Goal: Task Accomplishment & Management: Manage account settings

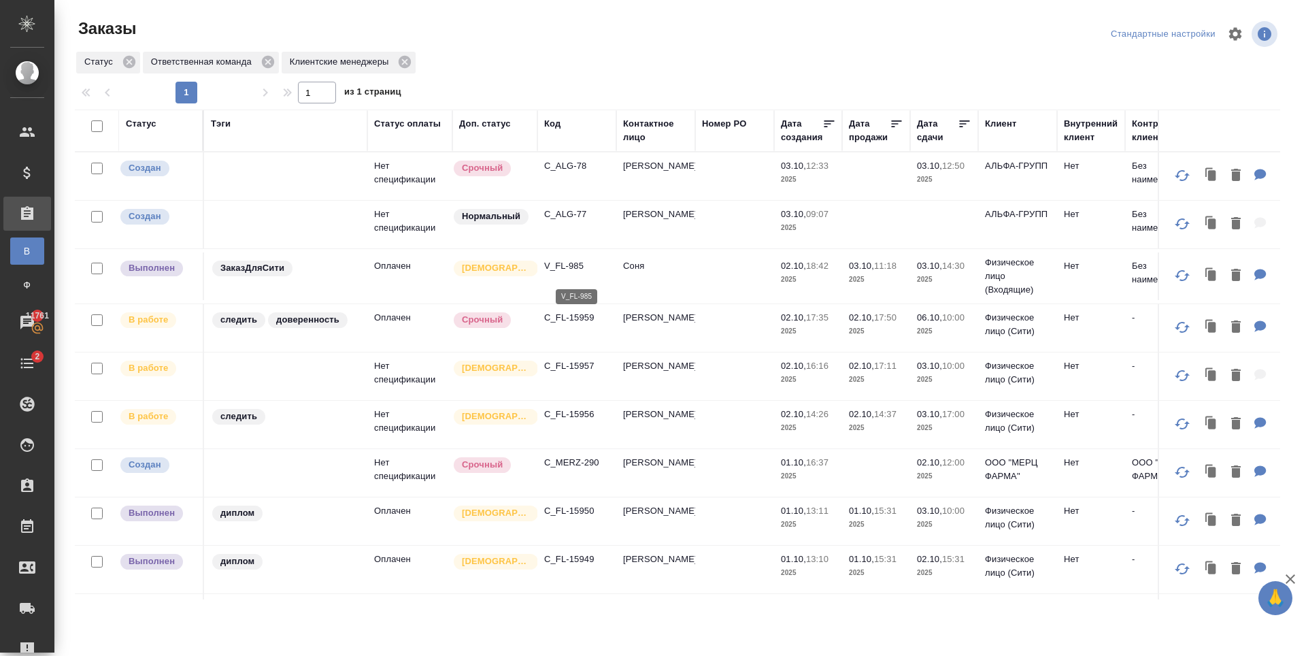
click at [568, 273] on p "V_FL-985" at bounding box center [576, 266] width 65 height 14
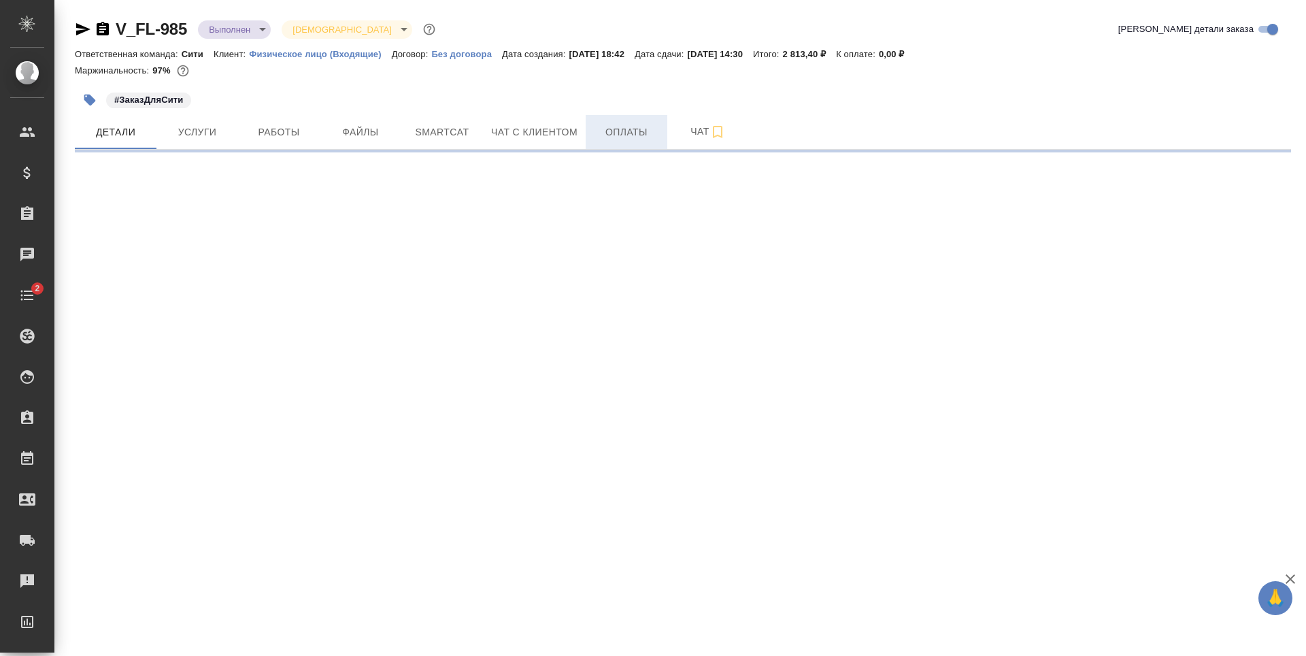
click at [625, 129] on span "Оплаты" at bounding box center [626, 132] width 65 height 17
select select "RU"
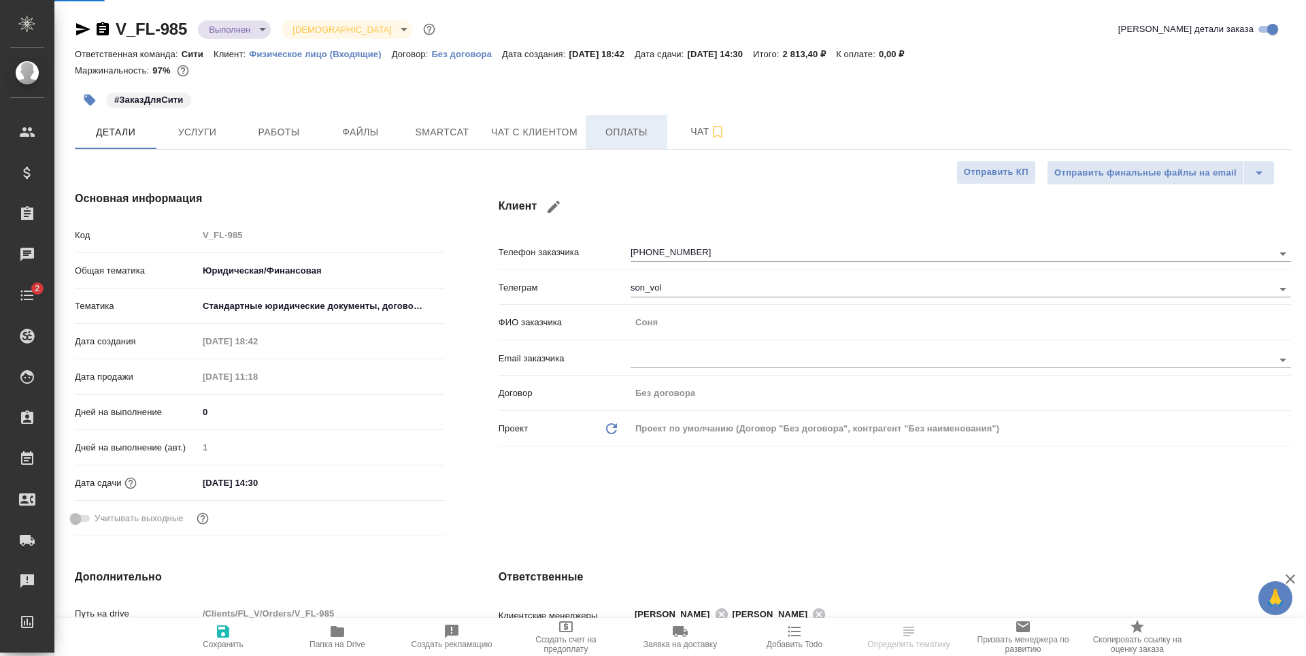
type textarea "x"
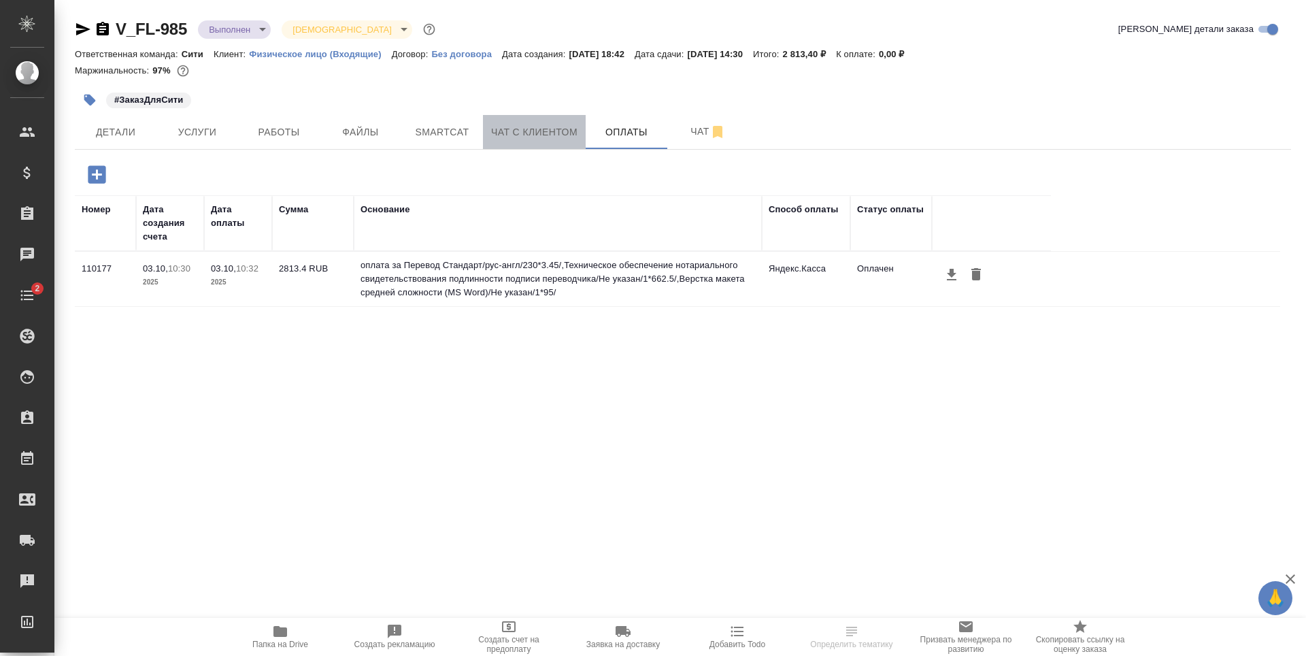
click at [528, 144] on button "Чат с клиентом" at bounding box center [534, 132] width 103 height 34
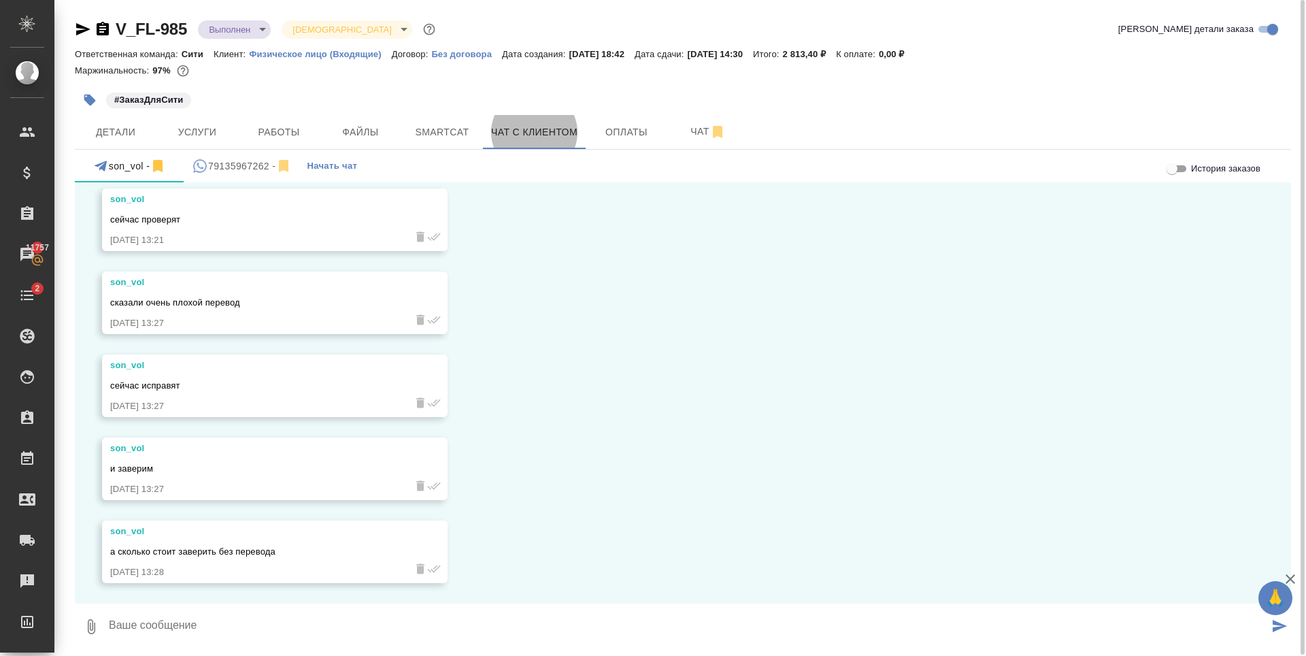
scroll to position [1221, 0]
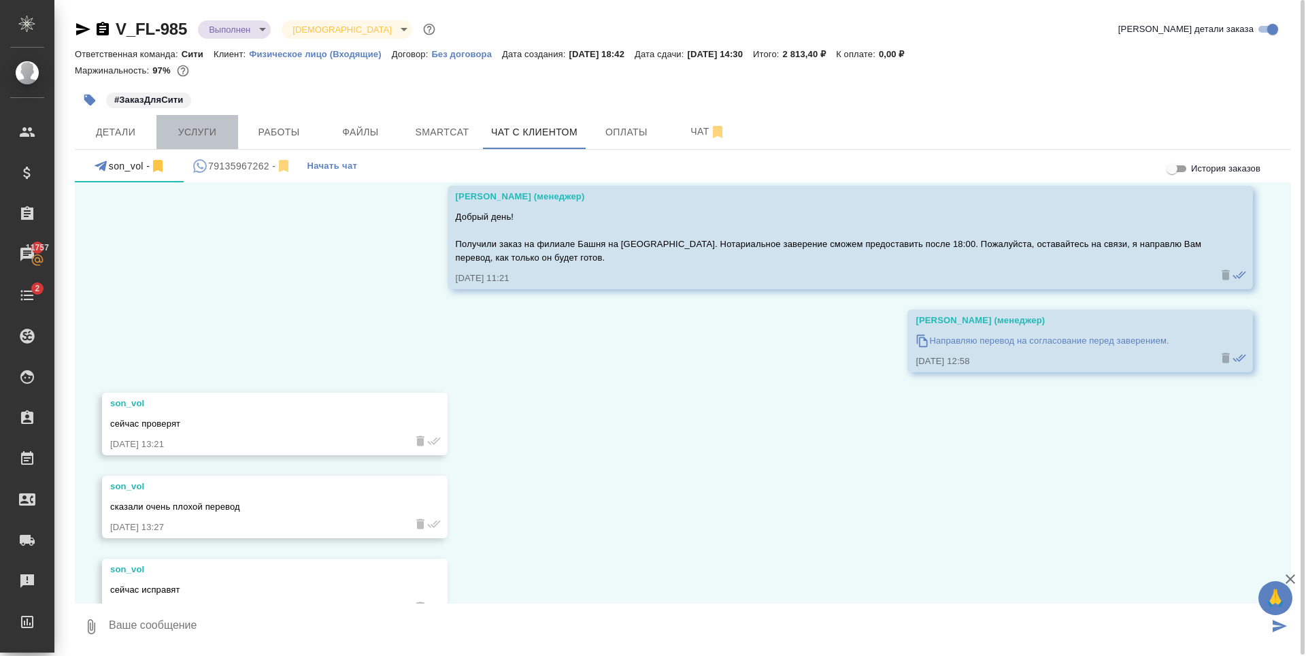
click at [231, 142] on button "Услуги" at bounding box center [198, 132] width 82 height 34
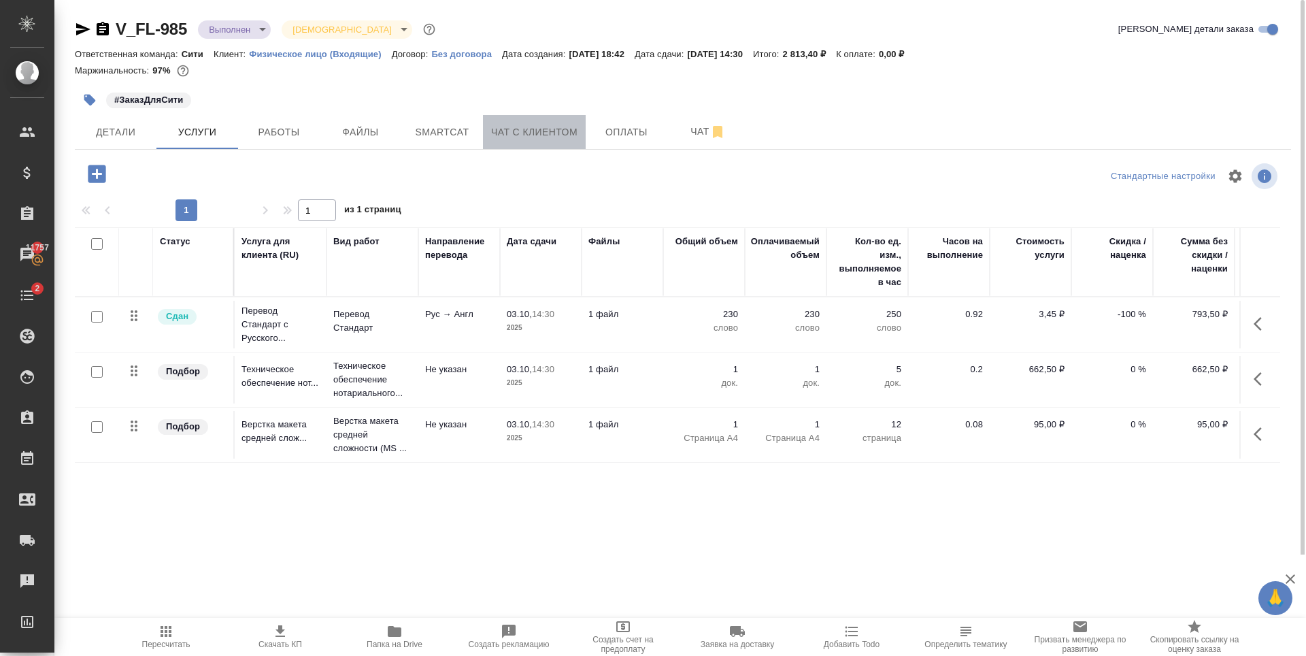
click at [556, 125] on span "Чат с клиентом" at bounding box center [534, 132] width 86 height 17
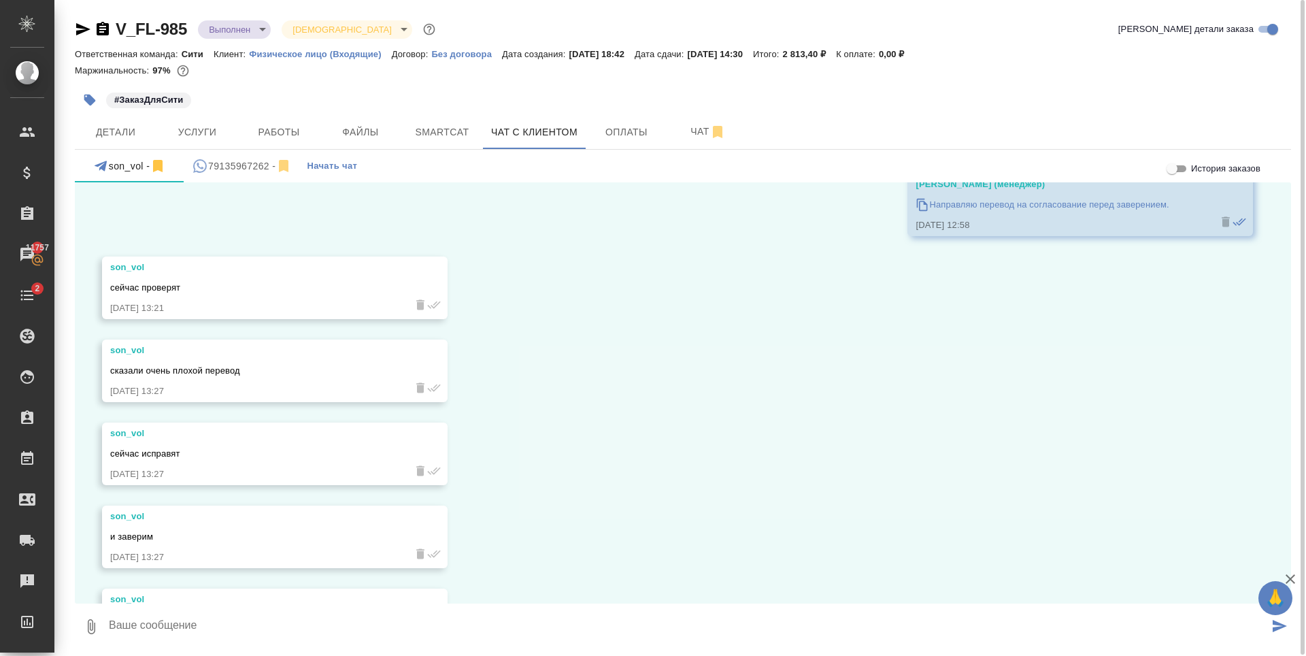
scroll to position [1426, 0]
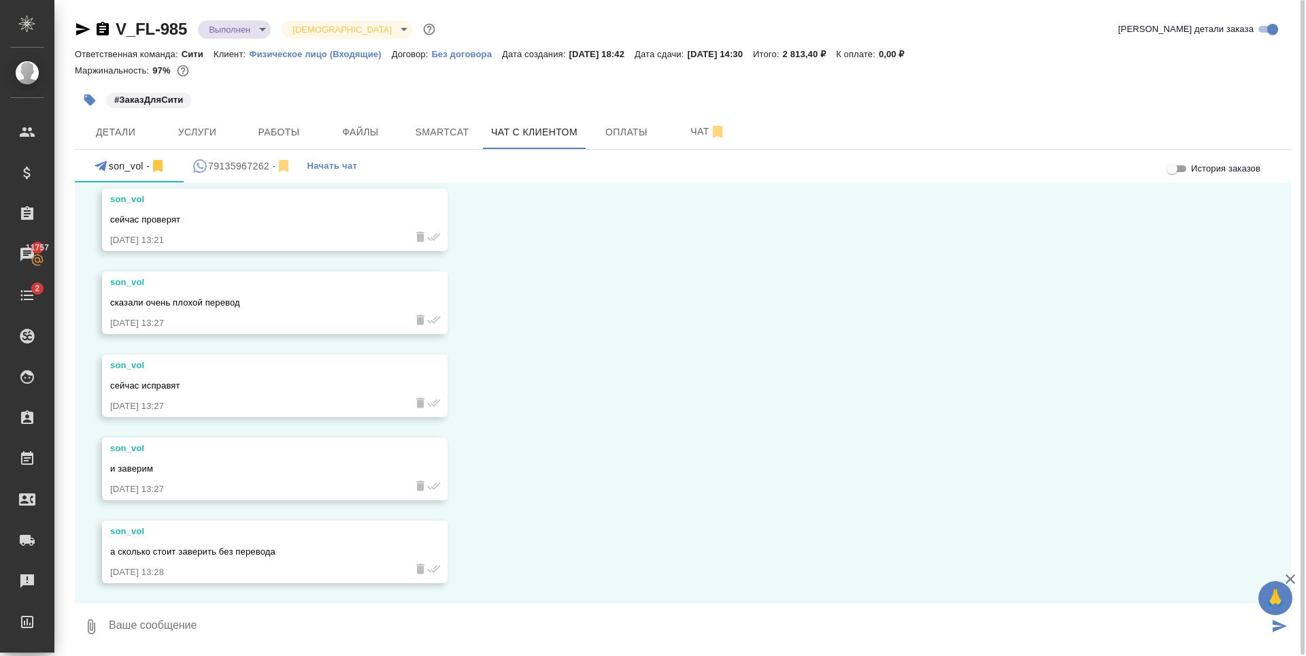
click at [191, 620] on textarea at bounding box center [689, 627] width 1162 height 46
click at [176, 623] on textarea at bounding box center [689, 627] width 1162 height 46
click at [217, 633] on textarea at bounding box center [689, 627] width 1162 height 46
type textarea "R"
click at [487, 634] on textarea "К сожалению, мы не можем заверить текст без перевода, так как" at bounding box center [689, 627] width 1162 height 46
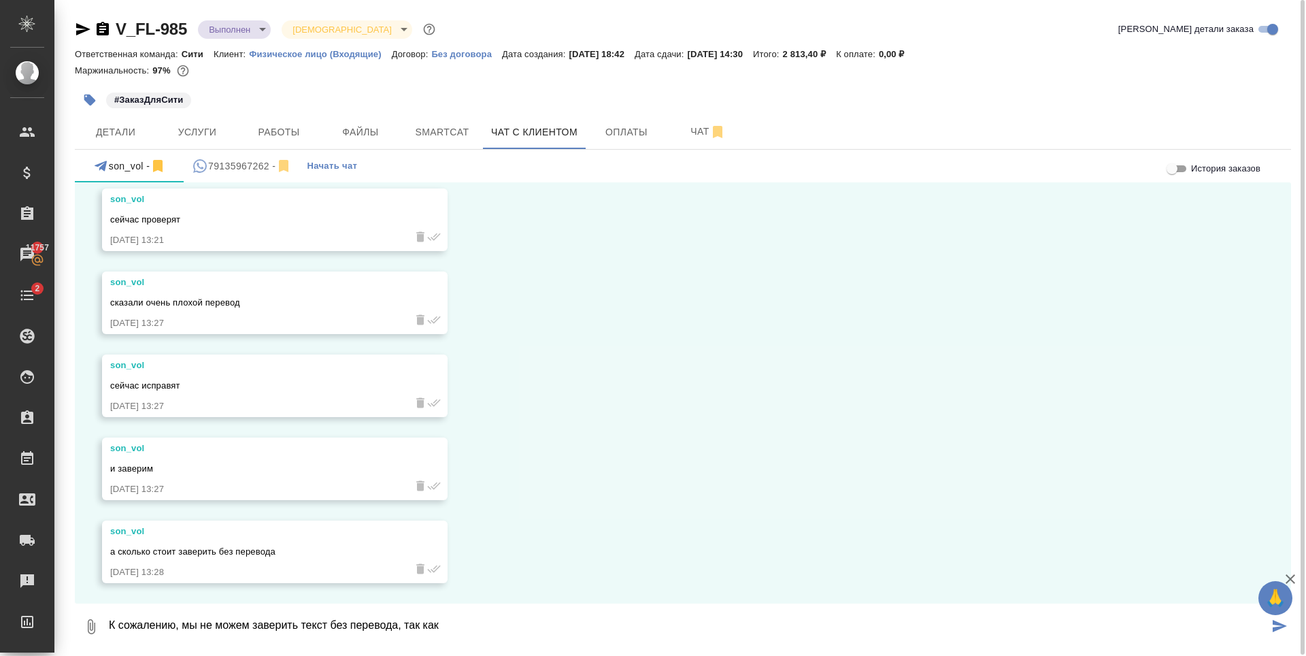
drag, startPoint x: 332, startPoint y: 623, endPoint x: 515, endPoint y: 619, distance: 183.1
click at [515, 619] on textarea "К сожалению, мы не можем заверить текст без перевода, так как" at bounding box center [689, 627] width 1162 height 46
click at [534, 618] on textarea "К сожалению, мы не можем заверить перевод, выполненный не нашей компанией. Подс…" at bounding box center [689, 627] width 1162 height 46
type textarea "К сожалению, мы не можем заверить перевод, выполненный не нашей компанией. Подс…"
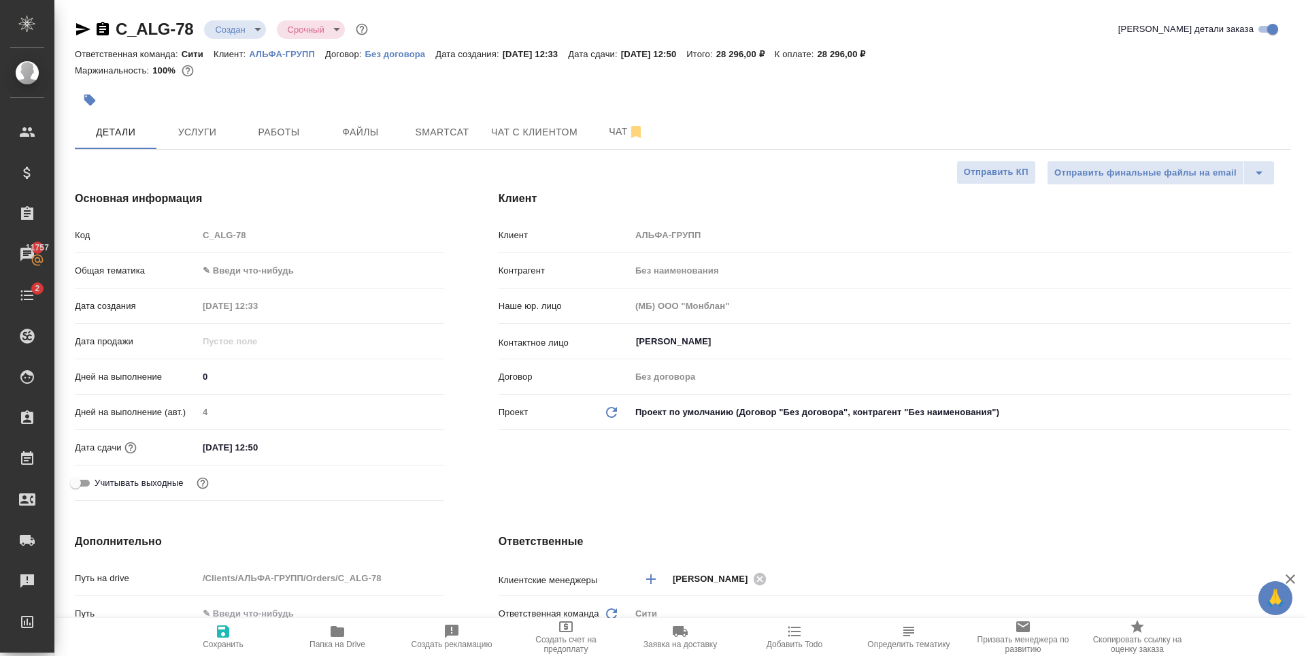
select select "RU"
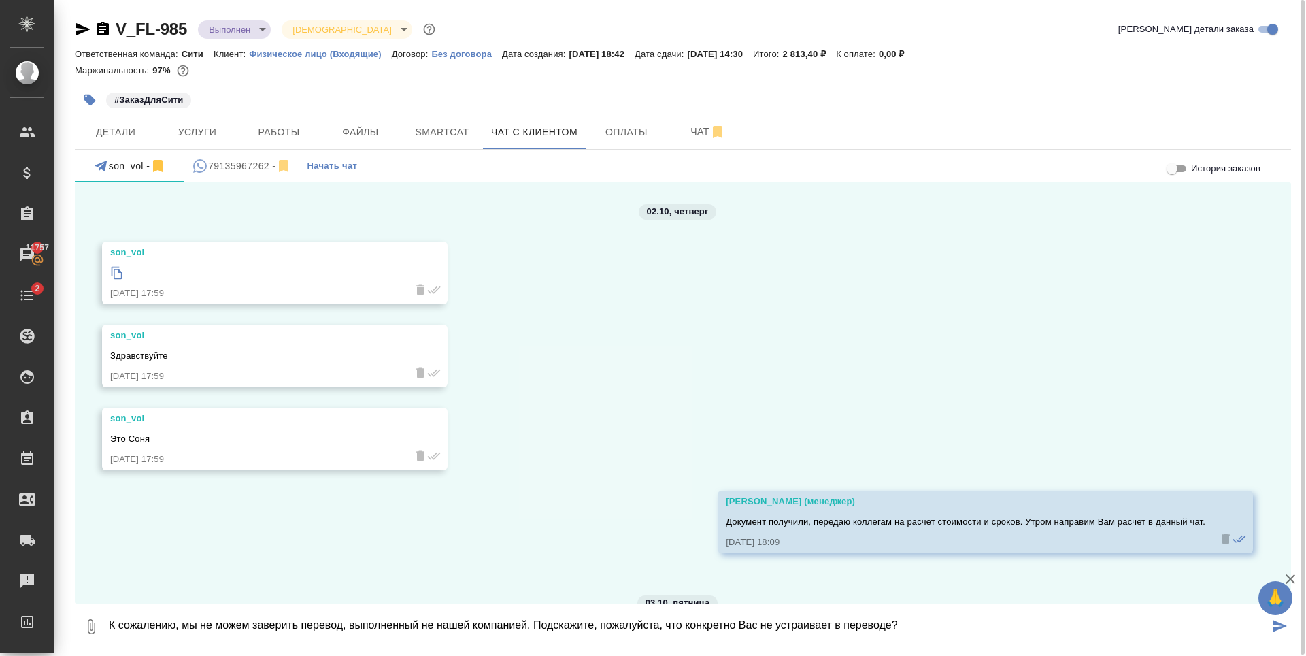
scroll to position [1426, 0]
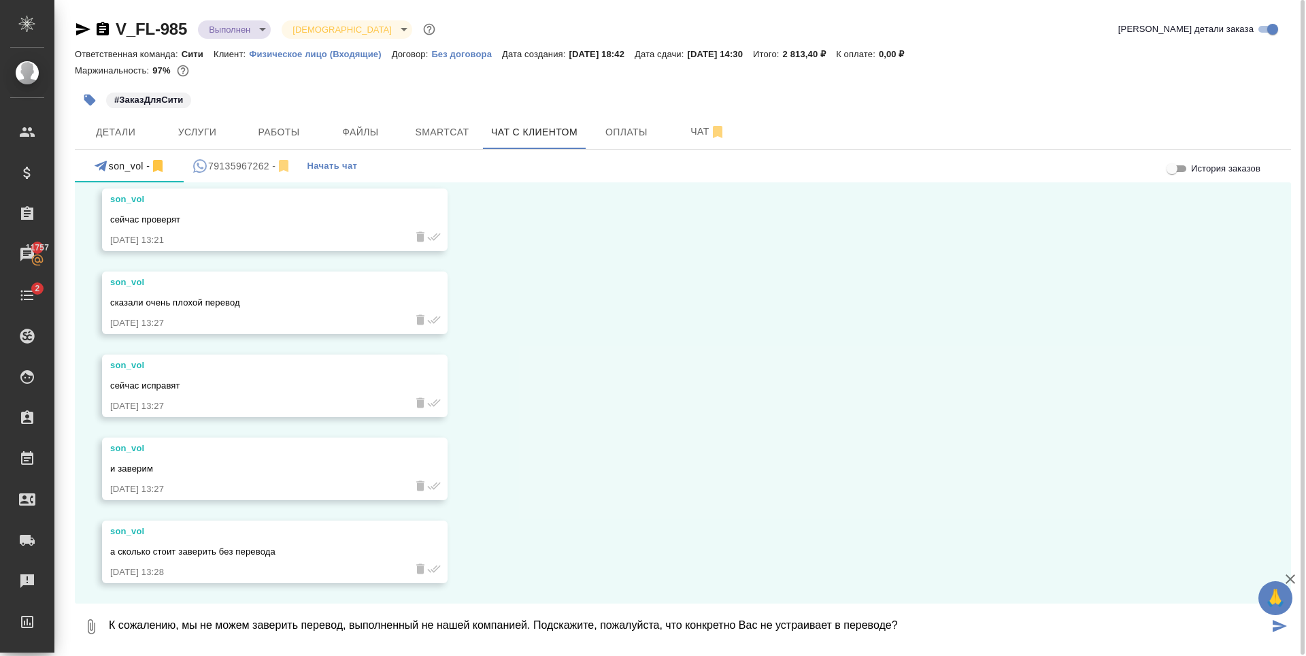
click at [919, 632] on textarea "К сожалению, мы не можем заверить перевод, выполненный не нашей компанией. Подс…" at bounding box center [689, 627] width 1162 height 46
type textarea "К сожалению, мы не можем заверить перевод, выполненный не нашей компанией. Подс…"
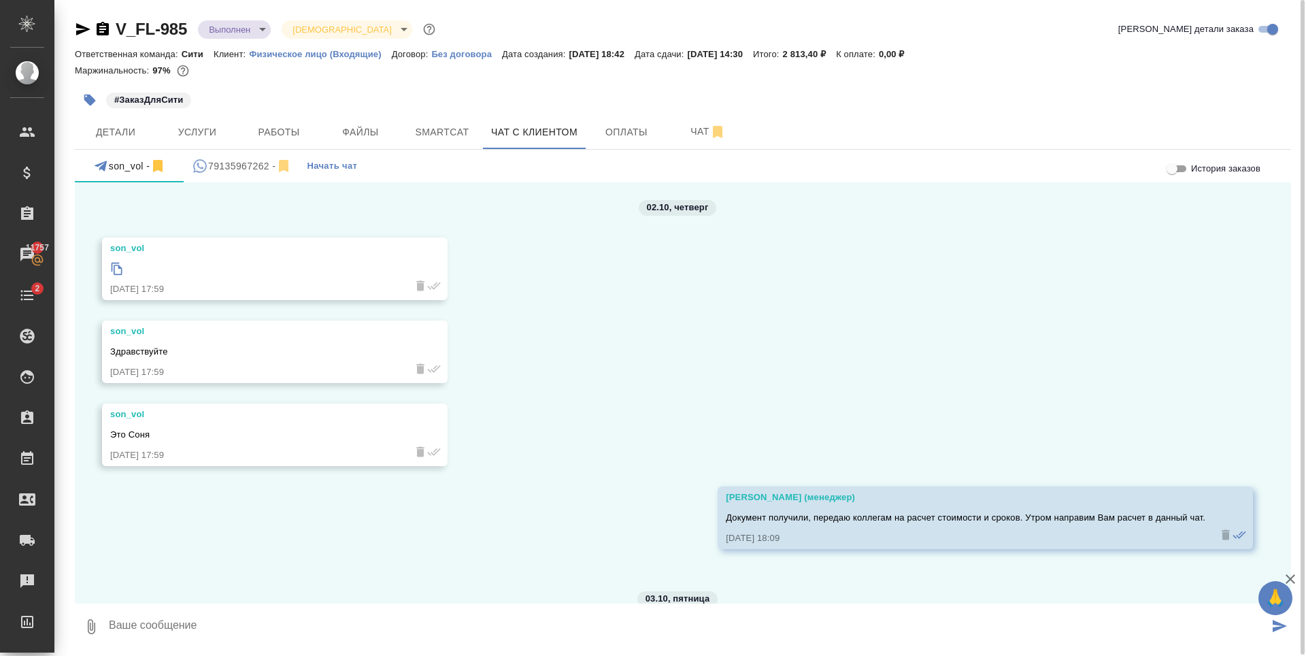
scroll to position [0, 0]
click at [112, 274] on icon at bounding box center [117, 273] width 11 height 12
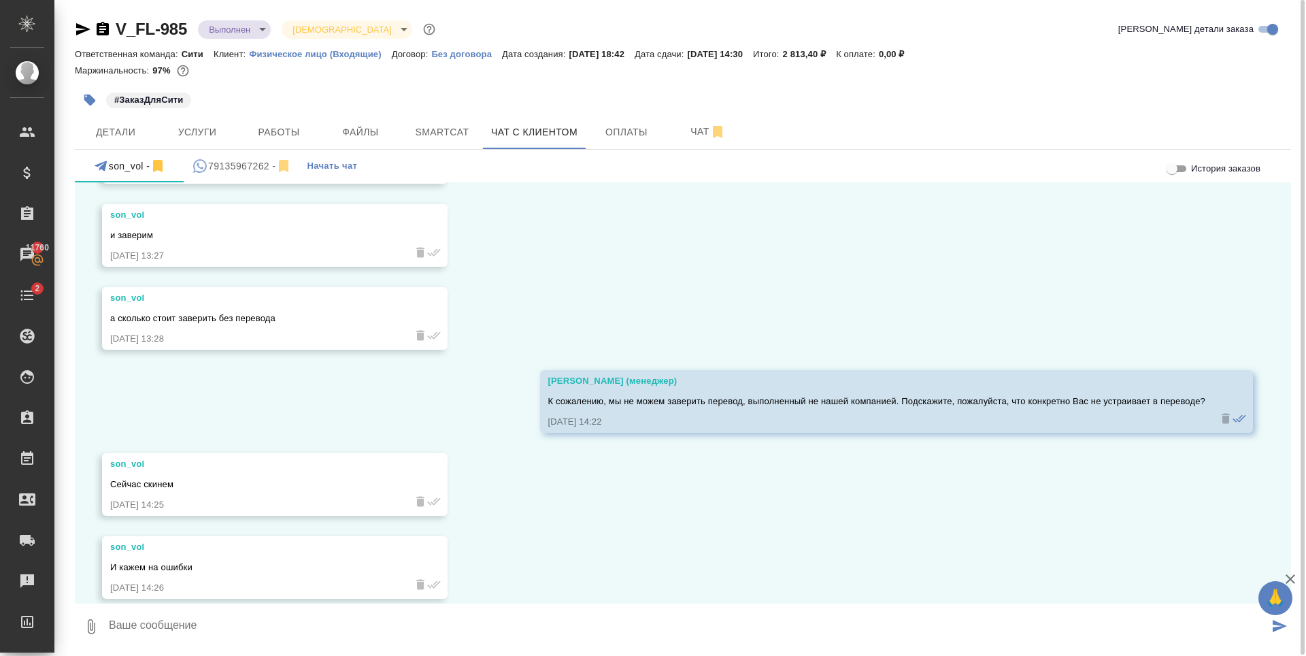
scroll to position [1758, 0]
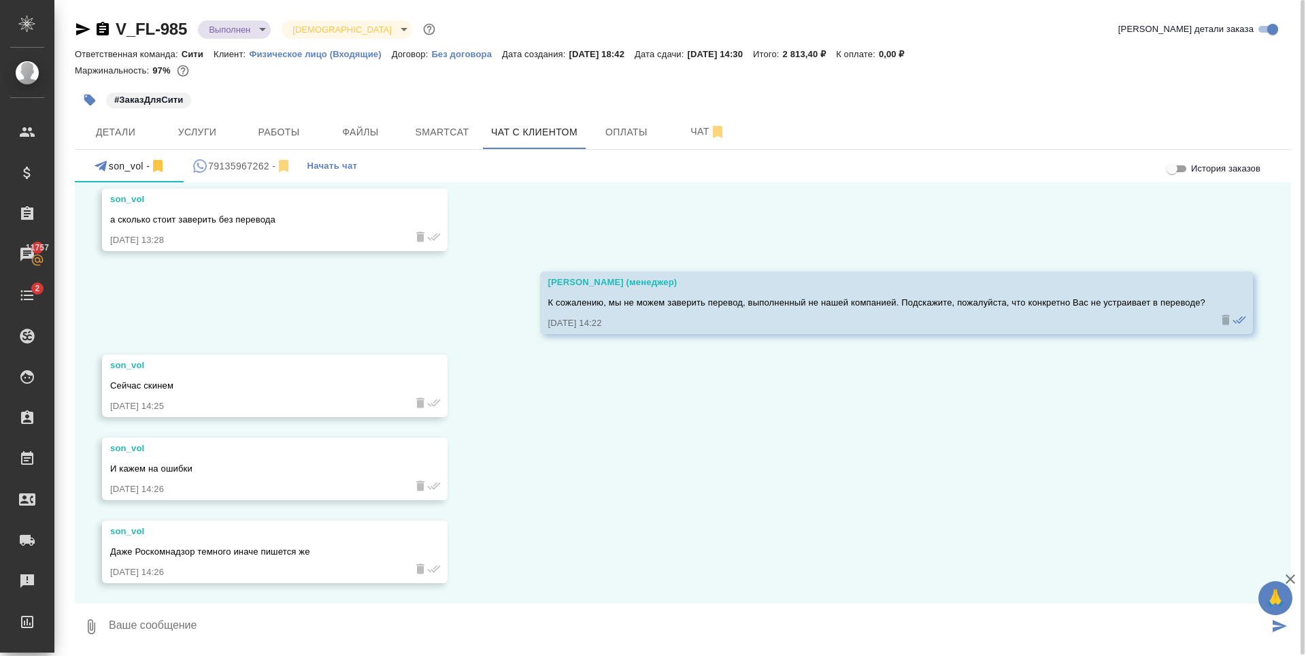
click at [151, 624] on textarea at bounding box center [689, 627] width 1162 height 46
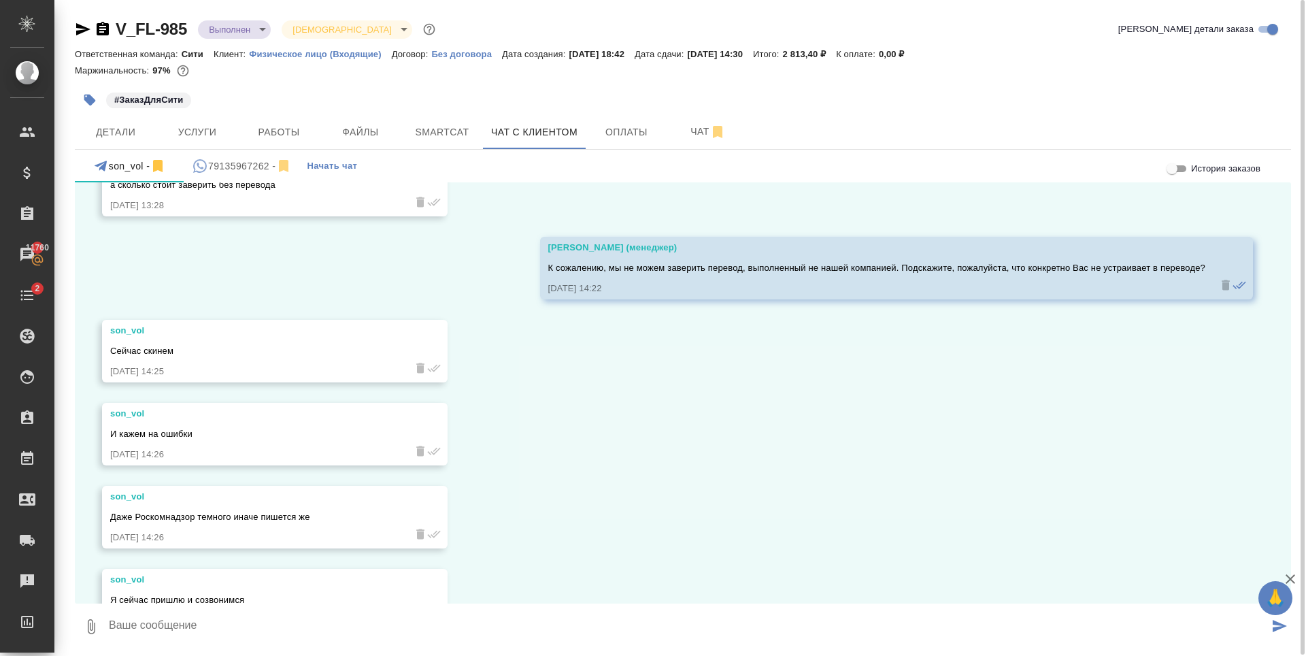
scroll to position [1841, 0]
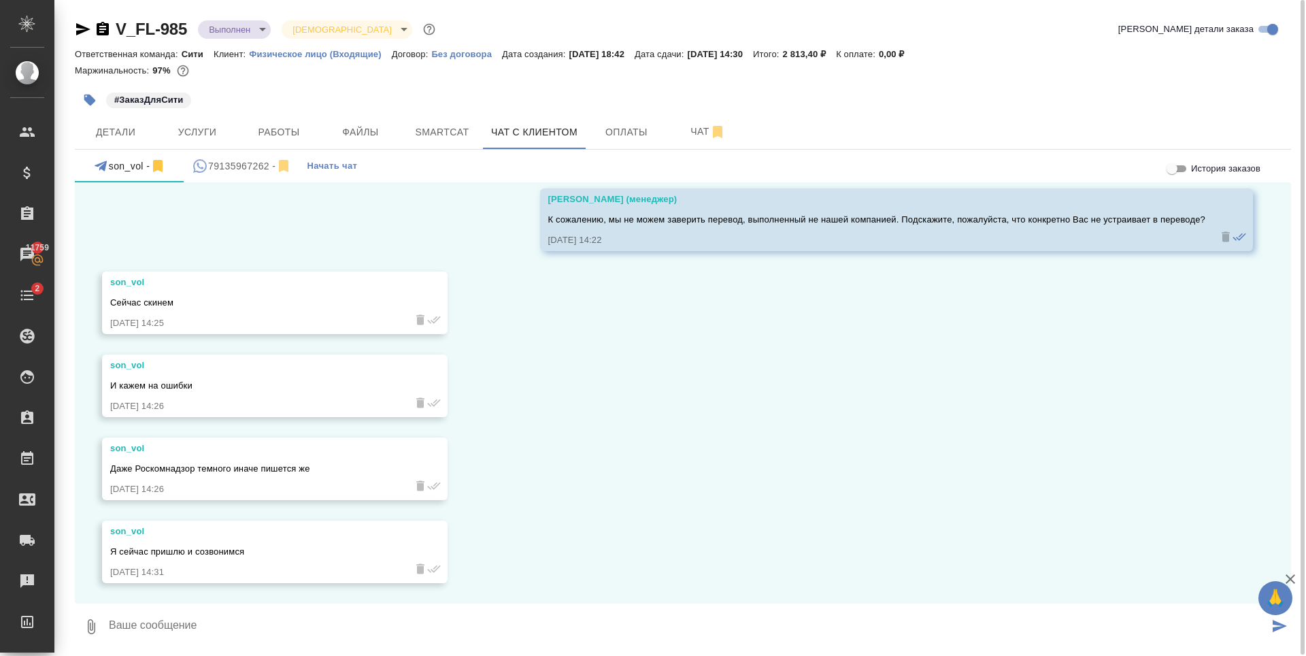
click at [212, 621] on textarea at bounding box center [689, 627] width 1162 height 46
click at [193, 631] on textarea at bounding box center [689, 627] width 1162 height 46
click at [178, 640] on textarea at bounding box center [689, 627] width 1162 height 46
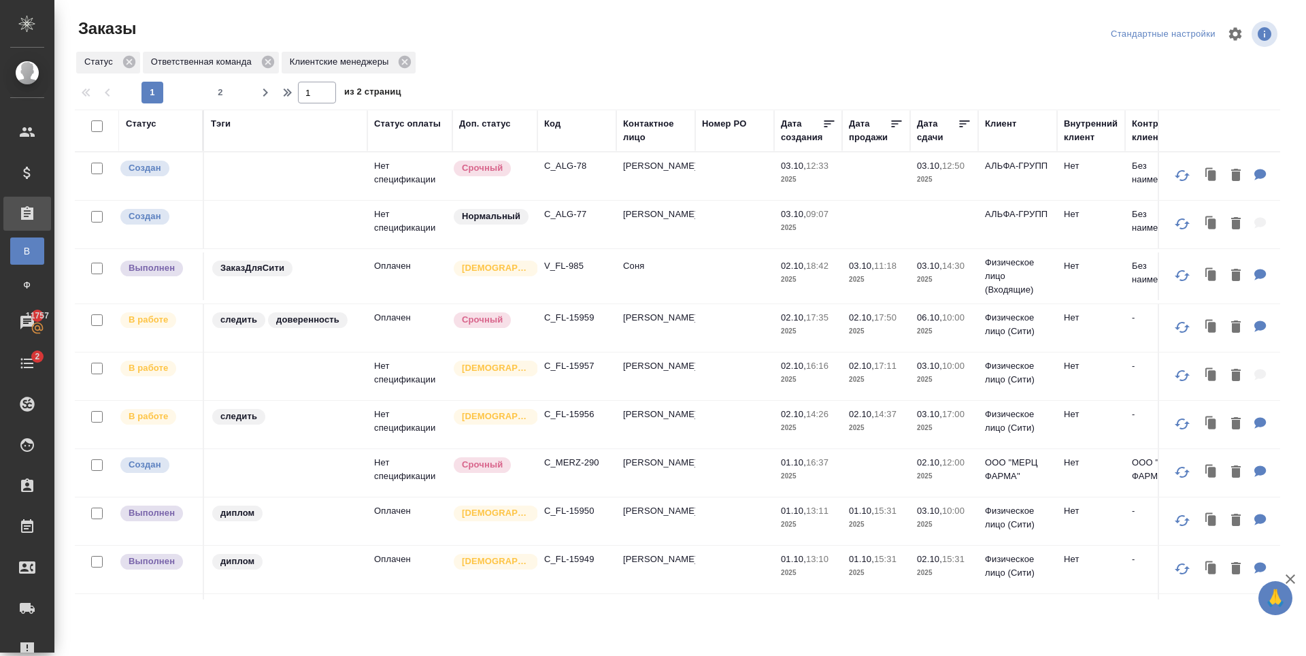
click at [585, 372] on td "C_FL-15957" at bounding box center [577, 376] width 79 height 48
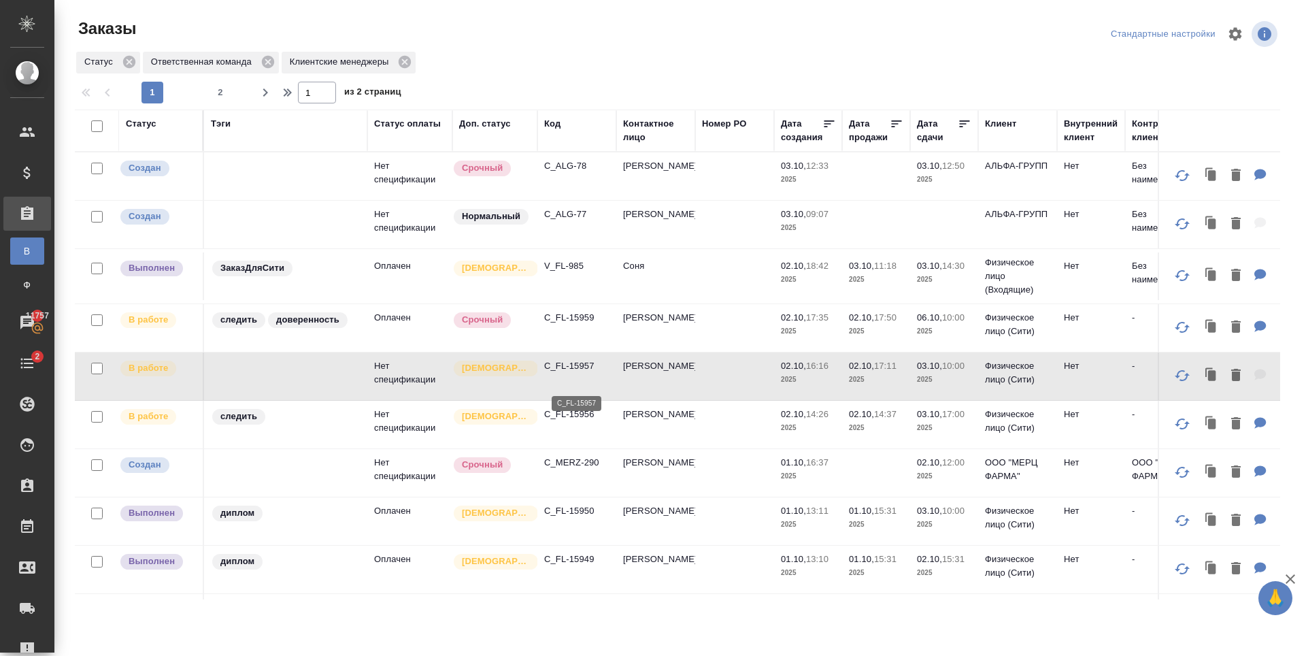
click at [562, 373] on p "C_FL-15957" at bounding box center [576, 366] width 65 height 14
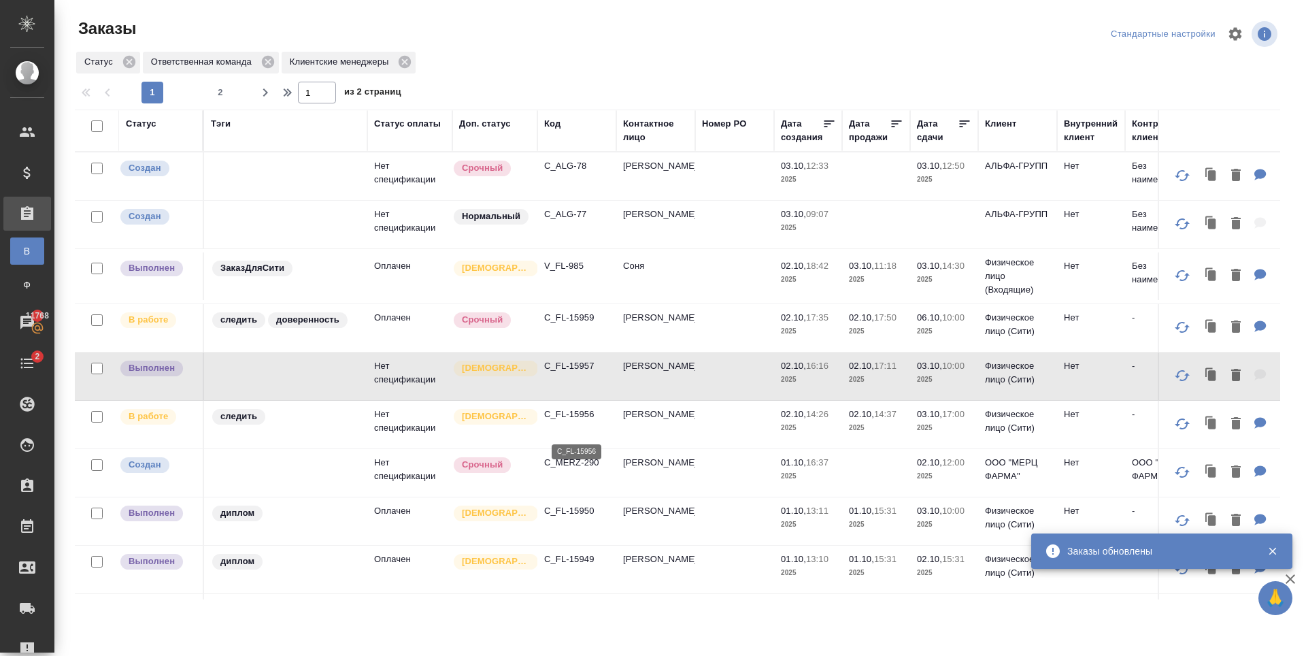
click at [563, 421] on p "C_FL-15956" at bounding box center [576, 415] width 65 height 14
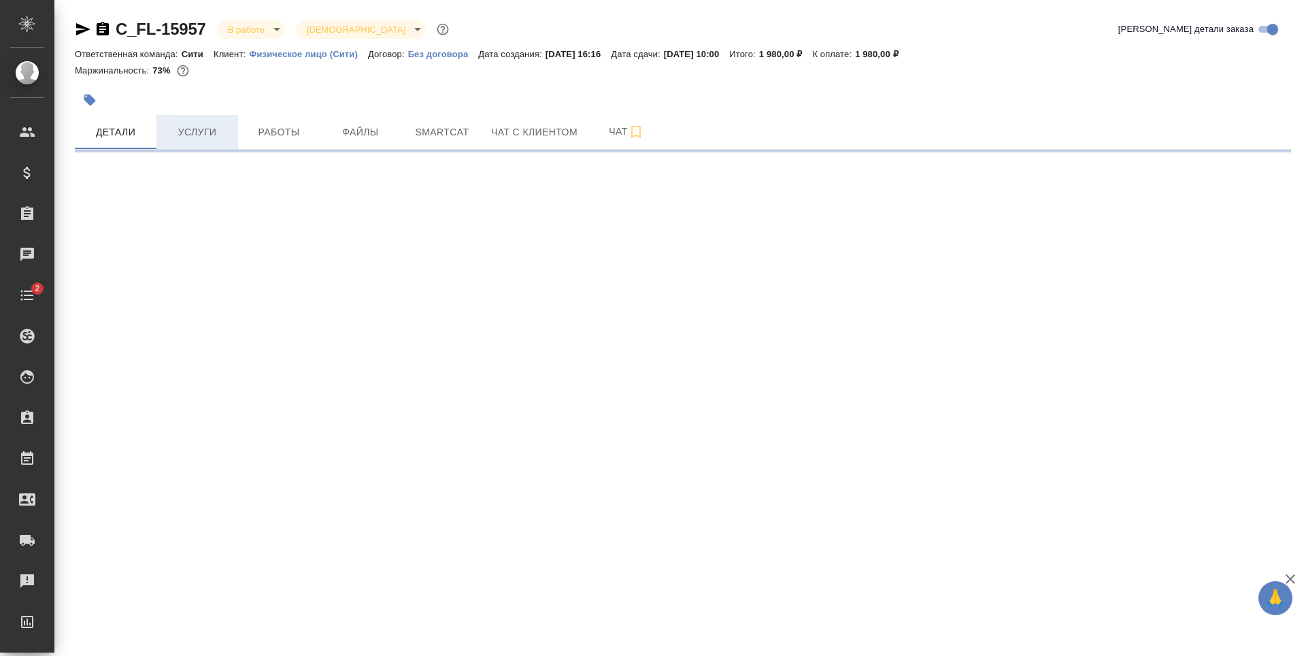
click at [205, 122] on button "Услуги" at bounding box center [198, 132] width 82 height 34
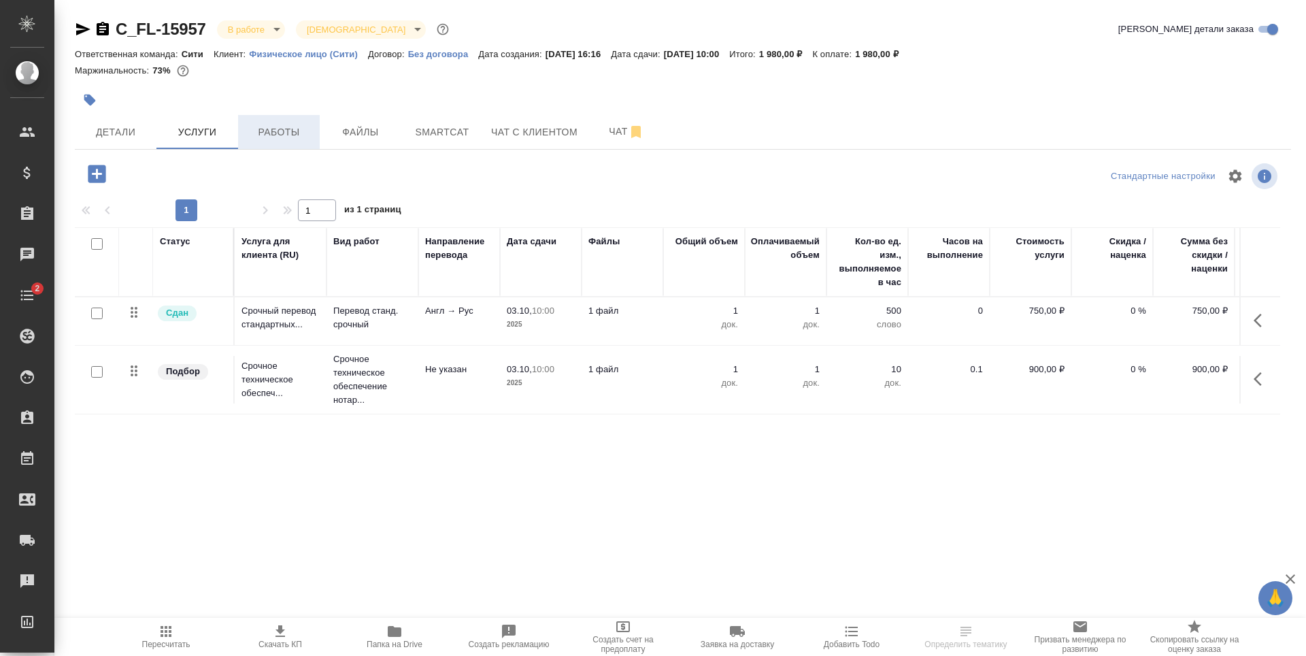
click at [262, 135] on span "Работы" at bounding box center [278, 132] width 65 height 17
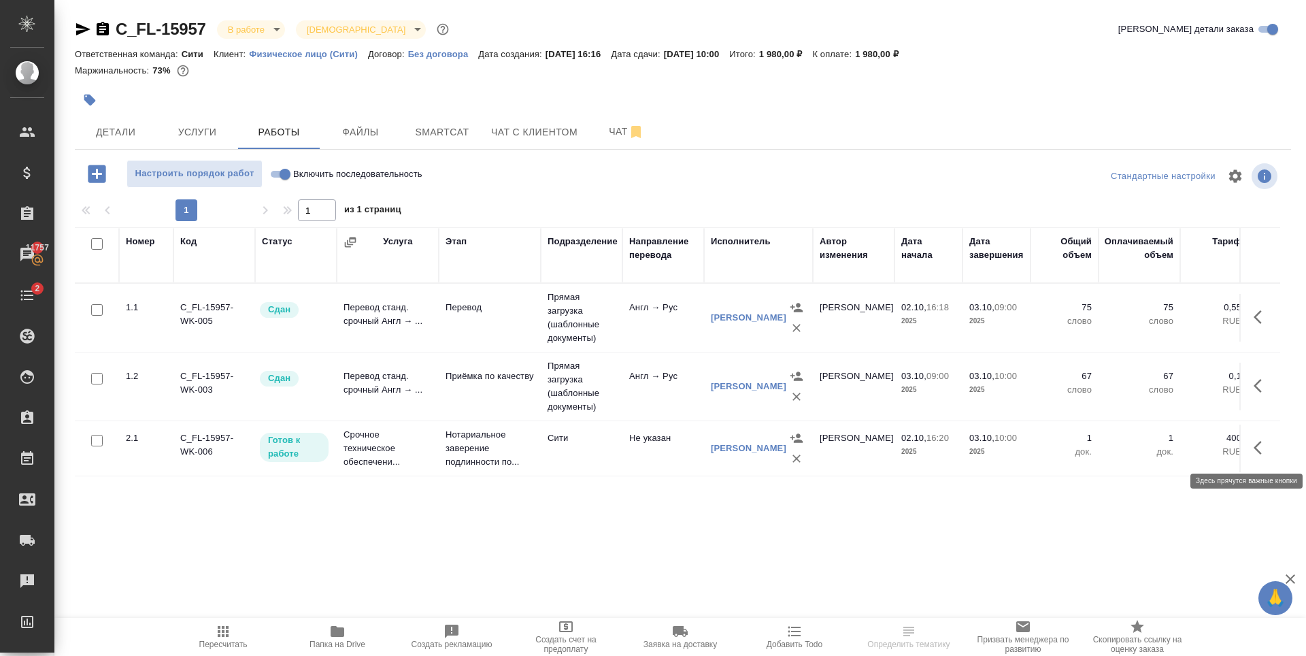
click at [1264, 447] on icon "button" at bounding box center [1262, 448] width 16 height 16
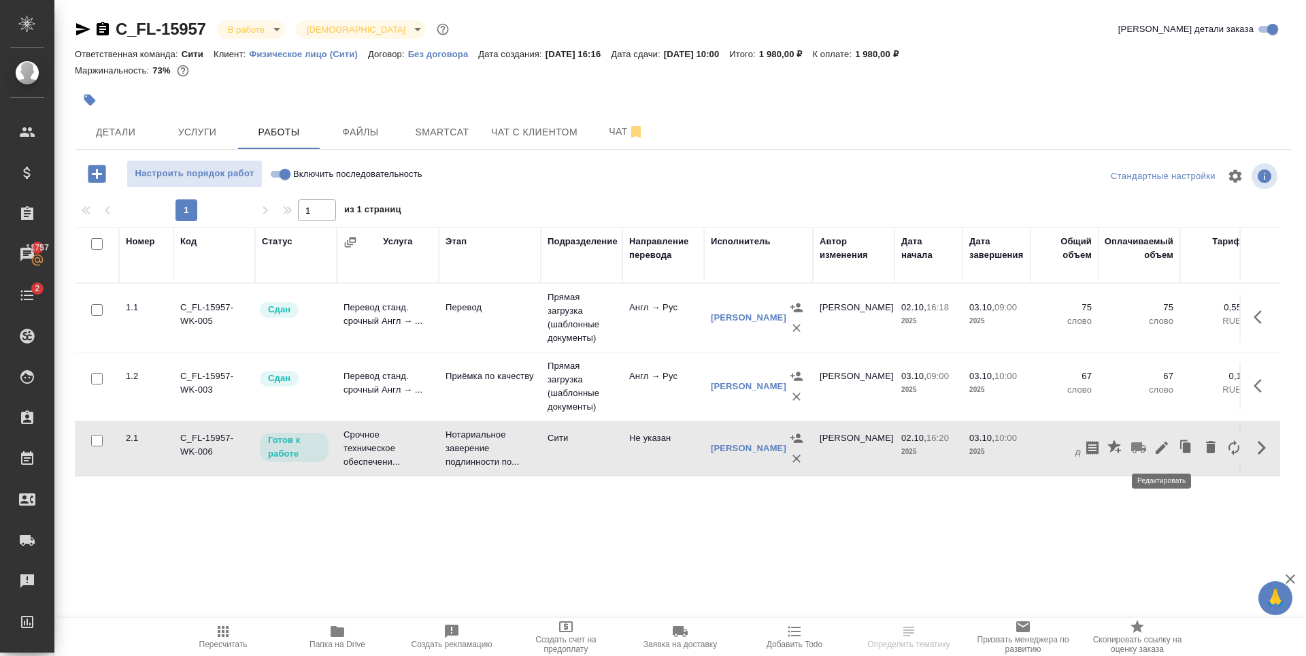
click at [1155, 450] on icon "button" at bounding box center [1162, 448] width 16 height 16
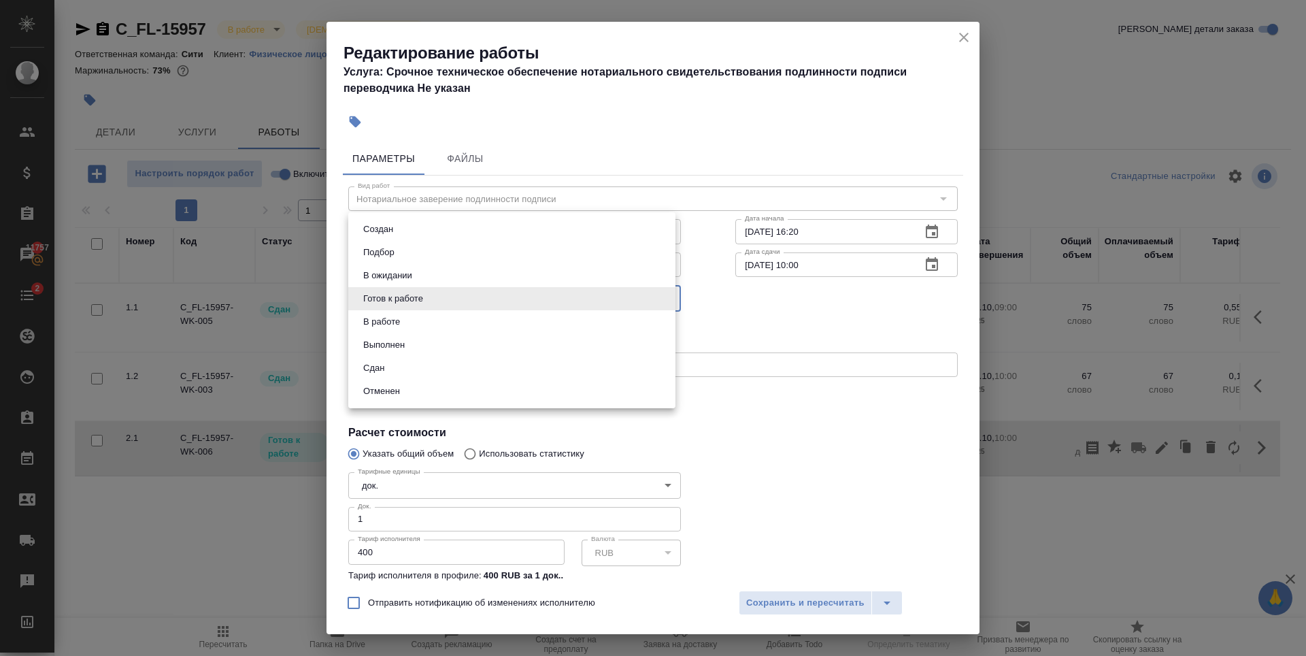
click at [439, 293] on body "🙏 .cls-1 fill:#fff; AWATERA Zaytseva Svetlana Клиенты Спецификации Заказы 11757…" at bounding box center [653, 328] width 1306 height 656
click at [424, 367] on li "Сдан" at bounding box center [511, 368] width 327 height 23
type input "closed"
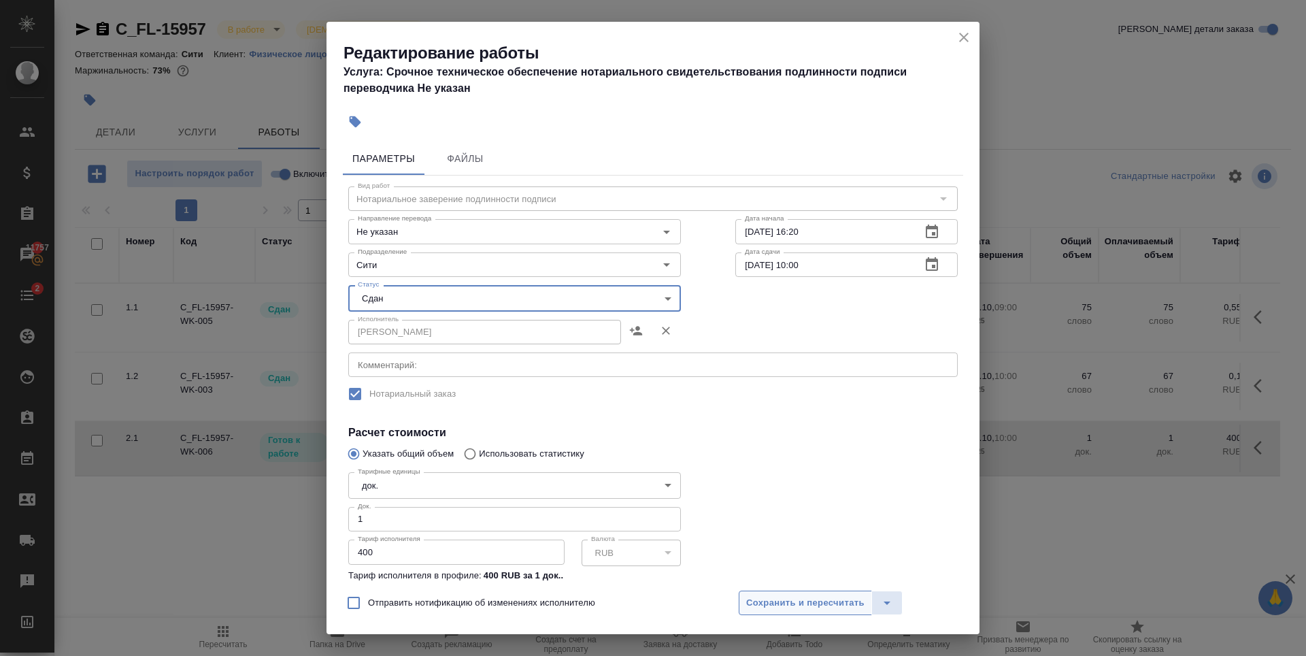
click at [809, 599] on span "Сохранить и пересчитать" at bounding box center [805, 603] width 118 height 16
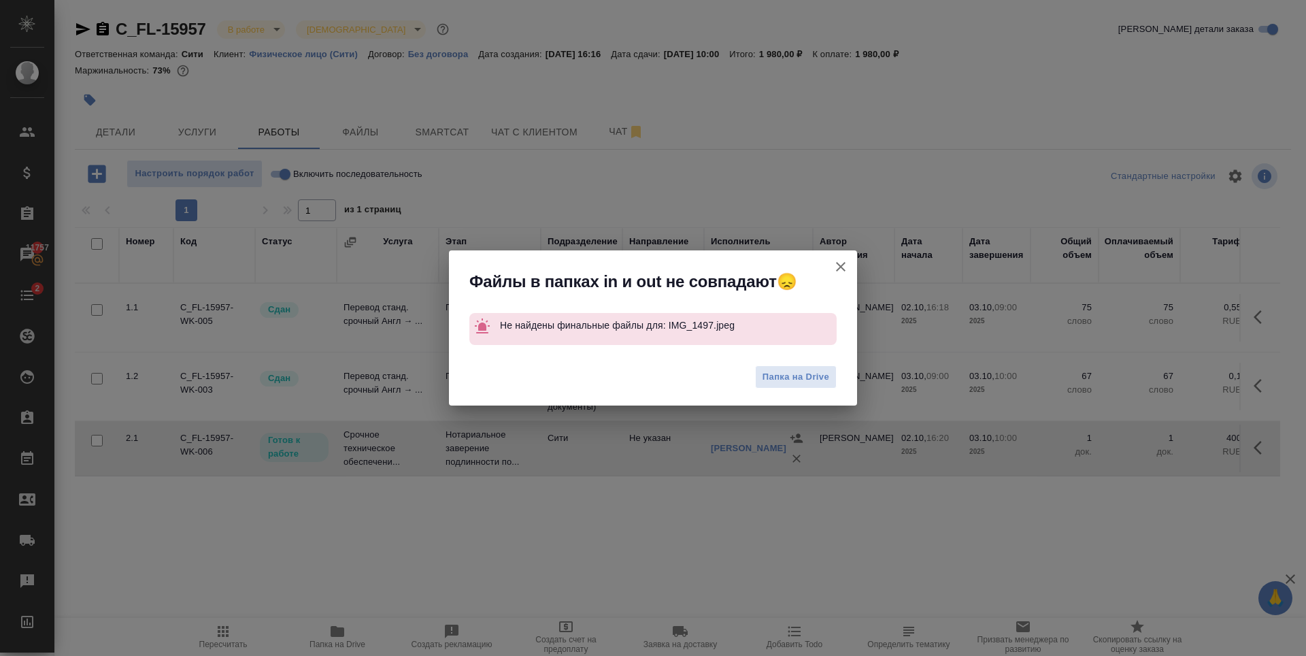
click at [840, 263] on icon "button" at bounding box center [841, 267] width 16 height 16
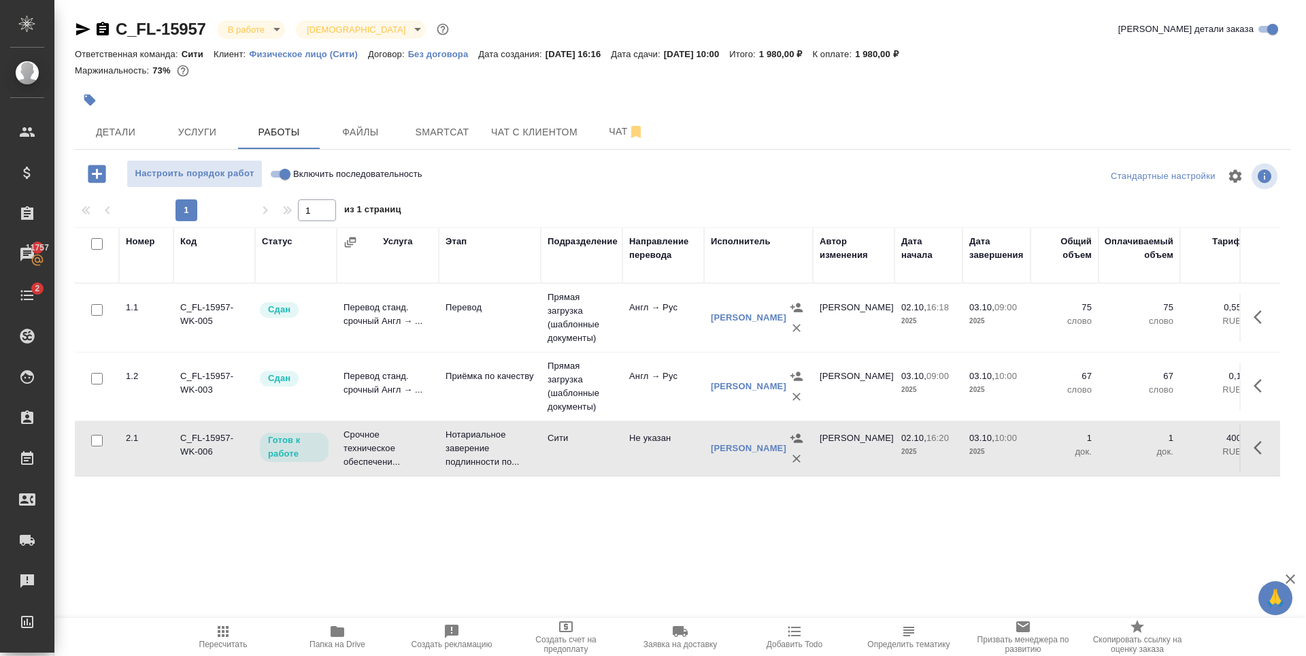
click at [280, 167] on input "Включить последовательность" at bounding box center [285, 174] width 49 height 16
checkbox input "true"
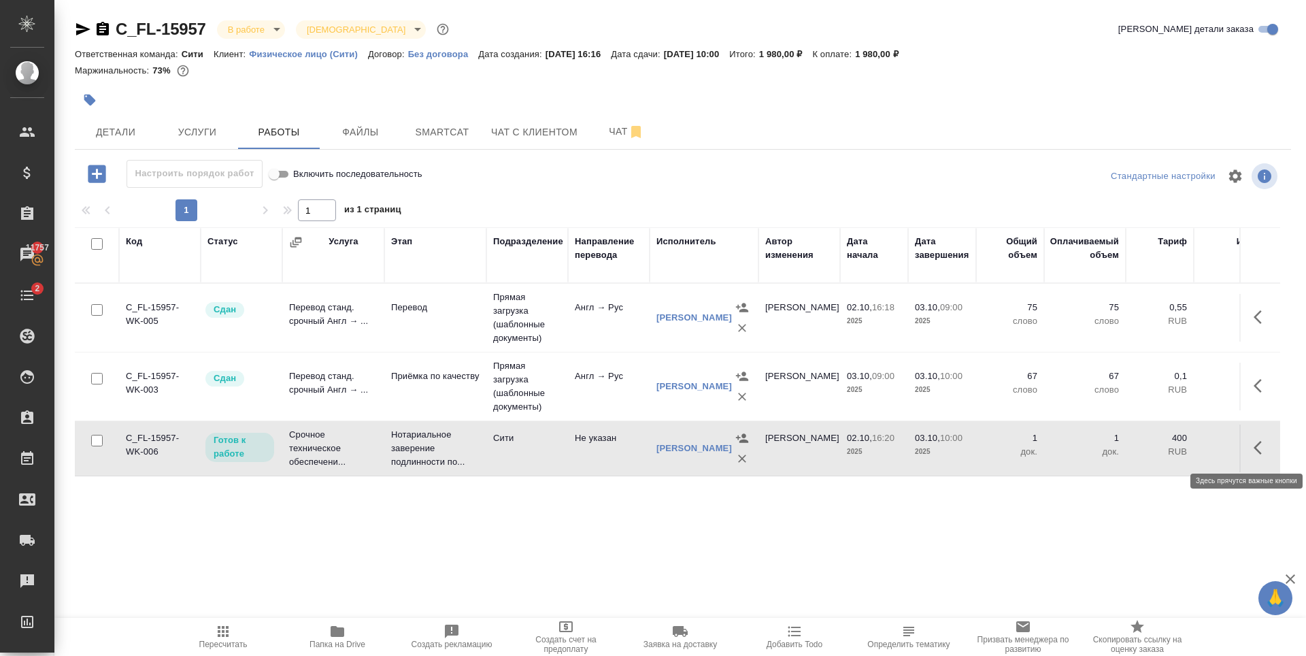
click at [1257, 452] on icon "button" at bounding box center [1262, 448] width 16 height 16
click at [1167, 452] on icon "button" at bounding box center [1162, 448] width 16 height 16
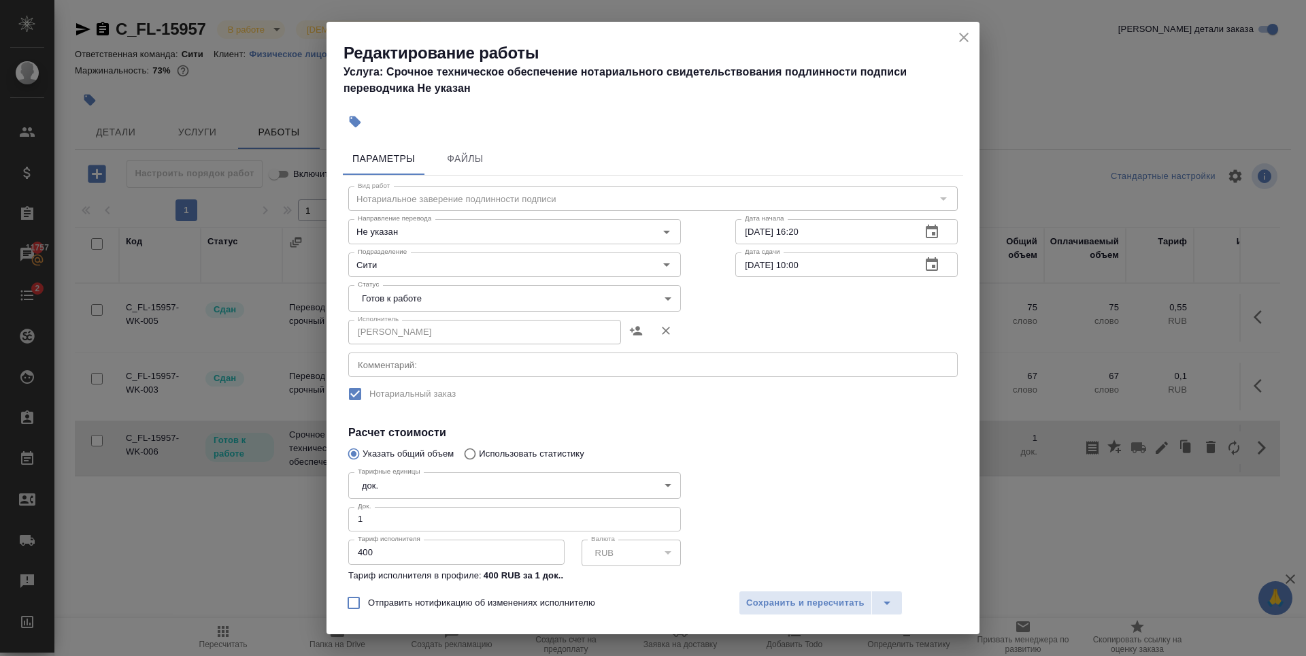
click at [482, 301] on body "🙏 .cls-1 fill:#fff; AWATERA Zaytseva Svetlana Клиенты Спецификации Заказы 11757…" at bounding box center [653, 328] width 1306 height 656
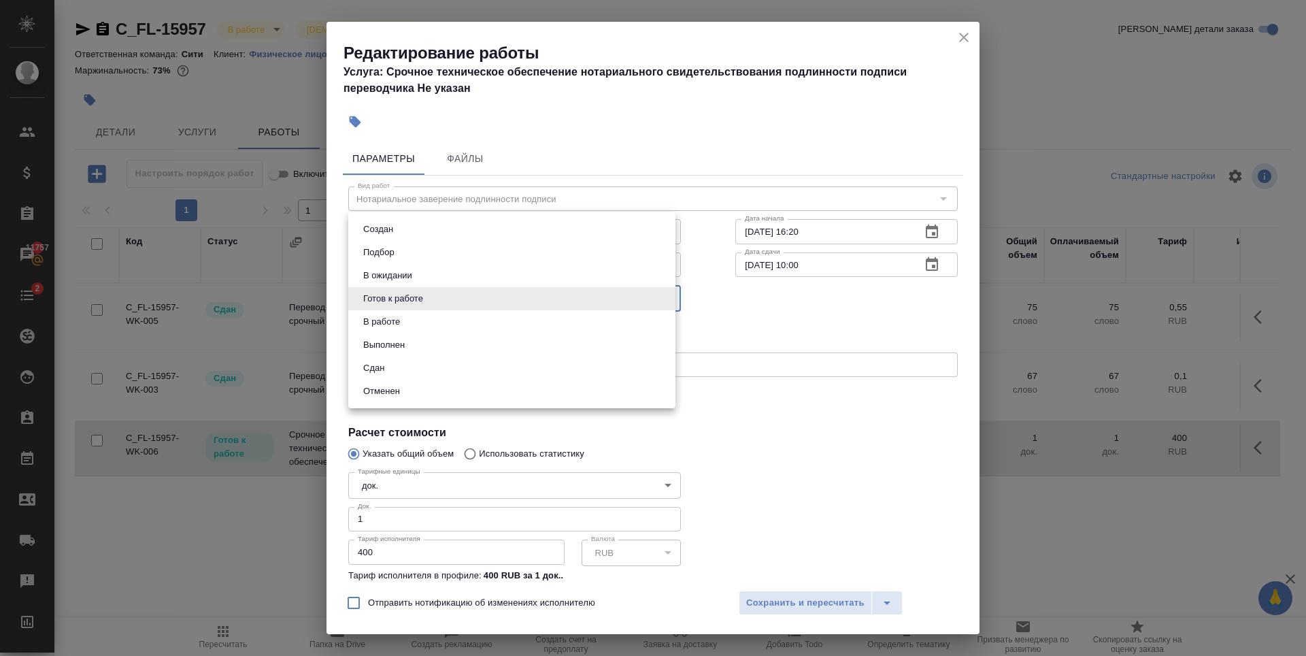
click at [435, 363] on li "Сдан" at bounding box center [511, 368] width 327 height 23
type input "closed"
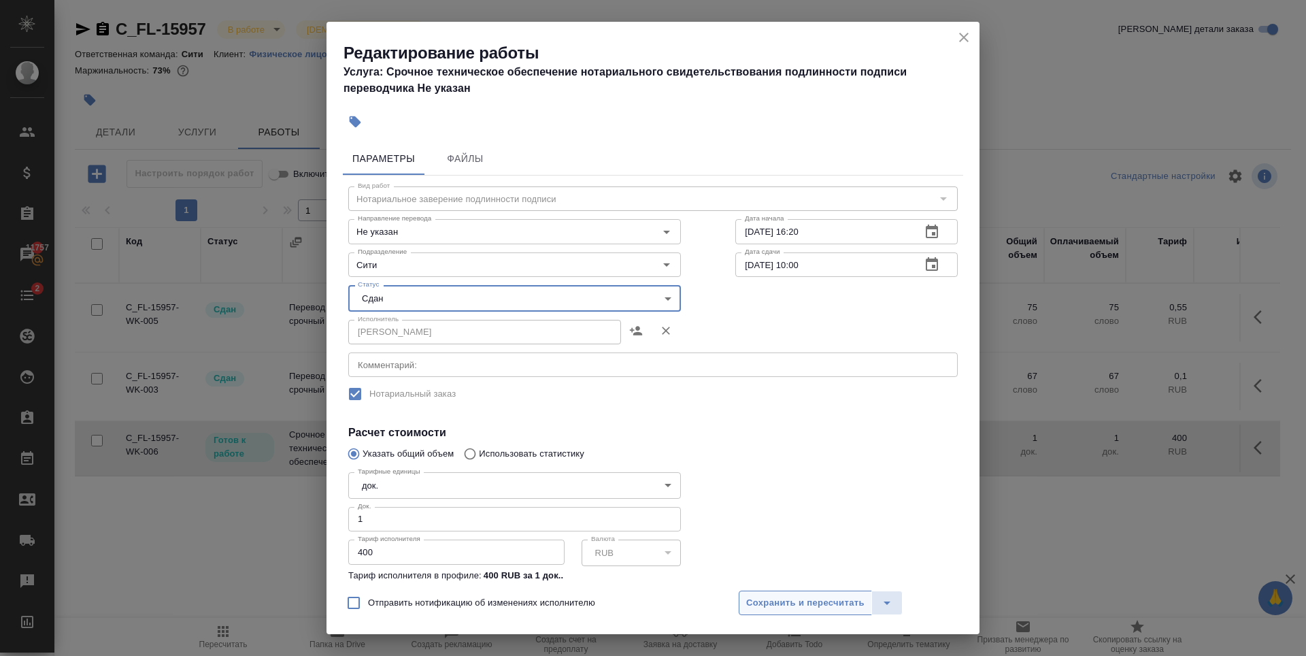
click at [791, 603] on span "Сохранить и пересчитать" at bounding box center [805, 603] width 118 height 16
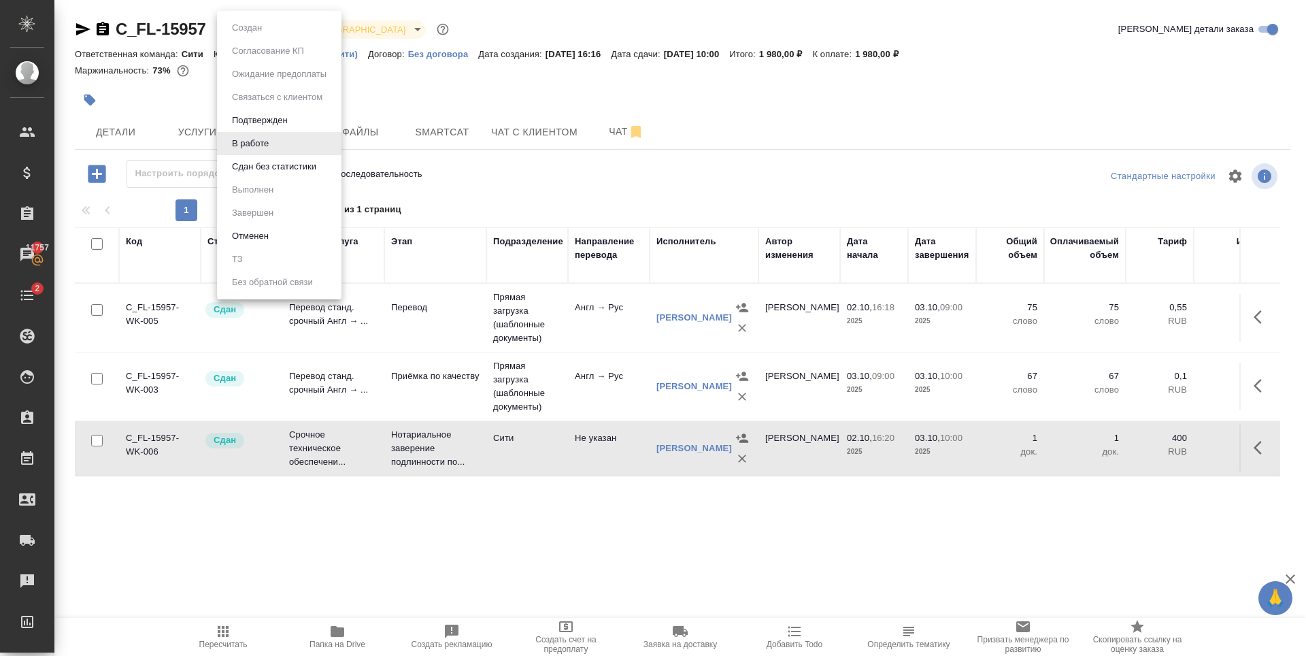
click at [256, 27] on body "🙏 .cls-1 fill:#fff; AWATERA Zaytseva Svetlana Клиенты Спецификации Заказы 11757…" at bounding box center [653, 328] width 1306 height 656
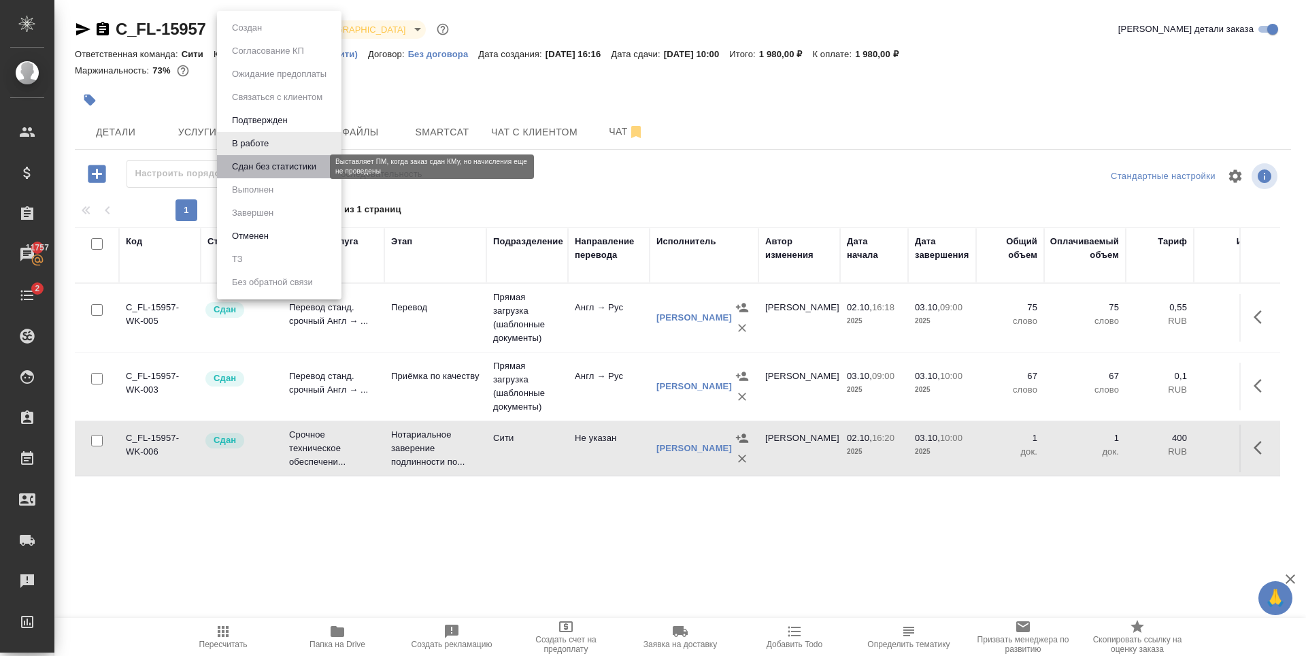
click at [282, 162] on button "Сдан без статистики" at bounding box center [274, 166] width 93 height 15
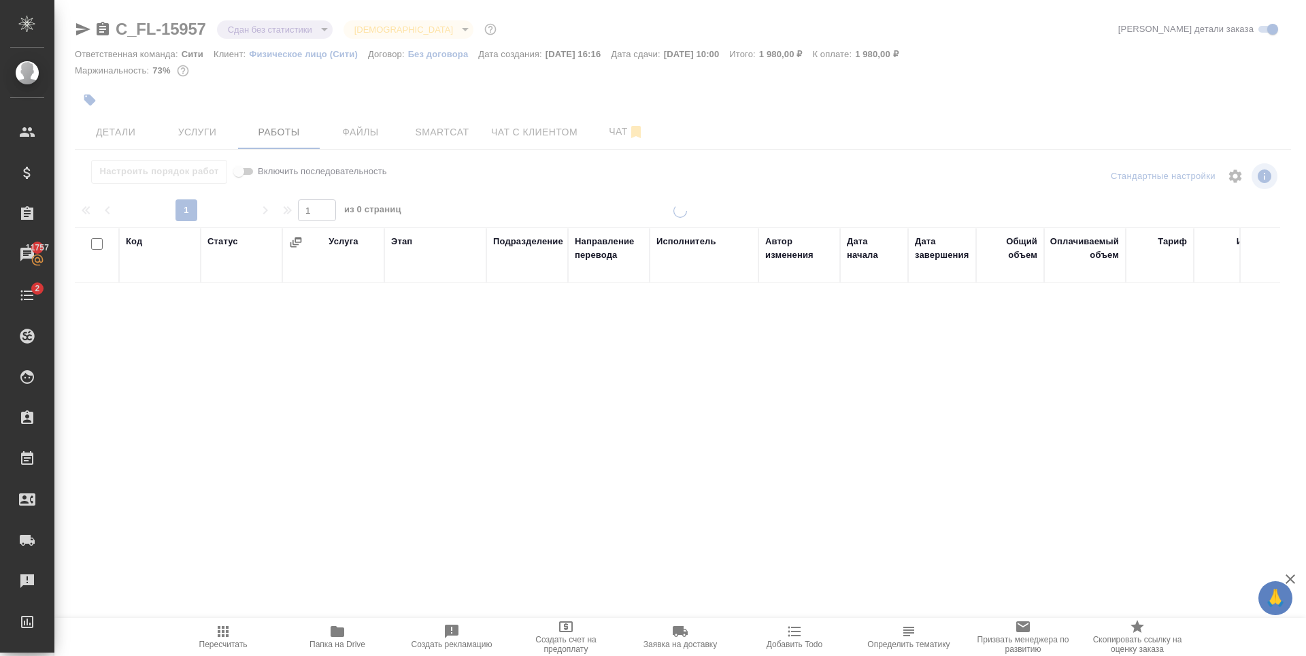
click at [242, 33] on body "🙏 .cls-1 fill:#fff; AWATERA Zaytseva Svetlana Клиенты Спецификации Заказы 11757…" at bounding box center [653, 328] width 1306 height 656
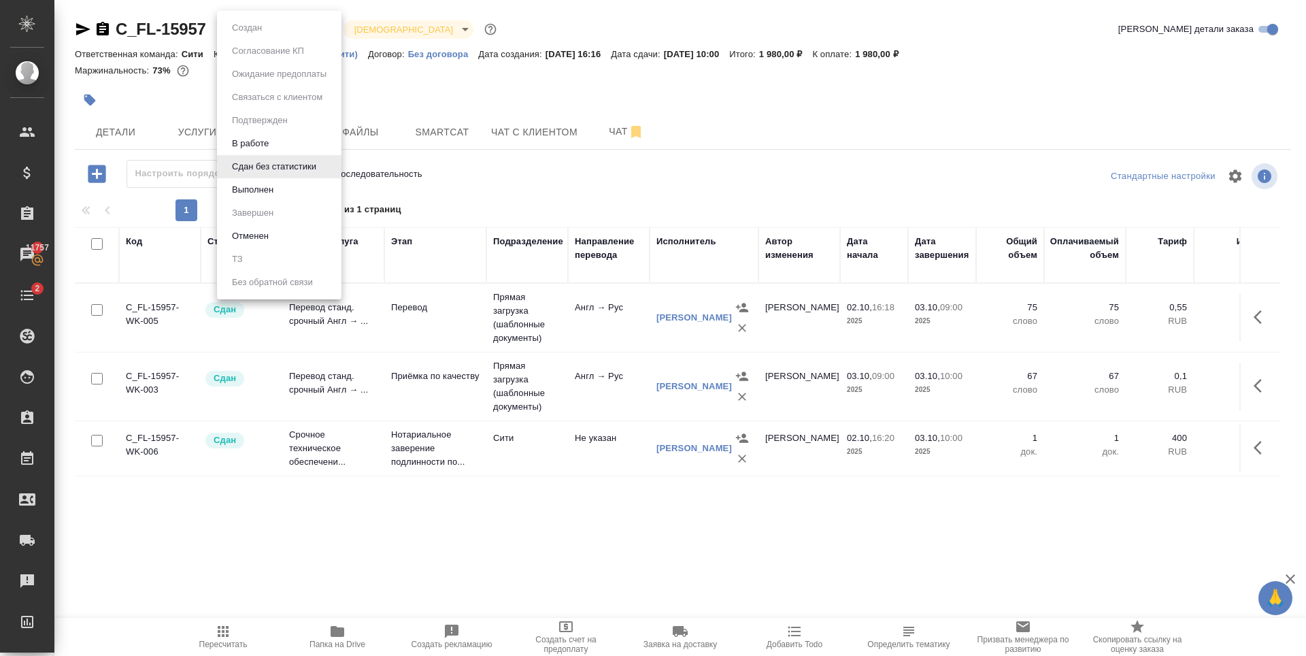
click at [281, 189] on li "Выполнен" at bounding box center [279, 189] width 125 height 23
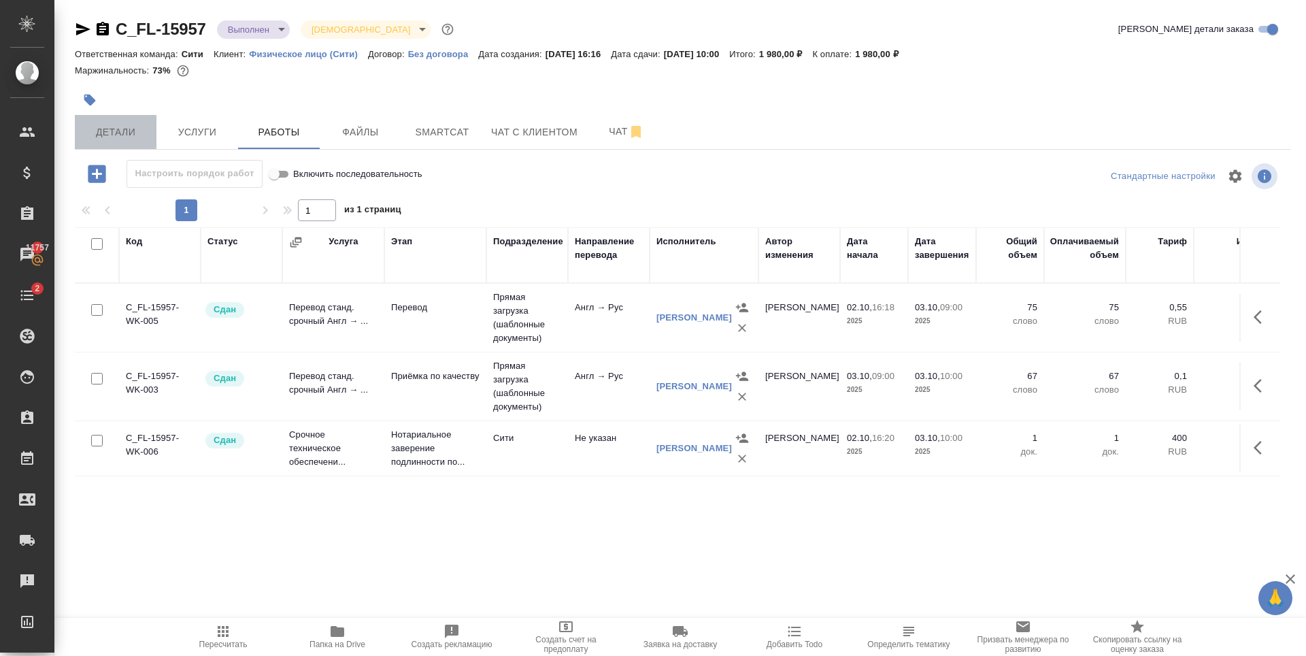
click at [121, 141] on button "Детали" at bounding box center [116, 132] width 82 height 34
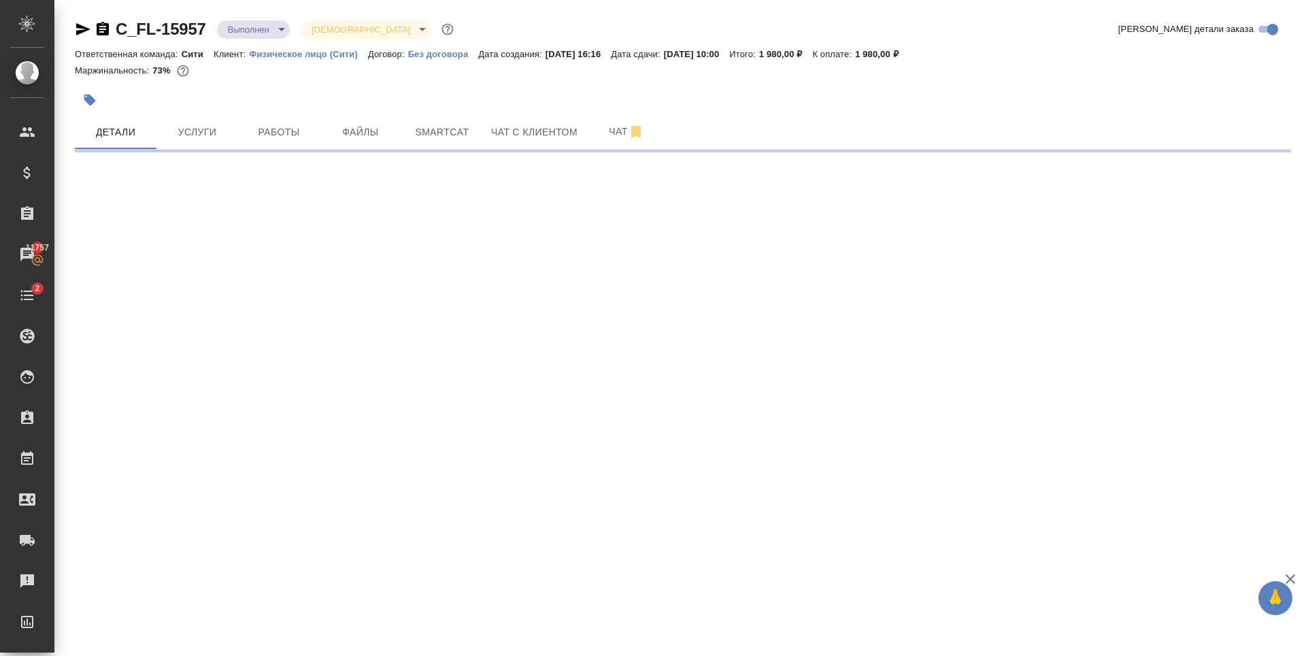
select select "RU"
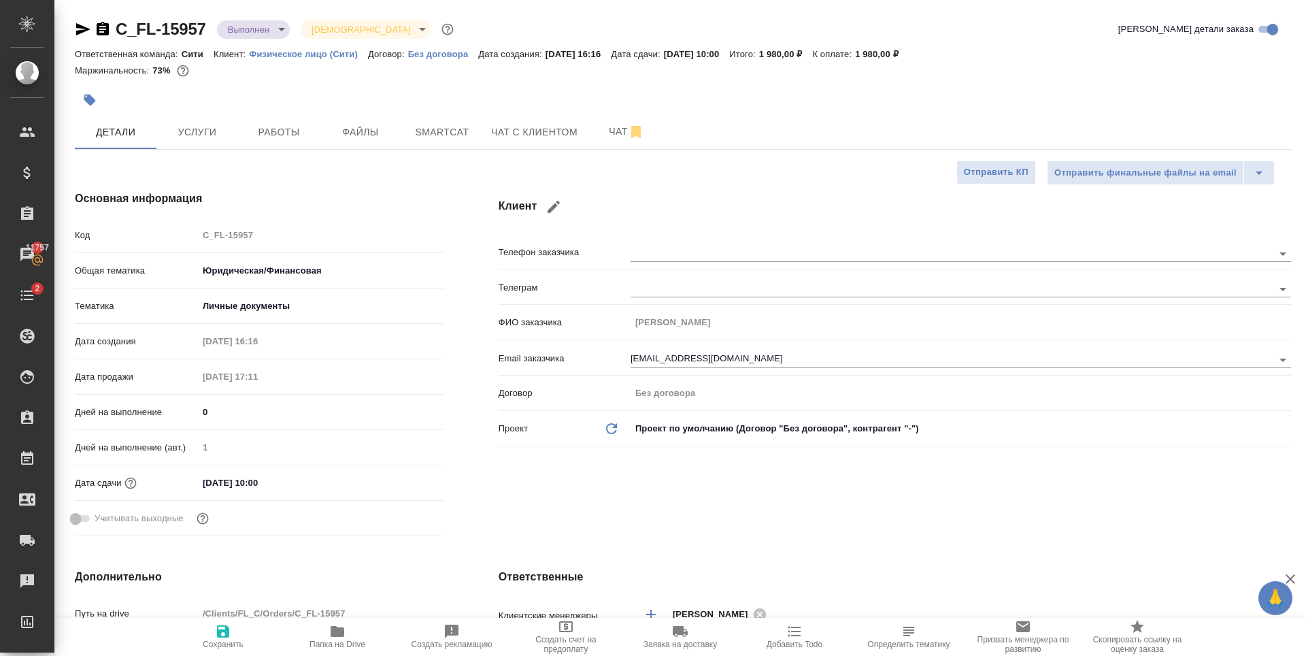
type textarea "x"
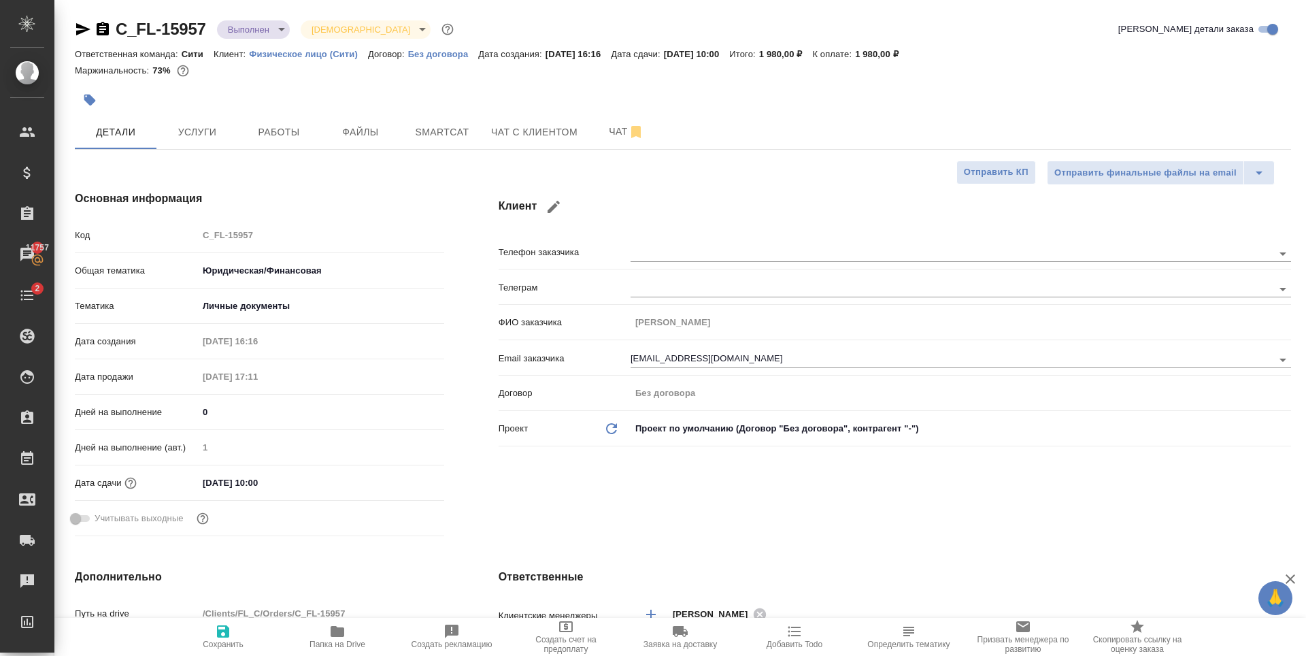
type textarea "x"
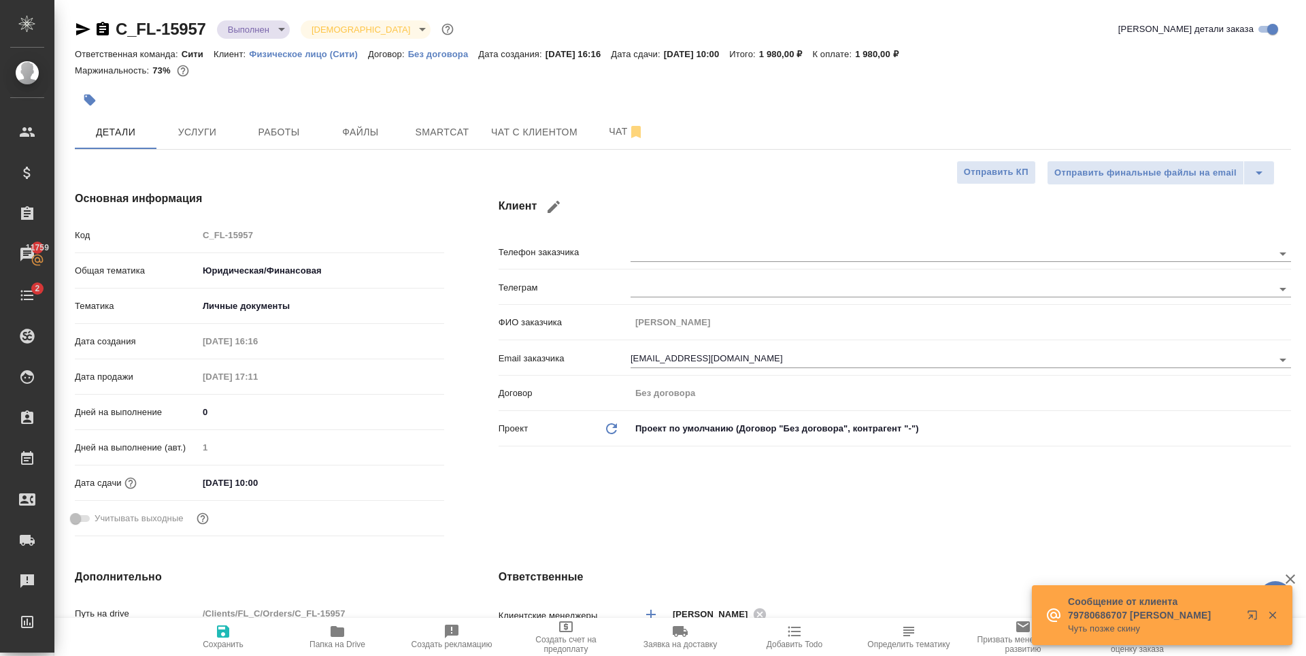
type textarea "x"
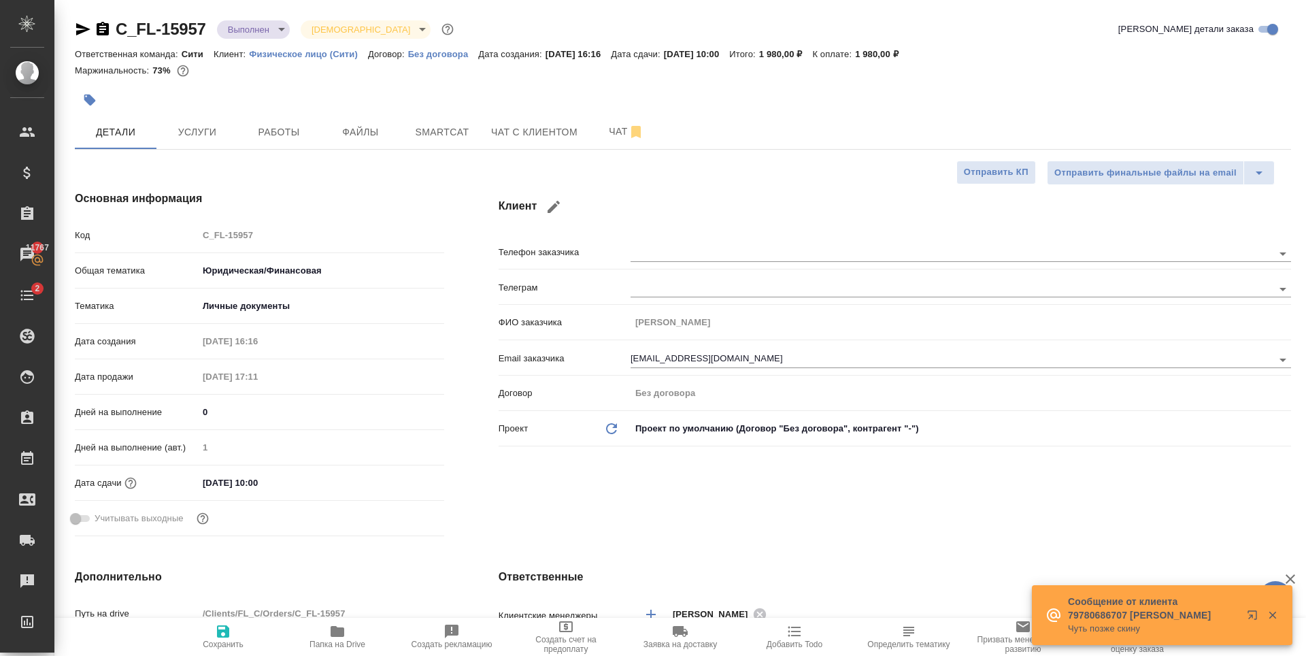
type textarea "x"
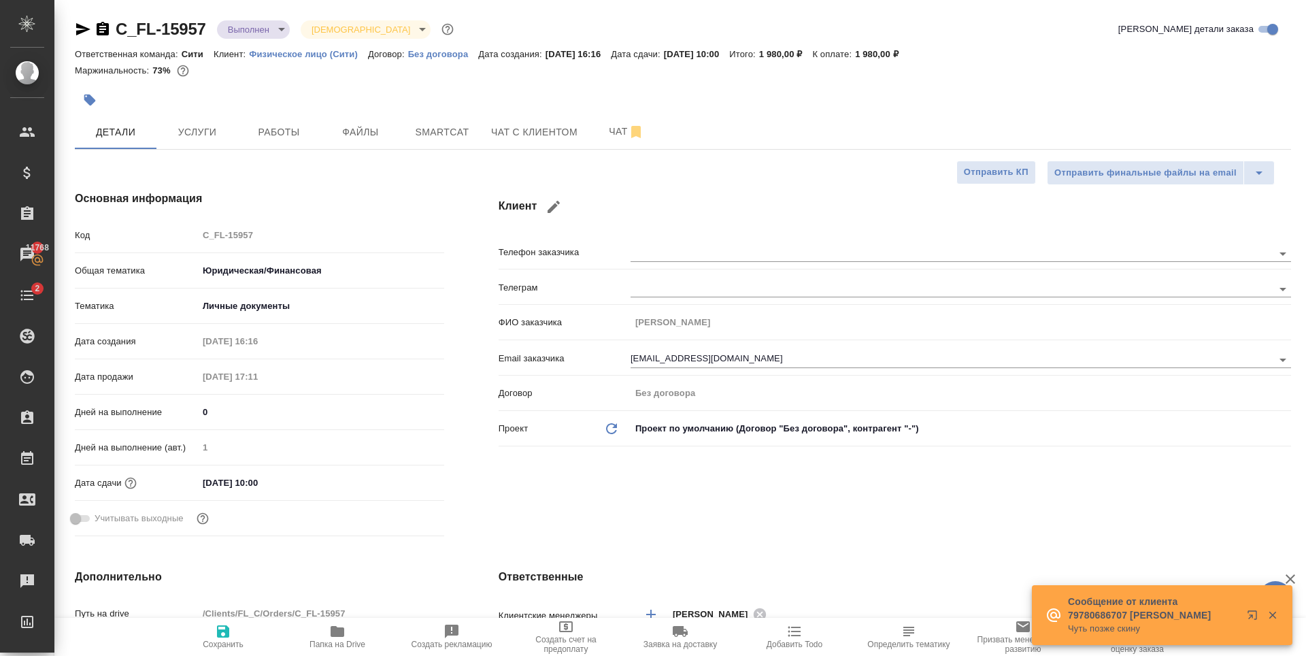
type textarea "x"
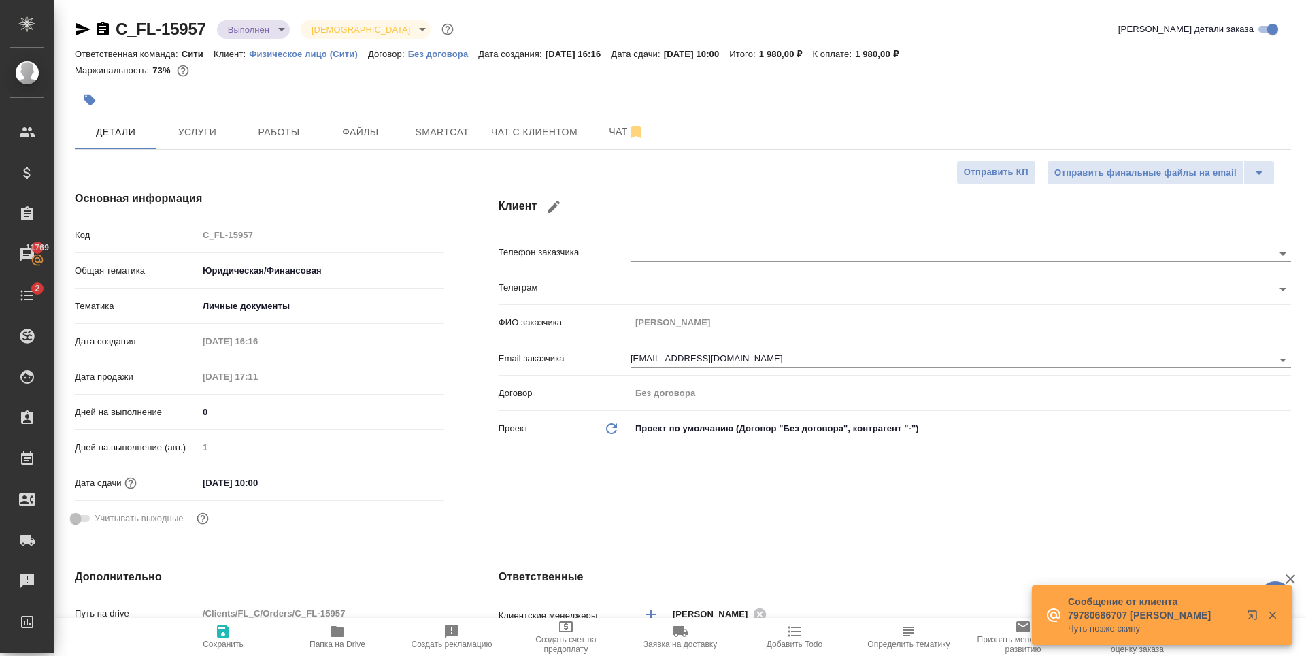
type textarea "x"
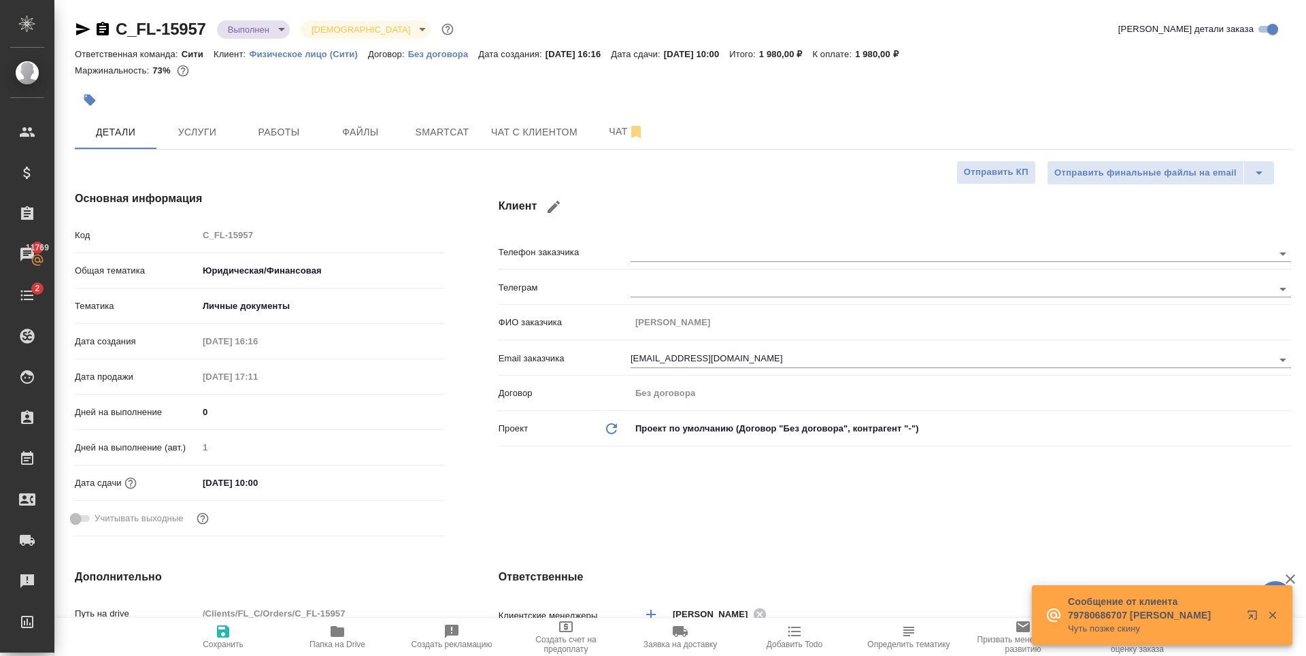
type textarea "x"
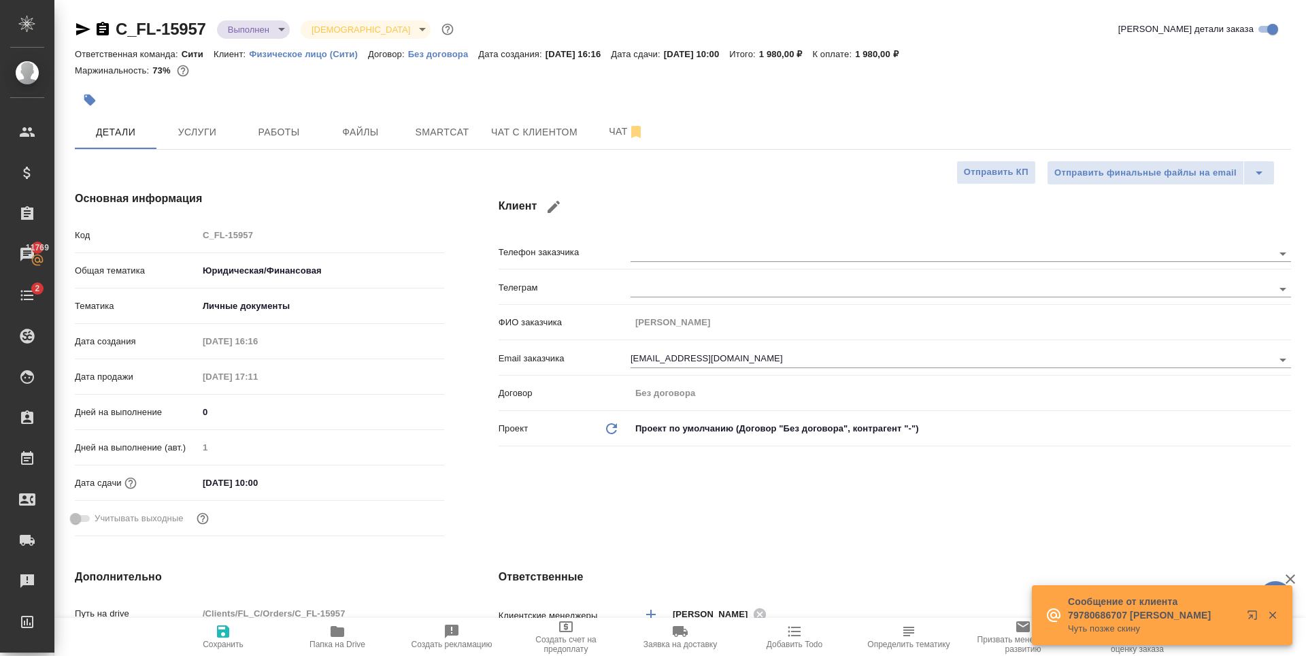
type textarea "x"
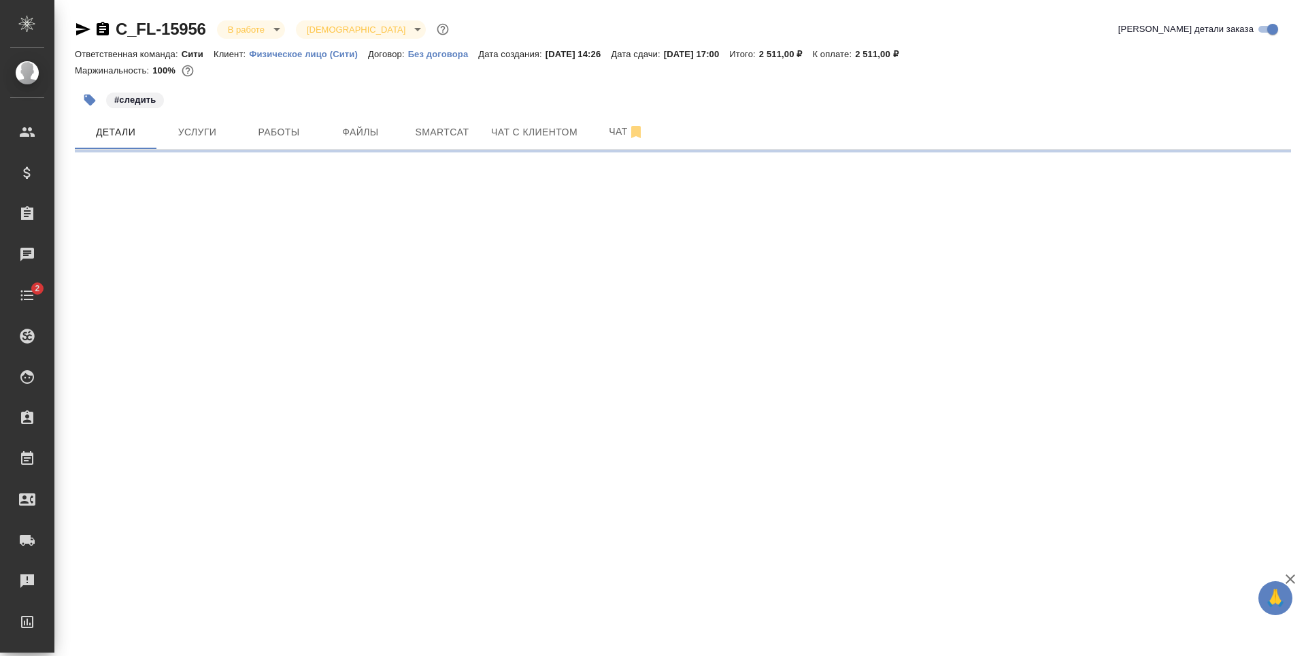
select select "RU"
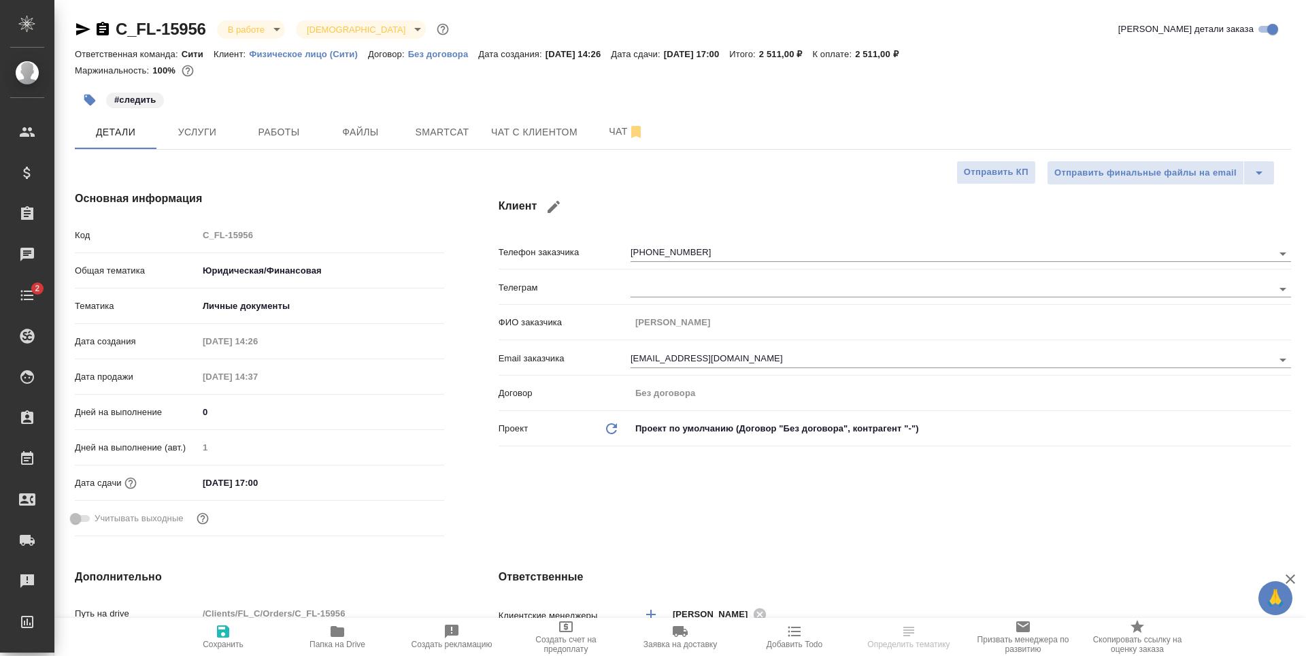
type textarea "x"
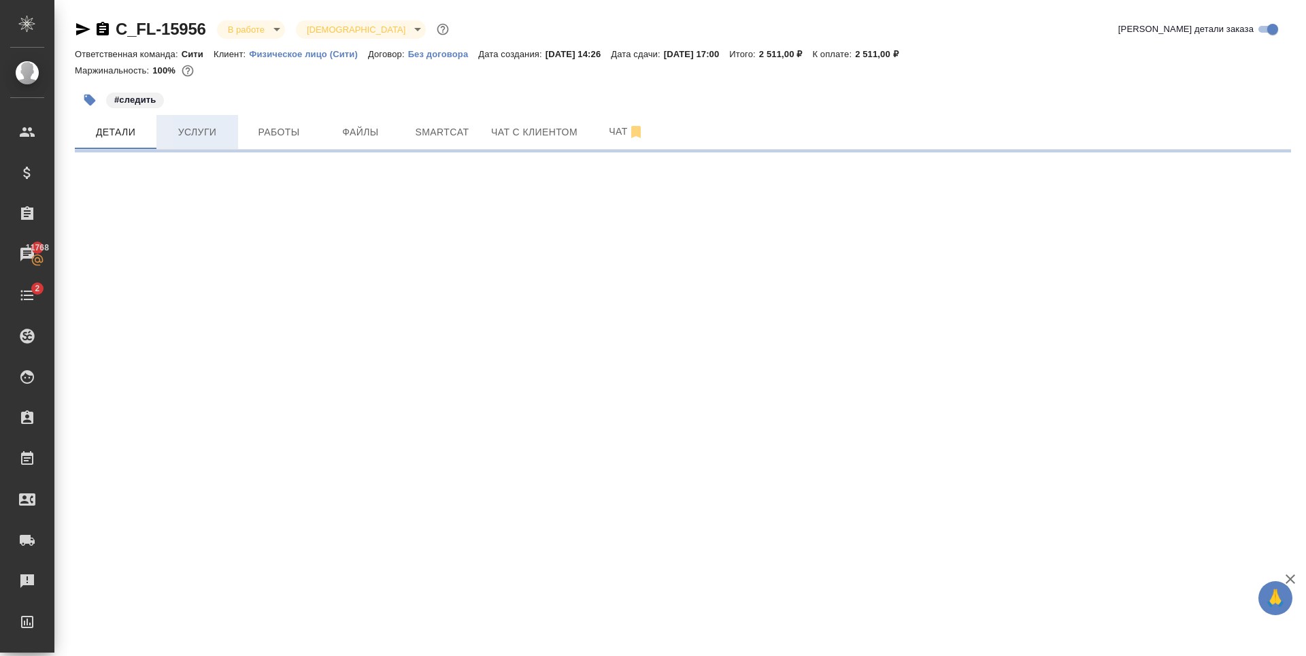
click at [233, 130] on button "Услуги" at bounding box center [198, 132] width 82 height 34
click at [247, 131] on span "Работы" at bounding box center [278, 132] width 65 height 17
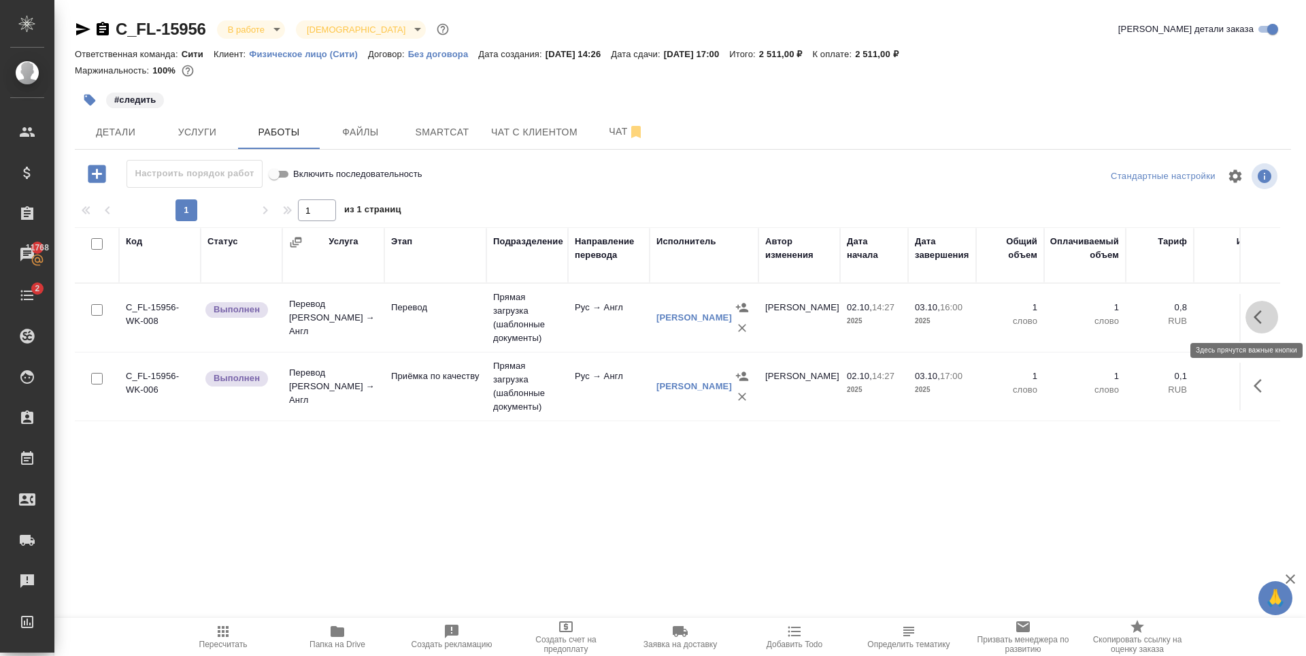
click at [1257, 321] on icon "button" at bounding box center [1262, 317] width 16 height 16
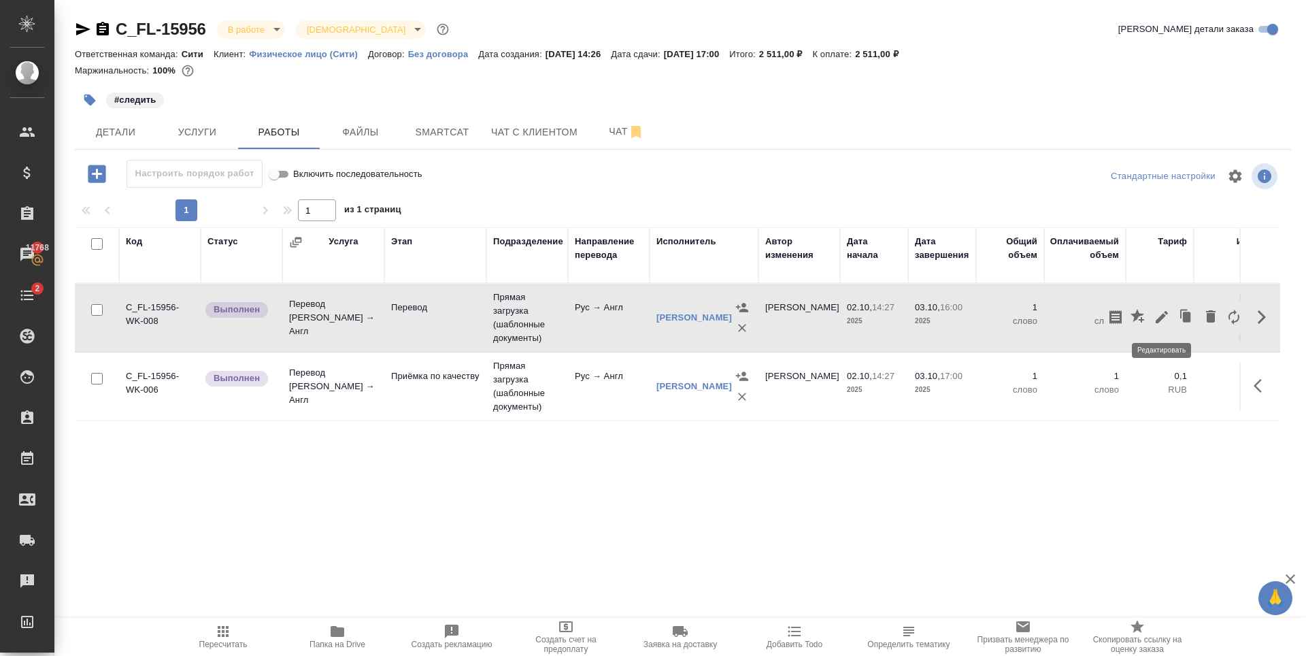
click at [1157, 322] on icon "button" at bounding box center [1162, 317] width 12 height 12
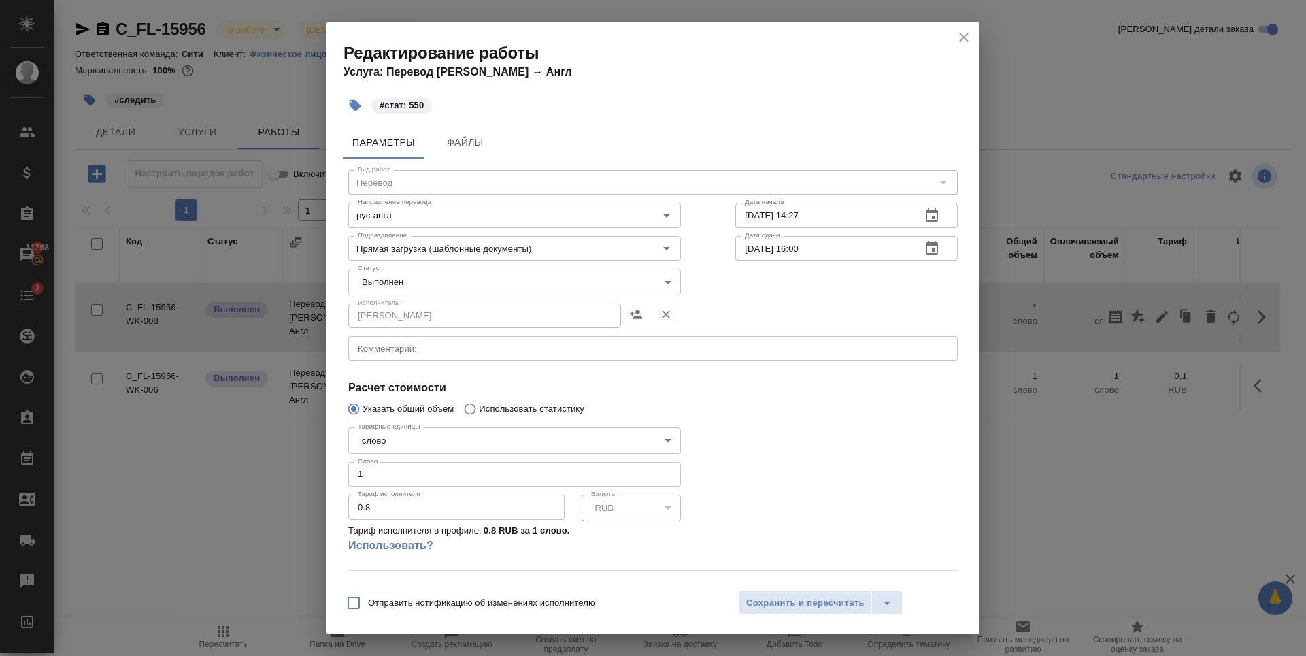
click at [437, 472] on input "1" at bounding box center [514, 474] width 333 height 24
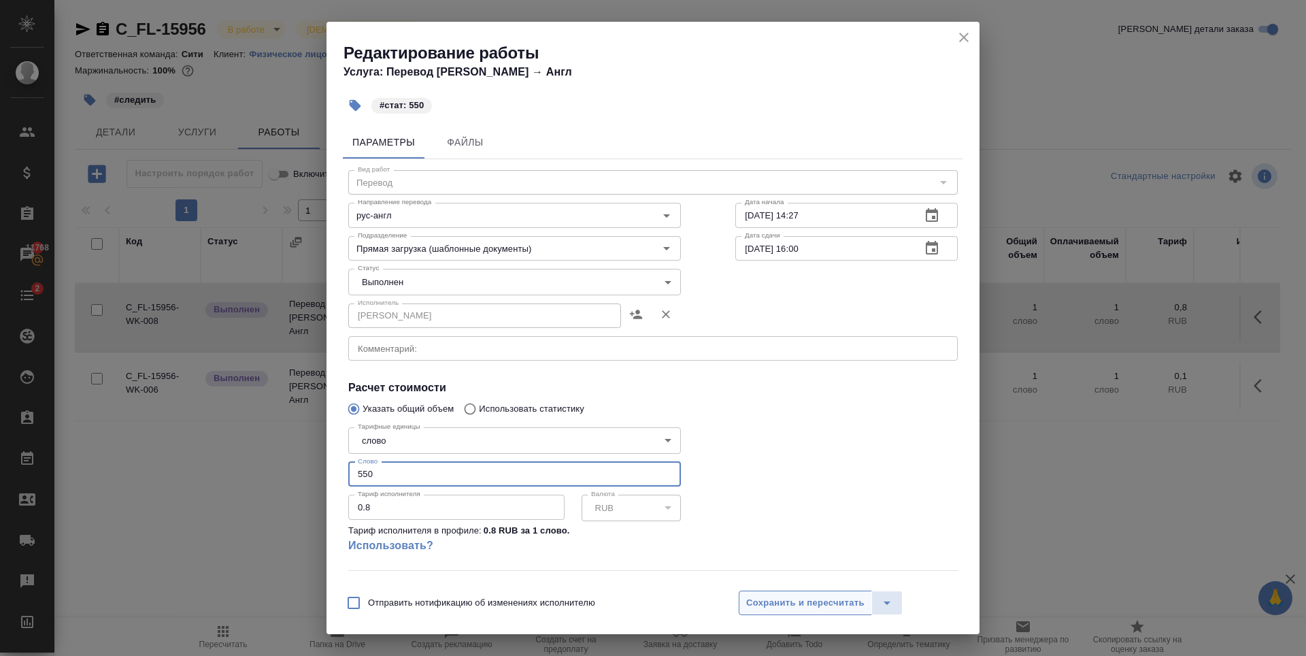
type input "550"
click at [825, 597] on span "Сохранить и пересчитать" at bounding box center [805, 603] width 118 height 16
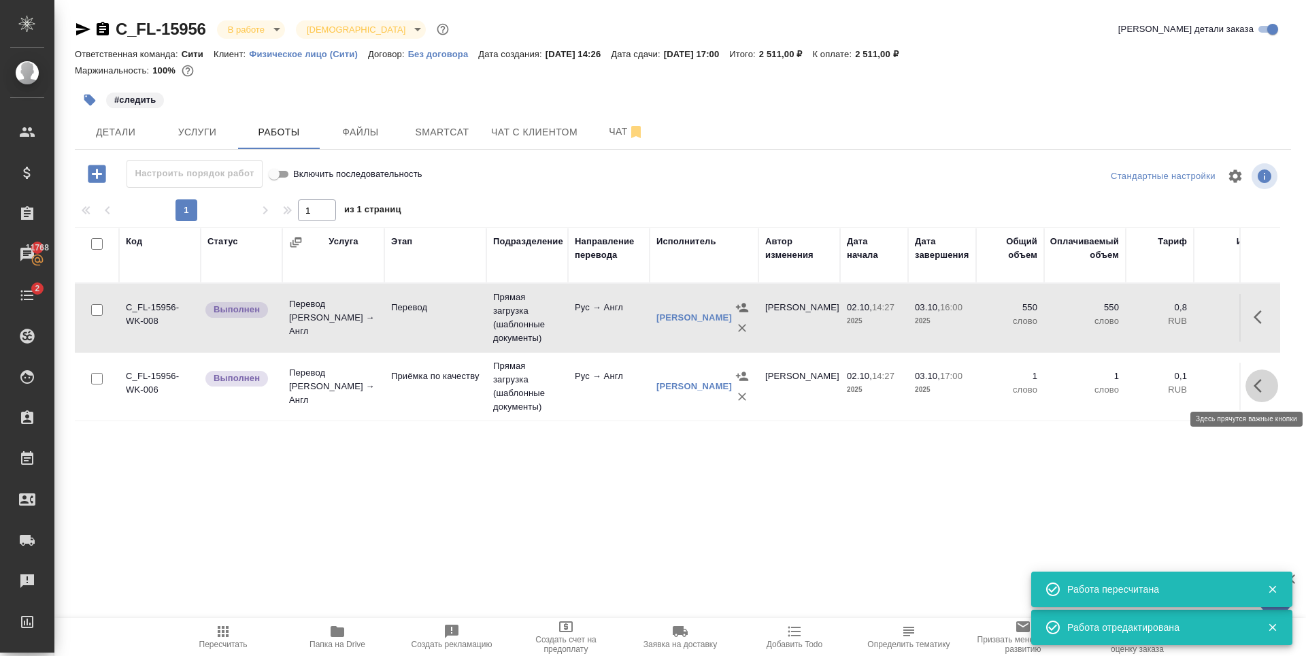
click at [1262, 384] on icon "button" at bounding box center [1262, 386] width 16 height 16
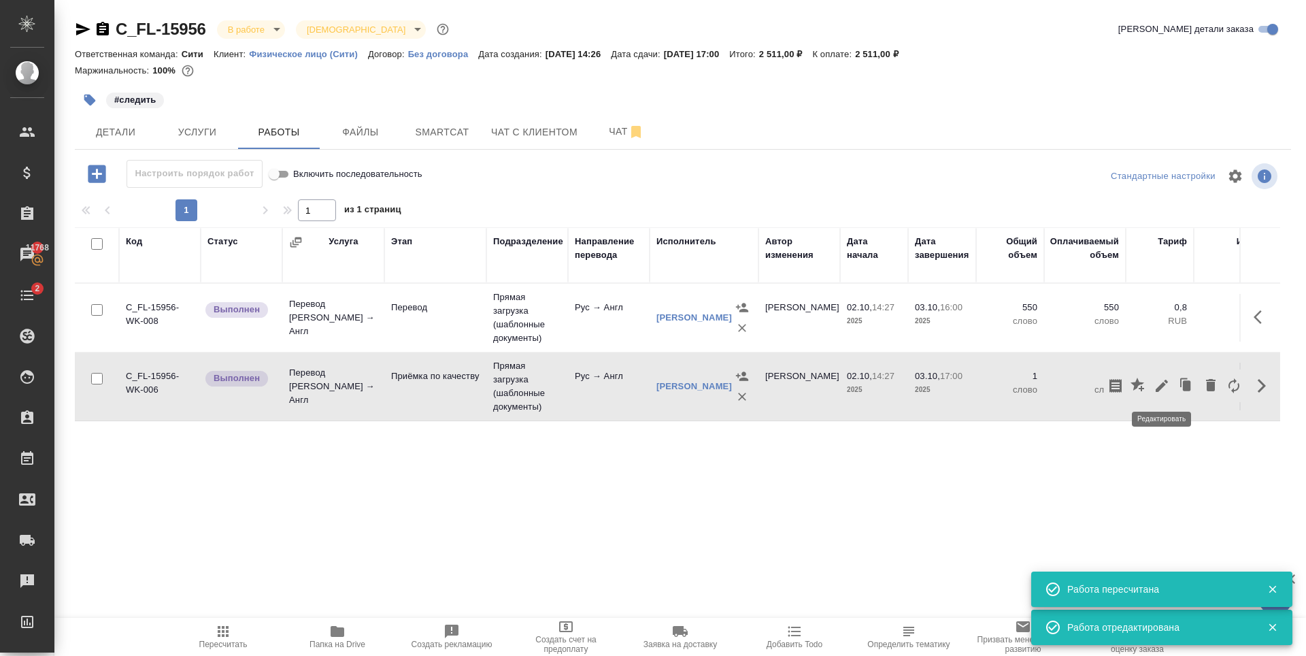
click at [1162, 383] on icon "button" at bounding box center [1162, 386] width 16 height 16
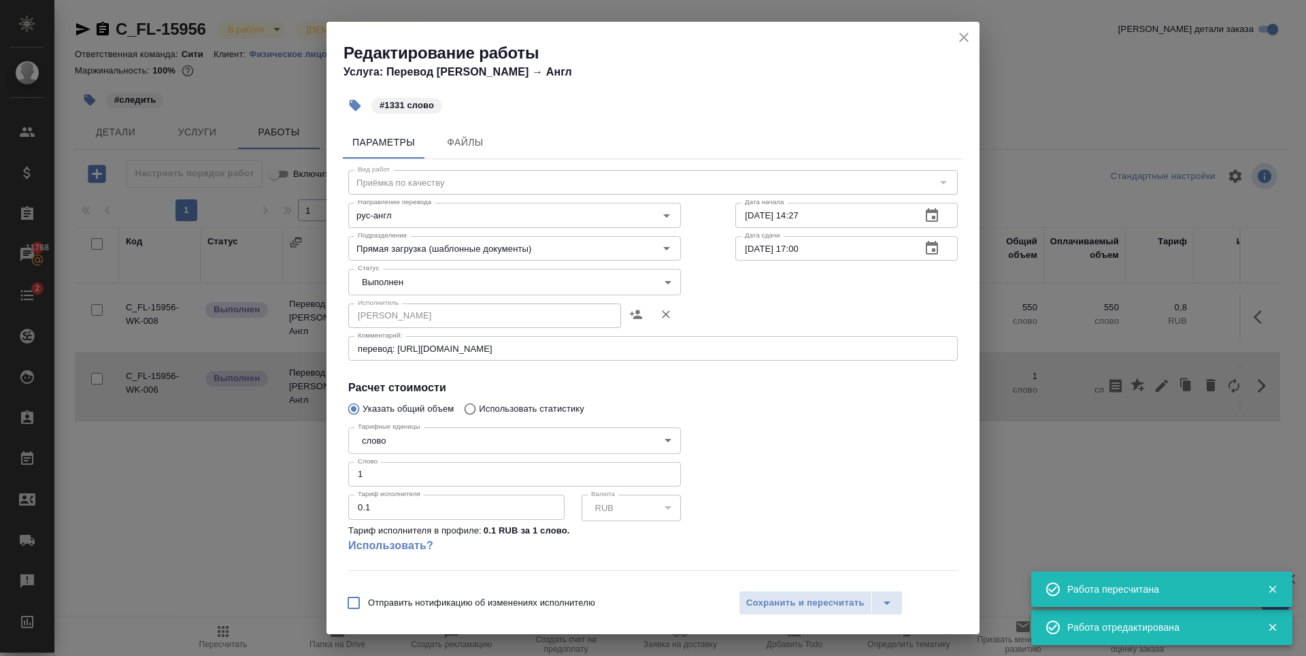
click at [414, 476] on input "1" at bounding box center [514, 474] width 333 height 24
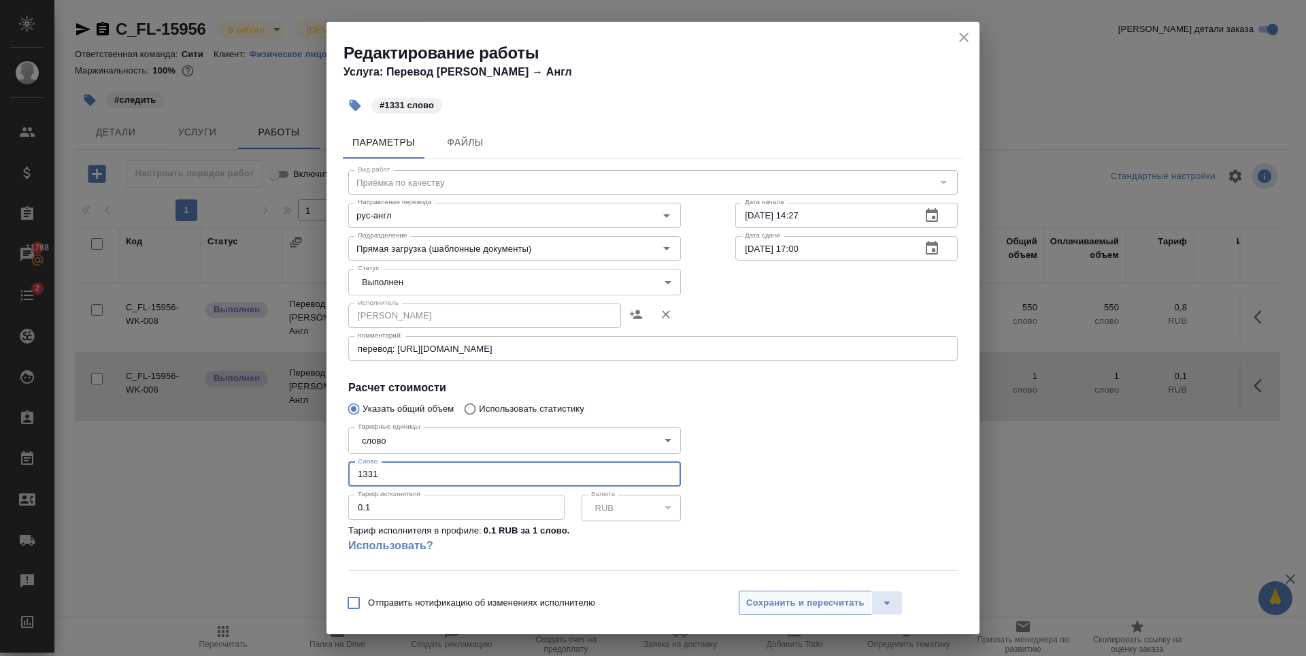
type input "1331"
click at [777, 606] on span "Сохранить и пересчитать" at bounding box center [805, 603] width 118 height 16
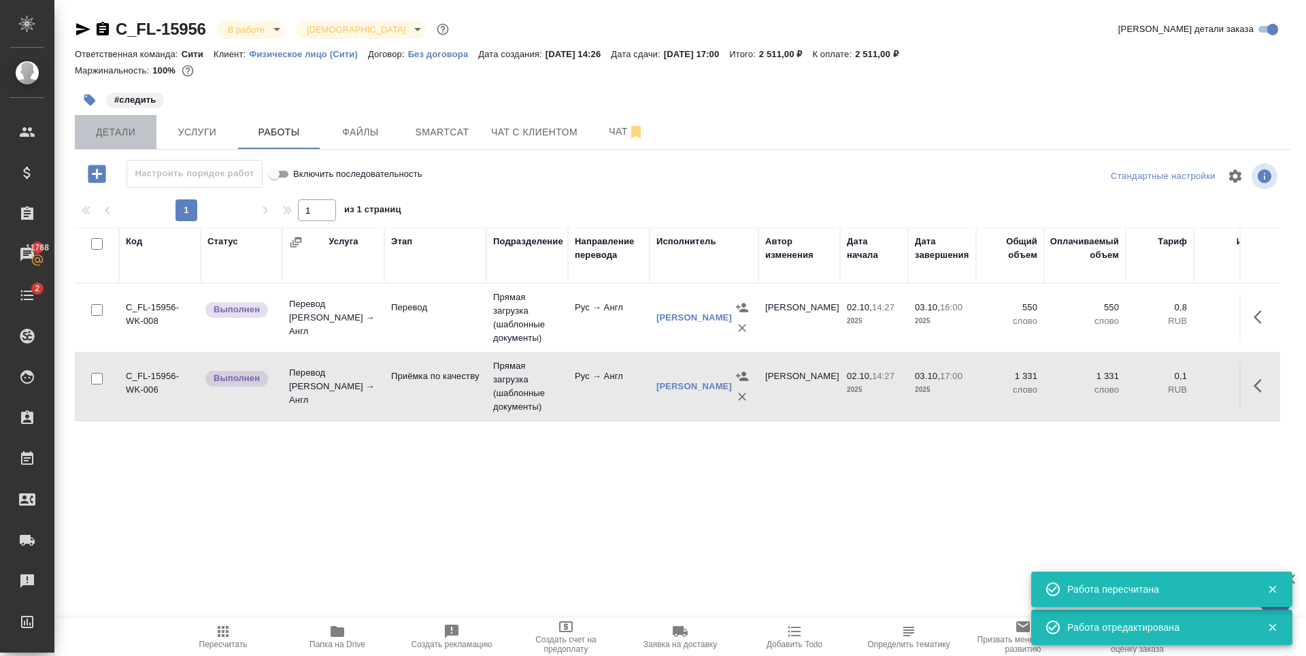
click at [122, 136] on span "Детали" at bounding box center [115, 132] width 65 height 17
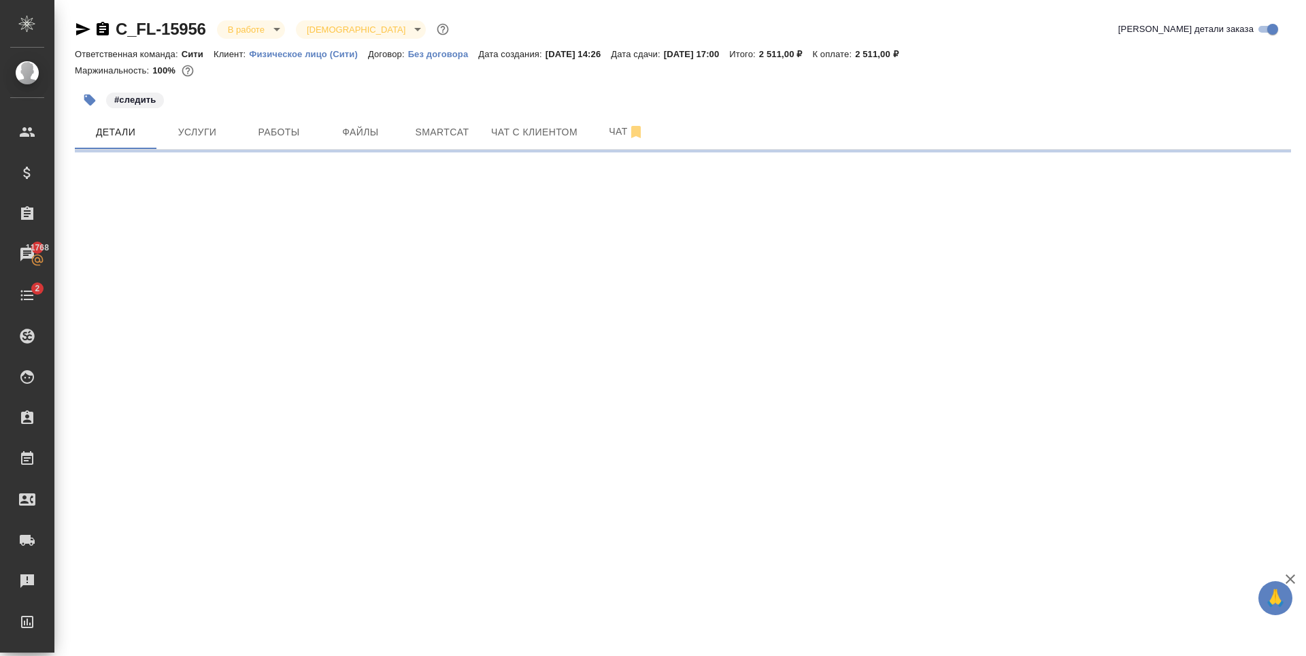
select select "RU"
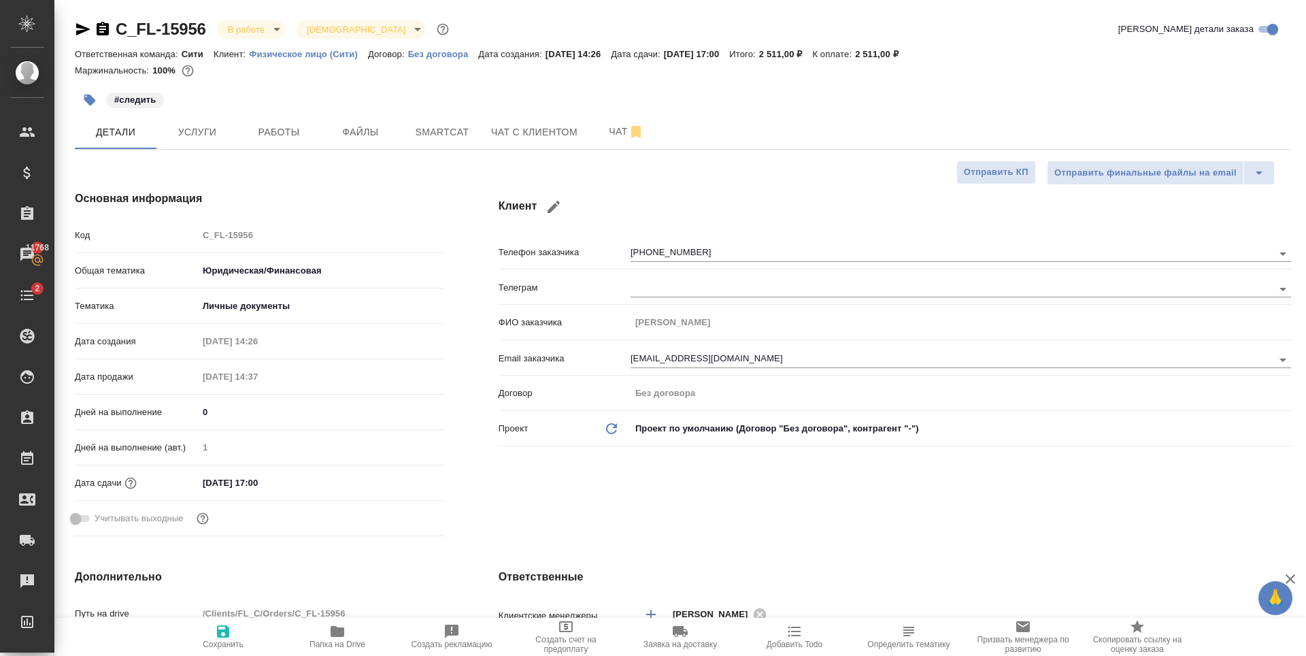
type textarea "x"
click at [263, 137] on span "Работы" at bounding box center [278, 132] width 65 height 17
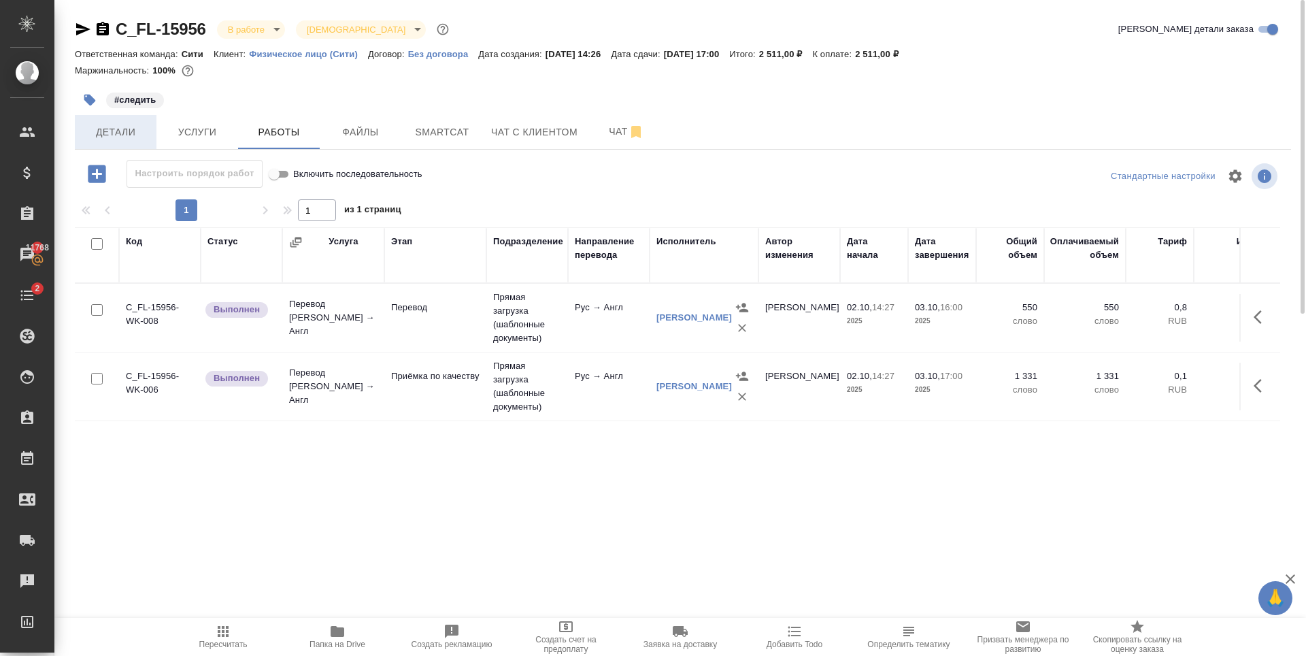
click at [122, 134] on span "Детали" at bounding box center [115, 132] width 65 height 17
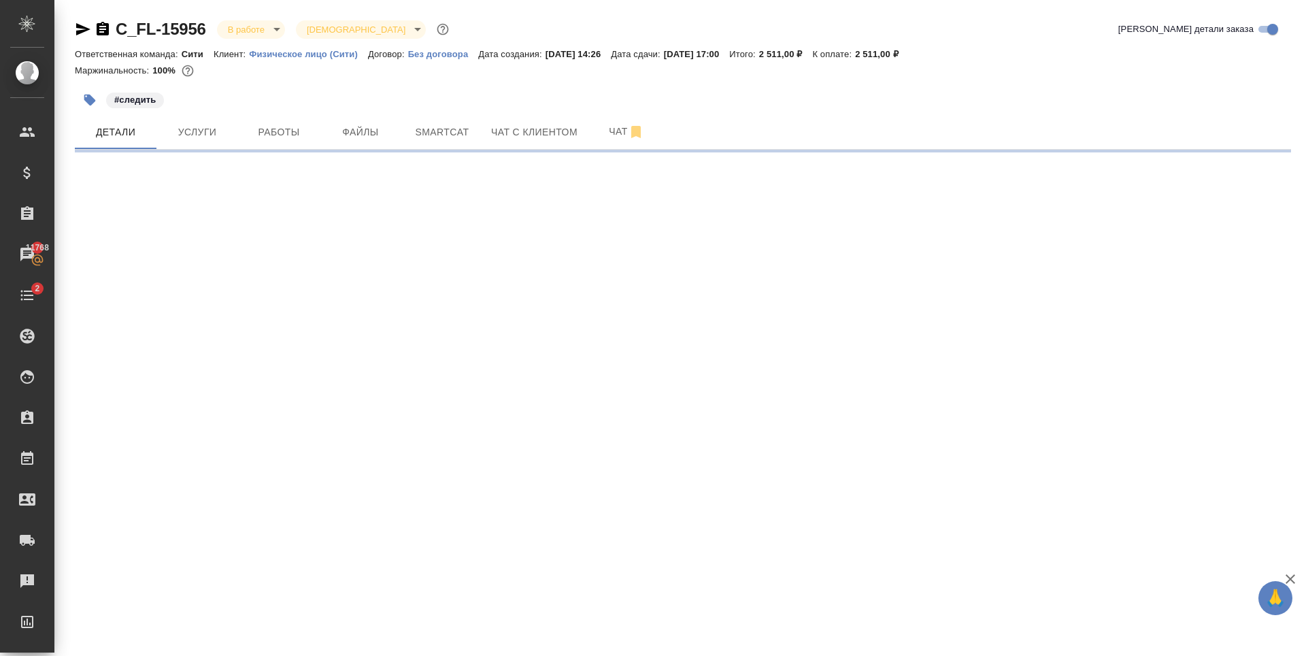
select select "RU"
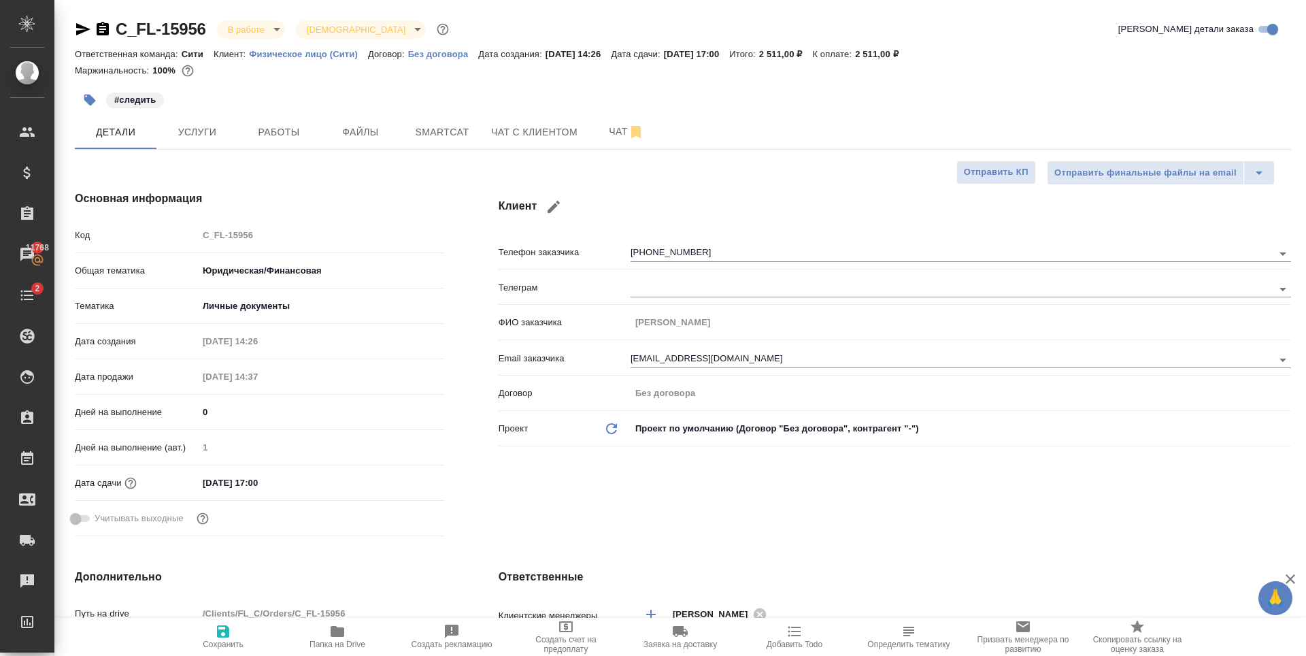
type textarea "x"
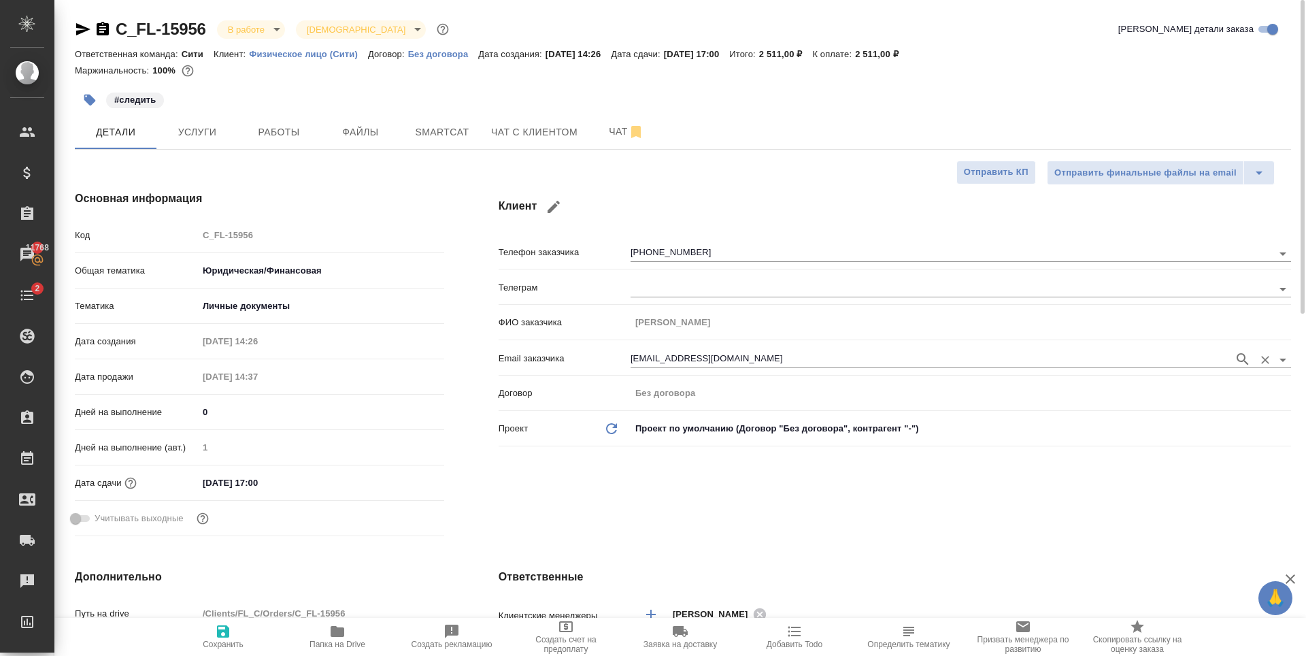
type textarea "x"
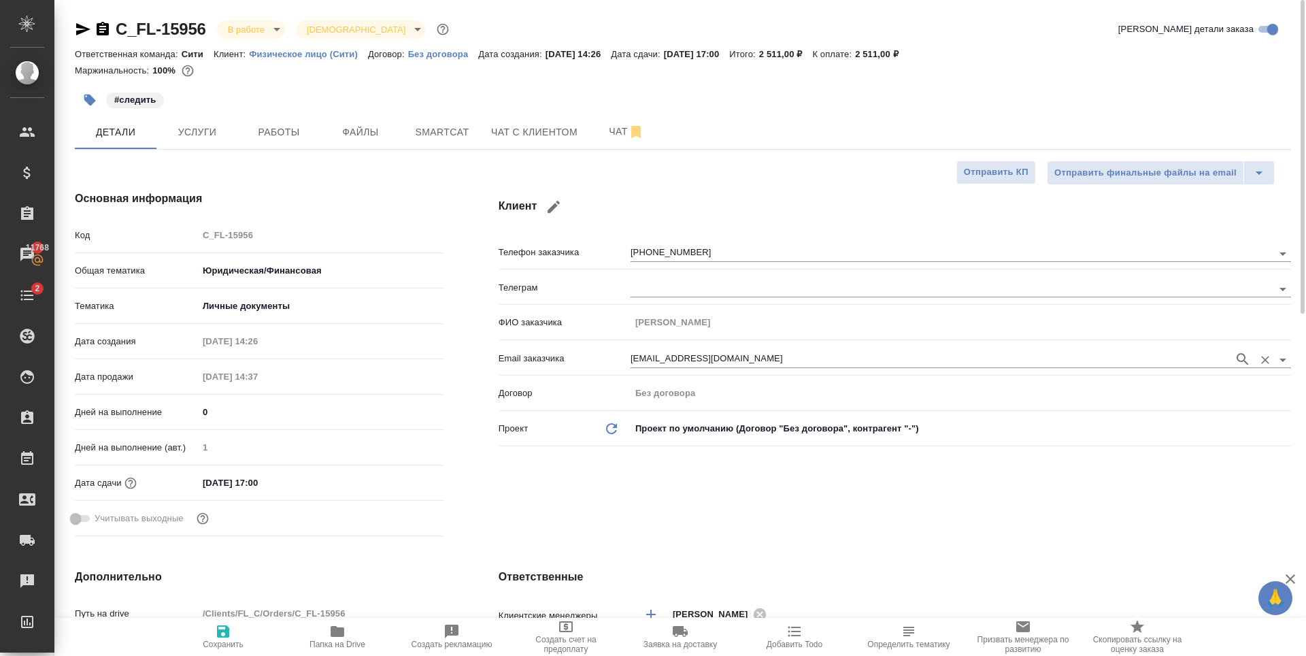
type textarea "x"
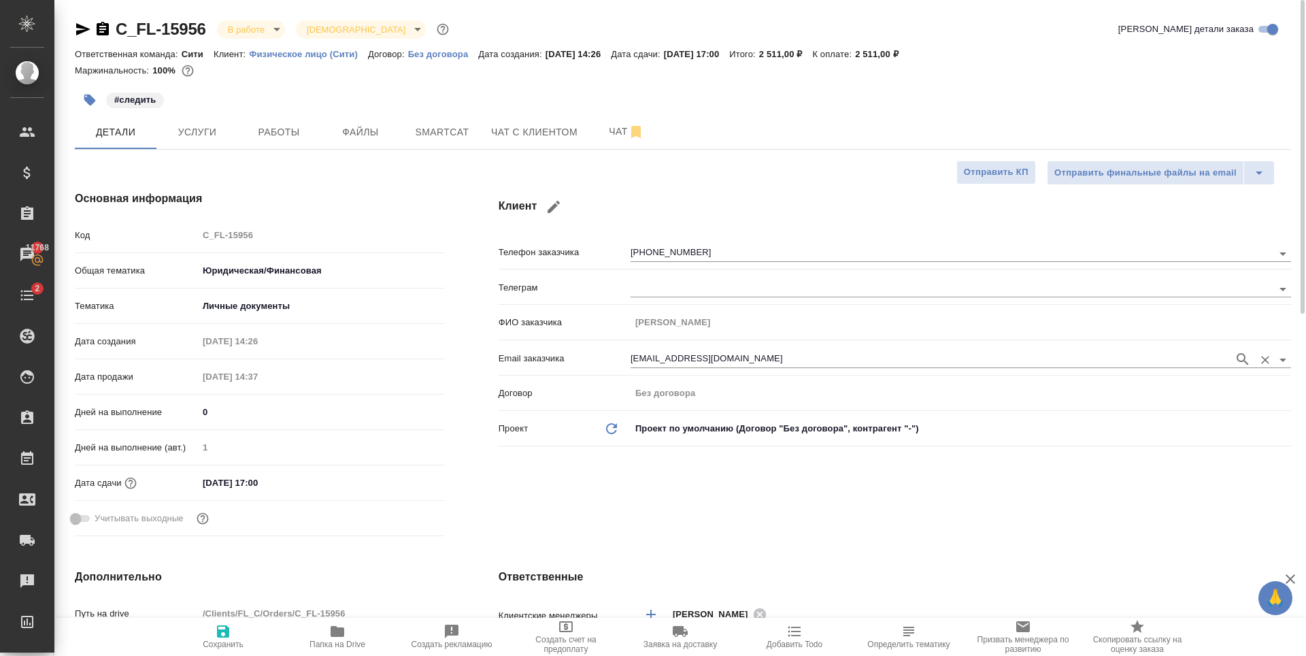
type textarea "x"
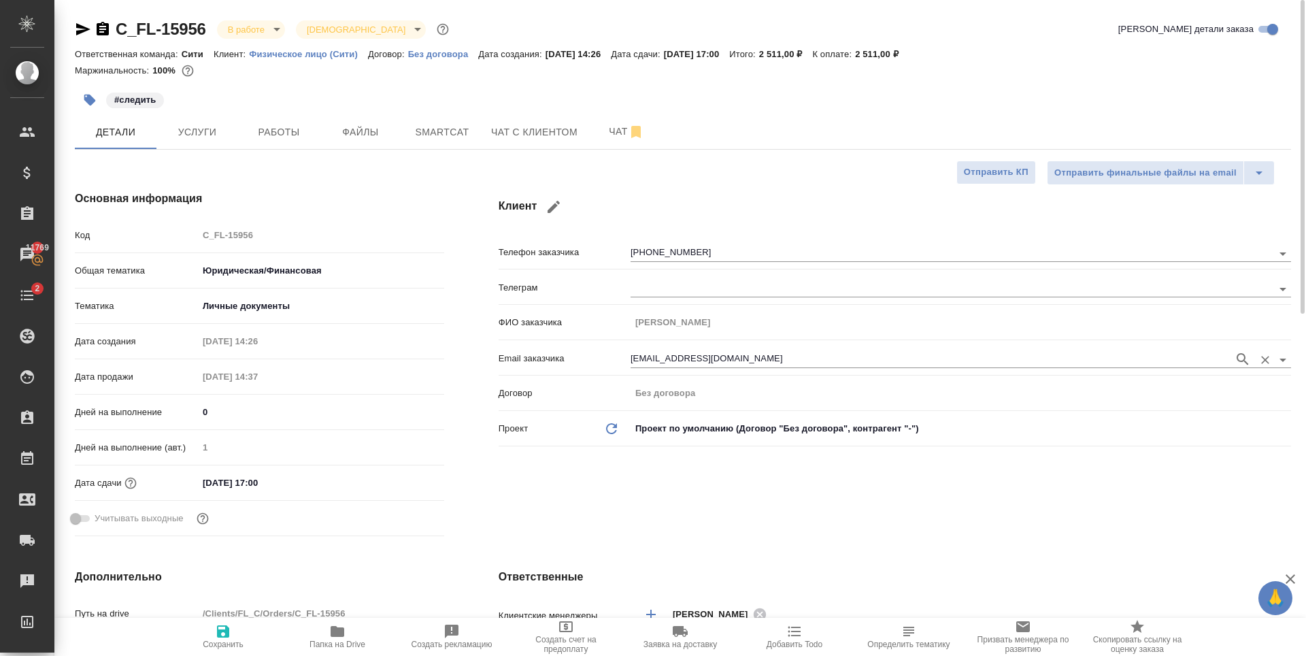
type textarea "x"
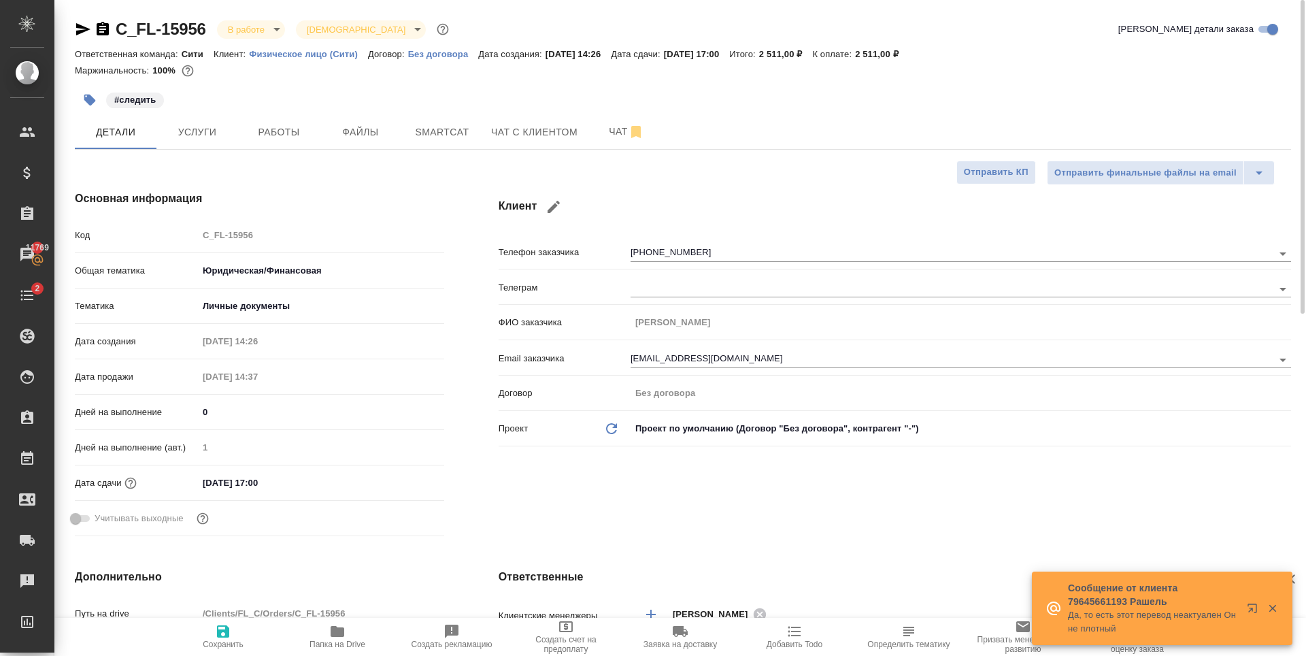
type textarea "x"
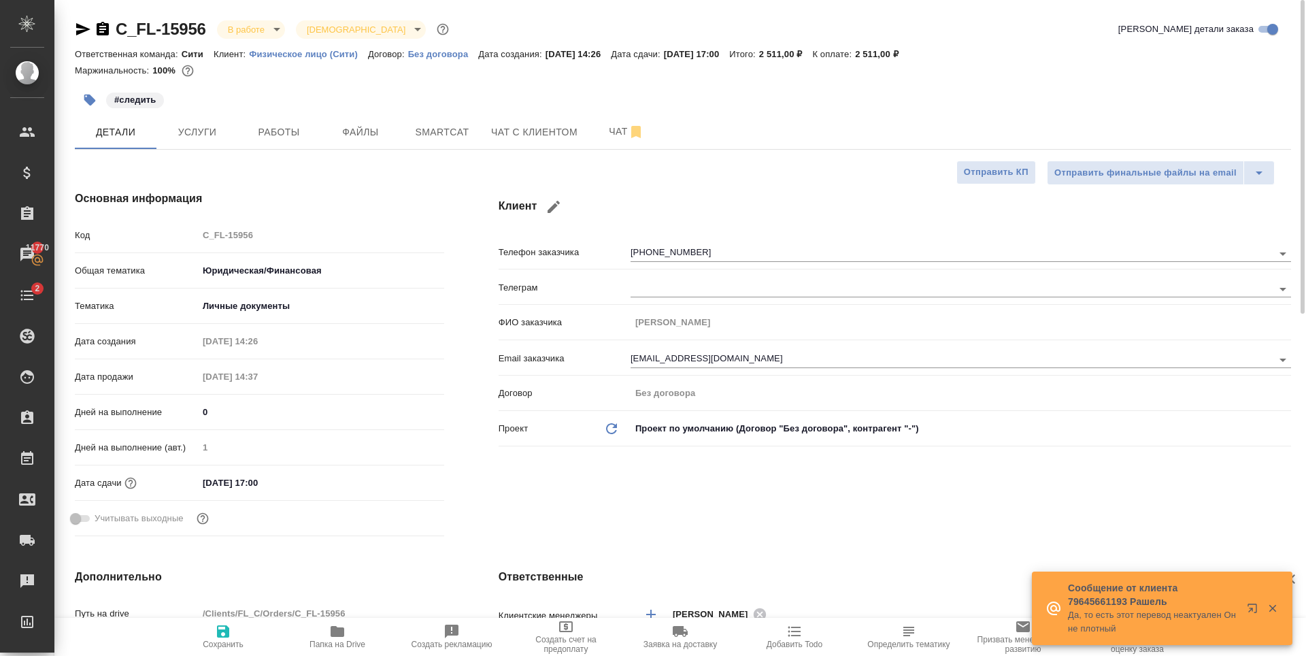
type textarea "x"
click at [562, 144] on button "Чат с клиентом" at bounding box center [534, 132] width 103 height 34
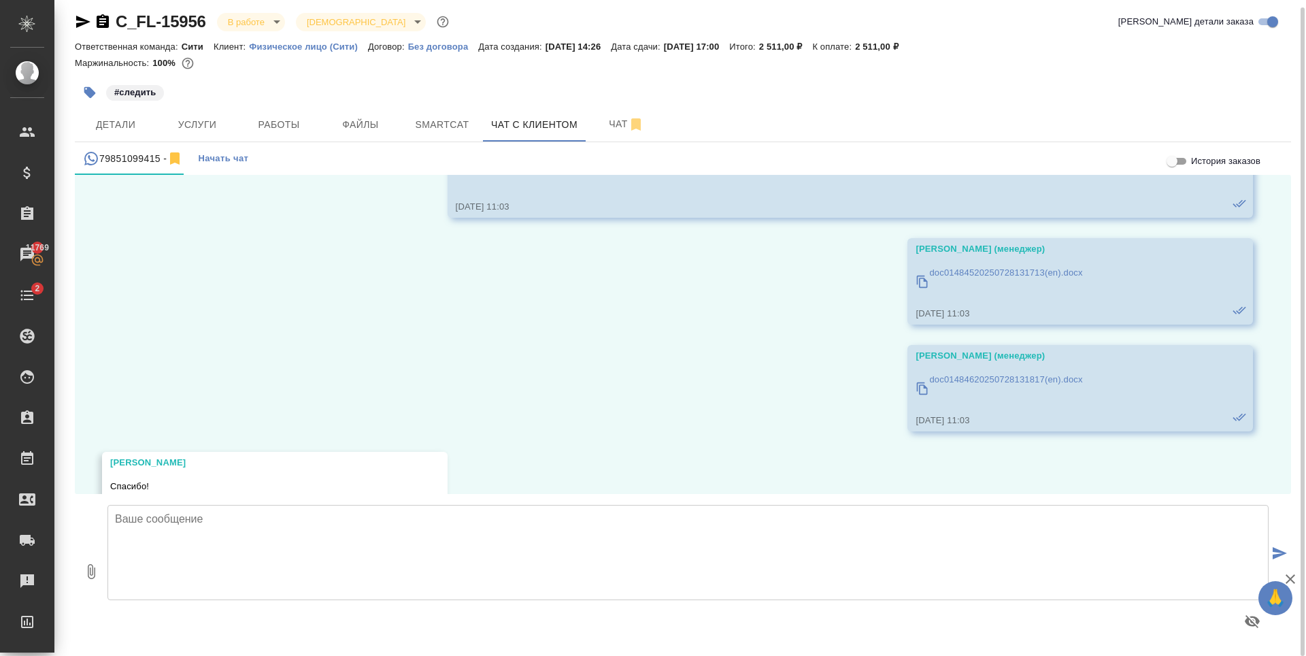
scroll to position [215, 0]
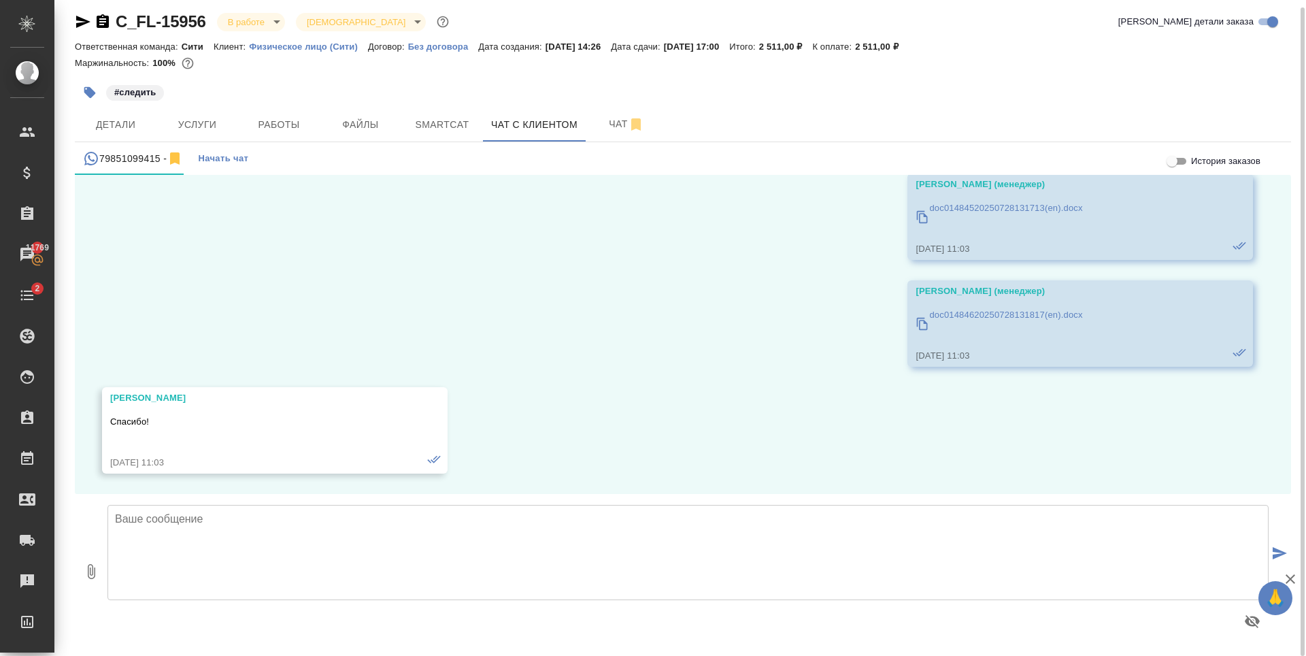
click at [323, 544] on textarea at bounding box center [689, 552] width 1162 height 95
click at [397, 555] on textarea at bounding box center [689, 552] width 1162 height 95
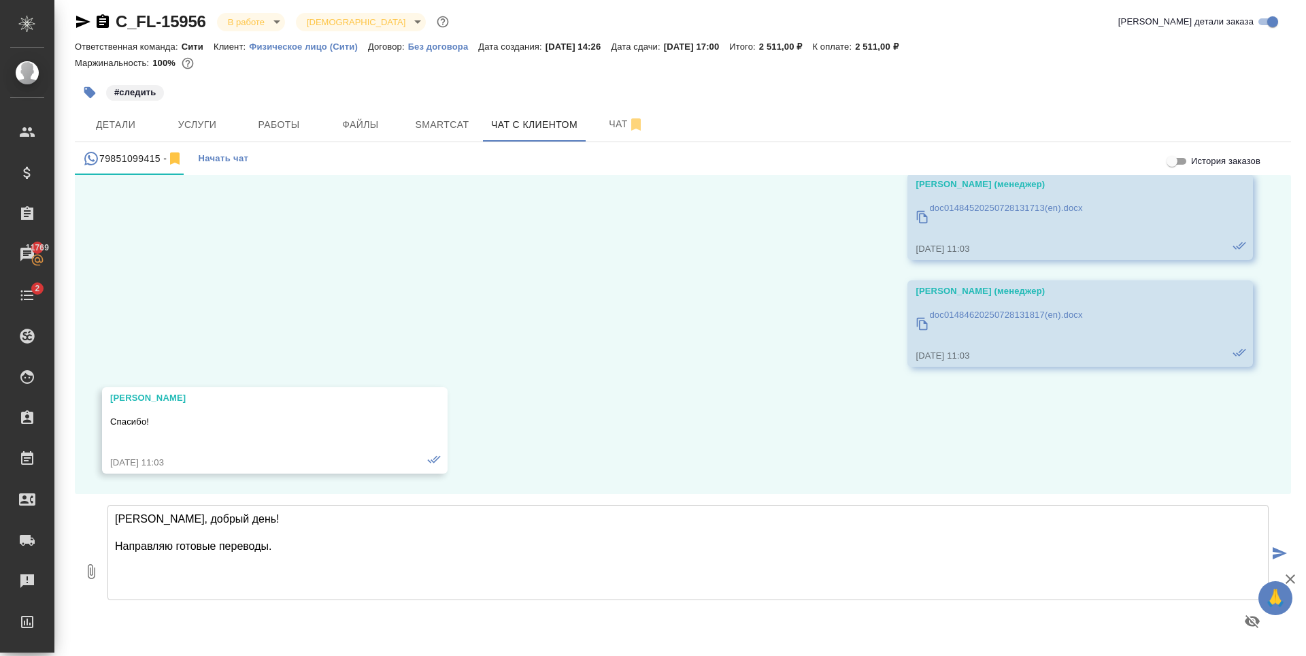
type textarea "Александр, добрый день! Направляю готовые переводы."
click at [86, 580] on button "0" at bounding box center [91, 571] width 33 height 154
type input "C:\fakepath\doc01703520251002111718_eng.docx"
click at [437, 540] on textarea "Александр, добрый день! Направляю готовые переводы." at bounding box center [689, 552] width 1162 height 95
type textarea "Александр, добрый день! Направляю готовые переводы."
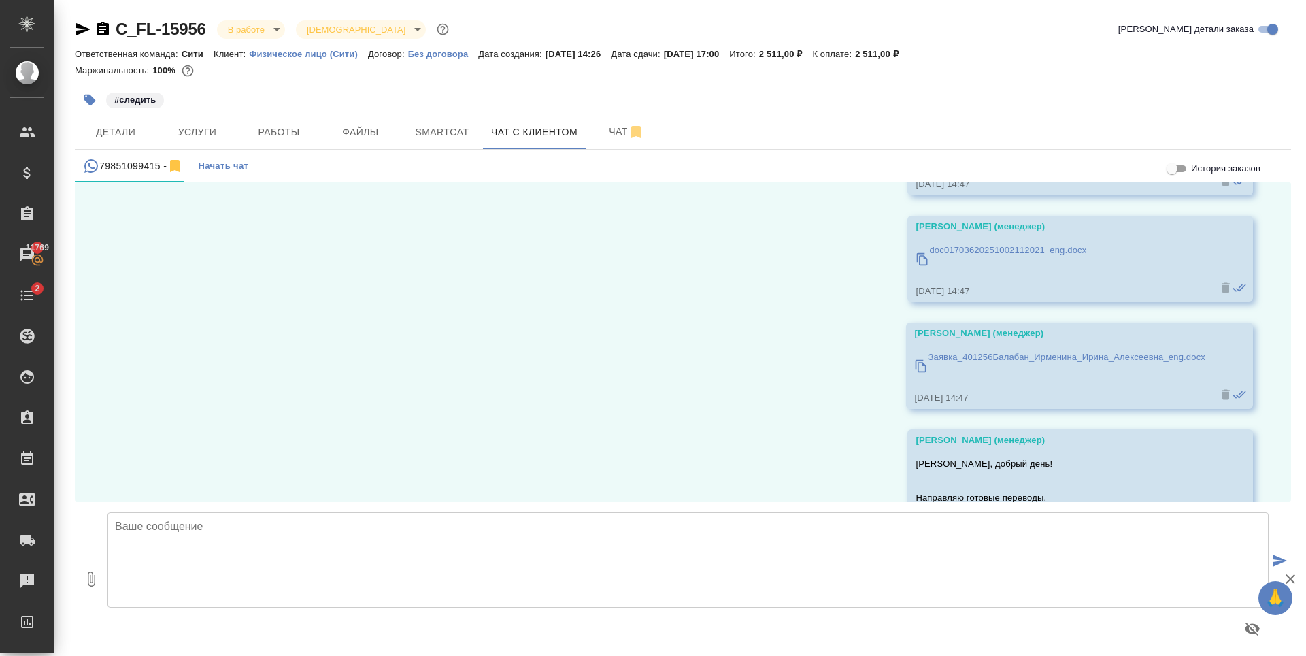
scroll to position [736, 0]
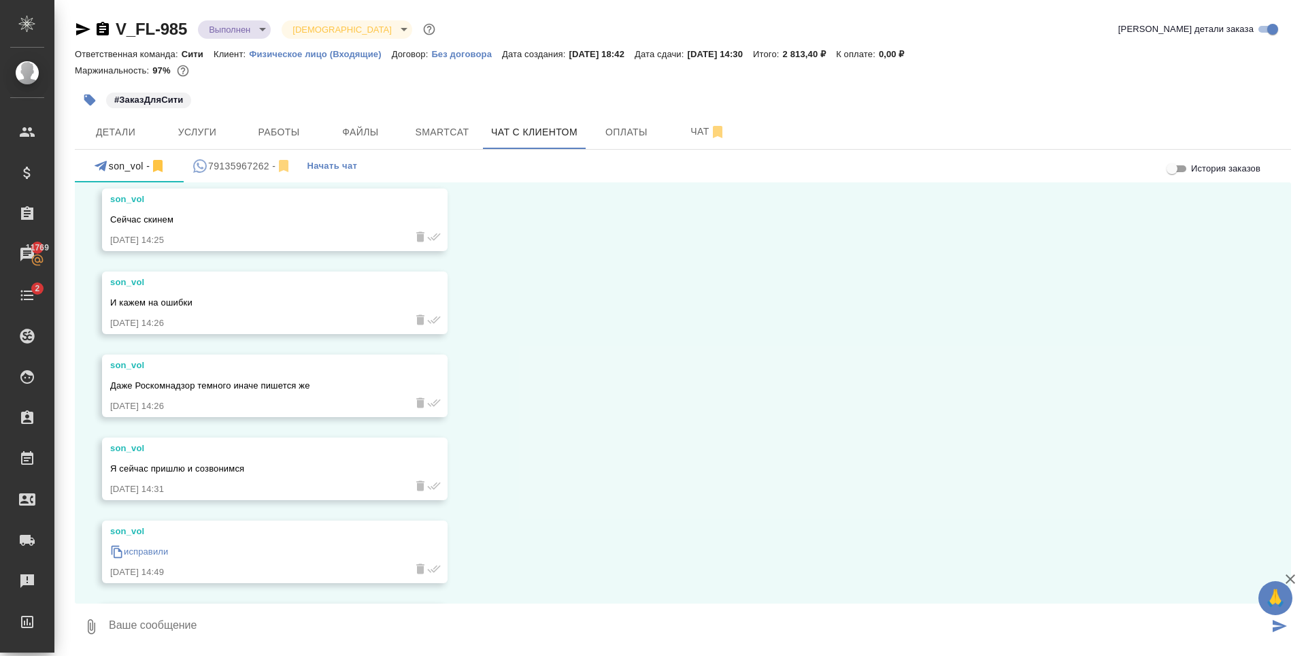
scroll to position [2007, 0]
click at [152, 469] on p "исправили" at bounding box center [146, 469] width 44 height 14
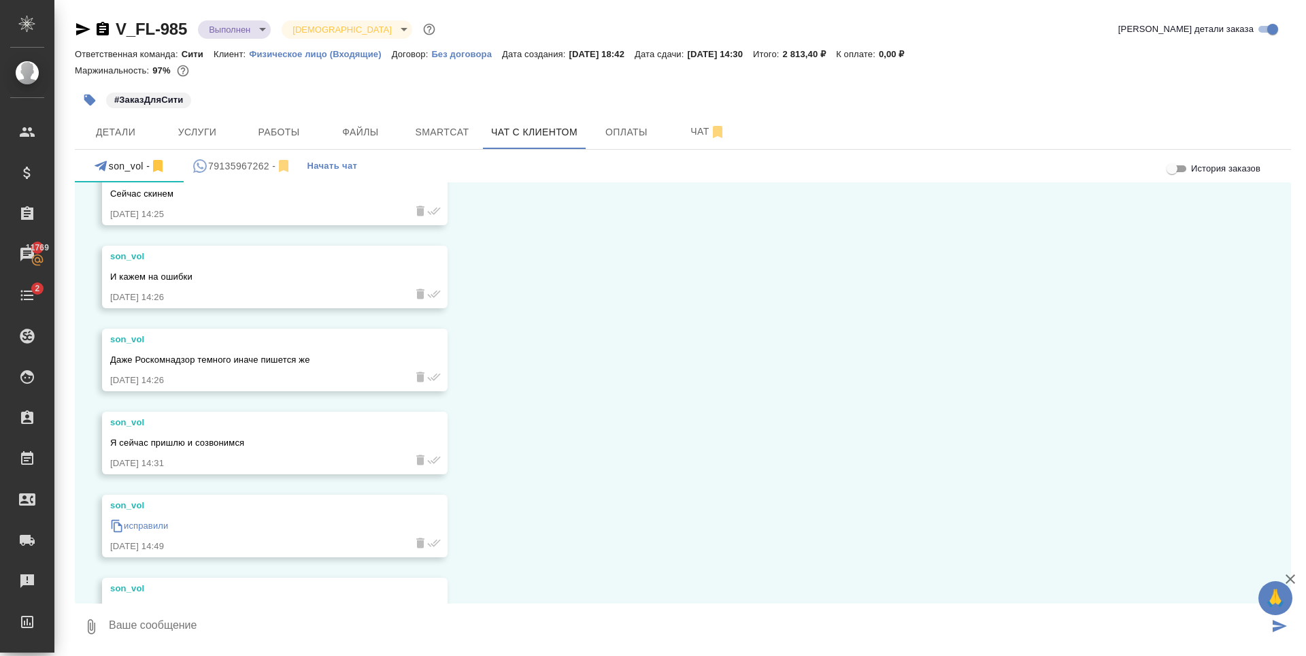
scroll to position [1871, 0]
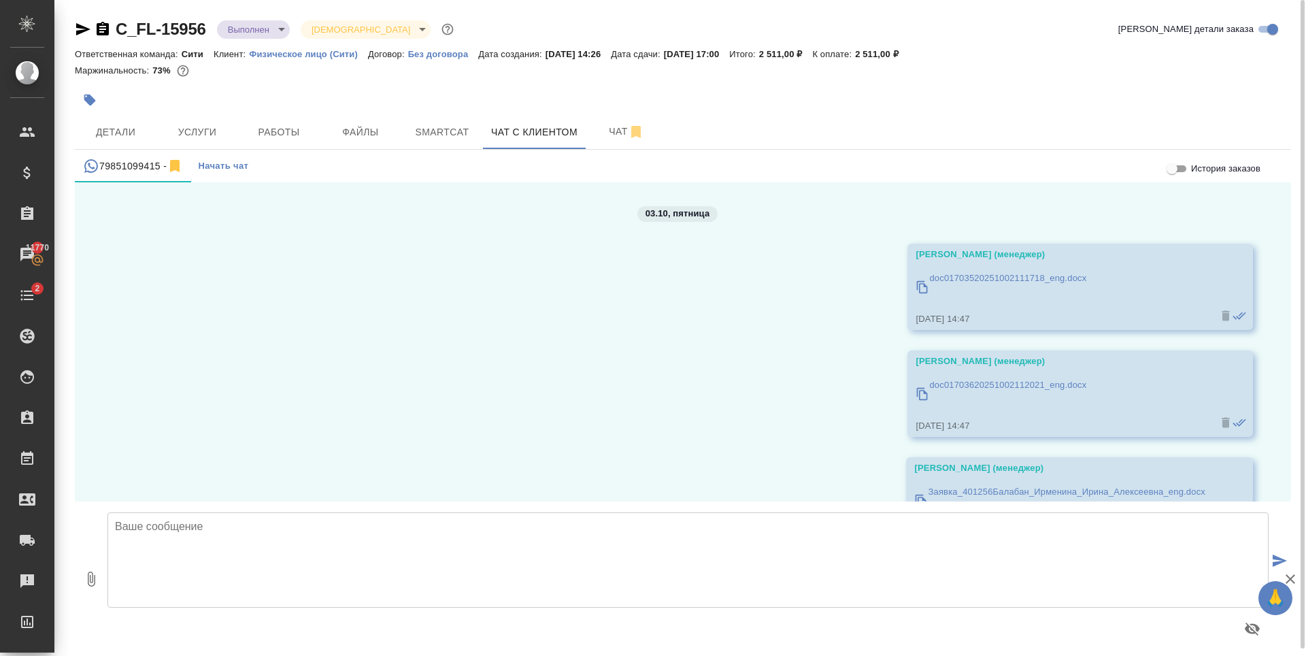
scroll to position [531, 0]
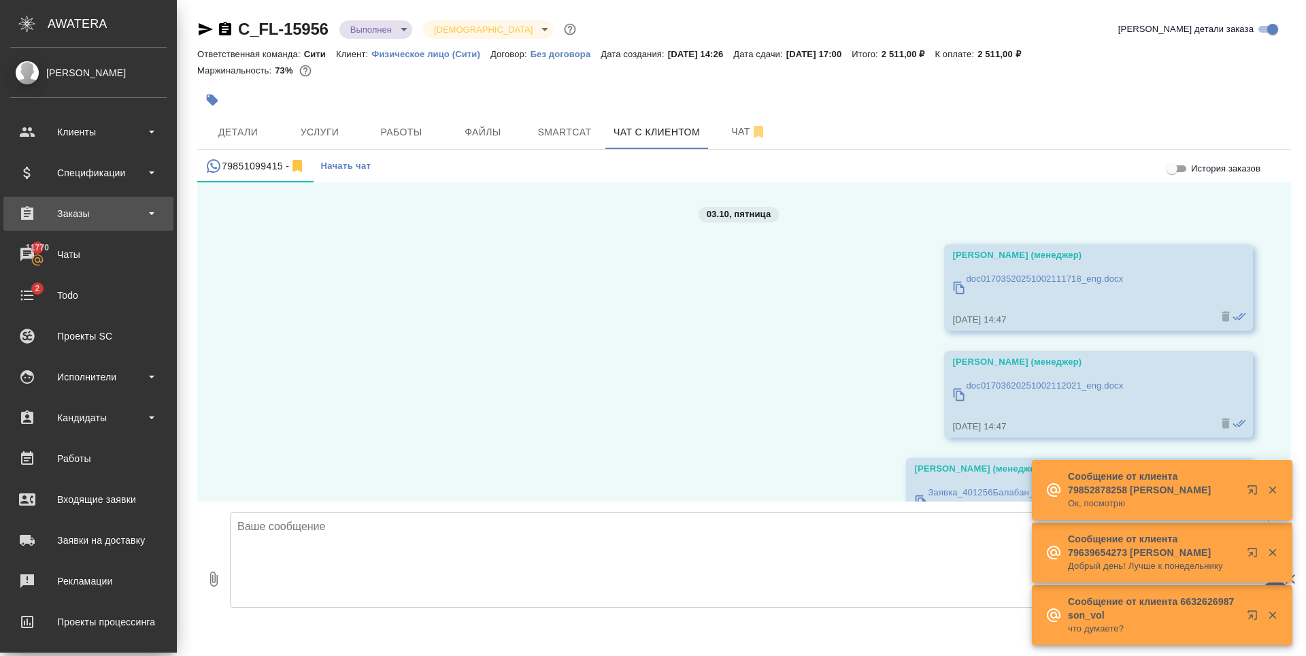
click at [91, 218] on div "Заказы" at bounding box center [88, 213] width 157 height 20
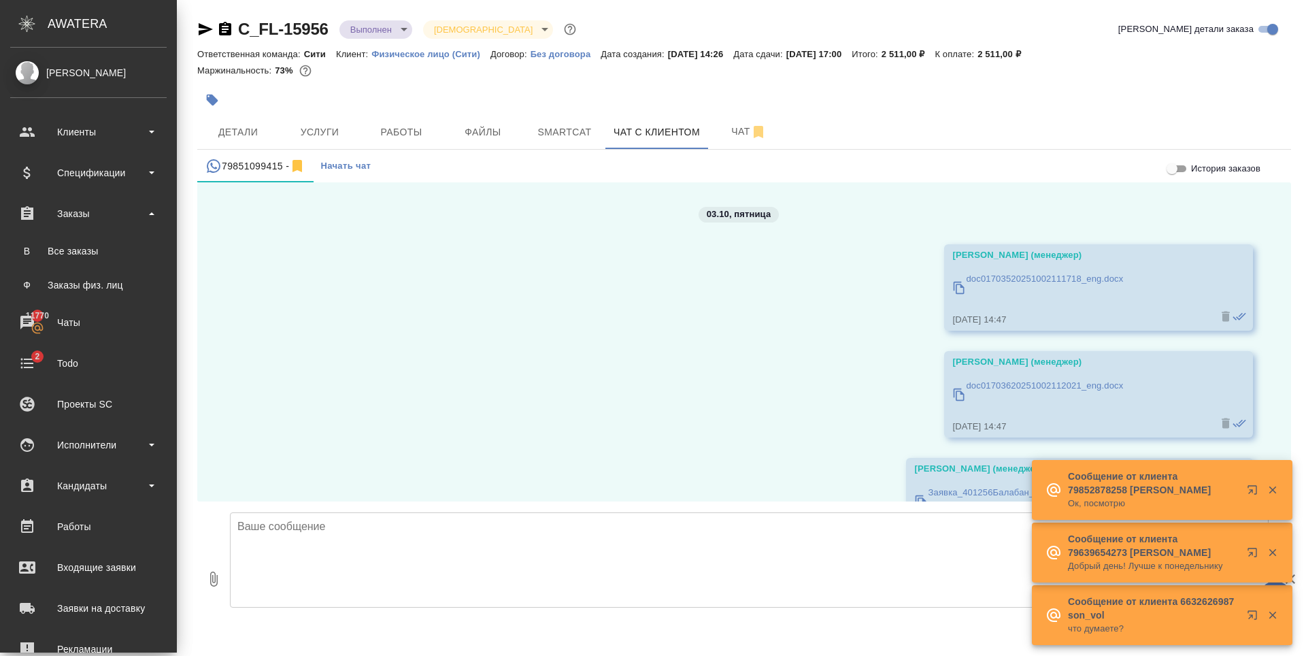
click at [84, 265] on ul "В Все заказы Ф Заказы физ. лиц" at bounding box center [88, 265] width 177 height 68
click at [83, 250] on div "Все заказы" at bounding box center [88, 251] width 143 height 14
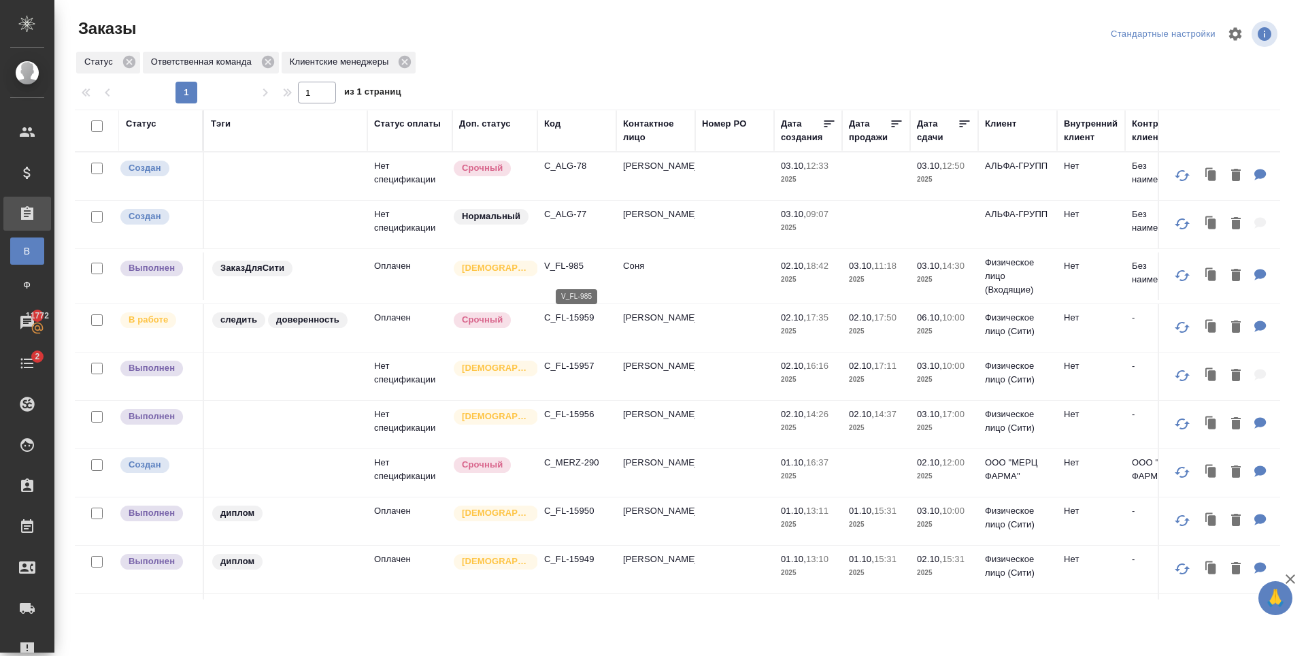
click at [571, 273] on p "V_FL-985" at bounding box center [576, 266] width 65 height 14
click at [577, 373] on p "C_FL-15957" at bounding box center [576, 366] width 65 height 14
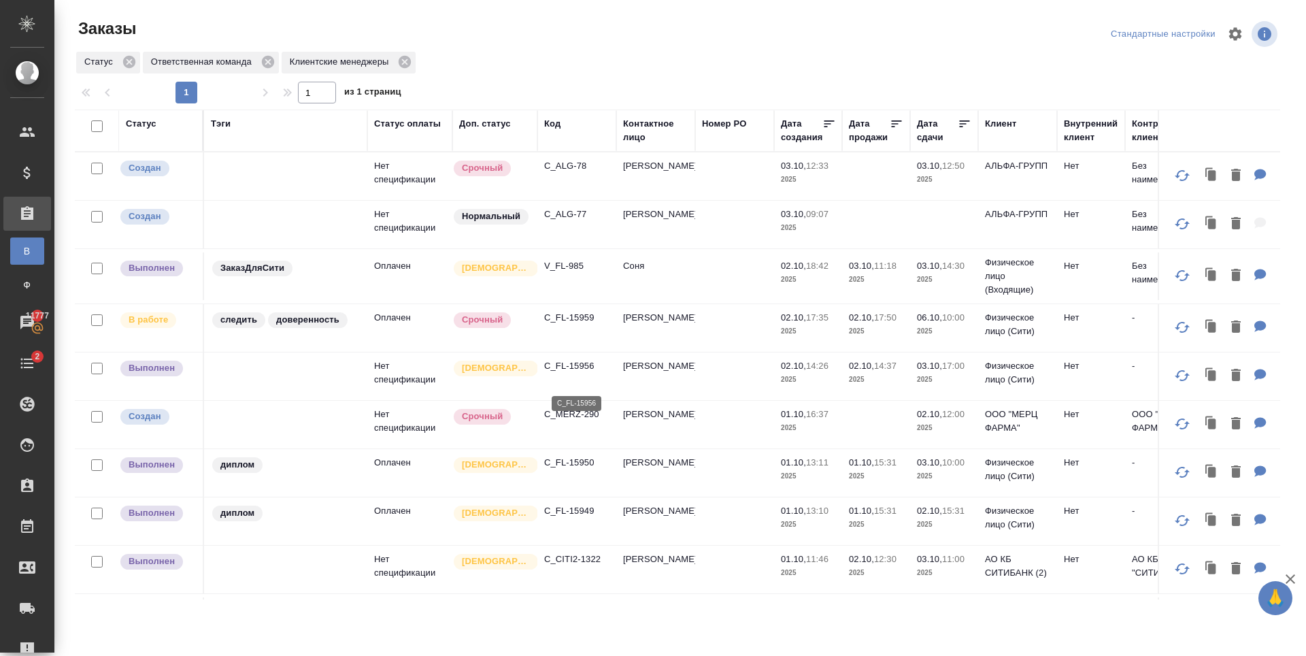
click at [579, 373] on p "C_FL-15956" at bounding box center [576, 366] width 65 height 14
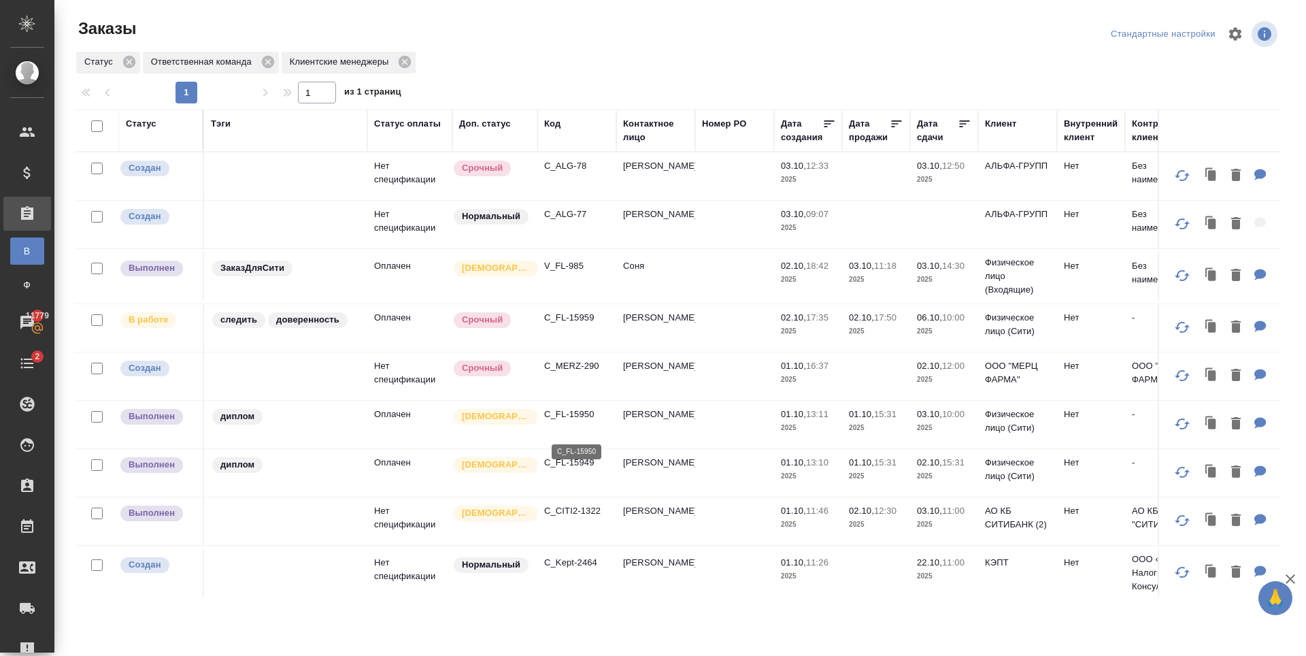
click at [580, 421] on p "C_FL-15950" at bounding box center [576, 415] width 65 height 14
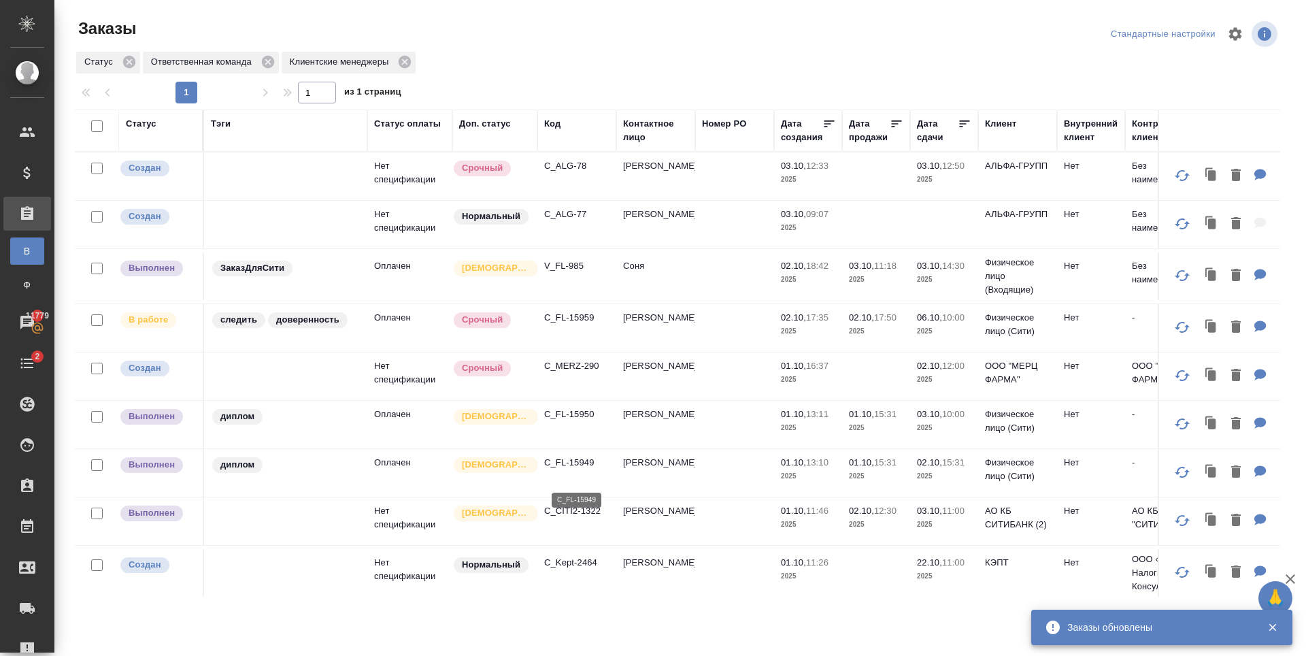
click at [582, 470] on p "C_FL-15949" at bounding box center [576, 463] width 65 height 14
click at [582, 518] on p "C_CITI2-1322" at bounding box center [576, 511] width 65 height 14
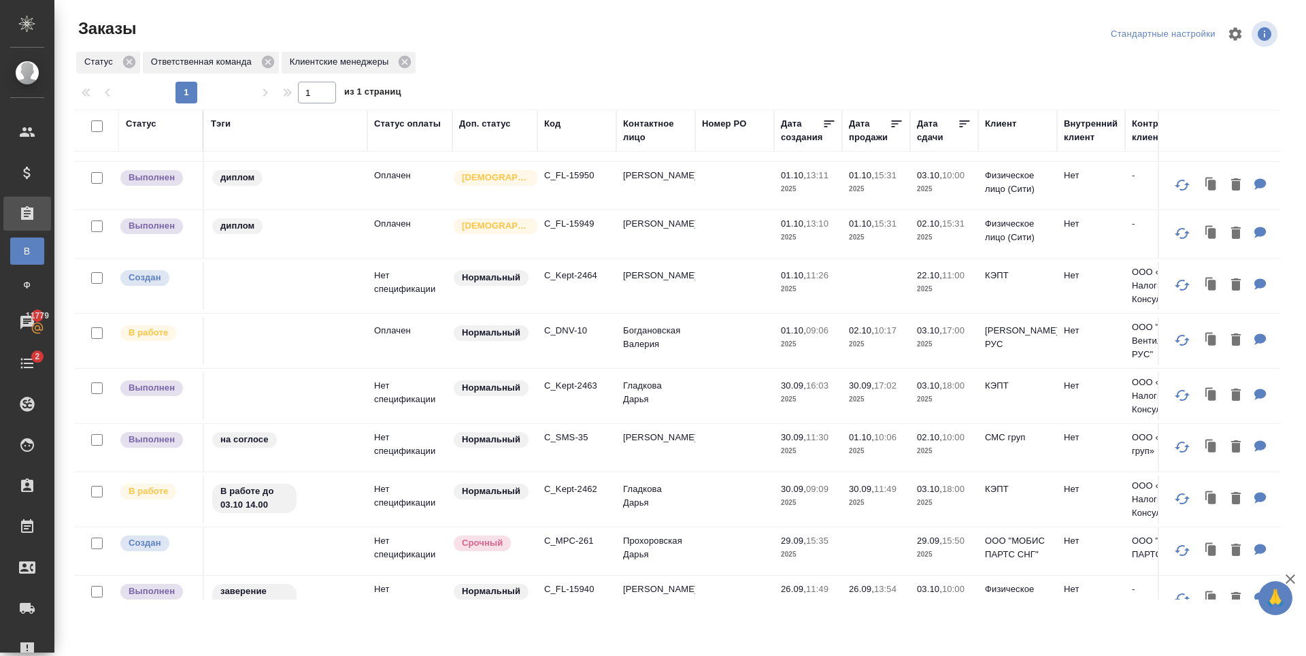
scroll to position [272, 0]
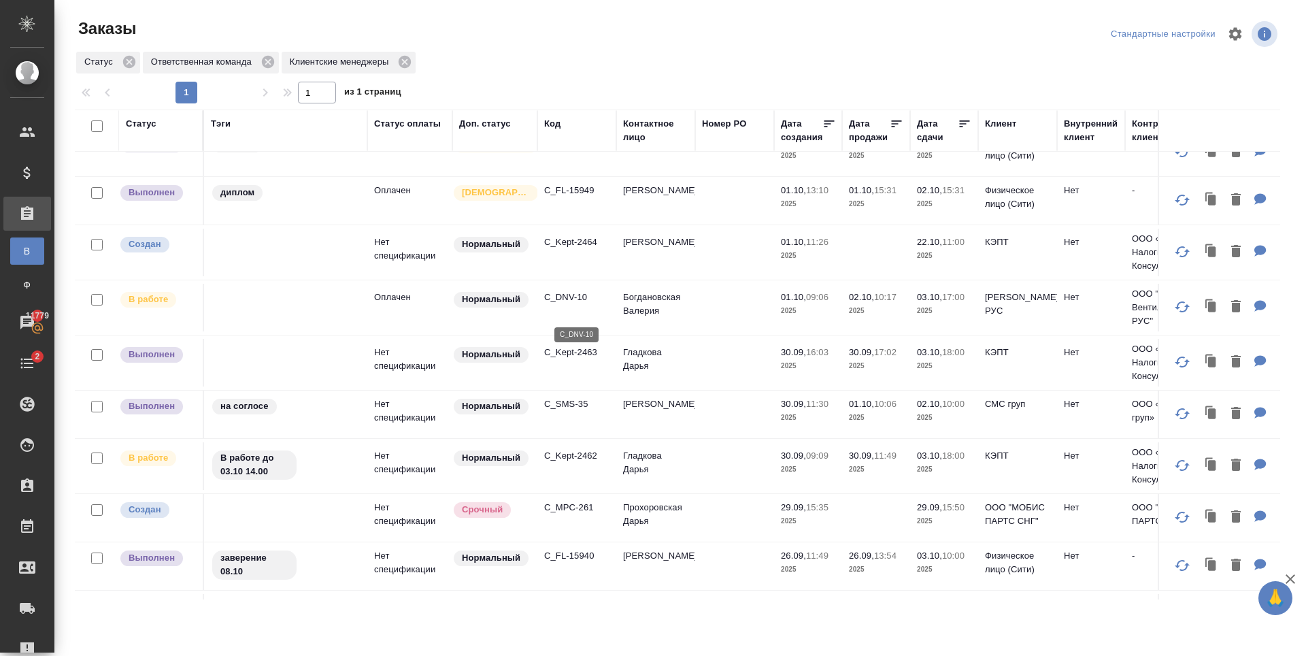
click at [570, 304] on p "C_DNV-10" at bounding box center [576, 298] width 65 height 14
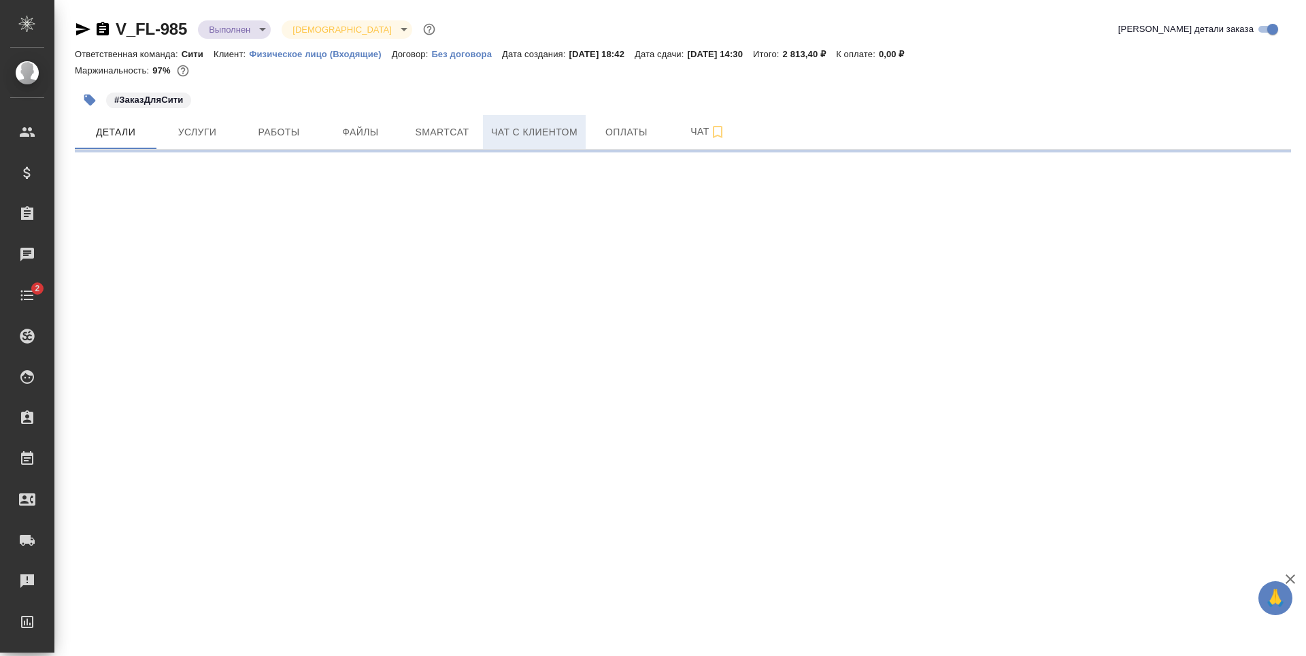
click at [506, 134] on span "Чат с клиентом" at bounding box center [534, 132] width 86 height 17
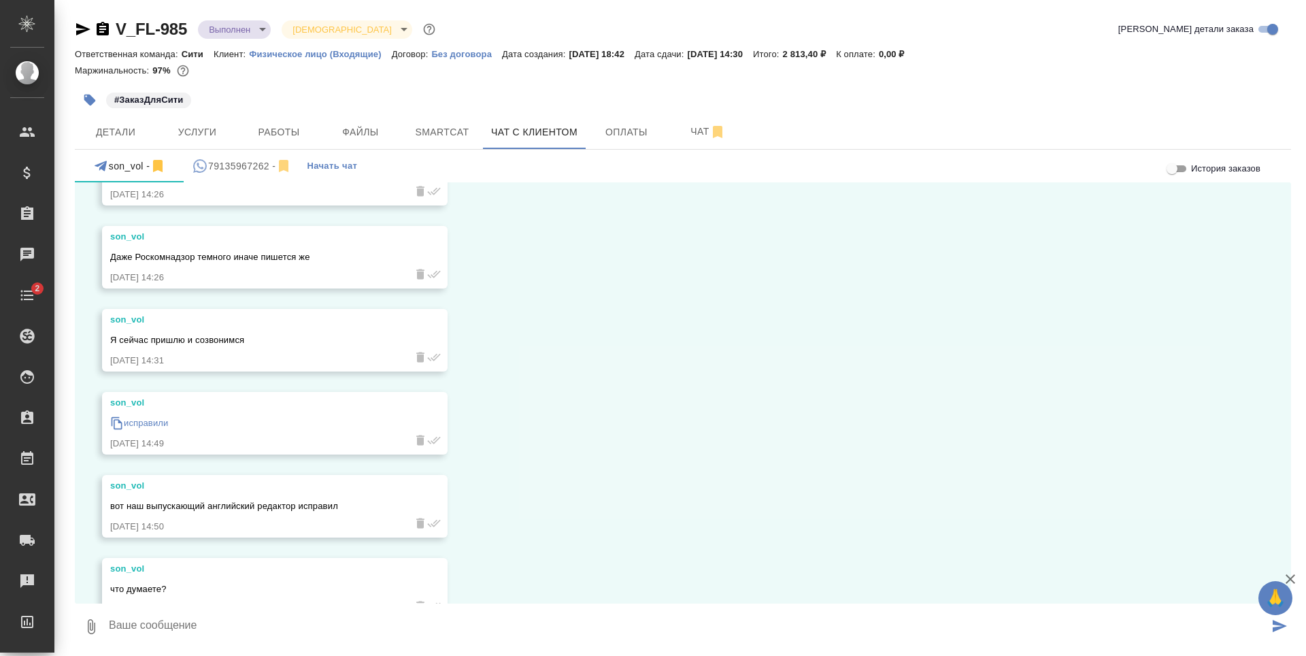
scroll to position [2090, 0]
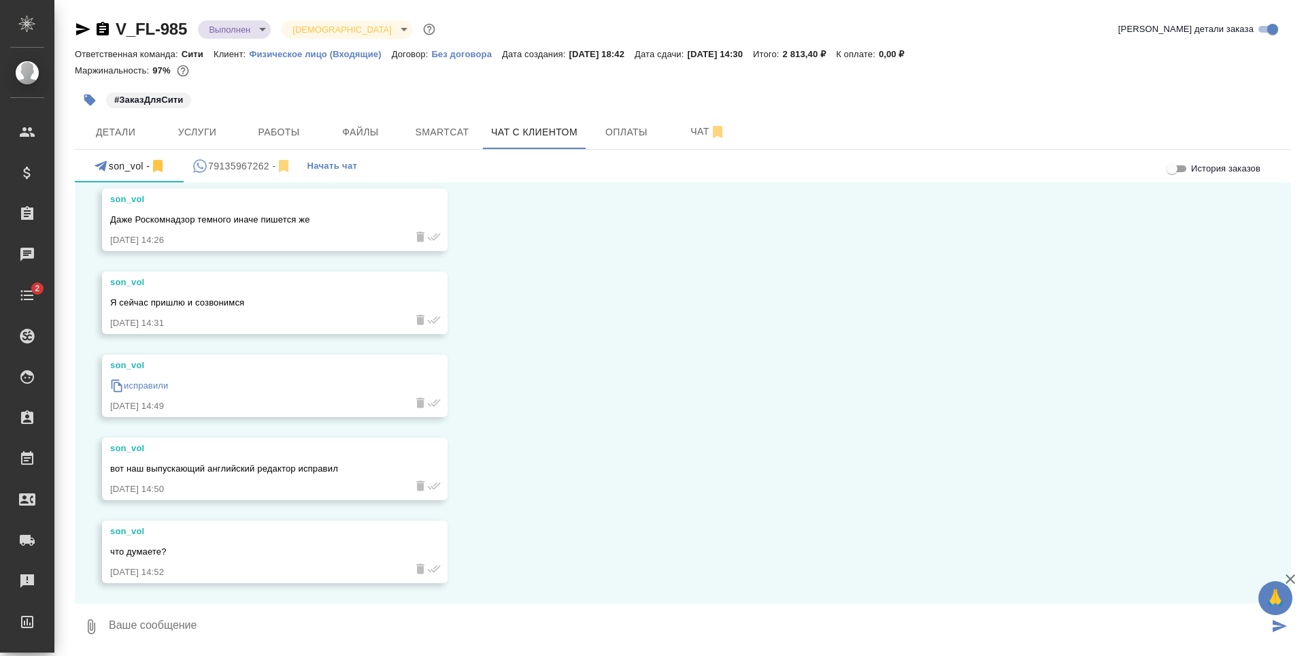
click at [325, 623] on textarea at bounding box center [689, 627] width 1162 height 46
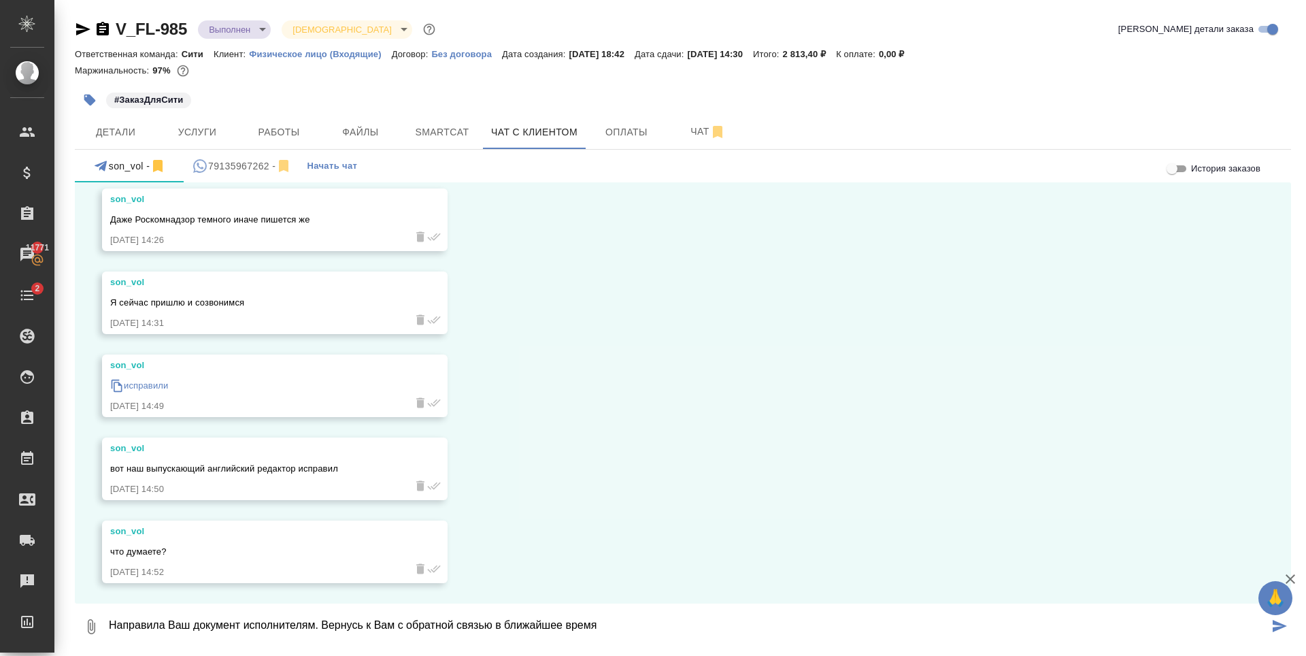
click at [633, 625] on textarea "Направила Ваш документ исполнителям. Вернусь к Вам с обратной связью в ближайше…" at bounding box center [689, 627] width 1162 height 46
type textarea "Направила Ваш документ исполнителям. Вернусь к Вам с обратной связью в ближайше…"
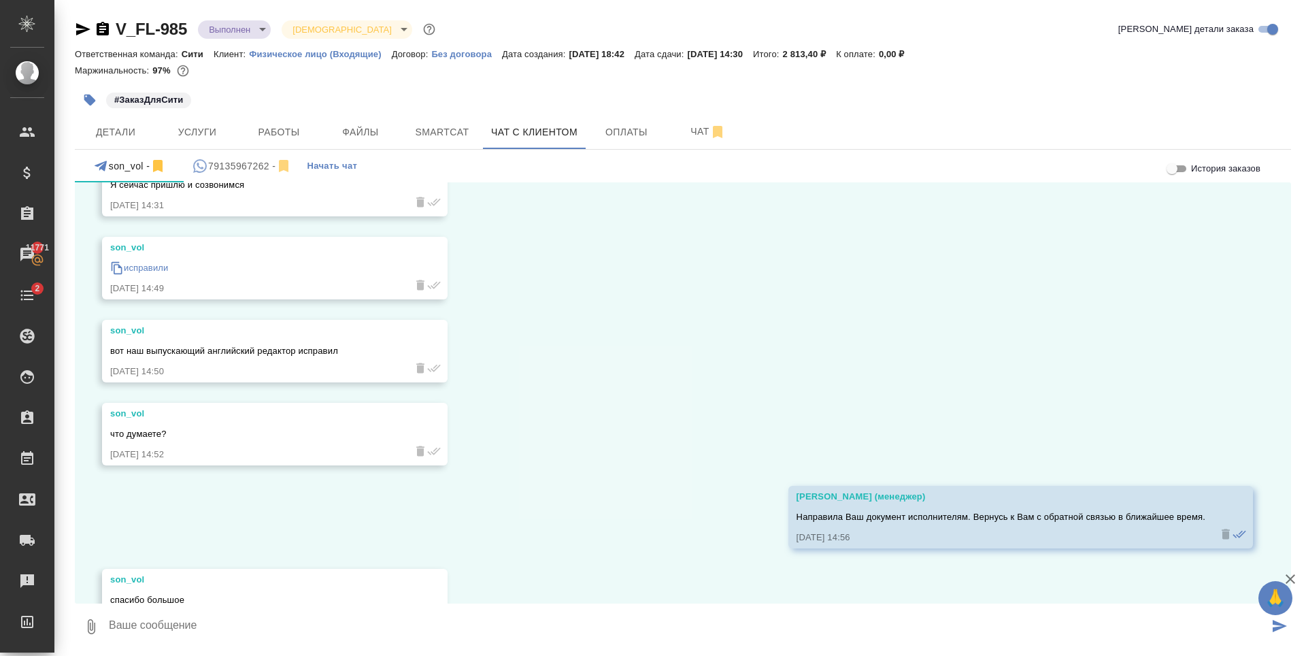
scroll to position [2256, 0]
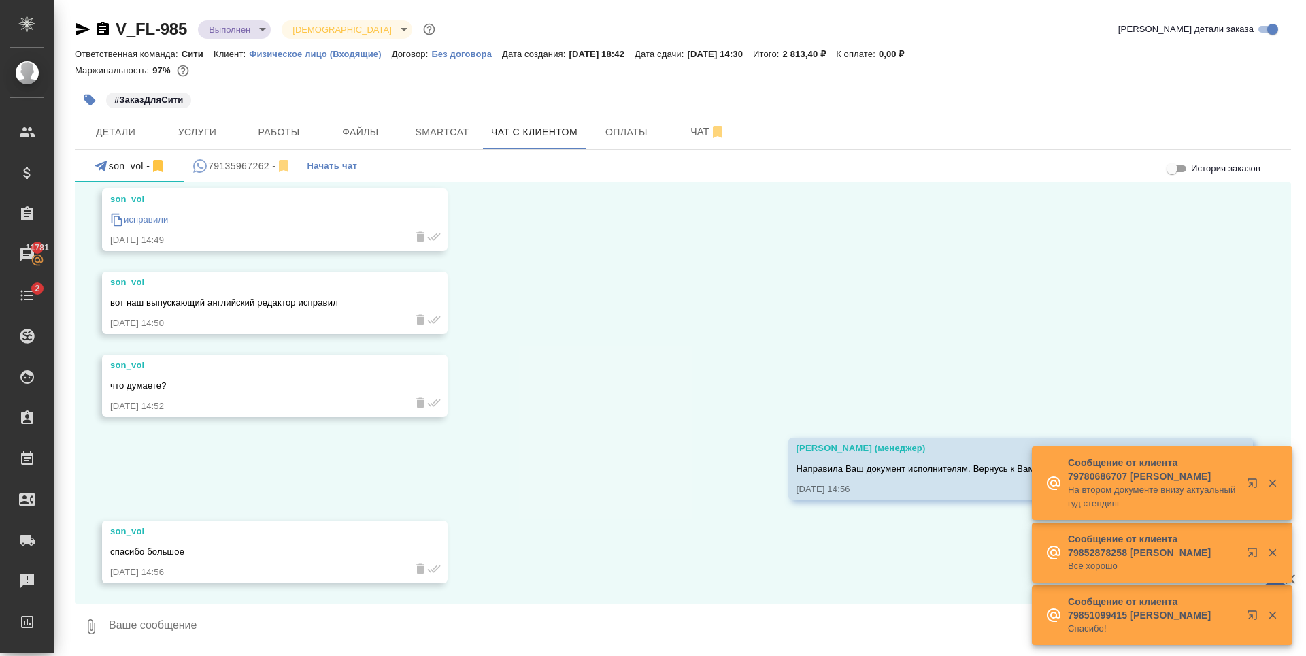
click at [1276, 478] on icon "button" at bounding box center [1273, 483] width 12 height 12
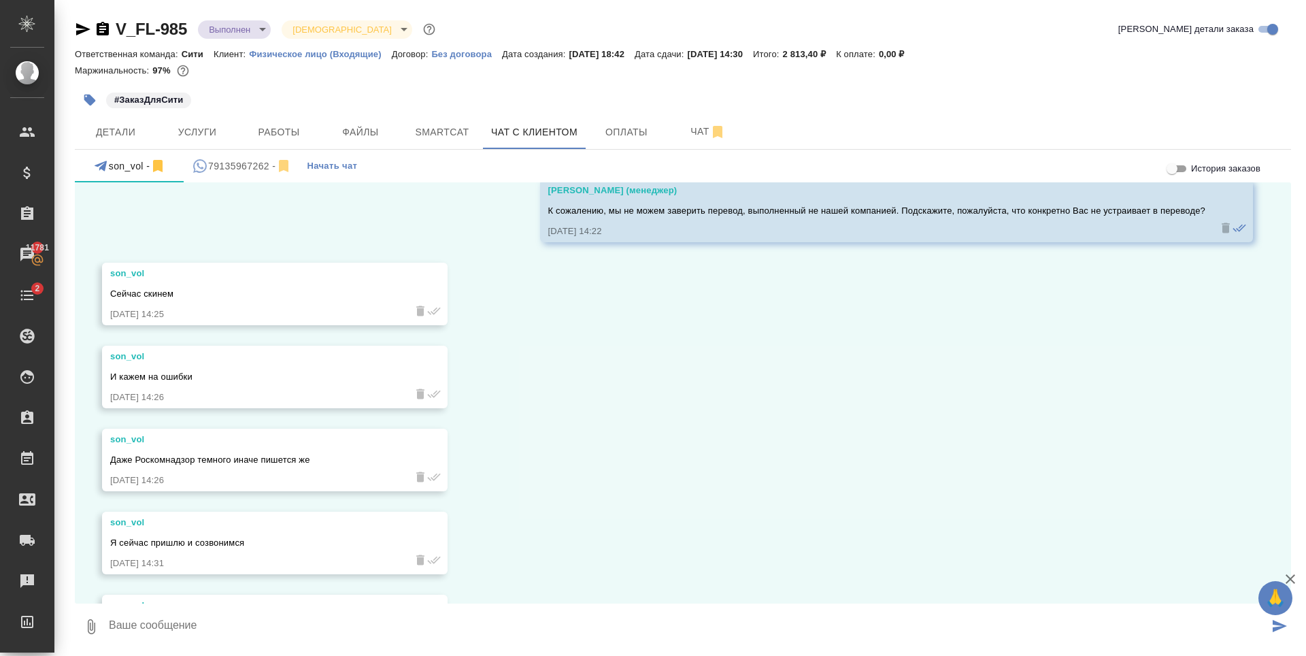
scroll to position [1915, 0]
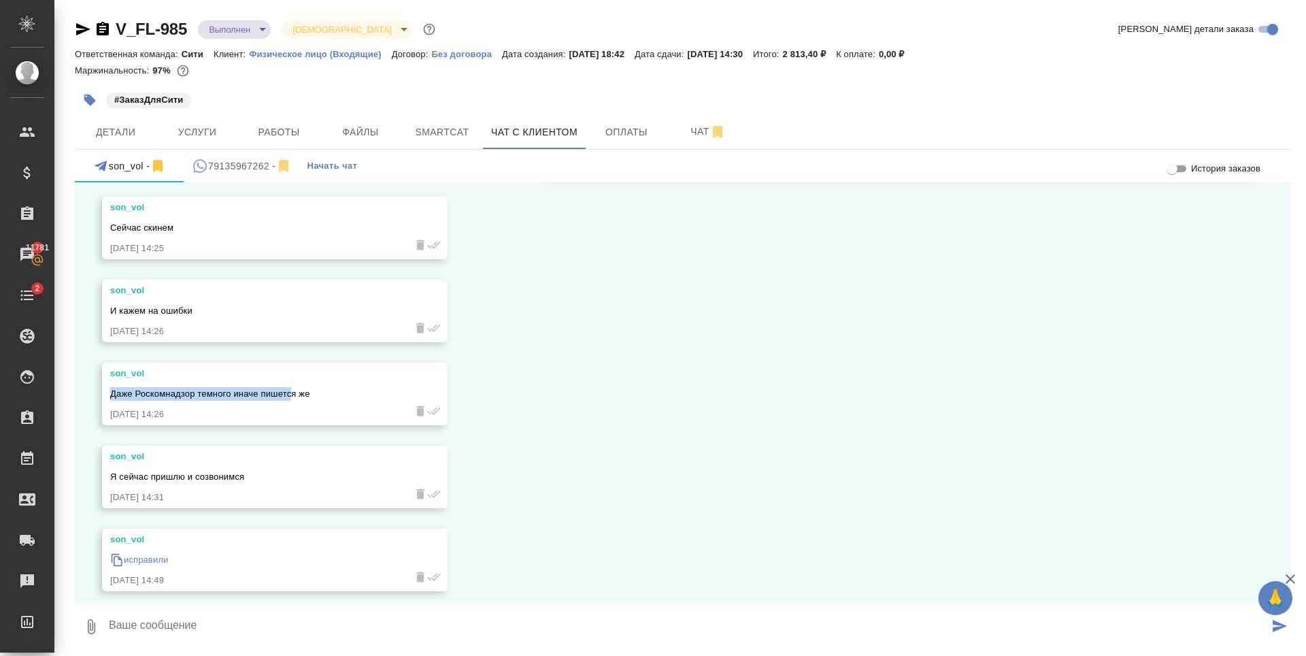
drag, startPoint x: 111, startPoint y: 393, endPoint x: 291, endPoint y: 399, distance: 180.4
click at [291, 399] on div "Даже Роскомнадзор темного иначе пишется же" at bounding box center [255, 392] width 290 height 17
click at [263, 389] on span "Даже Роскомнадзор темного иначе пишется же" at bounding box center [210, 394] width 200 height 10
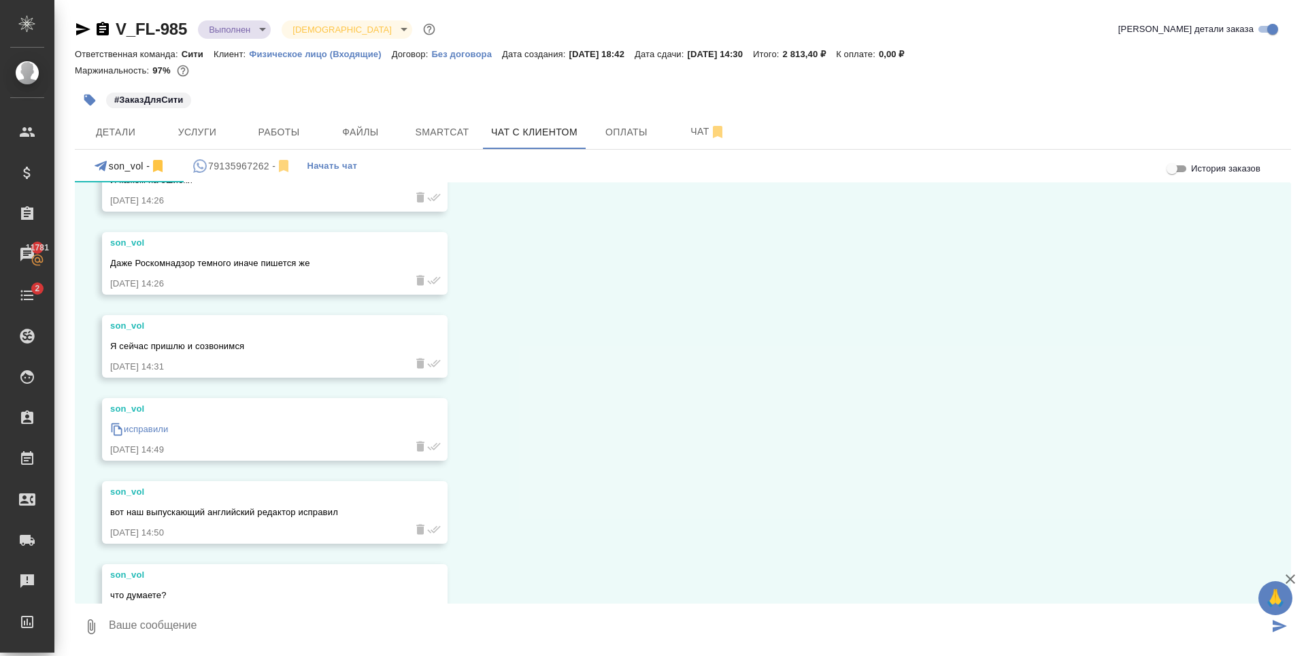
scroll to position [2188, 0]
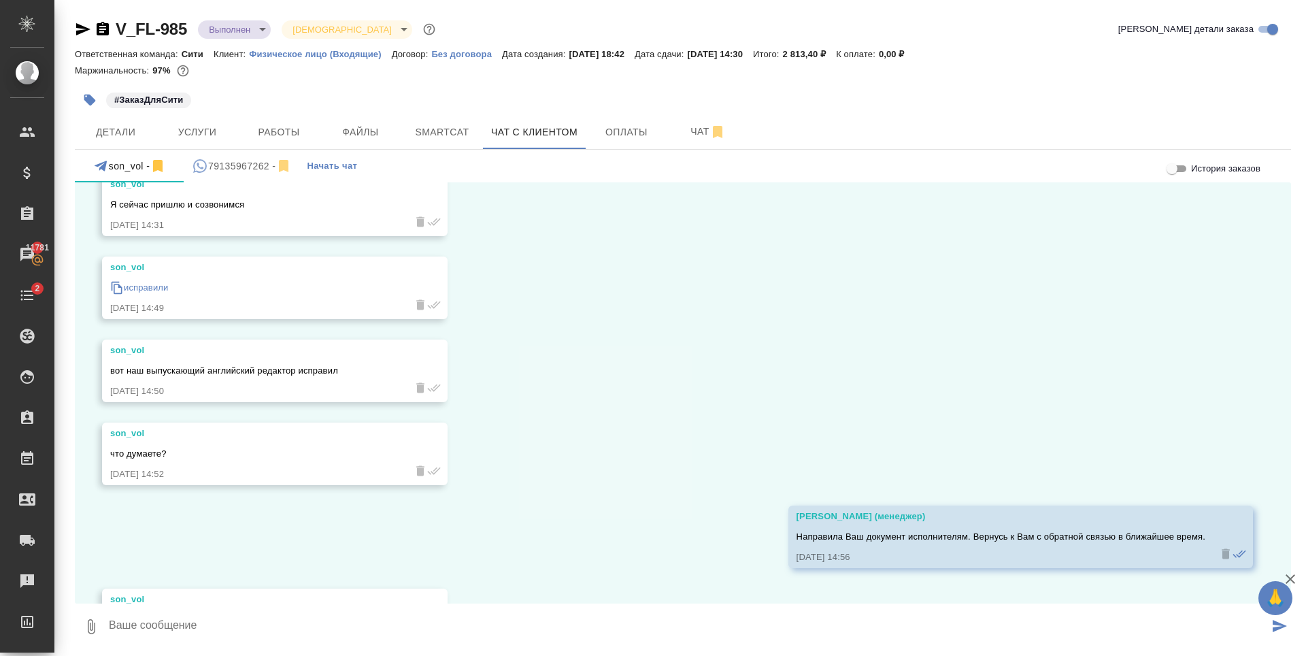
click at [561, 369] on div "02.10, четверг son_vol 02.10.25, 17:59 son_vol Здравствуйте 02.10.25, 17:59 son…" at bounding box center [683, 392] width 1217 height 421
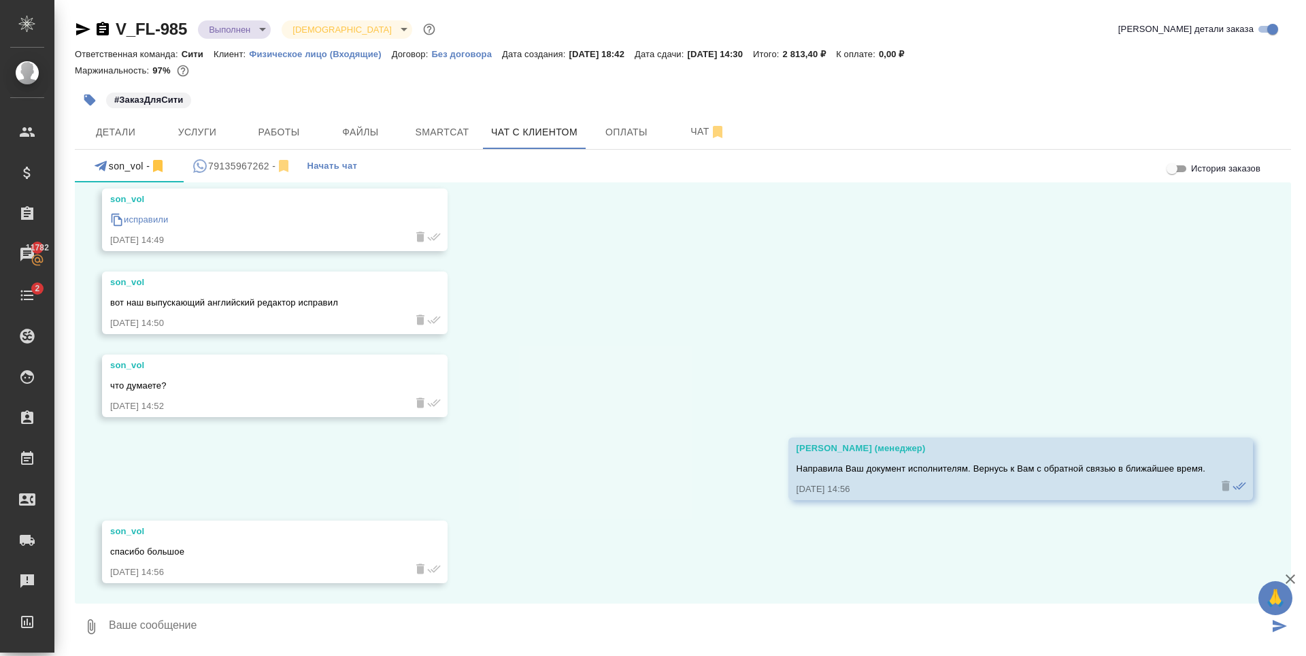
scroll to position [1, 0]
click at [419, 638] on textarea at bounding box center [689, 625] width 1162 height 46
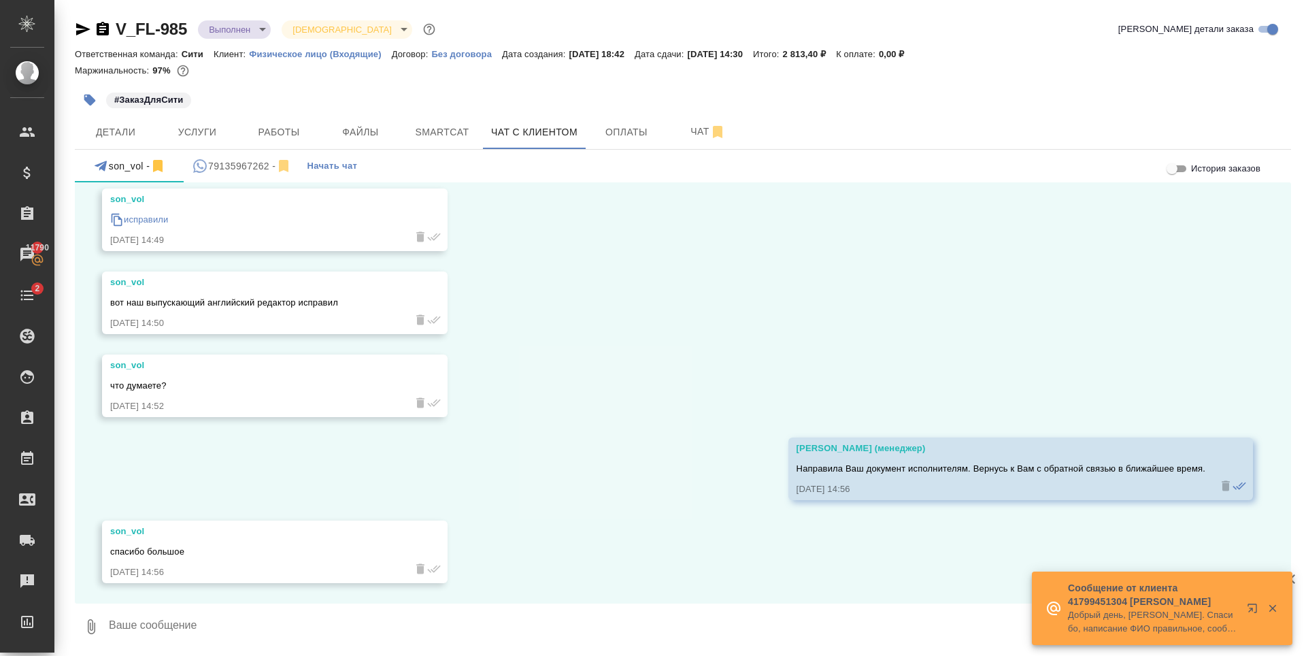
scroll to position [2256, 0]
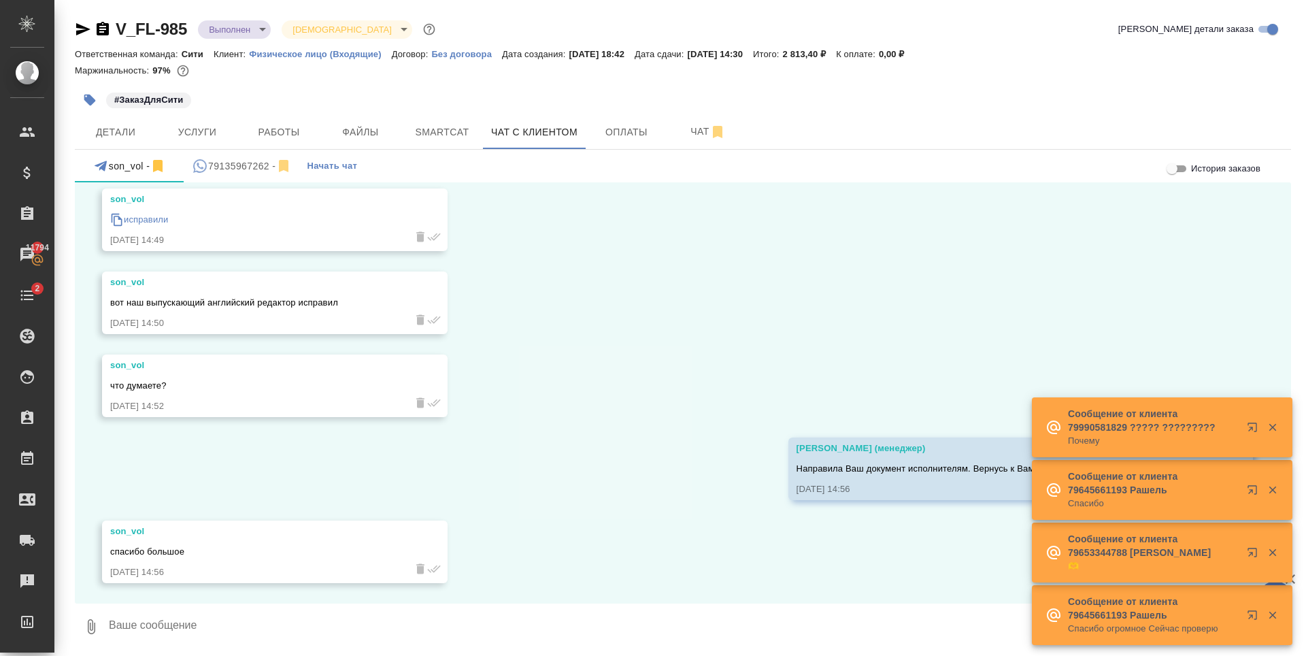
click at [341, 625] on textarea at bounding box center [689, 627] width 1162 height 46
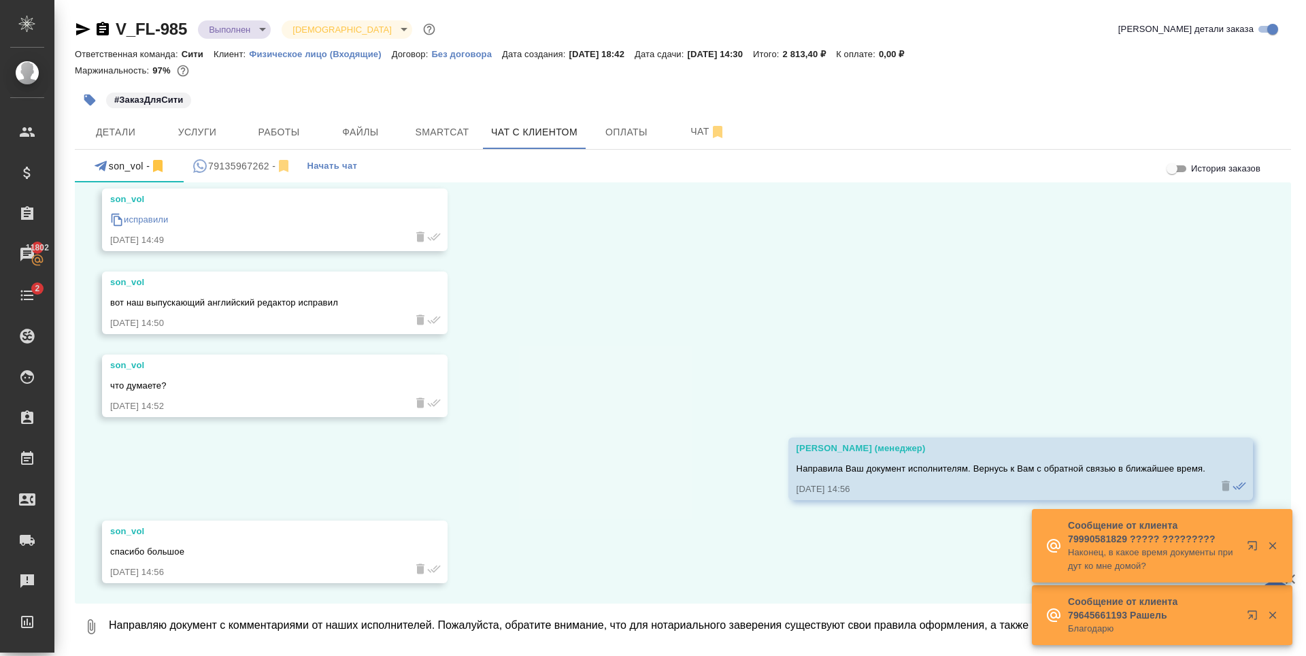
click at [1271, 616] on icon "button" at bounding box center [1273, 615] width 12 height 12
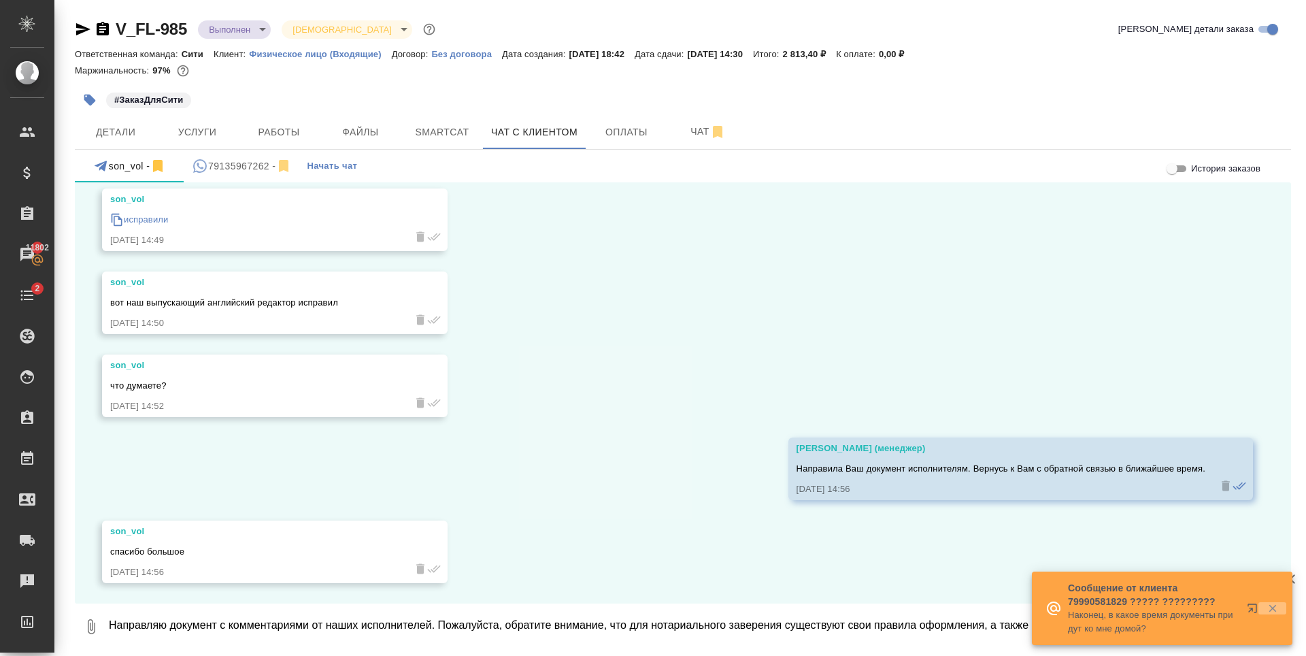
click at [1274, 612] on icon "button" at bounding box center [1273, 608] width 12 height 12
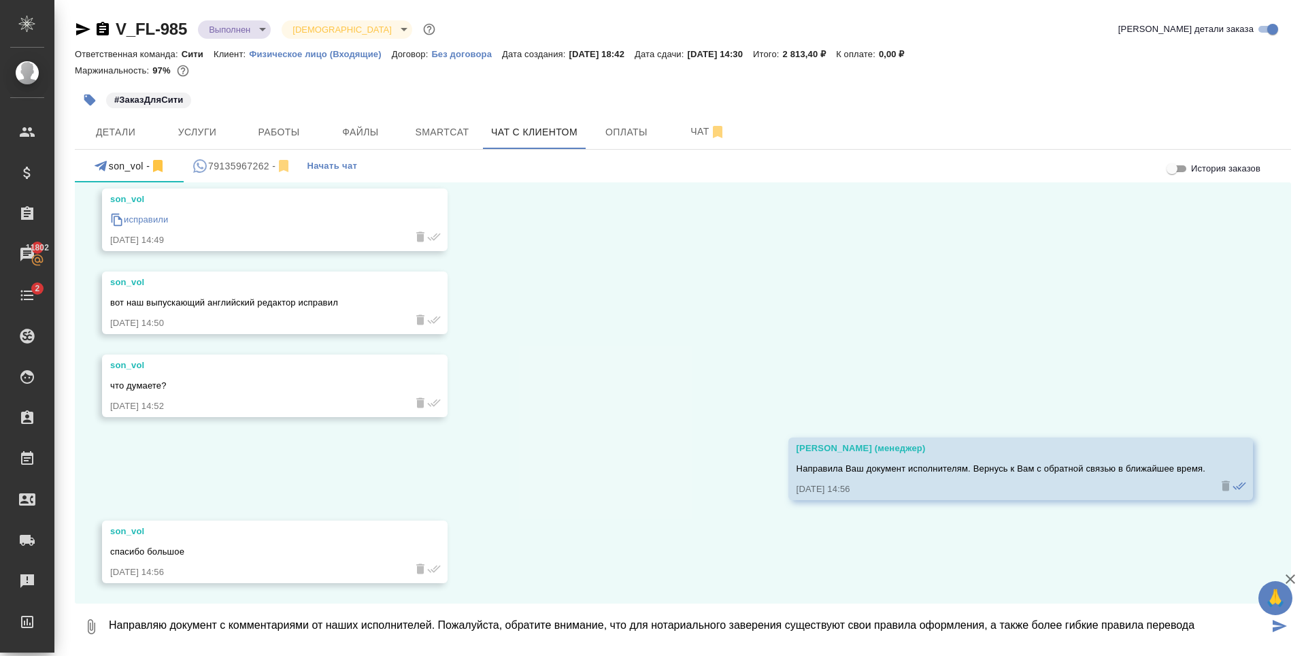
drag, startPoint x: 985, startPoint y: 630, endPoint x: 1204, endPoint y: 623, distance: 219.2
click at [1208, 621] on textarea "Направляю документ с комментариями от наших исполнителей. Пожалуйста, обратите …" at bounding box center [689, 627] width 1162 height 46
type textarea "Направляю документ с комментариями от наших исполнителей. Пожалуйста, обратите …"
click at [90, 628] on icon "button" at bounding box center [91, 626] width 7 height 15
type input "C:\fakepath\Coat of Arms of the Russian Federation_корр.docx"
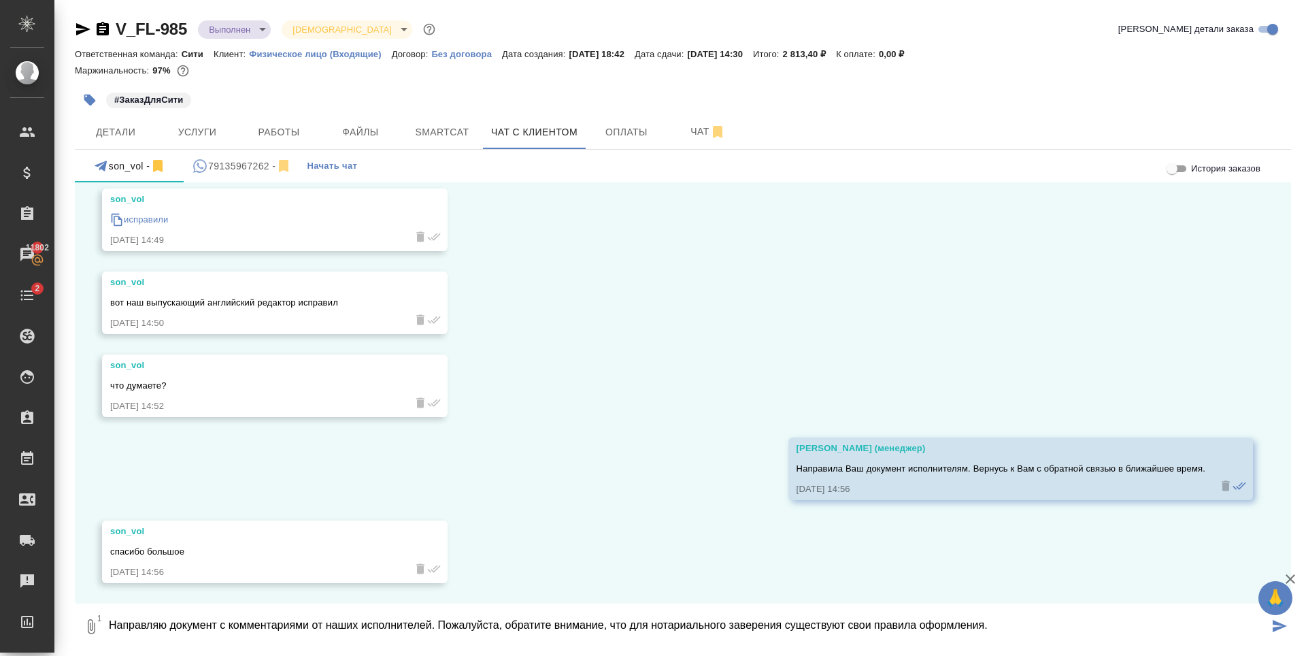
click at [994, 629] on textarea "Направляю документ с комментариями от наших исполнителей. Пожалуйста, обратите …" at bounding box center [689, 627] width 1162 height 46
type textarea "Направляю документ с комментариями от наших исполнителей. Пожалуйста, обратите …"
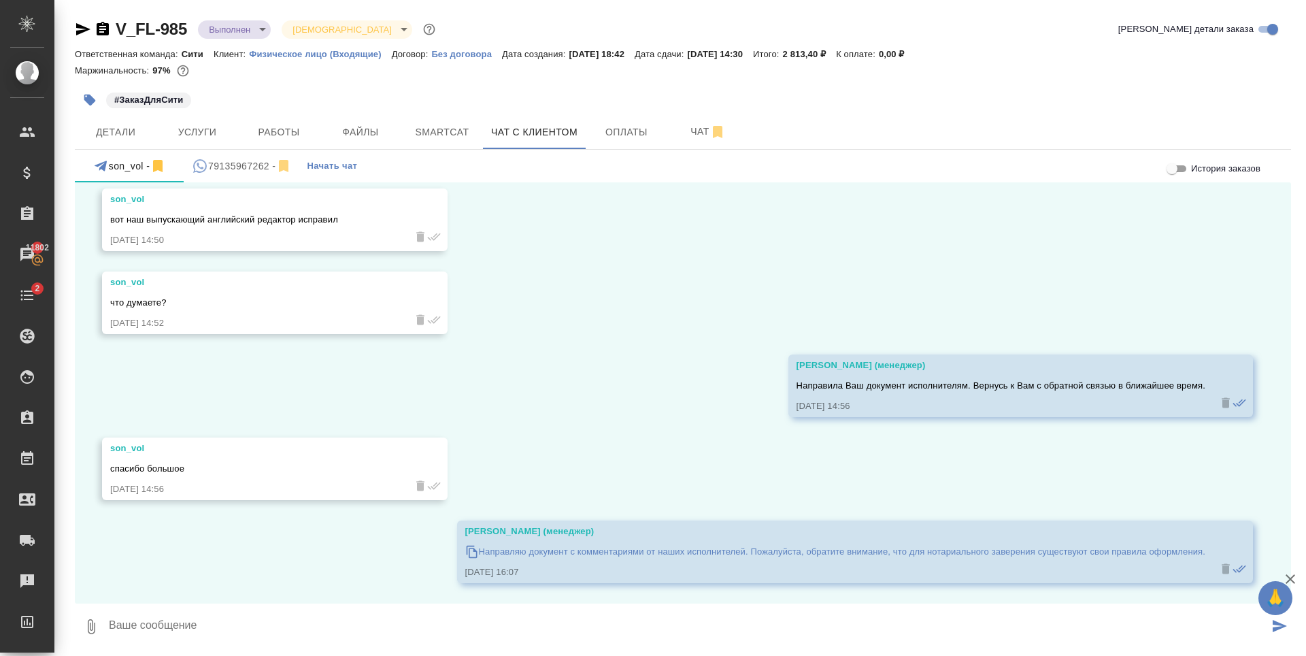
scroll to position [1, 0]
click at [128, 118] on button "Детали" at bounding box center [116, 131] width 82 height 34
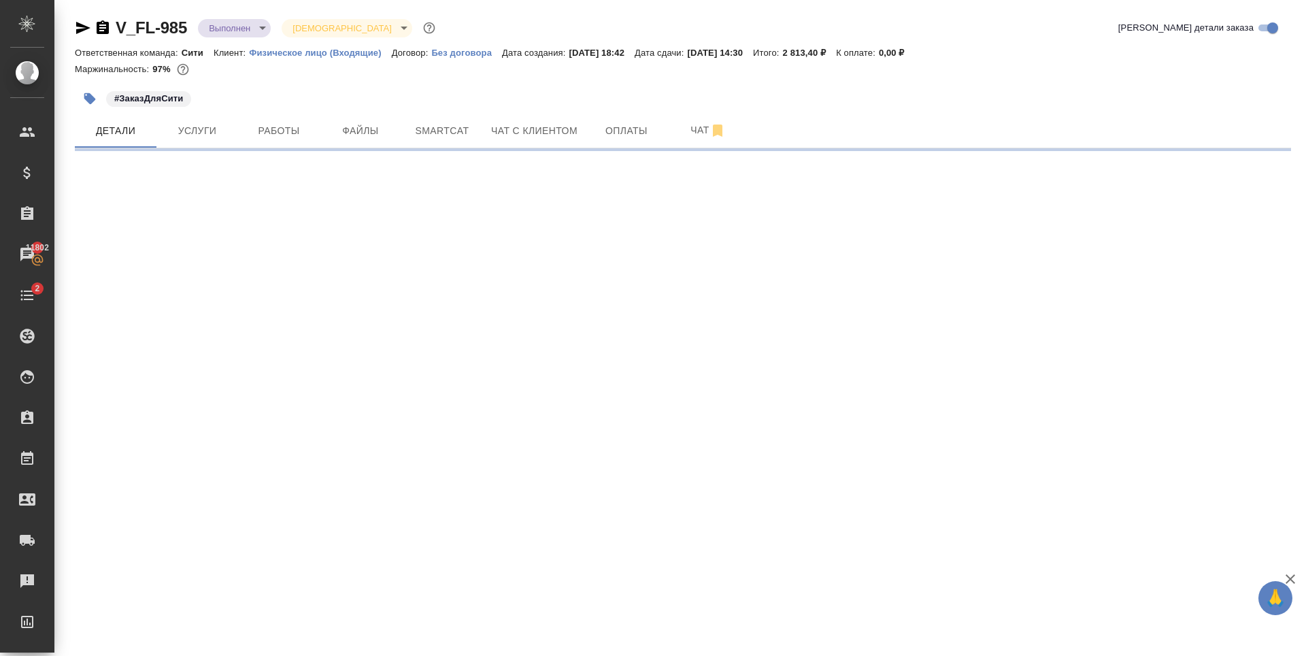
select select "RU"
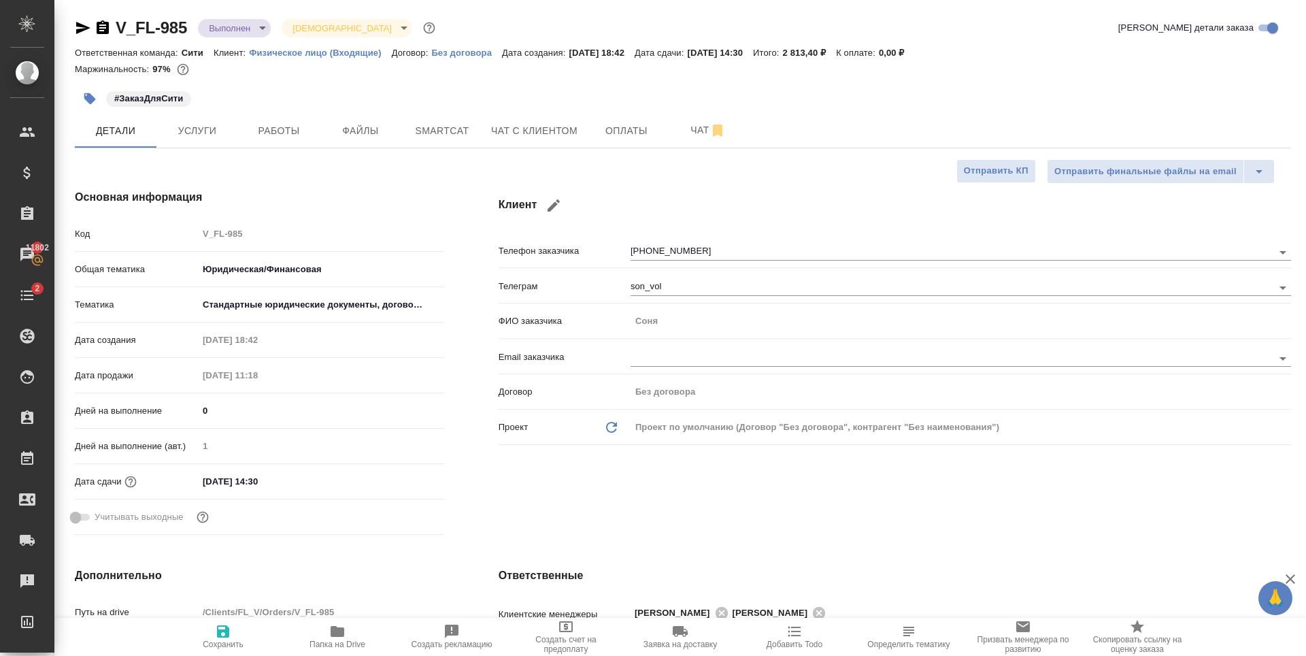
type textarea "x"
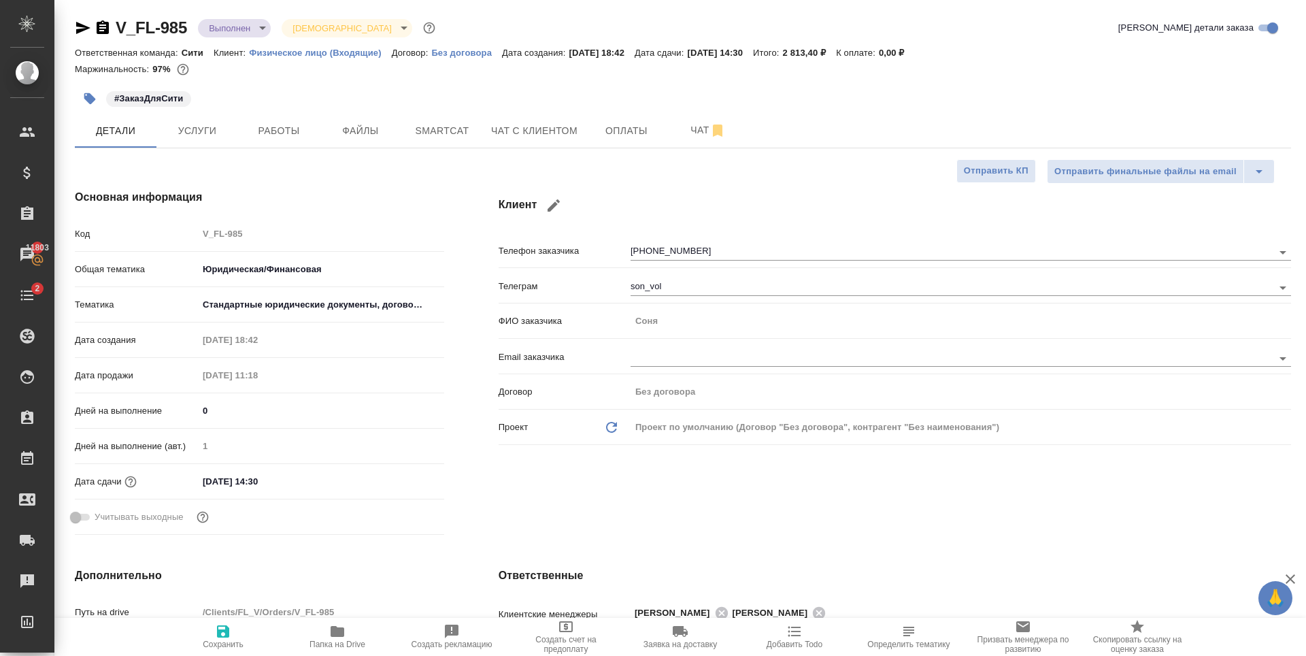
type textarea "x"
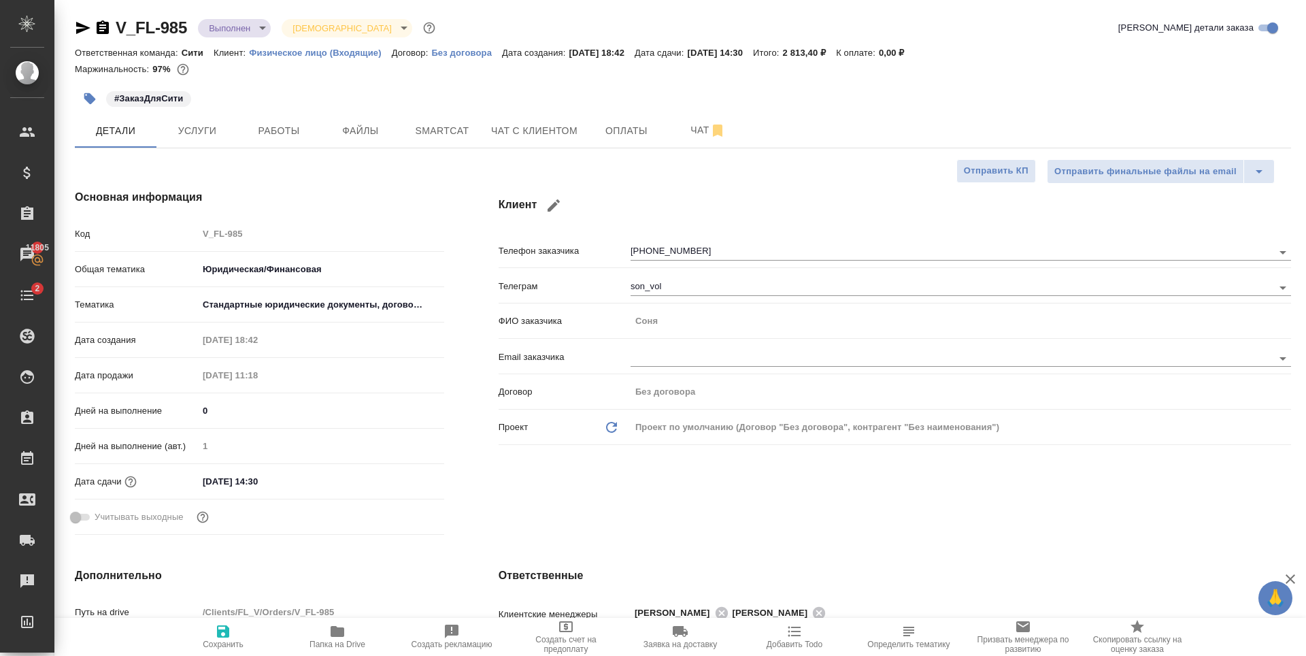
type textarea "x"
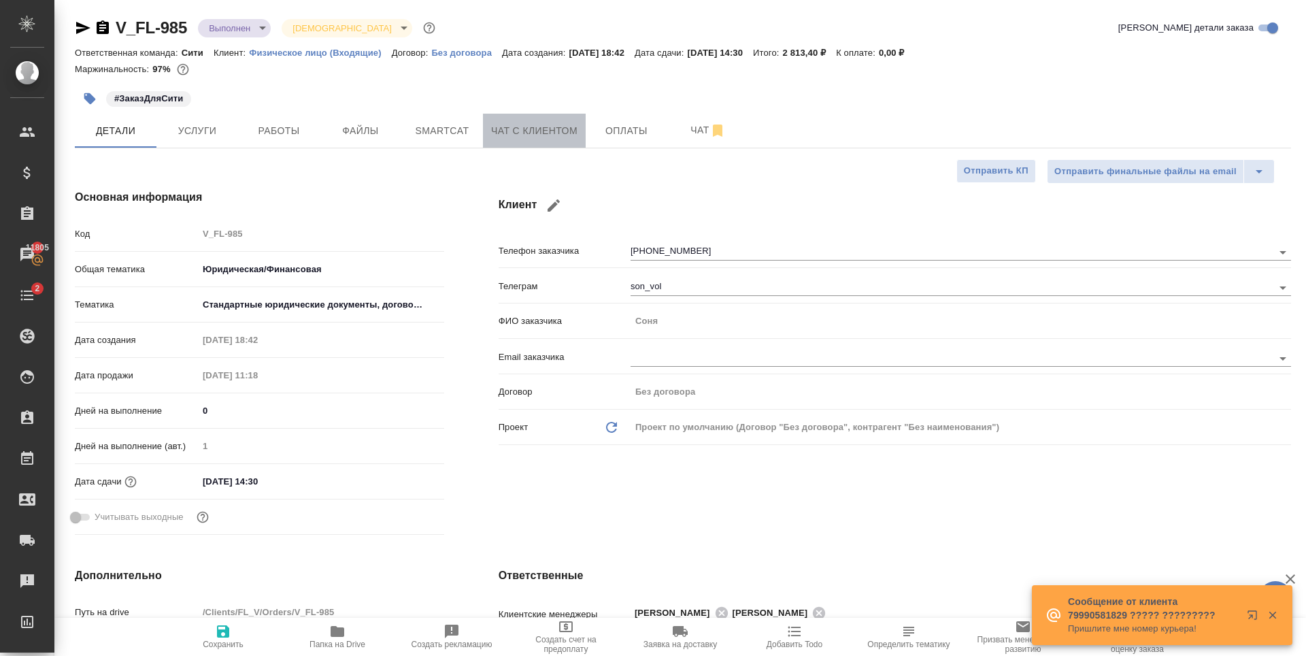
click at [516, 123] on span "Чат с клиентом" at bounding box center [534, 130] width 86 height 17
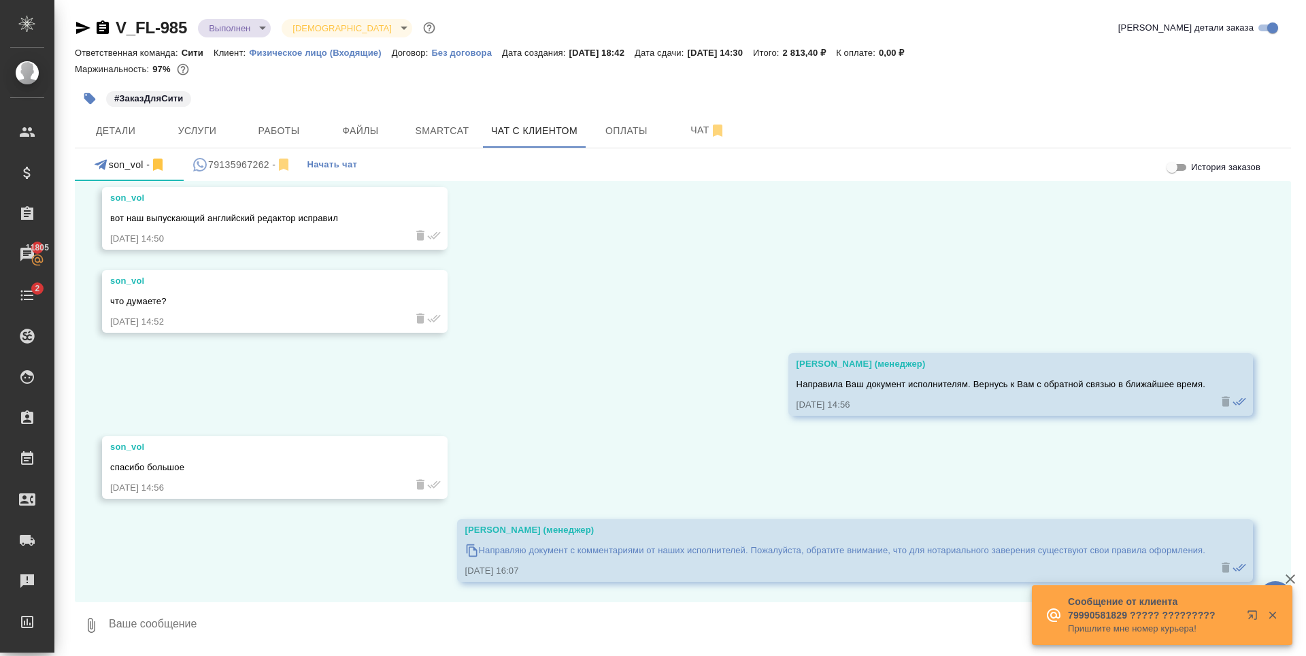
scroll to position [2352, 0]
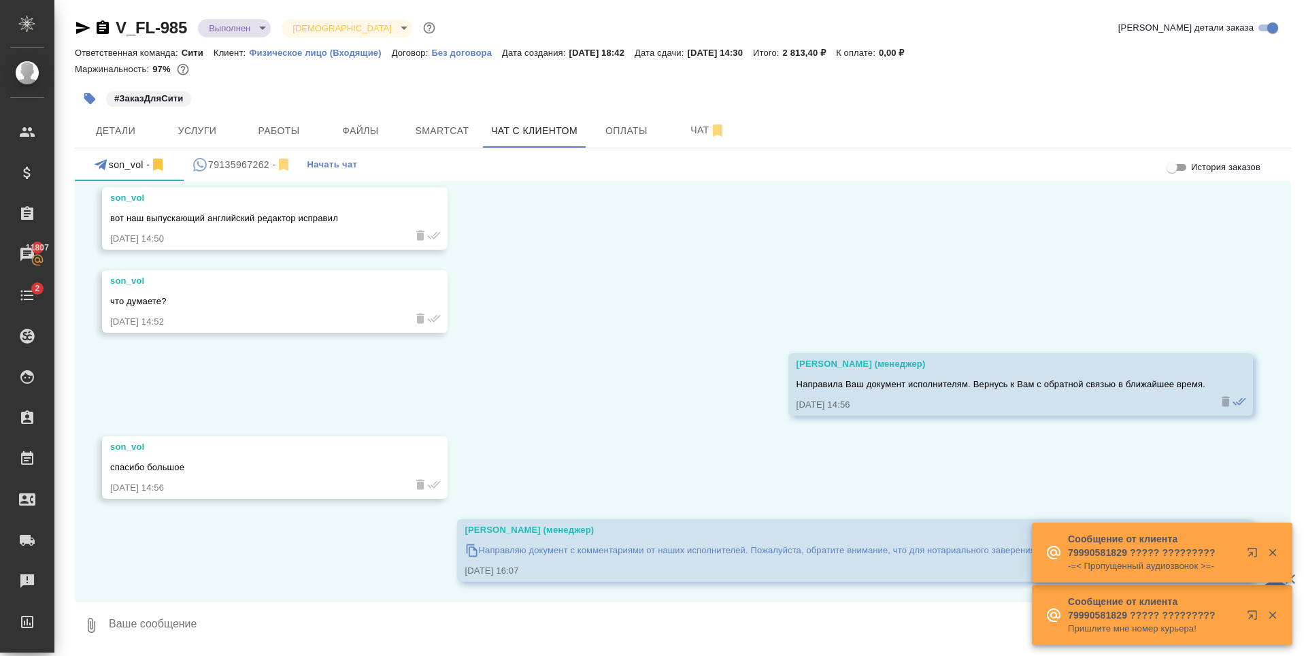
click at [1274, 550] on icon "button" at bounding box center [1272, 552] width 7 height 7
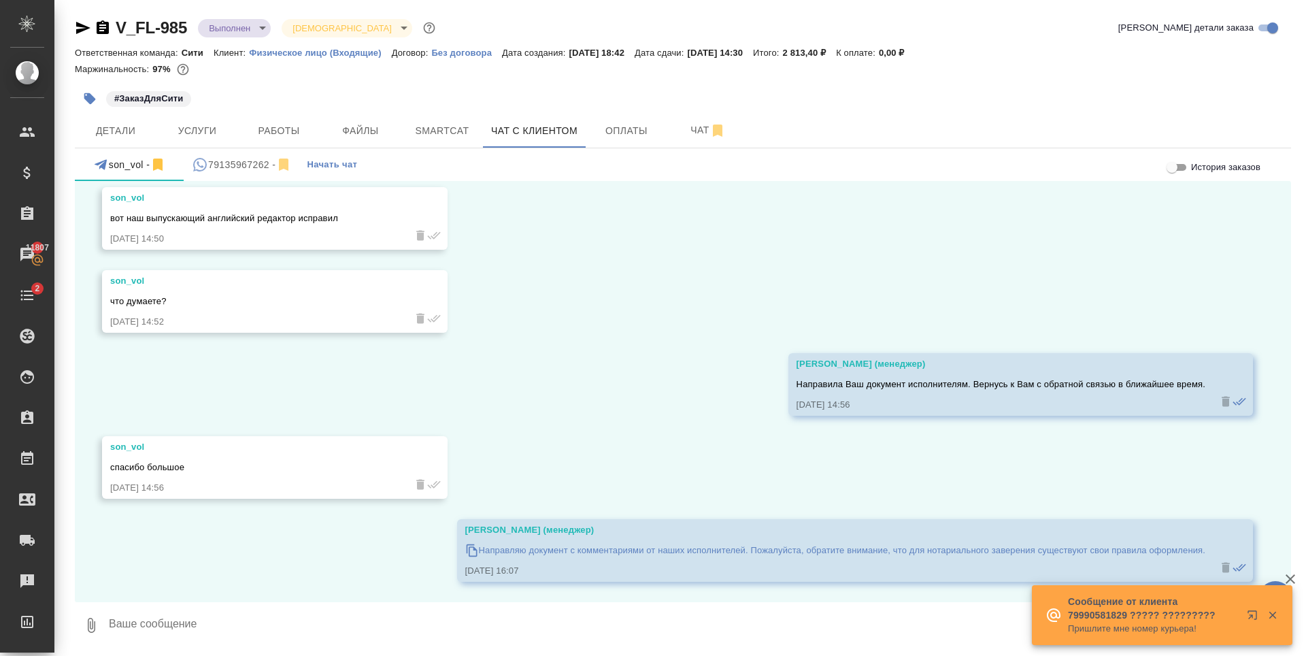
click at [1277, 617] on icon "button" at bounding box center [1273, 615] width 12 height 12
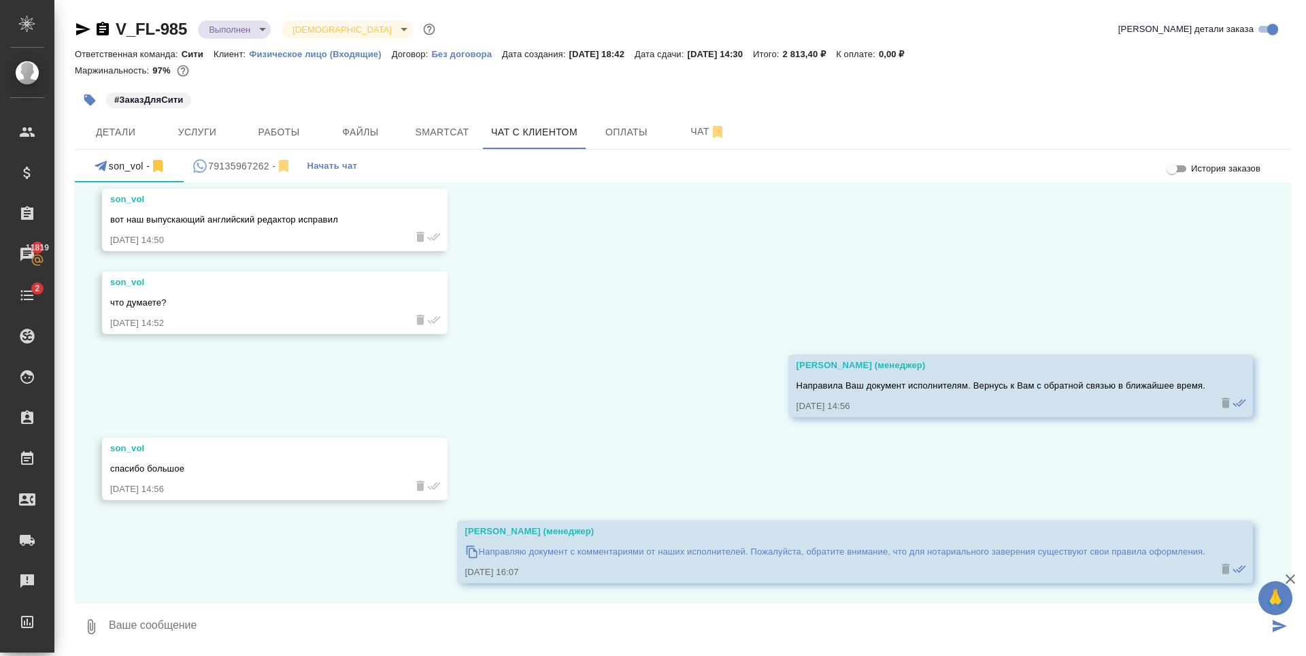
click at [423, 630] on textarea at bounding box center [689, 627] width 1162 height 46
click at [372, 618] on textarea at bounding box center [689, 625] width 1162 height 46
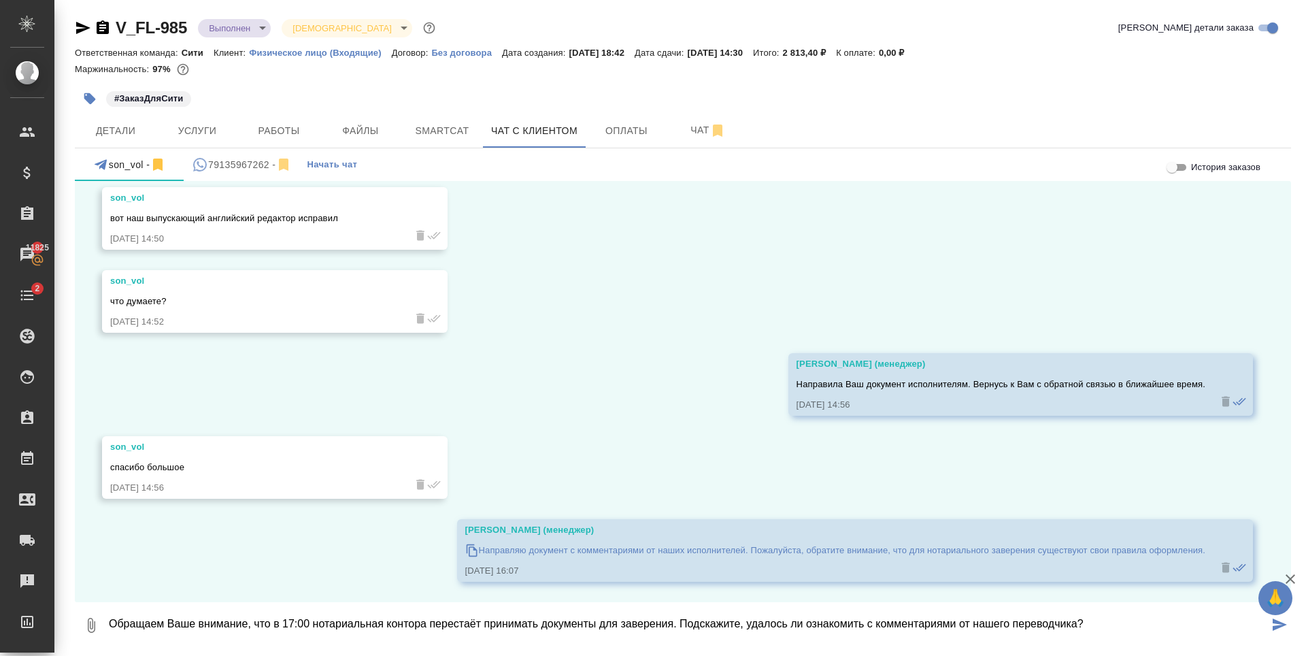
click at [1115, 623] on textarea "Обращаем Ваше внимание, что в 17:00 нотариальная контора перестаёт принимать до…" at bounding box center [689, 625] width 1162 height 46
type textarea "Обращаем Ваше внимание, что в 17:00 нотариальная контора перестаёт принимать до…"
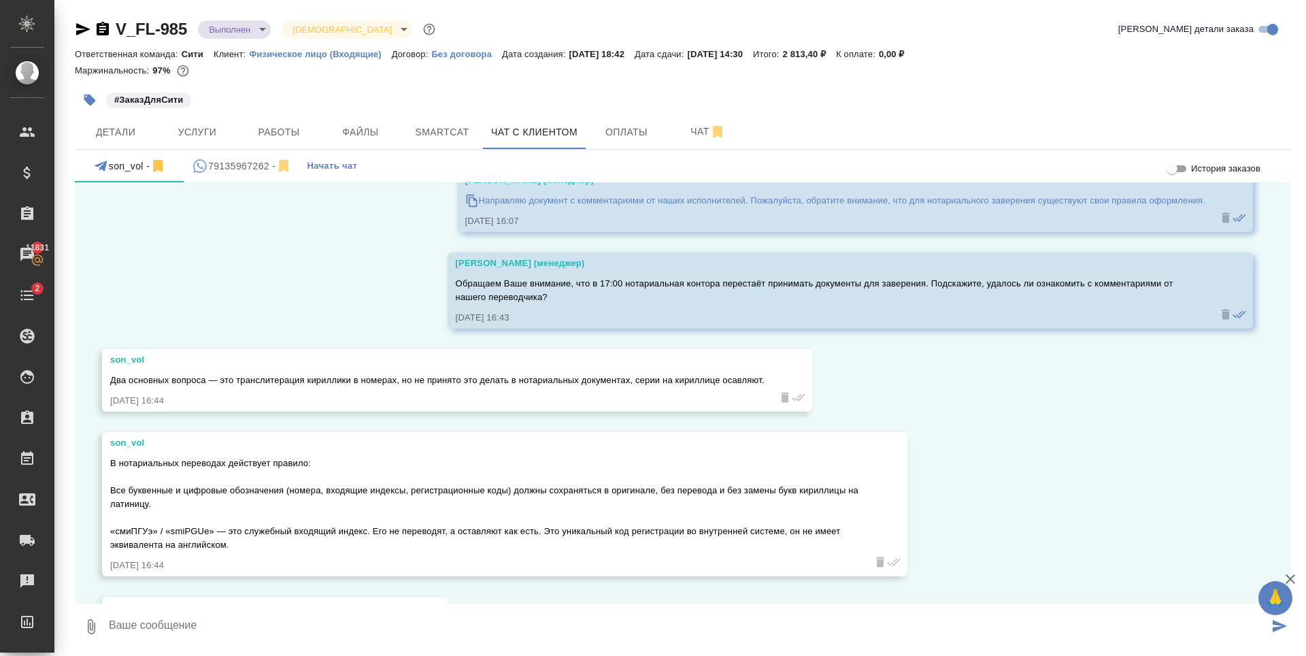
scroll to position [2567, 0]
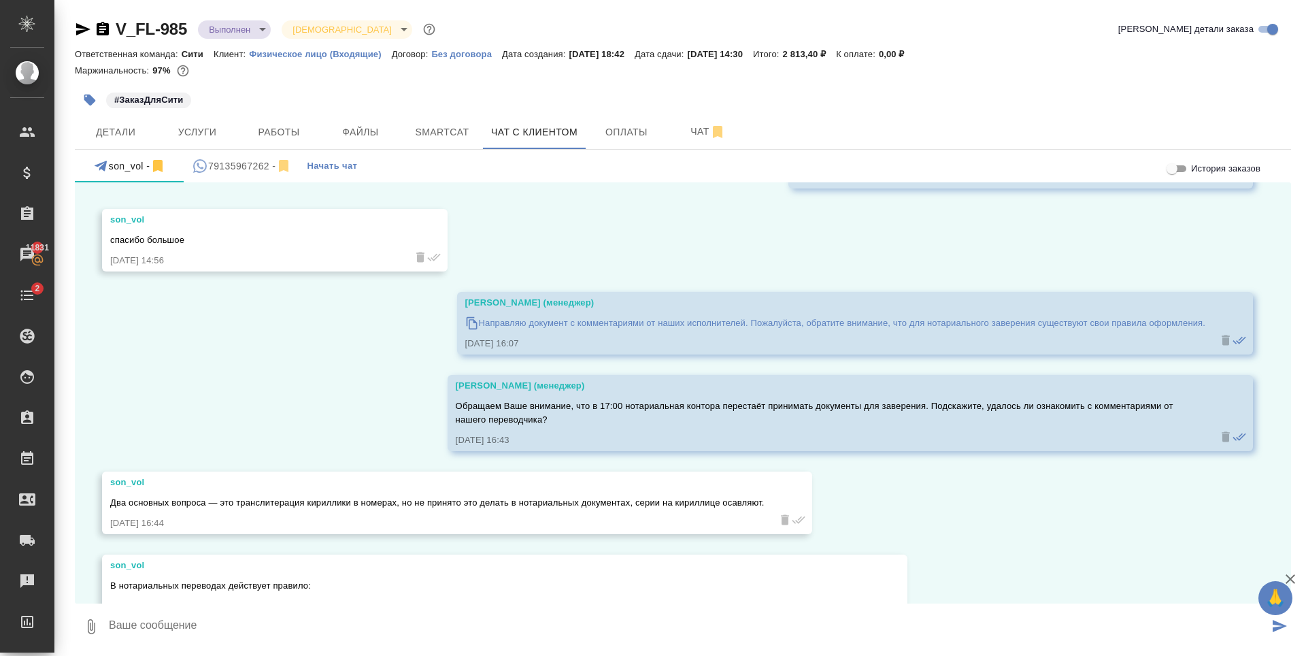
click at [506, 330] on p "Направляю документ с комментариями от наших исполнителей. Пожалуйста, обратите …" at bounding box center [842, 323] width 727 height 14
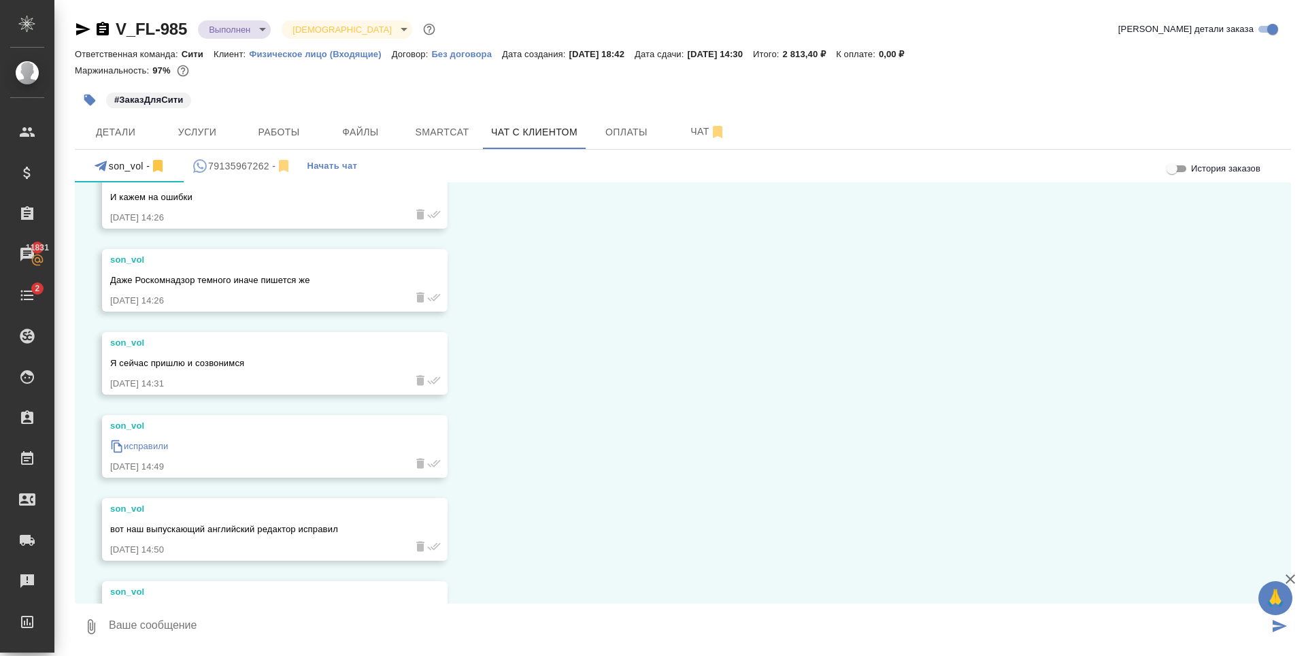
scroll to position [2023, 0]
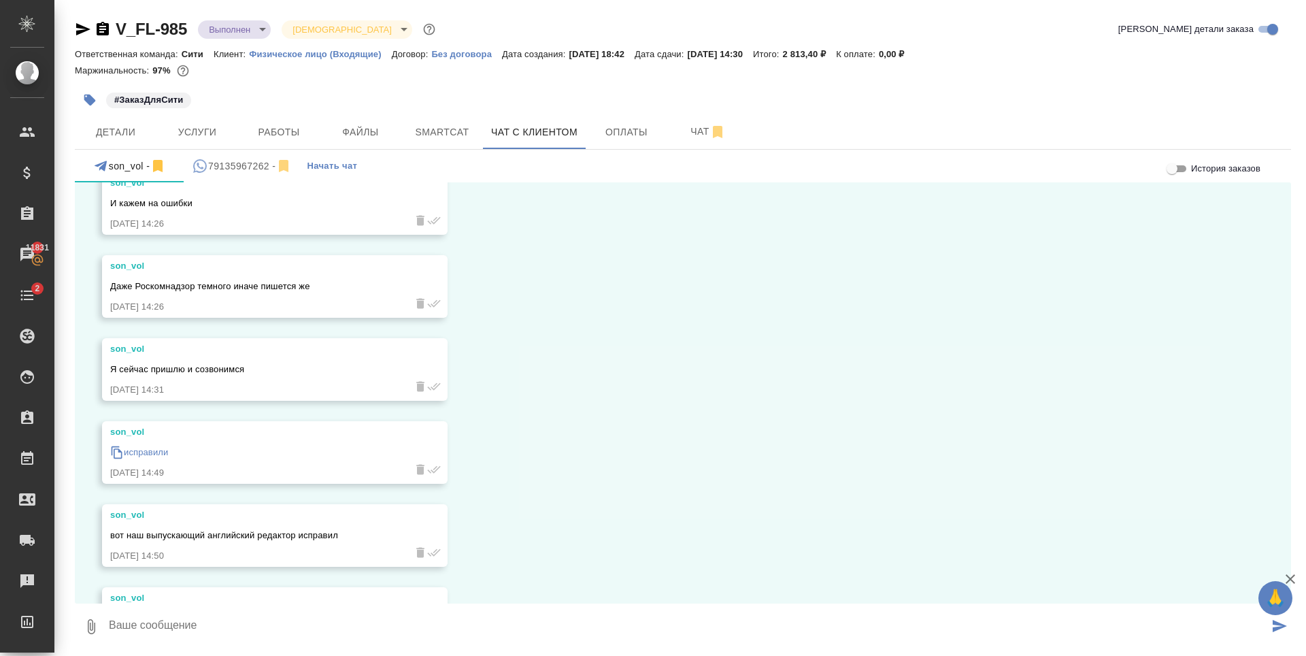
click at [995, 344] on div "02.10, четверг son_vol 02.10.25, 17:59 son_vol Здравствуйте 02.10.25, 17:59 son…" at bounding box center [683, 392] width 1217 height 421
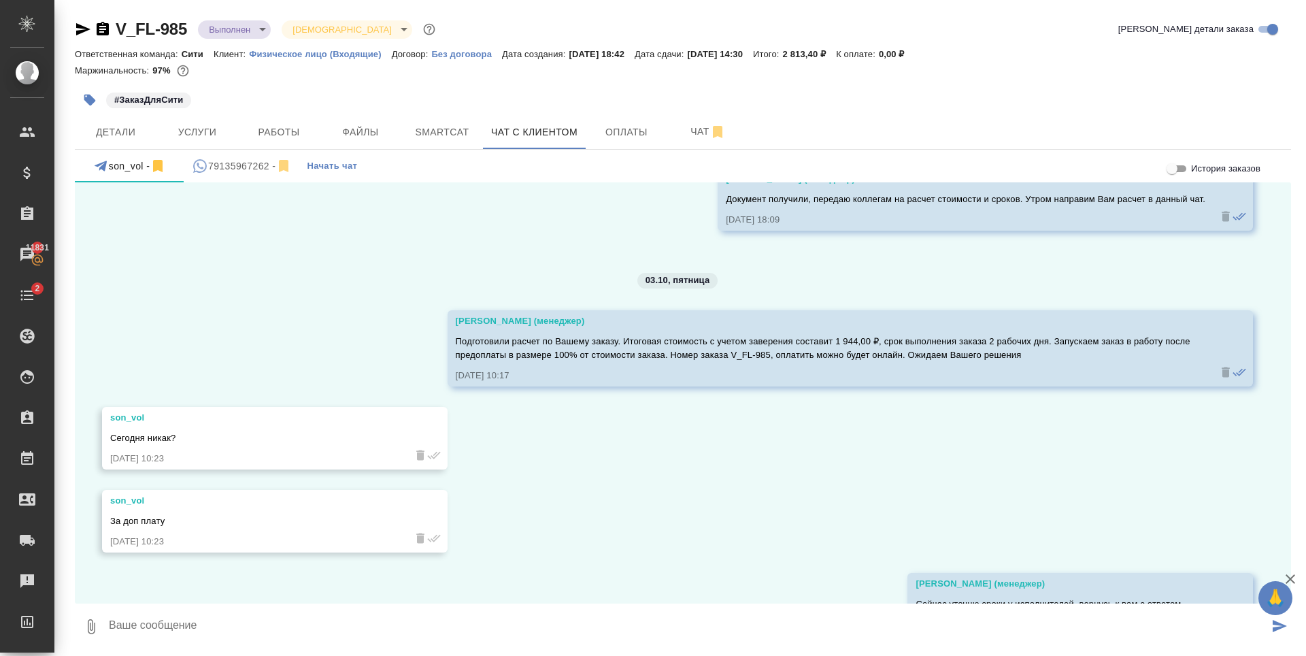
scroll to position [0, 0]
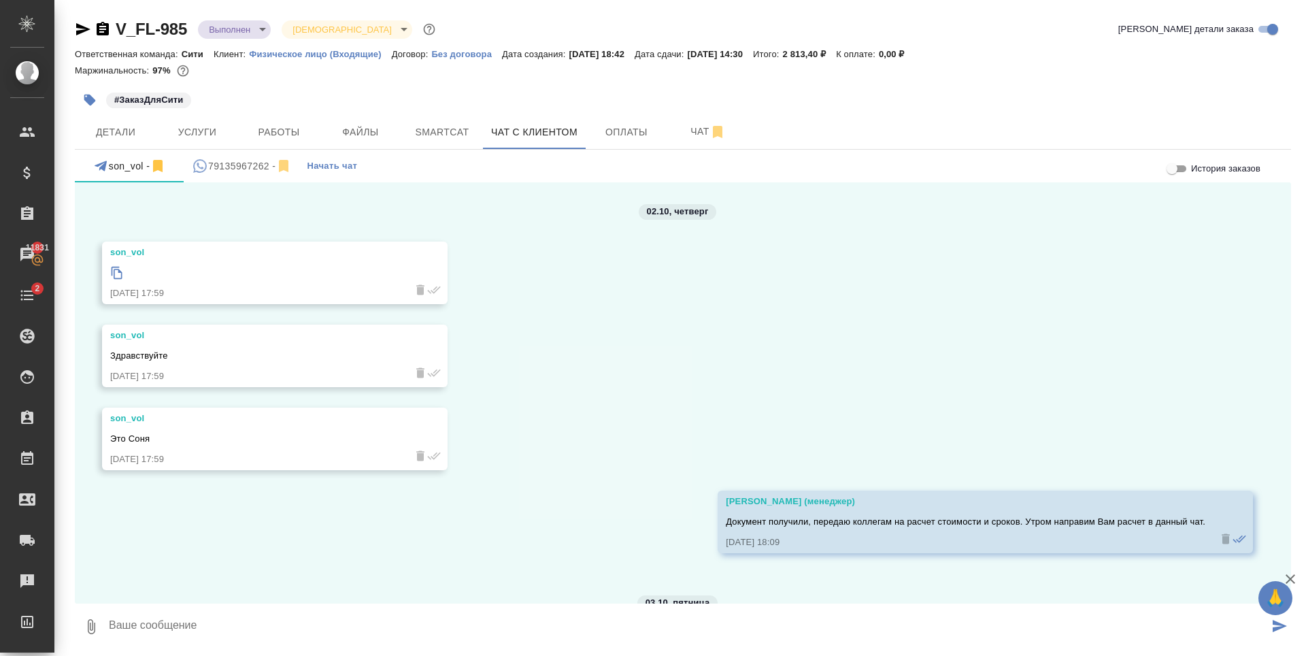
click at [118, 270] on icon at bounding box center [117, 273] width 11 height 12
click at [119, 271] on icon at bounding box center [117, 273] width 11 height 12
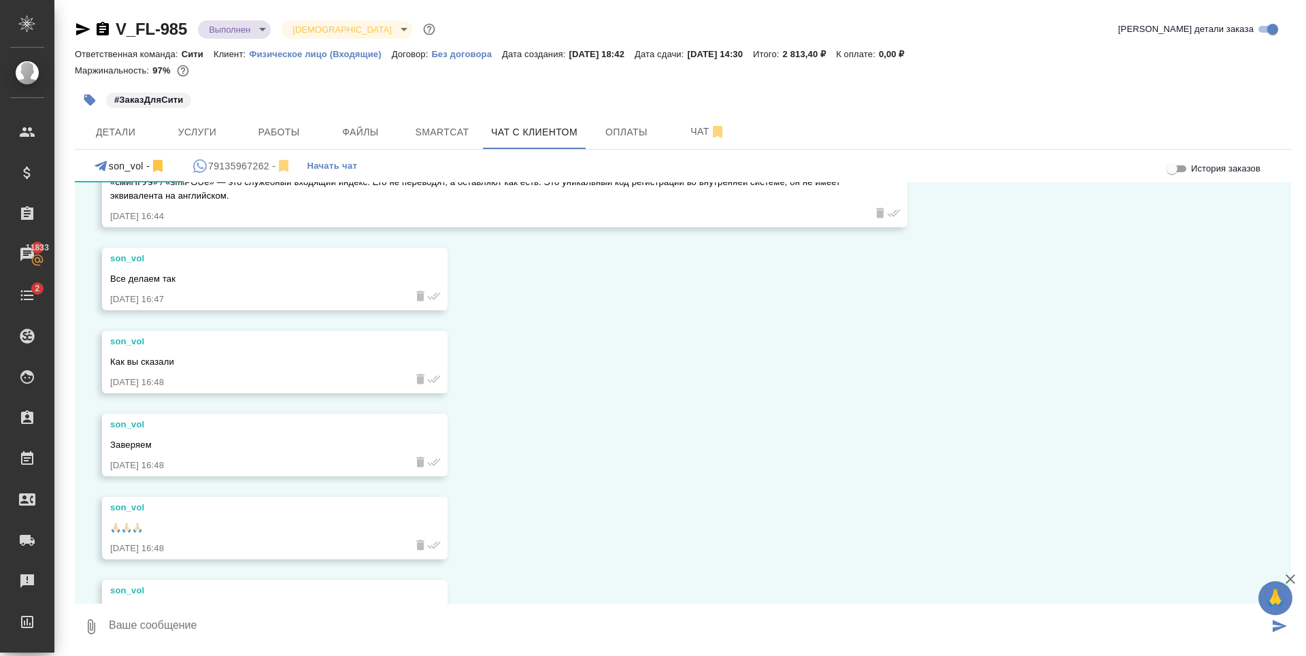
scroll to position [3112, 0]
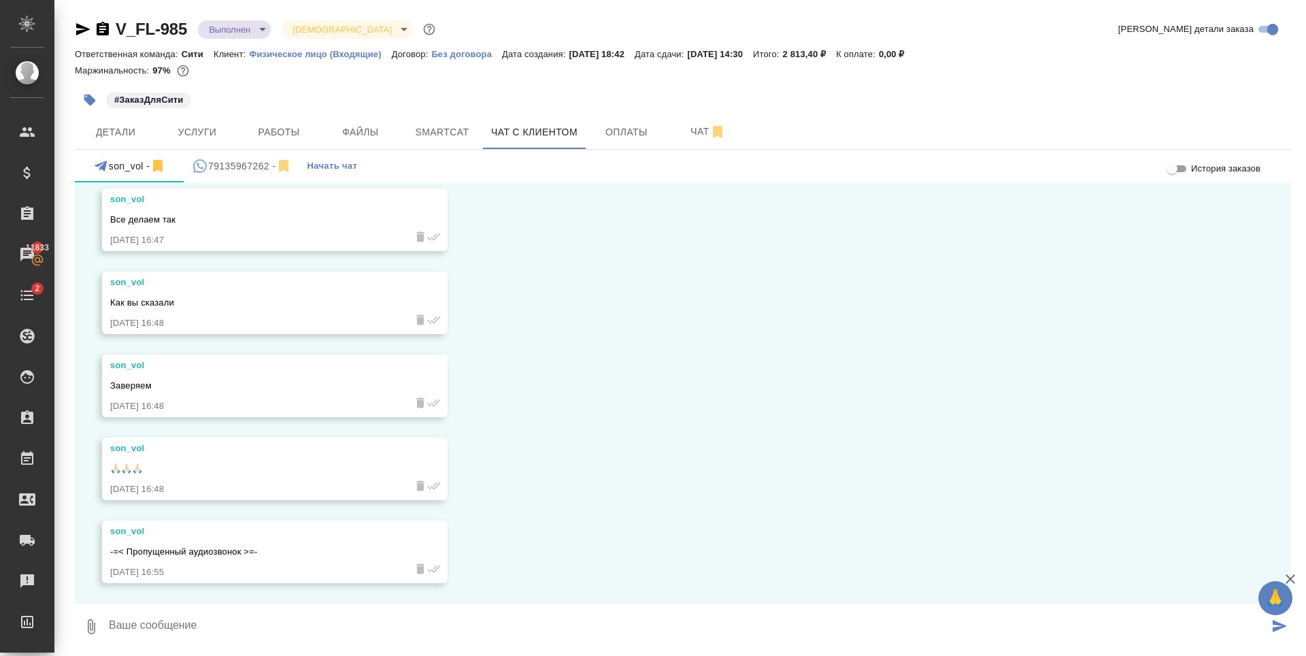
click at [197, 626] on textarea at bounding box center [689, 627] width 1162 height 46
type textarea "С"
type textarea "Получилось направить документ нотариусу, как только готовое заверение будет в о…"
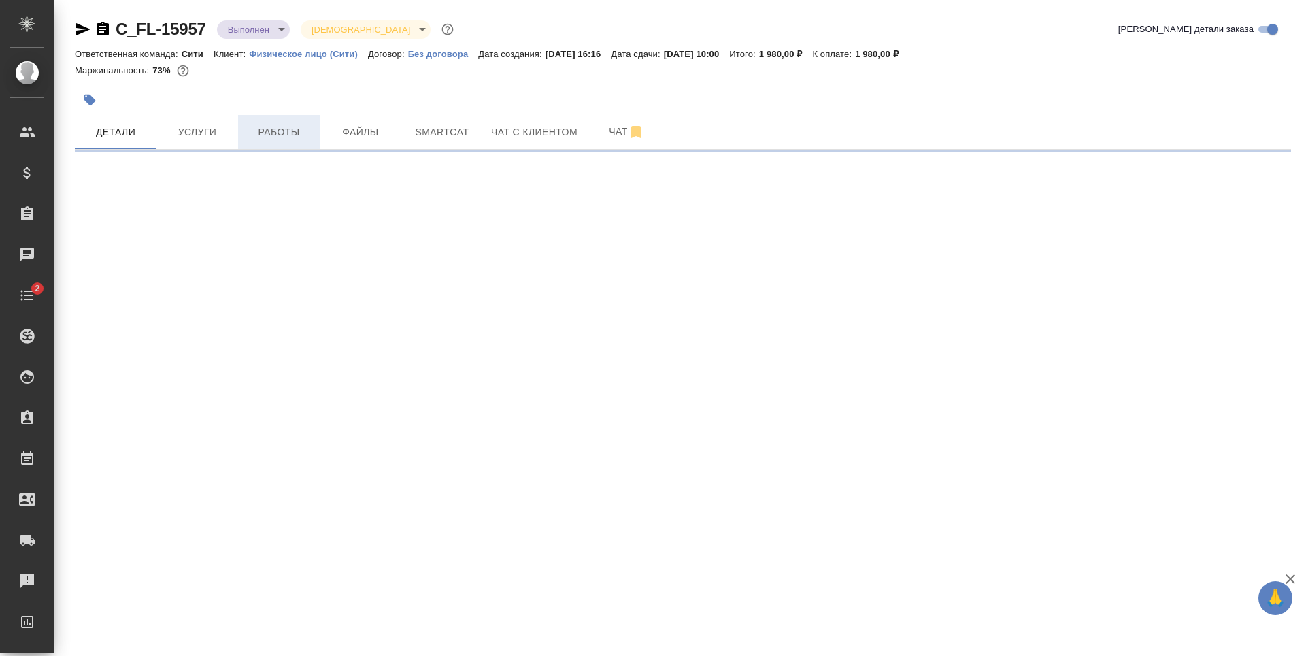
click at [253, 133] on span "Работы" at bounding box center [278, 132] width 65 height 17
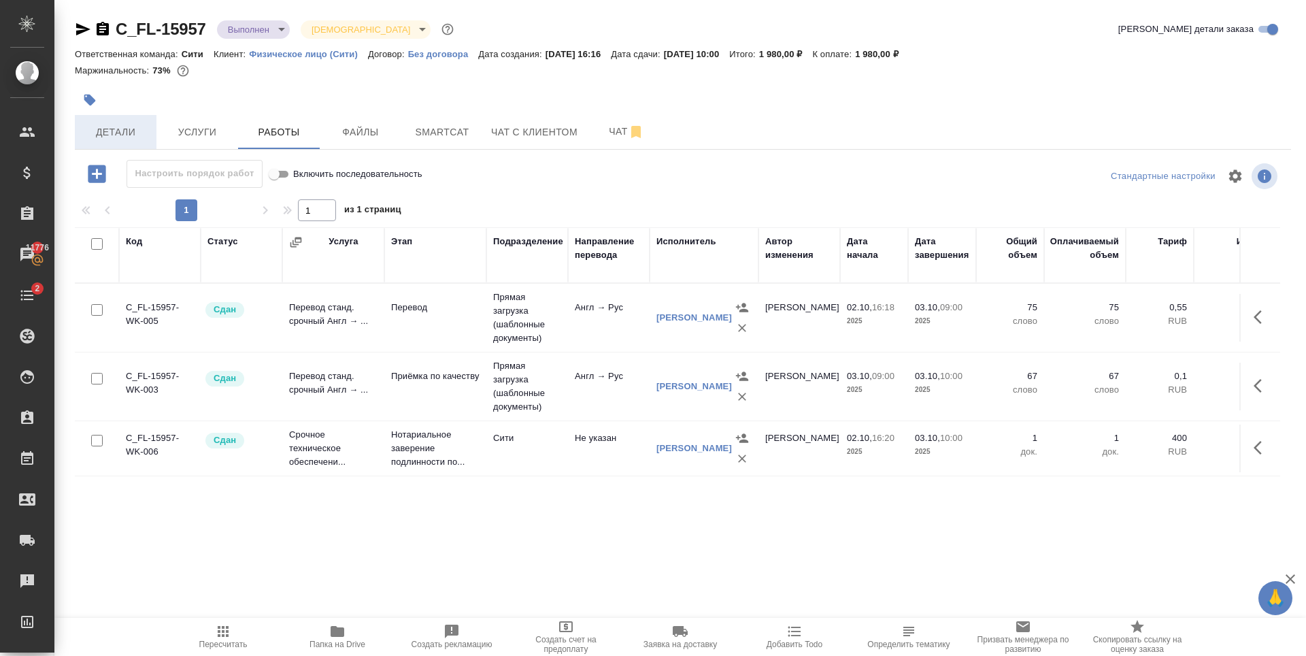
click at [117, 137] on span "Детали" at bounding box center [115, 132] width 65 height 17
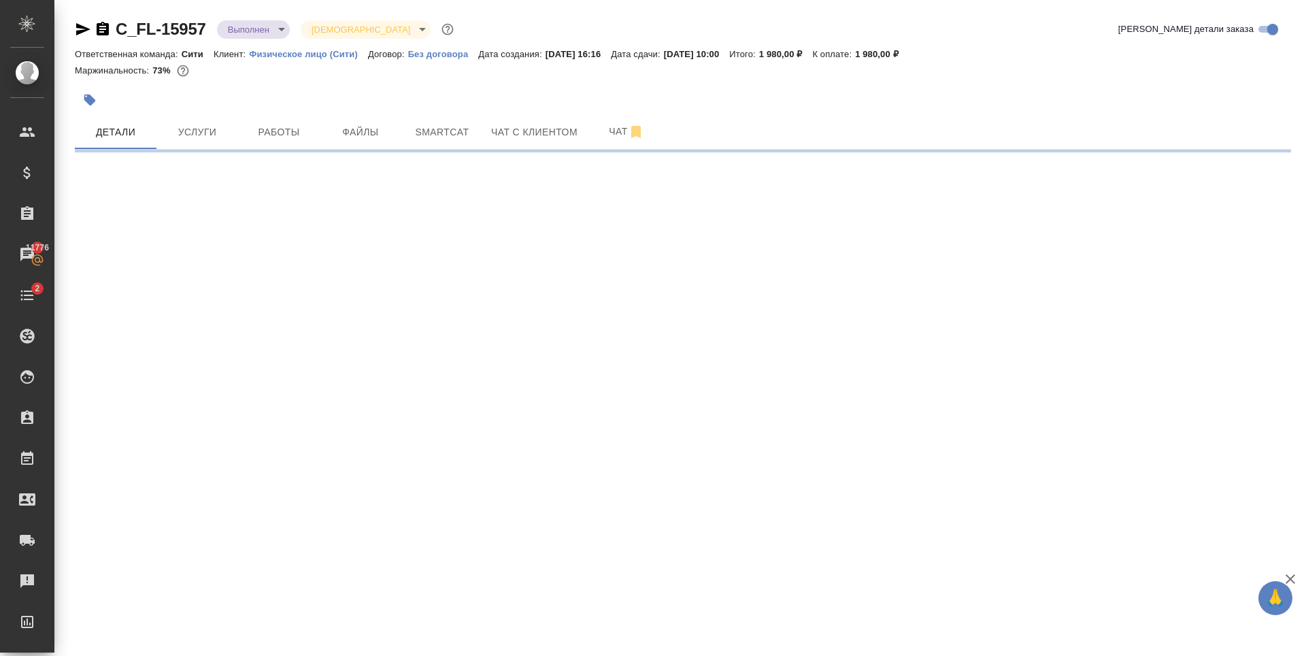
select select "RU"
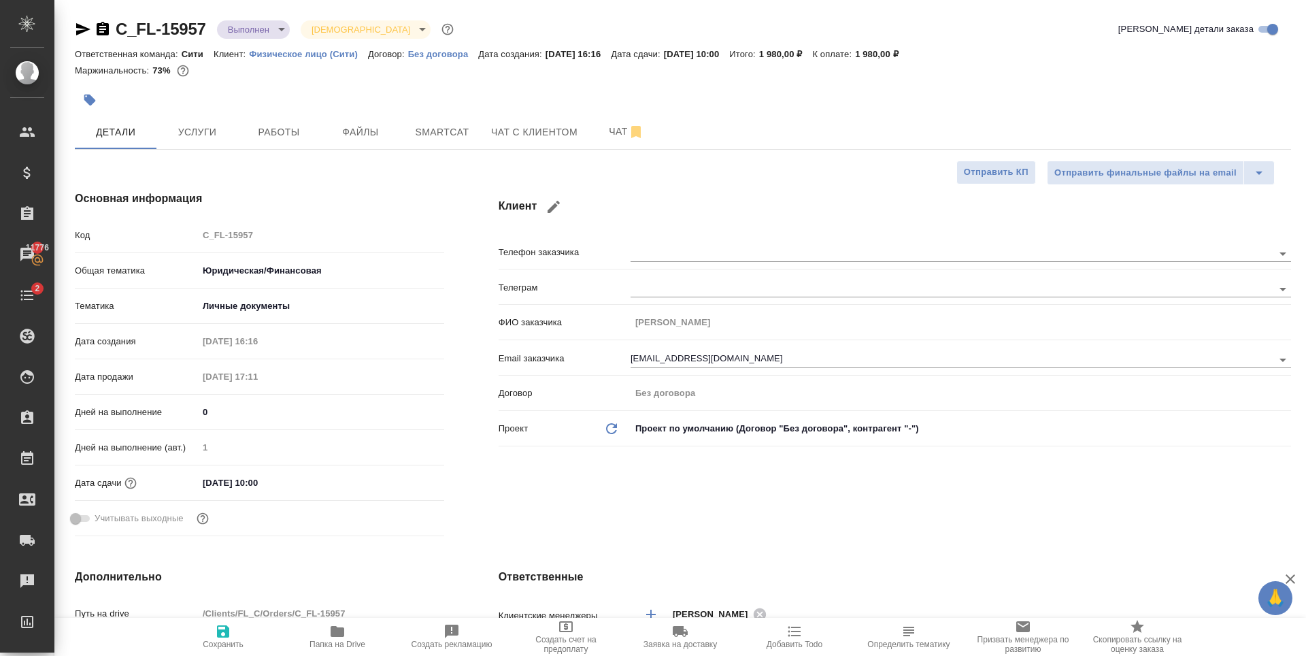
type textarea "x"
click at [252, 35] on body "🙏 .cls-1 fill:#fff; AWATERA Zaytseva Svetlana Клиенты Спецификации Заказы 11776…" at bounding box center [653, 328] width 1306 height 656
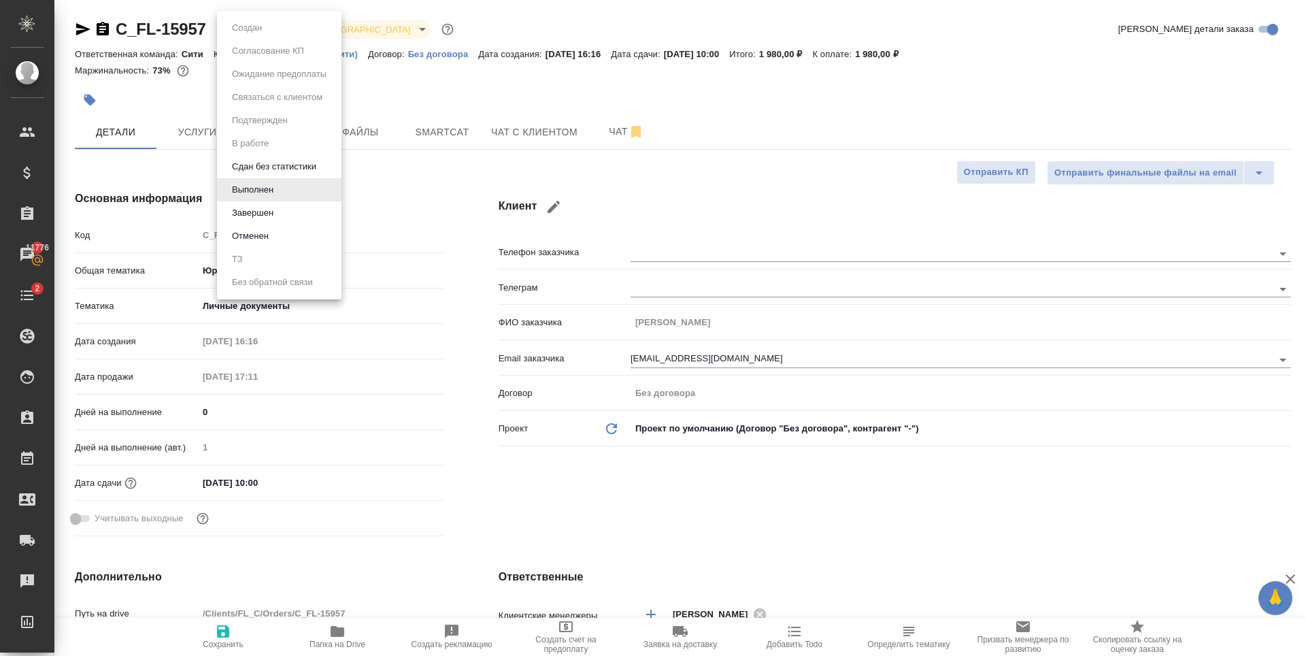
drag, startPoint x: 550, startPoint y: 92, endPoint x: 584, endPoint y: 187, distance: 100.9
click at [550, 91] on div at bounding box center [653, 328] width 1306 height 656
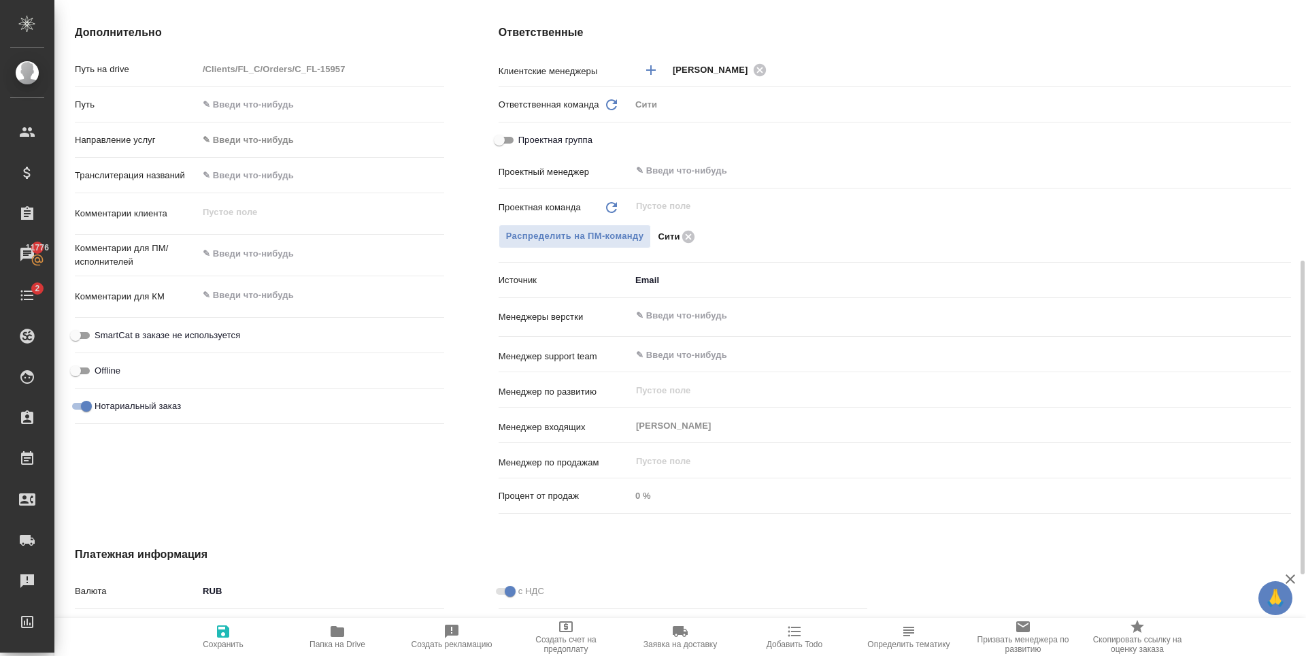
scroll to position [714, 0]
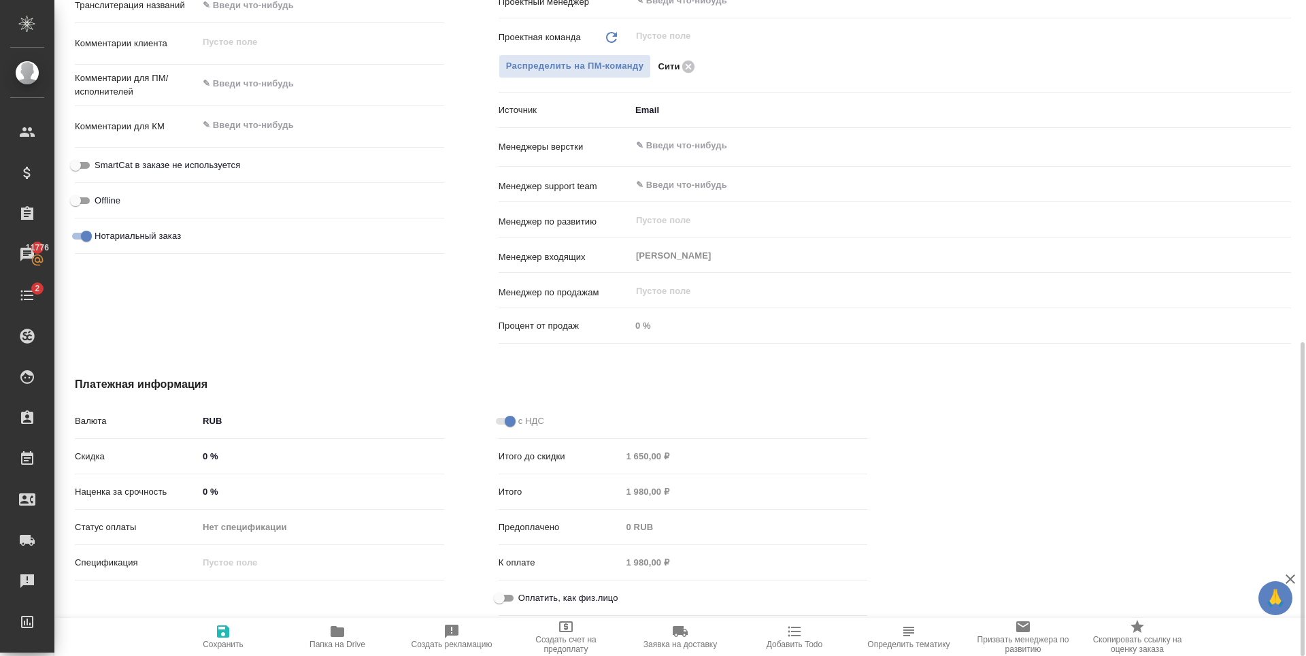
click at [512, 603] on input "Оплатить, как физ.лицо" at bounding box center [499, 598] width 49 height 16
checkbox input "true"
type textarea "x"
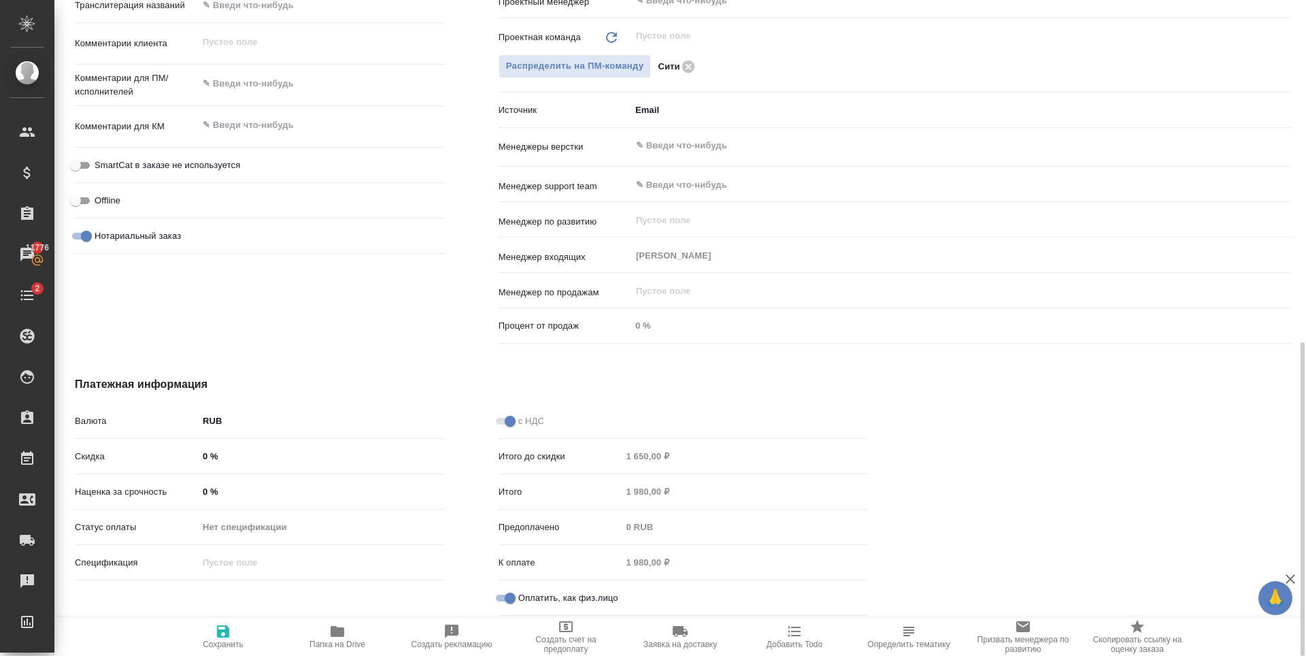
click at [235, 640] on span "Сохранить" at bounding box center [223, 645] width 41 height 10
type textarea "x"
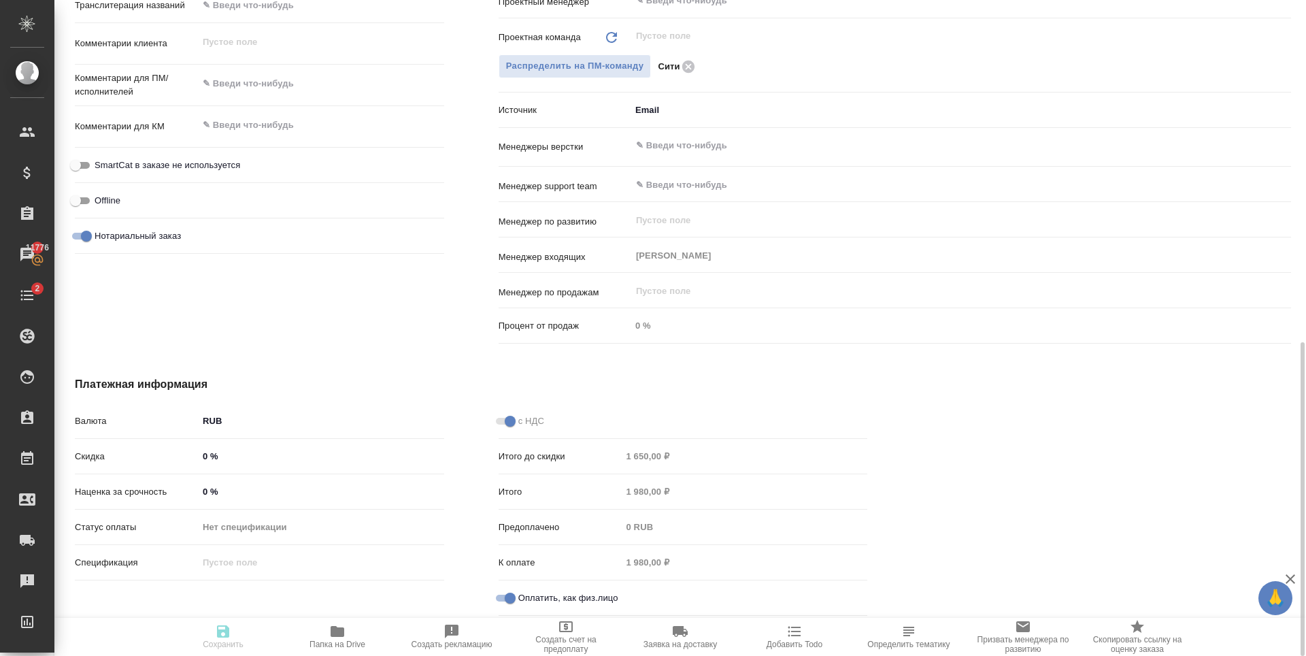
type textarea "x"
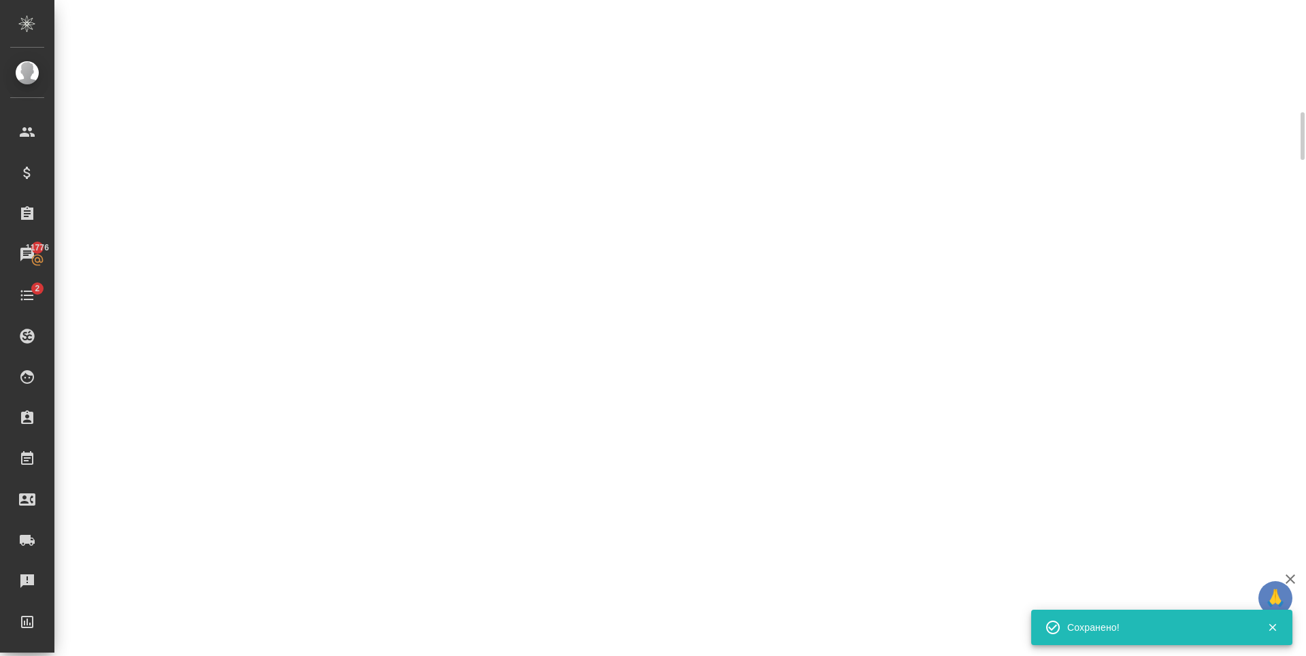
scroll to position [34, 0]
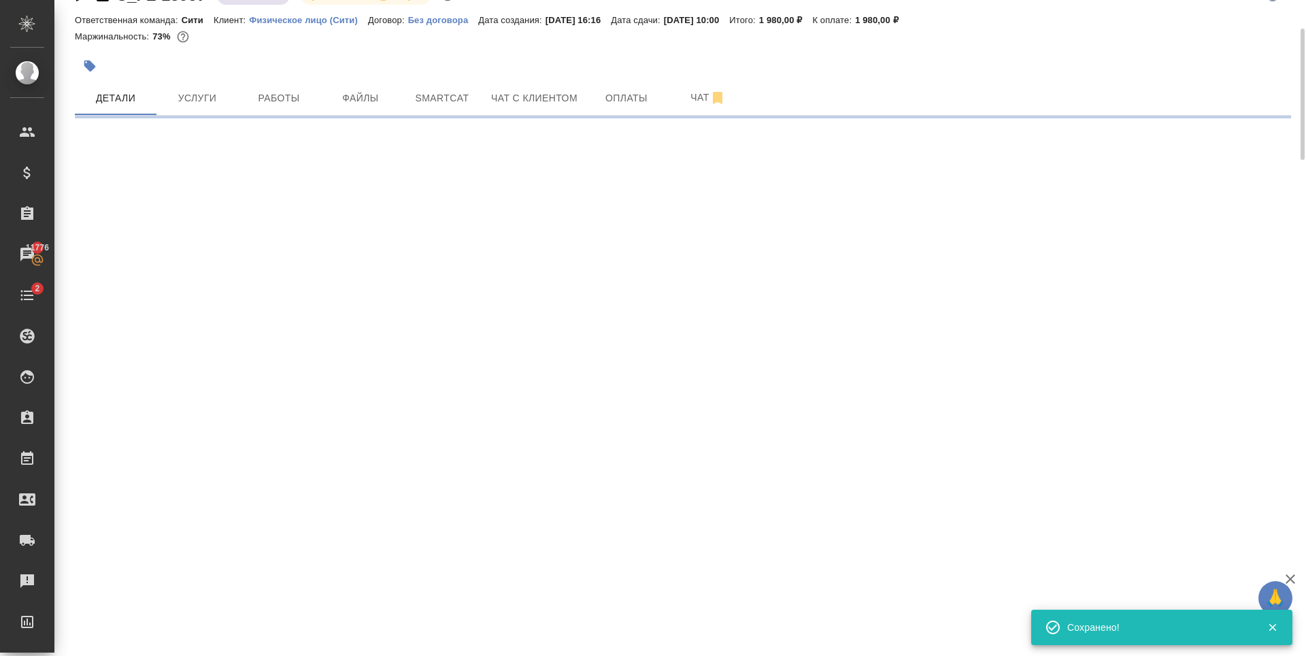
select select "RU"
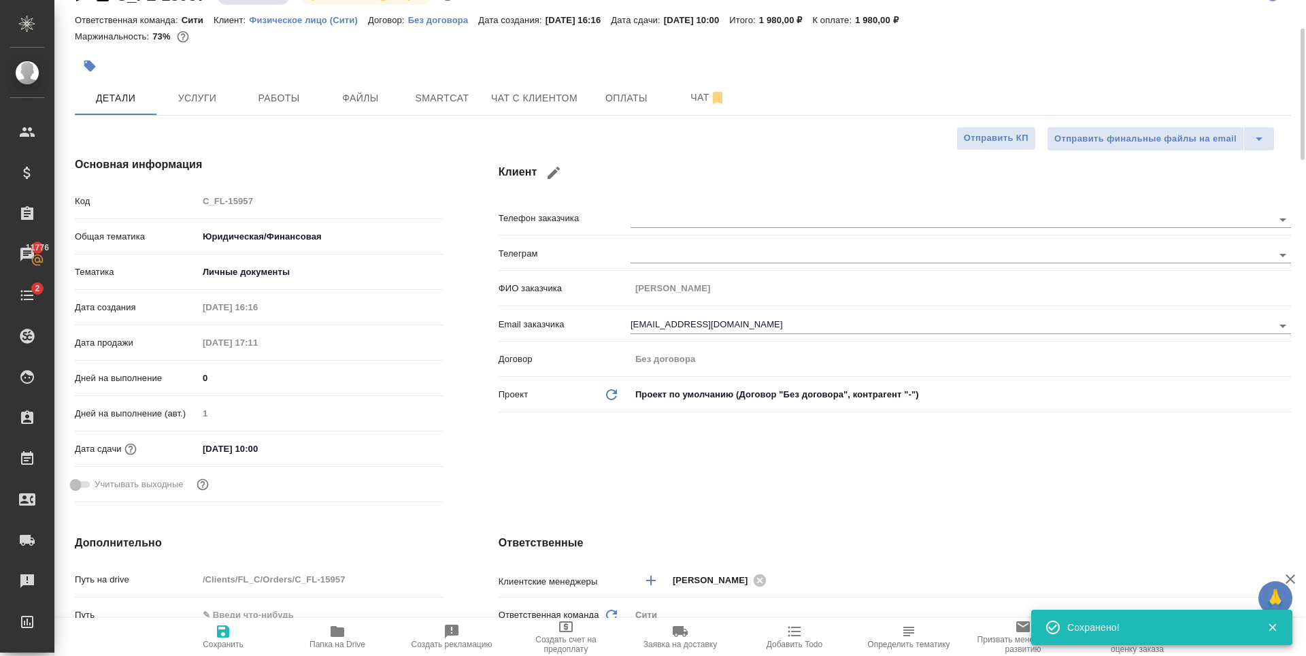
type textarea "x"
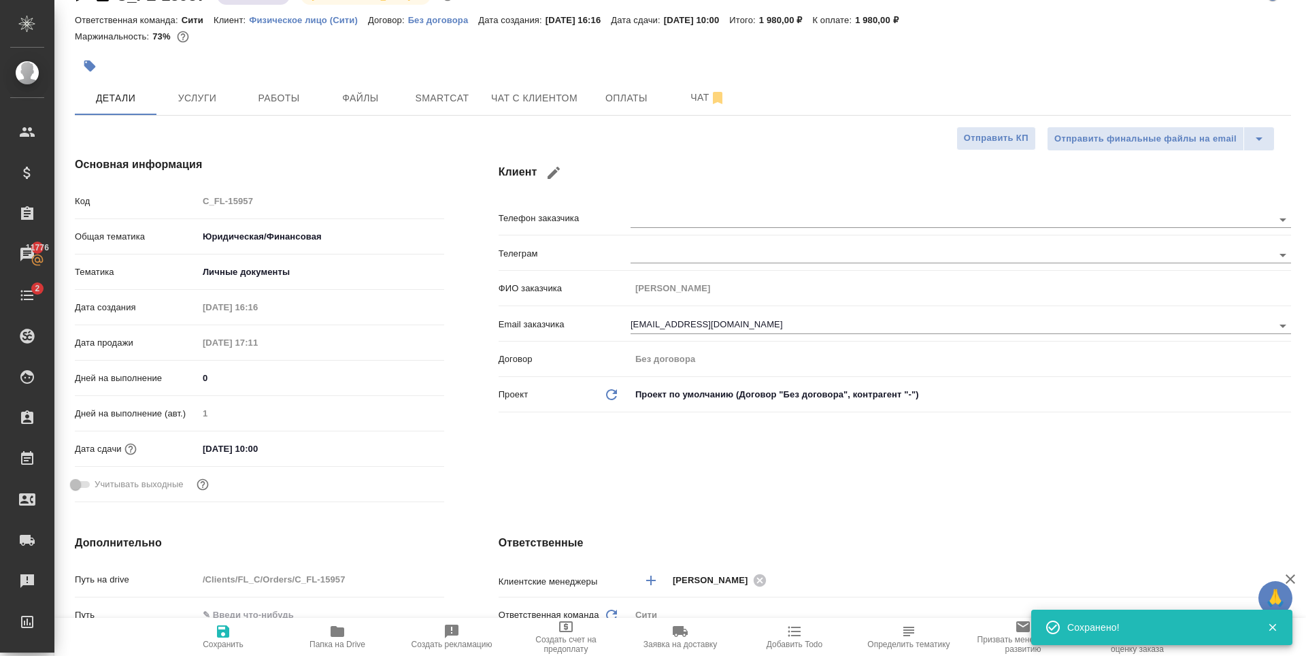
type textarea "x"
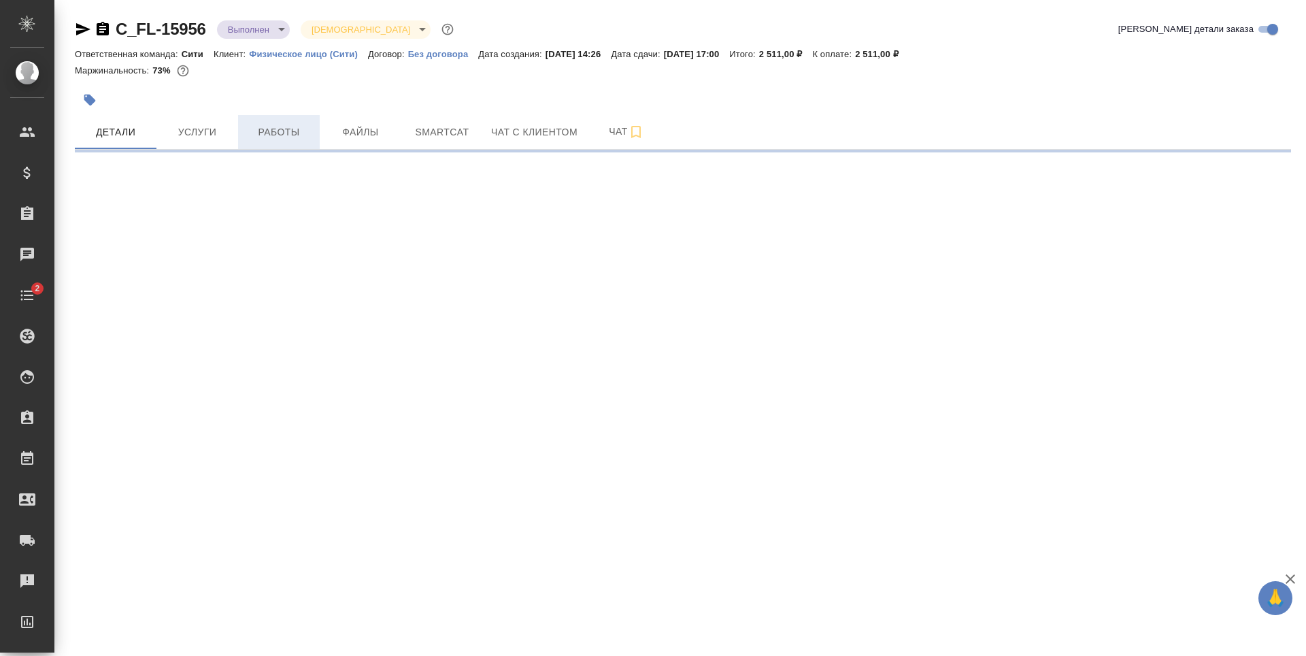
click at [280, 135] on span "Работы" at bounding box center [278, 132] width 65 height 17
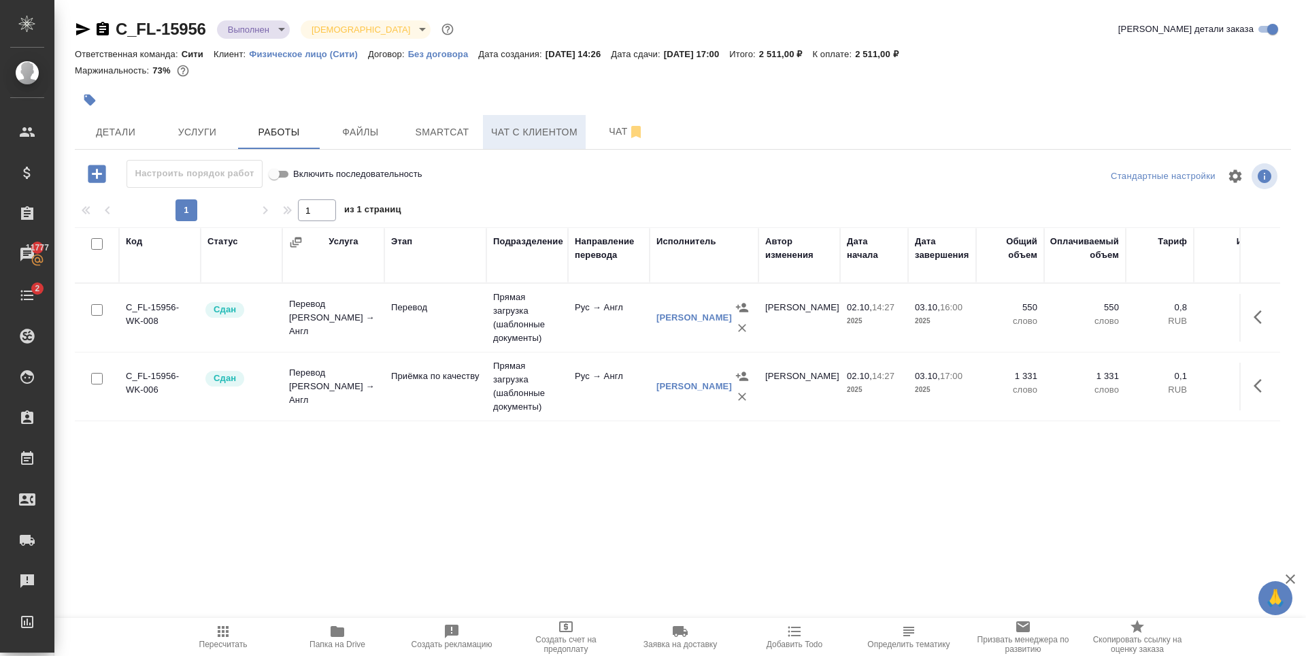
click at [503, 138] on span "Чат с клиентом" at bounding box center [534, 132] width 86 height 17
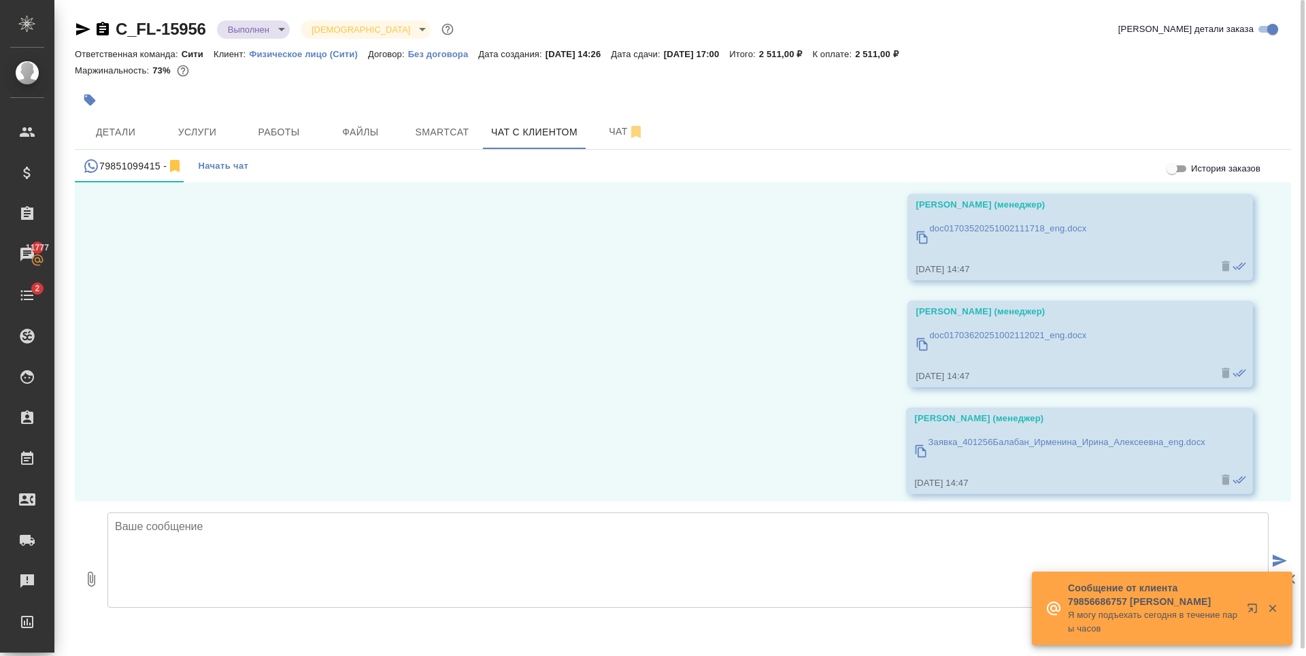
scroll to position [502, 0]
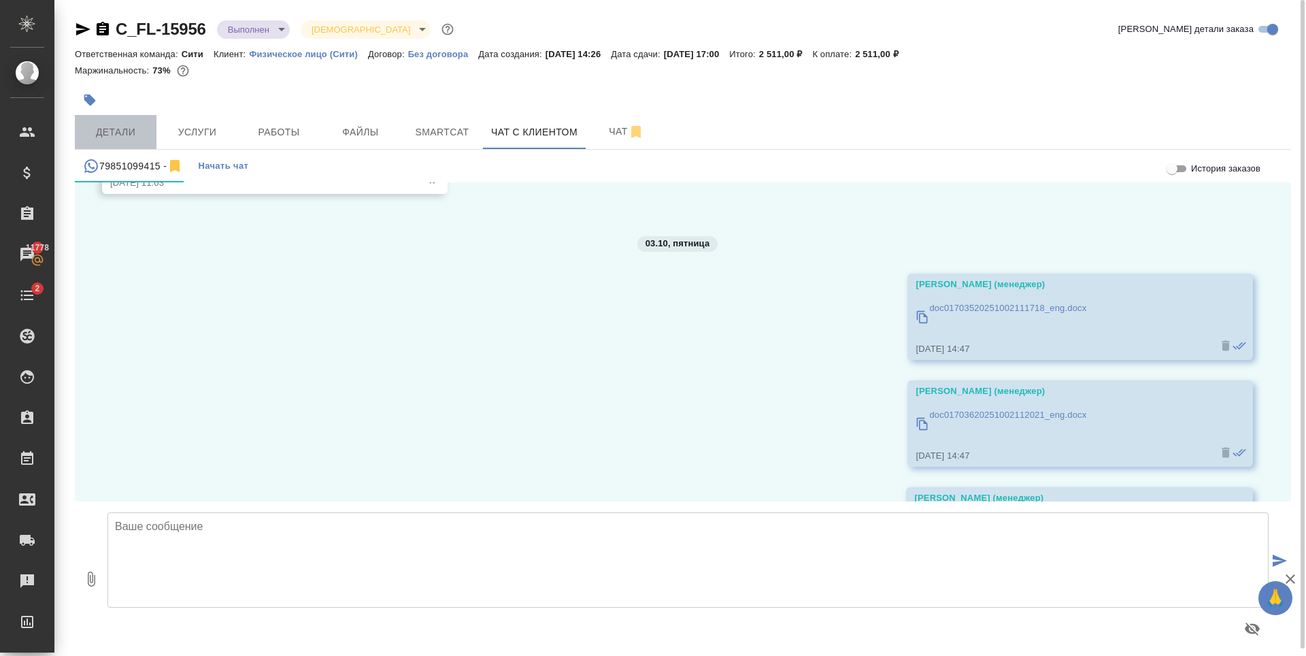
click at [150, 128] on button "Детали" at bounding box center [116, 132] width 82 height 34
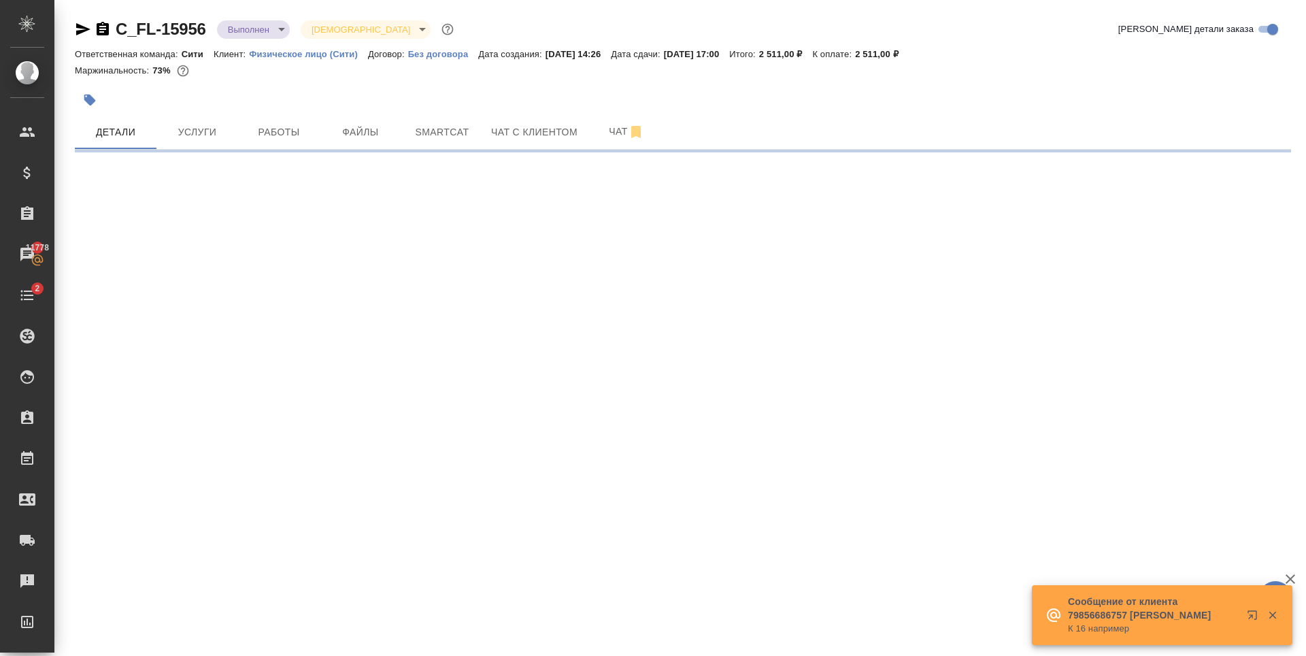
select select "RU"
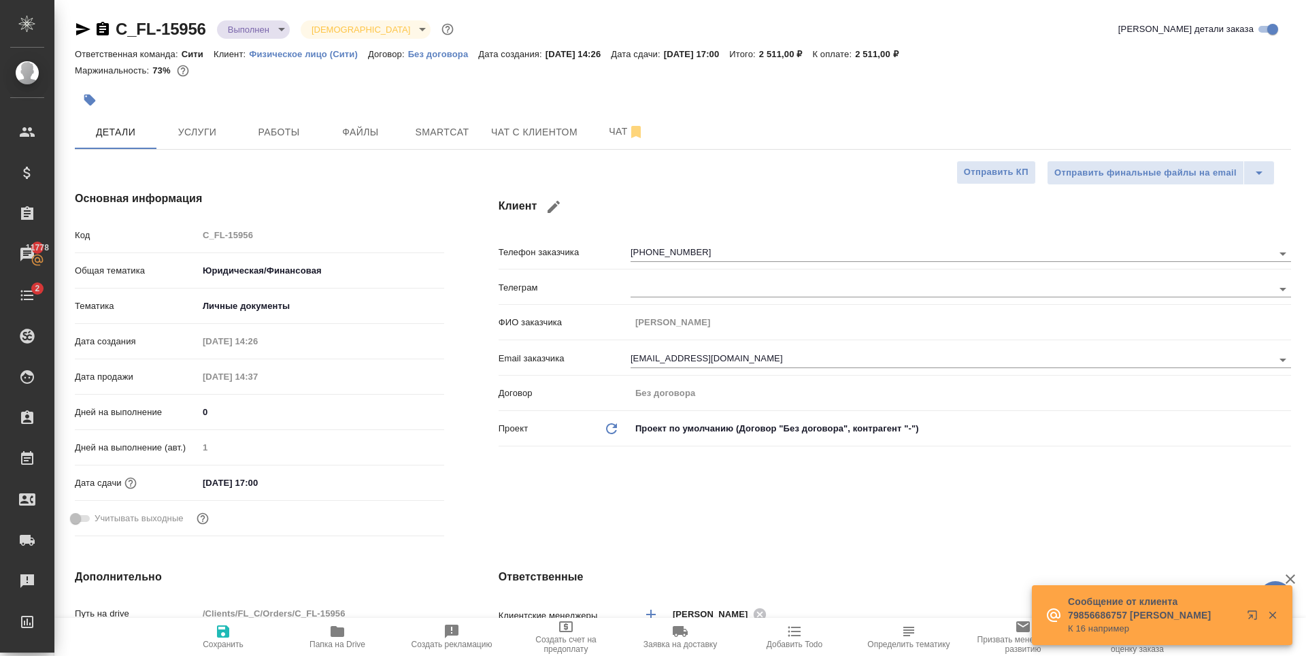
type textarea "x"
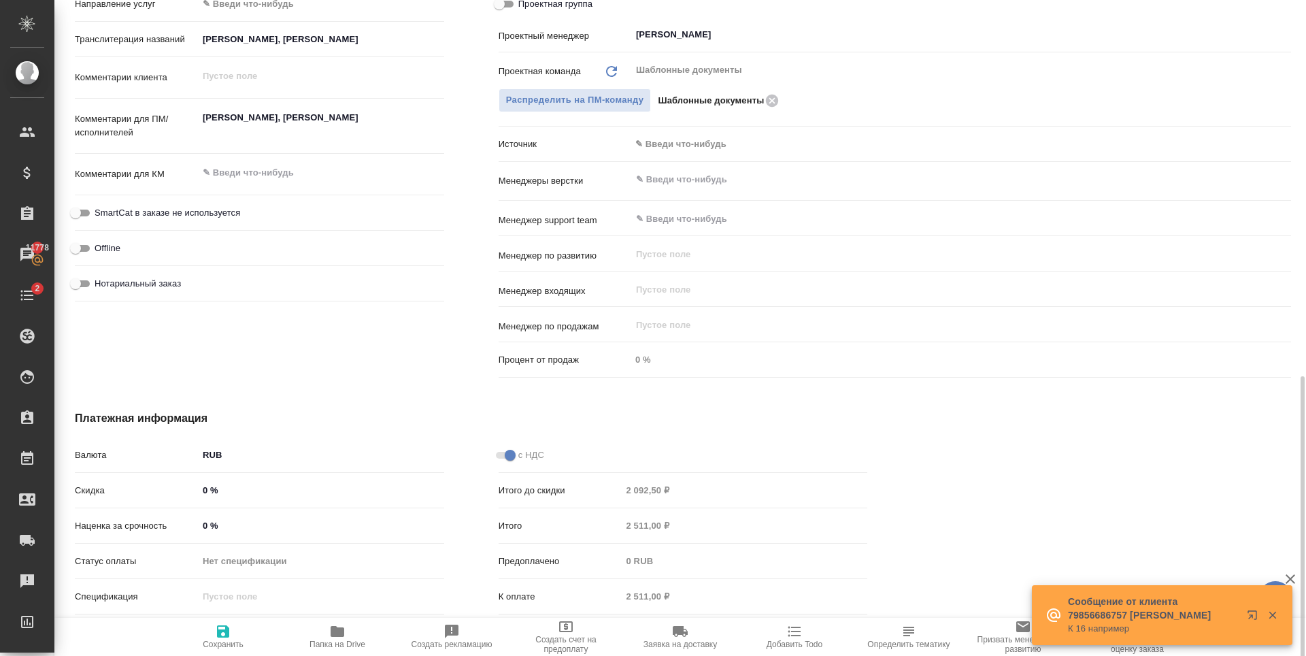
scroll to position [714, 0]
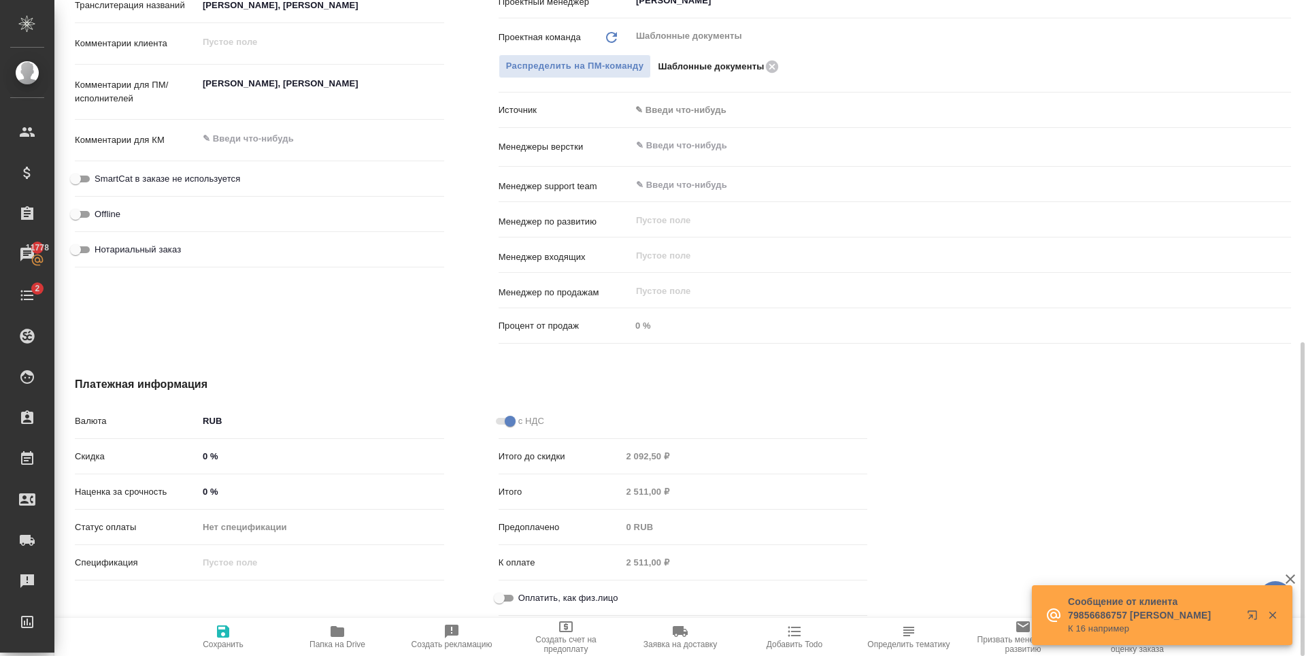
click at [508, 593] on input "Оплатить, как физ.лицо" at bounding box center [499, 598] width 49 height 16
checkbox input "true"
type textarea "x"
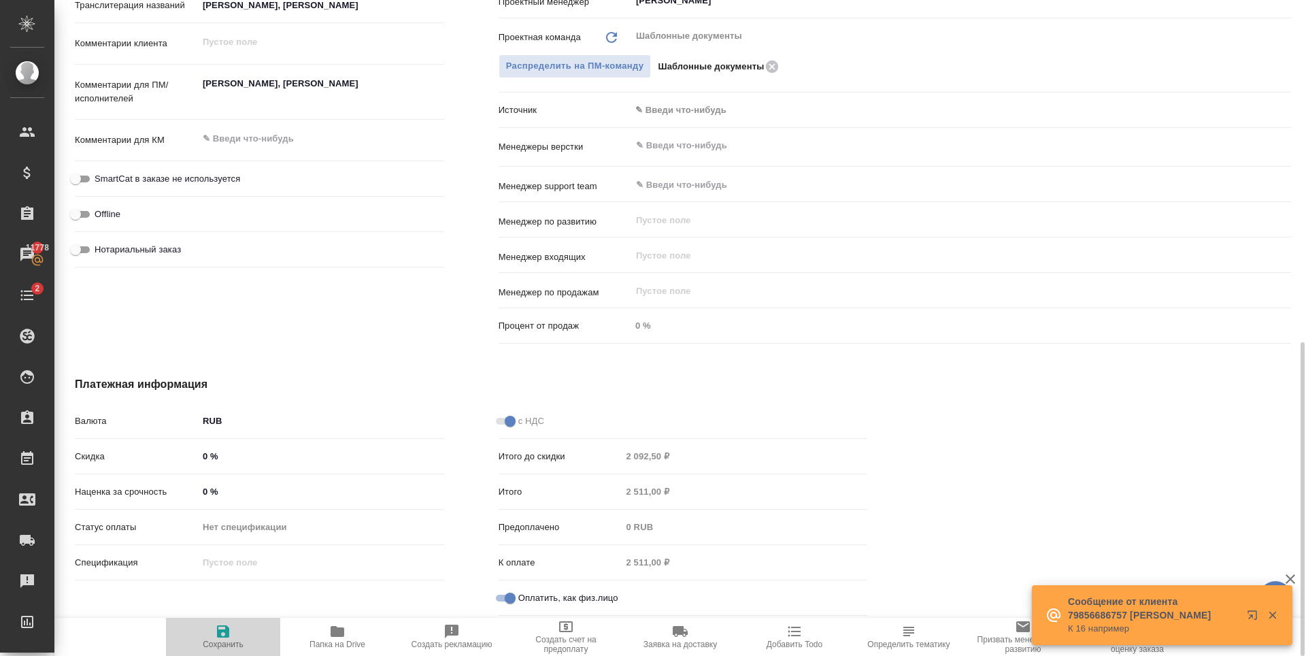
click at [219, 636] on icon "button" at bounding box center [223, 631] width 12 height 12
type textarea "x"
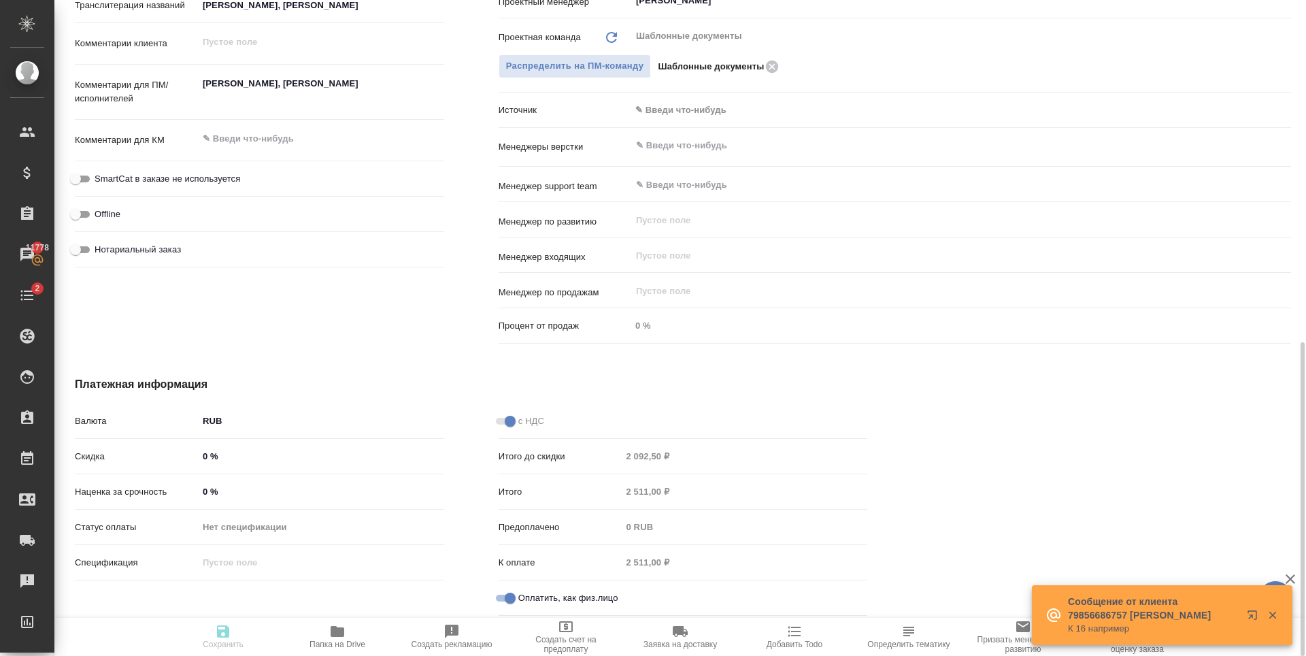
type textarea "x"
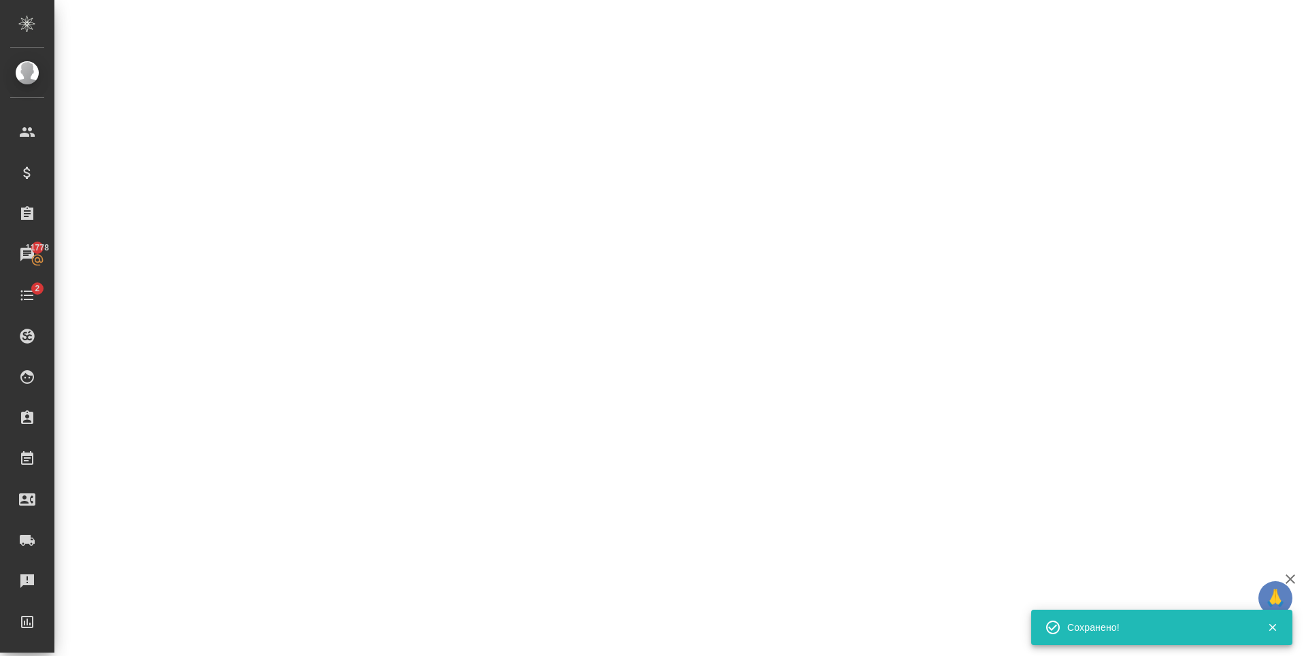
select select "RU"
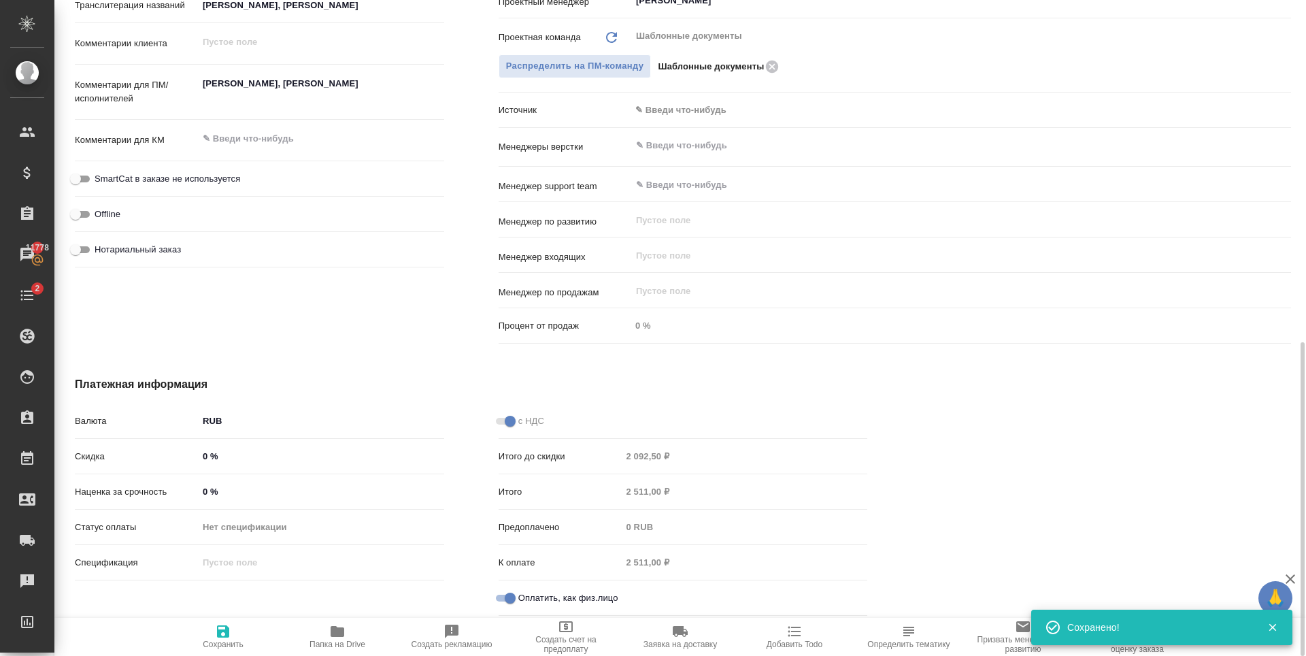
type textarea "x"
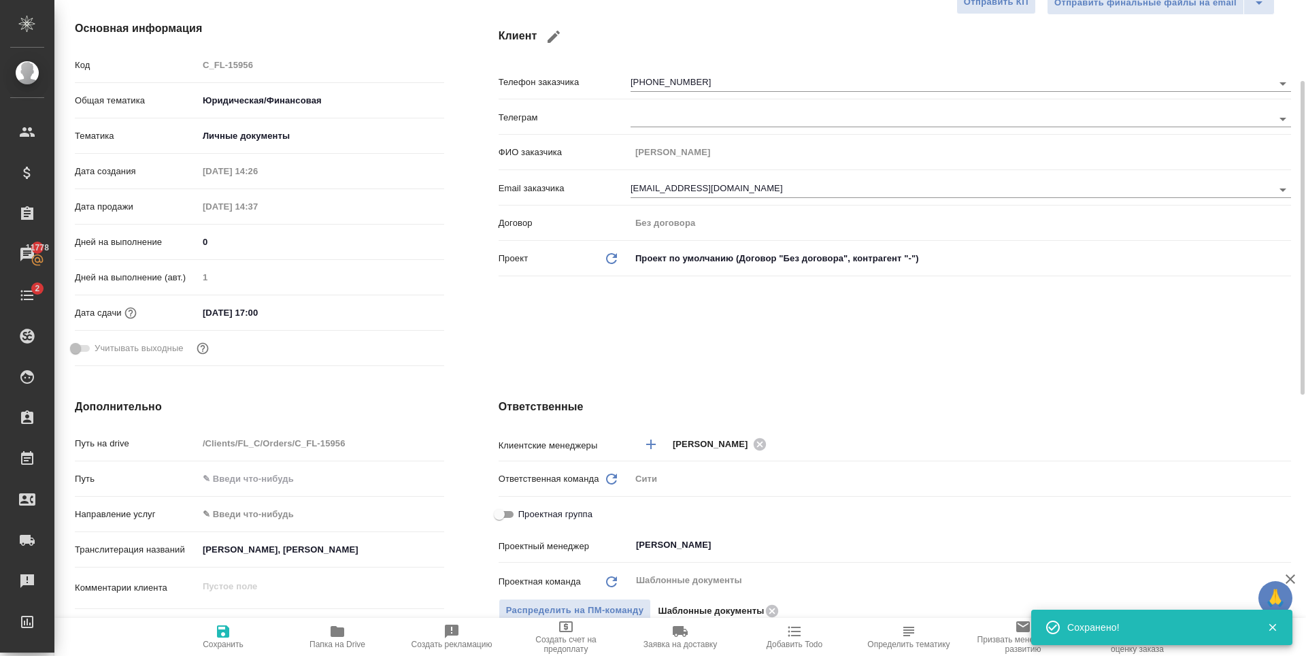
scroll to position [0, 0]
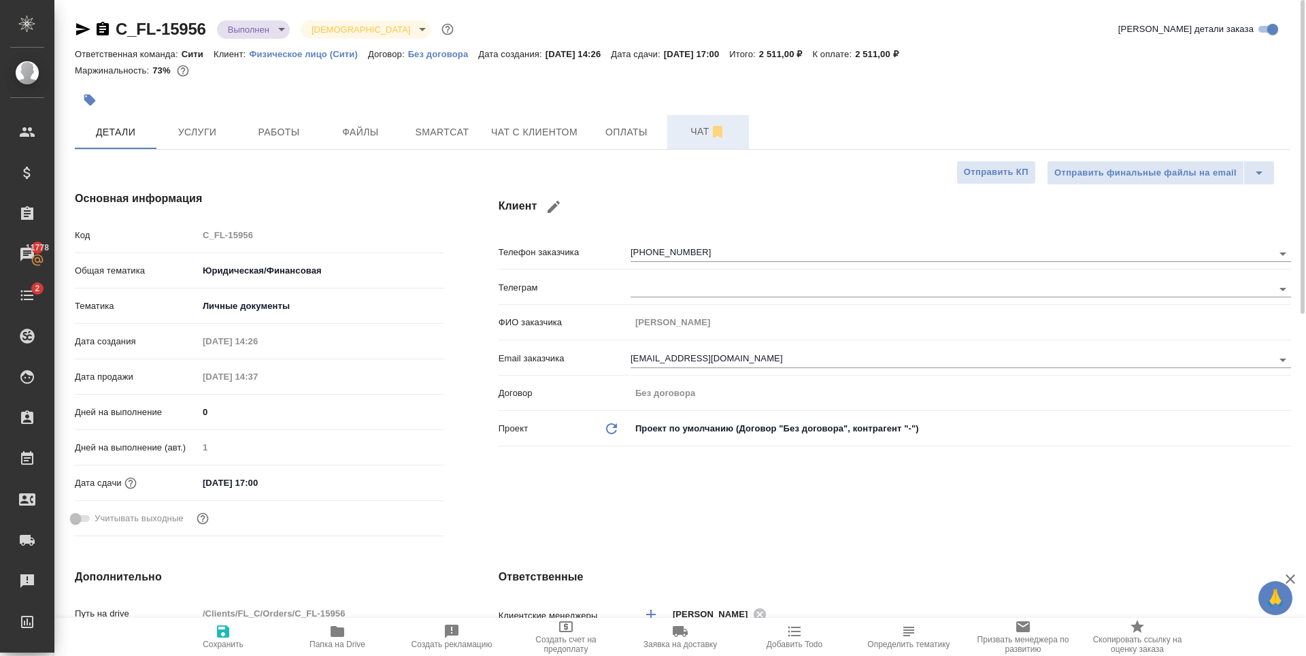
click at [685, 135] on span "Чат" at bounding box center [708, 131] width 65 height 17
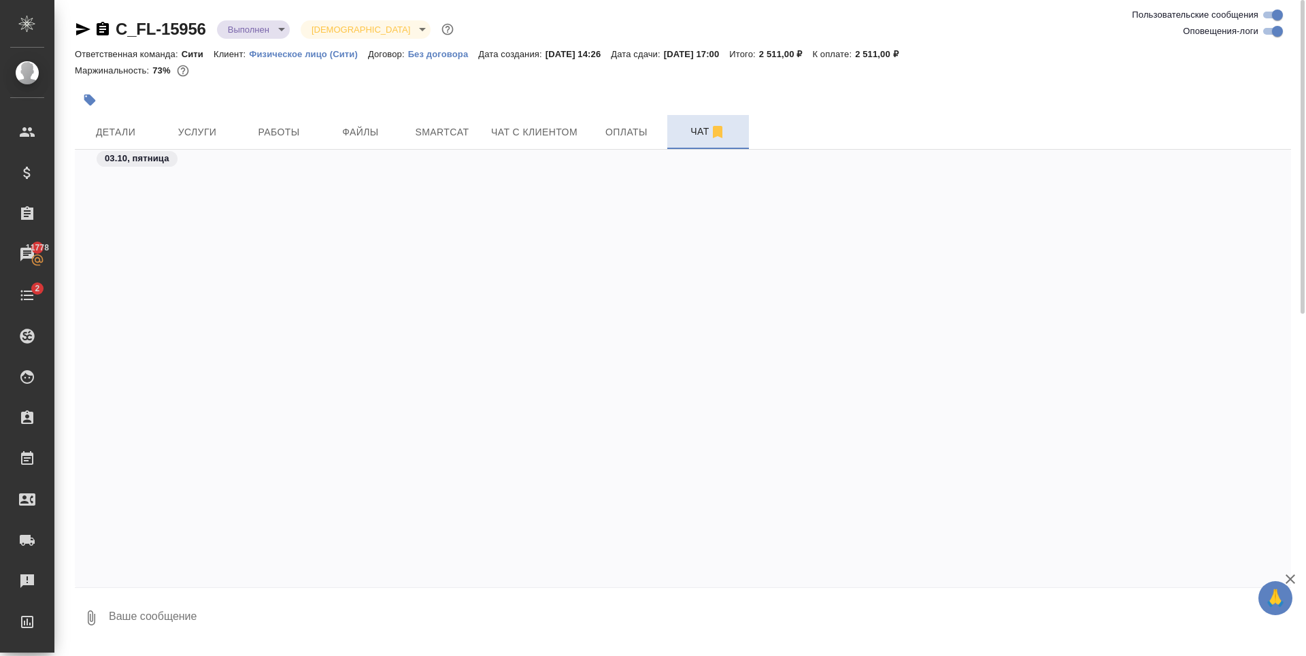
scroll to position [3489, 0]
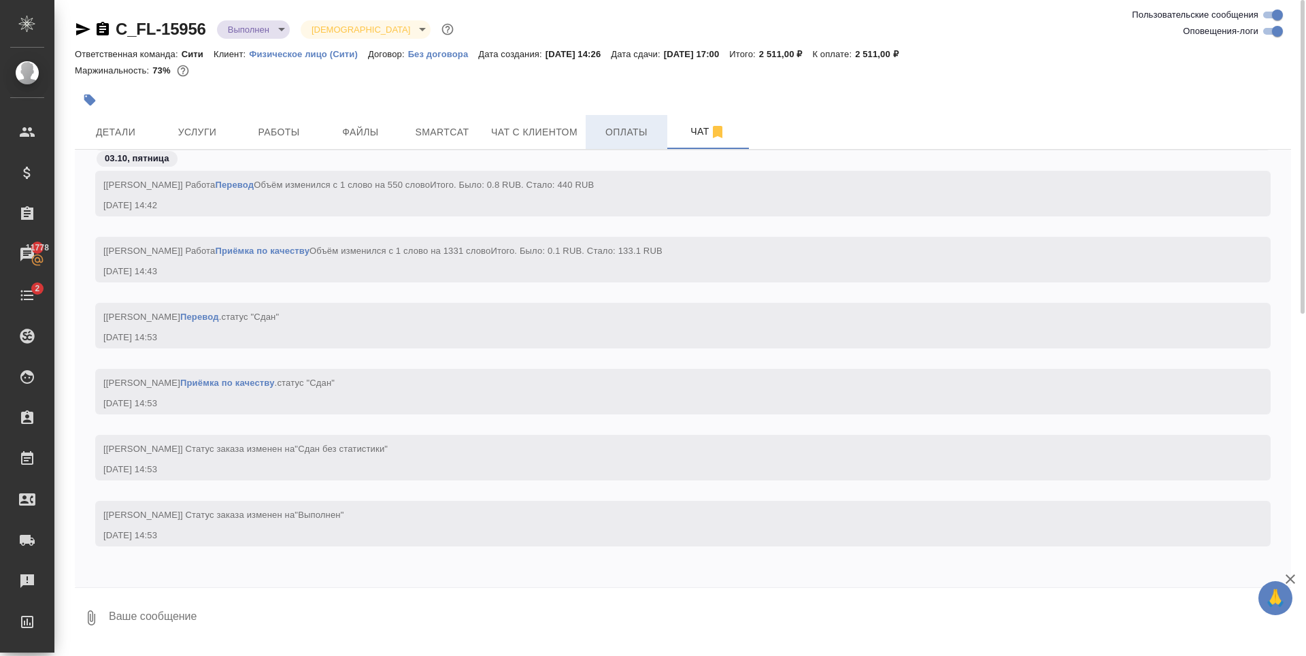
click at [623, 142] on button "Оплаты" at bounding box center [627, 132] width 82 height 34
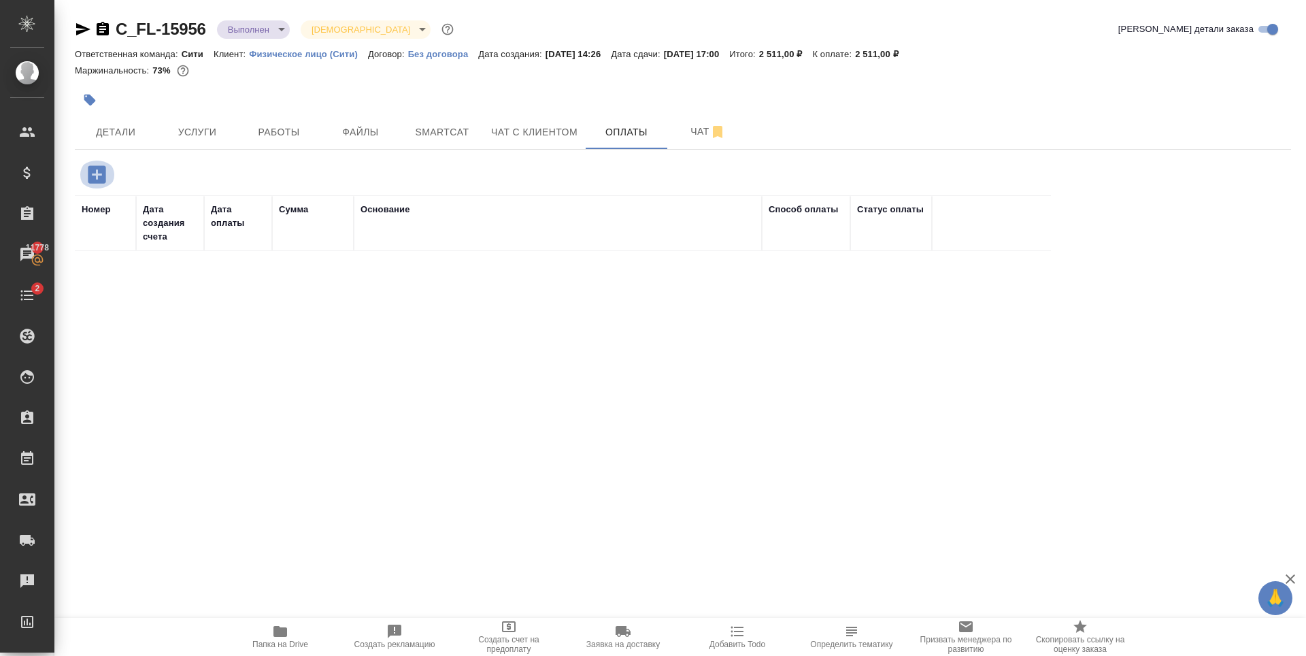
click at [97, 178] on icon "button" at bounding box center [97, 175] width 24 height 24
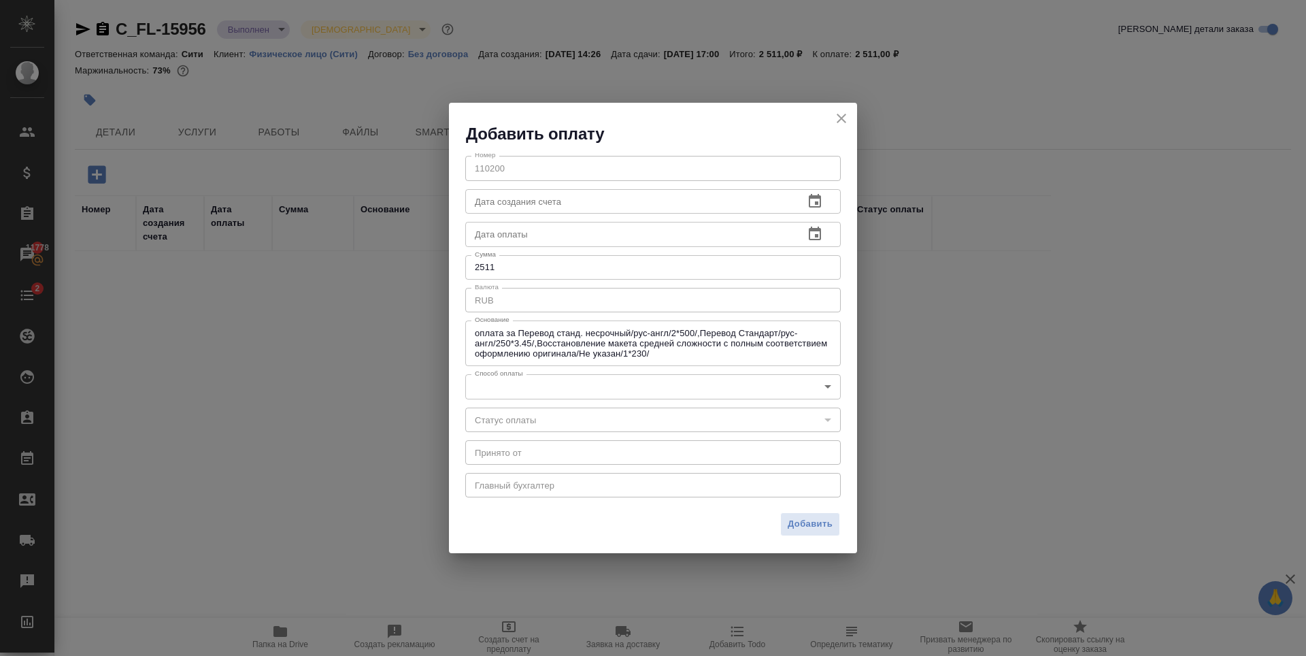
click at [809, 235] on icon "button" at bounding box center [815, 234] width 16 height 16
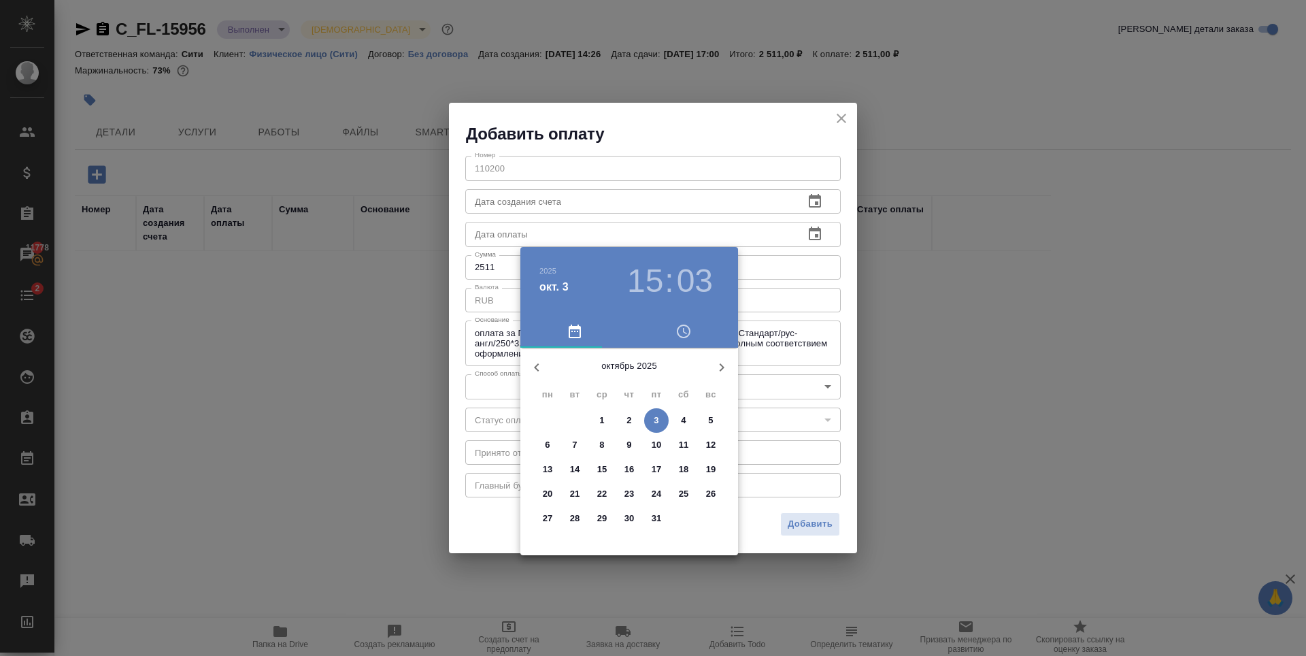
click at [630, 420] on p "2" at bounding box center [629, 421] width 5 height 14
type input "02.10.2025 15:03"
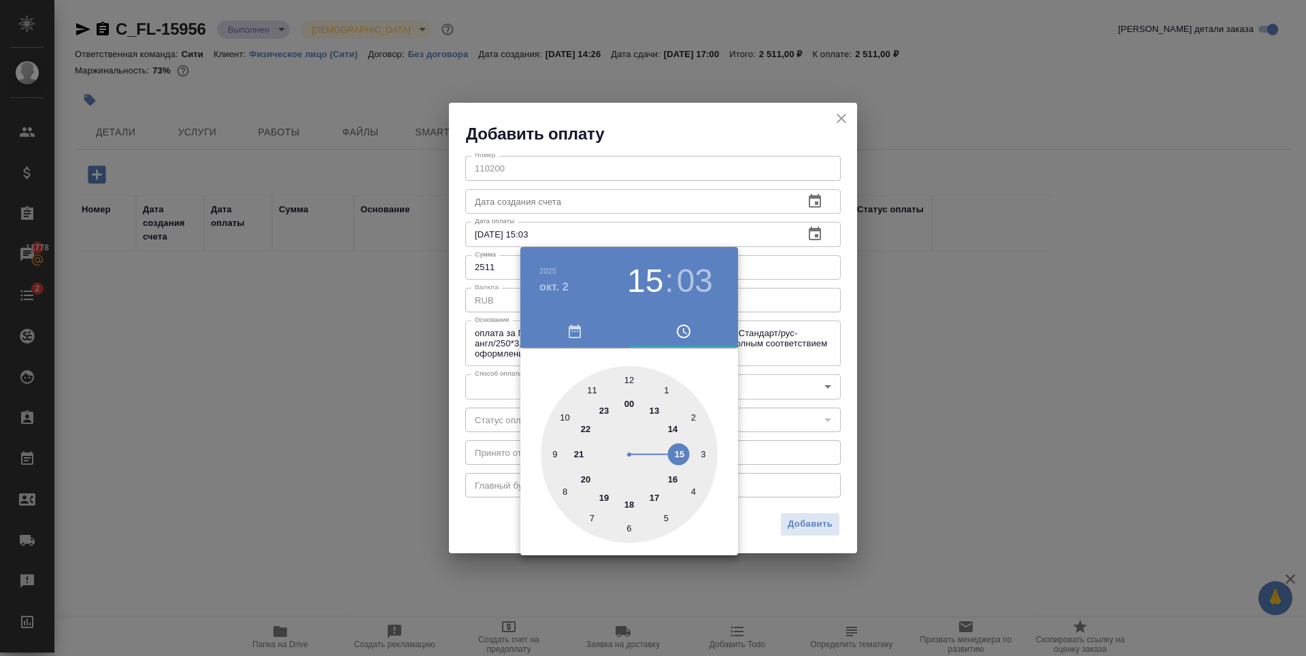
click at [738, 90] on div at bounding box center [653, 328] width 1306 height 656
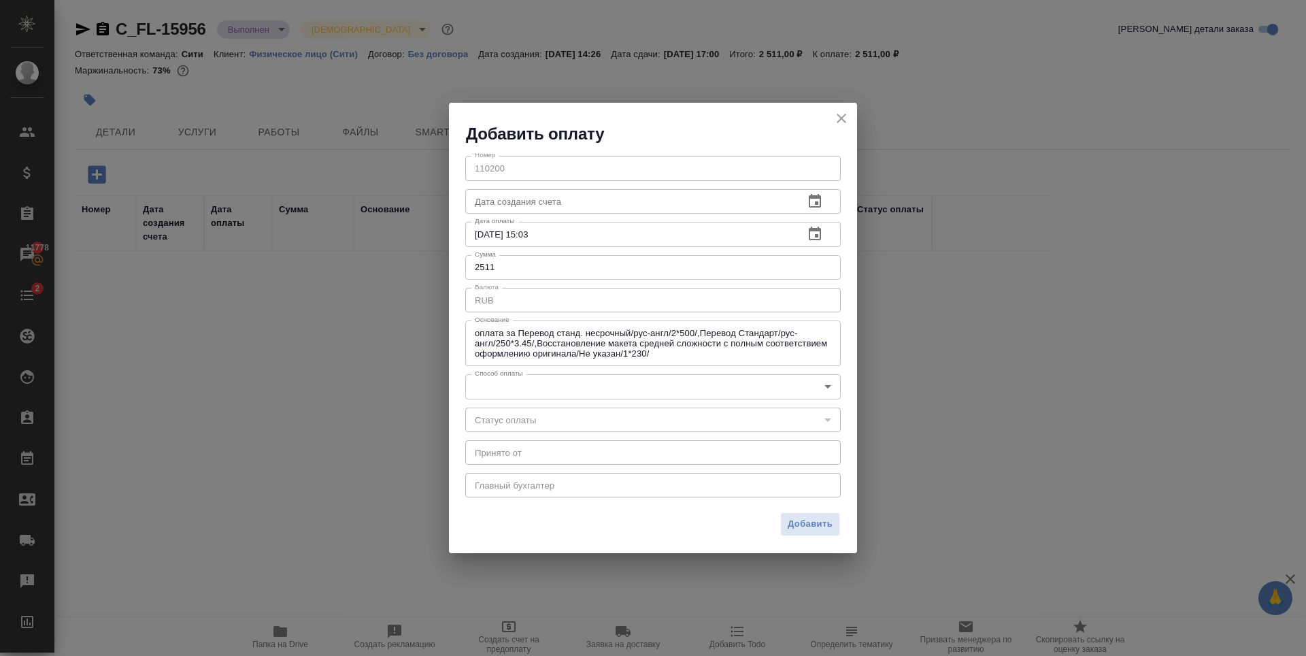
click at [581, 399] on div "Номер 110200 Номер Дата создания счета Дата создания счета Дата оплаты 02.10.20…" at bounding box center [653, 325] width 408 height 361
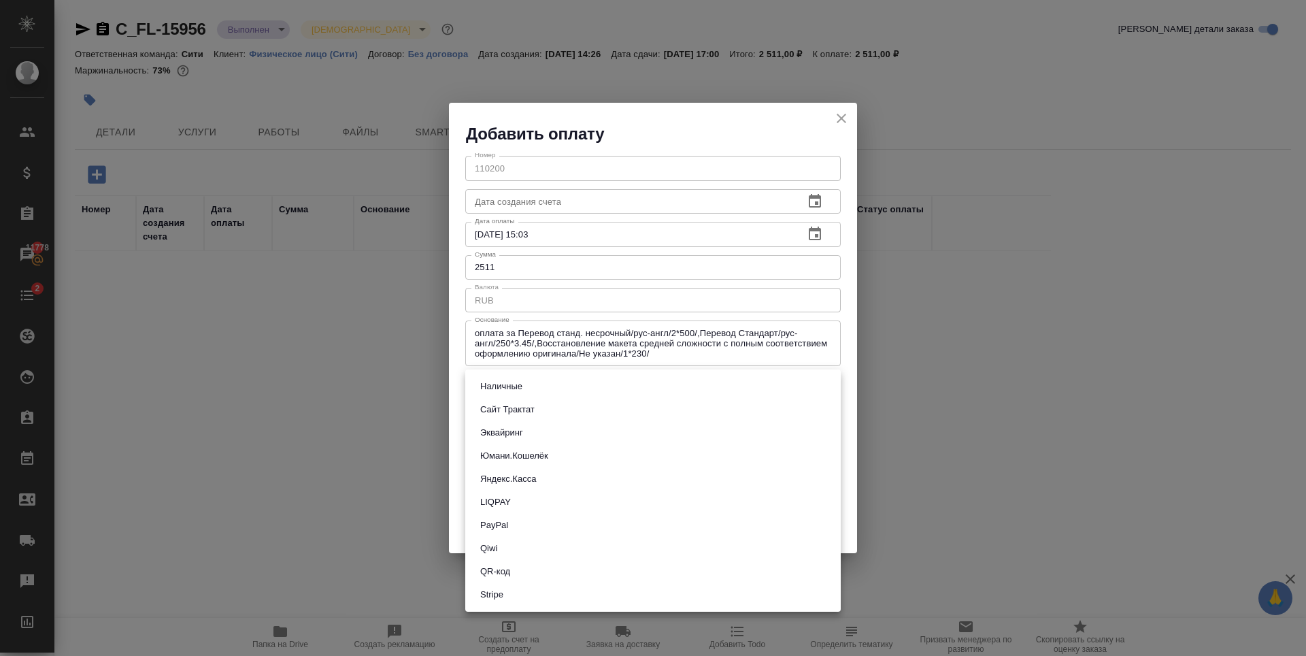
click at [573, 380] on body "🙏 .cls-1 fill:#fff; AWATERA Zaytseva Svetlana Клиенты Спецификации Заказы 11778…" at bounding box center [653, 328] width 1306 height 656
click at [521, 565] on li "QR-код" at bounding box center [653, 571] width 376 height 23
type input "60e5684acae83f185c96e013"
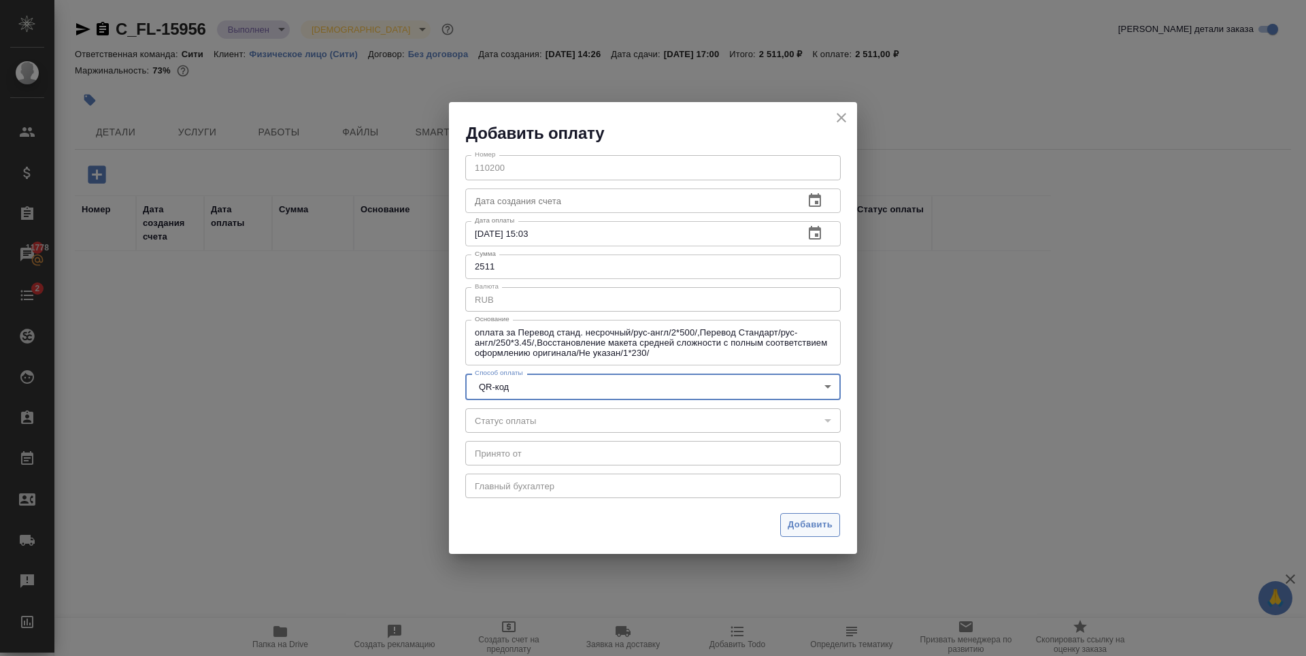
click at [814, 520] on span "Добавить" at bounding box center [810, 525] width 45 height 16
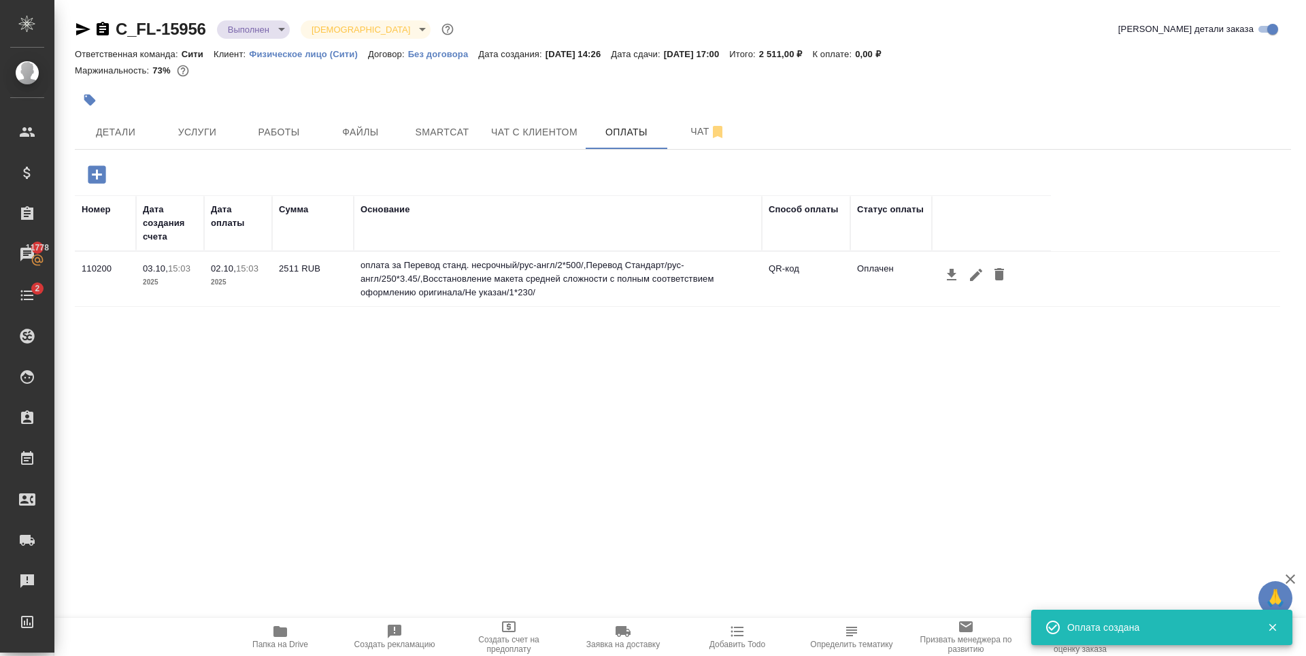
click at [452, 427] on div "Номер Дата создания счета Дата оплаты Сумма Основание Способ оплаты Статус опла…" at bounding box center [678, 399] width 1206 height 408
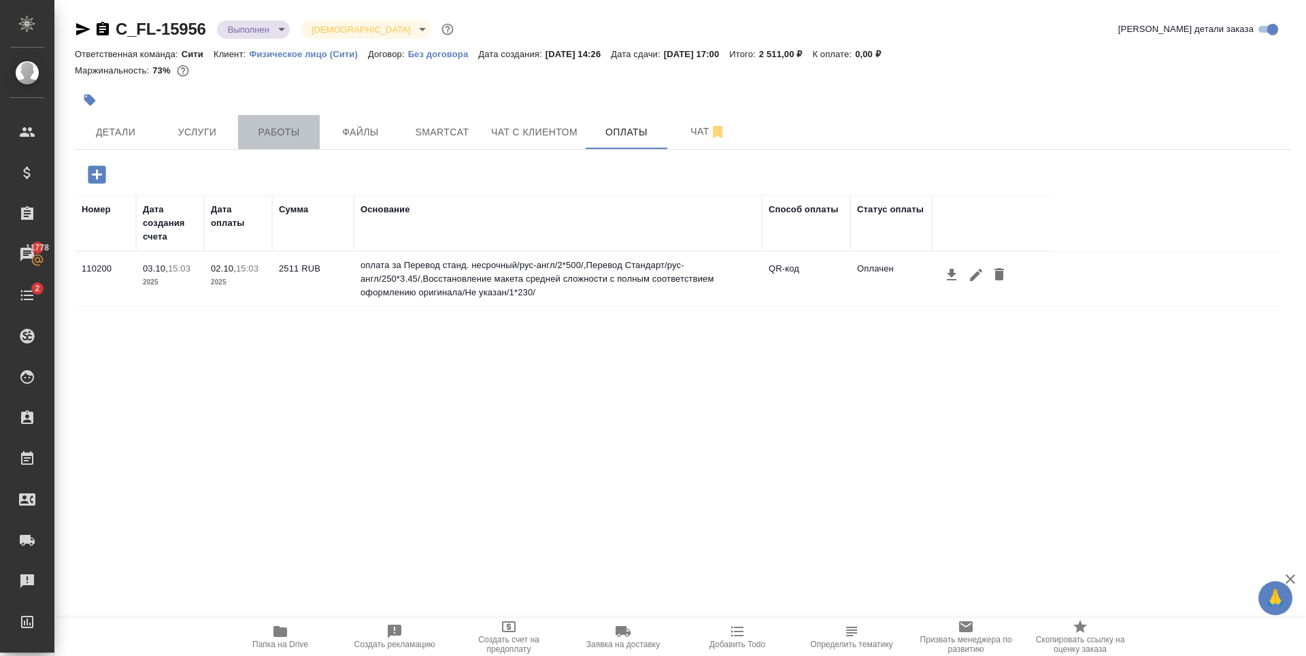
click at [254, 131] on span "Работы" at bounding box center [278, 132] width 65 height 17
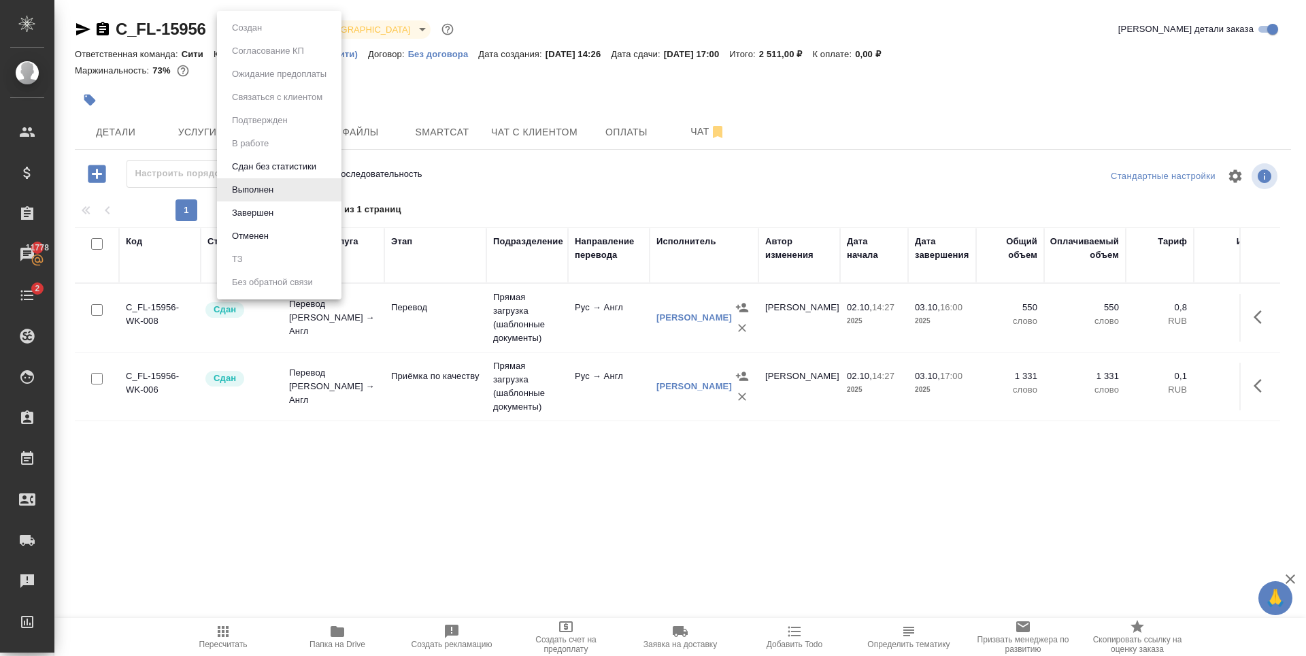
click at [246, 31] on body "🙏 .cls-1 fill:#fff; AWATERA Zaytseva Svetlana Клиенты Спецификации Заказы 11778…" at bounding box center [653, 328] width 1306 height 656
click at [279, 212] on li "Завершен" at bounding box center [279, 212] width 125 height 23
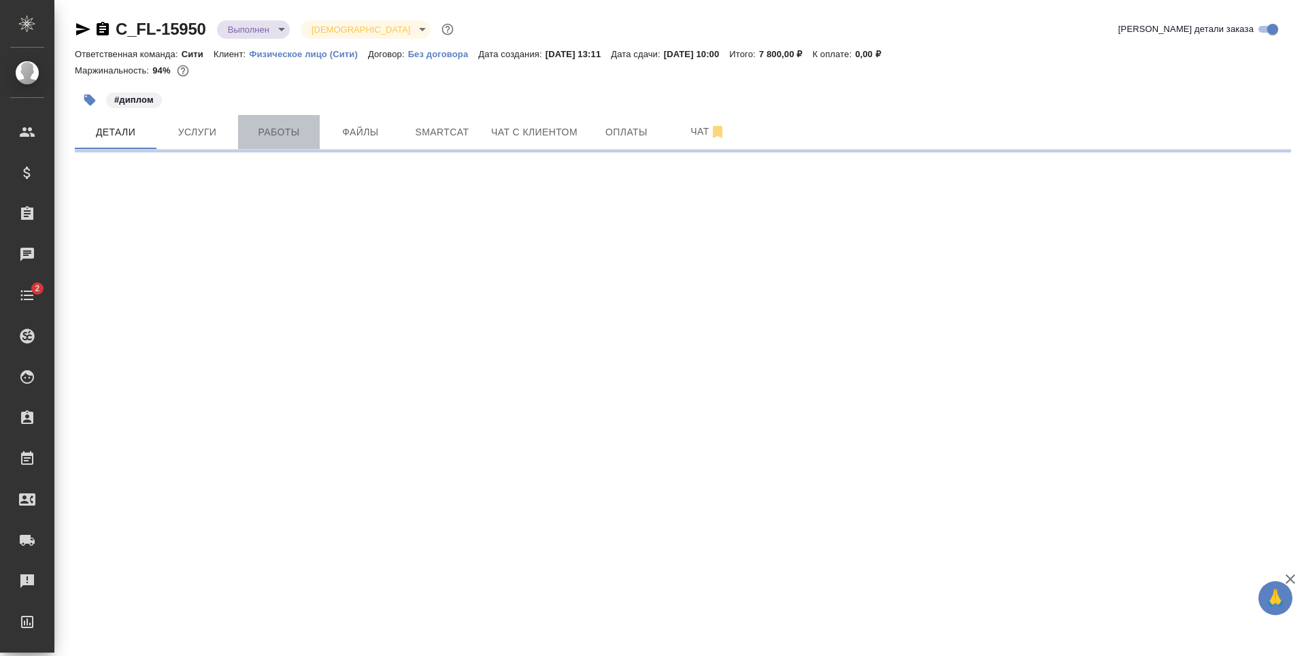
click at [303, 142] on button "Работы" at bounding box center [279, 132] width 82 height 34
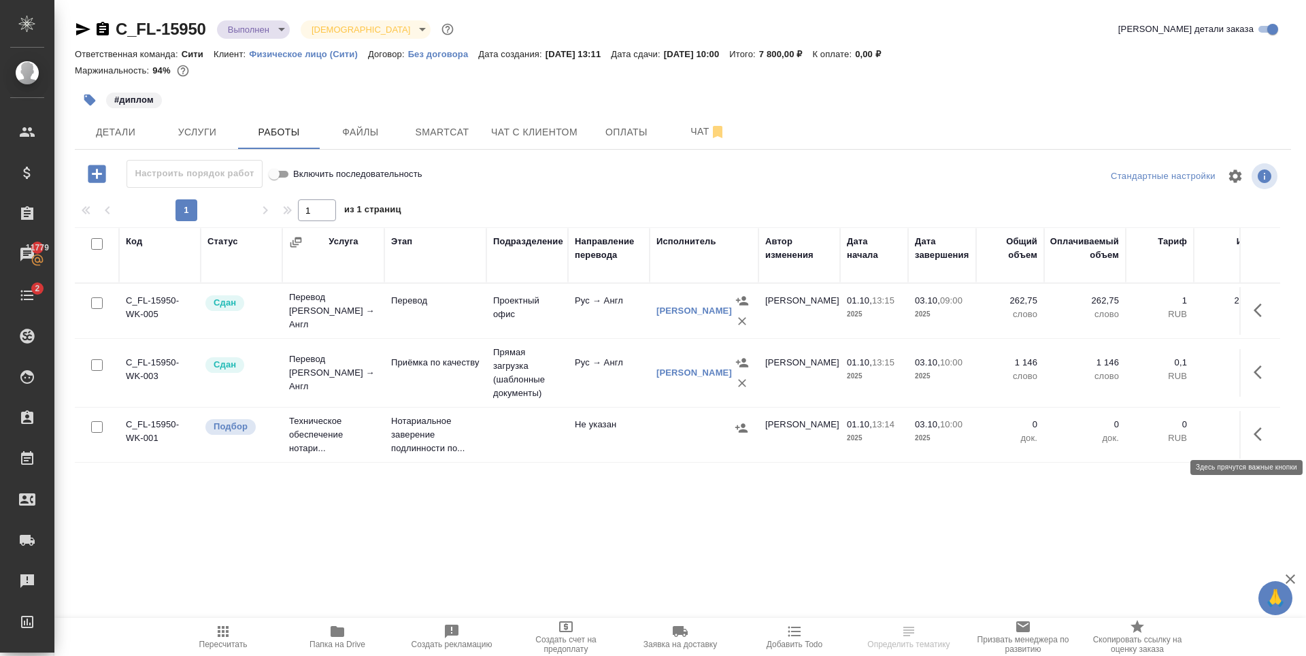
click at [1258, 433] on icon "button" at bounding box center [1262, 434] width 16 height 16
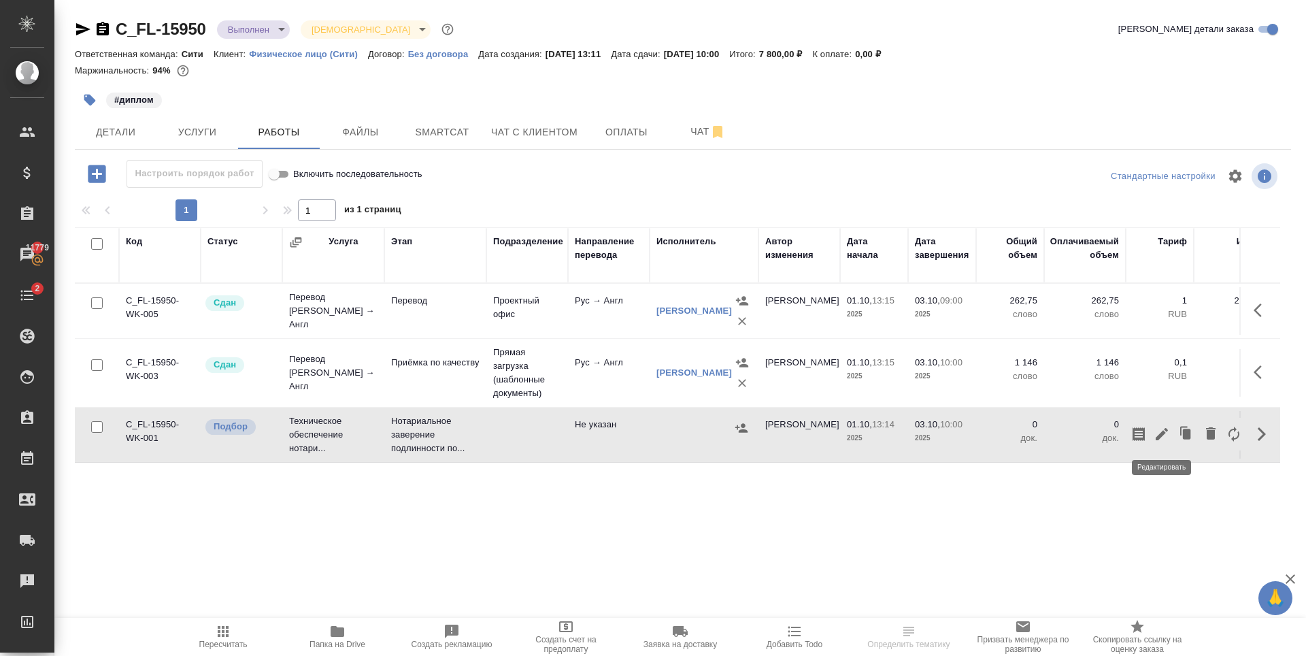
click at [1153, 439] on button "button" at bounding box center [1162, 434] width 23 height 33
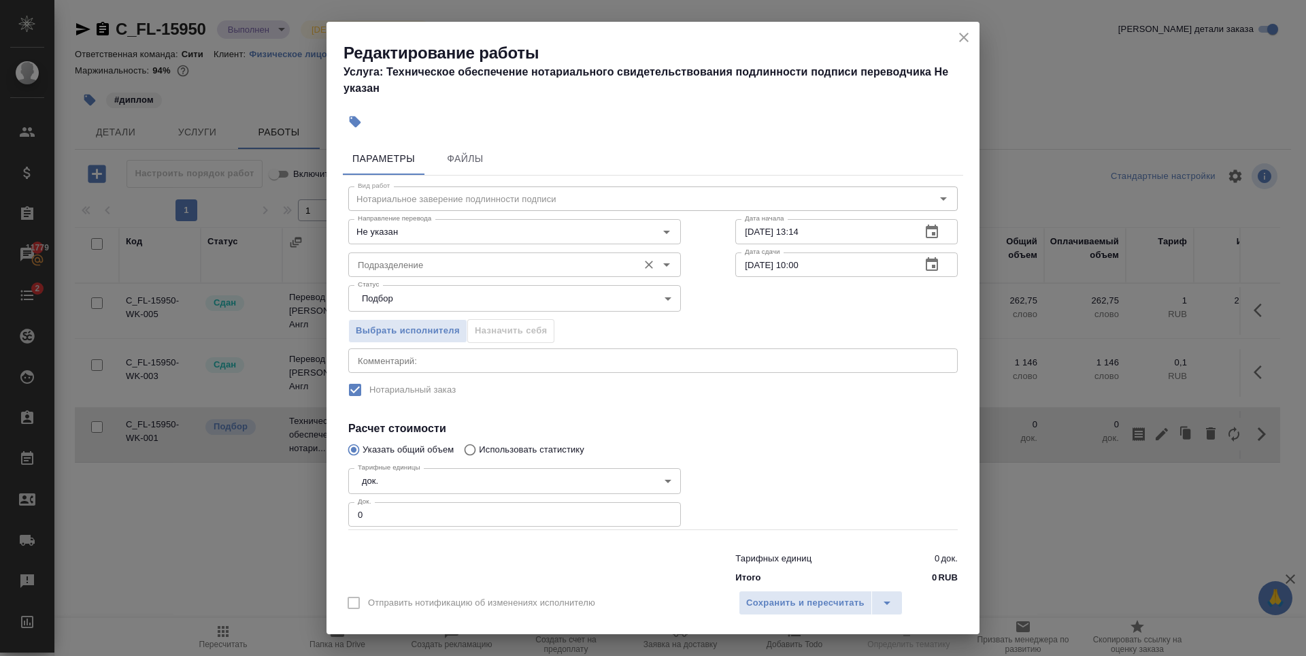
click at [440, 270] on input "Подразделение" at bounding box center [491, 265] width 279 height 16
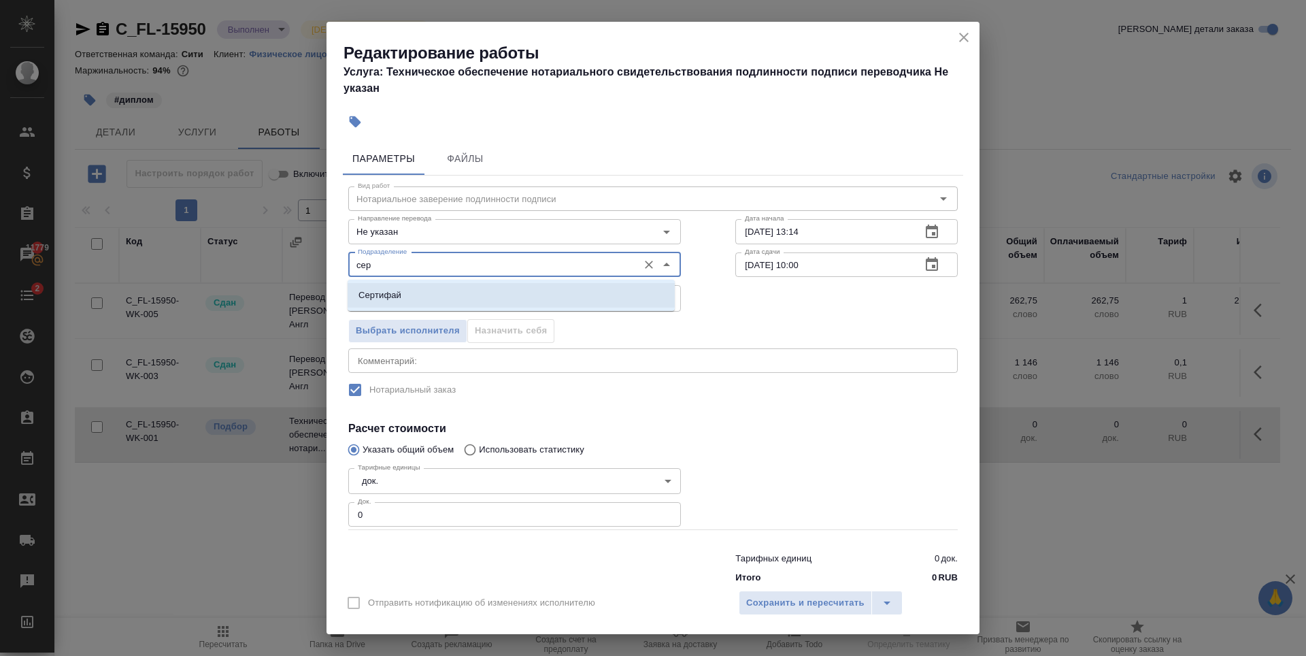
click at [463, 286] on li "Сертифай" at bounding box center [511, 295] width 327 height 24
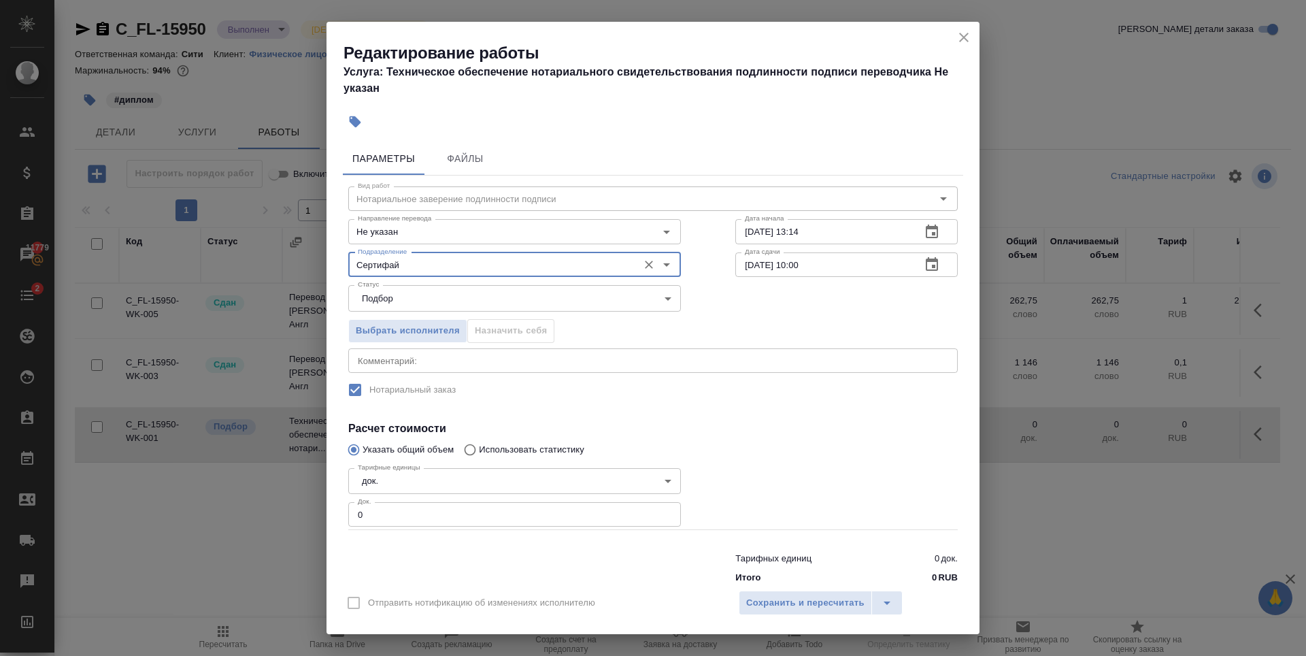
type input "Сертифай"
click at [660, 511] on input "1" at bounding box center [514, 514] width 333 height 24
type input "2"
click at [660, 511] on input "2" at bounding box center [514, 514] width 333 height 24
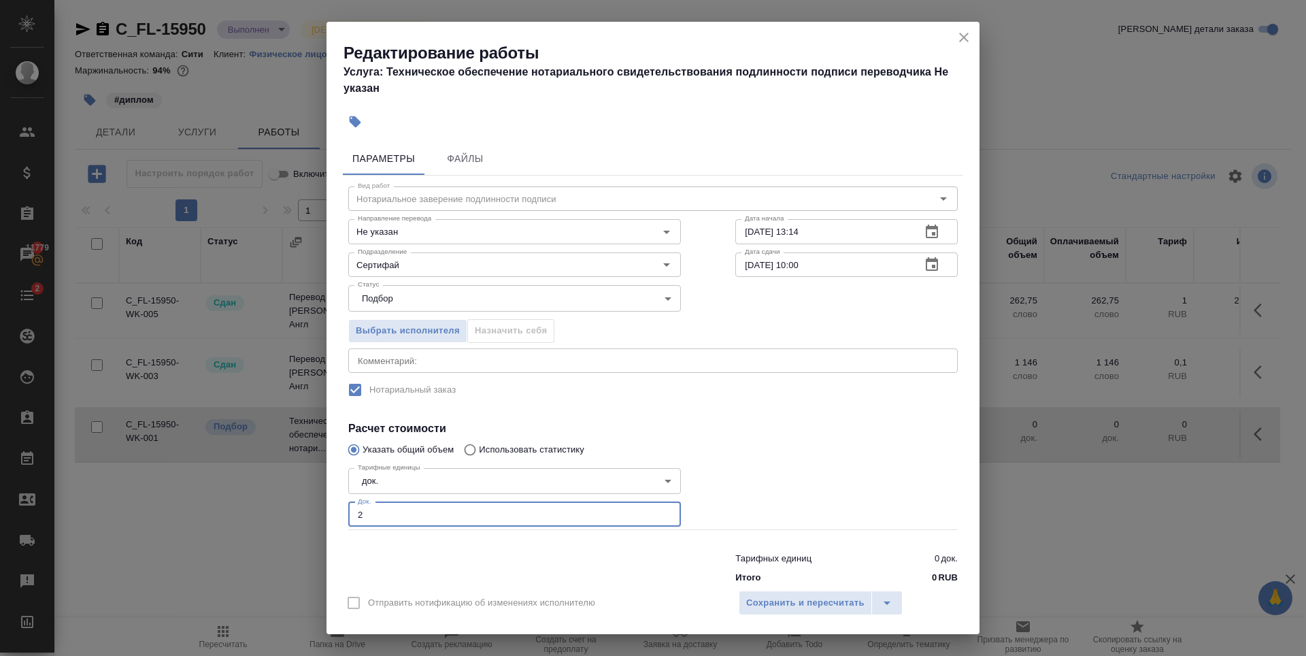
drag, startPoint x: 718, startPoint y: 490, endPoint x: 755, endPoint y: 576, distance: 93.9
click at [719, 490] on div at bounding box center [846, 496] width 277 height 122
click at [795, 608] on span "Сохранить и пересчитать" at bounding box center [805, 603] width 118 height 16
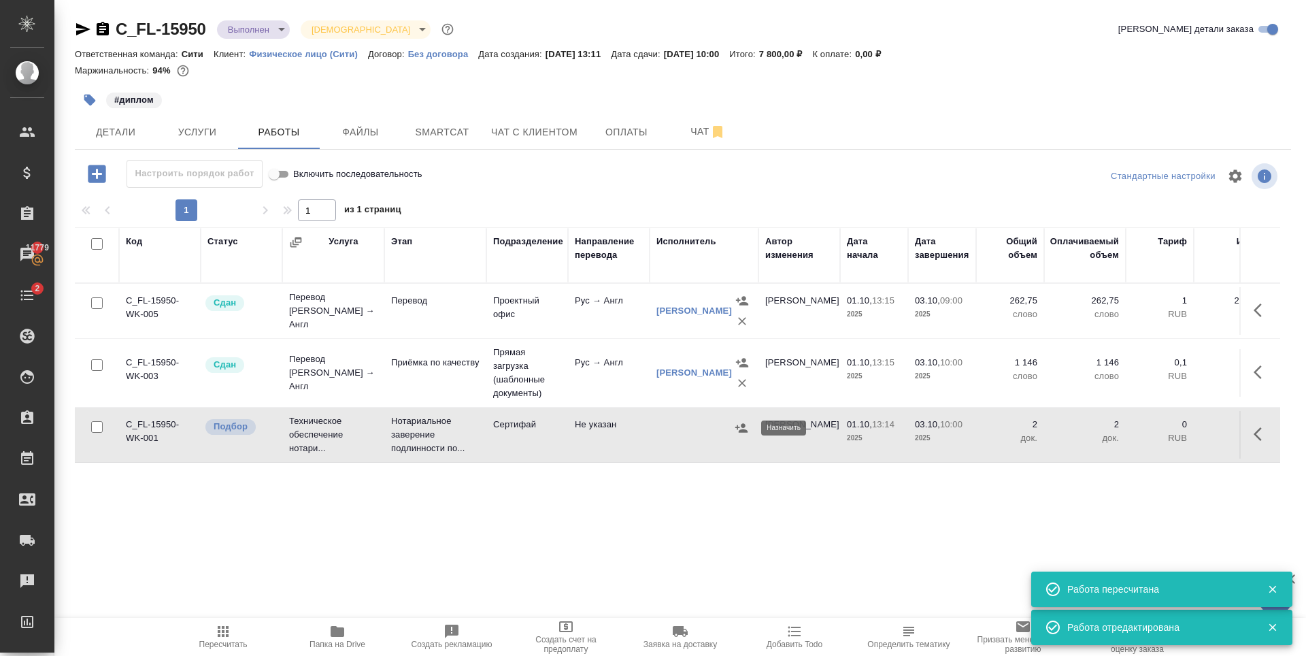
click at [740, 428] on icon "button" at bounding box center [742, 427] width 12 height 9
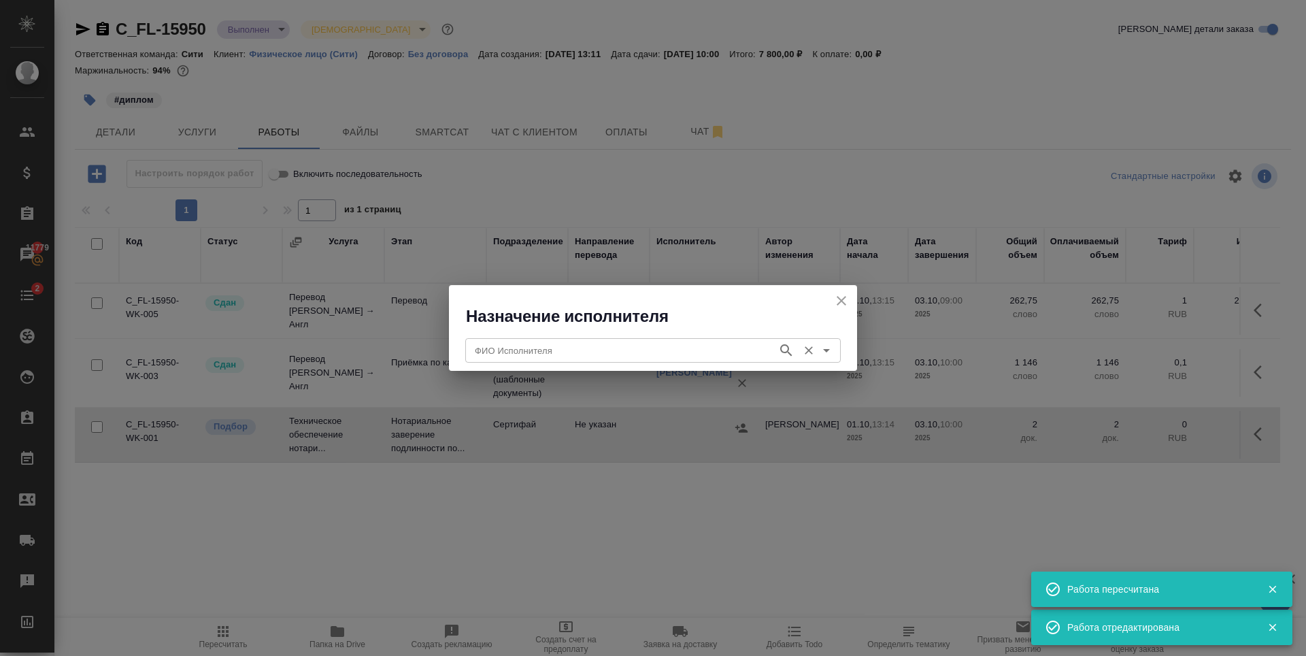
click at [507, 346] on input "ФИО Исполнителя" at bounding box center [620, 350] width 301 height 16
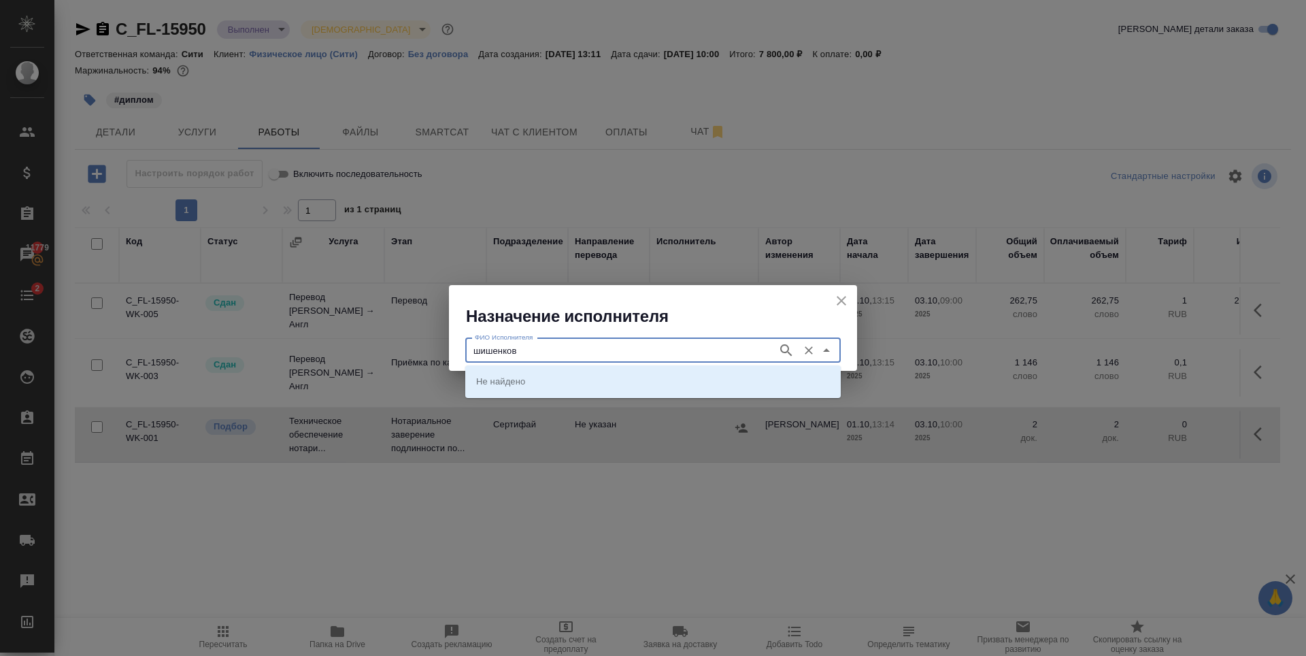
type input "шишенков"
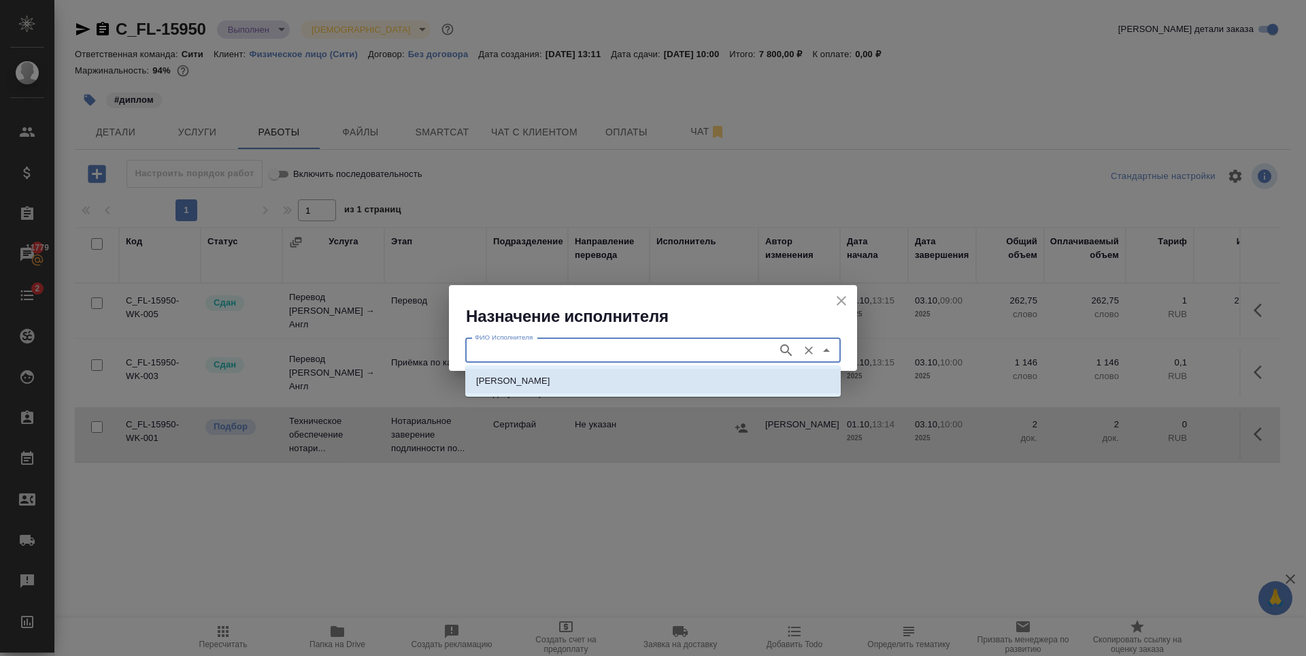
click at [541, 383] on p "[PERSON_NAME]" at bounding box center [513, 381] width 74 height 14
type input "[PERSON_NAME]"
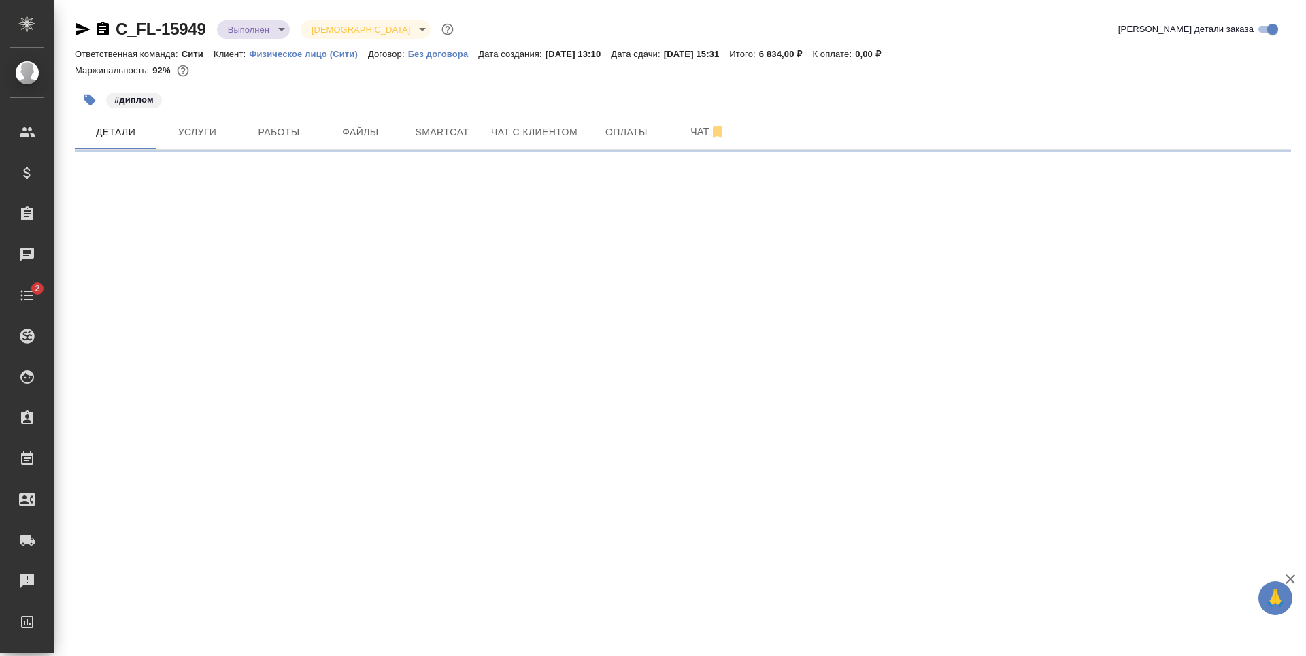
select select "RU"
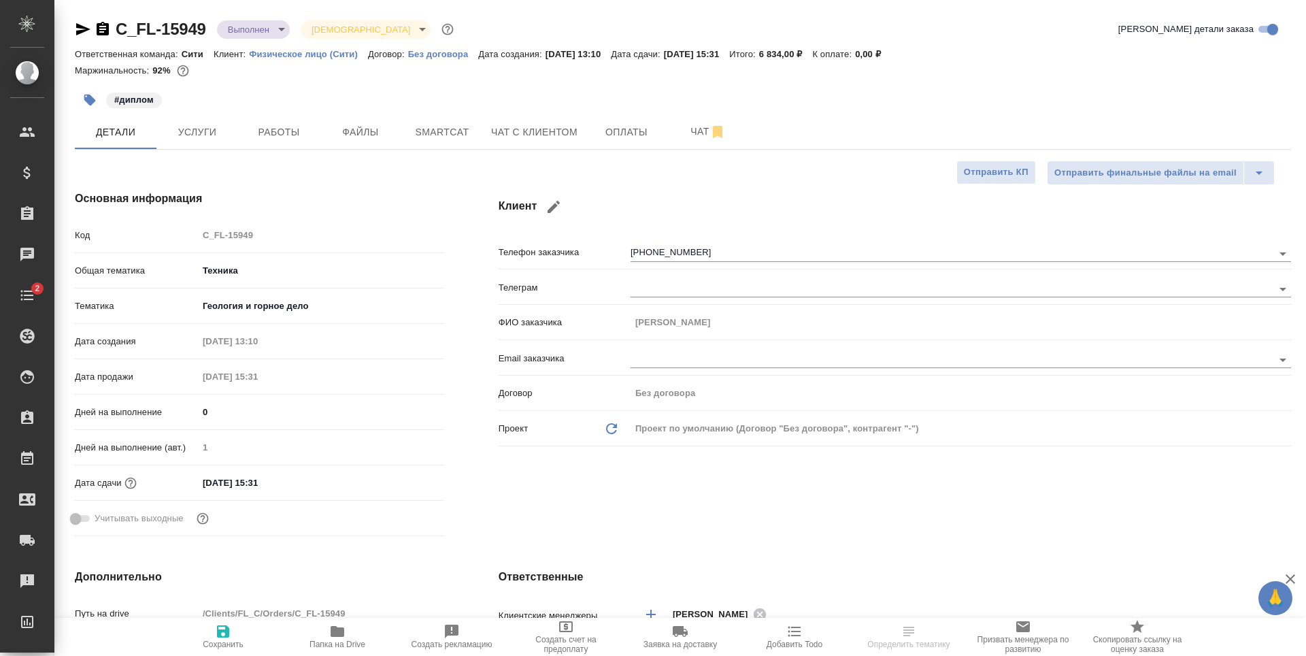
type textarea "x"
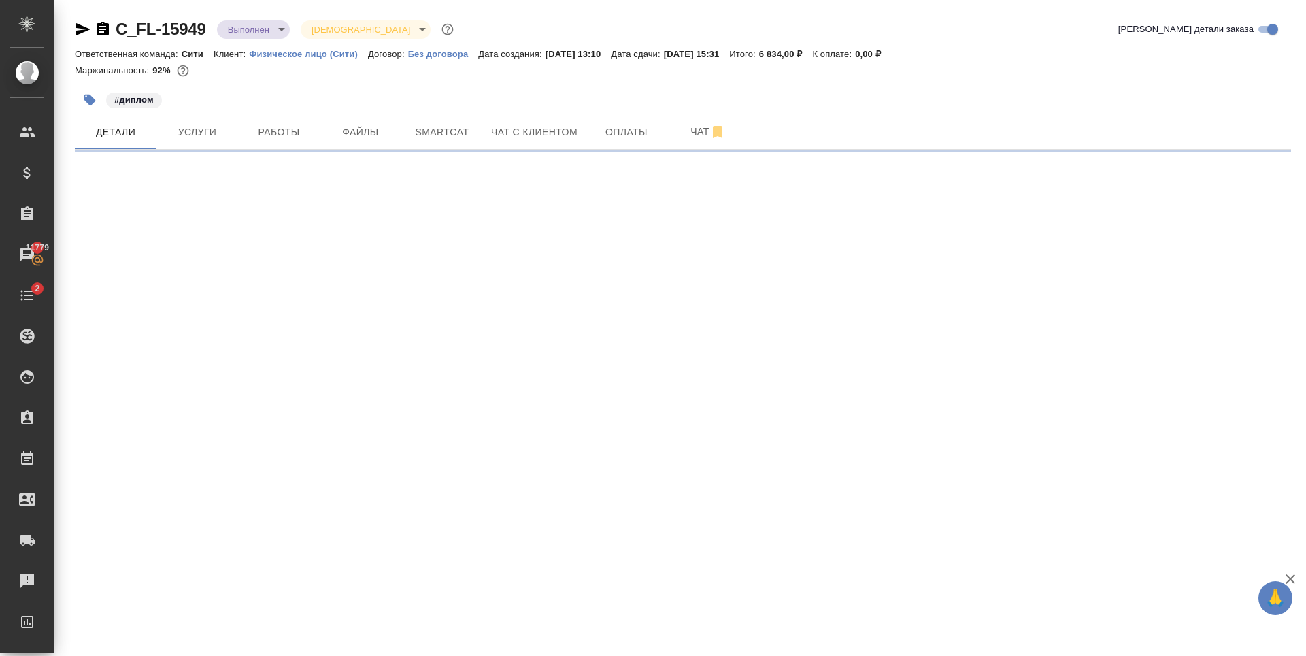
select select "RU"
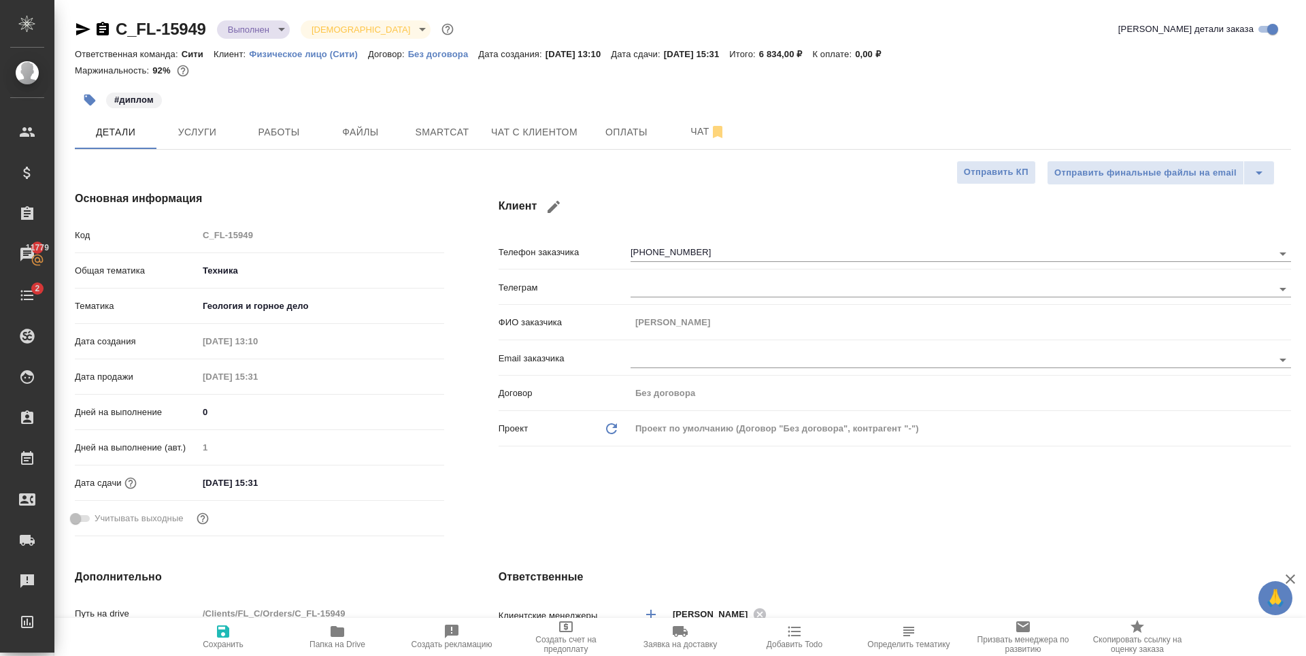
type textarea "x"
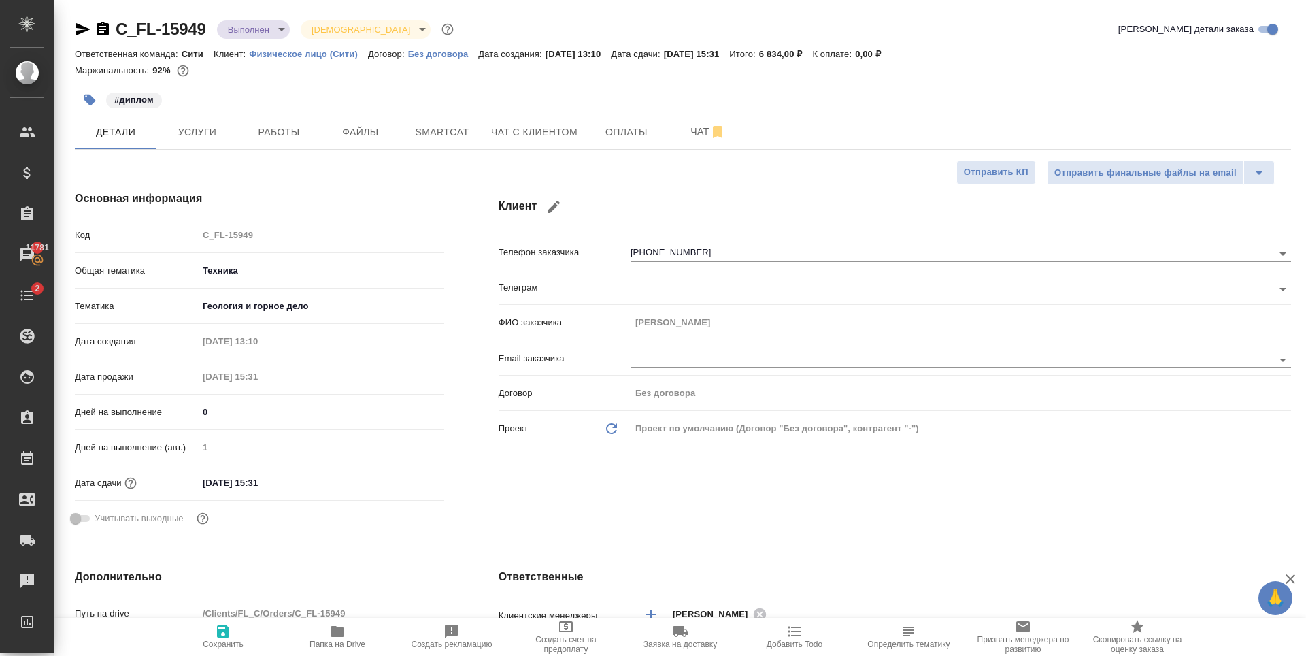
type textarea "x"
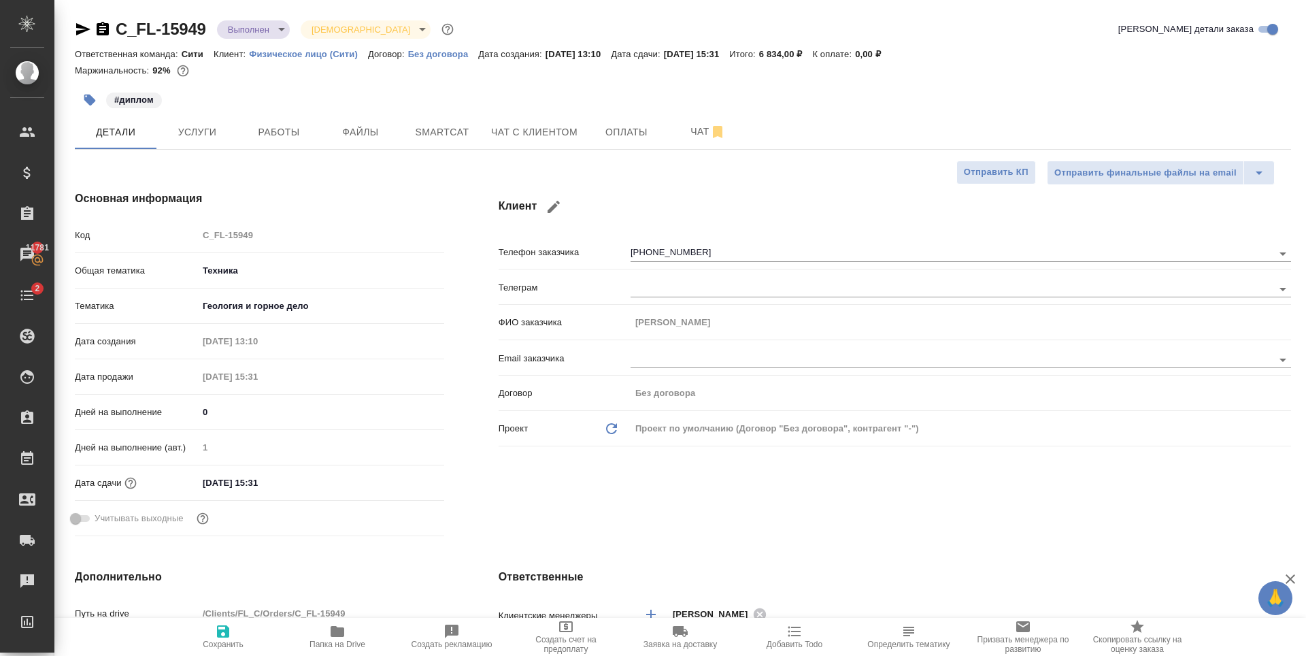
type textarea "x"
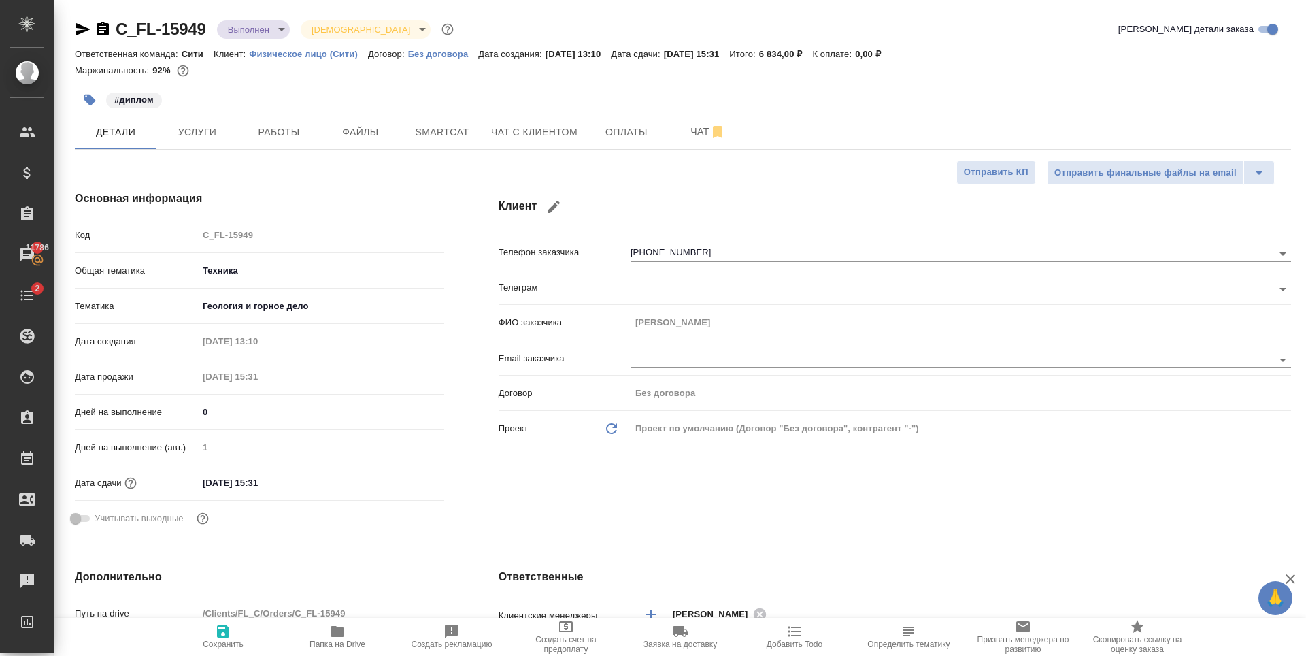
type textarea "x"
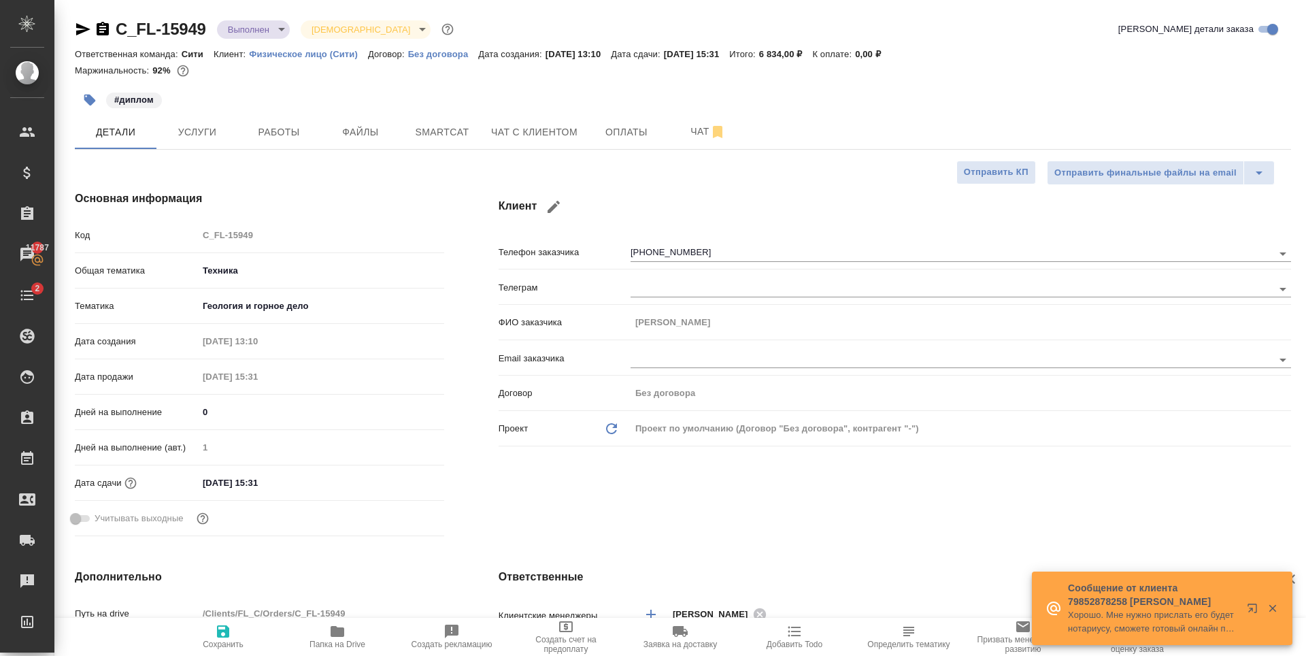
type textarea "x"
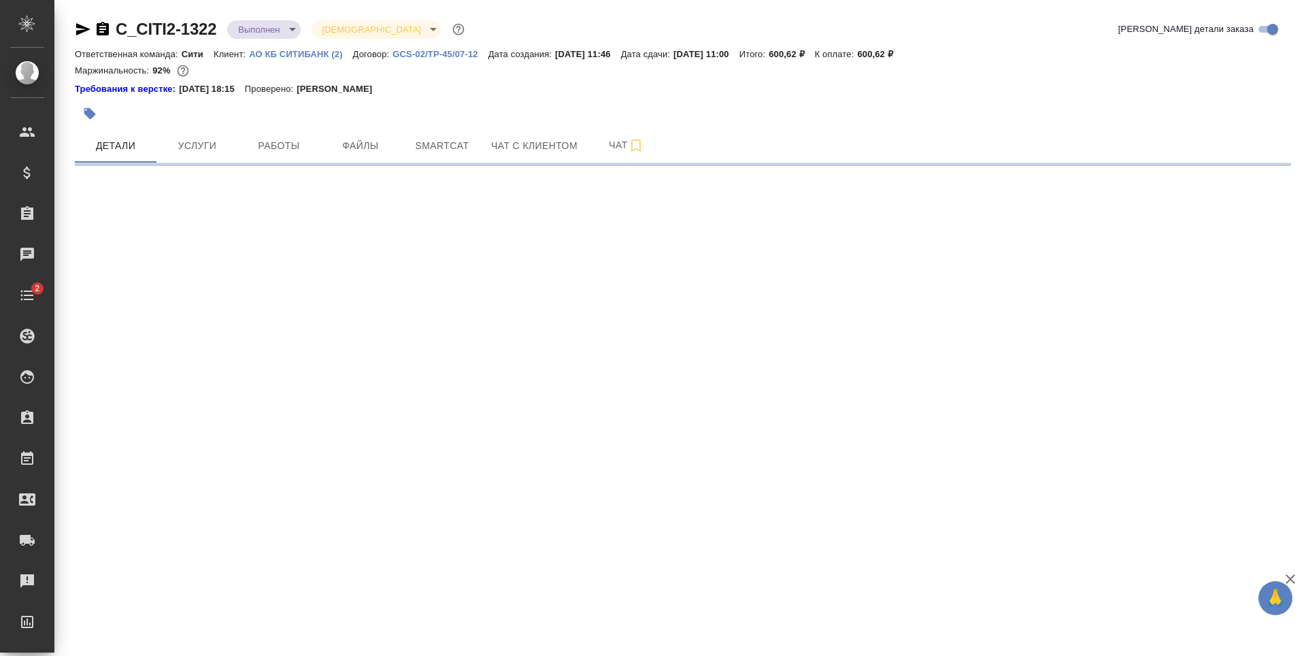
select select "RU"
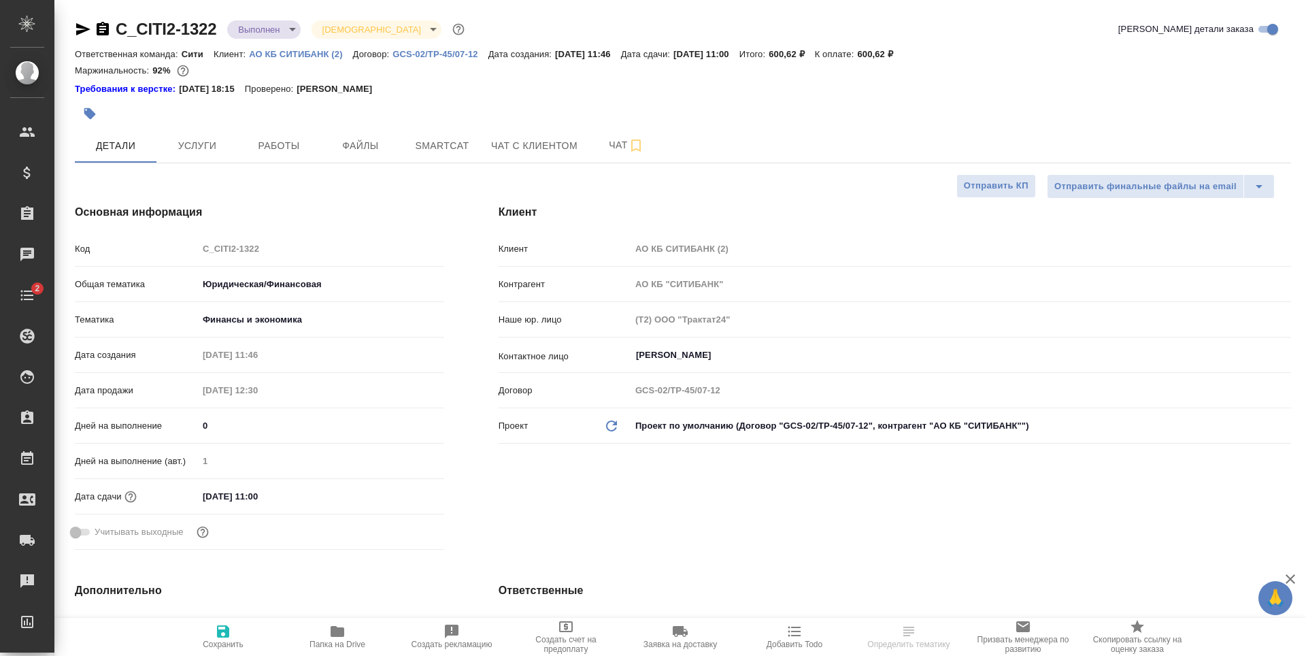
type textarea "x"
click at [201, 150] on span "Услуги" at bounding box center [197, 145] width 65 height 17
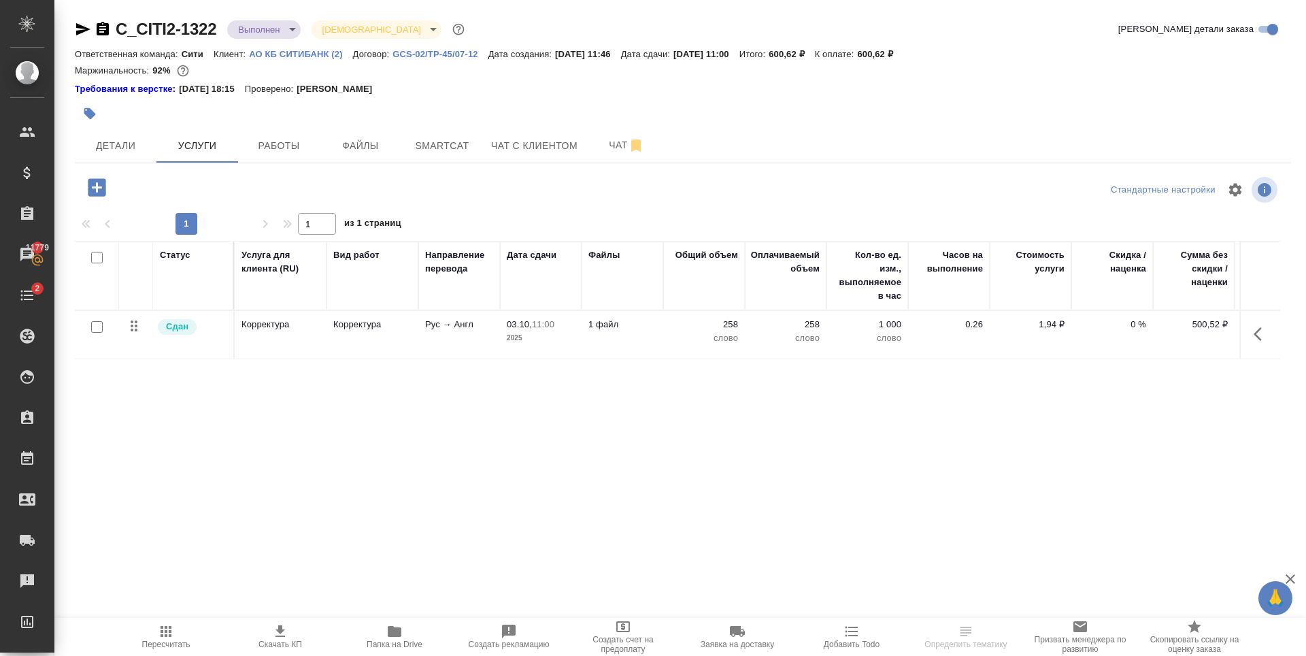
click at [495, 433] on div "Статус Услуга для клиента (RU) Вид работ Направление перевода Дата сдачи Файлы …" at bounding box center [678, 387] width 1206 height 293
click at [109, 145] on span "Детали" at bounding box center [115, 145] width 65 height 17
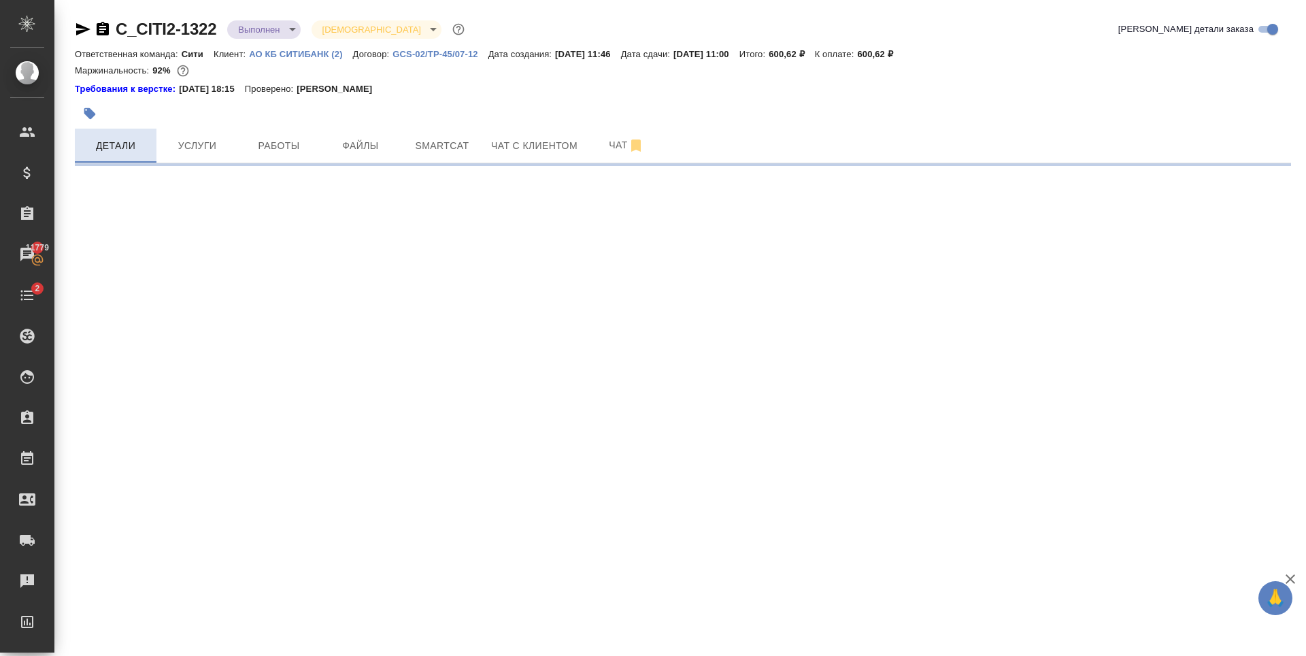
select select "RU"
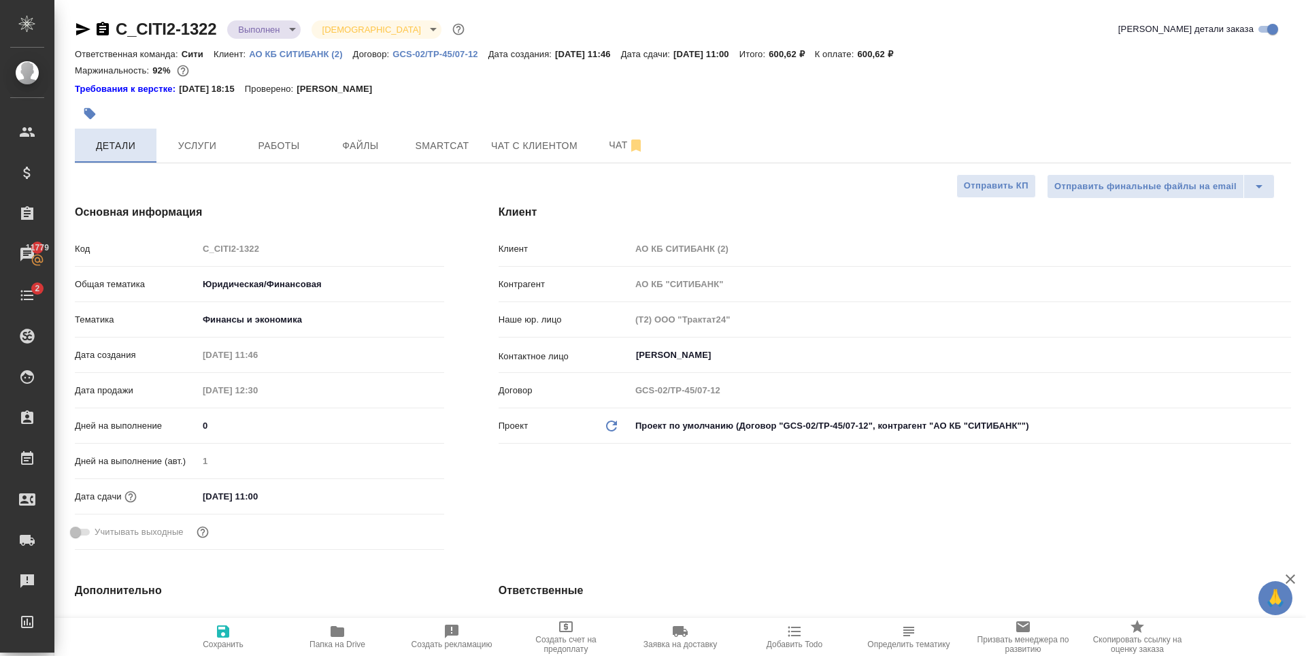
type textarea "x"
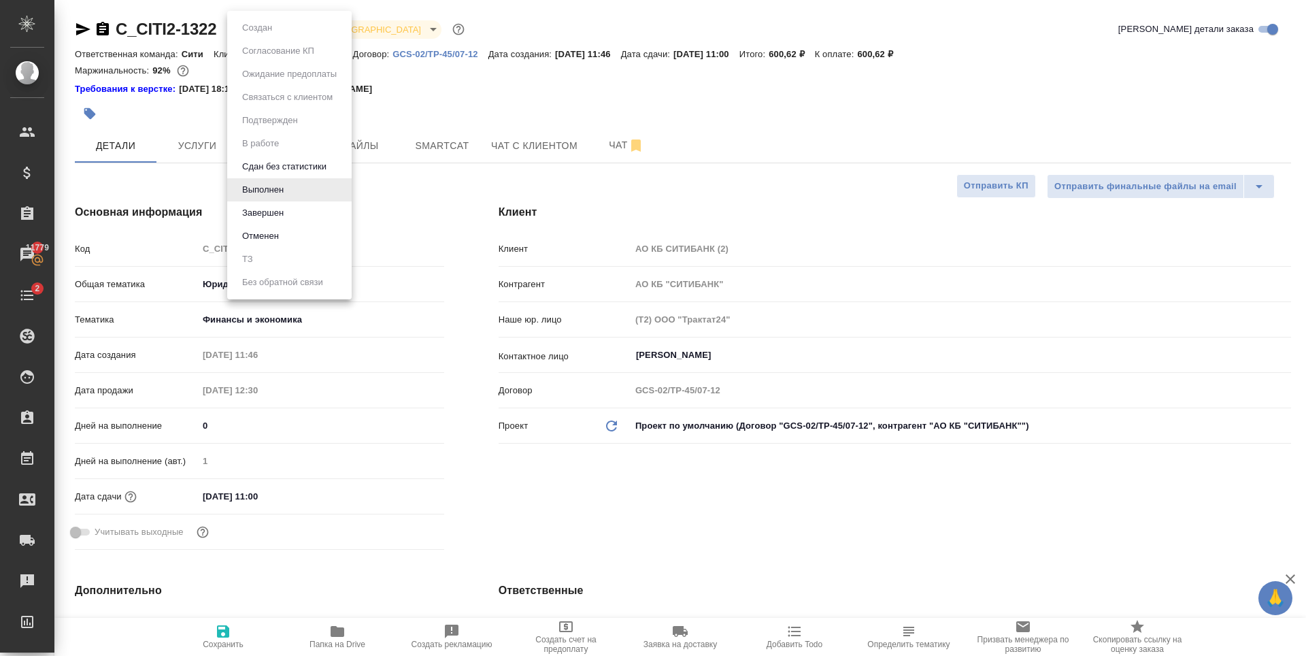
click at [276, 32] on body "🙏 .cls-1 fill:#fff; AWATERA [PERSON_NAME] Спецификации Заказы 11779 Чаты 2 Todo…" at bounding box center [653, 328] width 1306 height 656
click at [308, 214] on li "Завершен" at bounding box center [289, 212] width 125 height 23
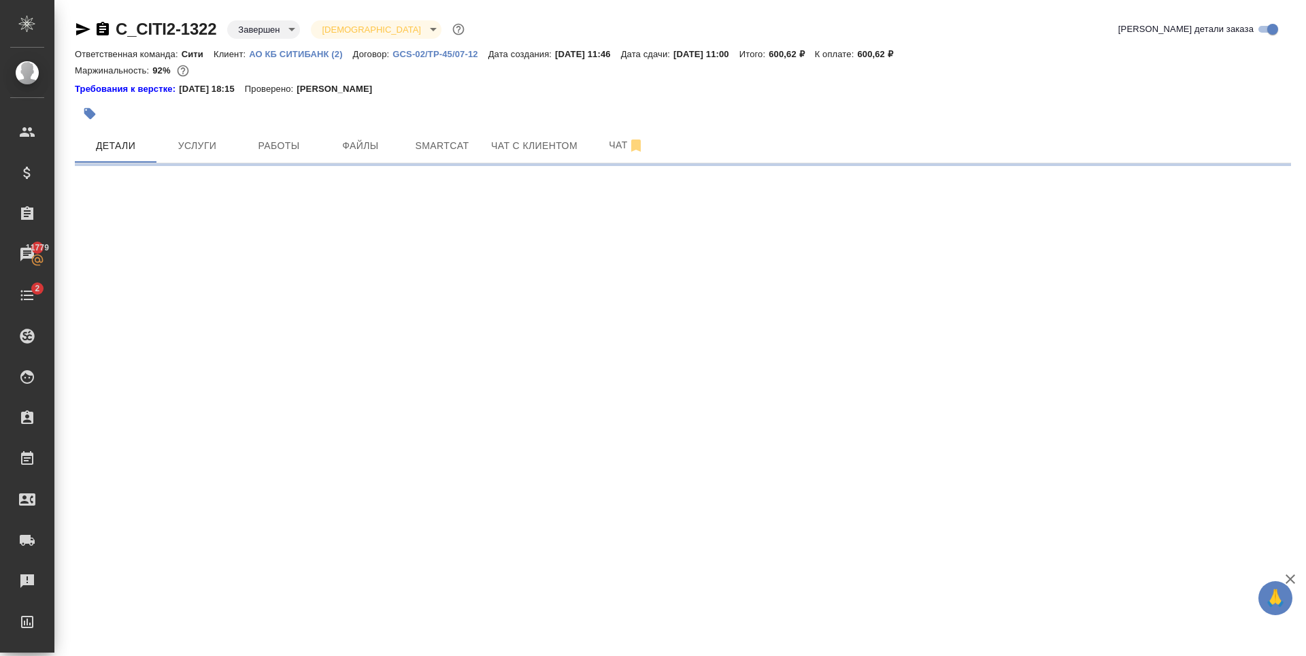
select select "RU"
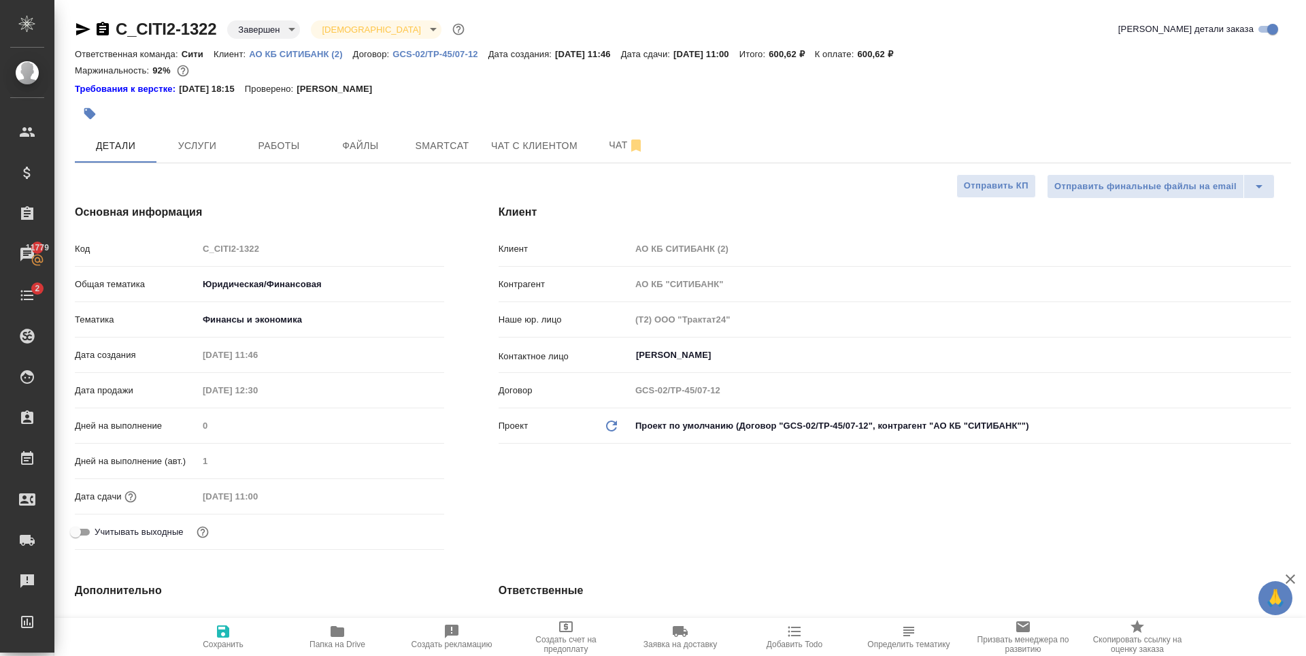
type textarea "x"
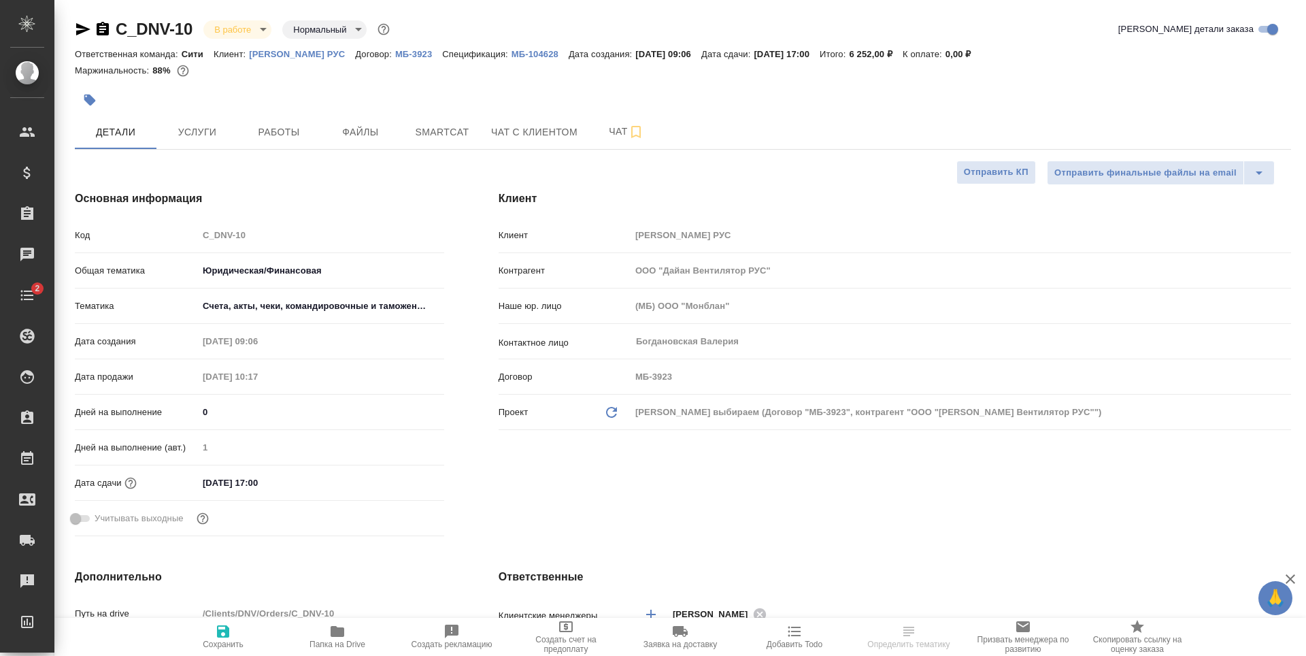
select select "RU"
click at [261, 148] on button "Работы" at bounding box center [279, 132] width 82 height 34
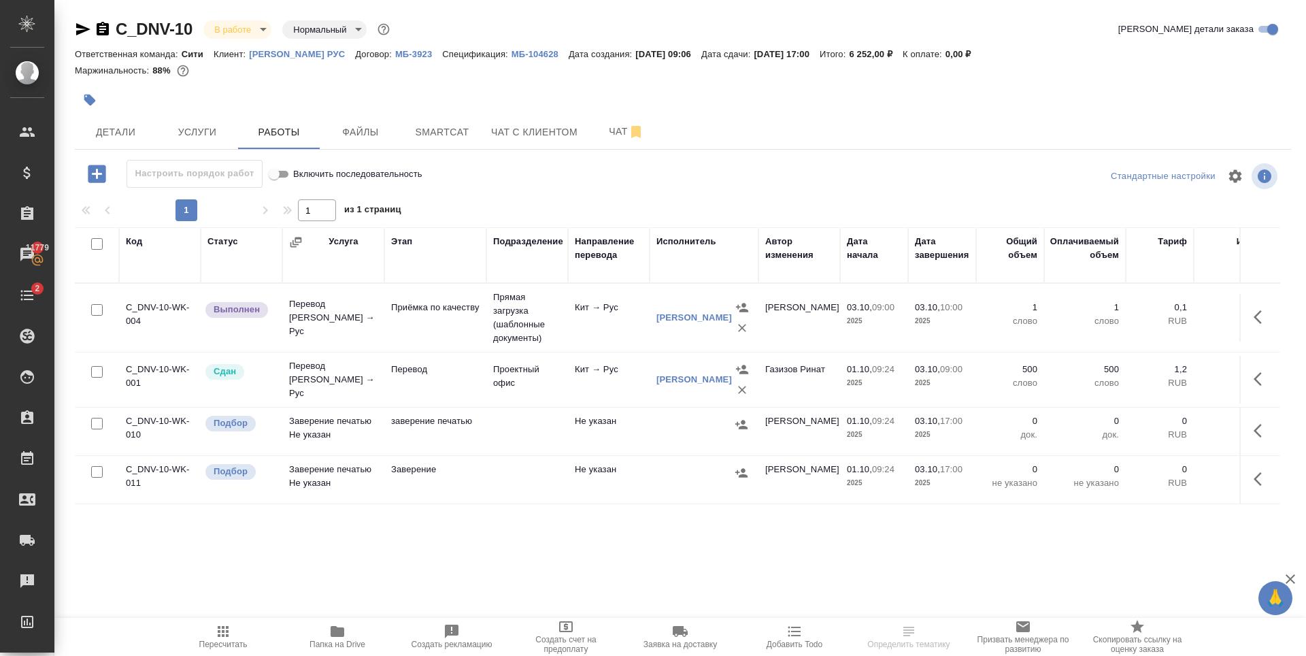
click at [93, 426] on input "checkbox" at bounding box center [97, 424] width 12 height 12
checkbox input "true"
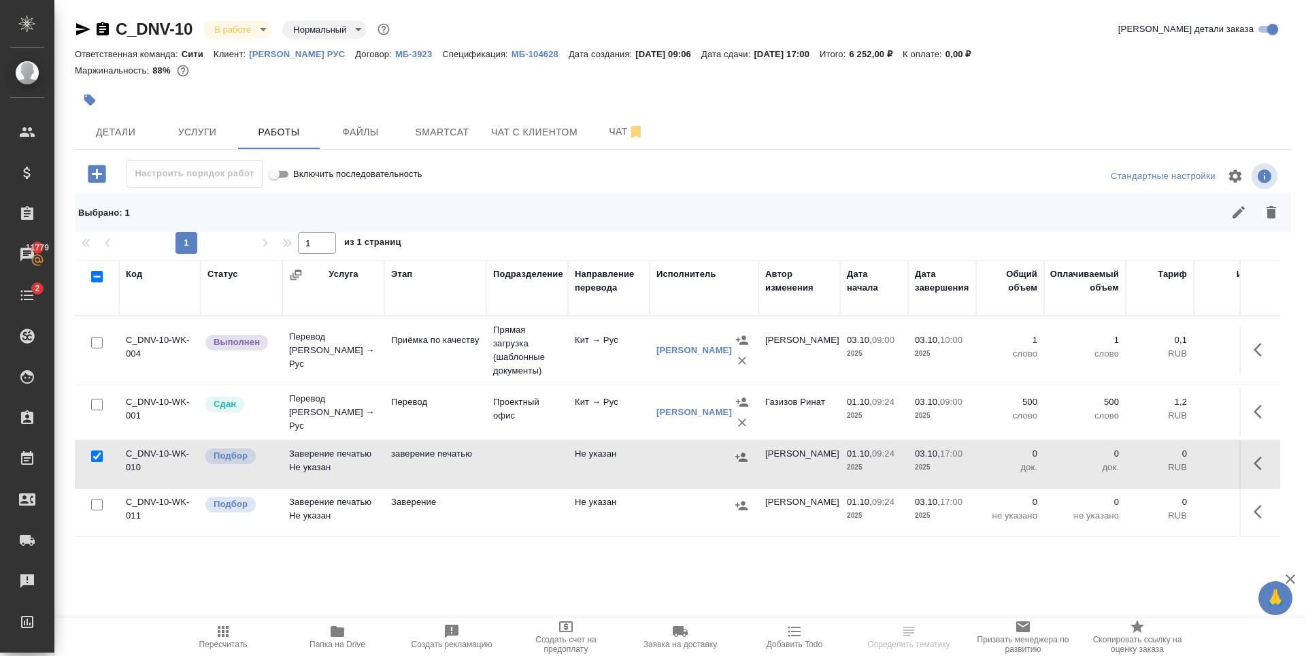
click at [100, 503] on input "checkbox" at bounding box center [97, 505] width 12 height 12
checkbox input "true"
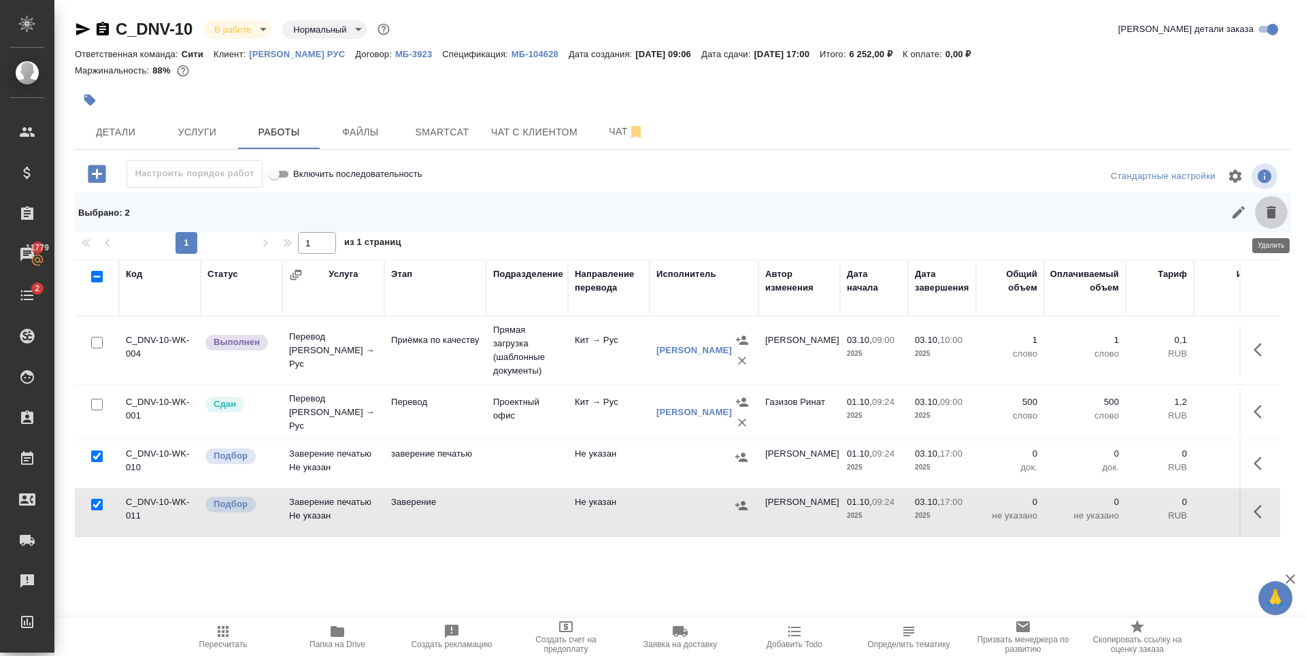
click at [1270, 210] on icon "button" at bounding box center [1272, 212] width 10 height 12
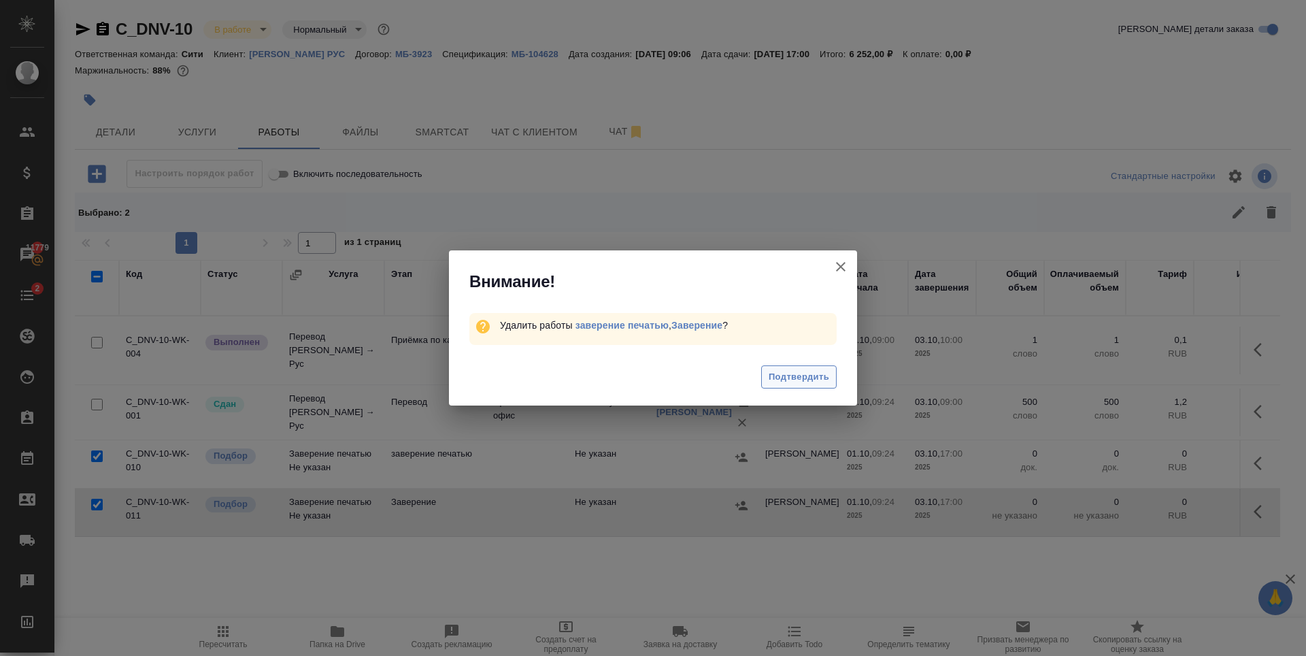
click at [783, 377] on span "Подтвердить" at bounding box center [799, 377] width 61 height 16
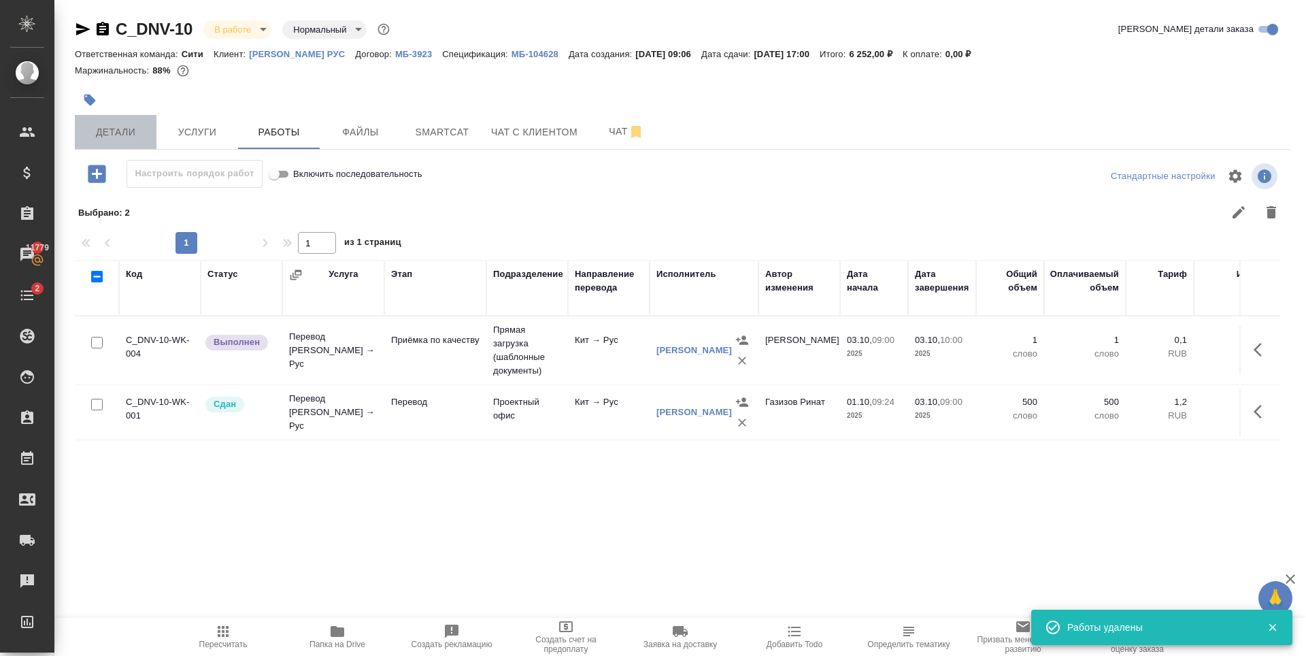
click at [110, 133] on span "Детали" at bounding box center [115, 132] width 65 height 17
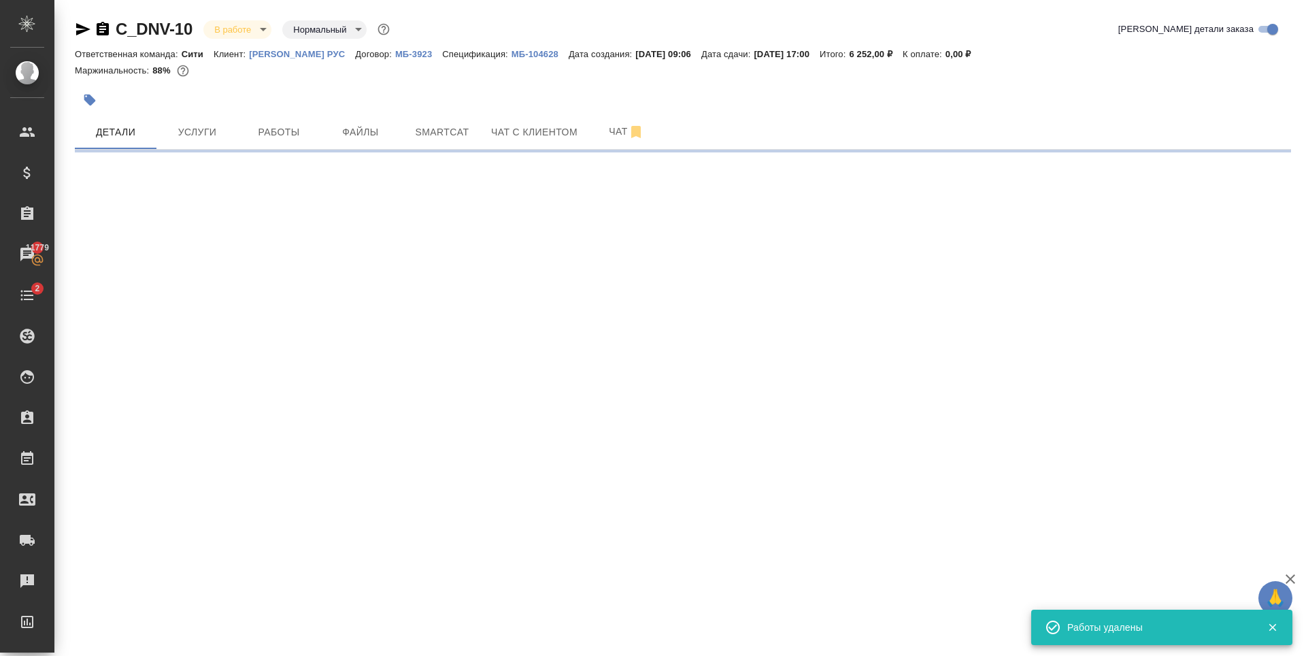
select select "RU"
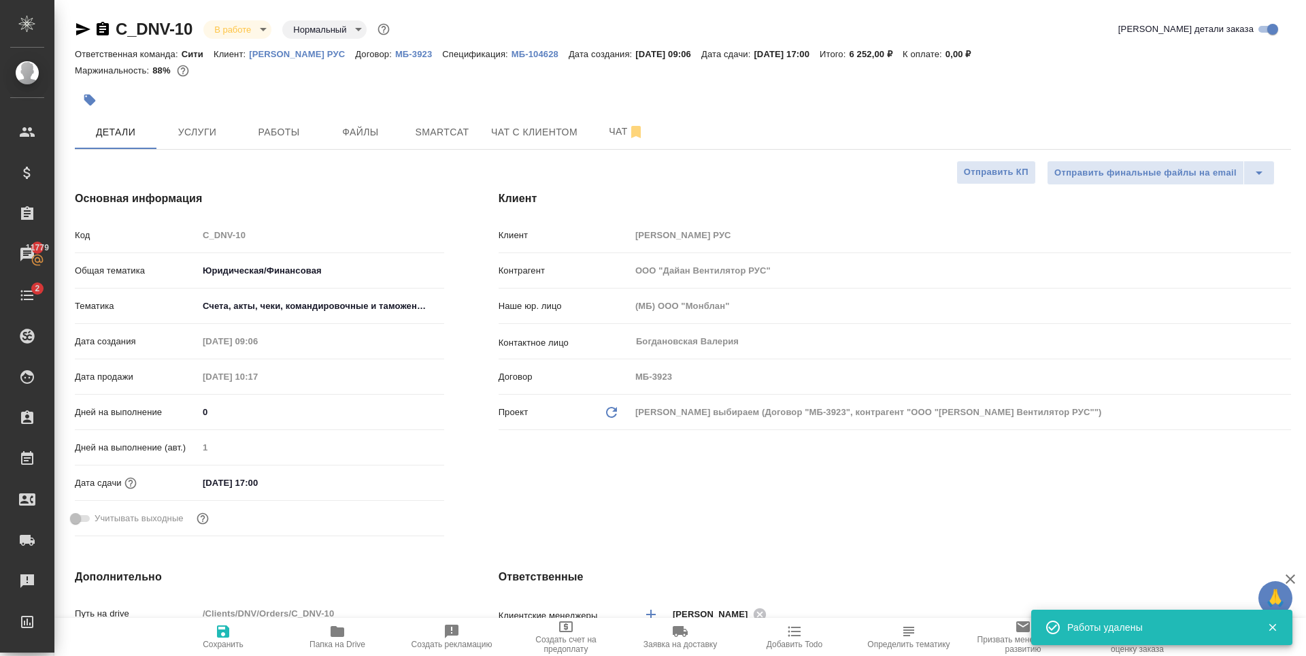
type textarea "x"
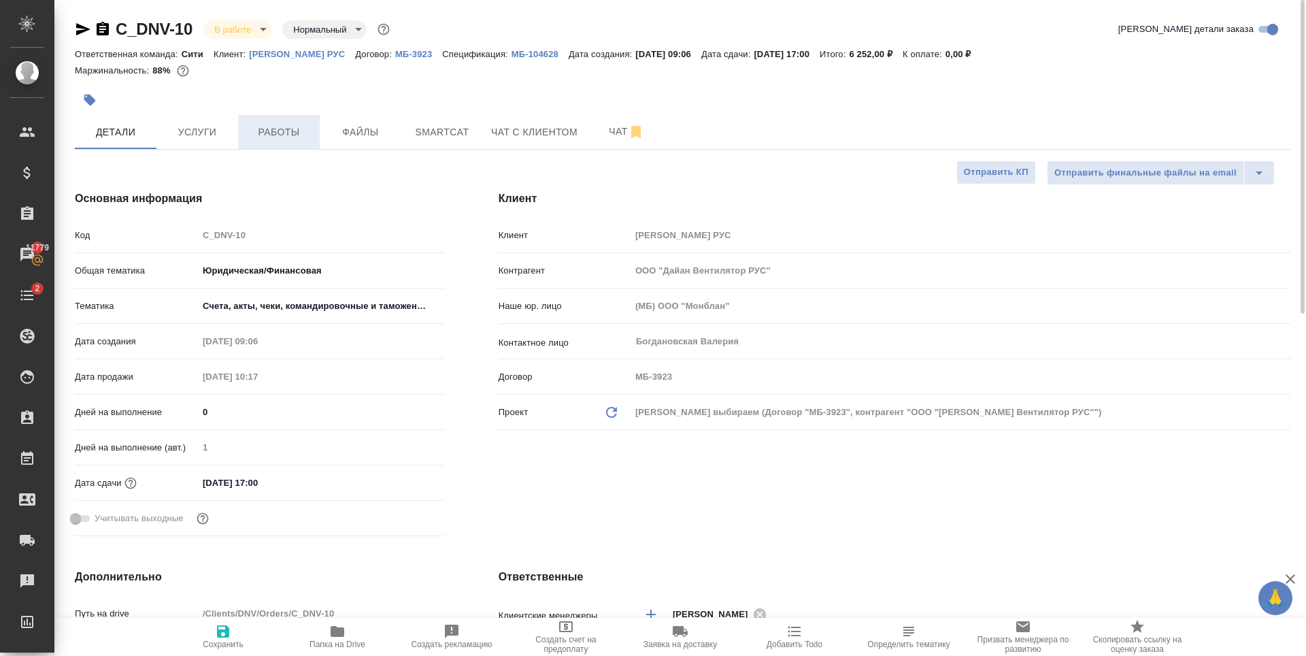
click at [255, 127] on span "Работы" at bounding box center [278, 132] width 65 height 17
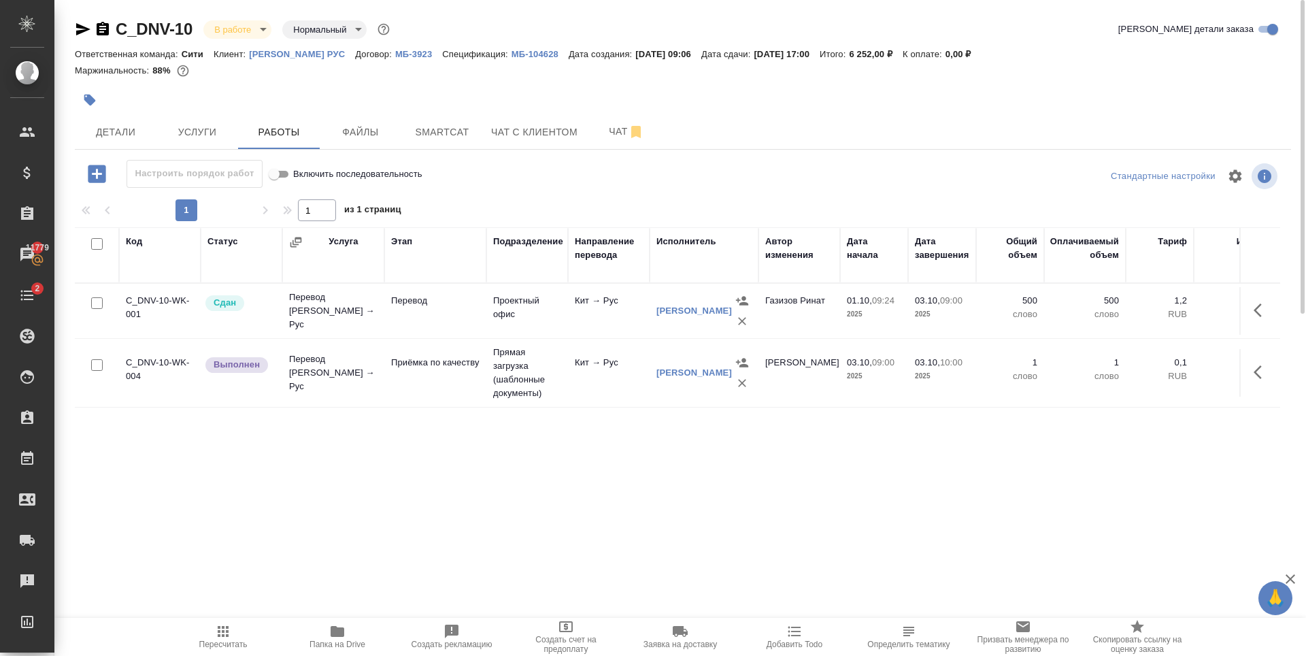
click at [823, 472] on div "Код Статус Услуга Этап Подразделение Направление перевода Исполнитель Автор изм…" at bounding box center [678, 380] width 1206 height 306
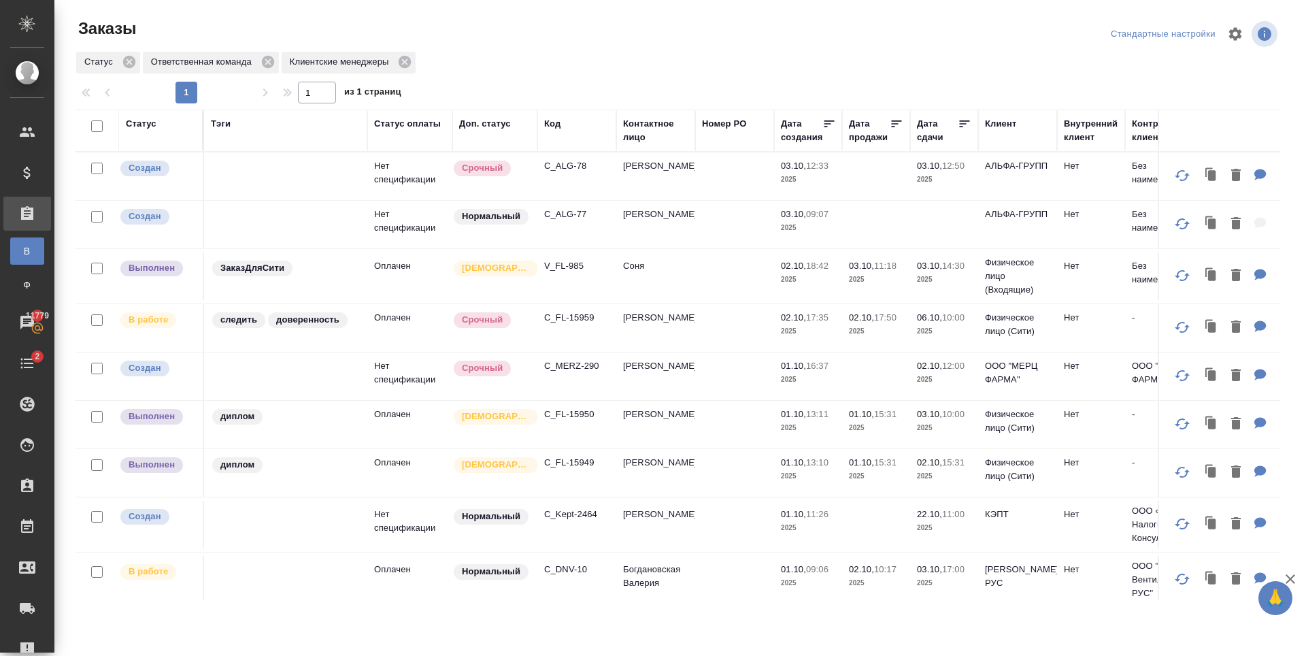
scroll to position [272, 0]
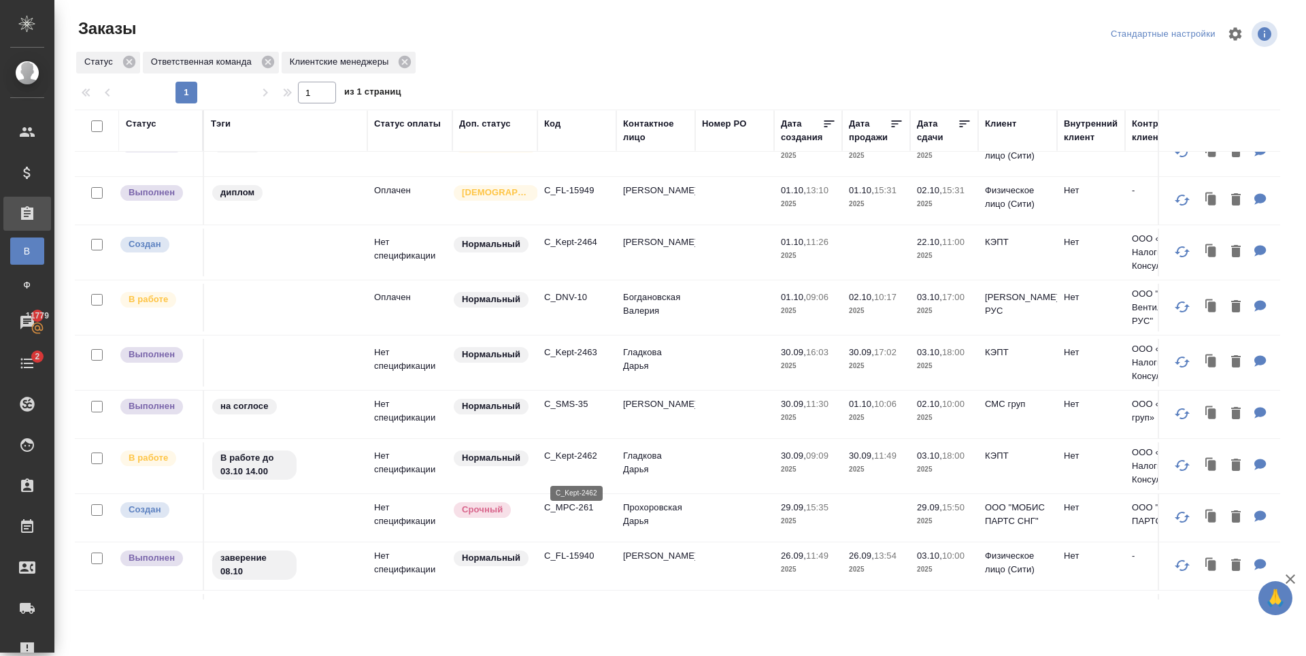
click at [572, 463] on p "C_Kept-2462" at bounding box center [576, 456] width 65 height 14
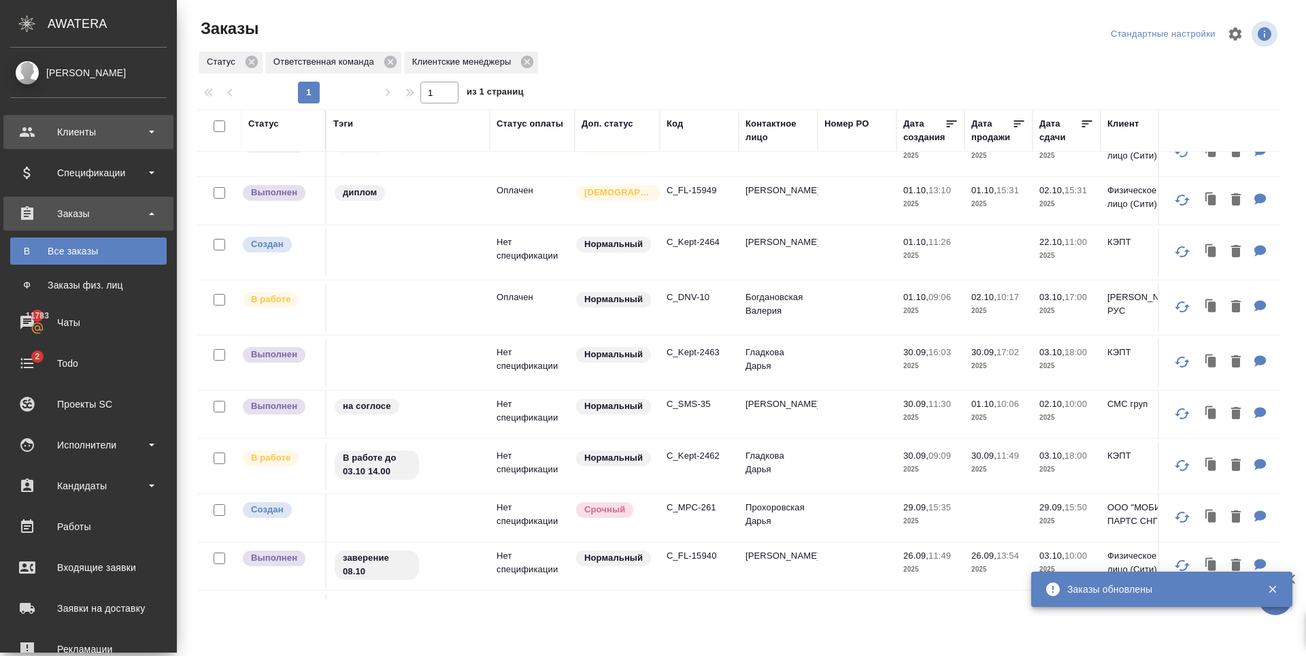
click at [39, 127] on div "Клиенты" at bounding box center [88, 132] width 157 height 20
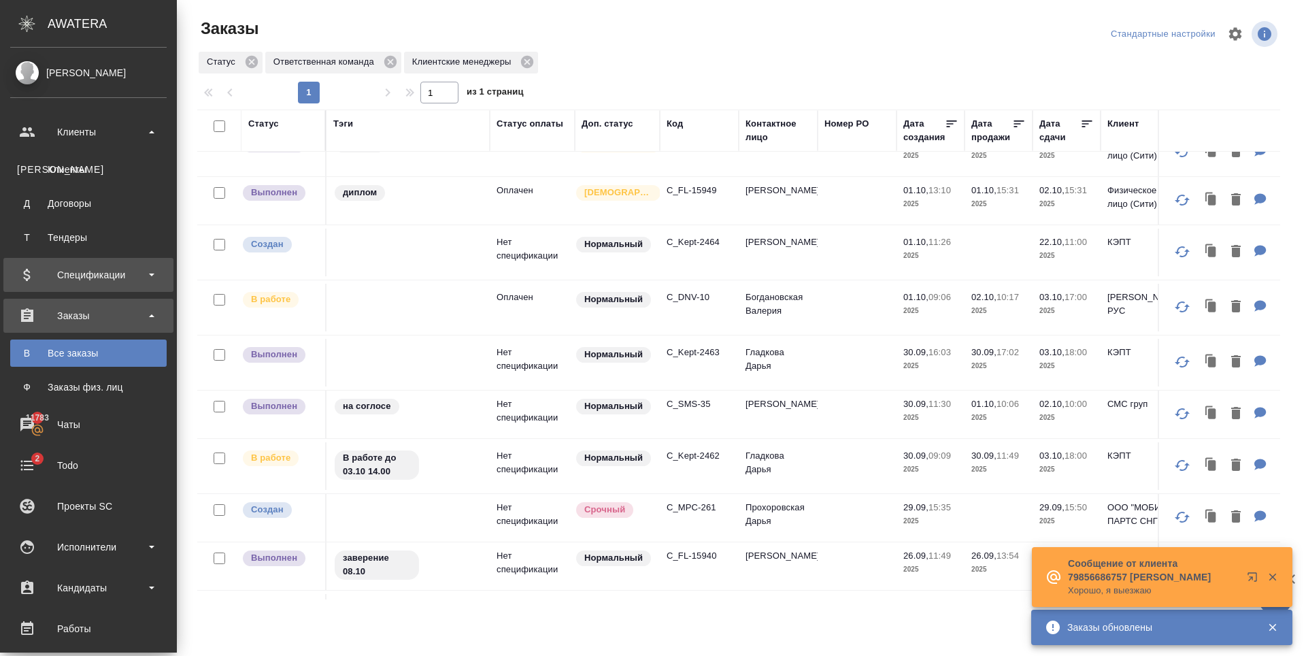
click at [69, 175] on div "Клиенты" at bounding box center [88, 170] width 143 height 14
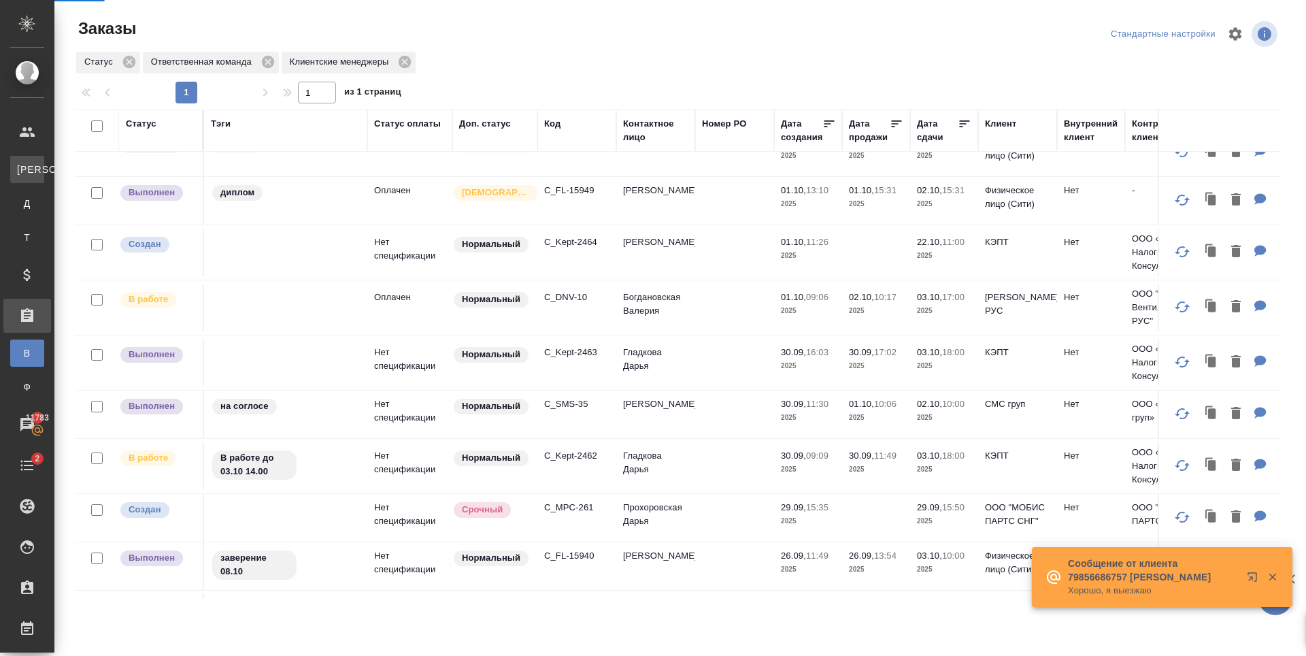
select select "RU"
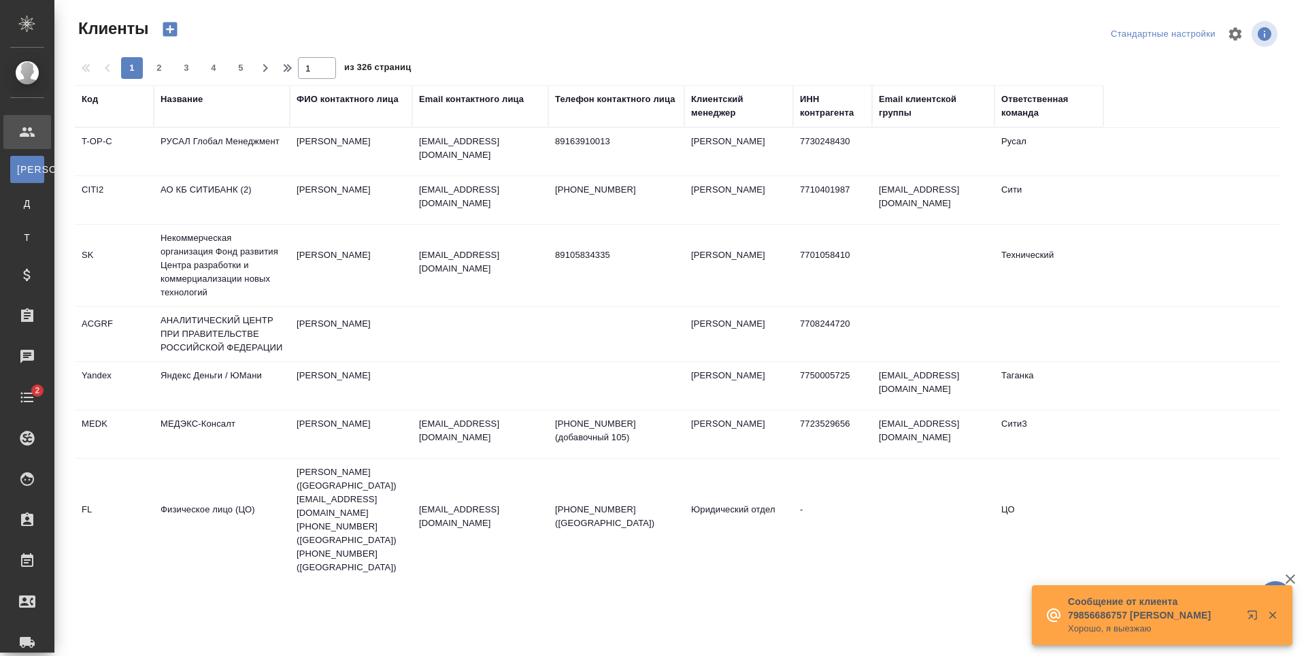
click at [190, 101] on div "Название" at bounding box center [182, 100] width 42 height 14
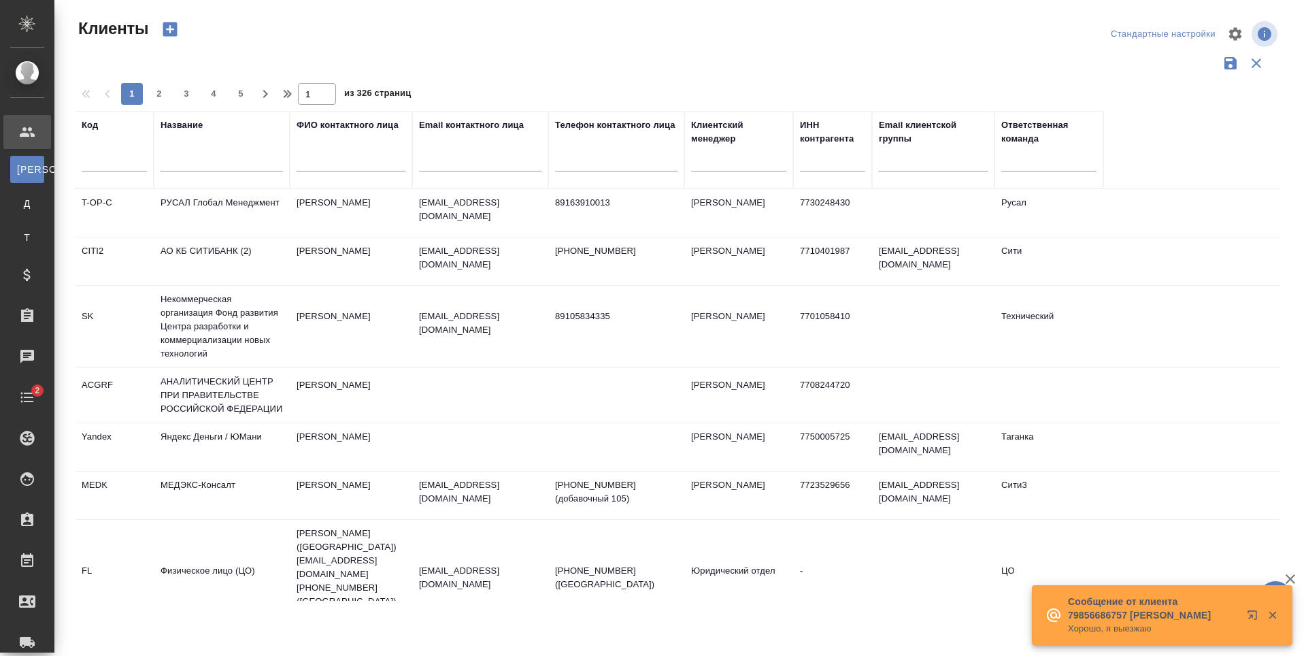
click at [223, 165] on input "text" at bounding box center [222, 162] width 122 height 17
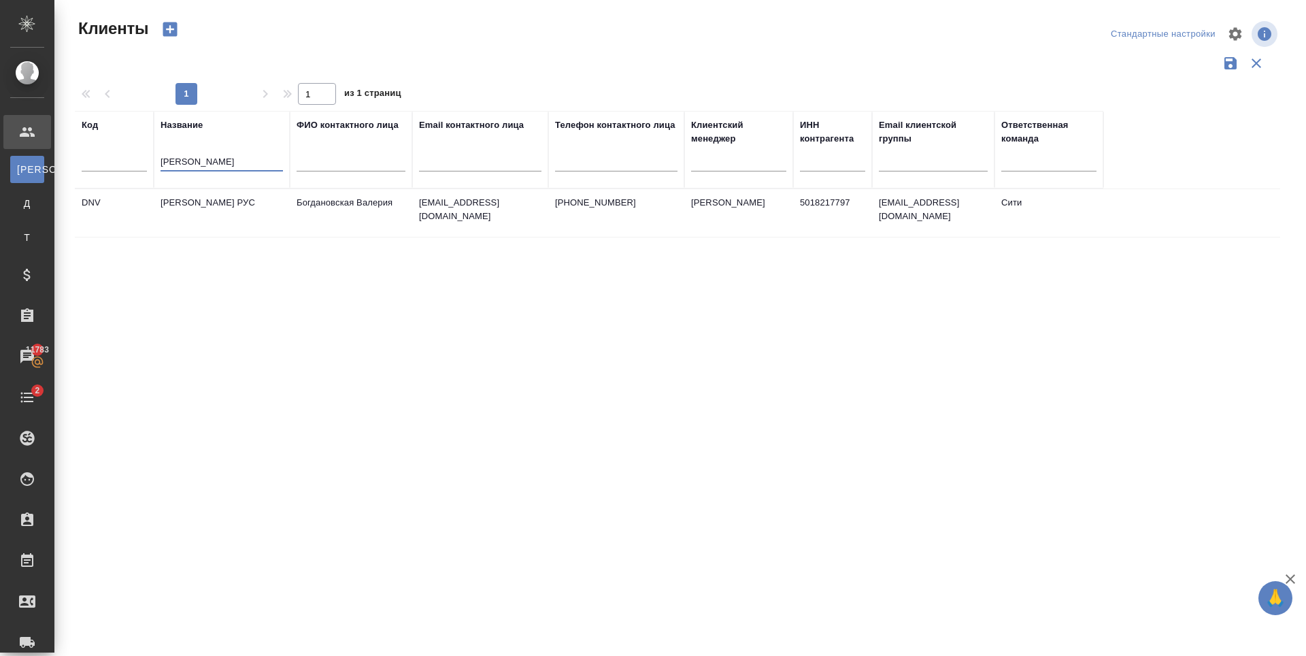
type input "[PERSON_NAME]"
click at [259, 202] on td "[PERSON_NAME] РУС" at bounding box center [222, 213] width 136 height 48
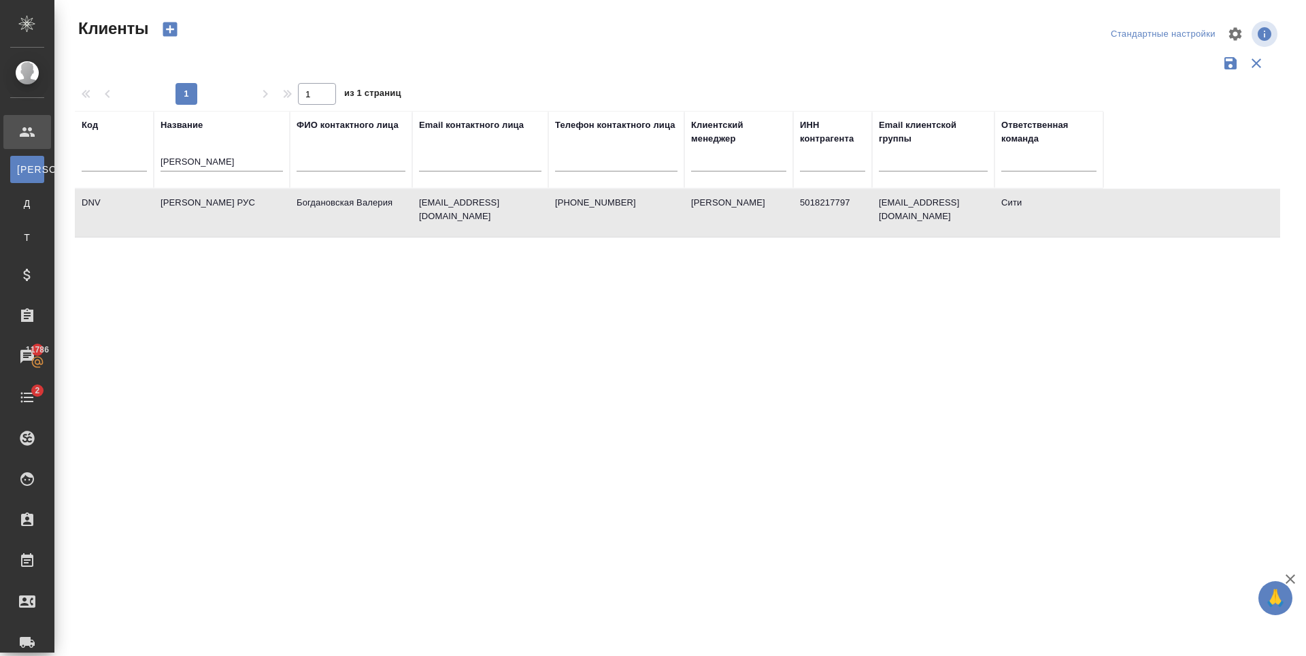
click at [484, 218] on td "[EMAIL_ADDRESS][DOMAIN_NAME]" at bounding box center [480, 213] width 136 height 48
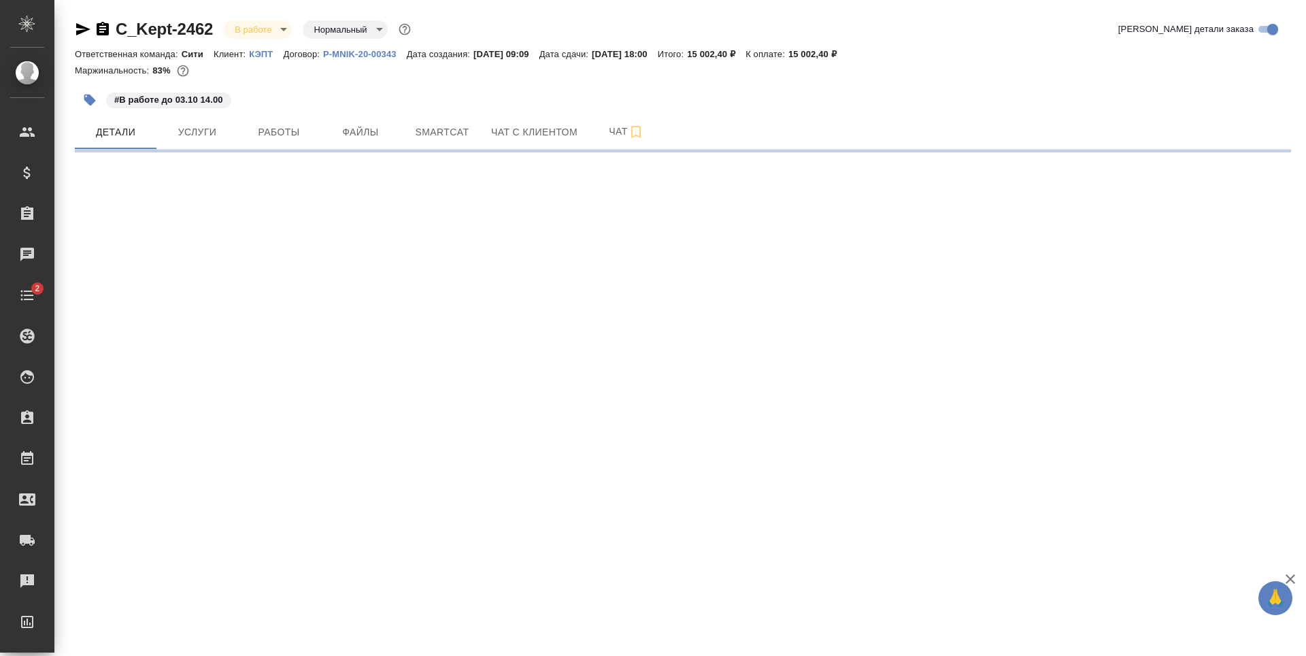
select select "RU"
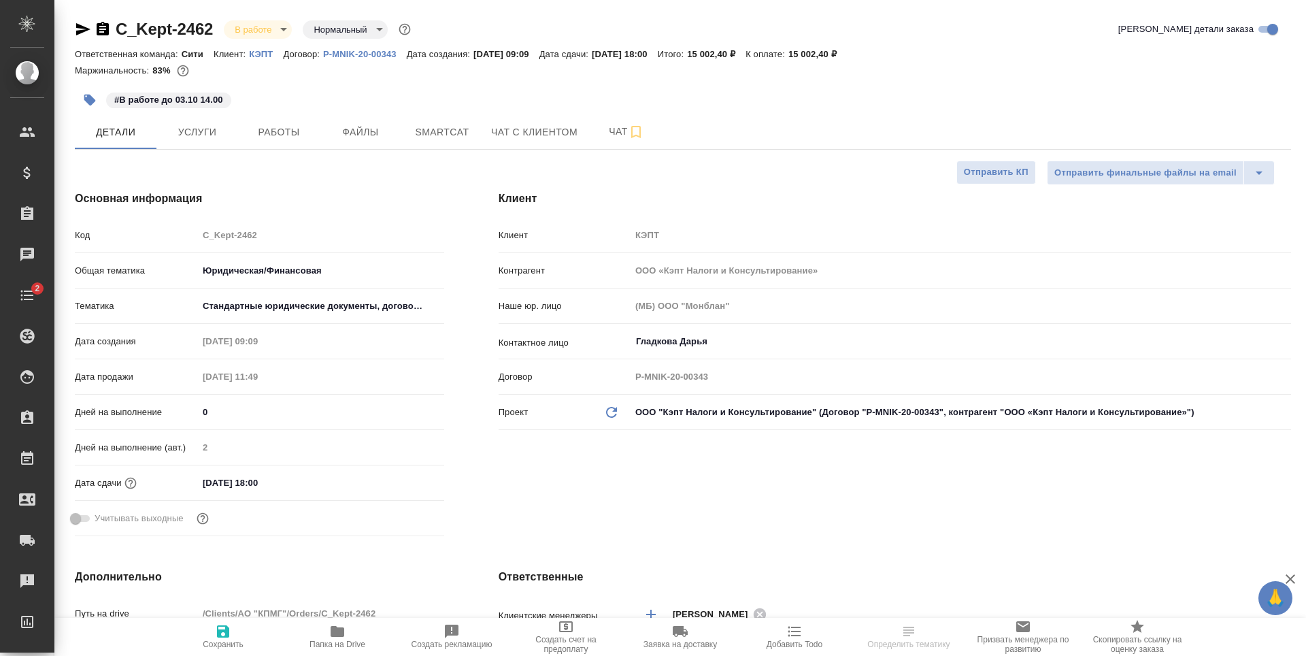
type textarea "x"
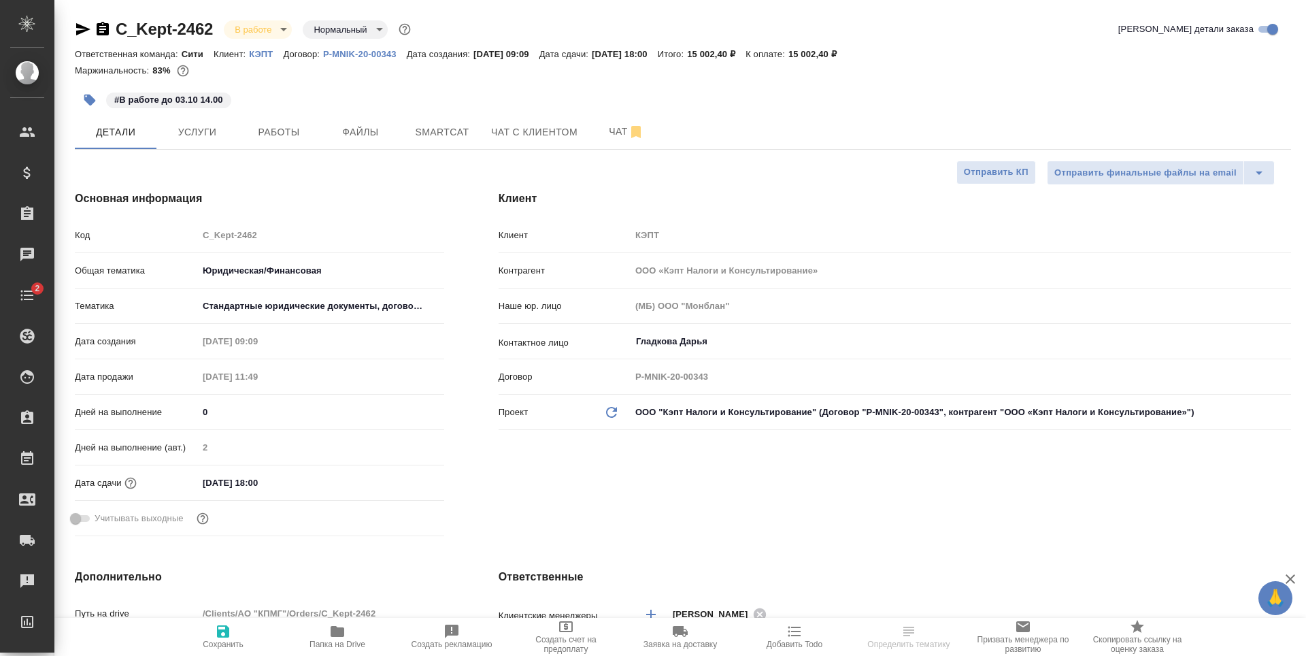
type textarea "x"
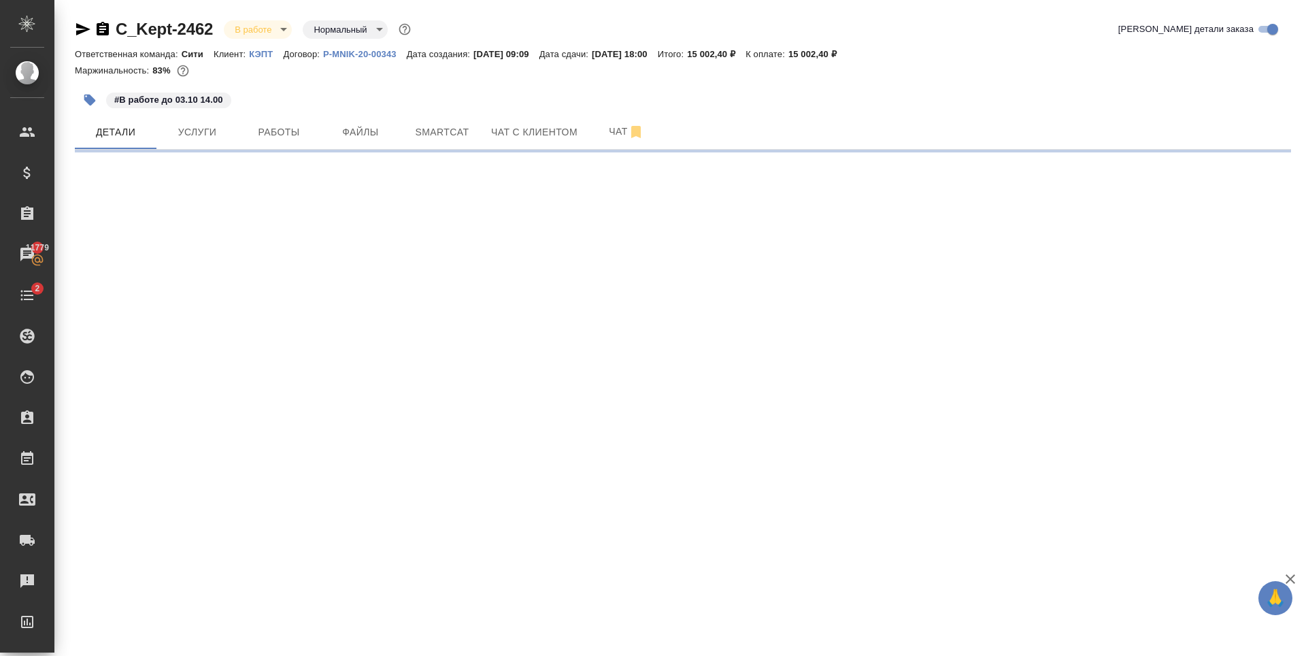
select select "RU"
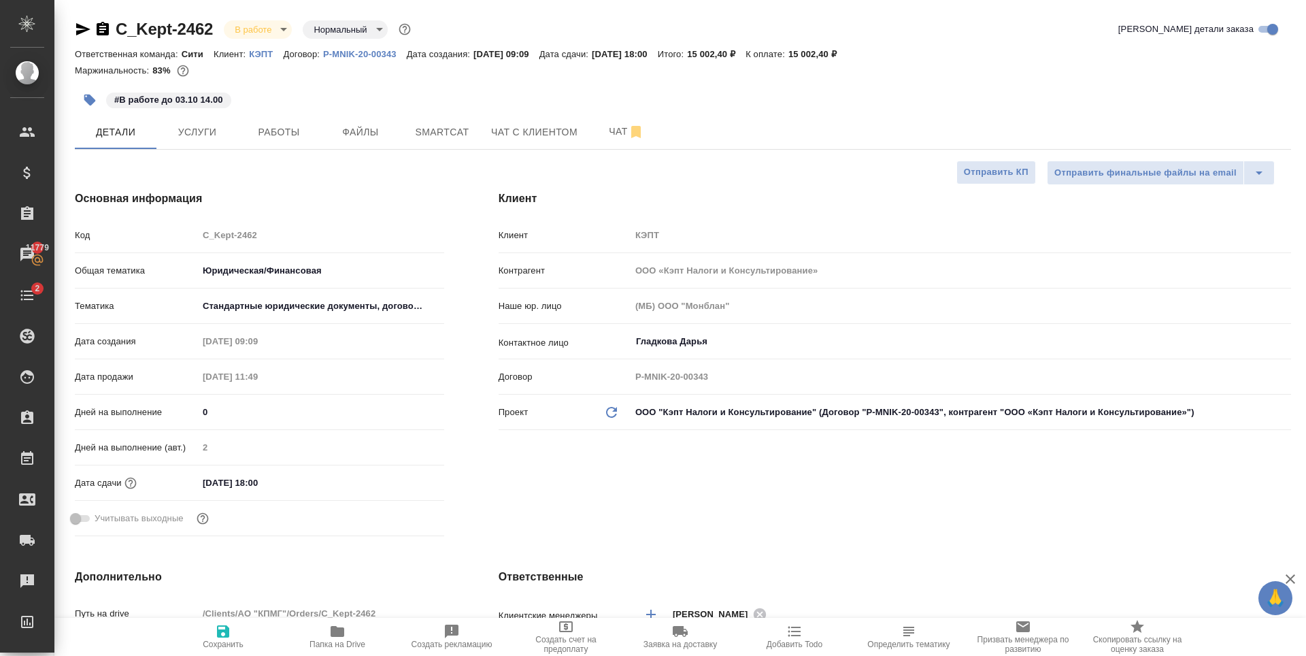
type textarea "x"
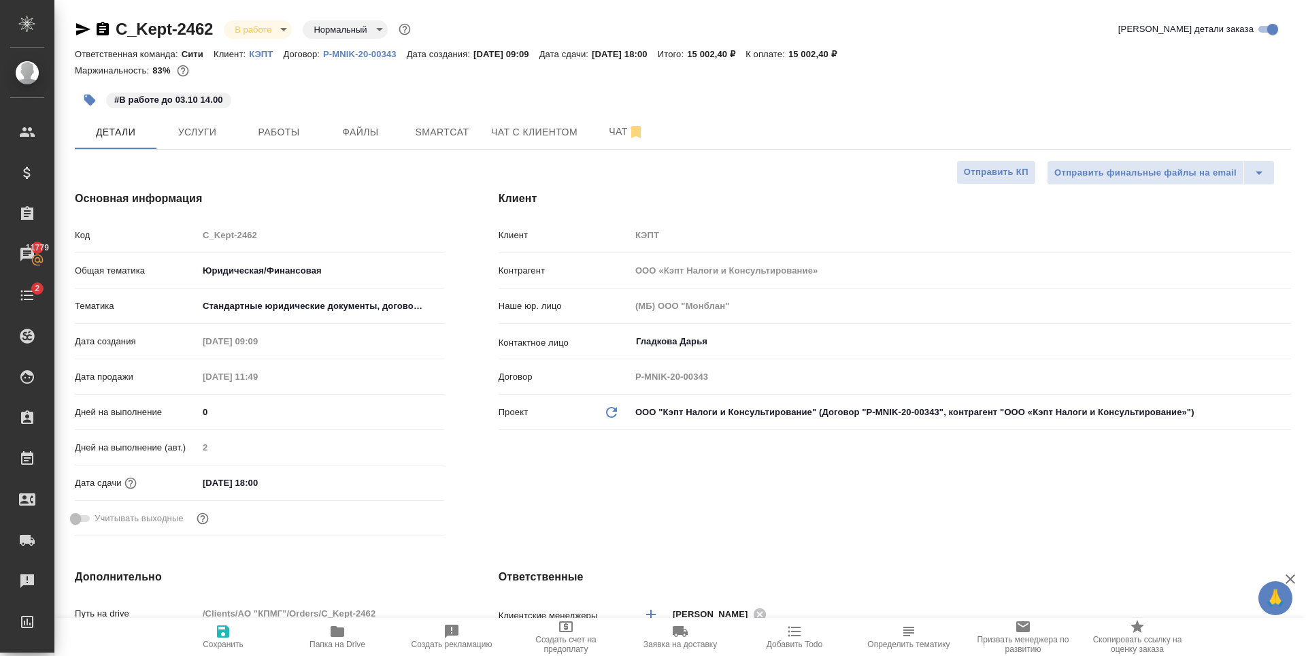
type textarea "x"
click at [283, 122] on button "Работы" at bounding box center [279, 132] width 82 height 34
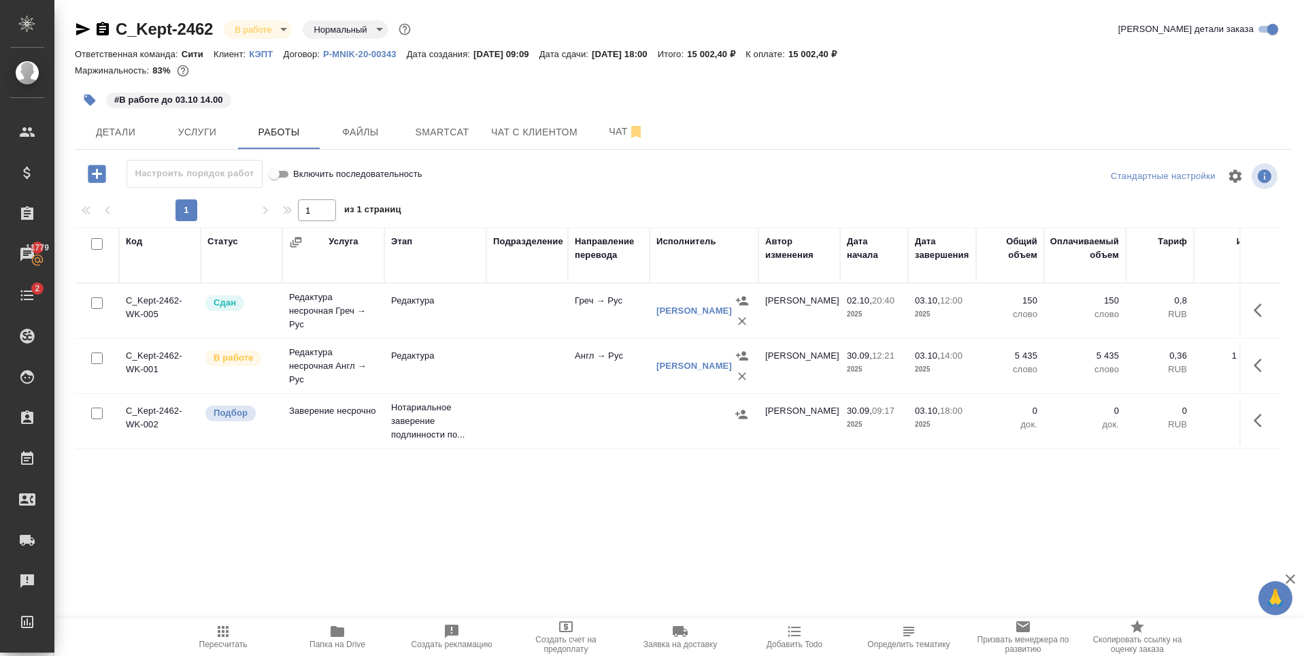
click at [82, 35] on icon "button" at bounding box center [83, 29] width 16 height 16
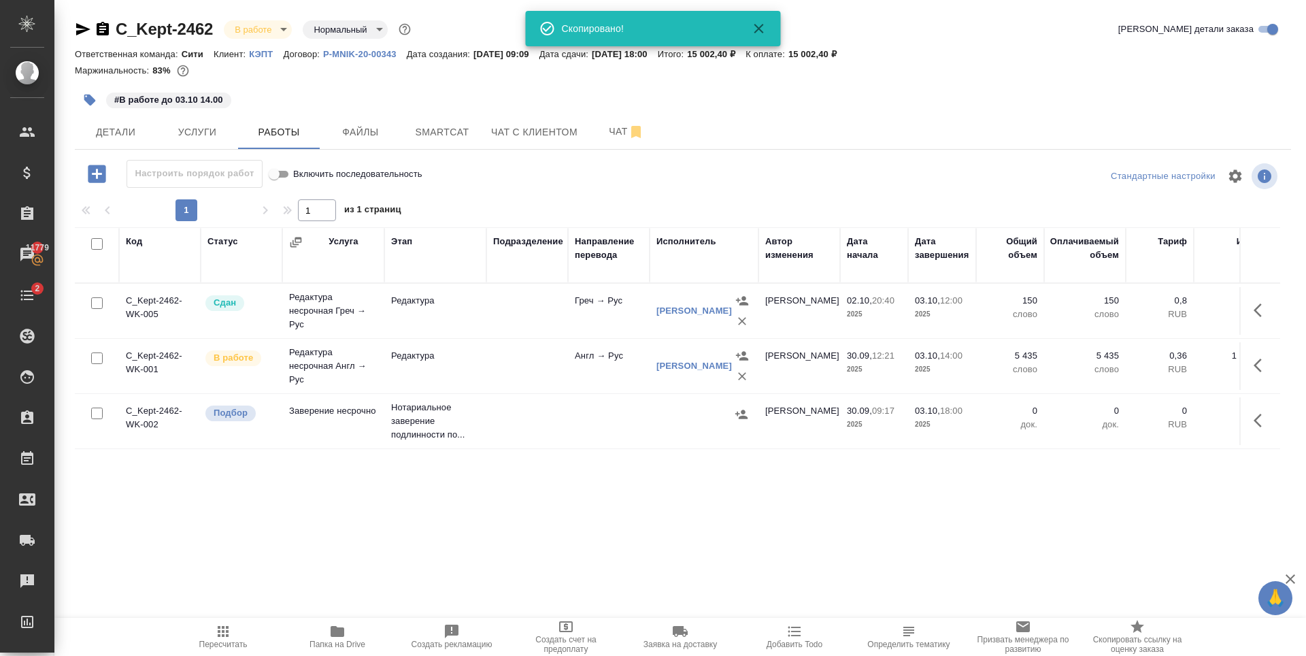
click at [454, 93] on div "#В работе до 03.10 14.00" at bounding box center [480, 100] width 811 height 30
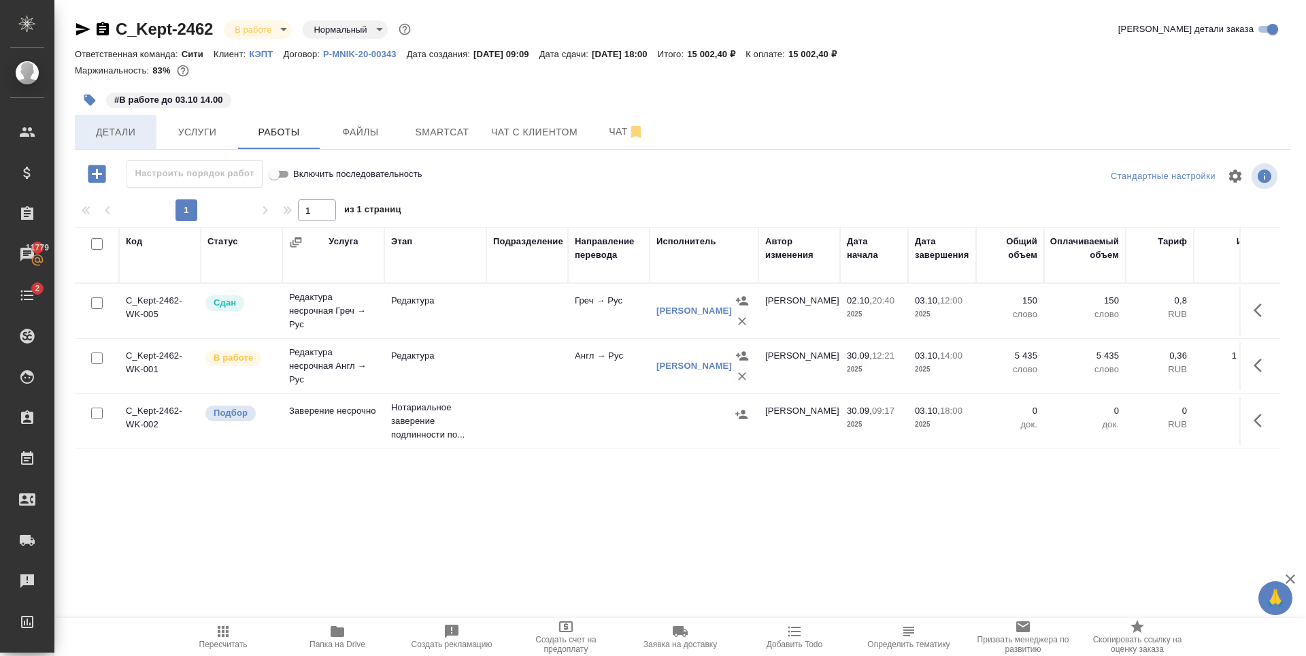
click at [99, 130] on span "Детали" at bounding box center [115, 132] width 65 height 17
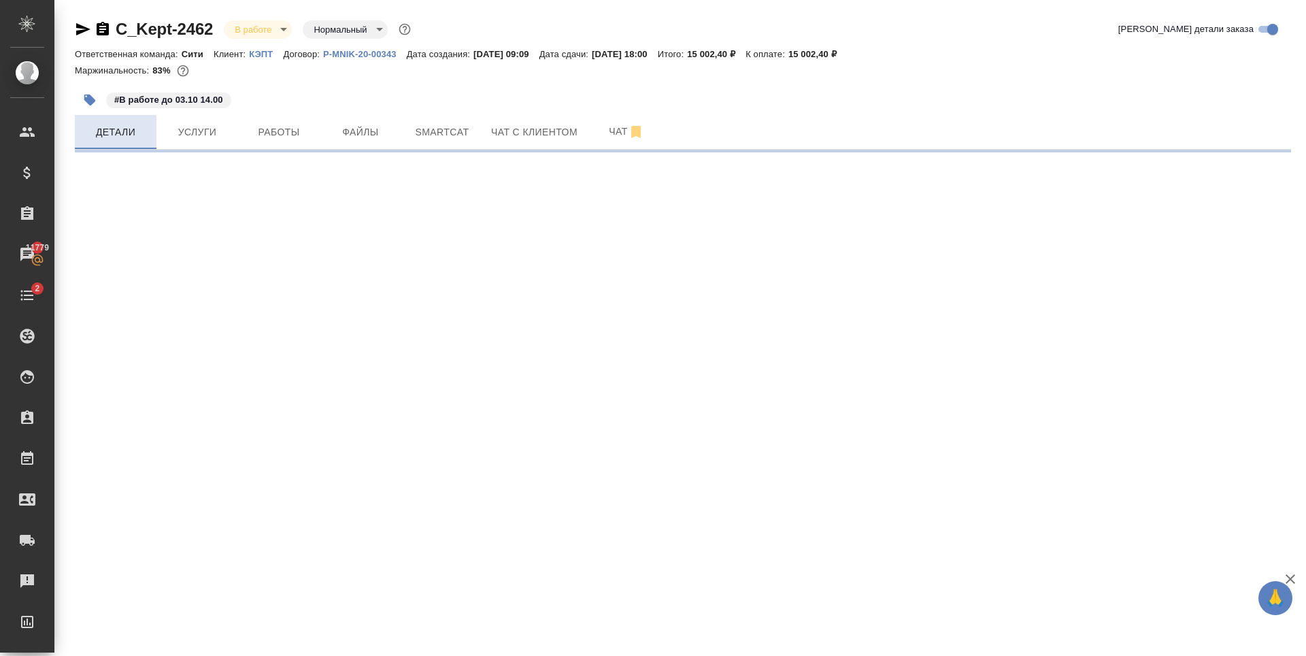
select select "RU"
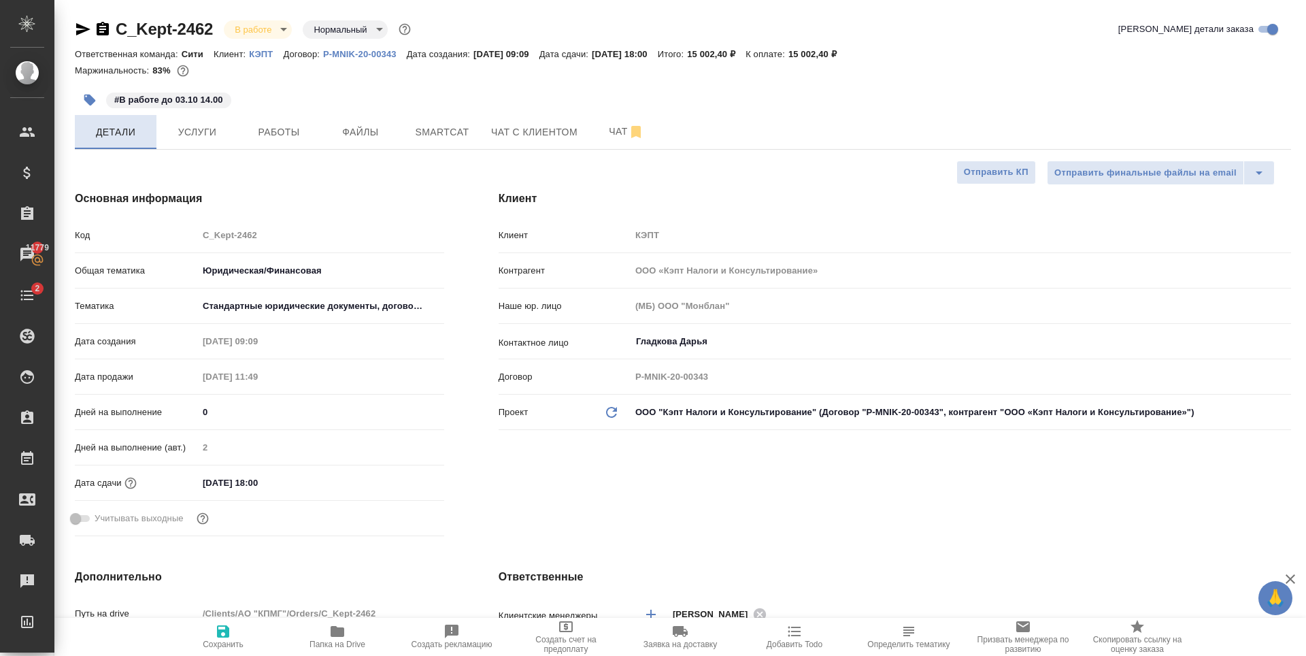
type textarea "x"
click at [267, 140] on span "Работы" at bounding box center [278, 132] width 65 height 17
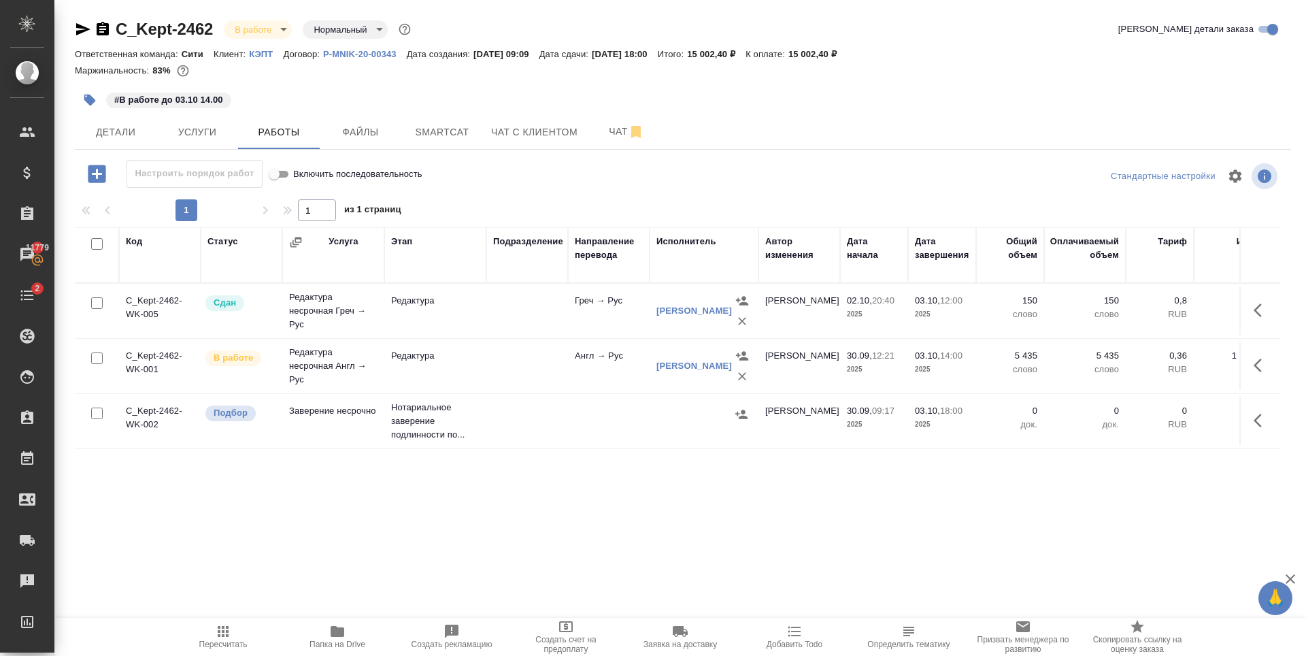
click at [82, 27] on icon "button" at bounding box center [83, 29] width 14 height 12
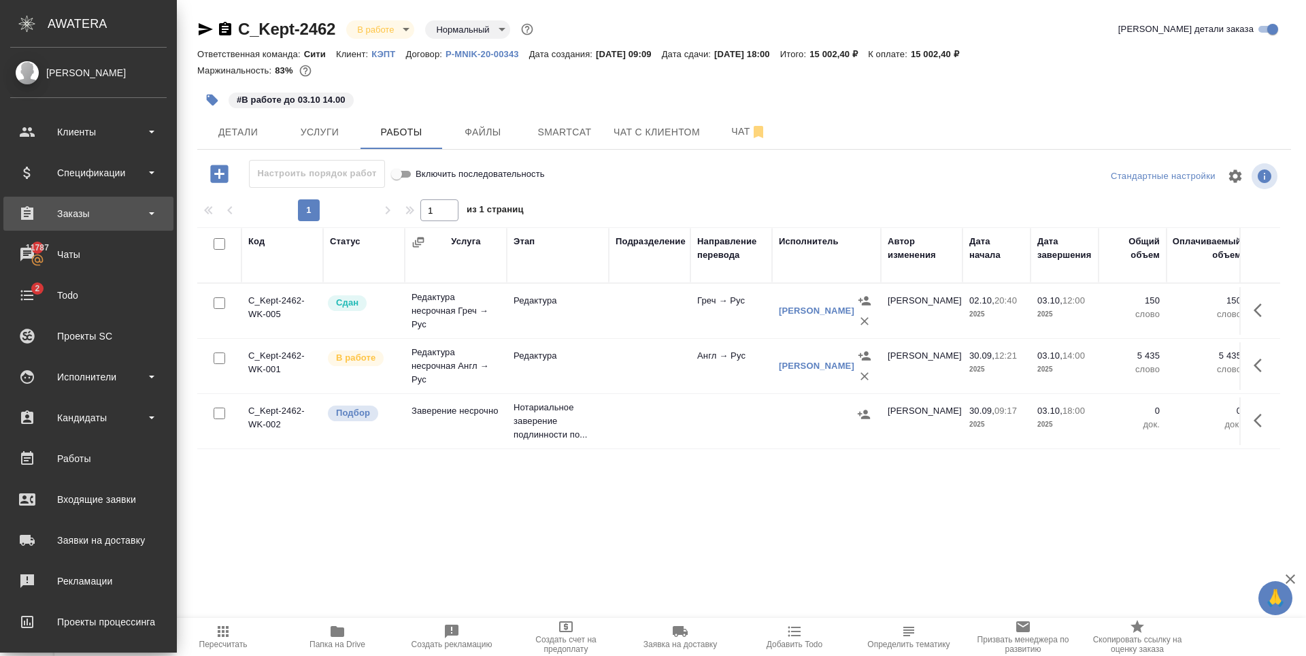
click at [71, 225] on div "Заказы" at bounding box center [88, 214] width 170 height 34
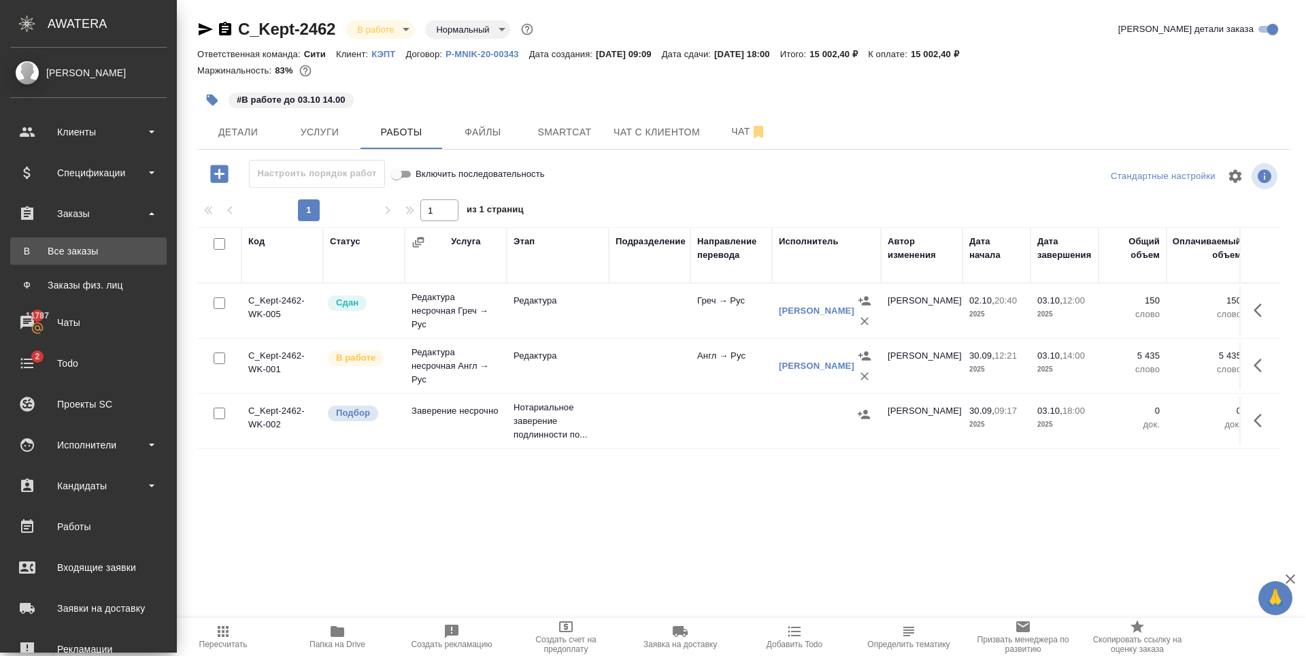
click at [74, 259] on link "В Все заказы" at bounding box center [88, 250] width 157 height 27
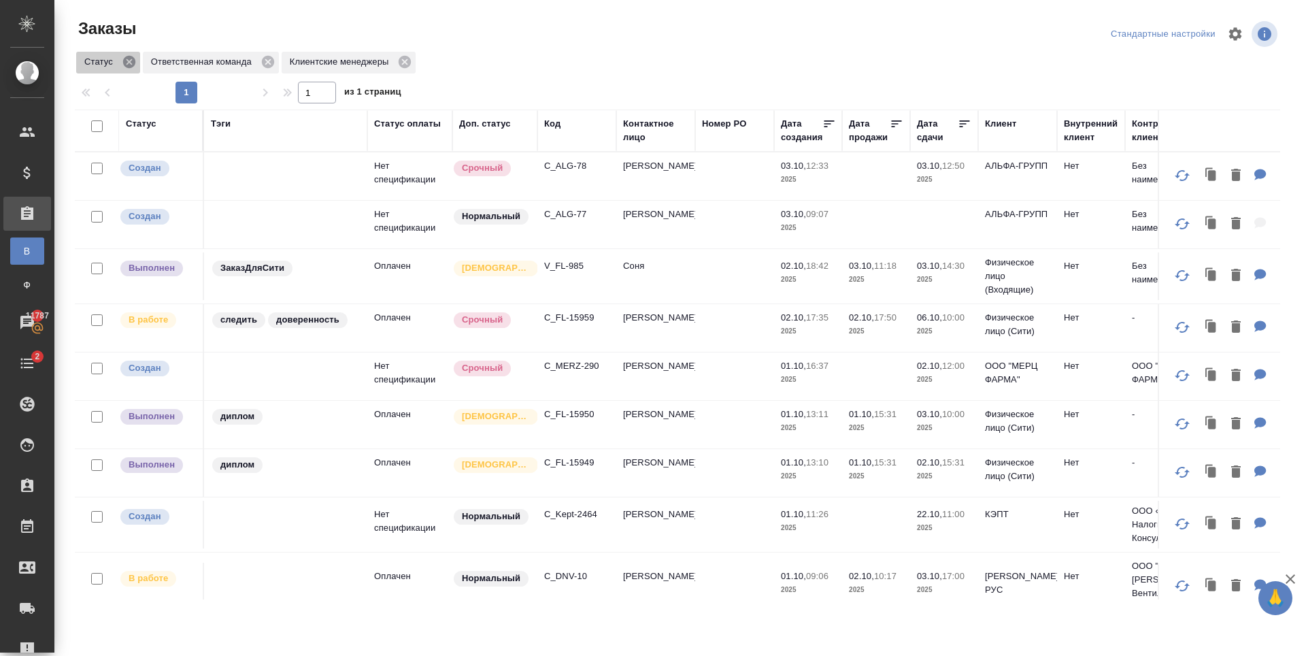
click at [126, 60] on icon at bounding box center [129, 62] width 12 height 12
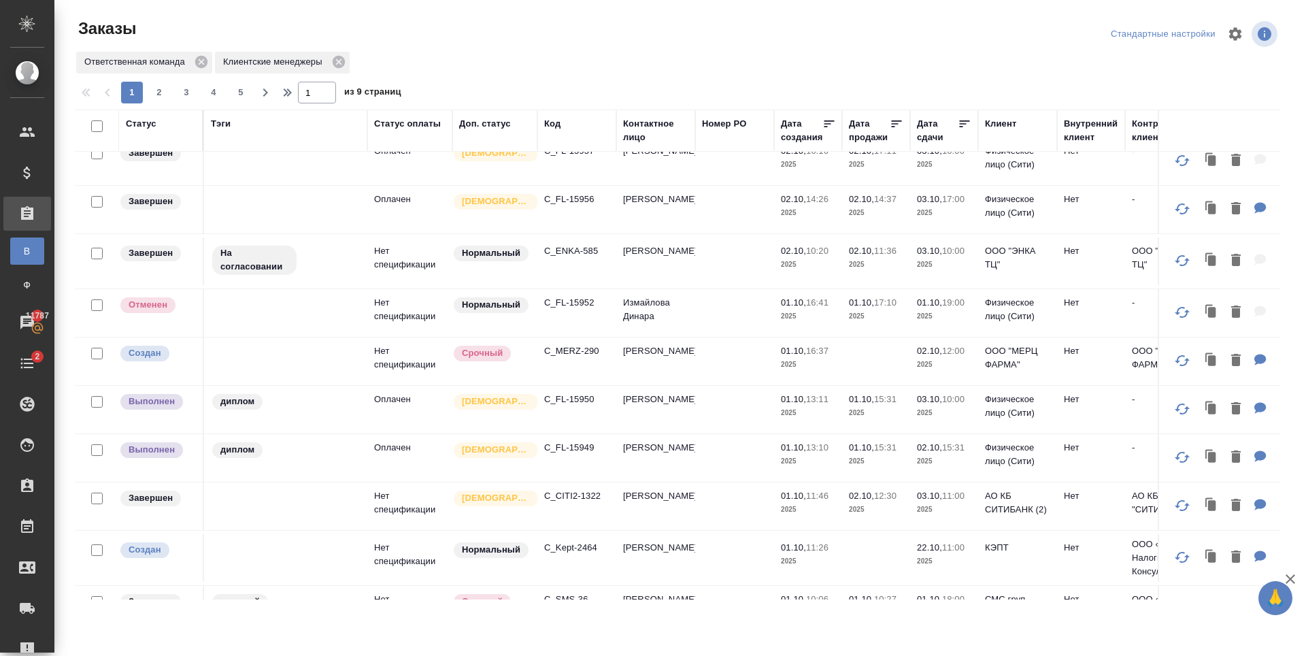
scroll to position [272, 0]
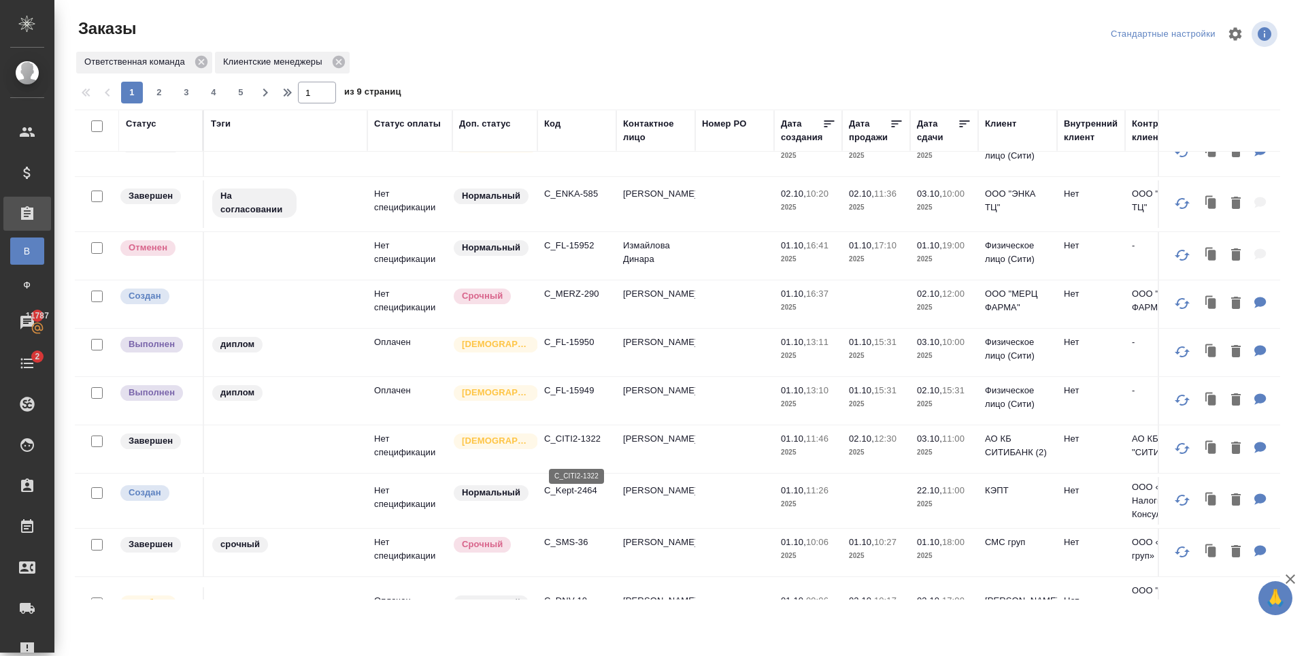
click at [584, 446] on p "C_CITI2-1322" at bounding box center [576, 439] width 65 height 14
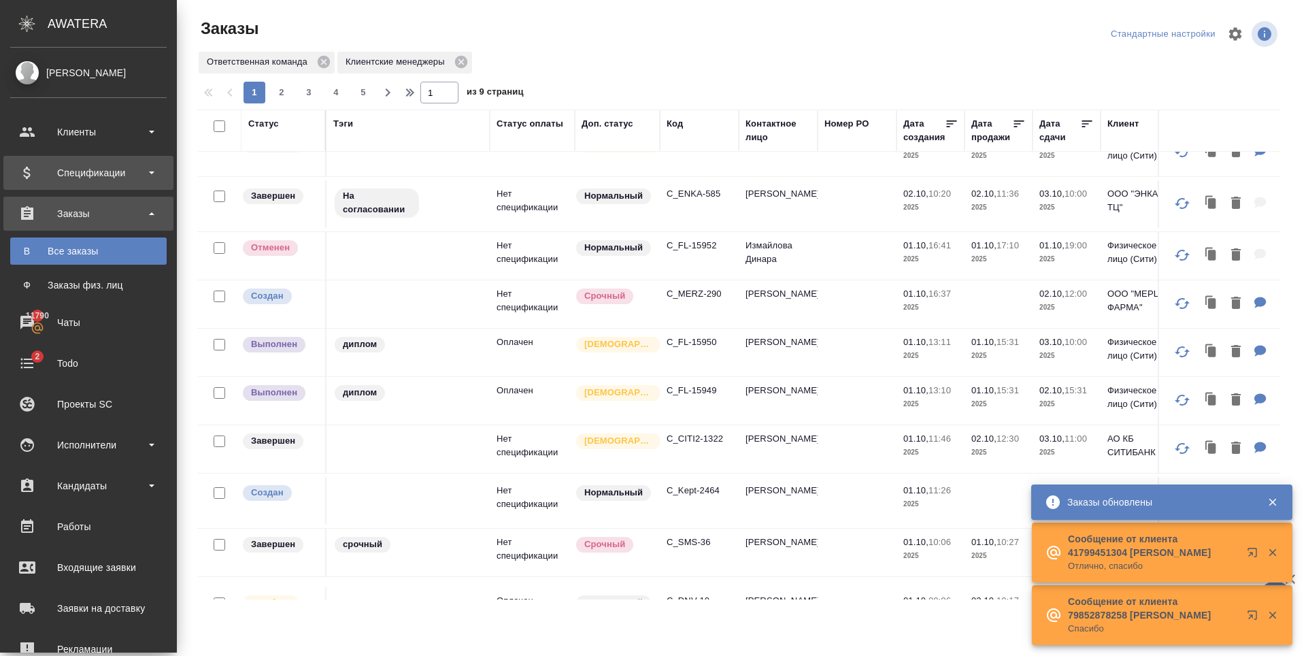
click at [44, 133] on div "Клиенты" at bounding box center [88, 132] width 157 height 20
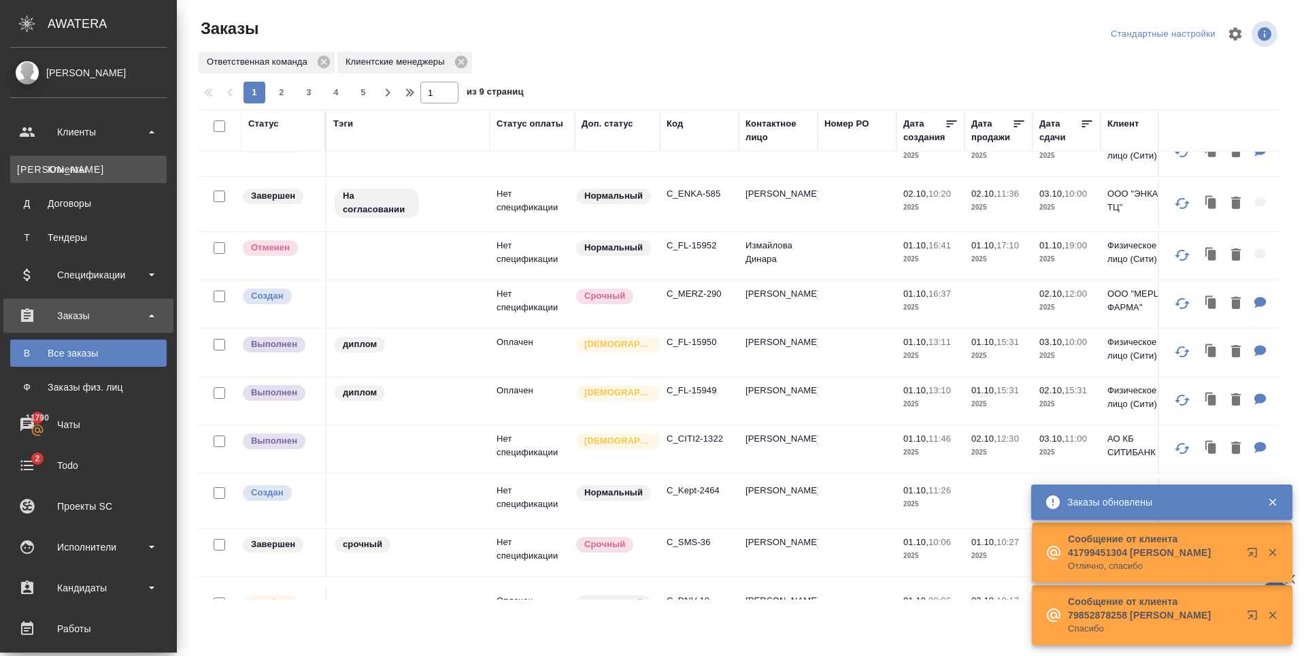
click at [103, 173] on div "Клиенты" at bounding box center [88, 170] width 143 height 14
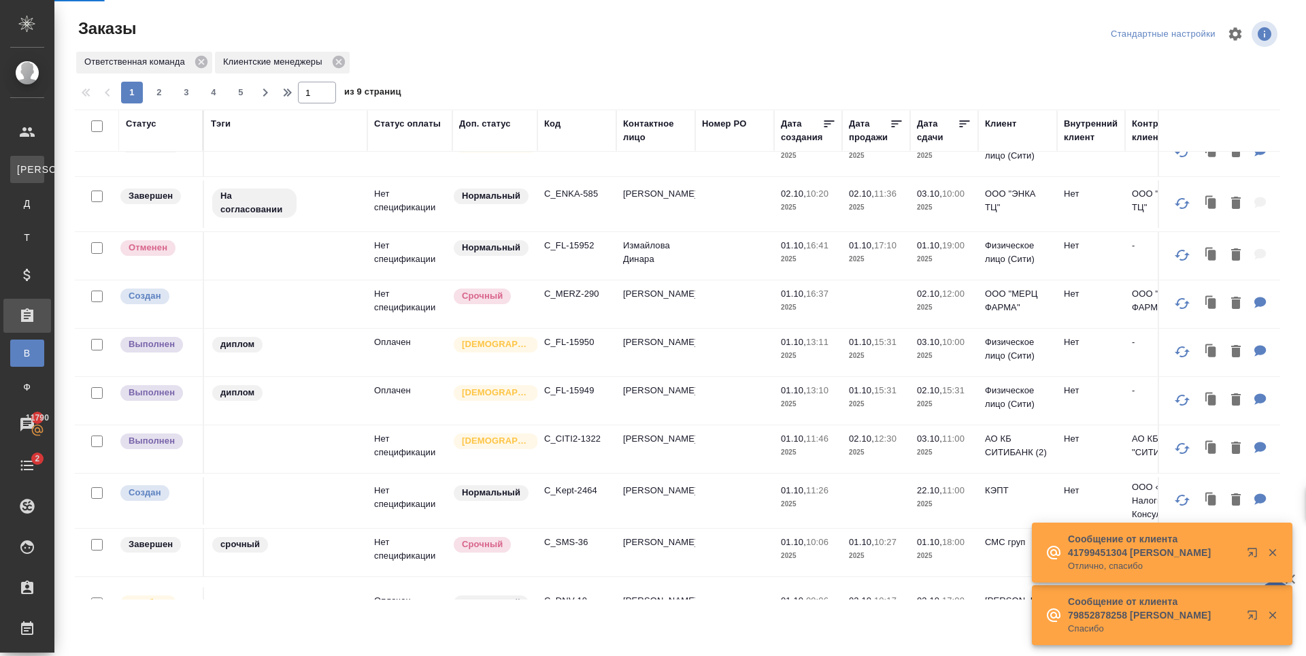
select select "RU"
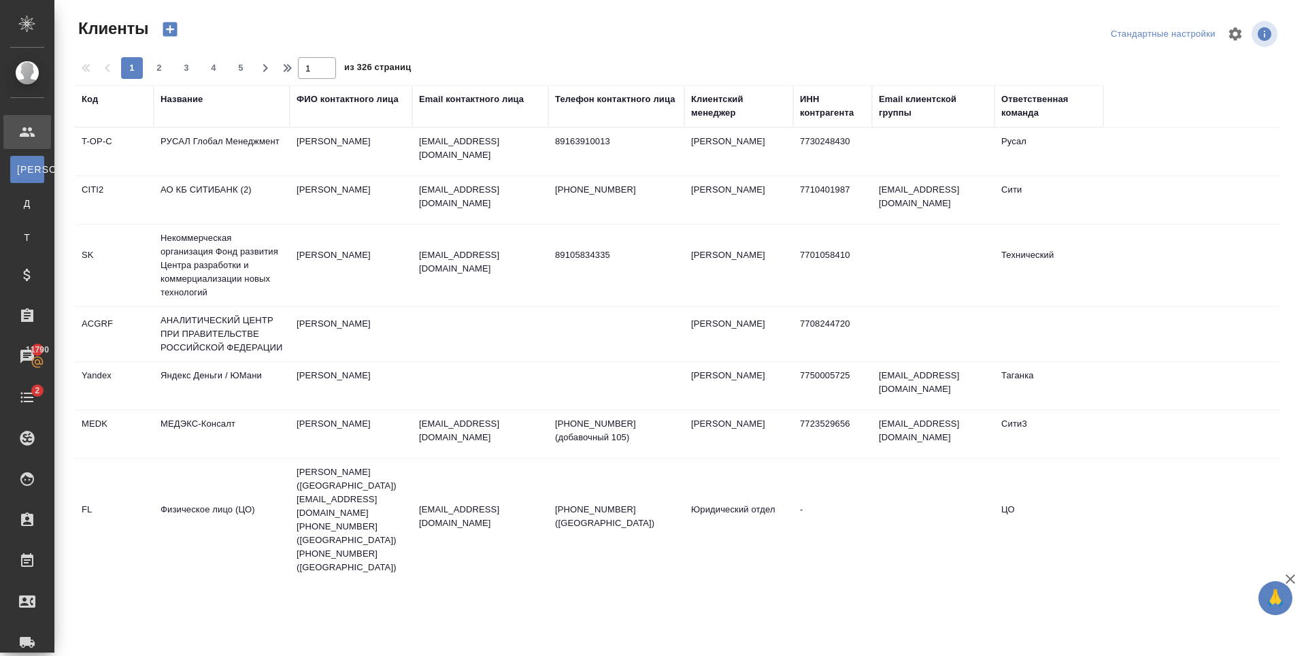
click at [351, 98] on div "ФИО контактного лица" at bounding box center [348, 100] width 102 height 14
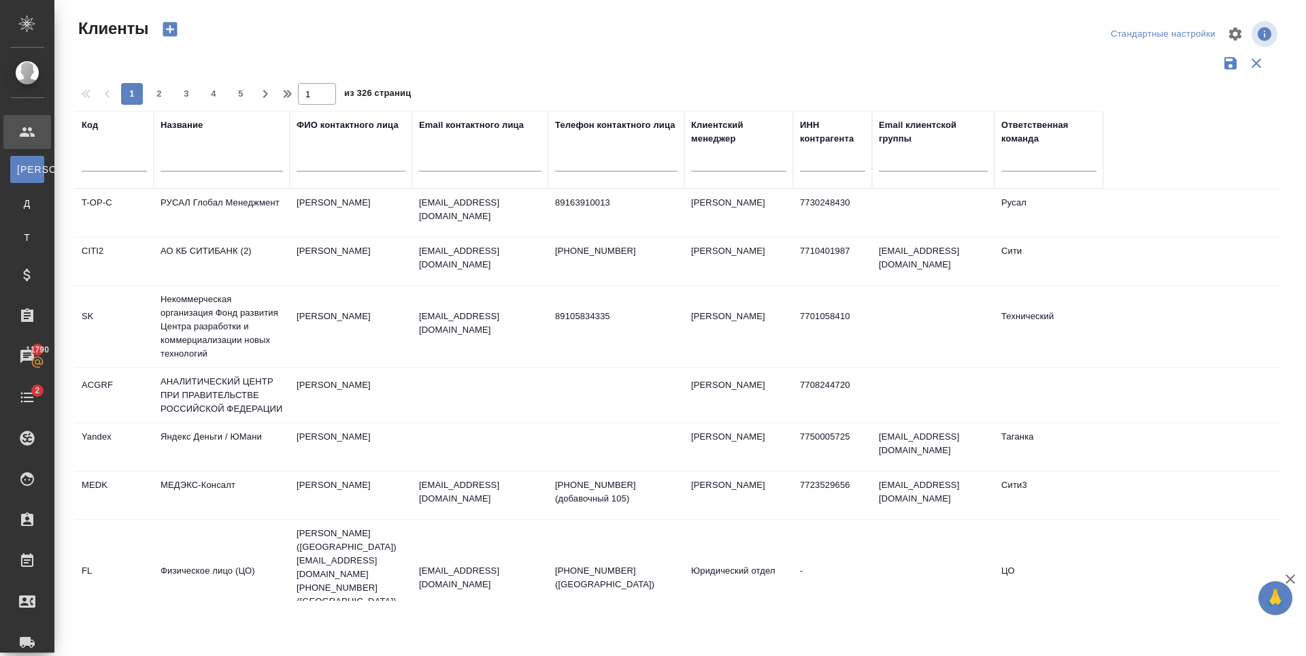
click at [482, 167] on input "text" at bounding box center [480, 162] width 122 height 17
paste input "[EMAIL_ADDRESS][DOMAIN_NAME]"
type input "[EMAIL_ADDRESS][DOMAIN_NAME]"
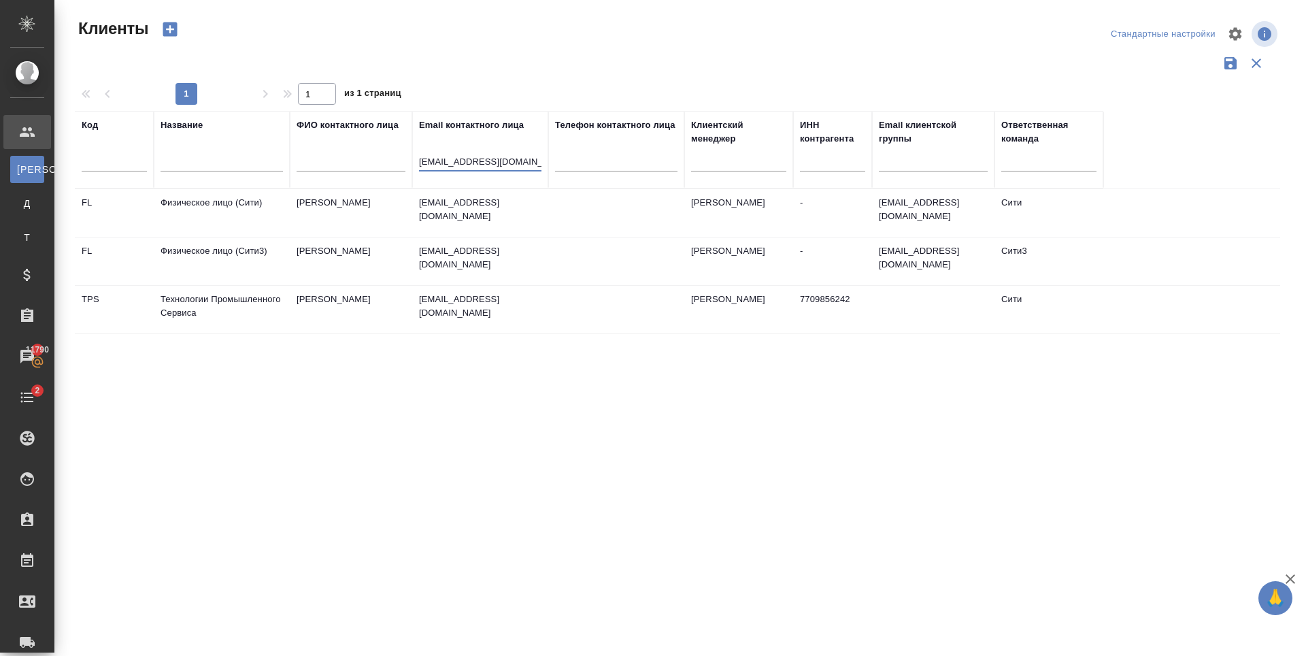
click at [578, 262] on td at bounding box center [616, 261] width 136 height 48
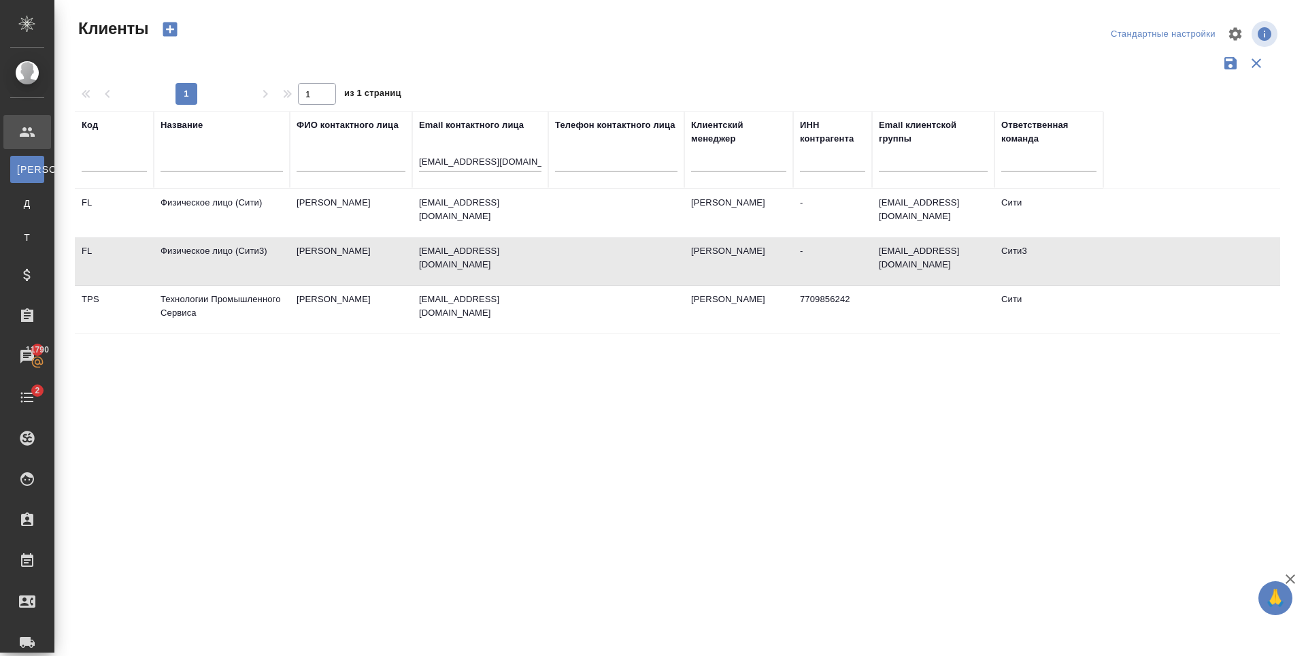
click at [578, 262] on td at bounding box center [616, 261] width 136 height 48
click at [617, 197] on td at bounding box center [616, 213] width 136 height 48
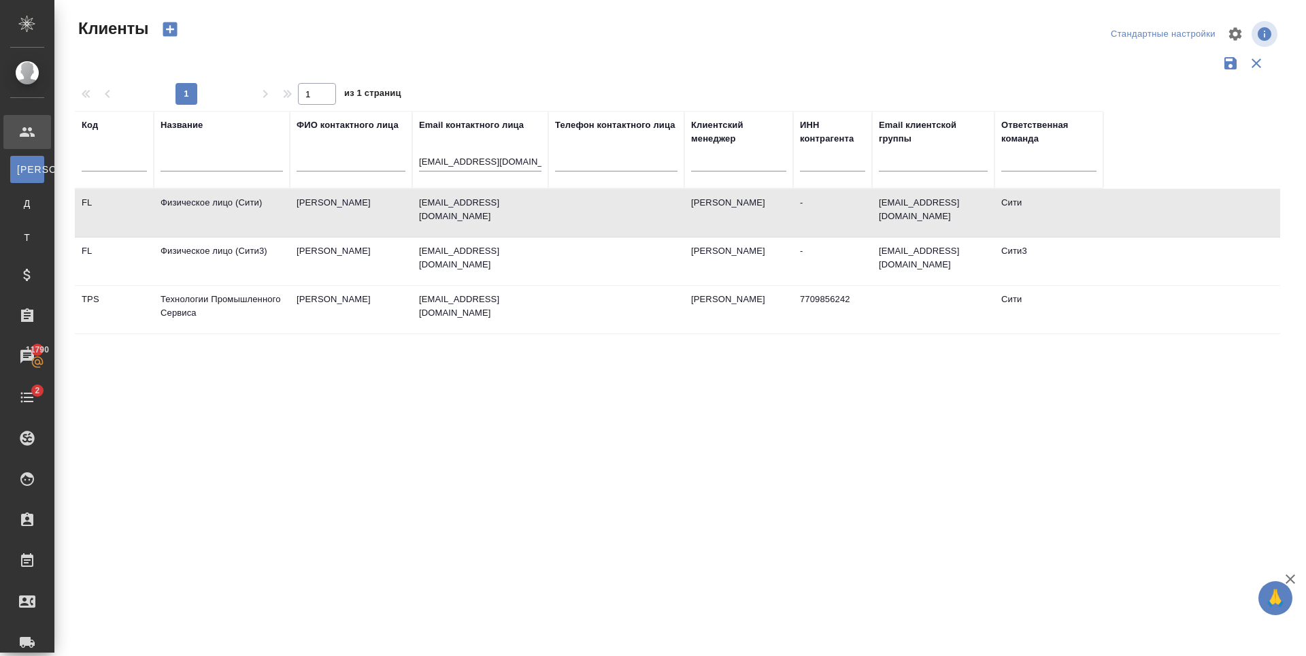
click at [617, 197] on td at bounding box center [616, 213] width 136 height 48
drag, startPoint x: 368, startPoint y: 376, endPoint x: 305, endPoint y: 229, distance: 159.4
click at [368, 376] on div "Код Название ФИО контактного лица Email контактного лица [EMAIL_ADDRESS][DOMAIN…" at bounding box center [678, 356] width 1206 height 490
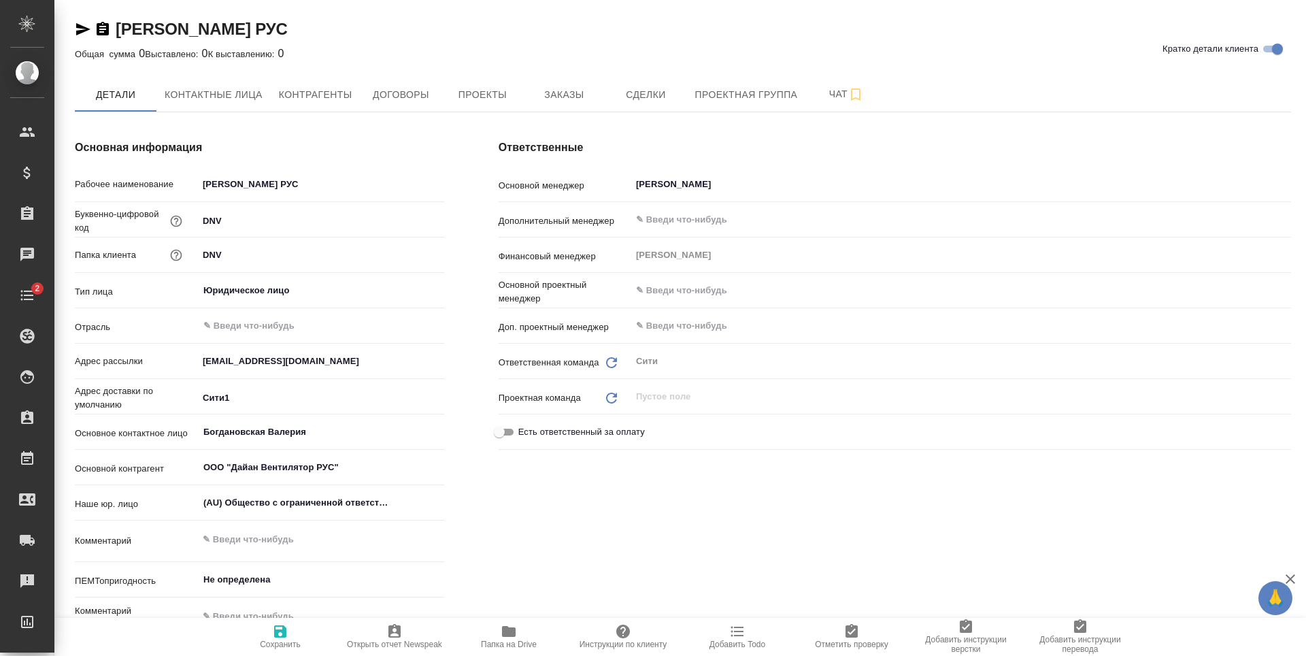
click at [385, 31] on div "[PERSON_NAME] Вентилятор РУС Кратко детали клиента" at bounding box center [683, 29] width 1217 height 22
click at [644, 101] on span "Сделки" at bounding box center [645, 94] width 65 height 17
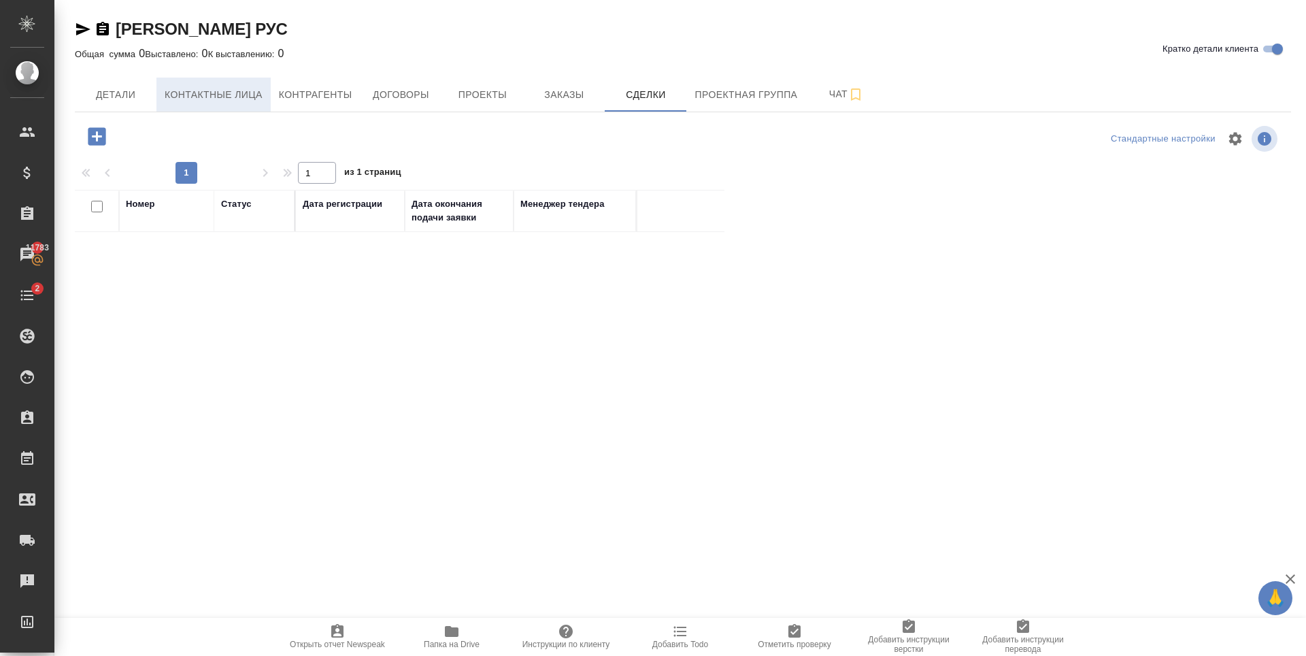
click at [161, 95] on button "Контактные лица" at bounding box center [214, 95] width 114 height 34
select select "RU"
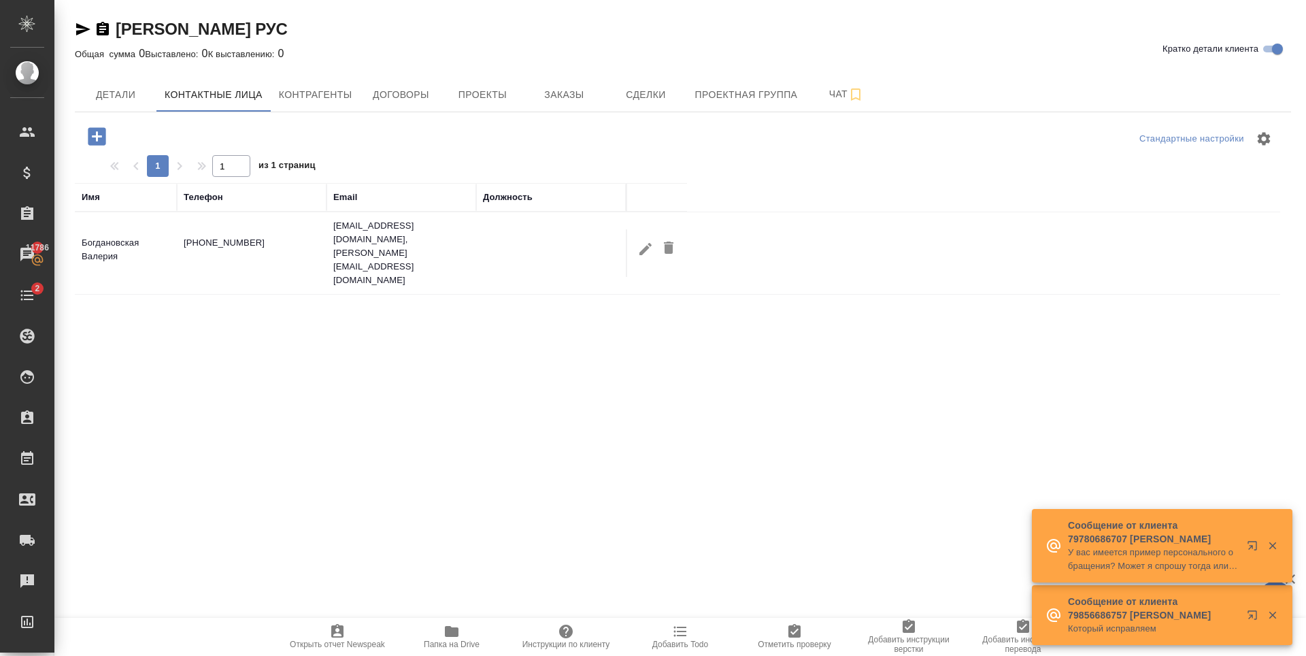
click at [358, 425] on div "Имя Телефон Email Должность [PERSON_NAME] [PHONE_NUMBER] [PERSON_NAME][EMAIL_AD…" at bounding box center [678, 448] width 1206 height 531
click at [1274, 542] on icon "button" at bounding box center [1273, 546] width 12 height 12
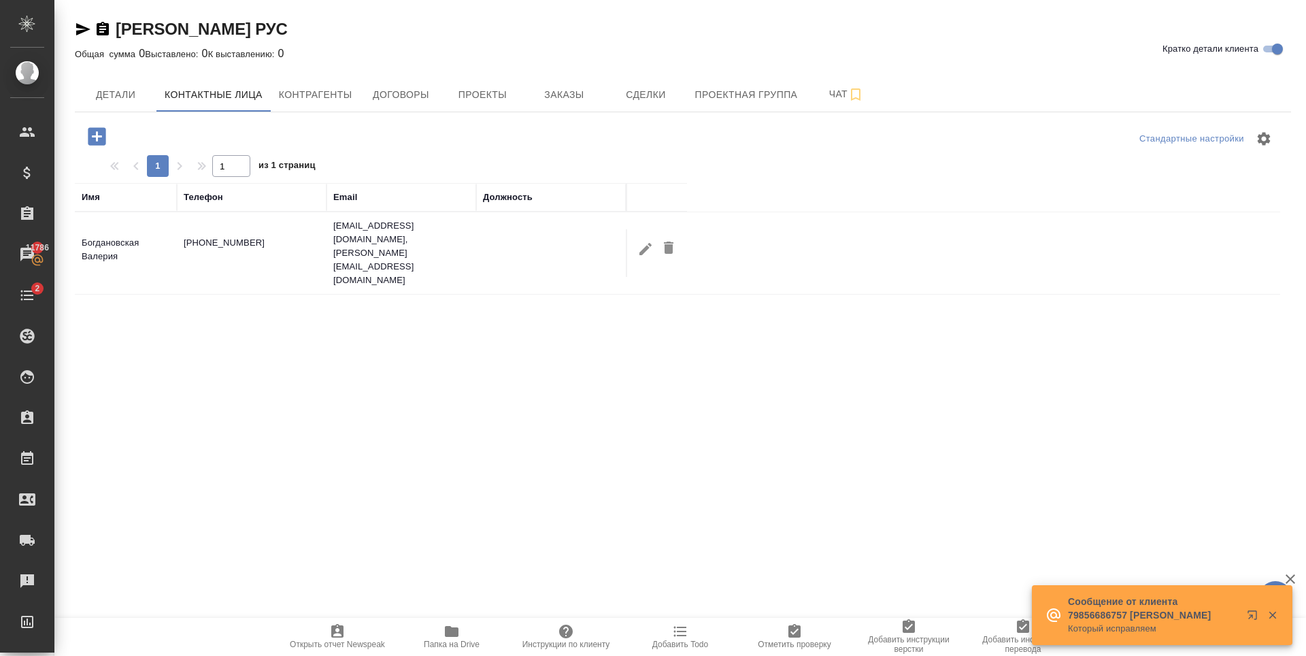
click at [1277, 614] on icon "button" at bounding box center [1273, 615] width 12 height 12
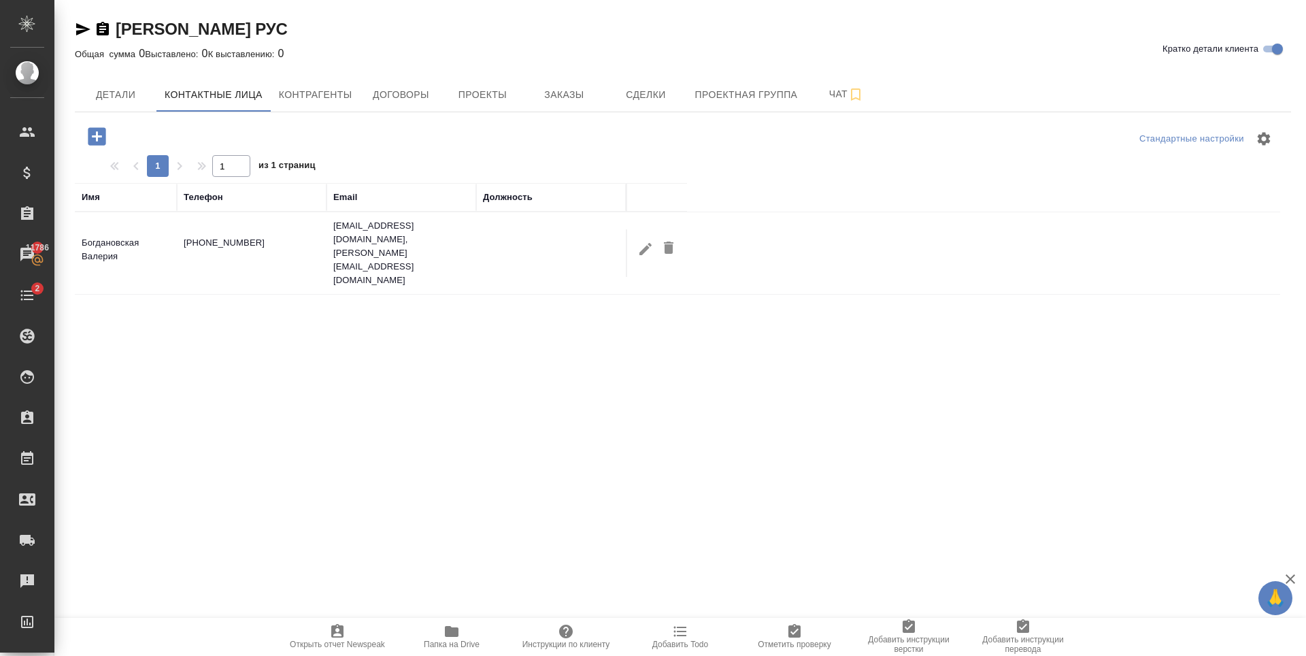
click at [374, 361] on div "Имя Телефон Email Должность [PERSON_NAME] [PHONE_NUMBER] [PERSON_NAME][EMAIL_AD…" at bounding box center [678, 448] width 1206 height 531
click at [131, 96] on span "Детали" at bounding box center [115, 94] width 65 height 17
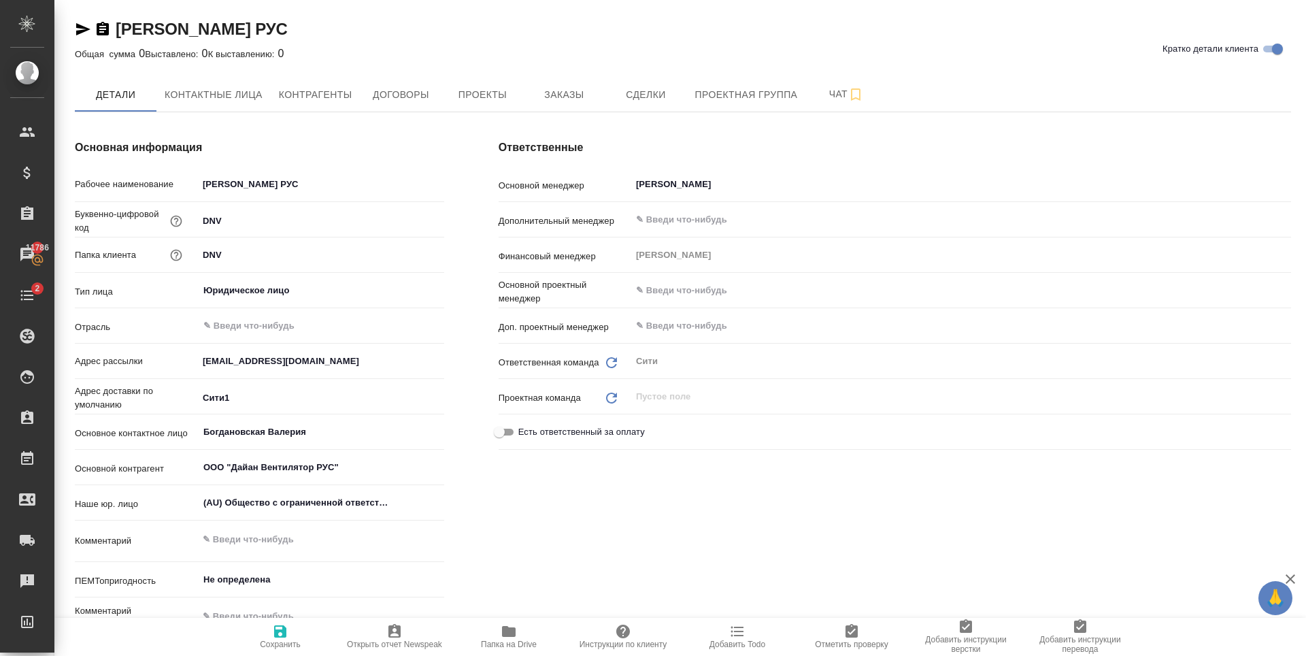
type textarea "x"
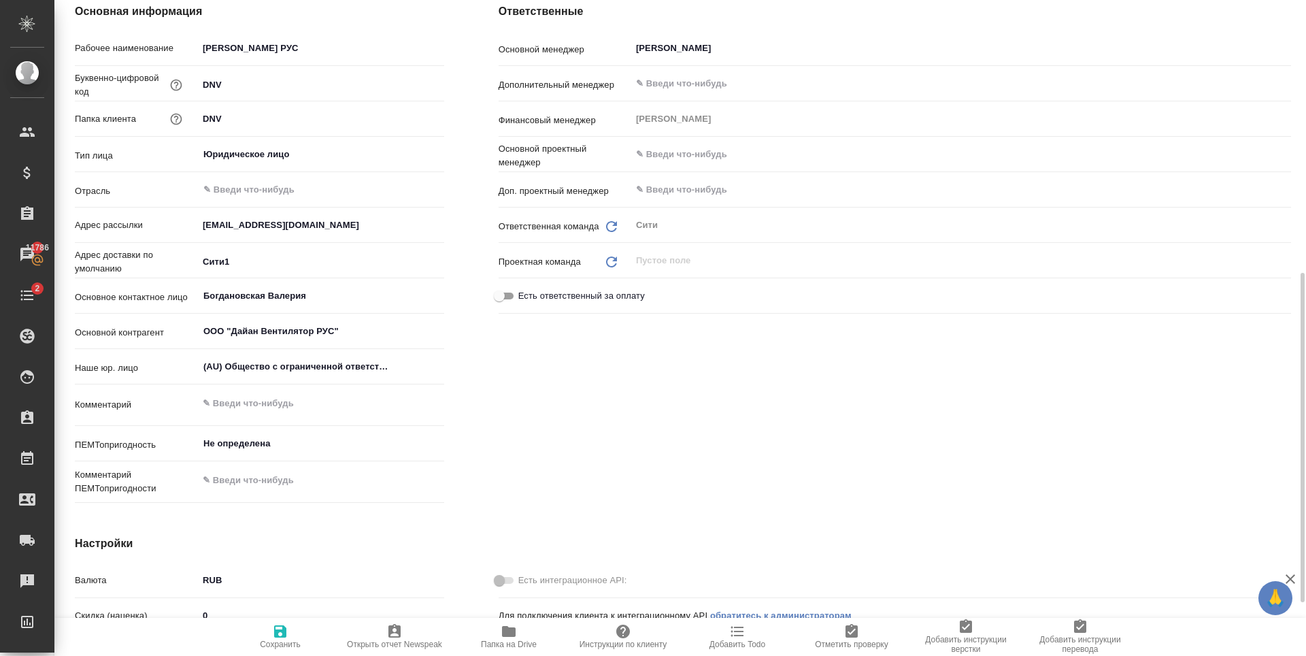
scroll to position [272, 0]
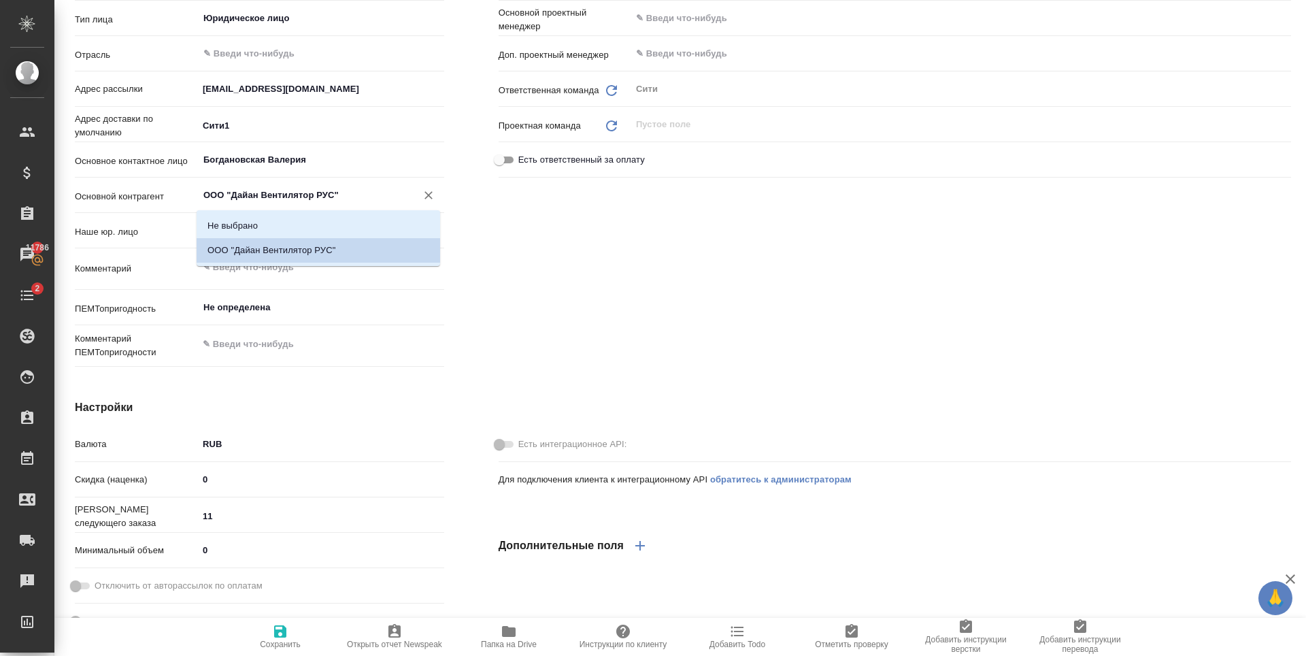
drag, startPoint x: 340, startPoint y: 198, endPoint x: 203, endPoint y: 195, distance: 136.8
click at [203, 195] on input "ООО "Дайан Вентилятор РУС"" at bounding box center [298, 195] width 193 height 16
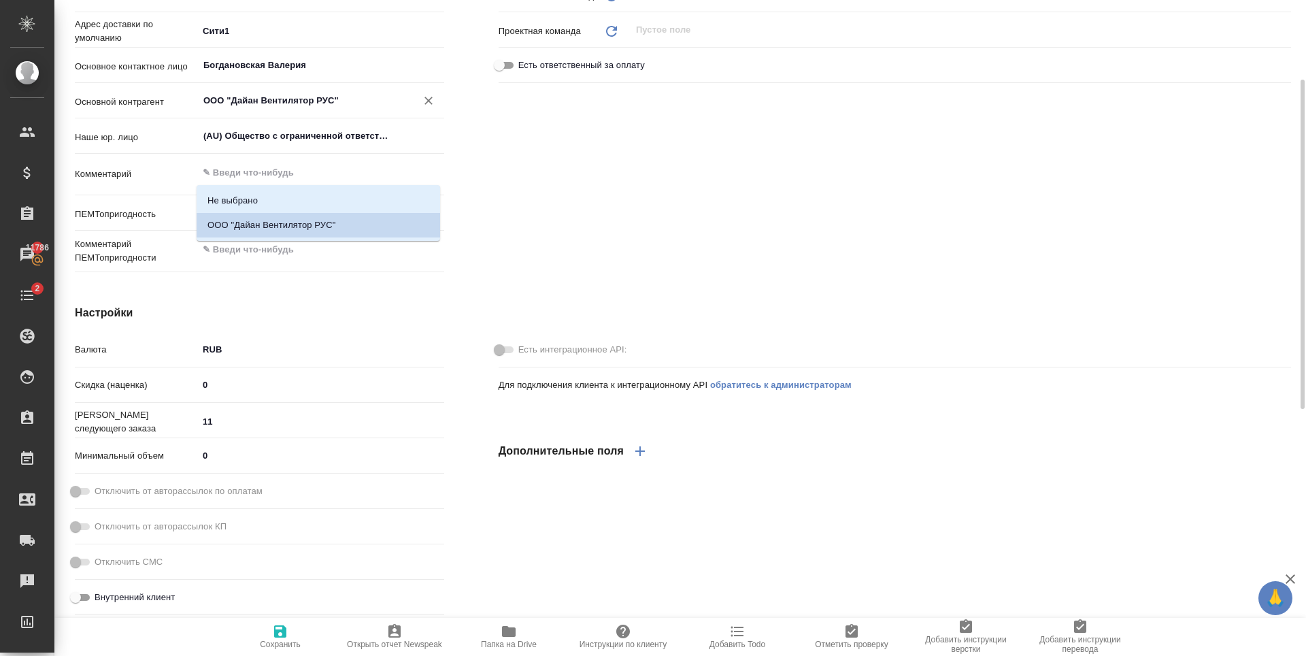
scroll to position [0, 0]
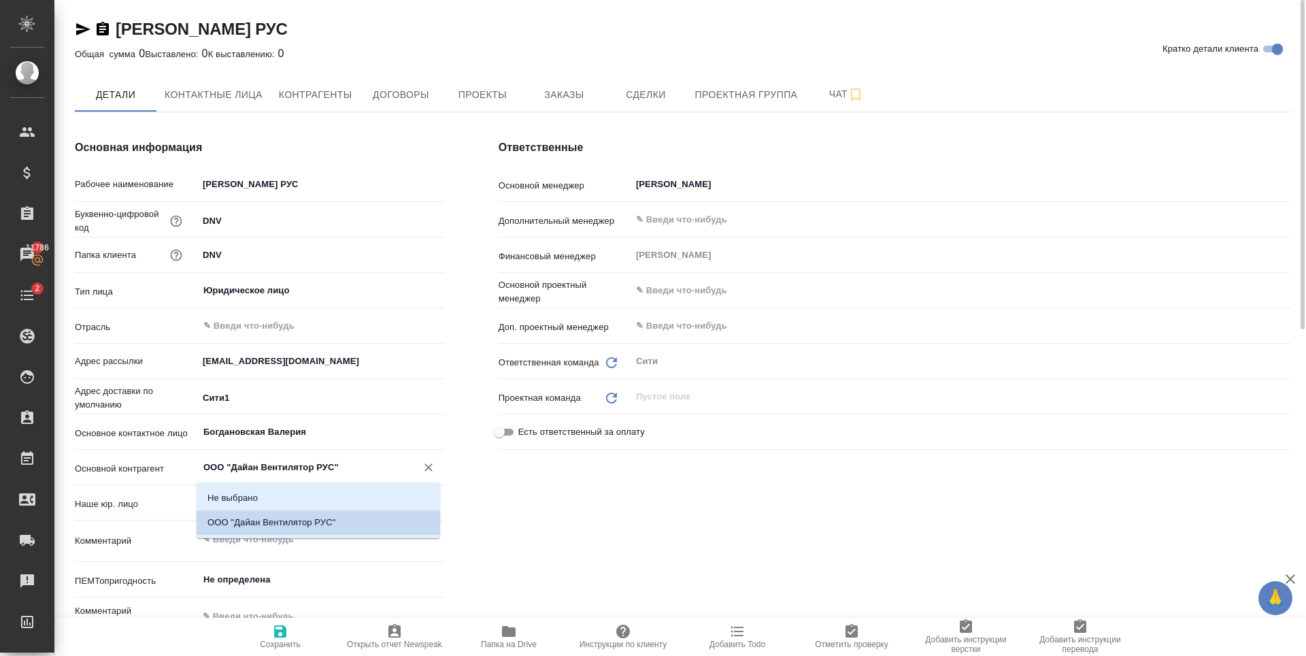
click at [482, 15] on div "[PERSON_NAME] Вентилятор РУС Кратко детали клиента Общая сумма 0 Выставлено: 0 …" at bounding box center [683, 652] width 1232 height 1305
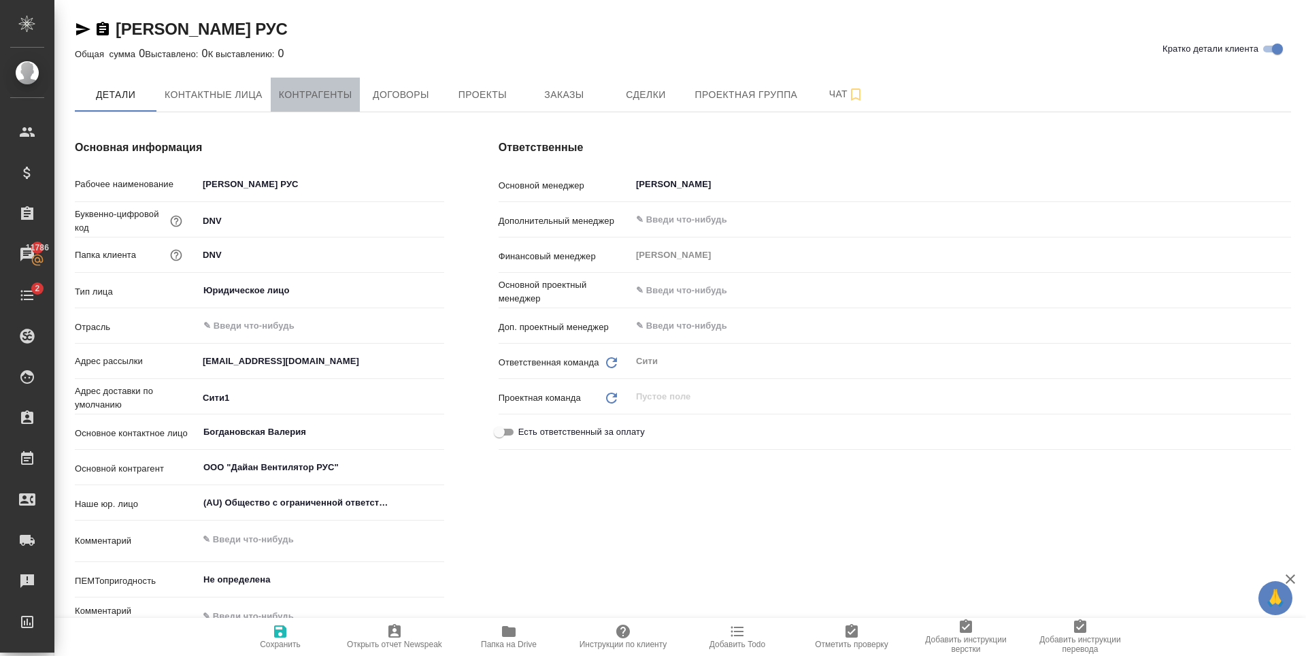
click at [328, 91] on span "Контрагенты" at bounding box center [315, 94] width 73 height 17
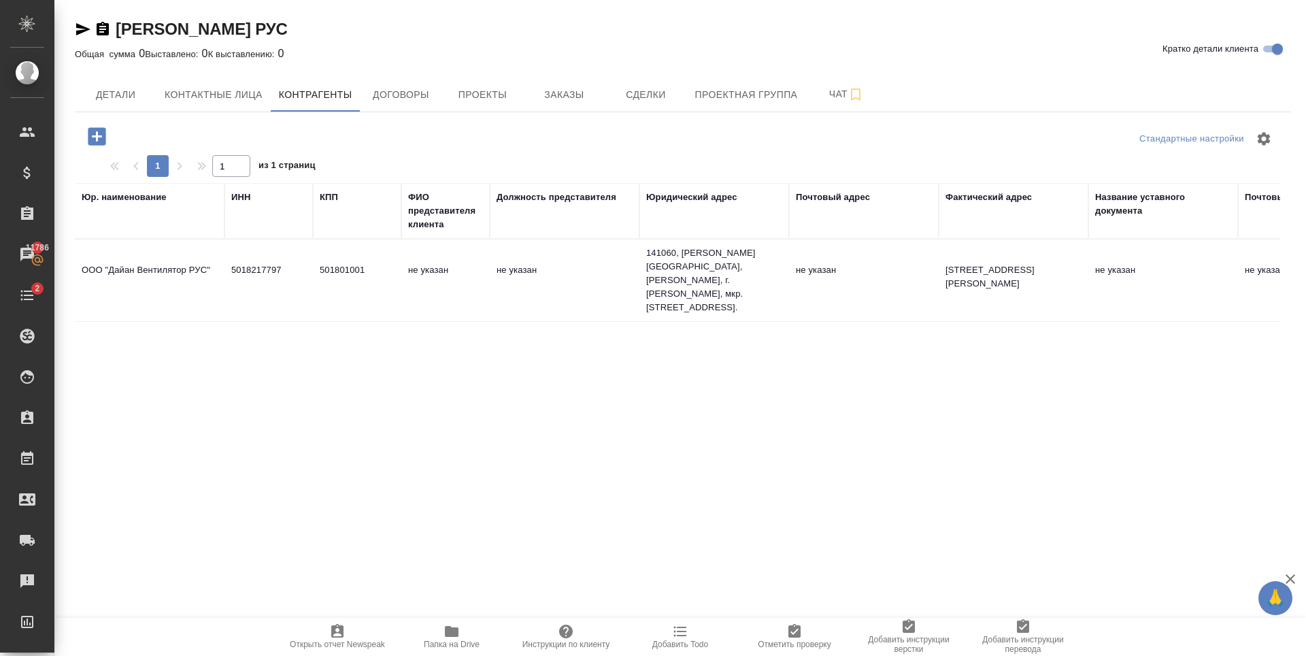
drag, startPoint x: 314, startPoint y: 263, endPoint x: 257, endPoint y: 297, distance: 67.5
click at [382, 284] on td "501801001" at bounding box center [357, 281] width 88 height 48
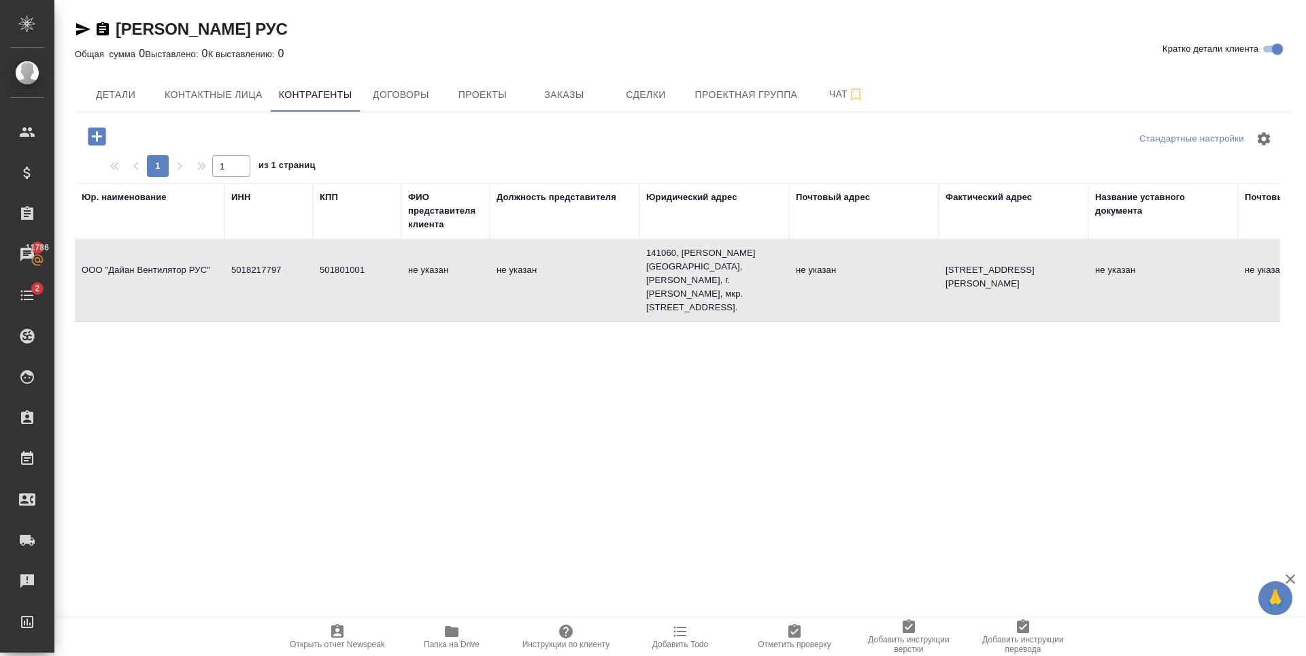
drag, startPoint x: 278, startPoint y: 263, endPoint x: 210, endPoint y: 266, distance: 68.1
click at [210, 266] on tr "ООО "[PERSON_NAME] Вентилятор РУС" 5018217797 501801001 не указан не указан 141…" at bounding box center [1060, 281] width 1971 height 82
click at [275, 380] on div "Стандартные настройки 1 1 из 1 страниц Юр. наименование ИНН КПП ФИО представите…" at bounding box center [683, 440] width 1217 height 656
click at [275, 282] on td "5018217797" at bounding box center [269, 281] width 88 height 48
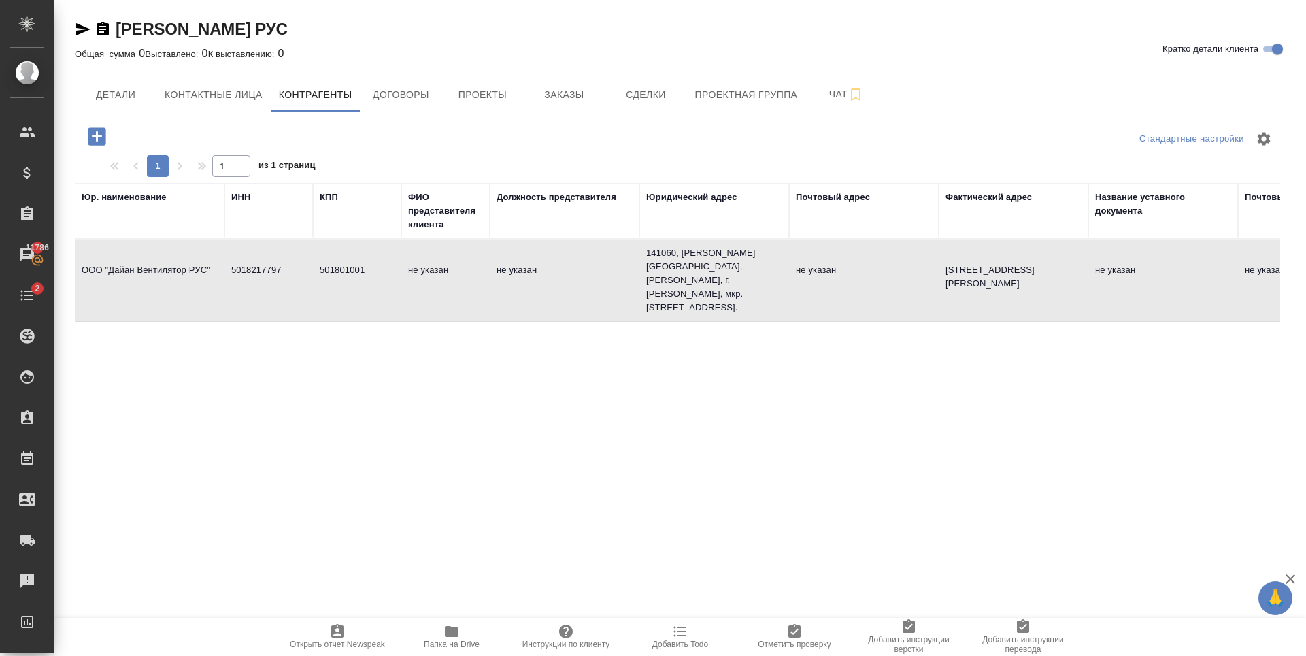
type textarea "ООО "Дайан Вентилятор РУС""
type input "5018217797"
type input "501801001"
type textarea "141060, [PERSON_NAME][GEOGRAPHIC_DATA], [PERSON_NAME], г. [PERSON_NAME], мкр. […"
type textarea "[STREET_ADDRESS][PERSON_NAME]"
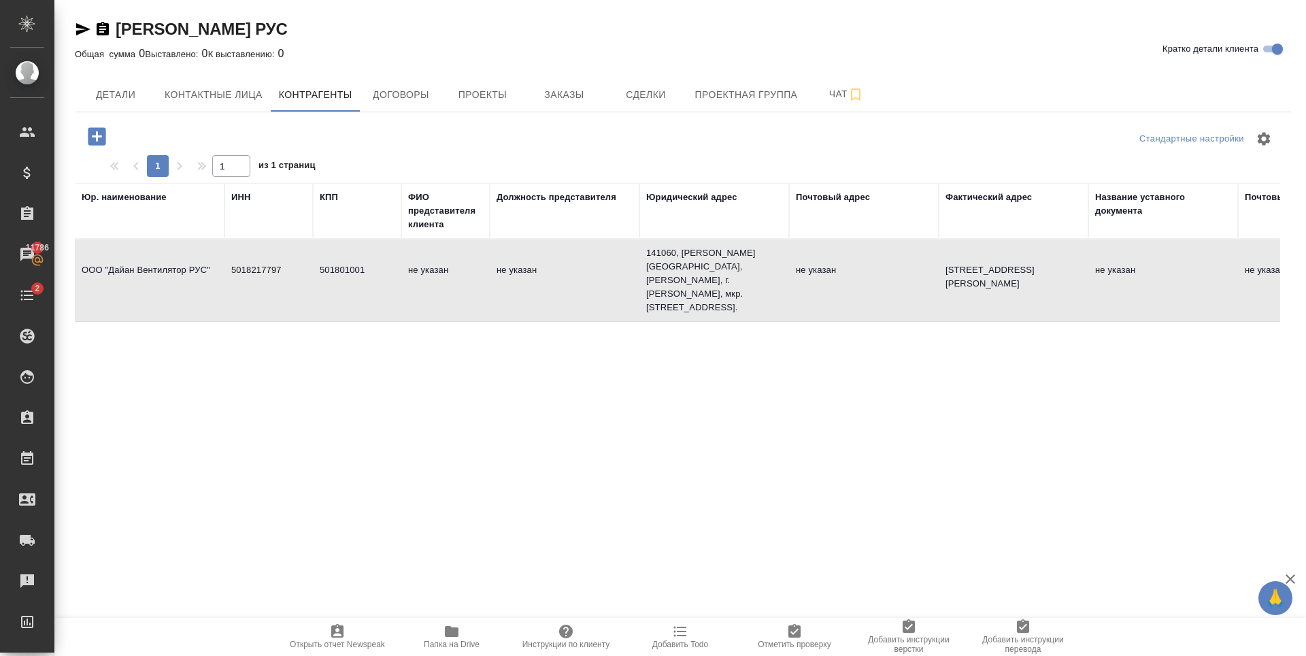
type input "[PERSON_NAME]"
type input "40702810440000418233"
type input "044525225"
type input "30101810400000000225"
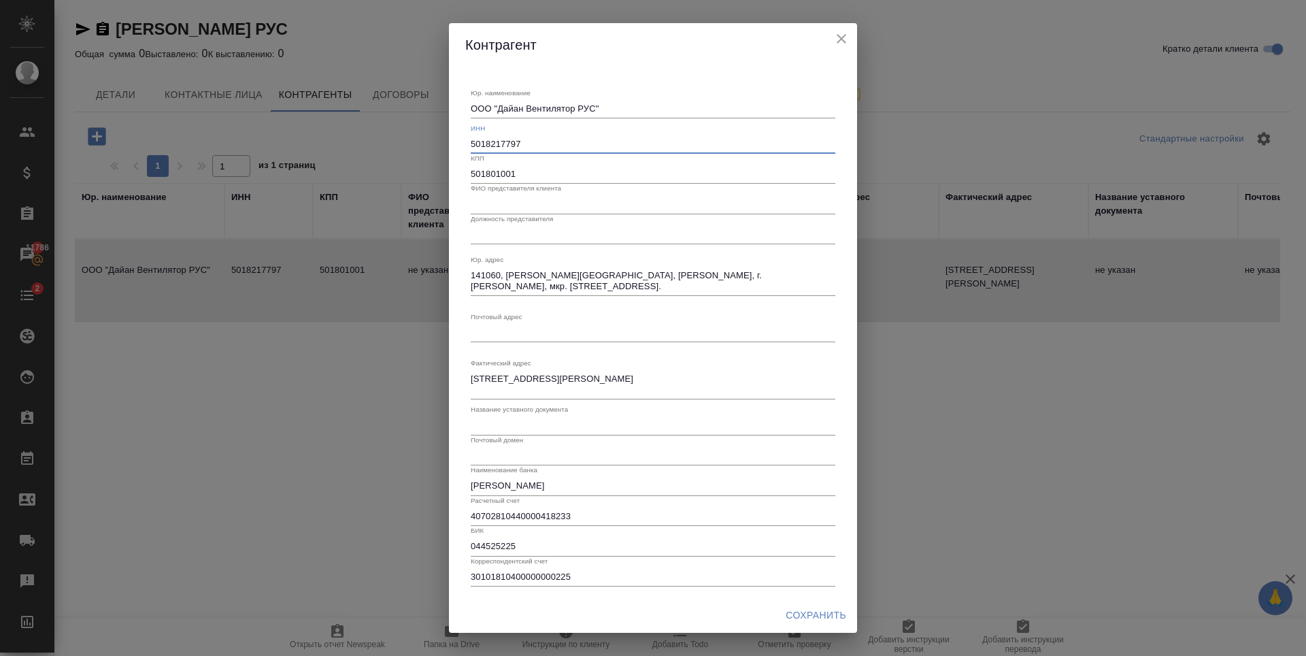
click at [544, 138] on input "5018217797" at bounding box center [653, 144] width 365 height 19
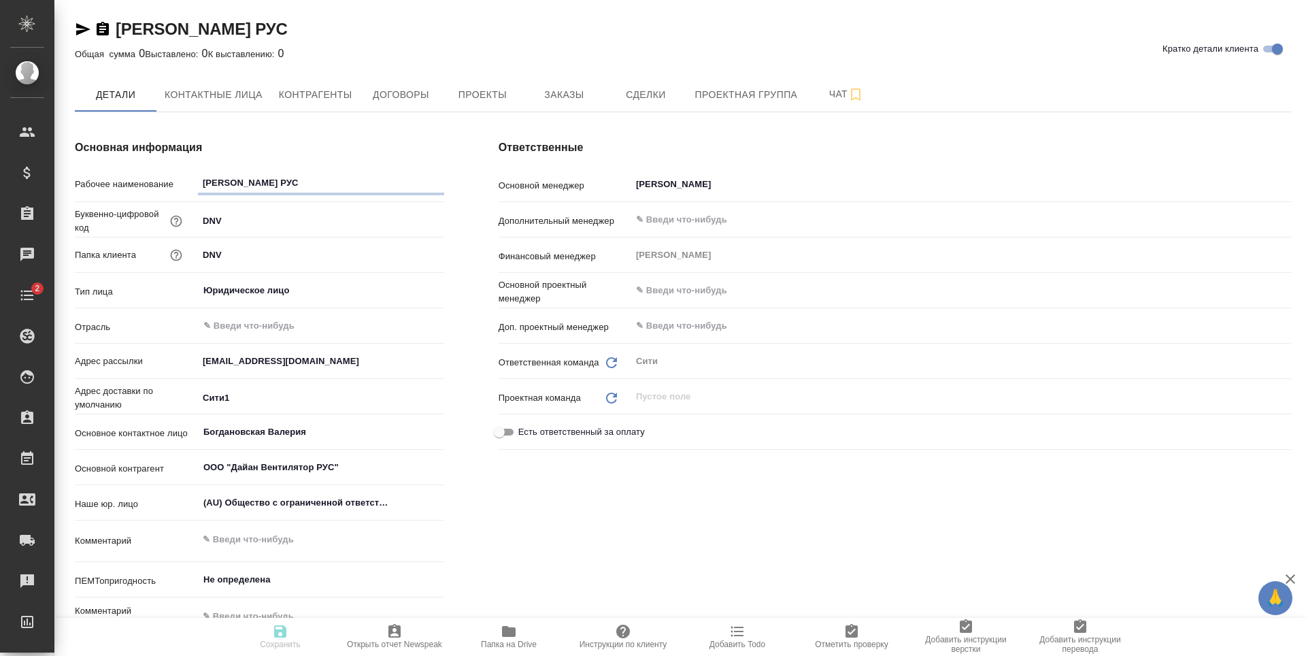
type textarea "x"
click at [423, 99] on span "Договоры" at bounding box center [400, 94] width 65 height 17
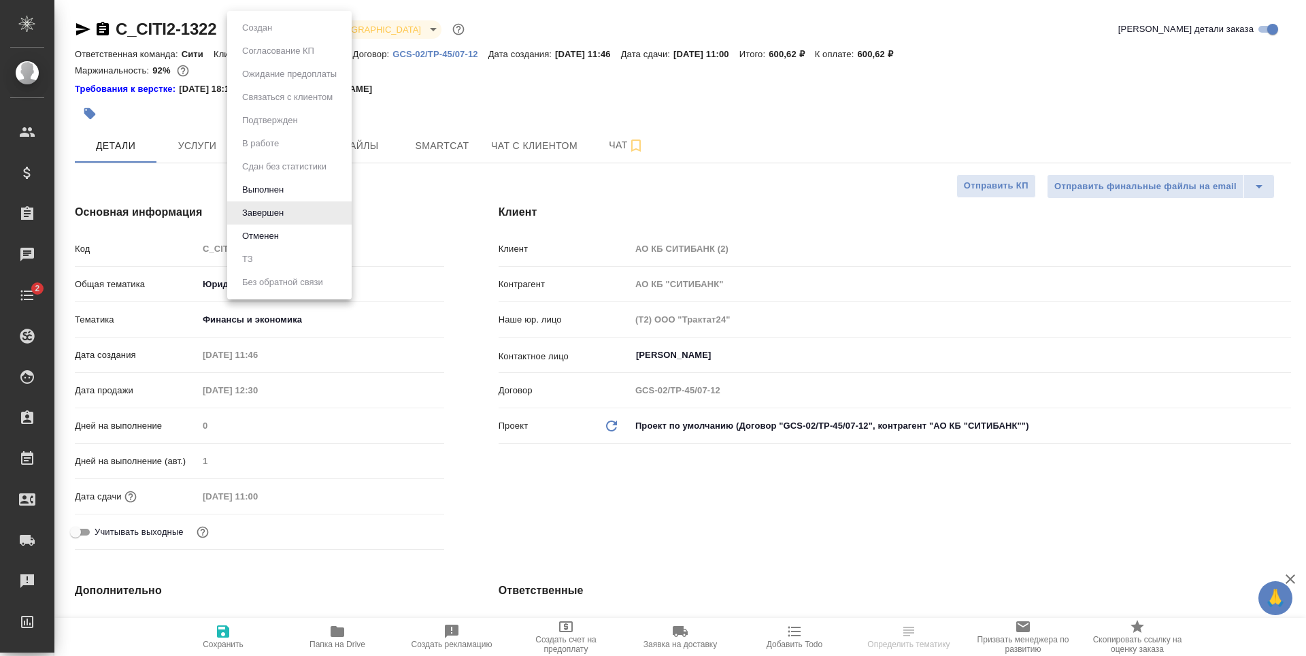
select select "RU"
click at [252, 188] on button "Выполнен" at bounding box center [263, 189] width 50 height 15
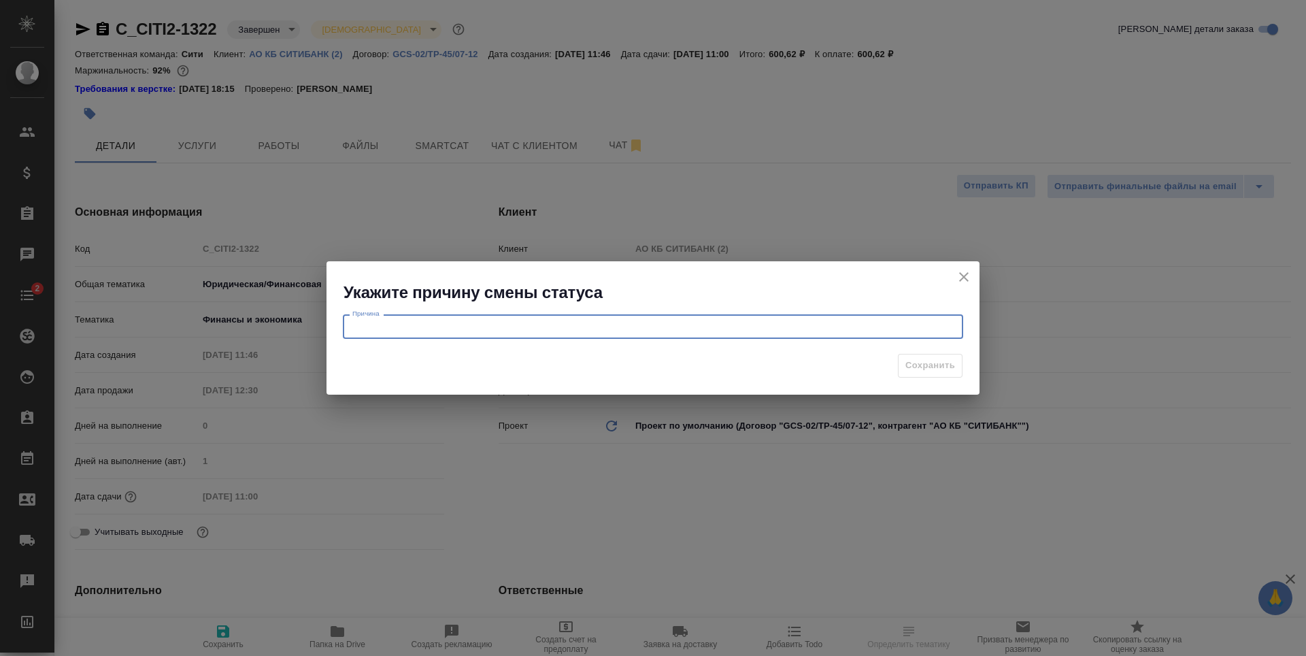
click at [644, 325] on textarea at bounding box center [653, 327] width 602 height 10
click at [861, 328] on textarea at bounding box center [653, 327] width 602 height 10
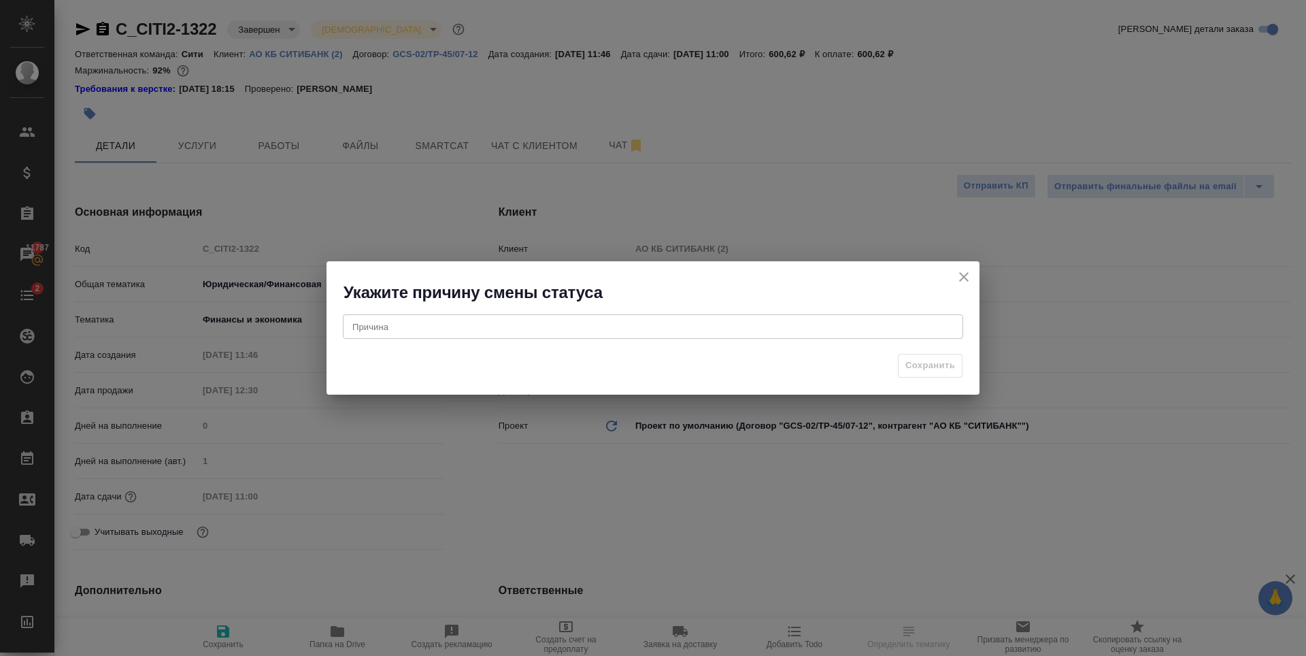
click at [863, 336] on div "x Причина" at bounding box center [653, 326] width 621 height 24
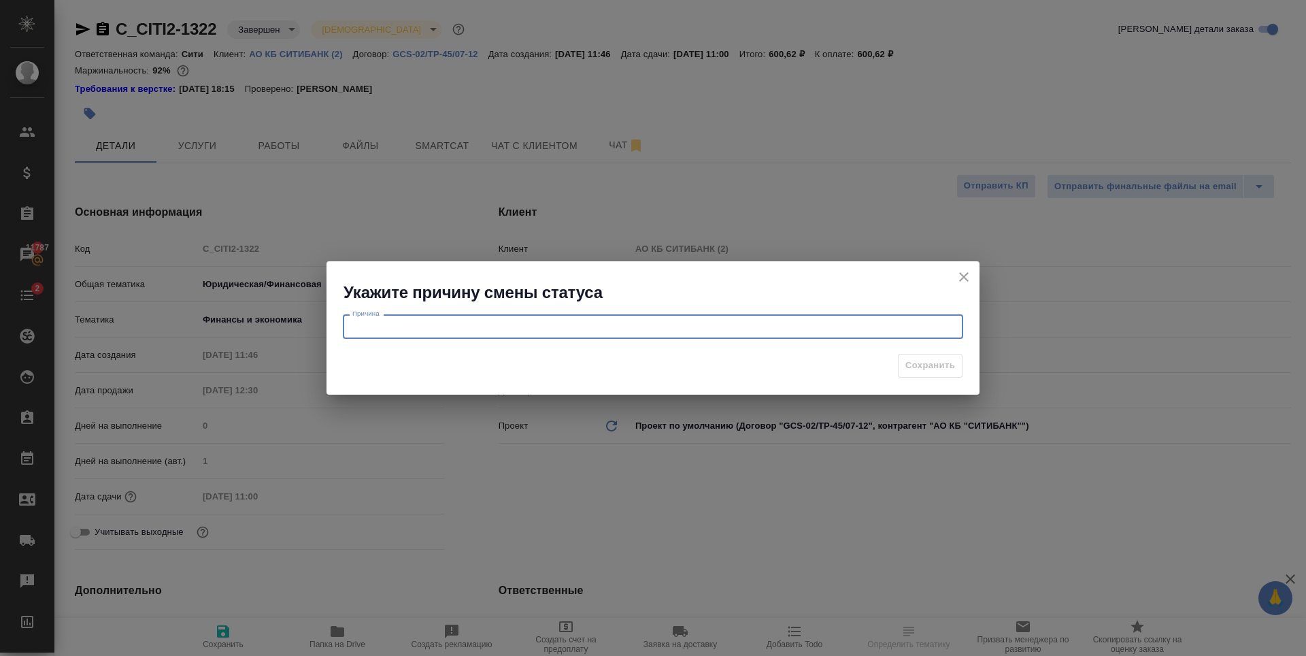
type textarea "Ь"
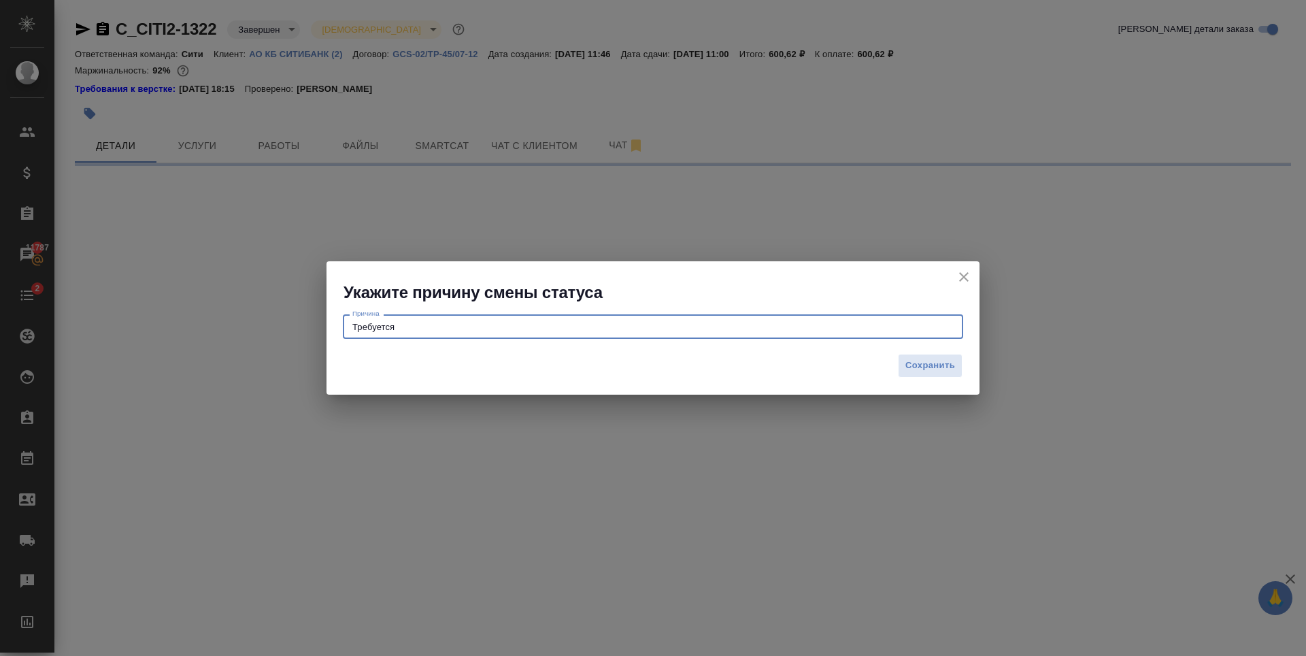
type textarea "Требуется"
select select "RU"
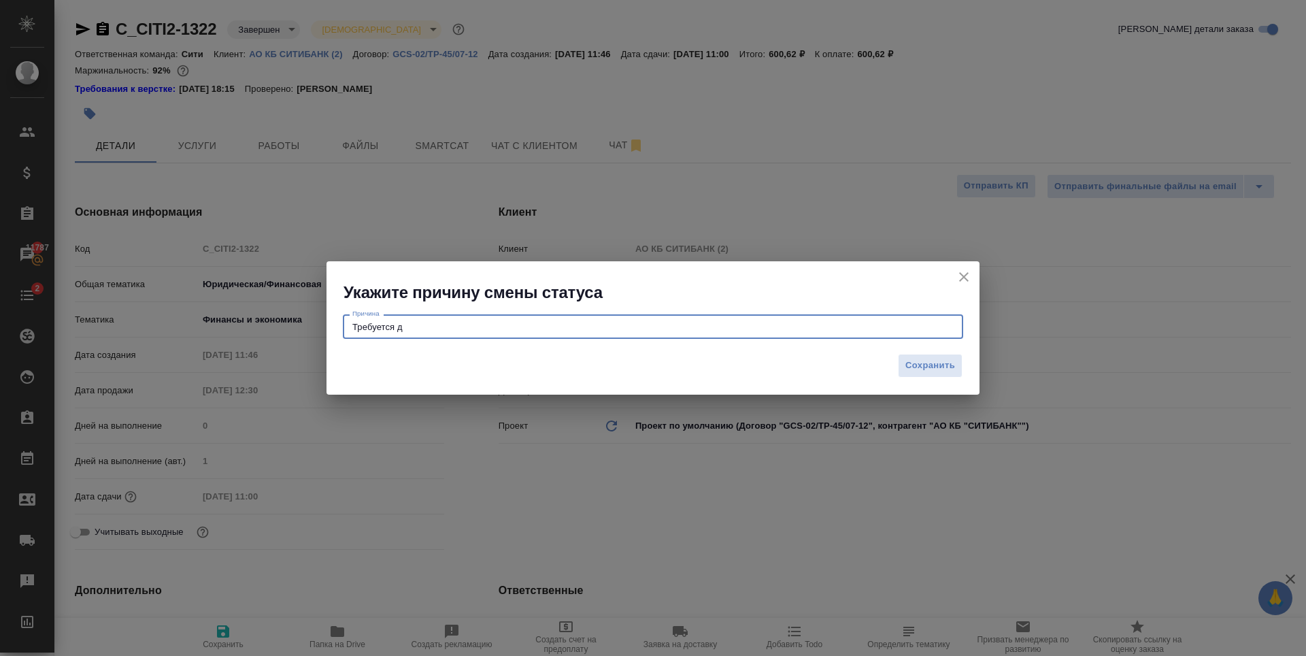
type textarea "Требуется до"
type textarea "x"
type textarea "Требуется доработка"
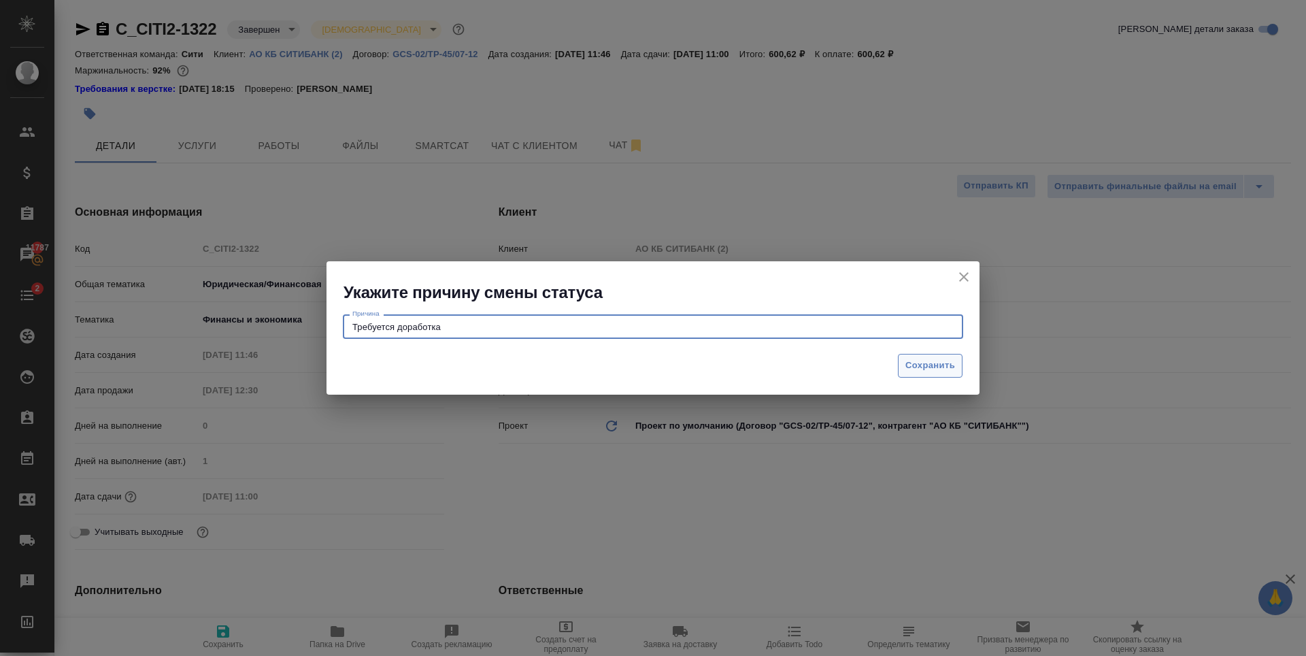
click at [943, 369] on span "Сохранить" at bounding box center [931, 366] width 50 height 16
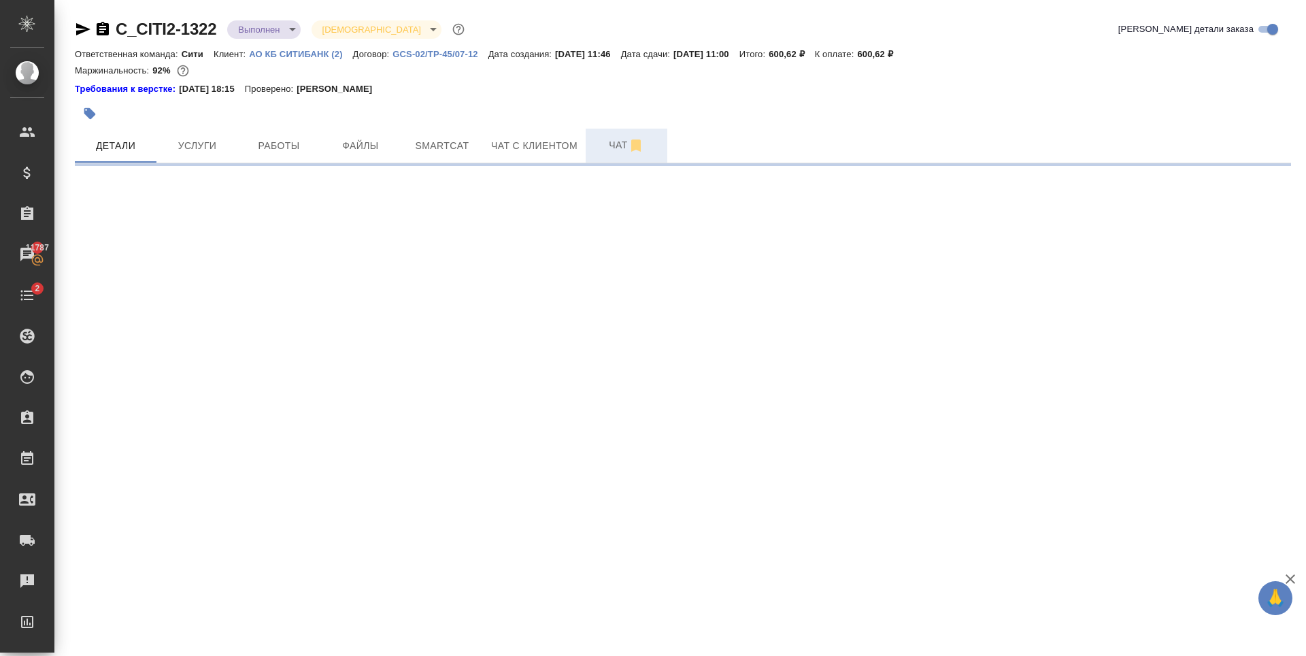
select select "RU"
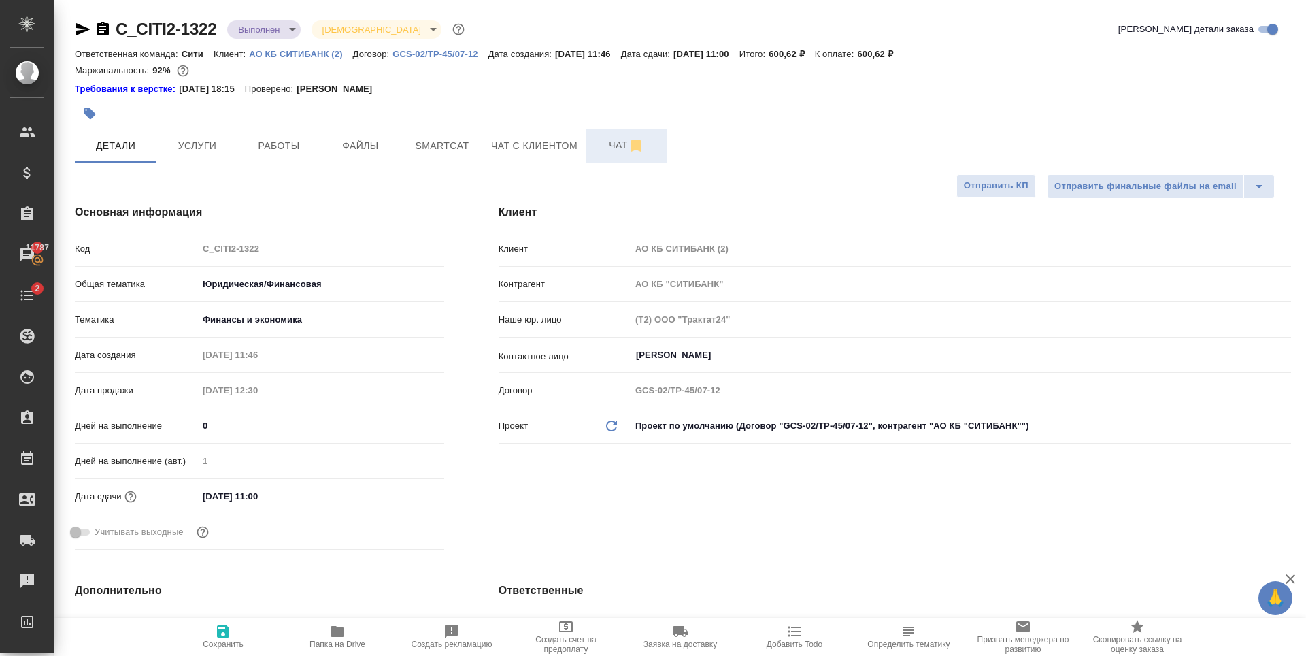
type textarea "x"
click at [614, 142] on span "Чат" at bounding box center [626, 145] width 65 height 17
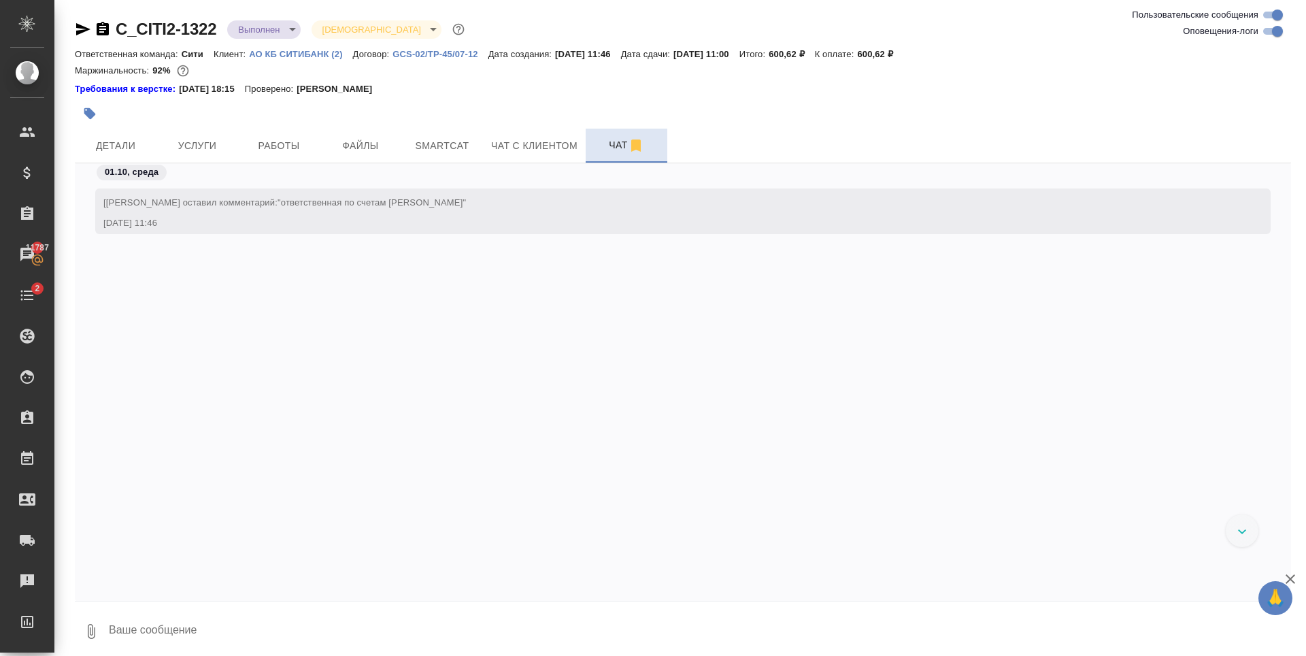
scroll to position [978, 0]
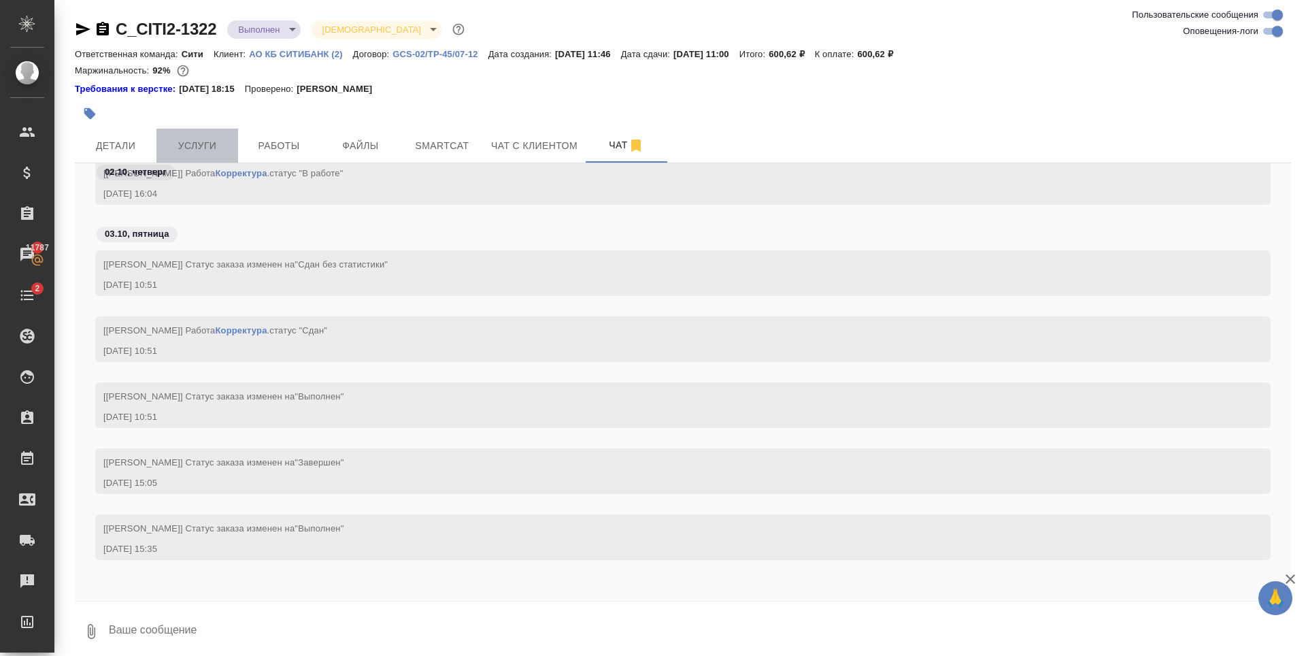
click at [224, 136] on button "Услуги" at bounding box center [198, 146] width 82 height 34
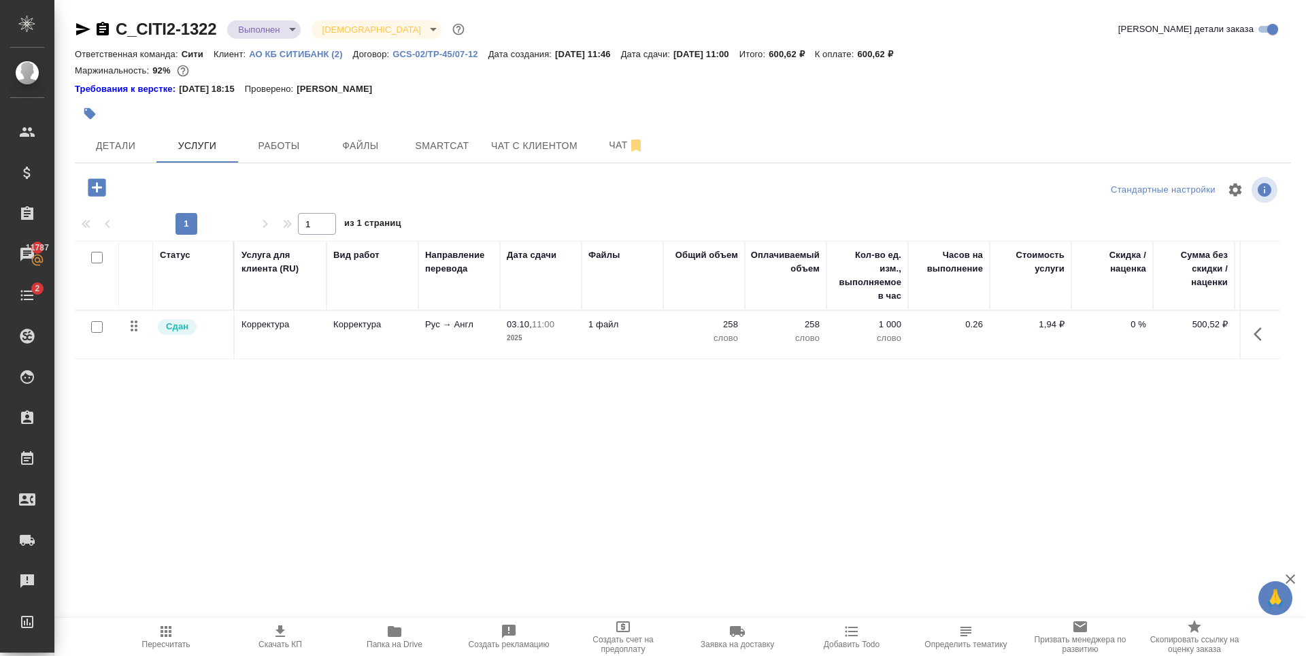
click at [582, 382] on div "Статус Услуга для клиента (RU) Вид работ Направление перевода Дата сдачи Файлы …" at bounding box center [678, 387] width 1206 height 293
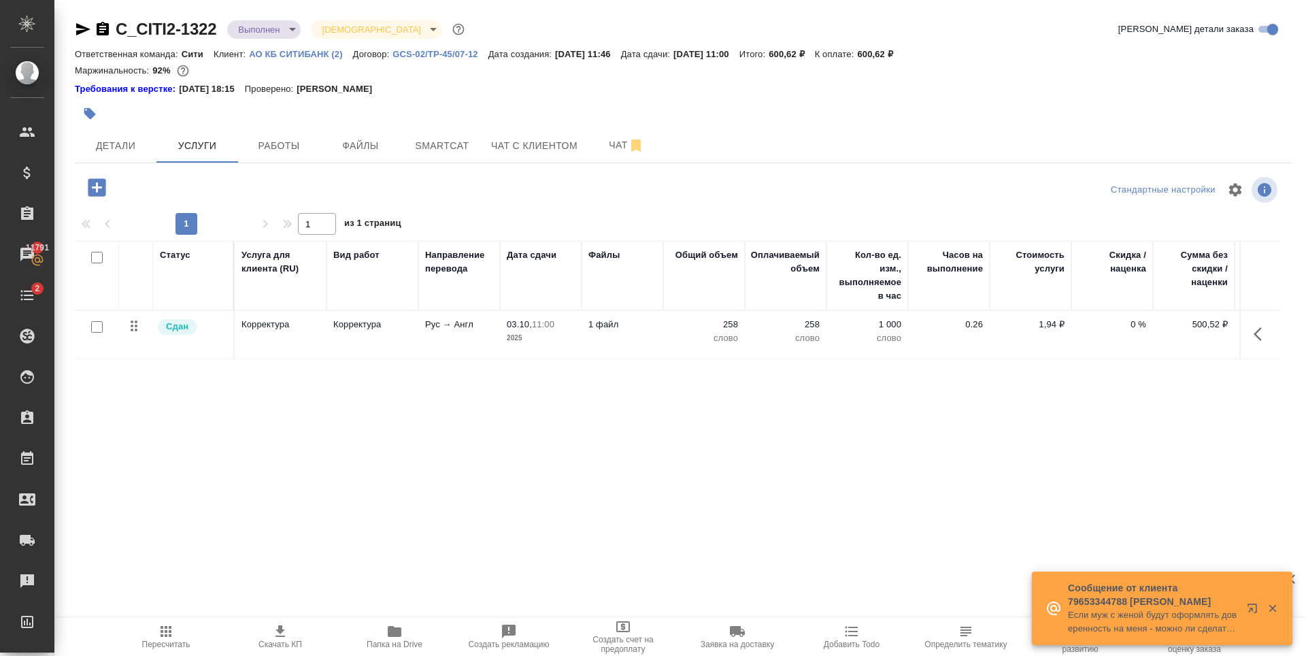
drag, startPoint x: 1029, startPoint y: 524, endPoint x: 1142, endPoint y: 536, distance: 113.6
click at [1161, 524] on div "Статус Услуга для клиента (RU) Вид работ Направление перевода Дата сдачи Файлы …" at bounding box center [678, 387] width 1206 height 293
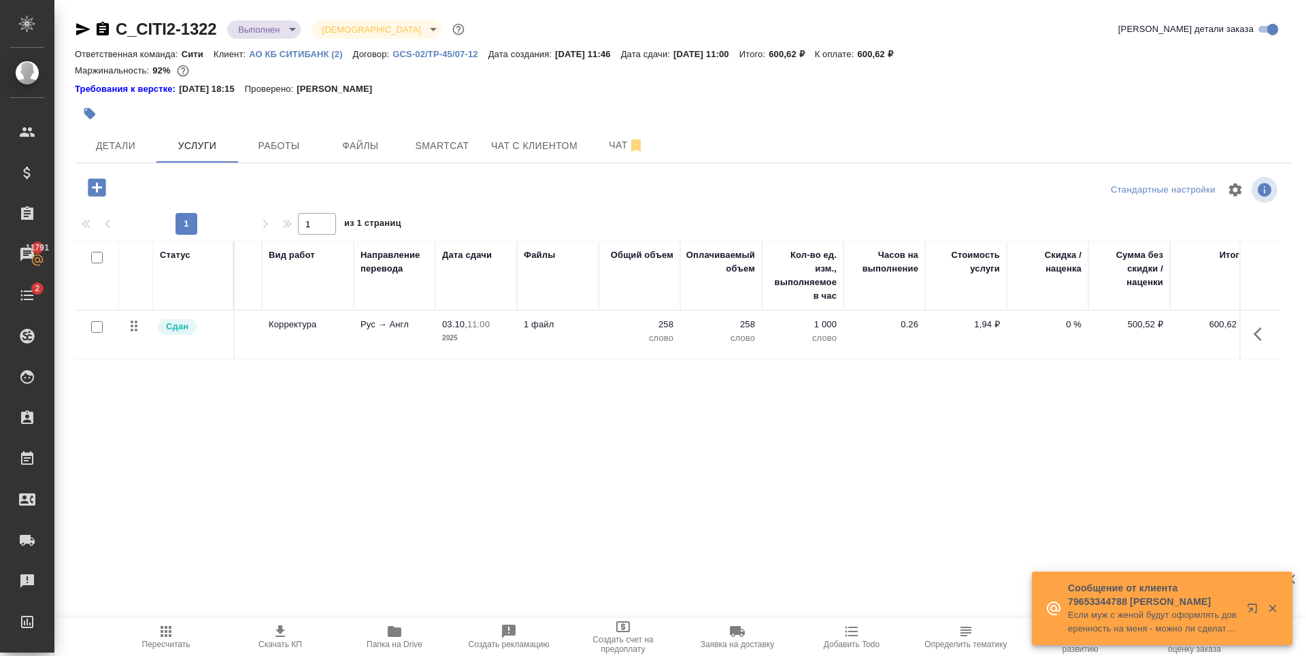
scroll to position [0, 77]
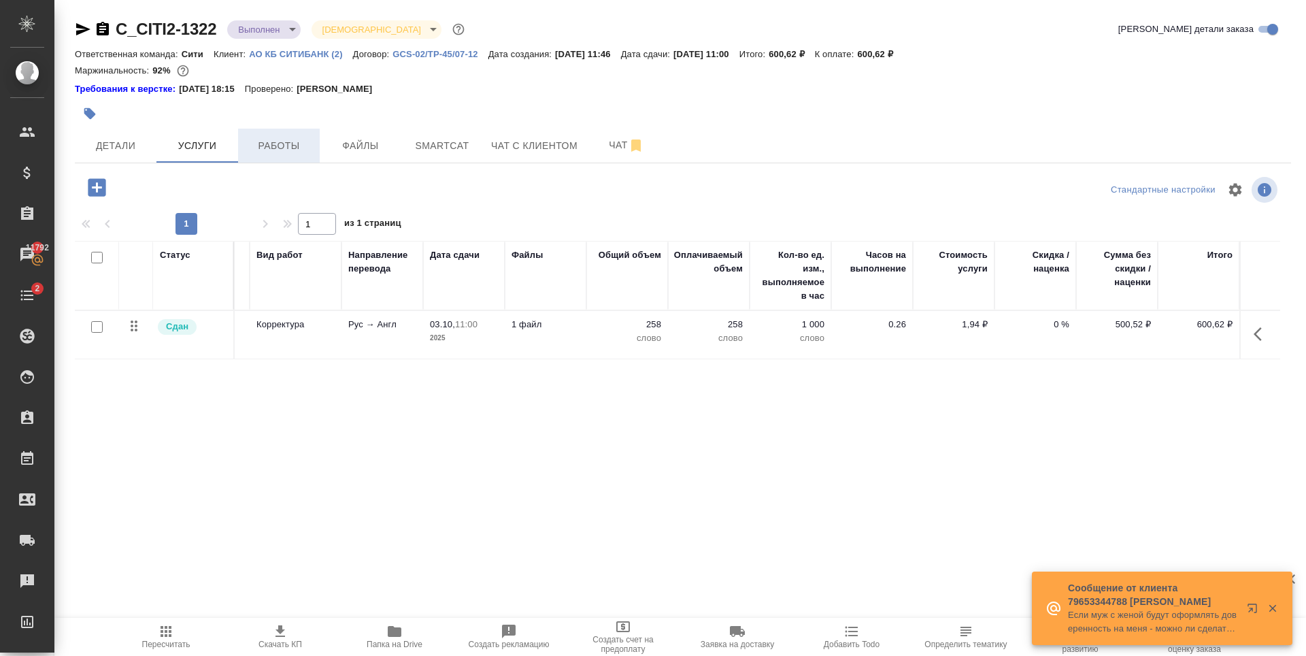
click at [259, 152] on span "Работы" at bounding box center [278, 145] width 65 height 17
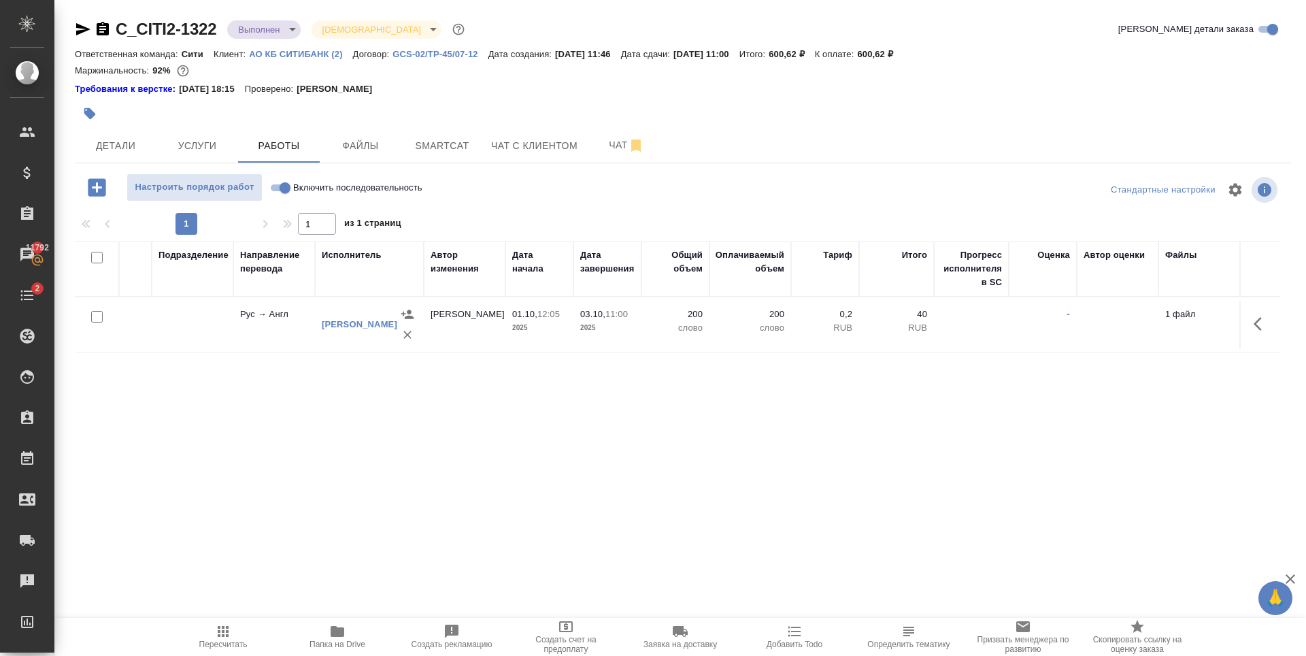
scroll to position [0, 390]
click at [1306, 497] on div "C_CITI2-1322 Выполнен completed Святая троица holyTrinity Кратко детали заказа …" at bounding box center [680, 291] width 1252 height 582
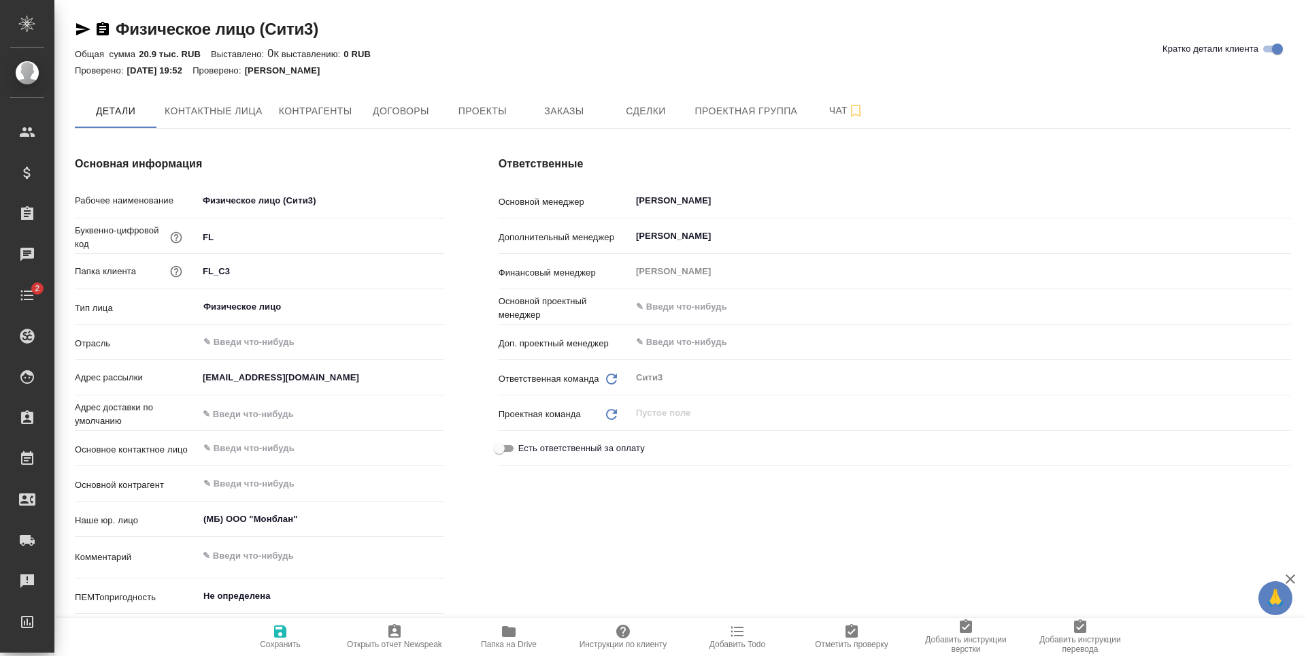
type textarea "x"
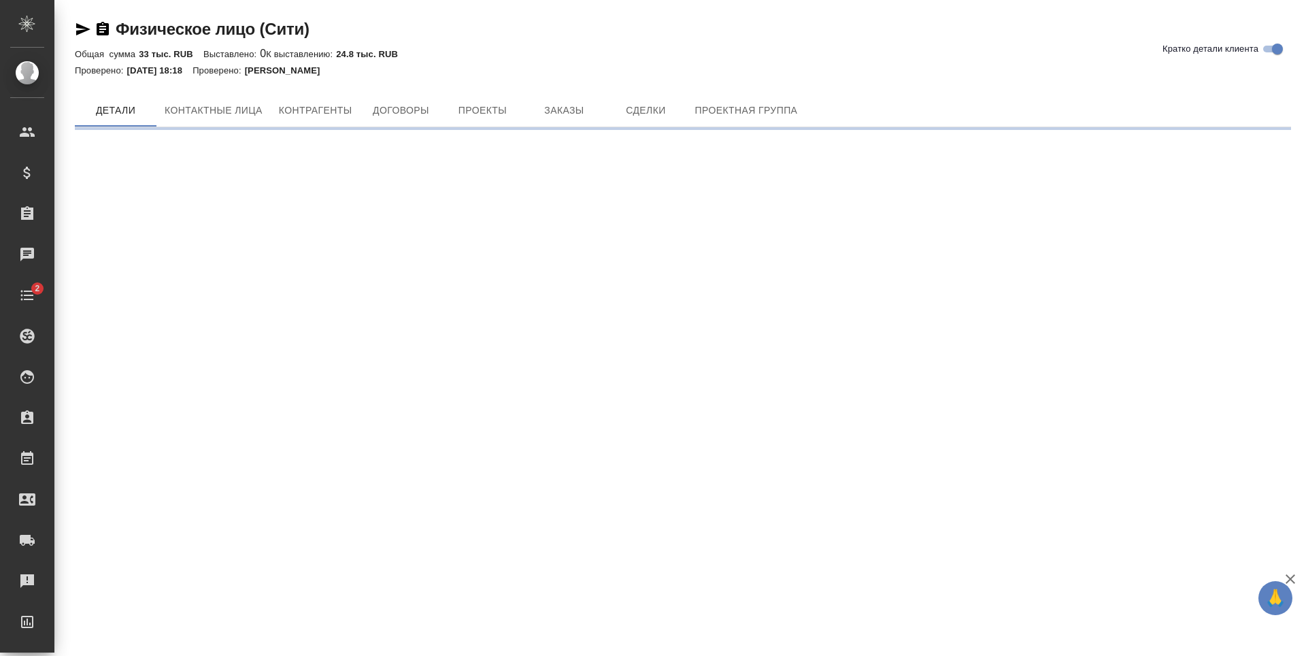
click at [538, 93] on div "Физическое лицо (Сити) [PERSON_NAME] детали клиента Общая сумма 33 тыс. RUB Выс…" at bounding box center [683, 68] width 1232 height 137
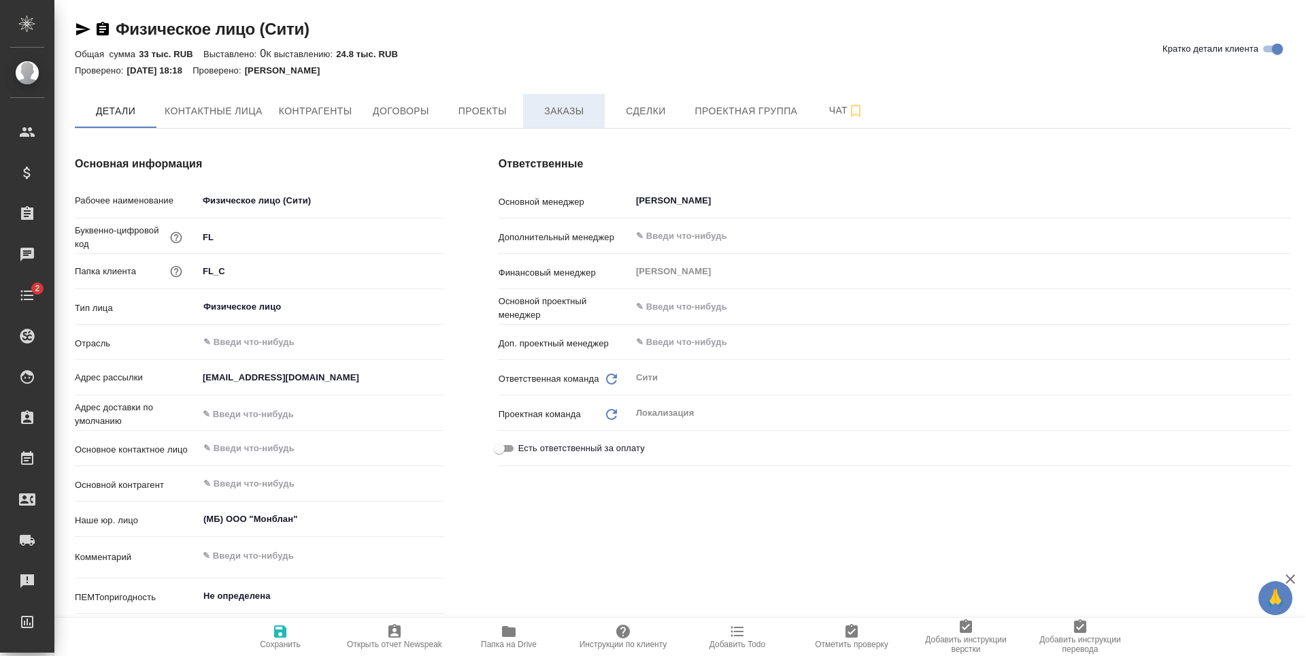
click at [565, 108] on span "Заказы" at bounding box center [563, 111] width 65 height 17
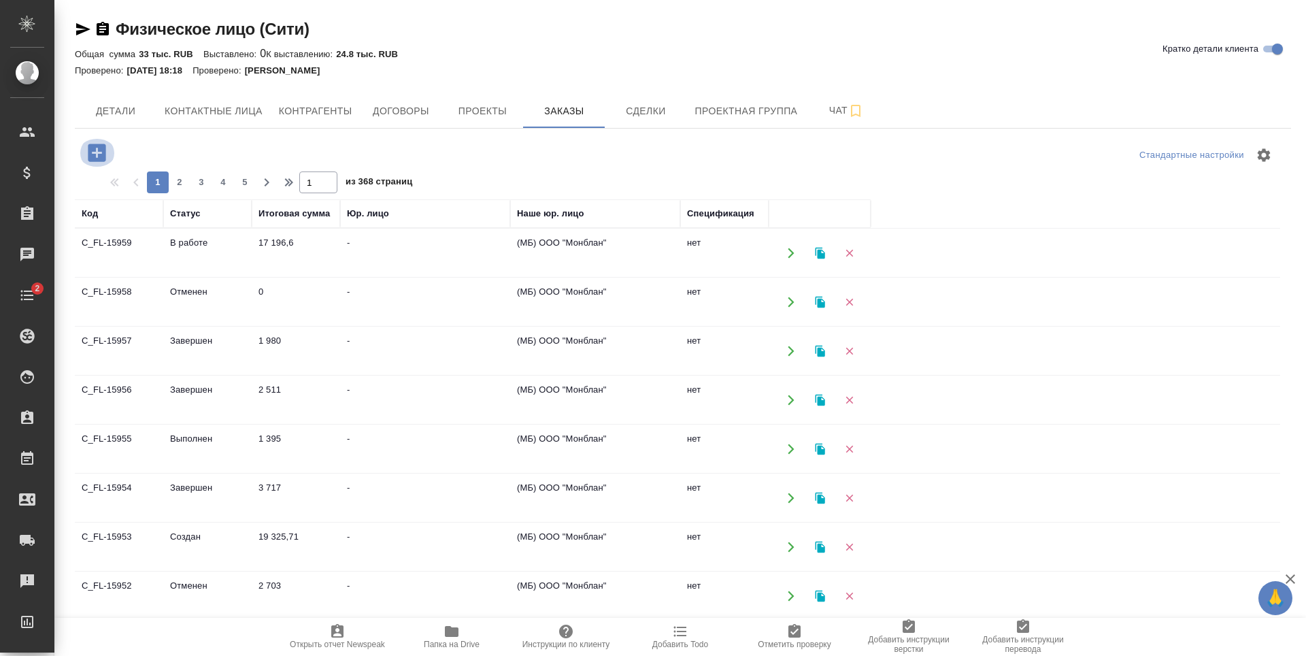
click at [102, 146] on icon "button" at bounding box center [97, 153] width 18 height 18
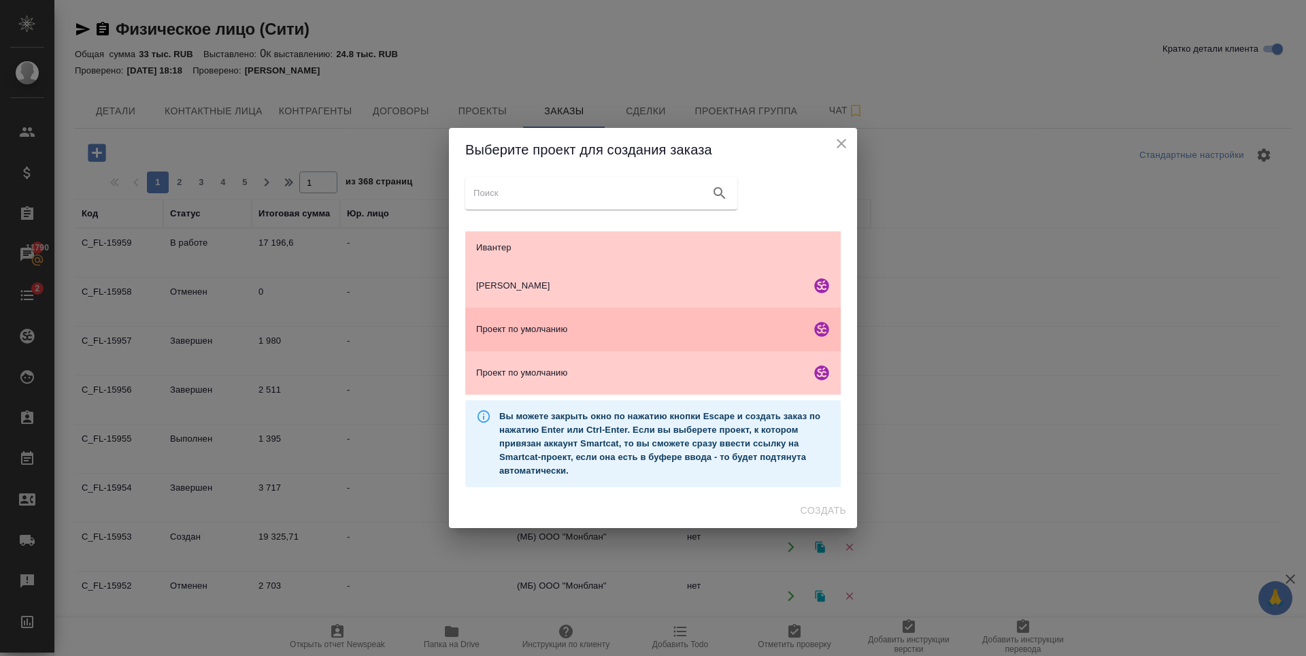
click at [691, 333] on span "Проект по умолчанию" at bounding box center [640, 330] width 329 height 14
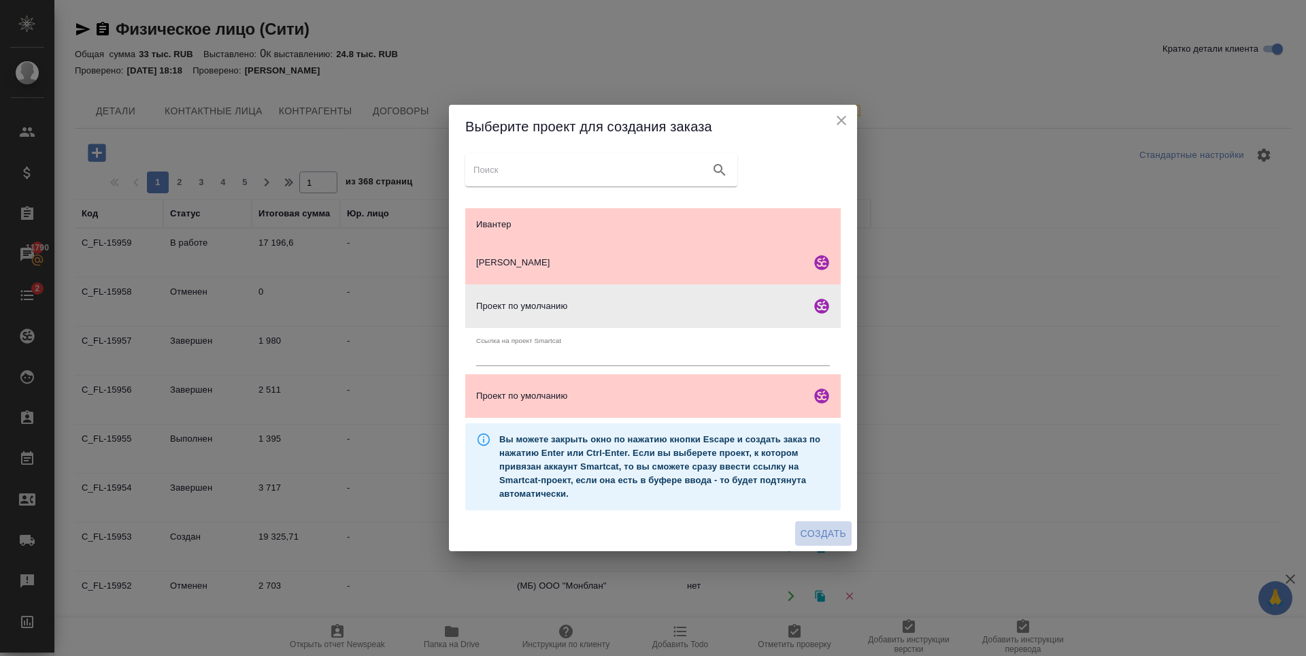
click at [829, 534] on span "Создать" at bounding box center [824, 533] width 46 height 17
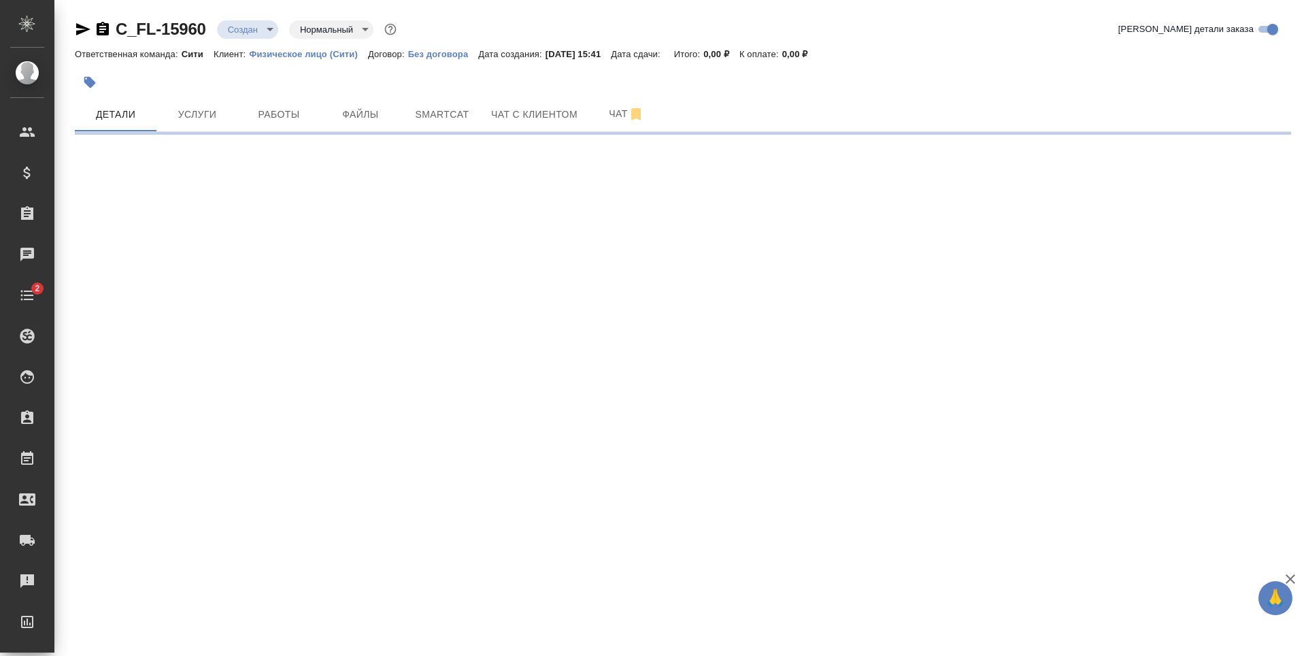
select select "RU"
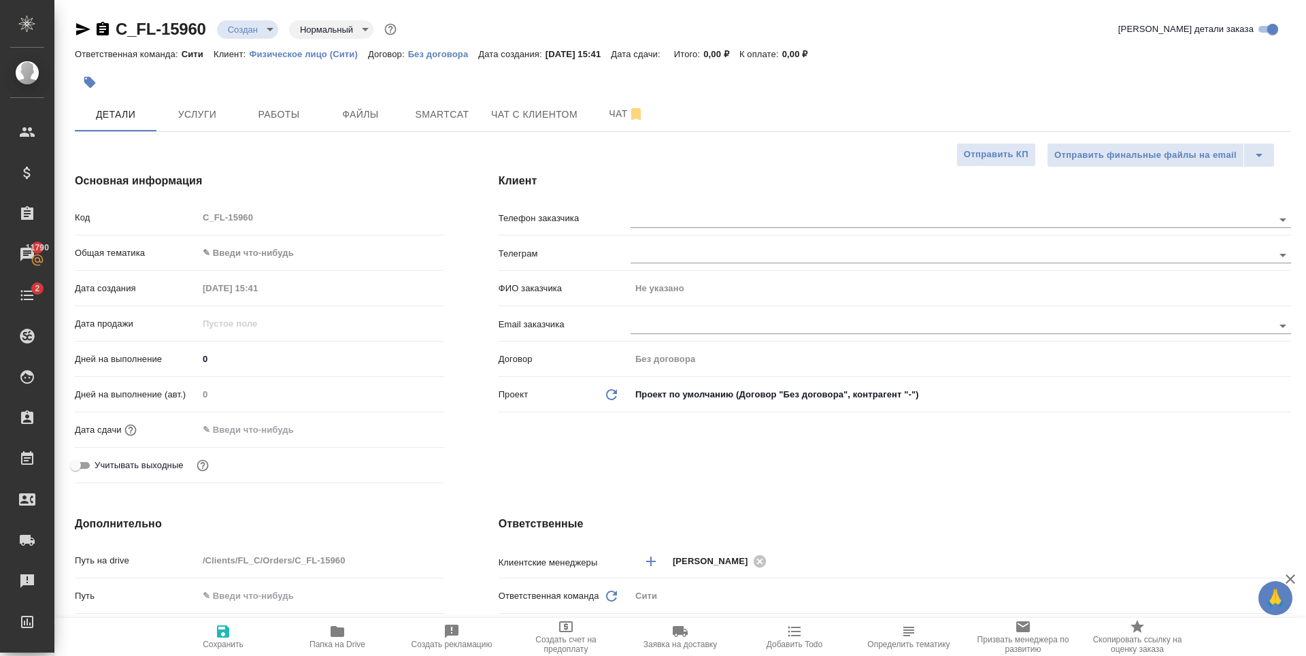
type textarea "x"
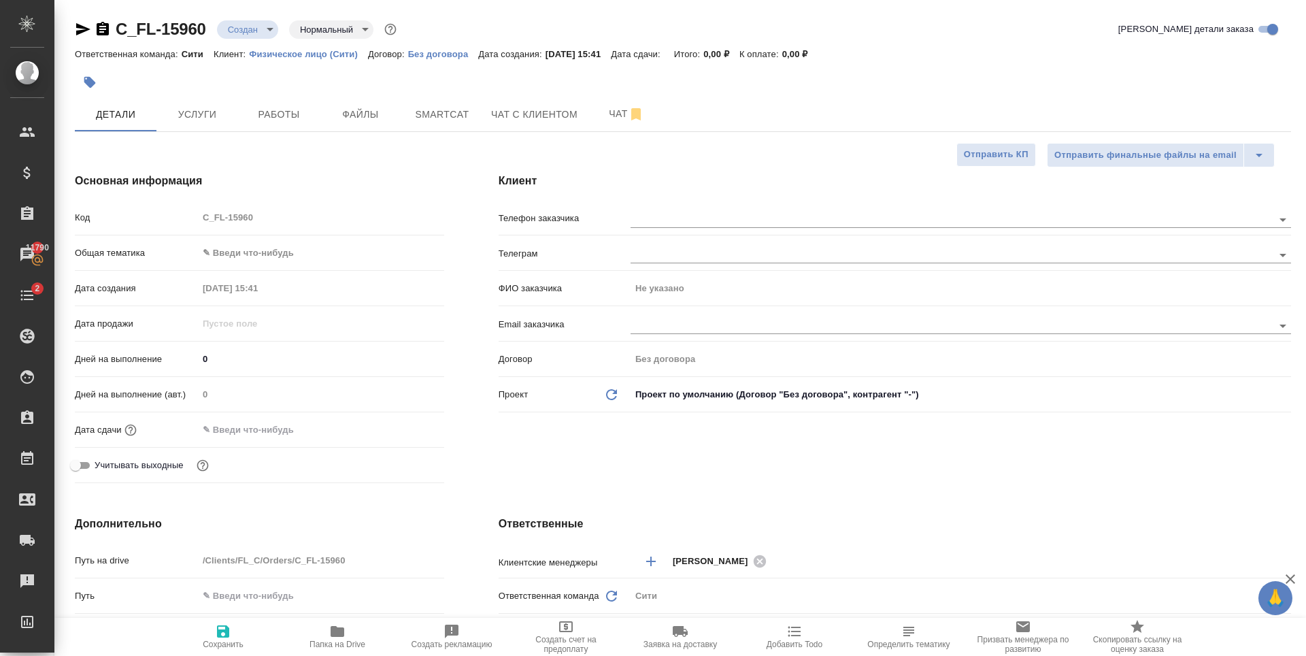
type textarea "x"
click at [385, 116] on span "Файлы" at bounding box center [360, 114] width 65 height 17
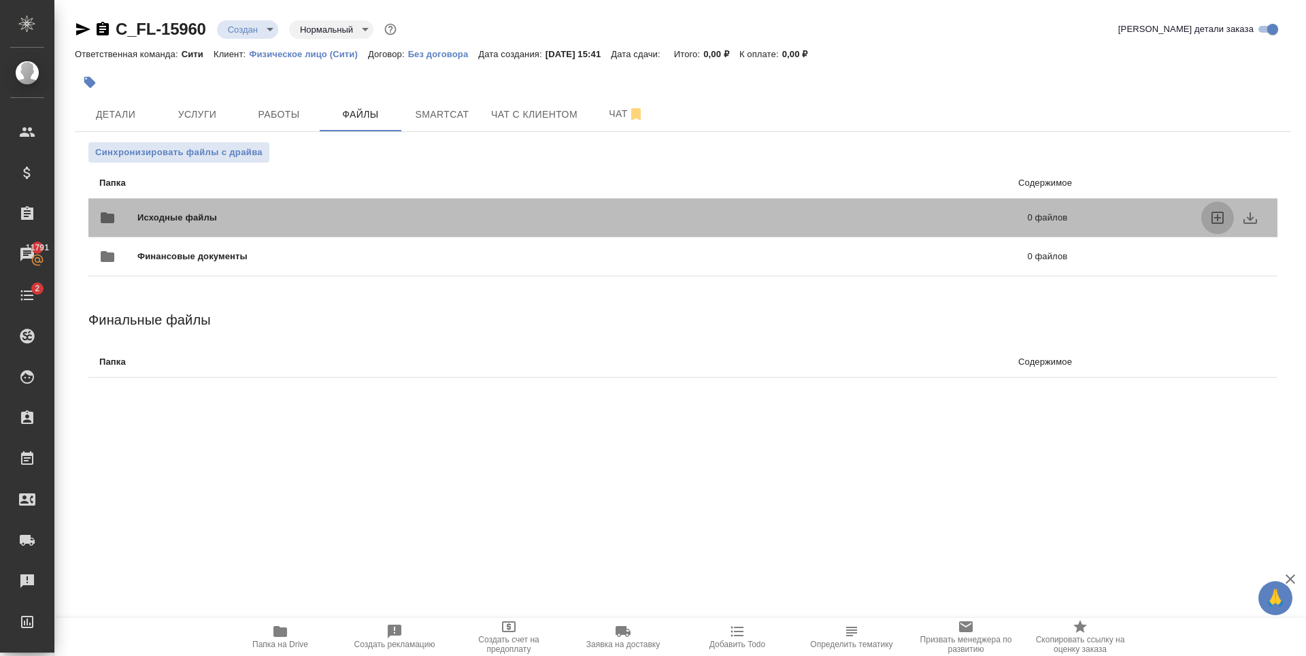
click at [1210, 214] on icon "uploadFiles" at bounding box center [1218, 218] width 16 height 16
click at [0, 0] on input "uploadFiles" at bounding box center [0, 0] width 0 height 0
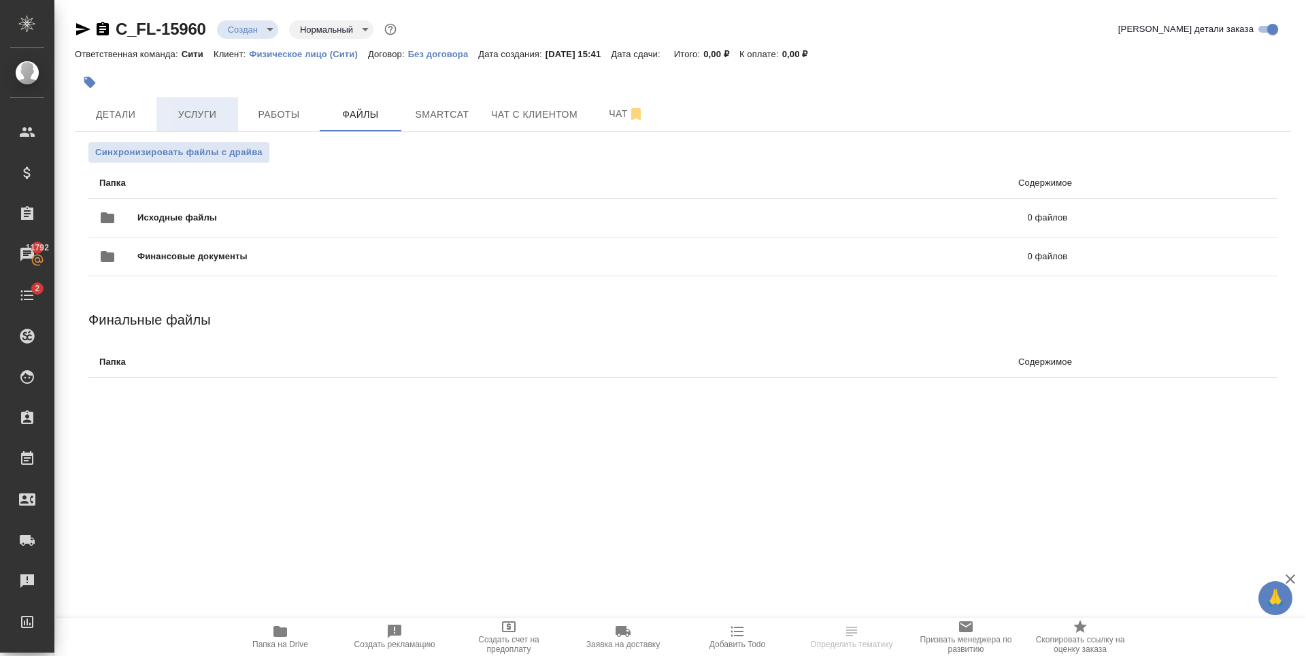
click at [199, 107] on span "Услуги" at bounding box center [197, 114] width 65 height 17
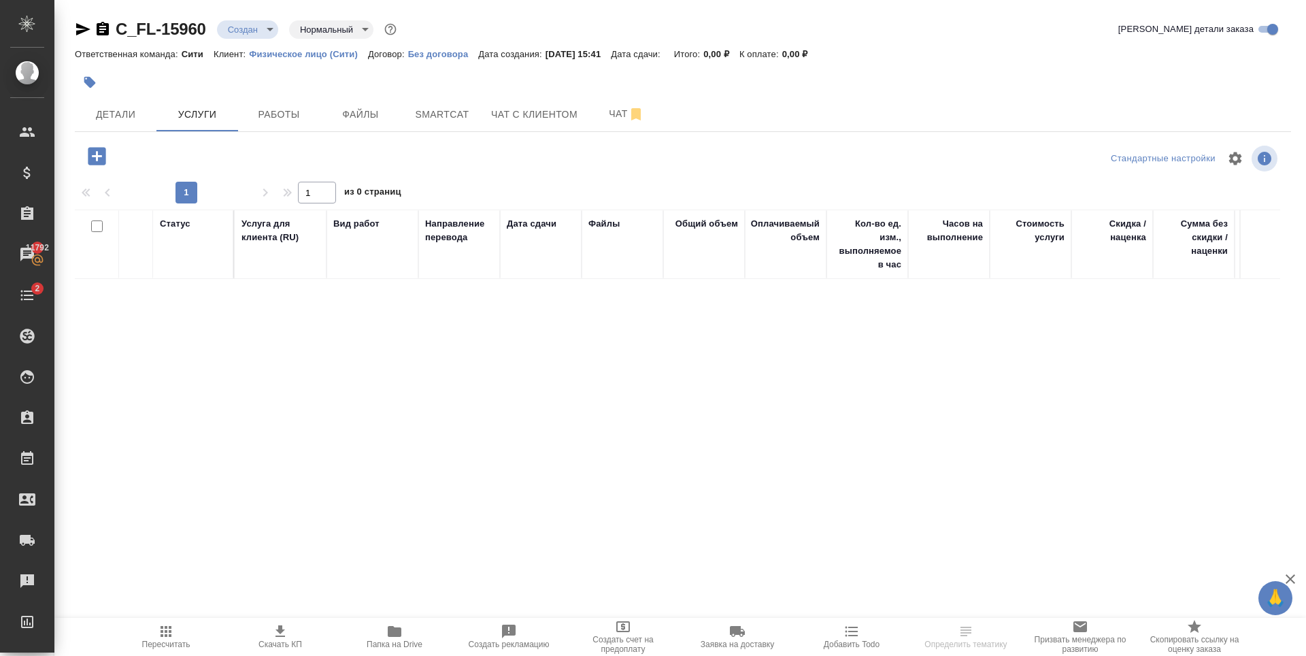
click at [104, 152] on icon "button" at bounding box center [97, 156] width 18 height 18
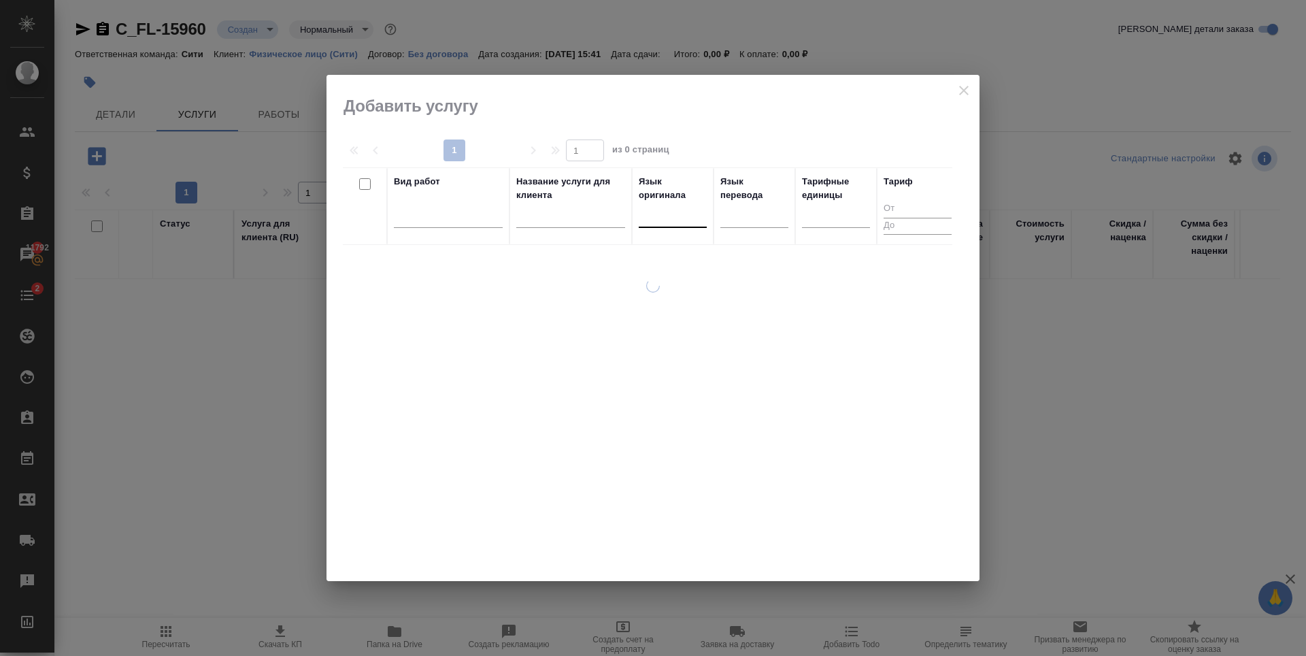
click at [690, 216] on div at bounding box center [673, 214] width 68 height 20
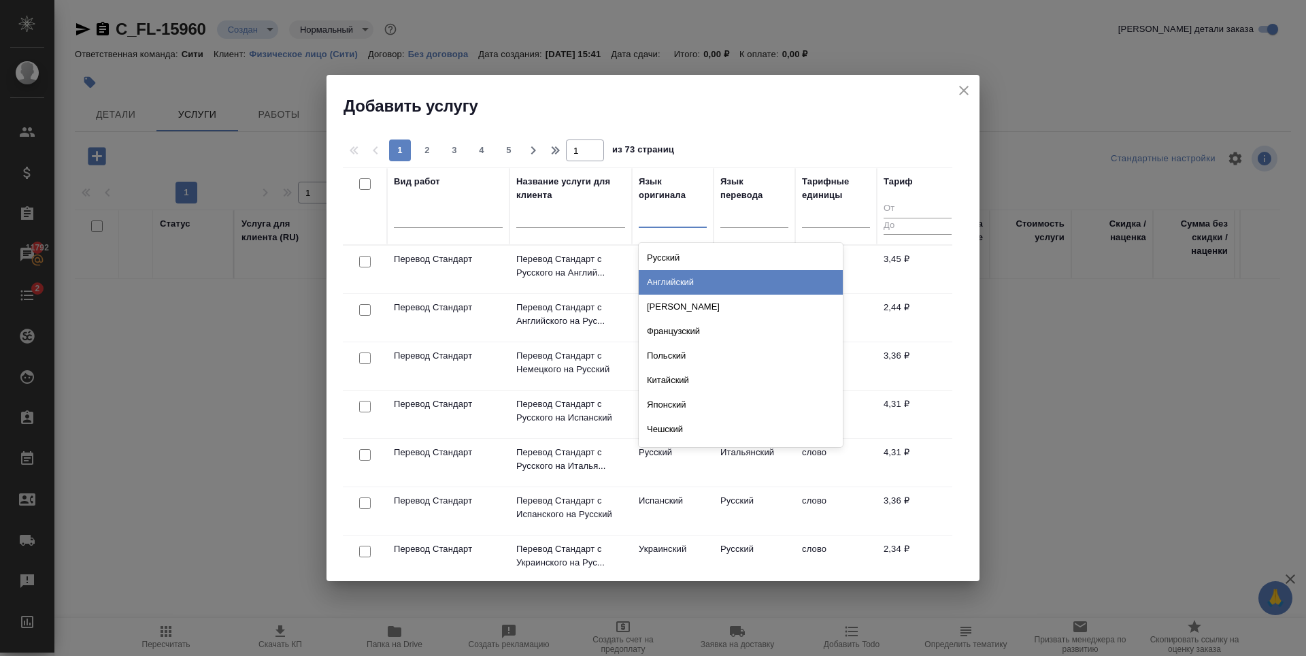
click at [688, 289] on div "Английский" at bounding box center [741, 282] width 204 height 24
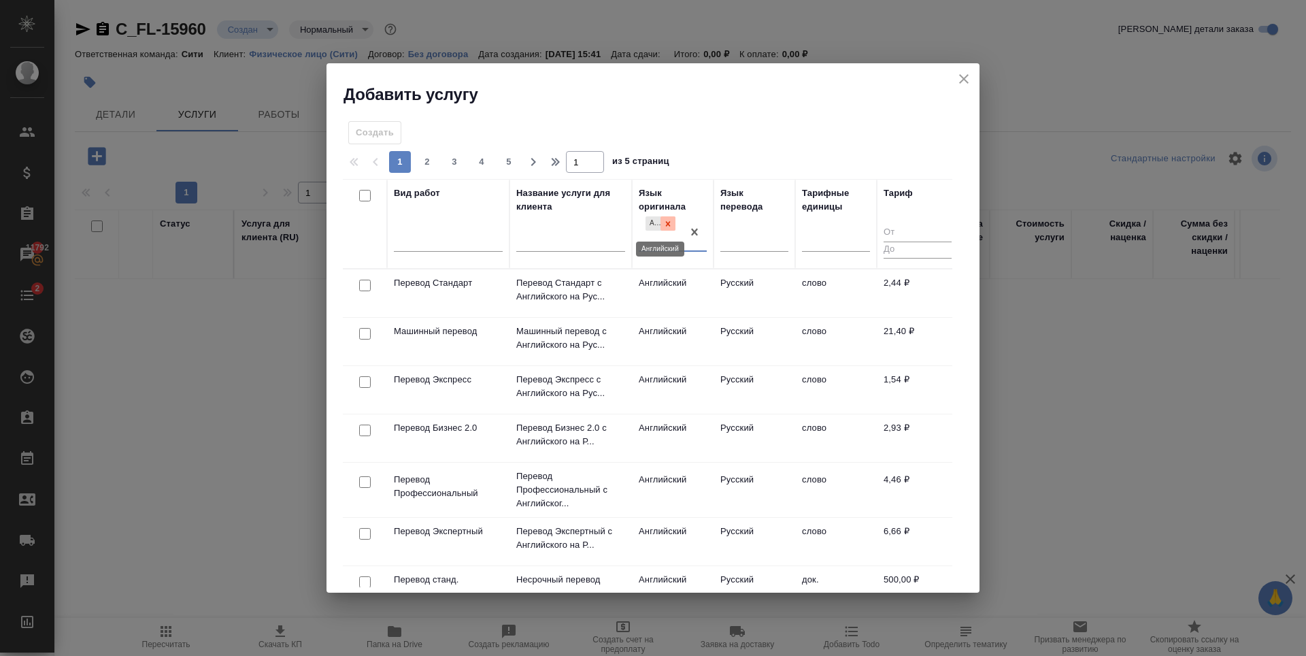
click at [672, 224] on icon at bounding box center [668, 224] width 10 height 10
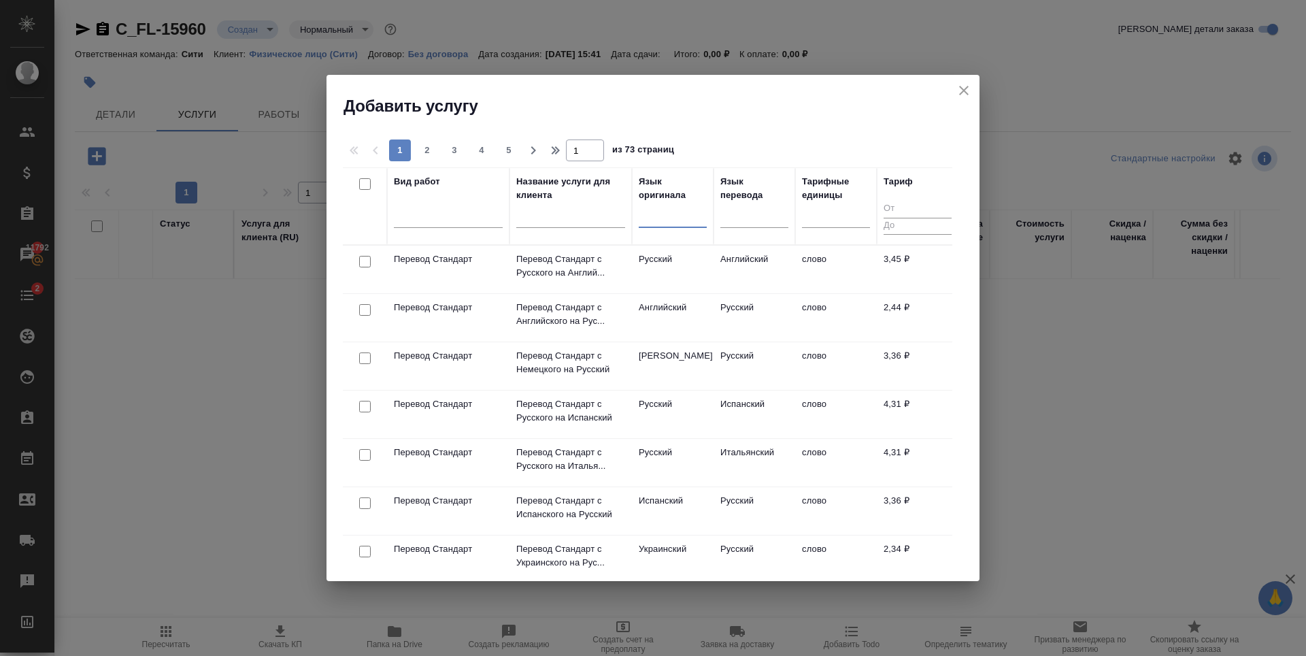
click at [667, 223] on div at bounding box center [673, 214] width 68 height 20
click at [646, 216] on input "text" at bounding box center [646, 214] width 1 height 10
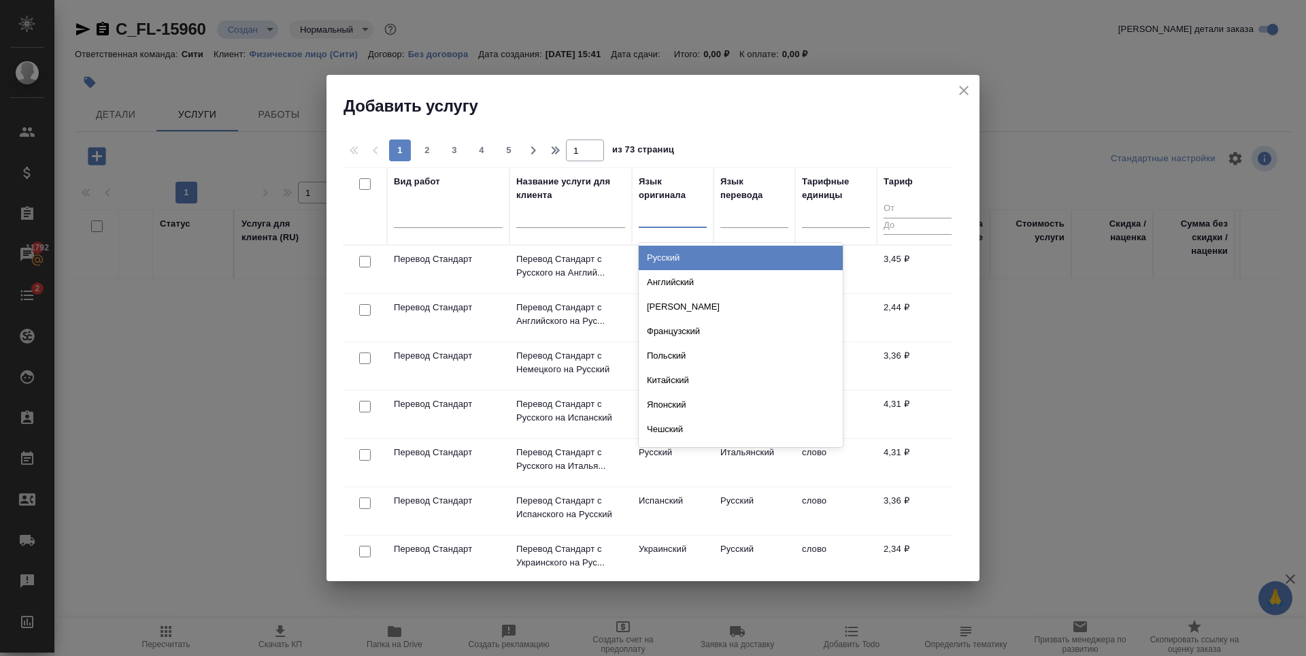
click at [658, 216] on div at bounding box center [673, 214] width 68 height 20
type input "ара"
click at [657, 260] on div "Арабский" at bounding box center [741, 258] width 204 height 24
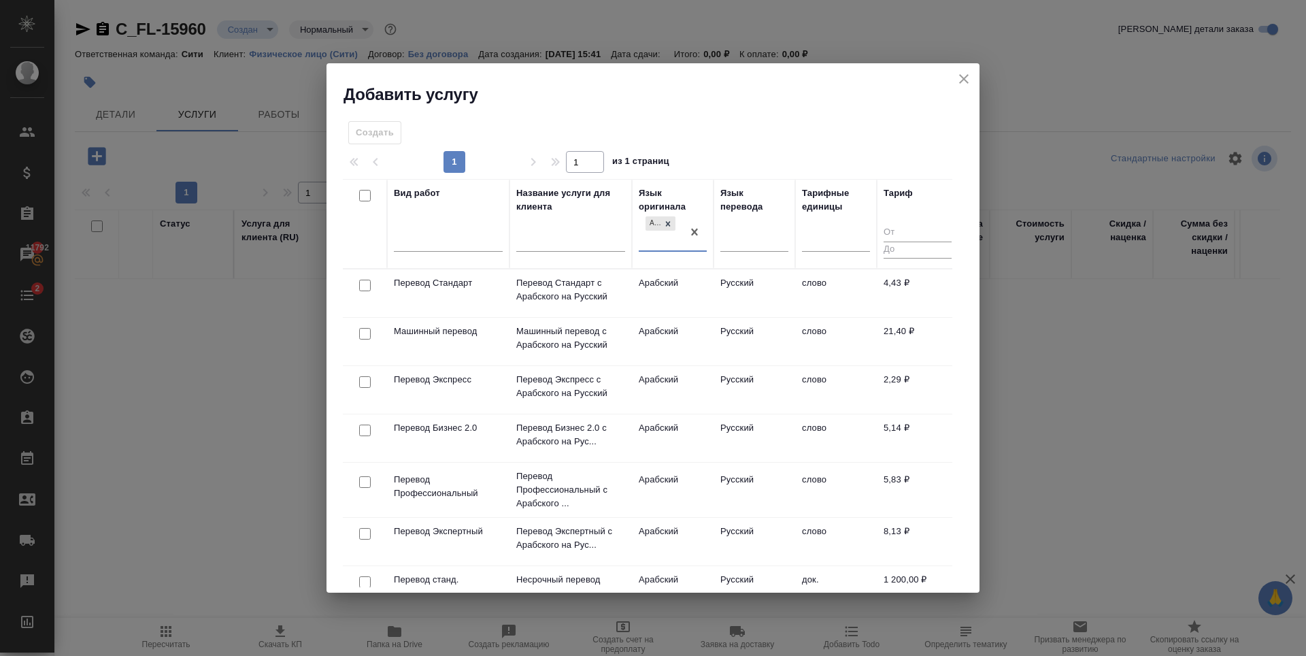
click at [369, 284] on input "checkbox" at bounding box center [365, 286] width 12 height 12
checkbox input "true"
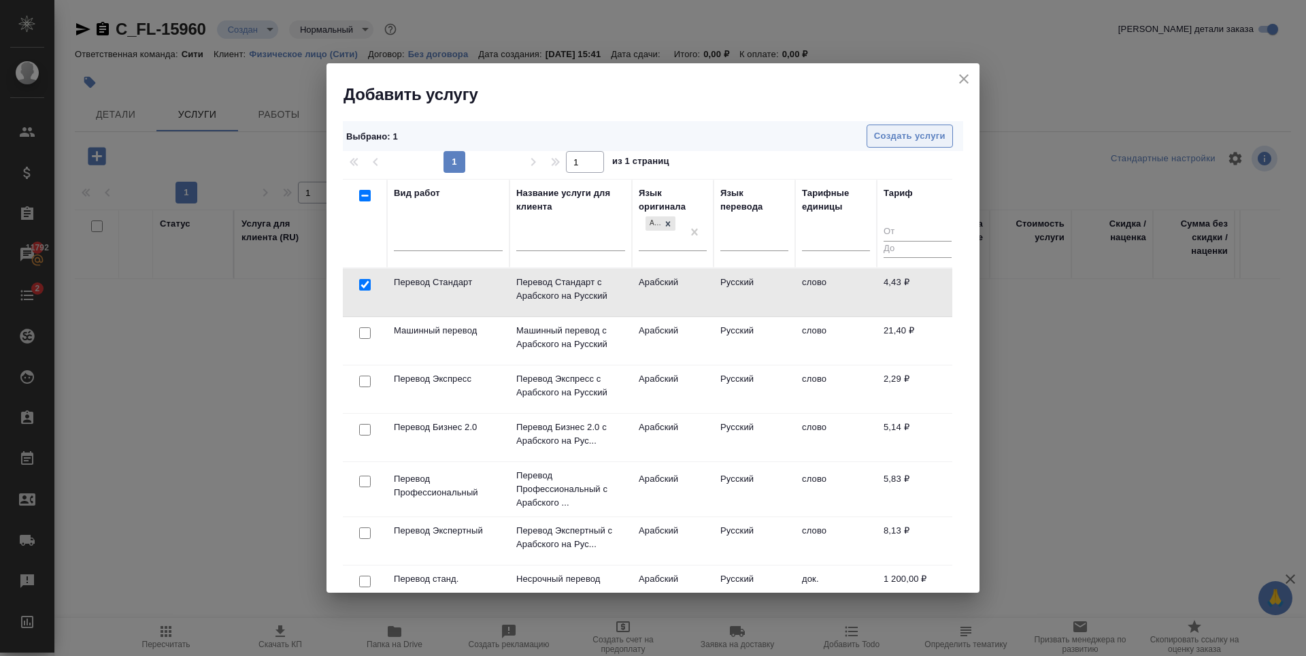
click at [926, 134] on span "Создать услуги" at bounding box center [909, 137] width 71 height 16
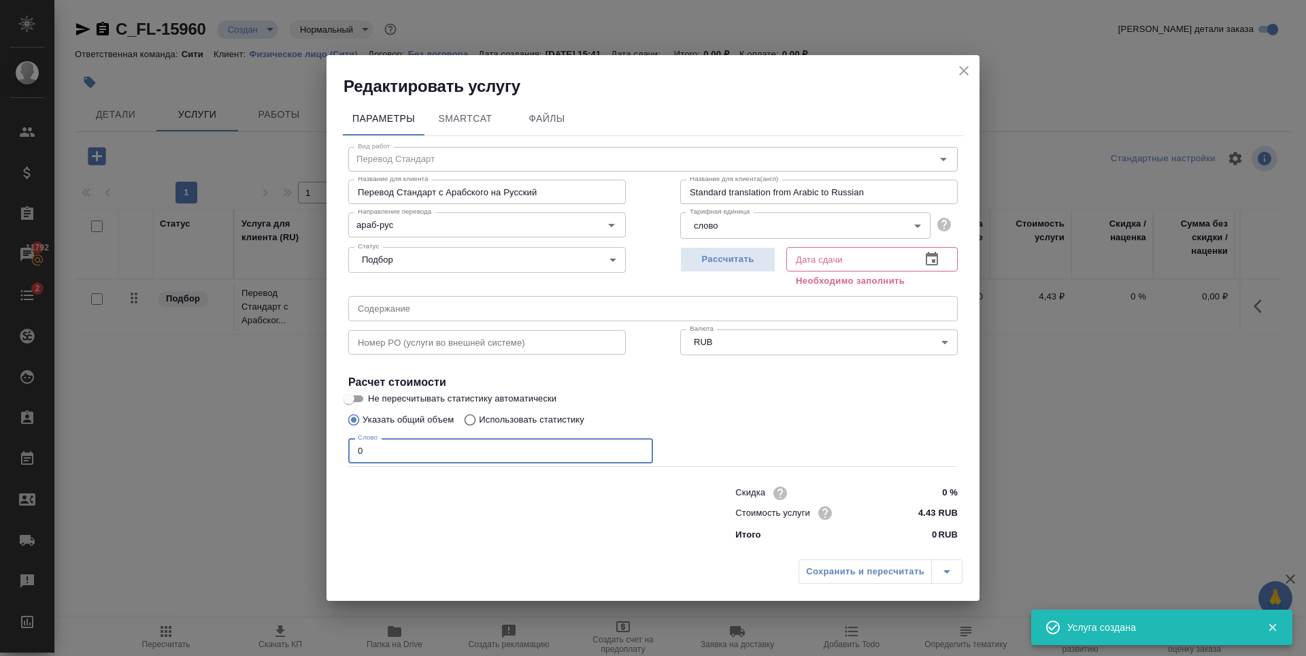
click at [303, 448] on div "Редактировать услугу Параметры SmartCat Файлы Вид работ Перевод Стандарт Вид ра…" at bounding box center [653, 328] width 1306 height 656
type input "1300"
click at [691, 257] on span "Рассчитать" at bounding box center [728, 260] width 80 height 16
type input "06.10.2025 13:10"
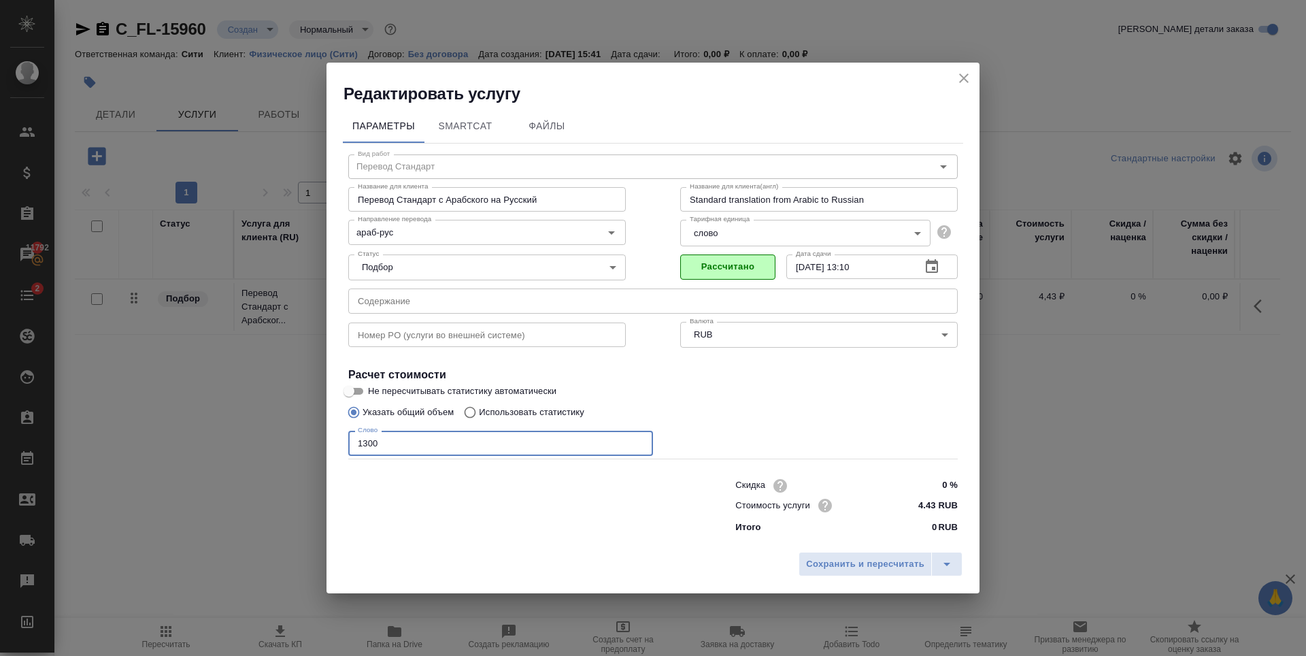
drag, startPoint x: 383, startPoint y: 441, endPoint x: 313, endPoint y: 445, distance: 70.2
click at [312, 445] on div "Редактировать услугу Параметры SmartCat Файлы Вид работ Перевод Стандарт Вид ра…" at bounding box center [653, 328] width 1306 height 656
type input "1200"
click at [879, 567] on span "Сохранить и пересчитать" at bounding box center [865, 565] width 118 height 16
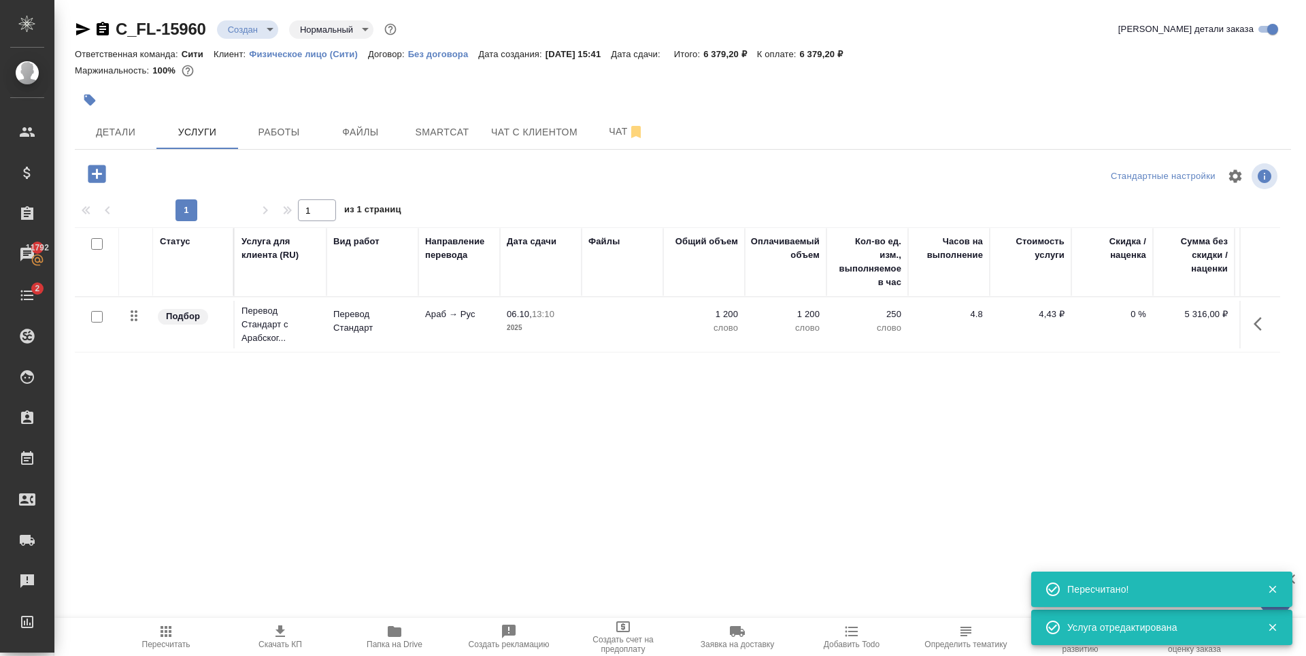
click at [398, 423] on div "Статус Услуга для клиента (RU) Вид работ Направление перевода Дата сдачи Файлы …" at bounding box center [678, 373] width 1206 height 293
click at [455, 401] on div "Статус Услуга для клиента (RU) Вид работ Направление перевода Дата сдачи Файлы …" at bounding box center [678, 373] width 1206 height 293
click at [98, 174] on icon "button" at bounding box center [97, 174] width 24 height 24
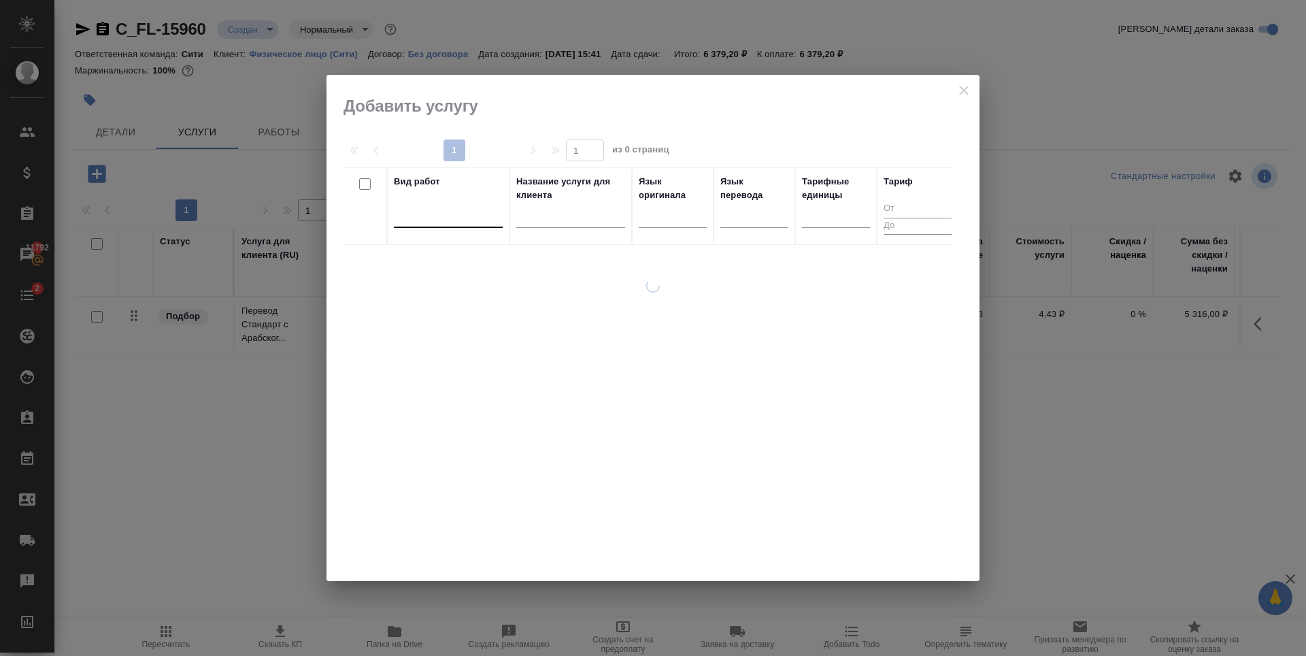
click at [459, 218] on div at bounding box center [448, 214] width 109 height 20
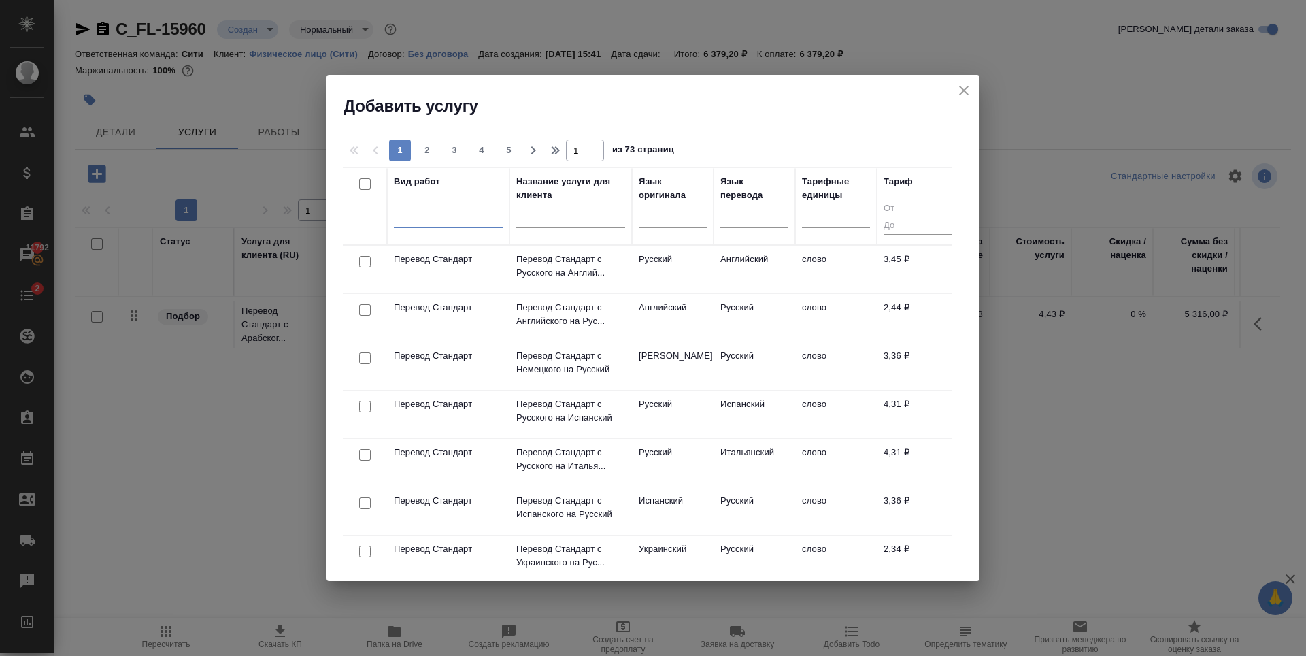
click at [451, 208] on div at bounding box center [448, 214] width 109 height 20
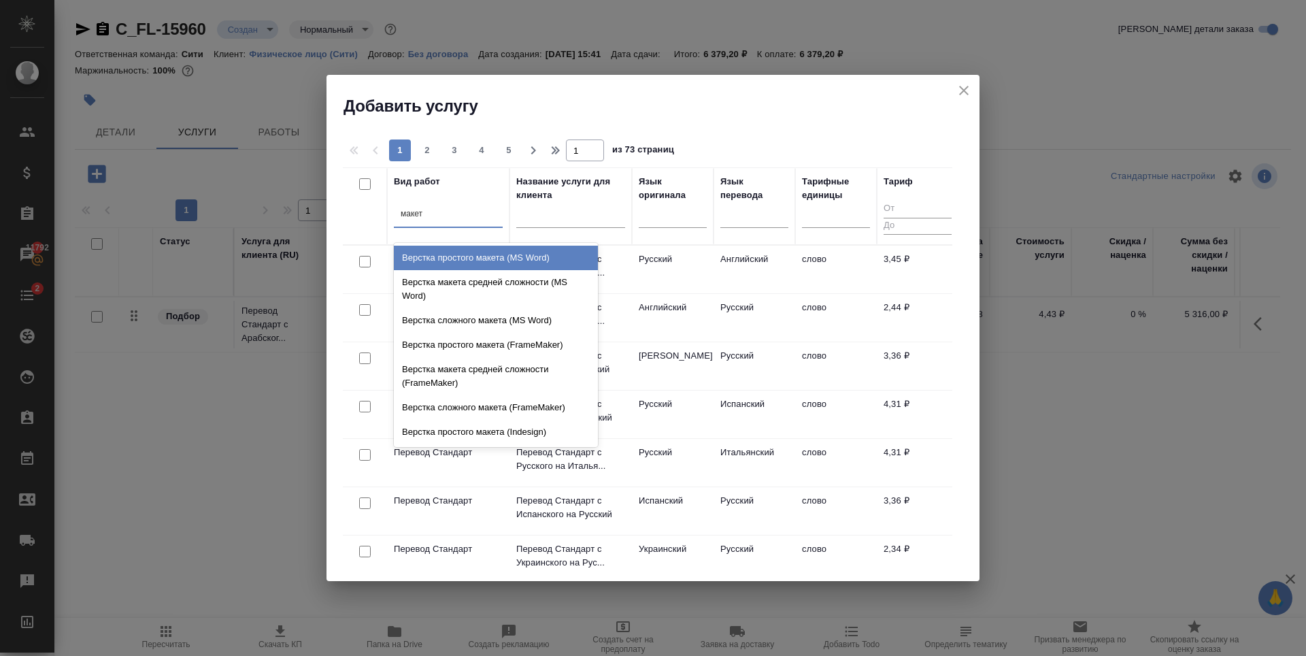
type input "макета"
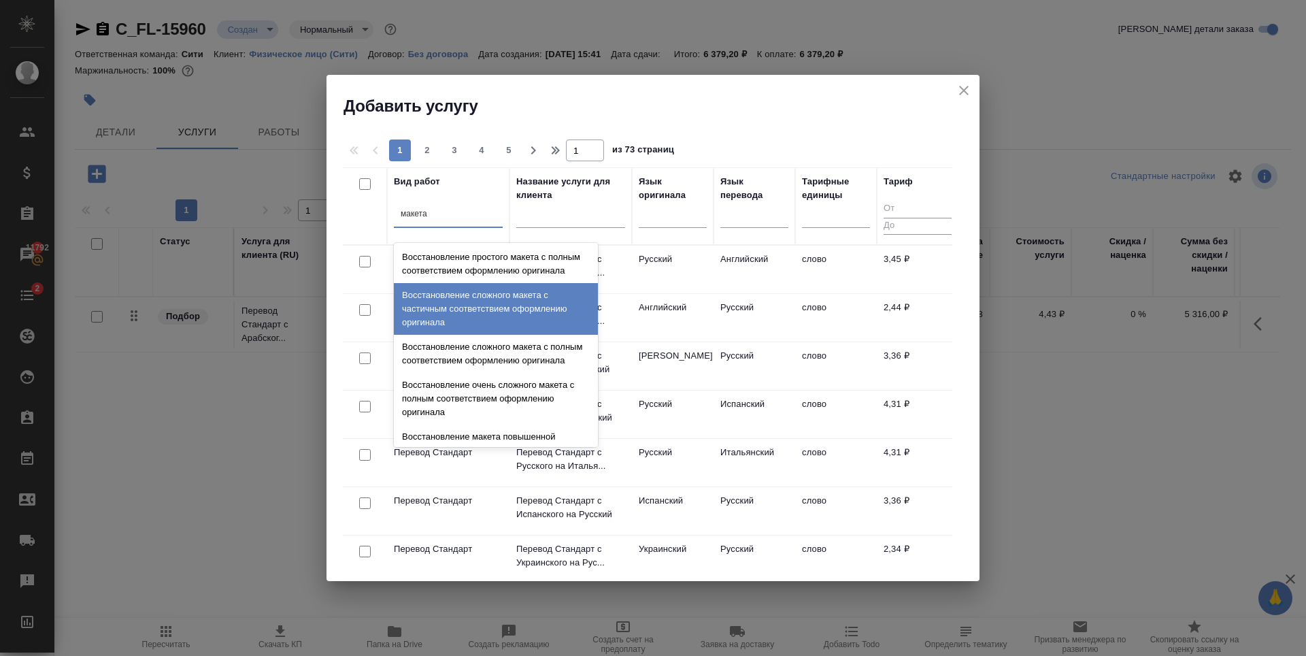
scroll to position [484, 0]
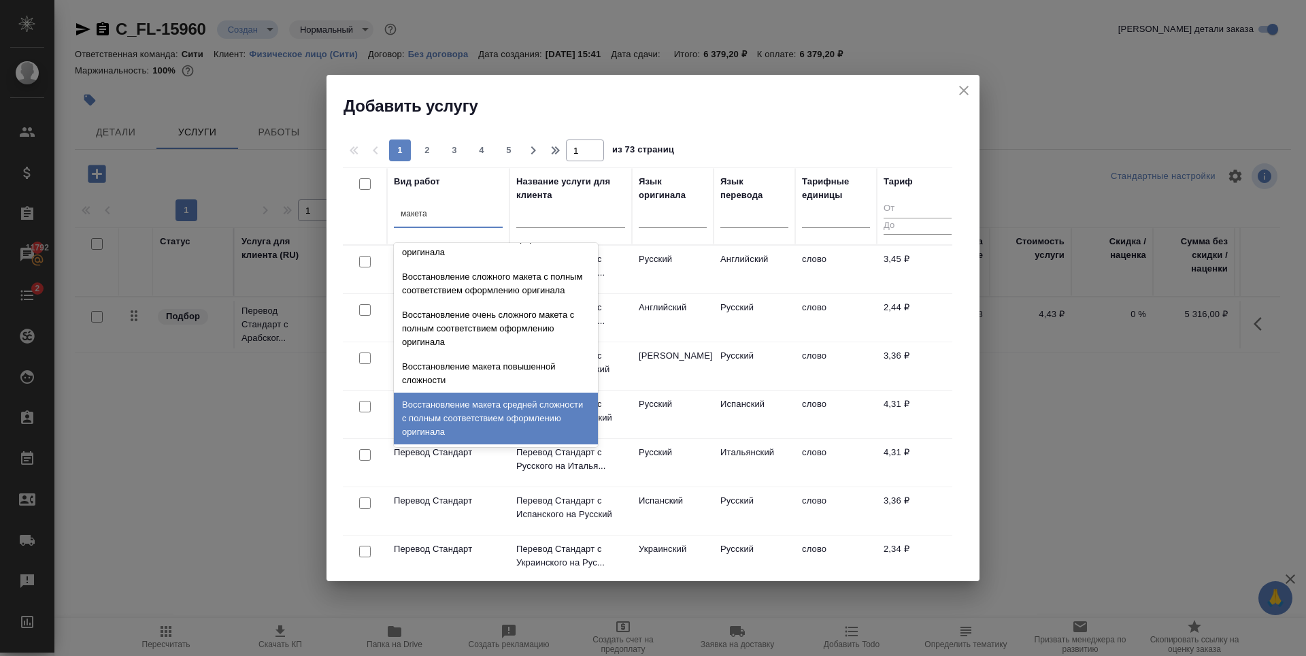
click at [483, 413] on div "Восстановление макета средней сложности с полным соответствием оформлению ориги…" at bounding box center [496, 419] width 204 height 52
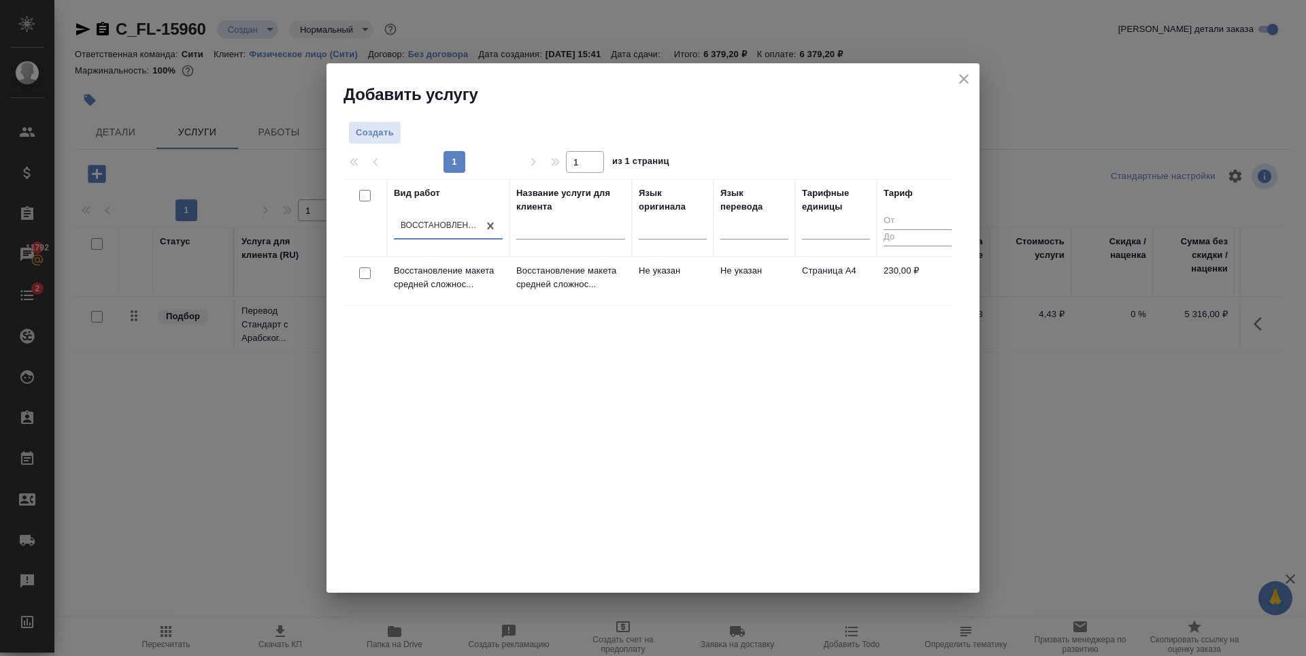
click at [364, 277] on input "checkbox" at bounding box center [365, 273] width 12 height 12
checkbox input "true"
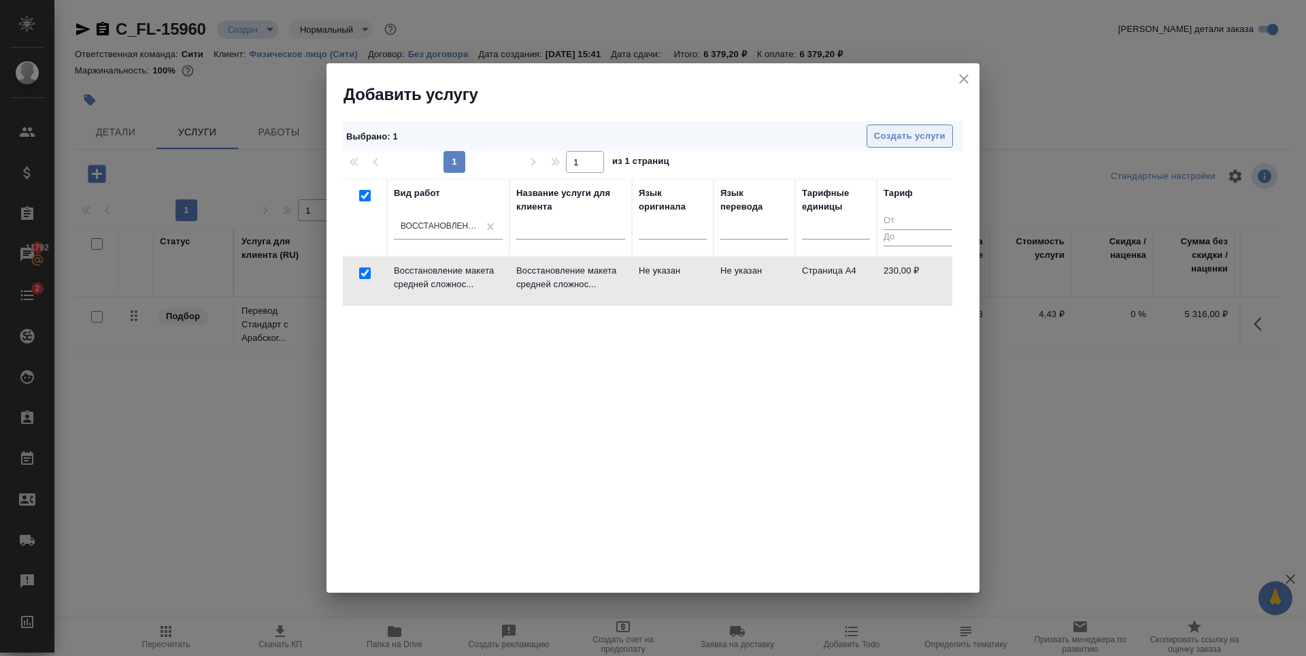
click at [912, 141] on span "Создать услуги" at bounding box center [909, 137] width 71 height 16
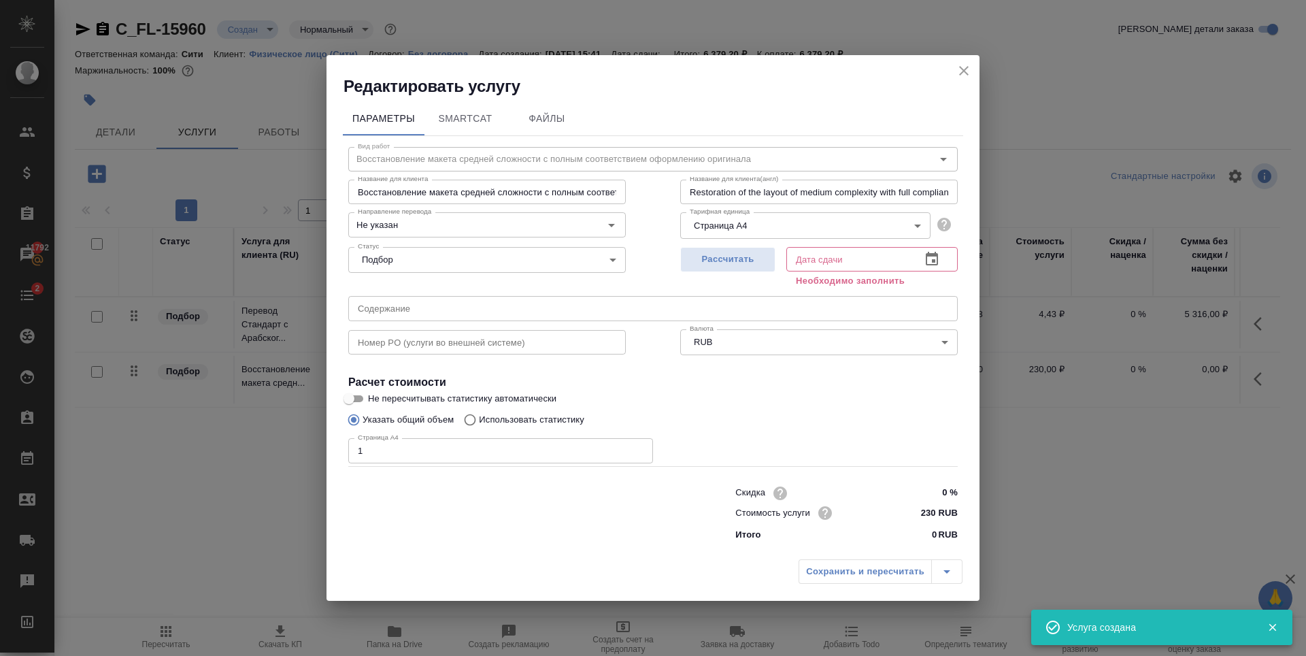
click at [639, 448] on input "1" at bounding box center [500, 450] width 305 height 24
click at [639, 448] on input "2" at bounding box center [500, 450] width 305 height 24
click at [639, 448] on input "3" at bounding box center [500, 450] width 305 height 24
click at [639, 448] on input "4" at bounding box center [500, 450] width 305 height 24
click at [639, 448] on input "5" at bounding box center [500, 450] width 305 height 24
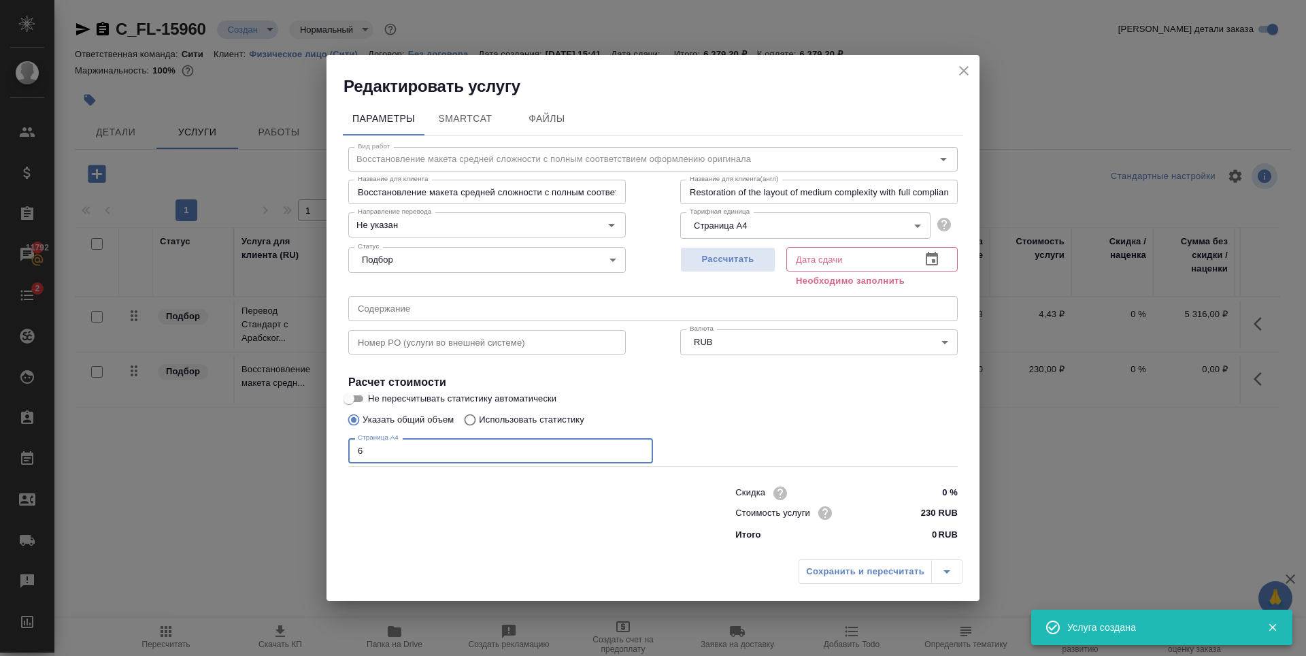
click at [639, 448] on input "6" at bounding box center [500, 450] width 305 height 24
click at [639, 448] on input "7" at bounding box center [500, 450] width 305 height 24
type input "8"
click at [639, 448] on input "8" at bounding box center [500, 450] width 305 height 24
click at [839, 425] on div "Указать общий объем Использовать статистику" at bounding box center [653, 420] width 610 height 26
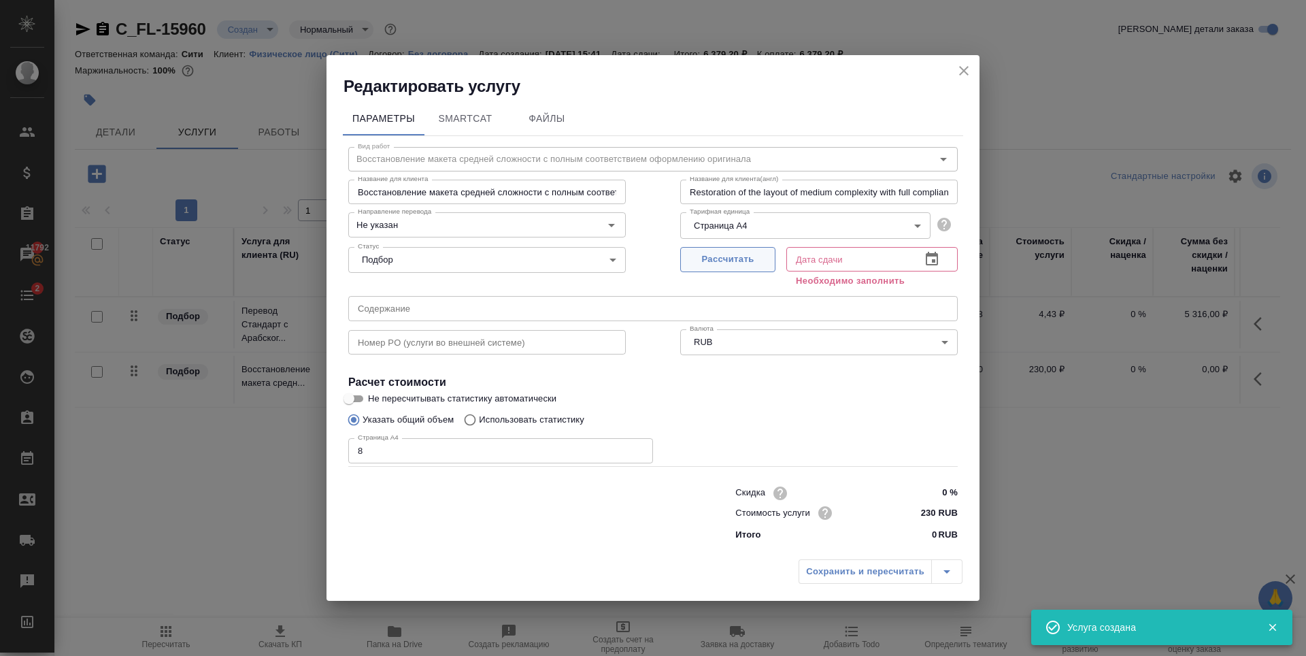
click at [756, 253] on span "Рассчитать" at bounding box center [728, 260] width 80 height 16
type input "03.10.2025 16:47"
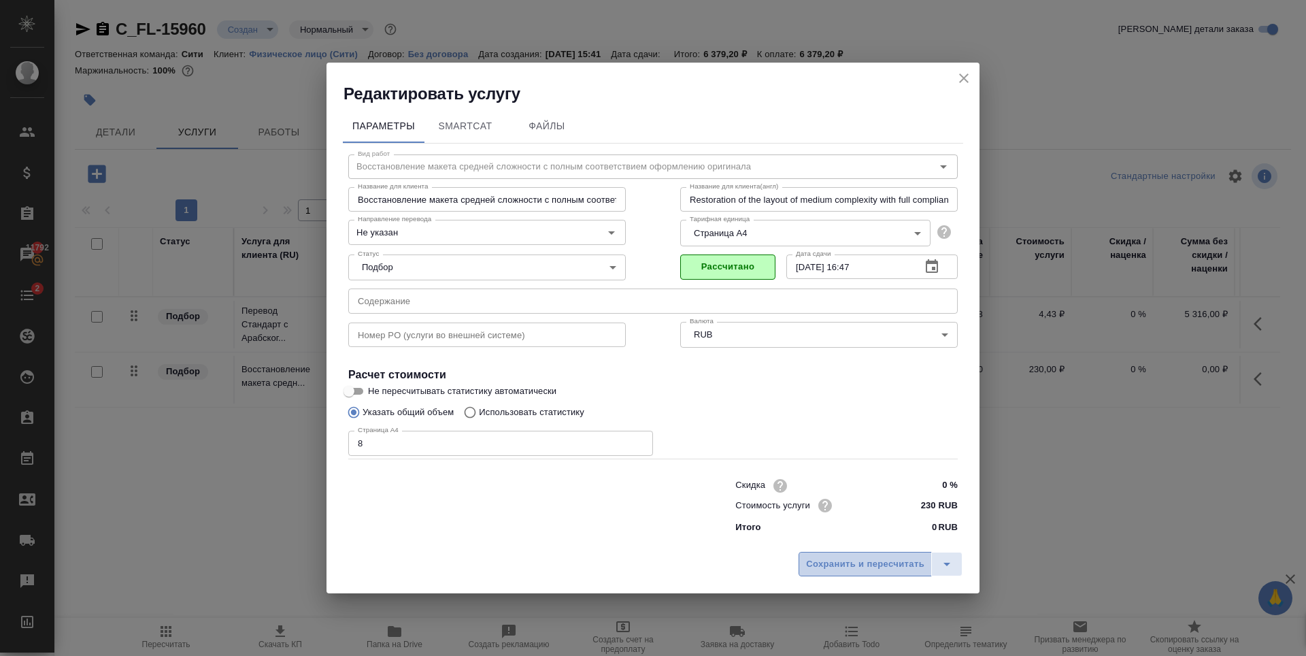
click at [825, 561] on span "Сохранить и пересчитать" at bounding box center [865, 565] width 118 height 16
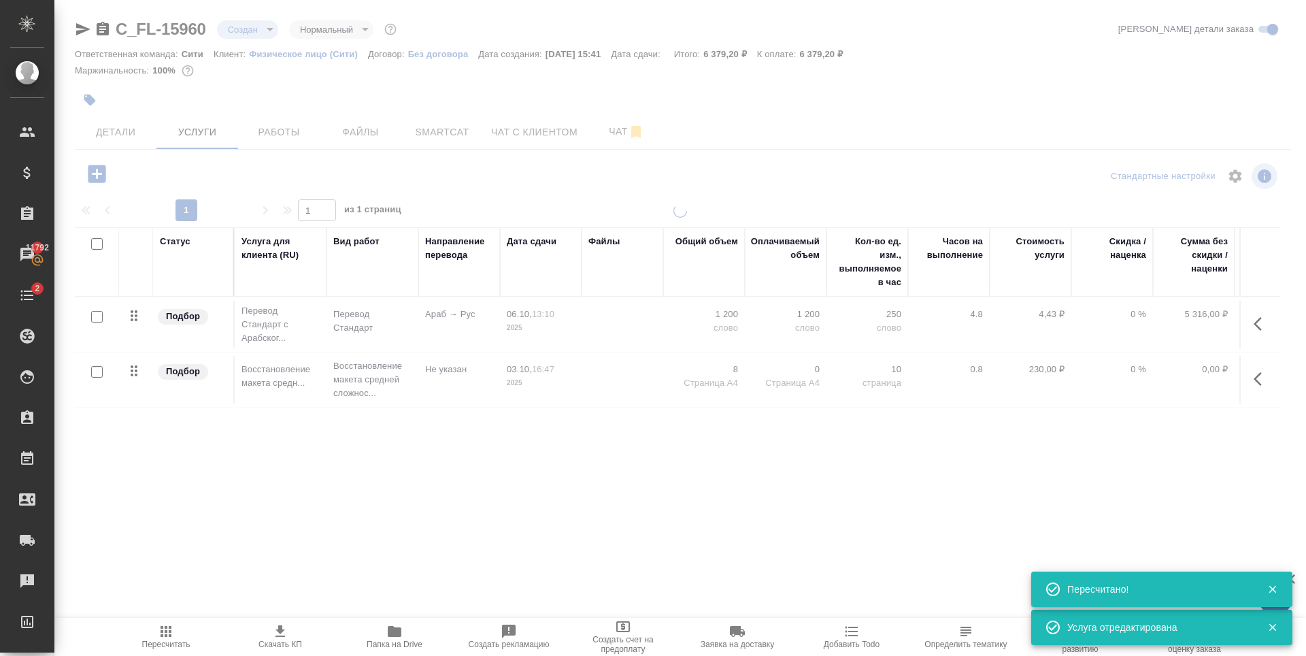
click at [380, 476] on div "Статус Услуга для клиента (RU) Вид работ Направление перевода Дата сдачи Файлы …" at bounding box center [678, 373] width 1206 height 293
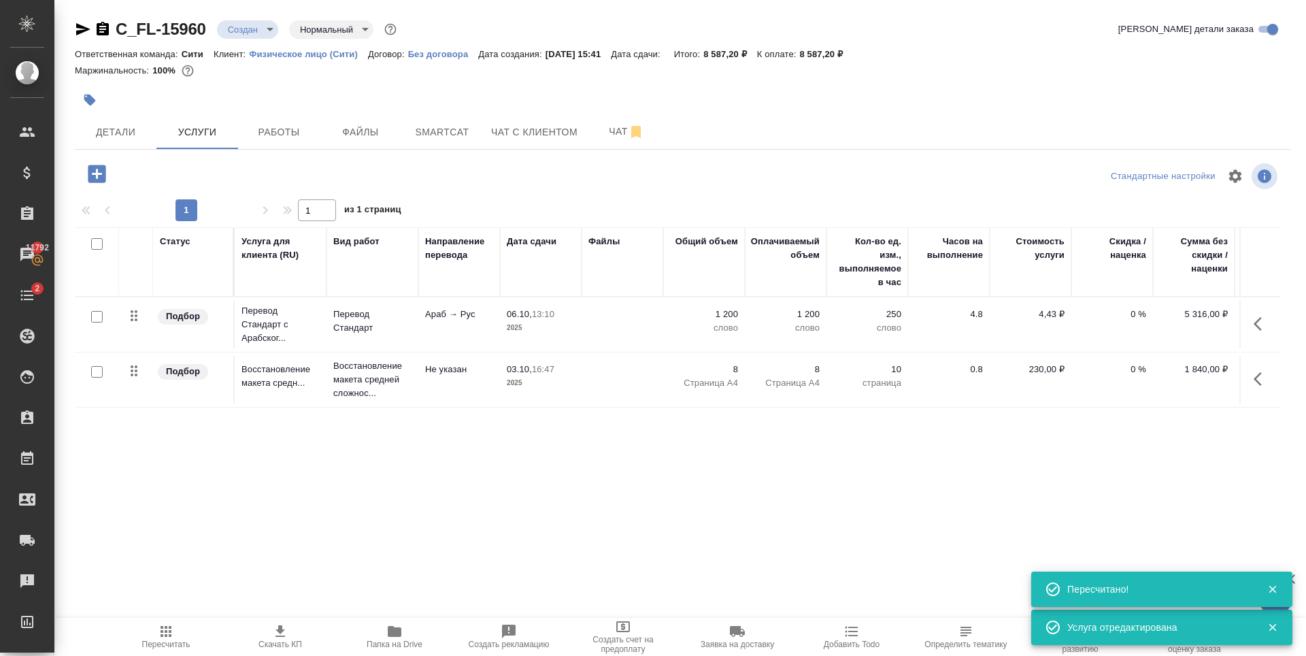
click at [95, 169] on icon "button" at bounding box center [97, 174] width 18 height 18
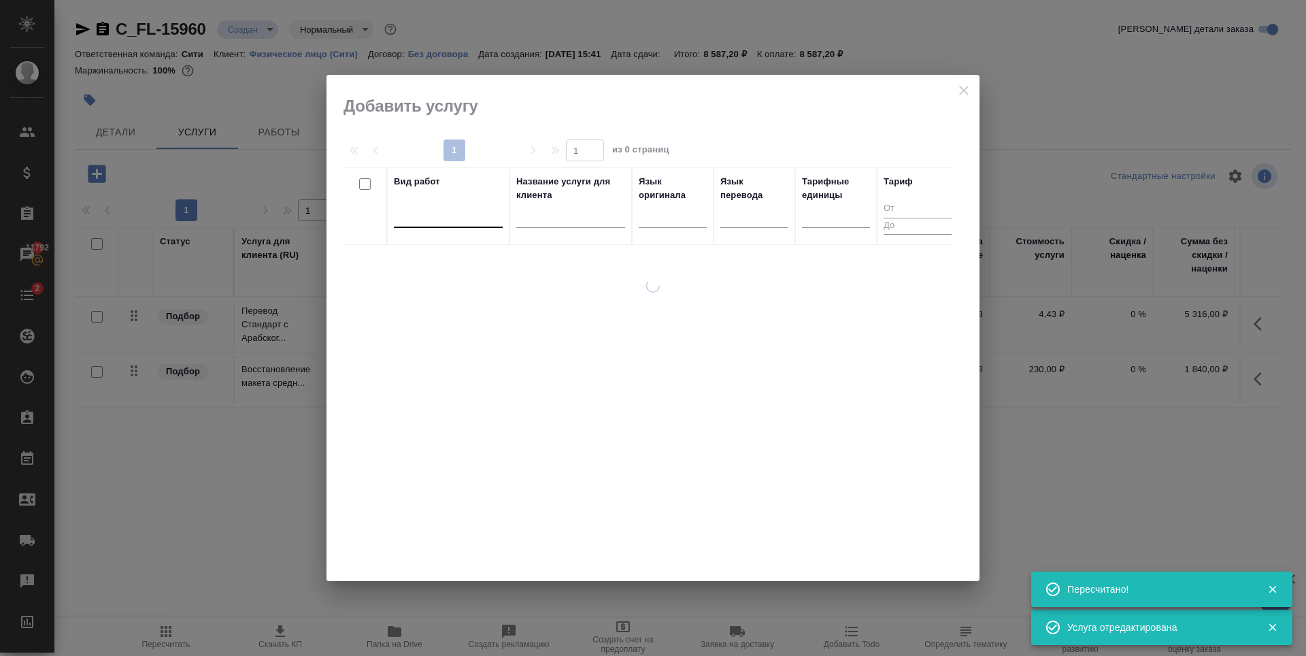
click at [474, 214] on div at bounding box center [448, 214] width 109 height 20
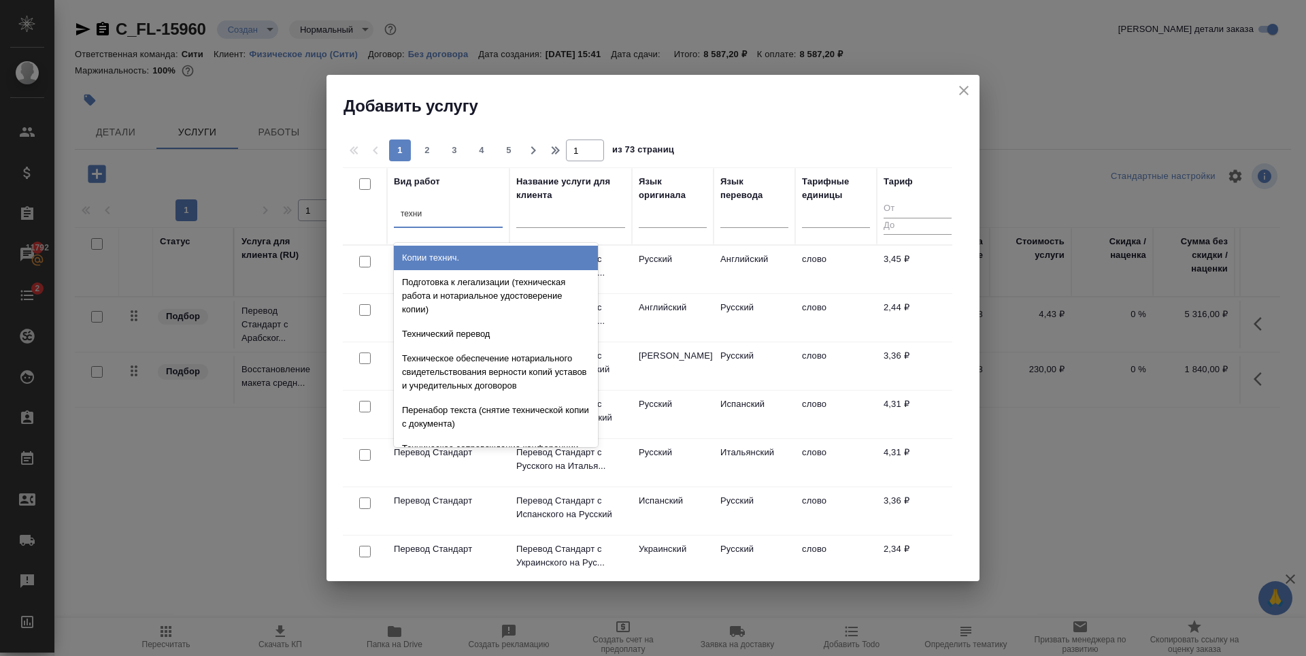
type input "технич"
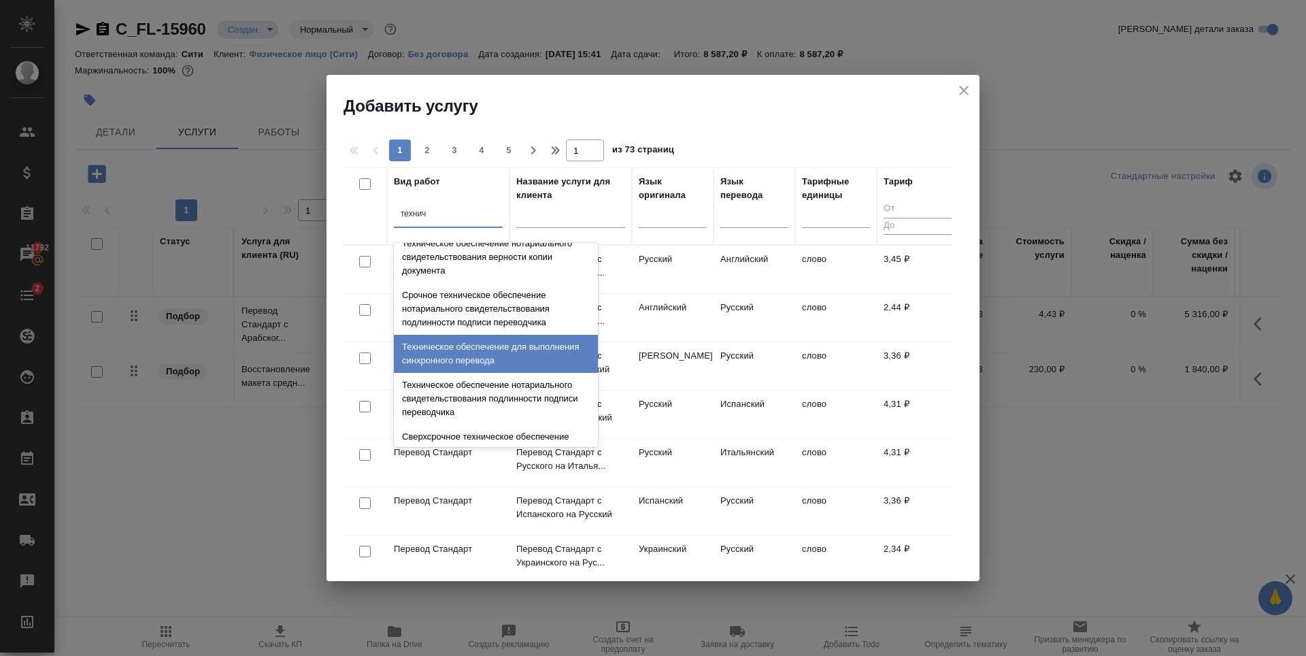
scroll to position [340, 0]
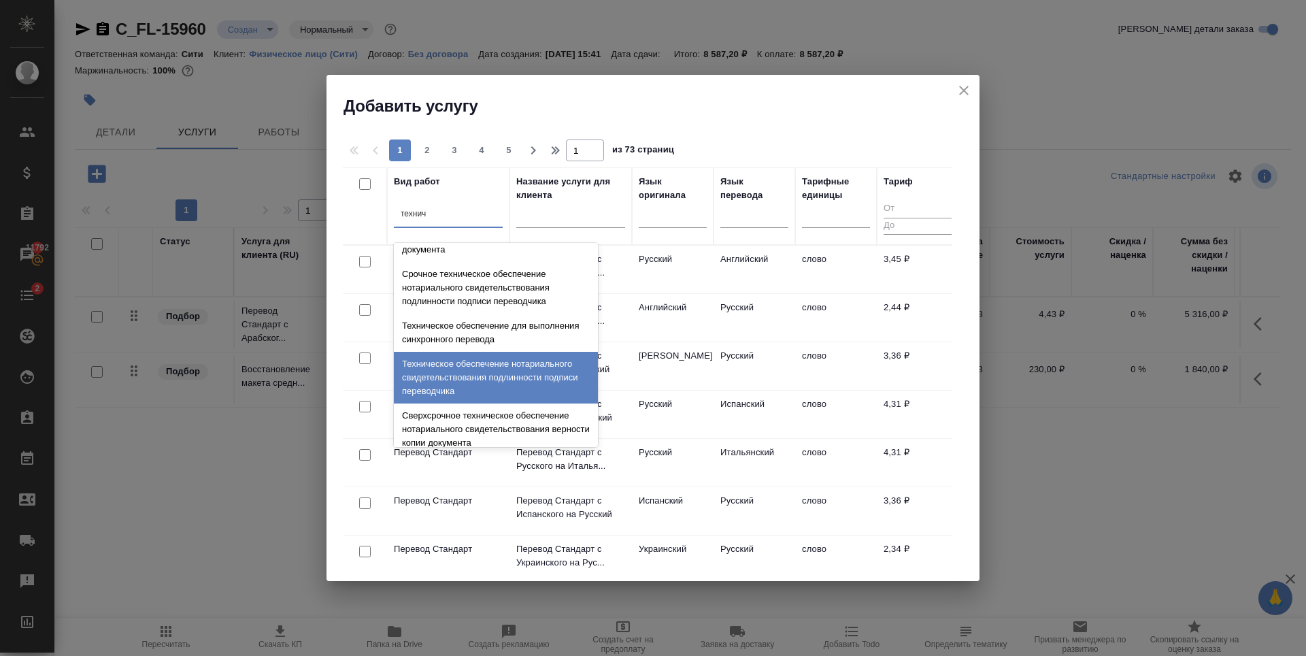
click at [453, 369] on div "Техническое обеспечение нотариального свидетельствования подлинности подписи пе…" at bounding box center [496, 378] width 204 height 52
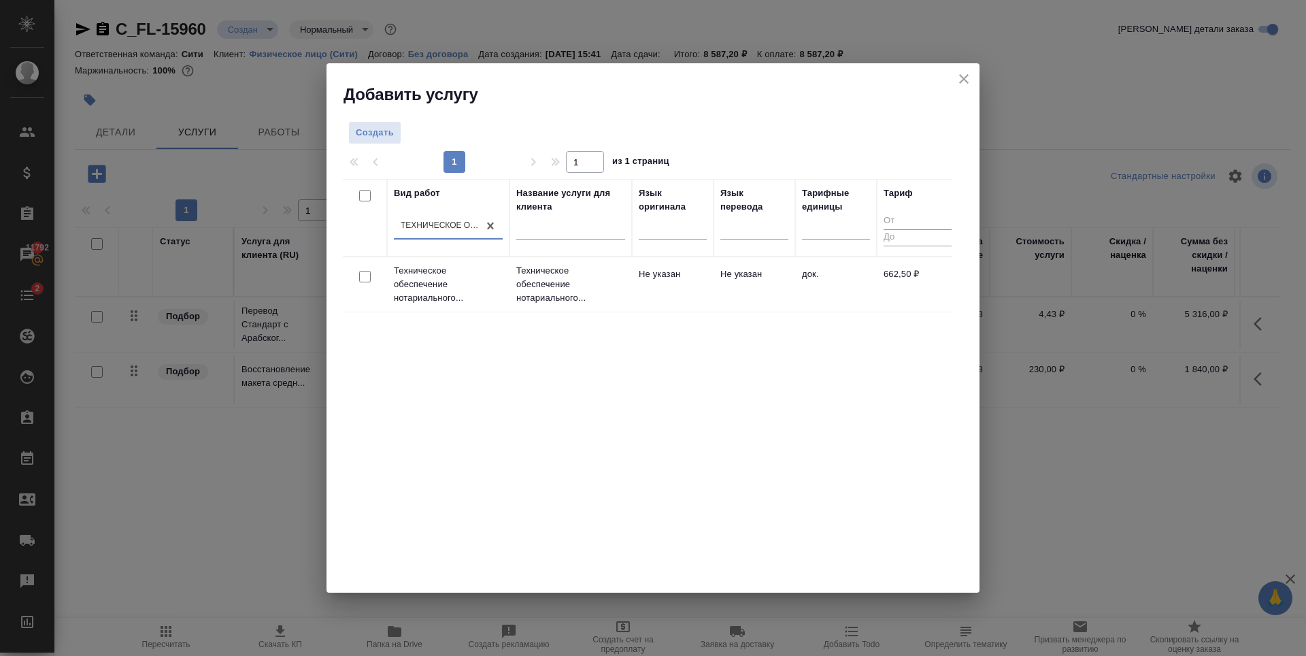
click at [452, 371] on div "Вид работ option Техническое обеспечение нотариального свидетельствования подли…" at bounding box center [648, 383] width 610 height 408
click at [361, 276] on input "checkbox" at bounding box center [365, 277] width 12 height 12
checkbox input "true"
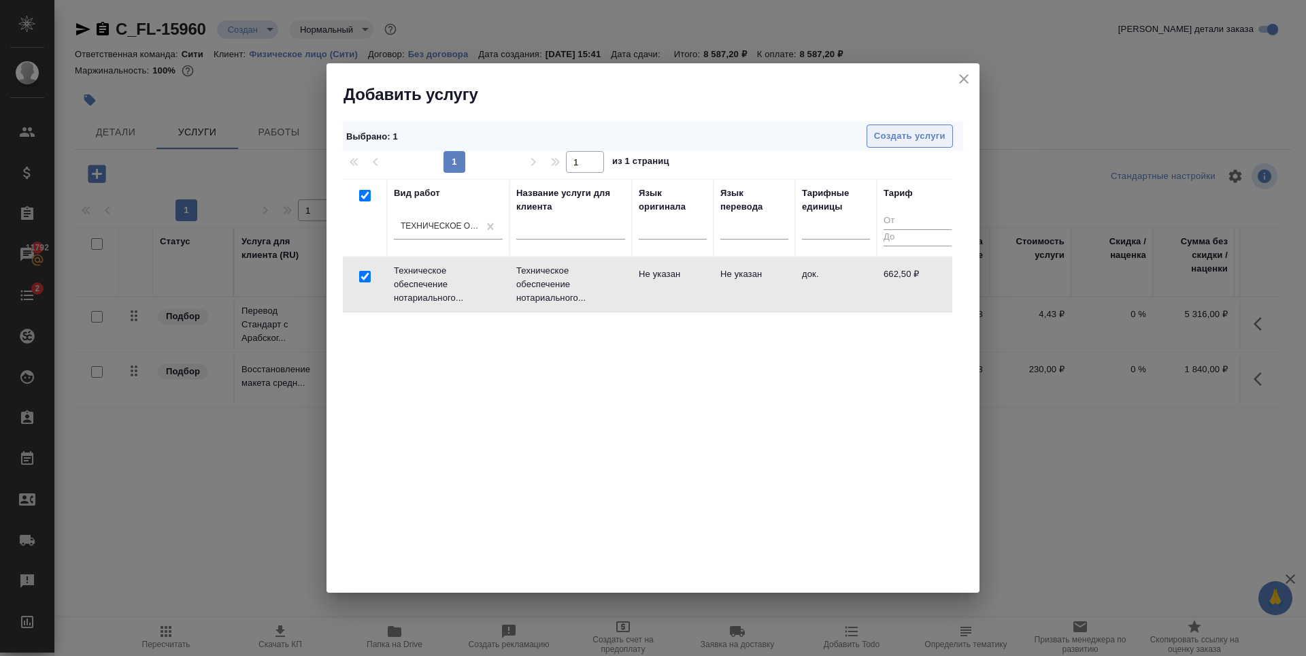
click at [890, 129] on span "Создать услуги" at bounding box center [909, 137] width 71 height 16
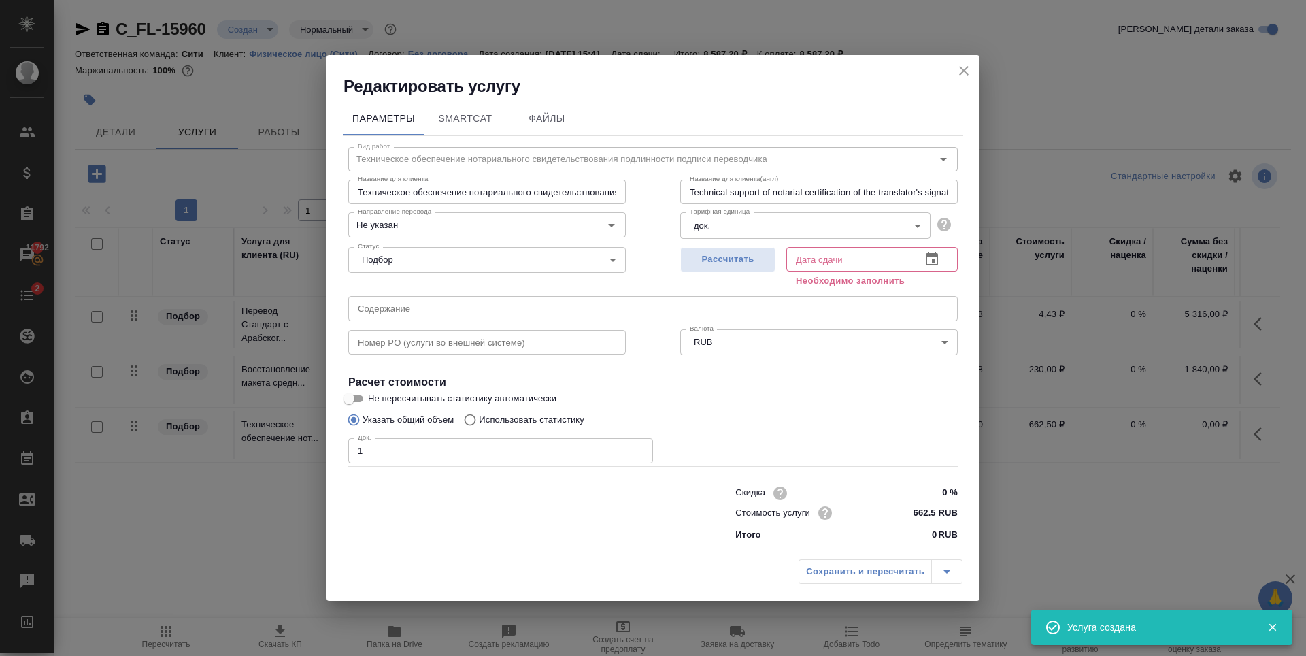
click at [640, 447] on input "1" at bounding box center [500, 450] width 305 height 24
type input "2"
click at [640, 447] on input "2" at bounding box center [500, 450] width 305 height 24
click at [738, 267] on button "Рассчитать" at bounding box center [727, 259] width 95 height 25
type input "03.10.2025 16:23"
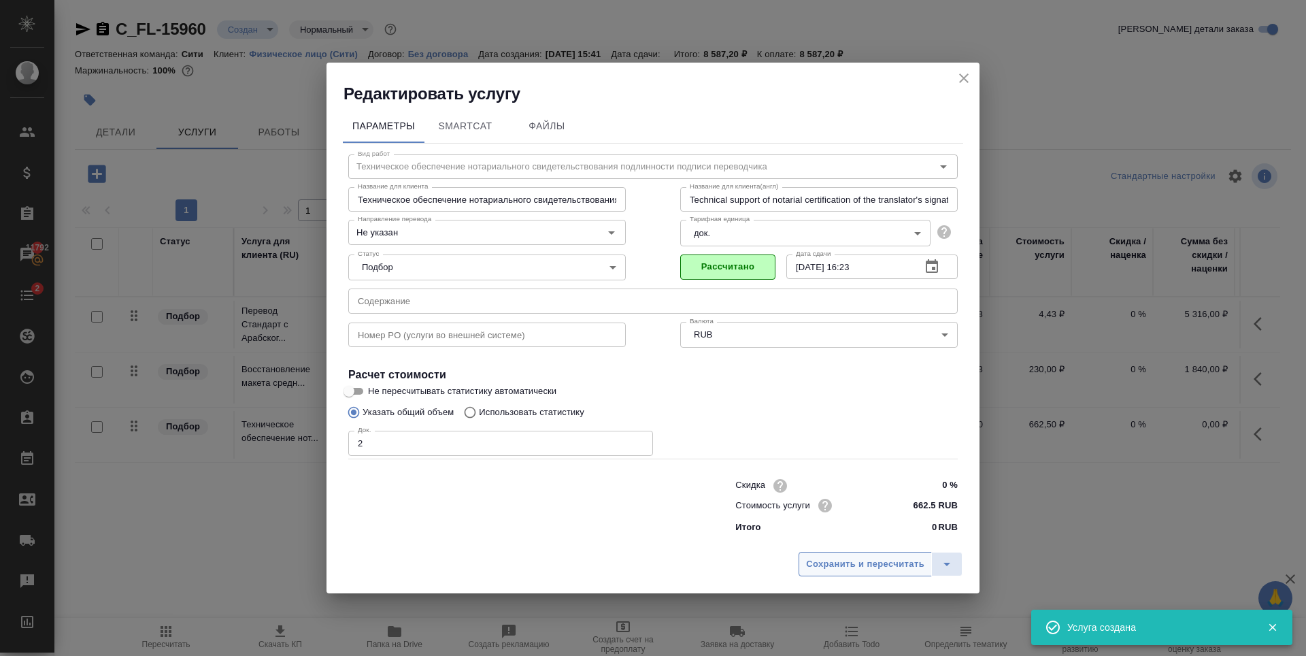
click at [849, 565] on span "Сохранить и пересчитать" at bounding box center [865, 565] width 118 height 16
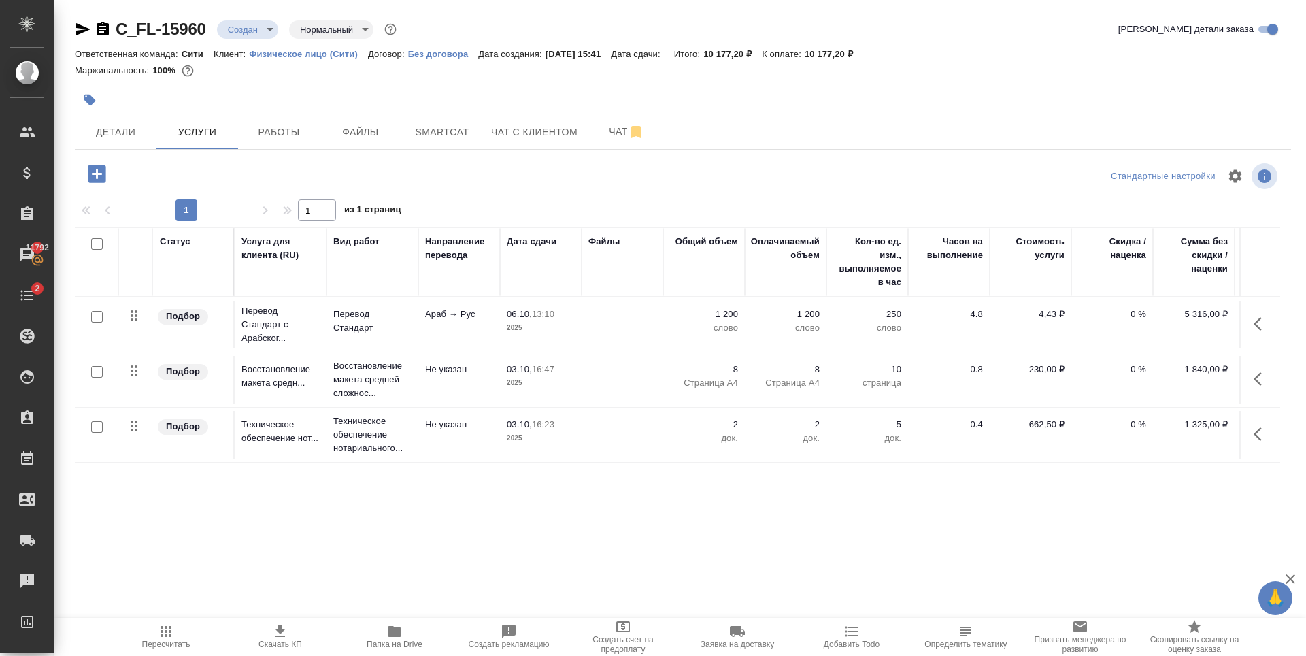
click at [412, 469] on div "Статус Услуга для клиента (RU) Вид работ Направление перевода Дата сдачи Файлы …" at bounding box center [678, 373] width 1206 height 293
drag, startPoint x: 823, startPoint y: 51, endPoint x: 861, endPoint y: 51, distance: 37.4
click at [861, 51] on p "10 177,20 ₽" at bounding box center [834, 54] width 59 height 10
copy p "10 177,20"
click at [464, 493] on div "Статус Услуга для клиента (RU) Вид работ Направление перевода Дата сдачи Файлы …" at bounding box center [678, 373] width 1206 height 293
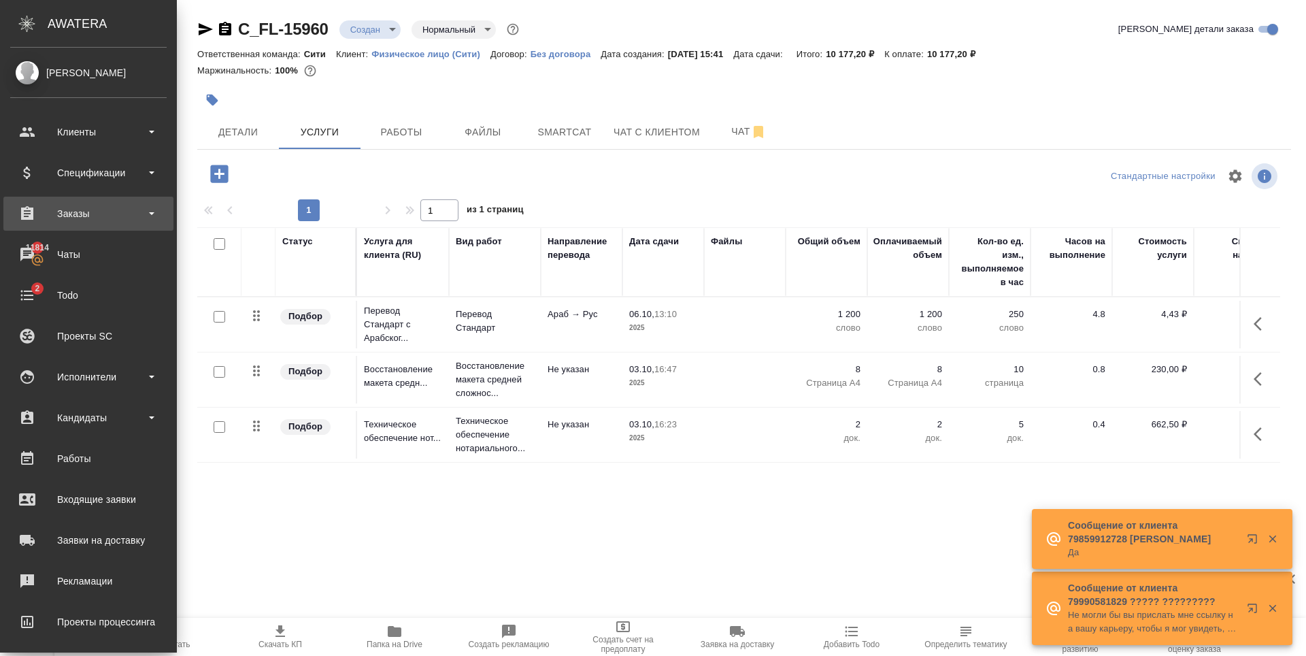
click at [103, 204] on div "Заказы" at bounding box center [88, 213] width 157 height 20
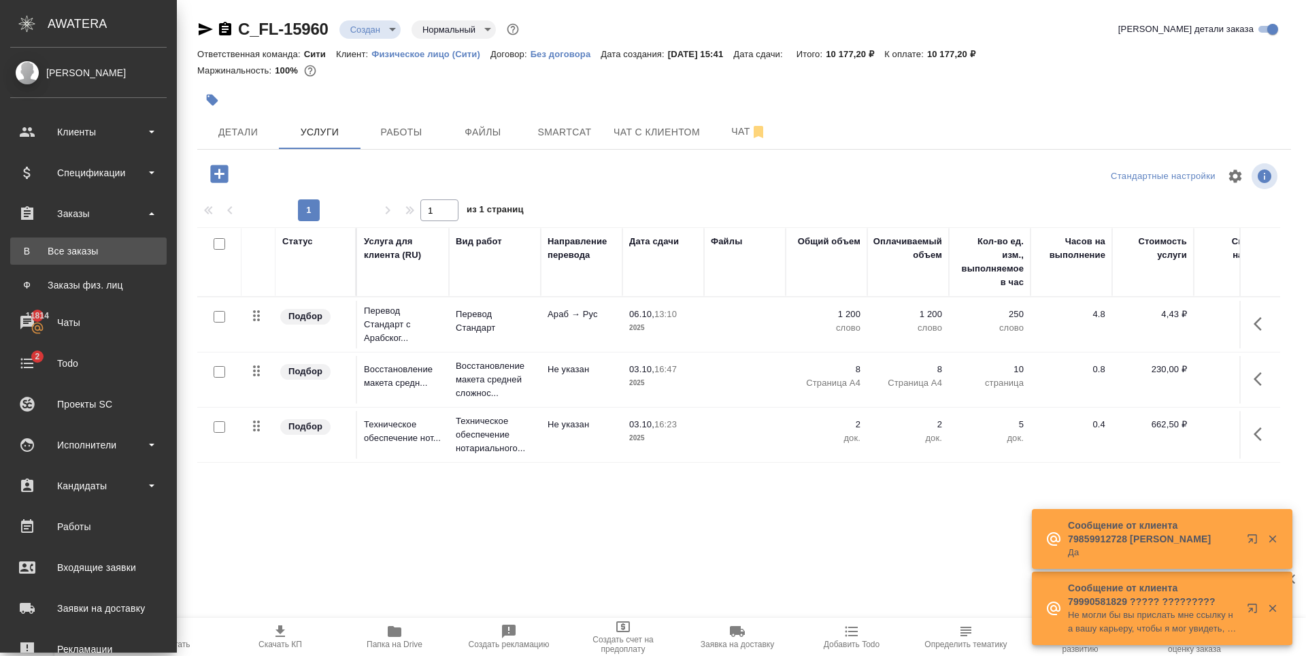
click at [107, 255] on div "Все заказы" at bounding box center [88, 251] width 143 height 14
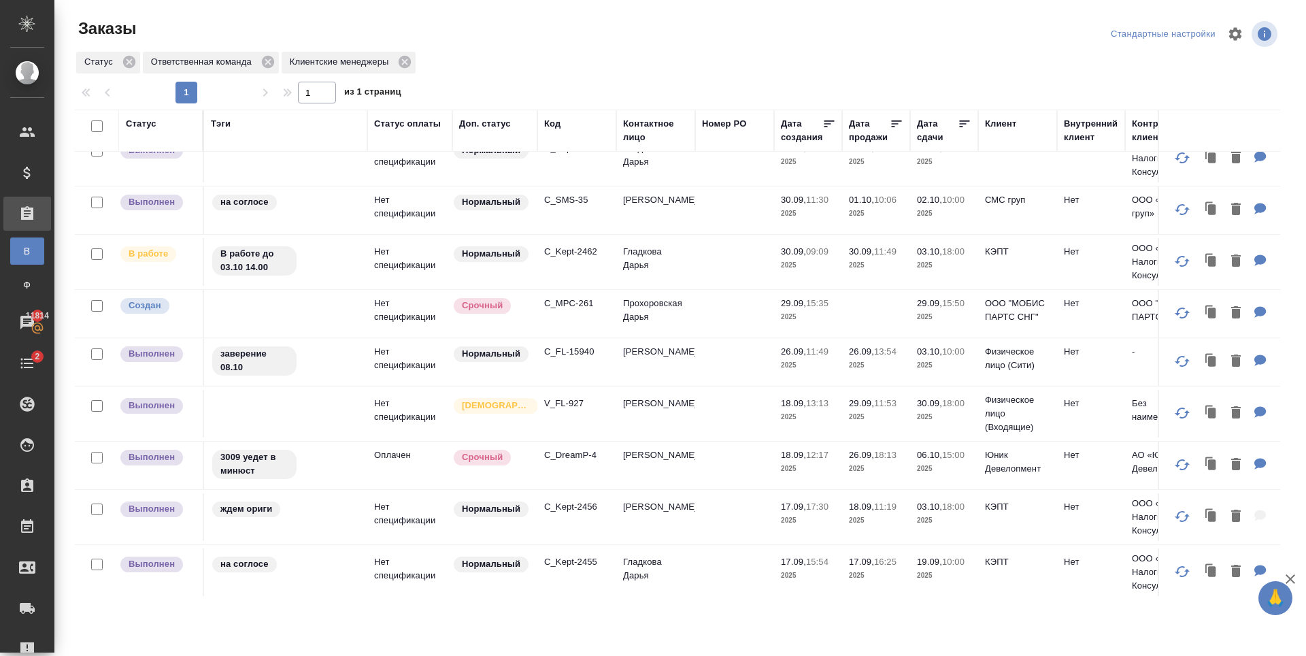
scroll to position [680, 0]
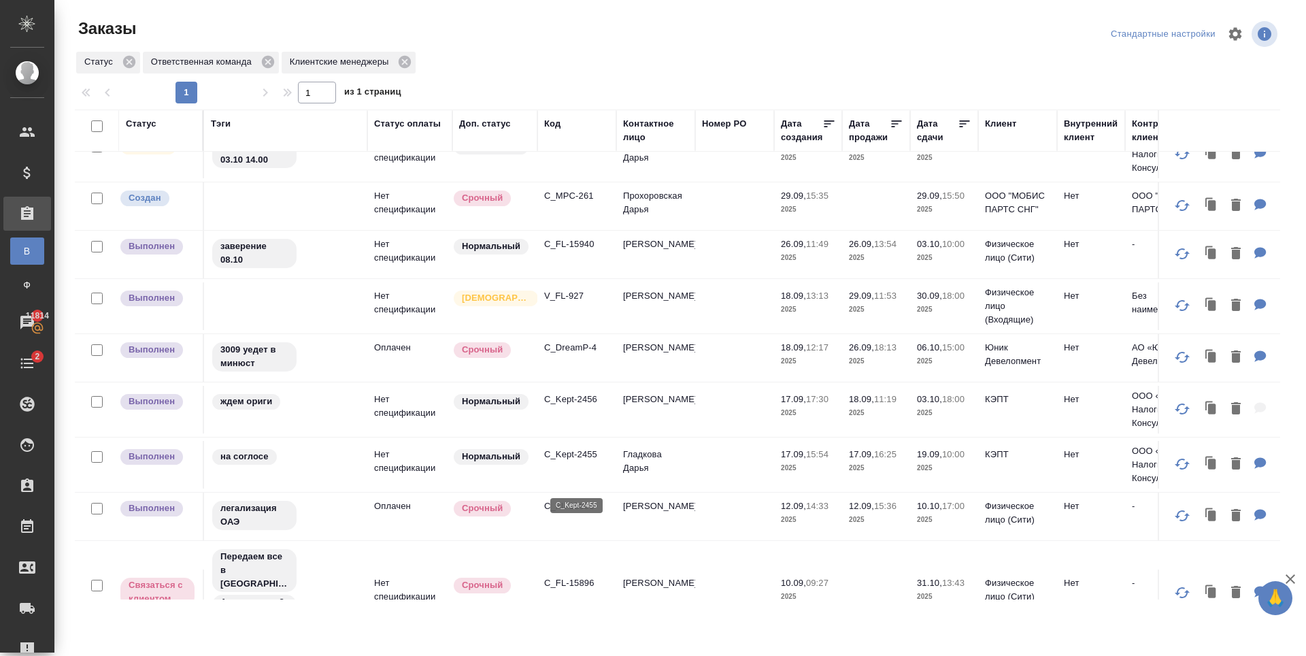
click at [573, 461] on p "C_Kept-2455" at bounding box center [576, 455] width 65 height 14
click at [557, 303] on p "V_FL-927" at bounding box center [576, 296] width 65 height 14
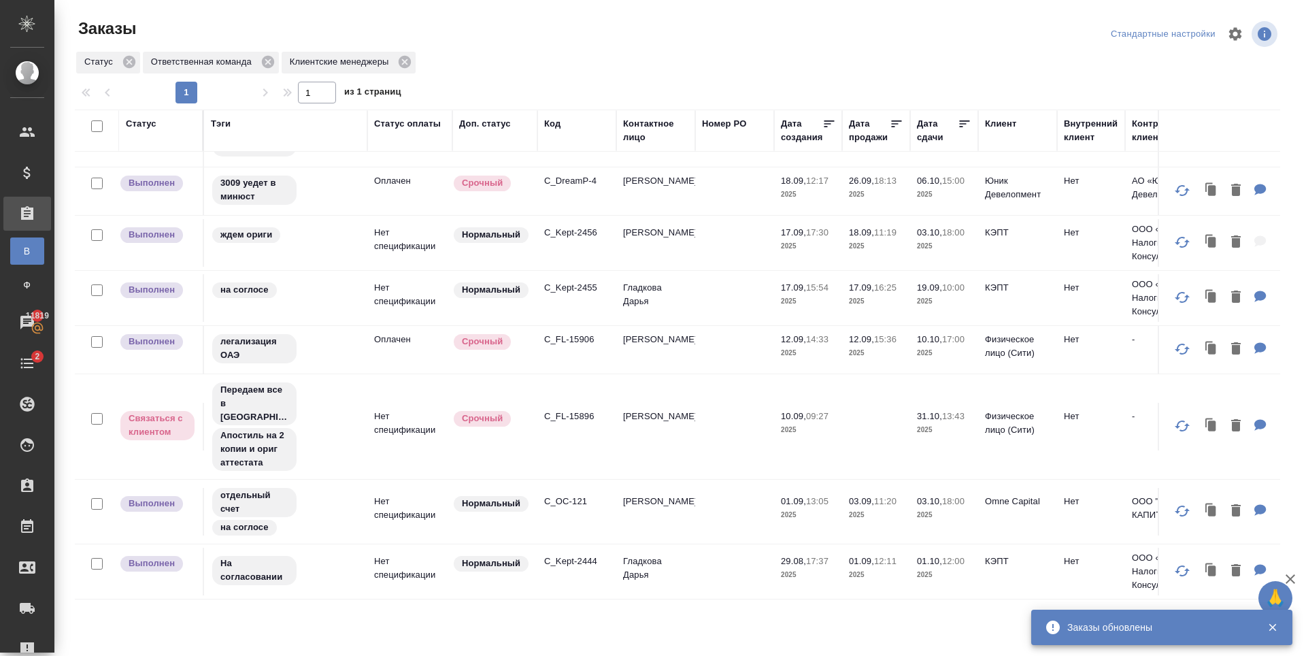
scroll to position [0, 0]
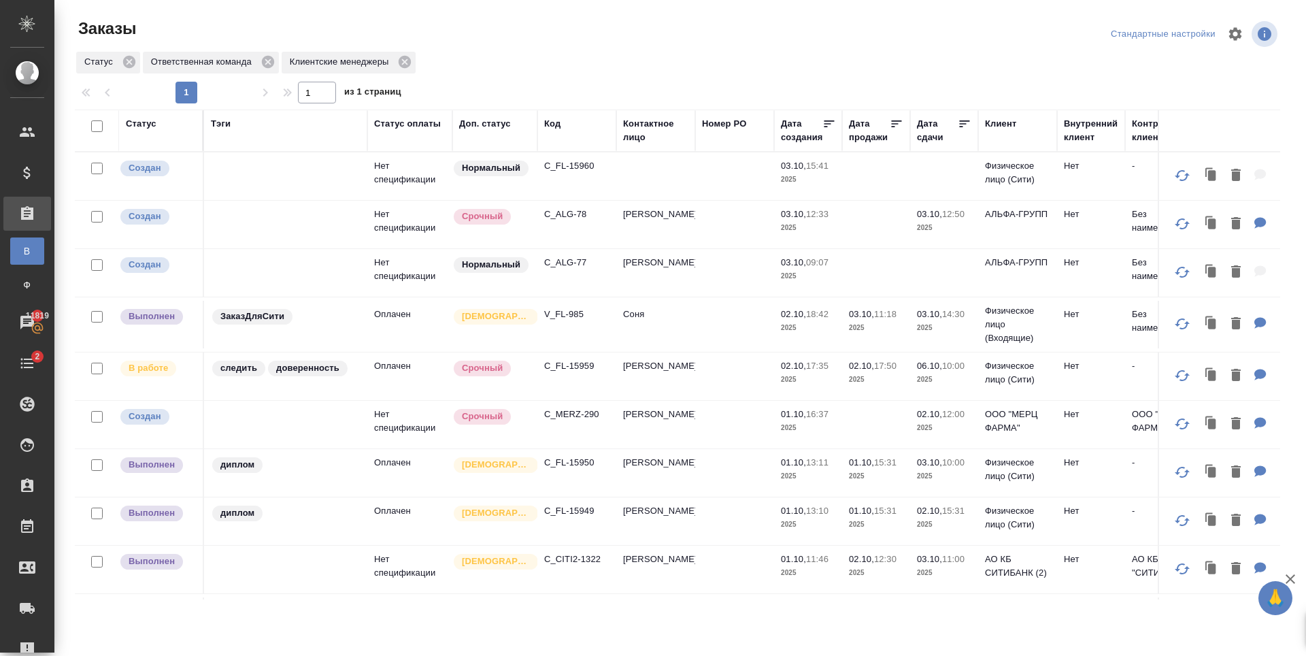
click at [562, 160] on p "C_FL-15960" at bounding box center [576, 166] width 65 height 14
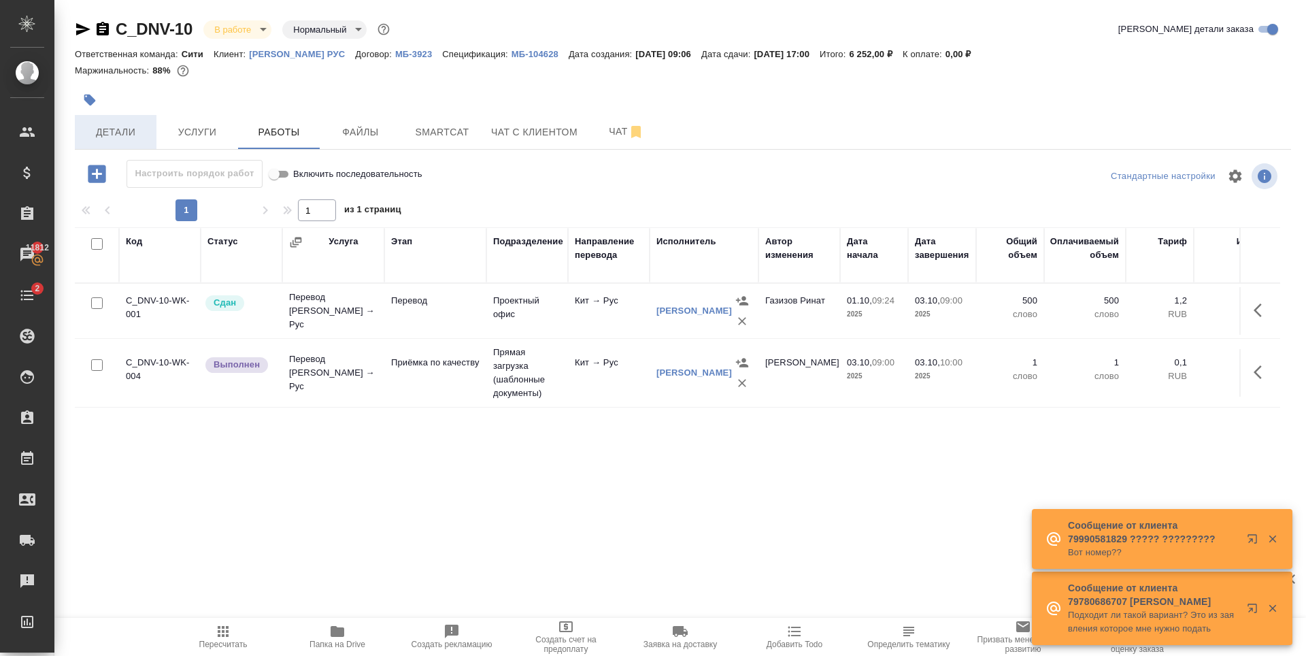
click at [144, 124] on span "Детали" at bounding box center [115, 132] width 65 height 17
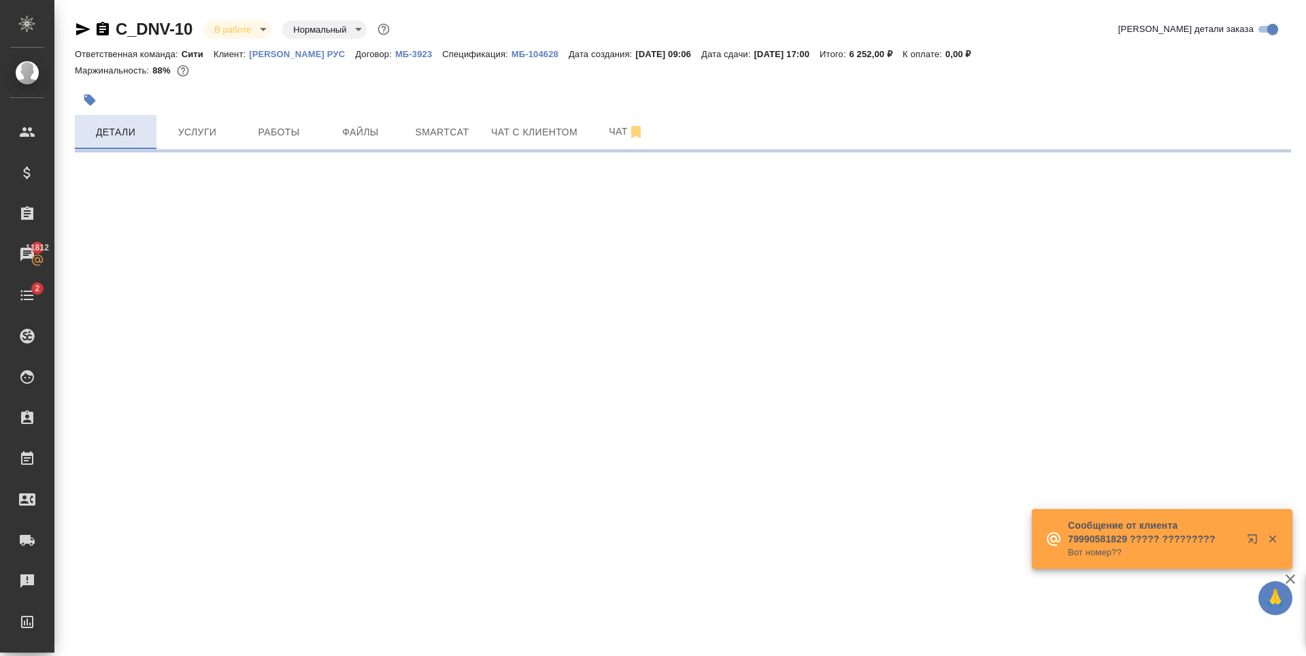
select select "RU"
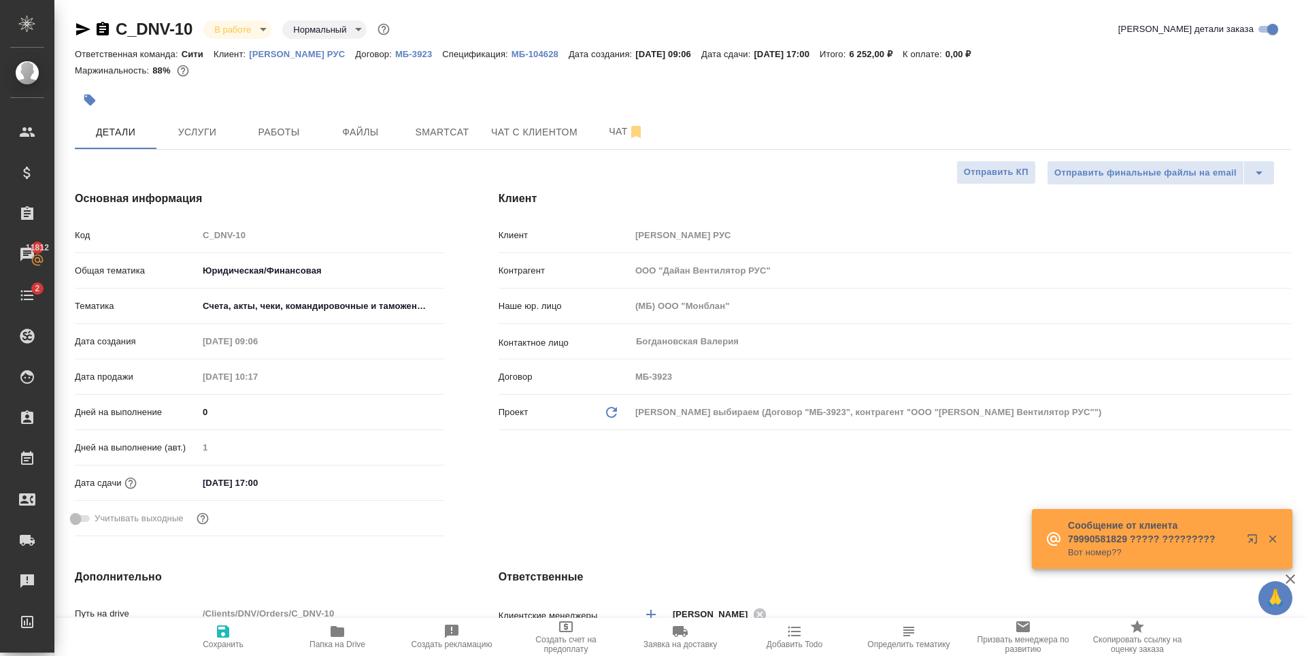
type textarea "x"
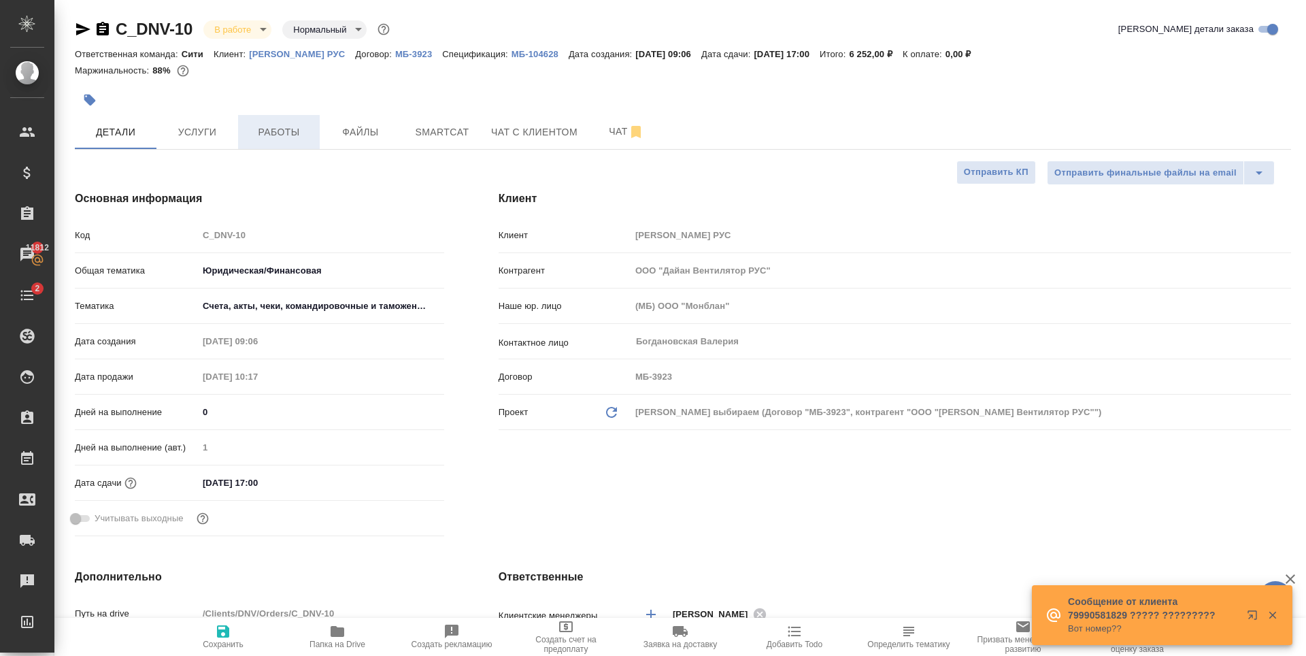
click at [291, 142] on button "Работы" at bounding box center [279, 132] width 82 height 34
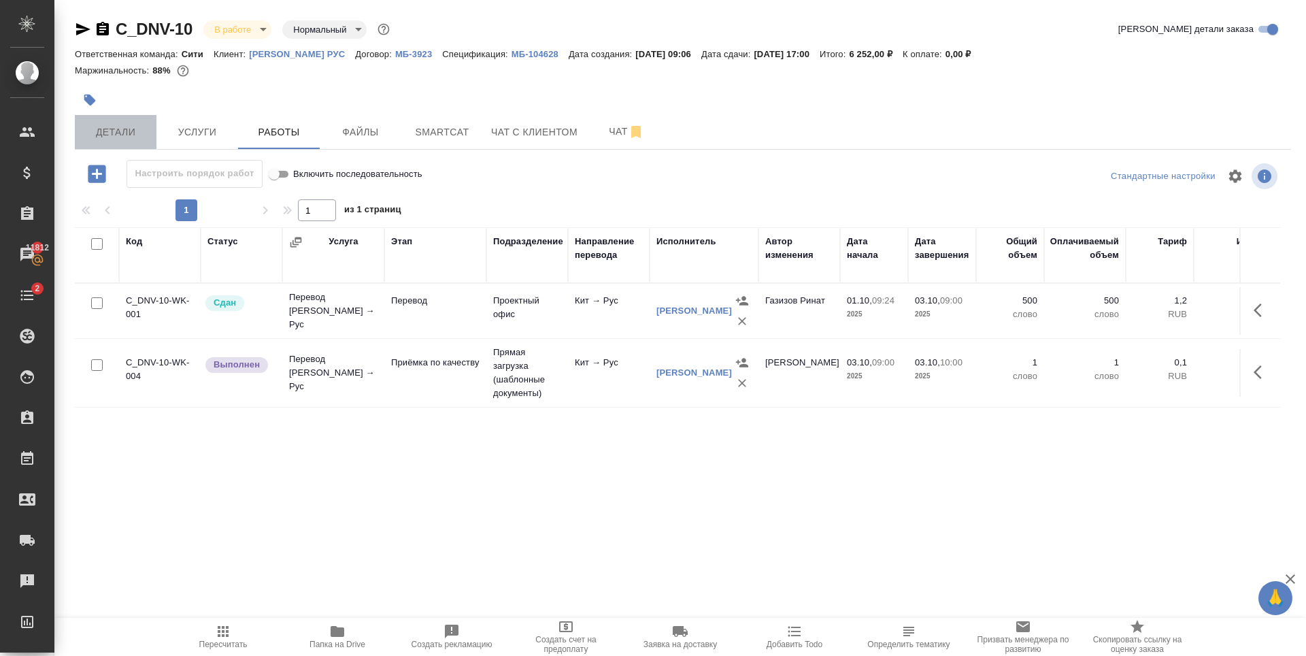
click at [105, 128] on span "Детали" at bounding box center [115, 132] width 65 height 17
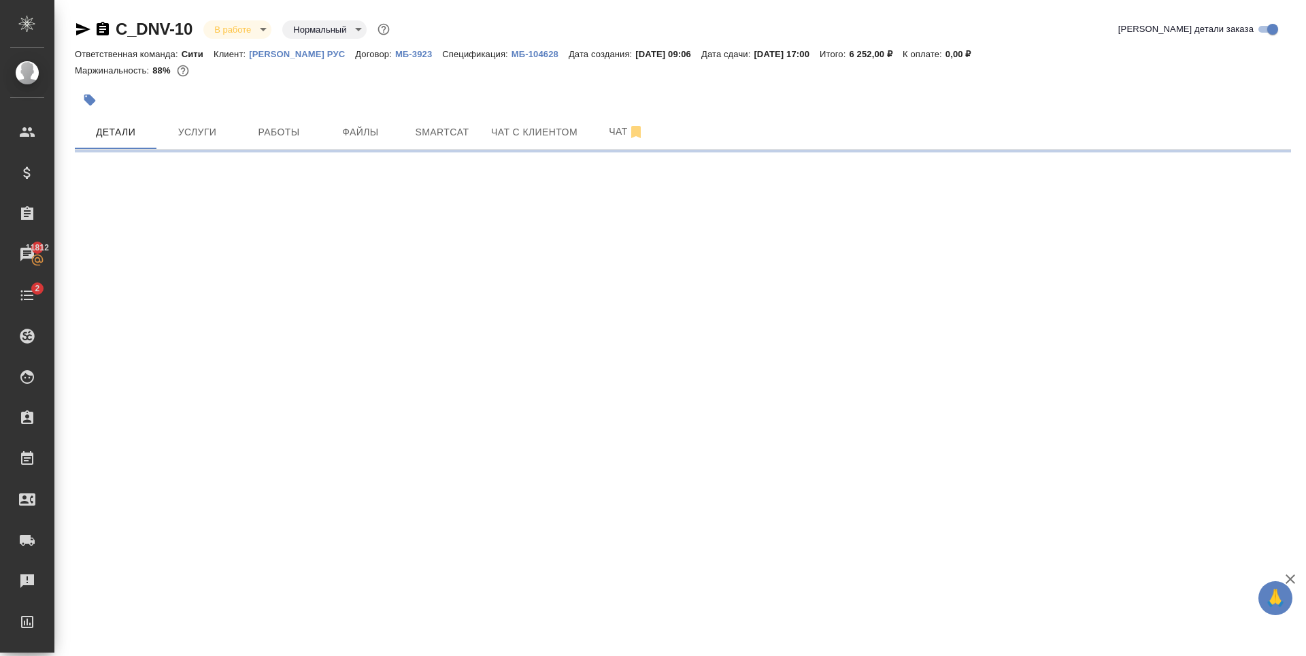
select select "RU"
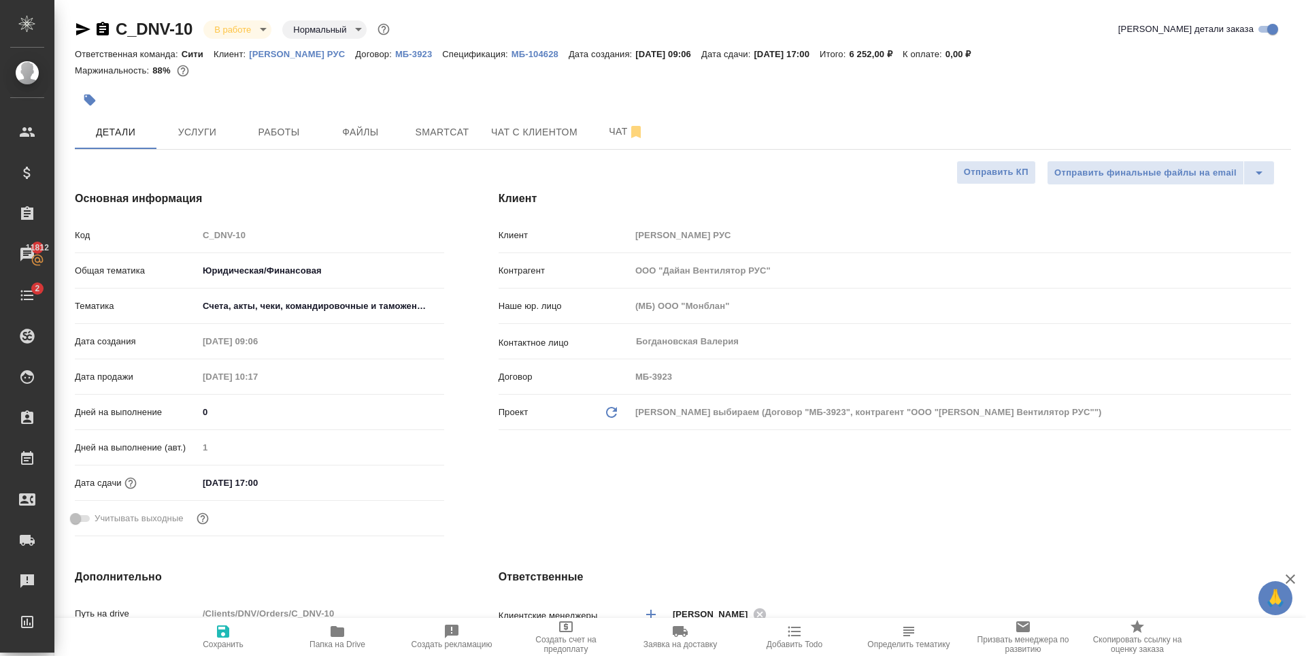
type textarea "x"
click at [291, 129] on span "Работы" at bounding box center [278, 132] width 65 height 17
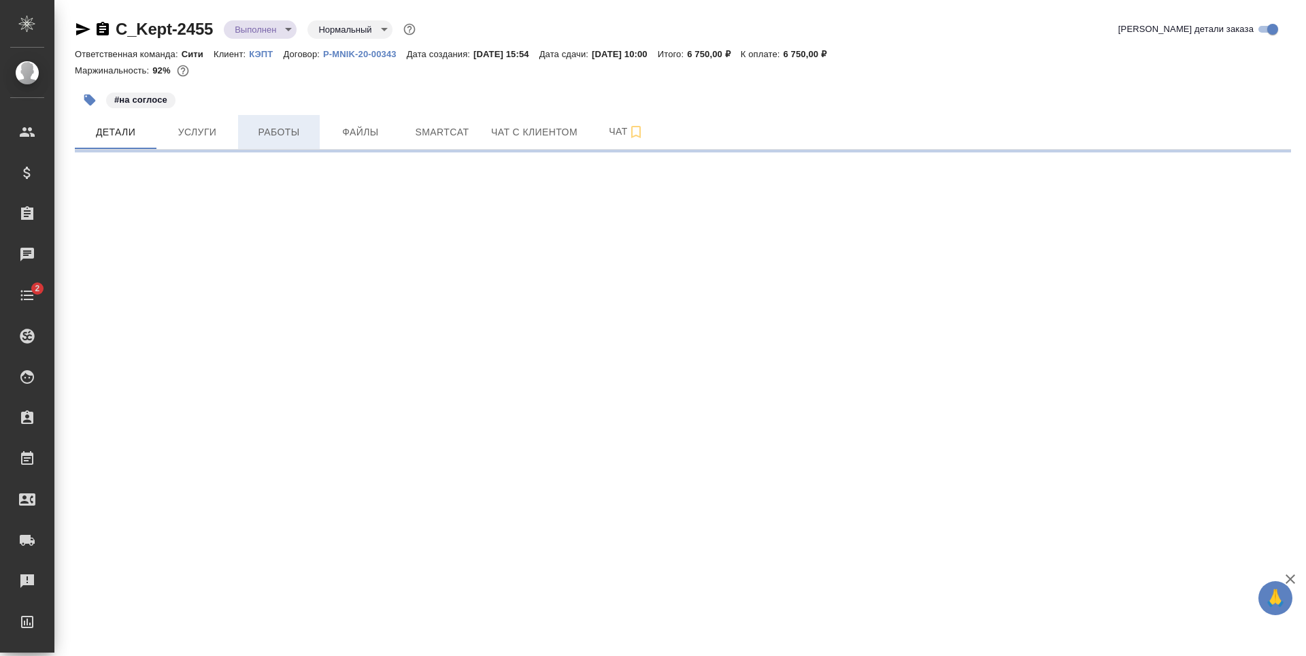
select select "RU"
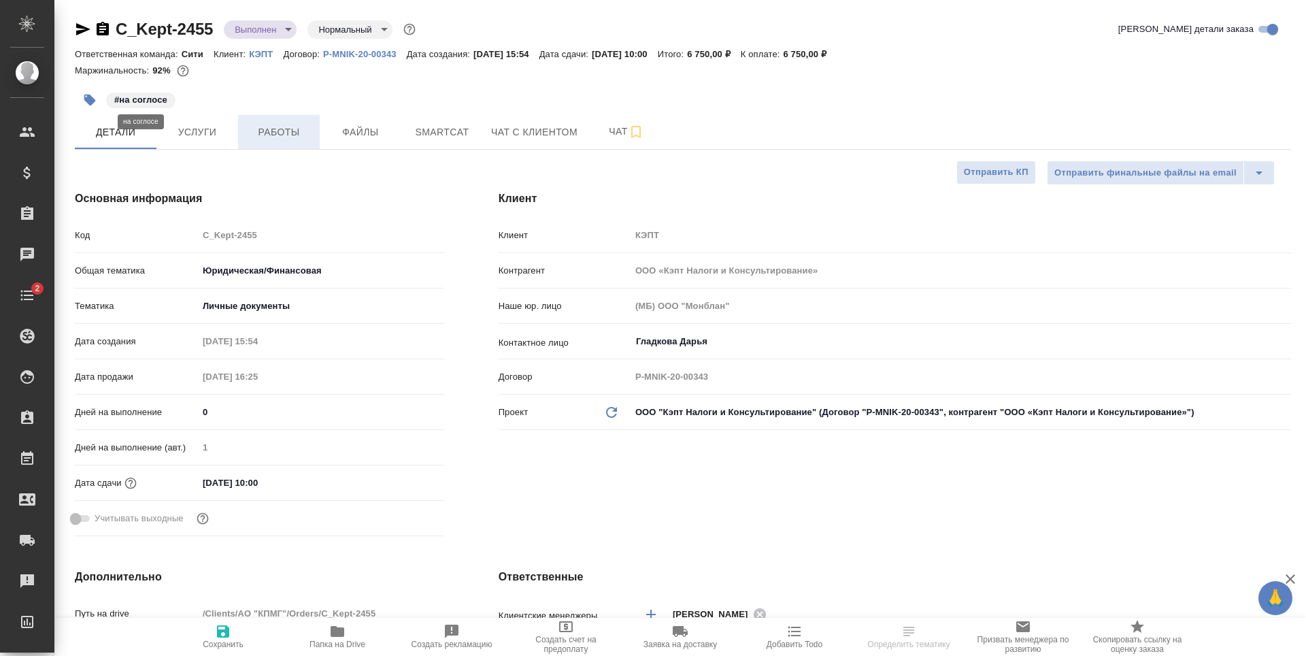
click at [275, 131] on span "Работы" at bounding box center [278, 132] width 65 height 17
type textarea "x"
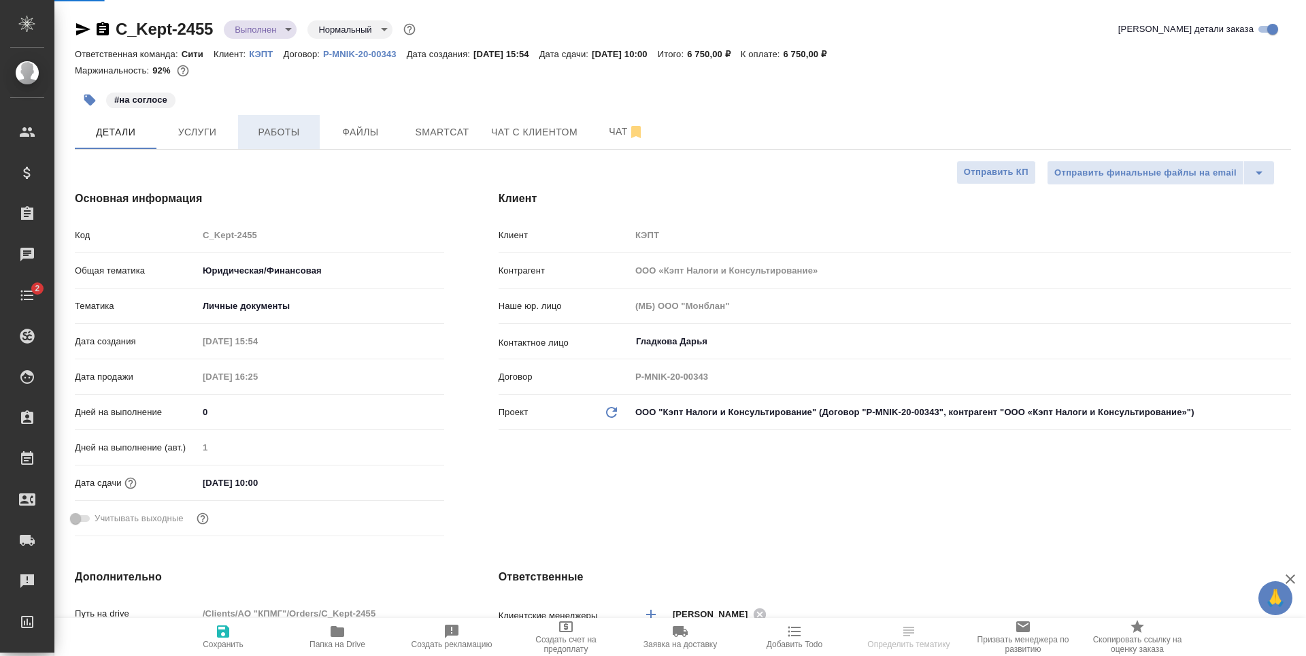
type textarea "x"
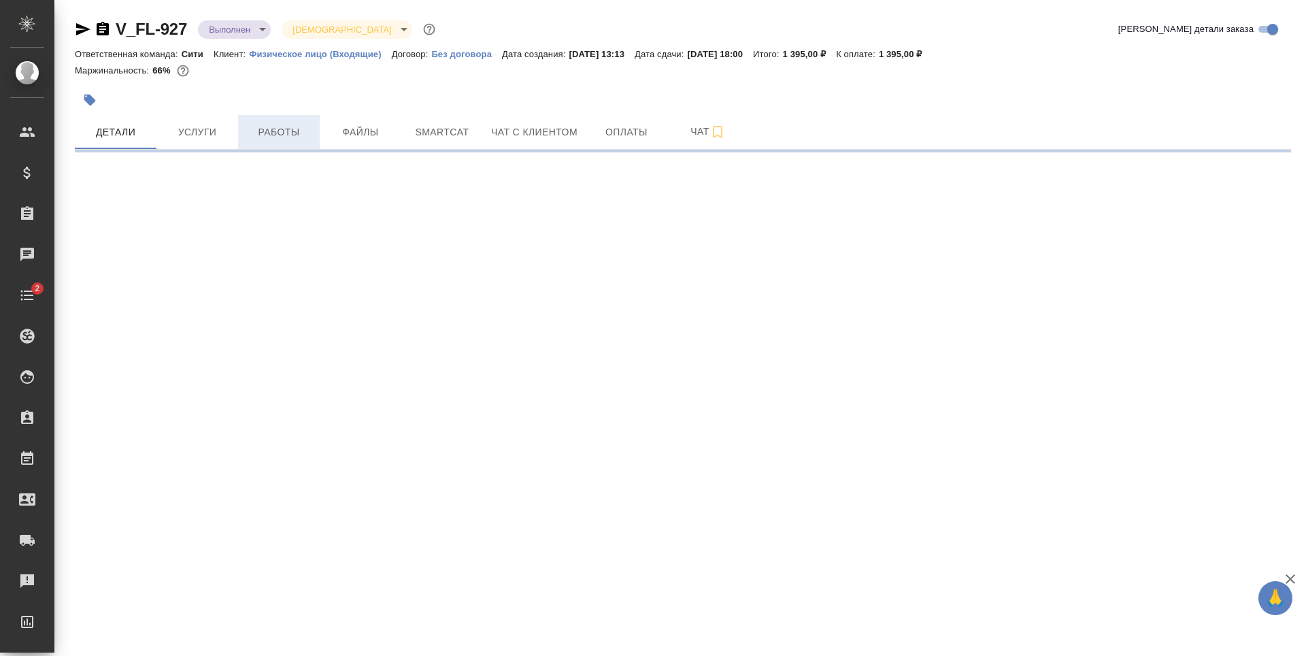
select select "RU"
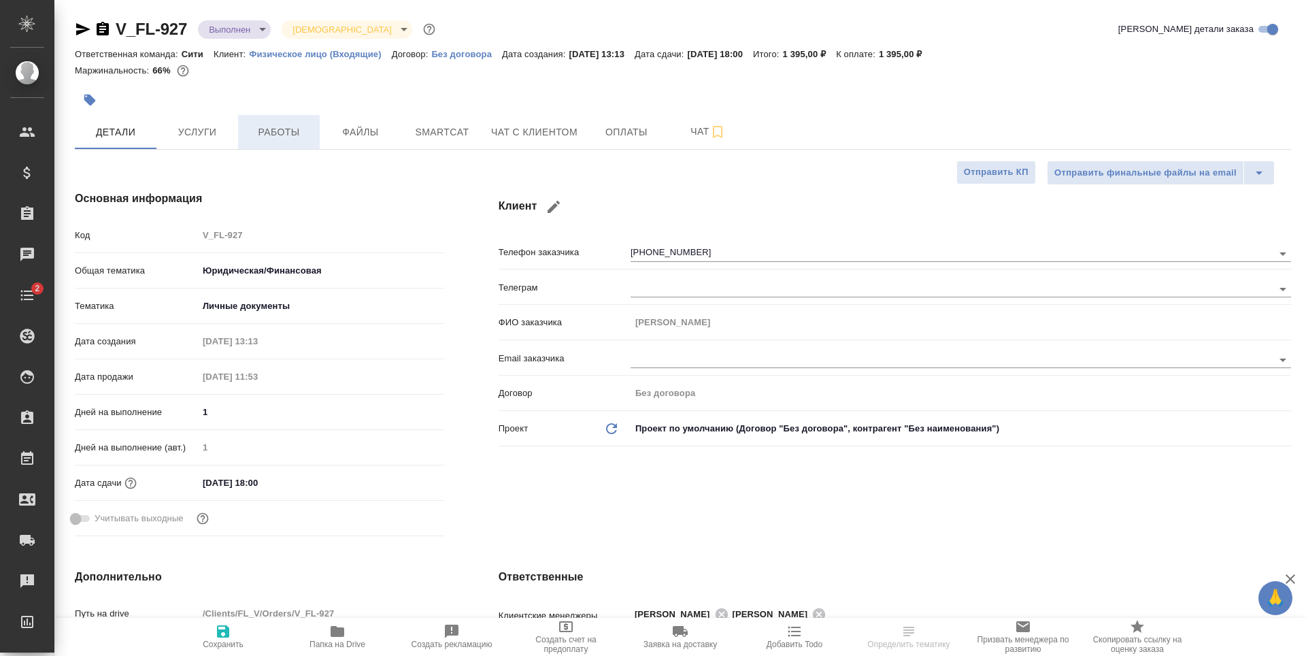
type textarea "x"
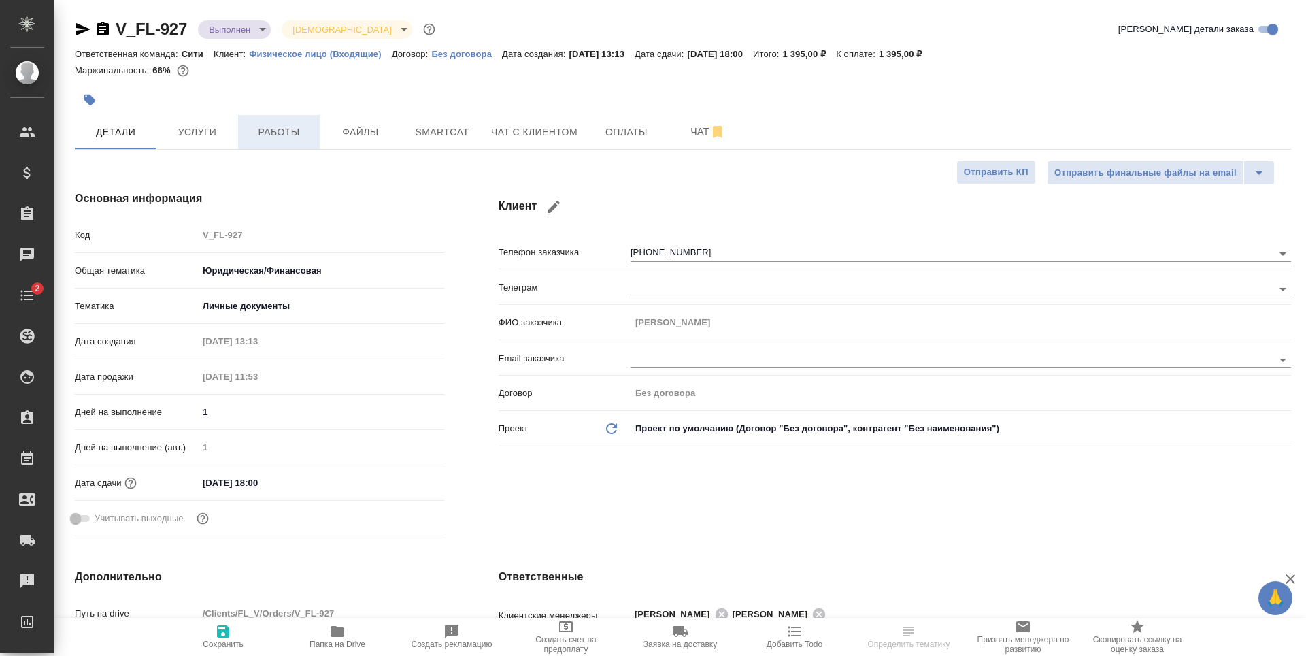
type textarea "x"
click at [265, 124] on span "Работы" at bounding box center [278, 132] width 65 height 17
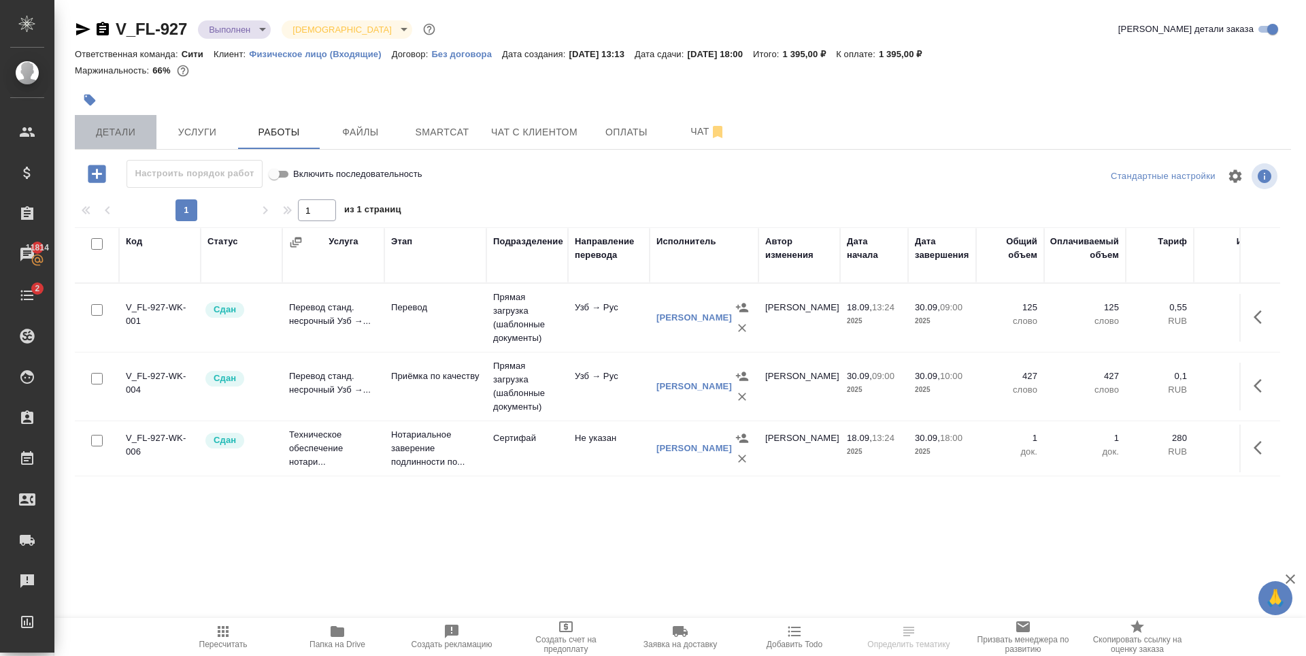
click at [91, 134] on span "Детали" at bounding box center [115, 132] width 65 height 17
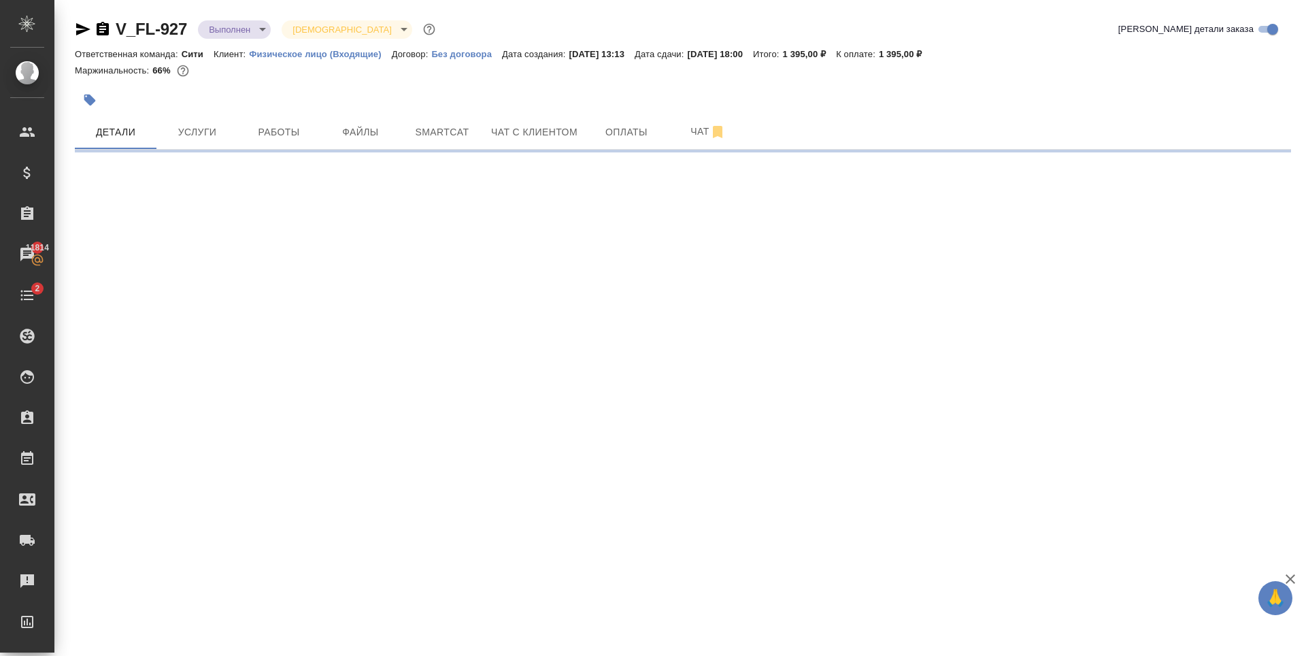
select select "RU"
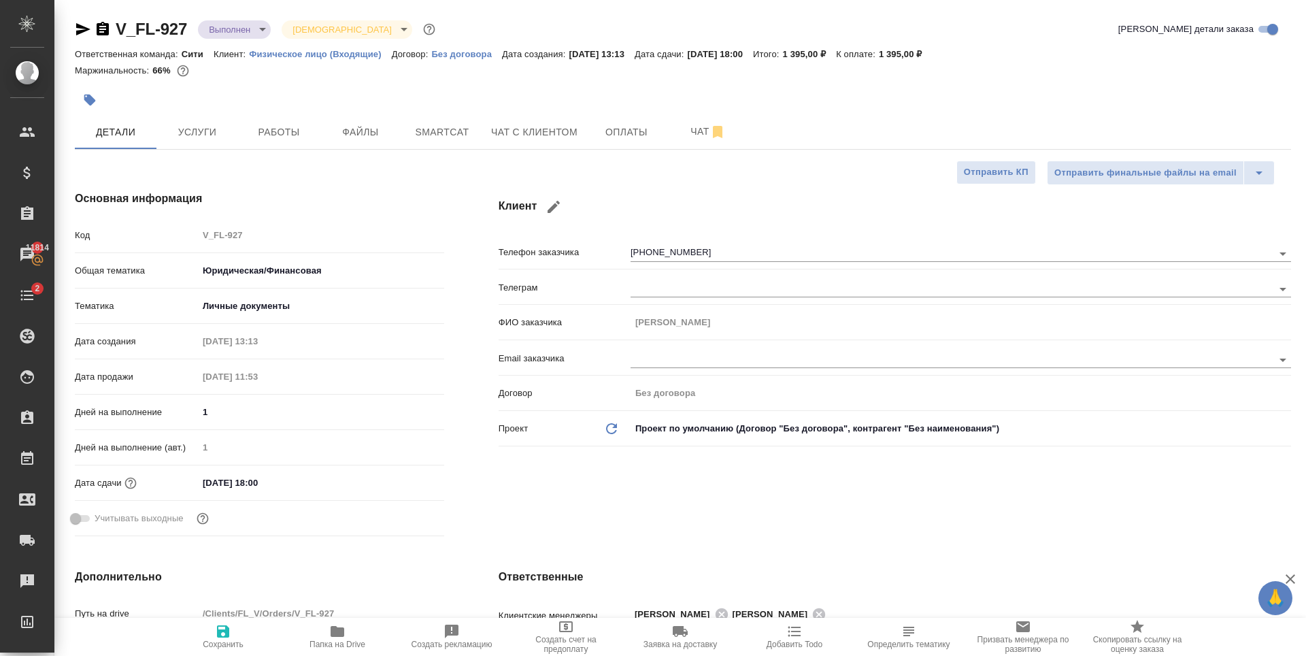
type textarea "x"
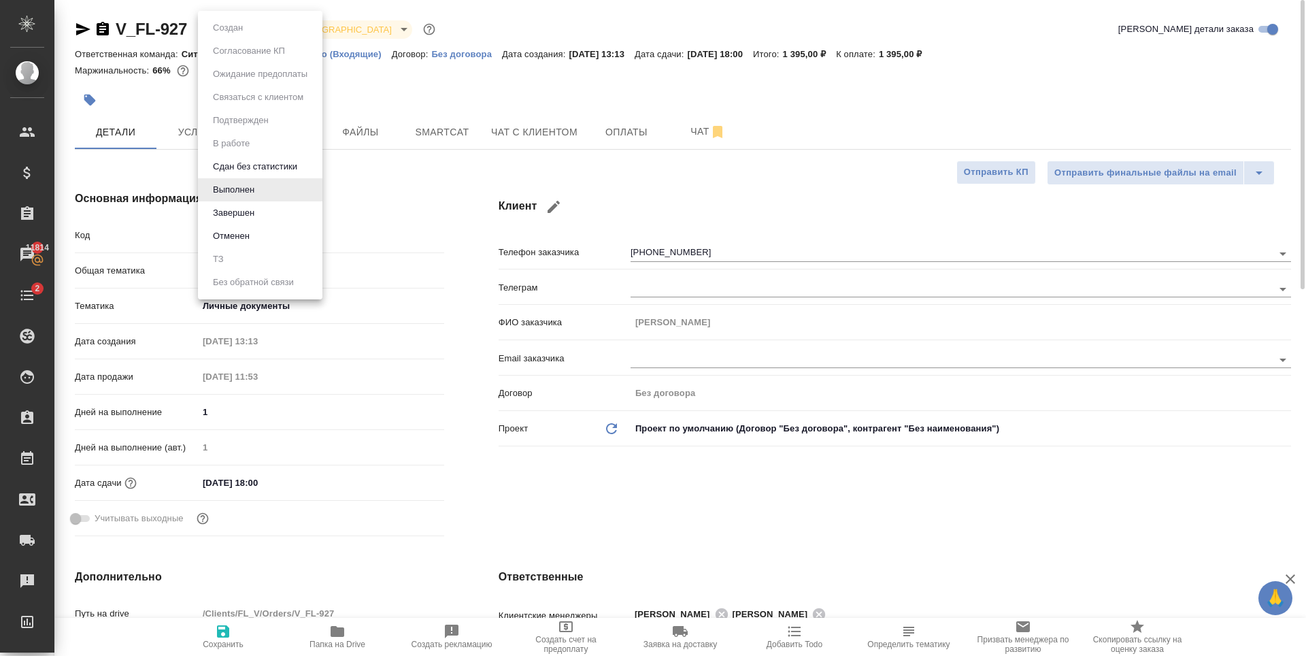
click at [257, 34] on body "🙏 .cls-1 fill:#fff; AWATERA Zaytseva Svetlana Клиенты Спецификации Заказы 11814…" at bounding box center [653, 328] width 1306 height 656
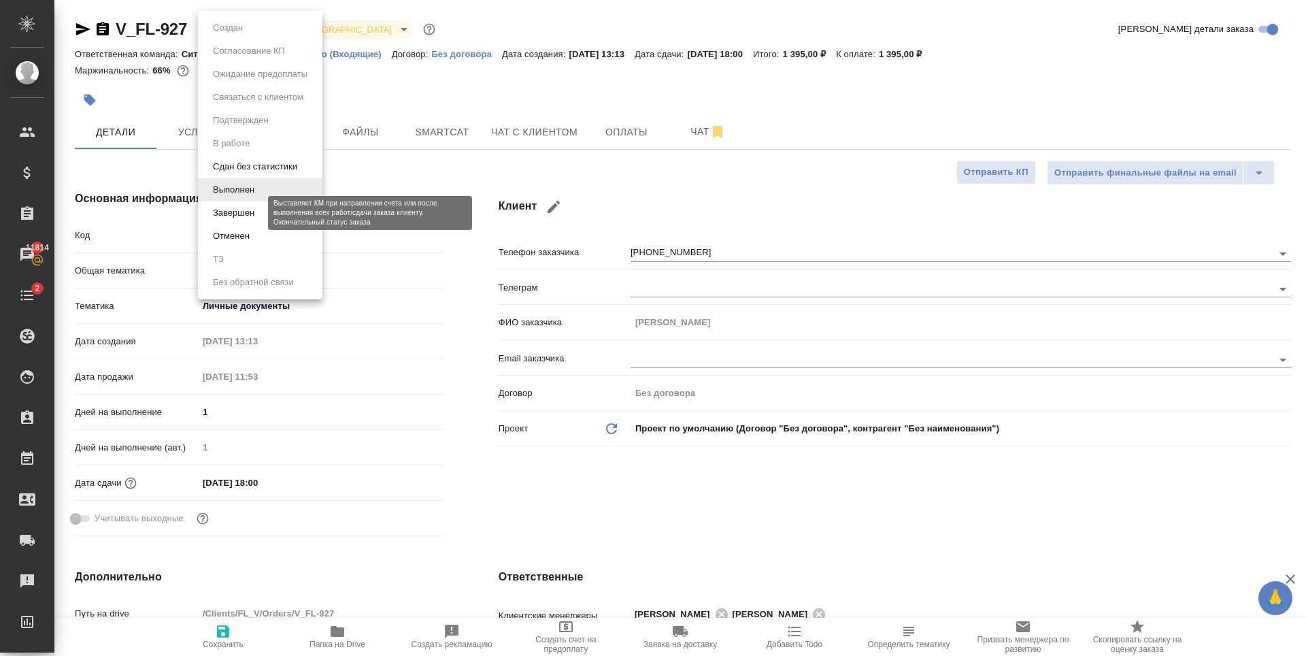
click at [253, 212] on button "Завершен" at bounding box center [234, 212] width 50 height 15
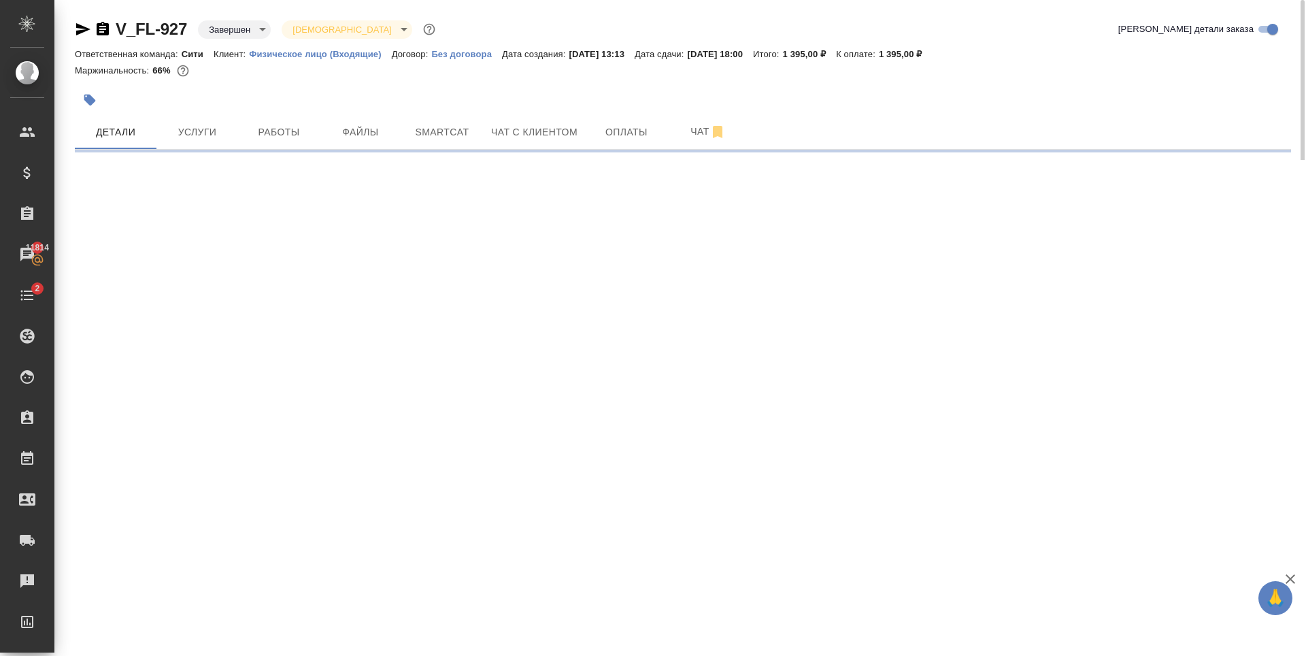
select select "RU"
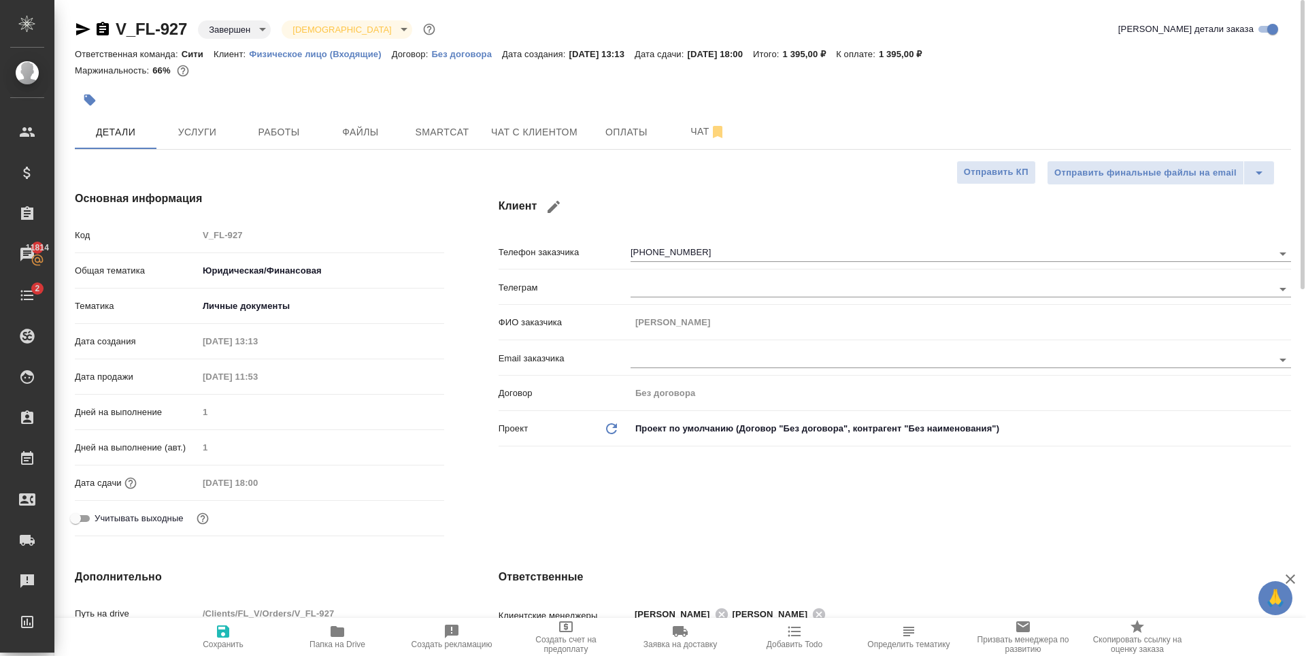
type textarea "x"
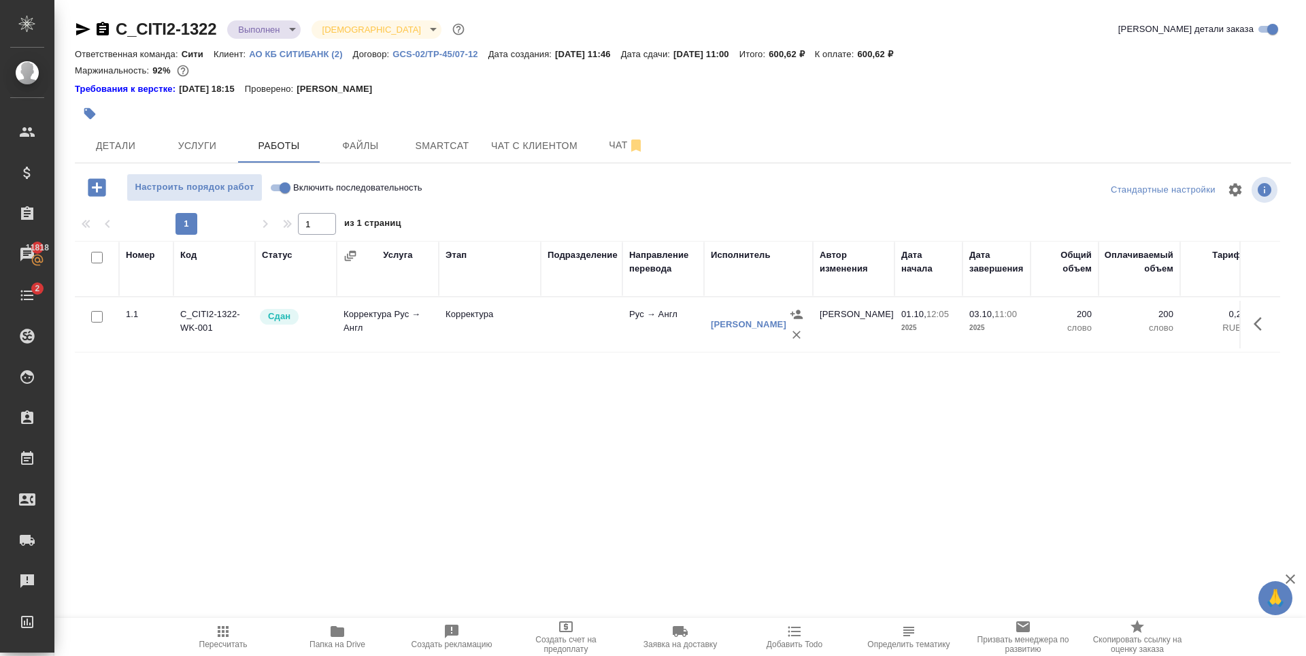
scroll to position [0, 390]
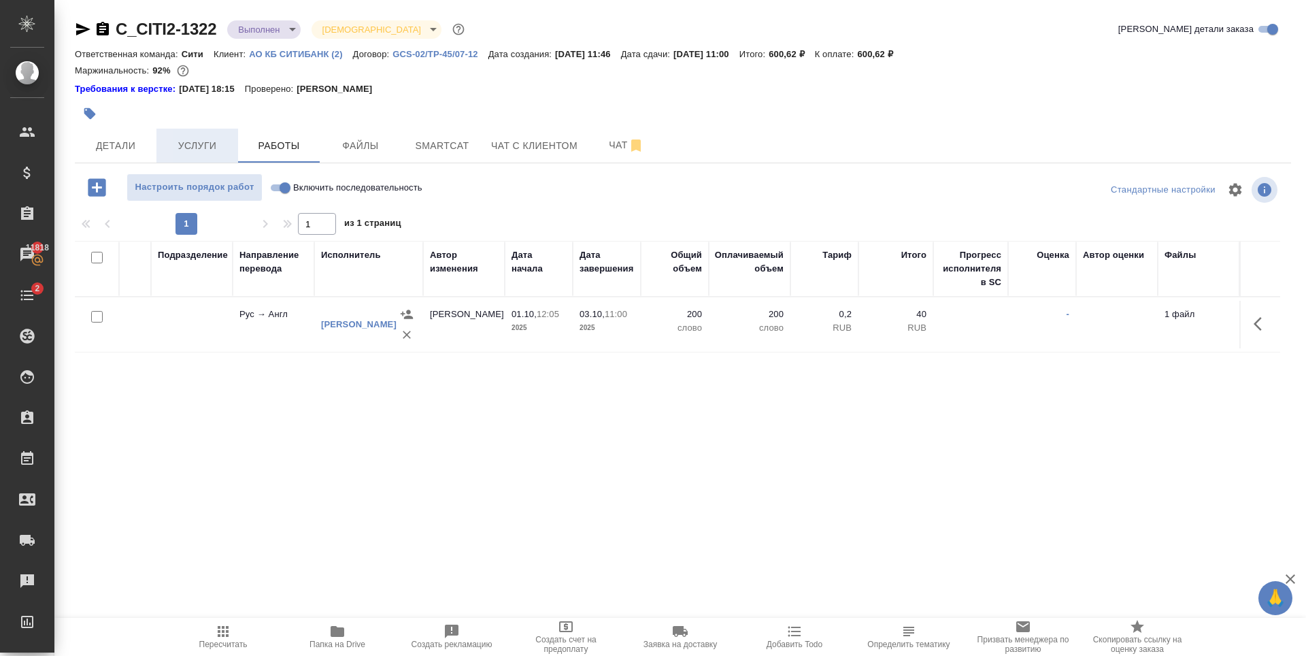
click at [185, 151] on span "Услуги" at bounding box center [197, 145] width 65 height 17
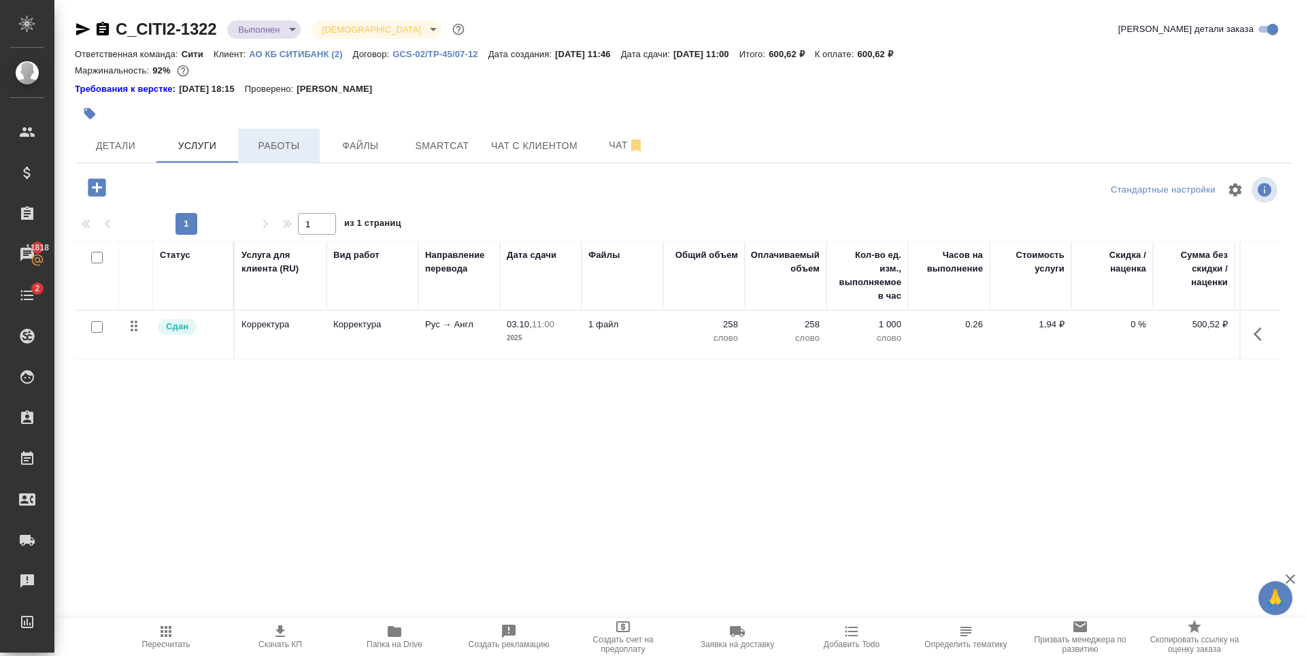
click at [261, 144] on span "Работы" at bounding box center [278, 145] width 65 height 17
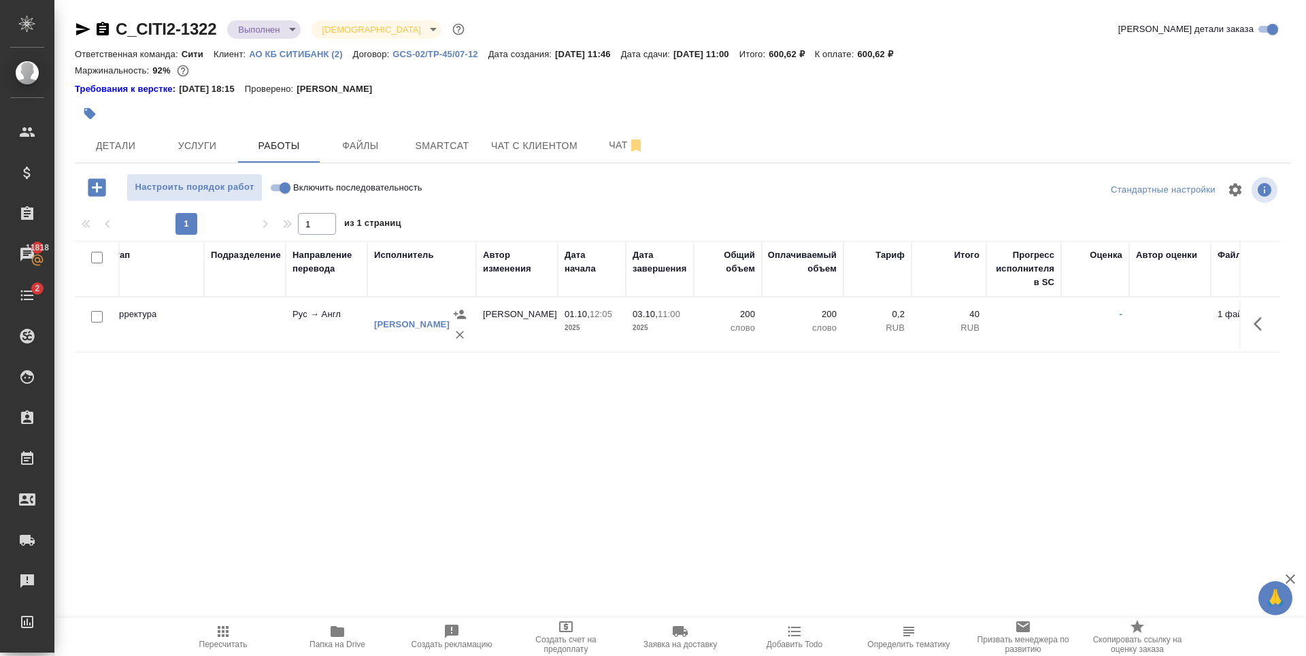
scroll to position [0, 390]
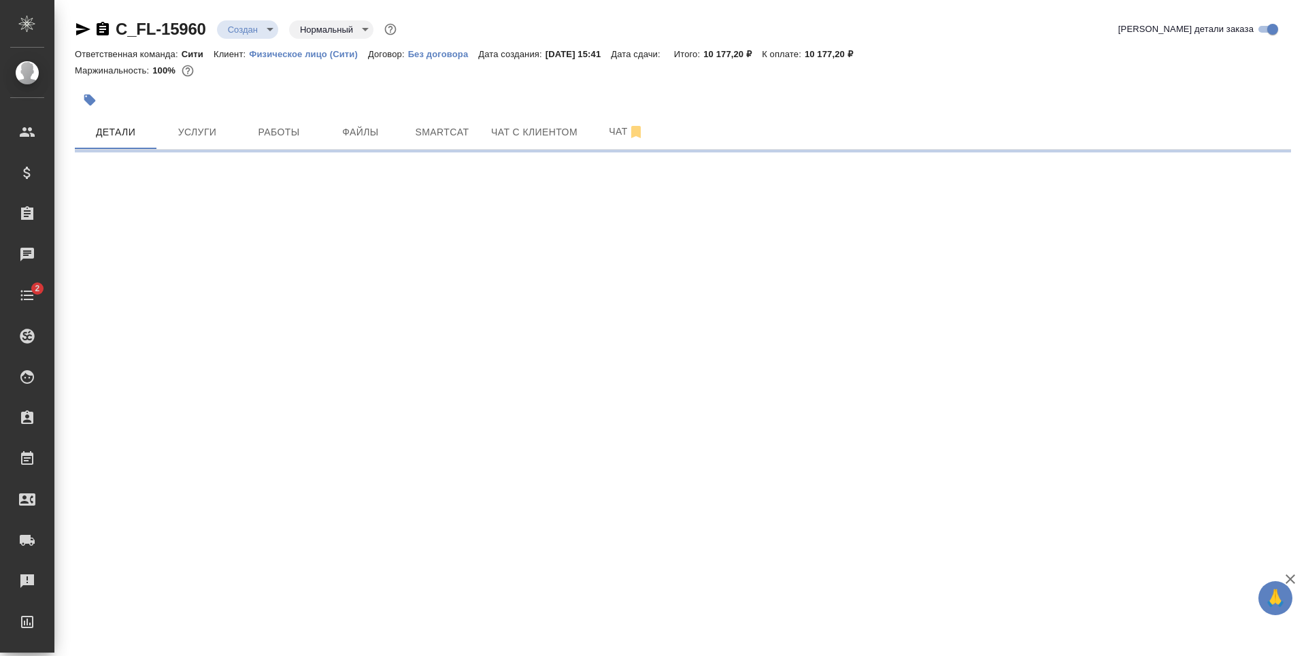
select select "RU"
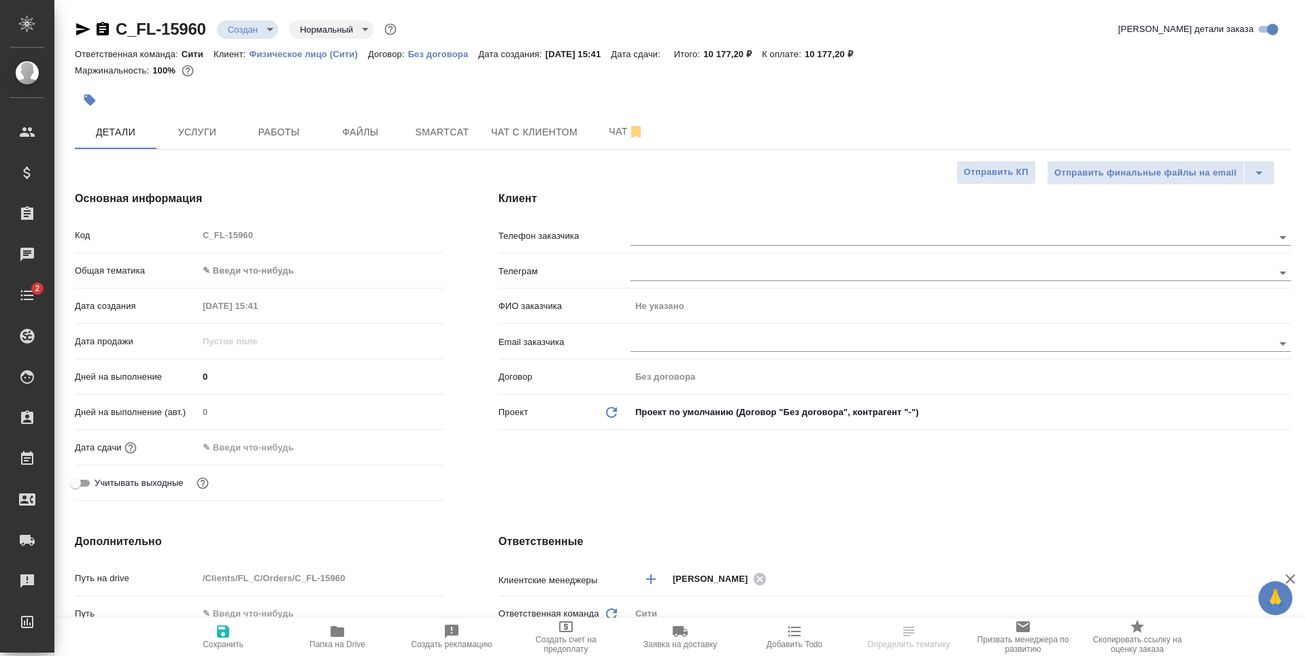
type textarea "x"
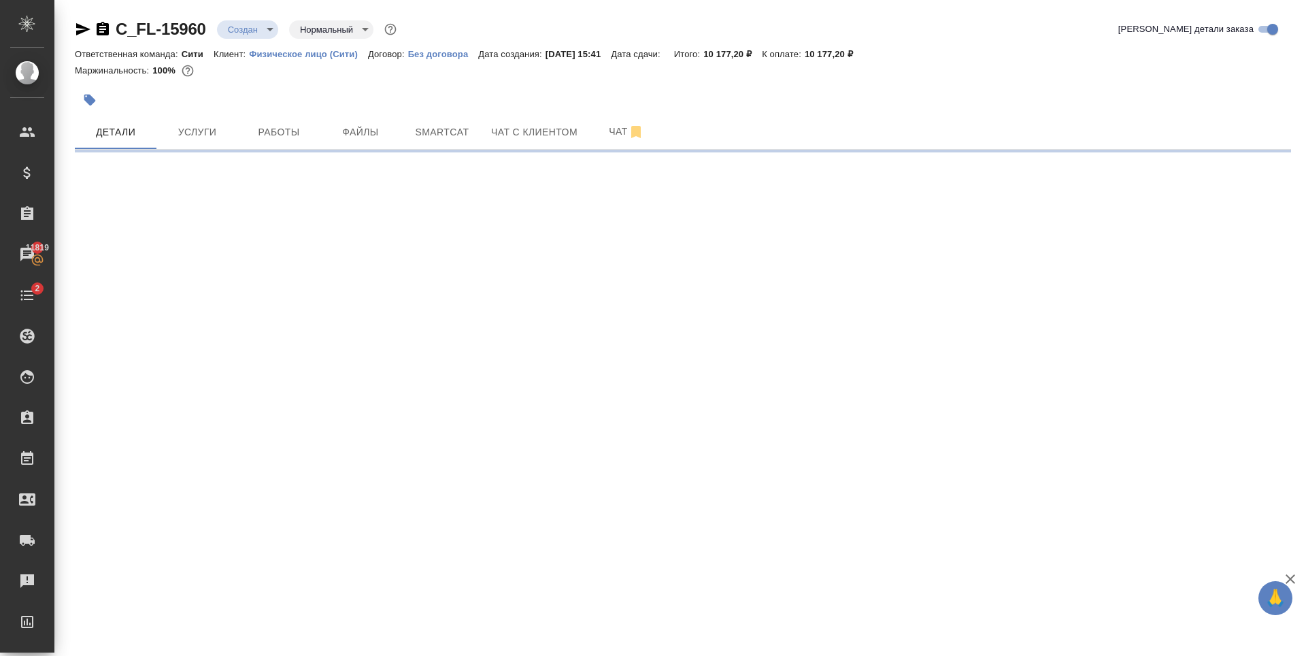
select select "RU"
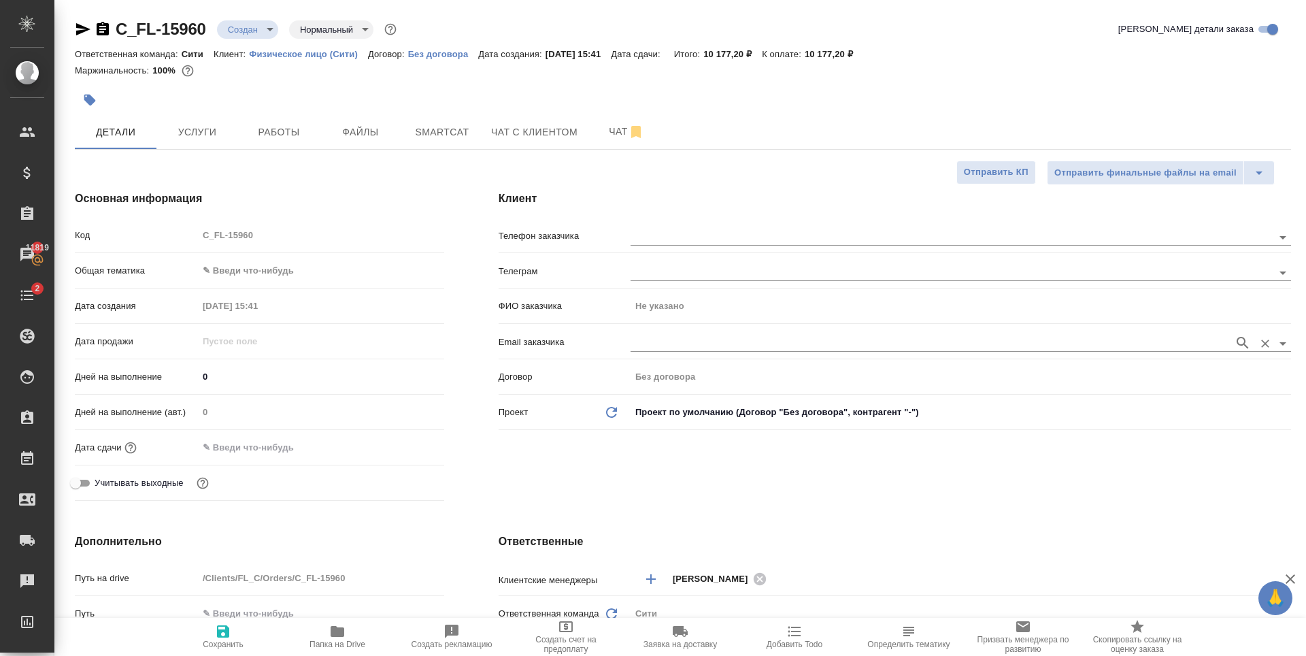
type textarea "x"
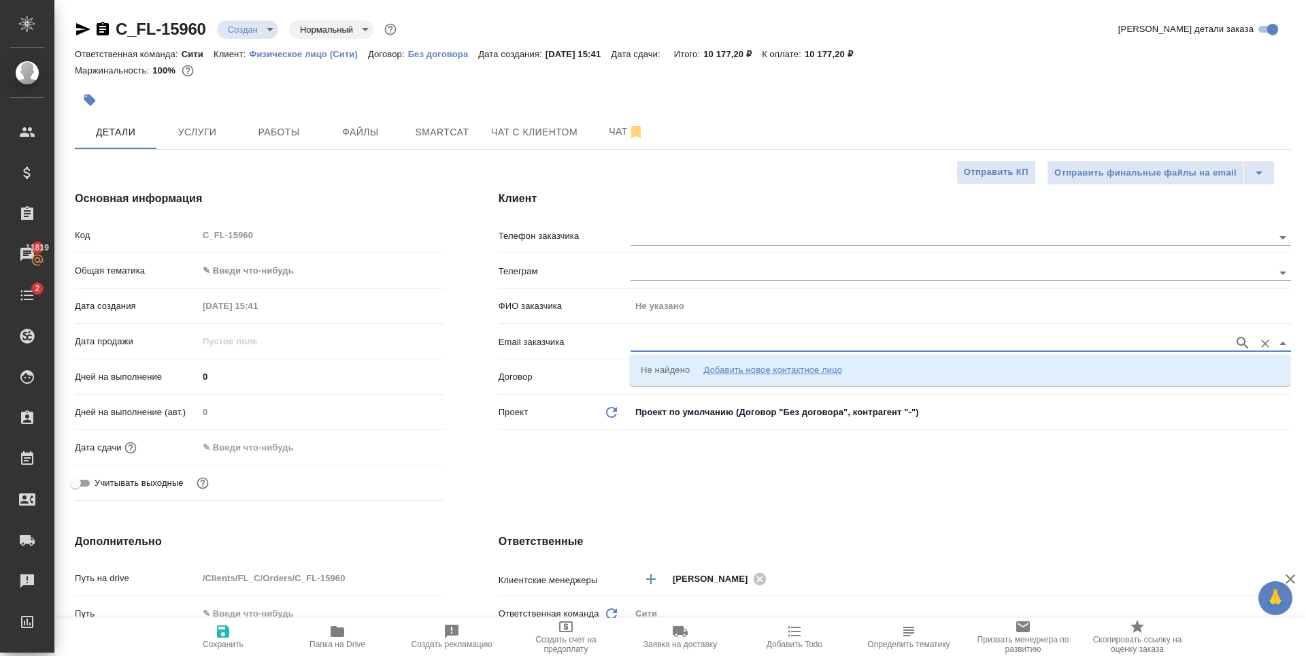
click at [652, 350] on input "text" at bounding box center [929, 343] width 597 height 16
paste input "[EMAIL_ADDRESS][DOMAIN_NAME]"
type input "[EMAIL_ADDRESS][DOMAIN_NAME]"
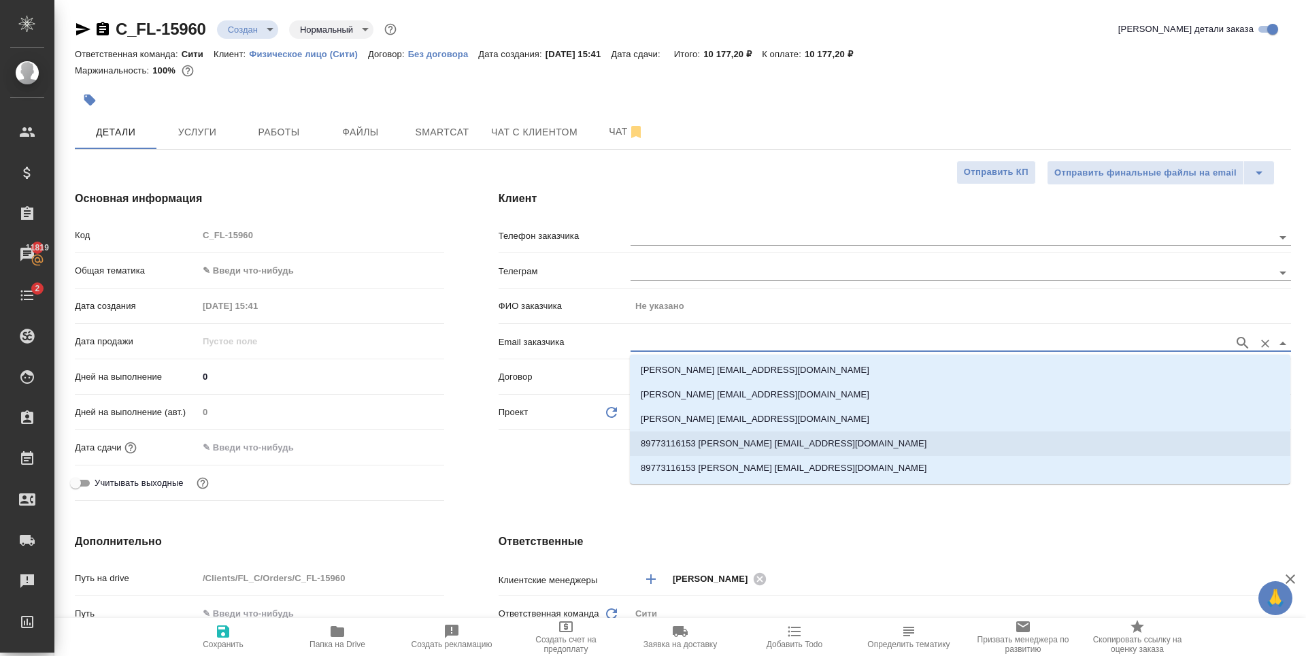
click at [754, 438] on p "89773116153 [PERSON_NAME] [EMAIL_ADDRESS][DOMAIN_NAME]" at bounding box center [784, 444] width 286 height 14
type input "[PERSON_NAME]"
type input "89773116153 [PERSON_NAME] [EMAIL_ADDRESS][DOMAIN_NAME]"
type textarea "x"
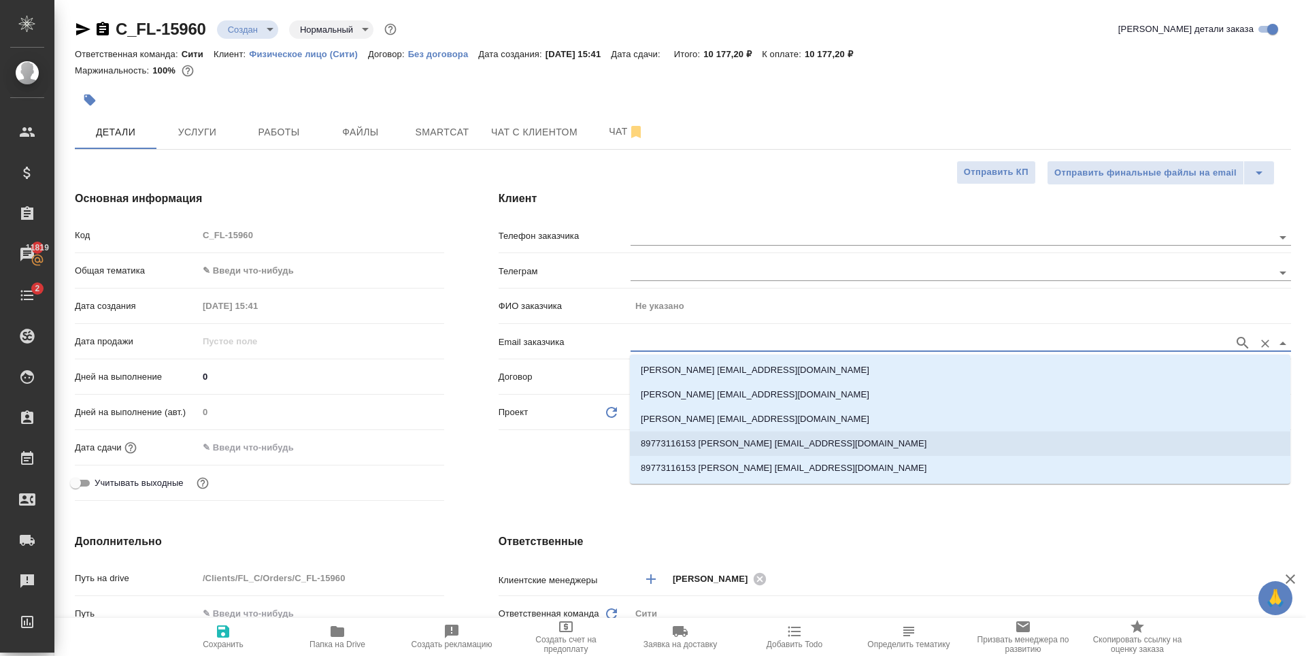
type textarea "x"
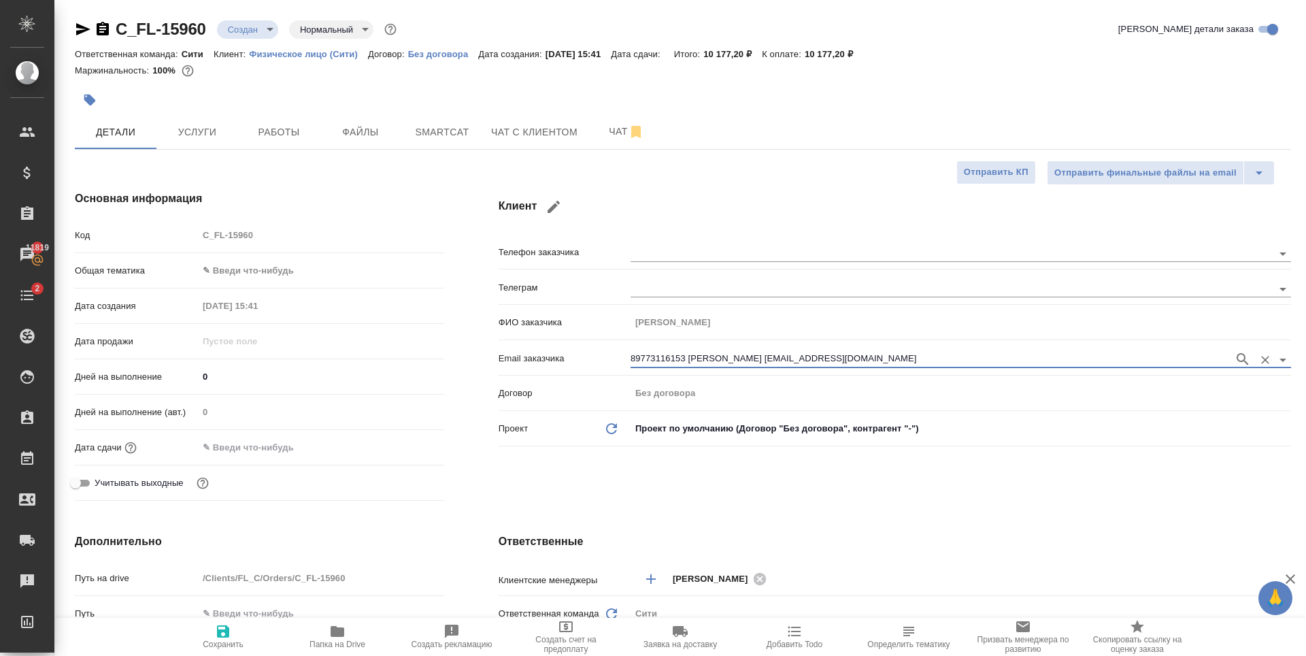
drag, startPoint x: 235, startPoint y: 624, endPoint x: 284, endPoint y: 611, distance: 50.7
click at [235, 624] on span "Сохранить" at bounding box center [223, 636] width 98 height 26
type textarea "x"
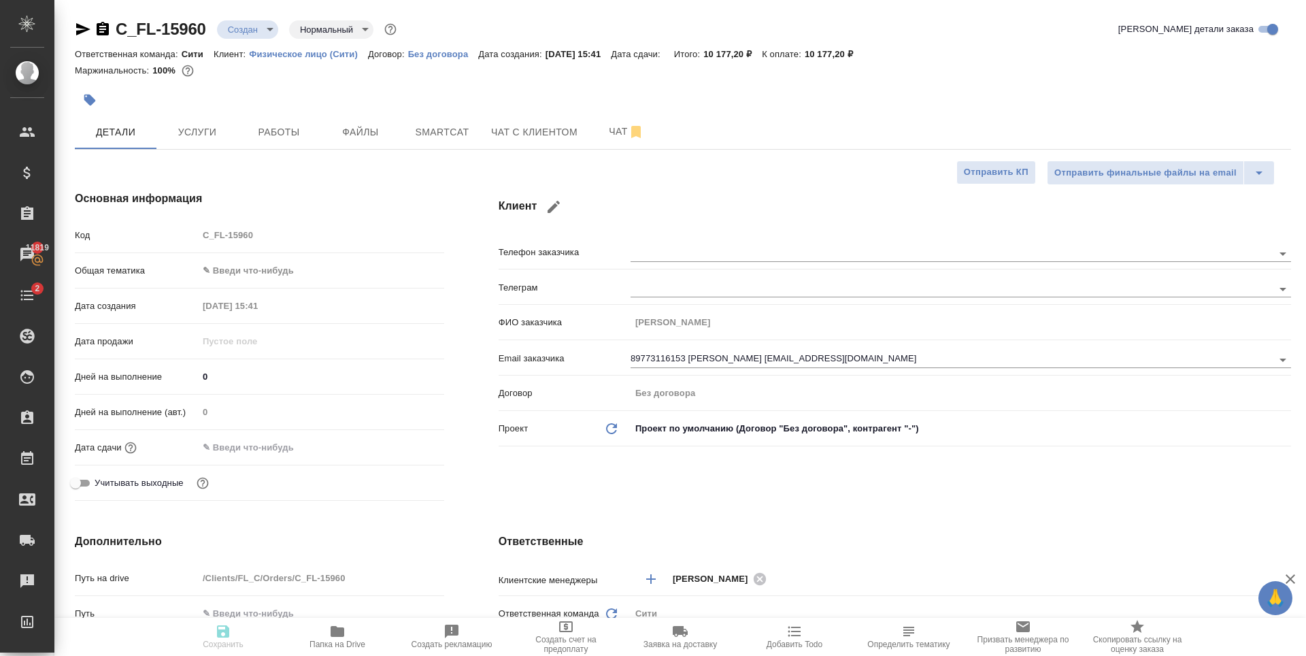
type textarea "x"
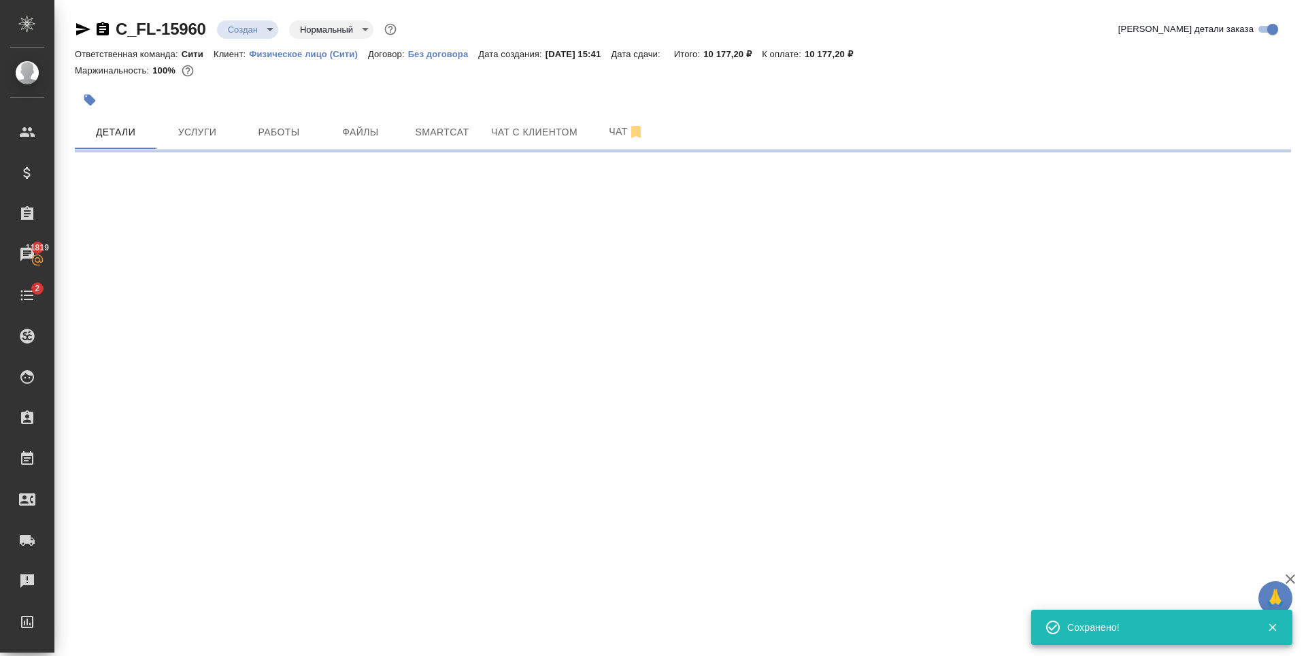
type input "holyTrinity"
select select "RU"
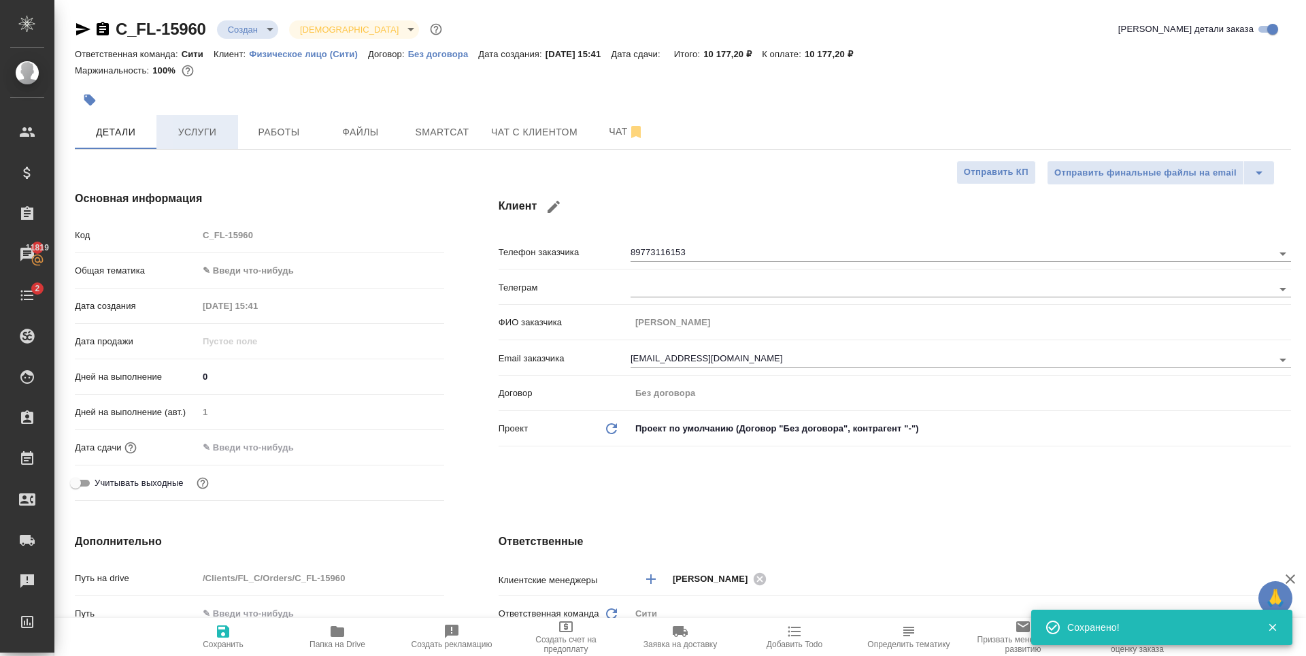
type textarea "x"
click at [186, 137] on span "Услуги" at bounding box center [197, 132] width 65 height 17
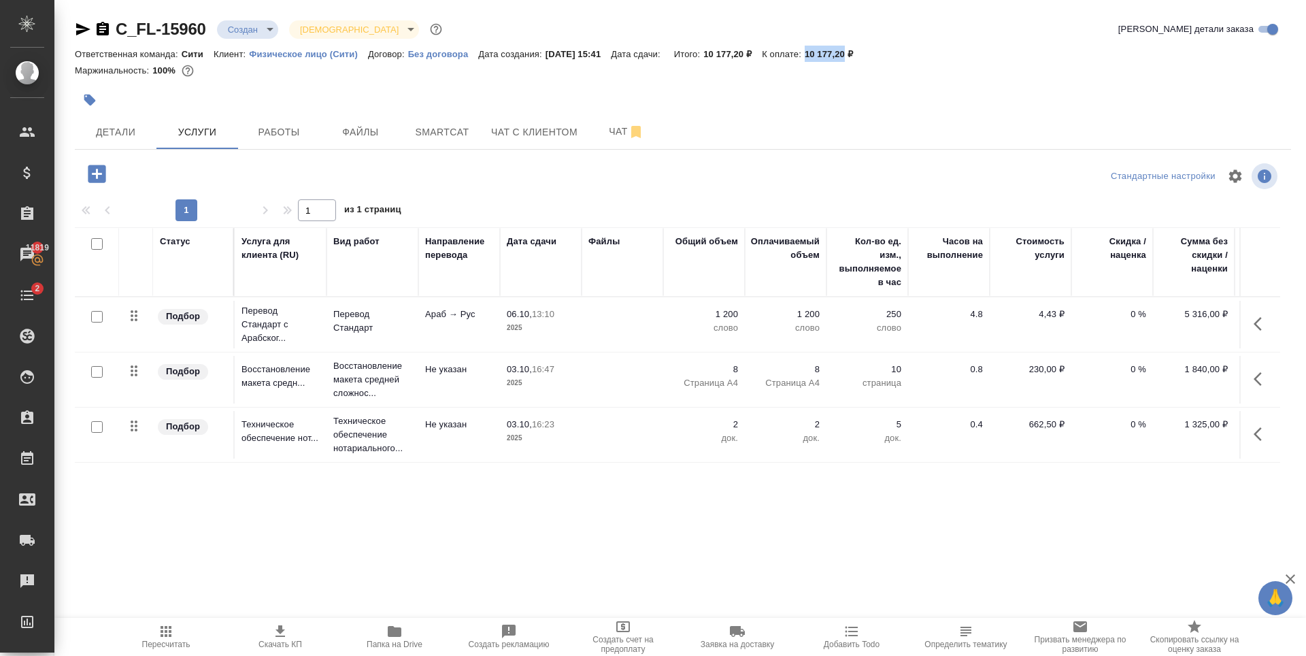
drag, startPoint x: 823, startPoint y: 54, endPoint x: 862, endPoint y: 52, distance: 39.5
click at [862, 52] on p "10 177,20 ₽" at bounding box center [834, 54] width 59 height 10
copy p "10 177,20"
click at [1127, 312] on p "0 %" at bounding box center [1113, 315] width 68 height 14
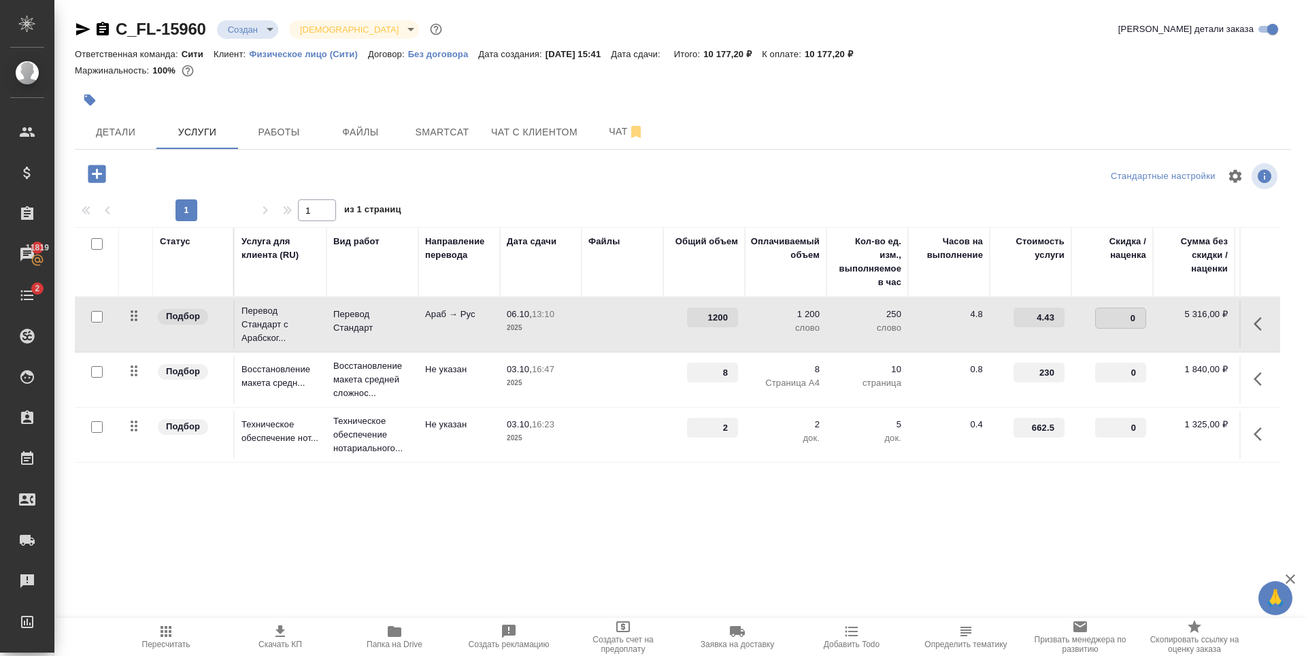
click at [1115, 320] on input "0" at bounding box center [1121, 318] width 50 height 20
type input "-30"
click at [600, 480] on div "Статус Услуга для клиента (RU) Вид работ Направление перевода Дата сдачи Файлы …" at bounding box center [678, 373] width 1206 height 293
click at [213, 171] on span "Сохранить и пересчитать" at bounding box center [193, 173] width 118 height 16
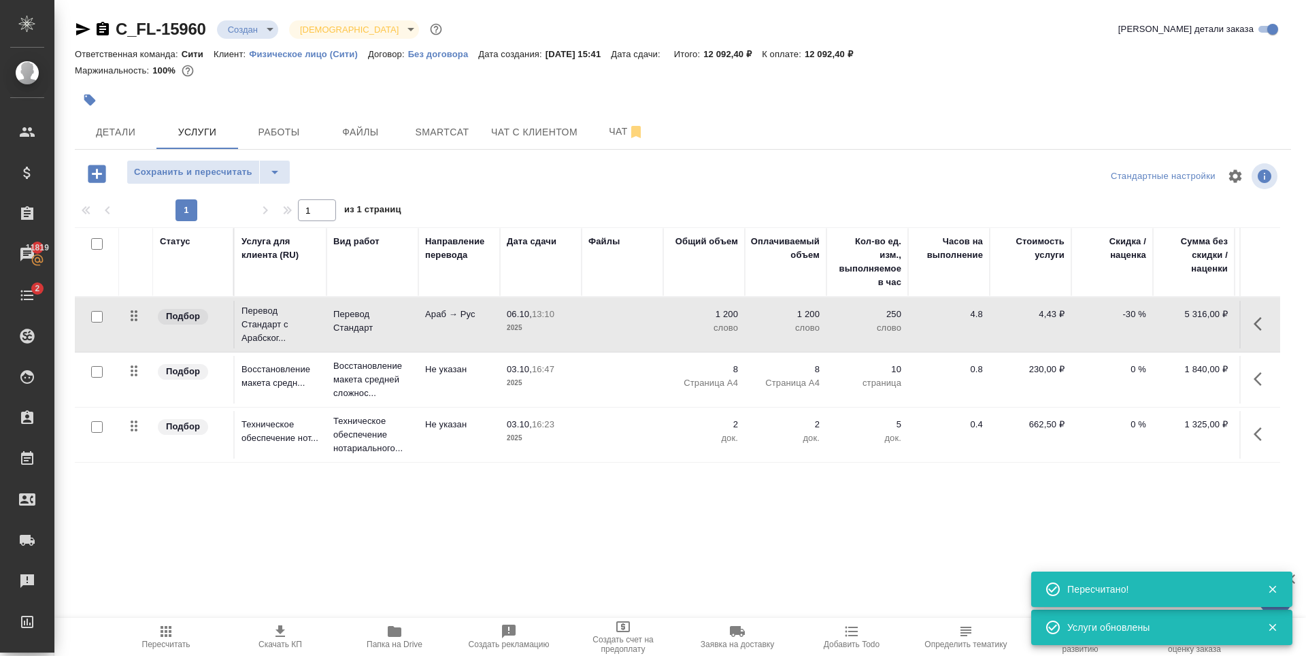
click at [97, 433] on div at bounding box center [97, 427] width 31 height 19
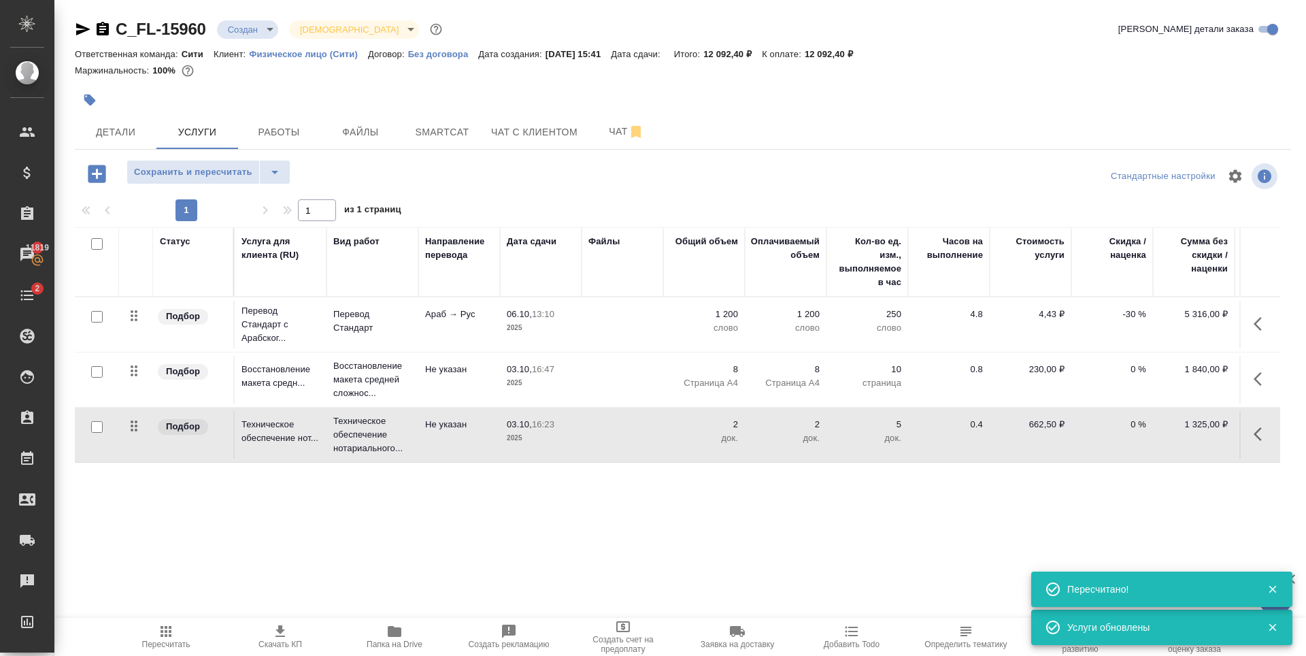
click at [94, 426] on input "checkbox" at bounding box center [97, 427] width 12 height 12
checkbox input "true"
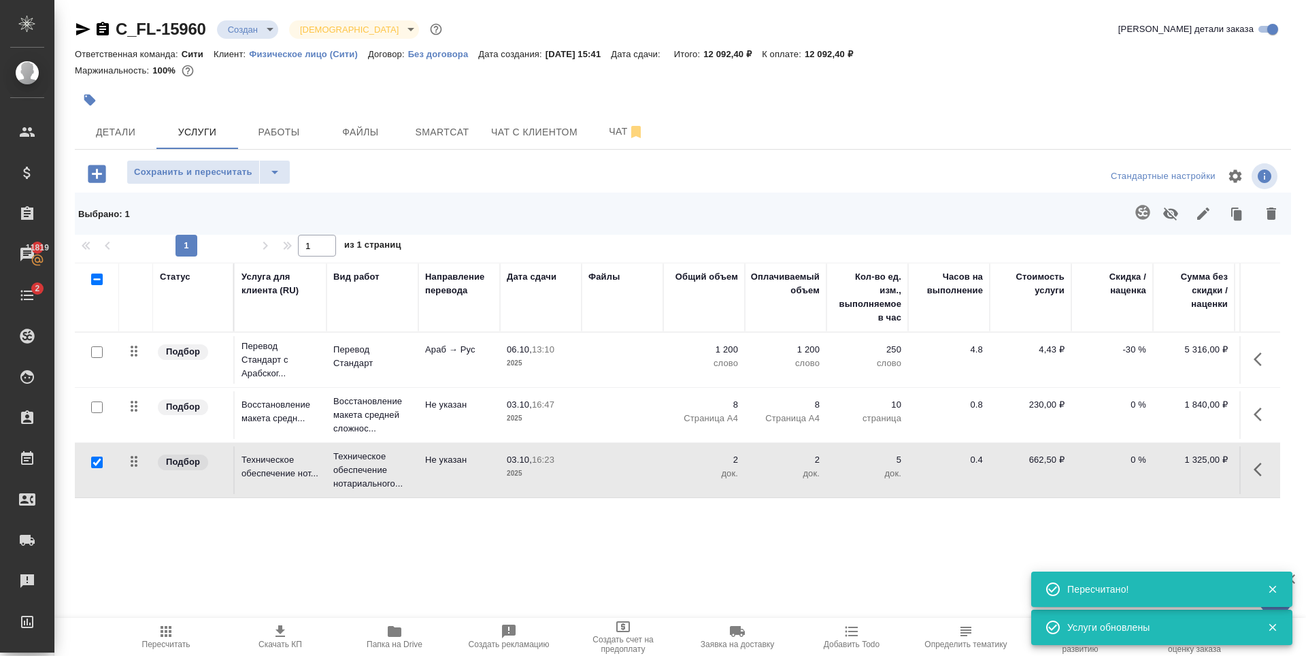
click at [1168, 214] on icon "button" at bounding box center [1171, 213] width 16 height 16
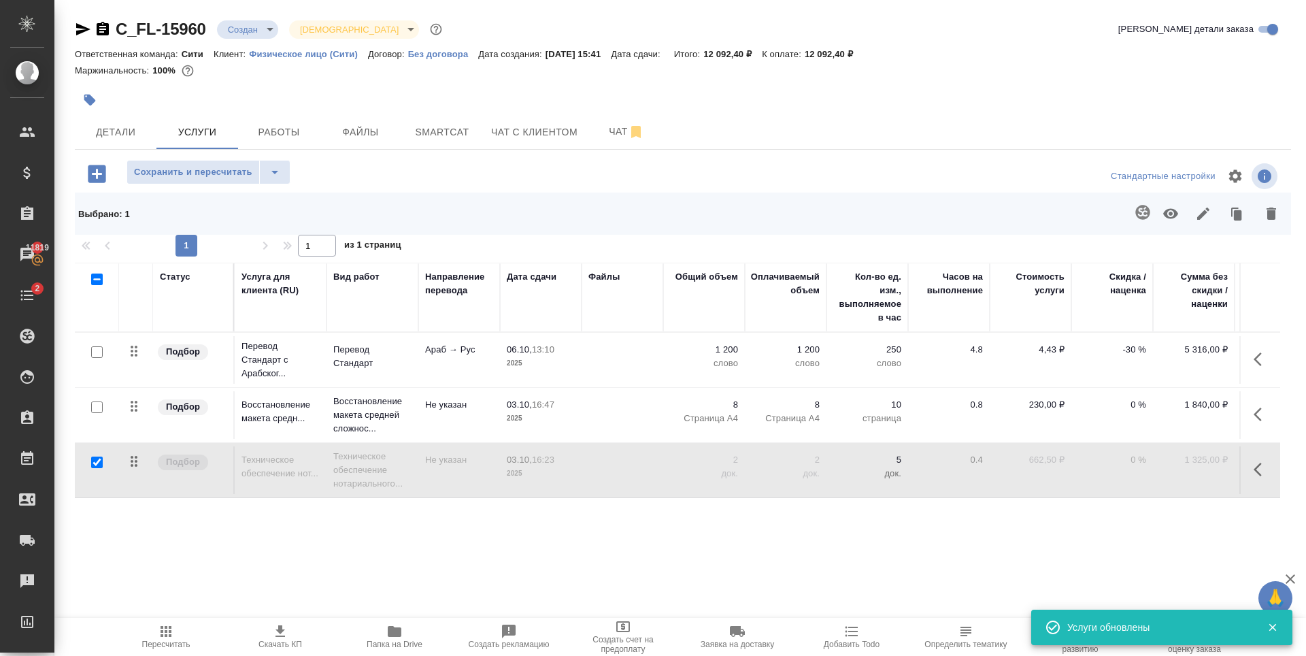
click at [535, 166] on div at bounding box center [683, 176] width 406 height 33
click at [101, 174] on icon "button" at bounding box center [97, 174] width 24 height 24
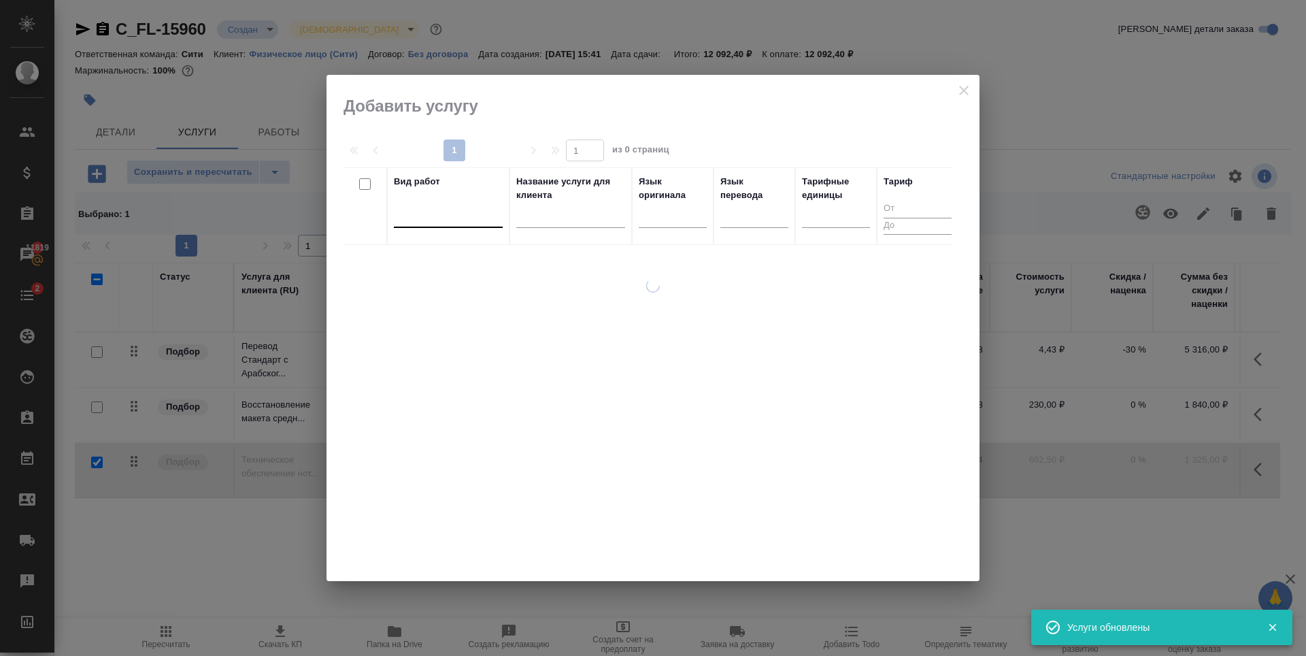
click at [450, 219] on div at bounding box center [448, 214] width 109 height 20
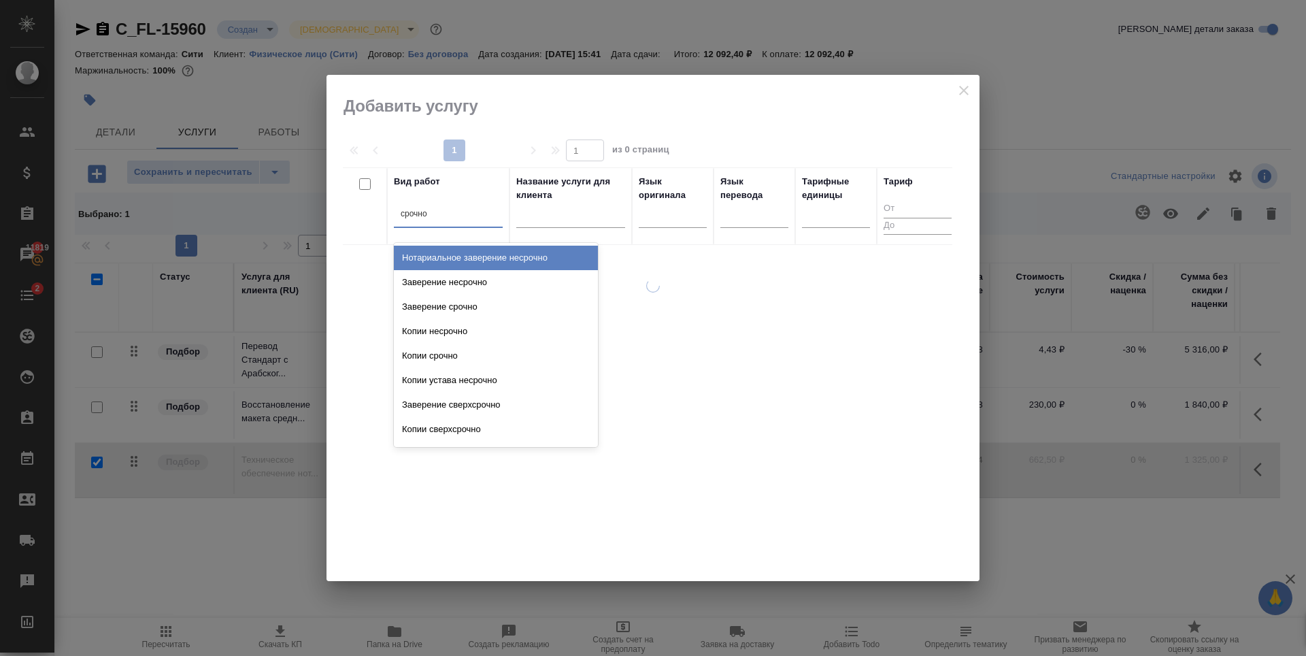
type input "срочное"
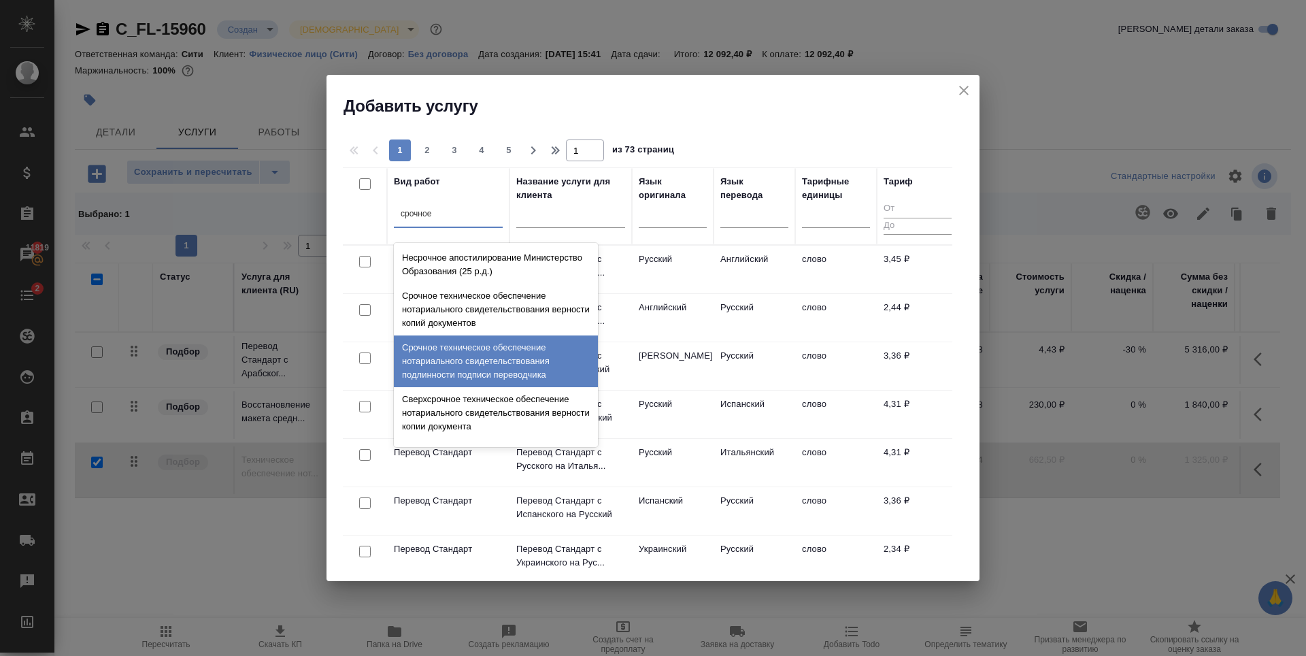
click at [456, 360] on div "Срочное техническое обеспечение нотариального свидетельствования подлинности по…" at bounding box center [496, 361] width 204 height 52
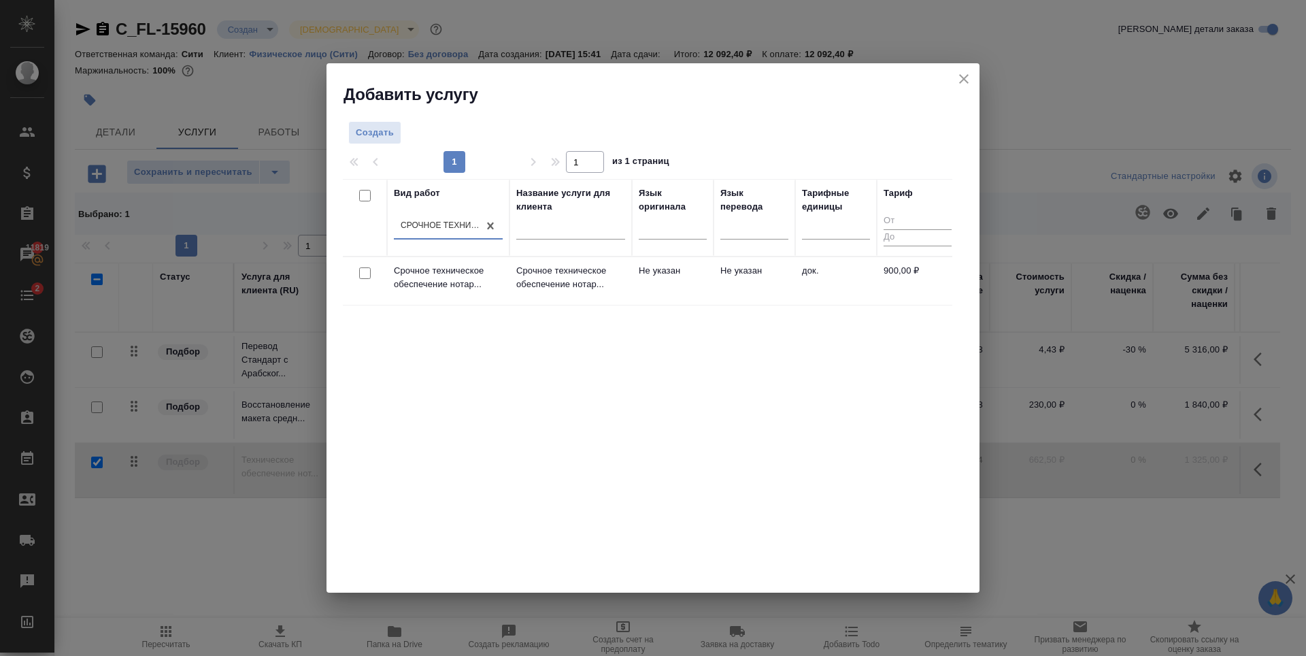
click at [369, 276] on input "checkbox" at bounding box center [365, 273] width 12 height 12
checkbox input "true"
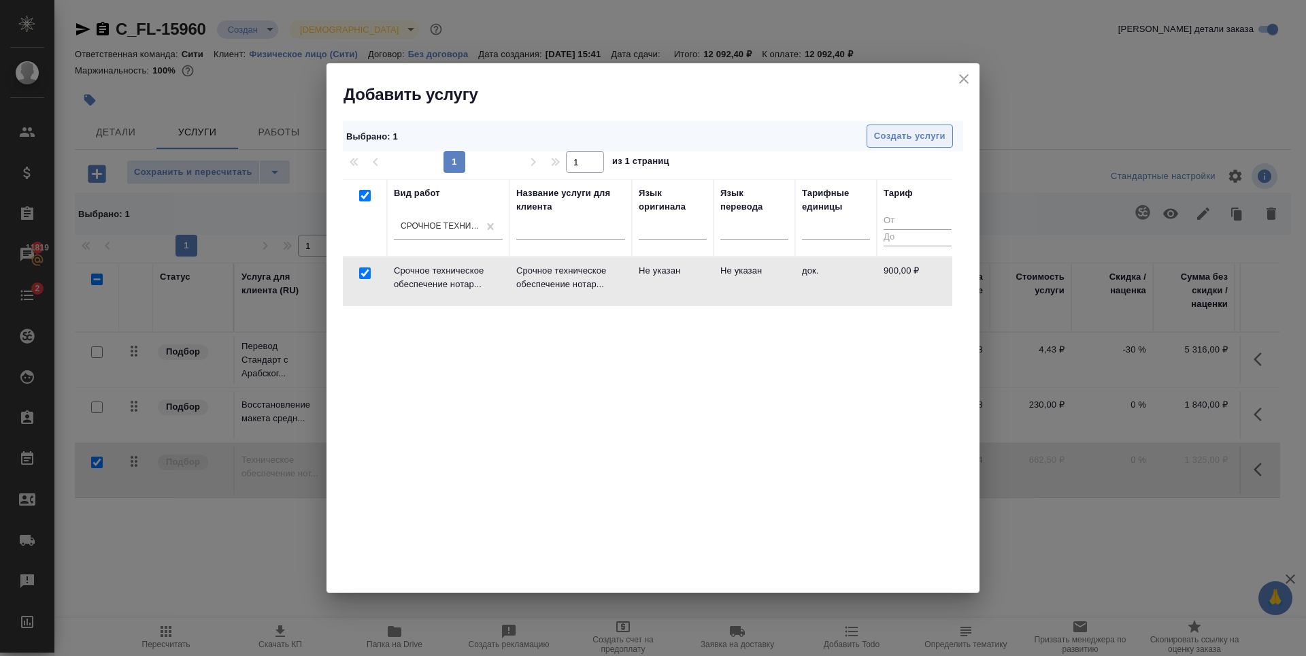
click at [906, 135] on span "Создать услуги" at bounding box center [909, 137] width 71 height 16
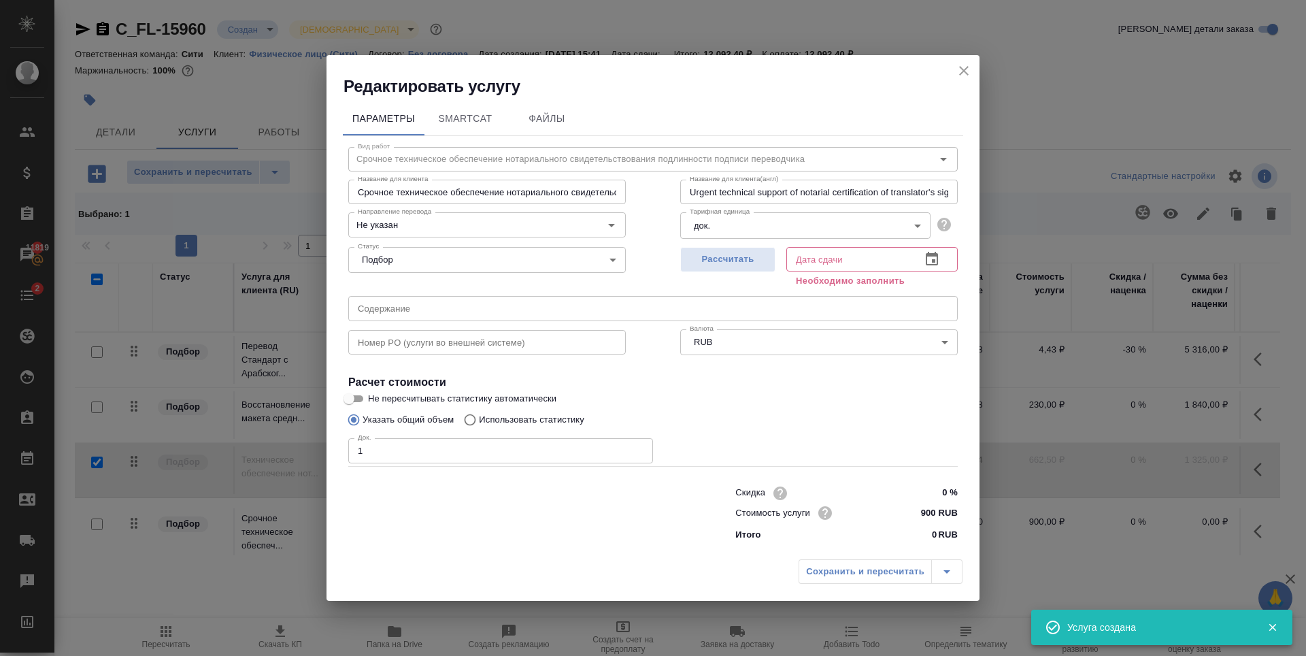
type input "1"
click at [638, 448] on input "1" at bounding box center [500, 450] width 305 height 24
click at [759, 252] on span "Рассчитать" at bounding box center [728, 260] width 80 height 16
type input "[DATE] 16:45"
click at [834, 570] on span "Сохранить и пересчитать" at bounding box center [865, 572] width 118 height 16
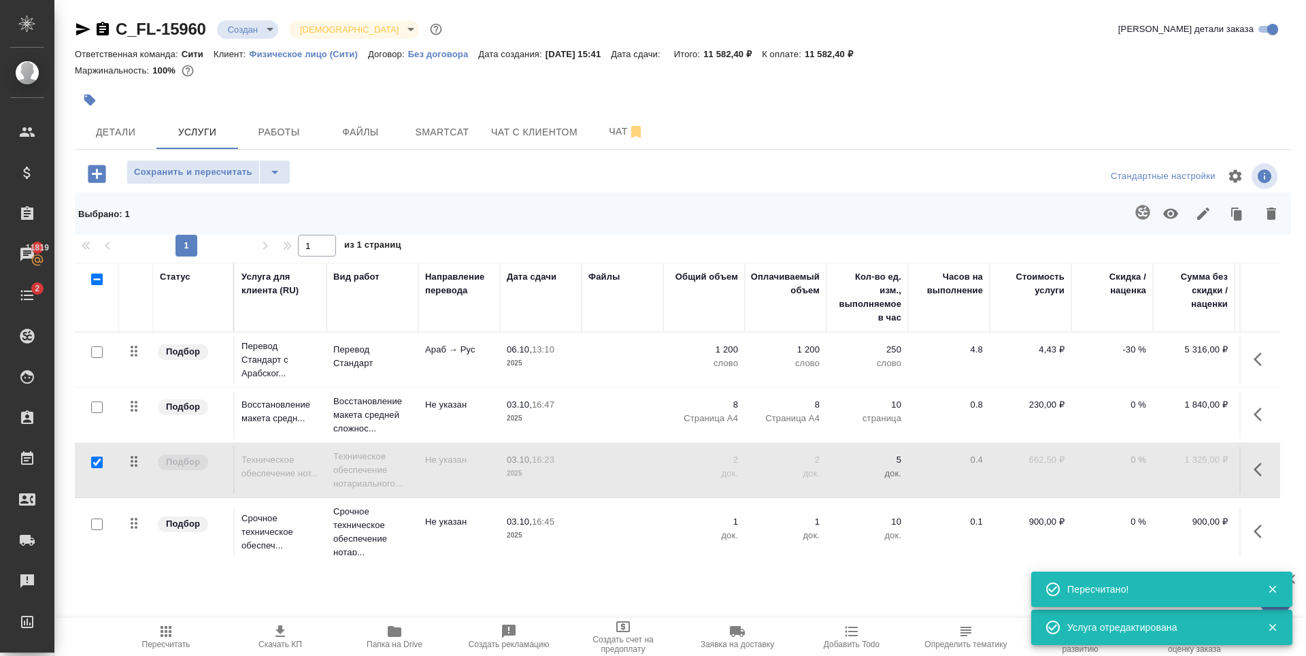
click at [733, 515] on p "1" at bounding box center [704, 522] width 68 height 14
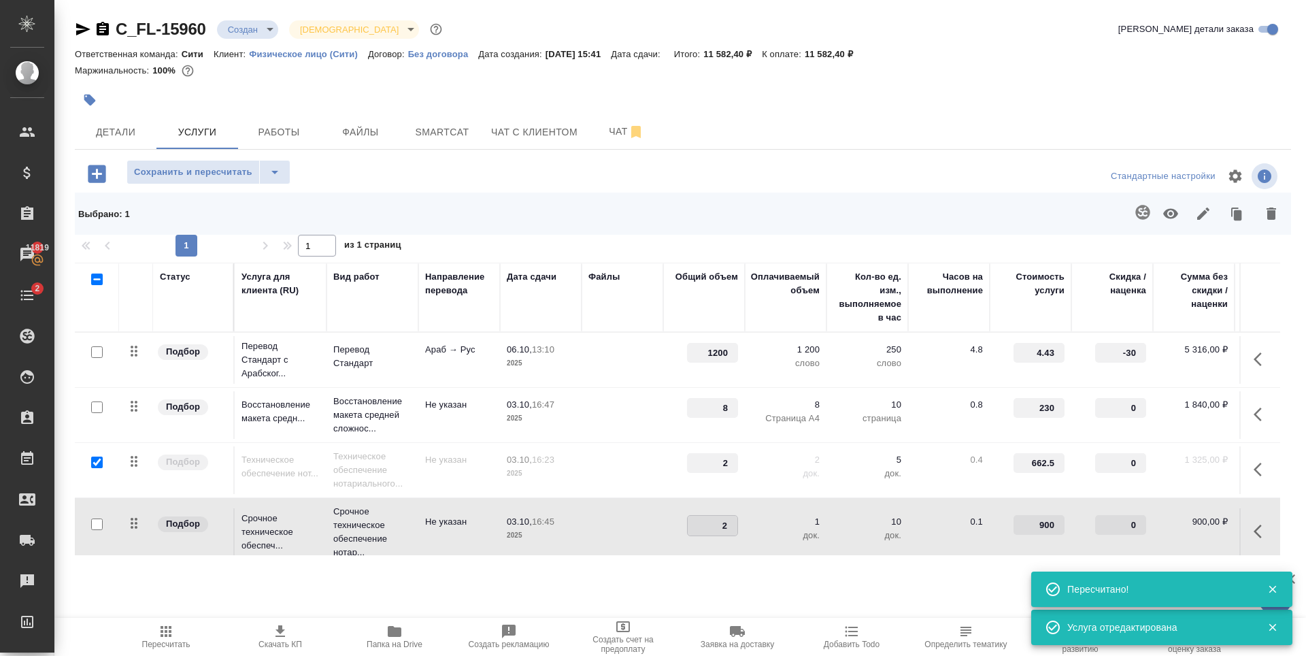
type input "2"
click at [736, 523] on input "2" at bounding box center [713, 526] width 50 height 20
click at [742, 561] on div "C_FL-15960 Создан new Святая троица holyTrinity Кратко детали заказа Ответствен…" at bounding box center [683, 295] width 1232 height 590
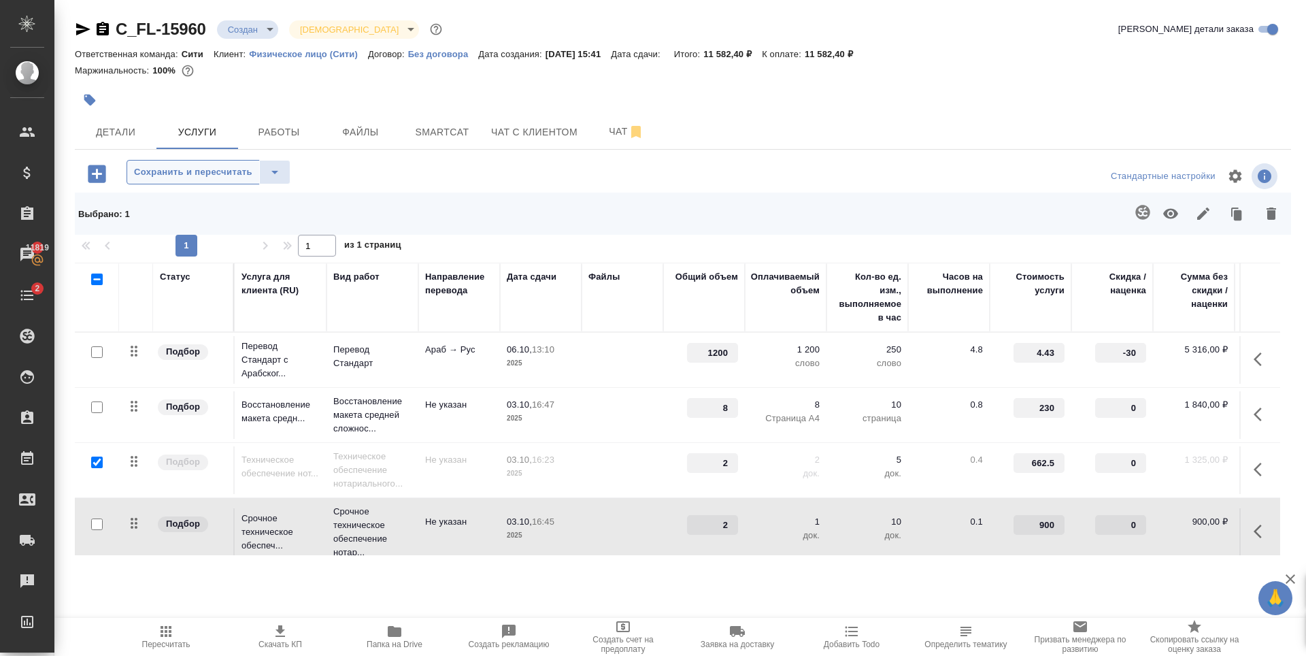
click at [236, 171] on span "Сохранить и пересчитать" at bounding box center [193, 173] width 118 height 16
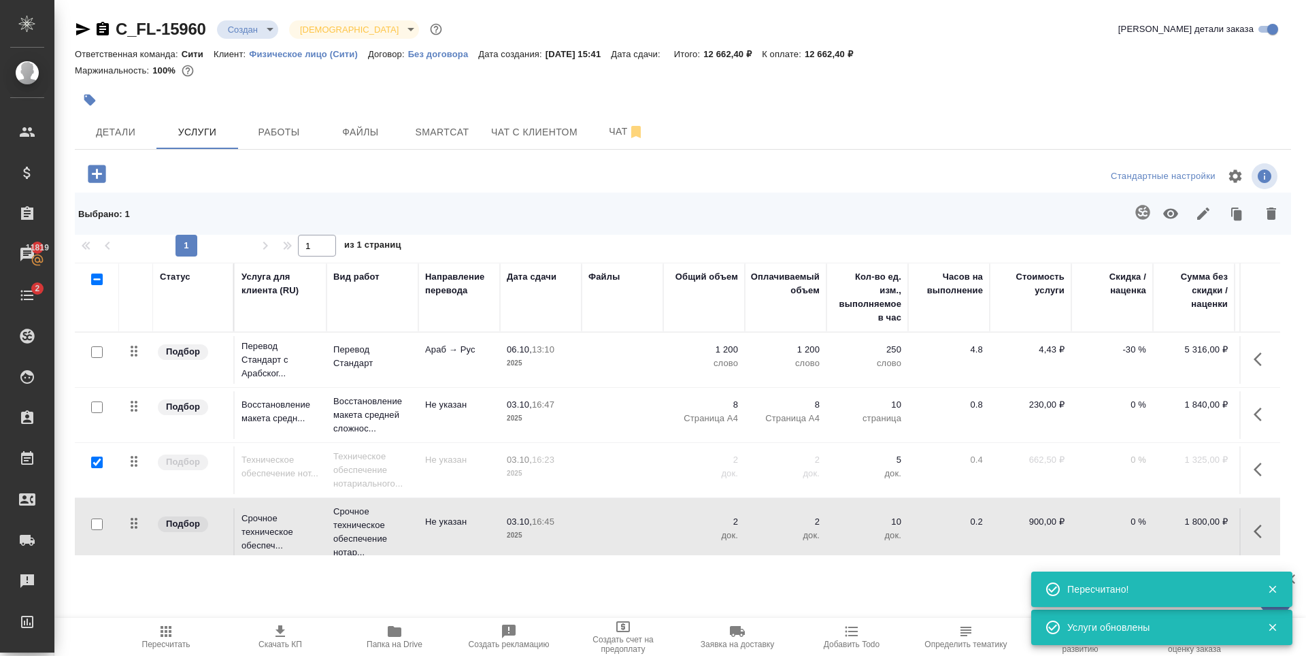
click at [858, 71] on div "Маржинальность: 100%" at bounding box center [683, 71] width 1217 height 18
drag, startPoint x: 823, startPoint y: 52, endPoint x: 861, endPoint y: 52, distance: 37.4
click at [861, 52] on p "12 662,40 ₽" at bounding box center [834, 54] width 59 height 10
copy p "12 662,40"
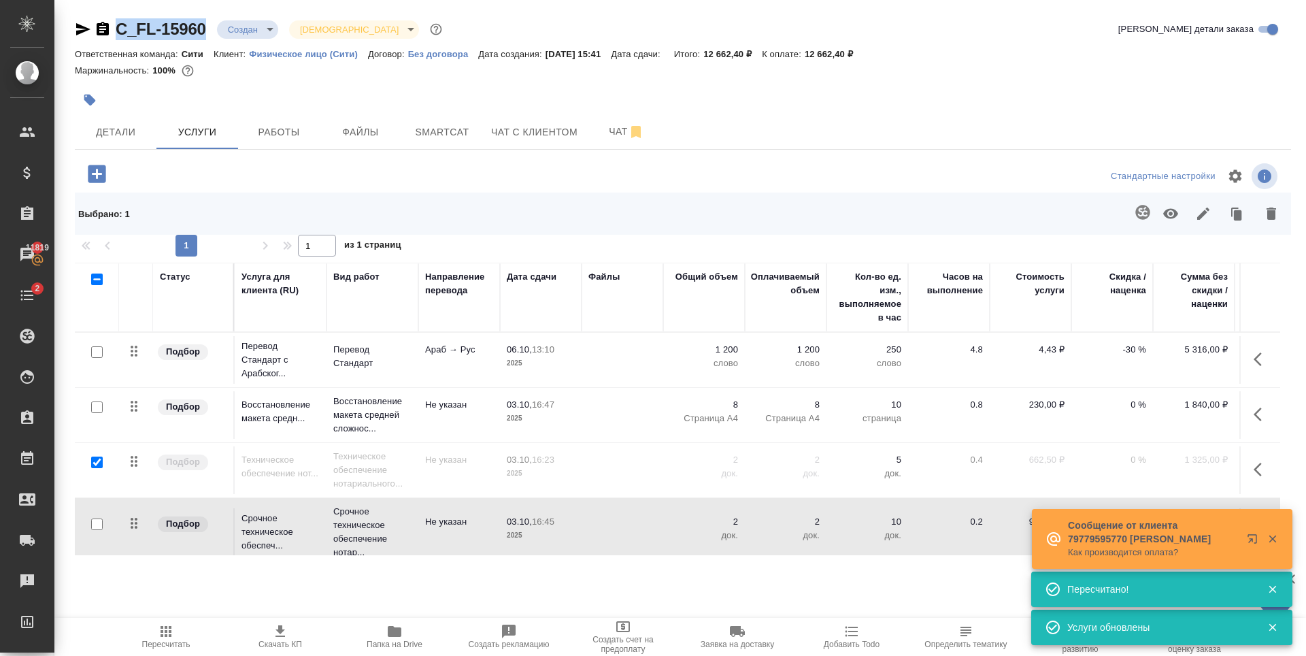
drag, startPoint x: 212, startPoint y: 31, endPoint x: 110, endPoint y: 32, distance: 101.4
click at [110, 32] on div "C_FL-15960 Создан new Святая троица holyTrinity" at bounding box center [260, 29] width 370 height 22
copy link "C_FL-15960"
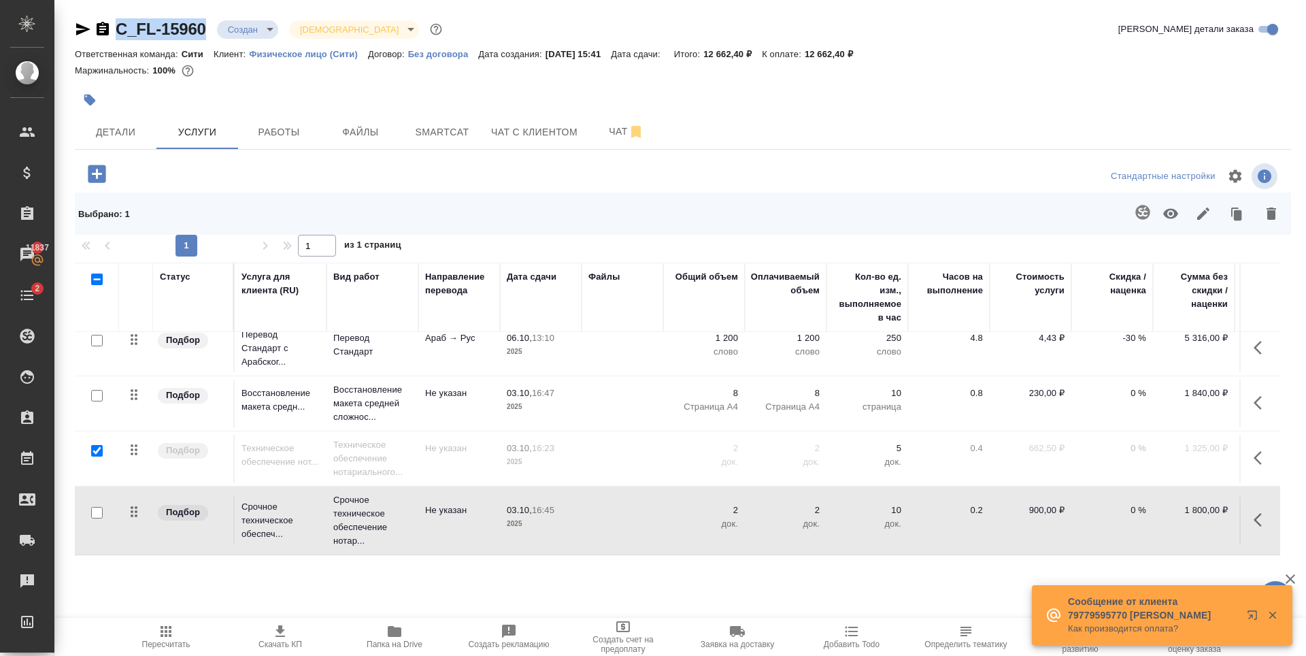
scroll to position [22, 0]
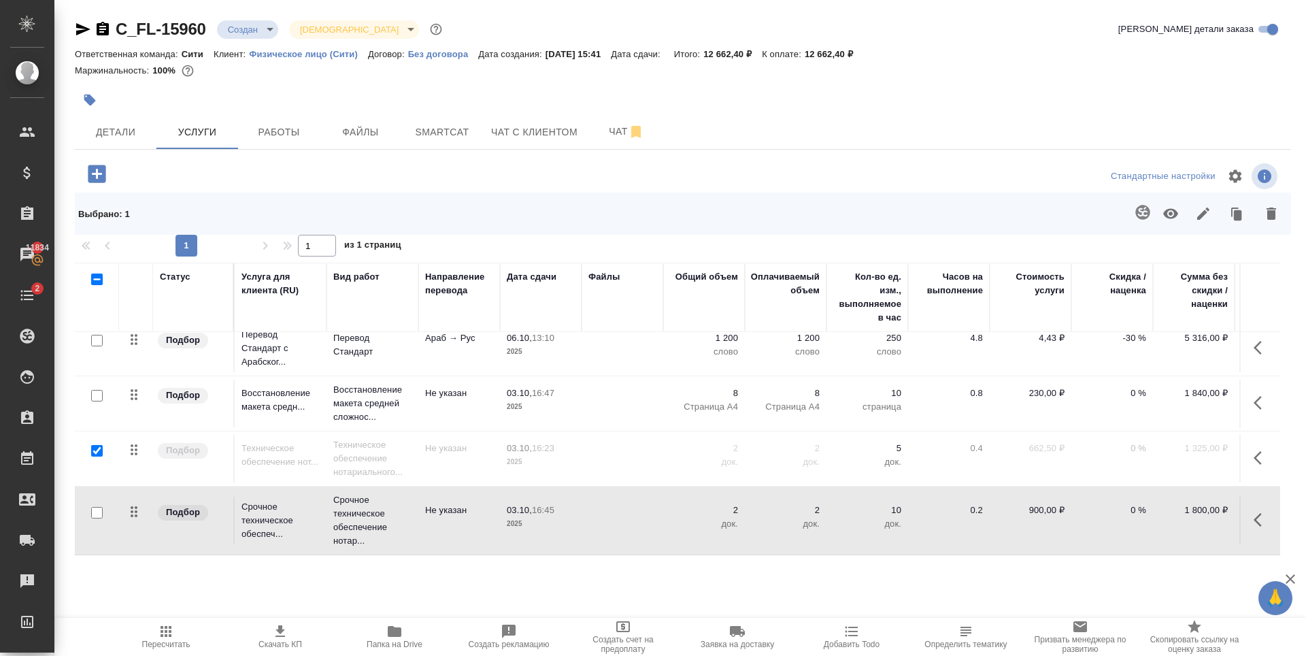
click at [470, 90] on div at bounding box center [480, 100] width 811 height 30
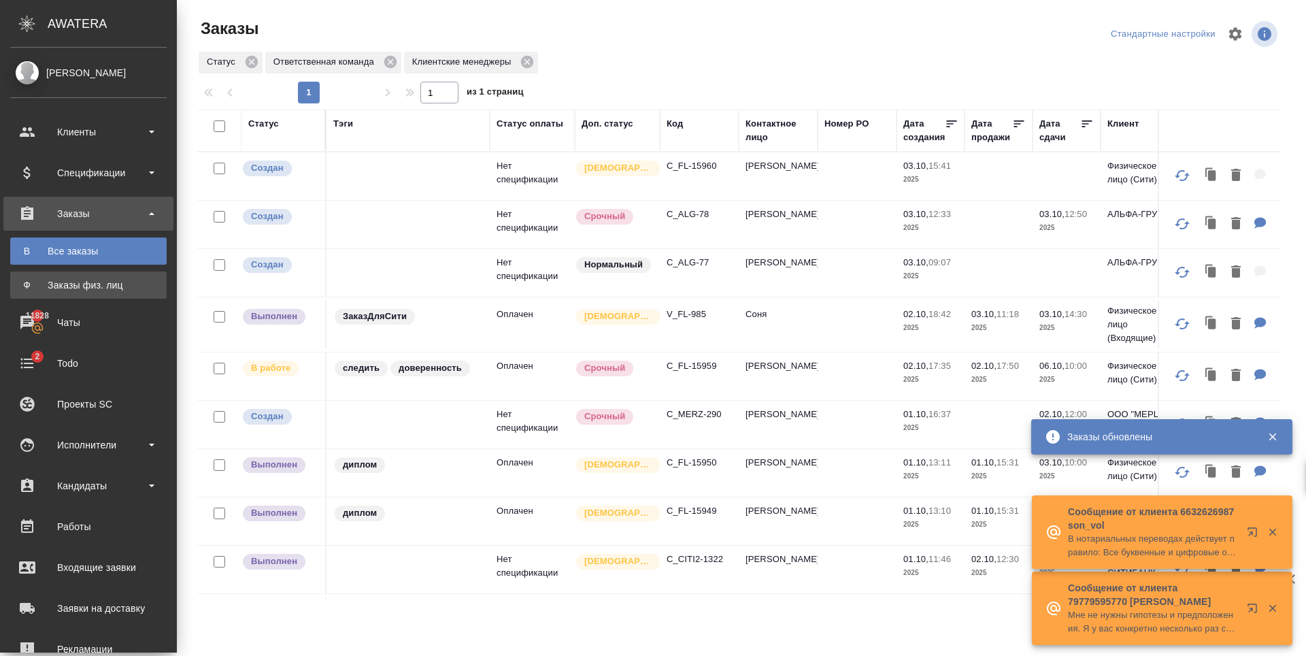
click at [87, 286] on div "Заказы физ. лиц" at bounding box center [88, 285] width 143 height 14
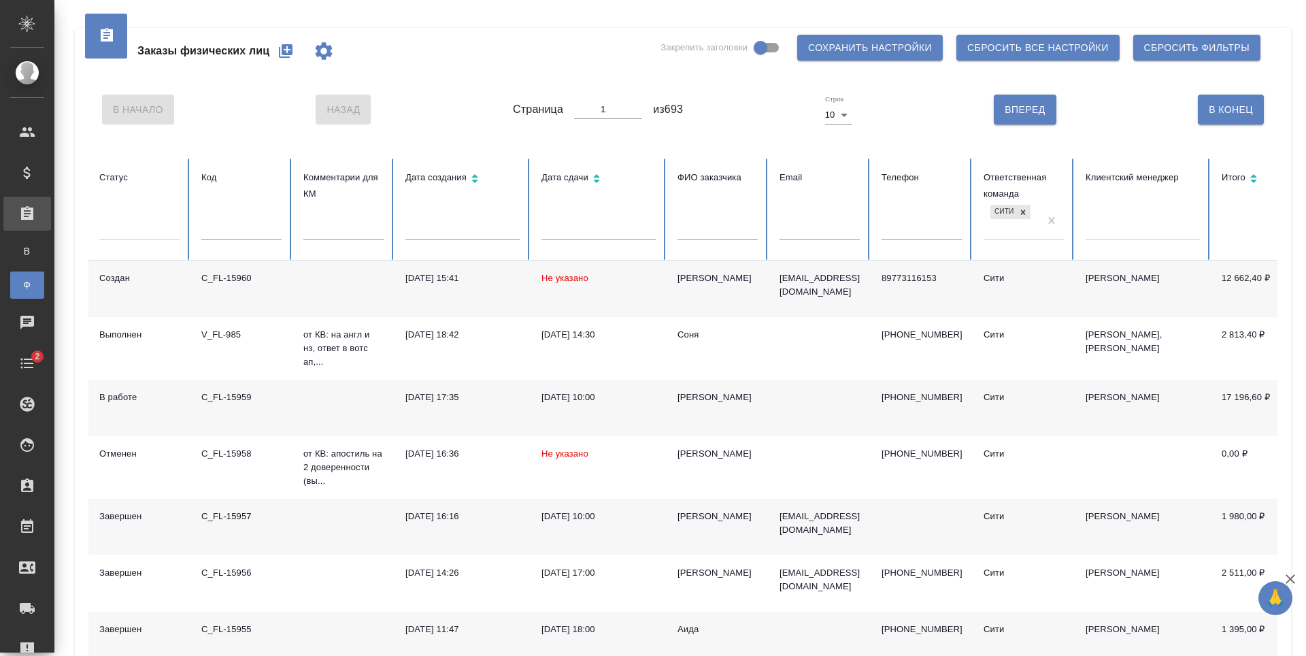
click at [288, 54] on icon "button" at bounding box center [286, 51] width 14 height 14
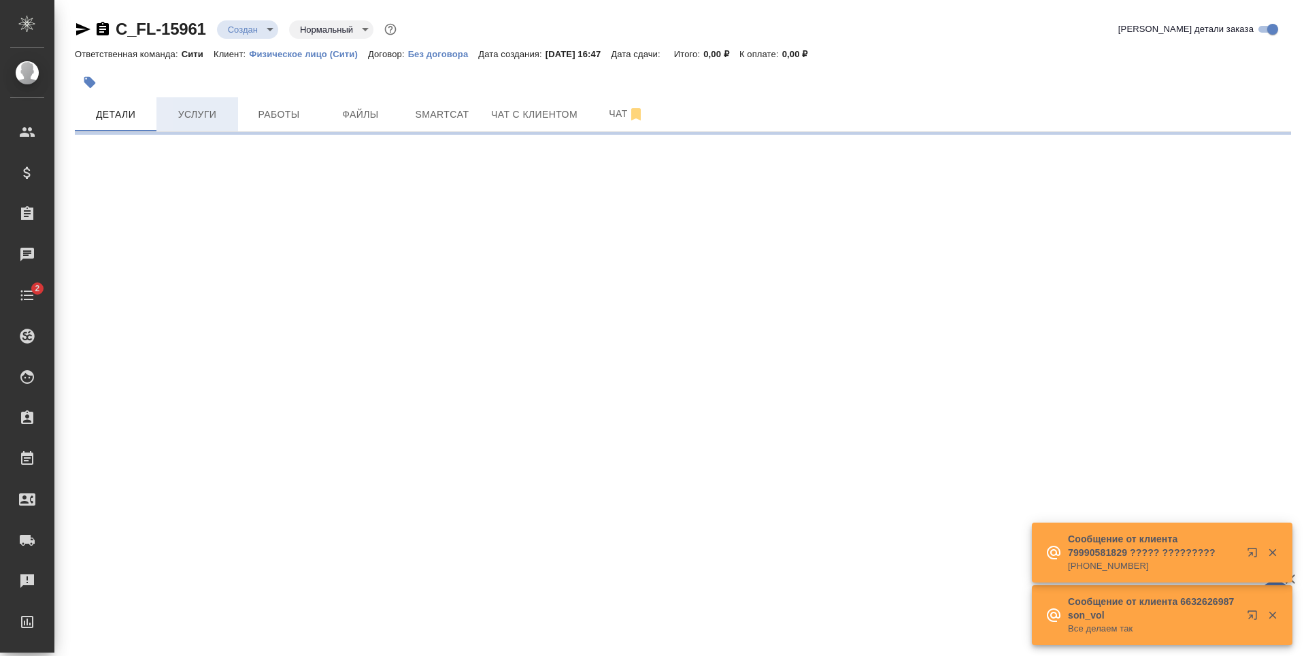
click at [225, 115] on span "Услуги" at bounding box center [197, 114] width 65 height 17
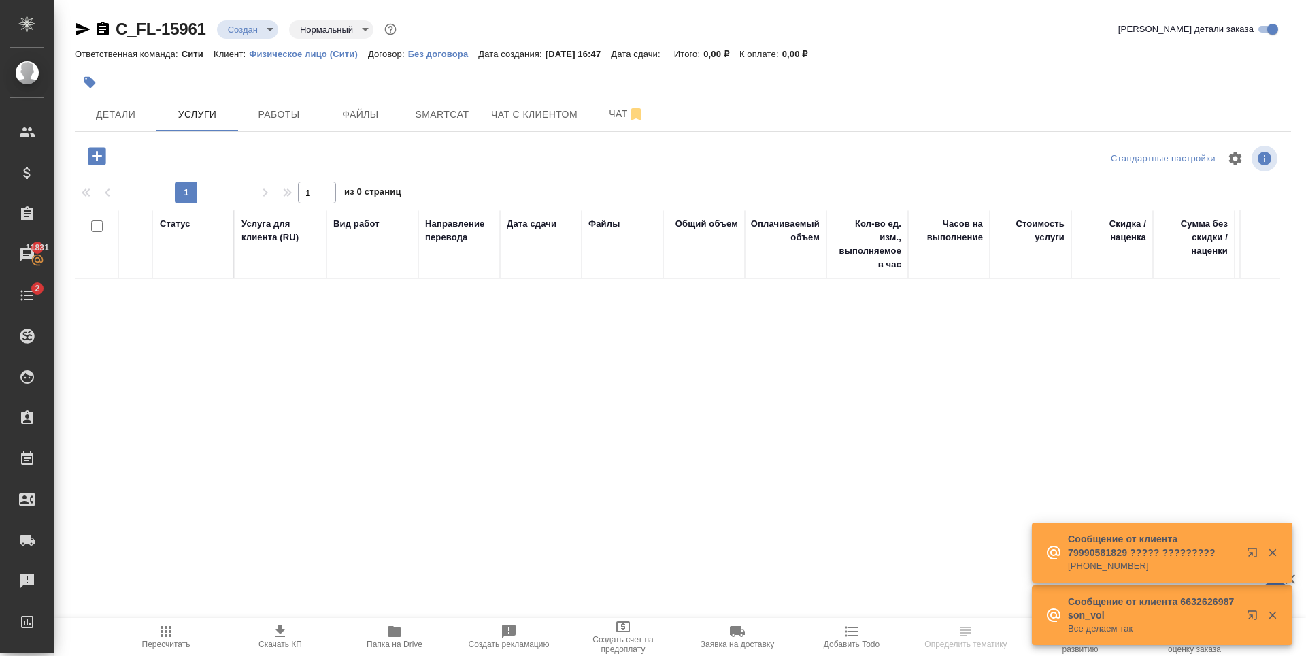
click at [99, 161] on icon "button" at bounding box center [97, 156] width 18 height 18
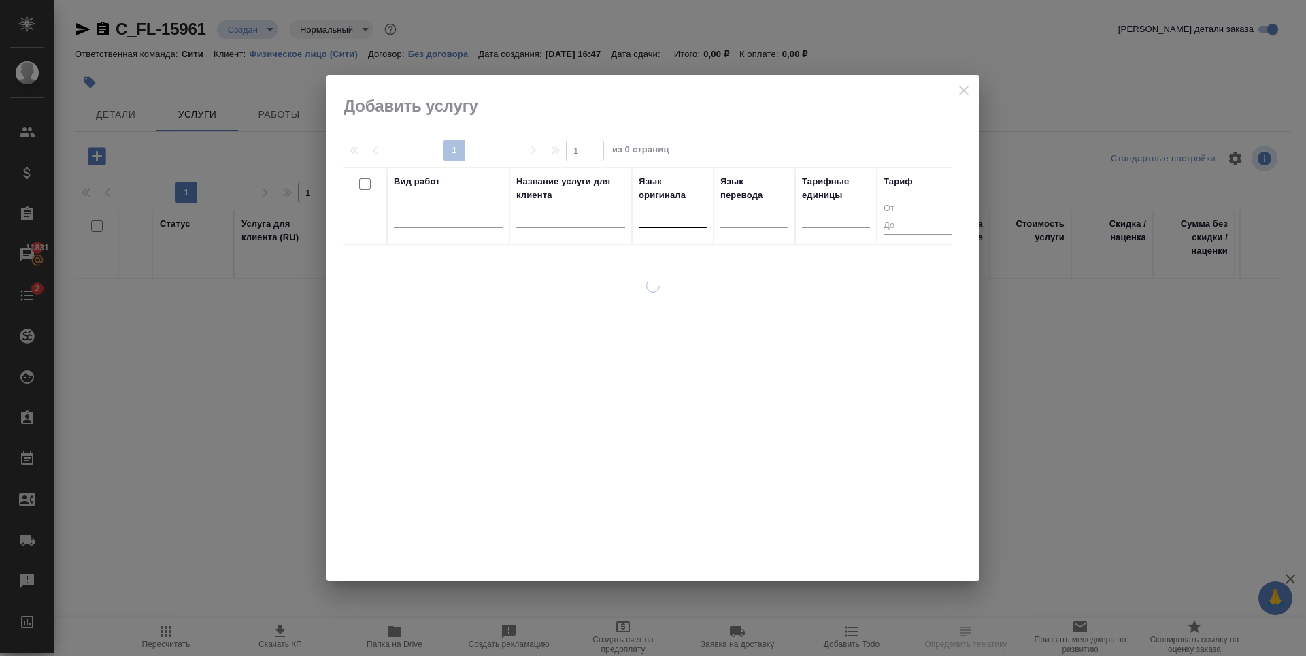
click at [663, 211] on div at bounding box center [673, 214] width 68 height 20
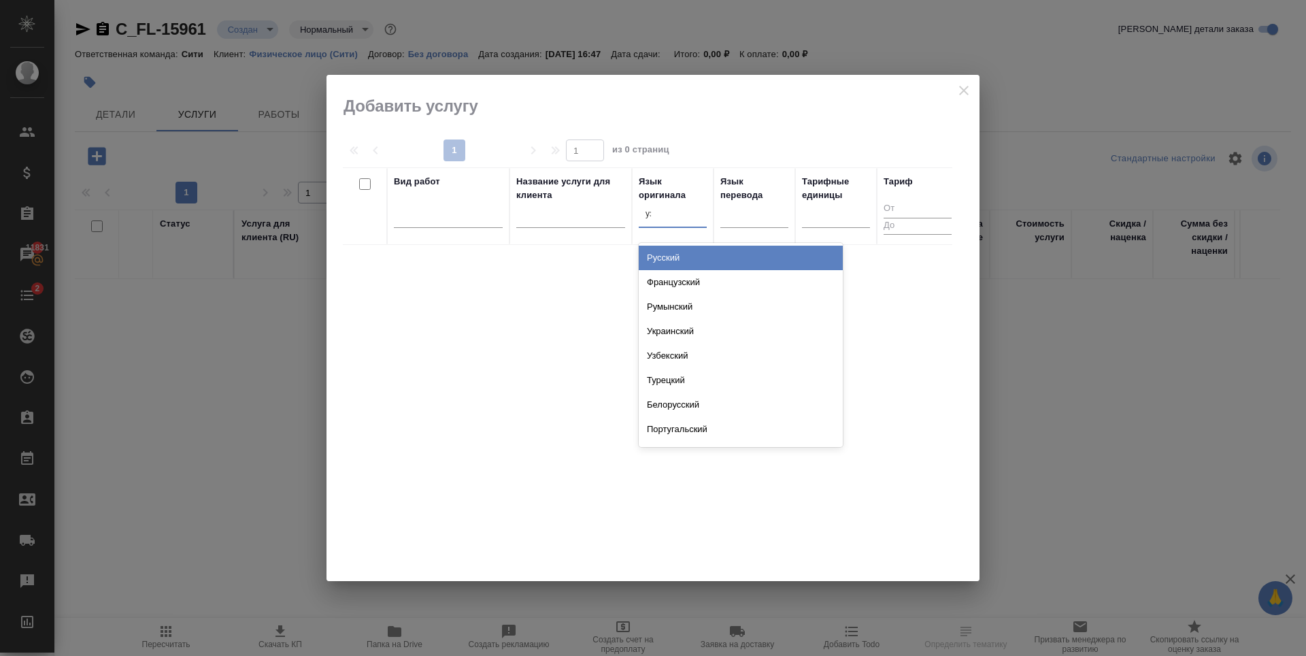
type input "узбек"
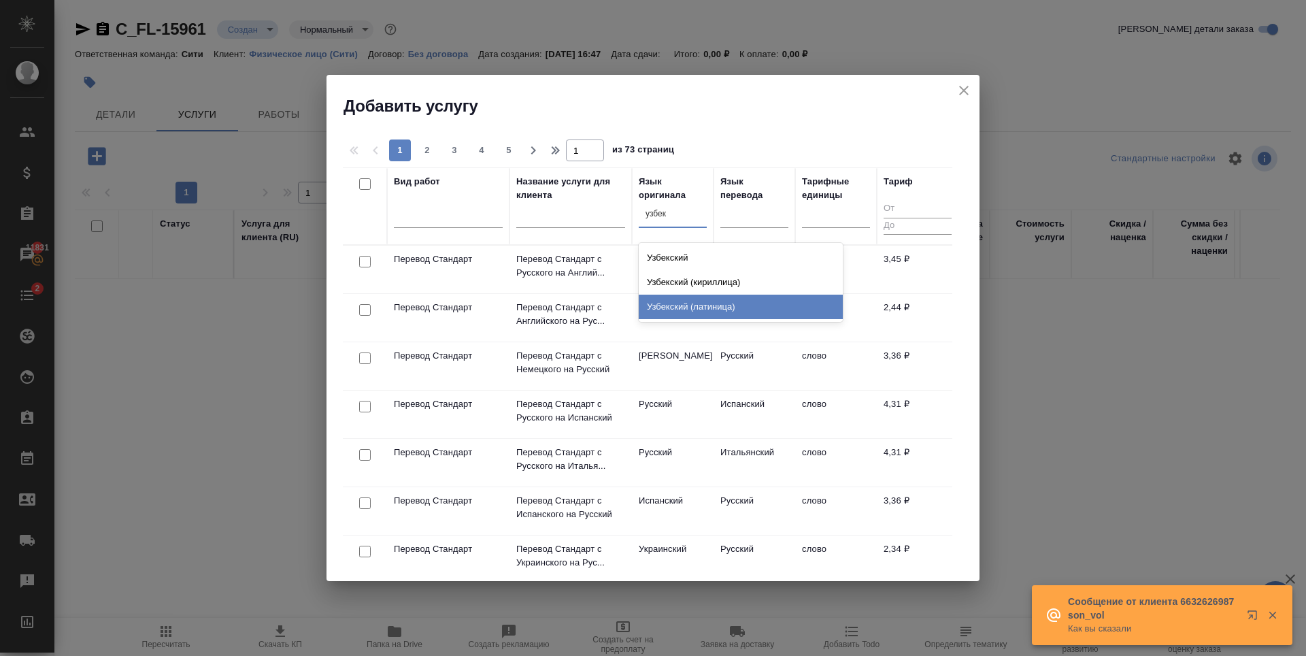
click at [697, 301] on div "Узбекский (латиница)" at bounding box center [741, 307] width 204 height 24
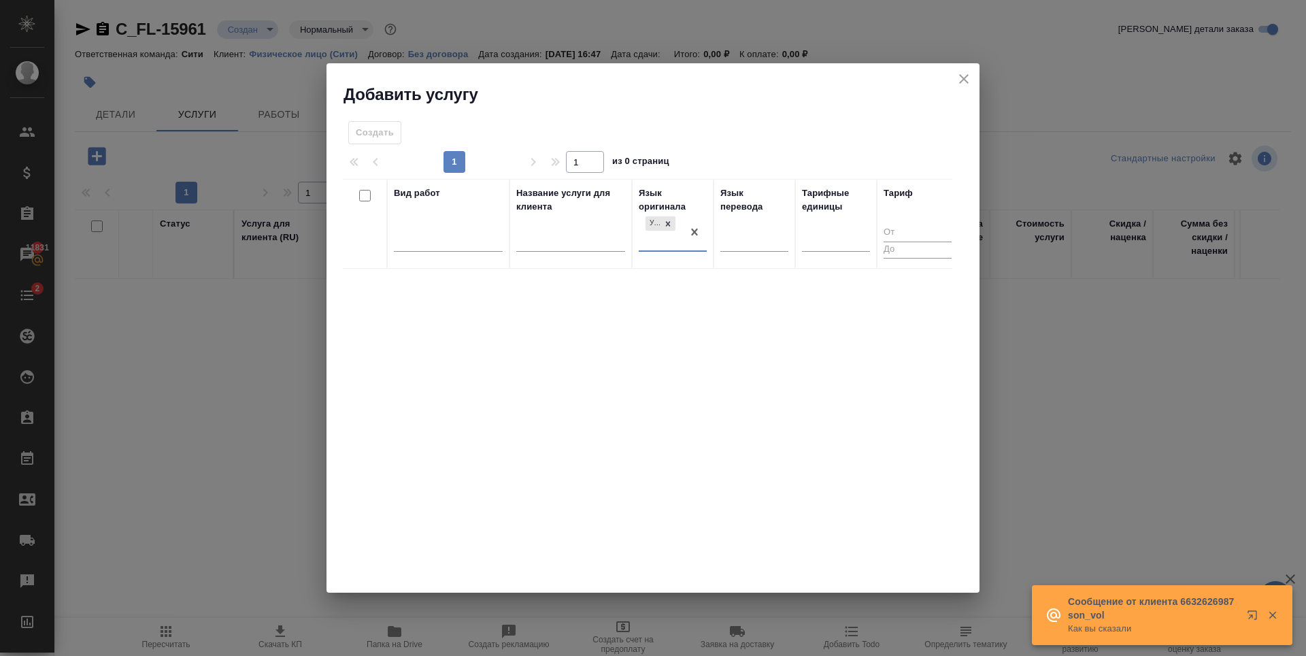
click at [668, 225] on icon at bounding box center [668, 223] width 5 height 5
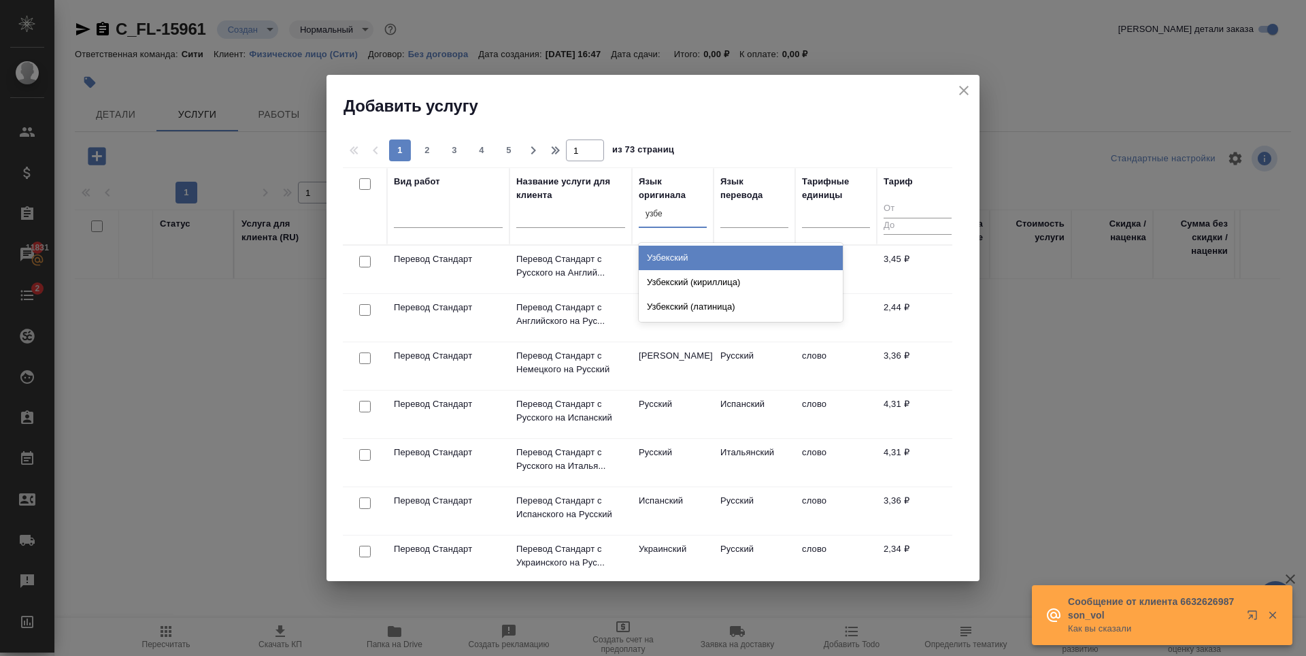
type input "узбек"
click at [674, 260] on div "Узбекский" at bounding box center [741, 258] width 204 height 24
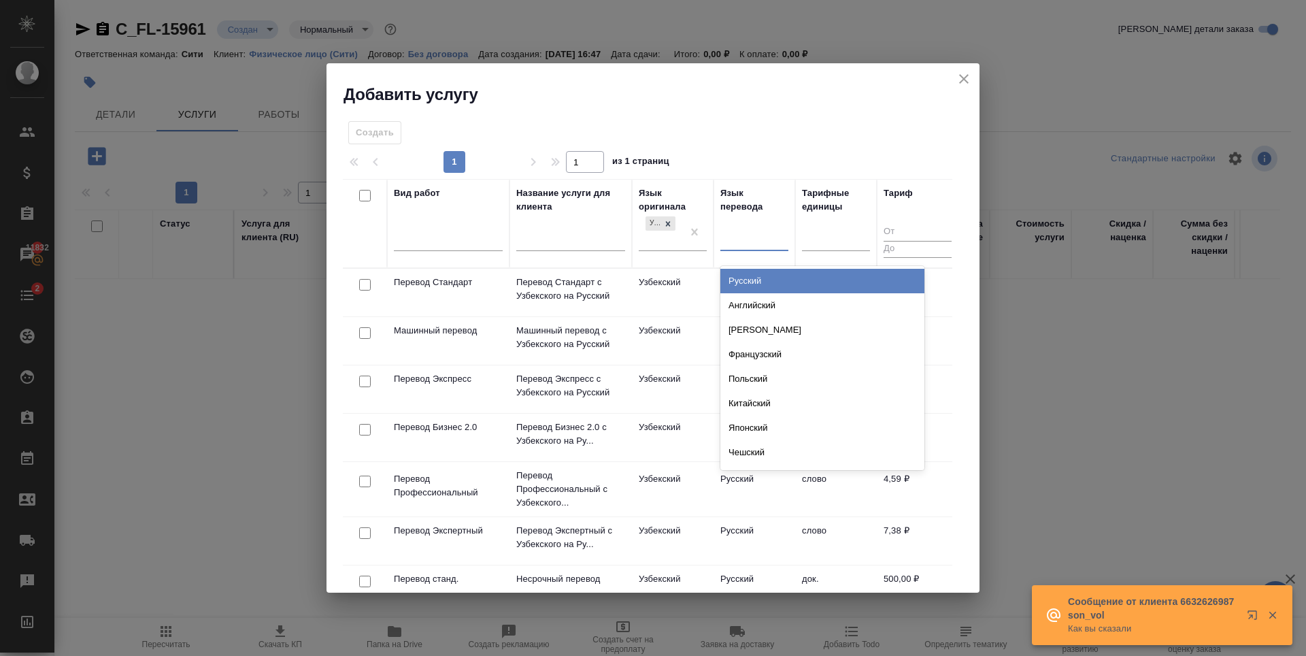
click at [736, 241] on div at bounding box center [755, 238] width 68 height 20
click at [745, 276] on div "Русский" at bounding box center [823, 281] width 204 height 24
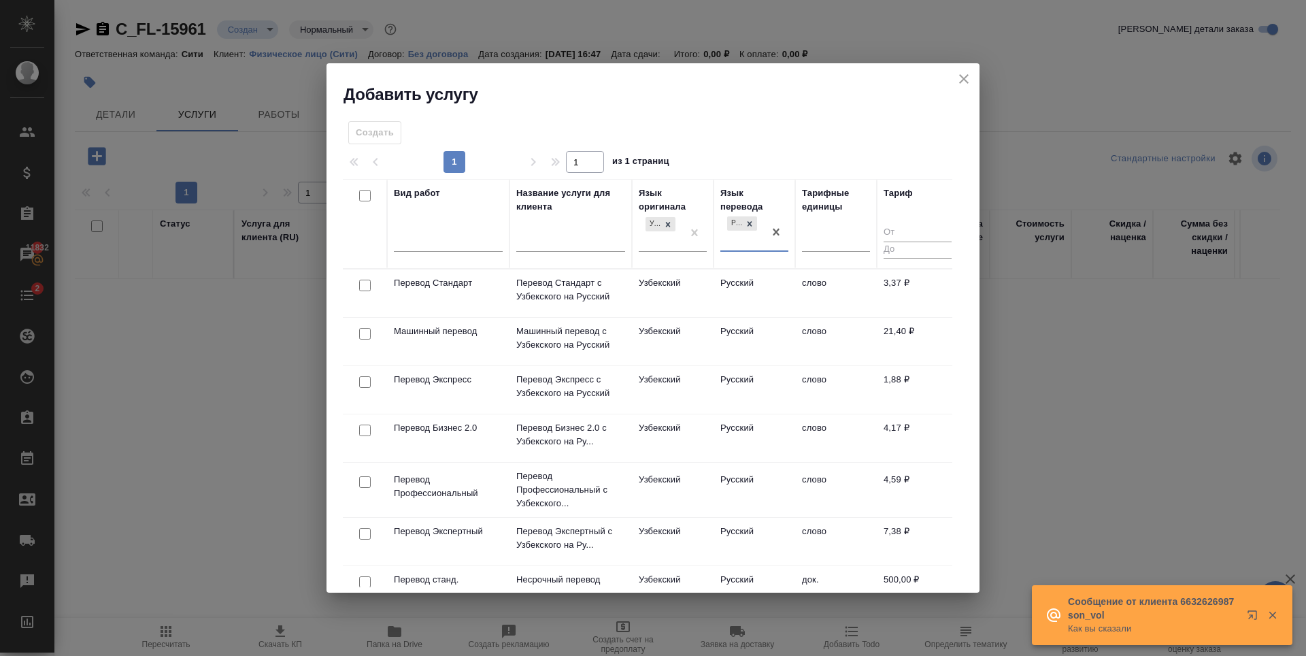
click at [361, 285] on input "checkbox" at bounding box center [365, 286] width 12 height 12
checkbox input "true"
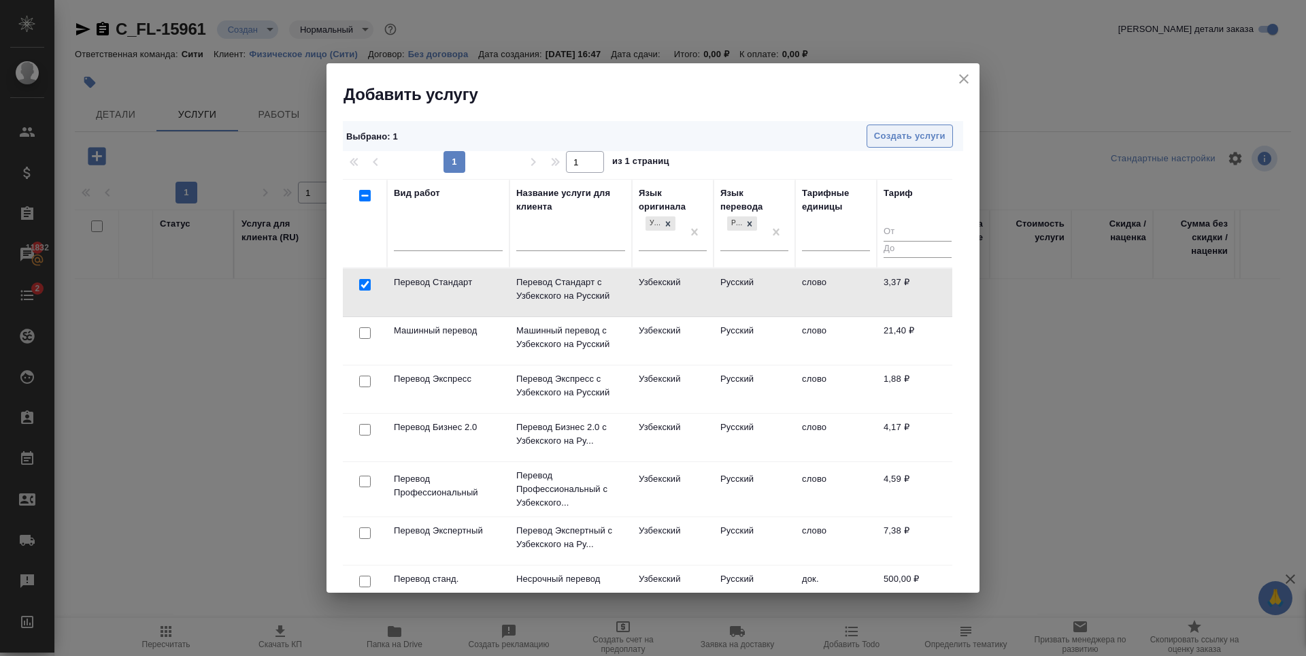
click at [906, 132] on span "Создать услуги" at bounding box center [909, 137] width 71 height 16
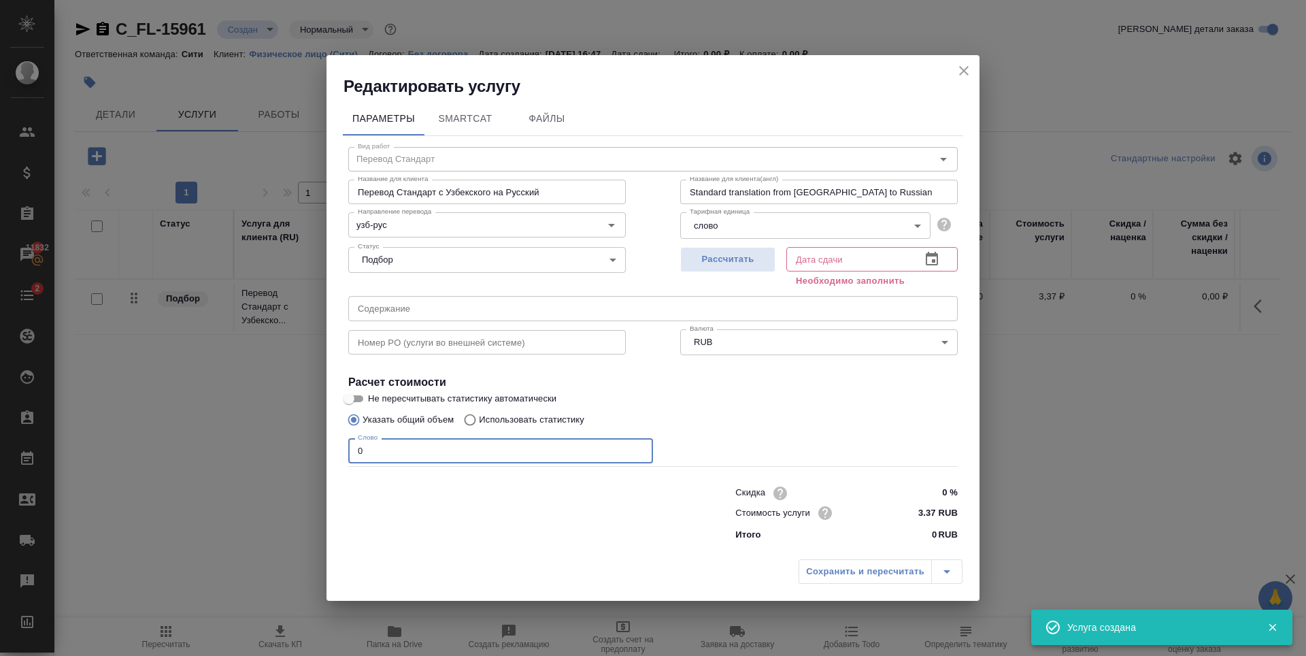
drag, startPoint x: 374, startPoint y: 448, endPoint x: 307, endPoint y: 452, distance: 66.8
click at [306, 452] on div "Редактировать услугу Параметры SmartCat Файлы Вид работ Перевод Стандарт Вид ра…" at bounding box center [653, 328] width 1306 height 656
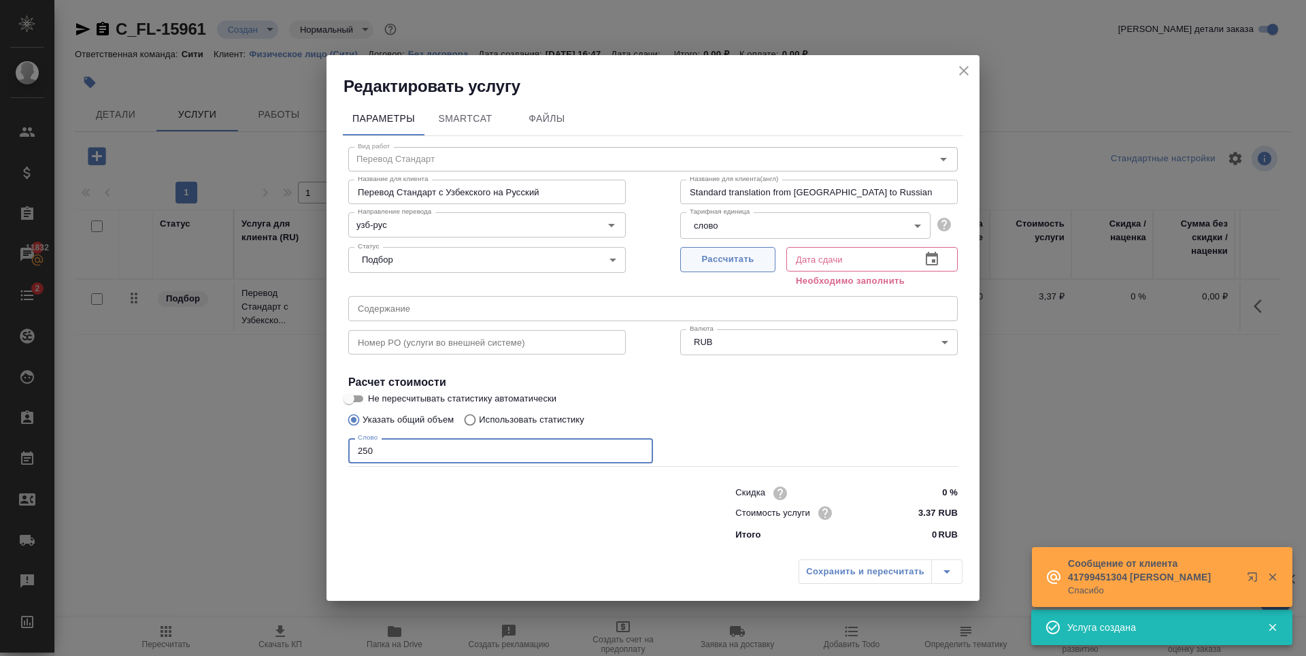
type input "250"
click at [723, 254] on span "Рассчитать" at bounding box center [728, 260] width 80 height 16
type input "03.10.2025 17:48"
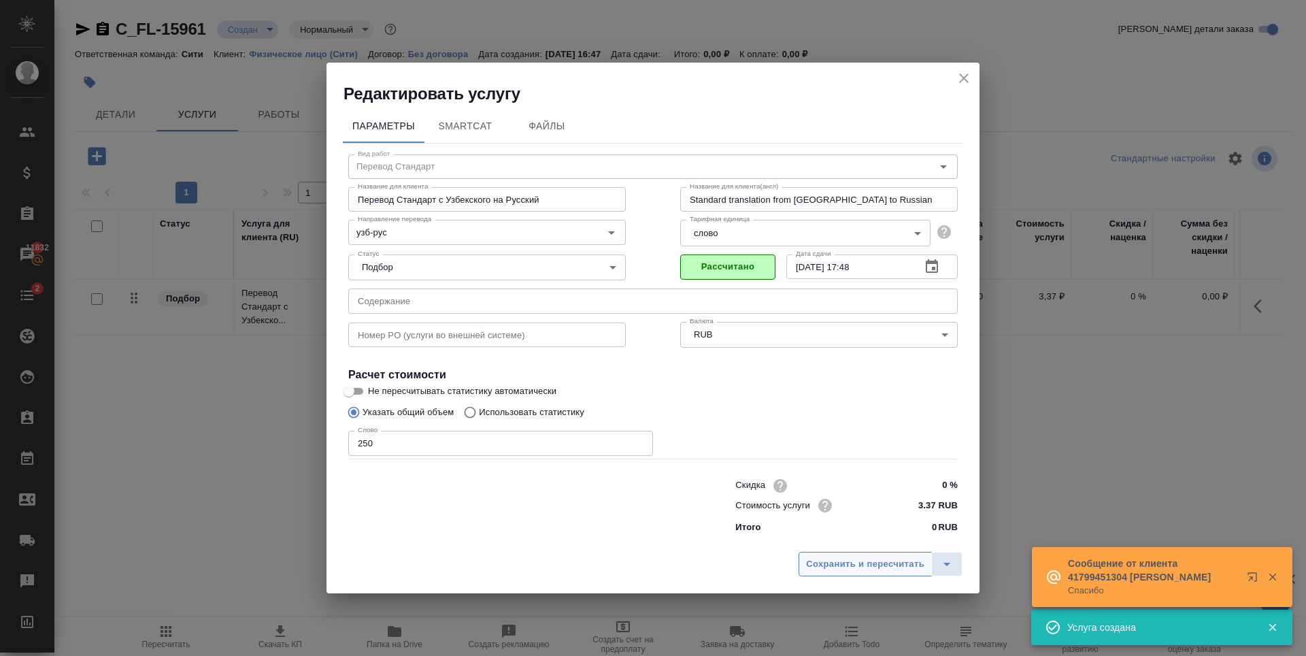
click at [891, 572] on button "Сохранить и пересчитать" at bounding box center [865, 564] width 133 height 24
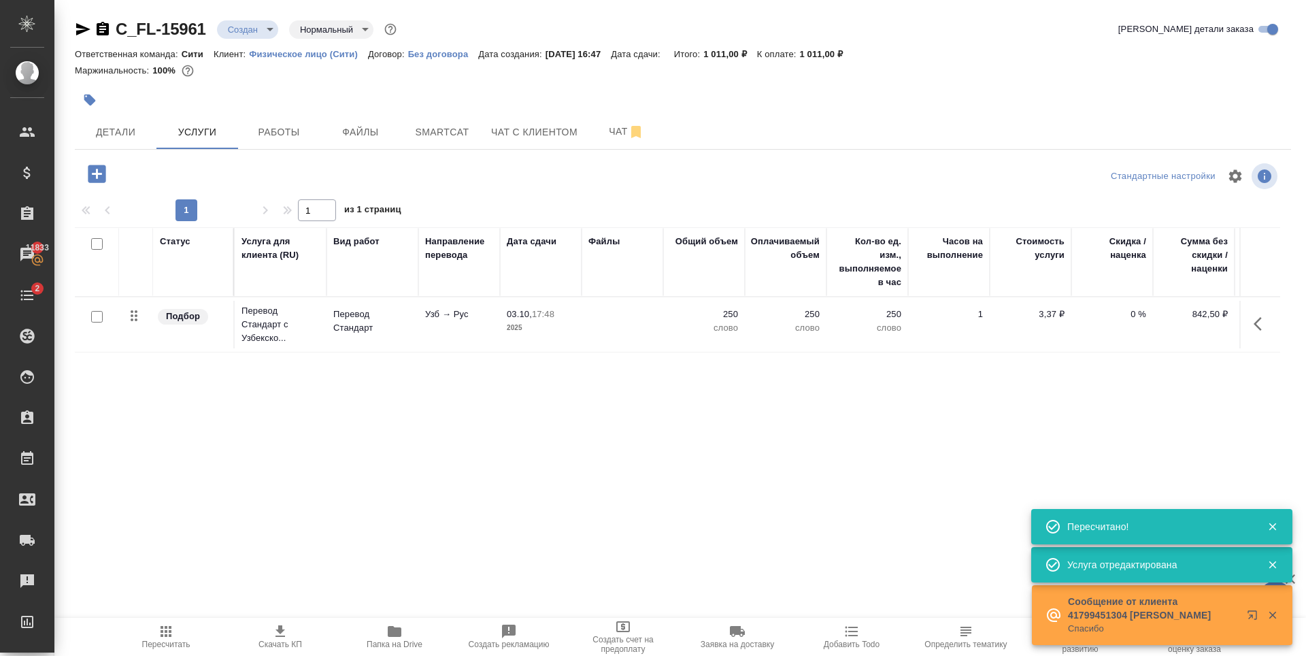
click at [92, 167] on icon "button" at bounding box center [97, 174] width 18 height 18
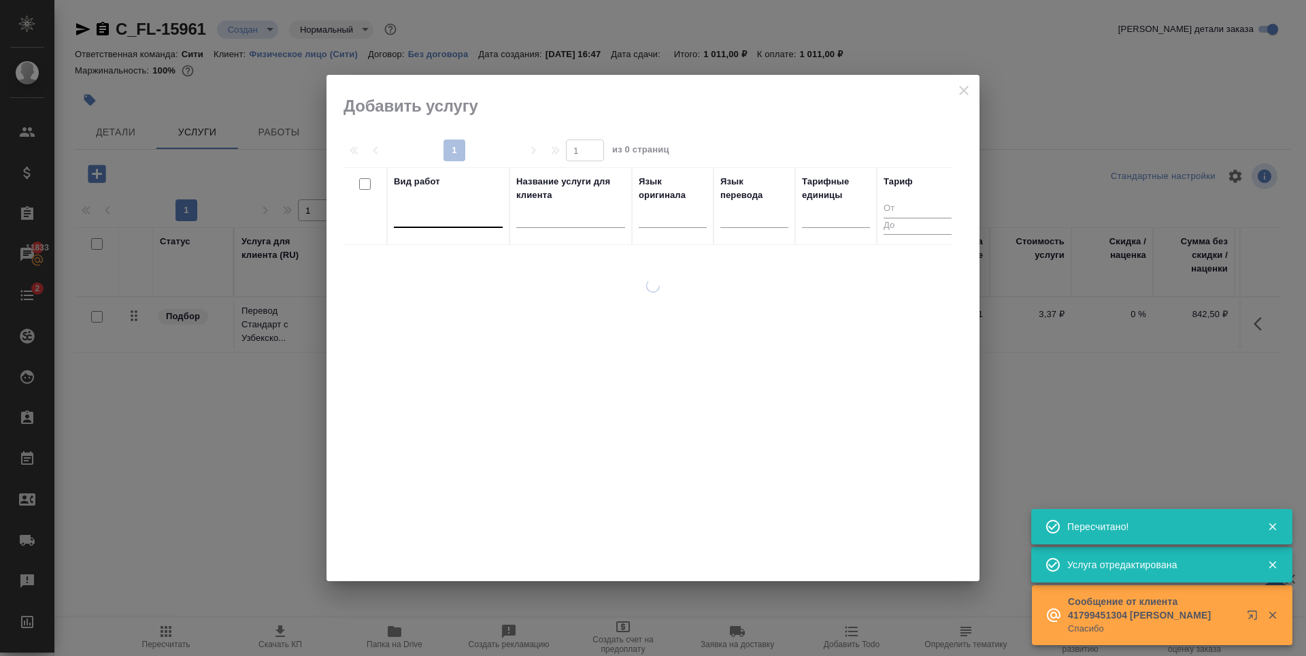
click at [442, 212] on div at bounding box center [448, 214] width 109 height 20
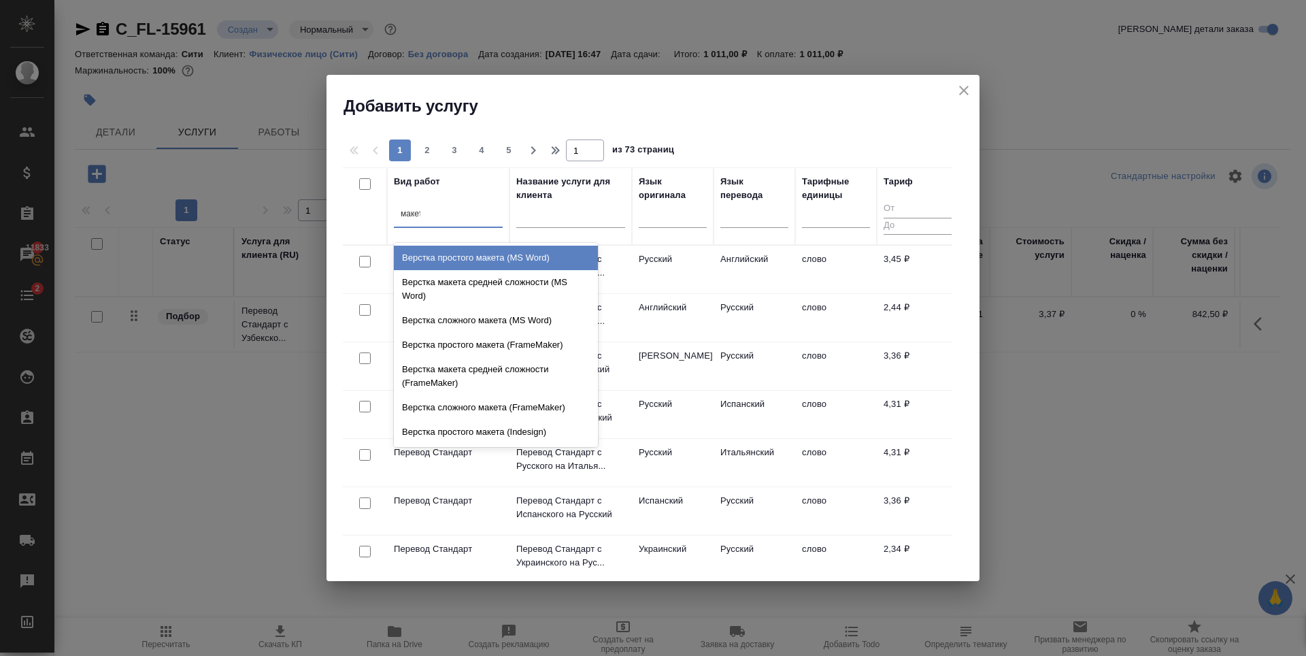
type input "макета"
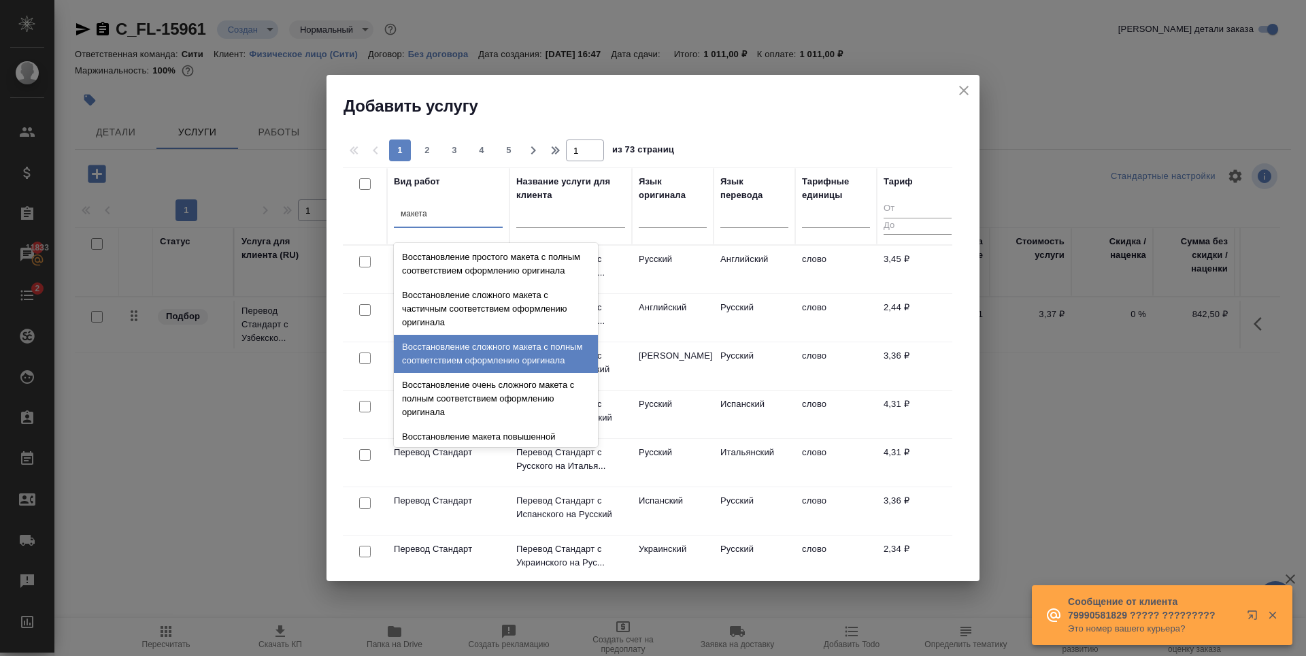
scroll to position [484, 0]
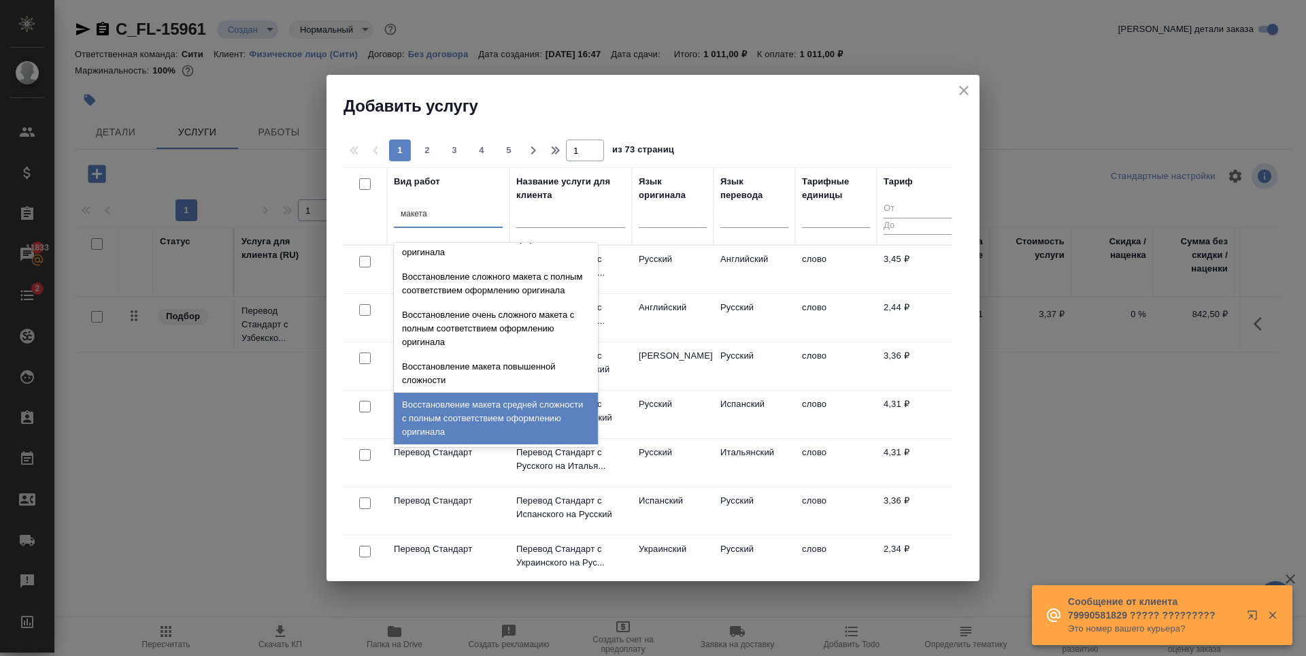
click at [519, 414] on div "Восстановление макета средней сложности с полным соответствием оформлению ориги…" at bounding box center [496, 419] width 204 height 52
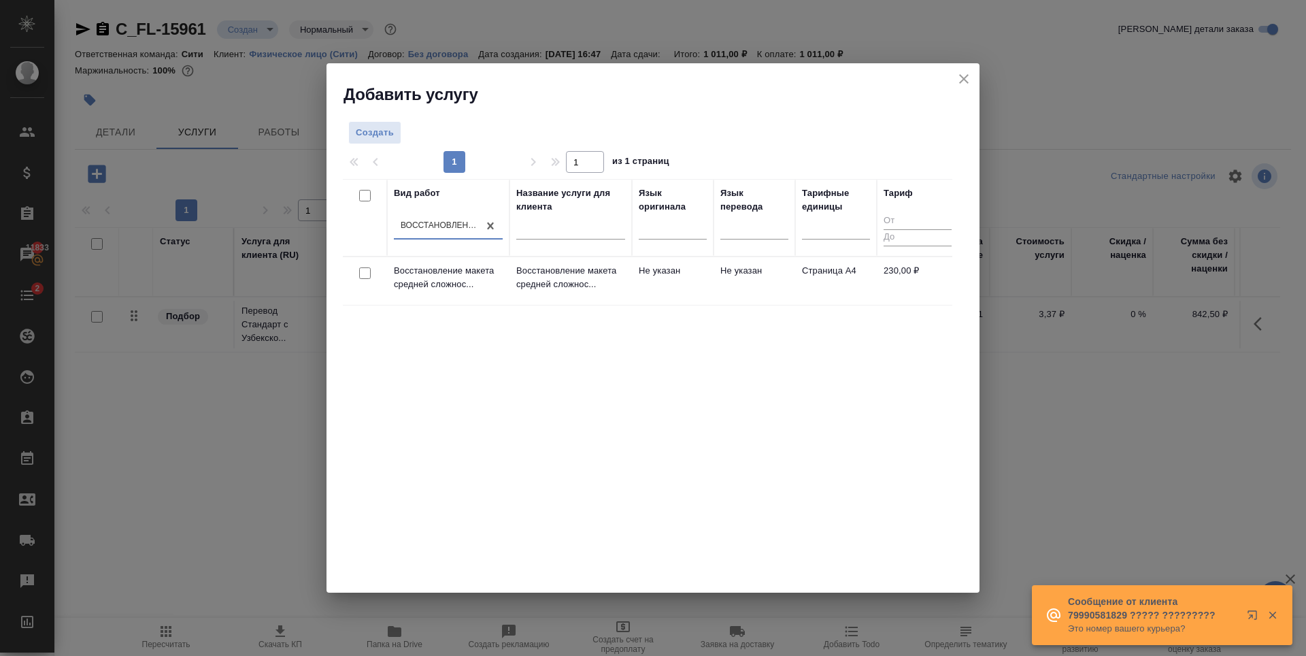
click at [365, 275] on input "checkbox" at bounding box center [365, 273] width 12 height 12
checkbox input "true"
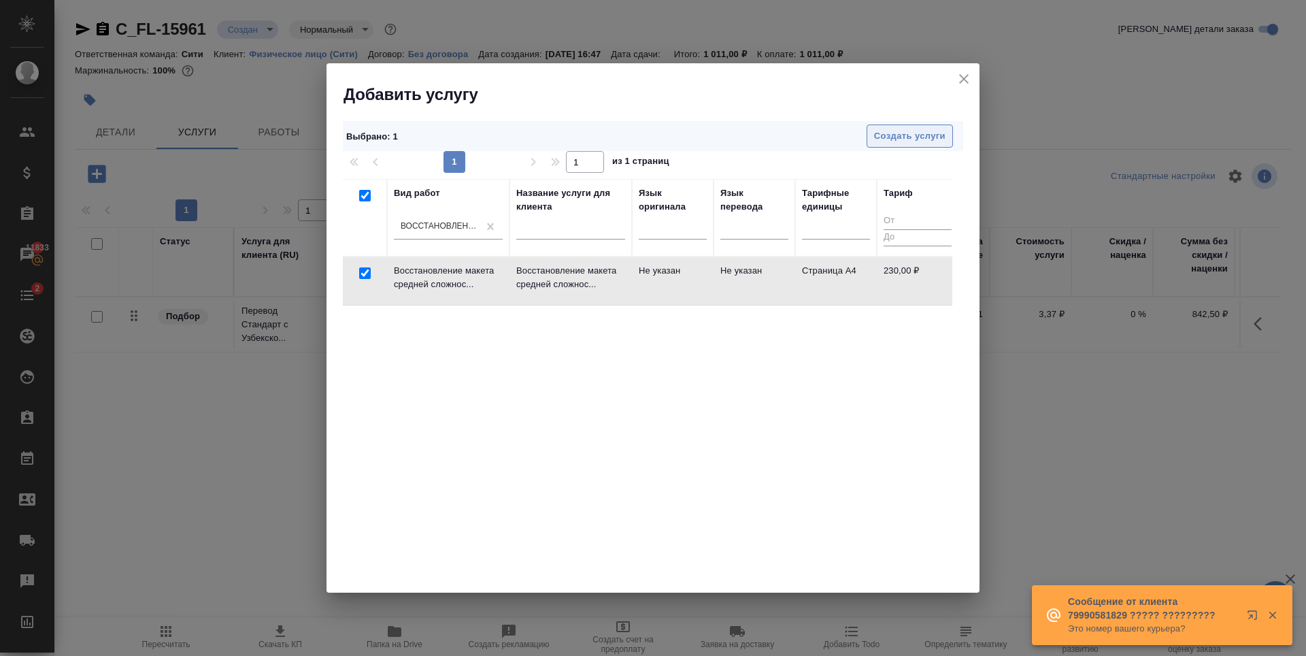
click at [927, 133] on span "Создать услуги" at bounding box center [909, 137] width 71 height 16
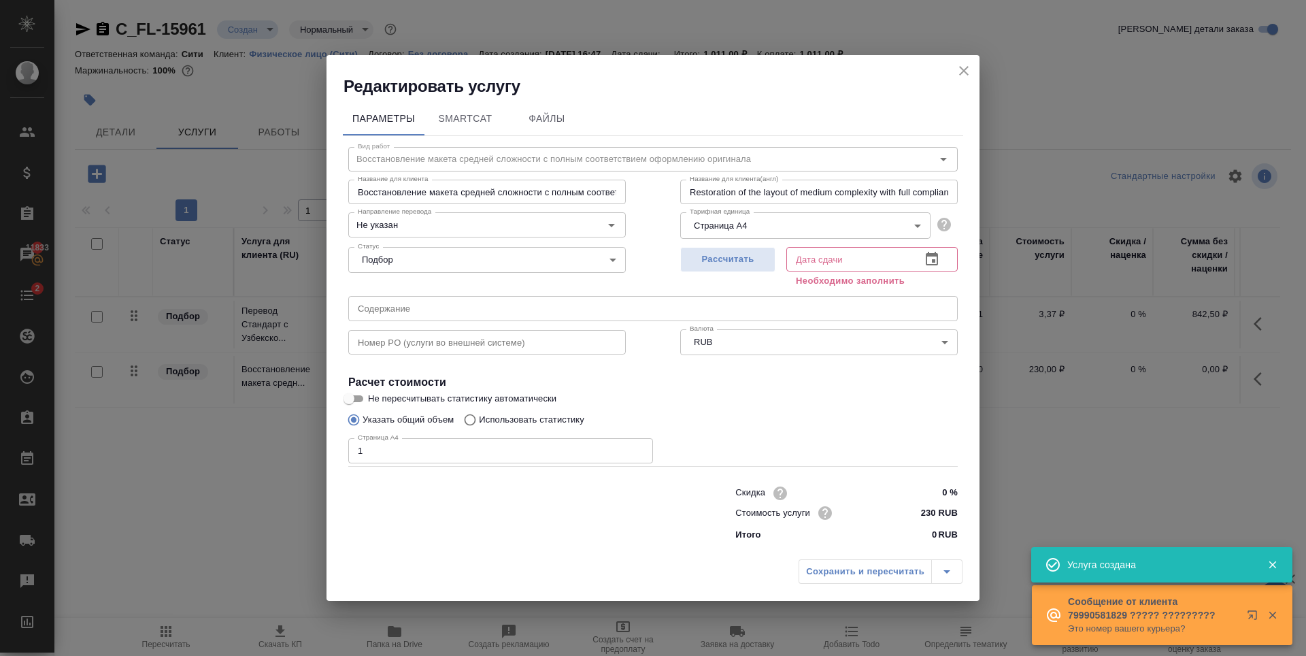
type input "1"
click at [638, 449] on input "1" at bounding box center [500, 450] width 305 height 24
click at [738, 261] on span "Рассчитать" at bounding box center [728, 260] width 80 height 16
type input "03.10.2025 16:54"
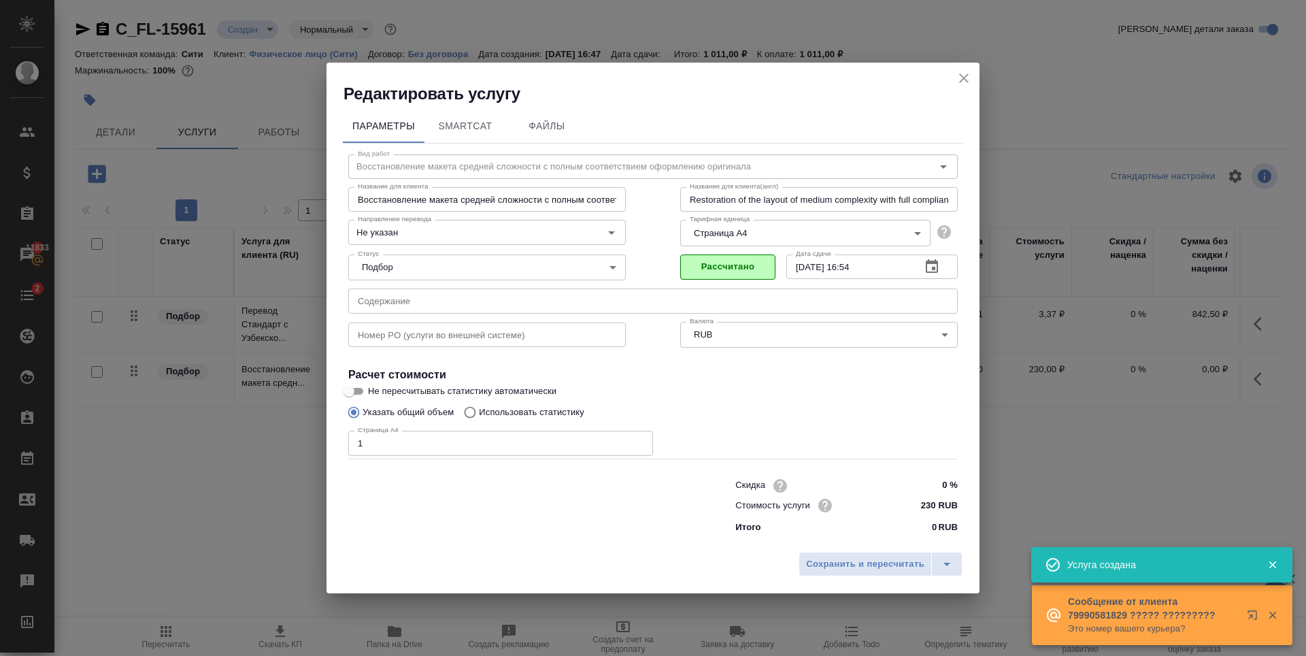
click at [873, 579] on div "Сохранить и пересчитать" at bounding box center [653, 569] width 653 height 48
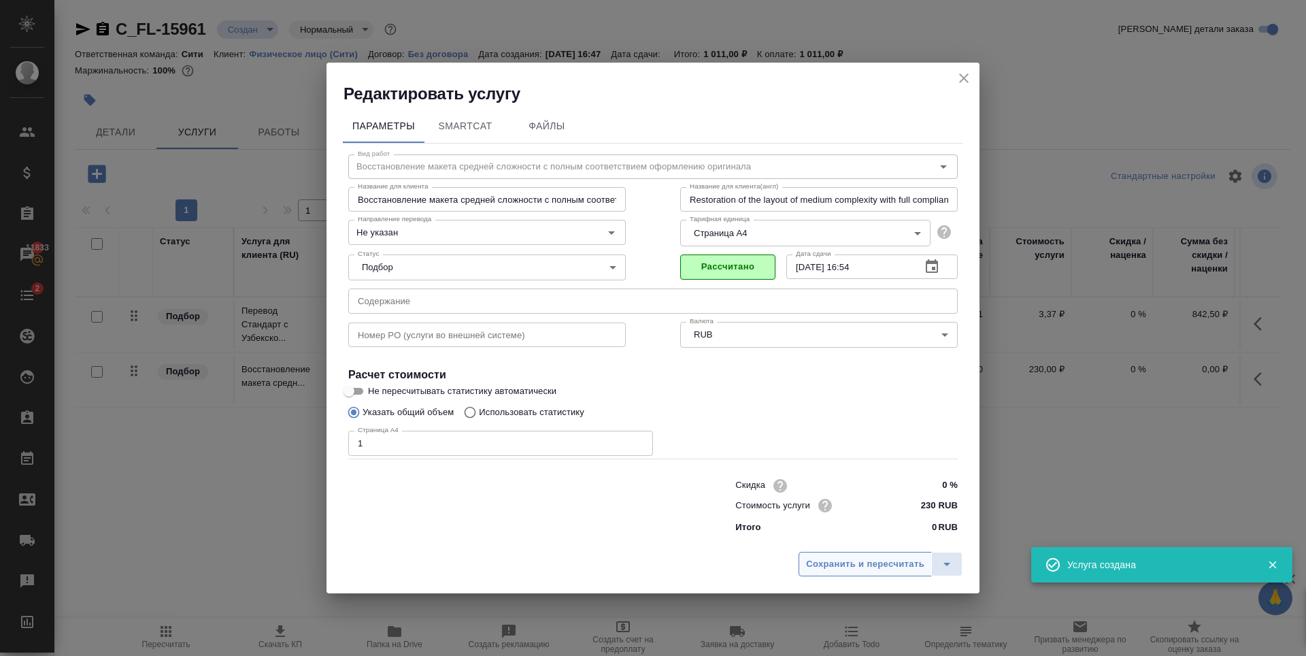
click at [874, 570] on span "Сохранить и пересчитать" at bounding box center [865, 565] width 118 height 16
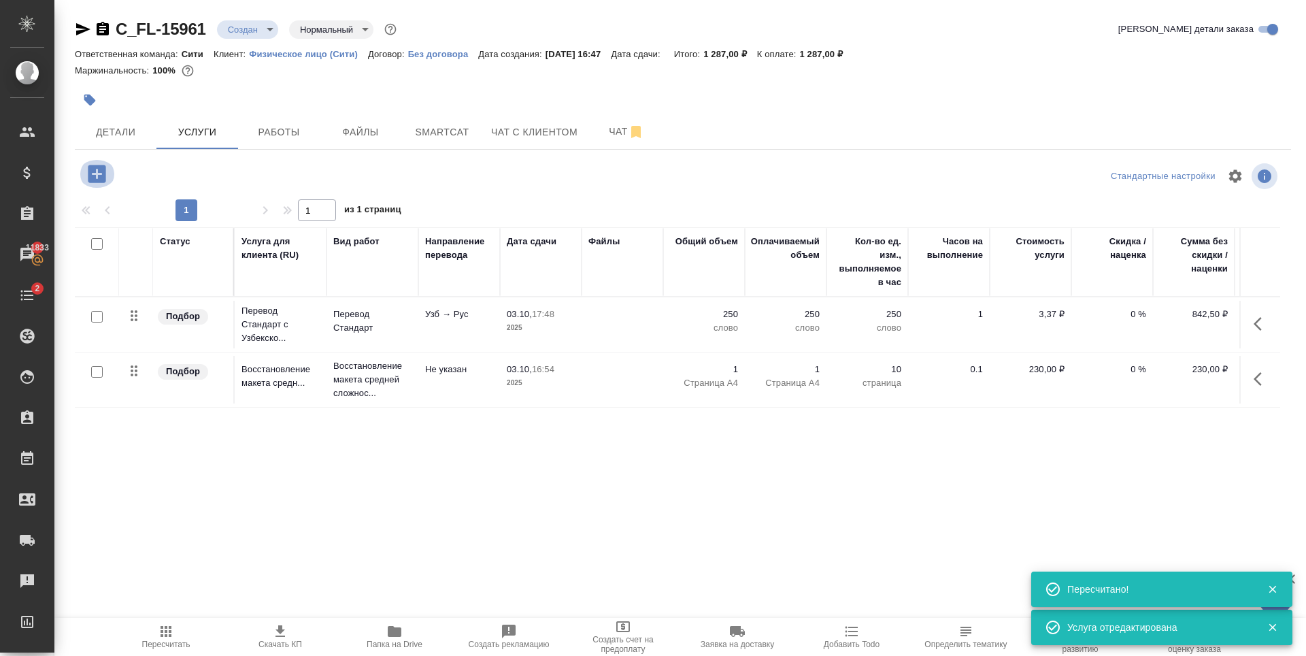
click at [97, 178] on icon "button" at bounding box center [97, 174] width 24 height 24
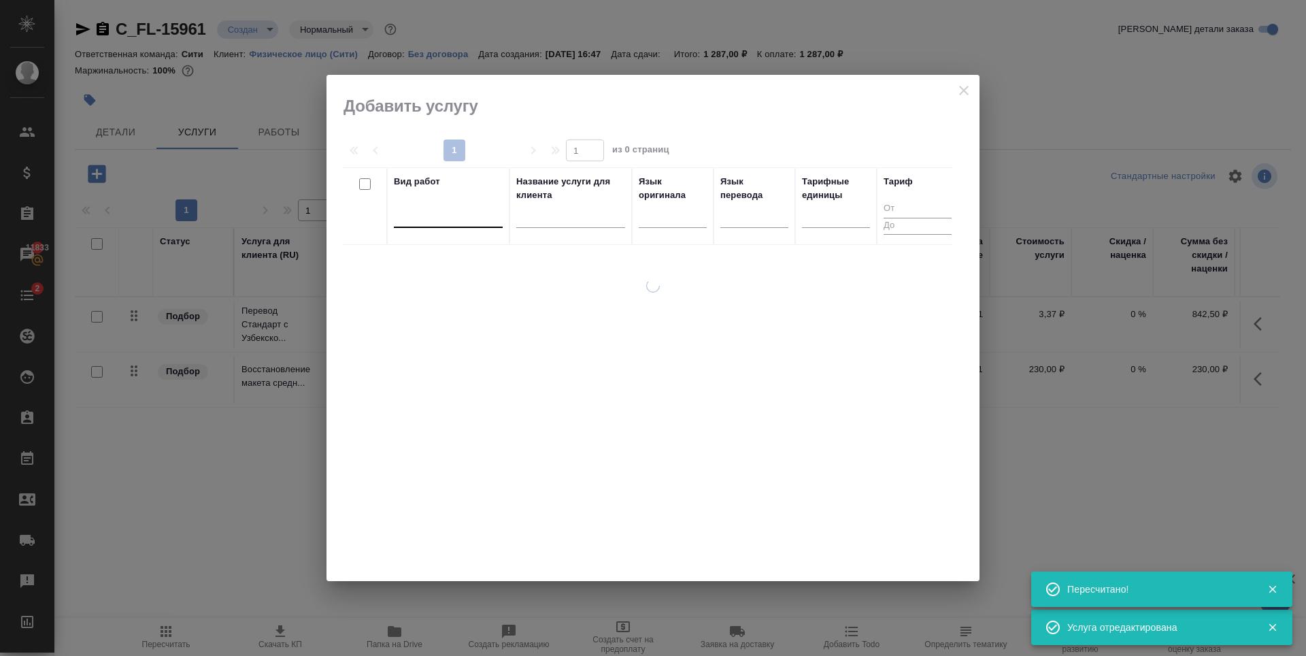
click at [459, 209] on div at bounding box center [448, 214] width 109 height 20
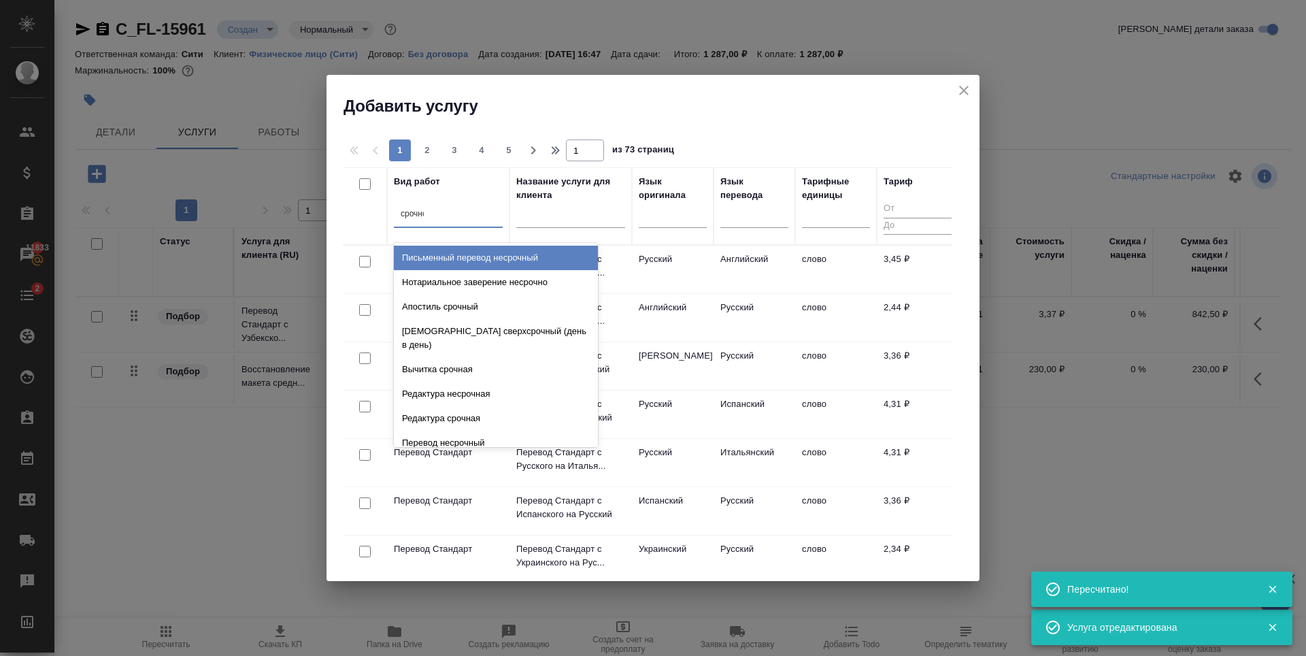
type input "срочное"
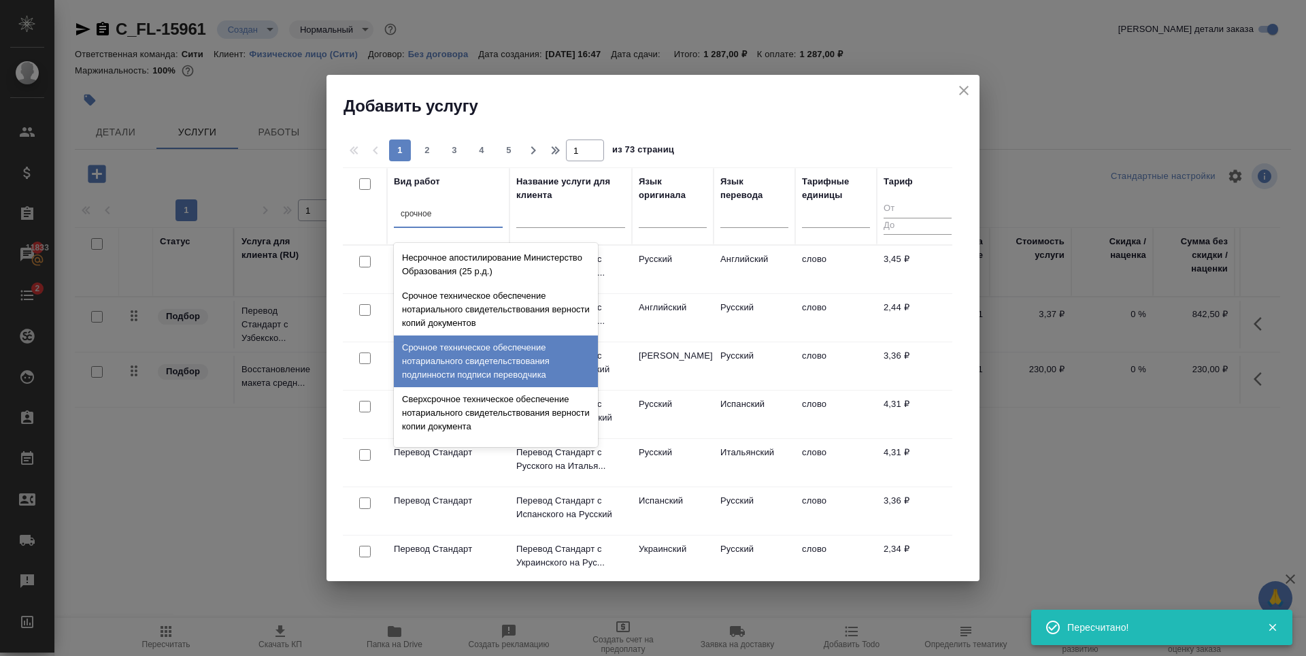
click at [482, 358] on div "Срочное техническое обеспечение нотариального свидетельствования подлинности по…" at bounding box center [496, 361] width 204 height 52
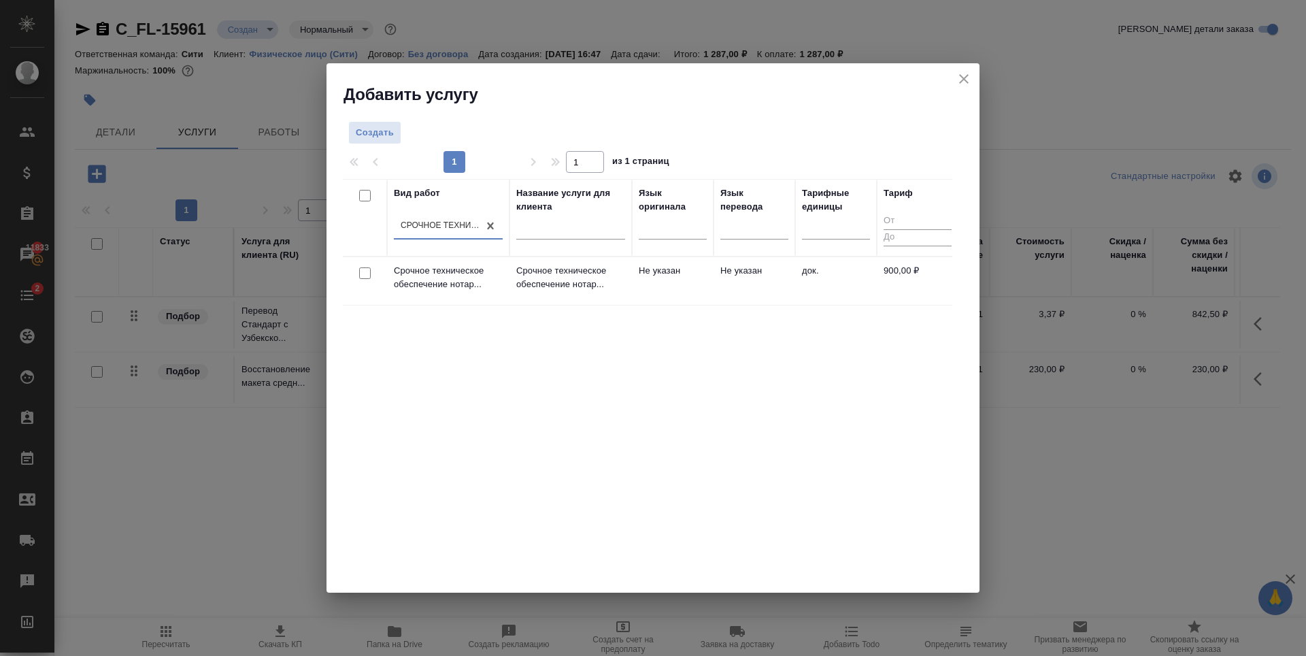
drag, startPoint x: 366, startPoint y: 270, endPoint x: 399, endPoint y: 271, distance: 32.7
click at [366, 270] on input "checkbox" at bounding box center [365, 273] width 12 height 12
checkbox input "true"
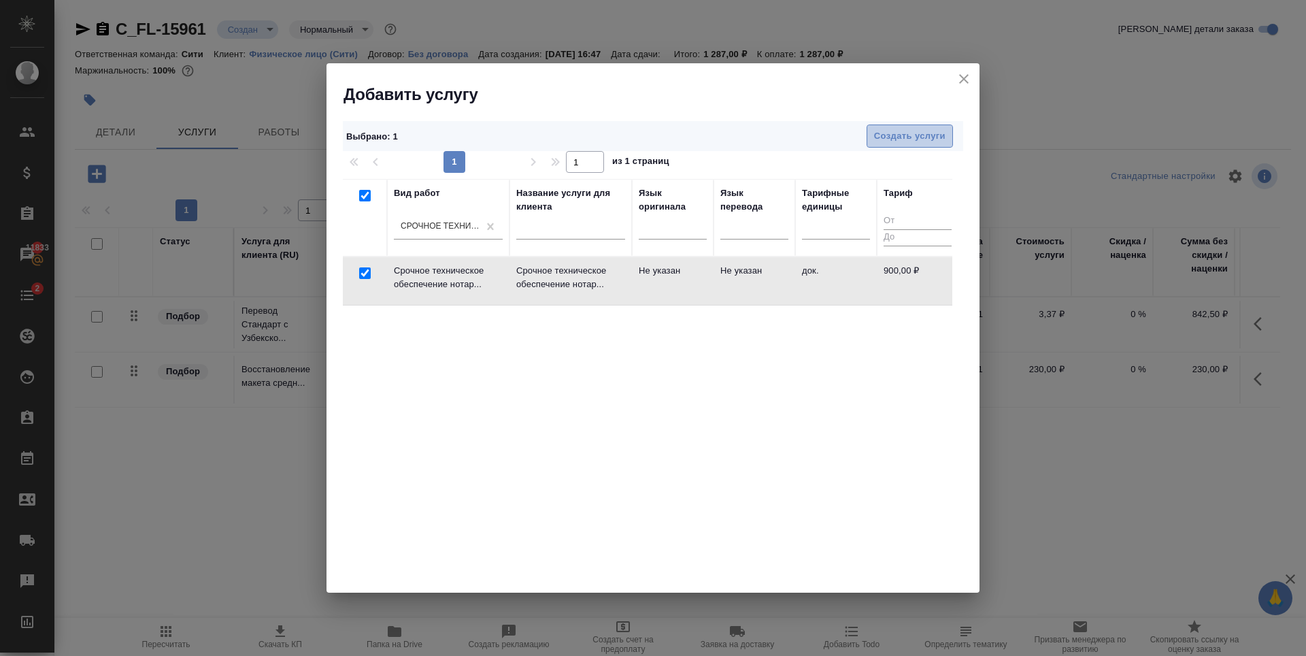
click at [946, 131] on button "Создать услуги" at bounding box center [910, 137] width 86 height 24
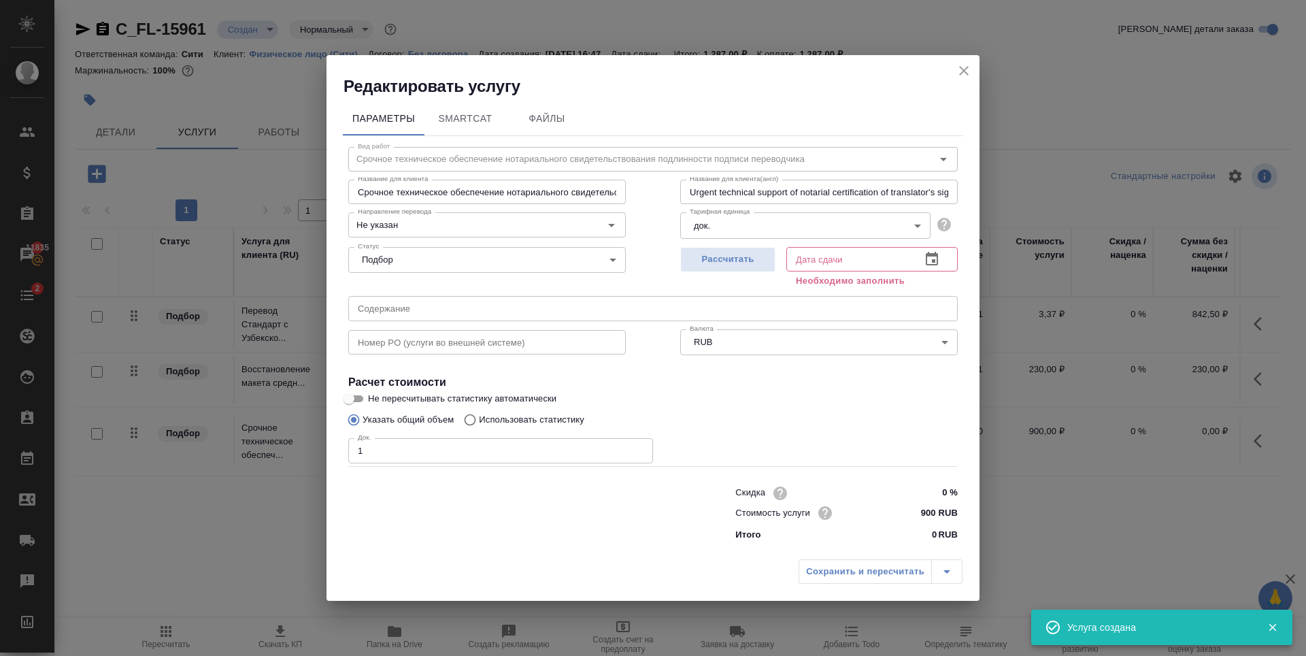
type input "1"
click at [638, 447] on input "1" at bounding box center [500, 450] width 305 height 24
click at [719, 259] on span "Рассчитать" at bounding box center [728, 260] width 80 height 16
type input "03.10.2025 16:54"
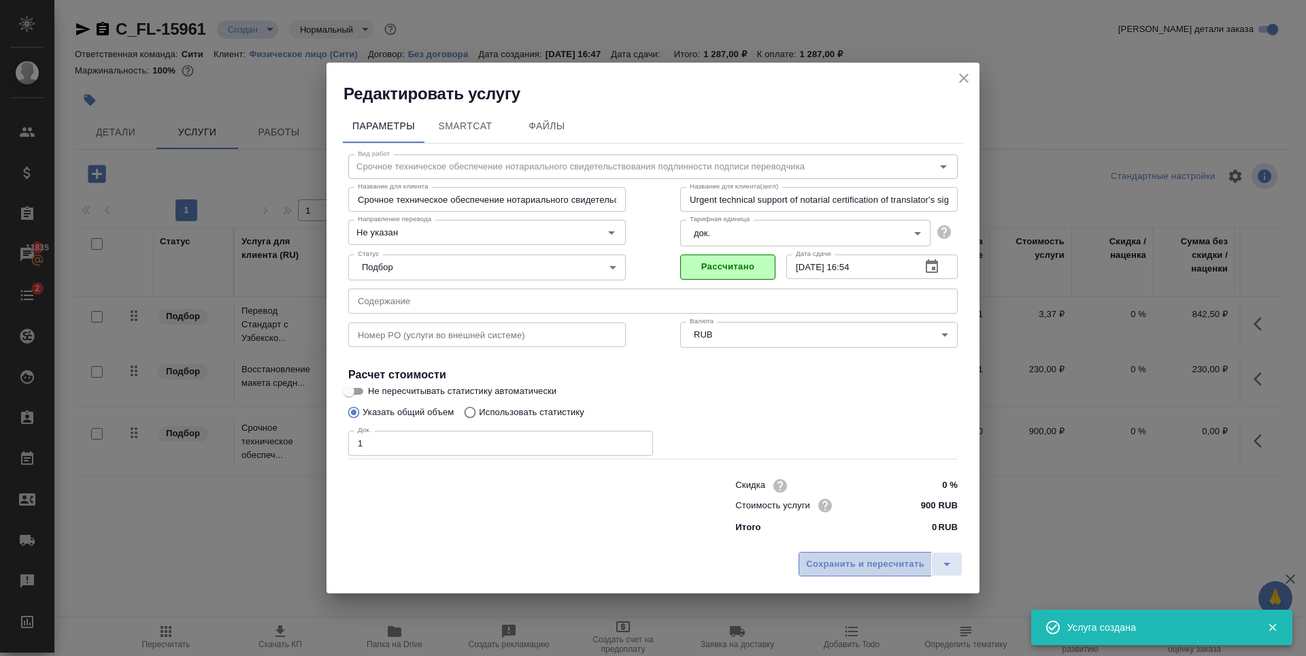
click at [849, 570] on span "Сохранить и пересчитать" at bounding box center [865, 565] width 118 height 16
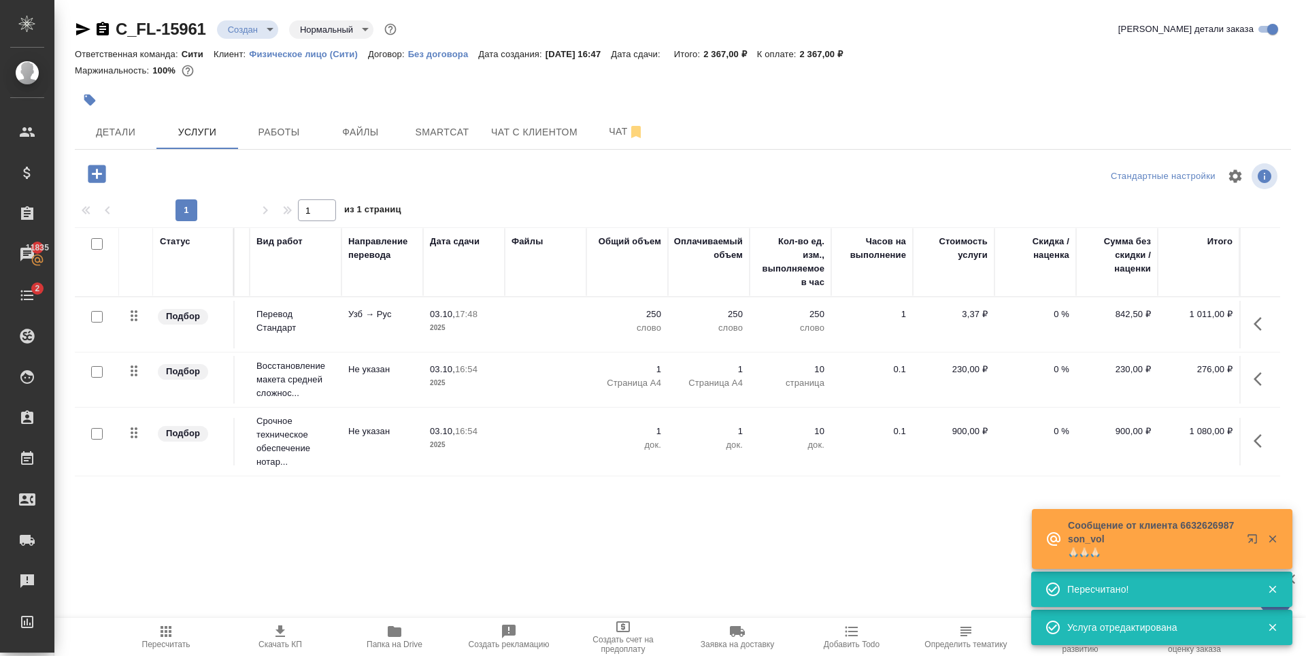
scroll to position [0, 0]
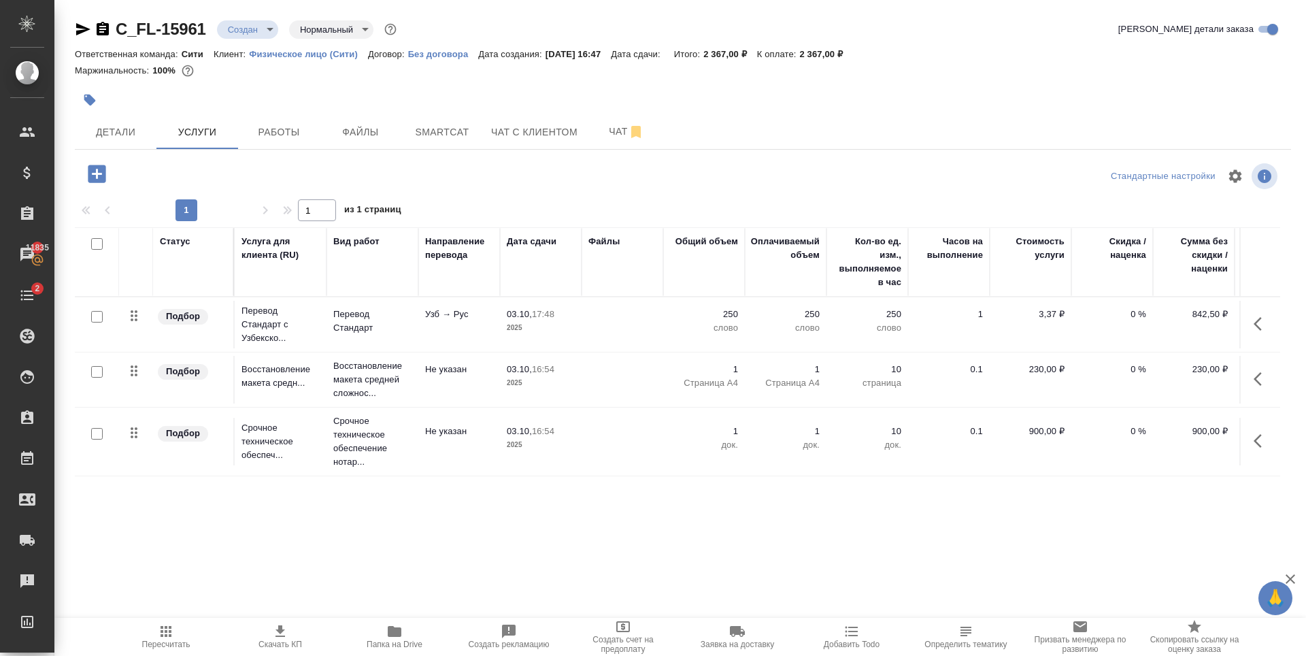
click at [907, 68] on div "Маржинальность: 100%" at bounding box center [683, 71] width 1217 height 18
click at [391, 90] on div at bounding box center [480, 100] width 811 height 30
click at [456, 546] on div "C_FL-15961 Создан new Нормальный normal Кратко детали заказа Ответственная кома…" at bounding box center [683, 277] width 1232 height 555
click at [732, 431] on p "1" at bounding box center [704, 432] width 68 height 14
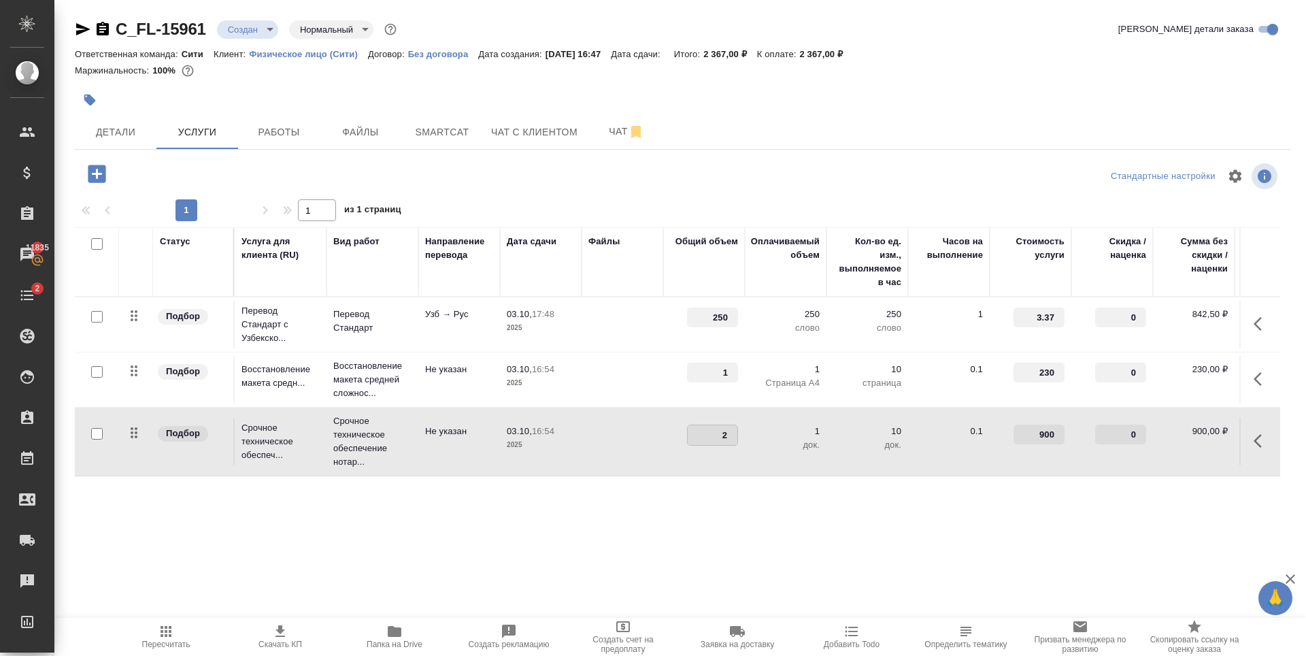
type input "2"
click at [733, 430] on input "2" at bounding box center [713, 435] width 50 height 20
click at [727, 484] on div "Статус Услуга для клиента (RU) Вид работ Направление перевода Дата сдачи Файлы …" at bounding box center [678, 373] width 1206 height 293
click at [841, 119] on div "Детали Услуги Работы Файлы Smartcat Чат с клиентом Чат" at bounding box center [683, 132] width 1217 height 34
click at [799, 98] on div at bounding box center [480, 100] width 811 height 30
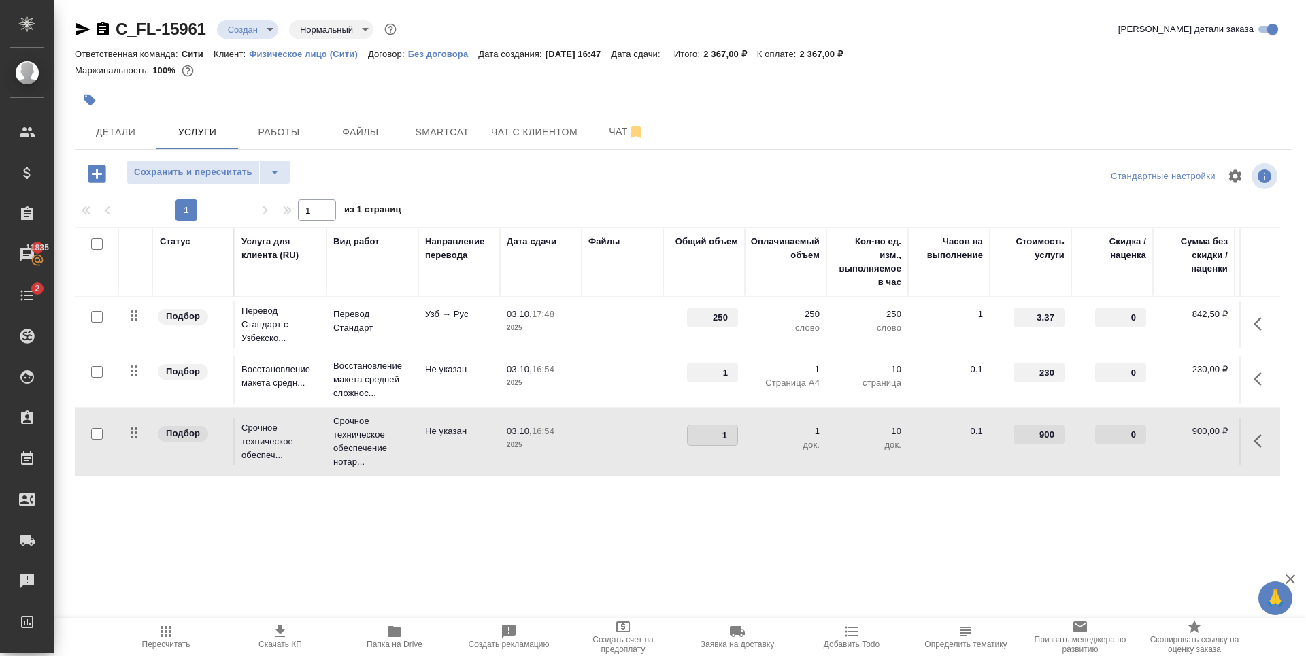
type input "1"
click at [732, 436] on input "1" at bounding box center [713, 435] width 50 height 20
click at [738, 464] on td "1" at bounding box center [704, 442] width 82 height 48
click at [223, 174] on span "Сохранить и пересчитать" at bounding box center [193, 173] width 118 height 16
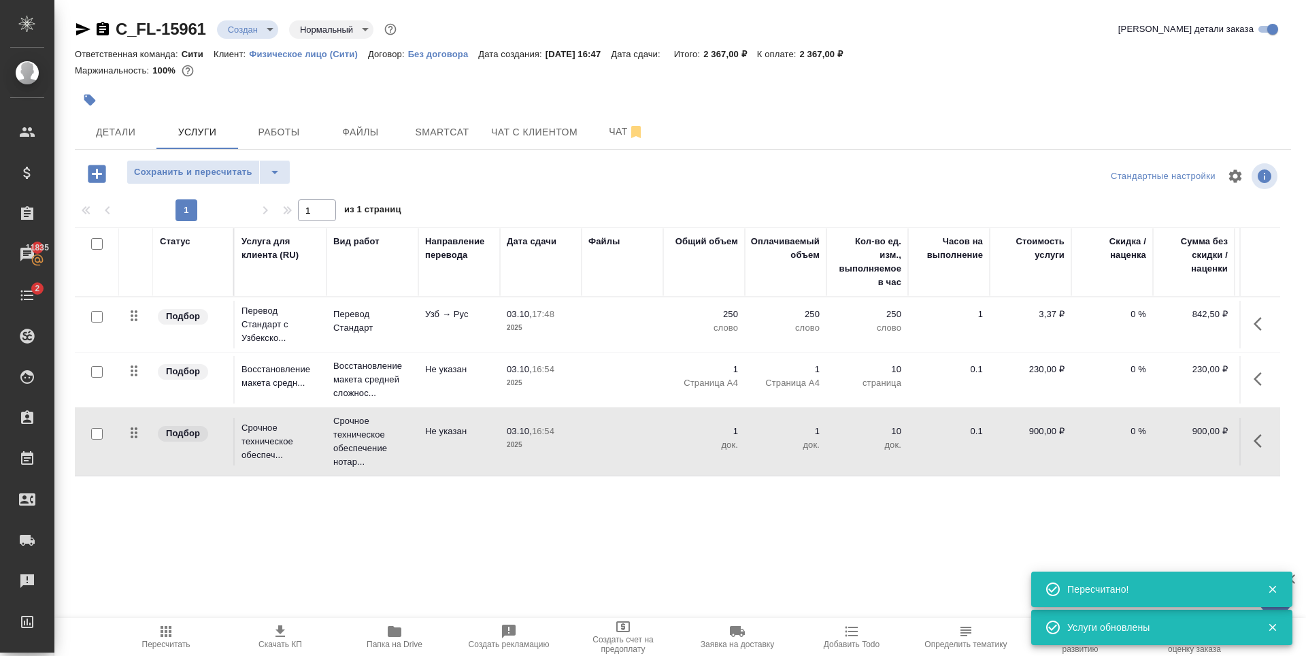
click at [836, 97] on div at bounding box center [480, 100] width 811 height 30
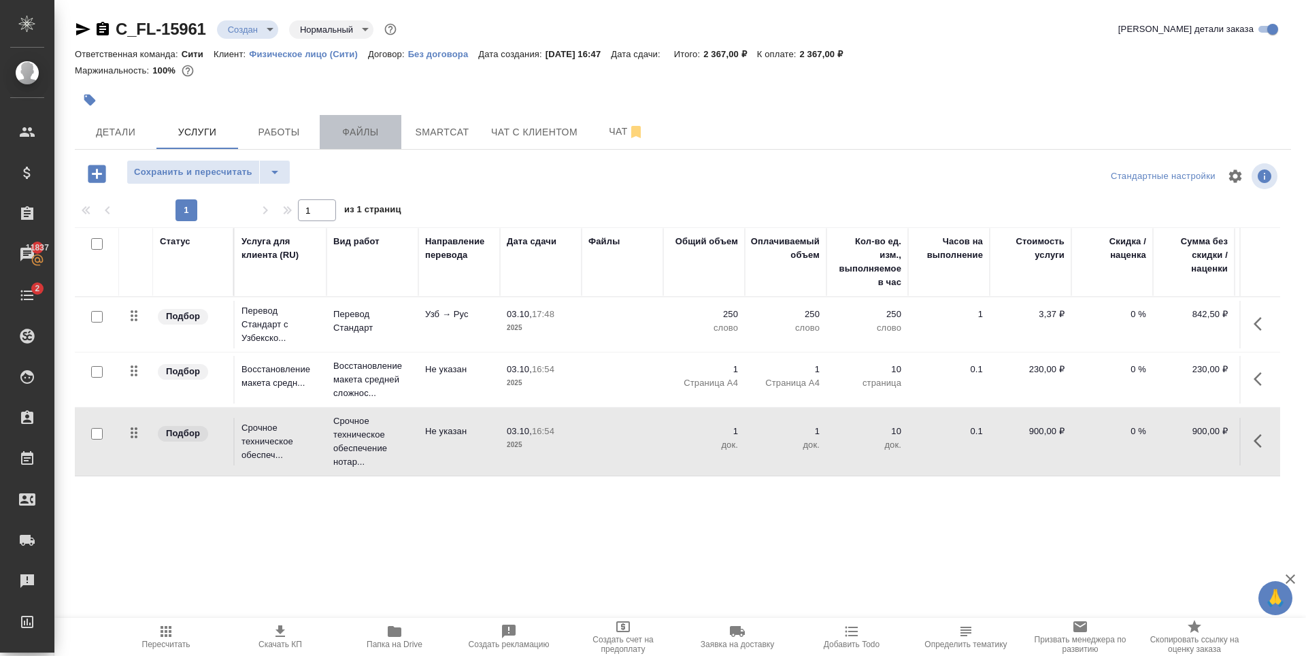
click at [363, 132] on span "Файлы" at bounding box center [360, 132] width 65 height 17
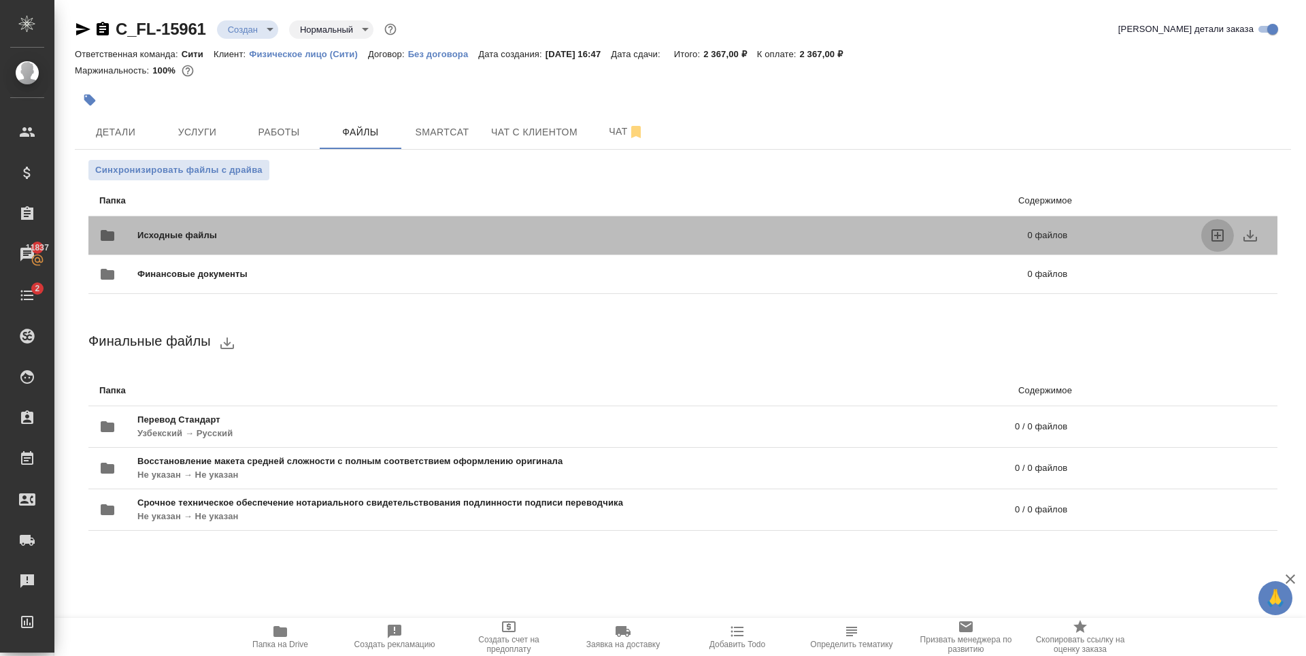
click at [1219, 237] on icon "uploadFiles" at bounding box center [1218, 235] width 16 height 16
click at [0, 0] on input "uploadFiles" at bounding box center [0, 0] width 0 height 0
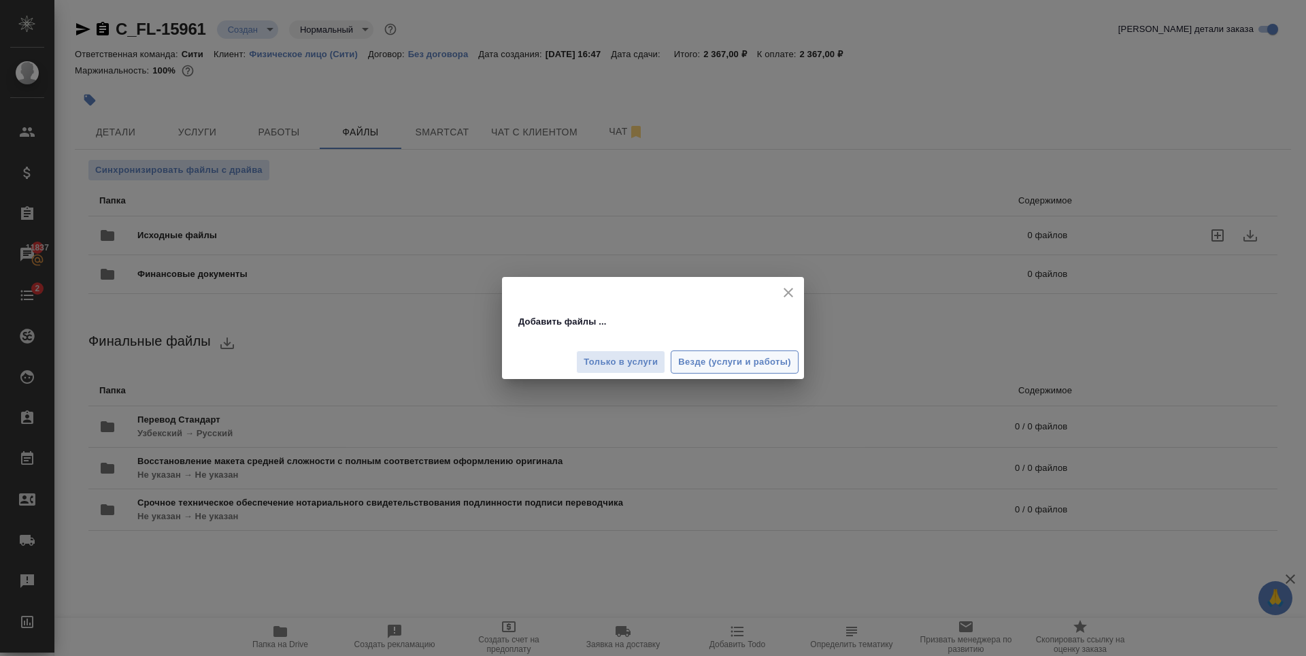
click at [744, 370] on button "Везде (услуги и работы)" at bounding box center [735, 362] width 128 height 24
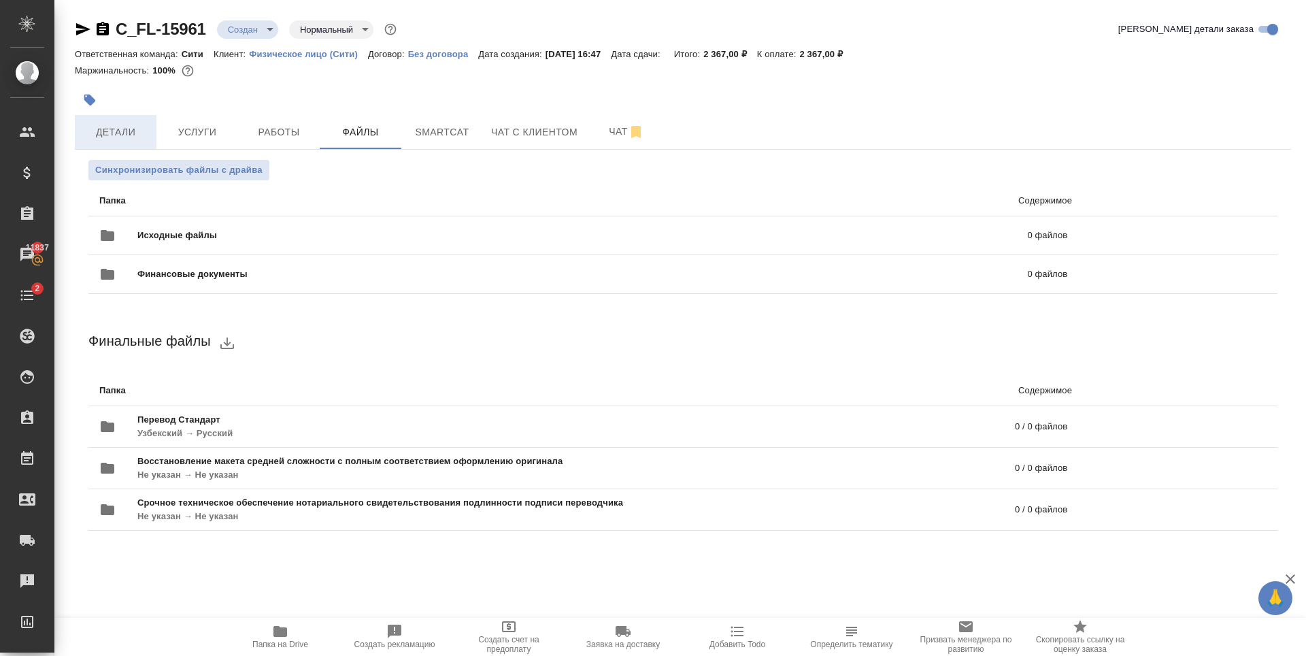
click at [131, 124] on span "Детали" at bounding box center [115, 132] width 65 height 17
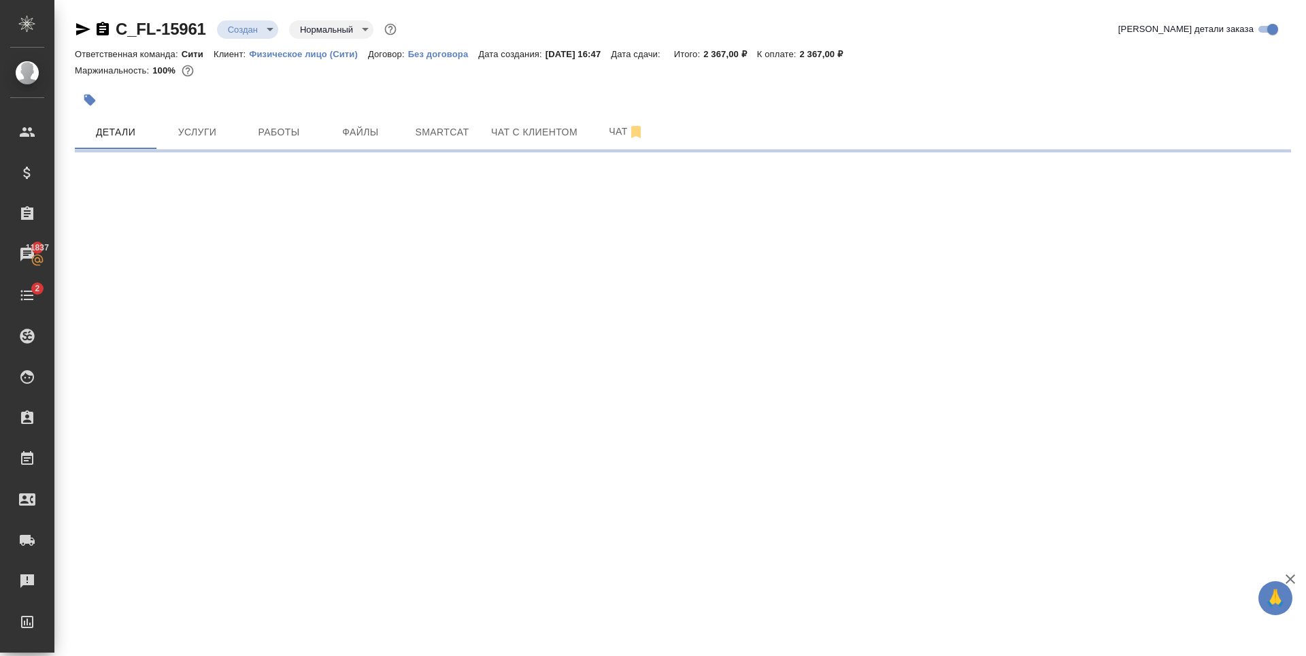
select select "RU"
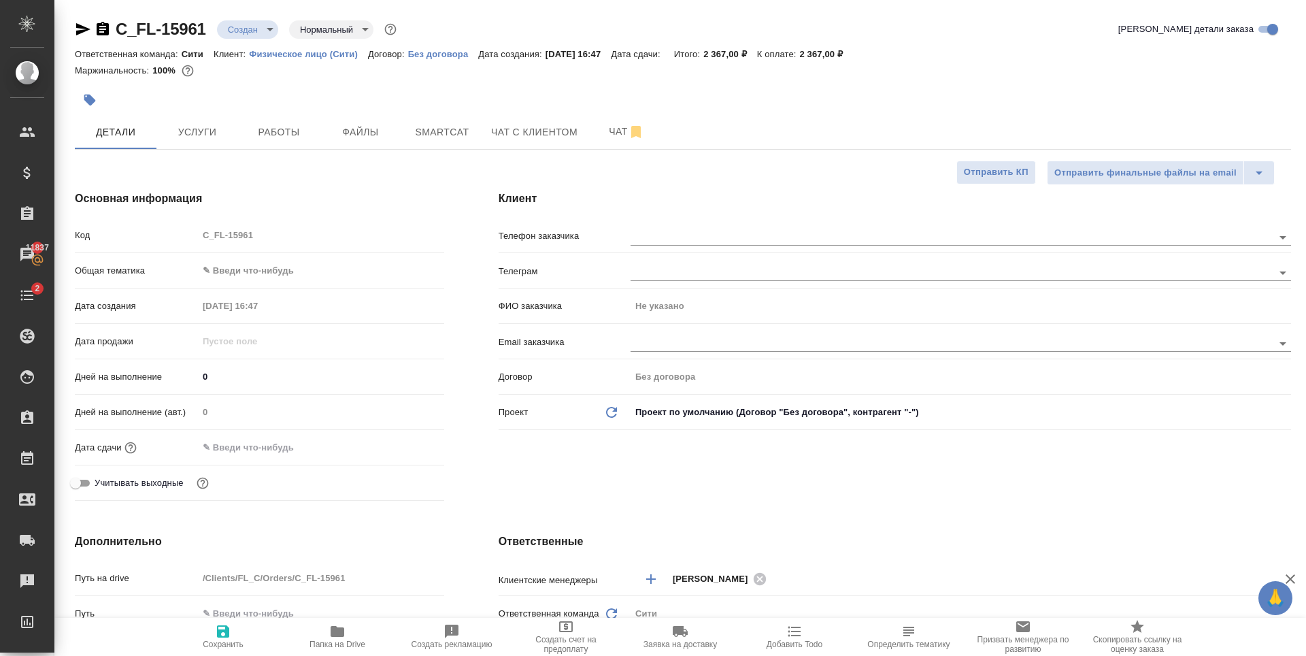
type textarea "x"
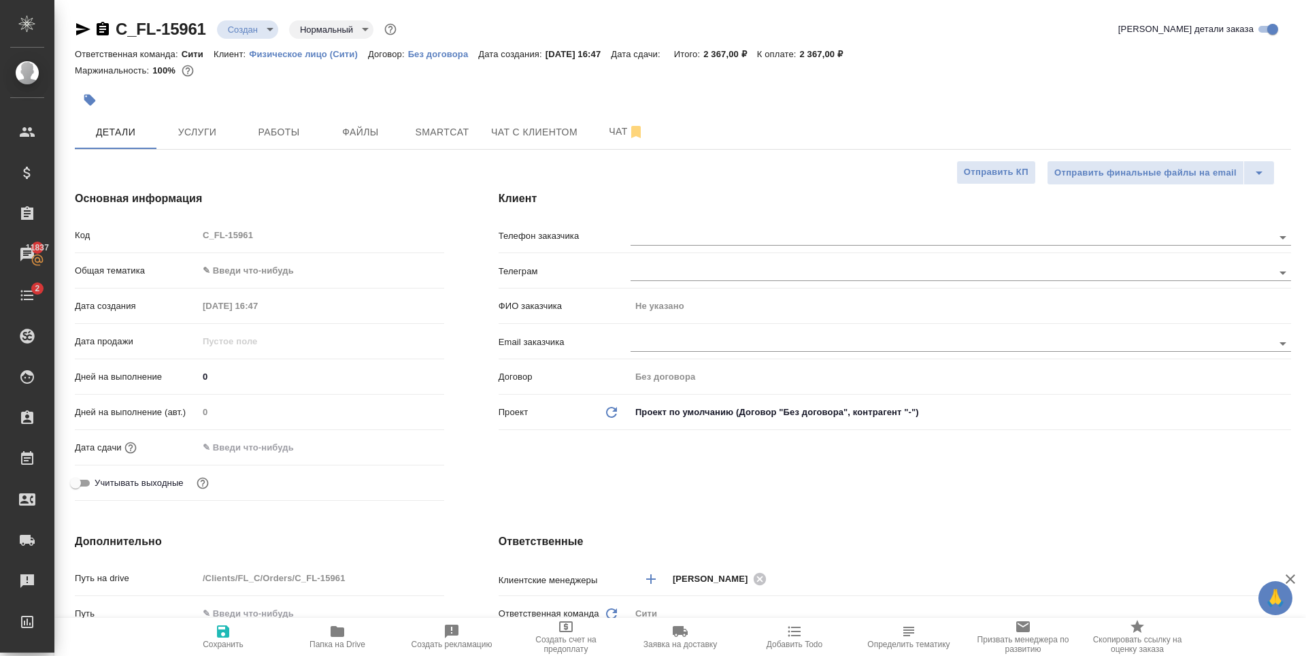
type textarea "x"
click at [308, 272] on body "🙏 .cls-1 fill:#fff; AWATERA Zaytseva Svetlana Клиенты Спецификации Заказы 11834…" at bounding box center [653, 328] width 1306 height 656
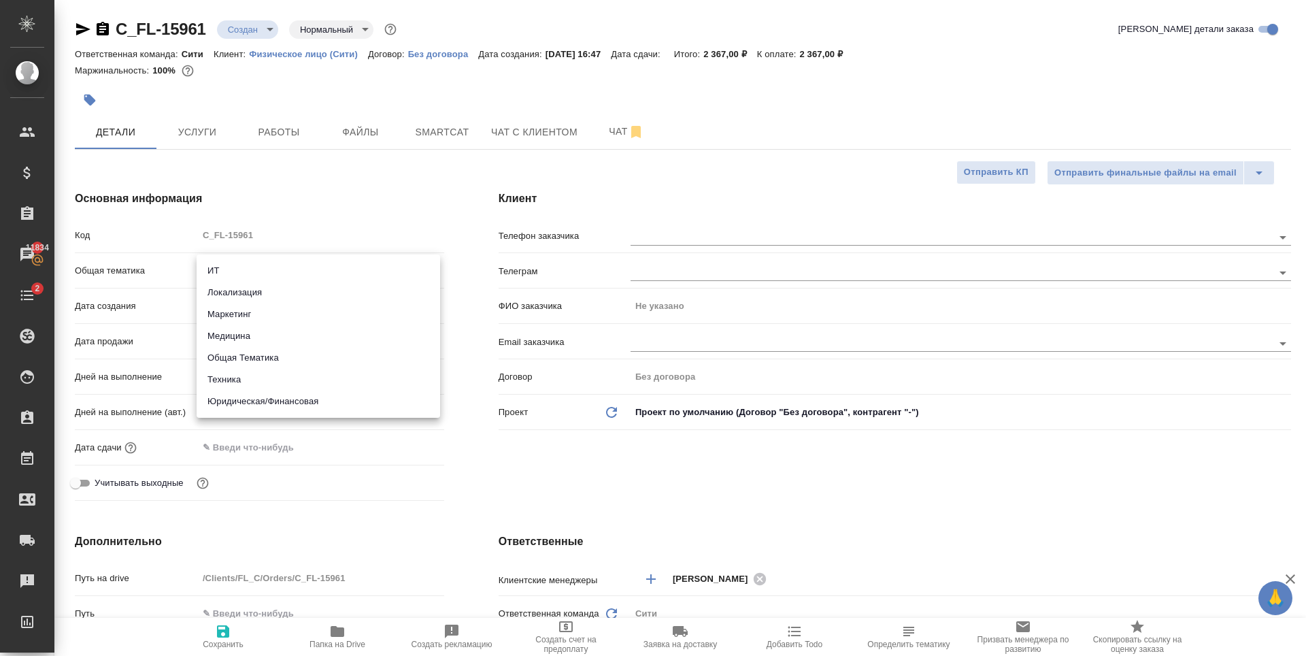
click at [327, 399] on li "Юридическая/Финансовая" at bounding box center [319, 402] width 244 height 22
type input "yr-fn"
type textarea "x"
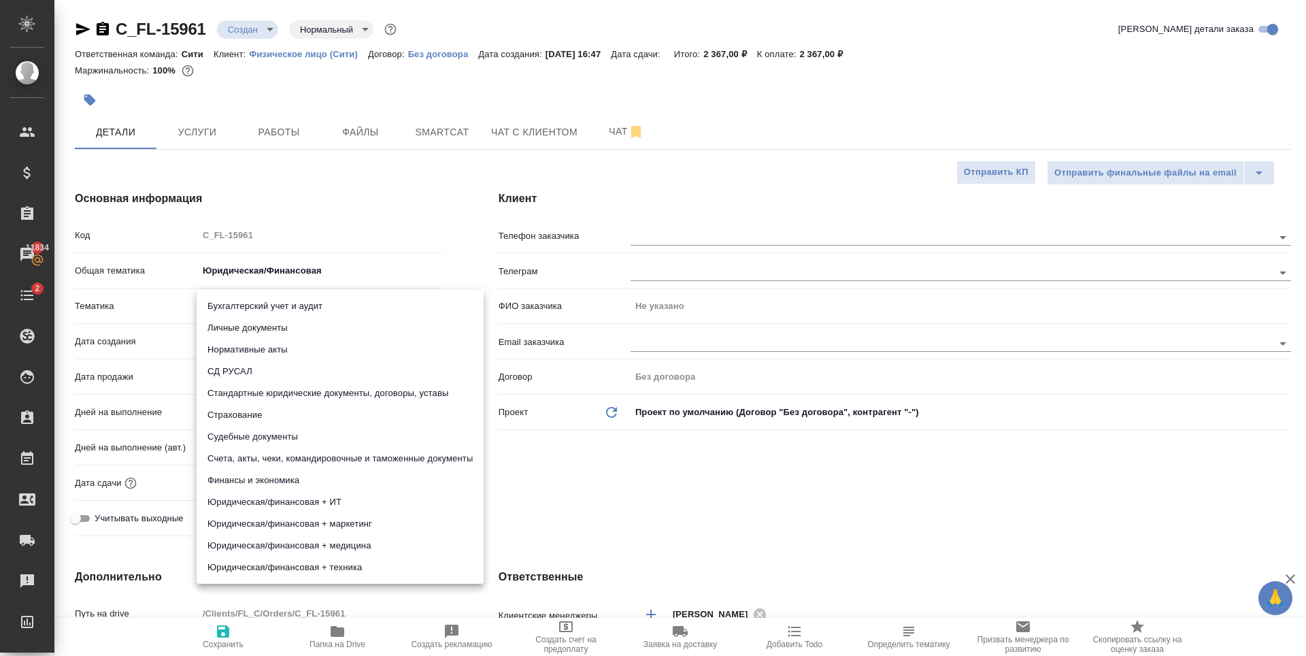
click at [254, 302] on body "🙏 .cls-1 fill:#fff; AWATERA Zaytseva Svetlana Клиенты Спецификации Заказы 11834…" at bounding box center [653, 328] width 1306 height 656
click at [271, 336] on li "Личные документы" at bounding box center [340, 328] width 287 height 22
type textarea "x"
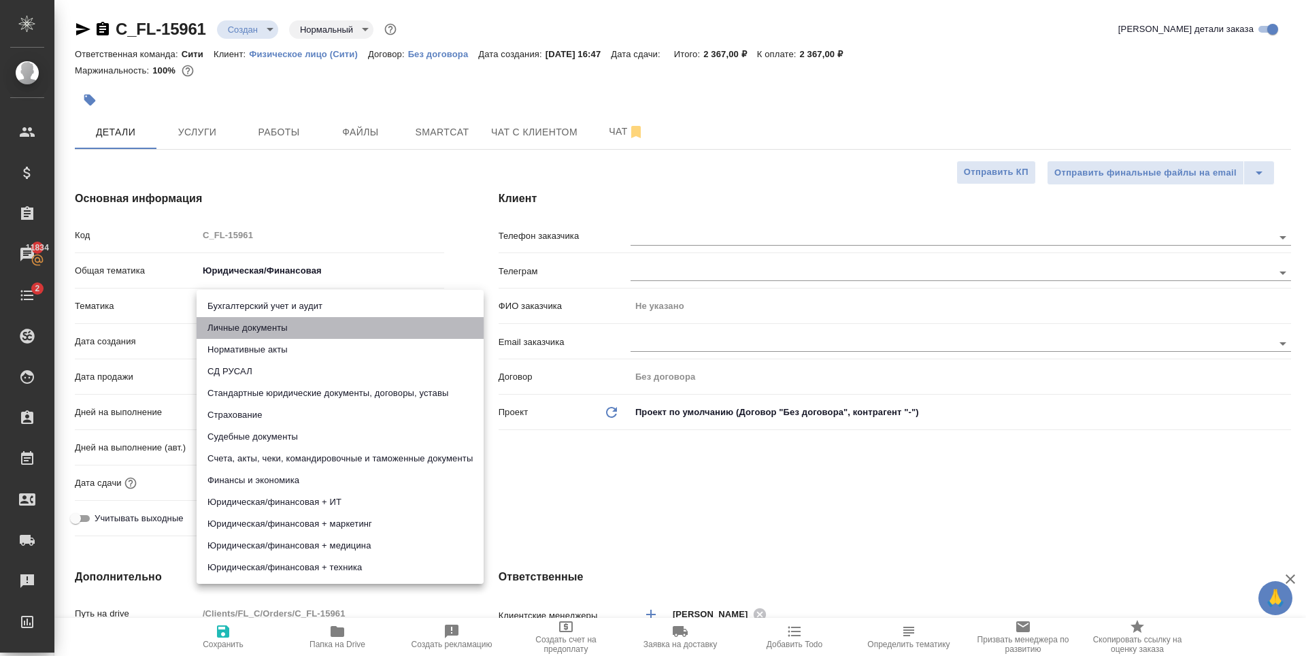
type input "5a8b8b956a9677013d343cfe"
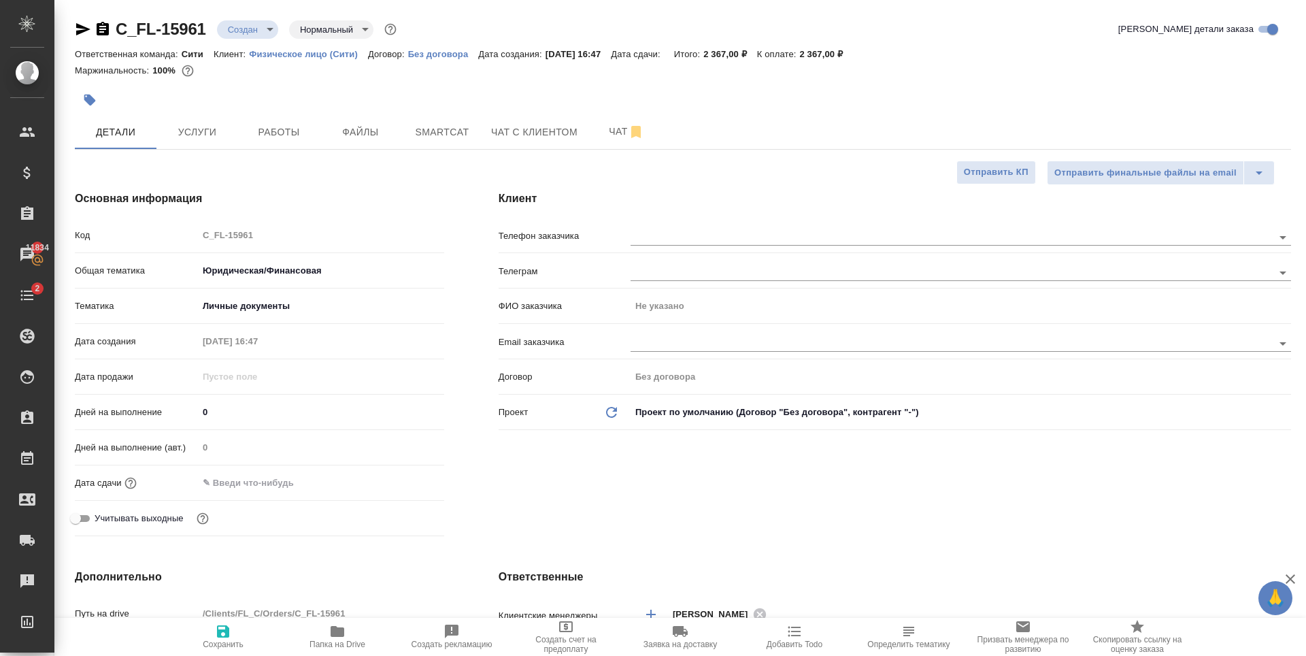
click at [261, 488] on input "text" at bounding box center [257, 483] width 119 height 20
click at [402, 482] on icon "button" at bounding box center [405, 482] width 16 height 16
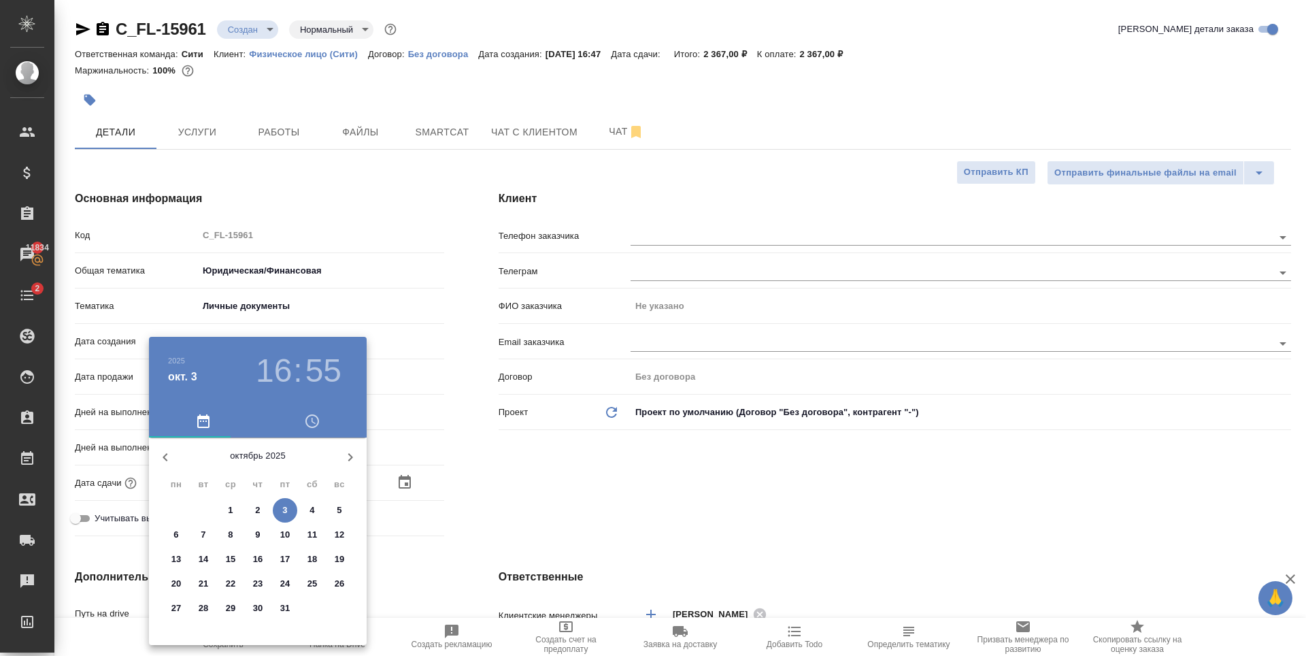
click at [167, 533] on span "6" at bounding box center [176, 535] width 24 height 14
type input "06.10.2025 16:55"
type textarea "x"
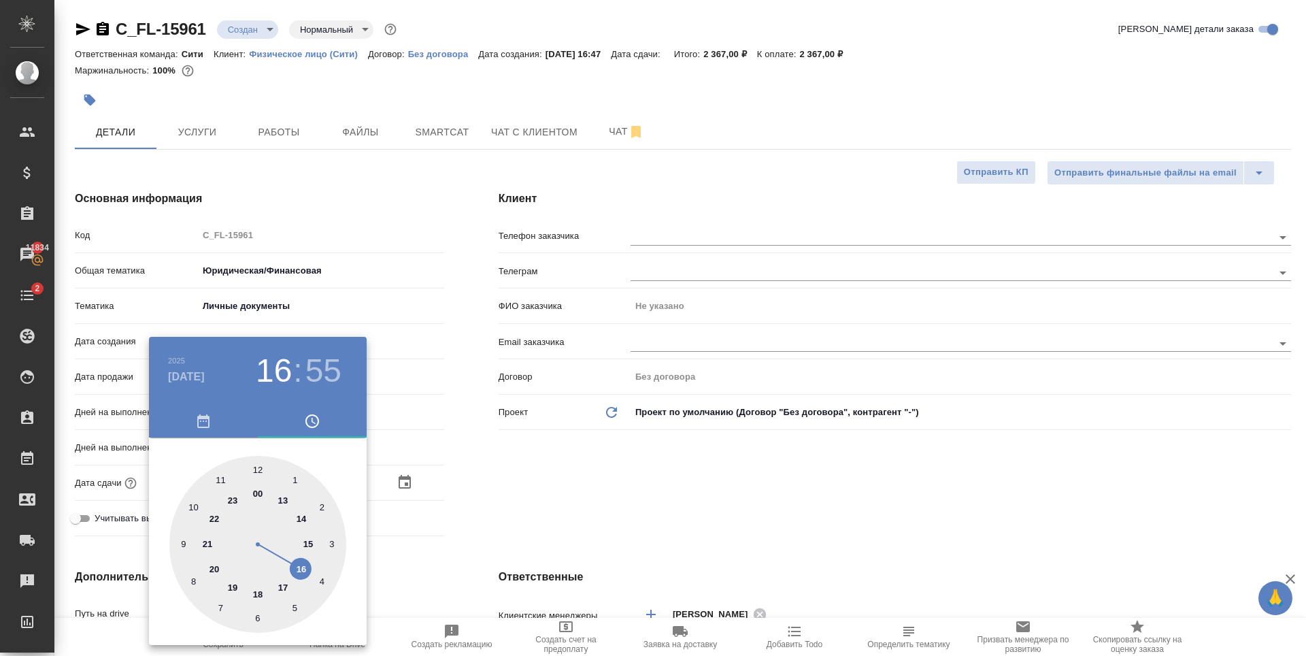
click at [302, 517] on div at bounding box center [257, 544] width 177 height 177
type input "06.10.2025 14:55"
type textarea "x"
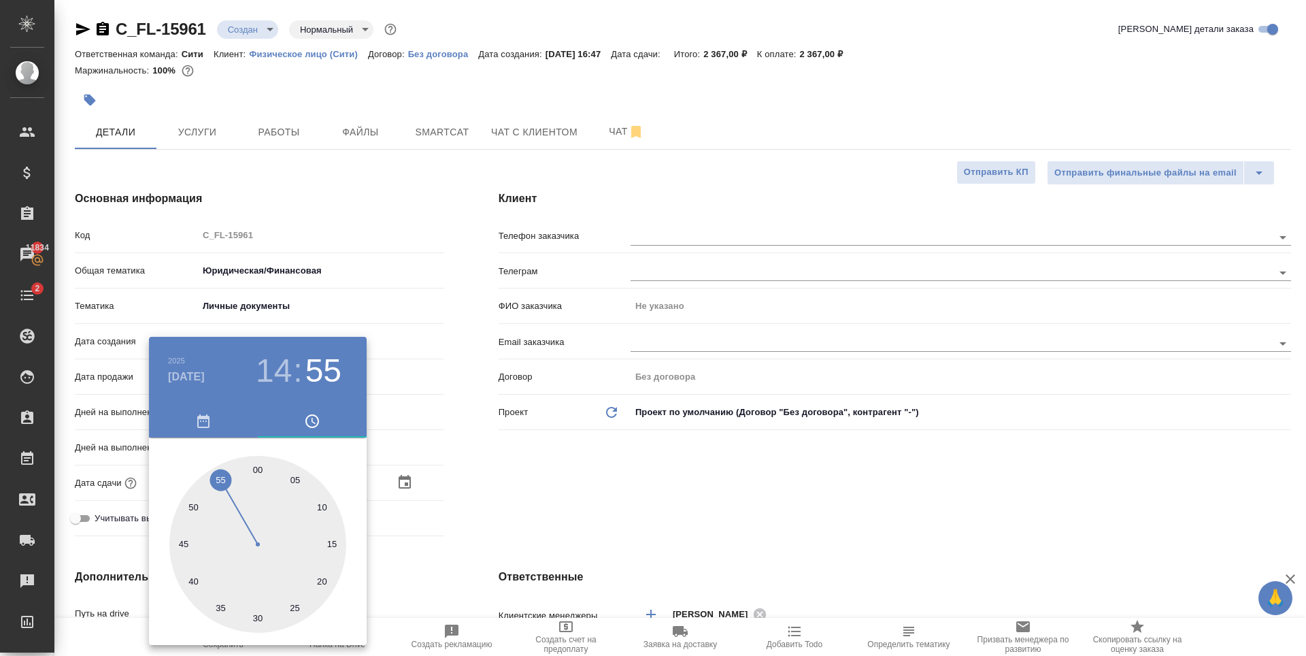
click at [257, 471] on div at bounding box center [257, 544] width 177 height 177
type input "06.10.2025 14:00"
type textarea "x"
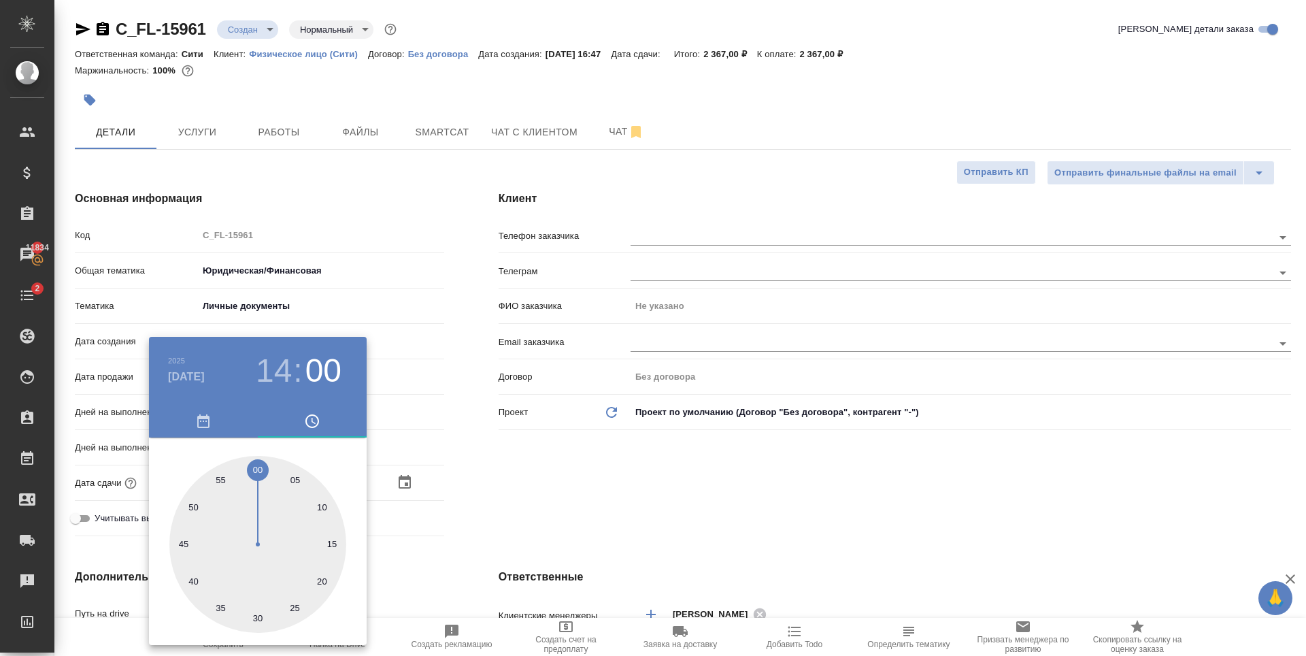
click at [631, 516] on div at bounding box center [653, 328] width 1306 height 656
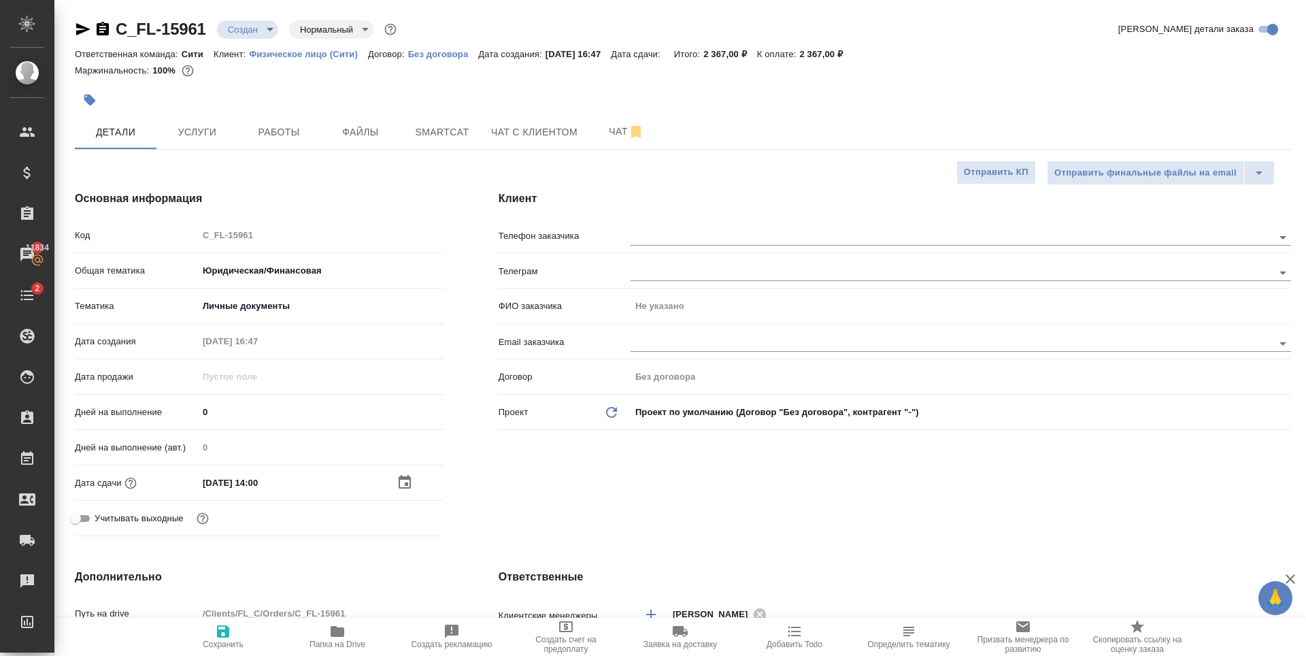
click at [220, 638] on icon "button" at bounding box center [223, 631] width 16 height 16
type textarea "x"
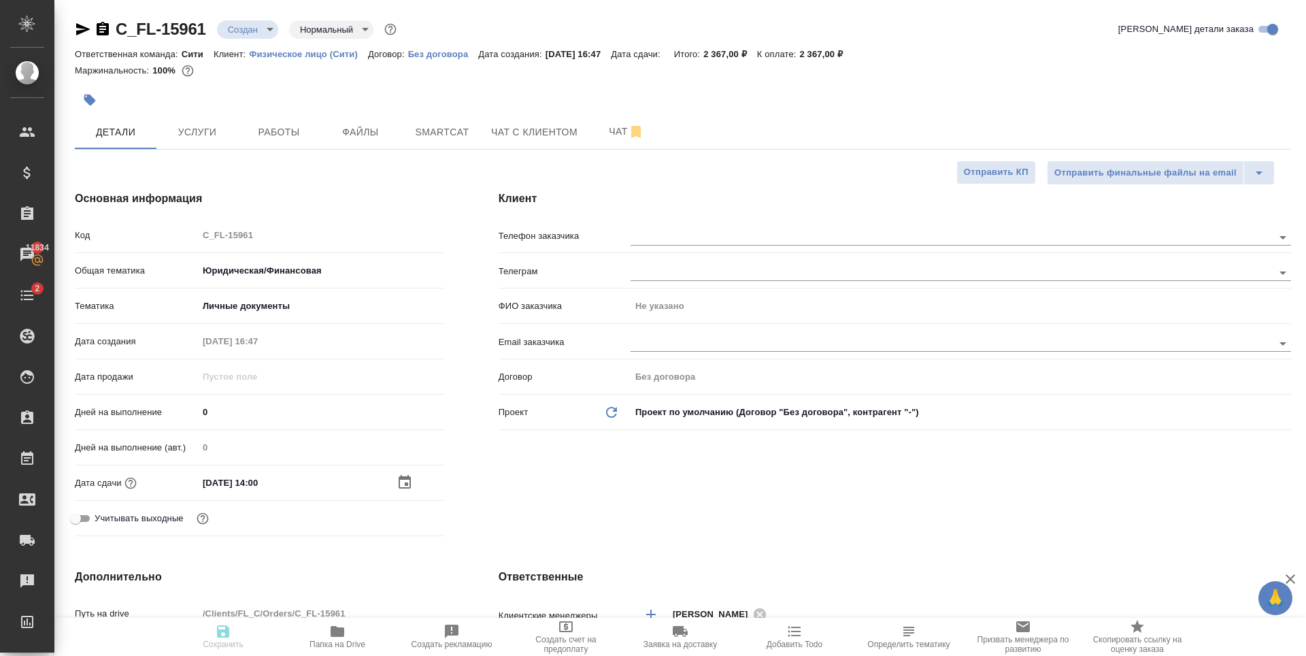
type textarea "x"
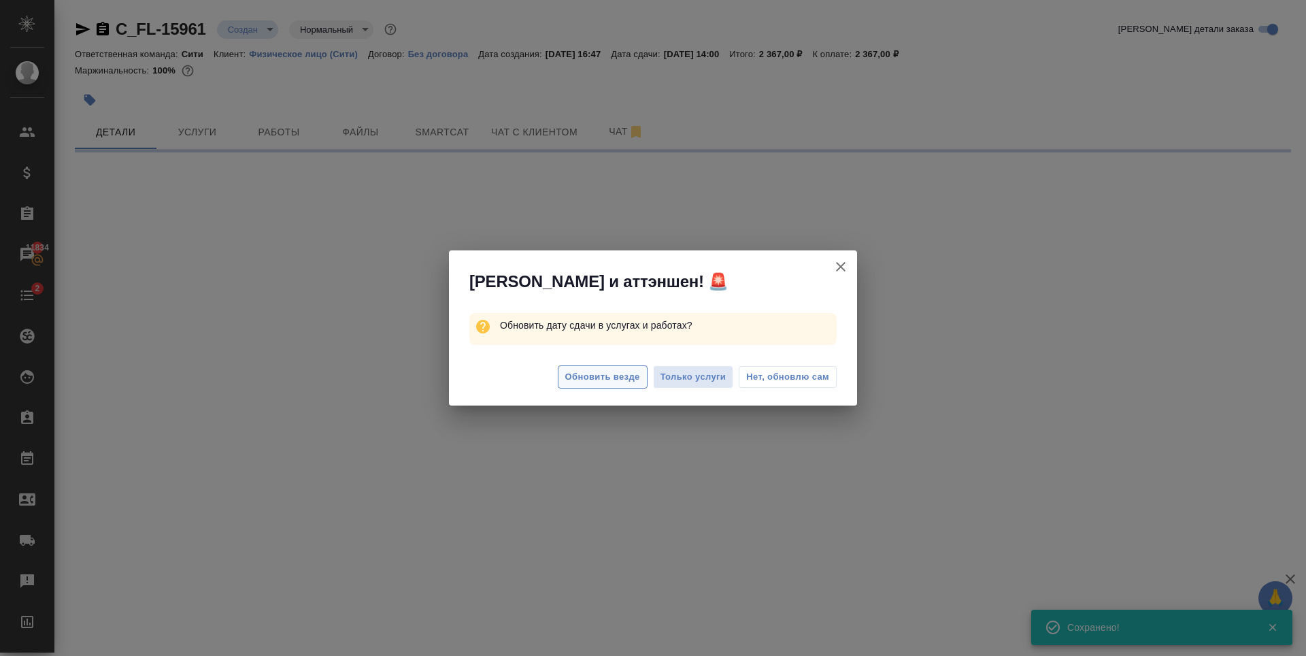
click at [608, 384] on span "Обновить везде" at bounding box center [602, 377] width 75 height 16
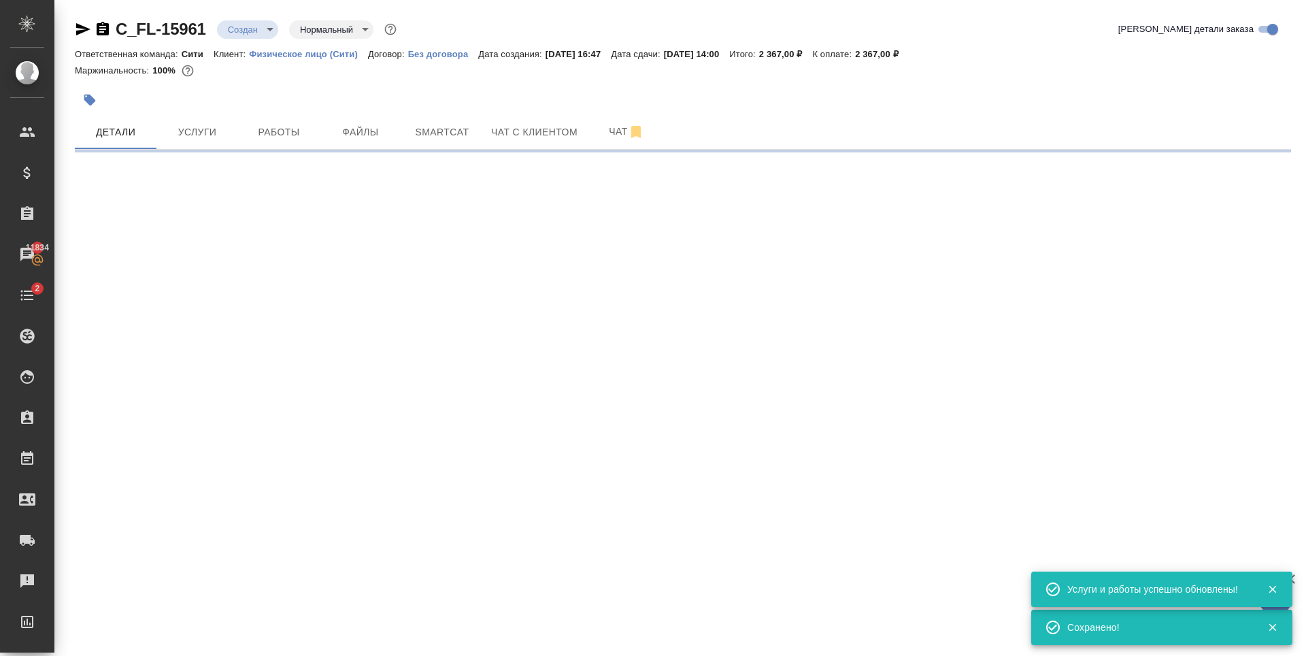
select select "RU"
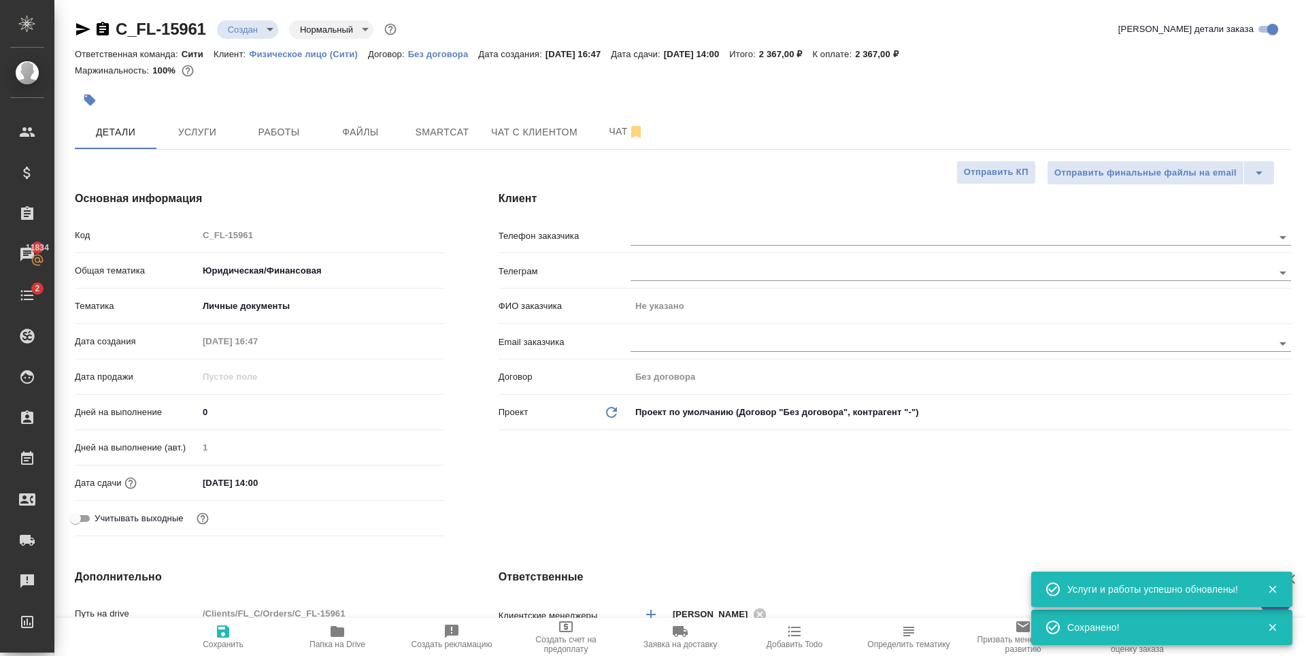
type textarea "x"
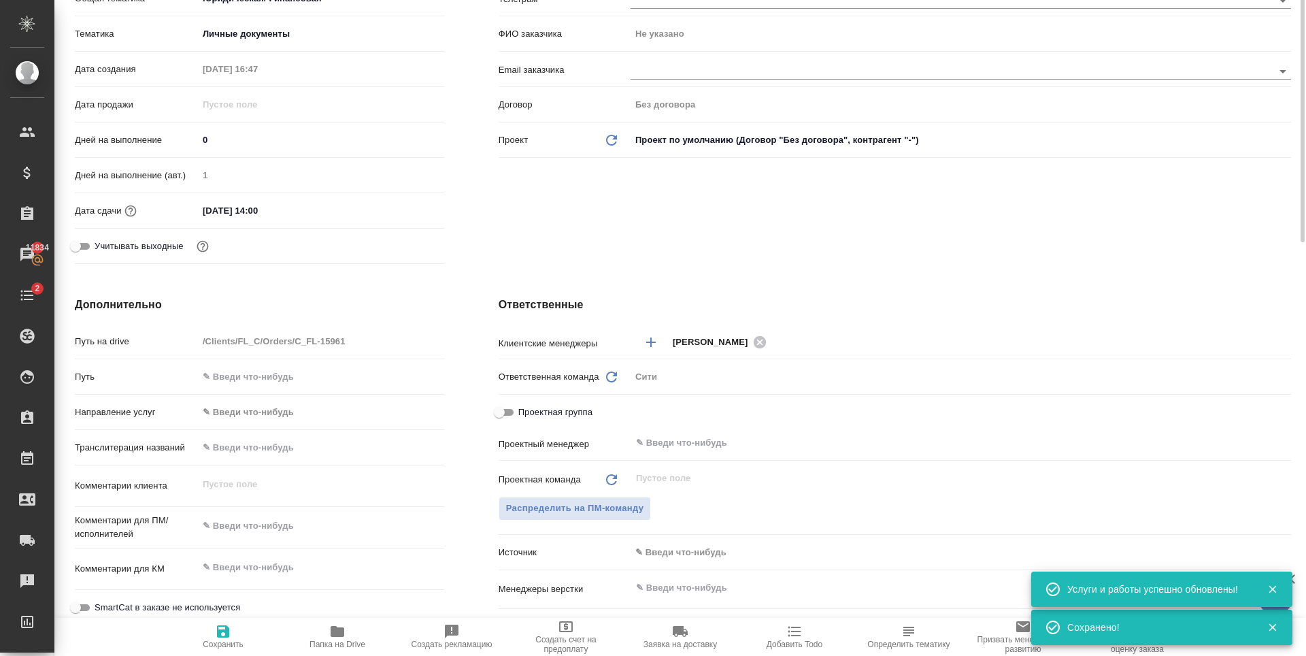
scroll to position [408, 0]
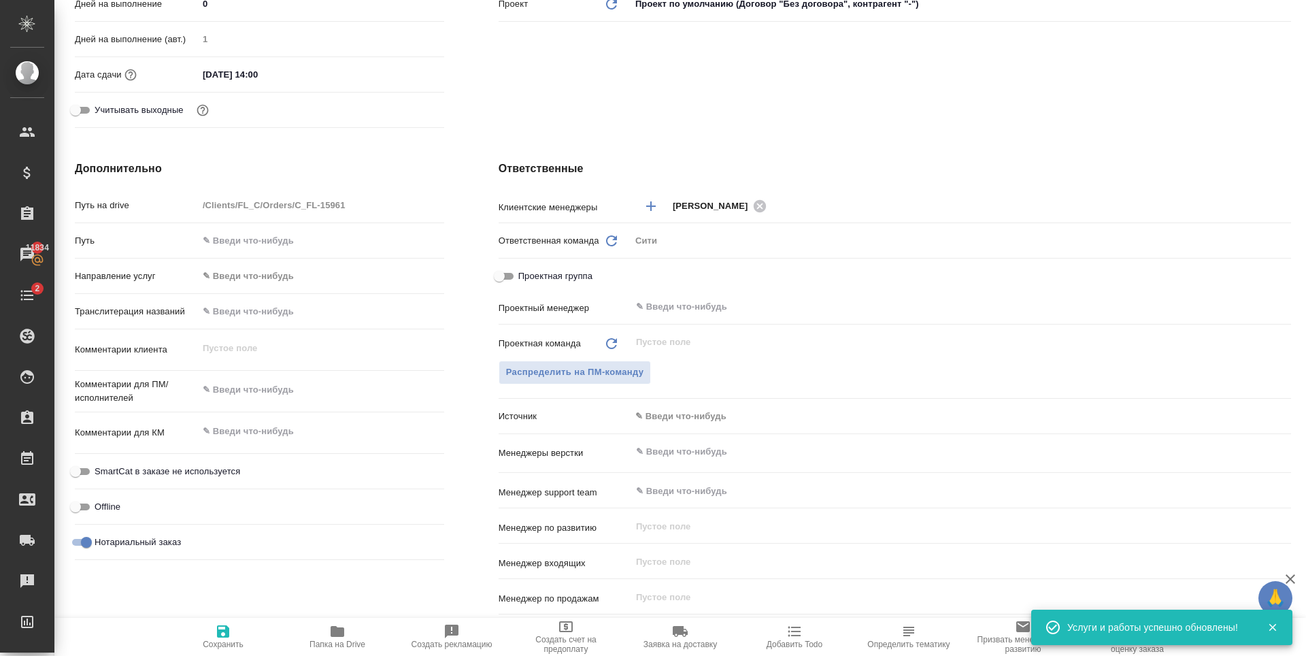
type textarea "x"
click at [284, 396] on textarea at bounding box center [321, 390] width 245 height 23
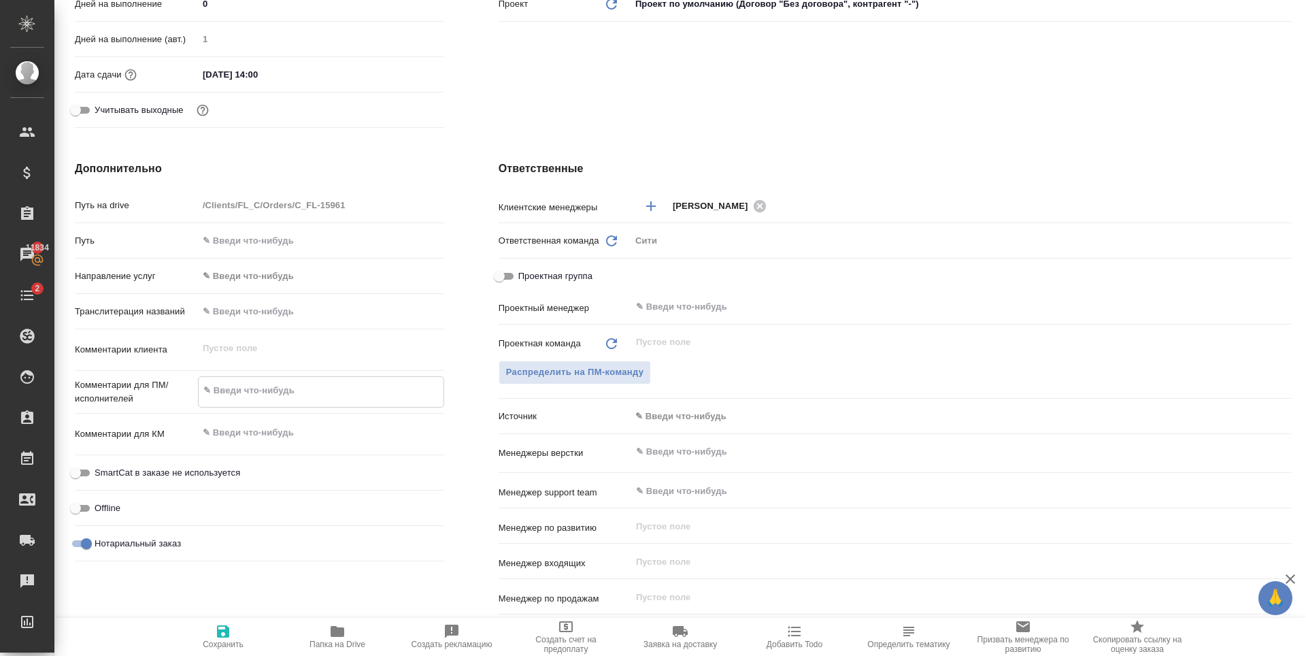
type textarea "x"
type textarea "н"
type textarea "x"
type textarea "но"
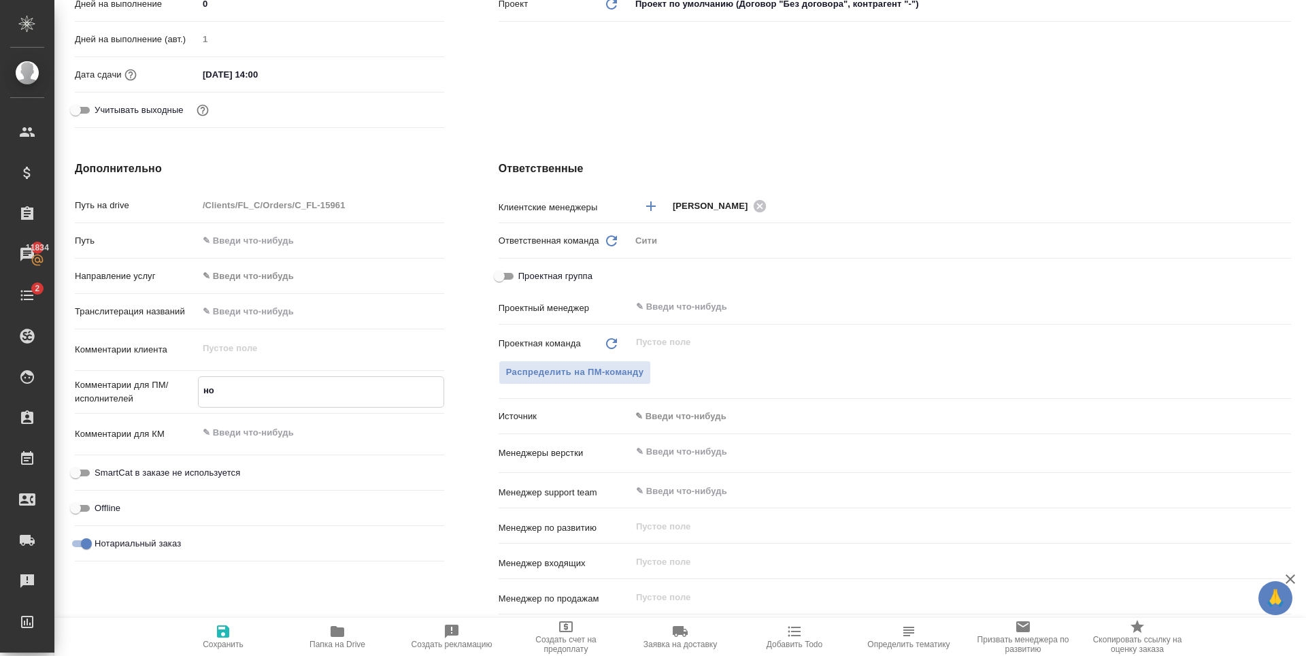
type textarea "x"
type textarea "нот"
type textarea "x"
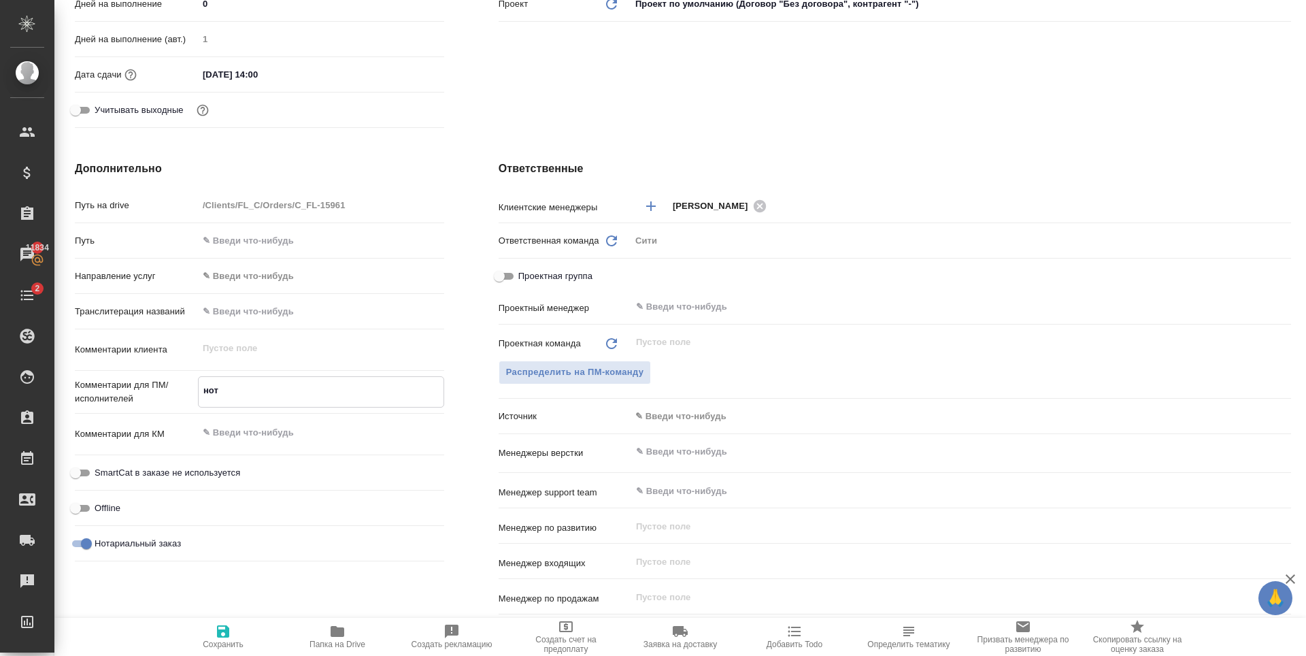
type textarea "x"
type textarea "нот"
type textarea "x"
click at [233, 635] on span "Сохранить" at bounding box center [223, 636] width 98 height 26
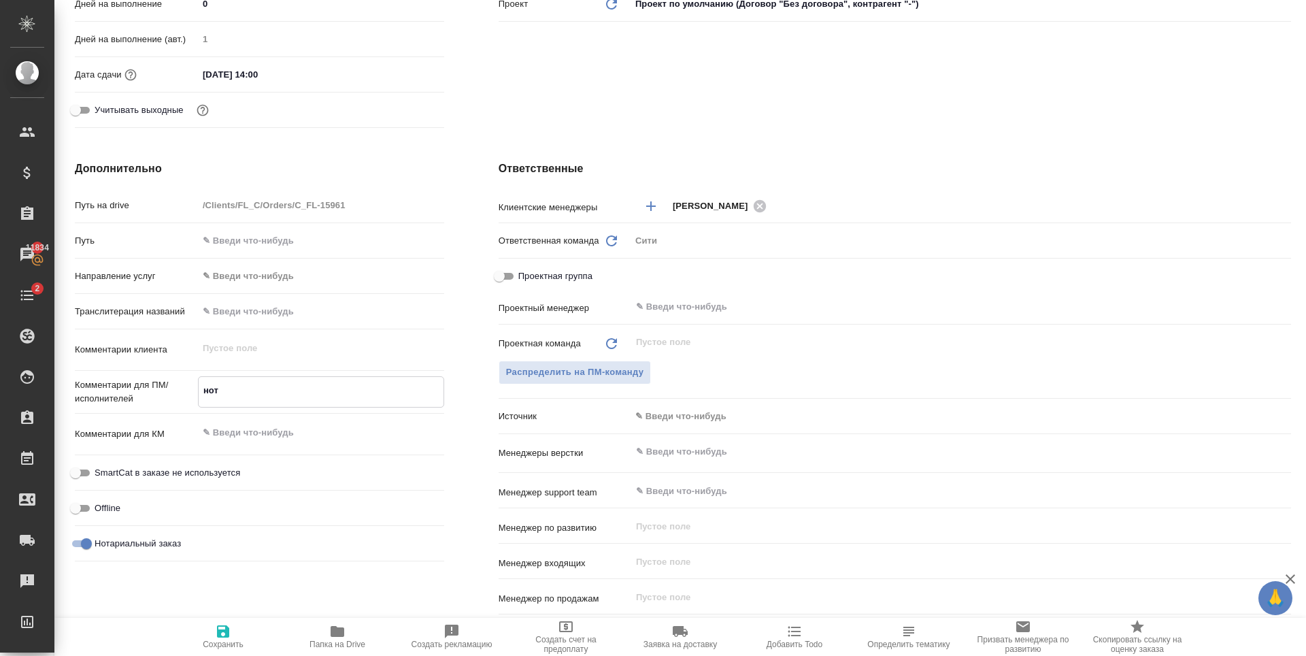
type textarea "x"
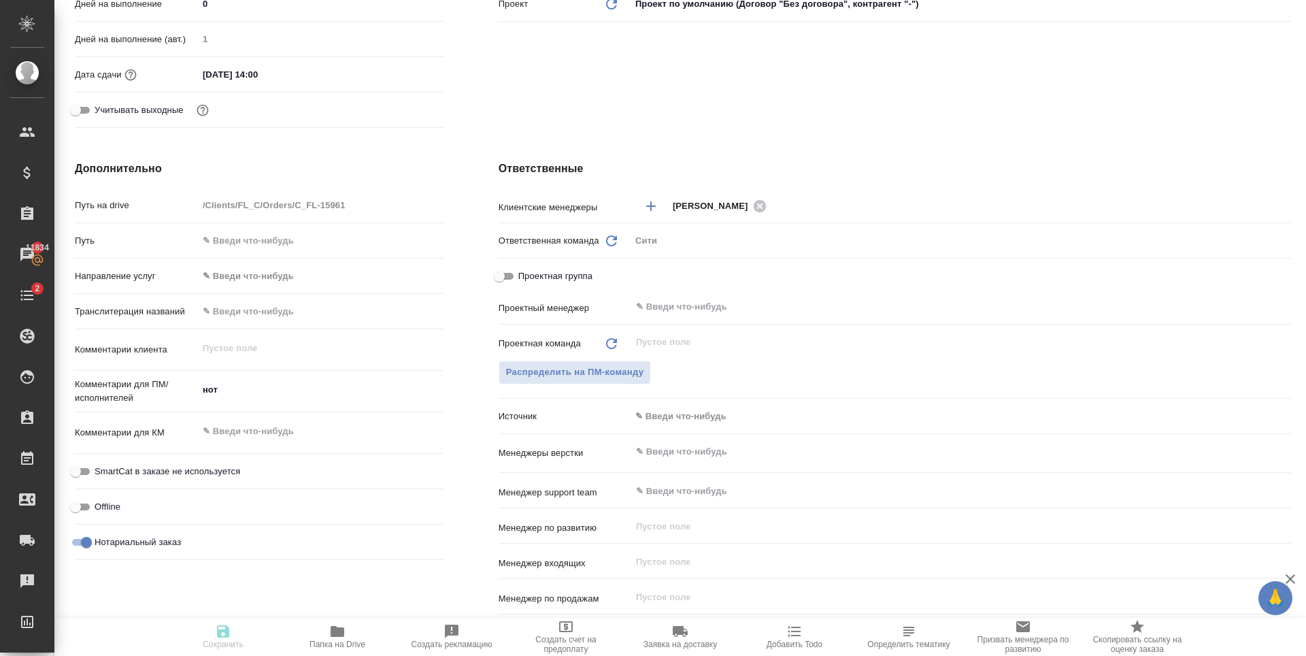
type textarea "x"
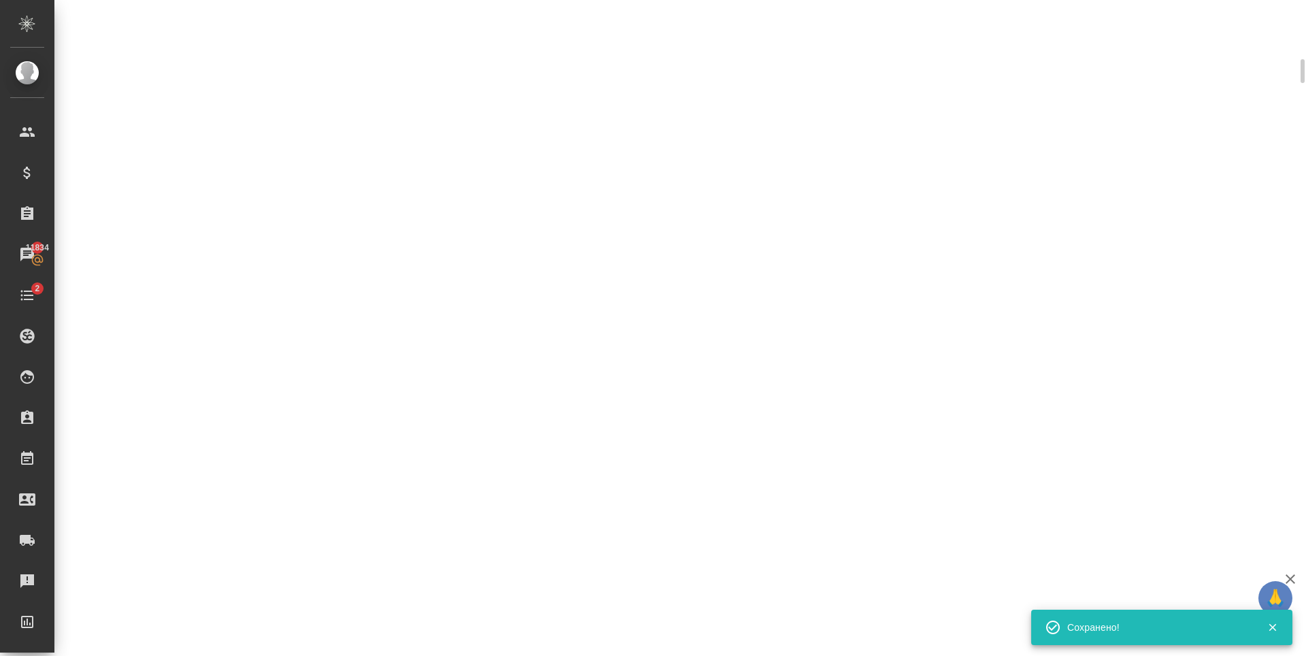
scroll to position [397, 0]
select select "RU"
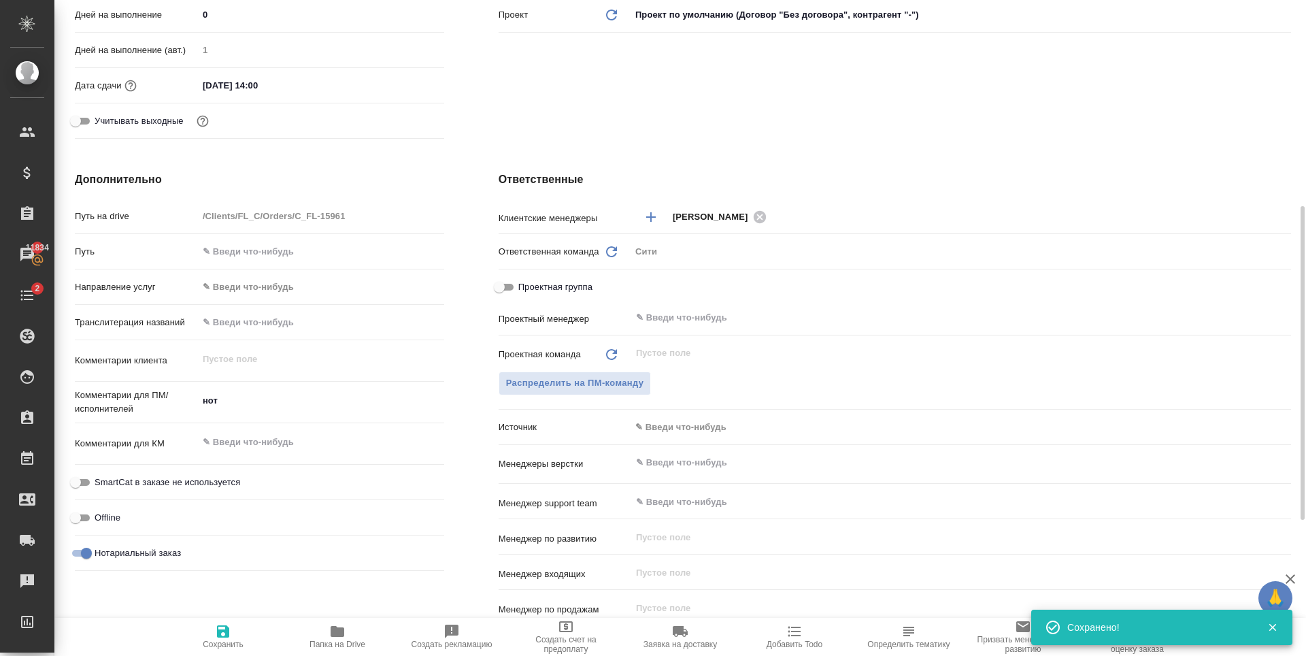
type textarea "x"
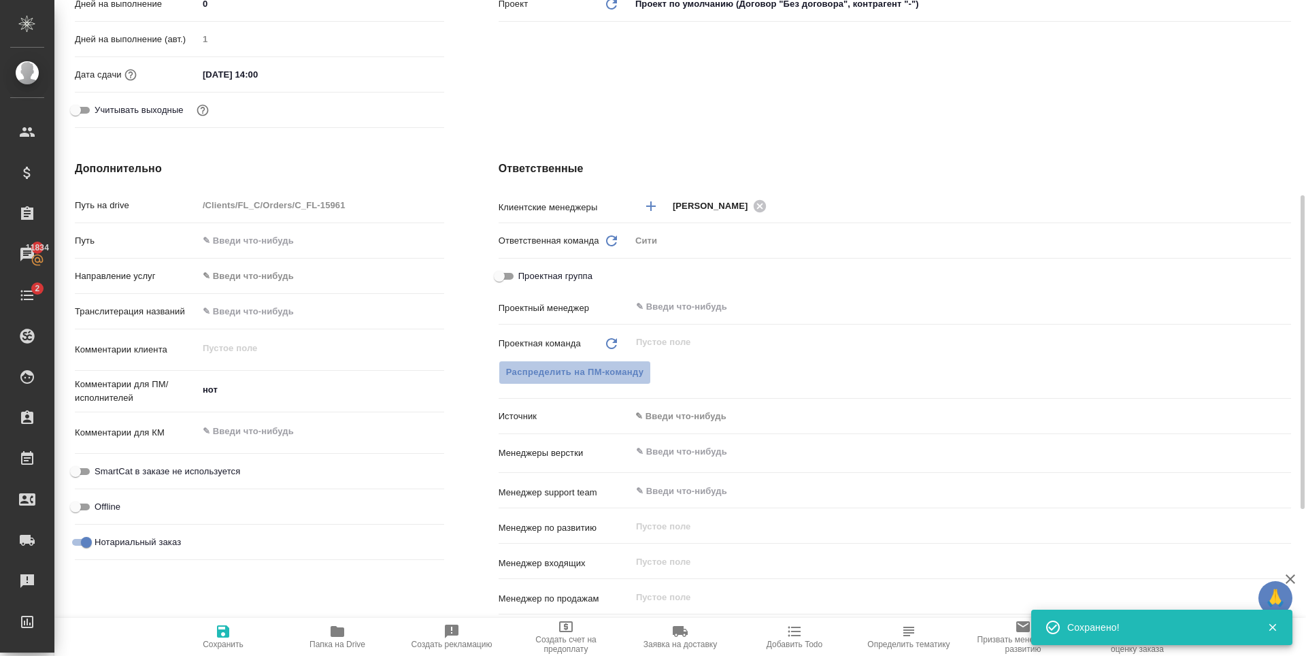
click at [574, 376] on span "Распределить на ПМ-команду" at bounding box center [575, 373] width 138 height 16
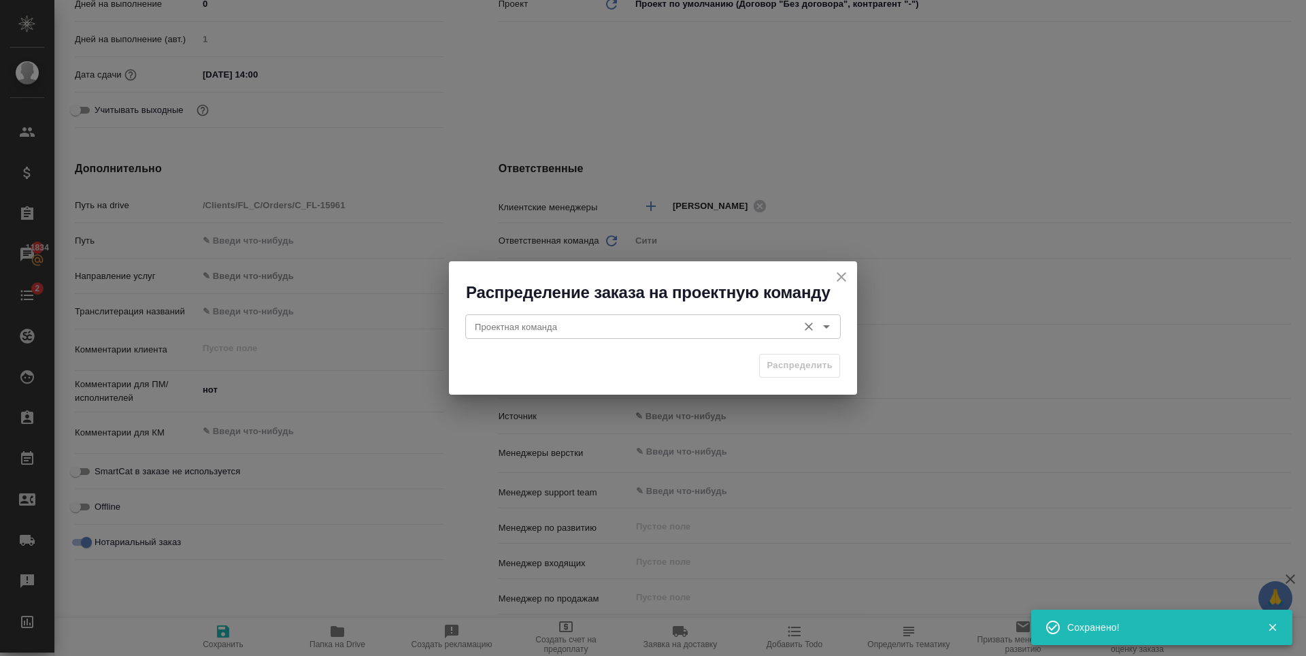
click at [567, 326] on input "Проектная команда" at bounding box center [631, 326] width 322 height 16
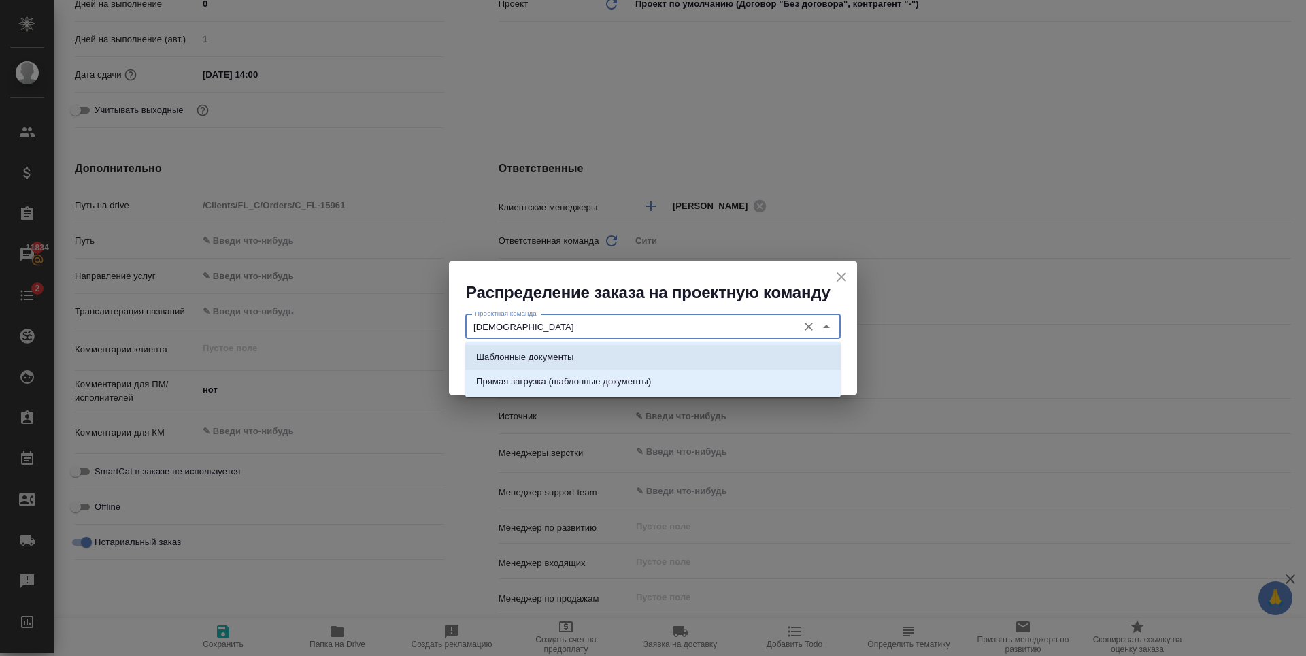
click at [582, 365] on li "Шаблонные документы" at bounding box center [653, 357] width 376 height 24
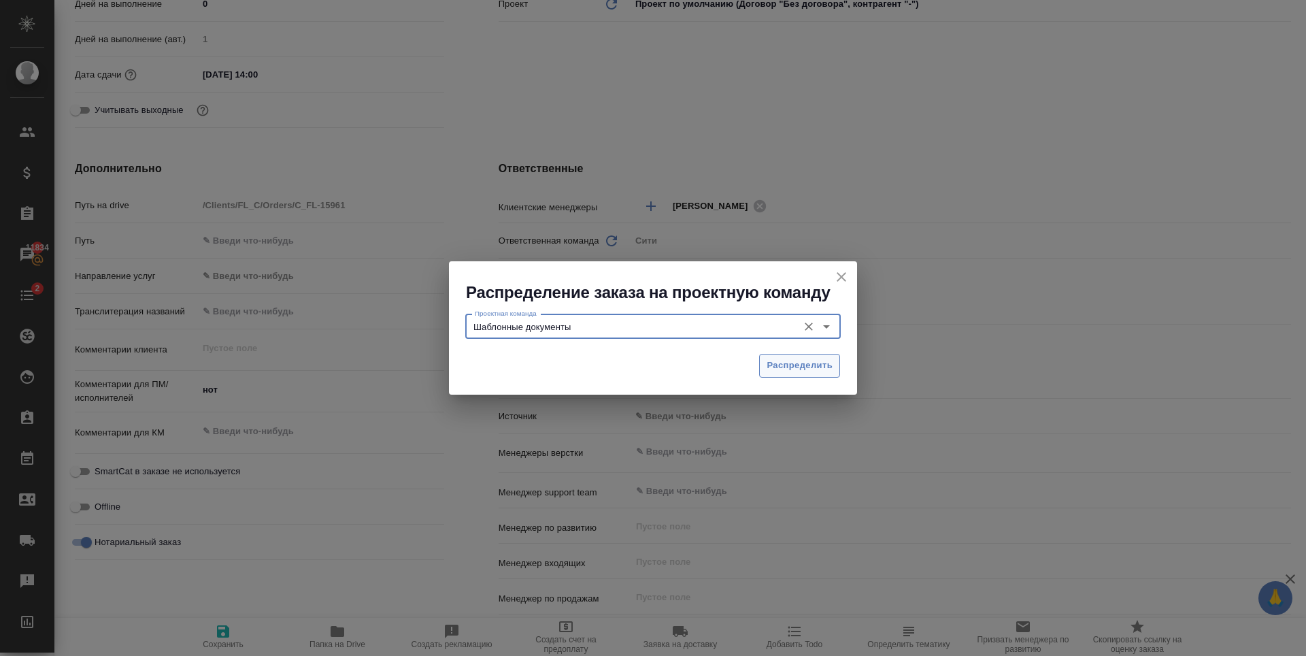
type input "Шаблонные документы"
click at [802, 357] on button "Распределить" at bounding box center [799, 366] width 81 height 24
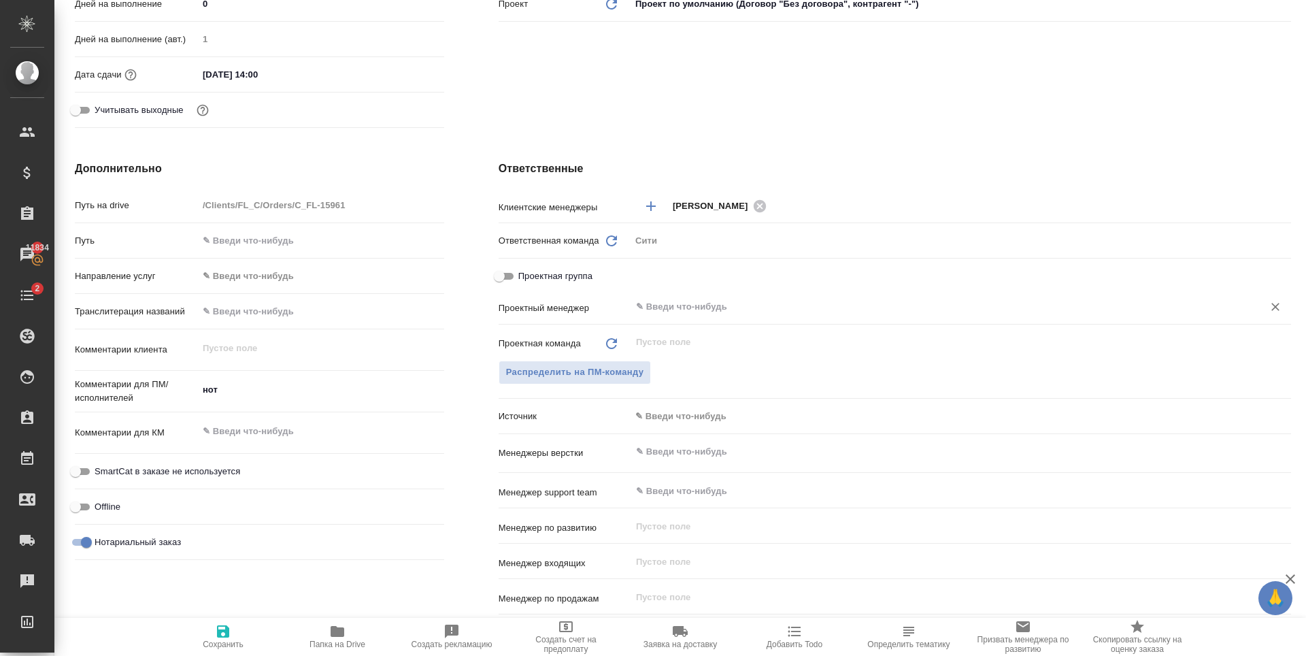
type textarea "x"
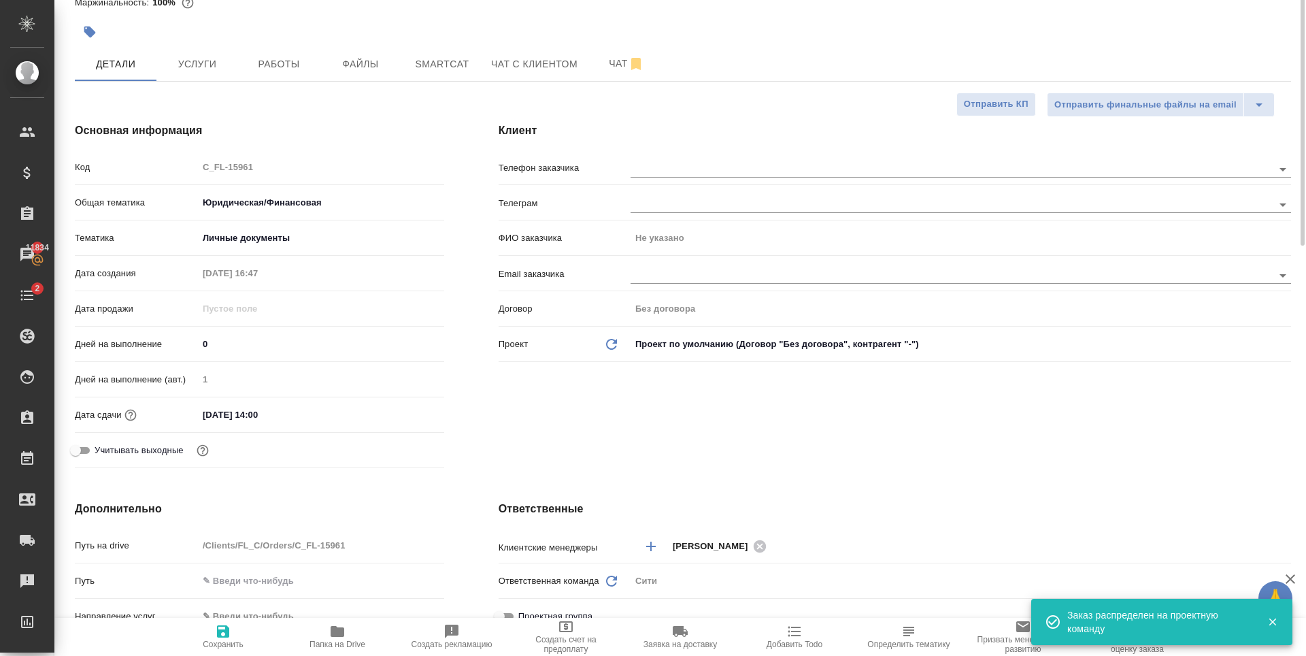
scroll to position [0, 0]
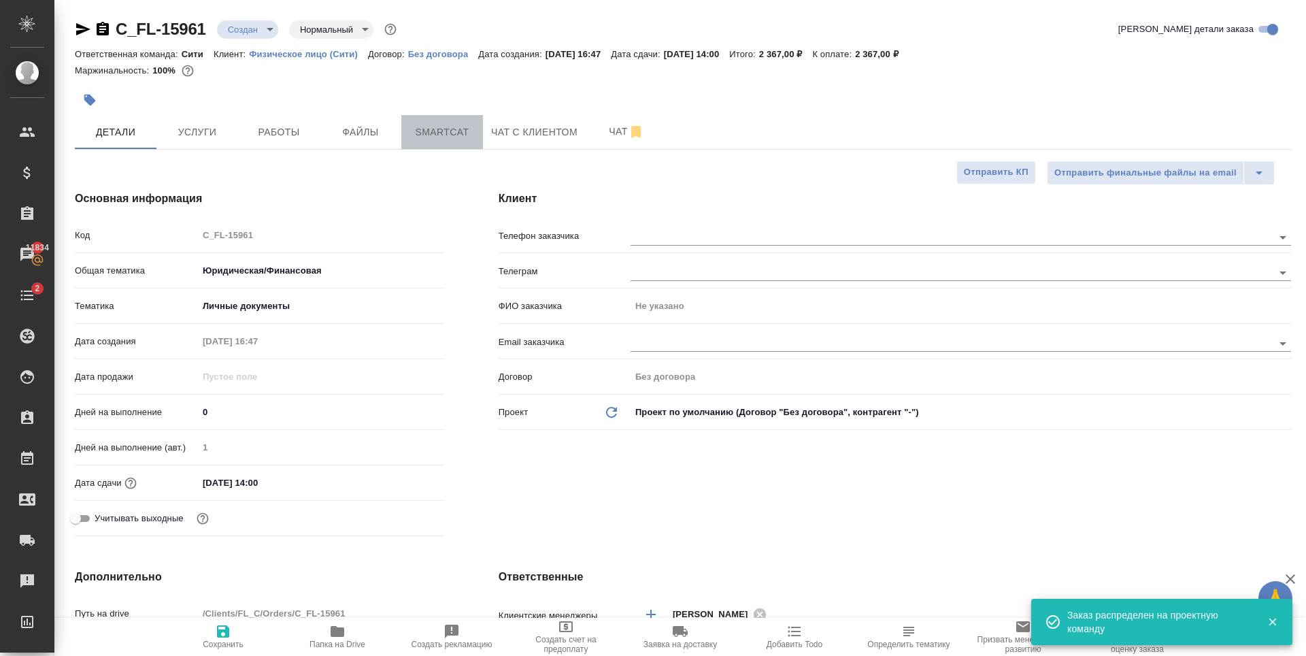
click at [457, 137] on span "Smartcat" at bounding box center [442, 132] width 65 height 17
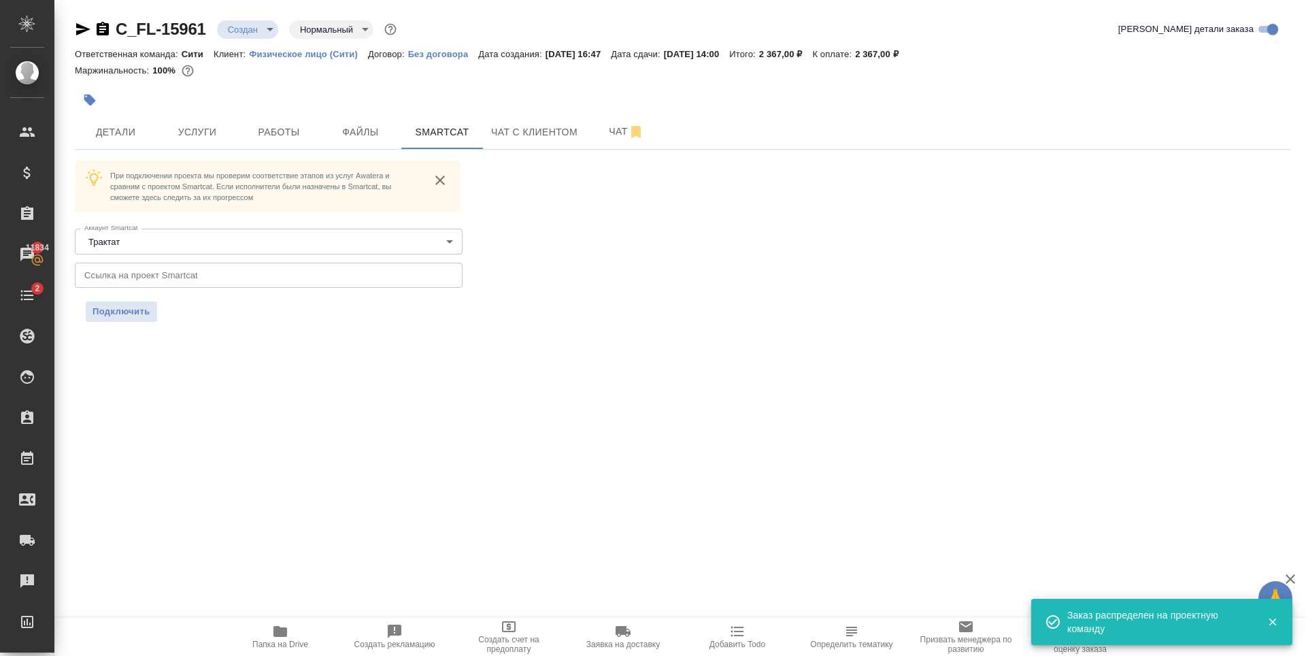
click at [182, 273] on input "text" at bounding box center [269, 275] width 388 height 24
click at [195, 139] on span "Услуги" at bounding box center [197, 132] width 65 height 17
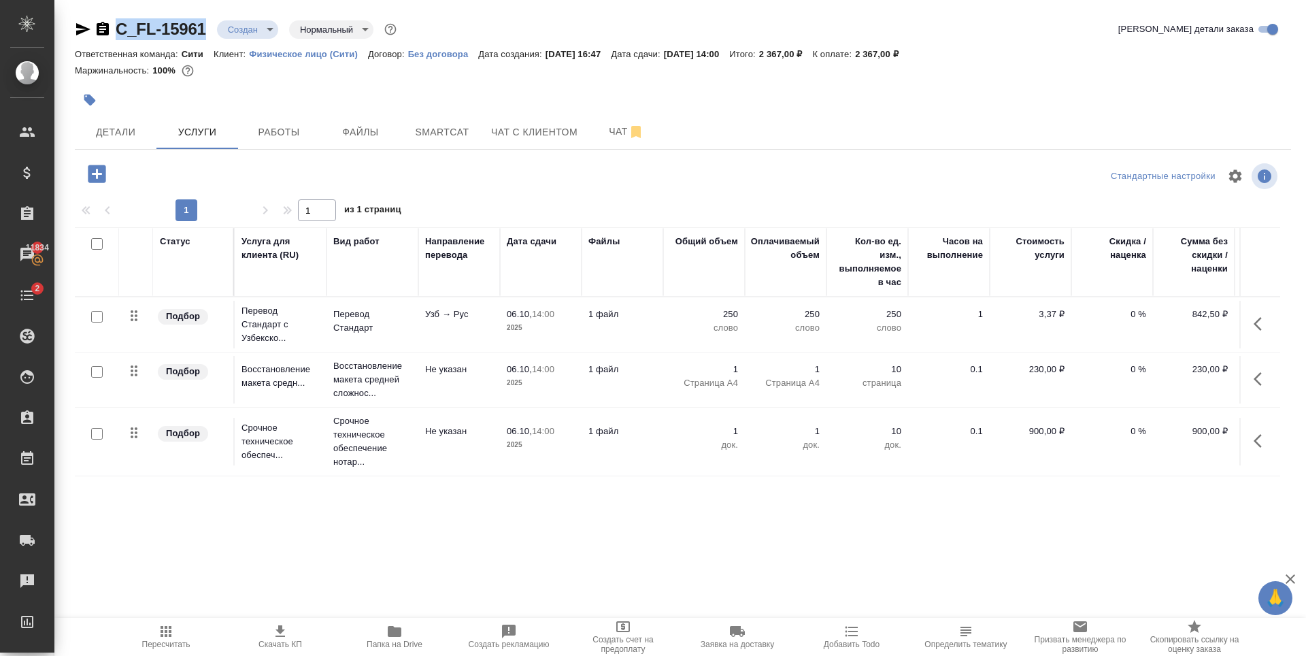
drag, startPoint x: 210, startPoint y: 31, endPoint x: 118, endPoint y: 36, distance: 92.7
click at [118, 36] on div "C_FL-15961 Создан new Нормальный normal" at bounding box center [237, 29] width 325 height 22
copy link "C_FL-15961"
click at [295, 91] on div at bounding box center [480, 100] width 811 height 30
click at [468, 117] on button "Smartcat" at bounding box center [442, 132] width 82 height 34
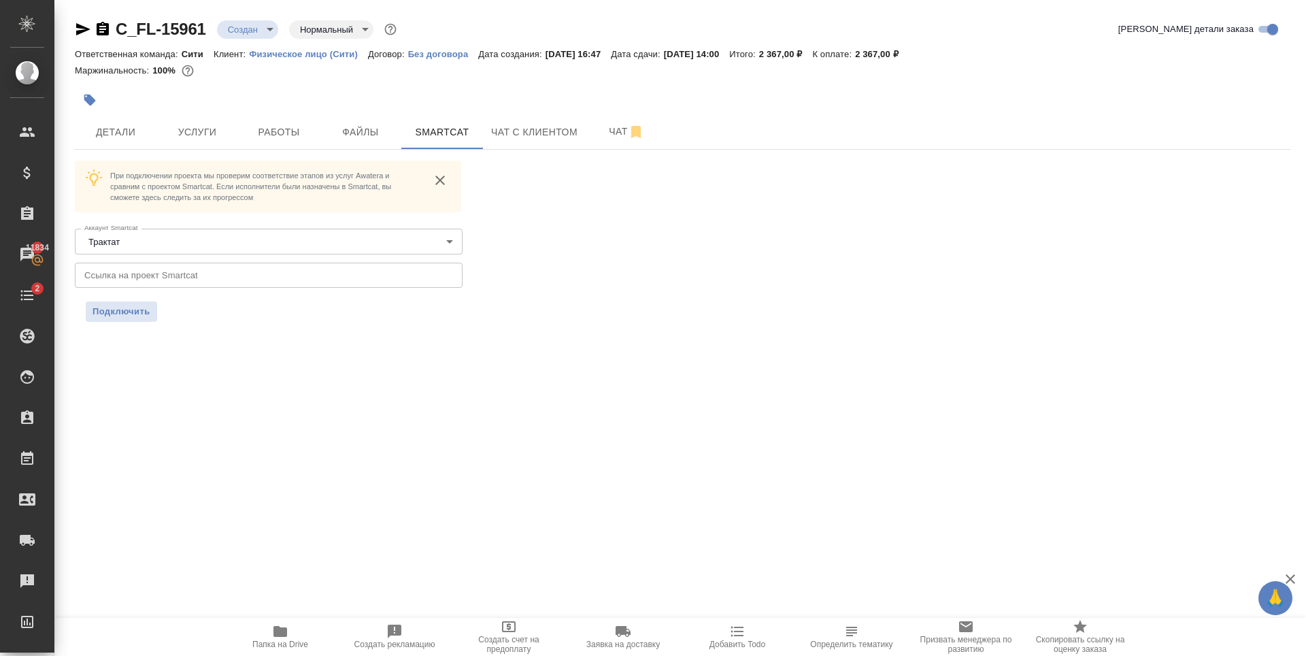
click at [241, 273] on input "text" at bounding box center [269, 275] width 388 height 24
click at [129, 303] on button "Подключить" at bounding box center [121, 311] width 71 height 20
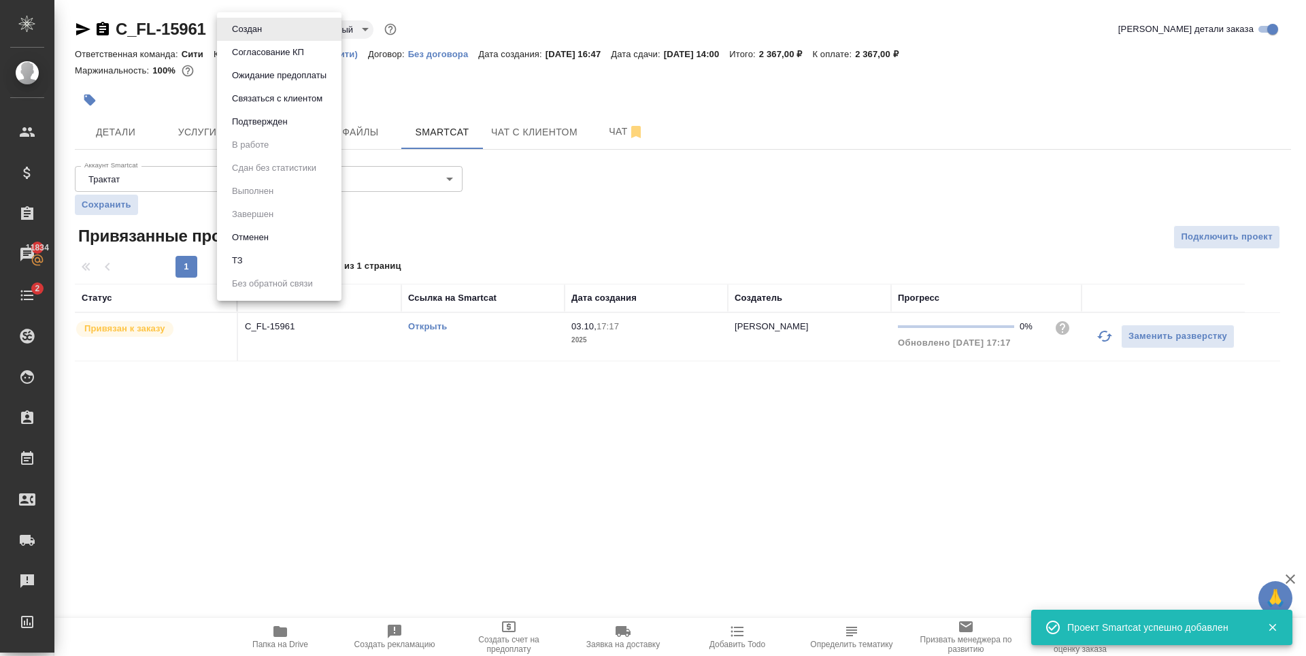
click at [254, 24] on body "🙏 .cls-1 fill:#fff; AWATERA Zaytseva Svetlana Клиенты Спецификации Заказы 11834…" at bounding box center [653, 328] width 1306 height 656
click at [261, 127] on button "Подтвержден" at bounding box center [260, 121] width 64 height 15
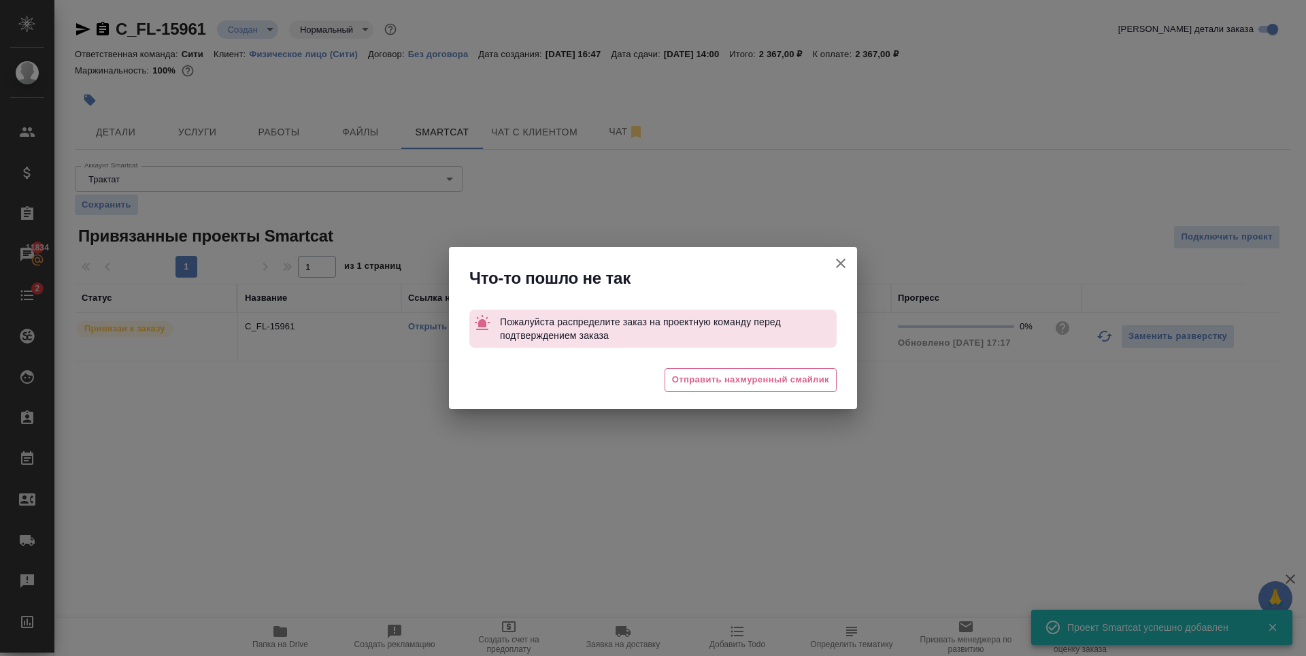
click at [837, 267] on icon "button" at bounding box center [841, 263] width 16 height 16
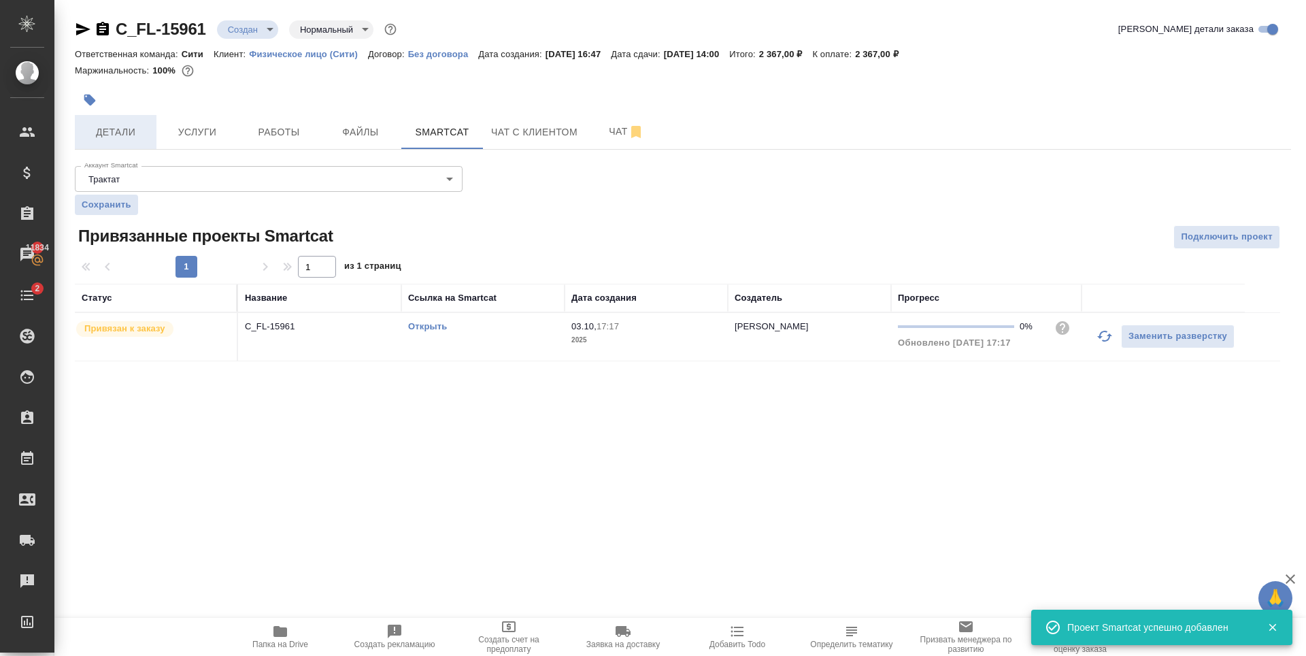
click at [118, 131] on span "Детали" at bounding box center [115, 132] width 65 height 17
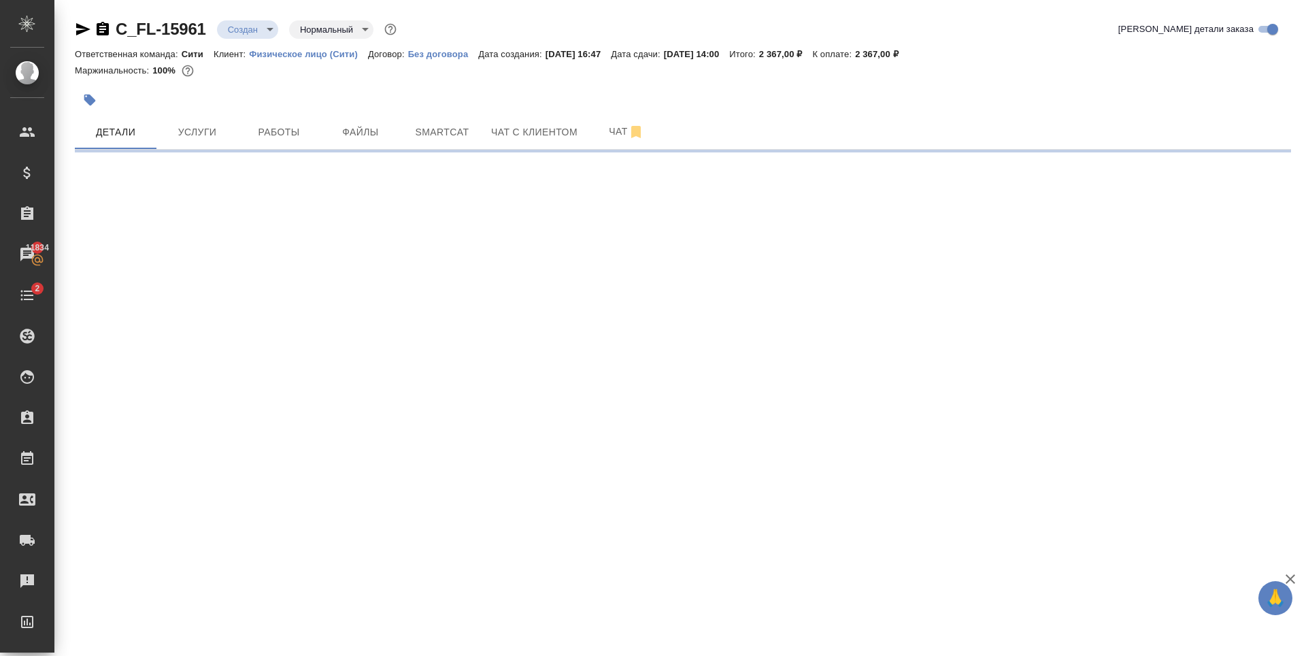
select select "RU"
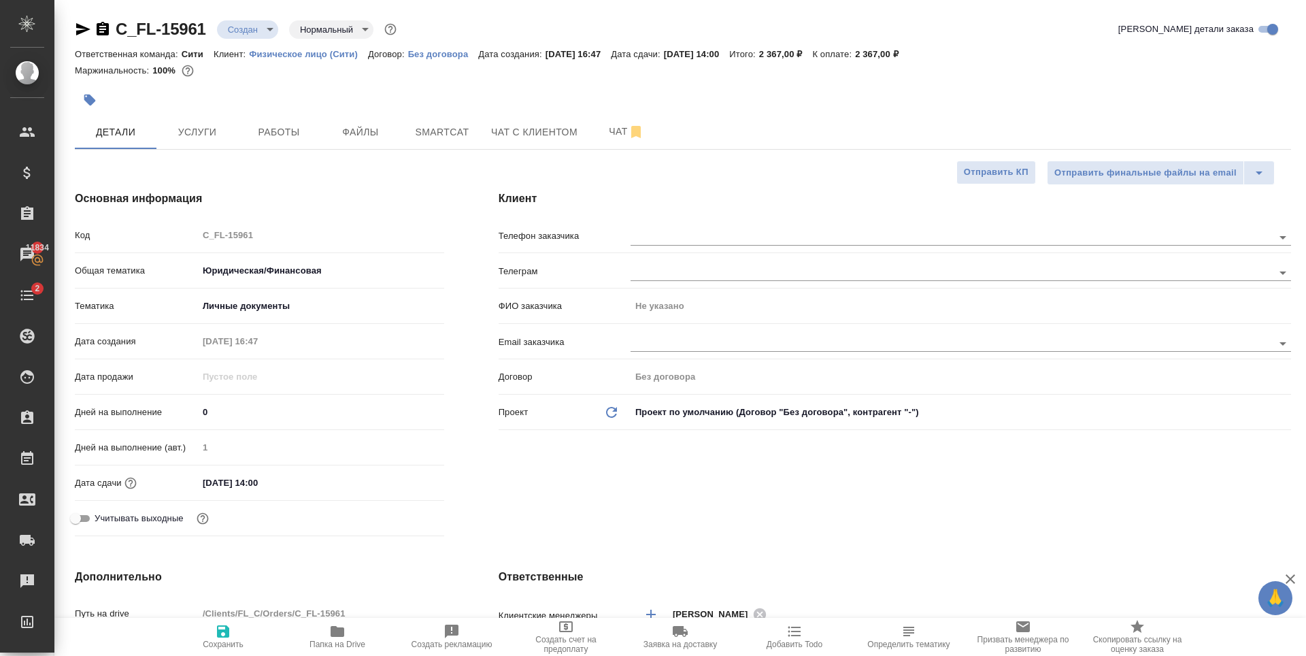
type textarea "x"
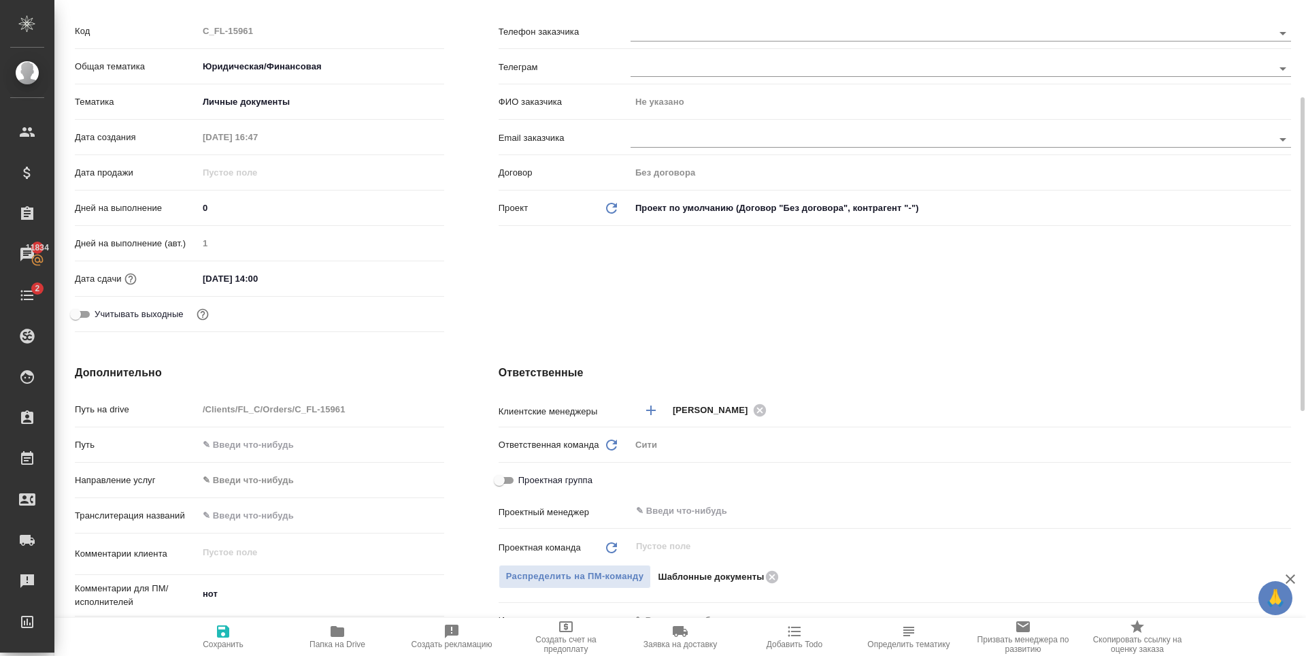
scroll to position [408, 0]
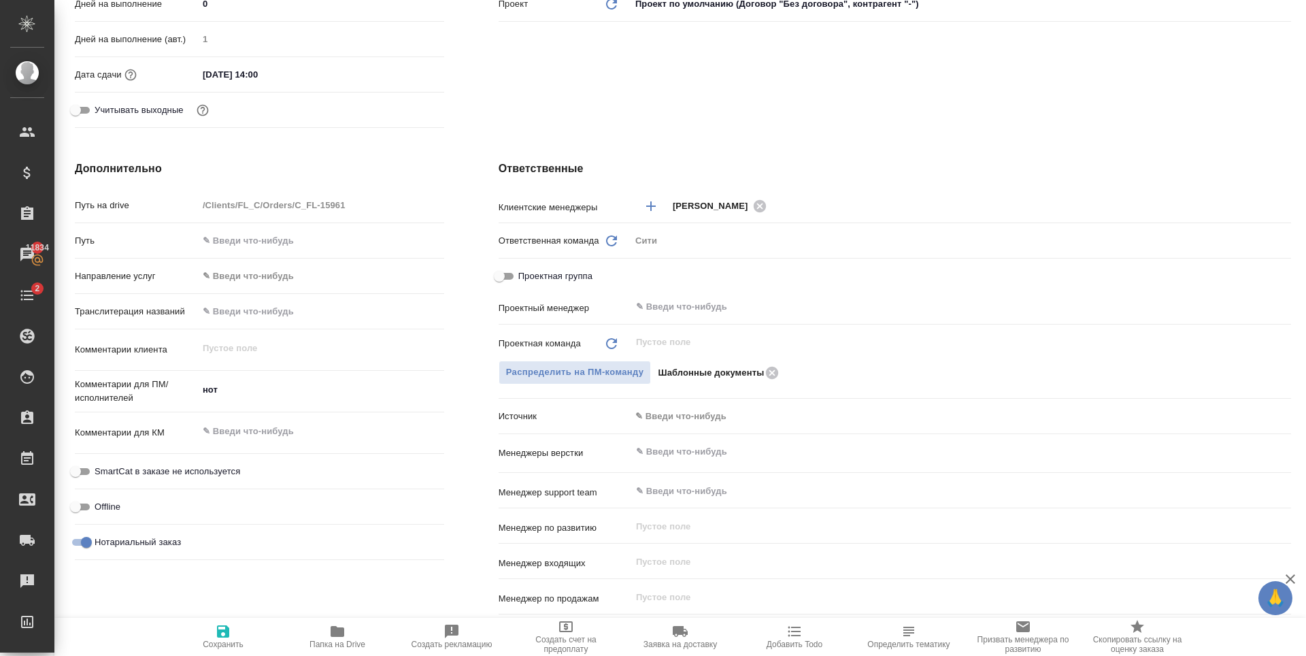
click at [226, 629] on icon "button" at bounding box center [223, 631] width 12 height 12
type textarea "x"
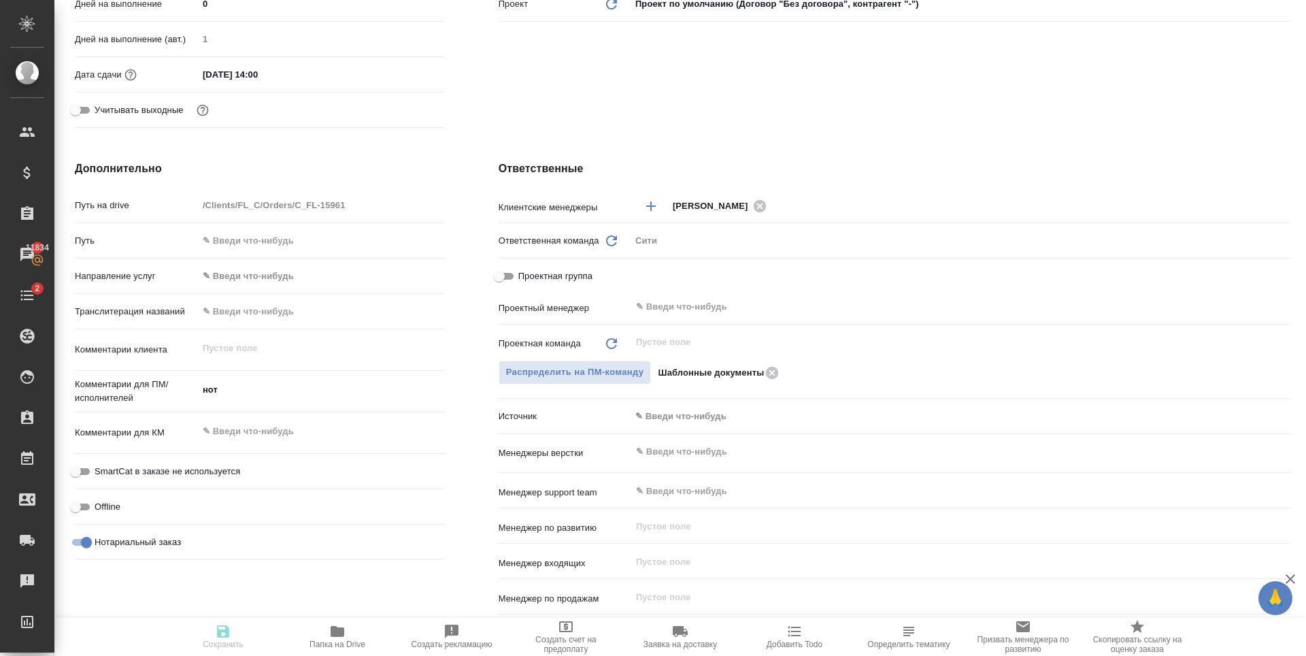
type textarea "x"
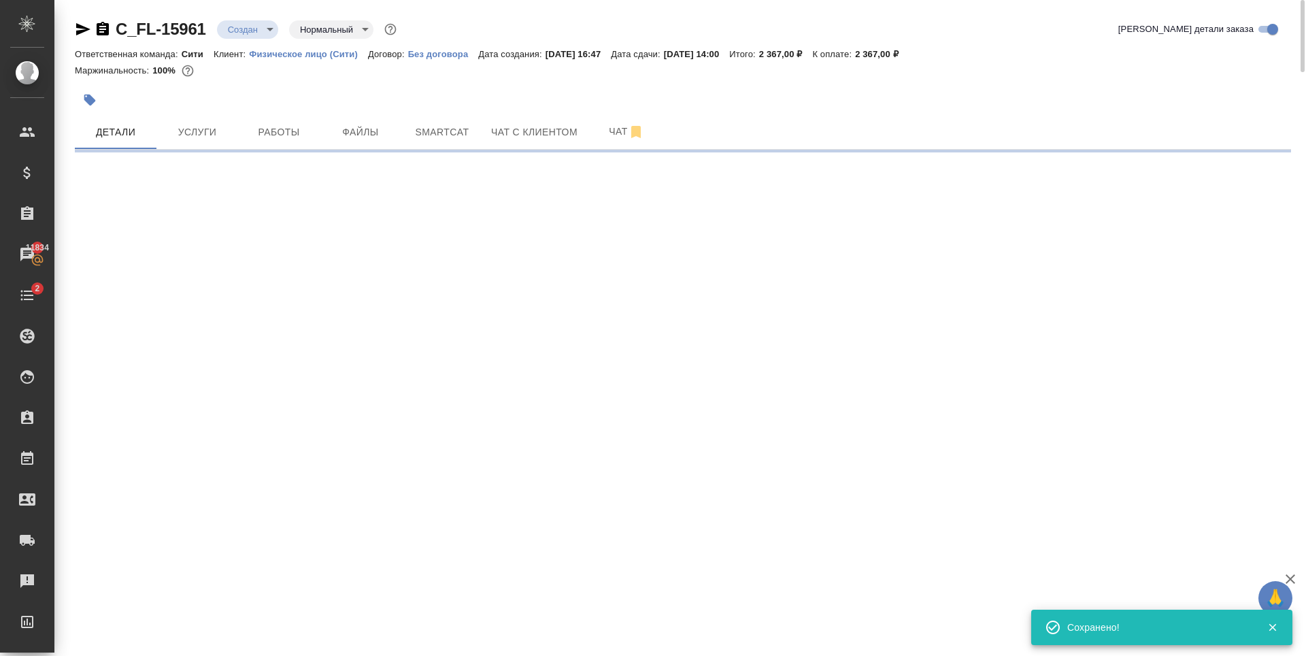
scroll to position [0, 0]
click at [268, 29] on body "🙏 .cls-1 fill:#fff; AWATERA Zaytseva Svetlana Клиенты Спецификации Заказы 11834…" at bounding box center [653, 328] width 1306 height 656
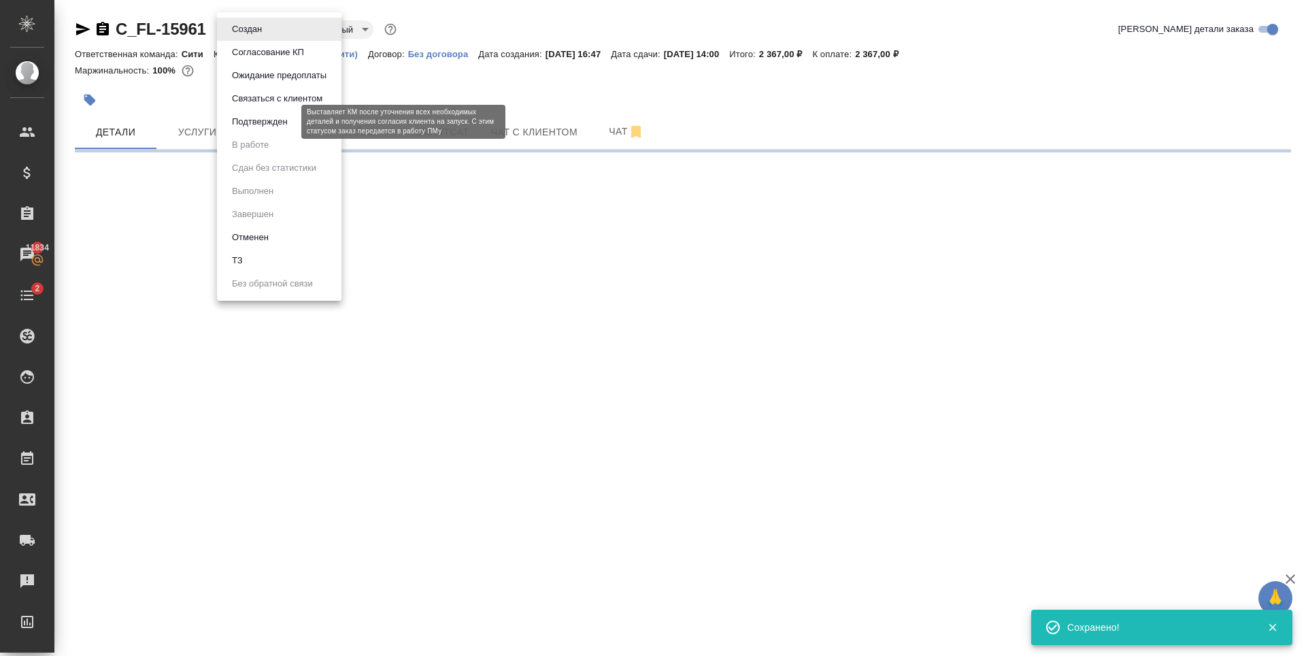
click at [289, 122] on button "Подтвержден" at bounding box center [260, 121] width 64 height 15
select select "RU"
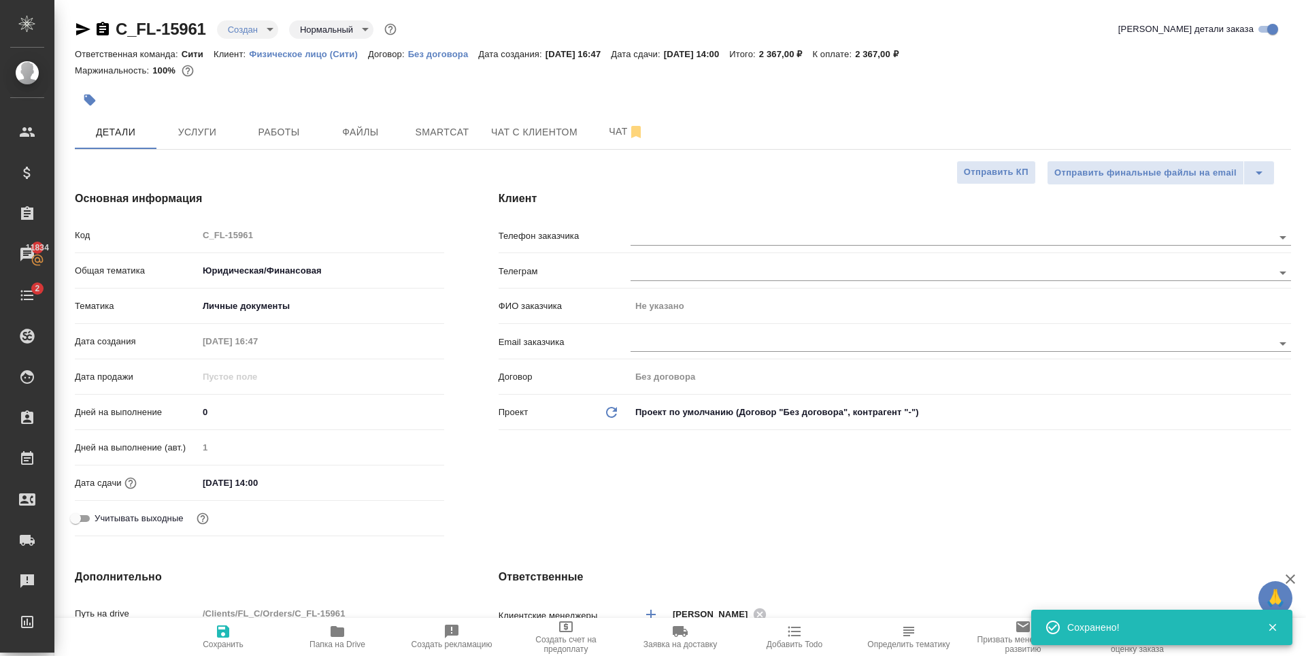
type textarea "x"
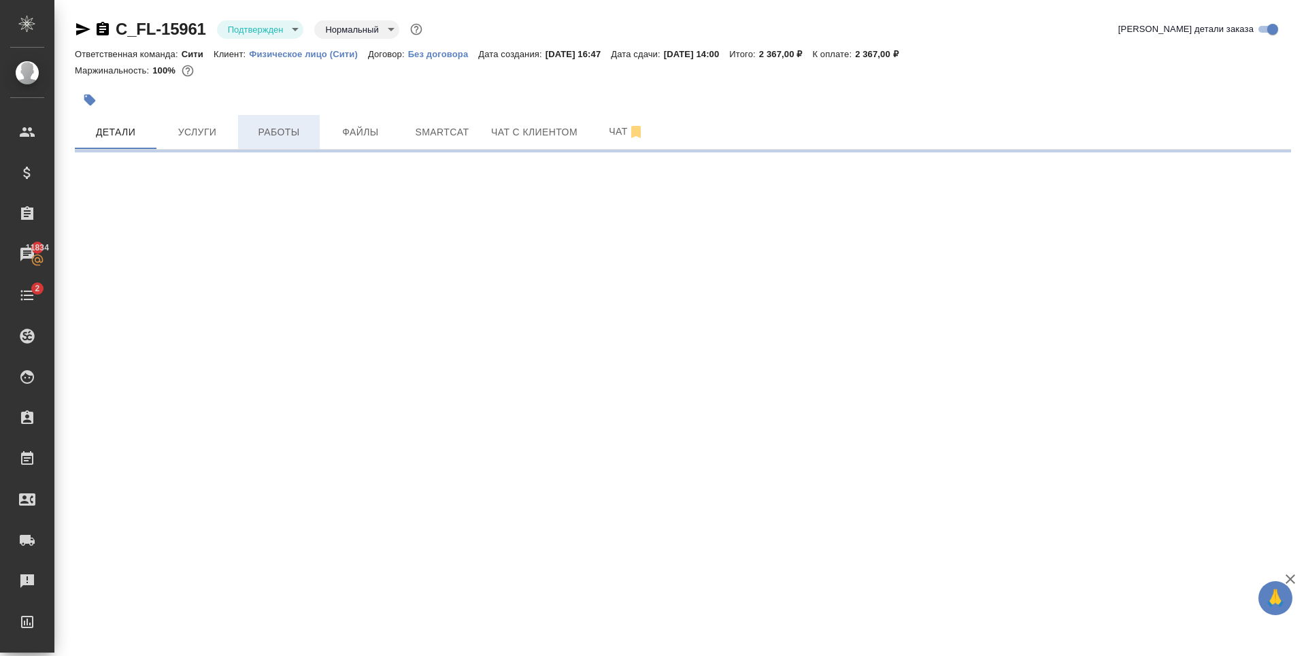
select select "RU"
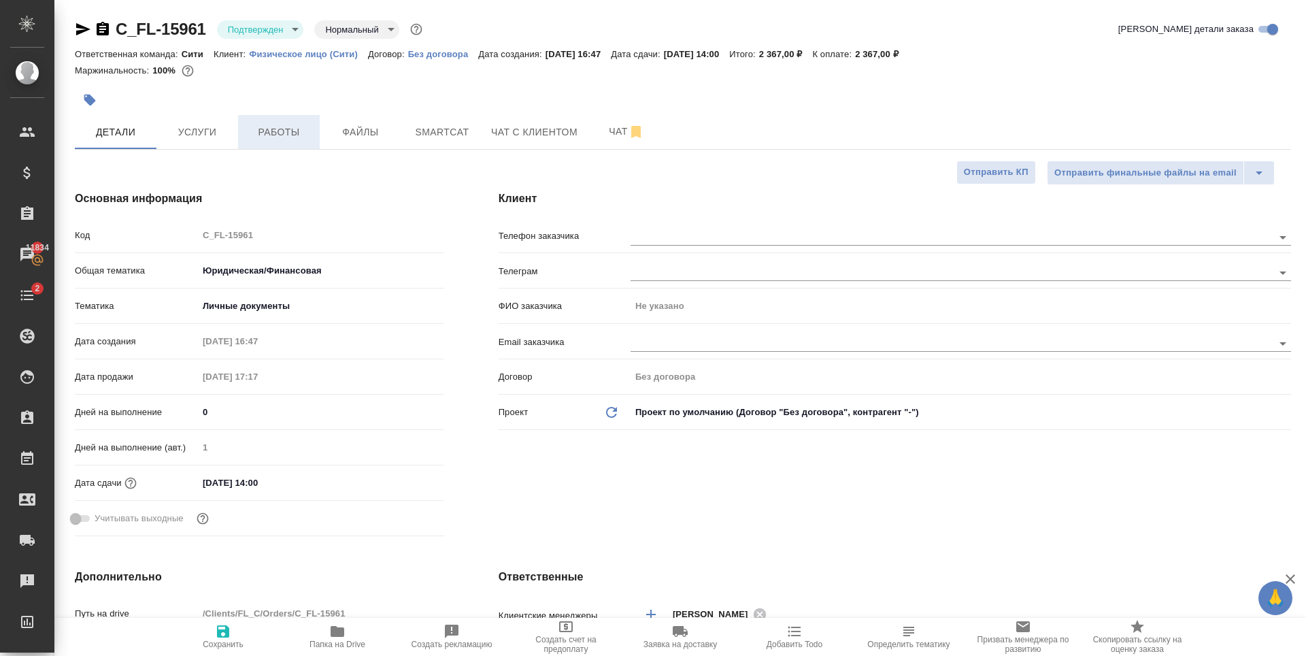
type textarea "x"
click at [348, 125] on span "Файлы" at bounding box center [360, 132] width 65 height 17
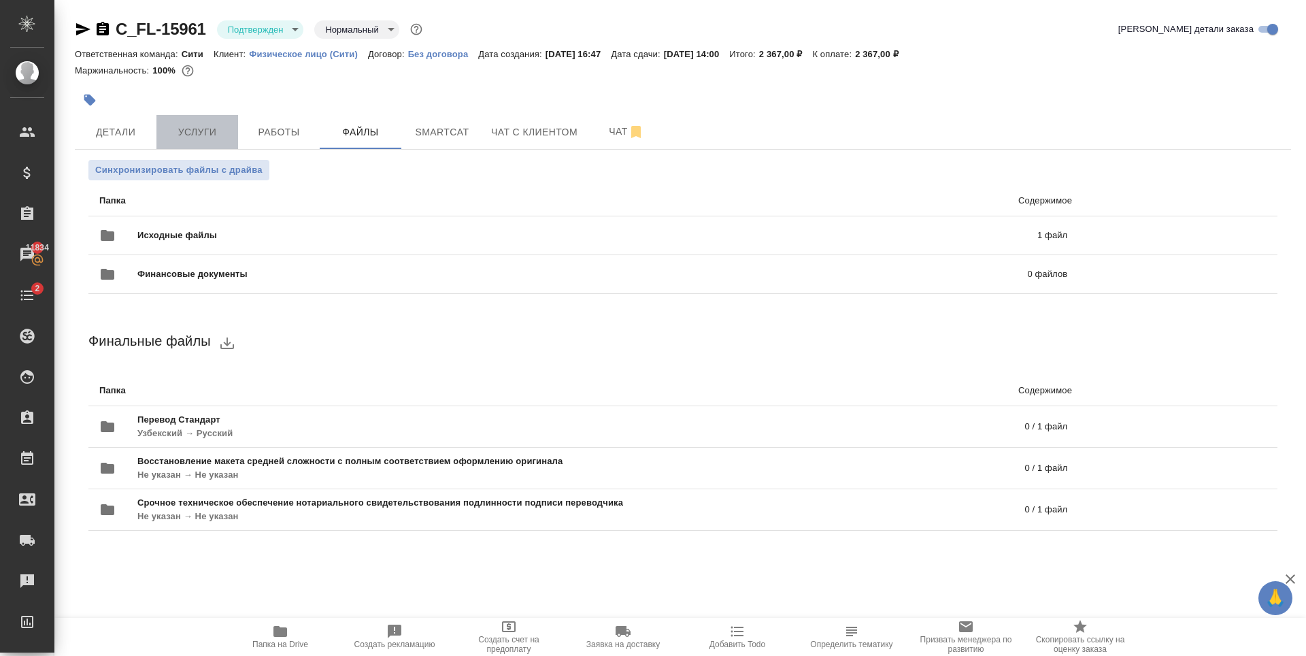
click at [205, 128] on span "Услуги" at bounding box center [197, 132] width 65 height 17
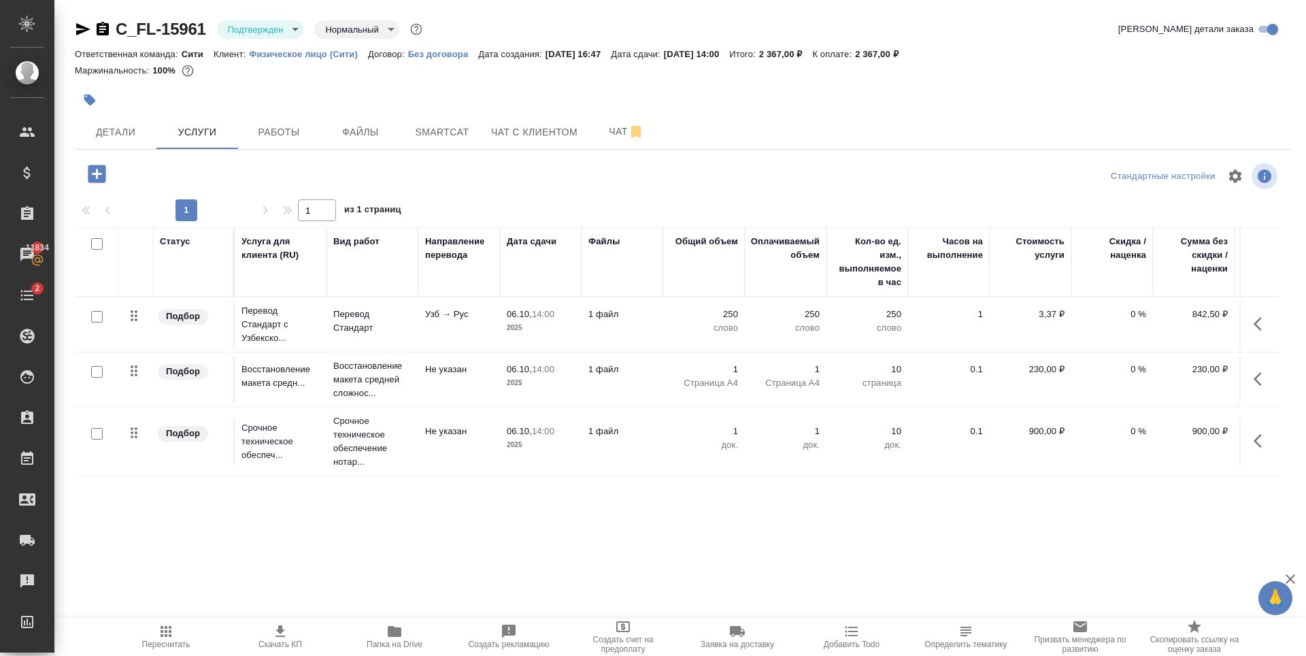
drag, startPoint x: 432, startPoint y: 172, endPoint x: 418, endPoint y: 163, distance: 16.2
click at [432, 171] on div at bounding box center [278, 174] width 406 height 28
click at [385, 101] on div at bounding box center [480, 100] width 811 height 30
click at [123, 112] on div at bounding box center [480, 100] width 811 height 30
click at [126, 129] on span "Детали" at bounding box center [115, 132] width 65 height 17
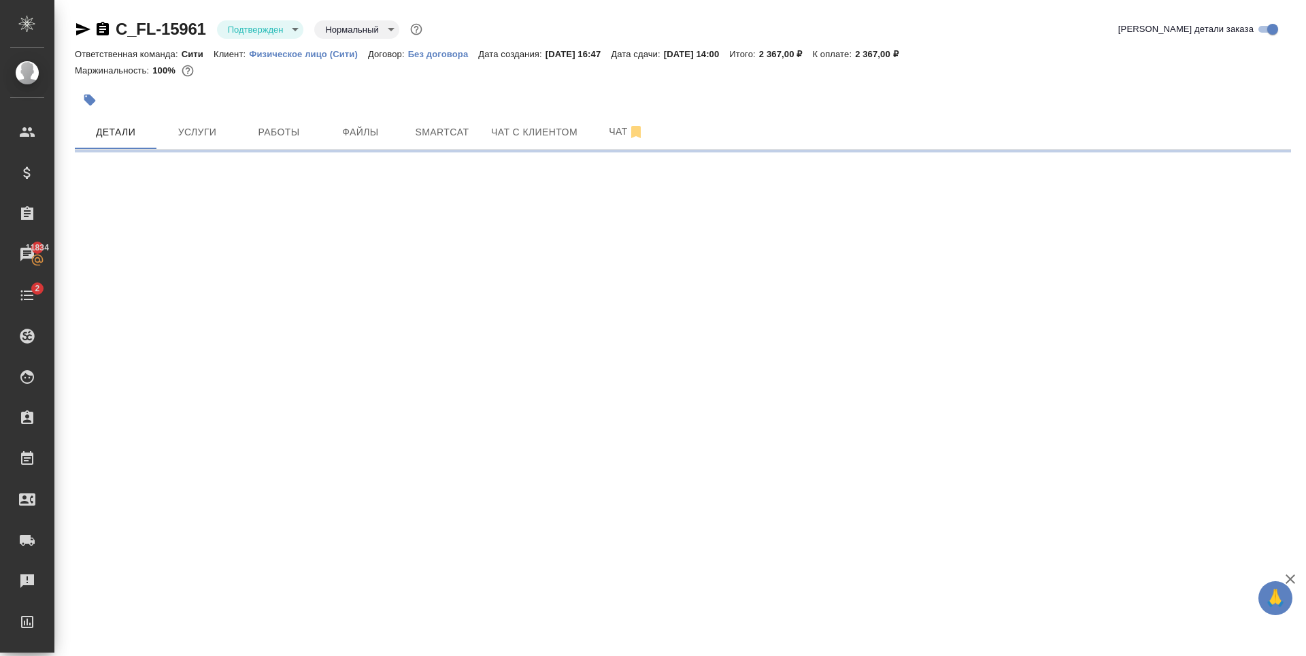
select select "RU"
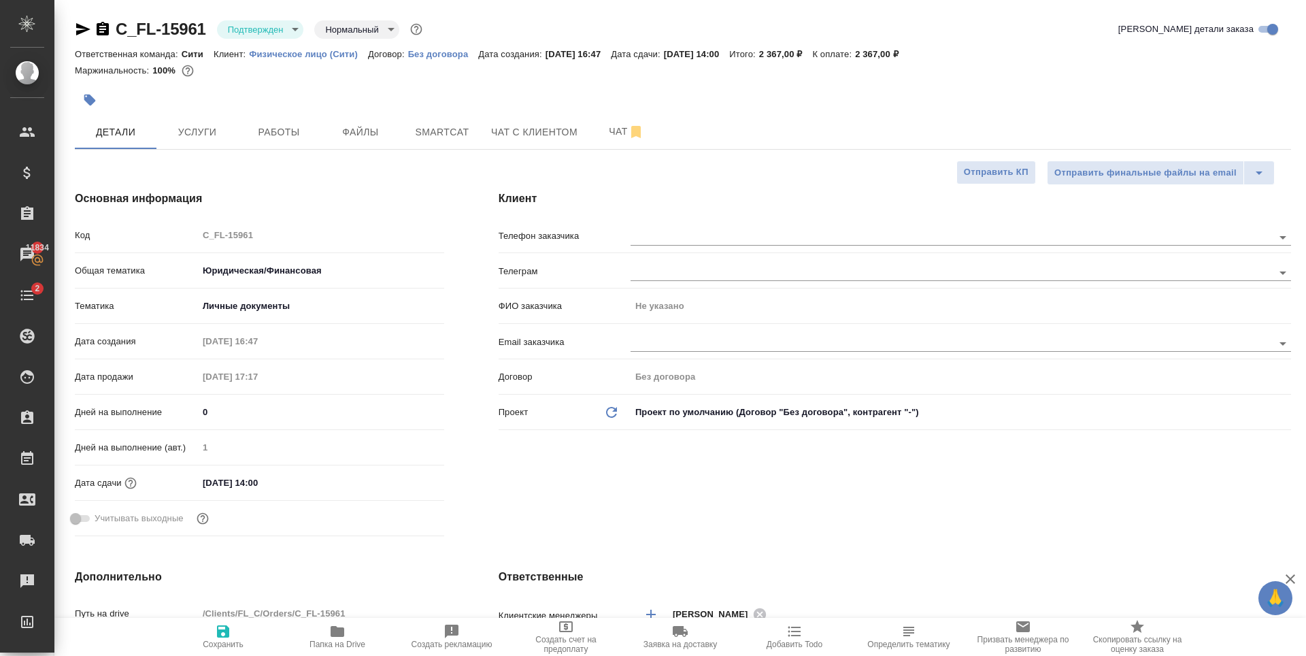
type textarea "x"
click at [614, 112] on div at bounding box center [480, 100] width 811 height 30
click at [613, 128] on span "Чат" at bounding box center [626, 131] width 65 height 17
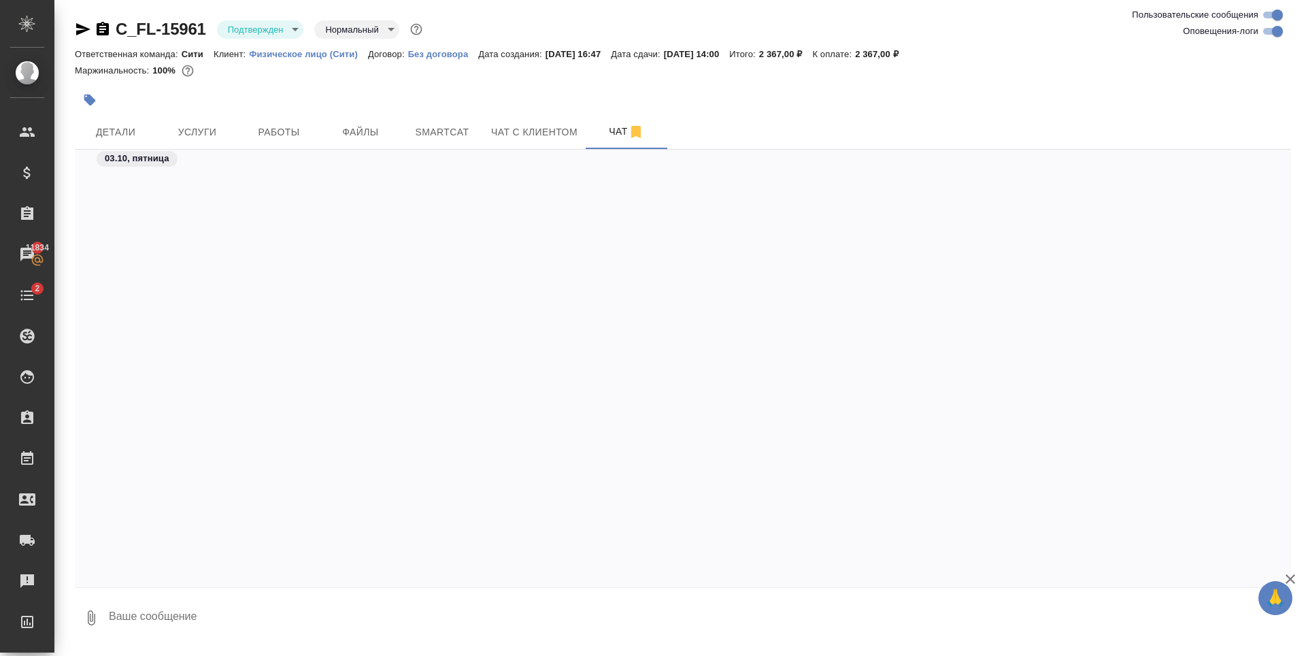
scroll to position [598, 0]
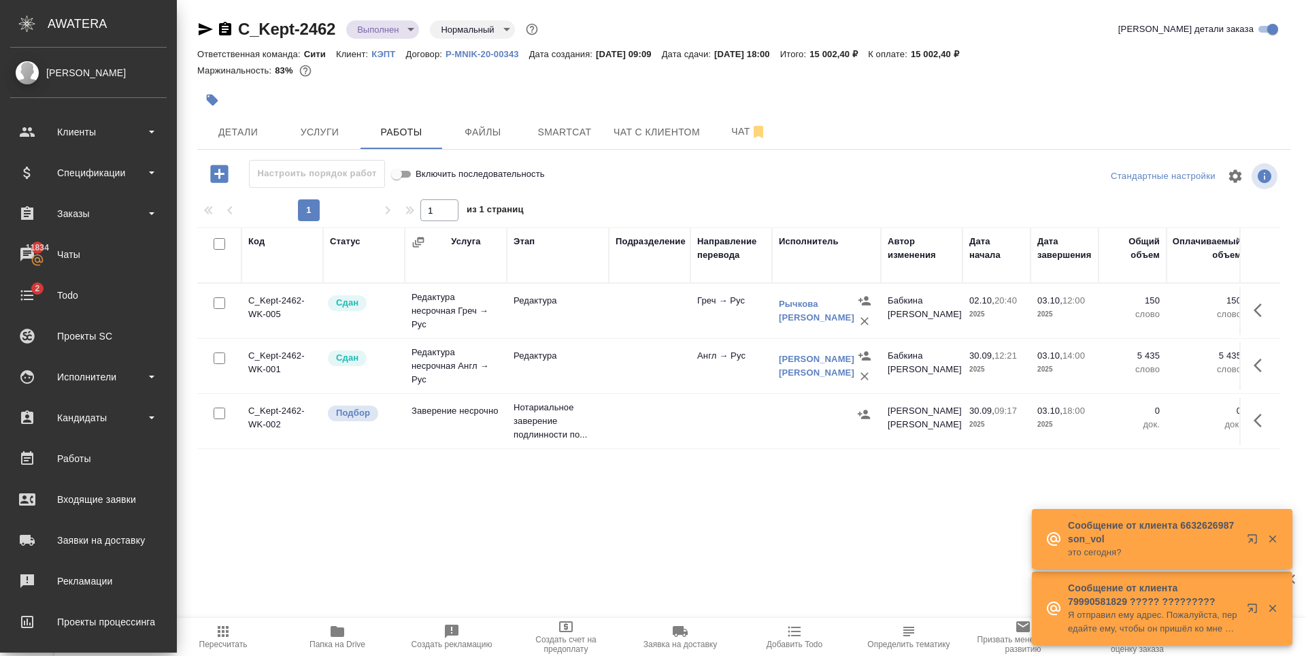
click at [204, 99] on button "button" at bounding box center [212, 100] width 30 height 30
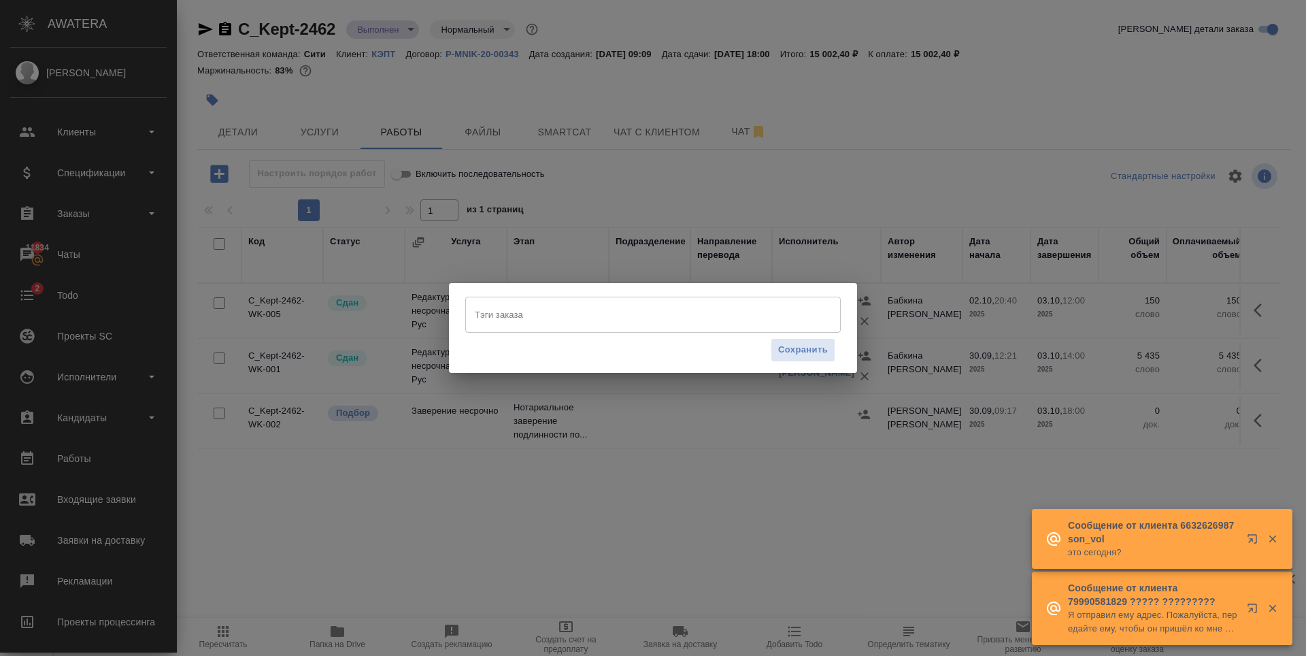
click at [499, 303] on input "Тэги заказа" at bounding box center [641, 314] width 338 height 23
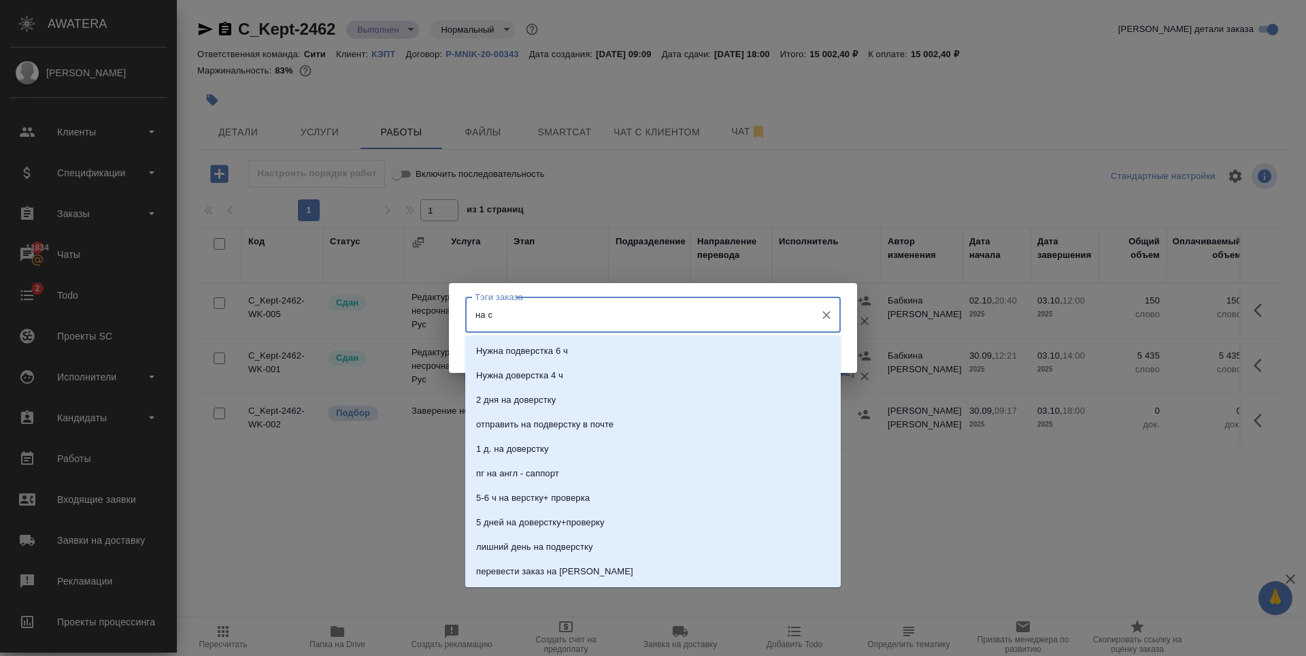
type input "на со"
click at [555, 352] on li "На согласовании" at bounding box center [653, 351] width 376 height 24
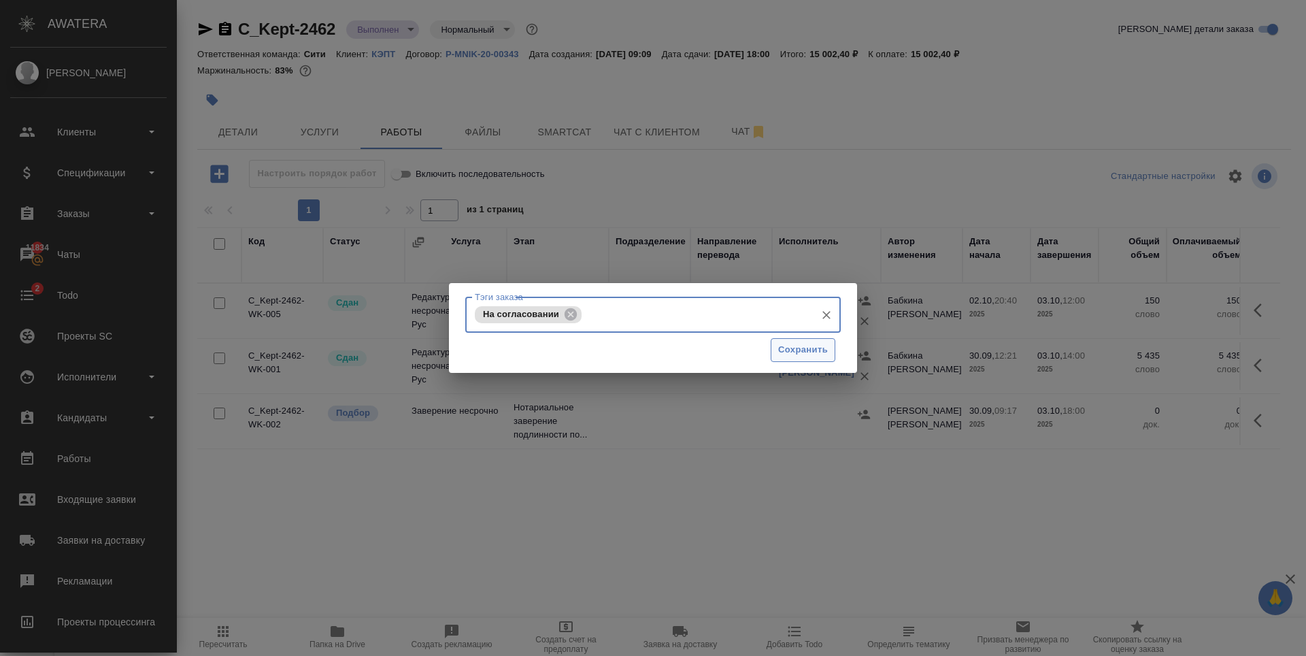
click at [805, 342] on button "Сохранить" at bounding box center [803, 350] width 65 height 24
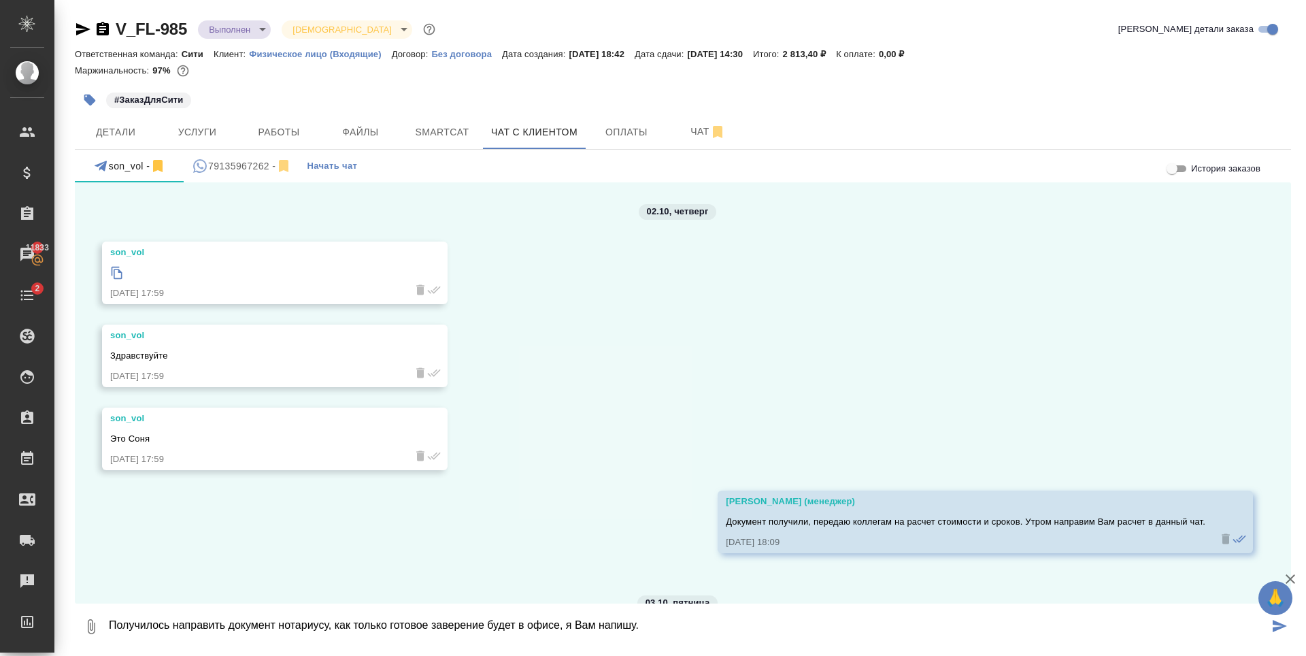
scroll to position [3112, 0]
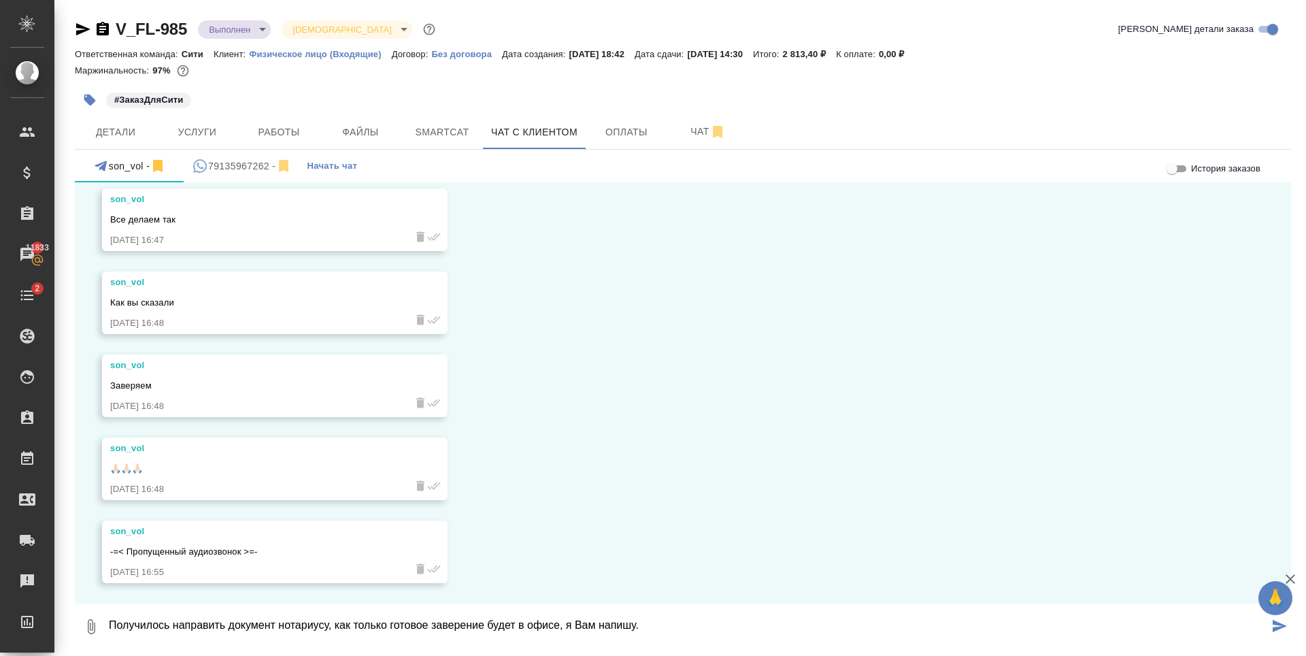
type textarea "Получилось направить документ нотариусу, как только готовое заверение будет в о…"
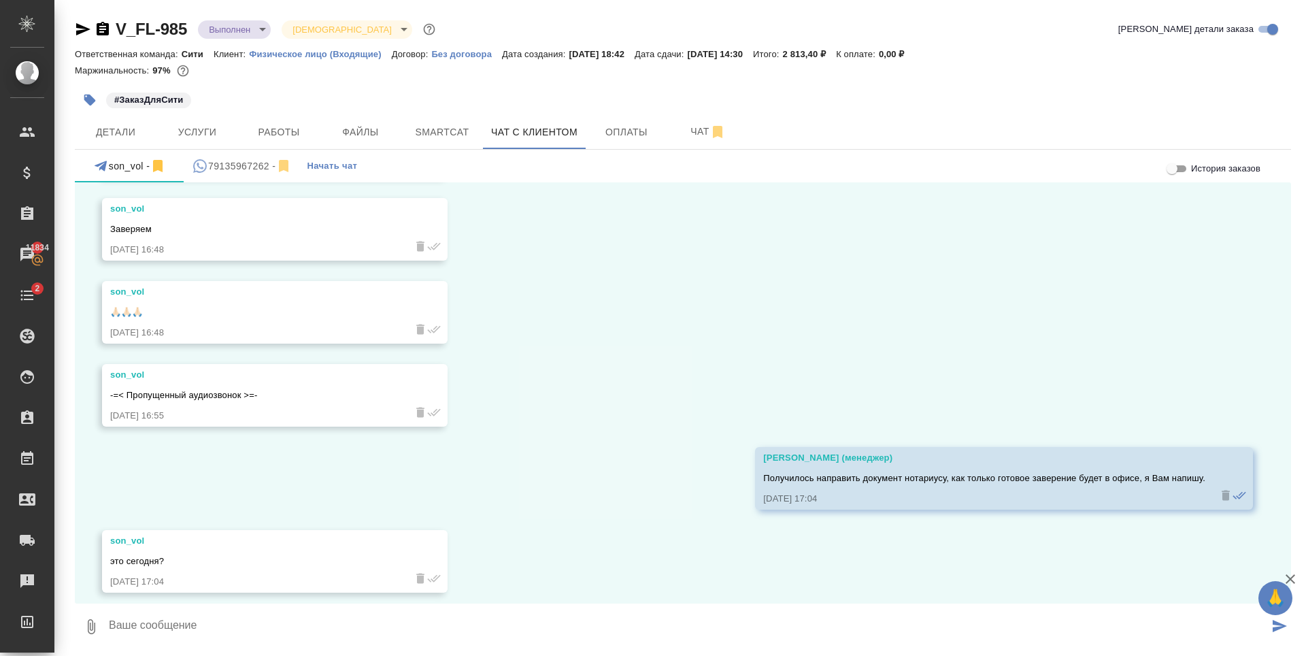
scroll to position [3278, 0]
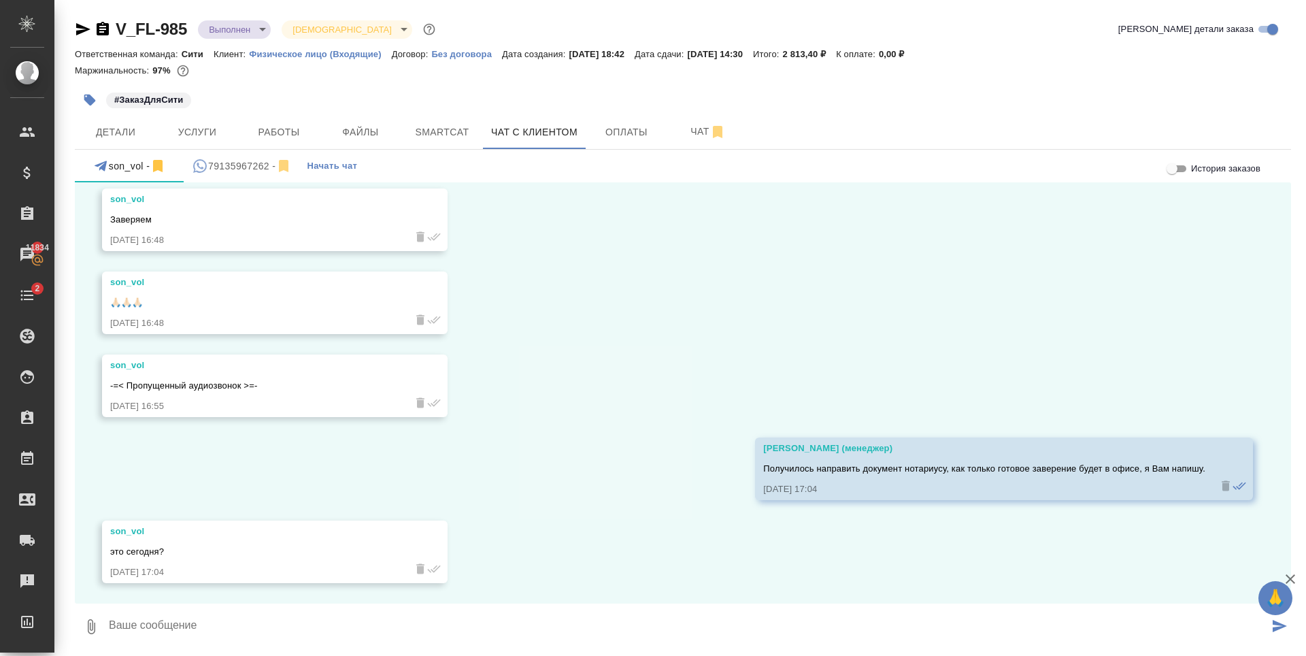
click at [317, 631] on textarea at bounding box center [689, 627] width 1162 height 46
type textarea "[PERSON_NAME]"
drag, startPoint x: 211, startPoint y: 619, endPoint x: 79, endPoint y: 620, distance: 132.0
click at [65, 626] on div "V_FL-985 Выполнен completed Святая троица holyTrinity Кратко детали заказа Отве…" at bounding box center [680, 328] width 1252 height 657
type textarea "п"
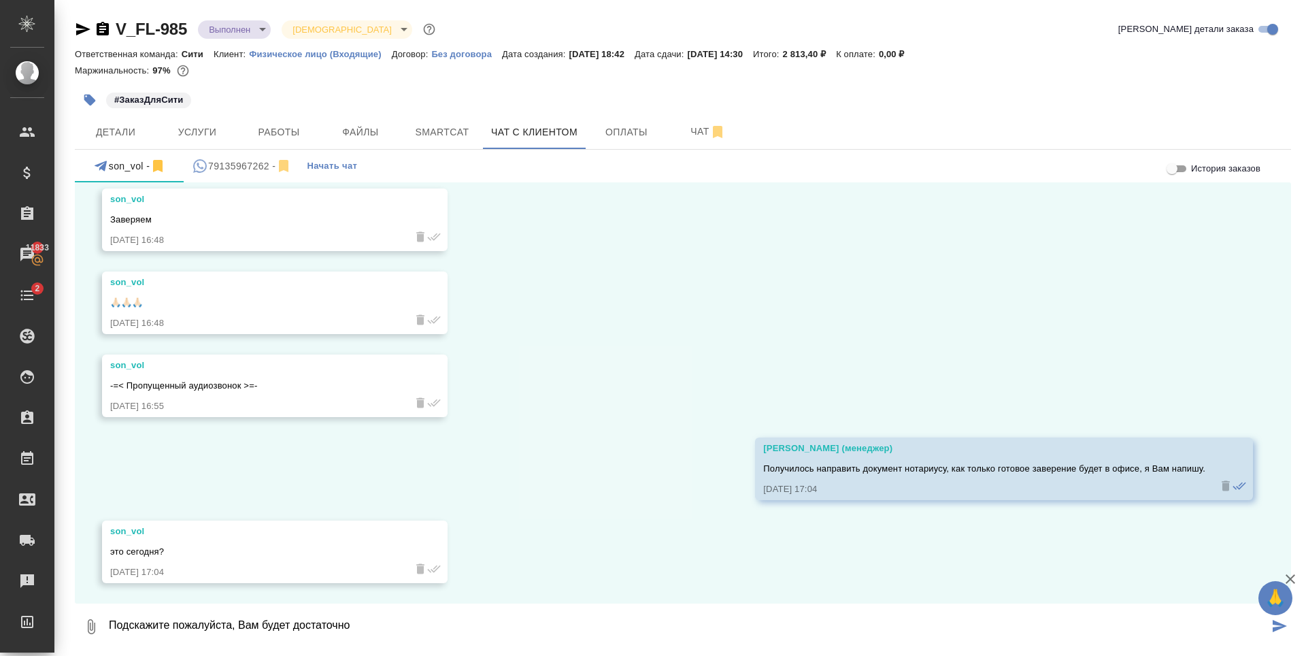
click at [168, 620] on textarea "Подскажите пожалуйста, Вам будет достаточно" at bounding box center [689, 627] width 1162 height 46
click at [553, 622] on textarea "Подскажите, пожалуйста, Вам будет достаточно сегодня сканов документов?" at bounding box center [689, 627] width 1162 height 46
type textarea "Подскажите, пожалуйста, Вам будет достаточно сегодня сканов документов?"
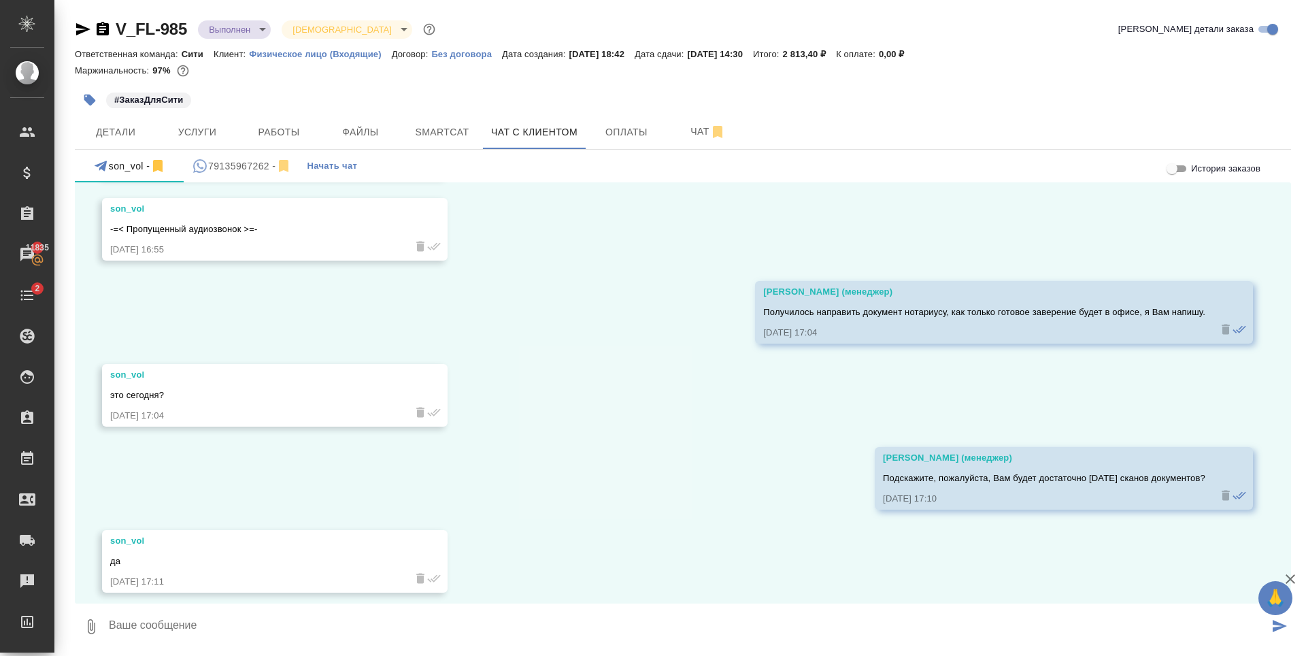
scroll to position [3444, 0]
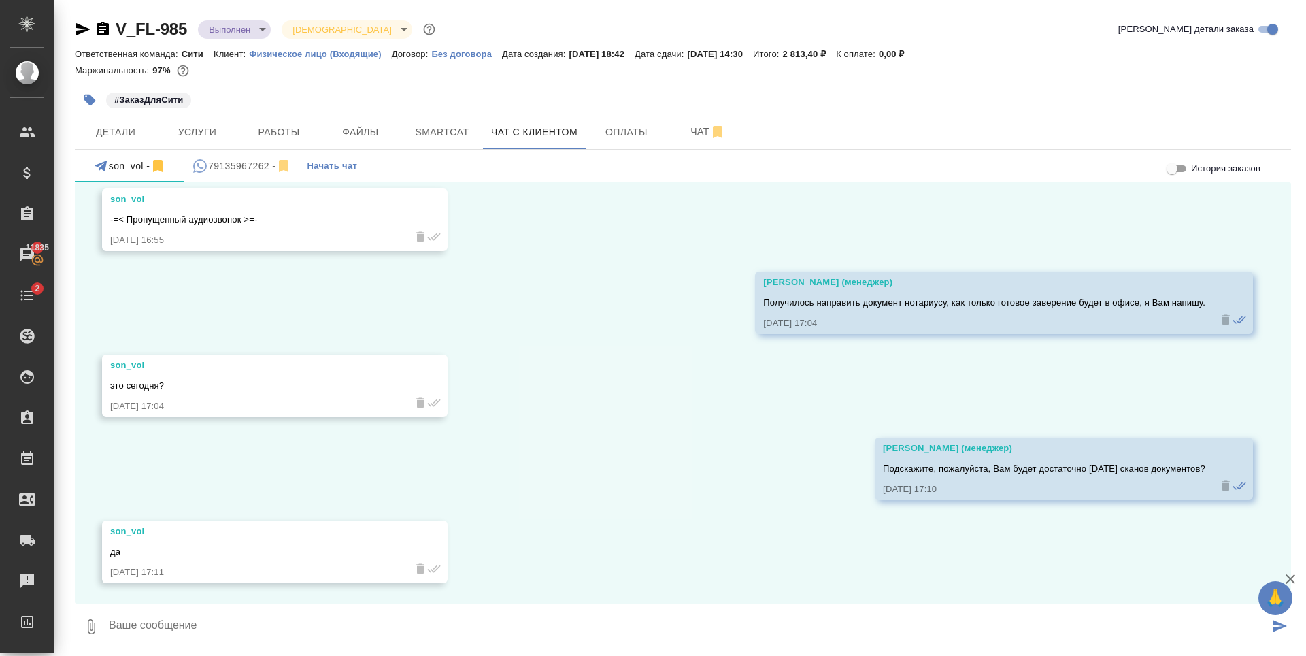
click at [188, 628] on textarea at bounding box center [689, 627] width 1162 height 46
type textarea "Р"
click at [435, 625] on textarea "Отлично, в таком случае, скан будет готового документа сможет предоставить сего…" at bounding box center [689, 627] width 1162 height 46
click at [271, 625] on textarea "Отлично, в таком случае, скан будет готового документа сможем предоставить сего…" at bounding box center [689, 627] width 1162 height 46
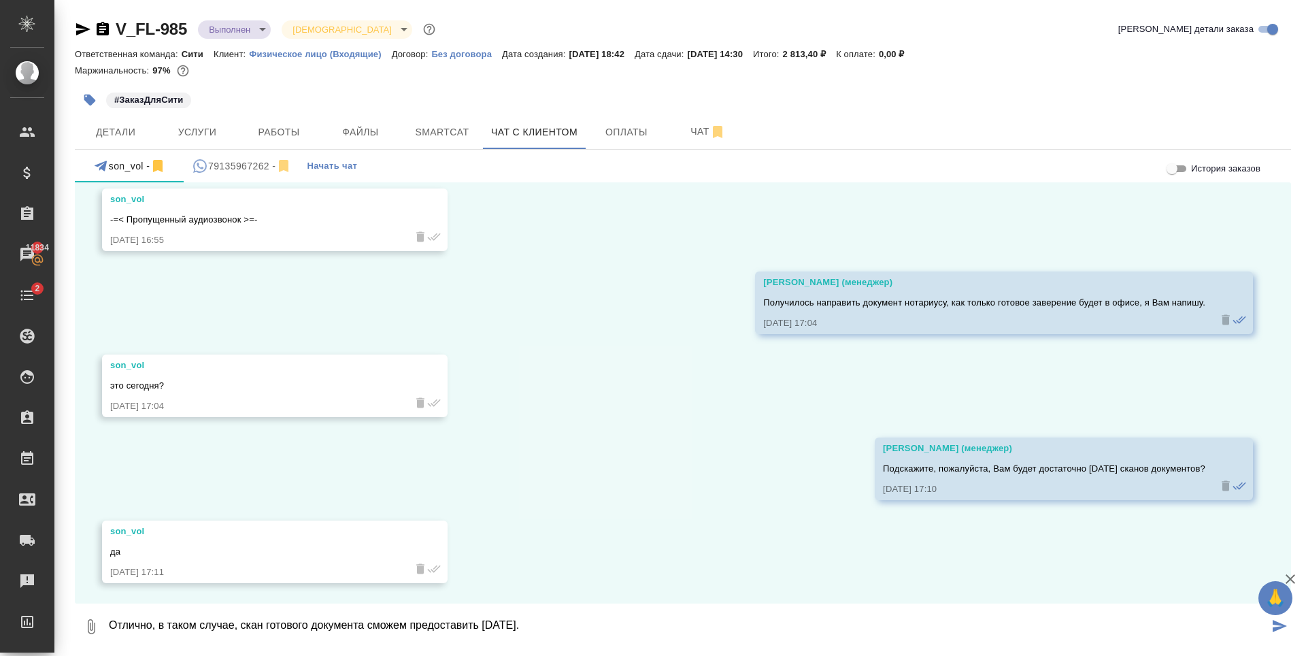
type textarea "Отлично, в таком случае, скан готового документа сможем предоставить сегодня."
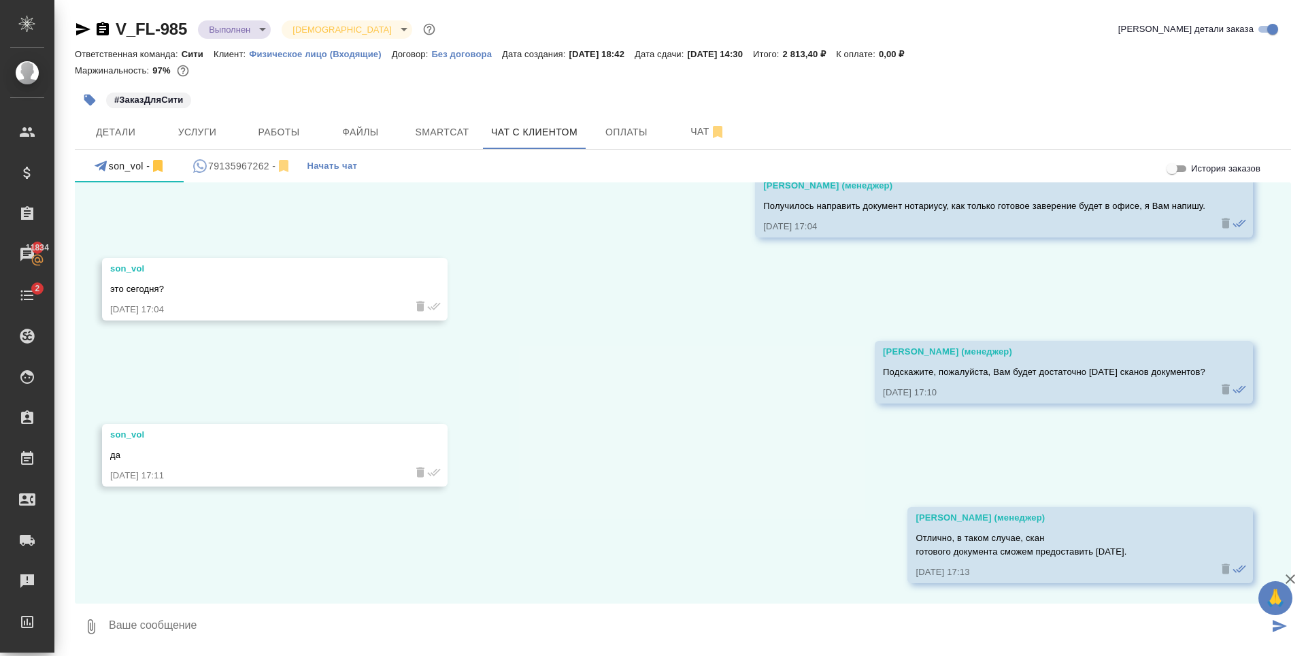
scroll to position [1, 0]
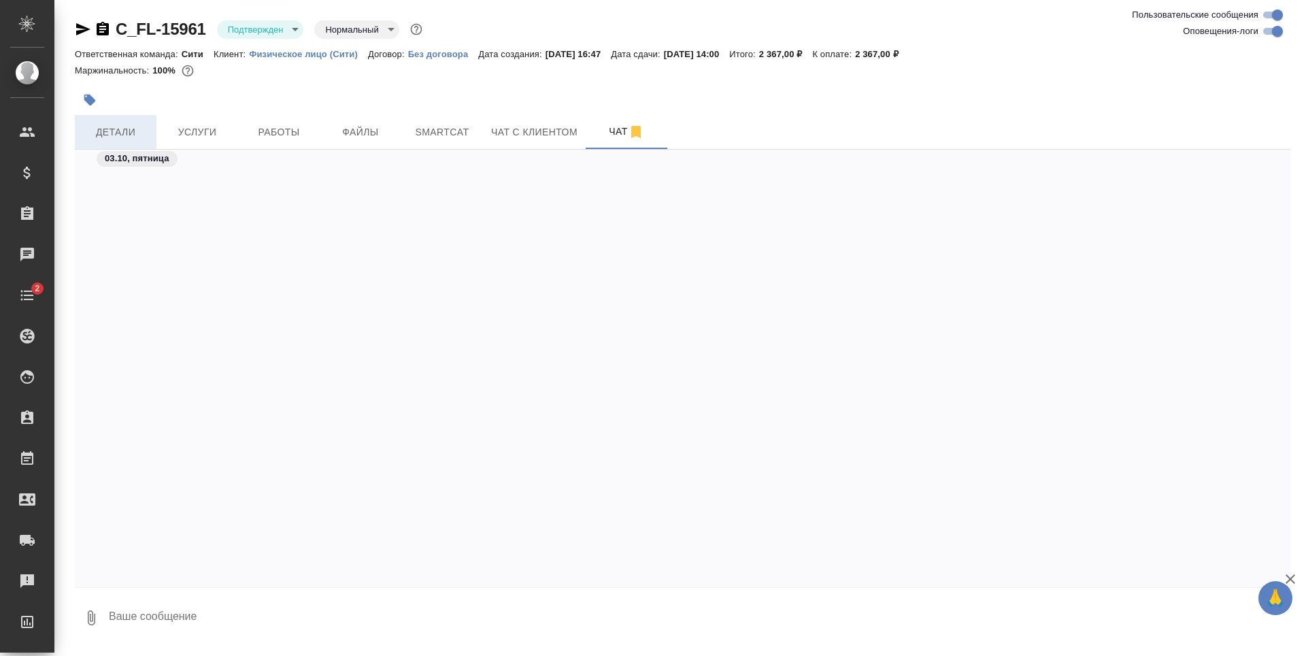
scroll to position [598, 0]
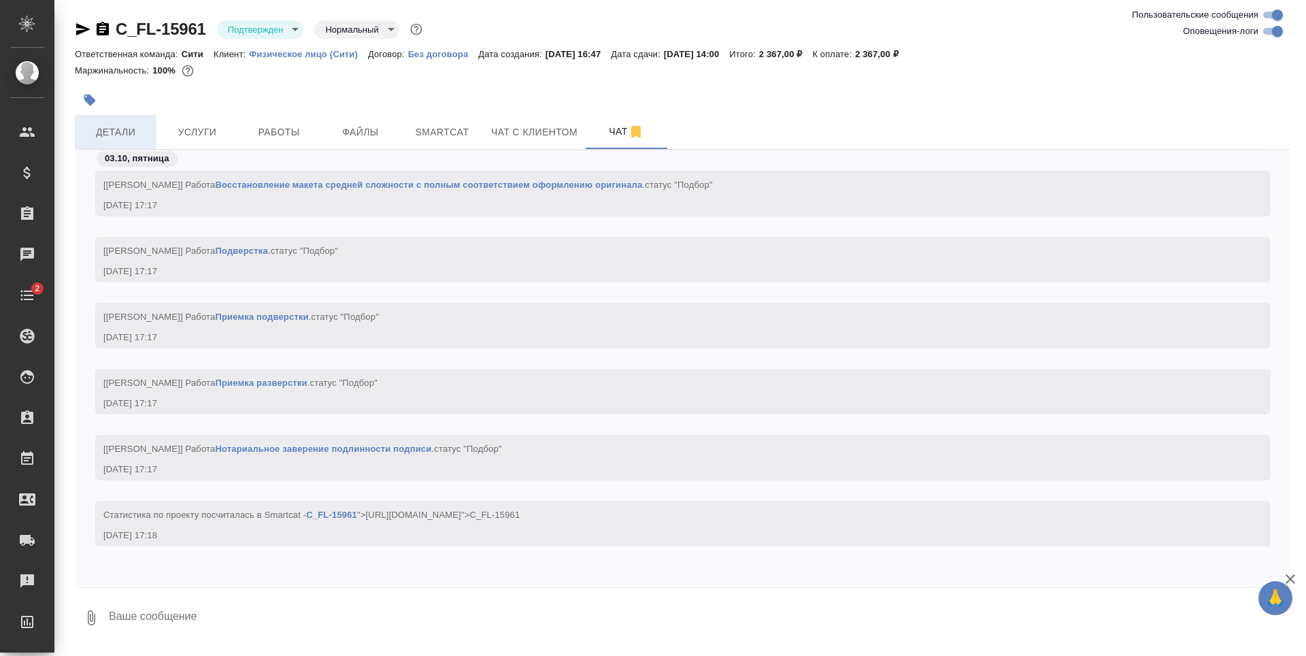
click at [123, 142] on button "Детали" at bounding box center [116, 132] width 82 height 34
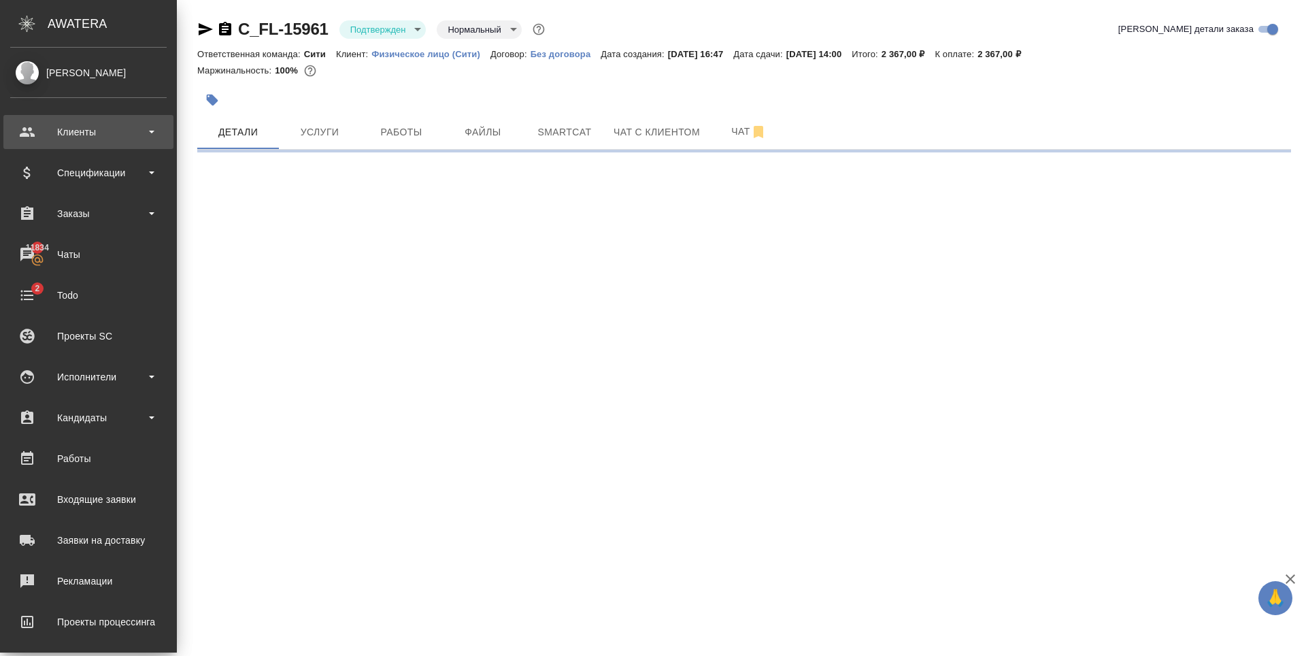
select select "RU"
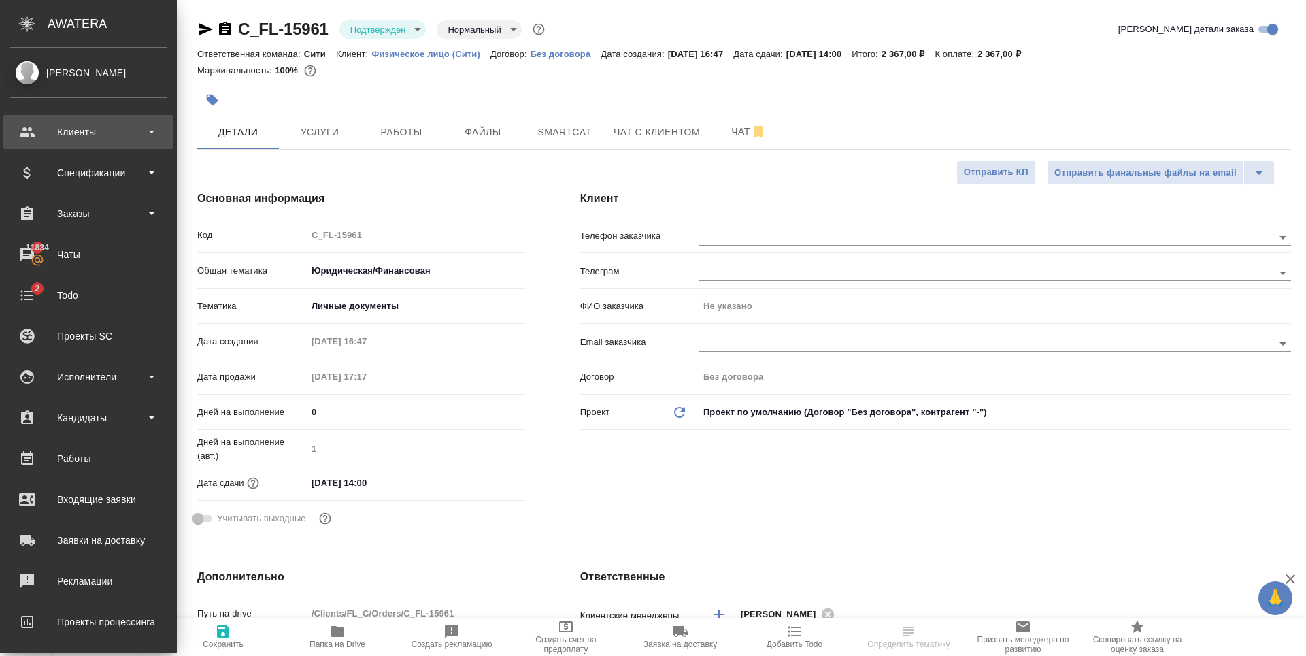
type textarea "x"
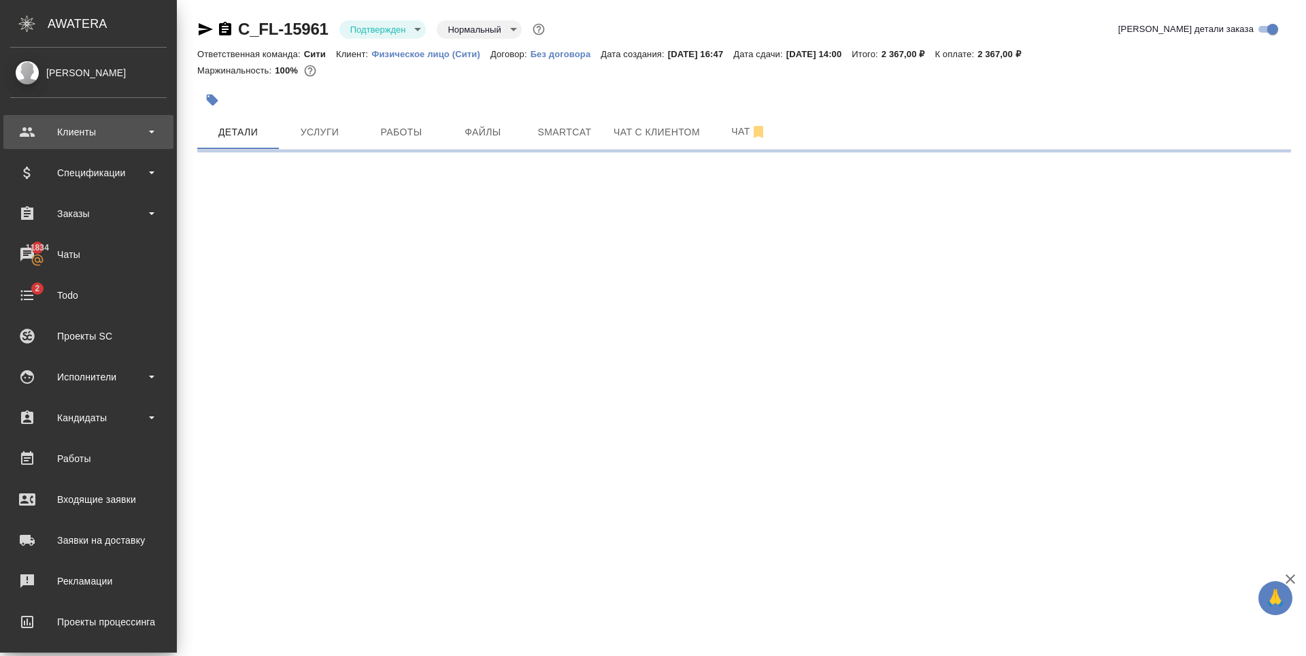
click at [105, 131] on div "Клиенты" at bounding box center [88, 132] width 157 height 20
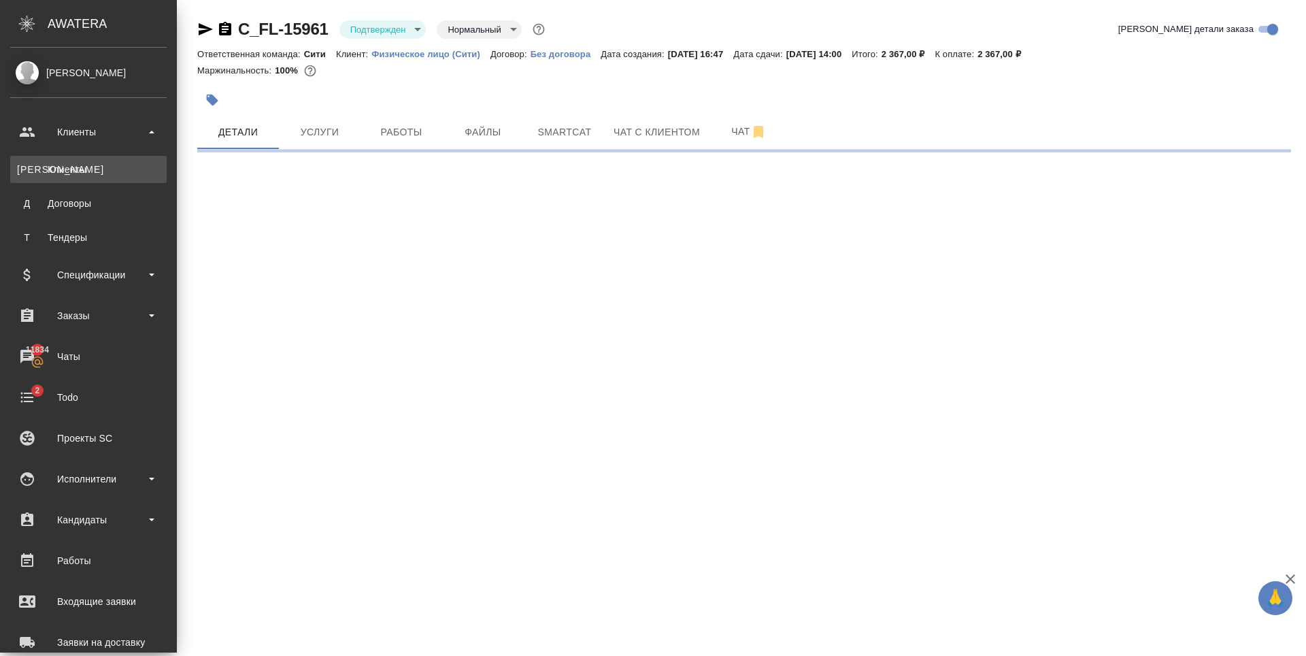
click at [77, 171] on div "Клиенты" at bounding box center [88, 170] width 143 height 14
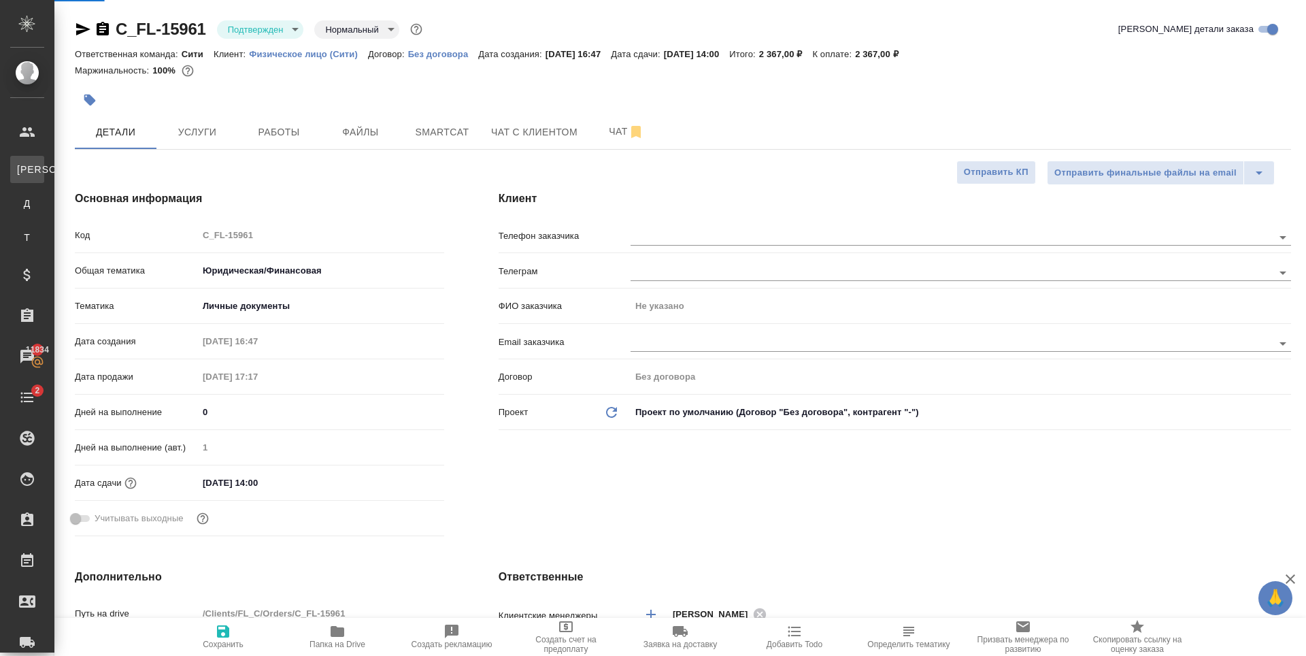
select select "RU"
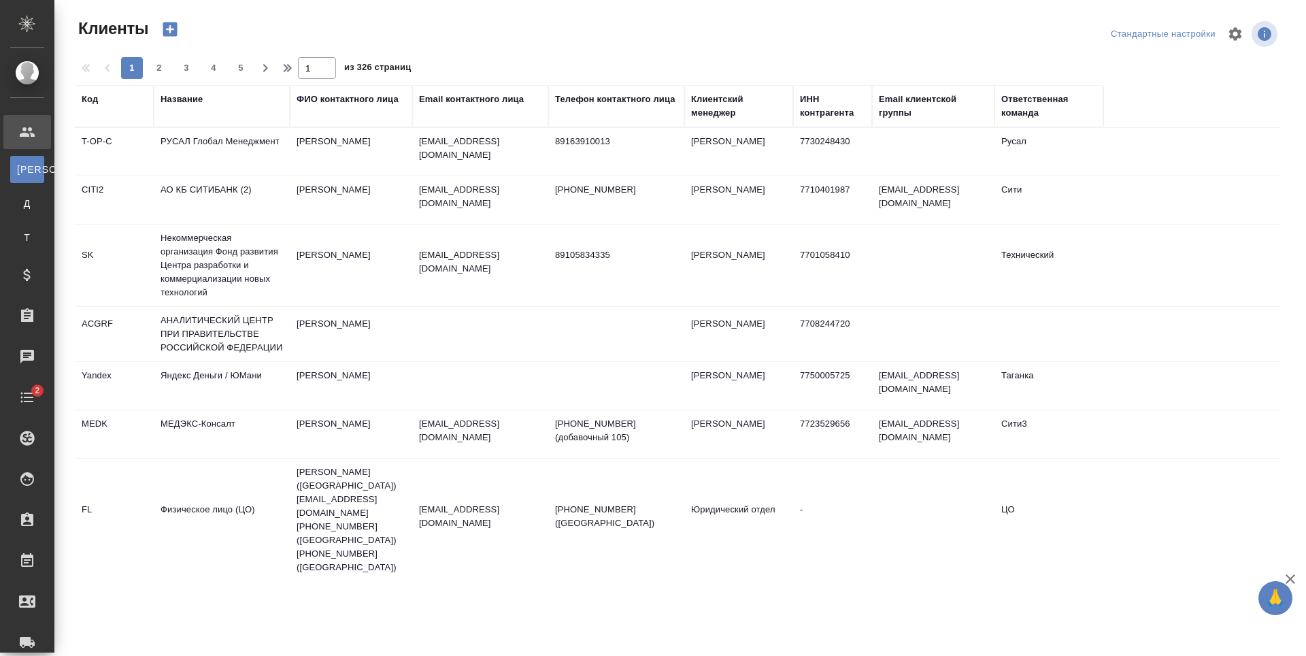
click at [506, 97] on div "Email контактного лица" at bounding box center [471, 100] width 105 height 14
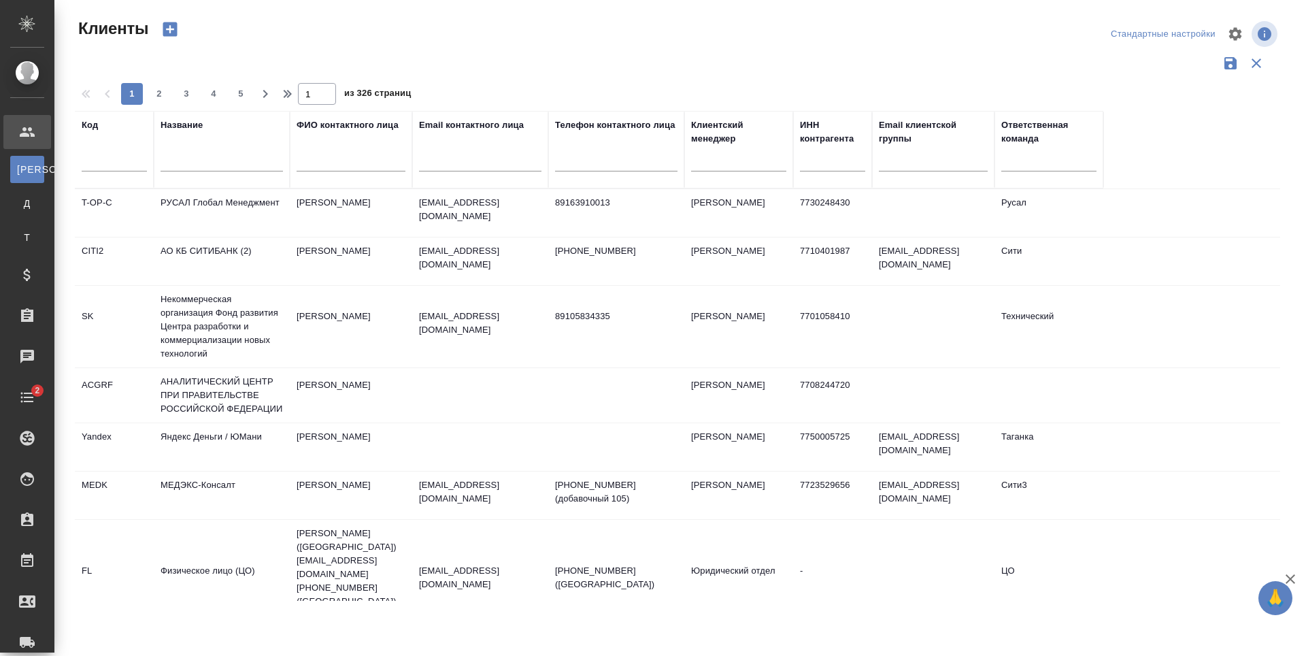
click at [471, 157] on input "text" at bounding box center [480, 162] width 122 height 17
paste input "avishnyakov@iva.partners"
type input "avishnyakov@iva.partners"
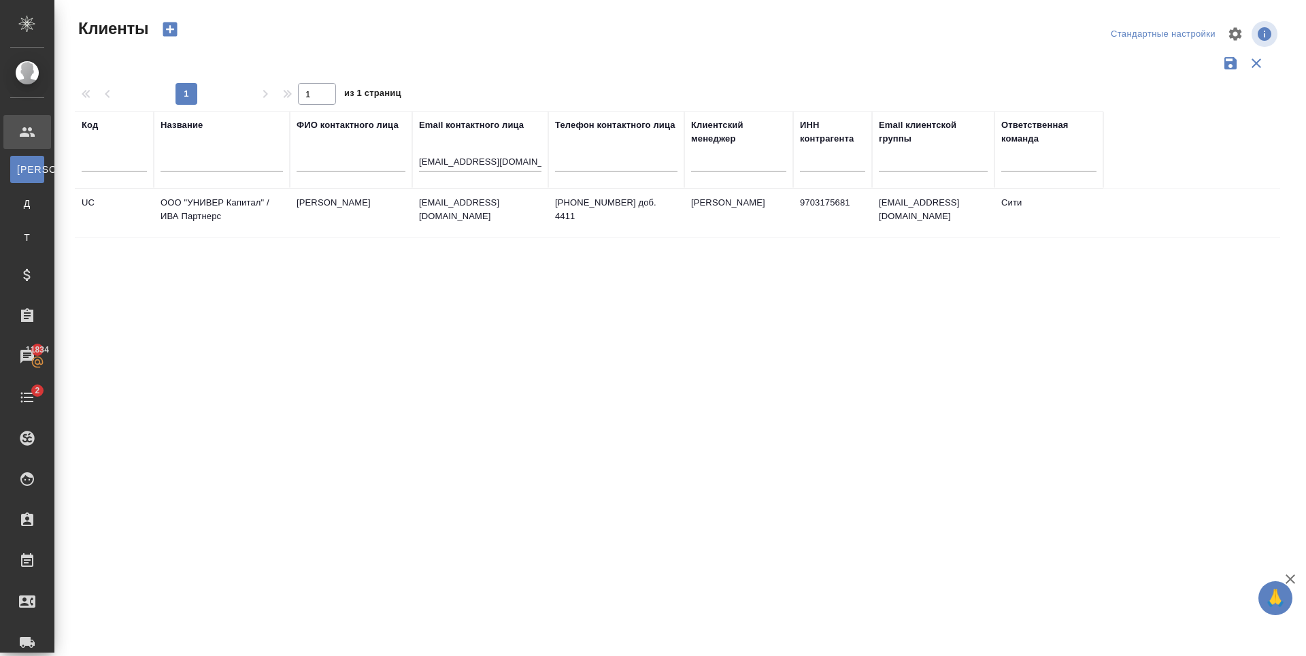
click at [467, 212] on td "avishnyakov@iva.partners" at bounding box center [480, 213] width 136 height 48
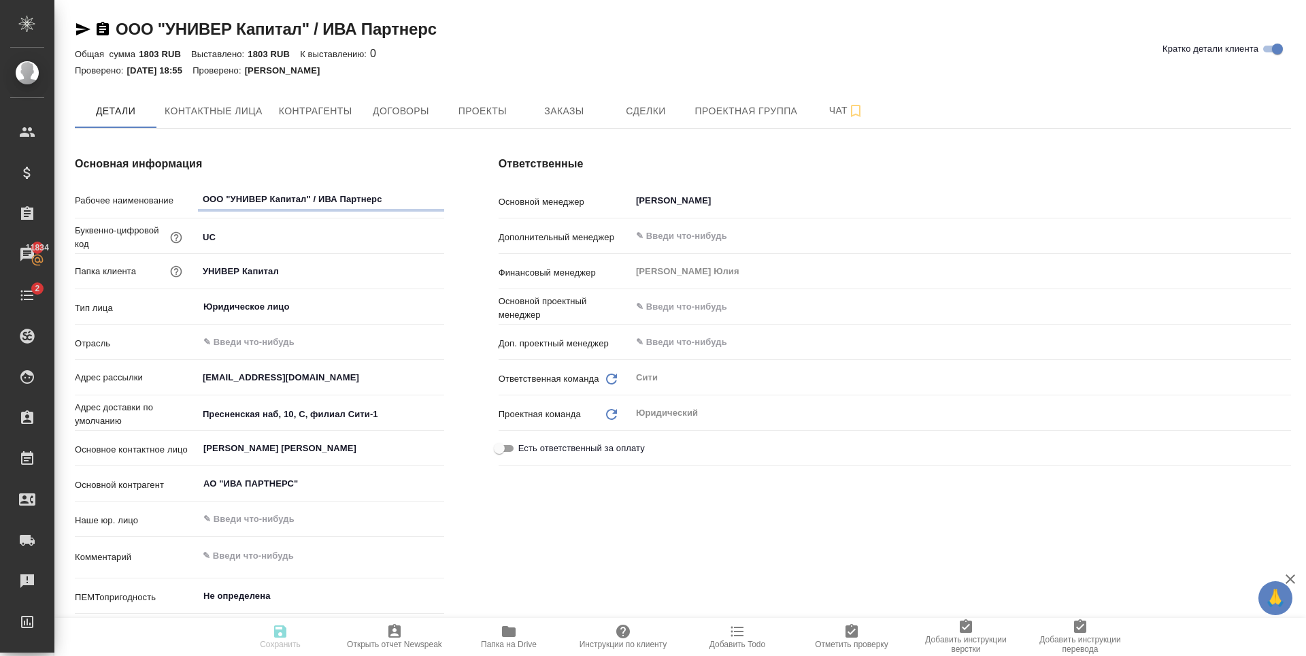
type textarea "x"
click at [561, 109] on span "Заказы" at bounding box center [563, 111] width 65 height 17
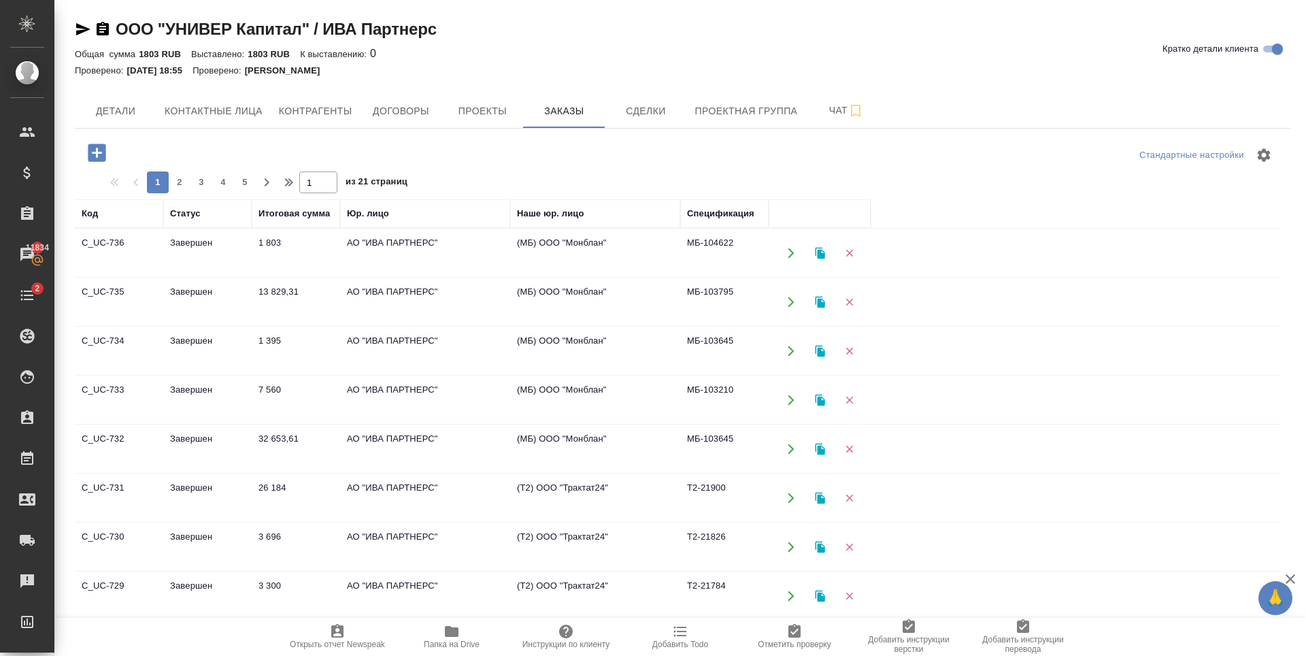
click at [99, 150] on icon "button" at bounding box center [97, 153] width 18 height 18
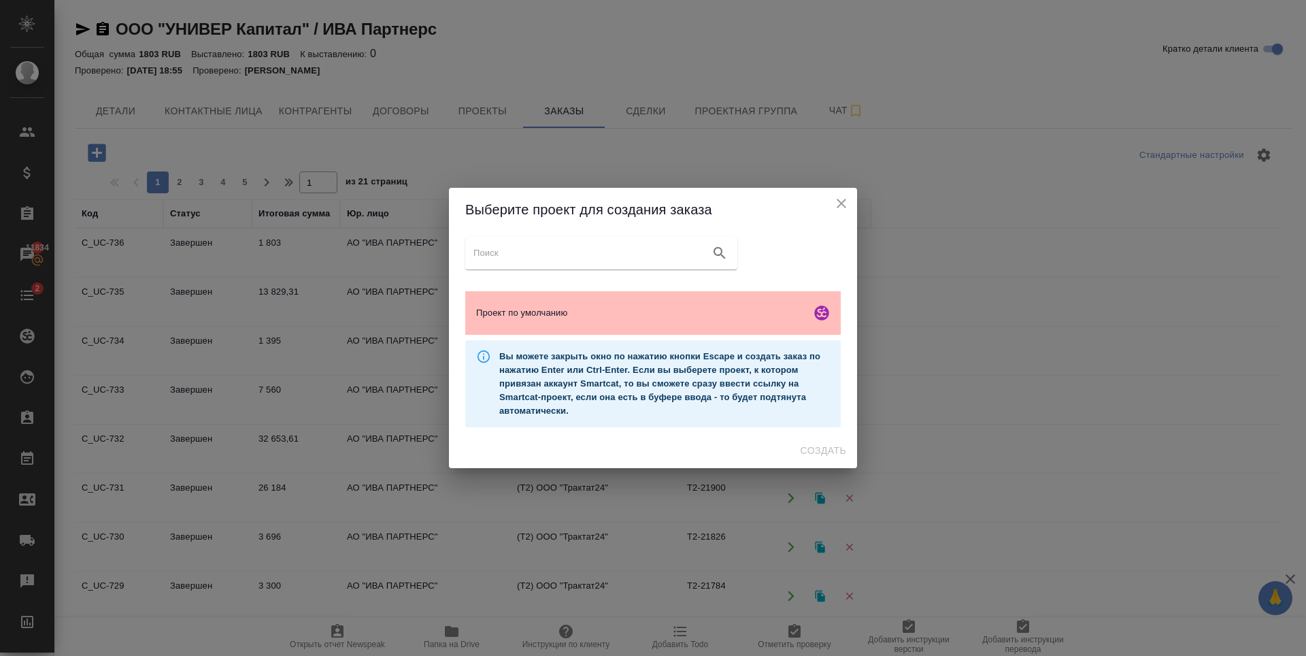
click at [624, 306] on span "Проект по умолчанию" at bounding box center [640, 313] width 329 height 14
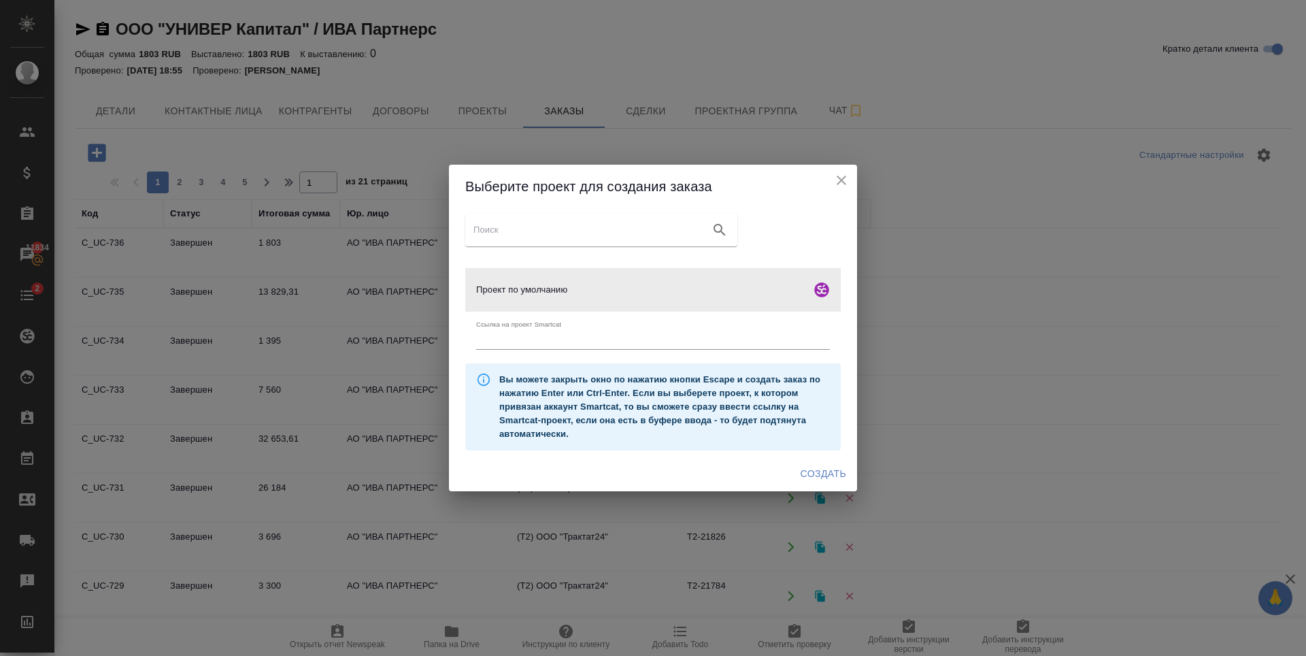
click at [831, 471] on span "Создать" at bounding box center [824, 473] width 46 height 17
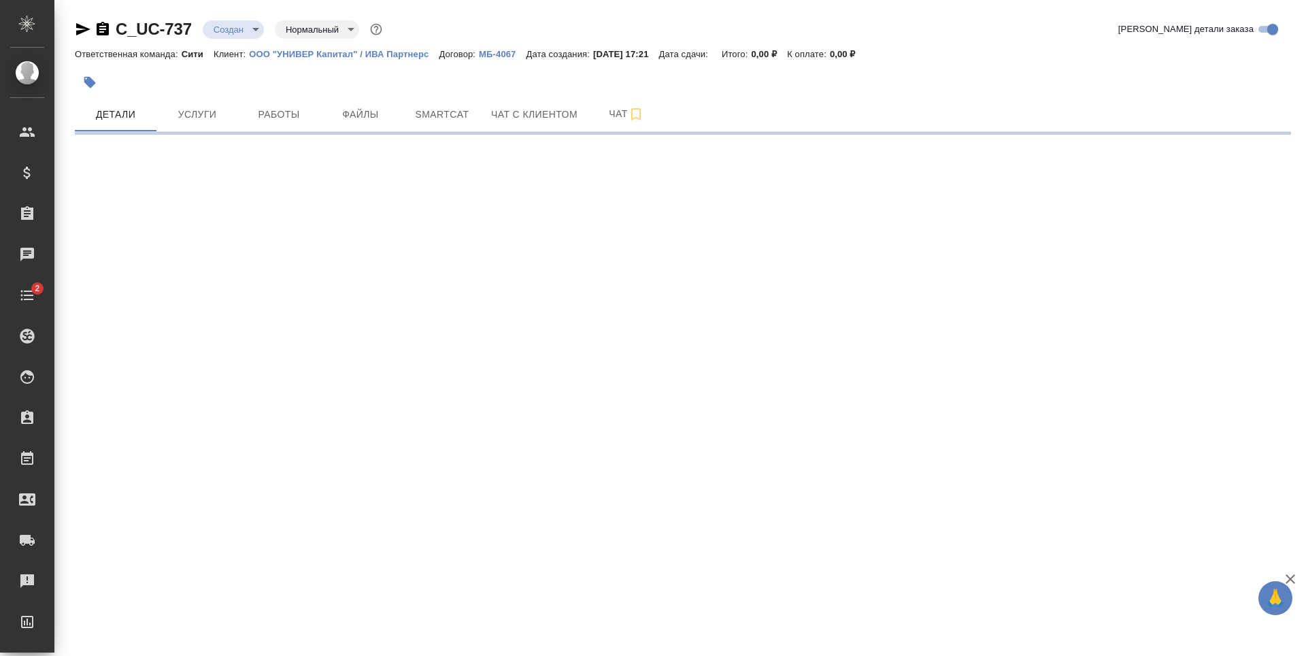
select select "RU"
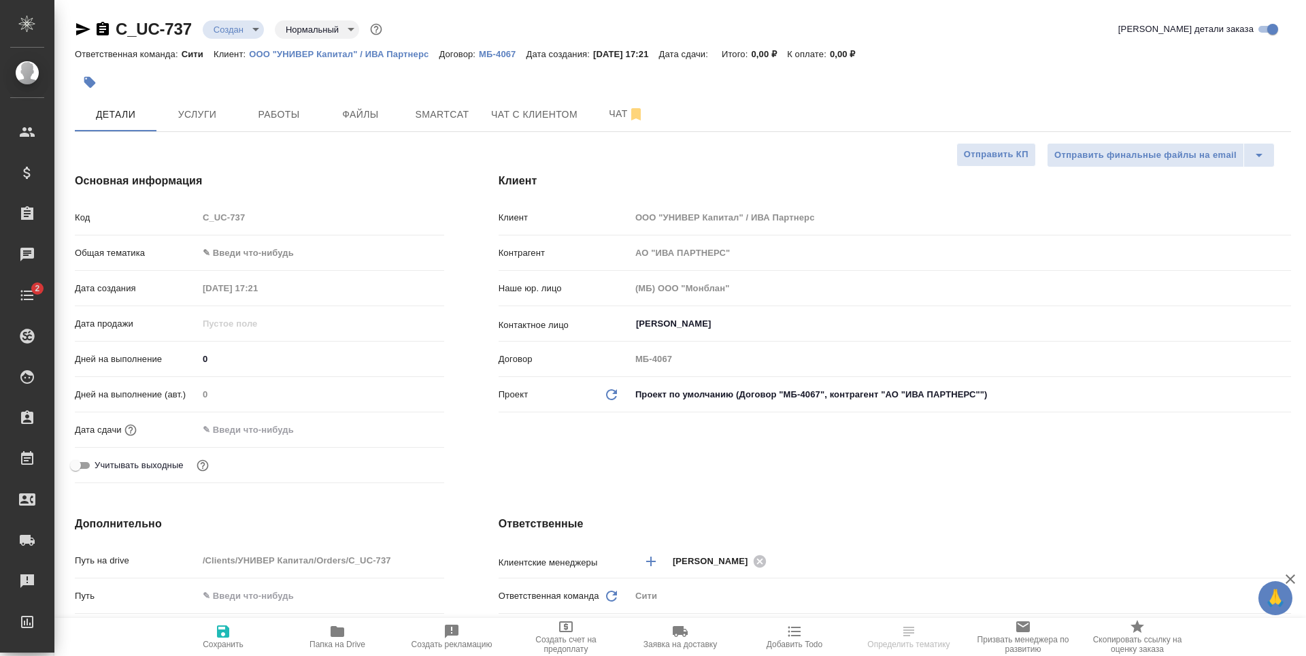
type textarea "x"
click at [346, 117] on span "Файлы" at bounding box center [360, 114] width 65 height 17
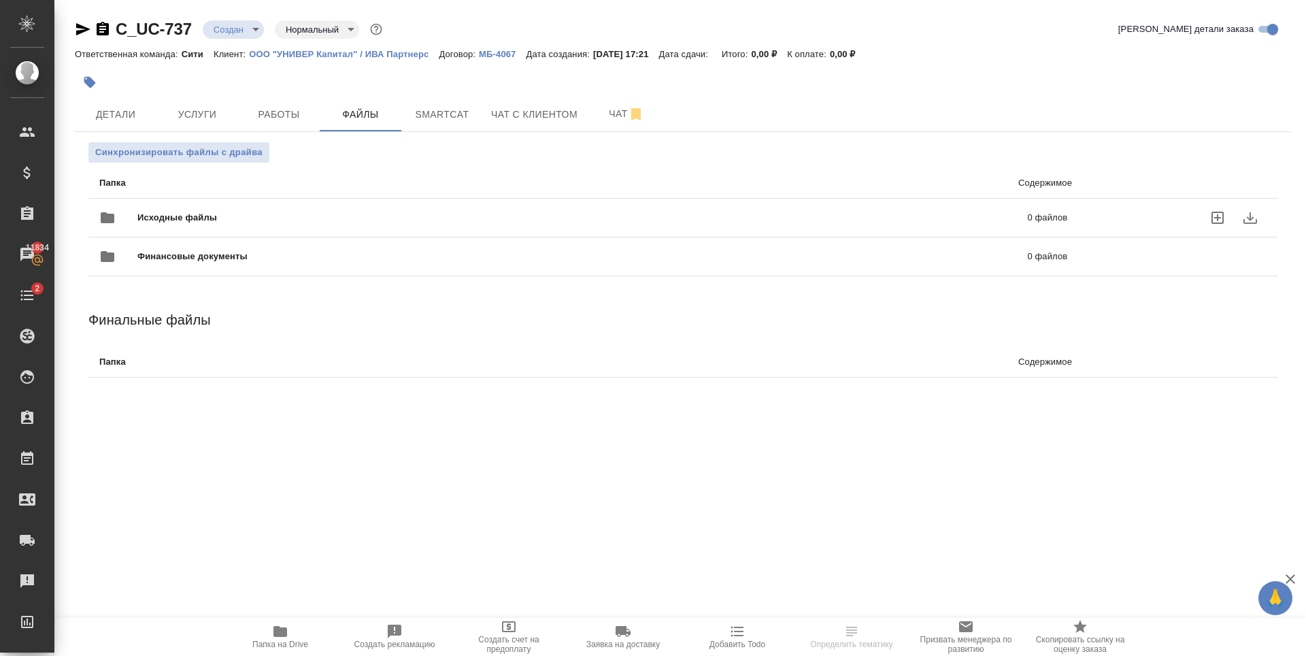
click at [1213, 219] on icon "uploadFiles" at bounding box center [1218, 218] width 16 height 16
click at [0, 0] on input "uploadFiles" at bounding box center [0, 0] width 0 height 0
click at [415, 116] on span "Smartcat" at bounding box center [442, 114] width 65 height 17
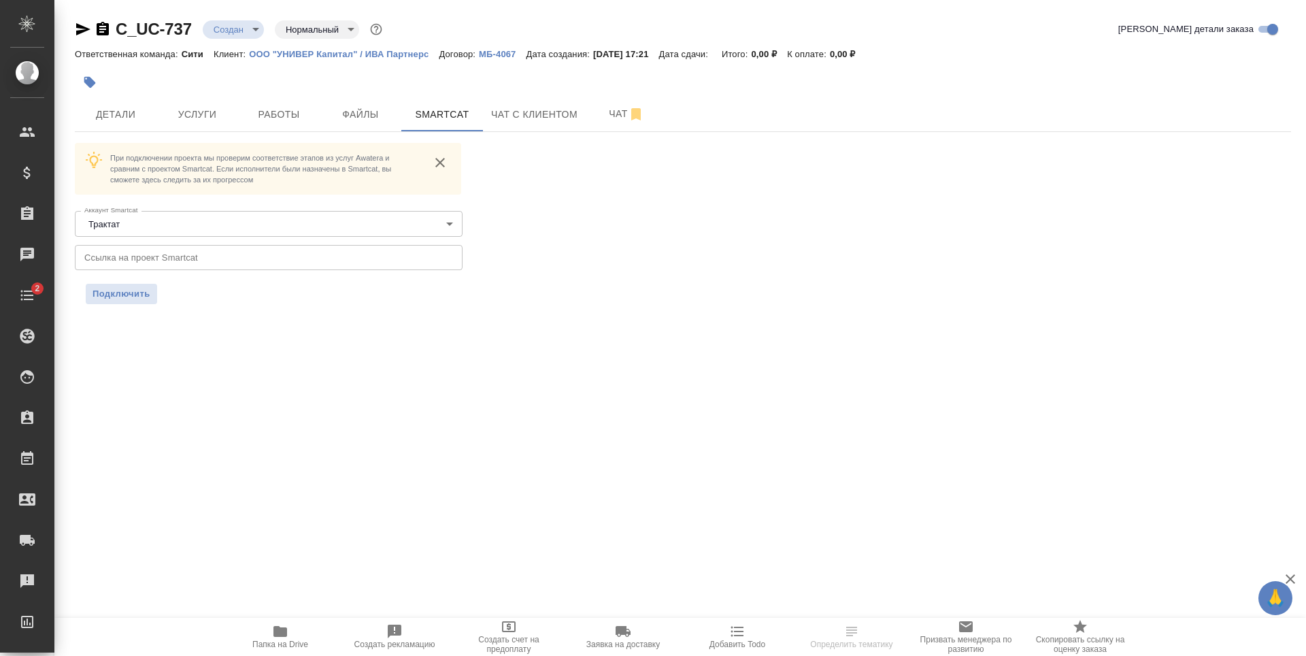
click at [191, 249] on input "text" at bounding box center [269, 257] width 388 height 24
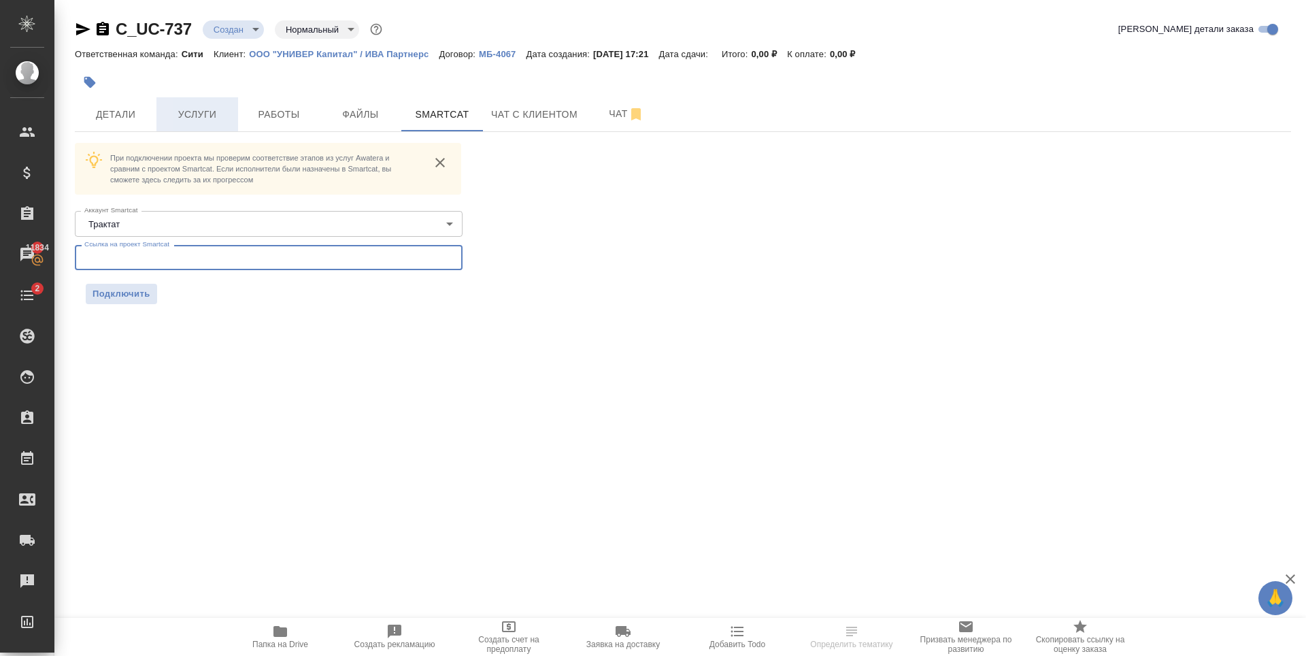
click at [203, 103] on button "Услуги" at bounding box center [198, 114] width 82 height 34
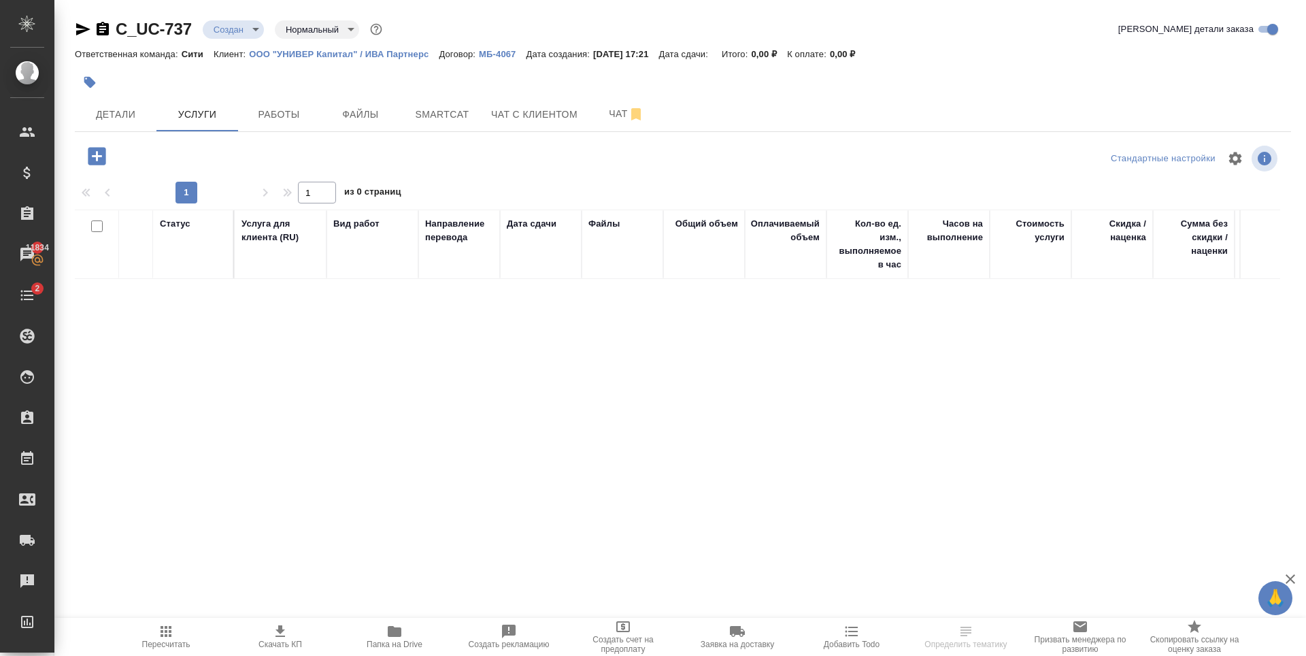
click at [96, 161] on icon "button" at bounding box center [97, 156] width 18 height 18
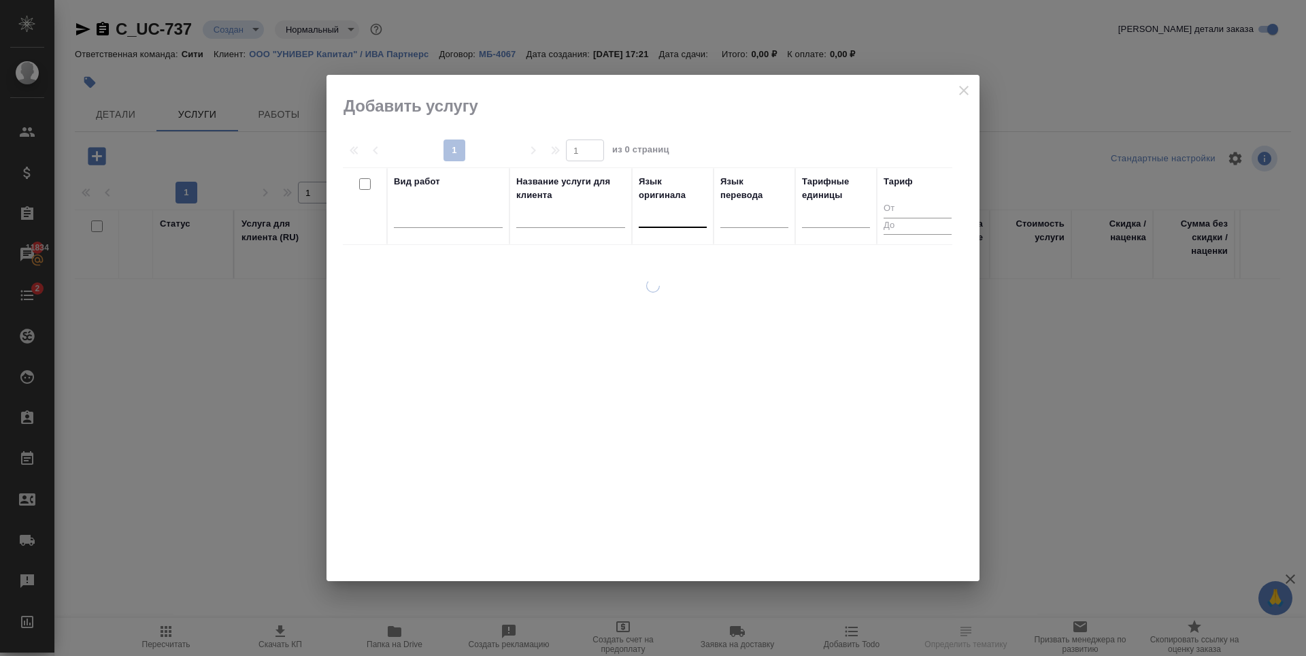
click at [657, 207] on div at bounding box center [673, 214] width 68 height 20
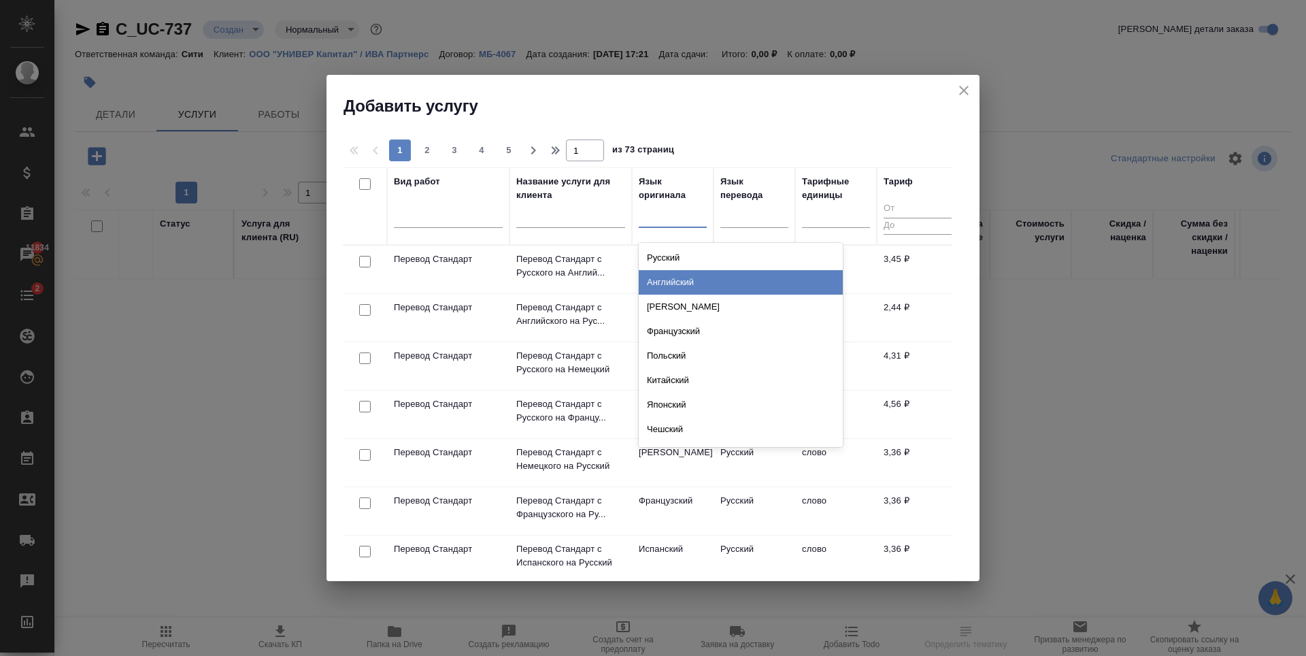
click at [670, 281] on div "Английский" at bounding box center [741, 282] width 204 height 24
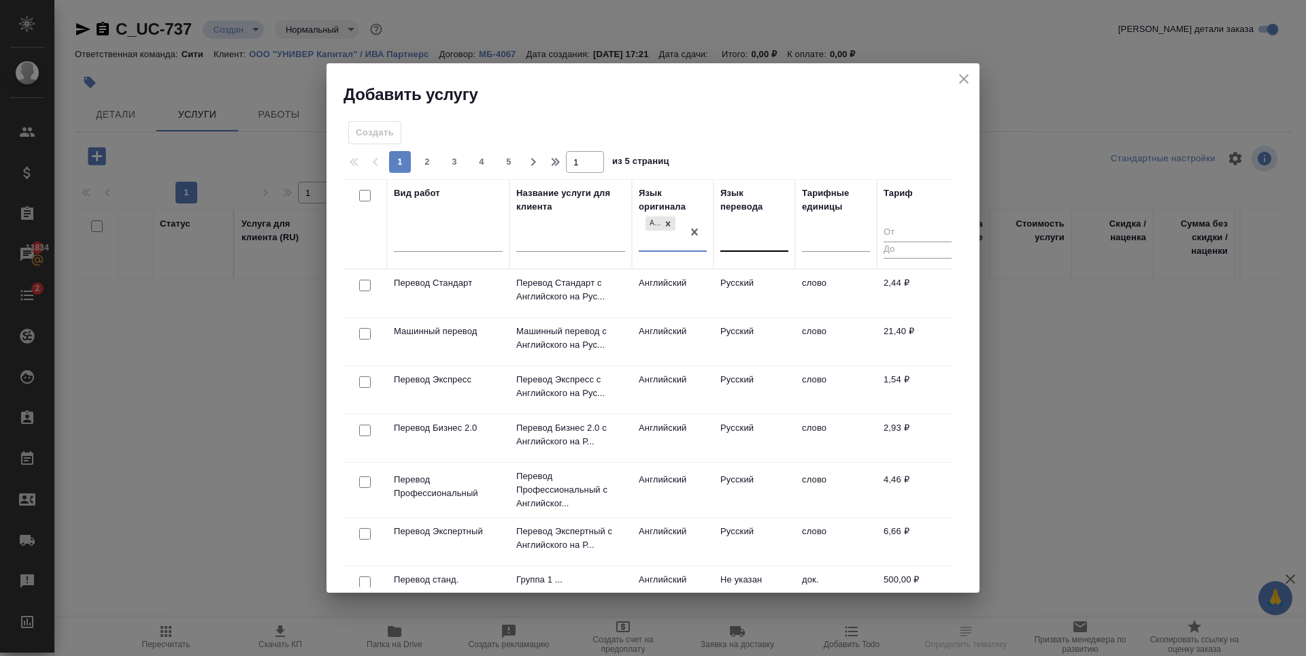
click at [737, 235] on div at bounding box center [755, 239] width 68 height 20
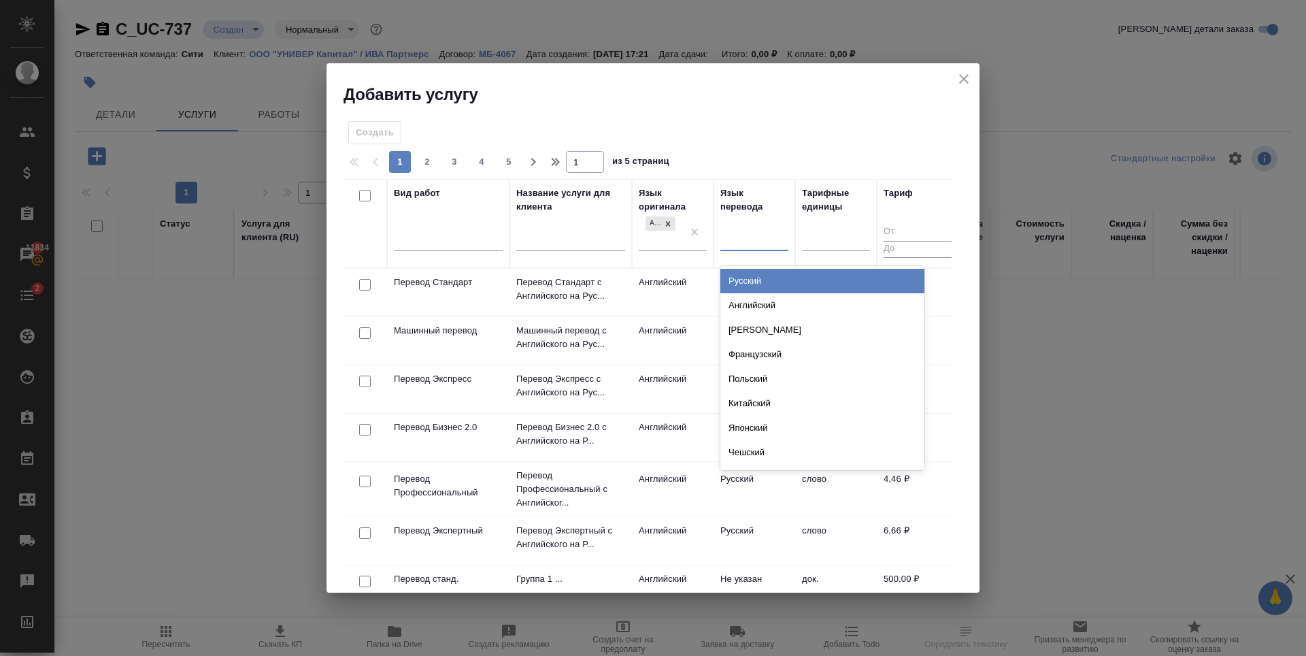
click at [737, 282] on div "Русский" at bounding box center [823, 281] width 204 height 24
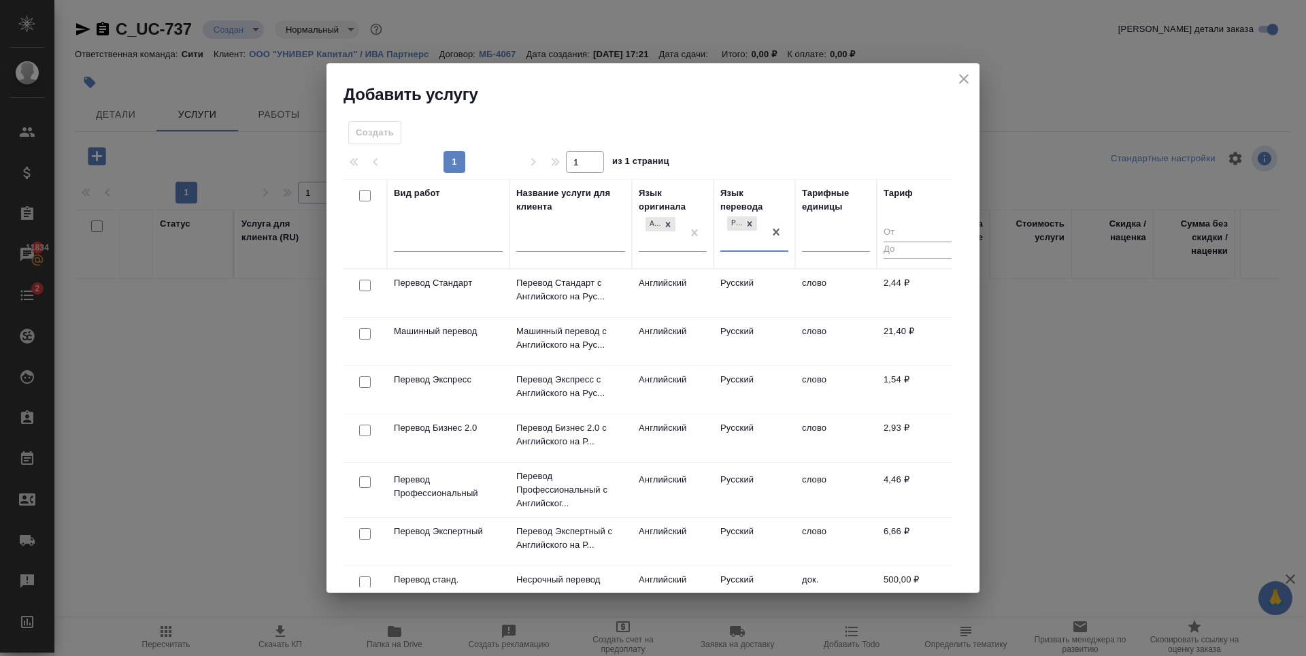
click at [367, 282] on input "checkbox" at bounding box center [365, 286] width 12 height 12
checkbox input "true"
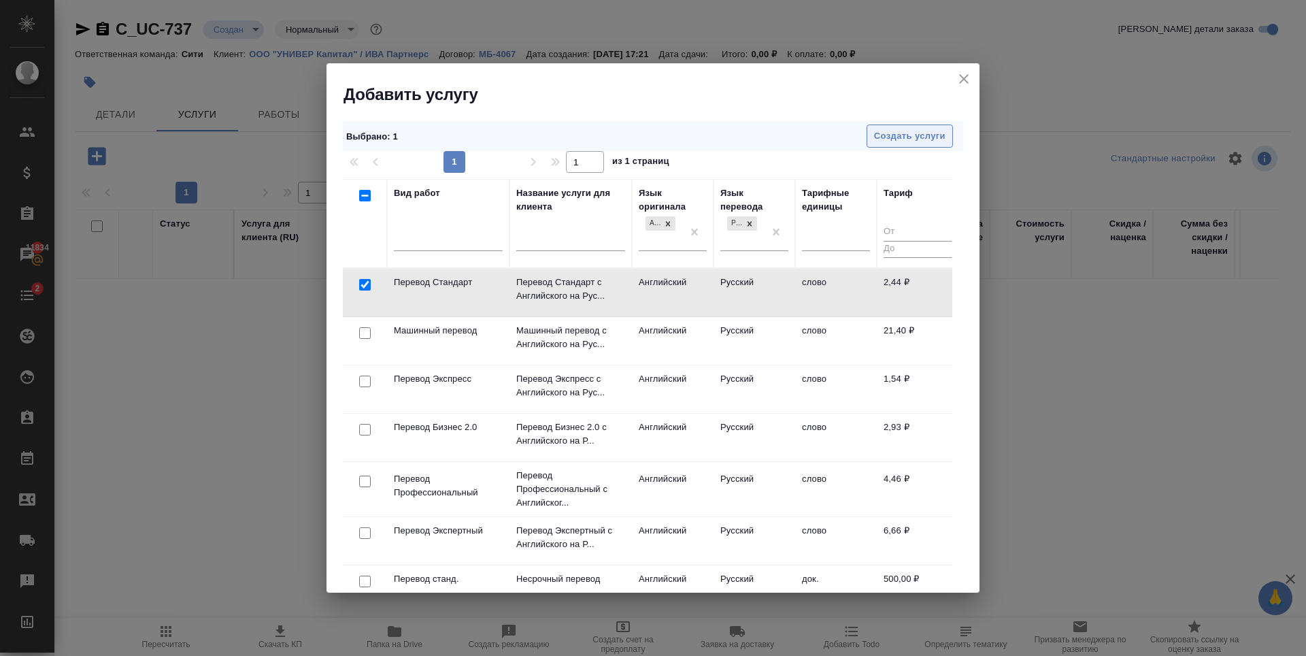
click at [917, 134] on span "Создать услуги" at bounding box center [909, 137] width 71 height 16
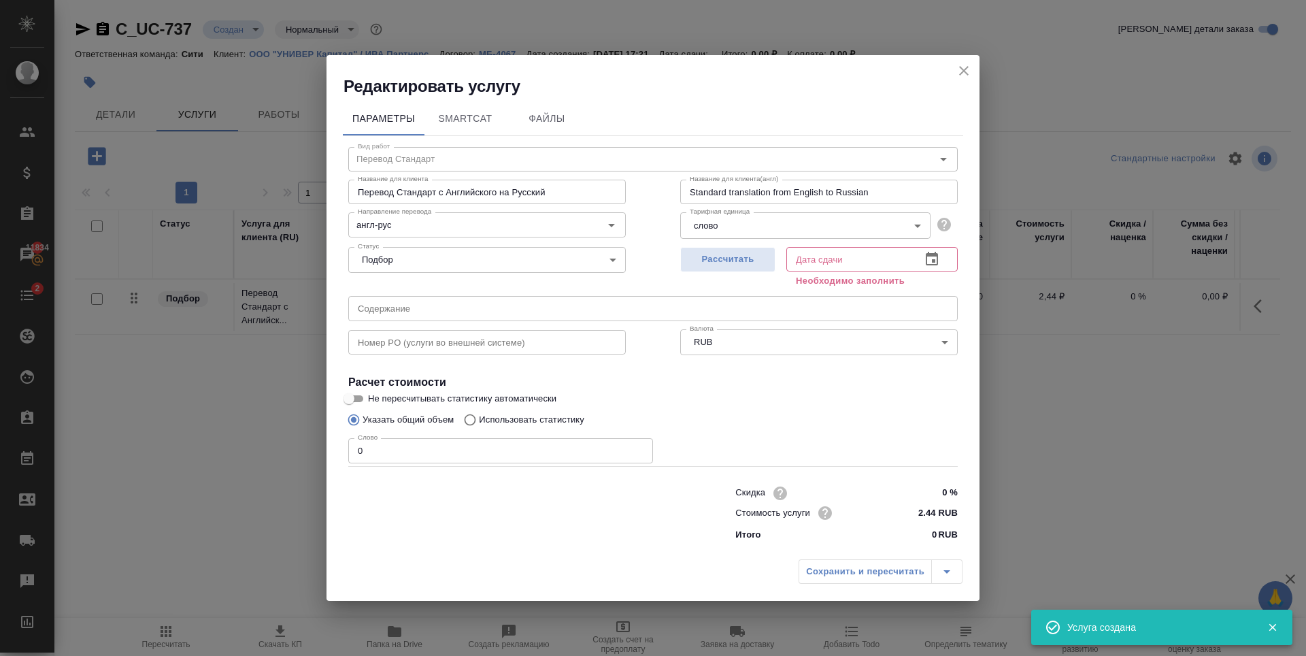
click at [578, 450] on input "0" at bounding box center [500, 450] width 305 height 24
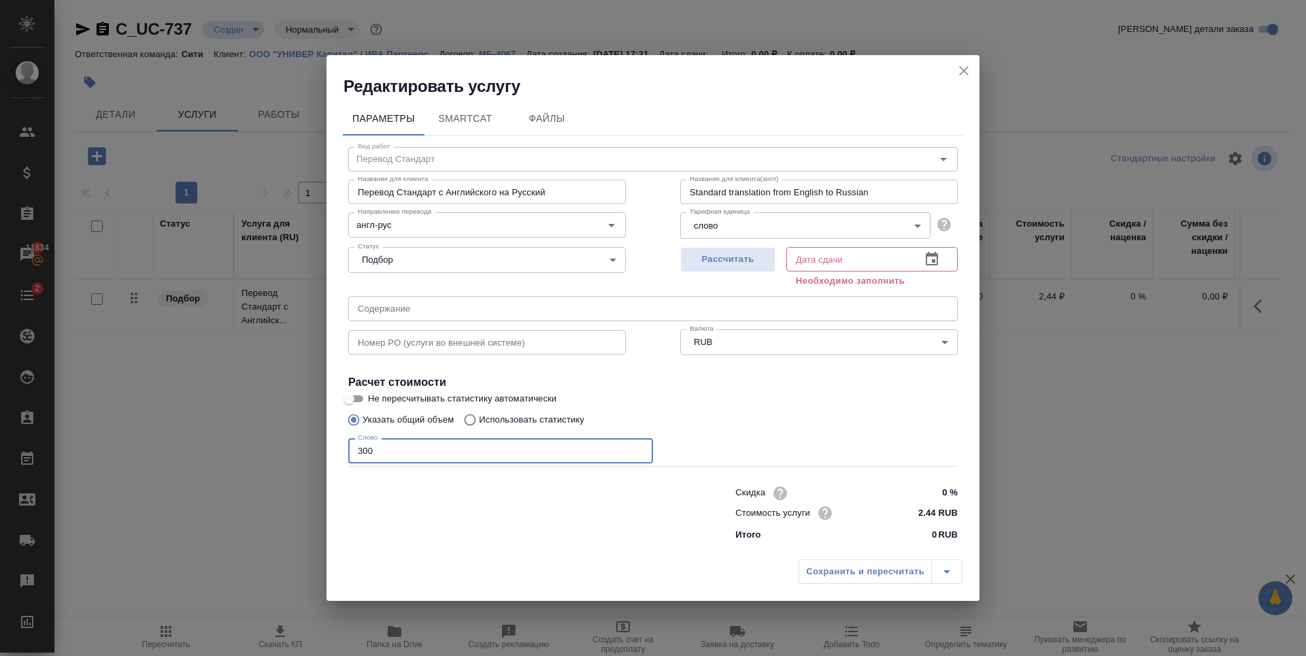
type input "300"
click at [750, 246] on div "Рассчитать" at bounding box center [727, 266] width 95 height 49
click at [751, 253] on span "Рассчитать" at bounding box center [728, 260] width 80 height 16
type input "06.10.2025 10:34"
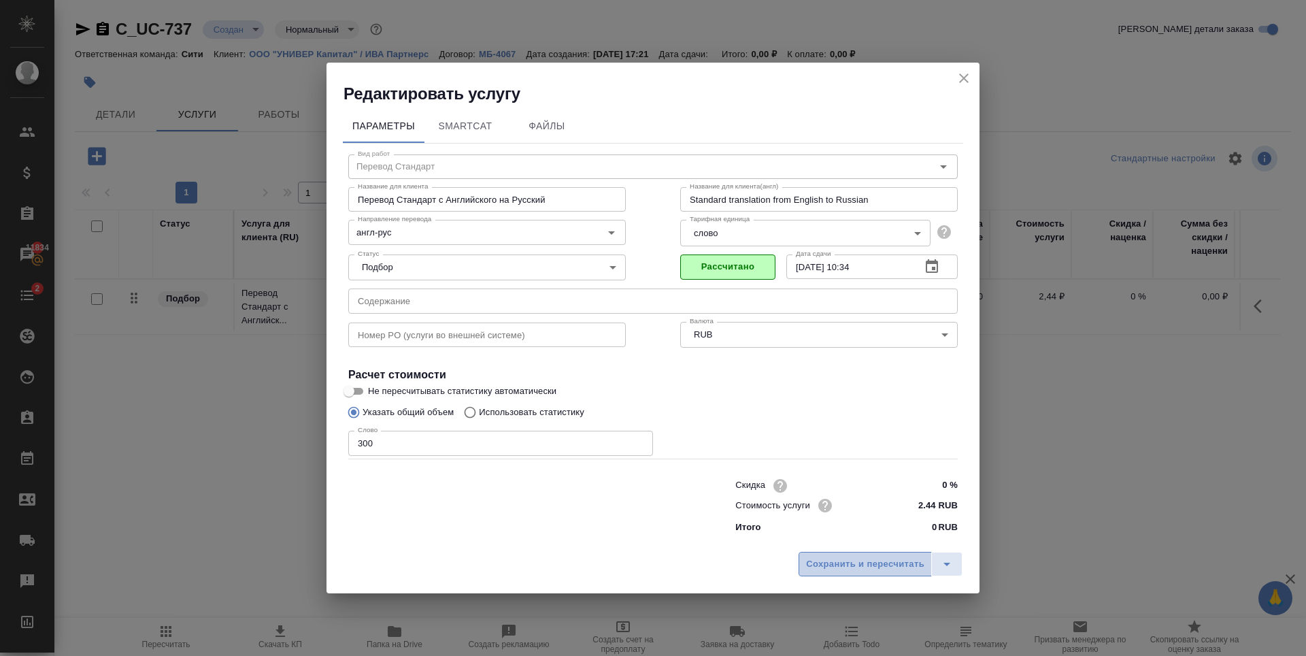
click at [850, 556] on button "Сохранить и пересчитать" at bounding box center [865, 564] width 133 height 24
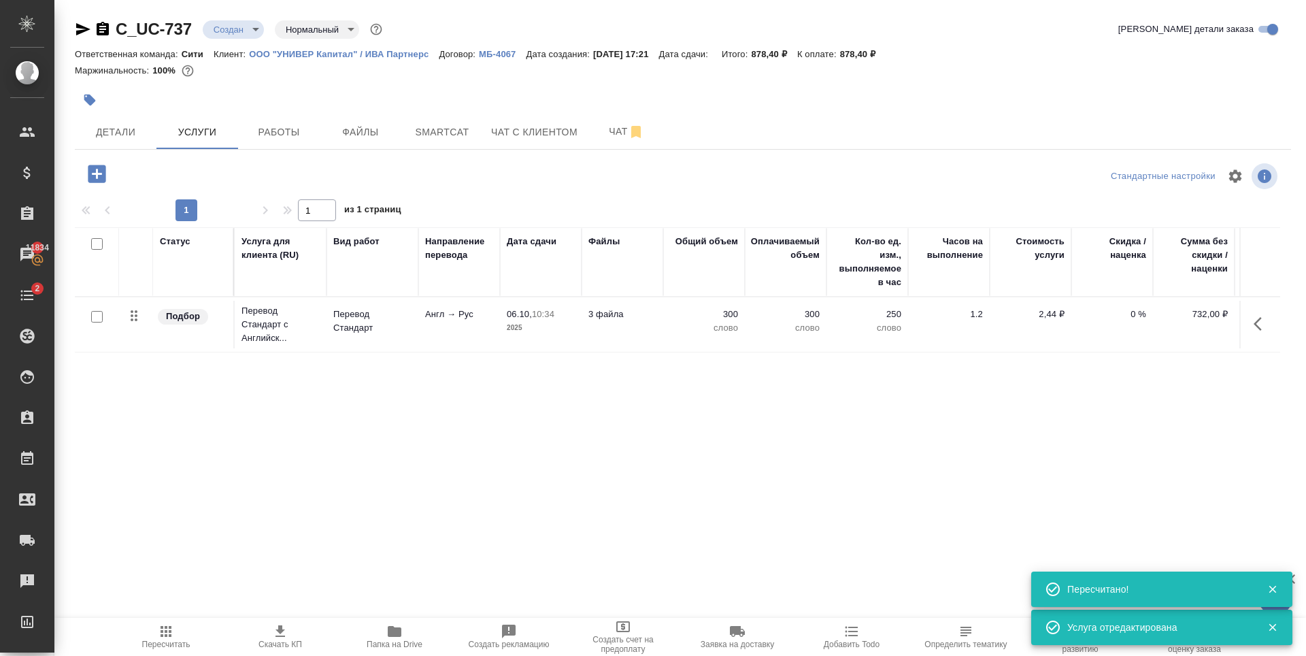
click at [95, 317] on input "checkbox" at bounding box center [97, 317] width 12 height 12
checkbox input "true"
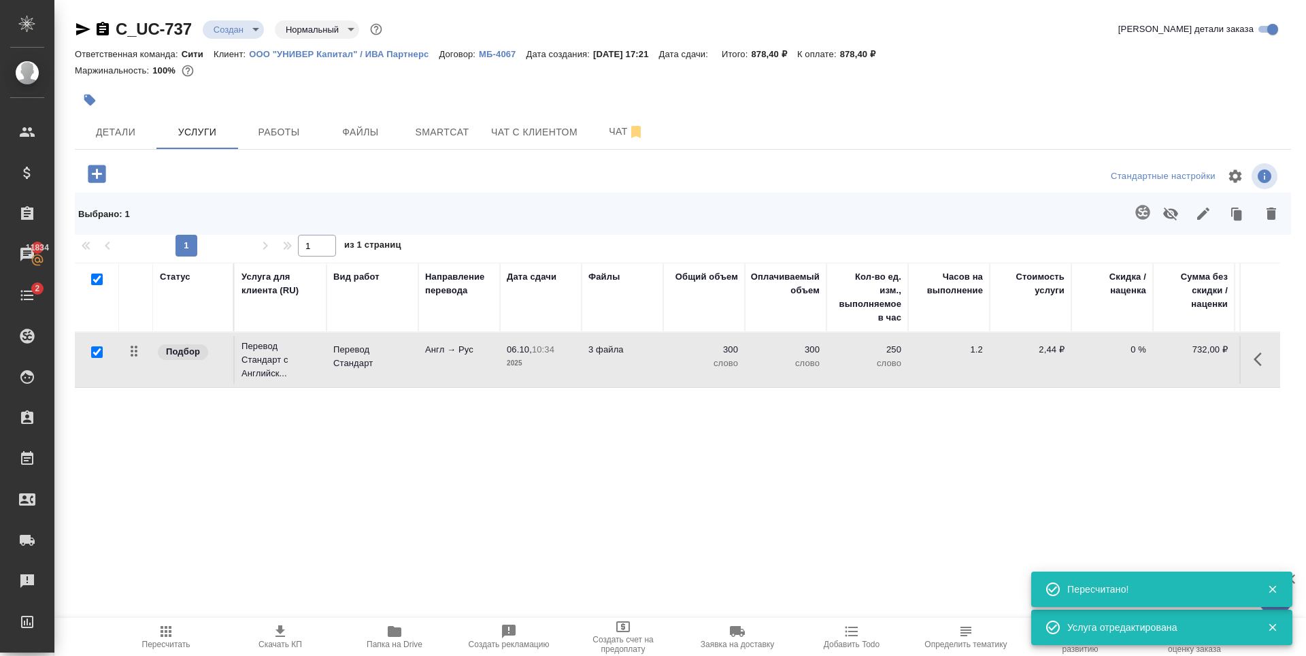
click at [1142, 212] on icon "button" at bounding box center [1143, 212] width 16 height 16
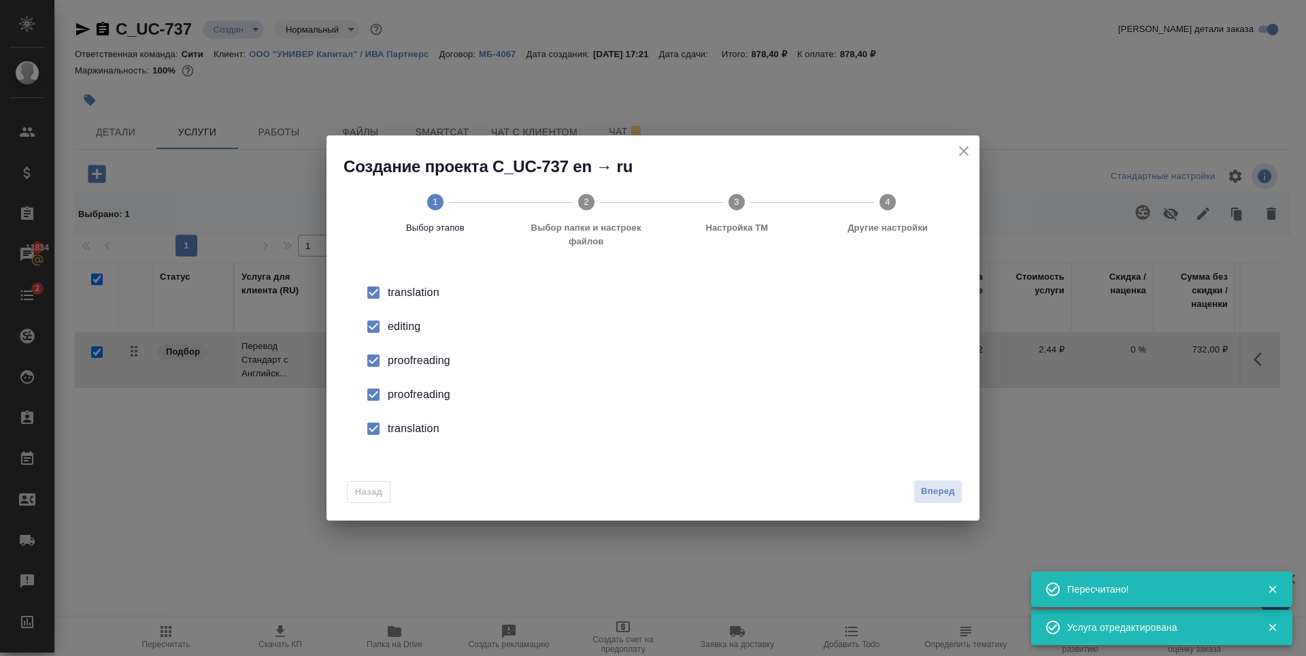
click at [958, 495] on button "Вперед" at bounding box center [938, 492] width 49 height 24
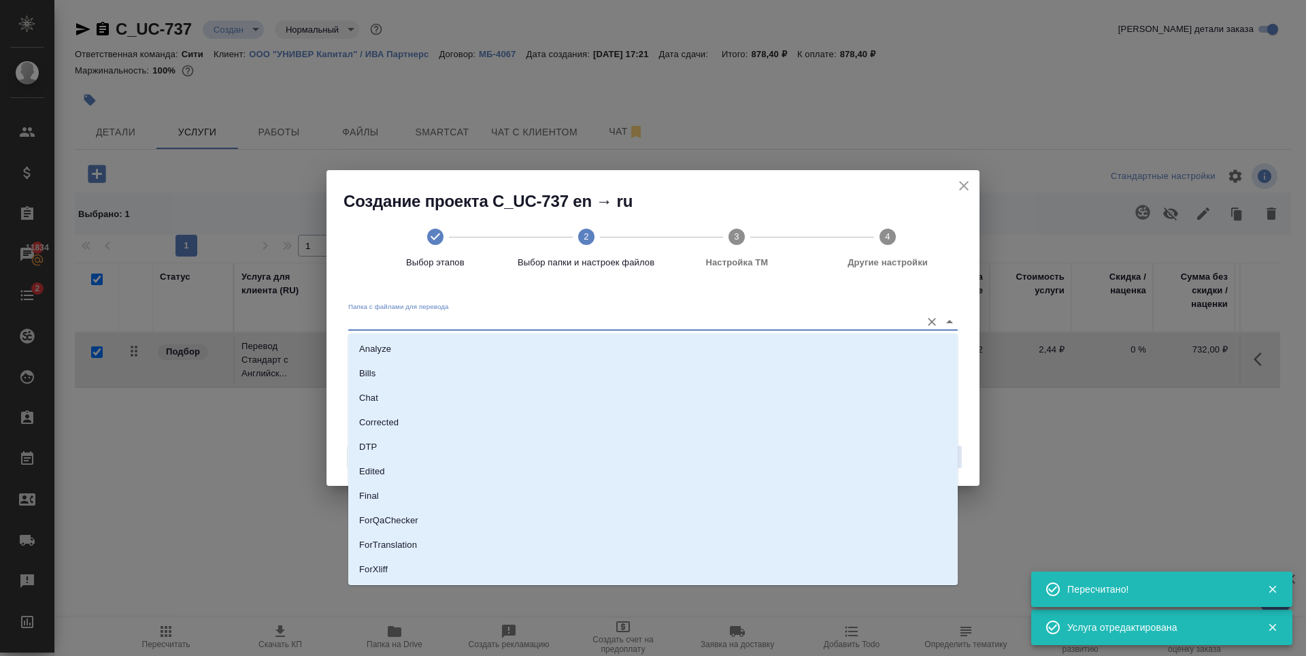
click at [415, 315] on input "Папка с файлами для перевода" at bounding box center [631, 321] width 566 height 16
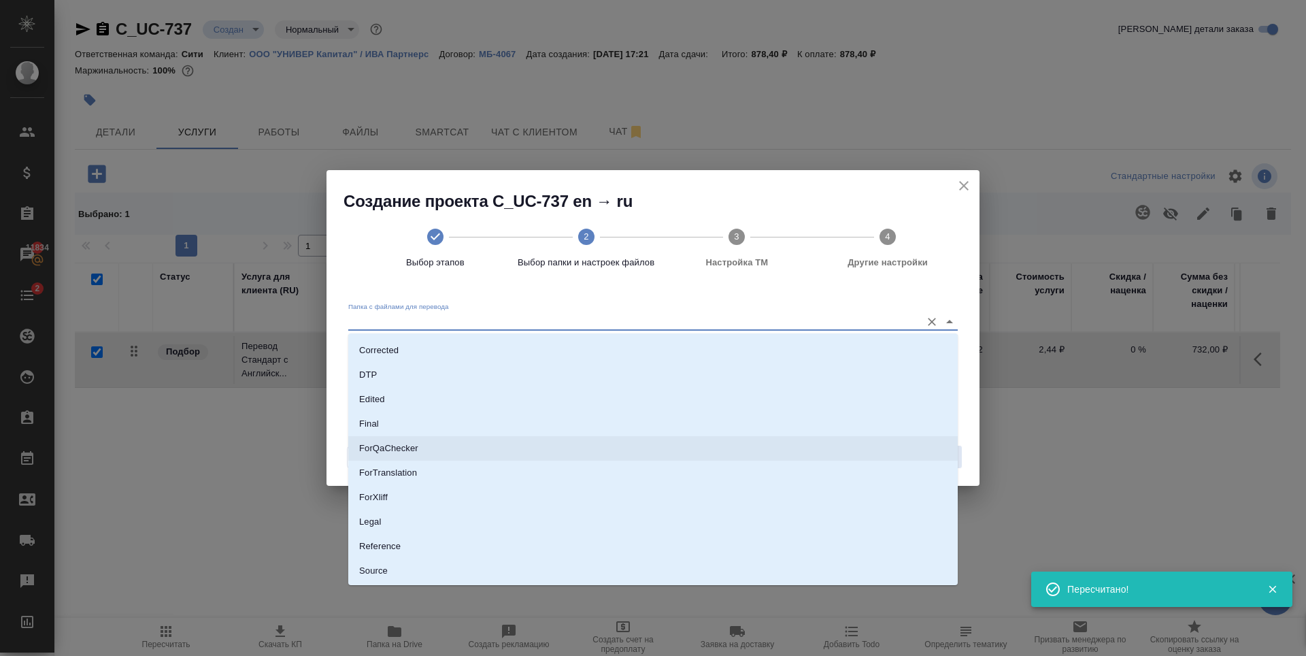
scroll to position [120, 0]
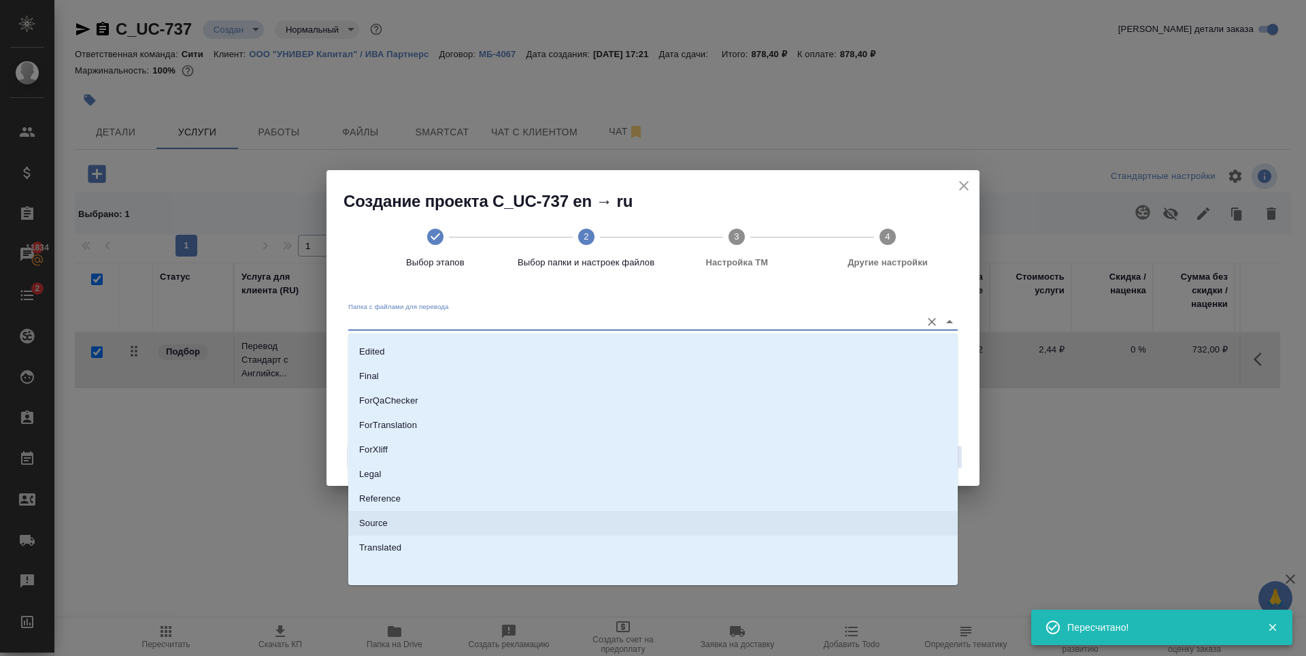
click at [402, 523] on li "Source" at bounding box center [653, 523] width 610 height 24
type input "Source"
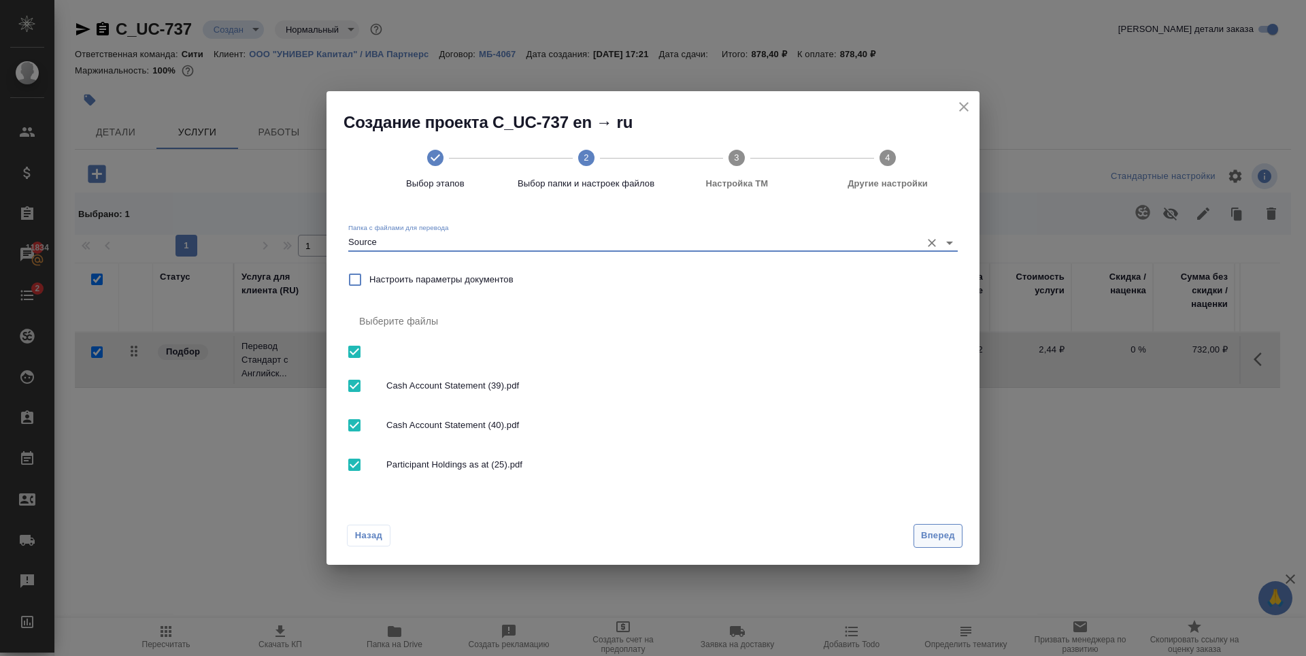
click at [944, 533] on span "Вперед" at bounding box center [938, 536] width 34 height 16
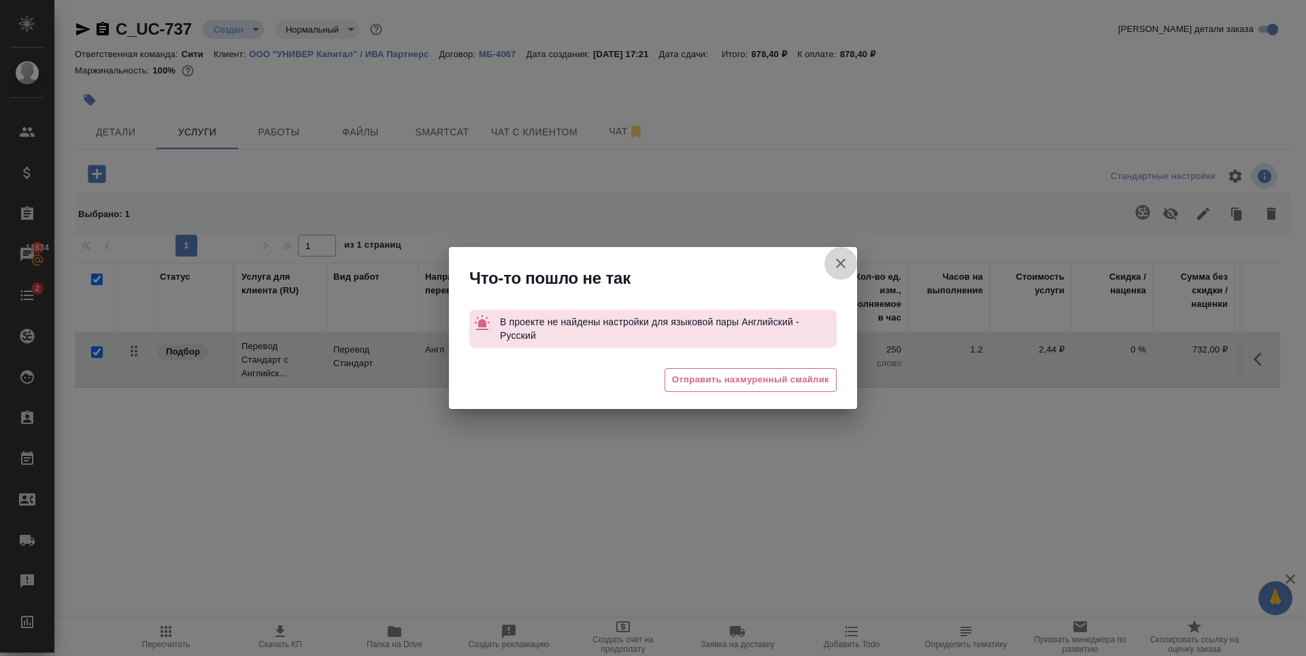
click at [845, 252] on button "[PERSON_NAME] детали заказа" at bounding box center [841, 263] width 33 height 33
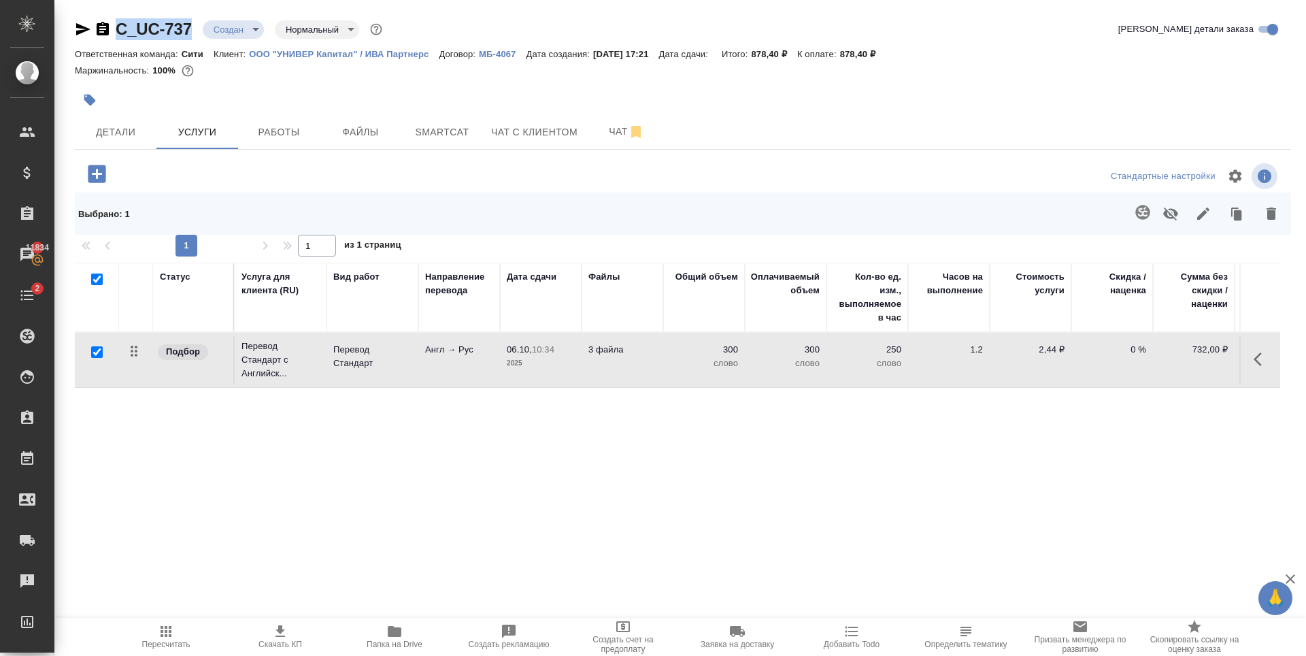
drag, startPoint x: 161, startPoint y: 31, endPoint x: 112, endPoint y: 28, distance: 49.7
click at [112, 28] on div "C_UC-737 Создан new Нормальный normal" at bounding box center [230, 29] width 310 height 22
copy link "C_UC-737"
click at [428, 133] on span "Smartcat" at bounding box center [442, 132] width 65 height 17
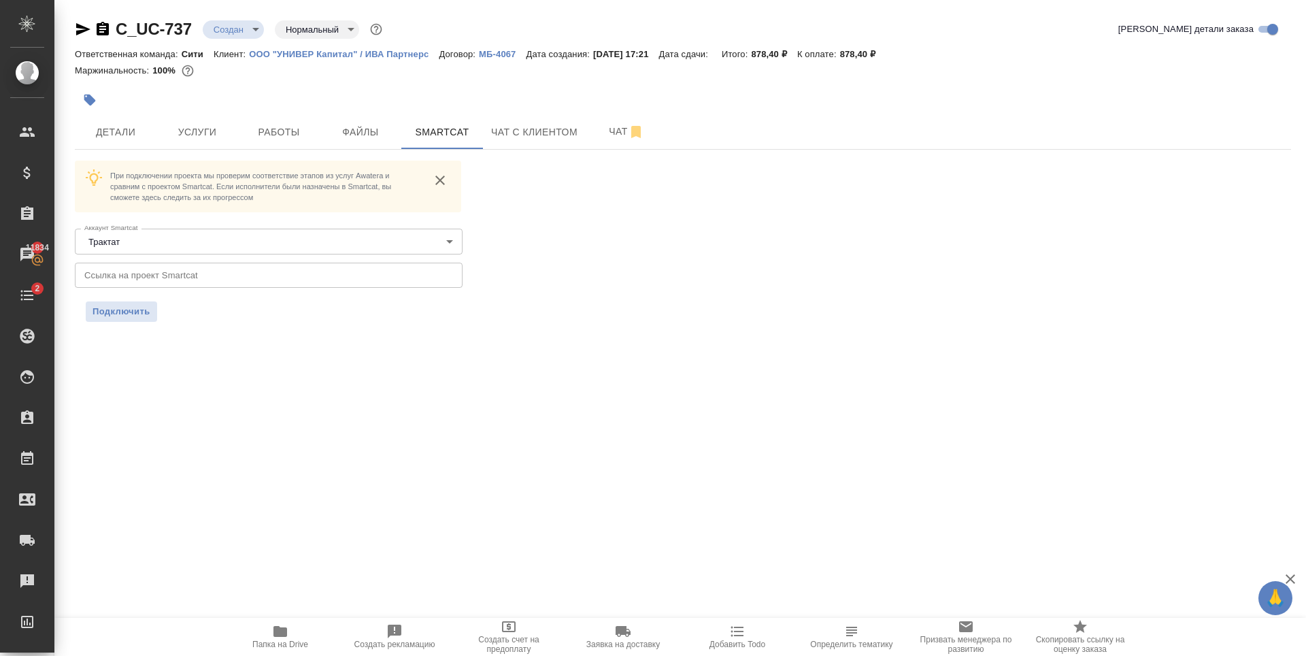
click at [273, 274] on input "text" at bounding box center [269, 275] width 388 height 24
drag, startPoint x: 414, startPoint y: 276, endPoint x: 368, endPoint y: 274, distance: 46.3
click at [368, 274] on input "https://smartcat.com/projects/501483fe-6fe3-491a-b88d-ff0235bc6a31/statistics" at bounding box center [269, 275] width 388 height 24
click at [342, 317] on div "Подключить" at bounding box center [269, 311] width 366 height 20
click at [126, 308] on span "Подключить" at bounding box center [122, 312] width 58 height 14
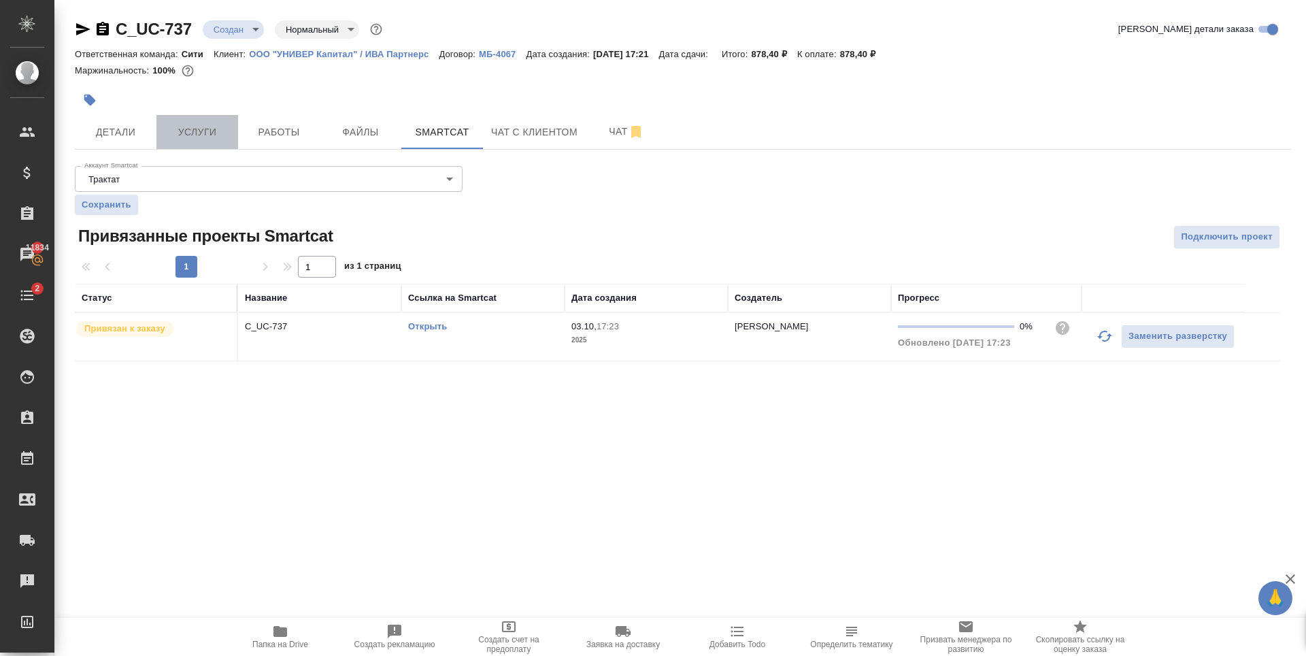
click at [211, 131] on span "Услуги" at bounding box center [197, 132] width 65 height 17
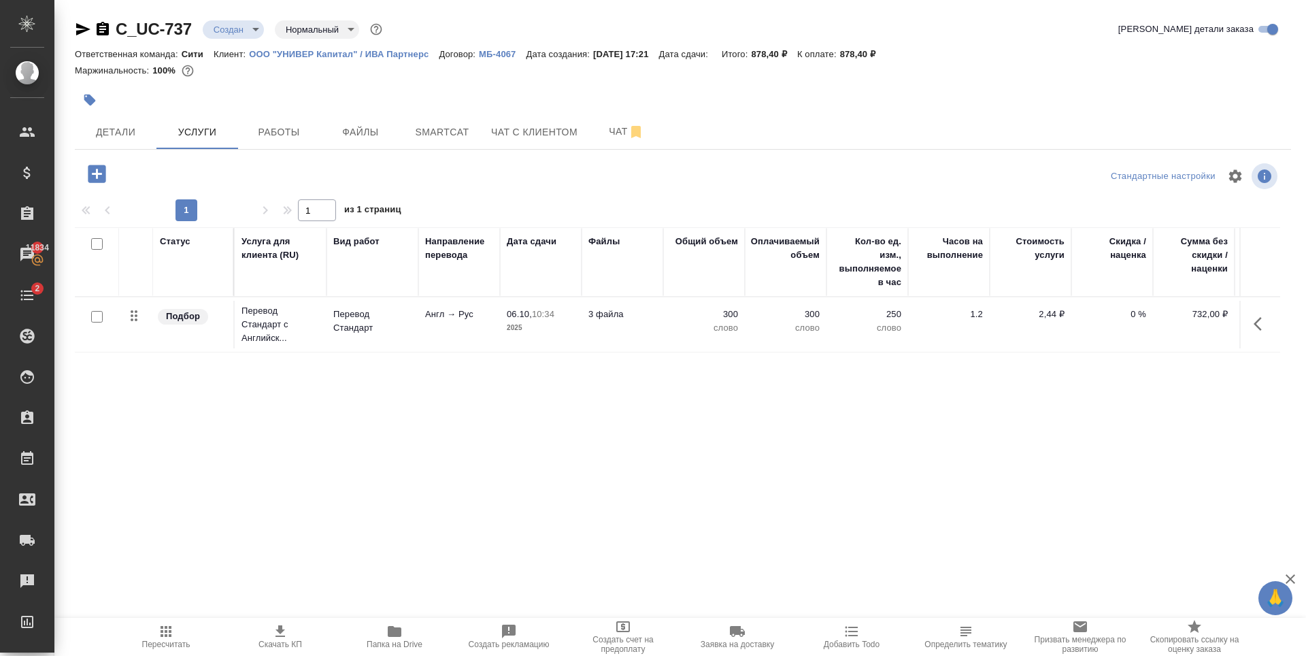
click at [95, 168] on icon "button" at bounding box center [97, 174] width 18 height 18
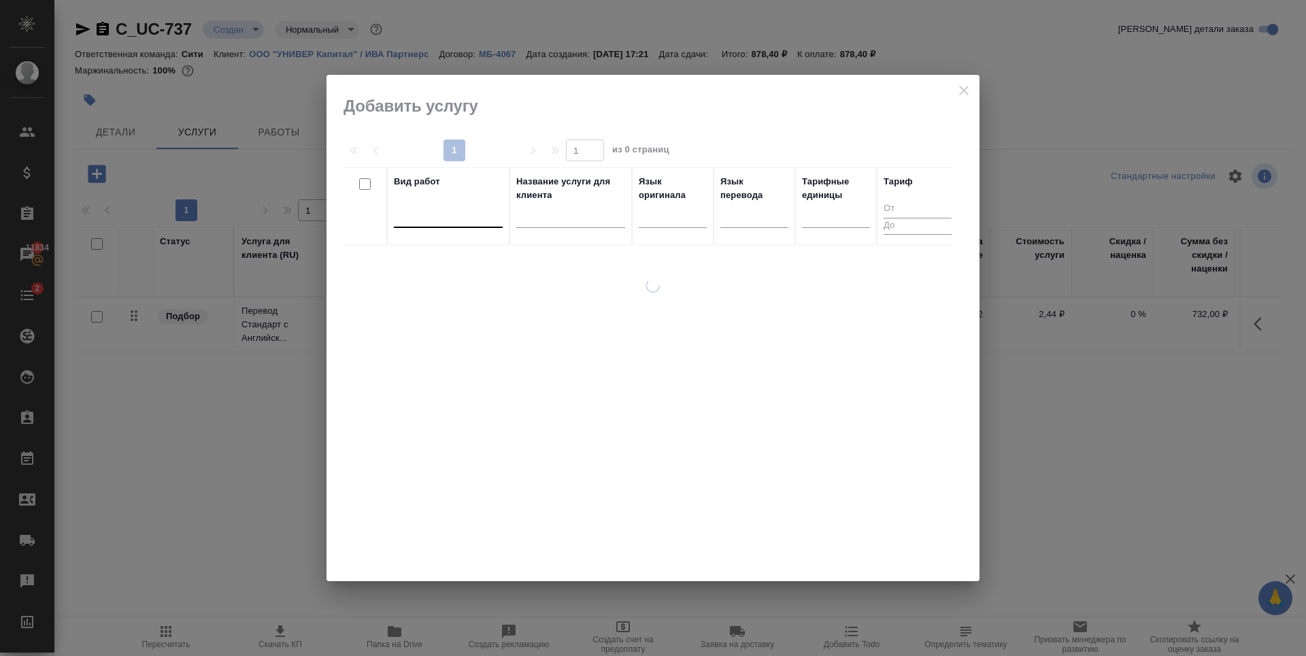
click at [430, 213] on div at bounding box center [448, 214] width 109 height 20
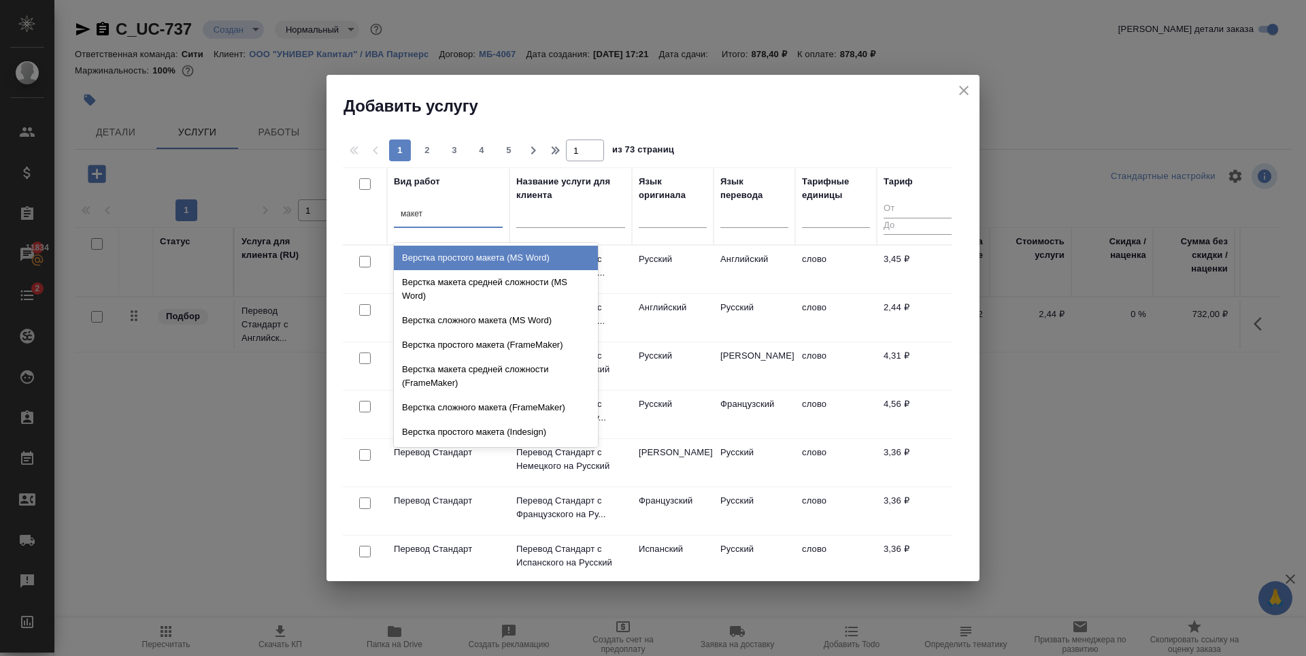
type input "макета"
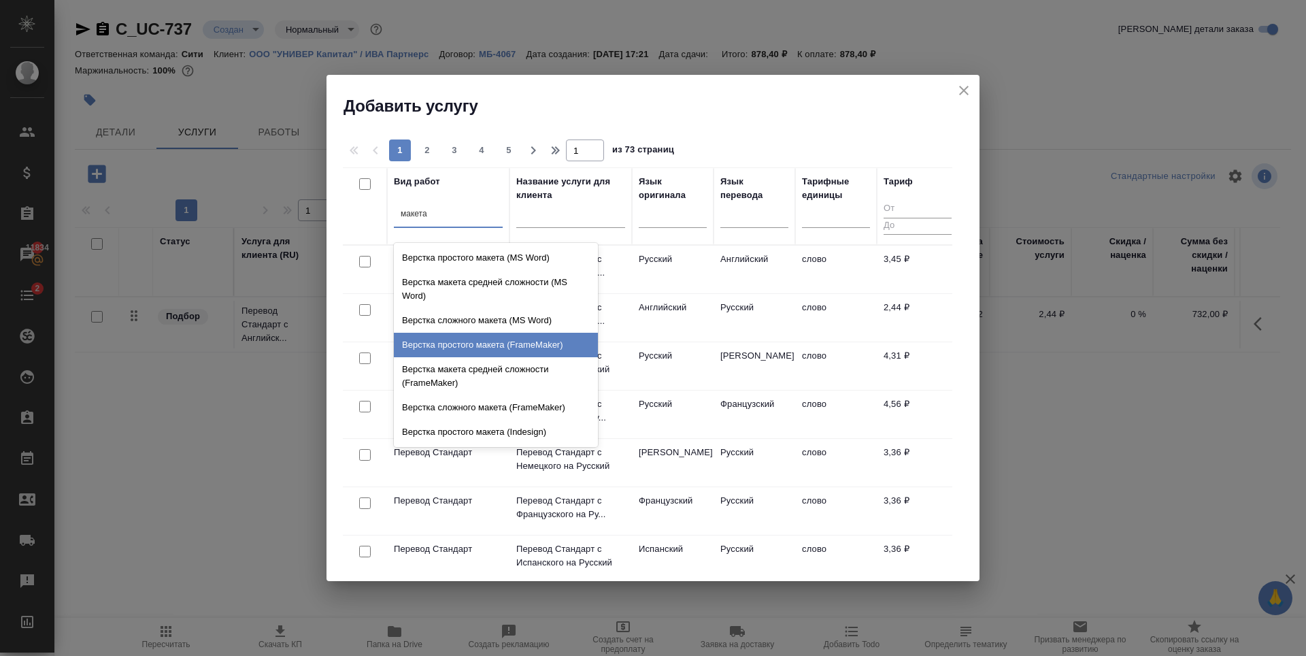
scroll to position [484, 0]
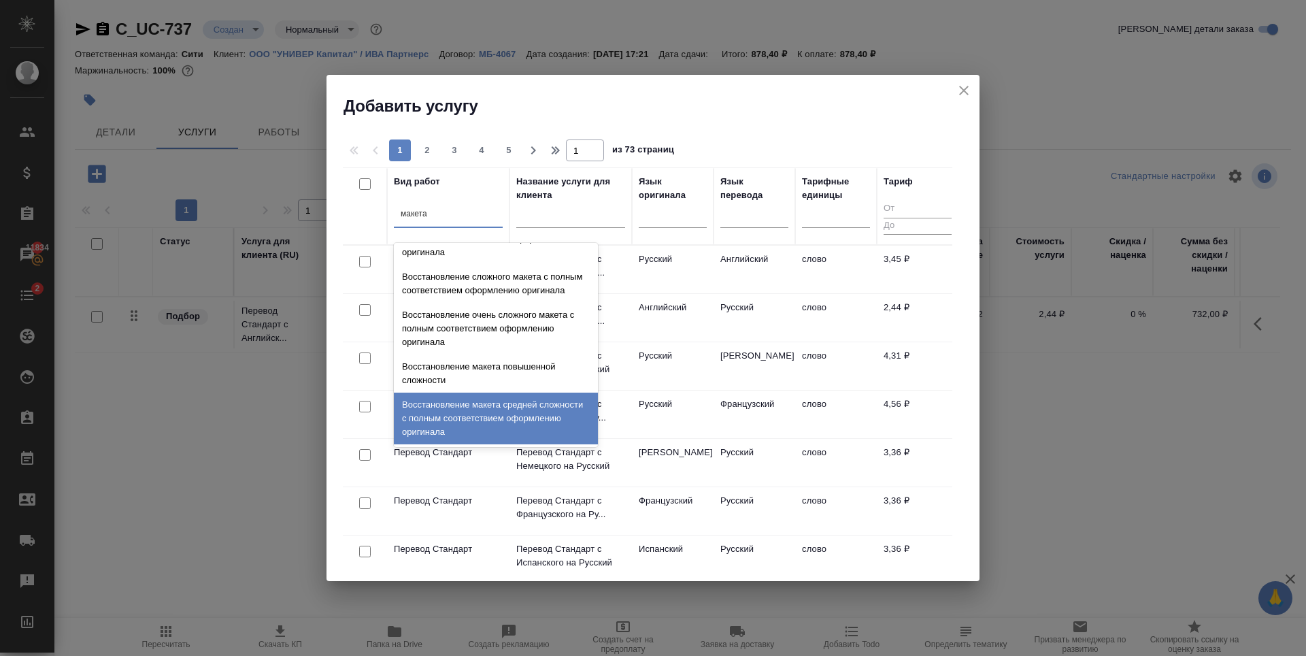
click at [449, 422] on div "Восстановление макета средней сложности с полным соответствием оформлению ориги…" at bounding box center [496, 419] width 204 height 52
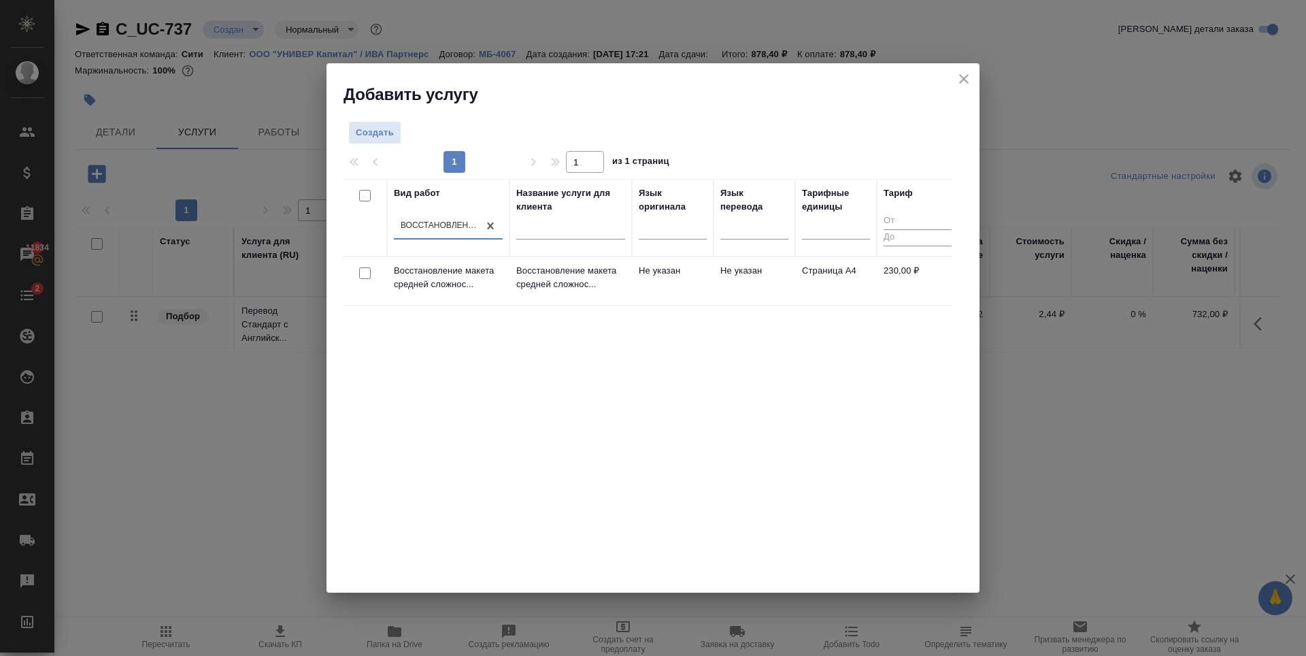
click at [365, 276] on input "checkbox" at bounding box center [365, 273] width 12 height 12
checkbox input "true"
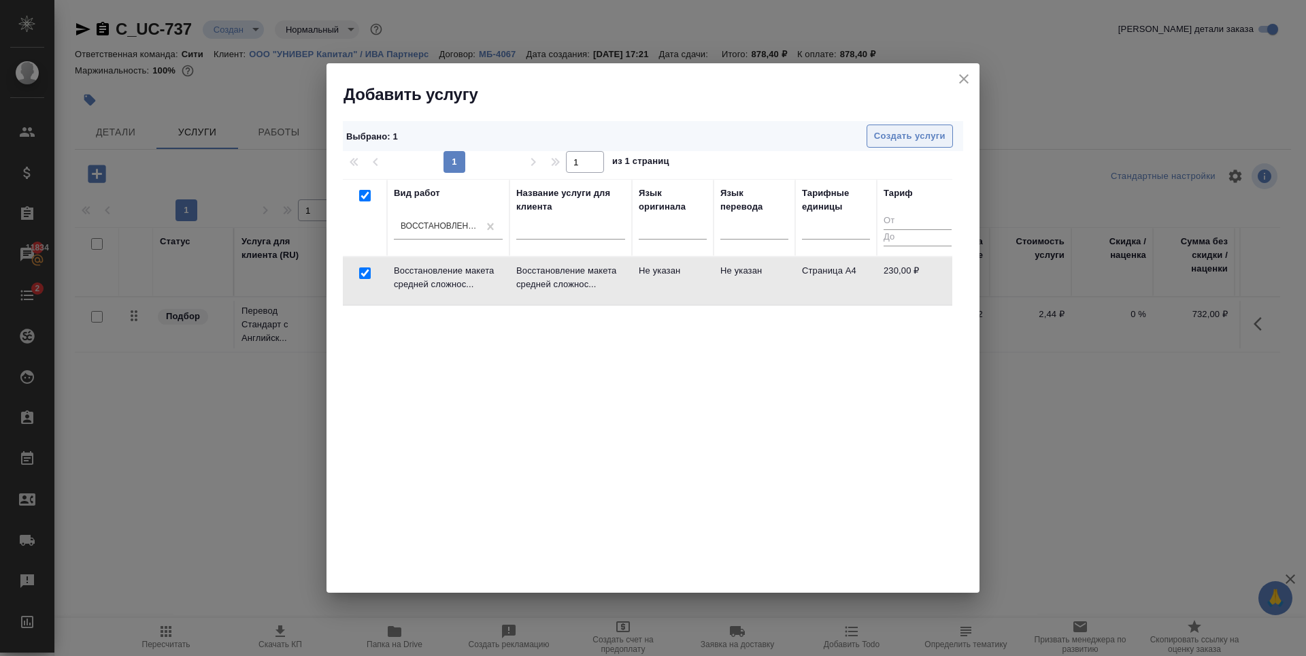
click at [923, 135] on span "Создать услуги" at bounding box center [909, 137] width 71 height 16
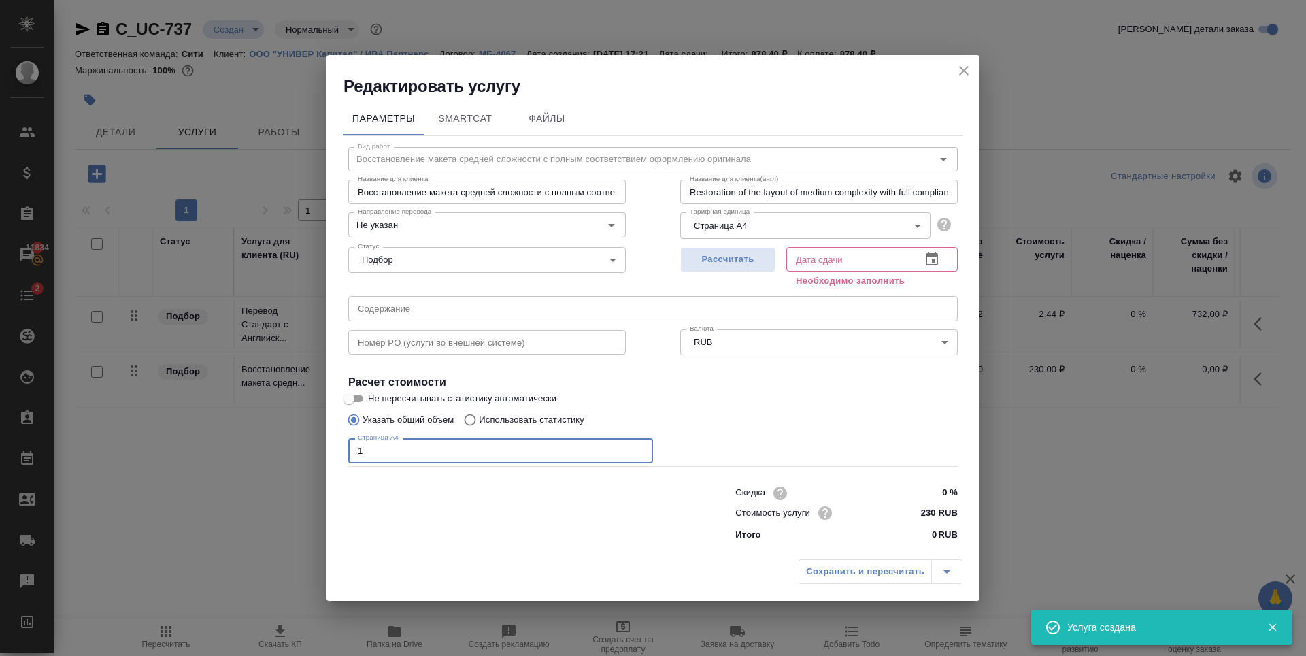
click at [638, 447] on input "1" at bounding box center [500, 450] width 305 height 24
click at [638, 447] on input "2" at bounding box center [500, 450] width 305 height 24
type input "3"
click at [638, 447] on input "3" at bounding box center [500, 450] width 305 height 24
click at [745, 263] on span "Рассчитать" at bounding box center [728, 260] width 80 height 16
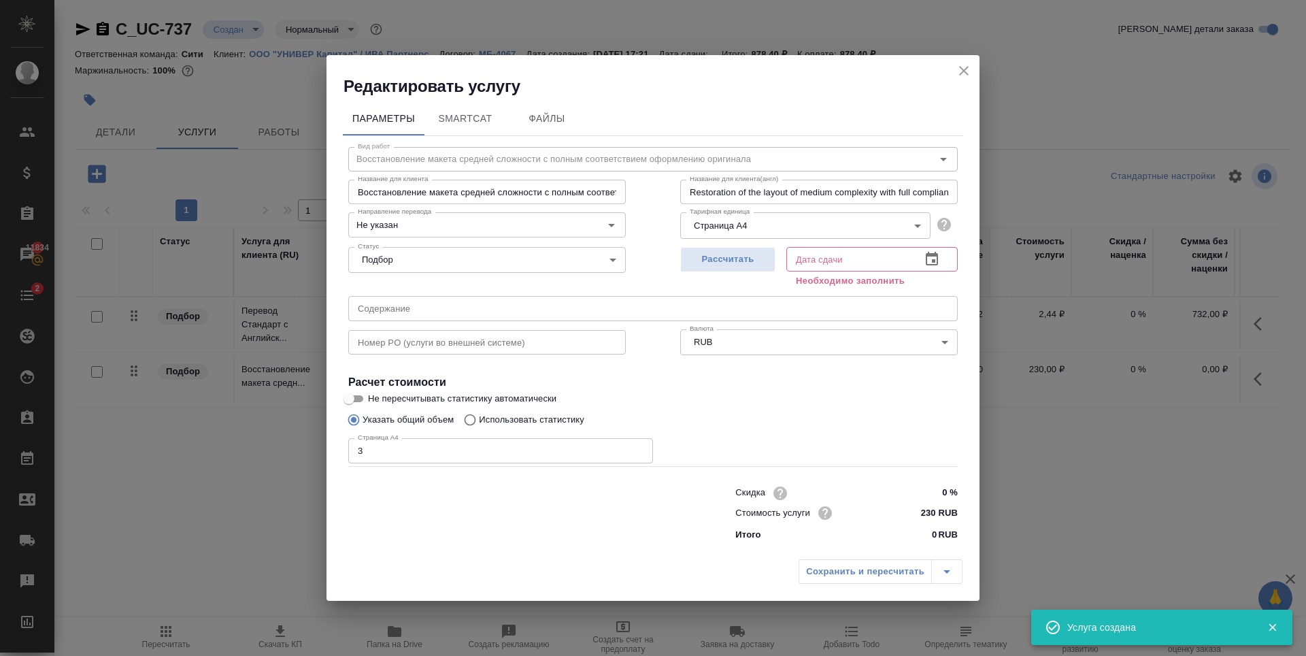
type input "03.10.2025 17:41"
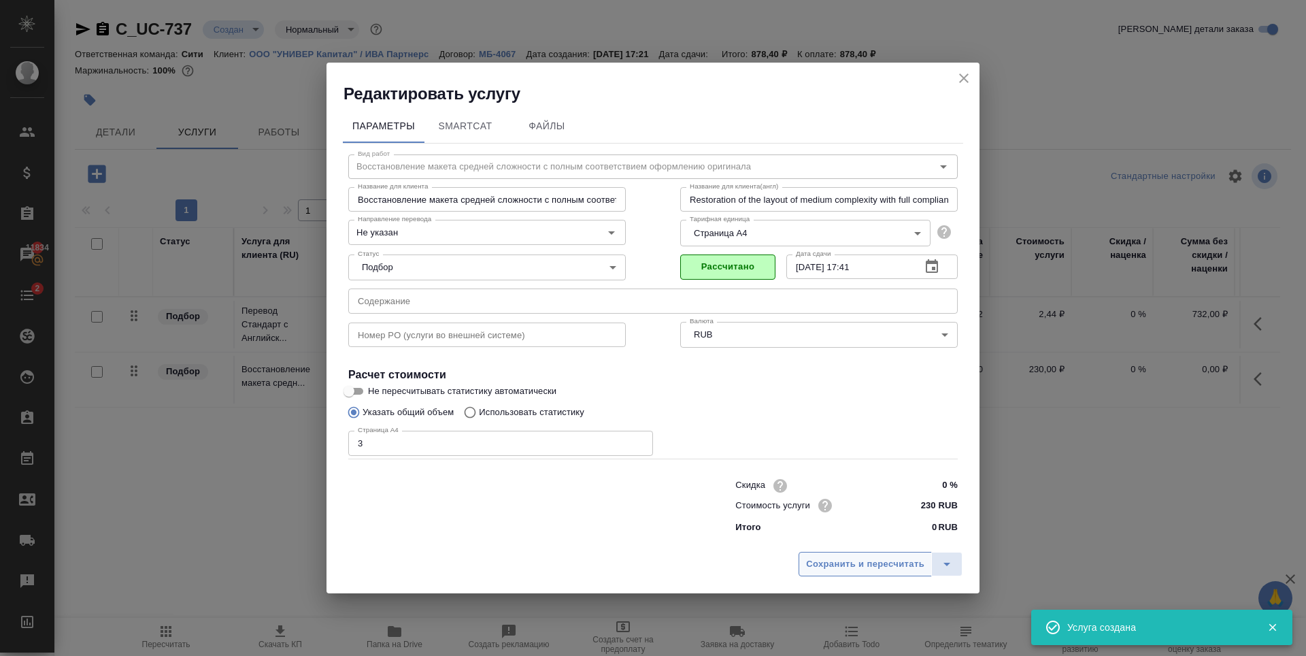
click at [868, 569] on span "Сохранить и пересчитать" at bounding box center [865, 565] width 118 height 16
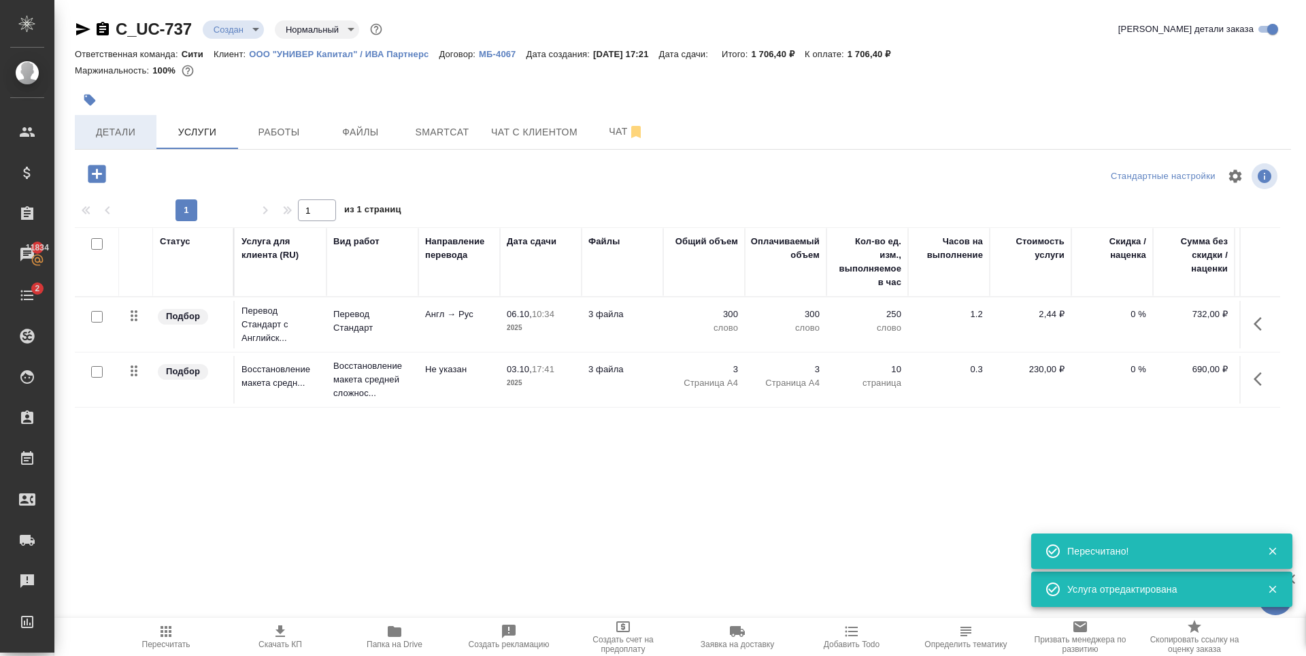
click at [123, 129] on span "Детали" at bounding box center [115, 132] width 65 height 17
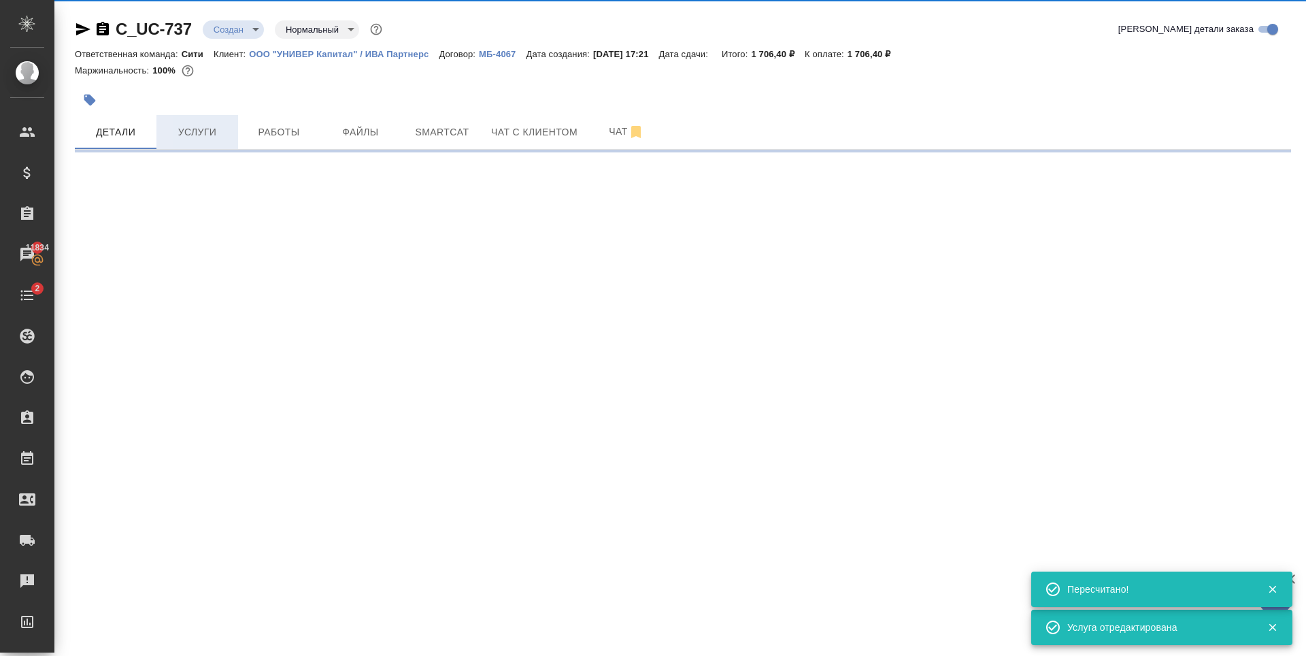
select select "RU"
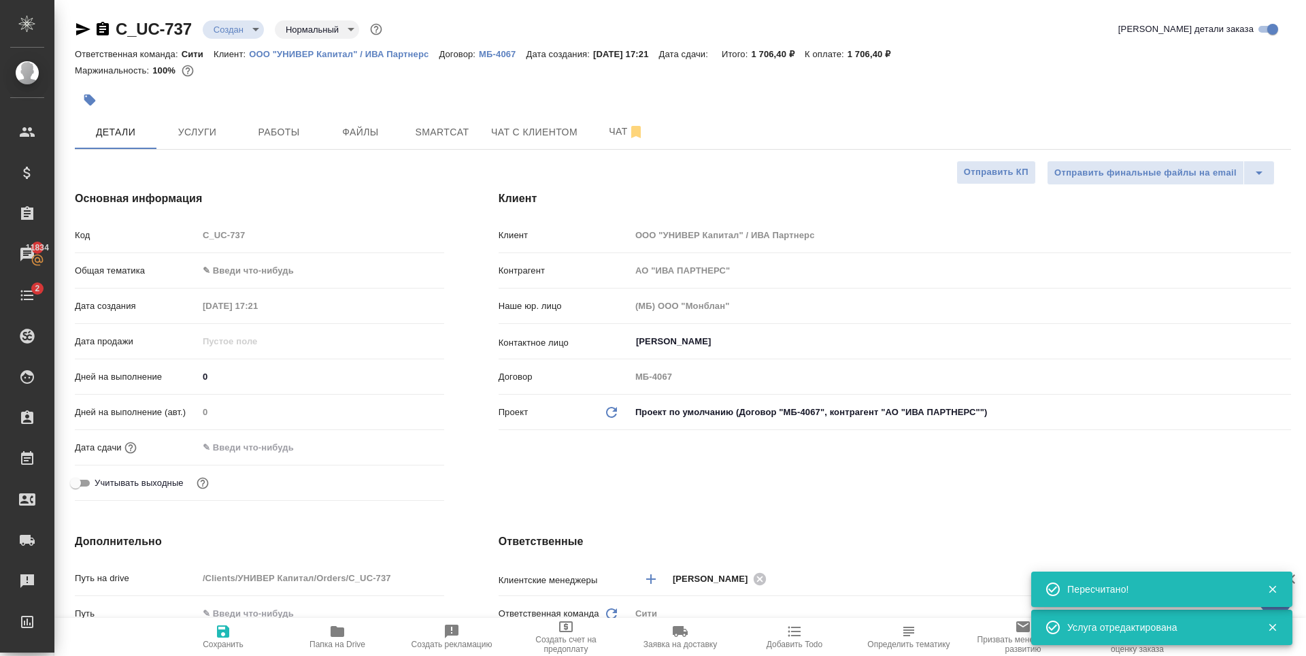
type textarea "x"
click at [294, 269] on body "🙏 .cls-1 fill:#fff; AWATERA Zaytseva Svetlana Клиенты Спецификации Заказы 11834…" at bounding box center [653, 328] width 1306 height 656
click at [272, 404] on li "Юридическая/Финансовая" at bounding box center [319, 402] width 244 height 22
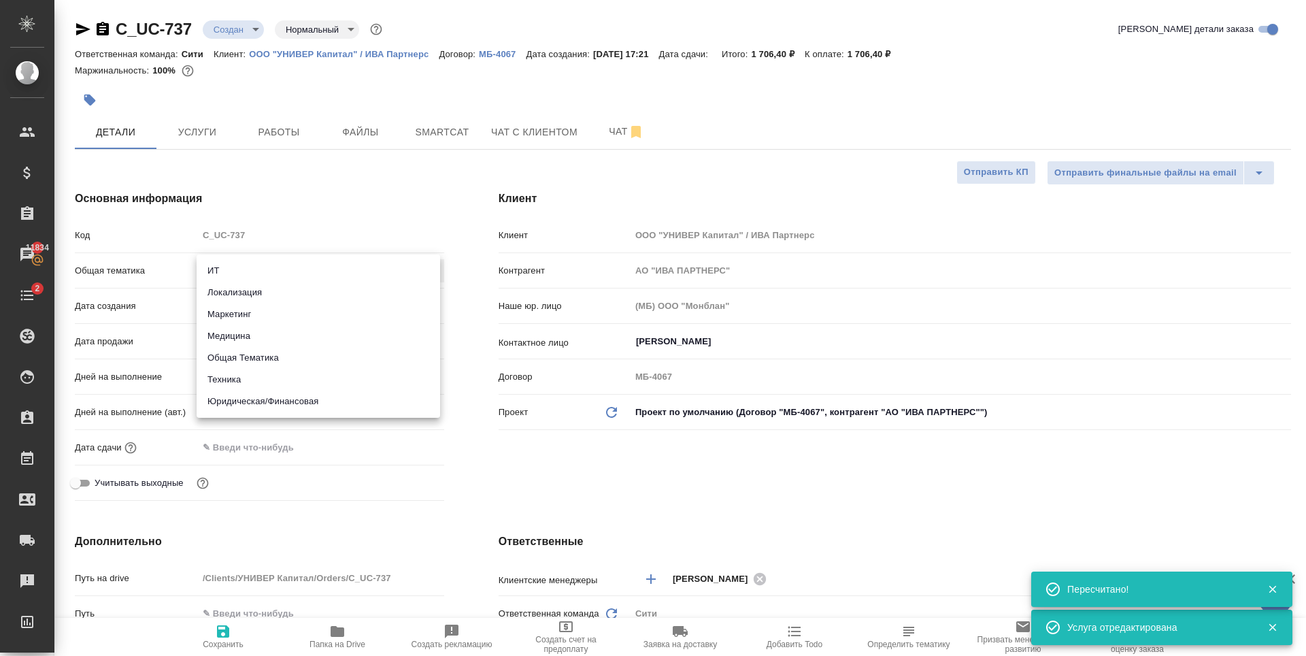
type input "yr-fn"
type textarea "x"
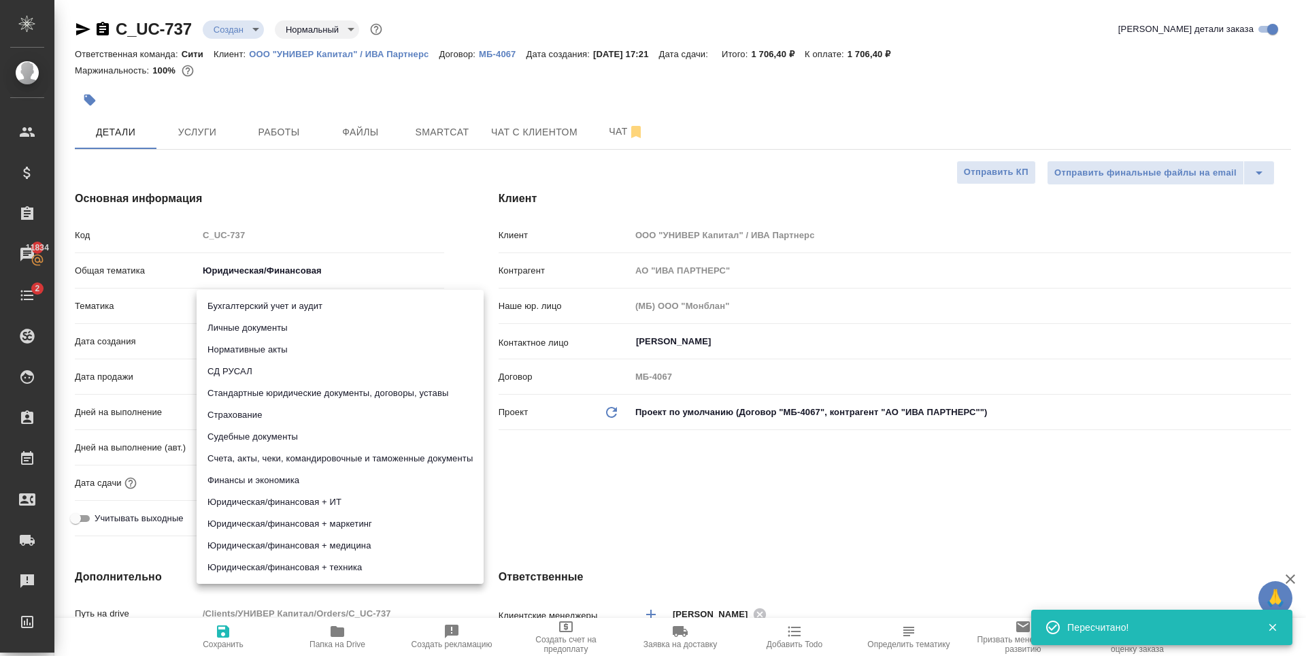
click at [256, 304] on body "🙏 .cls-1 fill:#fff; AWATERA Zaytseva Svetlana Клиенты Спецификации Заказы 11834…" at bounding box center [653, 328] width 1306 height 656
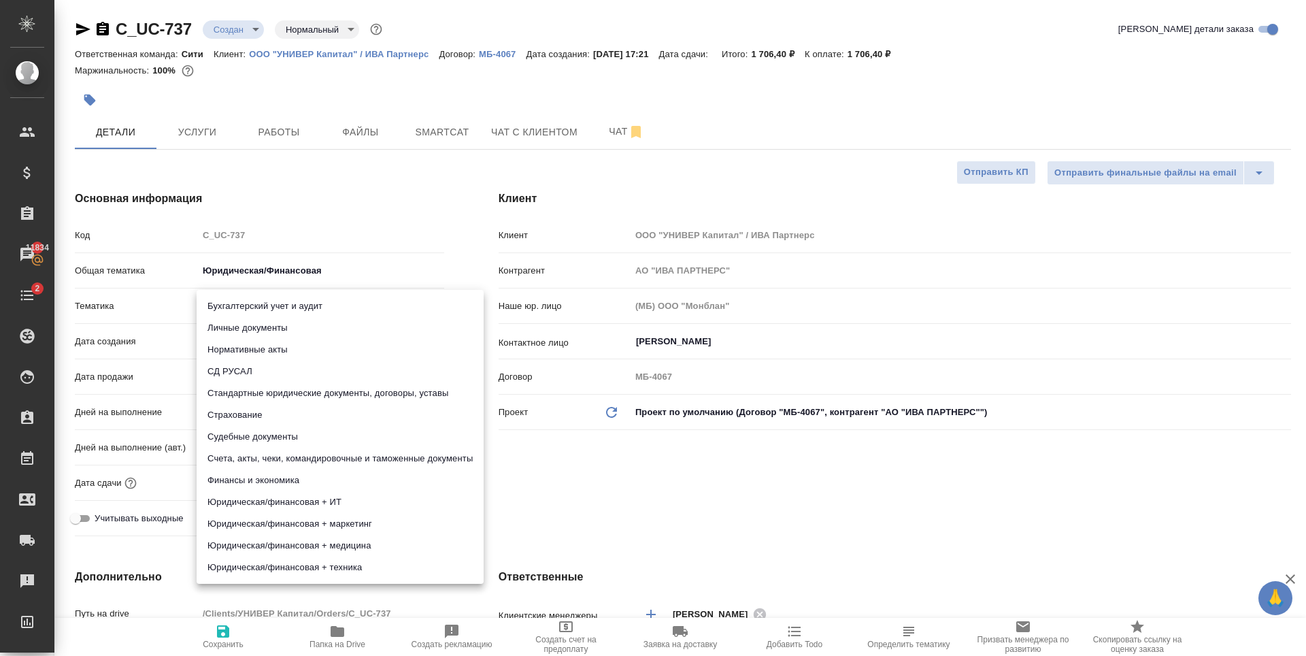
click at [273, 480] on li "Финансы и экономика" at bounding box center [340, 481] width 287 height 22
type textarea "x"
type input "5a8b8b956a9677013d343d3b"
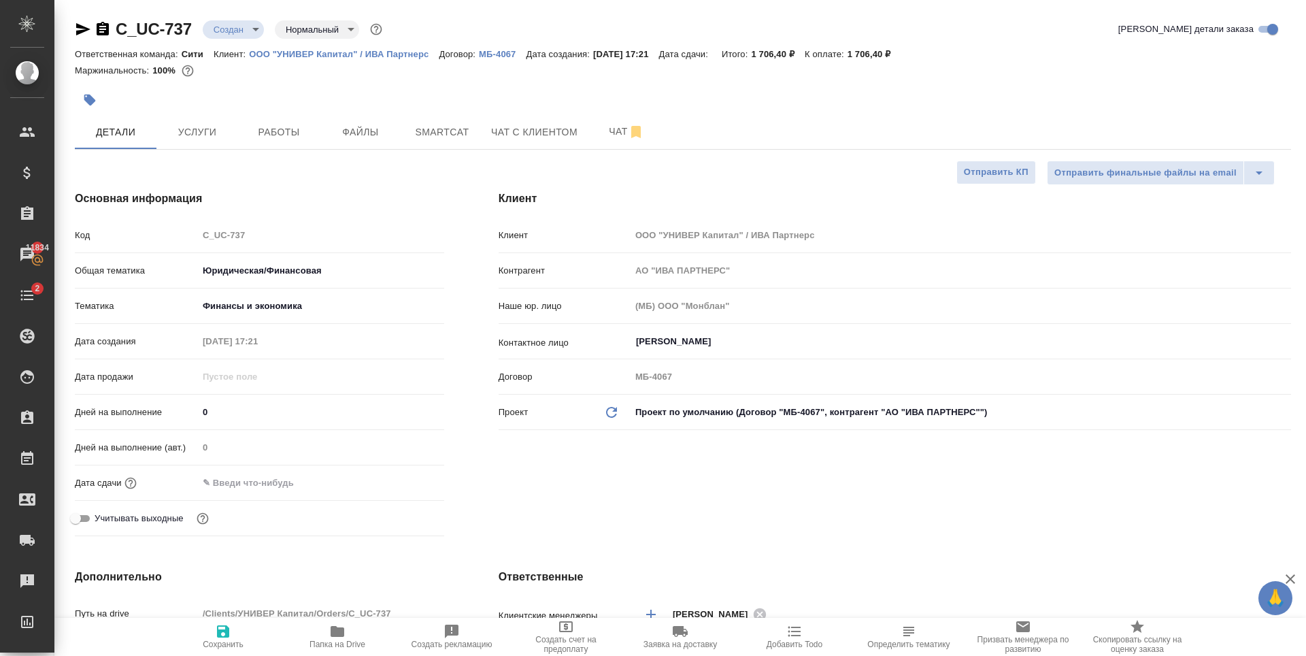
click at [218, 628] on icon "button" at bounding box center [223, 631] width 12 height 12
type textarea "x"
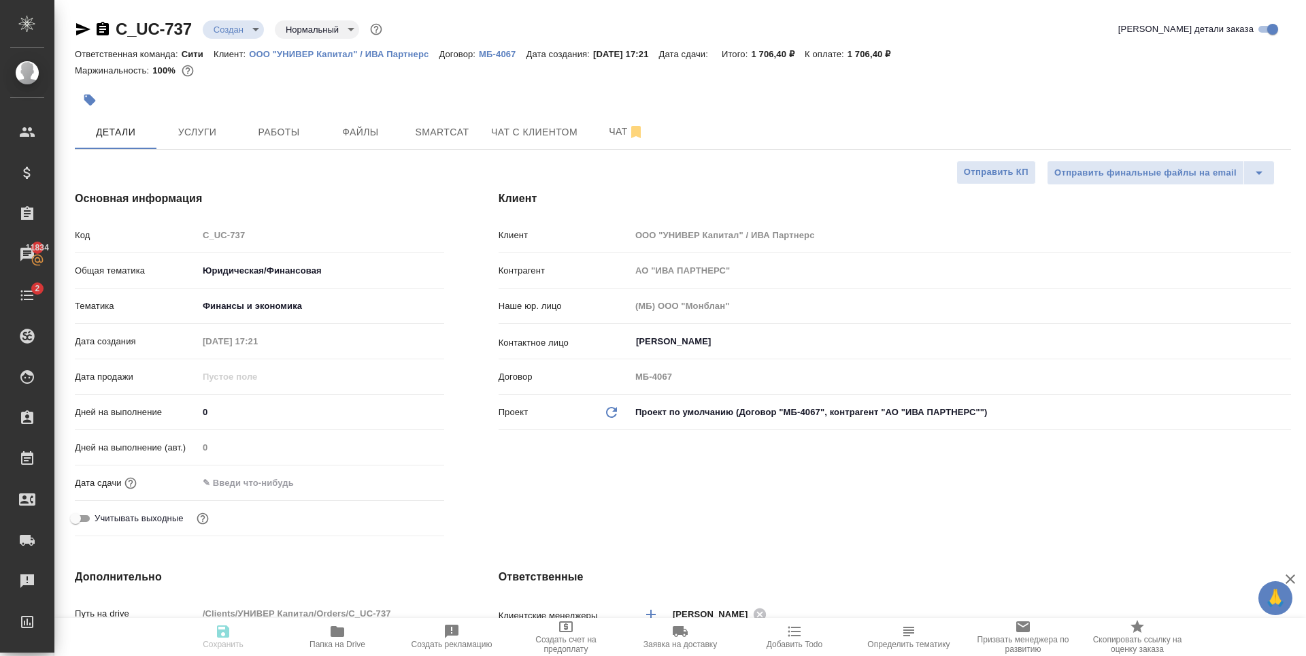
type textarea "x"
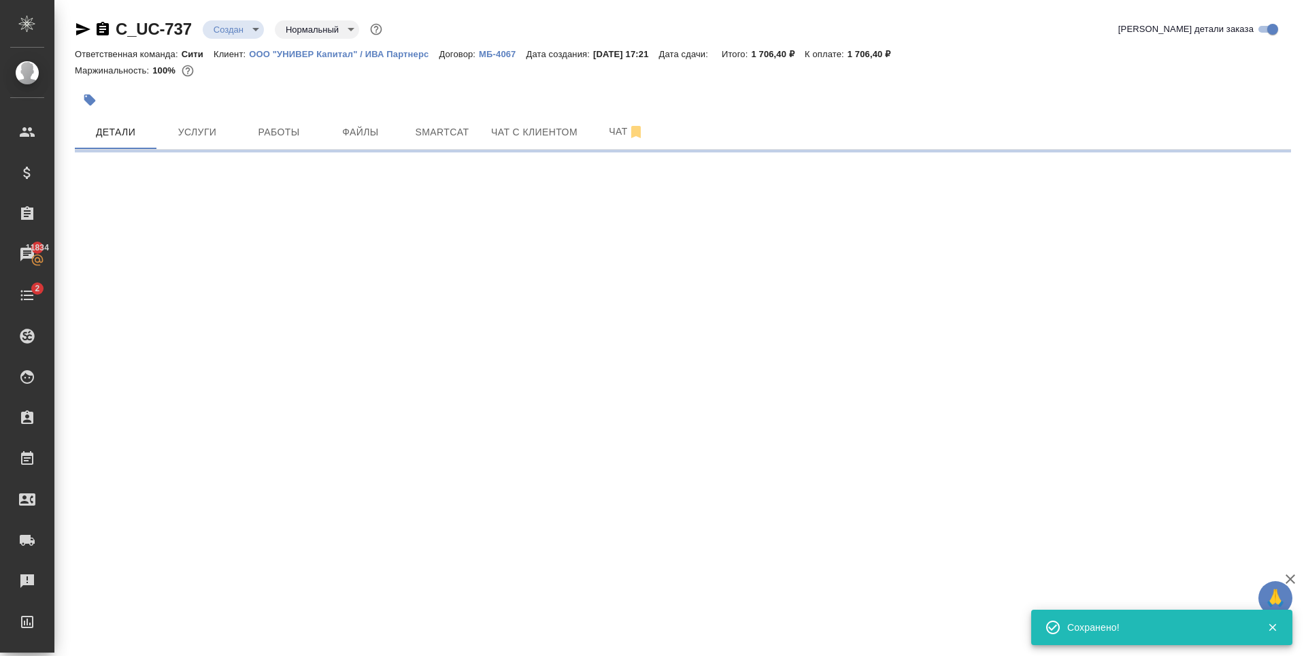
select select "RU"
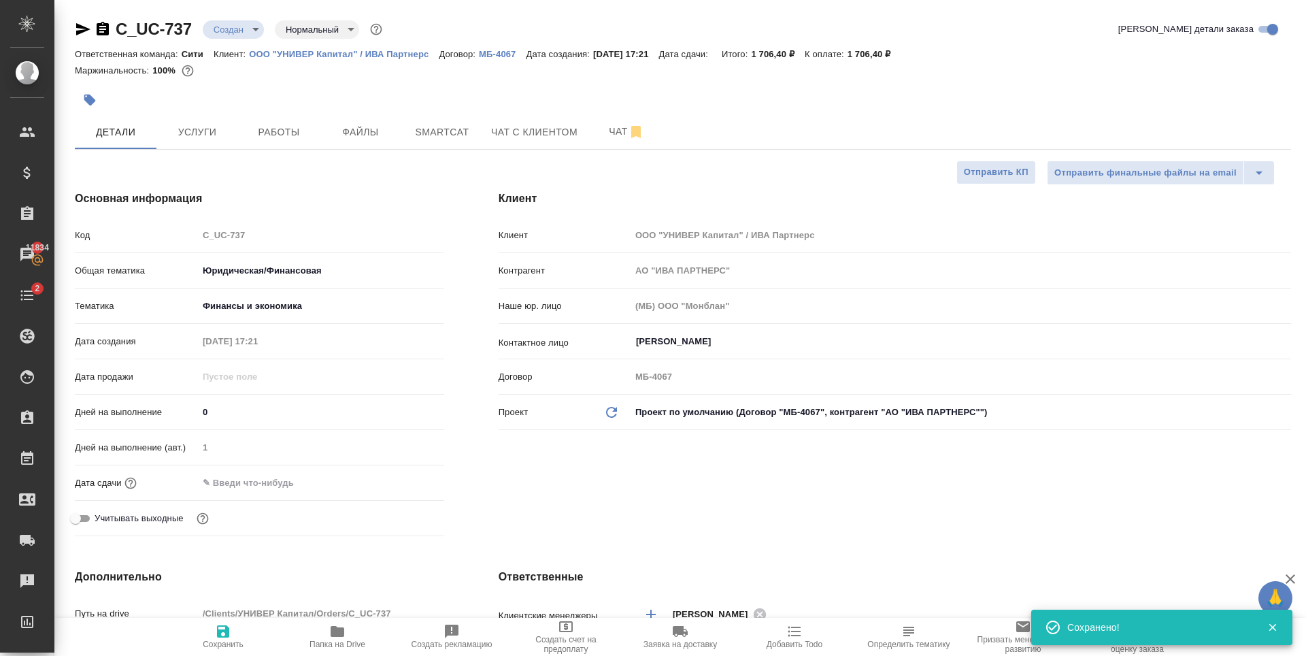
type textarea "x"
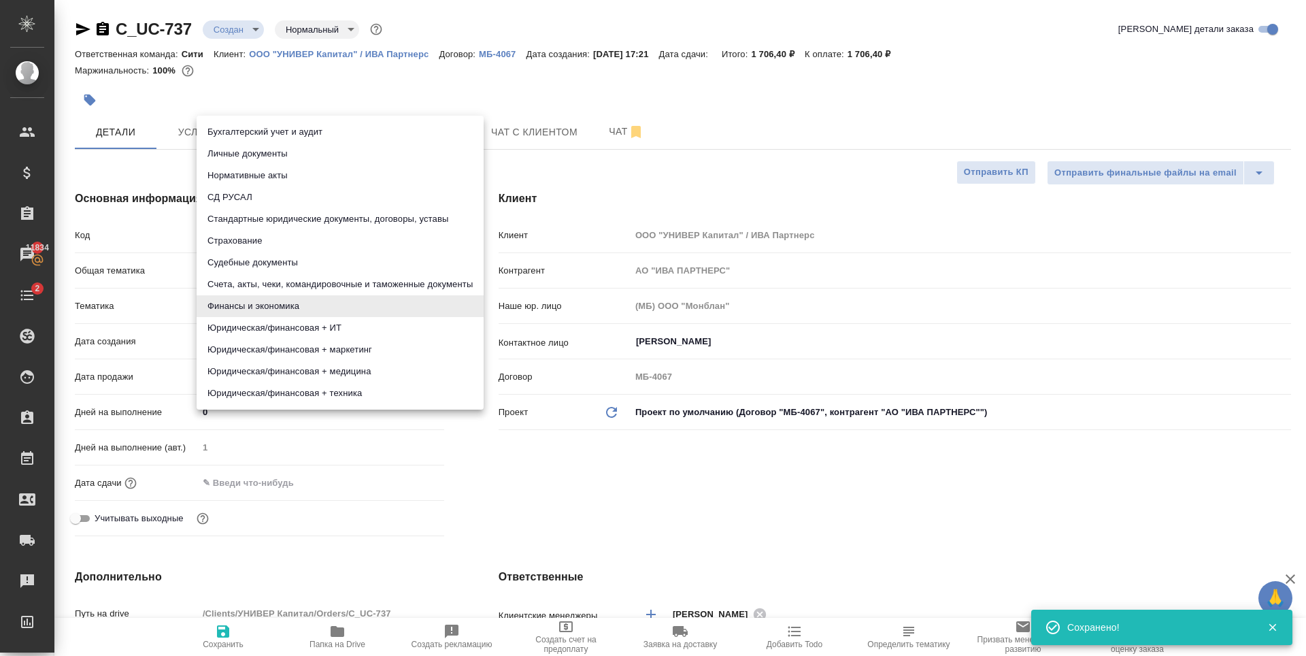
click at [289, 297] on body "🙏 .cls-1 fill:#fff; AWATERA Zaytseva Svetlana Клиенты Спецификации Заказы 11834…" at bounding box center [653, 328] width 1306 height 656
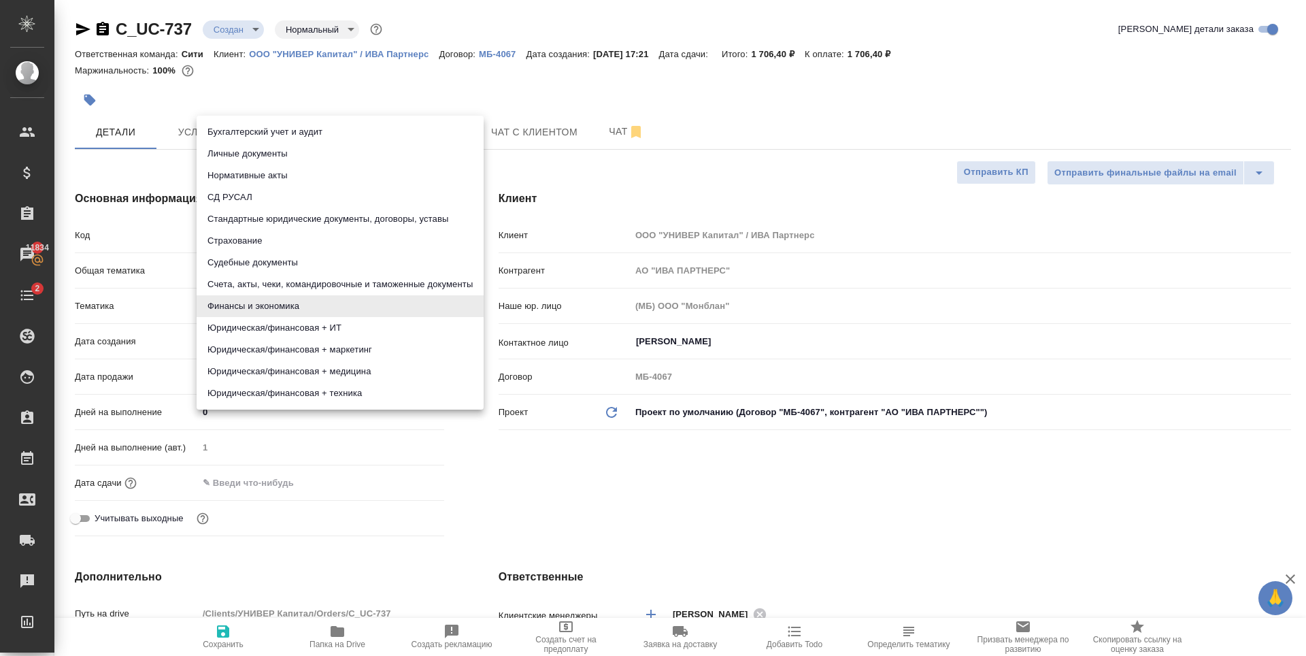
click at [591, 496] on div at bounding box center [653, 328] width 1306 height 656
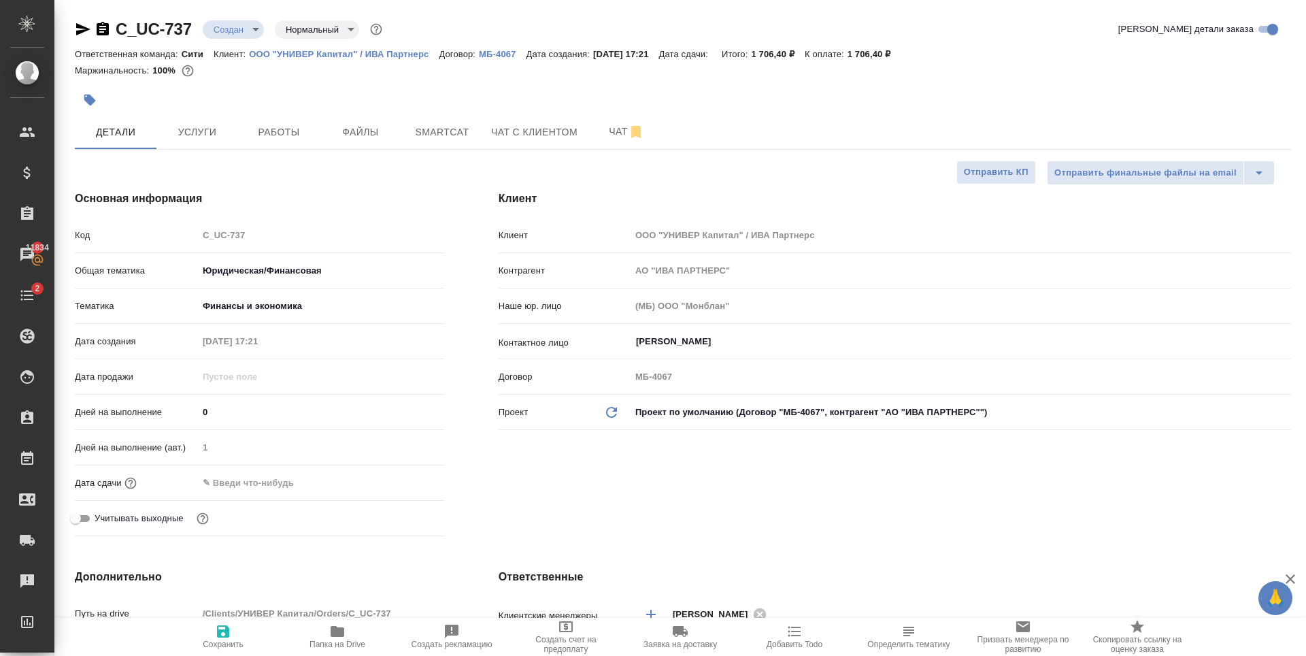
click at [334, 476] on div at bounding box center [321, 483] width 246 height 20
click at [267, 482] on input "text" at bounding box center [258, 483] width 119 height 20
click at [412, 480] on div at bounding box center [421, 482] width 48 height 16
click at [406, 481] on icon "button" at bounding box center [405, 482] width 12 height 14
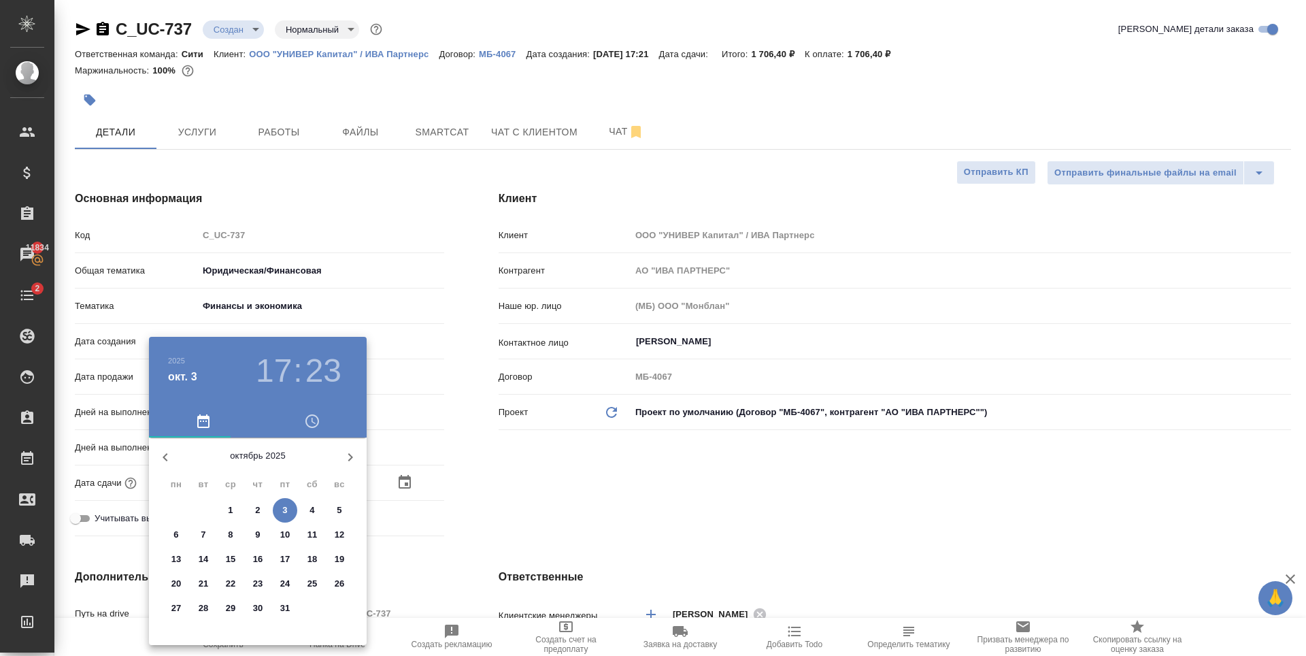
click at [179, 530] on span "6" at bounding box center [176, 535] width 24 height 14
type input "06.10.2025 17:23"
type textarea "x"
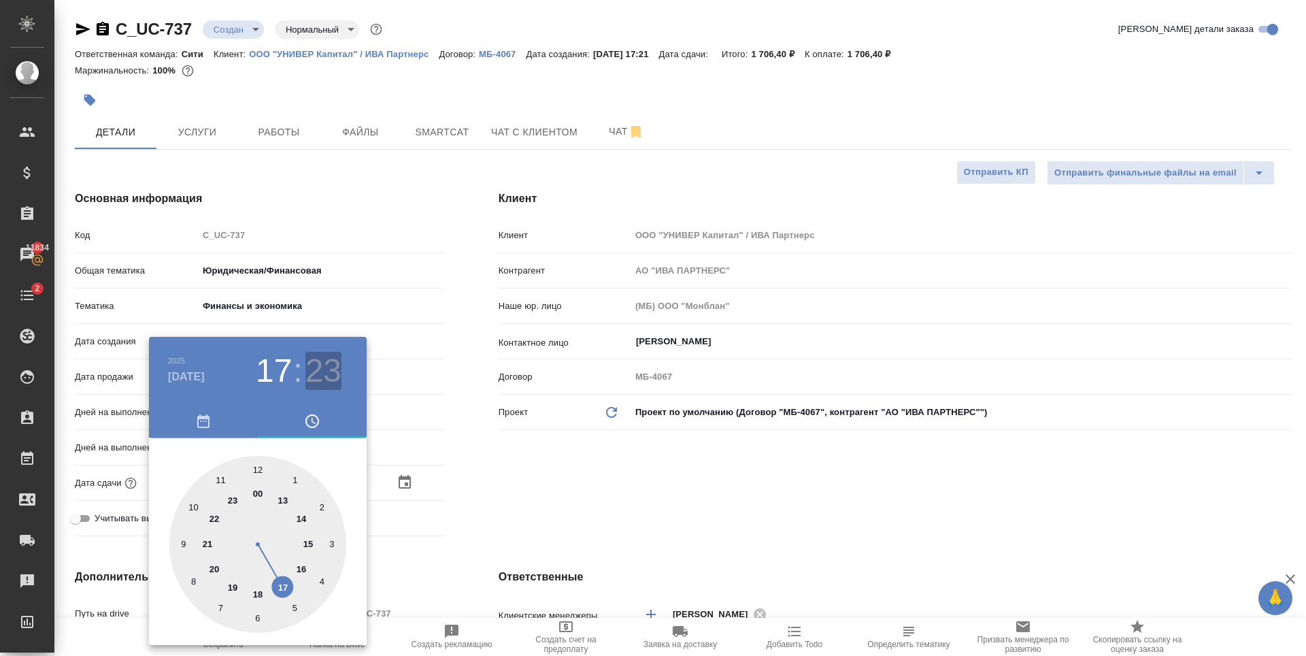
click at [316, 370] on h3 "23" at bounding box center [324, 371] width 36 height 38
drag, startPoint x: 255, startPoint y: 470, endPoint x: 316, endPoint y: 487, distance: 62.9
click at [256, 470] on div at bounding box center [257, 544] width 177 height 177
type input "06.10.2025 17:00"
type textarea "x"
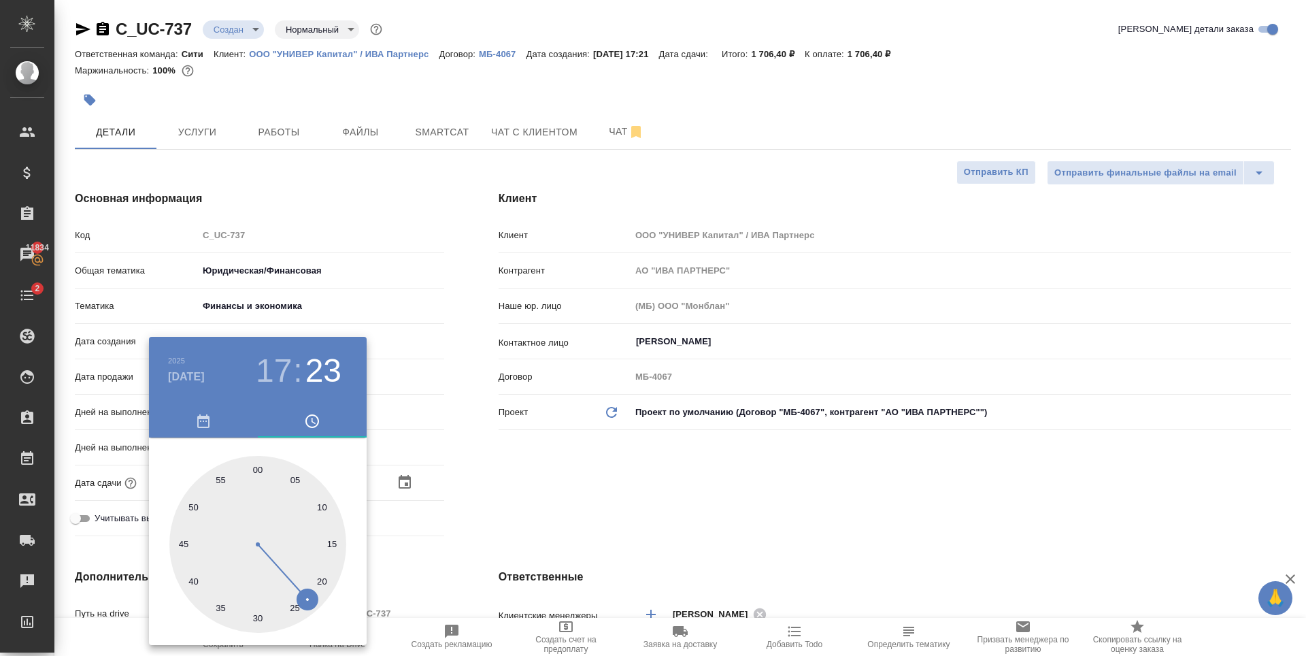
type textarea "x"
click at [578, 504] on div at bounding box center [653, 328] width 1306 height 656
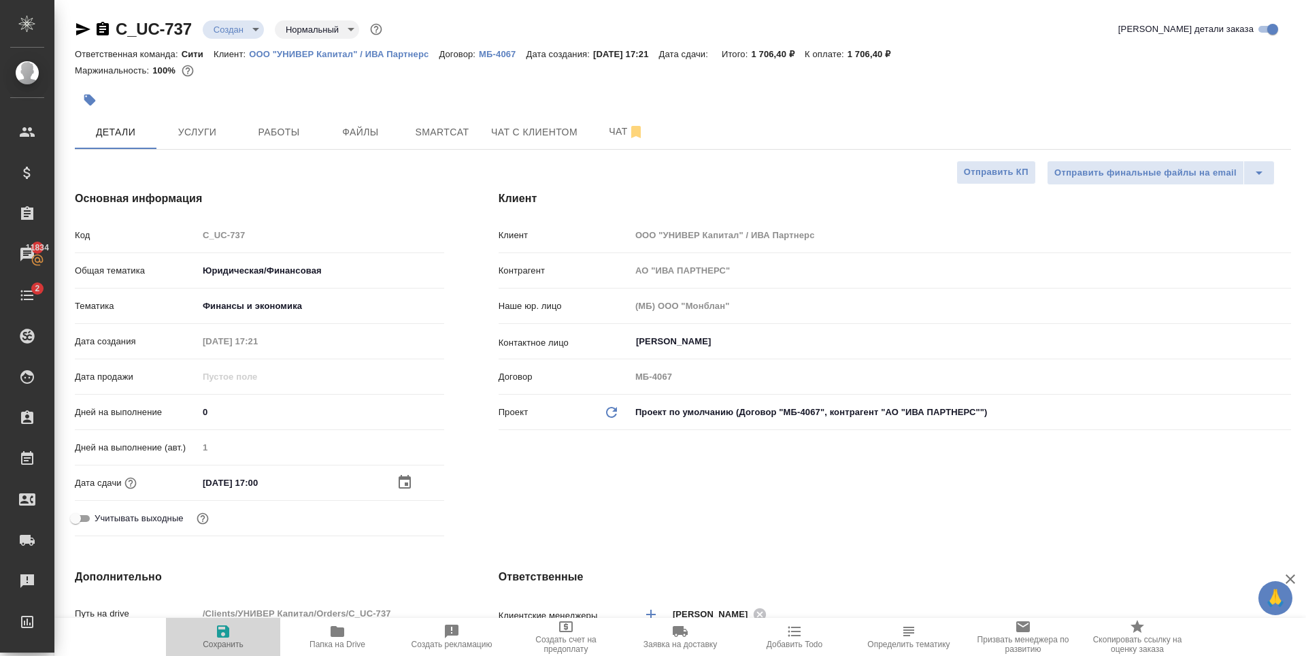
click at [216, 646] on span "Сохранить" at bounding box center [223, 645] width 41 height 10
type textarea "x"
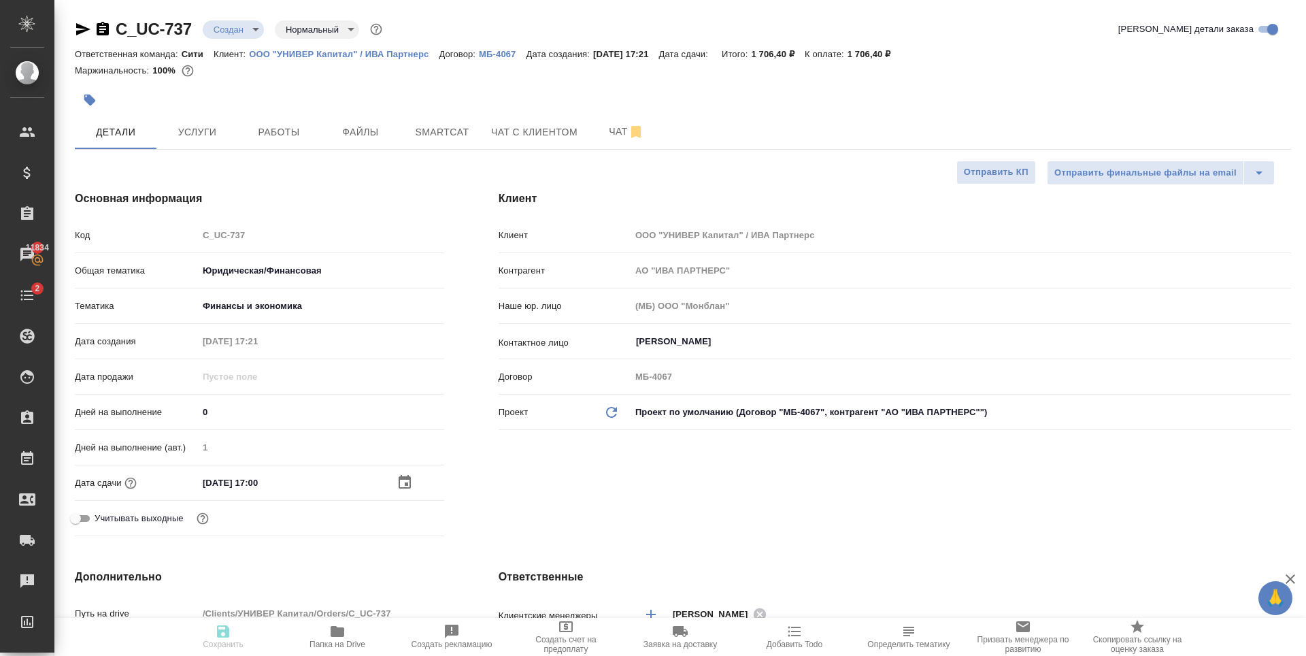
type textarea "x"
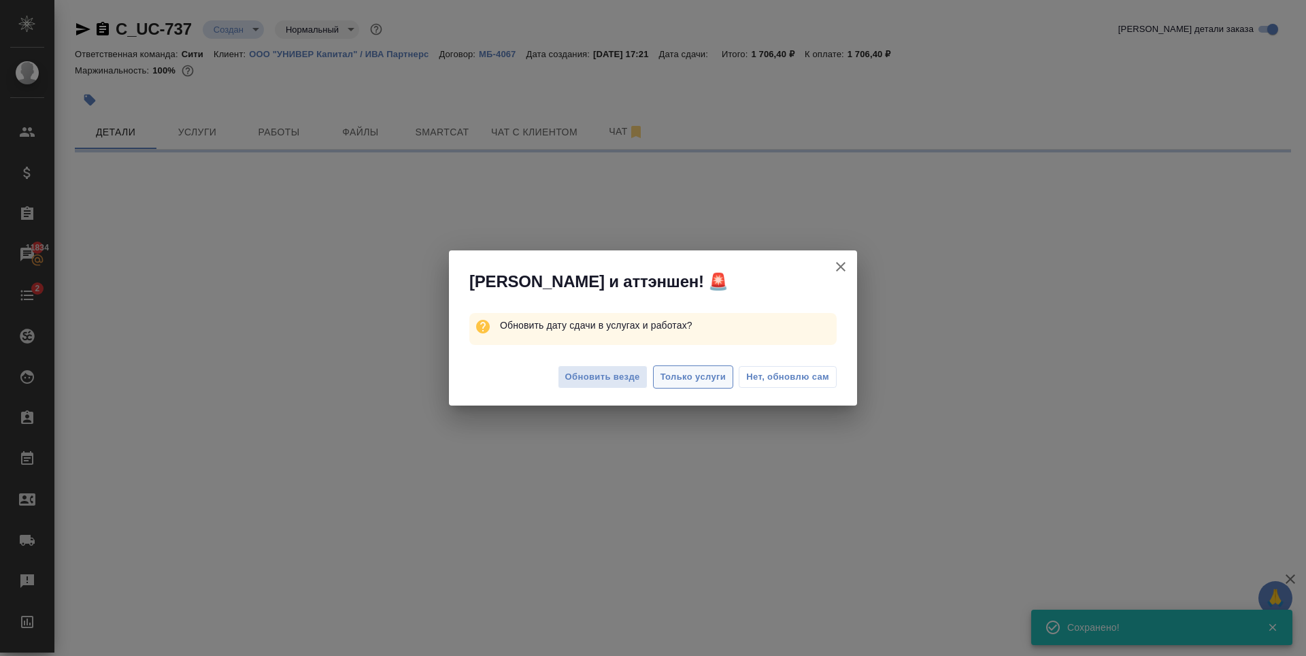
select select "RU"
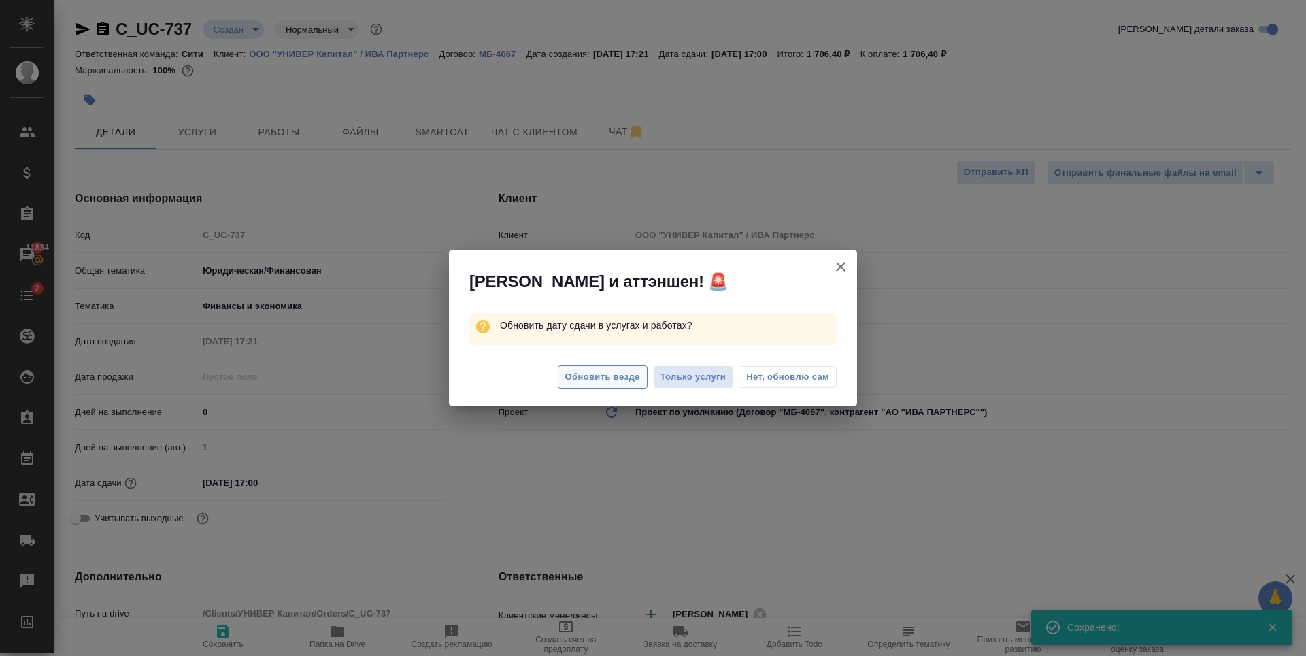
type textarea "x"
click at [626, 382] on span "Обновить везде" at bounding box center [602, 377] width 75 height 16
type textarea "x"
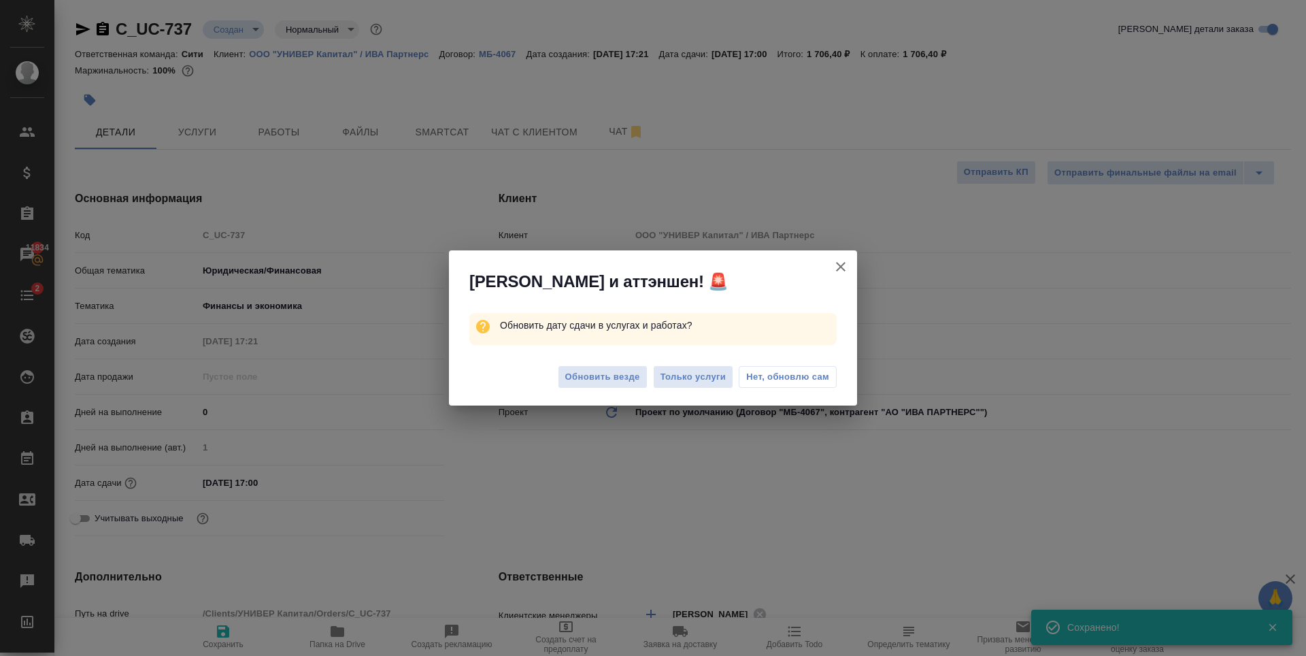
type textarea "x"
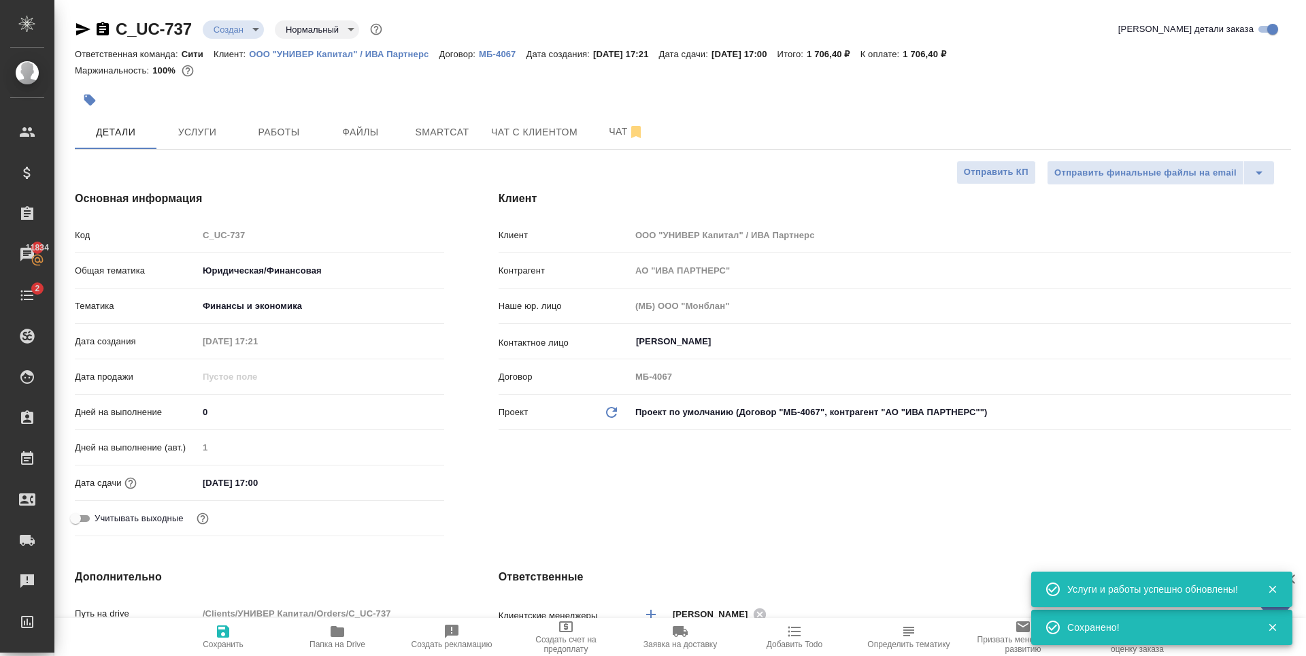
scroll to position [272, 0]
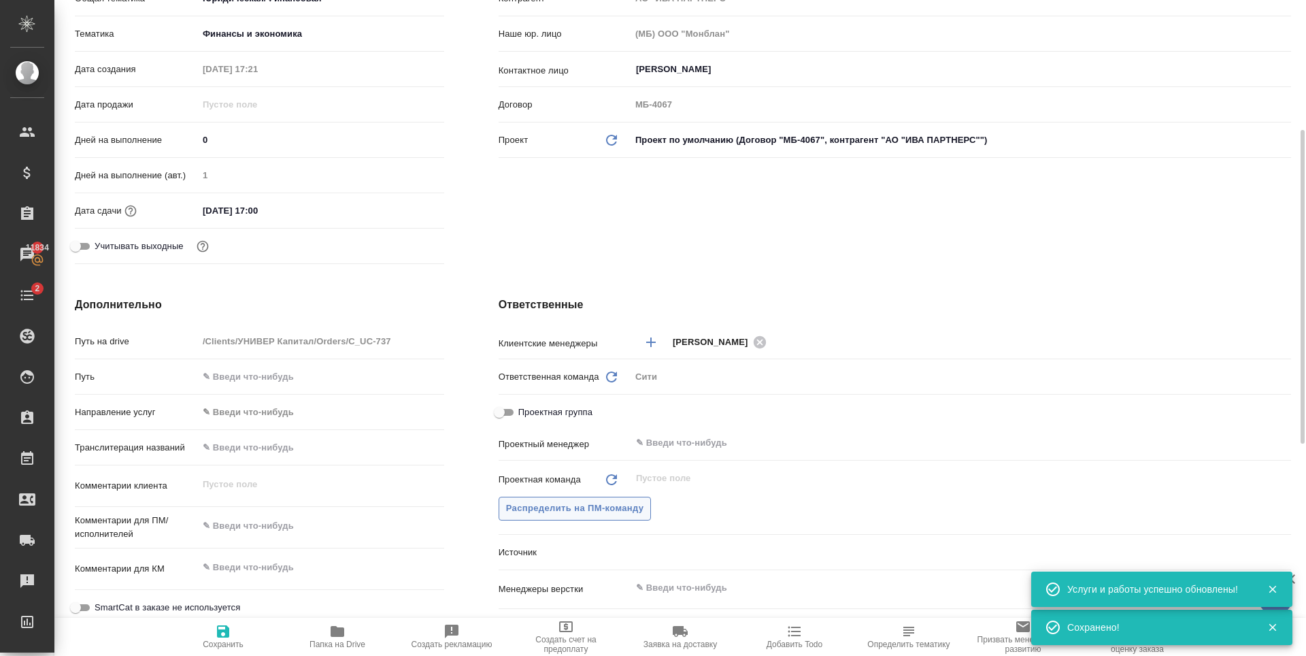
click at [567, 509] on span "Распределить на ПМ-команду" at bounding box center [575, 509] width 138 height 16
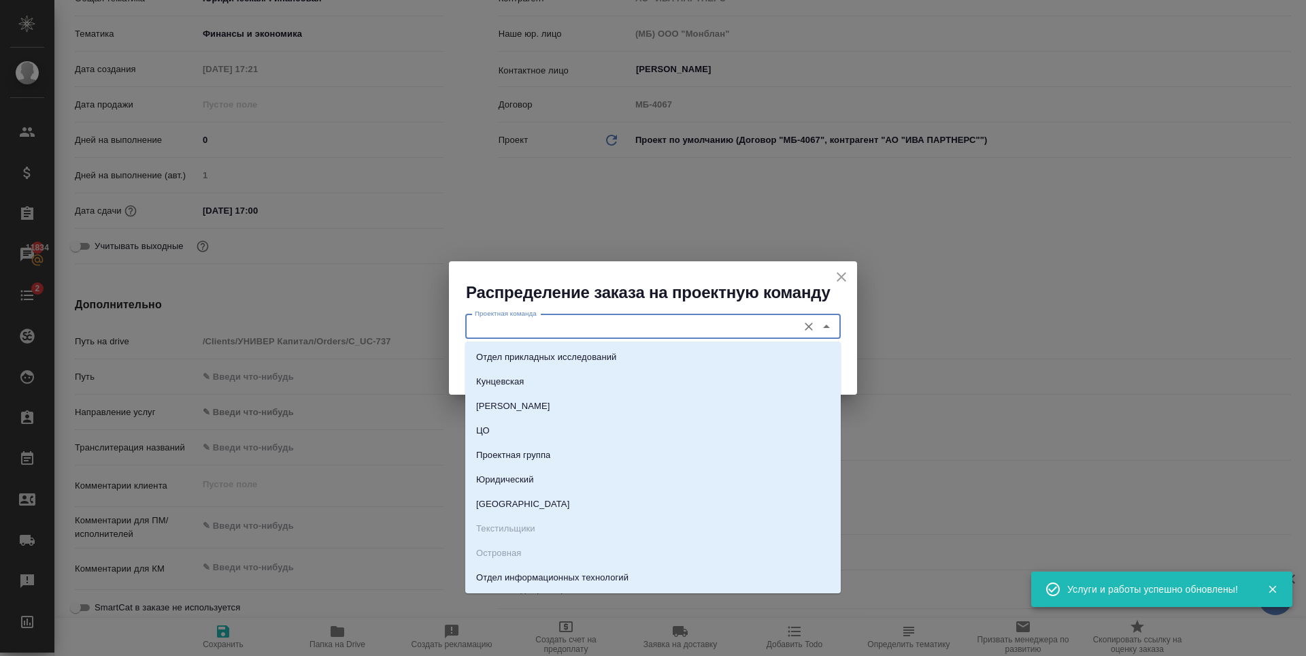
click at [595, 331] on input "Проектная команда" at bounding box center [631, 326] width 322 height 16
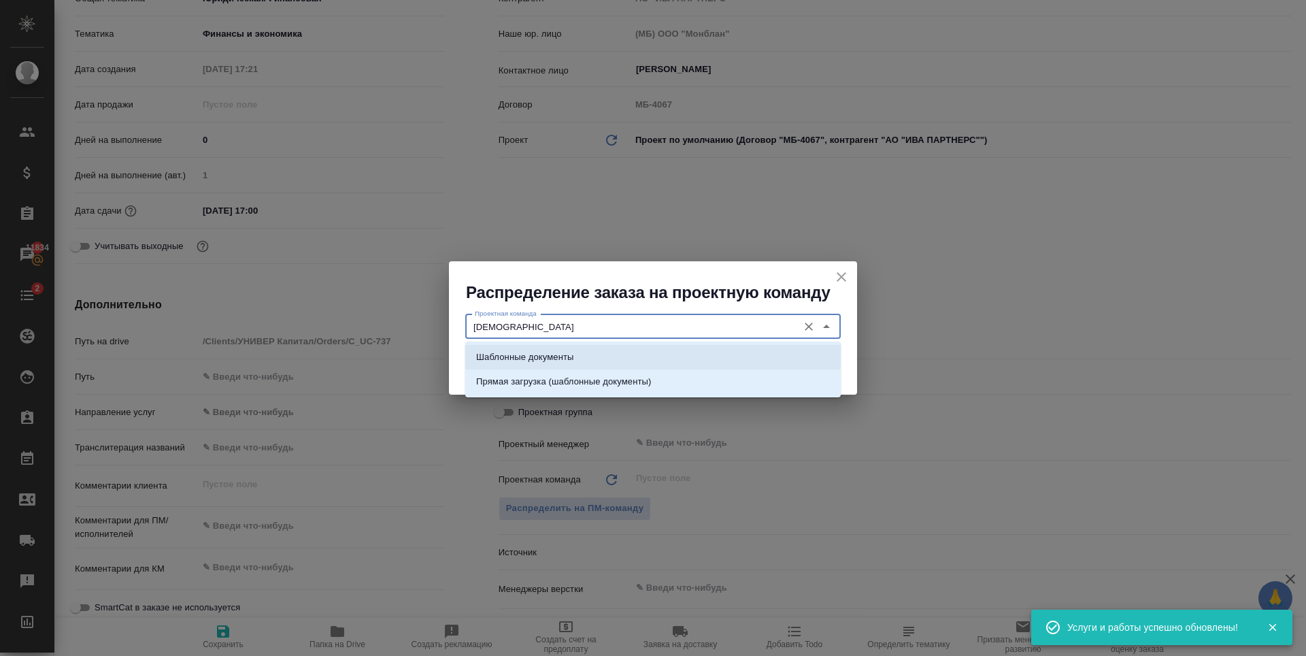
click at [587, 351] on li "Шаблонные документы" at bounding box center [653, 357] width 376 height 24
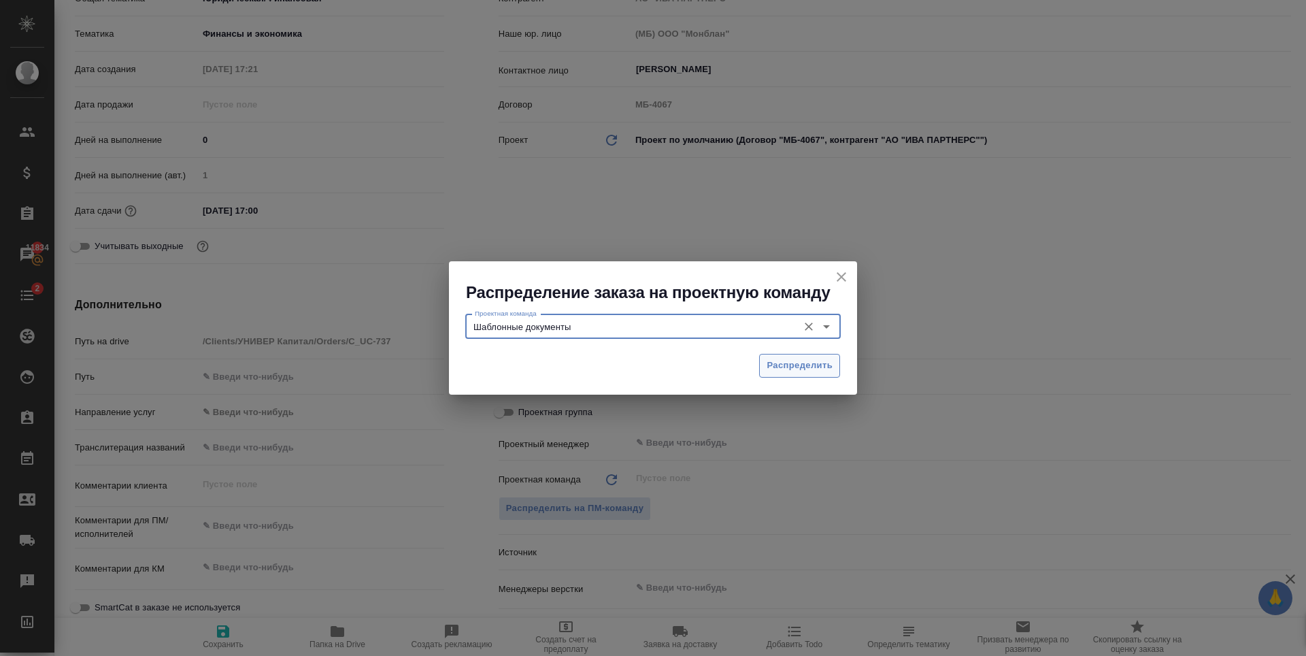
type input "Шаблонные документы"
click at [788, 363] on span "Распределить" at bounding box center [800, 366] width 66 height 16
type textarea "x"
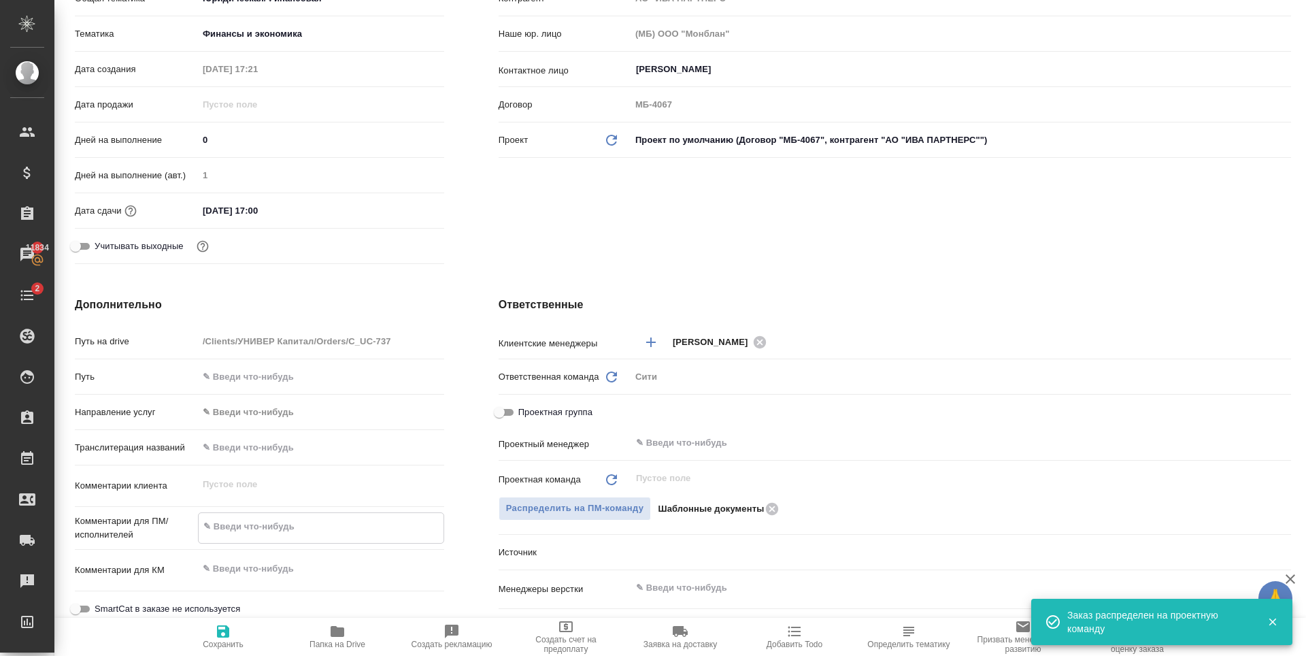
type textarea "x"
click at [274, 525] on textarea at bounding box center [321, 526] width 245 height 23
type textarea "x"
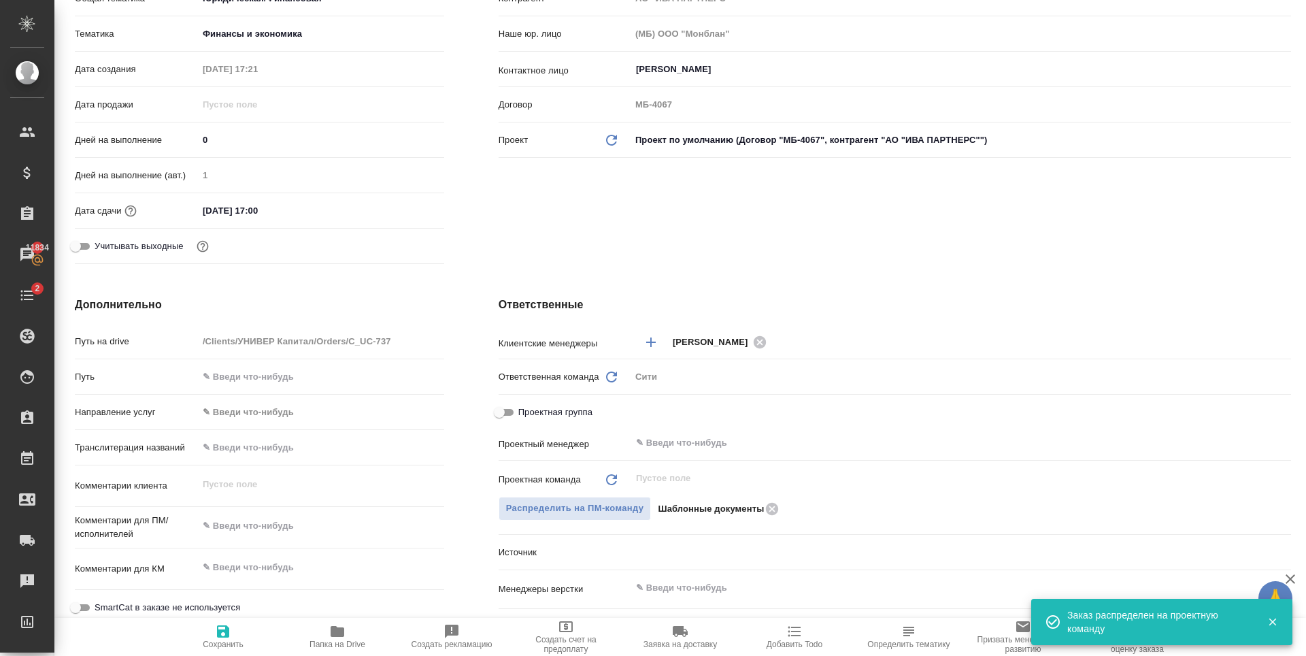
type textarea "x"
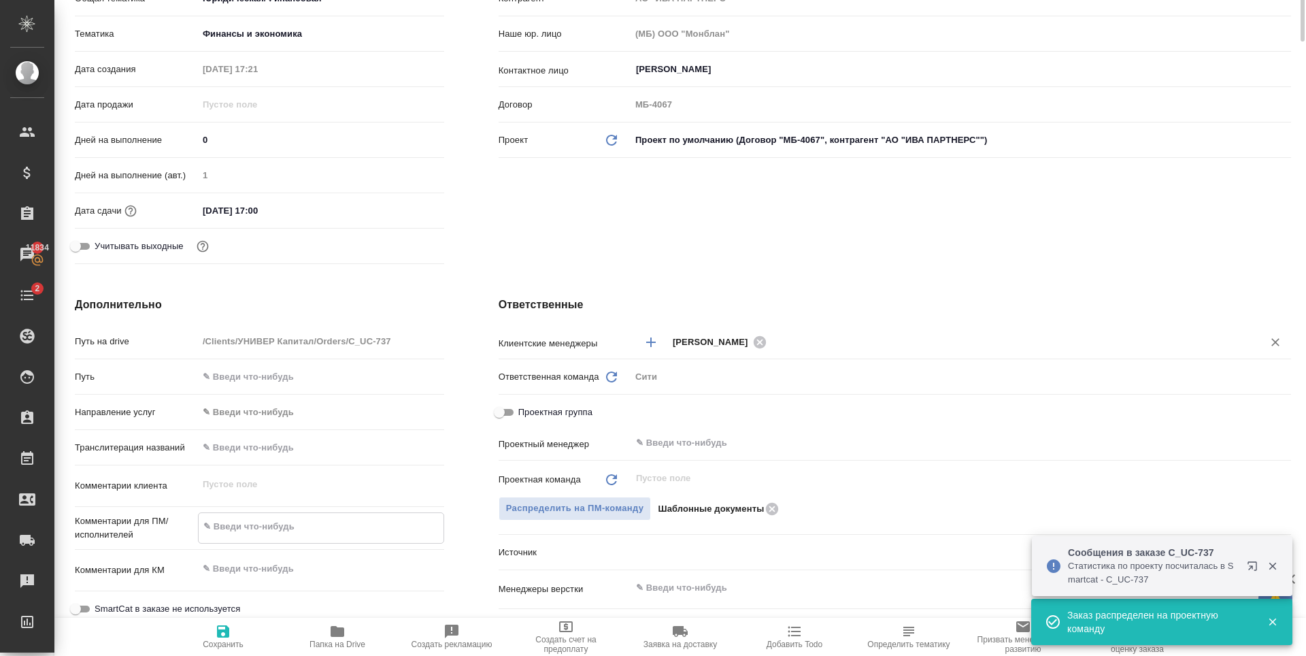
scroll to position [0, 0]
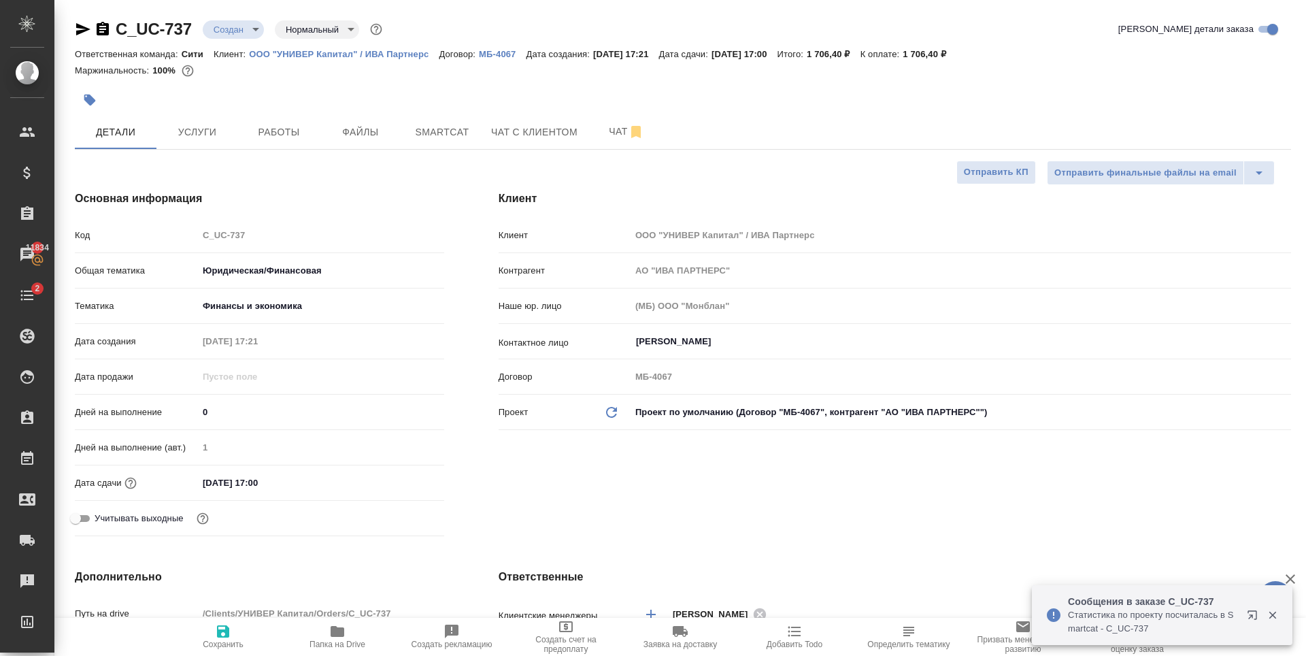
type textarea "x"
click at [348, 95] on div at bounding box center [480, 100] width 811 height 30
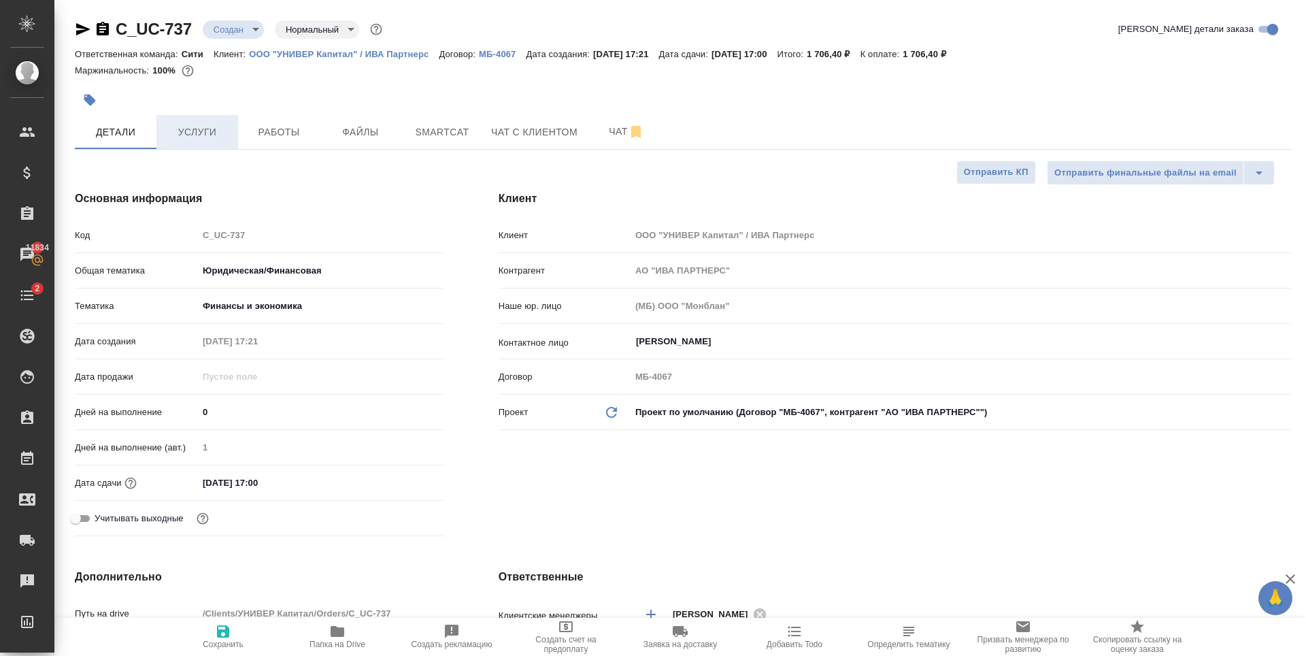
click at [212, 139] on span "Услуги" at bounding box center [197, 132] width 65 height 17
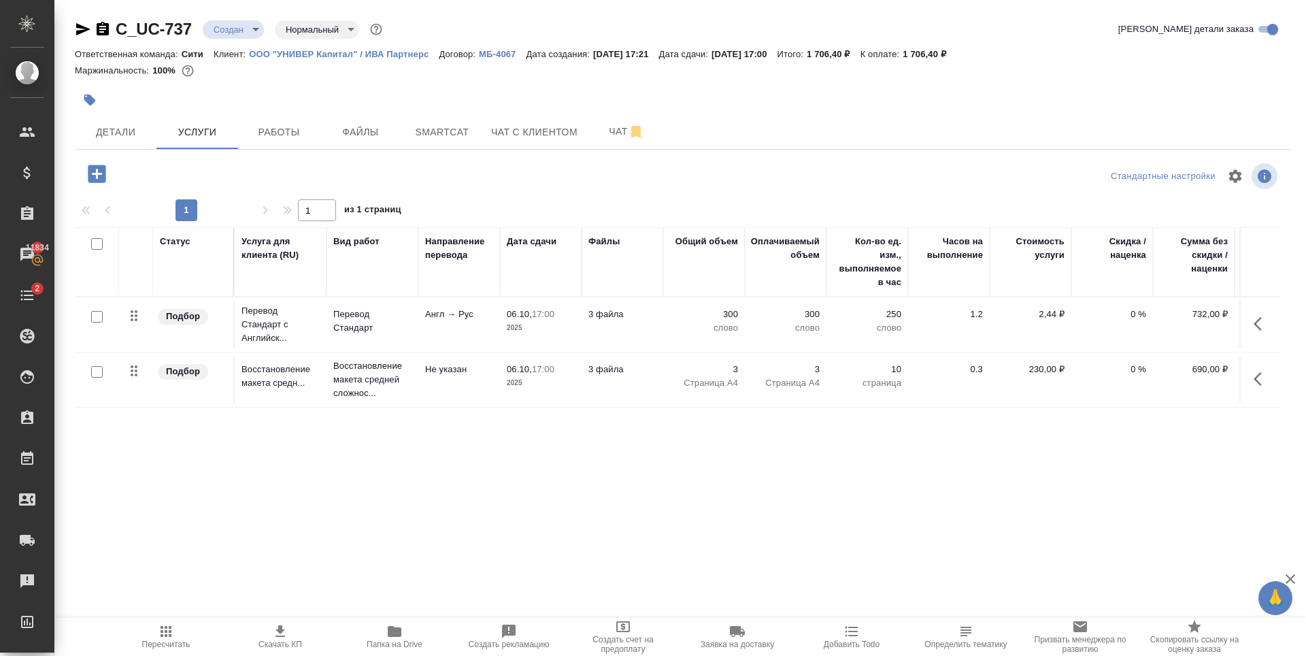
click at [779, 461] on div "Статус Услуга для клиента (RU) Вид работ Направление перевода Дата сдачи Файлы …" at bounding box center [678, 373] width 1206 height 293
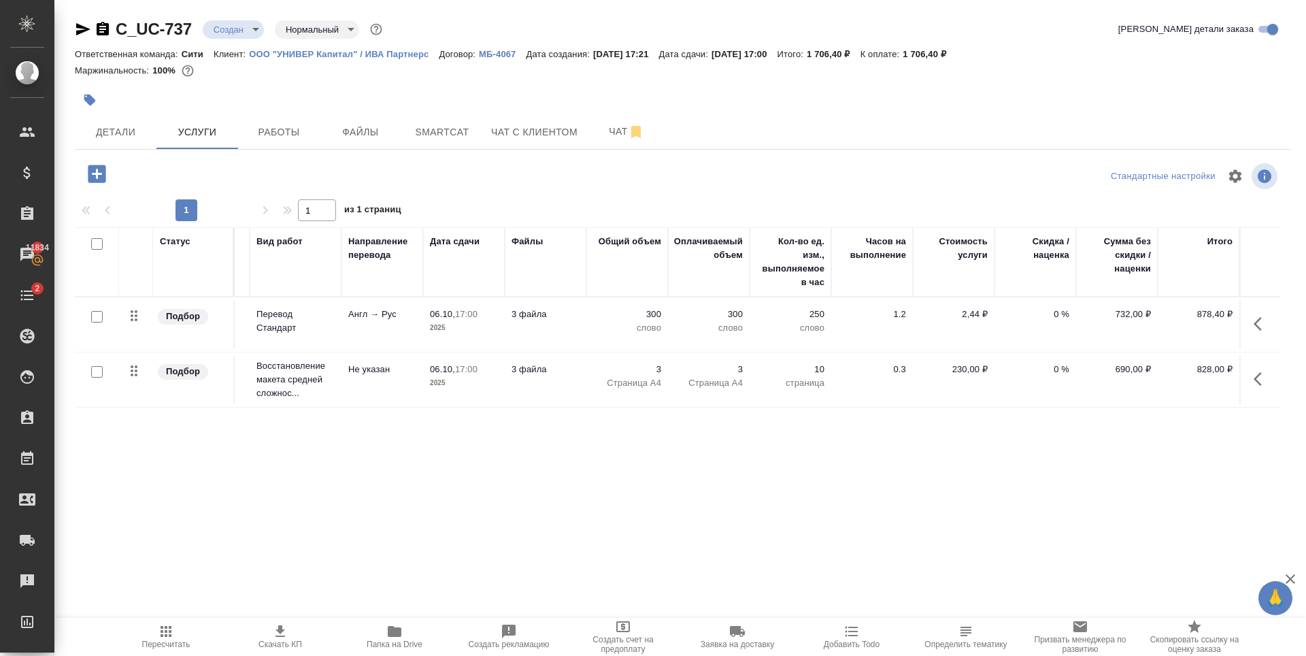
drag, startPoint x: 573, startPoint y: 522, endPoint x: 402, endPoint y: 549, distance: 172.9
click at [404, 548] on div "C_UC-737 Создан new Нормальный normal Кратко детали заказа Ответственная команд…" at bounding box center [683, 277] width 1232 height 555
drag, startPoint x: 396, startPoint y: 509, endPoint x: 338, endPoint y: 521, distance: 59.1
click at [339, 521] on div "C_UC-737 Создан new Нормальный normal Кратко детали заказа Ответственная команд…" at bounding box center [683, 277] width 1232 height 555
drag, startPoint x: 338, startPoint y: 521, endPoint x: 227, endPoint y: 523, distance: 111.6
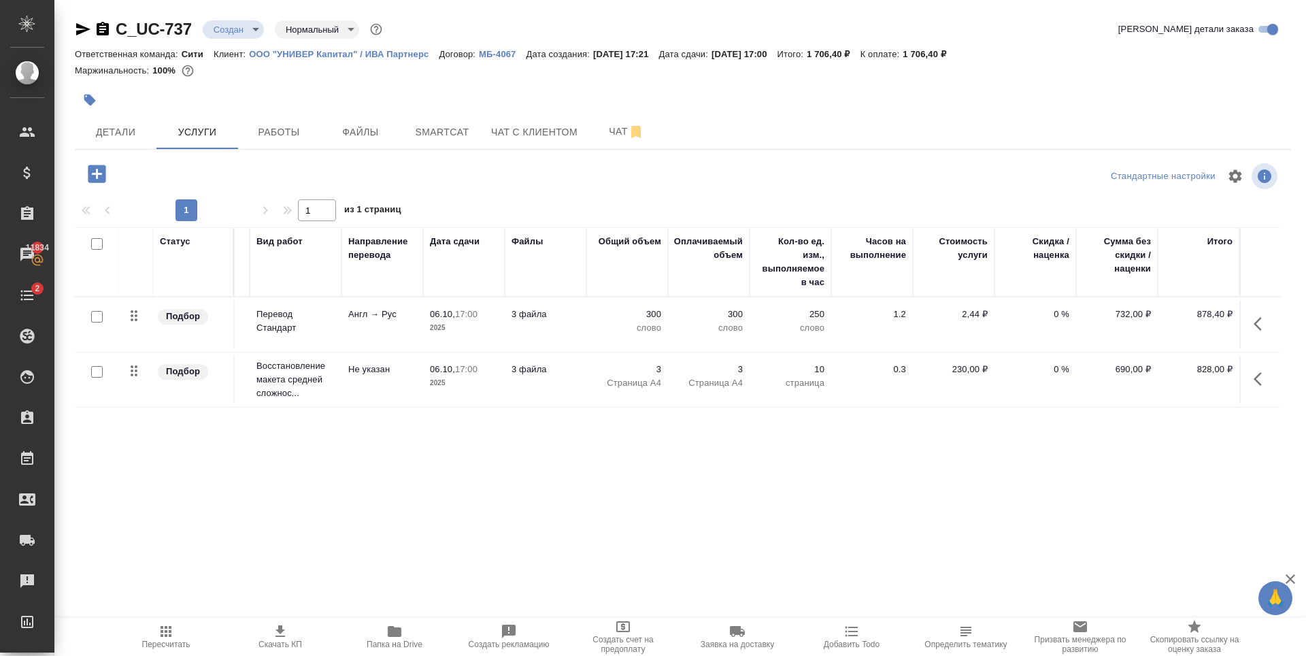
click at [227, 523] on div "C_UC-737 Создан new Нормальный normal Кратко детали заказа Ответственная команд…" at bounding box center [683, 277] width 1232 height 555
click at [495, 463] on div "Статус Услуга для клиента (RU) Вид работ Направление перевода Дата сдачи Файлы …" at bounding box center [678, 373] width 1206 height 293
click at [135, 122] on button "Детали" at bounding box center [116, 132] width 82 height 34
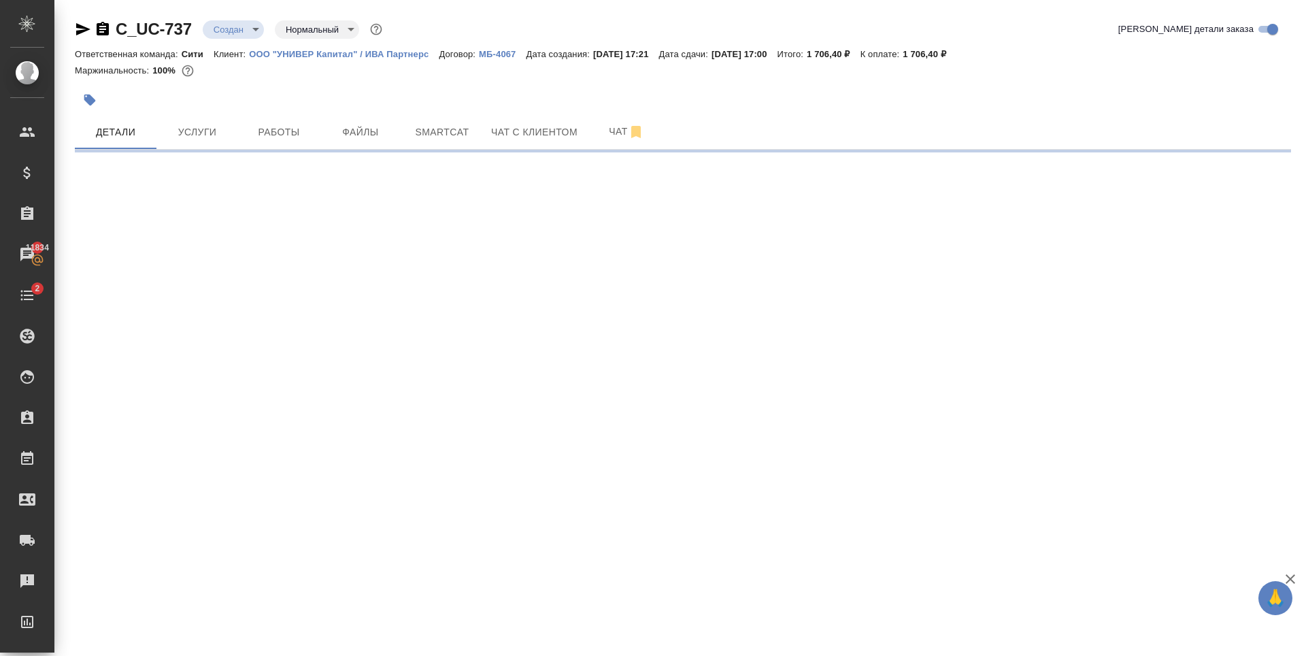
select select "RU"
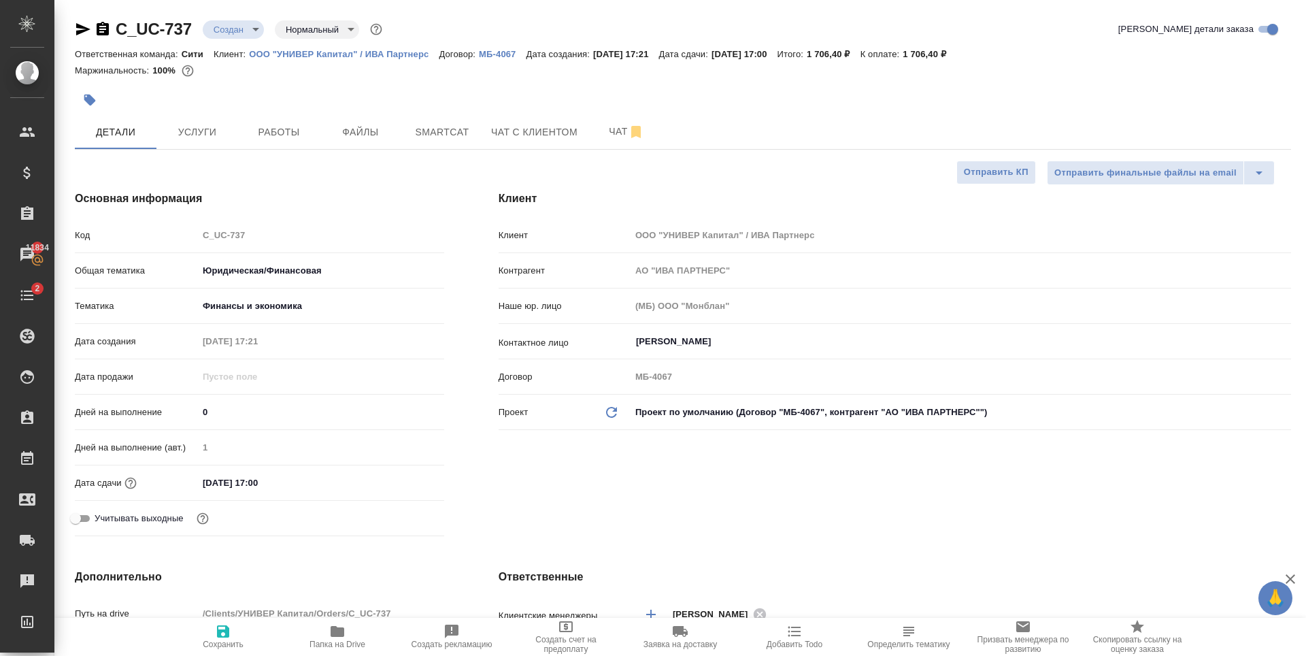
type textarea "x"
click at [282, 479] on input "06.10.2025 17:00" at bounding box center [258, 483] width 119 height 20
click at [406, 478] on icon "button" at bounding box center [405, 482] width 12 height 14
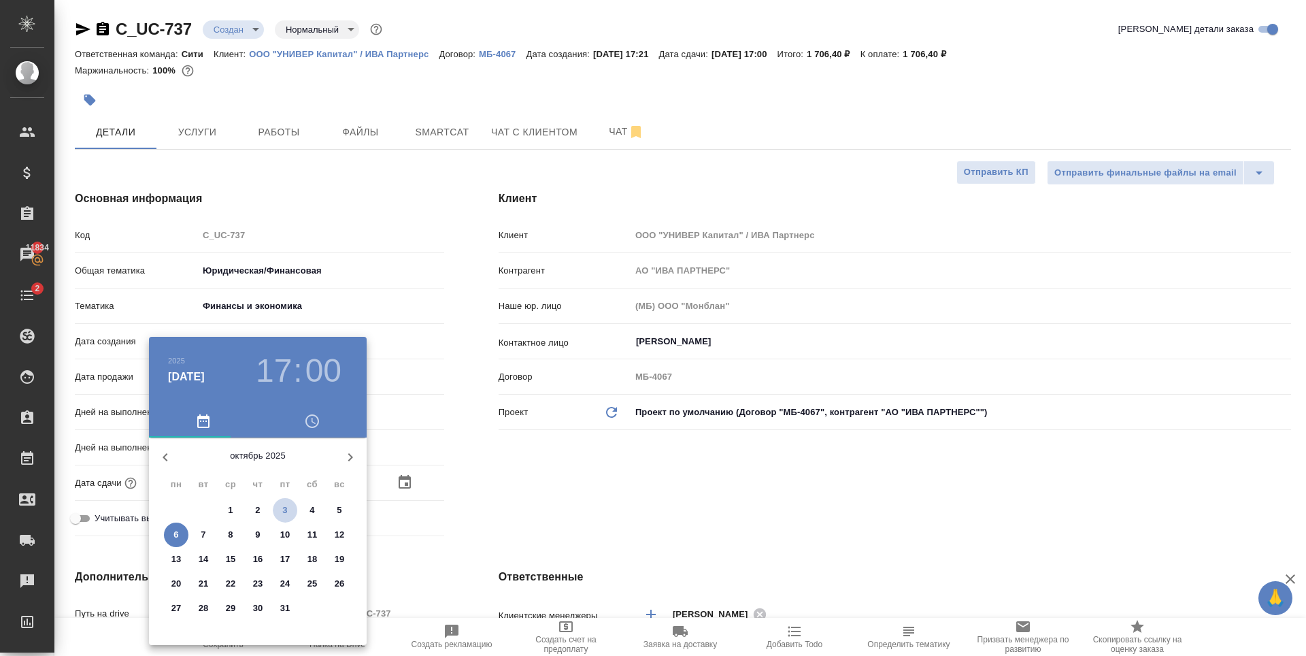
click at [286, 509] on p "3" at bounding box center [284, 511] width 5 height 14
type input "03.10.2025 17:00"
type textarea "x"
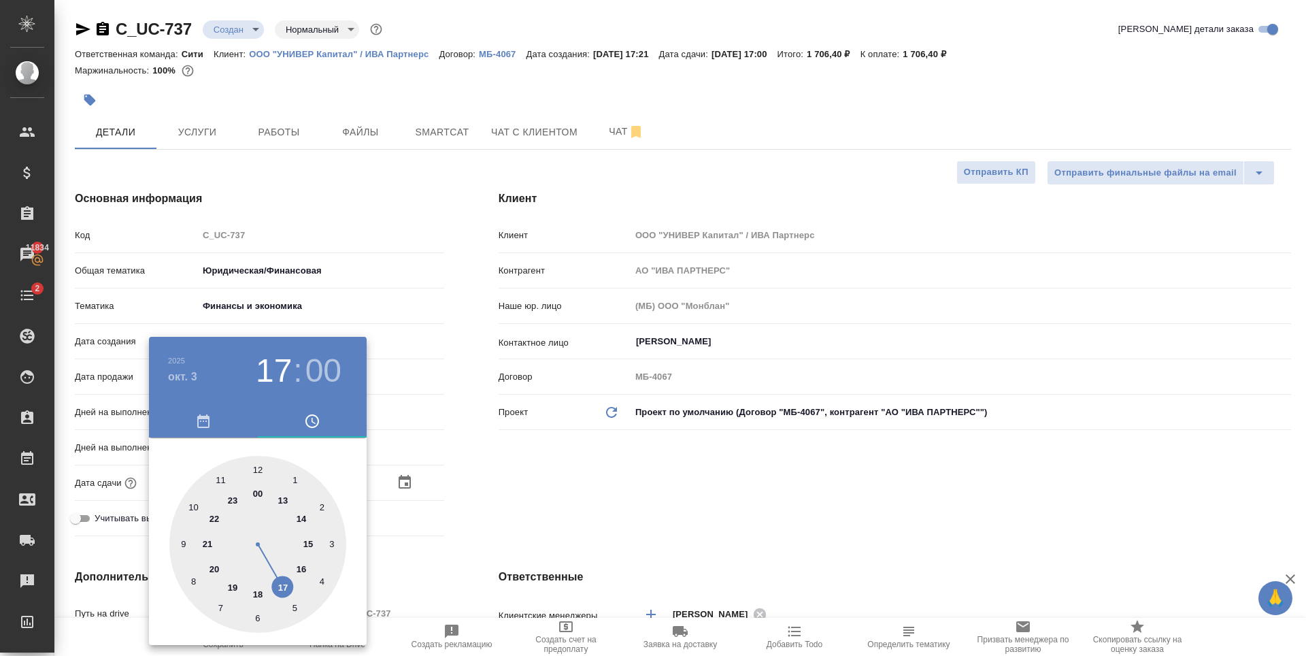
click at [334, 367] on h3 "00" at bounding box center [324, 371] width 36 height 38
click at [193, 584] on div at bounding box center [257, 544] width 177 height 177
type input "03.10.2025 17:40"
type textarea "x"
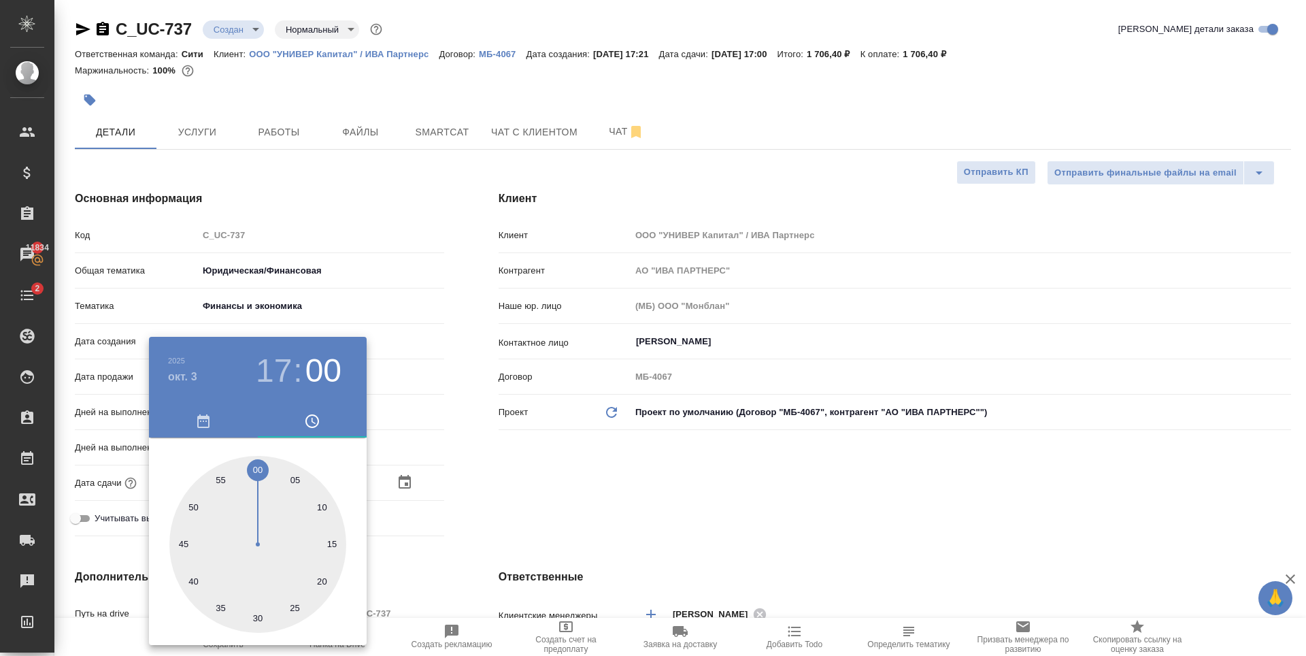
type textarea "x"
click at [618, 533] on div at bounding box center [653, 328] width 1306 height 656
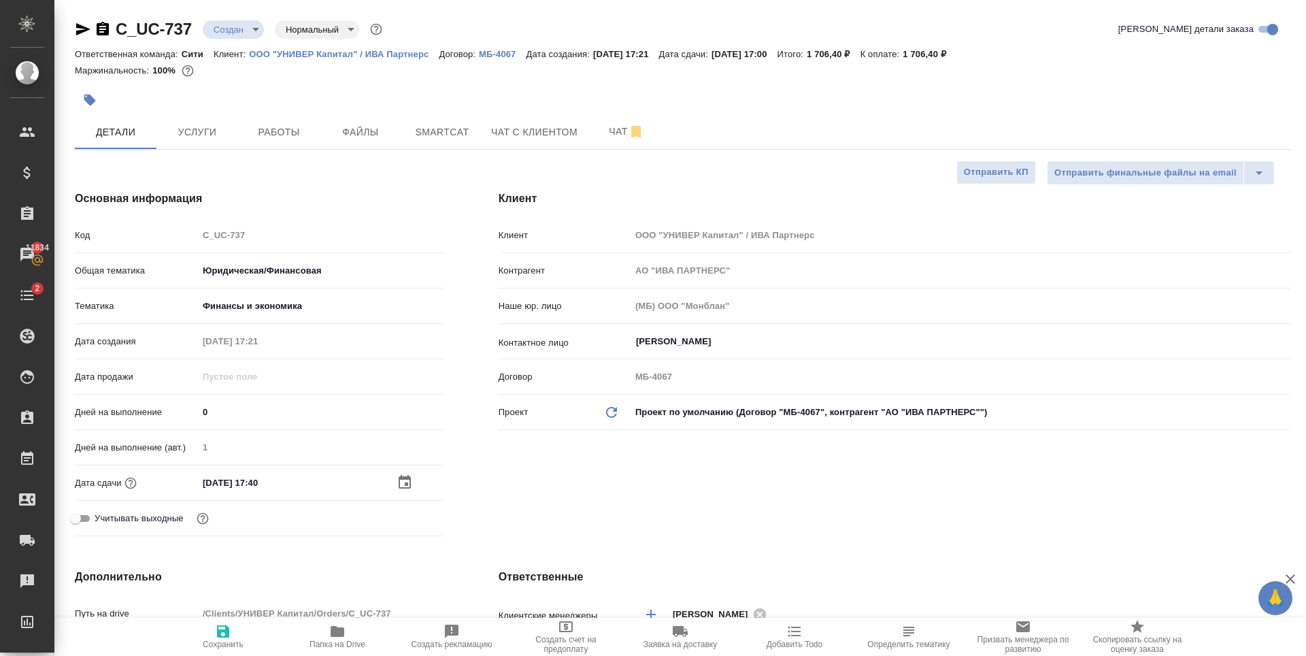
click at [212, 640] on span "Сохранить" at bounding box center [223, 645] width 41 height 10
type textarea "x"
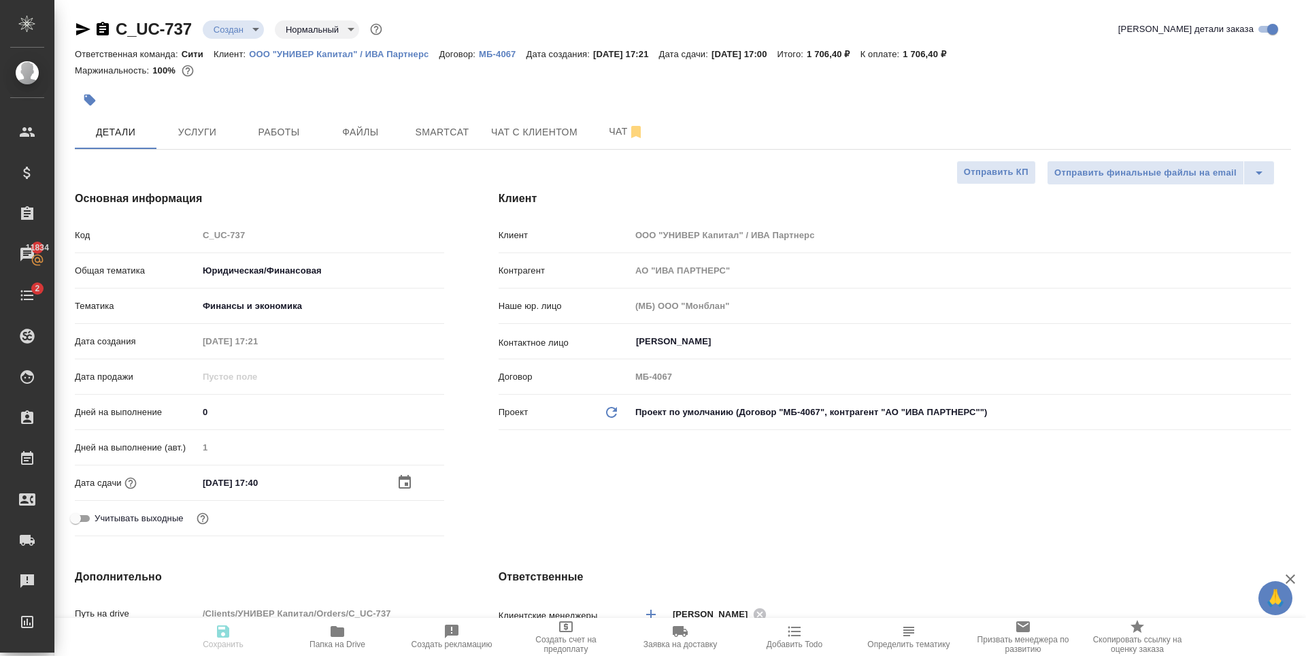
type textarea "x"
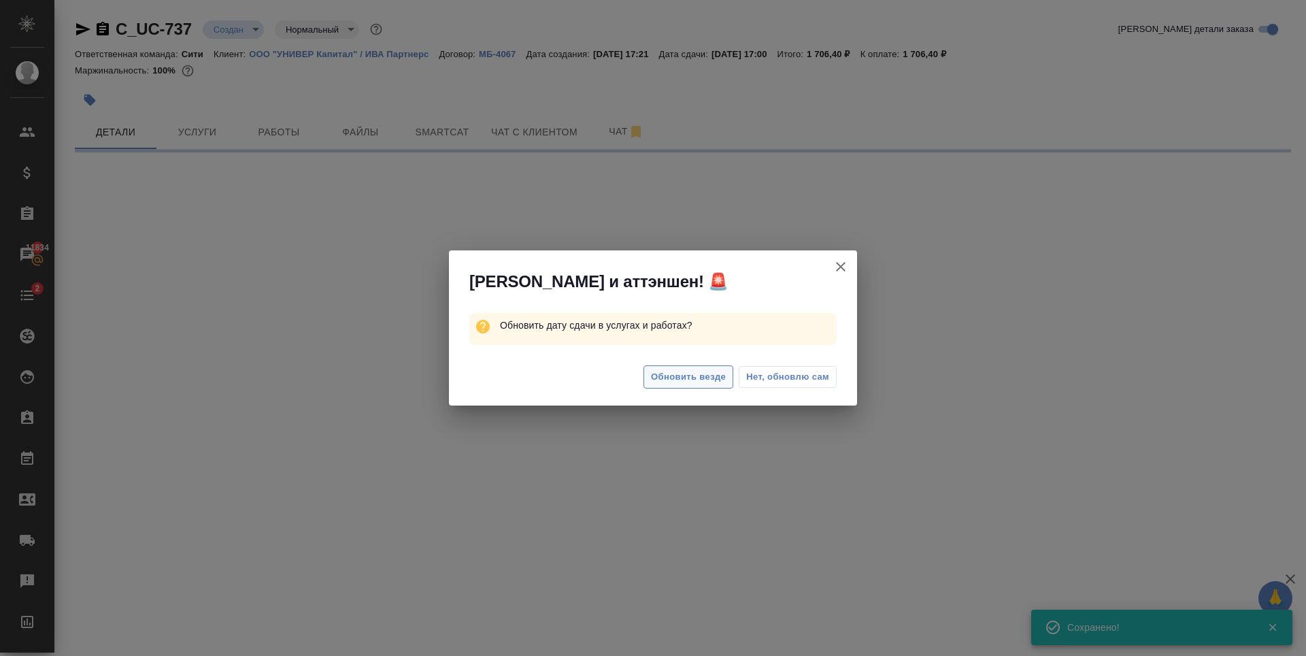
select select "RU"
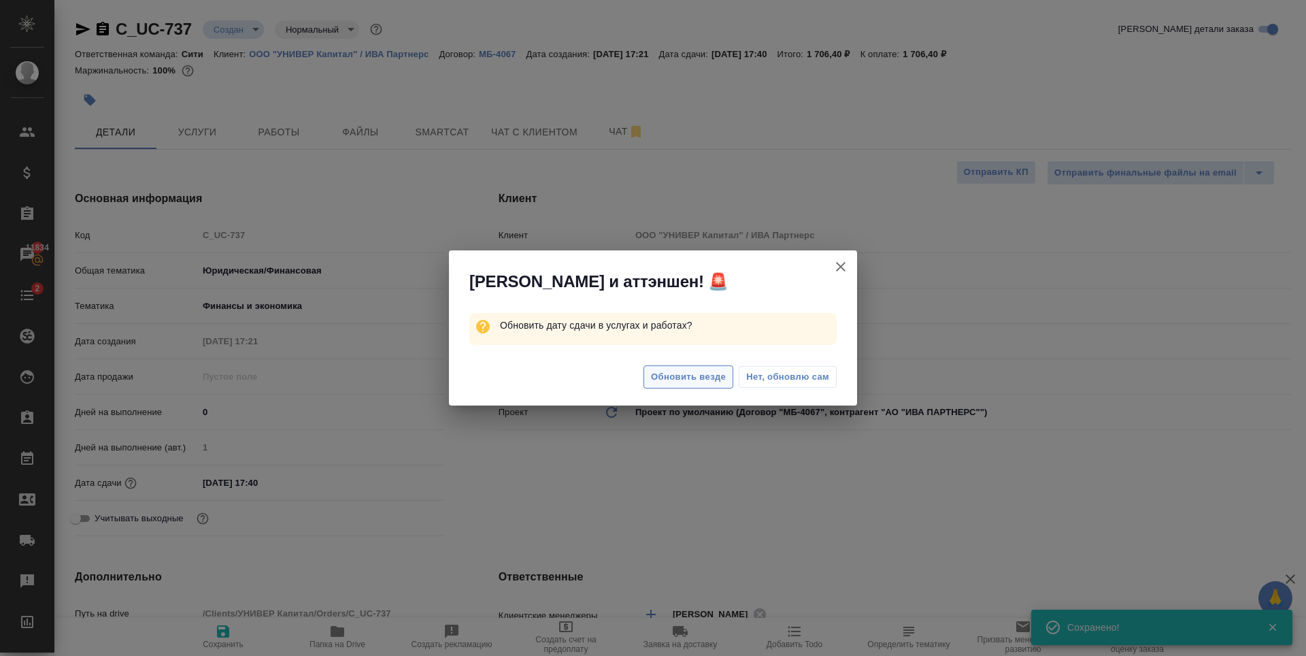
click at [683, 376] on span "Обновить везде" at bounding box center [688, 377] width 75 height 16
type textarea "x"
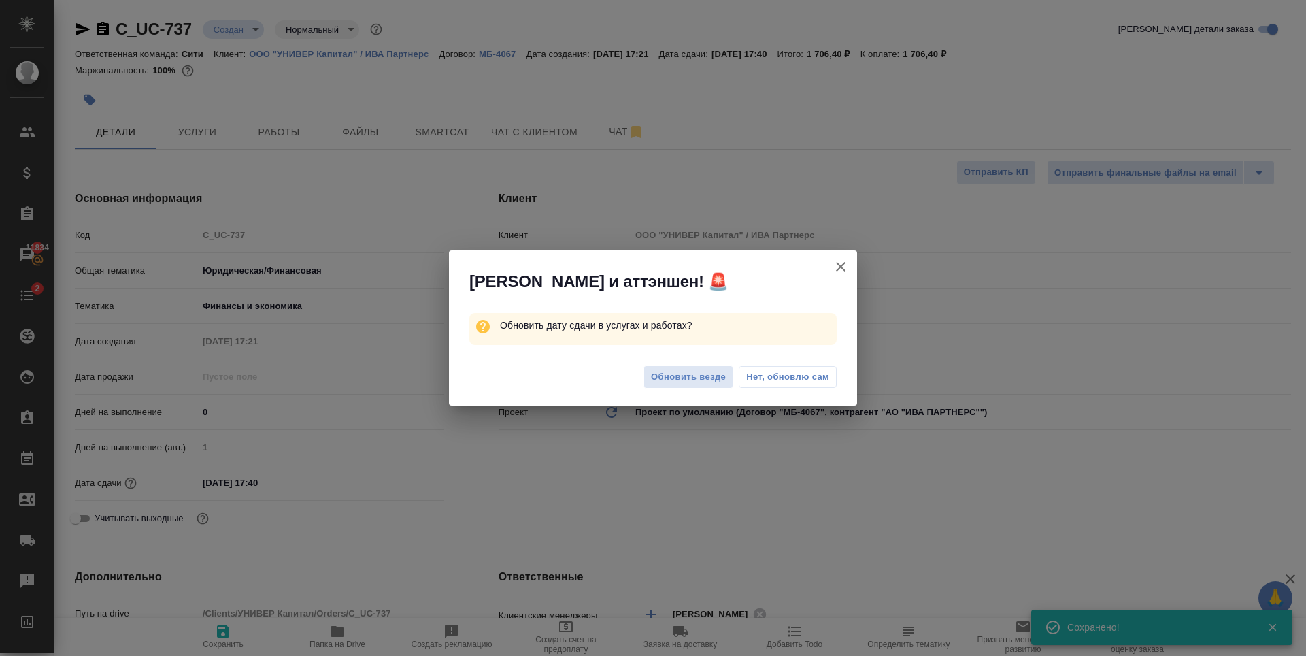
type textarea "x"
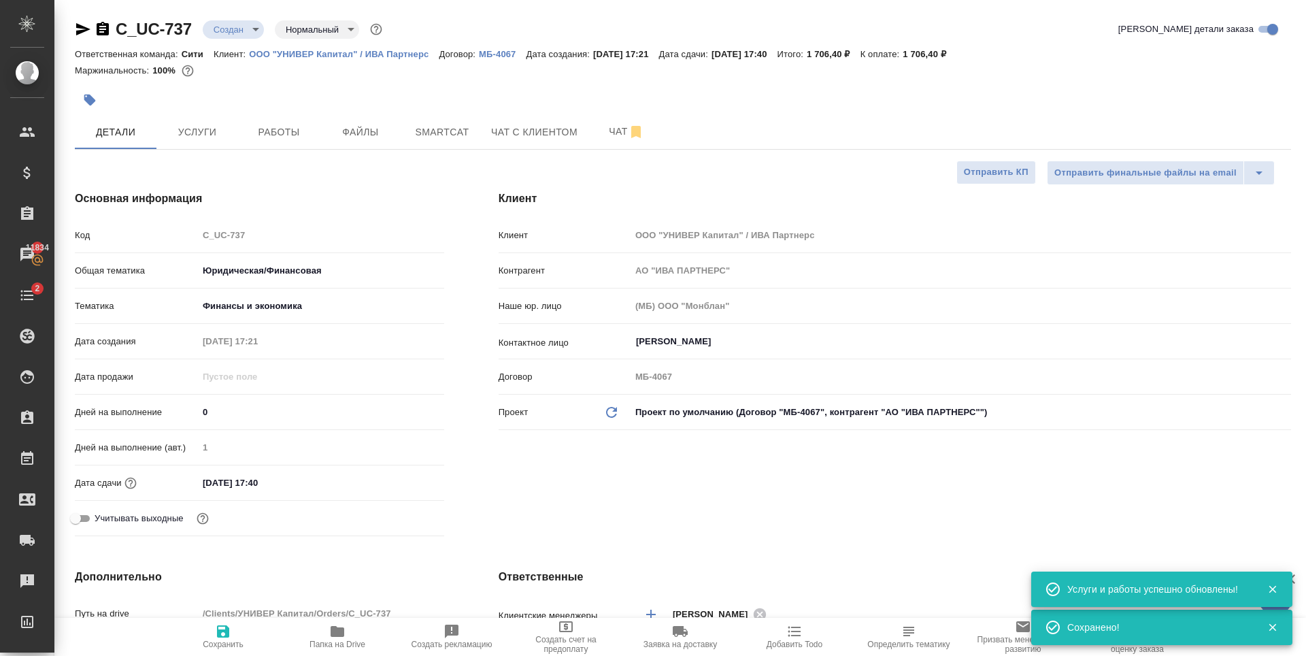
click at [242, 34] on body "🙏 .cls-1 fill:#fff; AWATERA Zaytseva Svetlana Клиенты Спецификации Заказы 11834…" at bounding box center [653, 328] width 1306 height 656
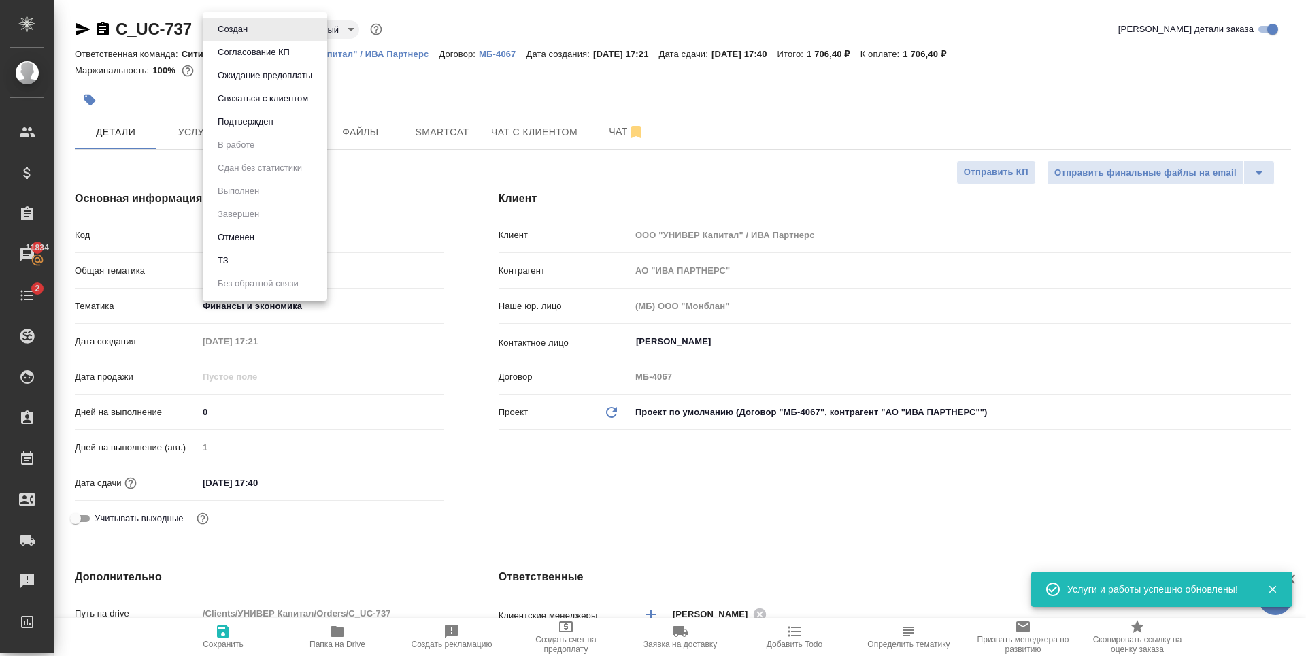
click at [244, 259] on li "ТЗ" at bounding box center [265, 260] width 125 height 23
type textarea "x"
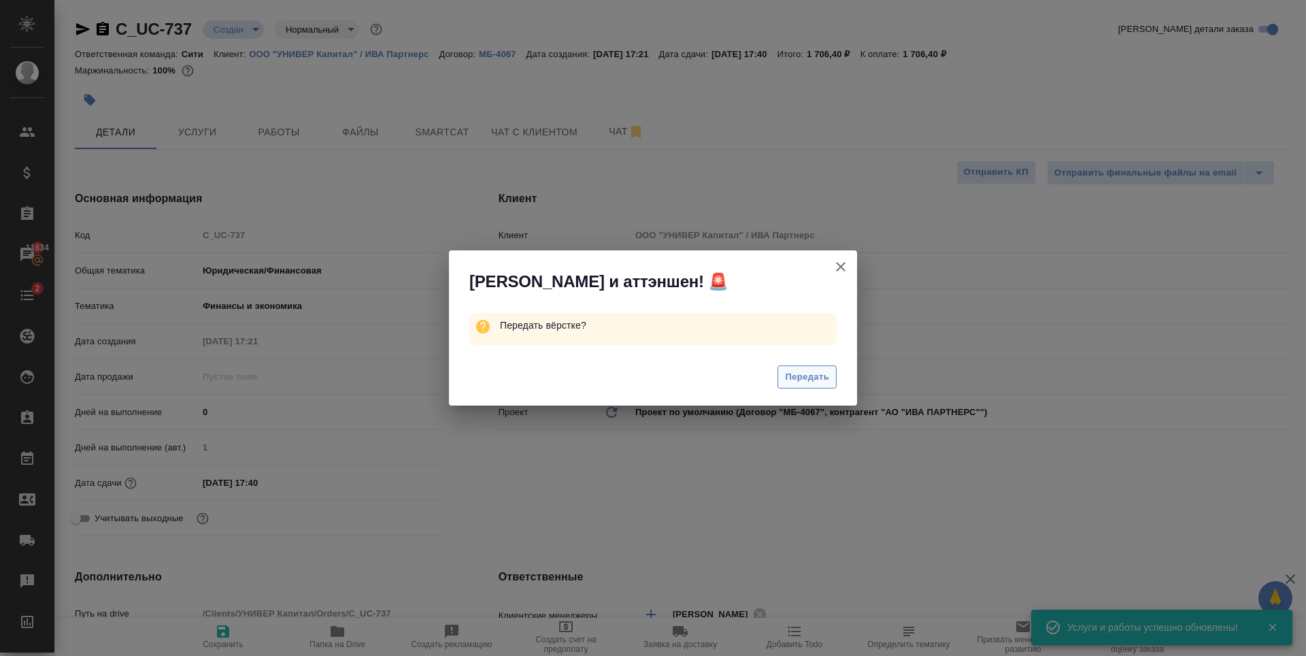
click at [813, 373] on span "Передать" at bounding box center [807, 377] width 44 height 16
type textarea "x"
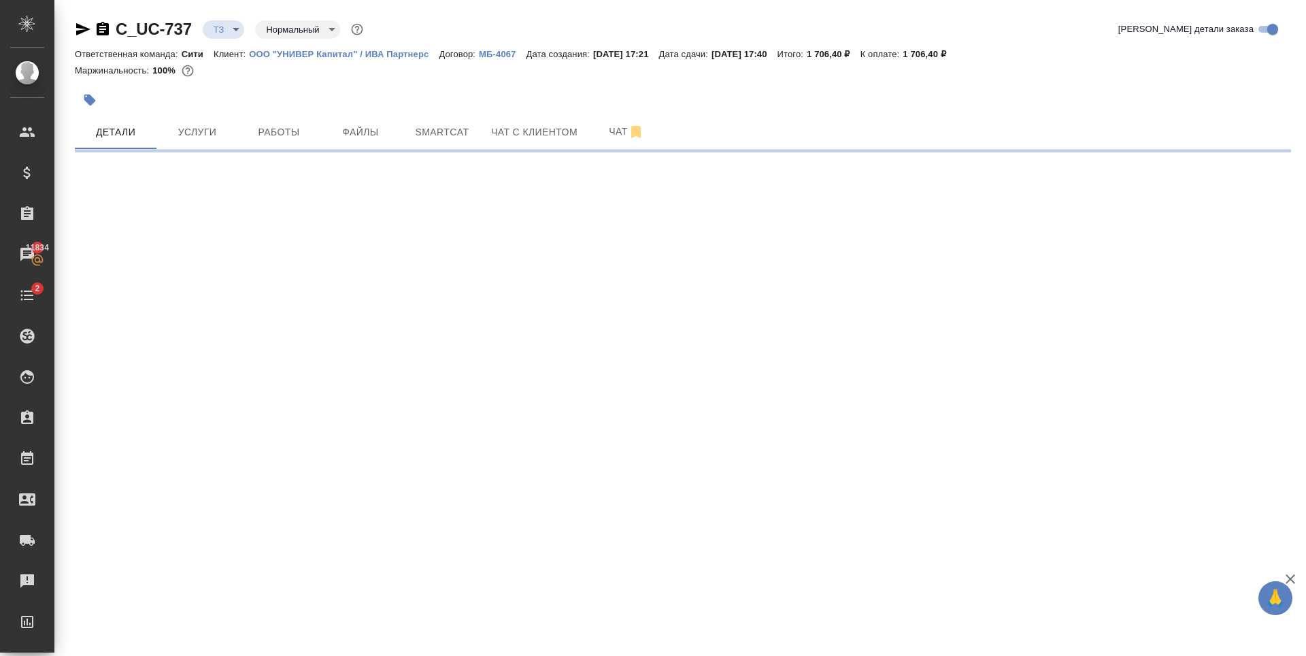
select select "RU"
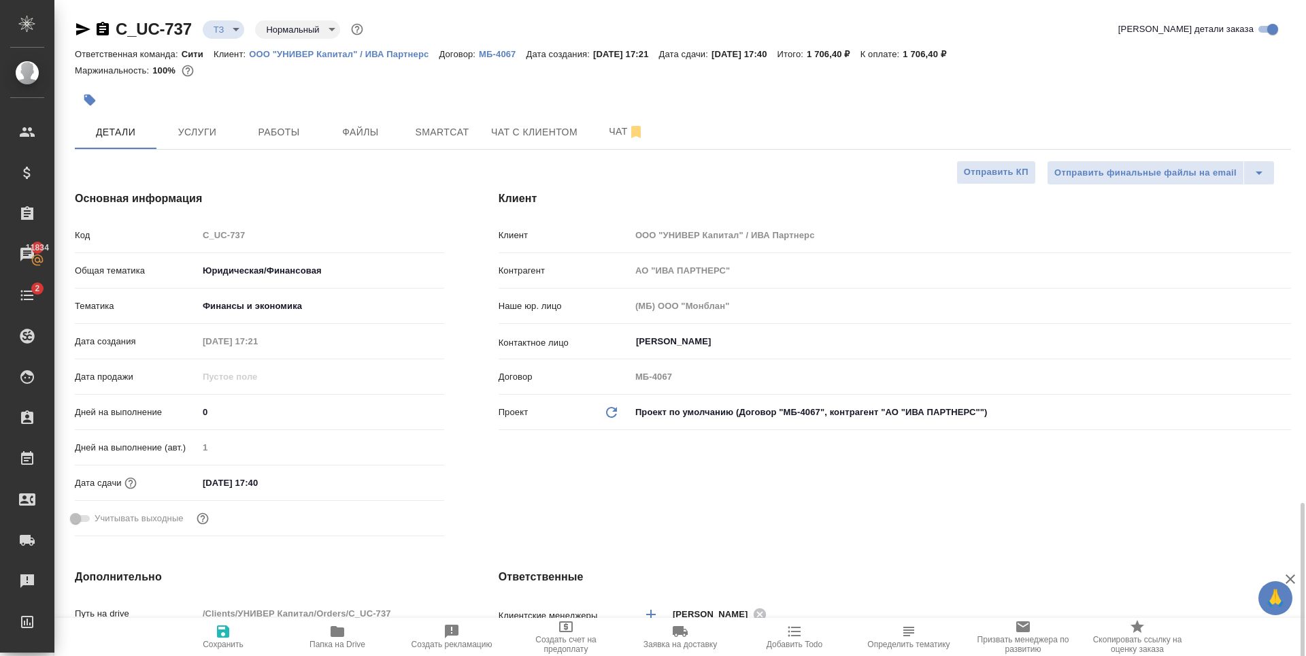
type textarea "x"
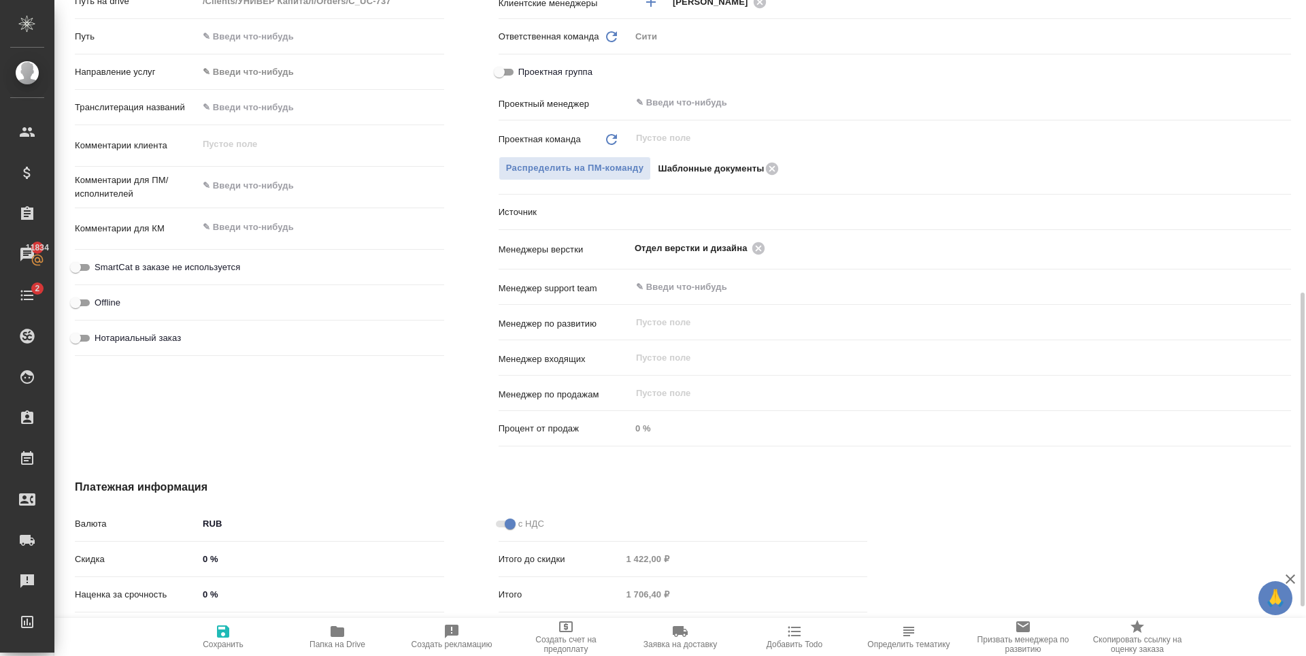
scroll to position [476, 0]
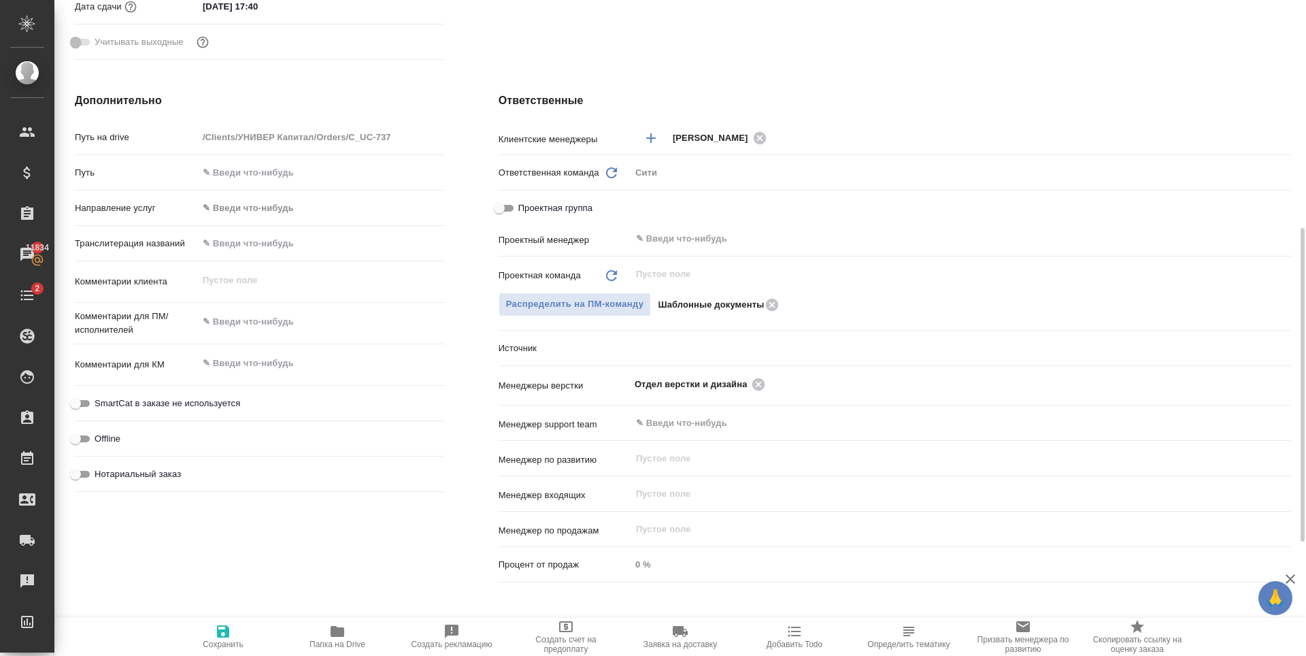
type textarea "x"
click at [247, 324] on textarea at bounding box center [321, 322] width 245 height 23
type textarea "x"
type textarea "с"
type textarea "x"
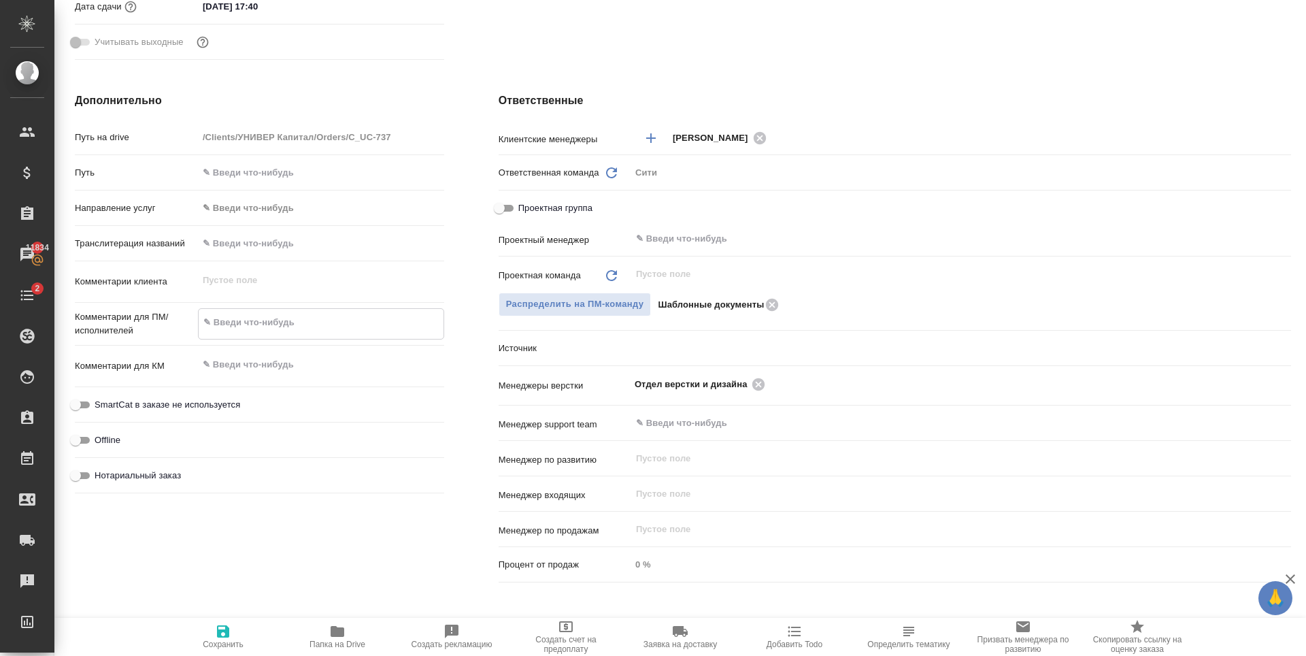
type textarea "x"
type textarea "сд"
type textarea "x"
type textarea "сде"
type textarea "x"
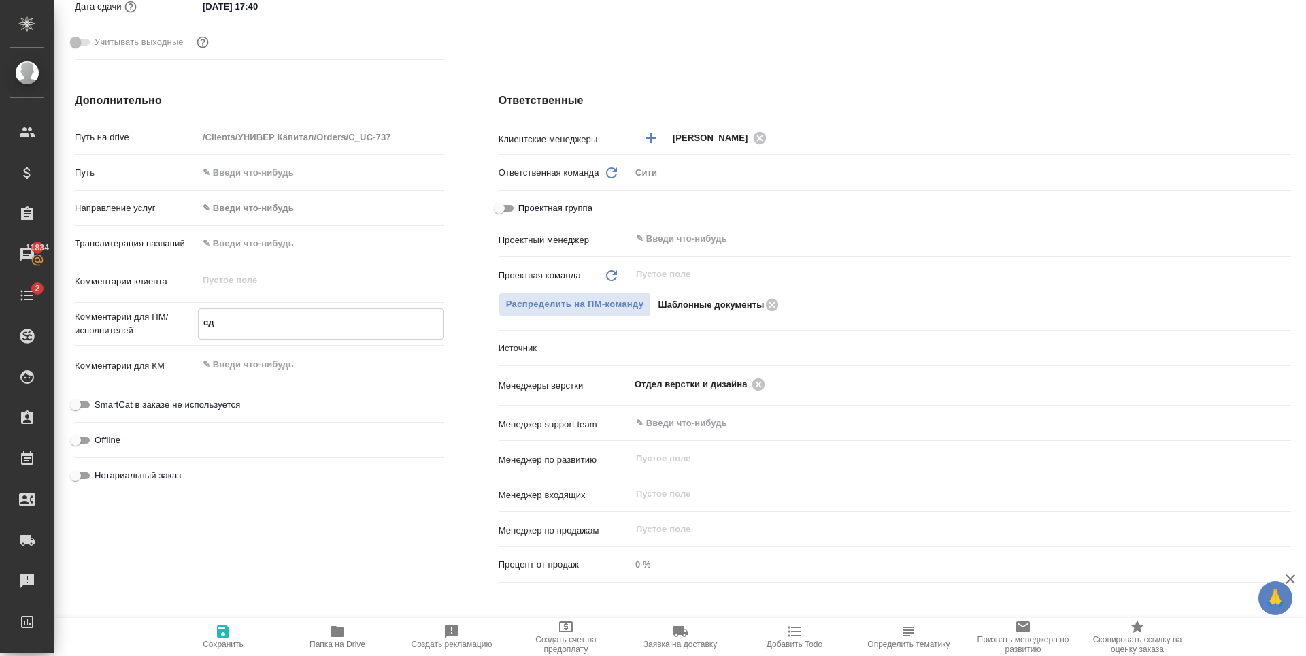
type textarea "x"
type textarea "сдела"
type textarea "x"
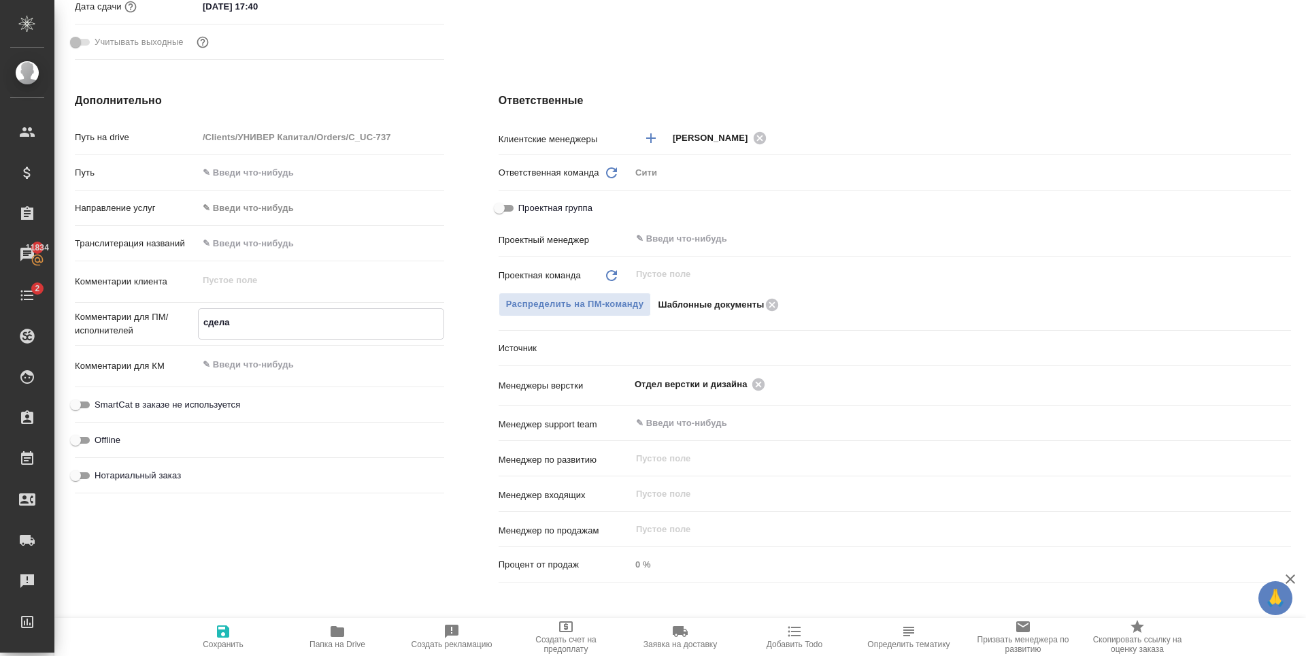
type textarea "сделай"
type textarea "x"
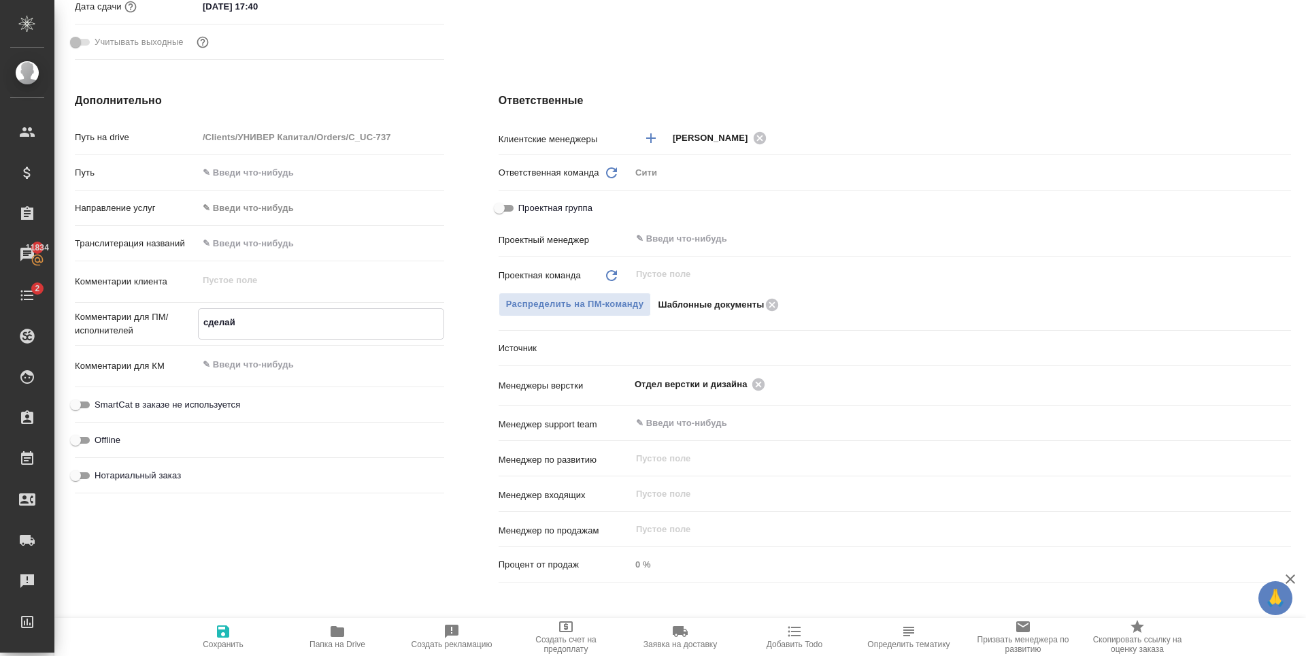
type textarea "сделайт"
type textarea "x"
type textarea "сделайте"
type textarea "x"
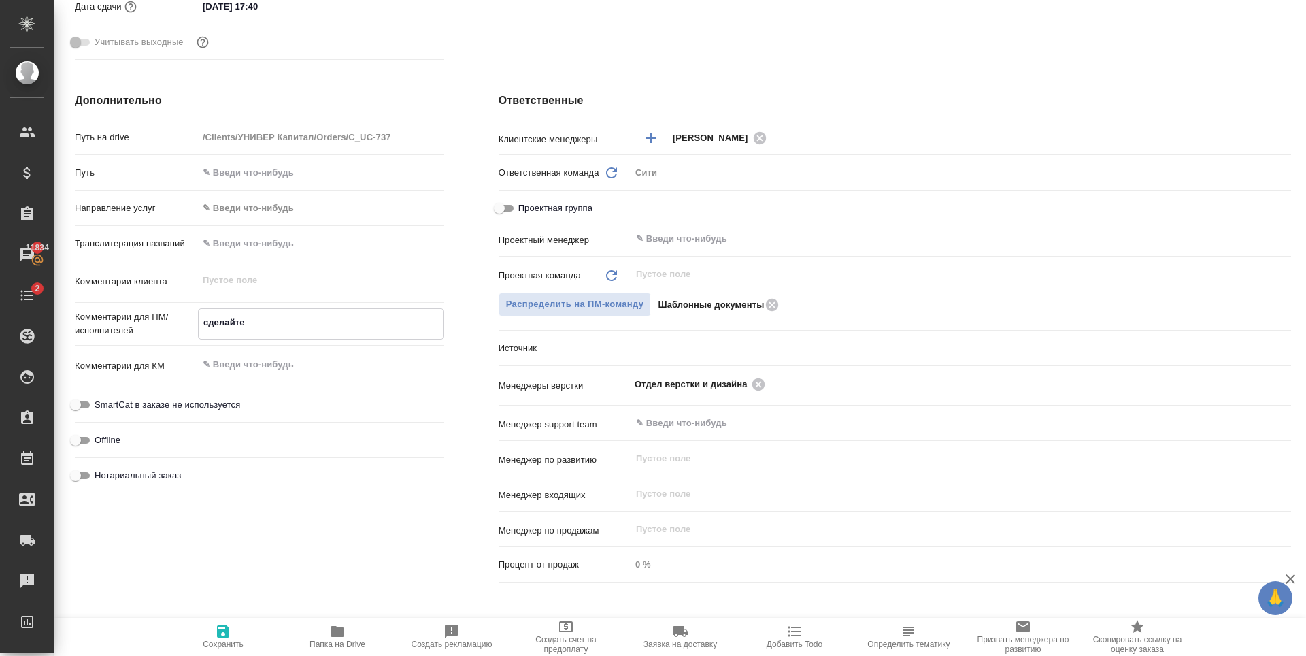
type textarea "x"
type textarea "сделайте"
type textarea "x"
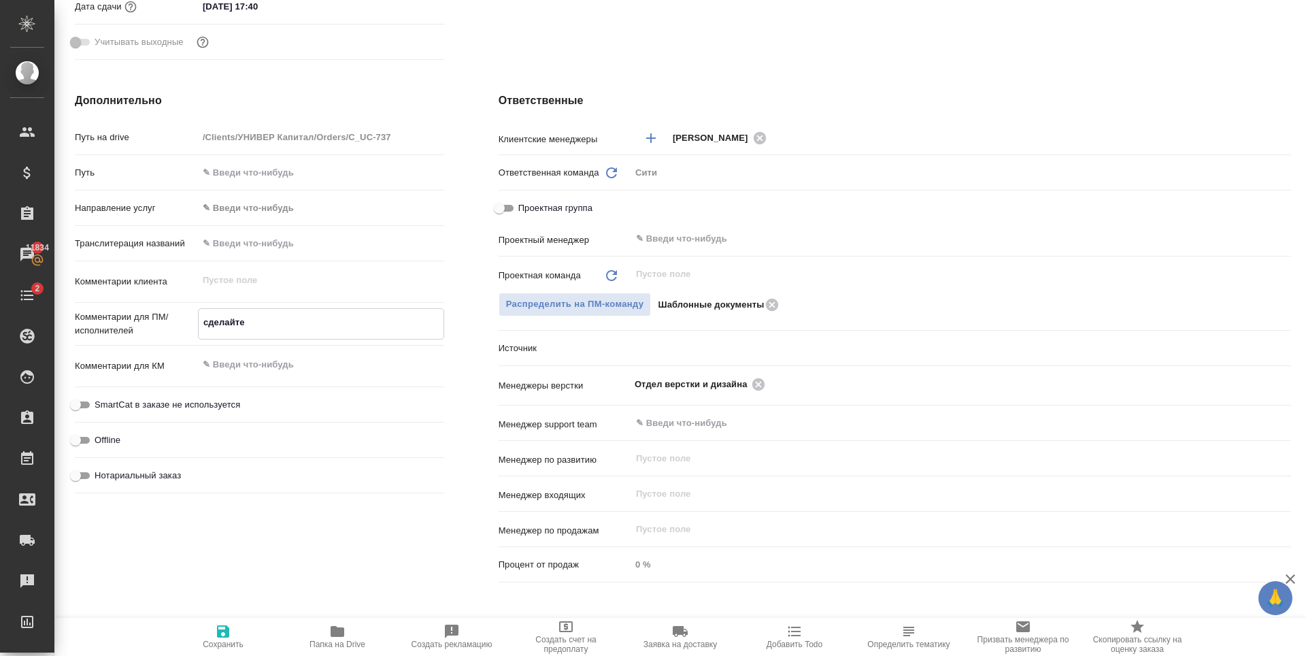
type textarea "x"
type textarea "сделайте тик"
type textarea "x"
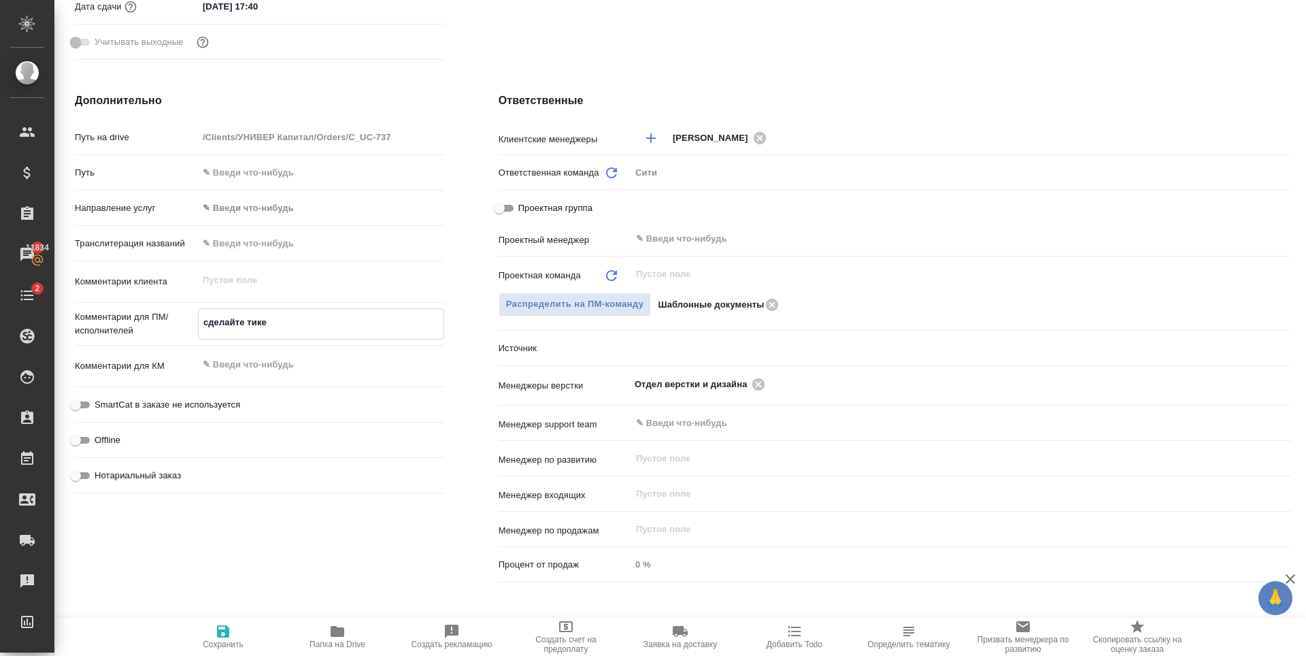
type textarea "сделайте тикет"
type textarea "x"
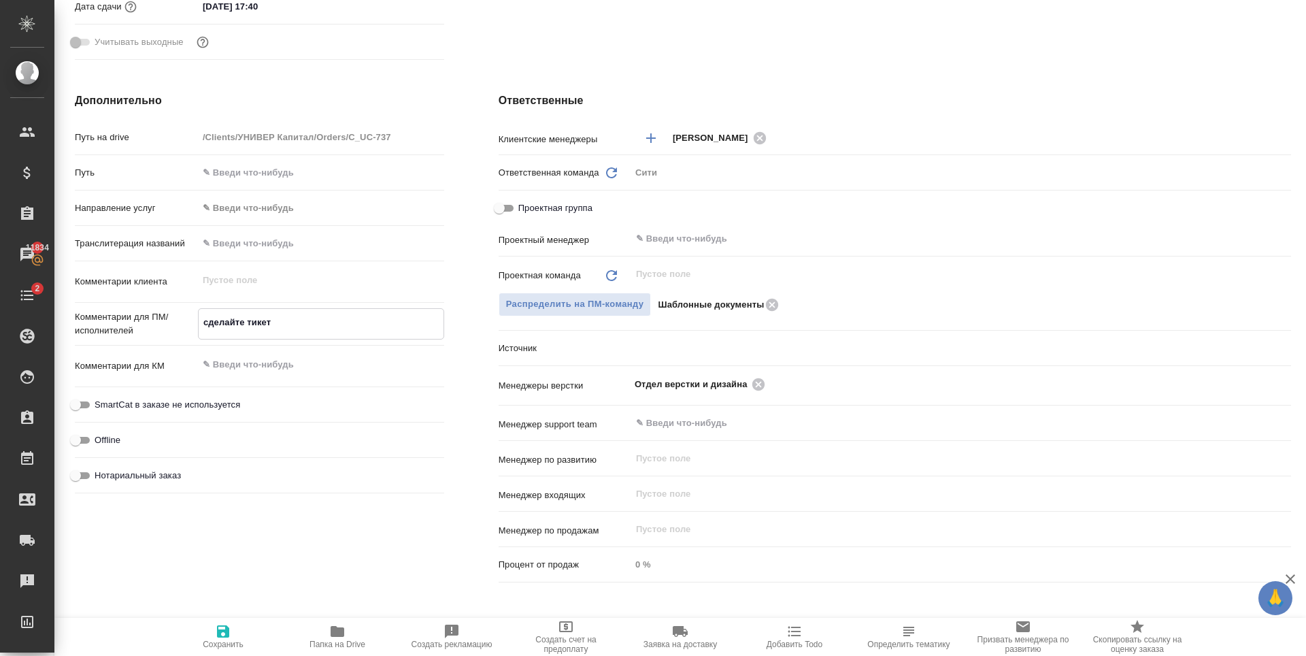
type textarea "сделайте тикет,"
type textarea "x"
type textarea "сделайте тикет,"
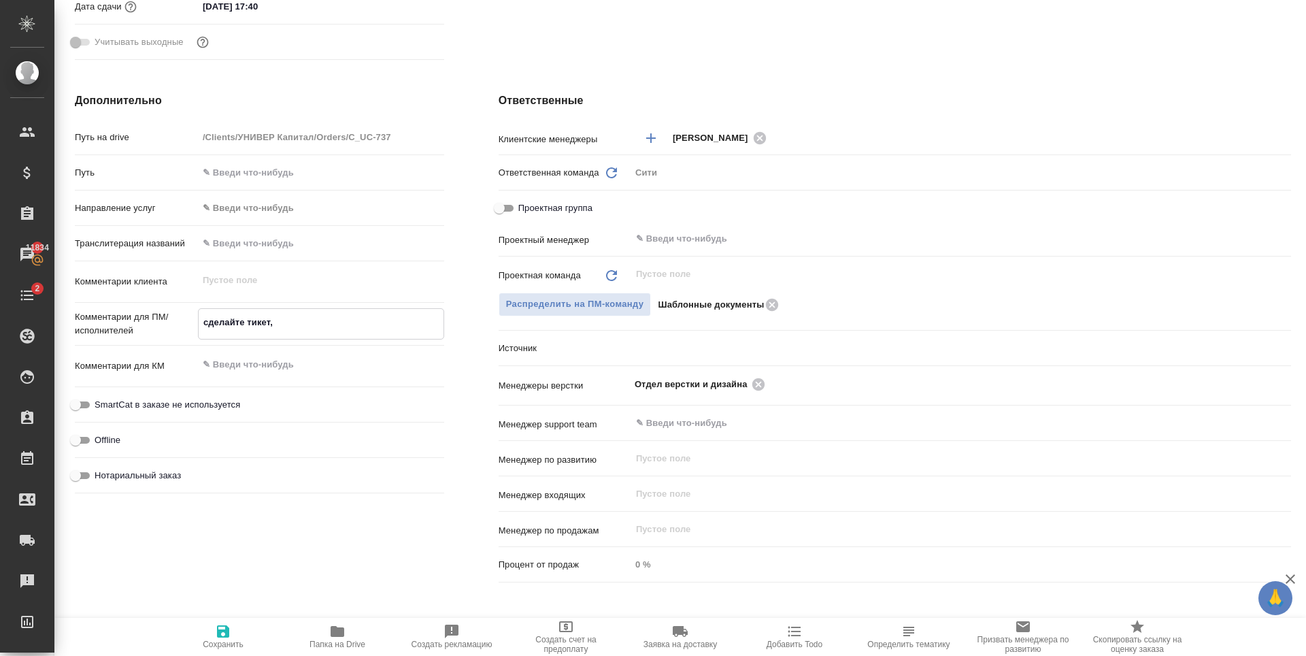
type textarea "x"
type textarea "сделайте тикет, п"
type textarea "x"
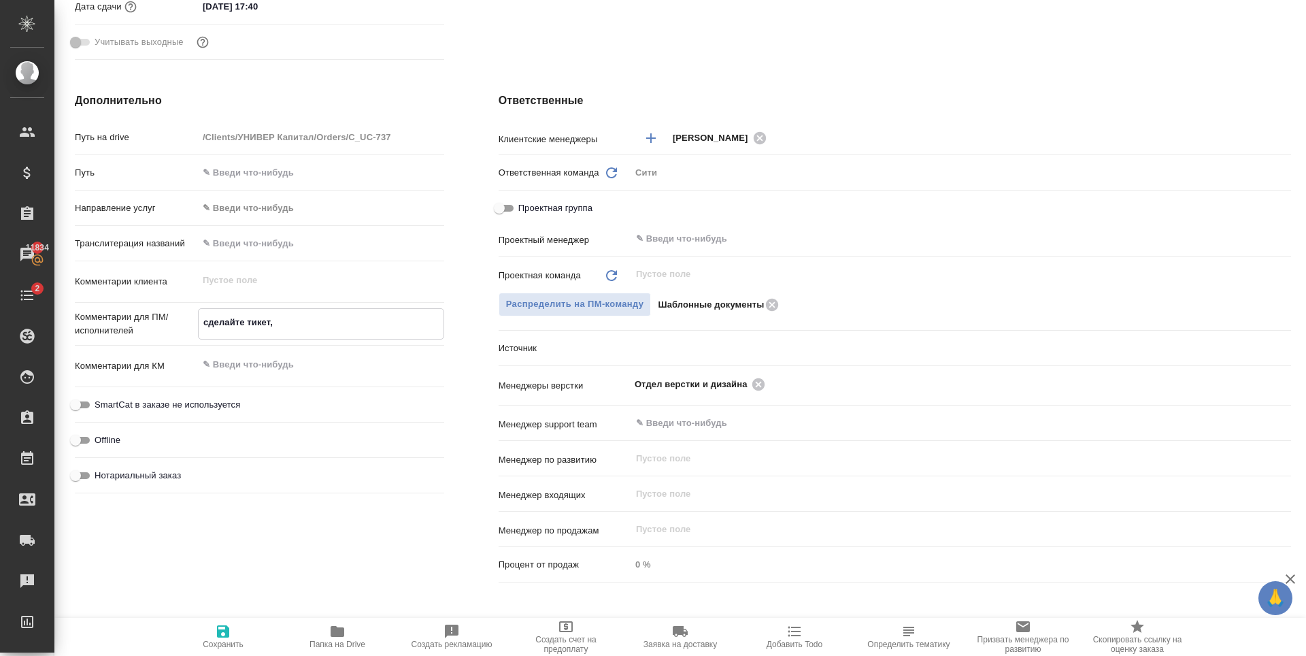
type textarea "x"
type textarea "сделайте тикет, пли"
type textarea "x"
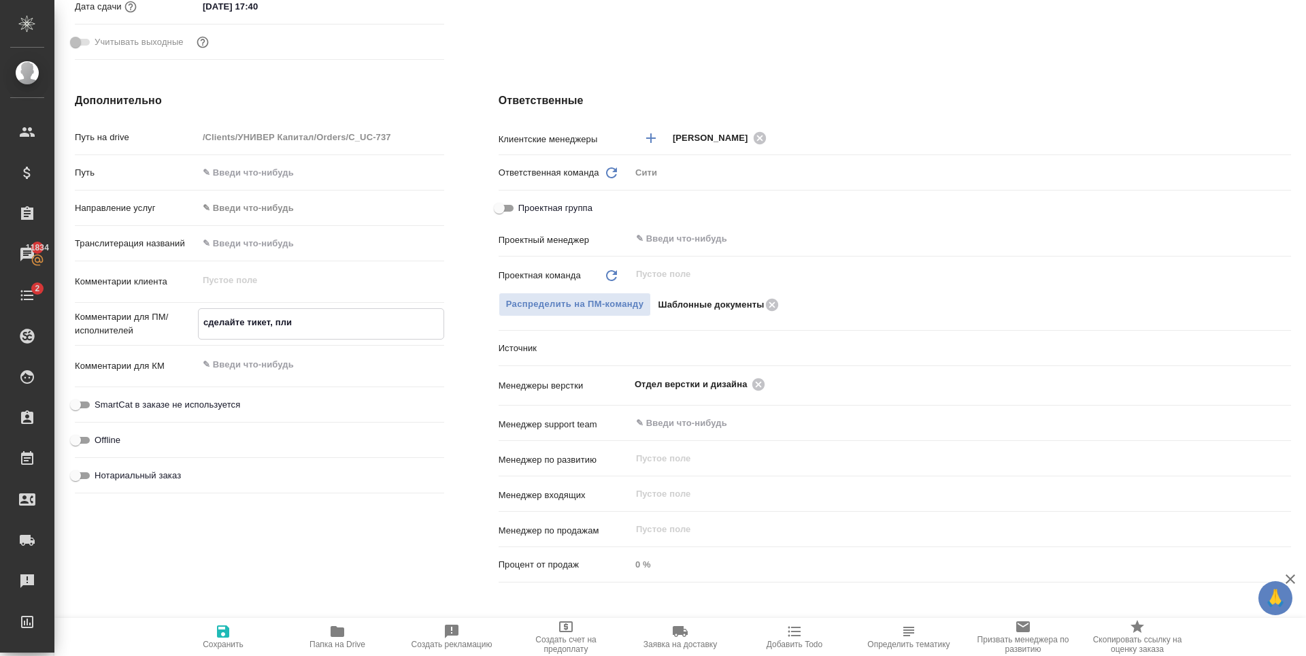
type textarea "сделайте тикет, плиз"
type textarea "x"
type textarea "сделайте тикет, плиз"
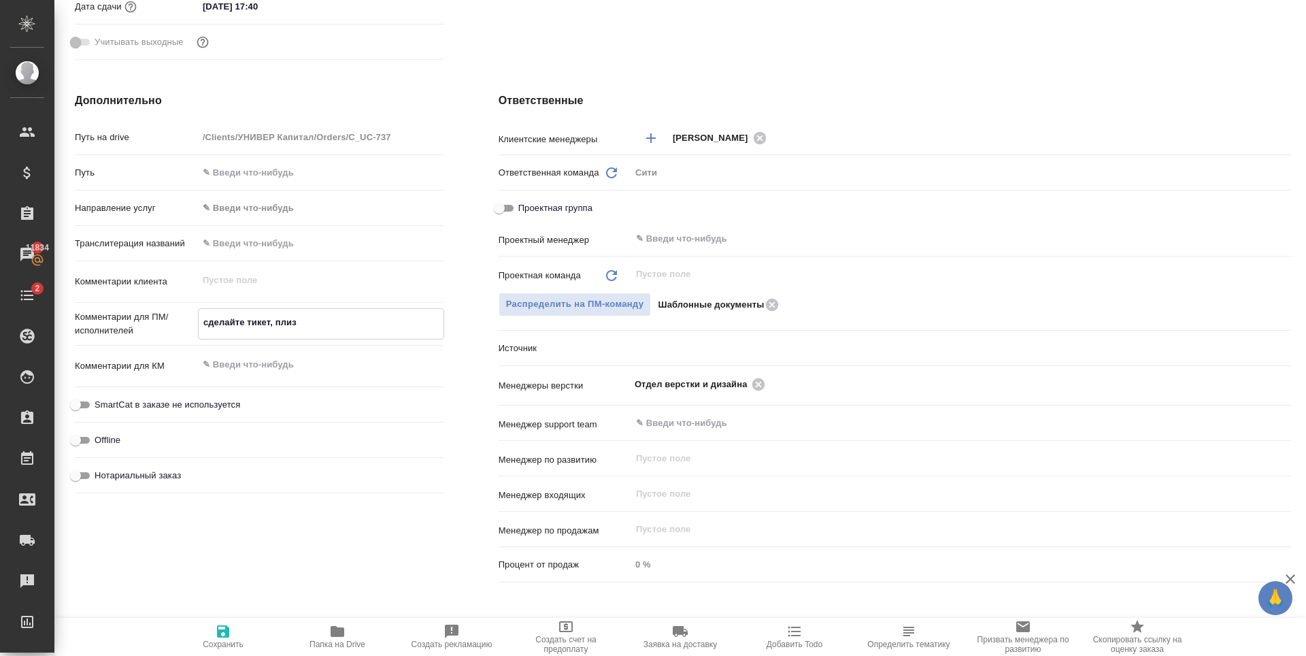
type textarea "x"
click at [229, 640] on span "Сохранить" at bounding box center [223, 645] width 41 height 10
type textarea "x"
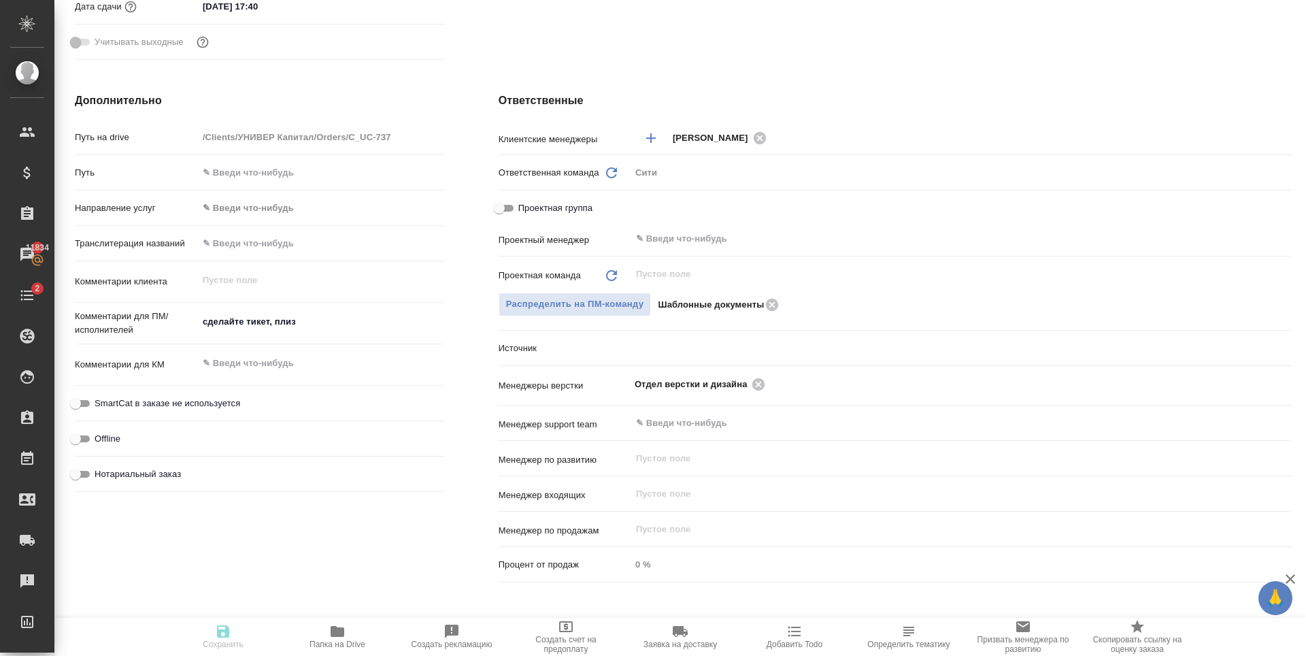
type textarea "x"
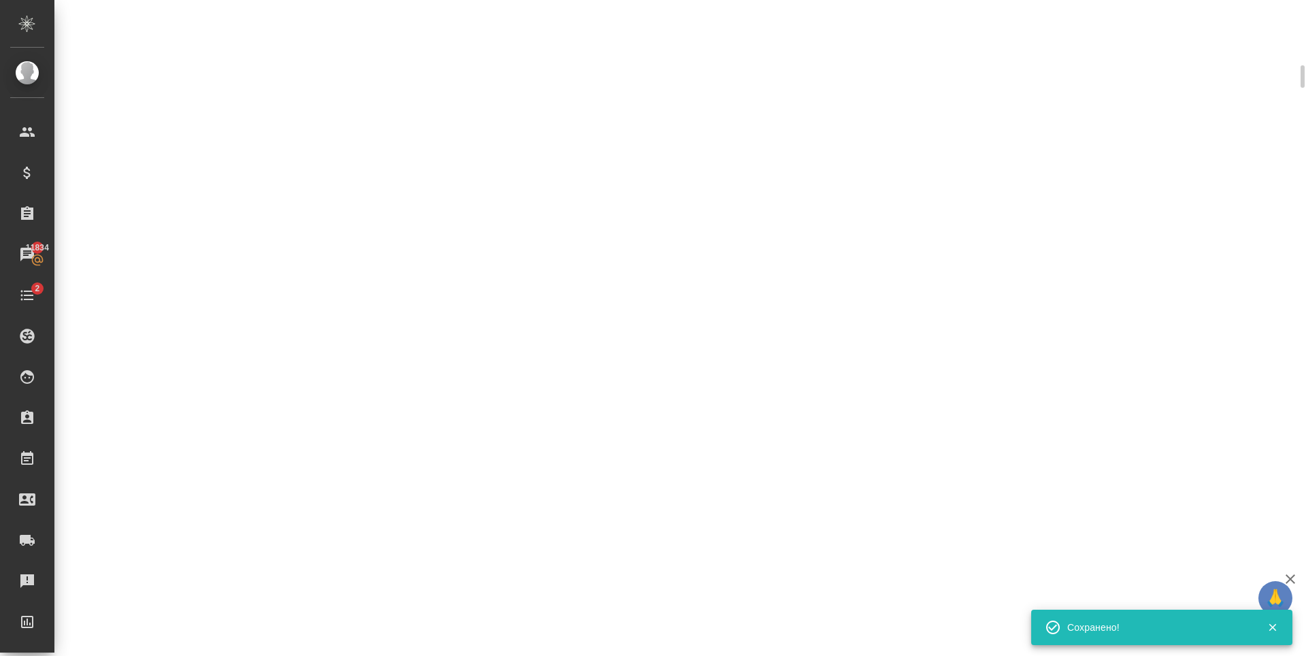
select select "RU"
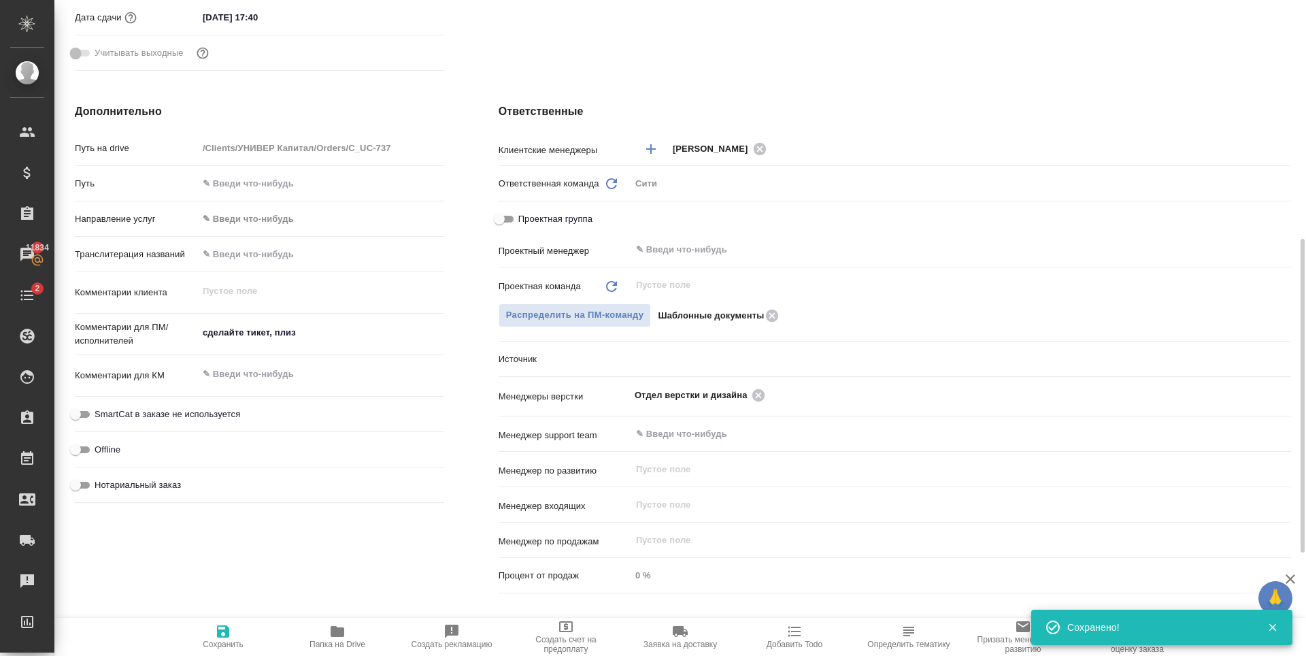
type textarea "x"
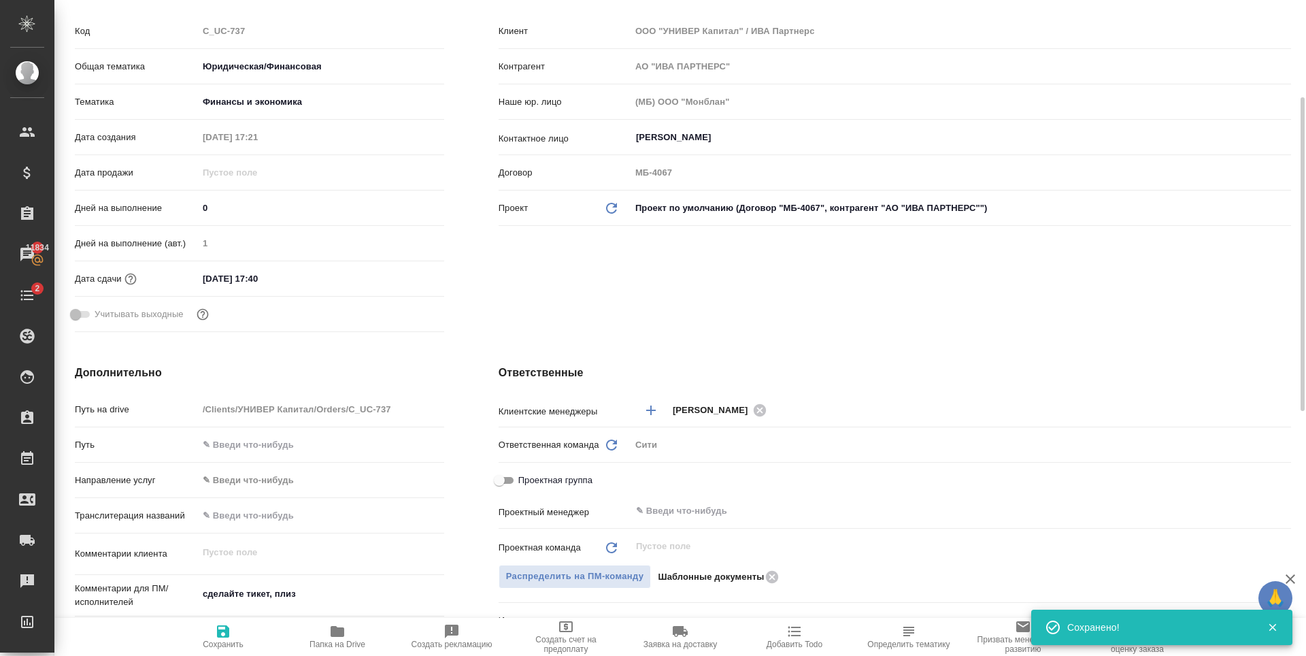
scroll to position [0, 0]
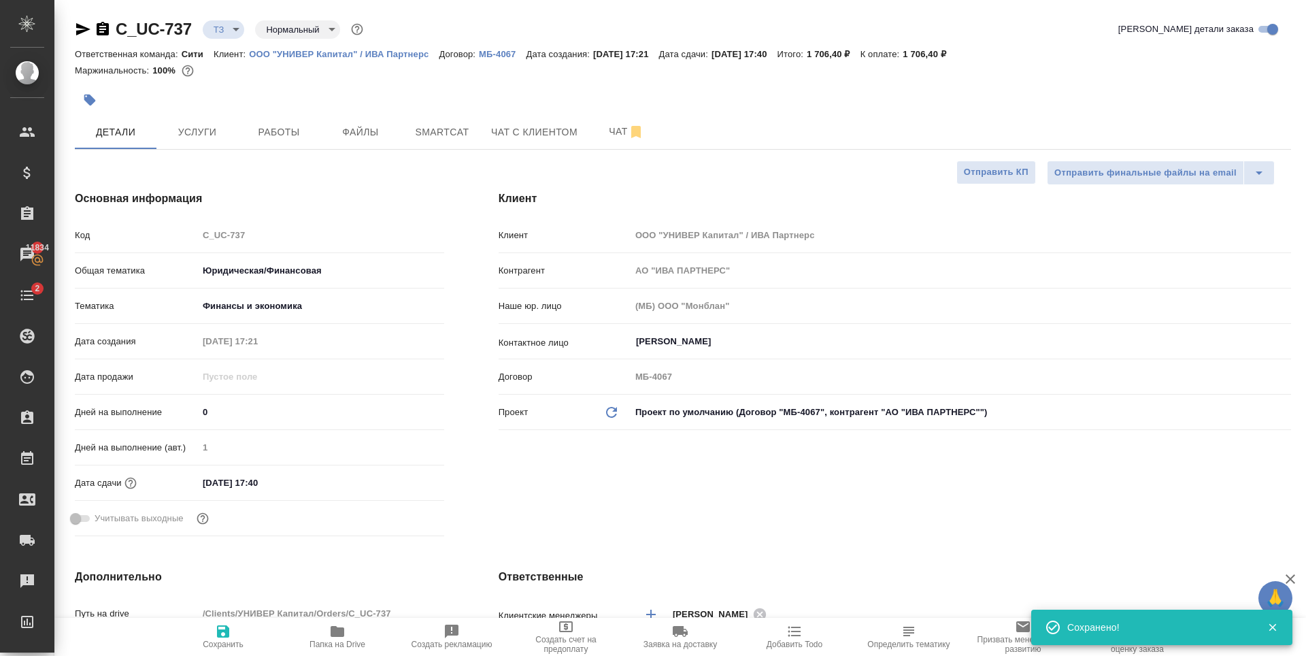
type textarea "x"
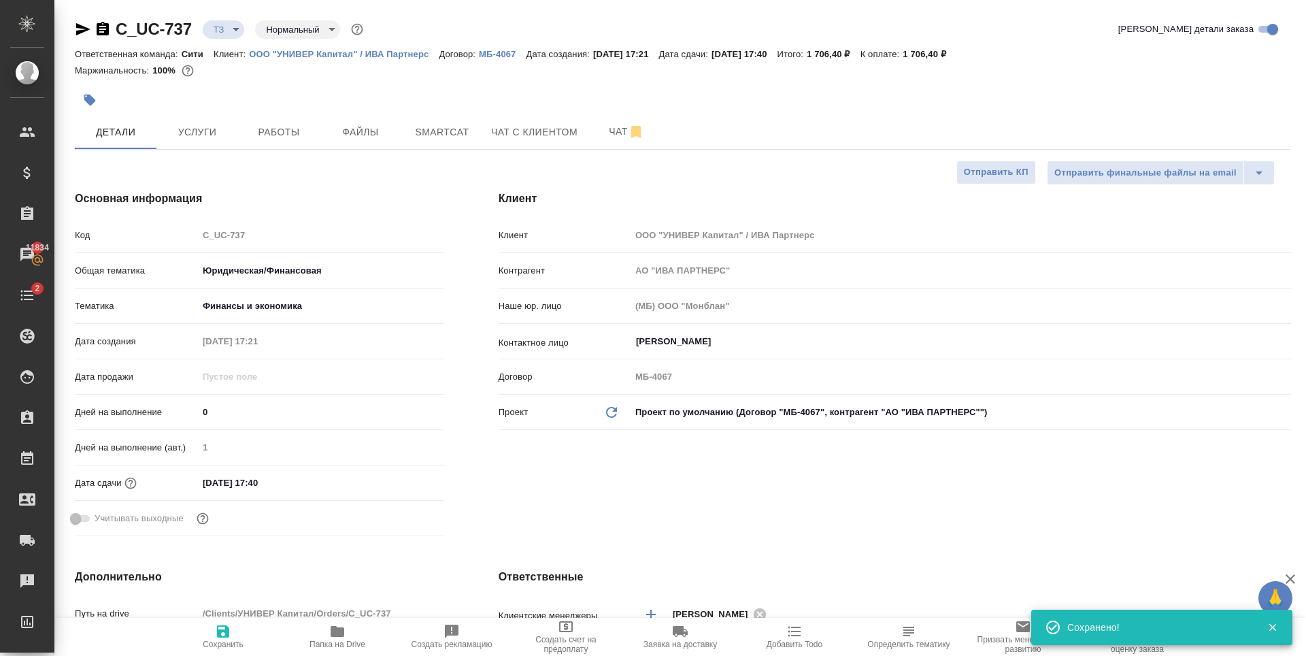
type textarea "x"
click at [611, 137] on span "Чат" at bounding box center [626, 131] width 65 height 17
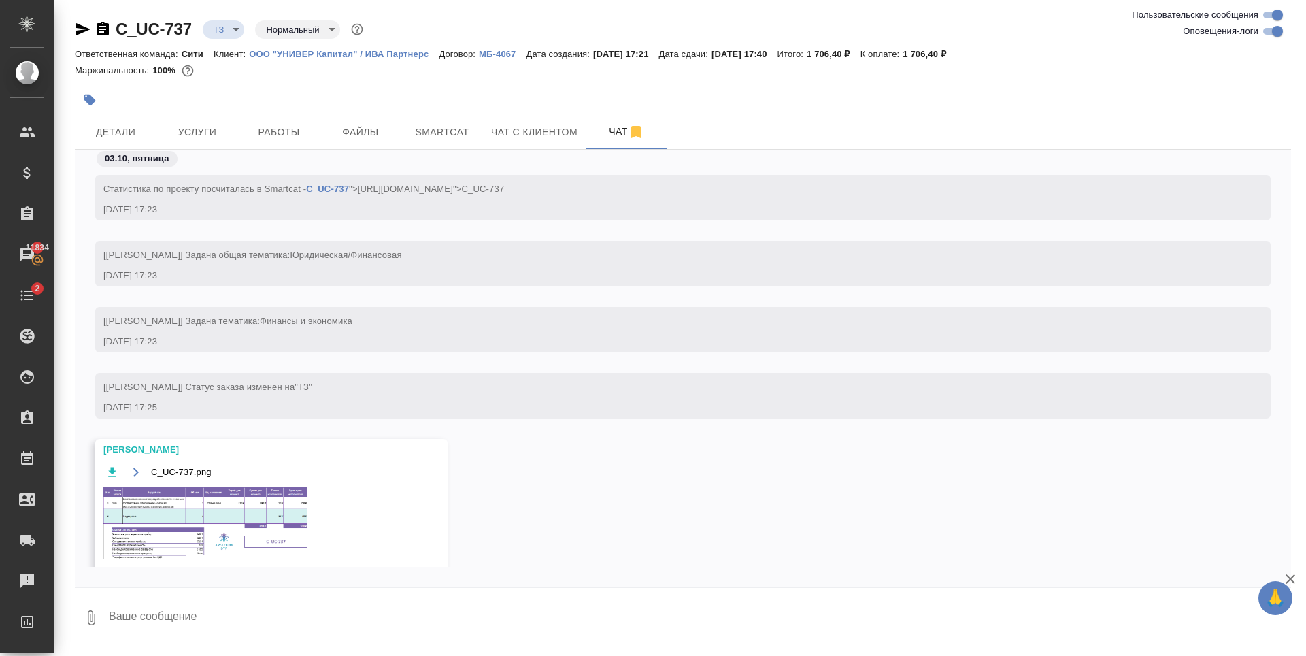
scroll to position [48, 0]
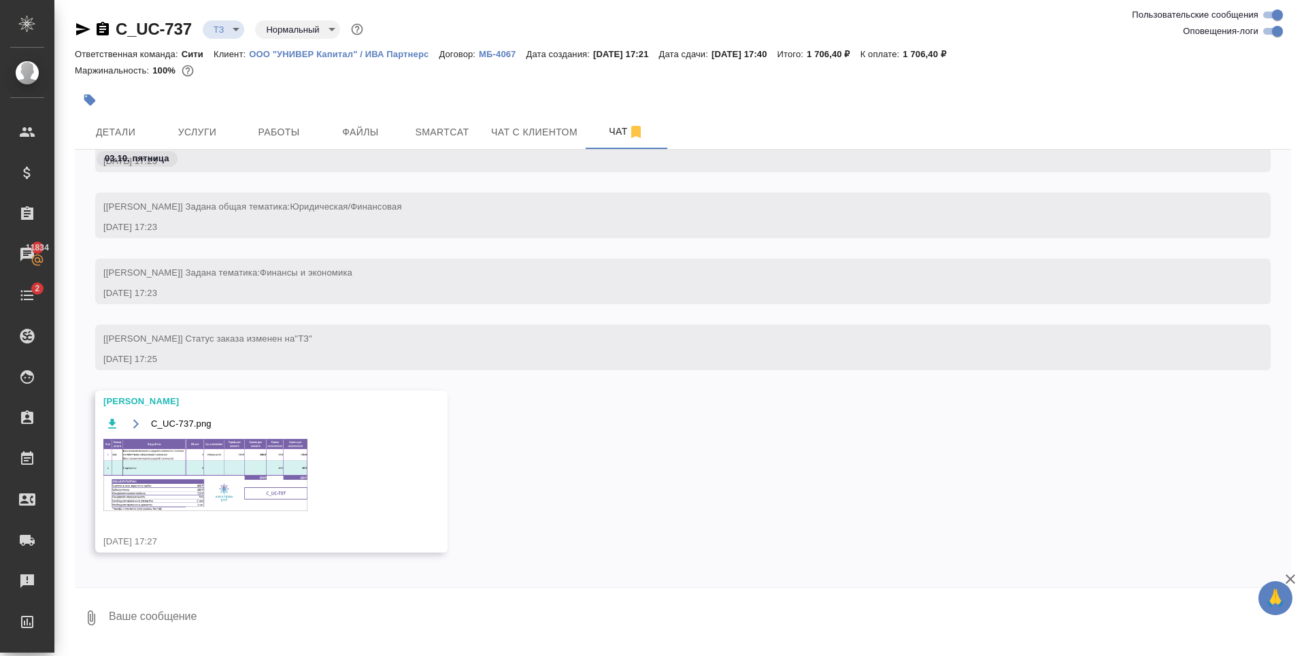
click at [225, 463] on img at bounding box center [205, 475] width 204 height 72
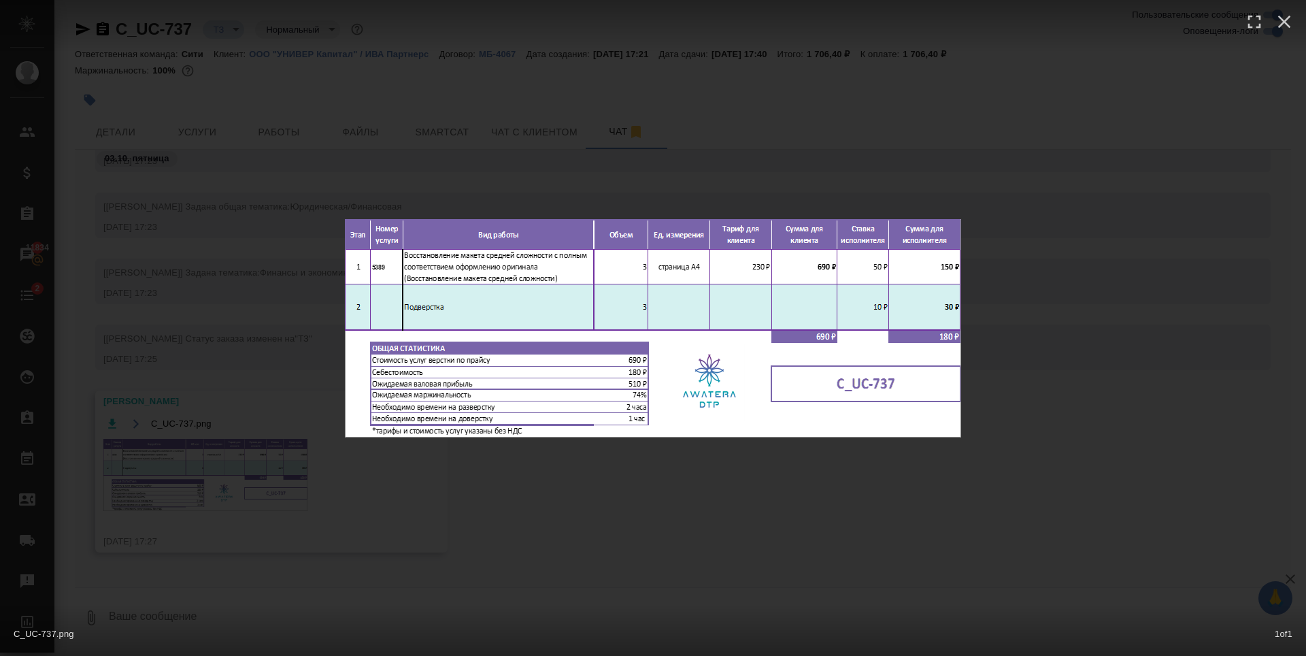
click at [528, 509] on div "C_UC-737.png 1 of 1" at bounding box center [653, 328] width 1306 height 656
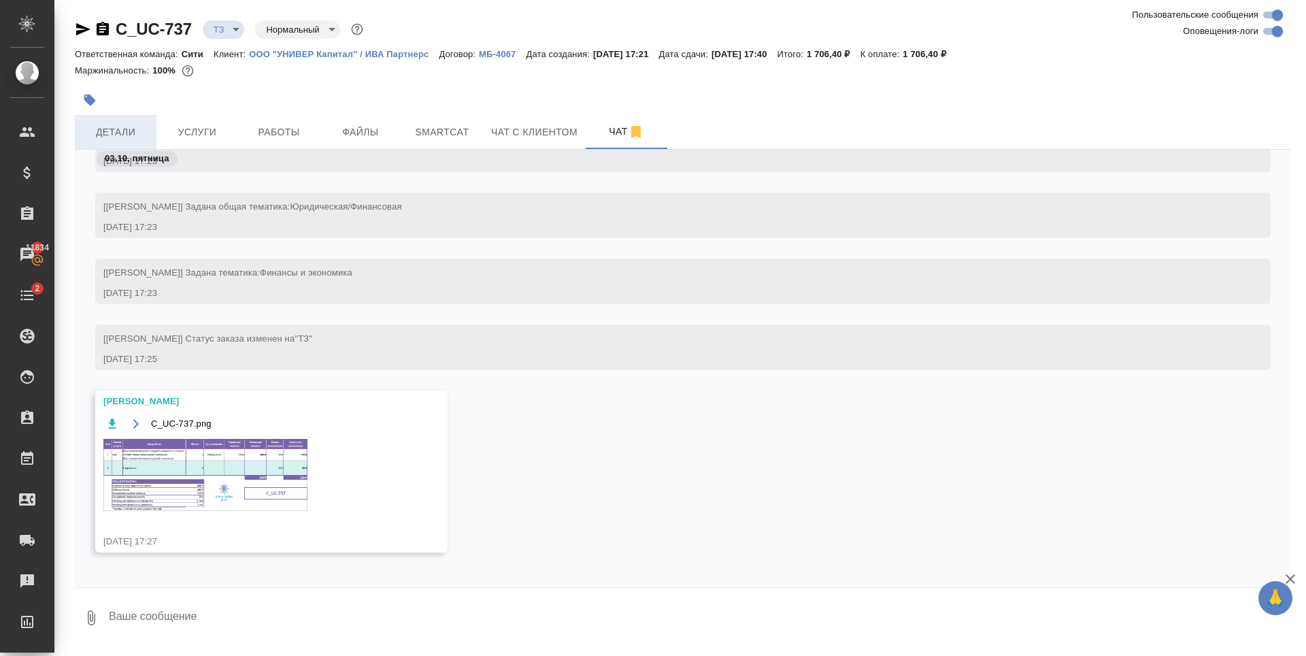
click at [135, 125] on span "Детали" at bounding box center [115, 132] width 65 height 17
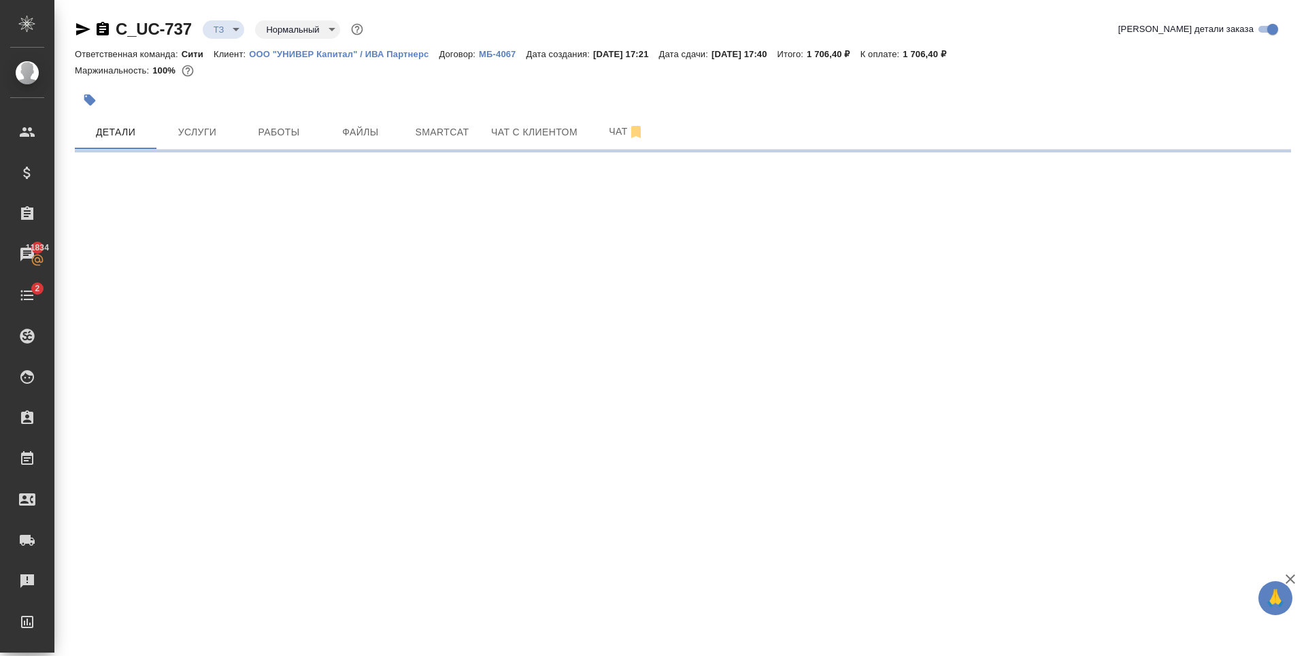
select select "RU"
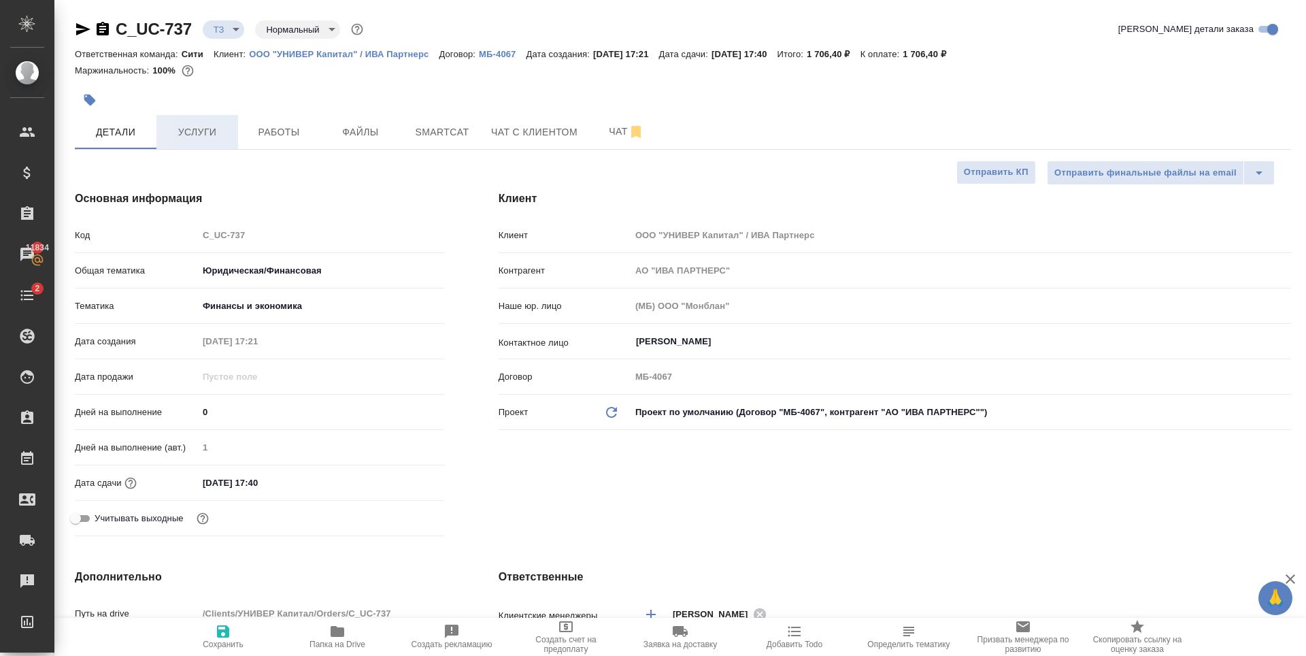
type textarea "x"
click at [224, 122] on button "Услуги" at bounding box center [198, 132] width 82 height 34
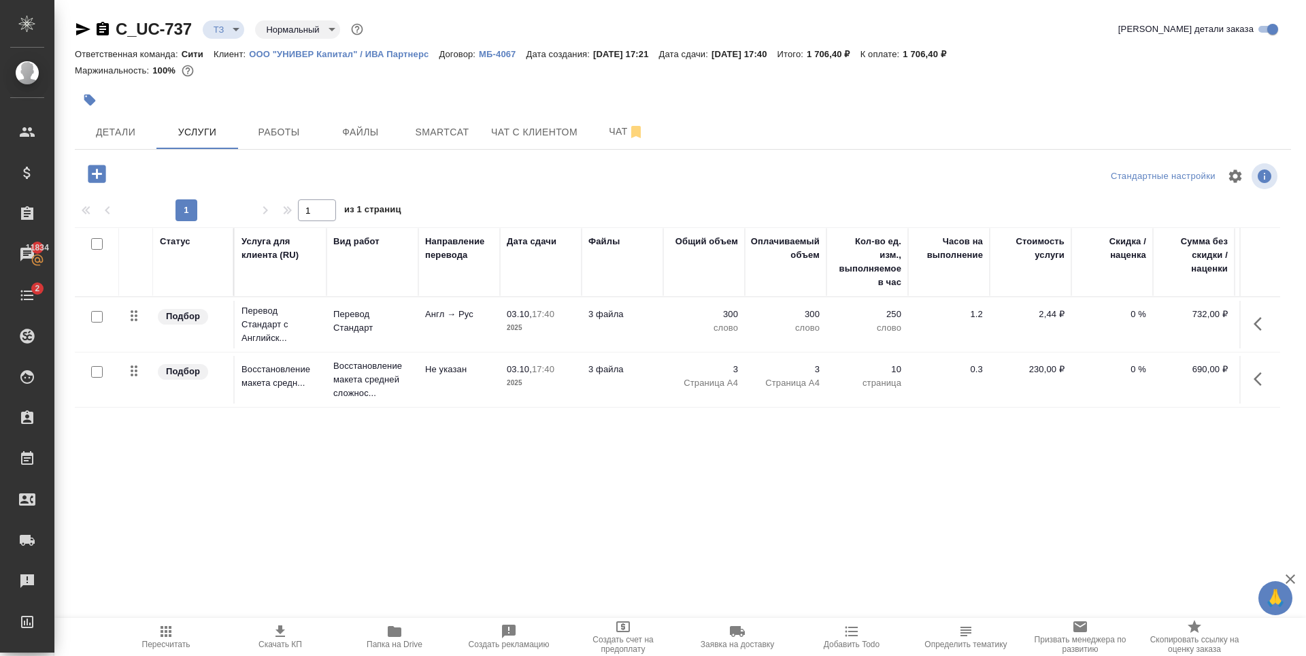
click at [267, 634] on span "Скачать КП" at bounding box center [280, 636] width 98 height 26
click at [421, 639] on span "Папка на Drive" at bounding box center [395, 636] width 98 height 26
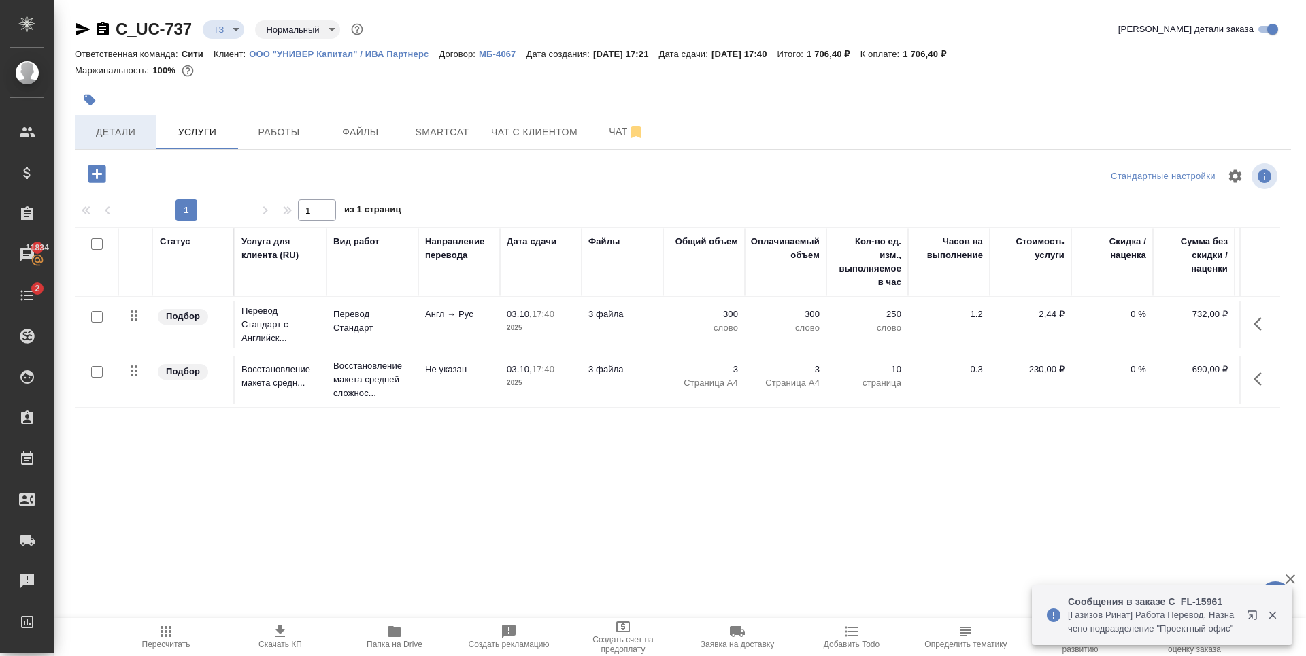
click at [127, 133] on span "Детали" at bounding box center [115, 132] width 65 height 17
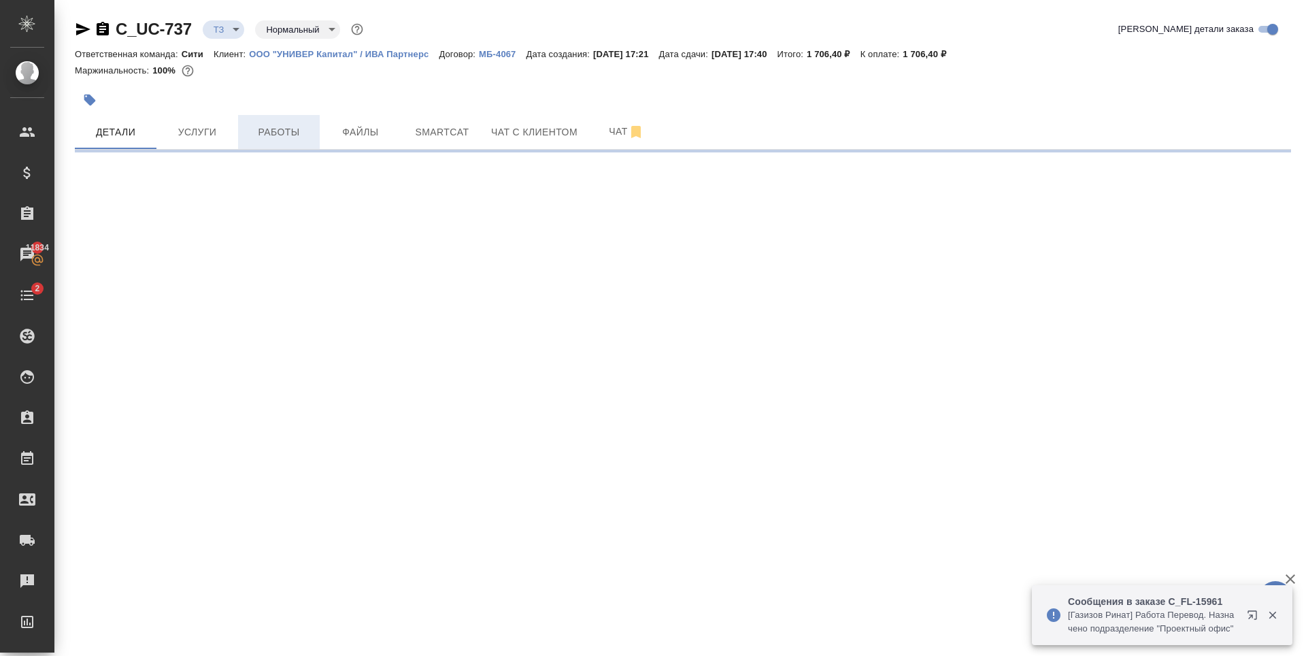
select select "RU"
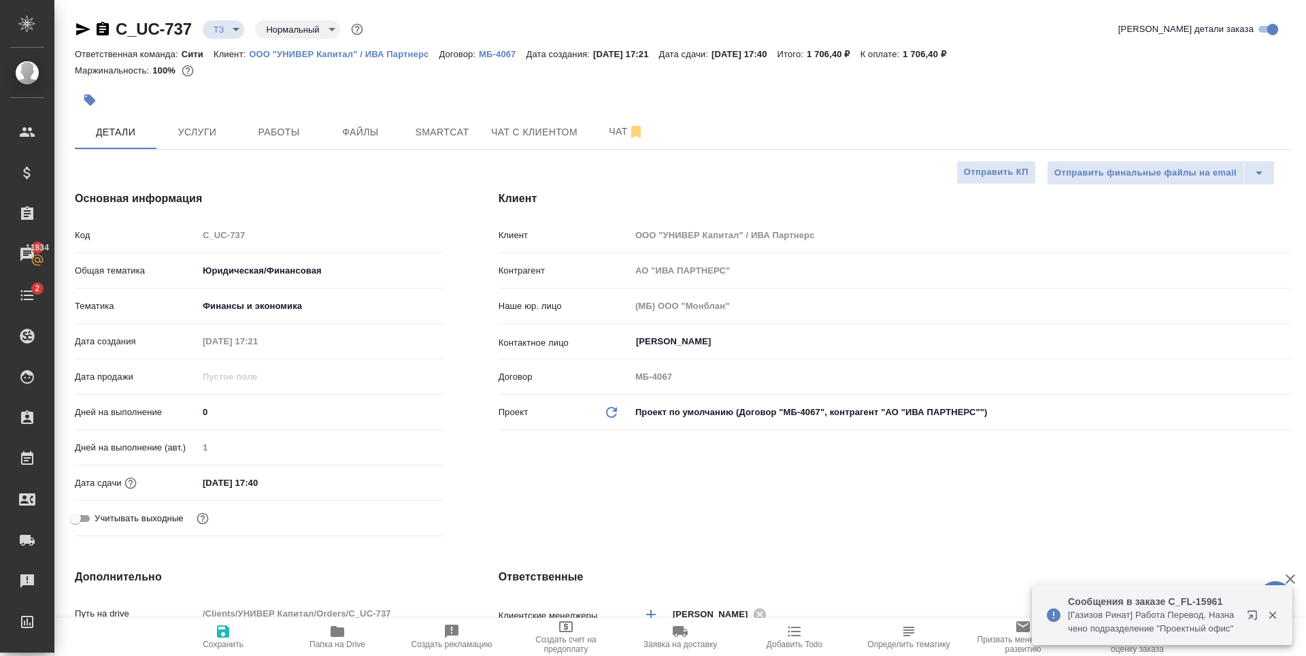
type textarea "x"
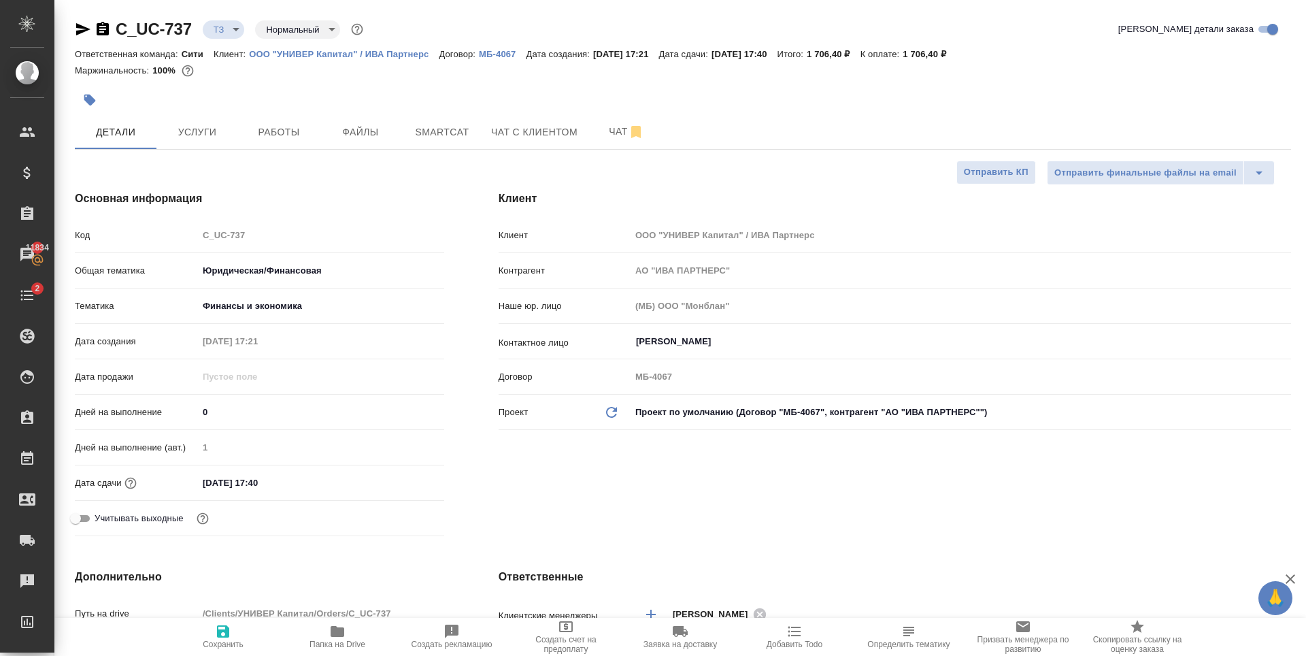
click at [277, 483] on input "03.10.2025 17:40" at bounding box center [257, 483] width 119 height 20
click at [397, 482] on icon "button" at bounding box center [405, 482] width 16 height 16
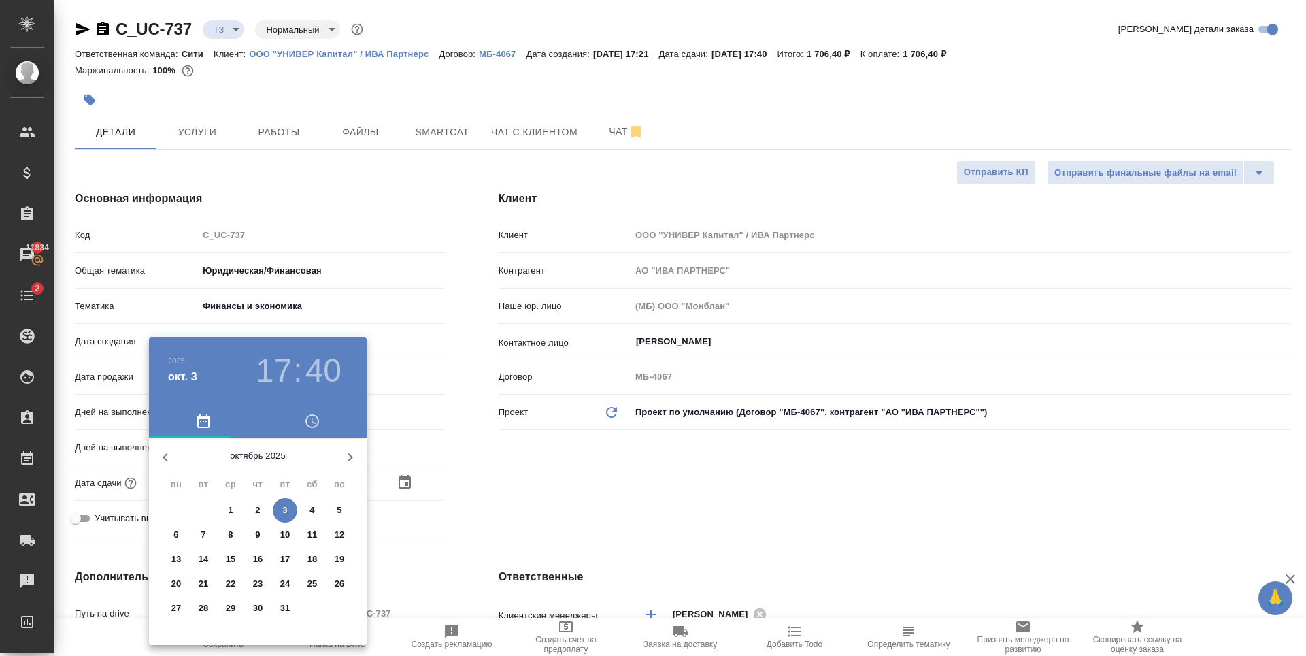
click at [171, 538] on span "6" at bounding box center [176, 535] width 24 height 14
type input "06.10.2025 17:40"
type textarea "x"
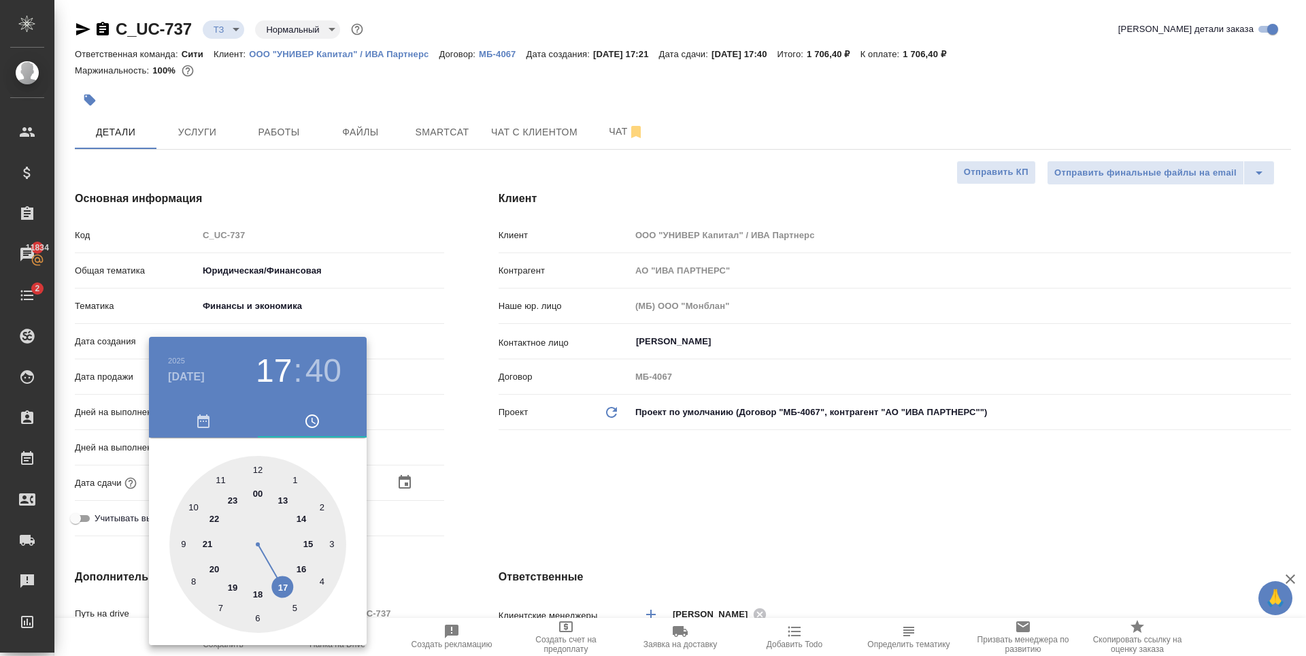
click at [279, 588] on div at bounding box center [257, 544] width 177 height 177
type textarea "x"
click at [259, 467] on div at bounding box center [257, 544] width 177 height 177
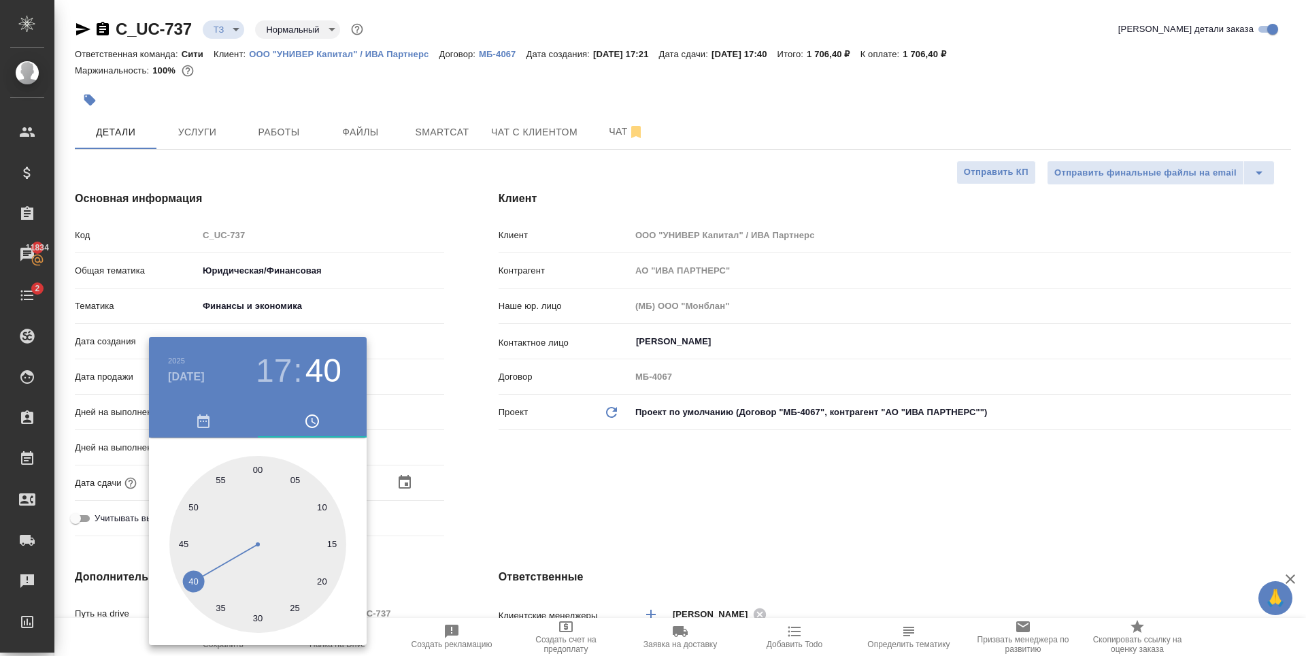
type input "06.10.2025 17:00"
type textarea "x"
click at [703, 514] on div at bounding box center [653, 328] width 1306 height 656
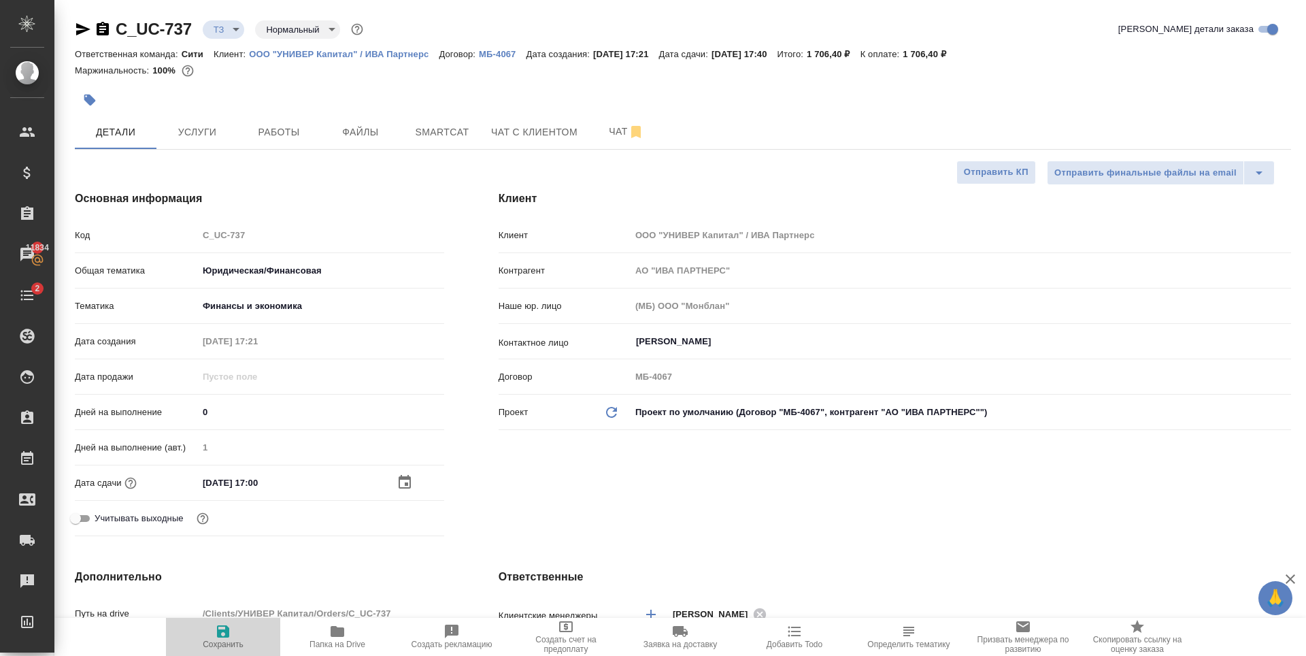
click at [216, 638] on icon "button" at bounding box center [223, 631] width 16 height 16
type textarea "x"
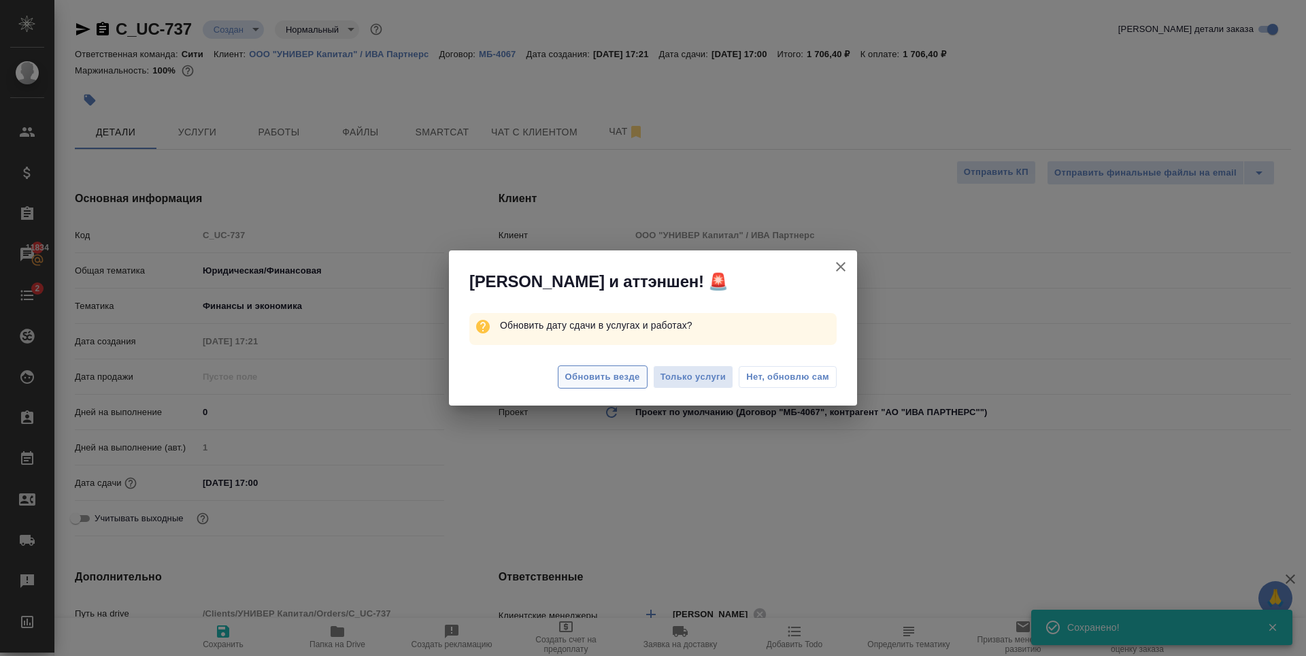
click at [615, 373] on span "Обновить везде" at bounding box center [602, 377] width 75 height 16
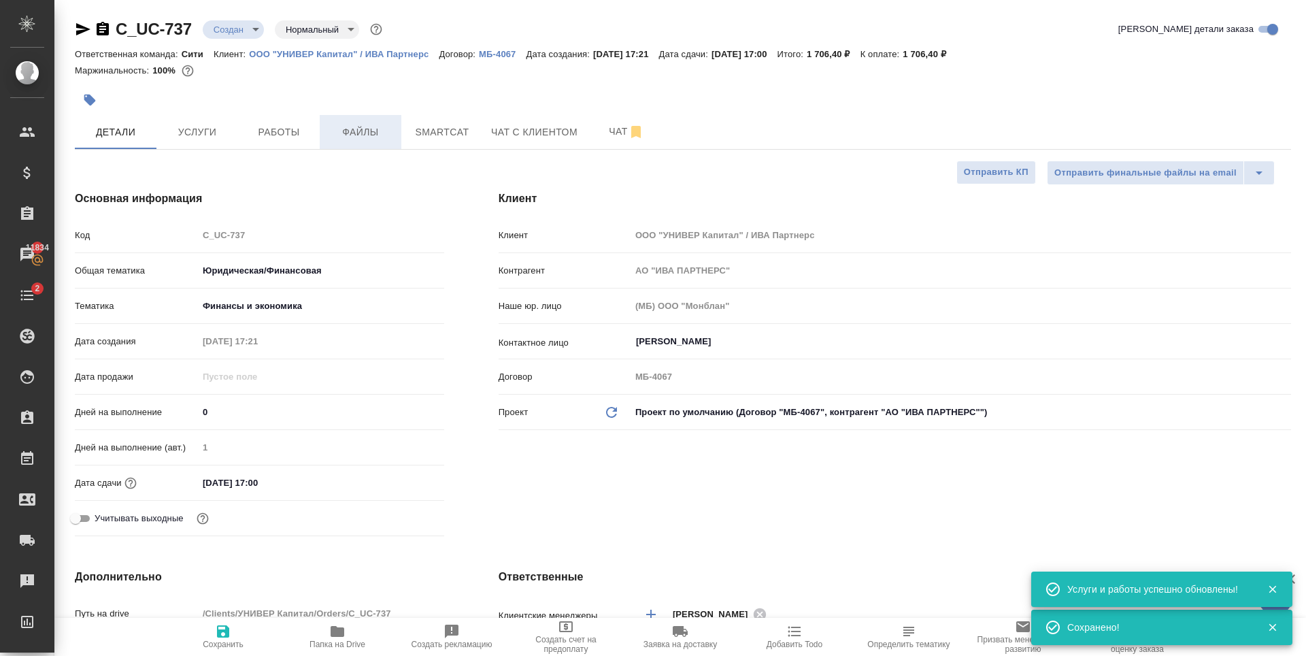
click at [352, 132] on span "Файлы" at bounding box center [360, 132] width 65 height 17
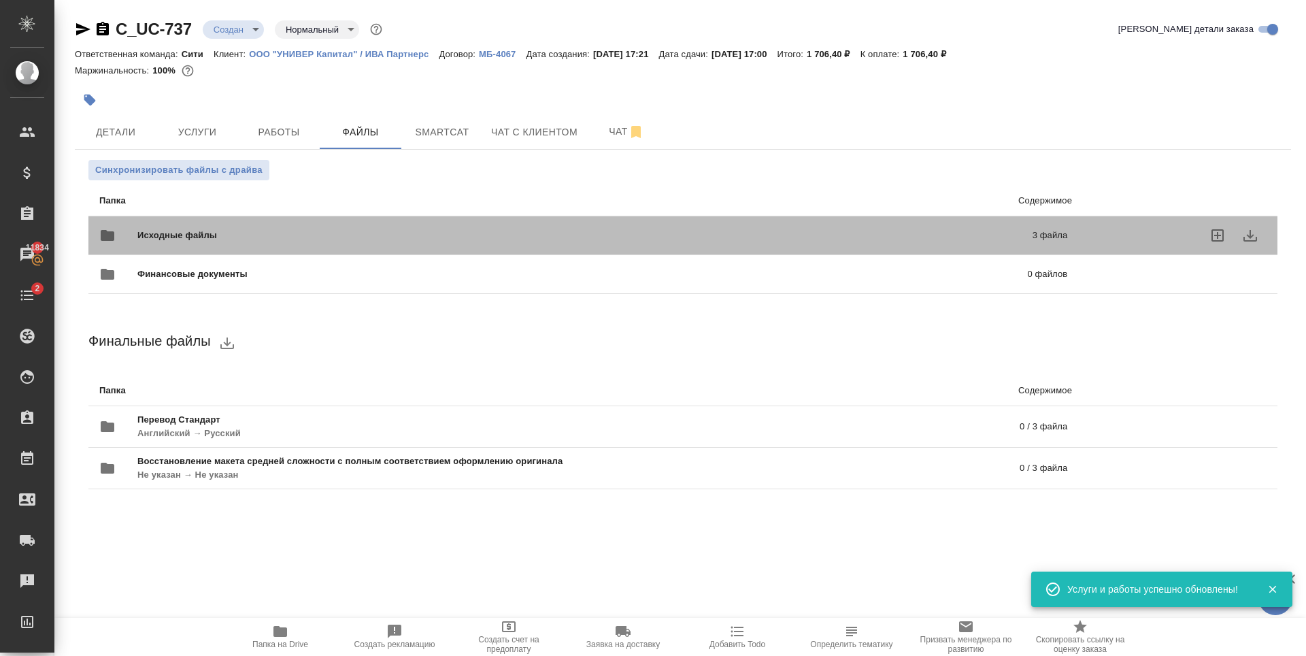
click at [889, 229] on p "3 файла" at bounding box center [846, 236] width 443 height 14
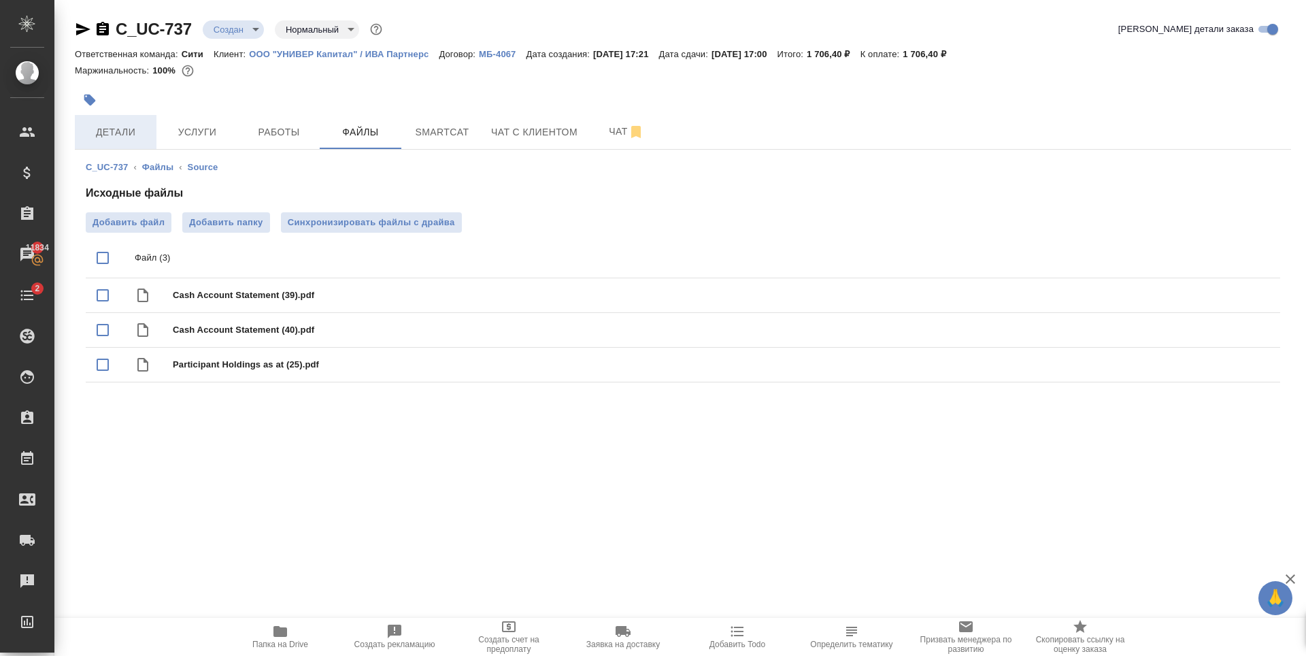
click at [116, 137] on span "Детали" at bounding box center [115, 132] width 65 height 17
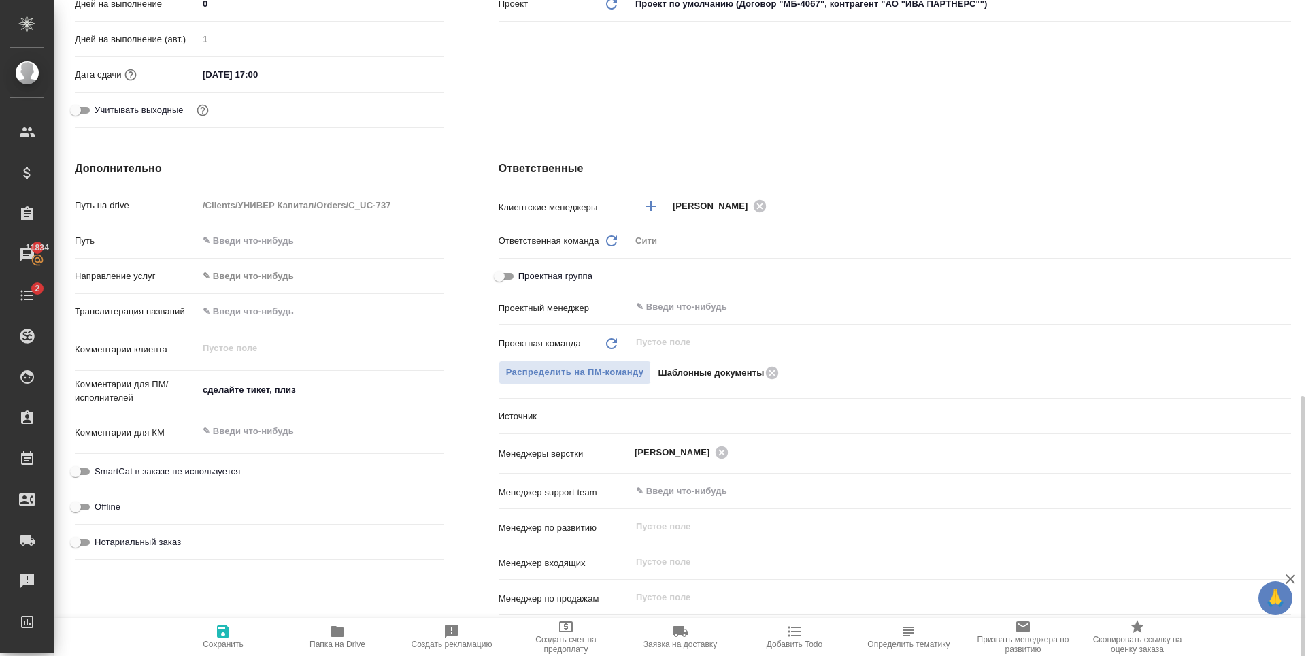
scroll to position [544, 0]
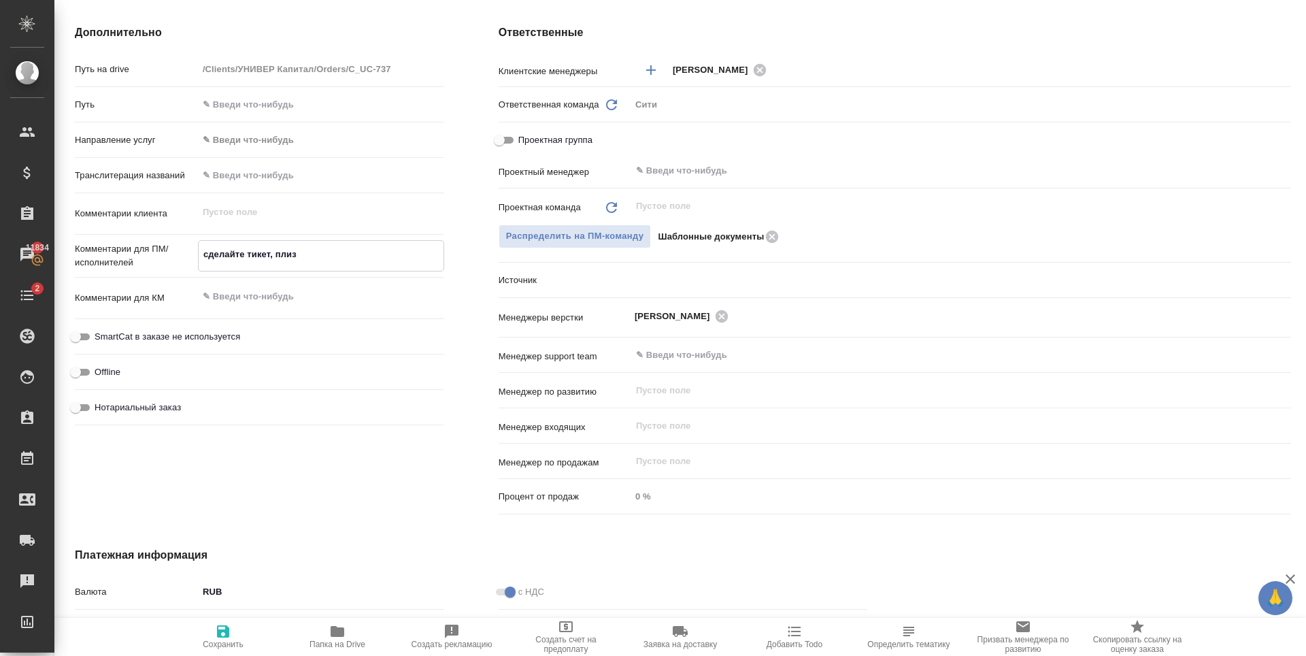
drag, startPoint x: 308, startPoint y: 249, endPoint x: 197, endPoint y: 257, distance: 111.2
click at [199, 257] on textarea "сделайте тикет, плиз" at bounding box center [321, 254] width 245 height 23
click at [220, 638] on icon "button" at bounding box center [223, 631] width 12 height 12
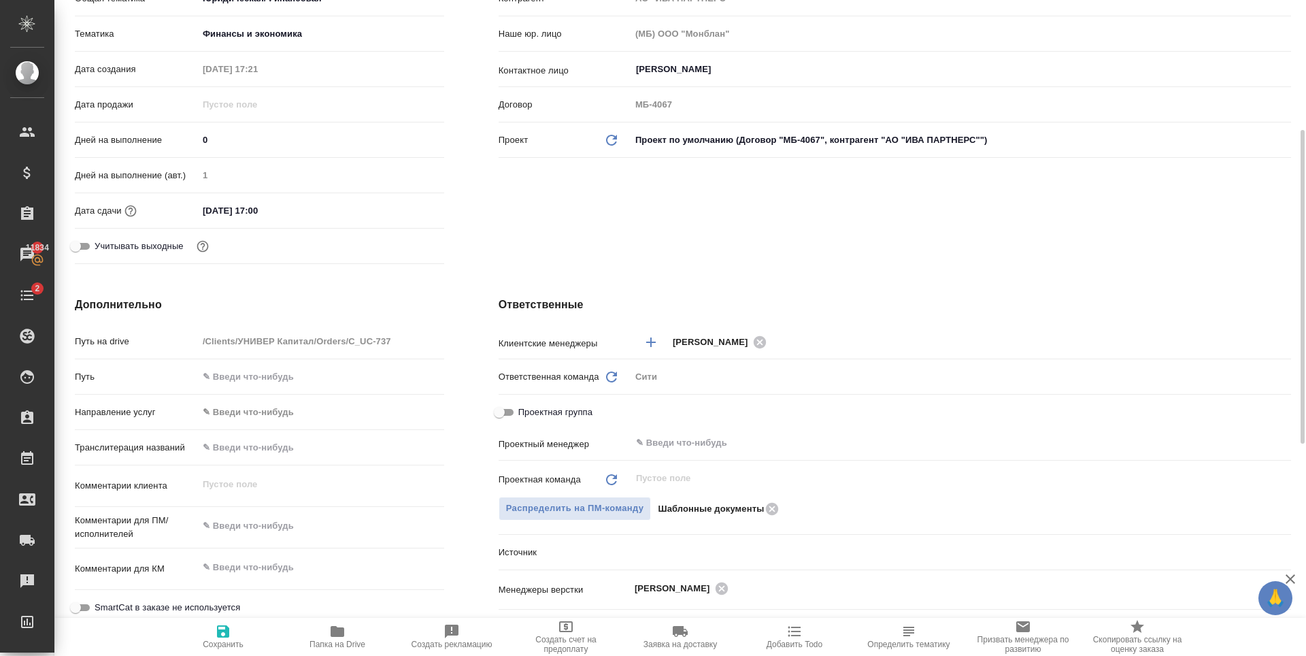
scroll to position [0, 0]
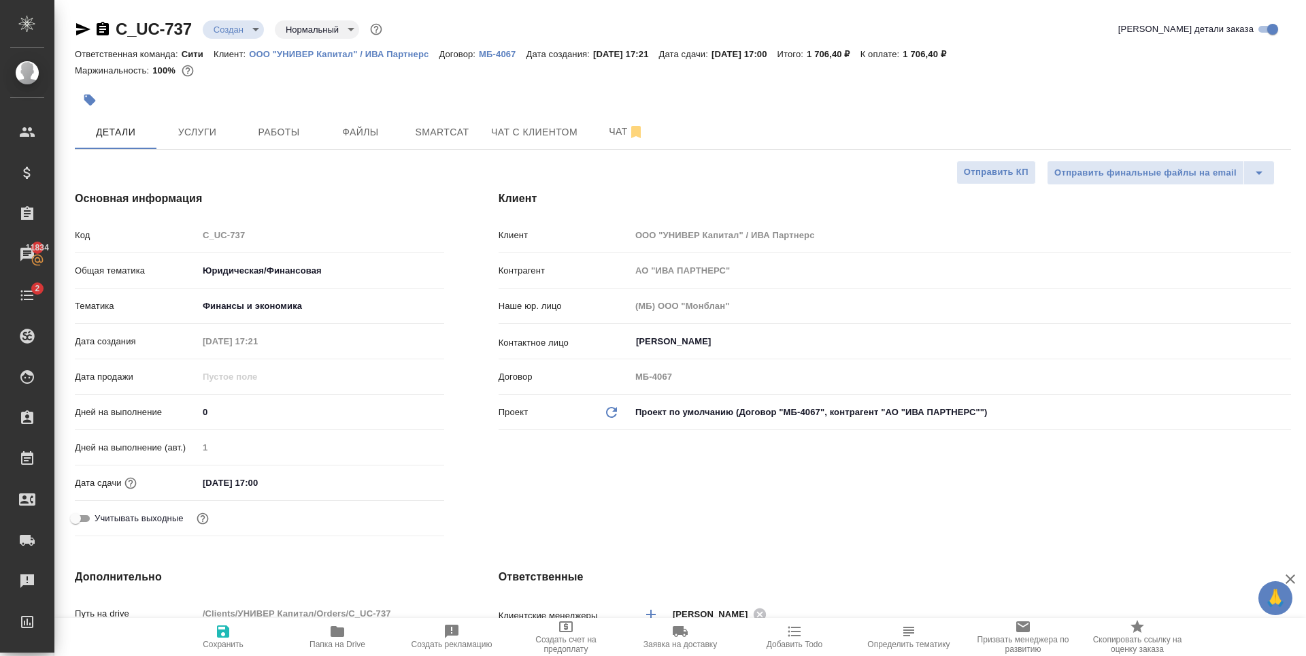
click at [237, 29] on body "🙏 .cls-1 fill:#fff; AWATERA Zaytseva Svetlana Клиенты Спецификации Заказы 11834…" at bounding box center [653, 328] width 1306 height 656
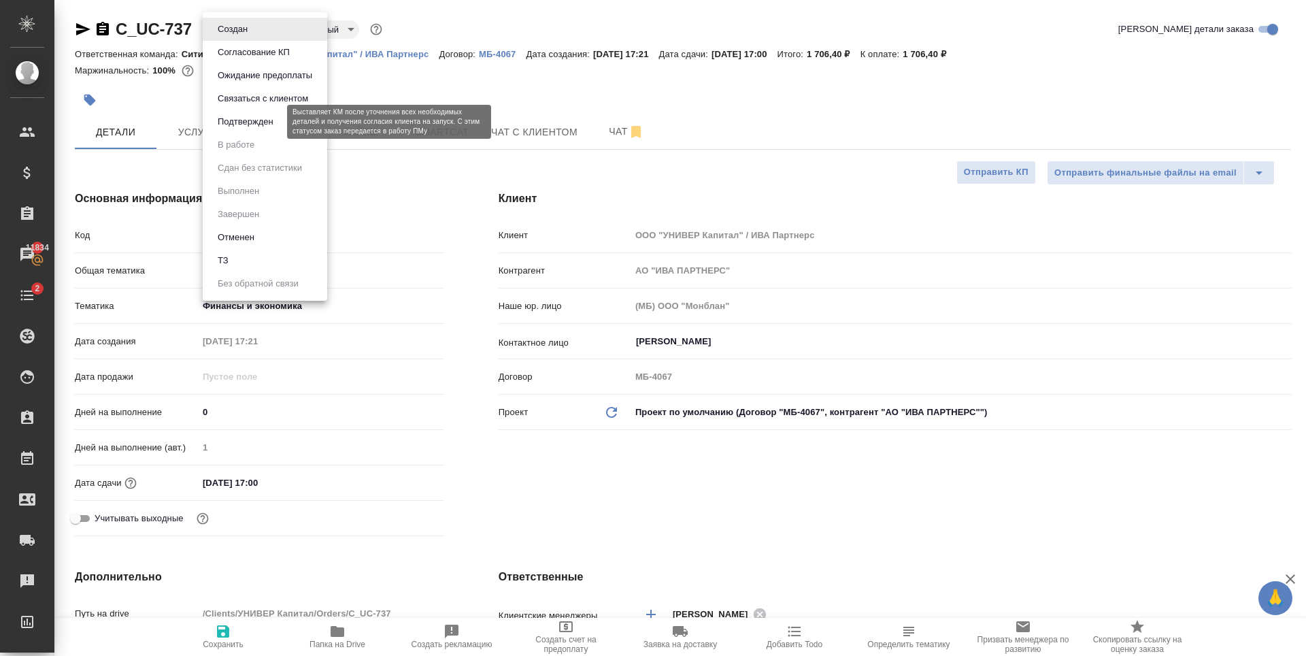
click at [265, 124] on button "Подтвержден" at bounding box center [246, 121] width 64 height 15
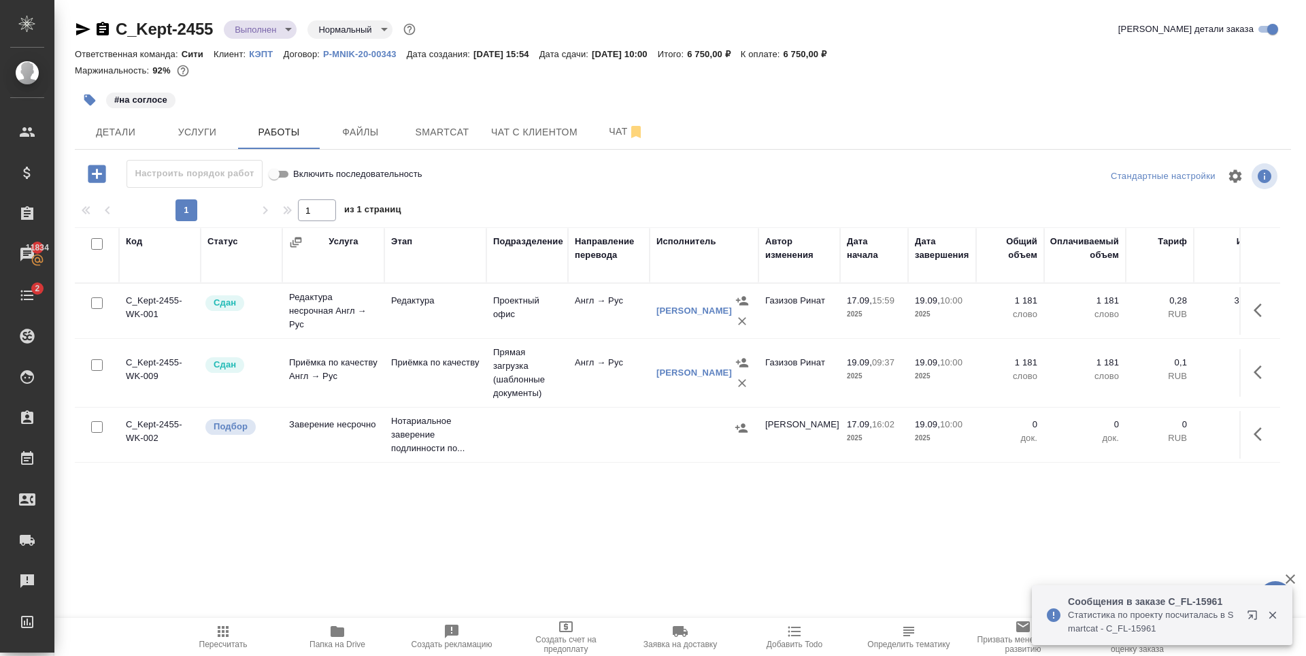
click at [1247, 614] on button "button" at bounding box center [1255, 618] width 33 height 33
click at [1252, 612] on icon "button" at bounding box center [1255, 618] width 16 height 16
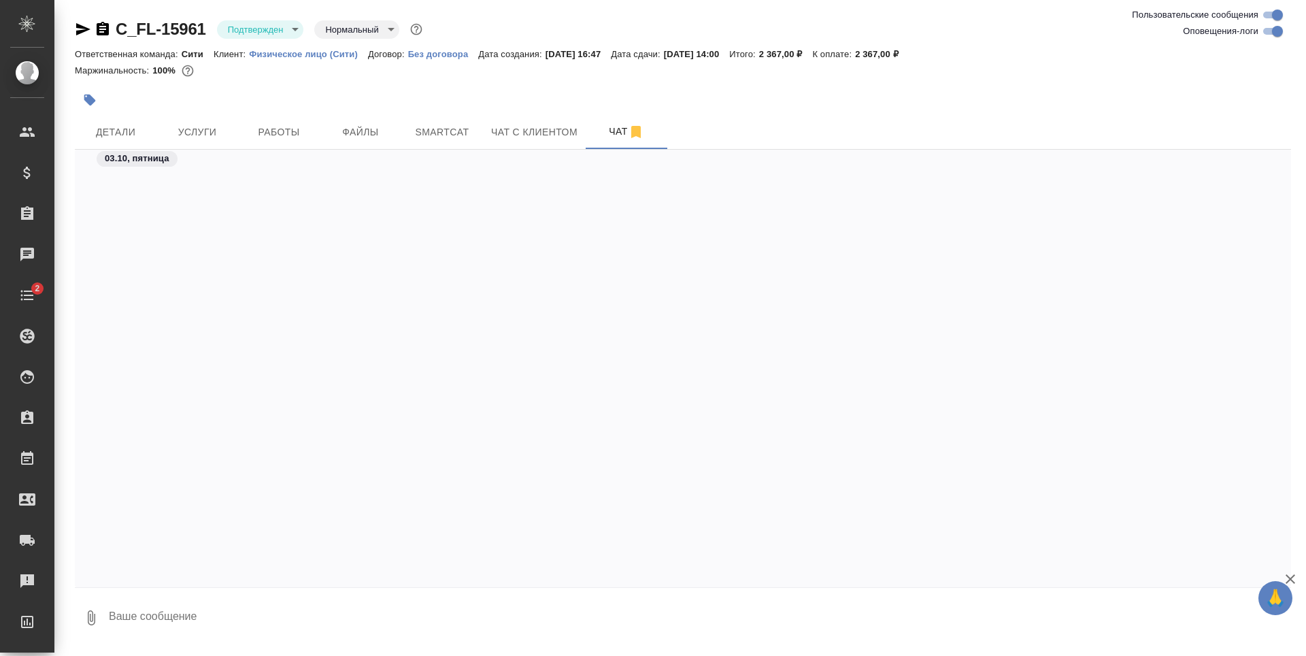
scroll to position [598, 0]
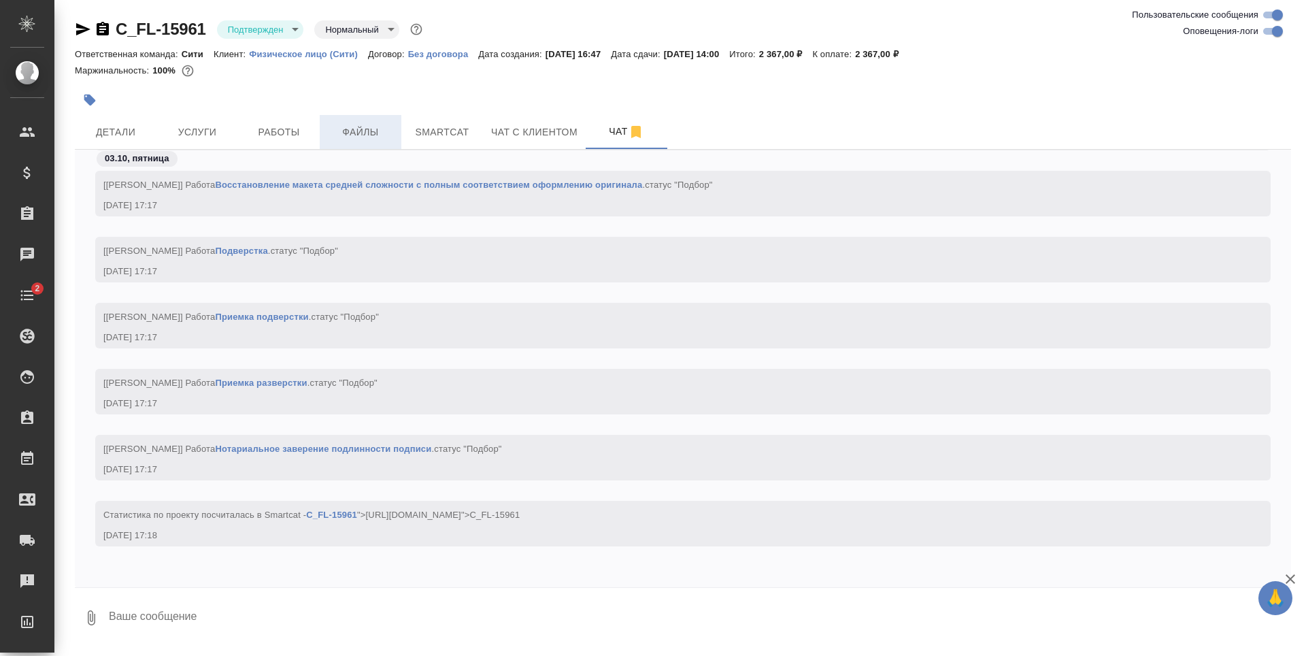
click at [378, 130] on span "Файлы" at bounding box center [360, 132] width 65 height 17
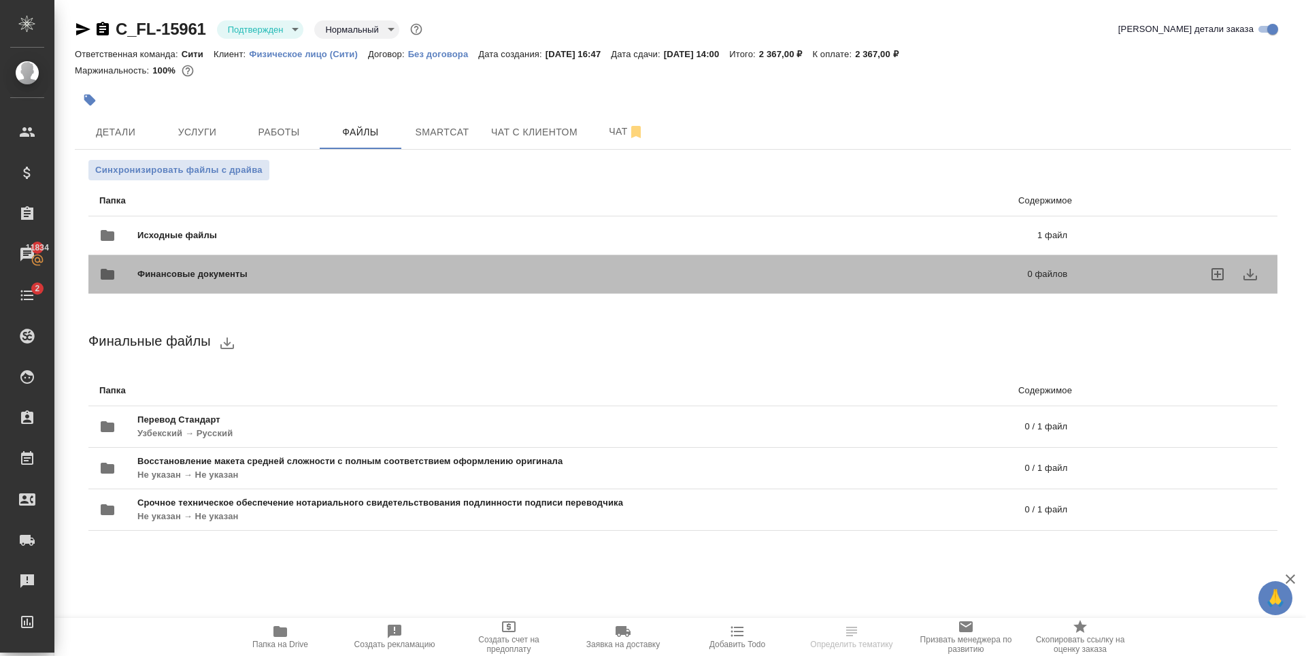
click at [905, 245] on div "Финансовые документы 0 файлов" at bounding box center [583, 274] width 995 height 60
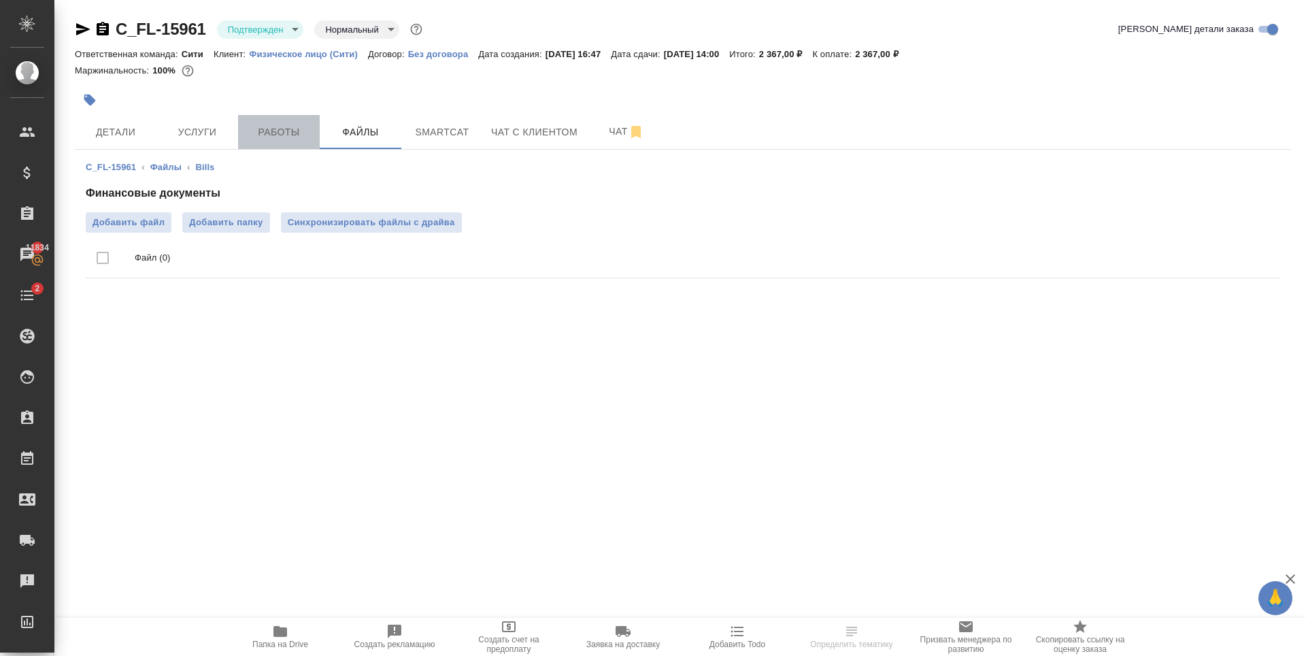
click at [297, 124] on span "Работы" at bounding box center [278, 132] width 65 height 17
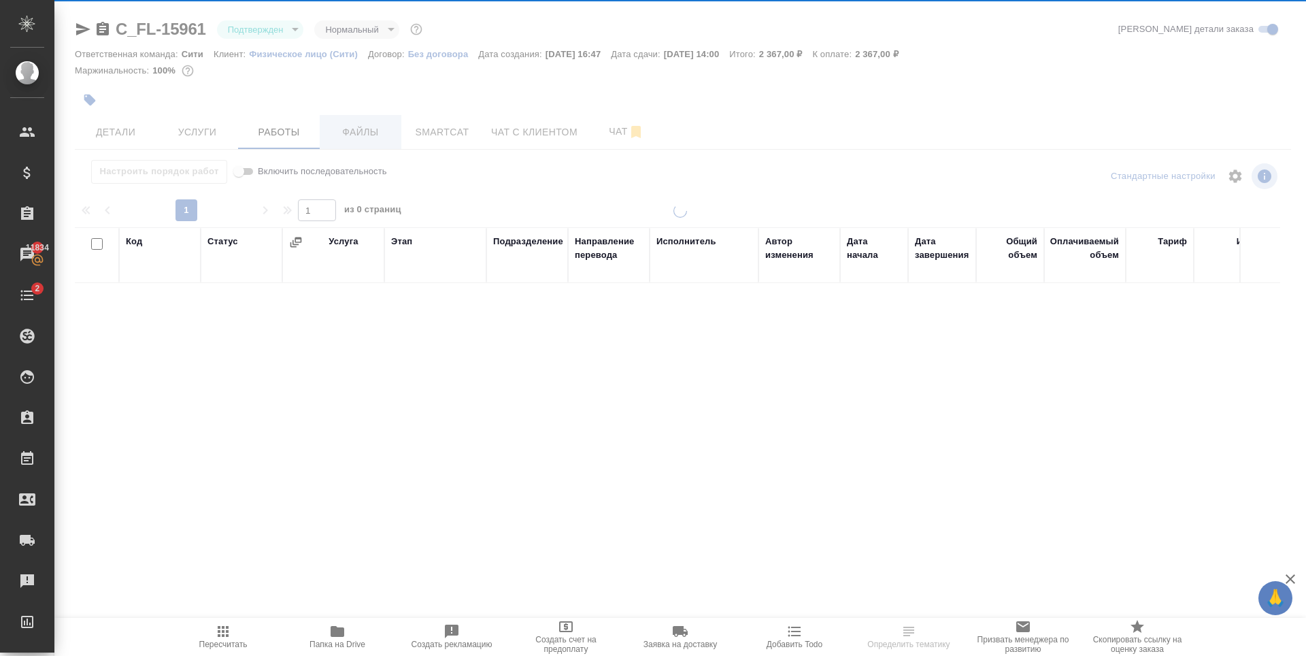
click at [357, 128] on div at bounding box center [680, 284] width 1252 height 568
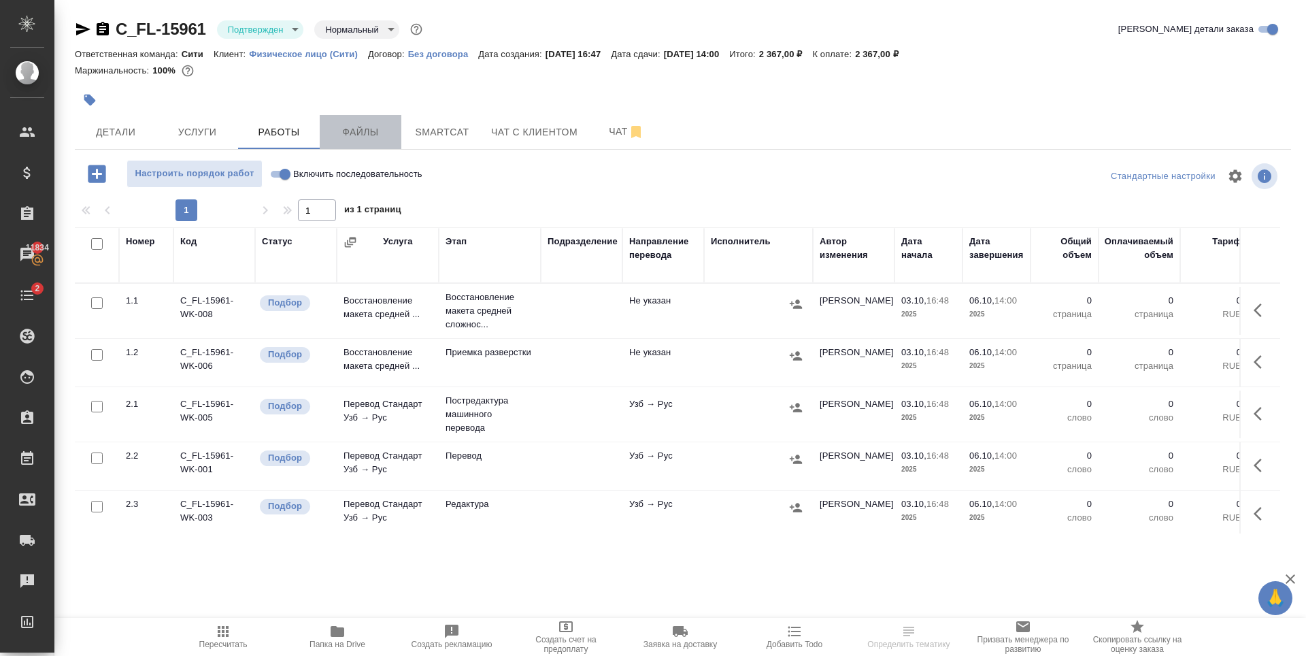
click at [357, 128] on span "Файлы" at bounding box center [360, 132] width 65 height 17
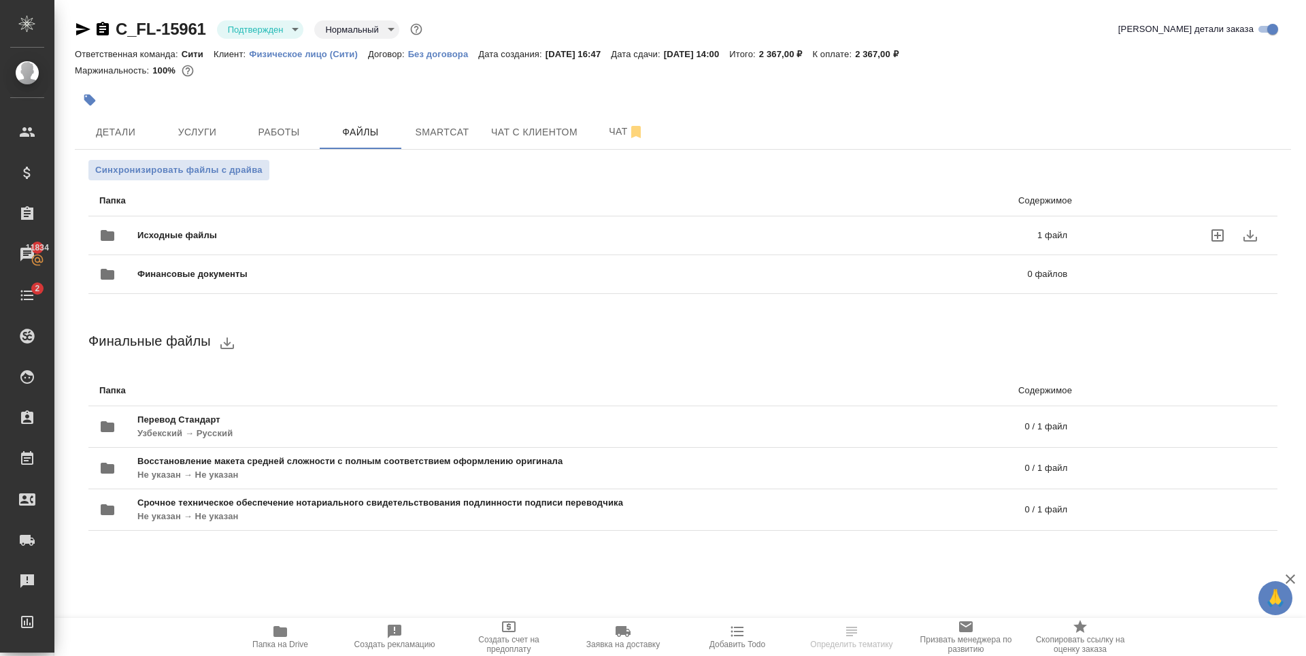
click at [346, 233] on span "Исходные файлы" at bounding box center [382, 236] width 490 height 14
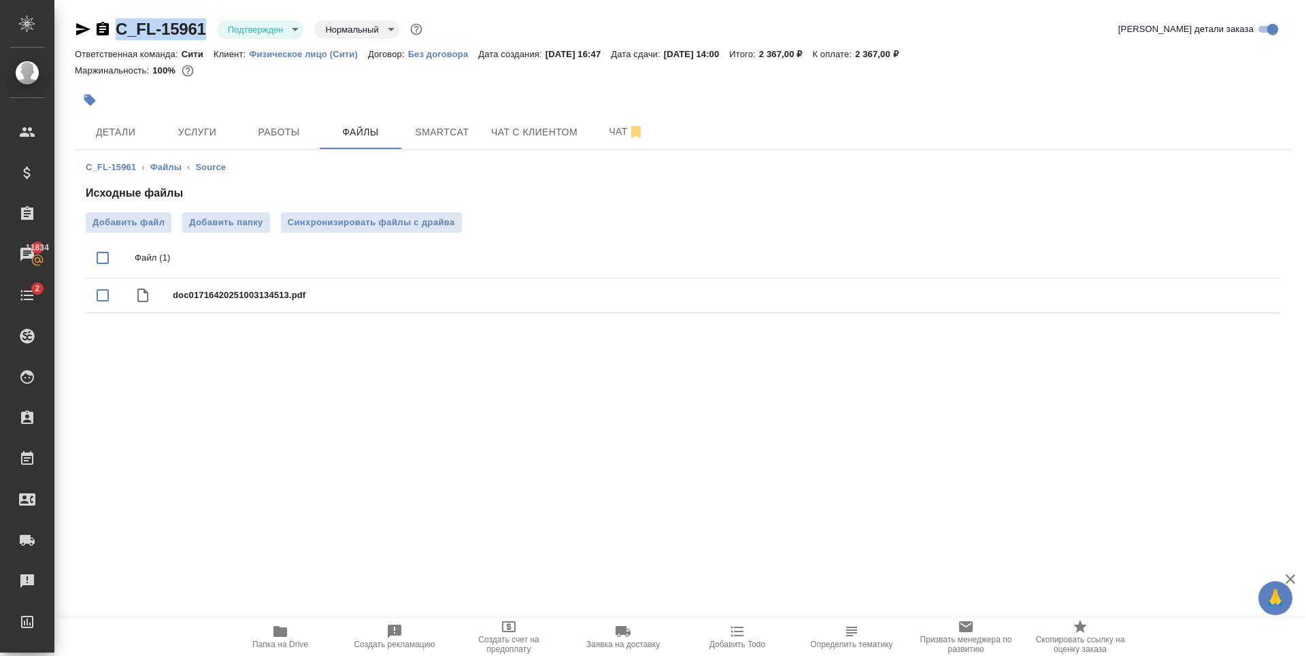
drag, startPoint x: 210, startPoint y: 34, endPoint x: 116, endPoint y: 33, distance: 93.9
click at [116, 33] on div "C_FL-15961 Подтвержден confirmed Нормальный normal" at bounding box center [250, 29] width 350 height 22
copy link "C_FL-15961"
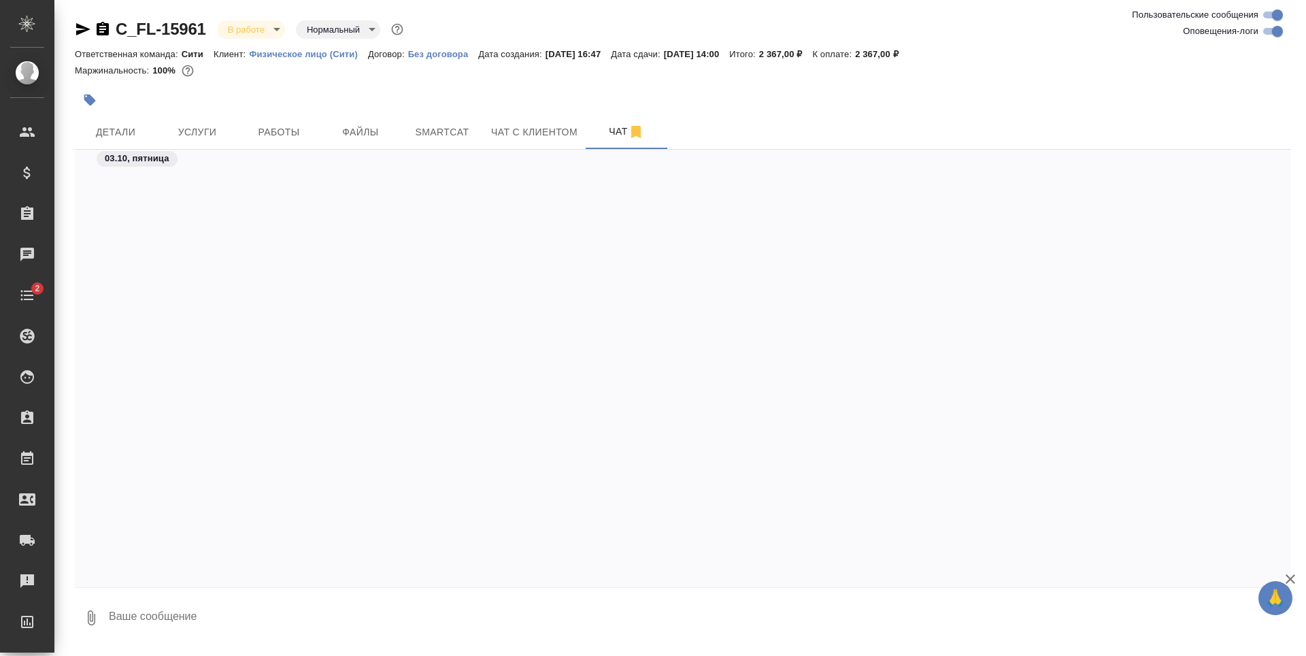
scroll to position [1681, 0]
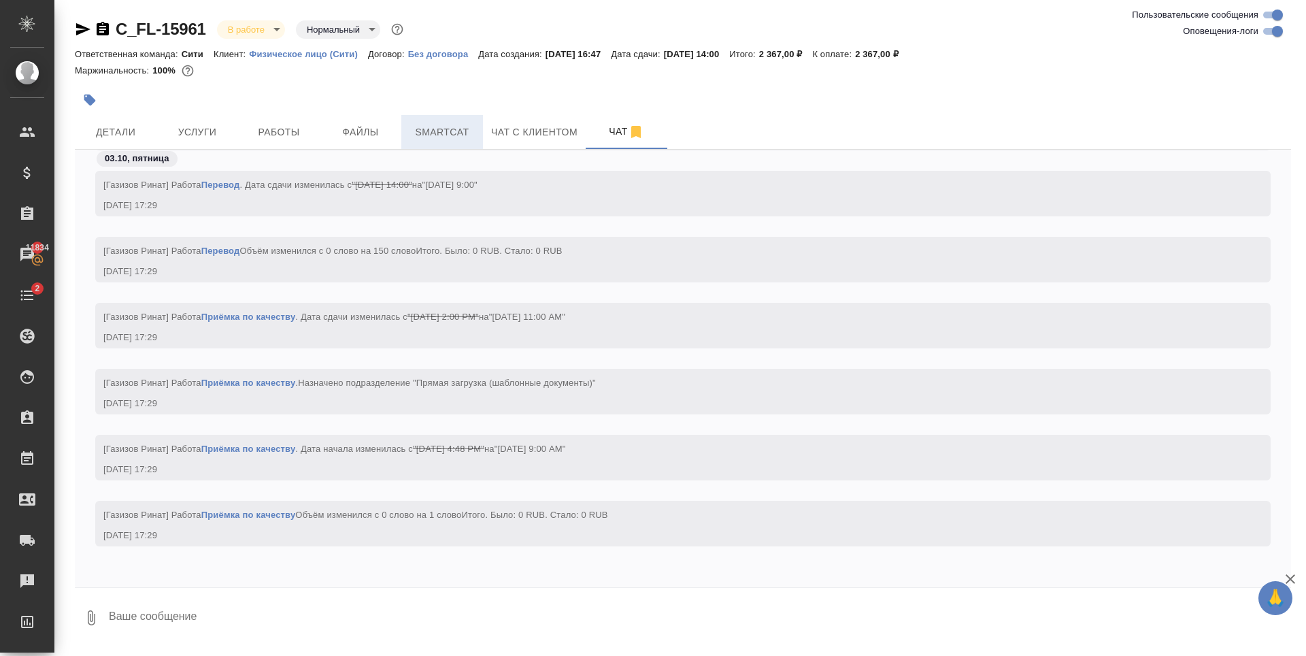
click at [455, 133] on span "Smartcat" at bounding box center [442, 132] width 65 height 17
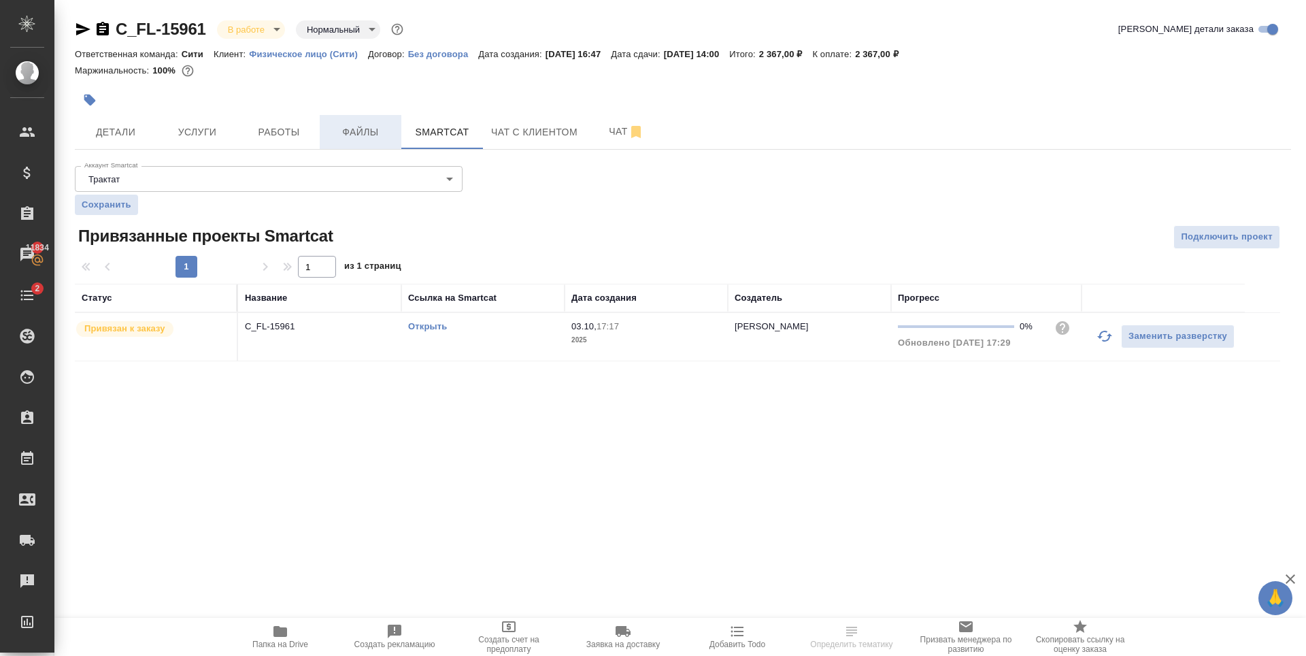
click at [389, 127] on span "Файлы" at bounding box center [360, 132] width 65 height 17
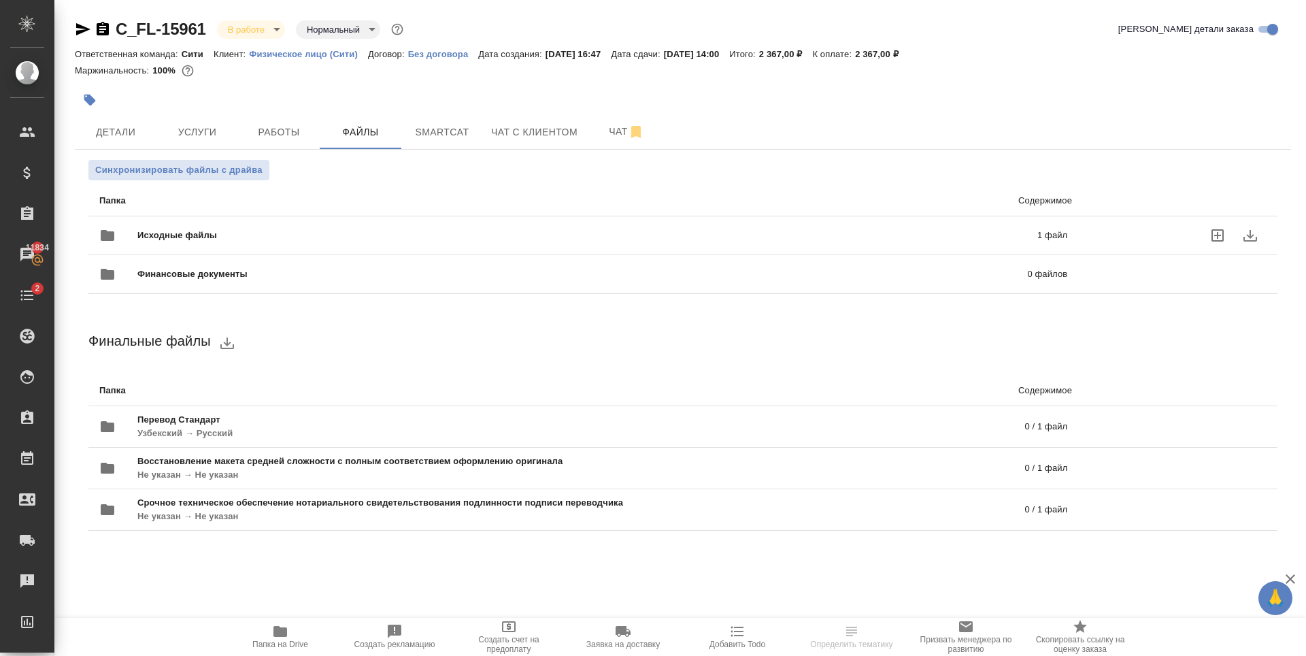
click at [612, 222] on div "Исходные файлы 1 файл" at bounding box center [583, 235] width 968 height 33
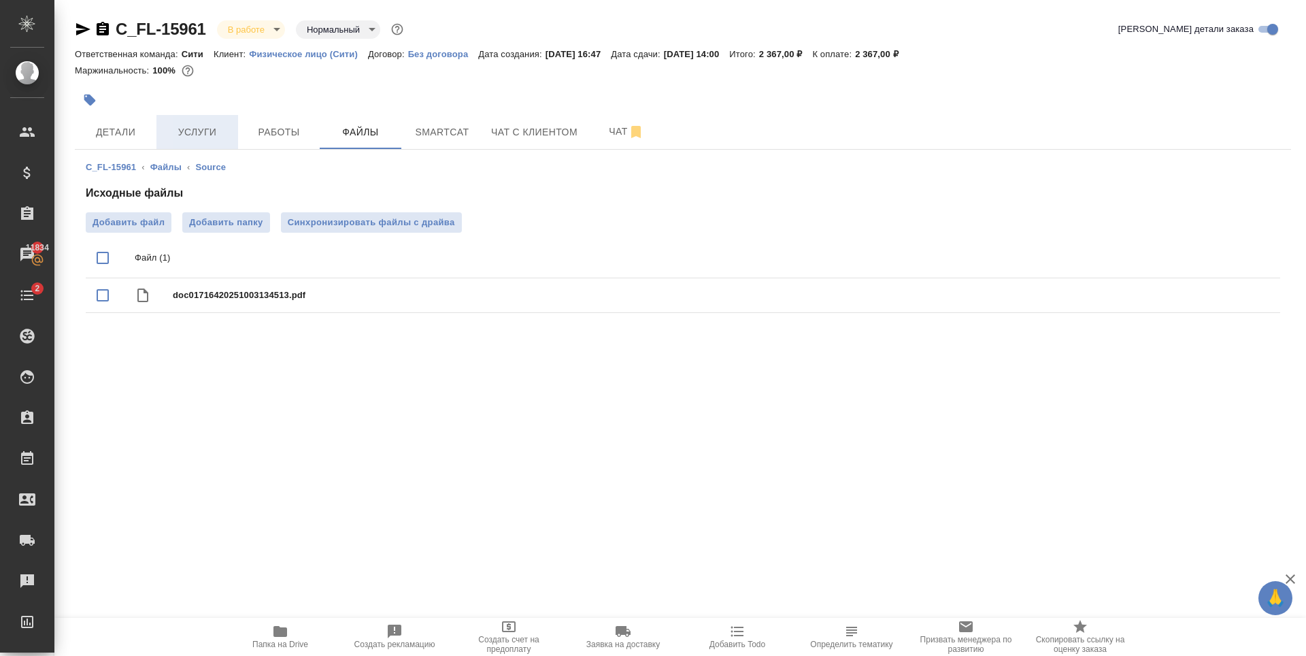
click at [196, 140] on span "Услуги" at bounding box center [197, 132] width 65 height 17
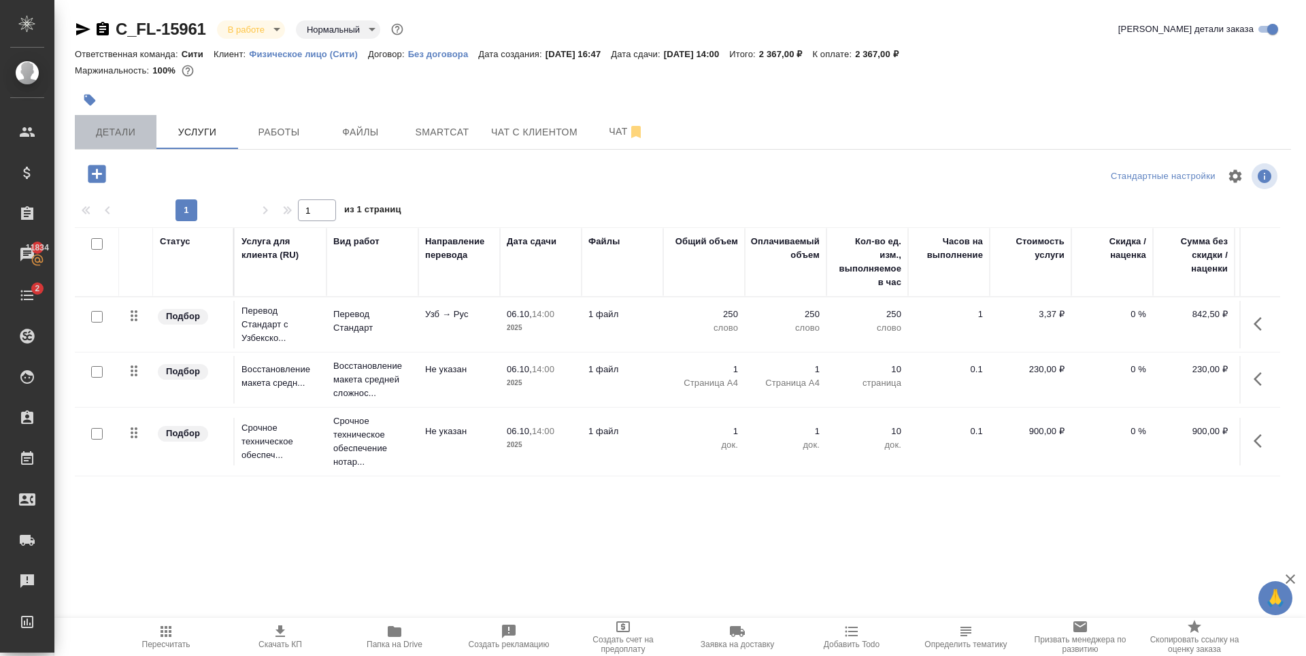
click at [119, 131] on span "Детали" at bounding box center [115, 132] width 65 height 17
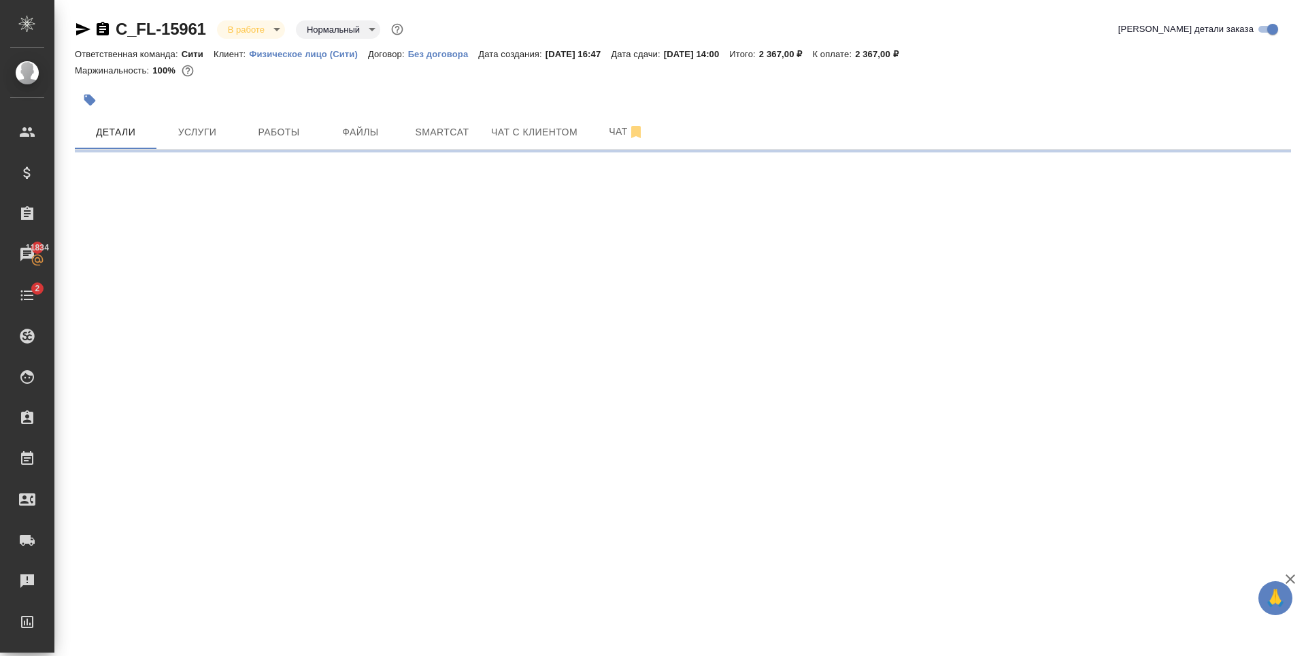
select select "RU"
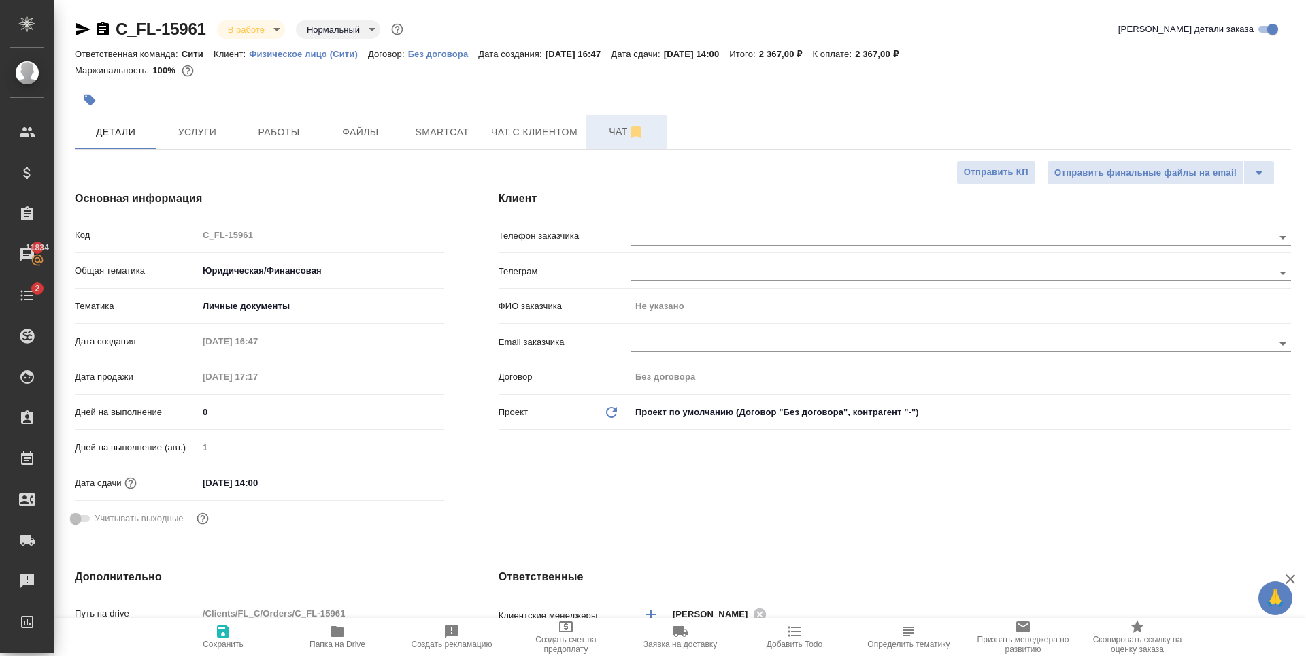
type textarea "x"
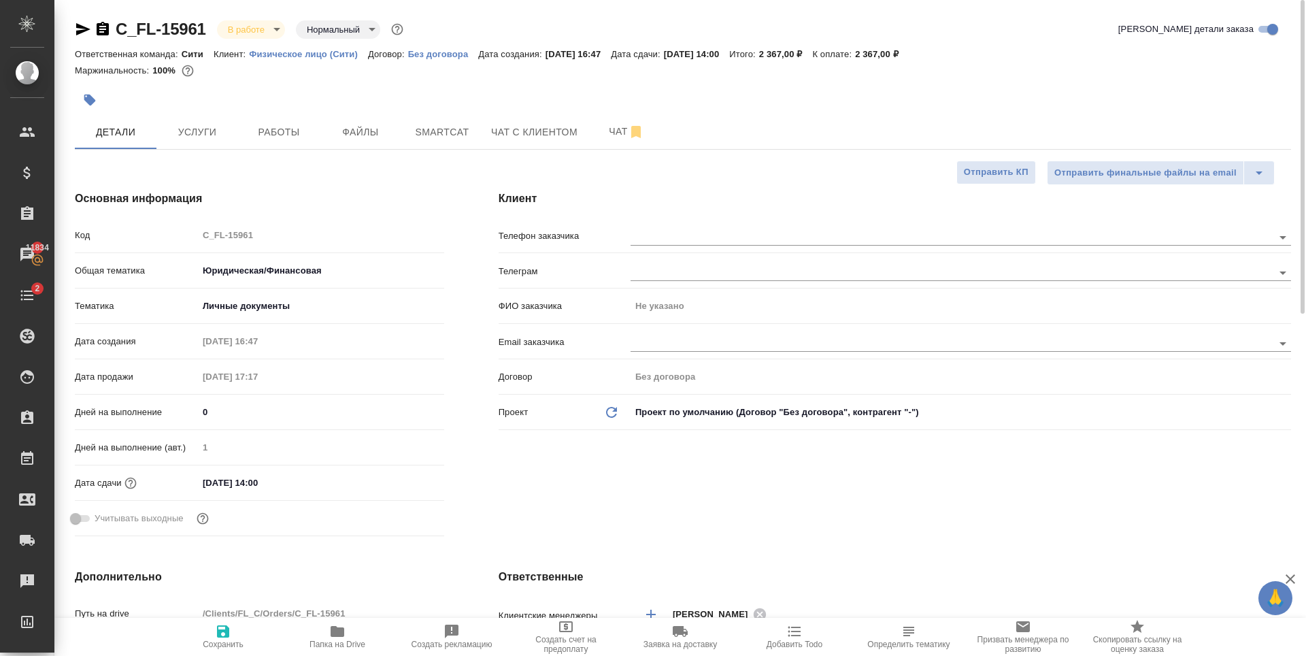
type textarea "x"
click at [672, 236] on input "text" at bounding box center [929, 237] width 597 height 16
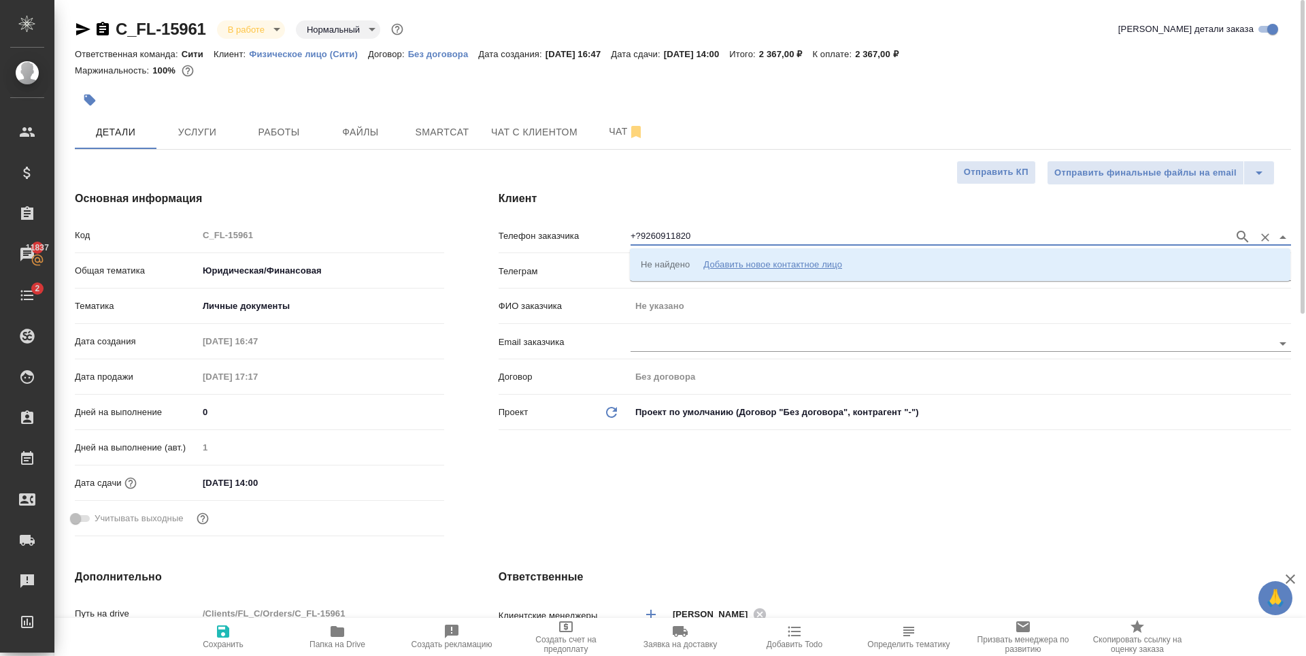
type input "+?9260911820"
click at [747, 265] on div "Добавить новое контактное лицо" at bounding box center [773, 264] width 139 height 14
select select "ZZ"
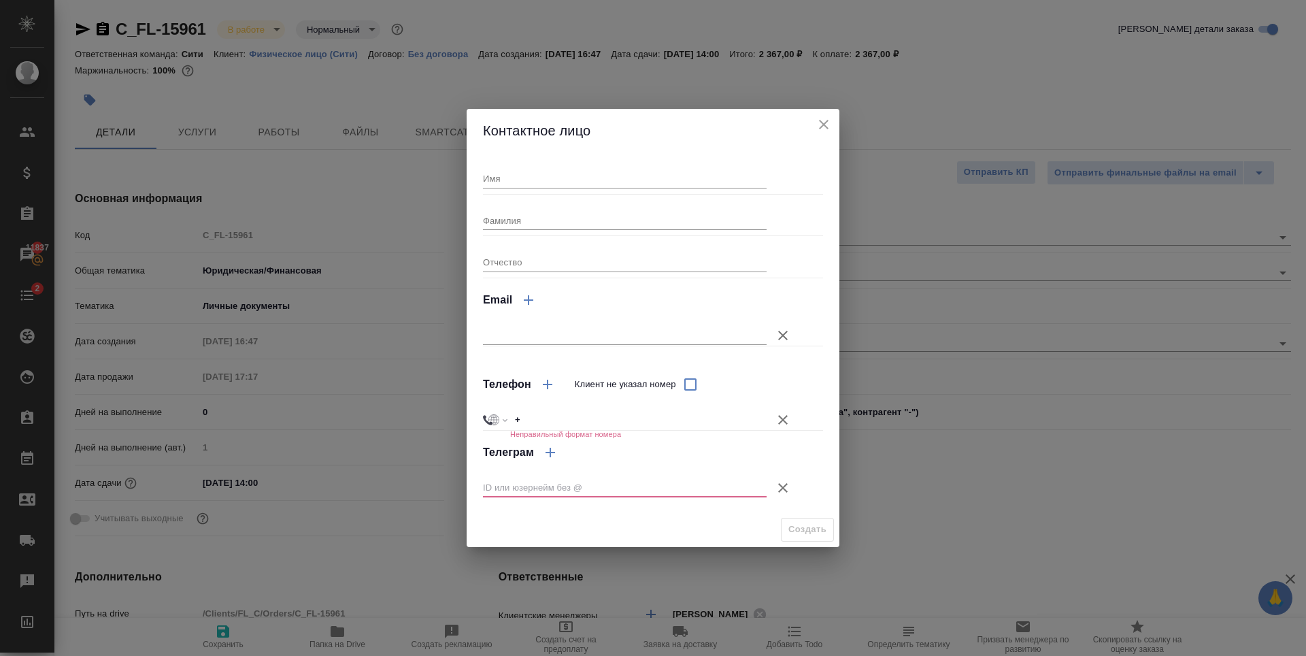
click at [786, 487] on icon "button" at bounding box center [783, 488] width 16 height 16
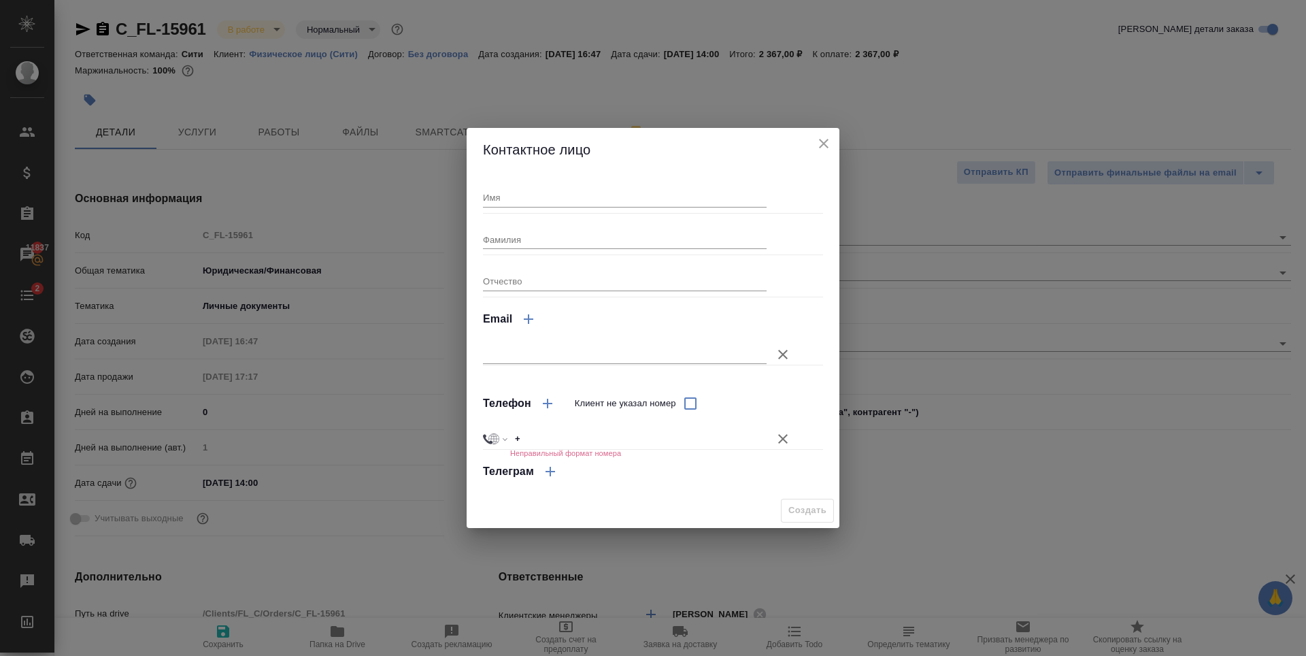
click at [595, 433] on input "+" at bounding box center [638, 439] width 257 height 20
type input "+7"
select select "RU"
type input "+7 926 091 18 20"
click at [534, 193] on input "Имя" at bounding box center [625, 197] width 284 height 19
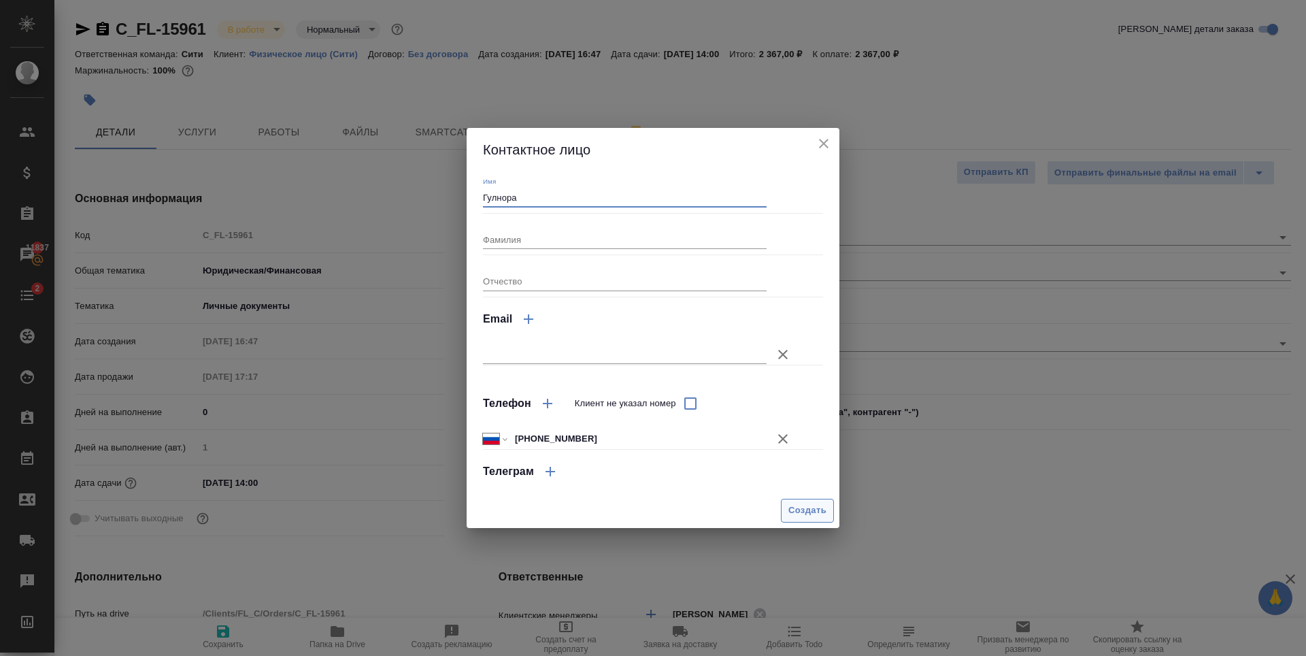
type input "Гулнора"
click at [813, 513] on span "Создать" at bounding box center [808, 511] width 38 height 16
type textarea "x"
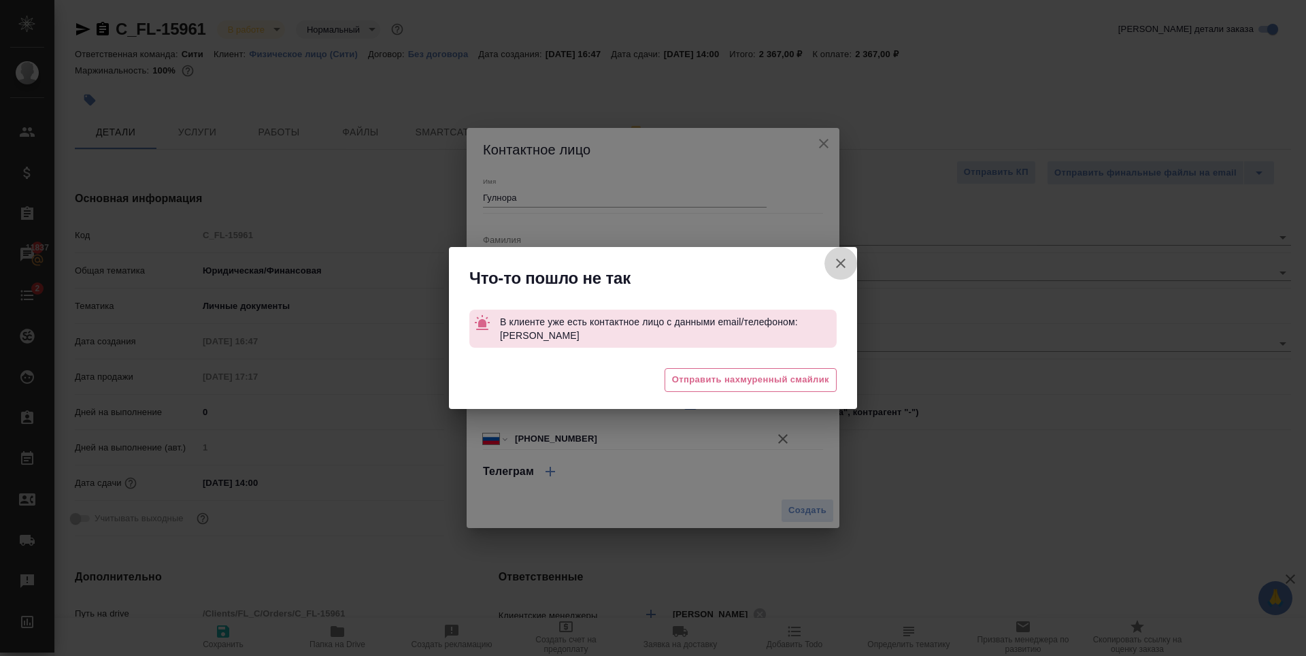
click at [838, 259] on icon "button" at bounding box center [841, 263] width 16 height 16
type textarea "x"
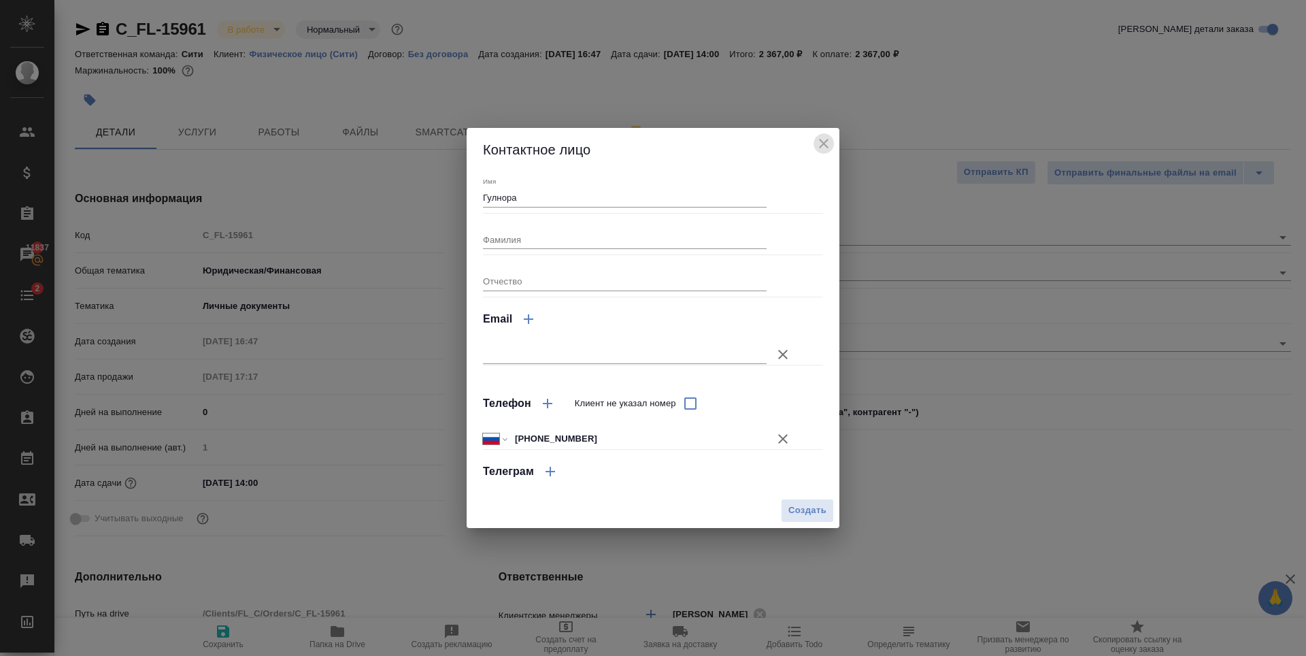
click at [825, 145] on icon "close" at bounding box center [824, 144] width 10 height 10
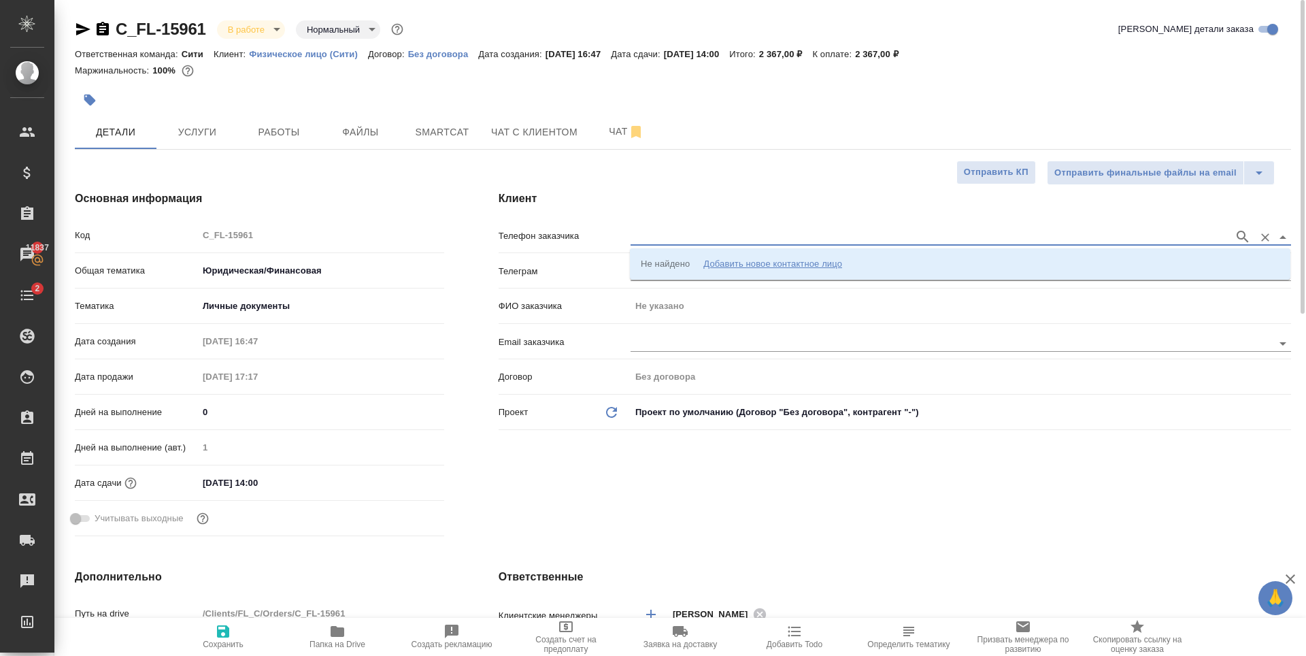
click at [693, 229] on input "text" at bounding box center [929, 237] width 597 height 16
type input "+79260911820"
drag, startPoint x: 712, startPoint y: 261, endPoint x: 268, endPoint y: 606, distance: 562.0
click at [712, 261] on p "+79260911820 Гулнора" at bounding box center [699, 264] width 117 height 14
type input "+79260911820 Гулнора"
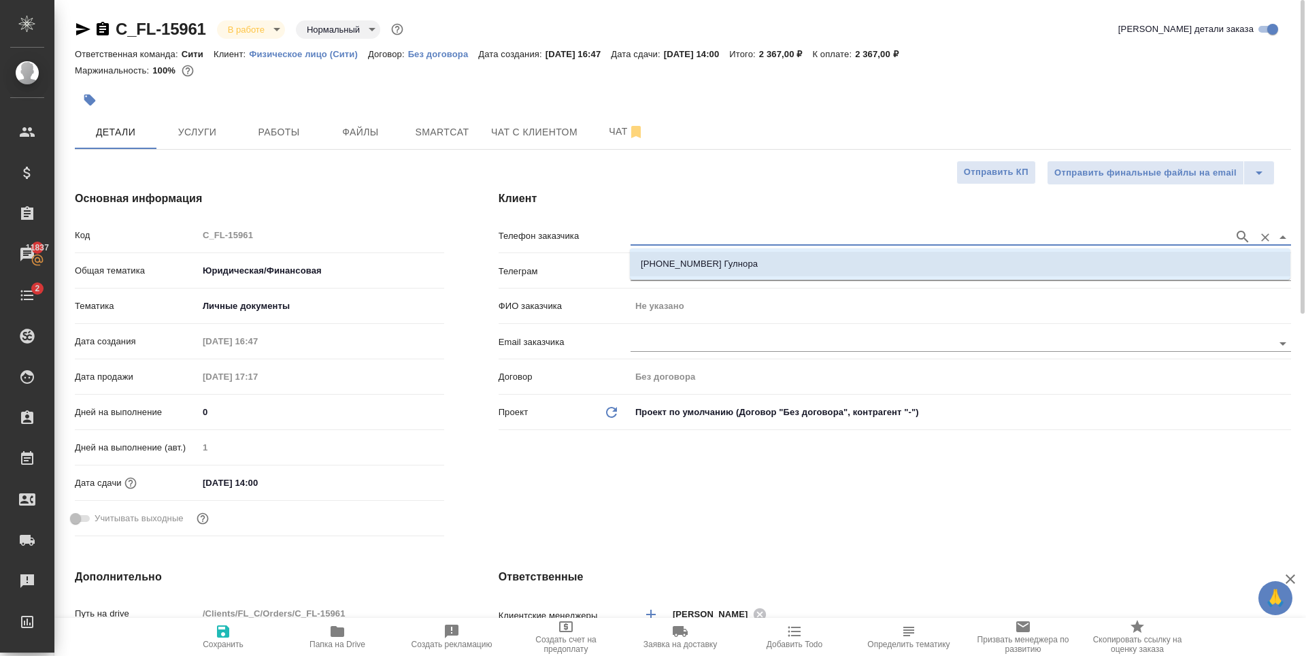
type input "Гулнора"
type textarea "x"
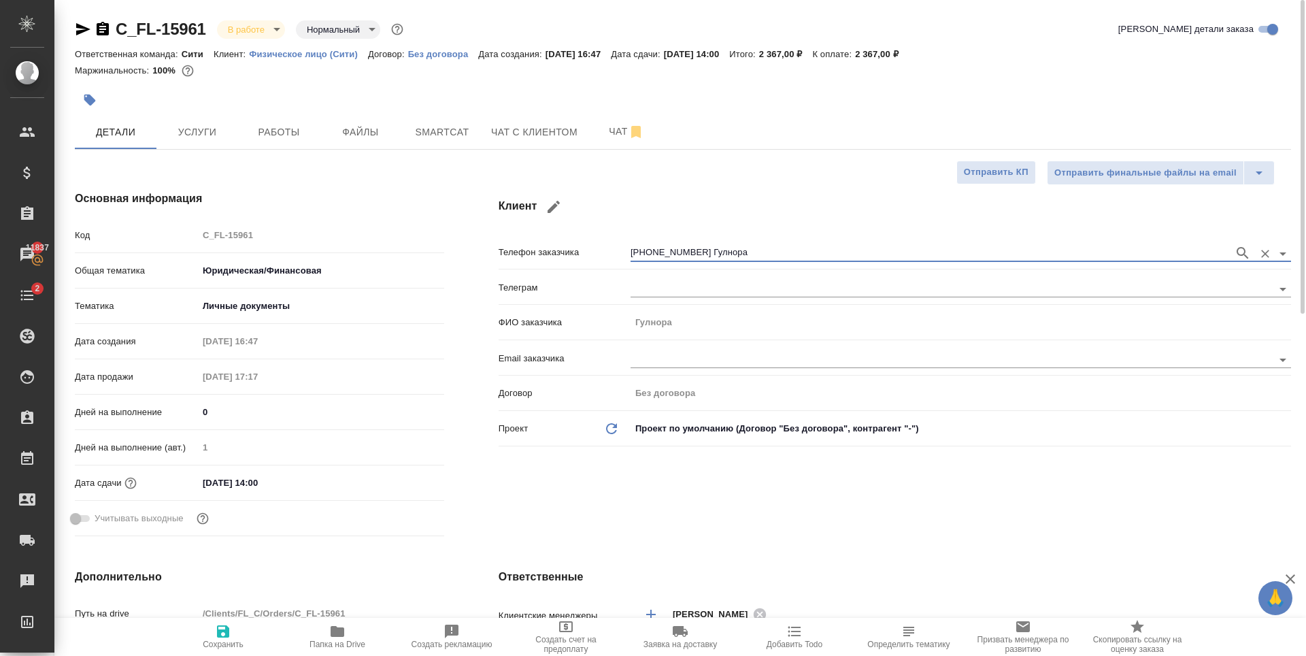
click at [227, 638] on icon "button" at bounding box center [223, 631] width 12 height 12
type textarea "x"
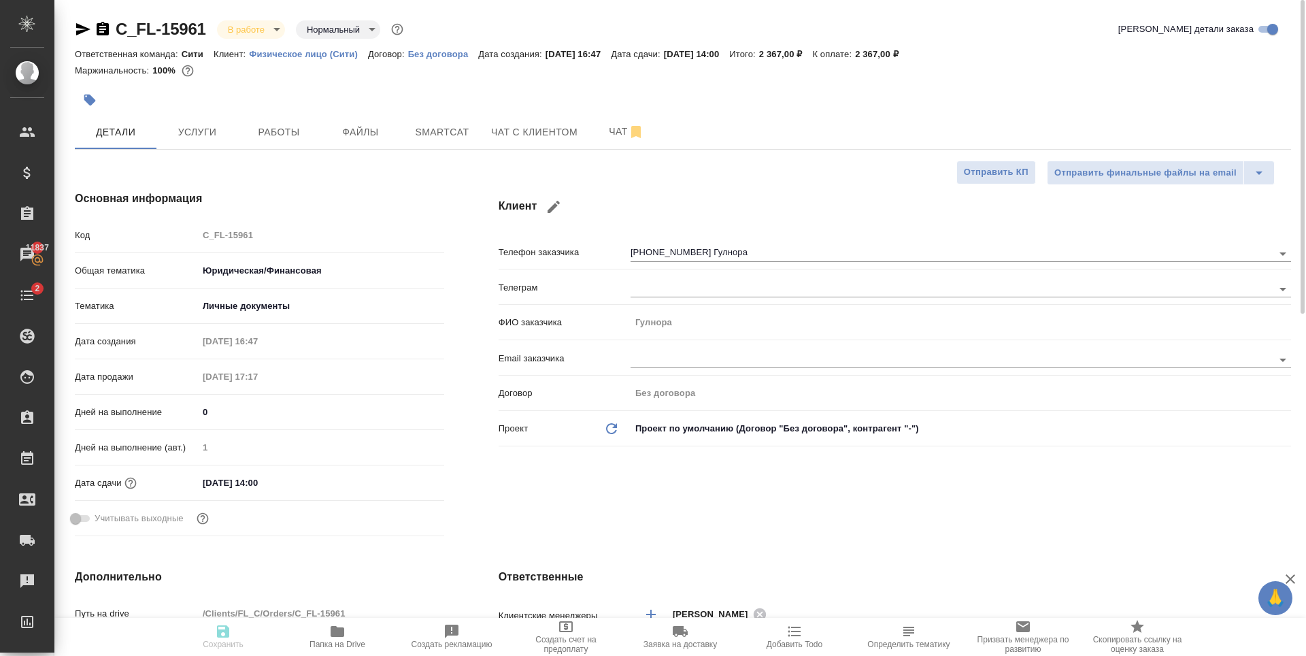
type textarea "x"
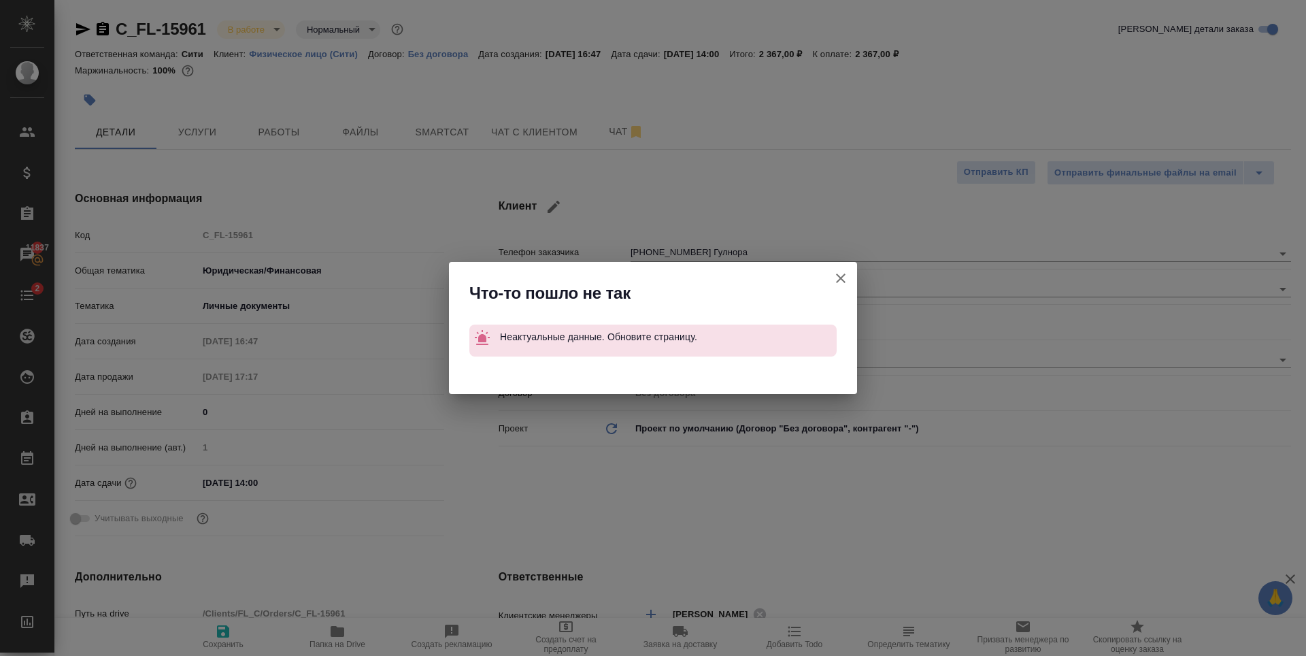
click at [840, 282] on icon "button" at bounding box center [841, 278] width 16 height 16
type textarea "x"
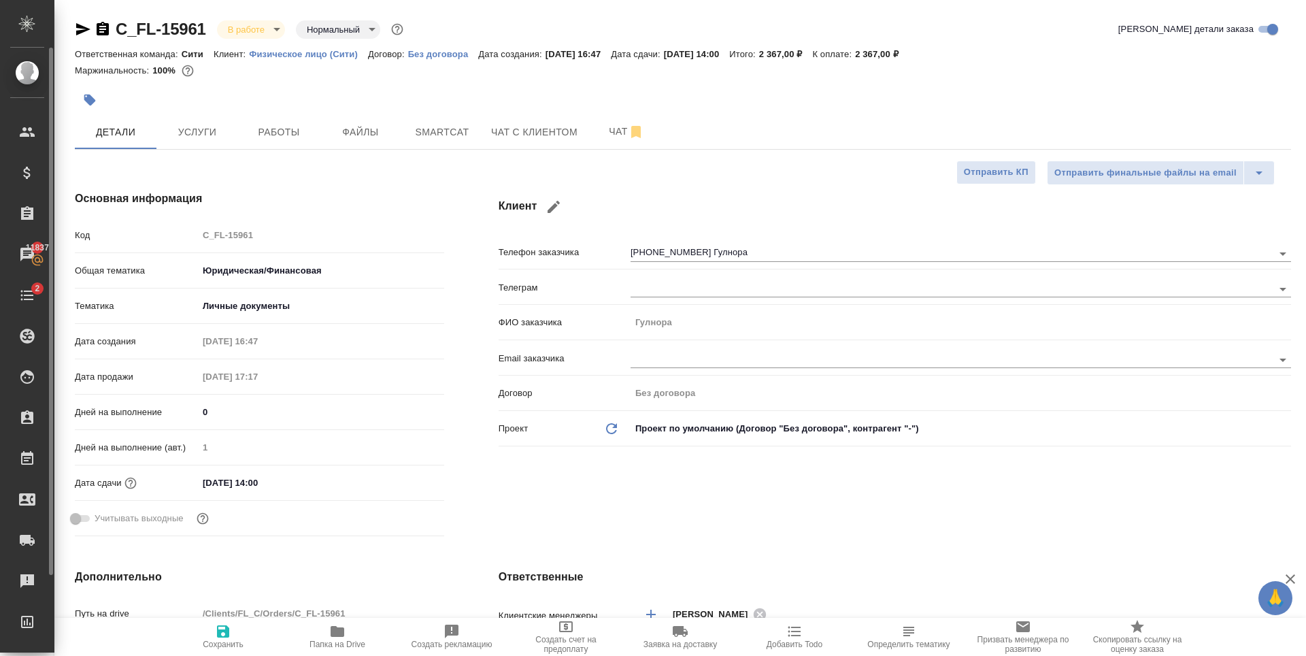
type textarea "x"
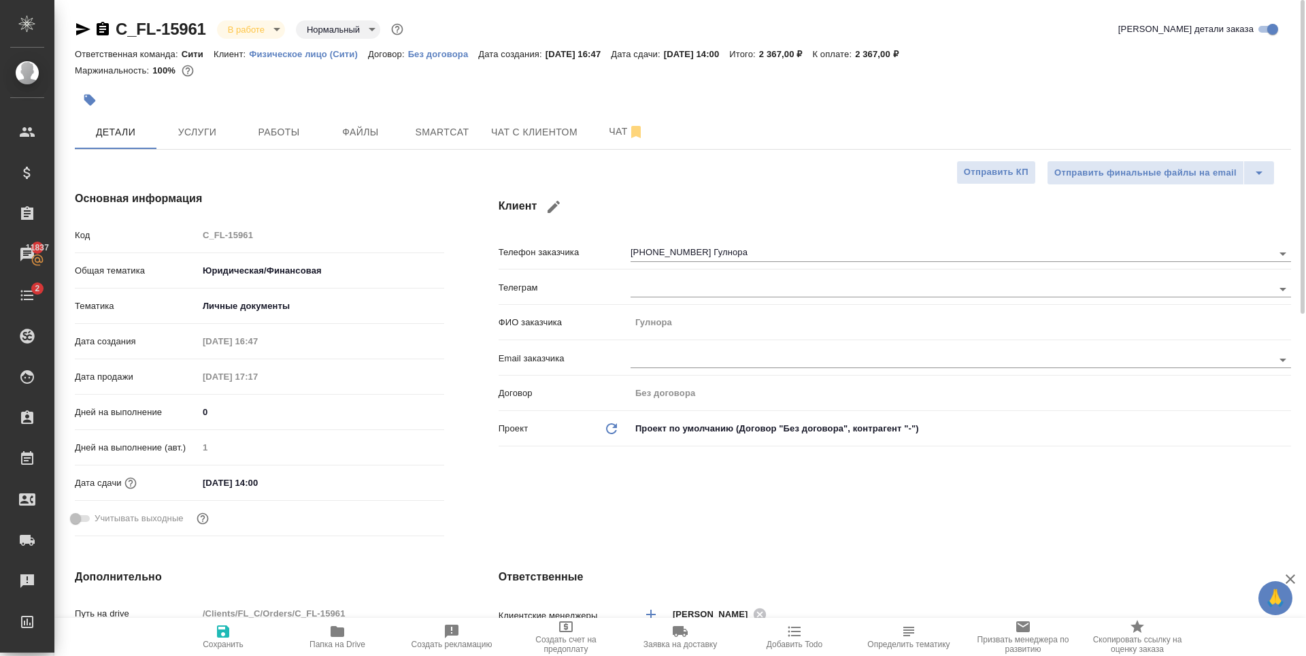
type textarea "x"
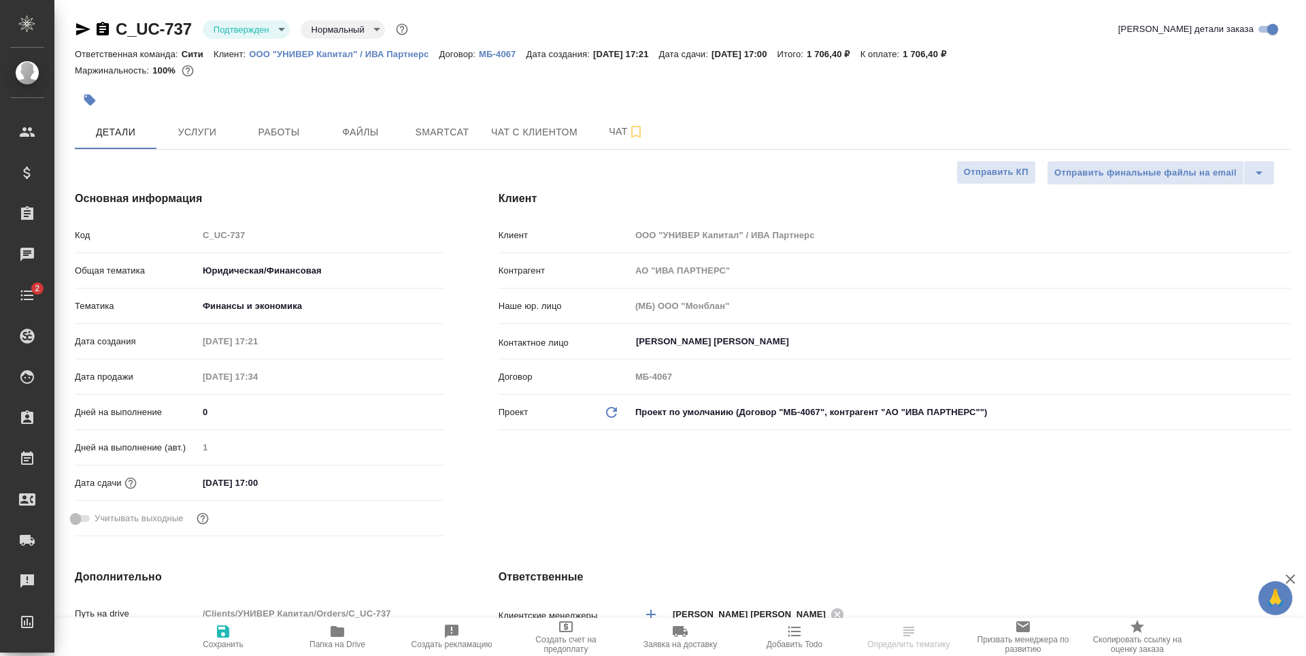
select select "RU"
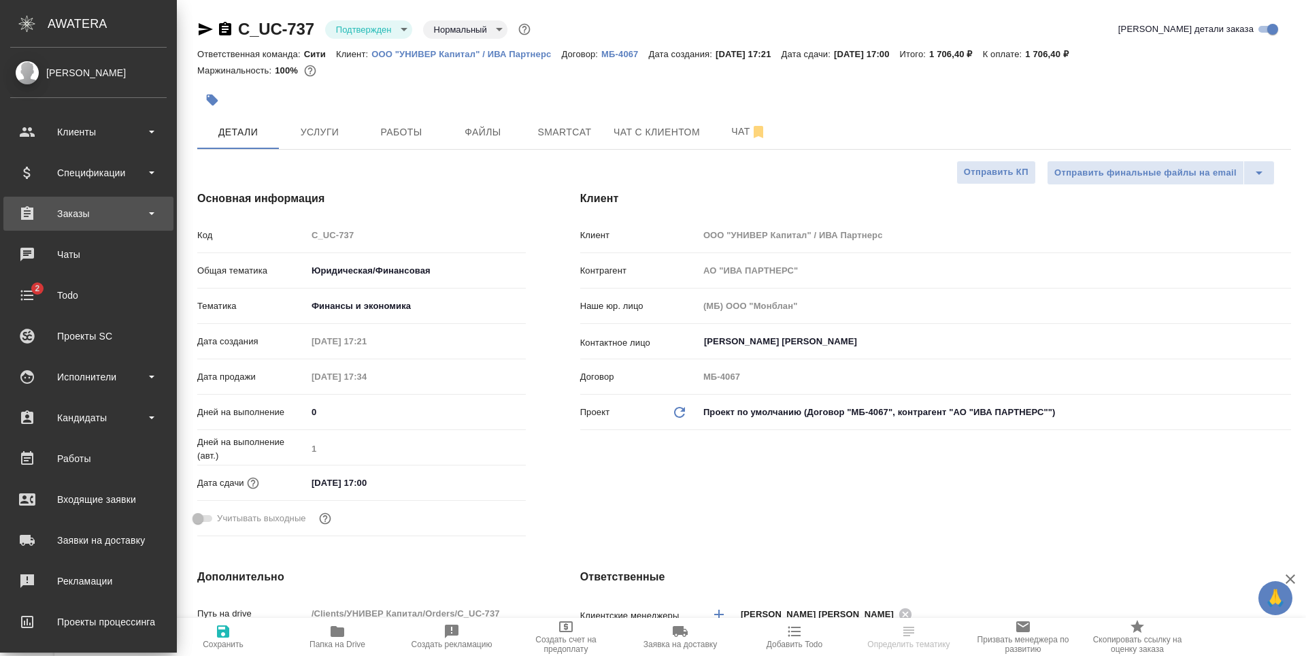
click at [92, 215] on div "Заказы" at bounding box center [88, 213] width 157 height 20
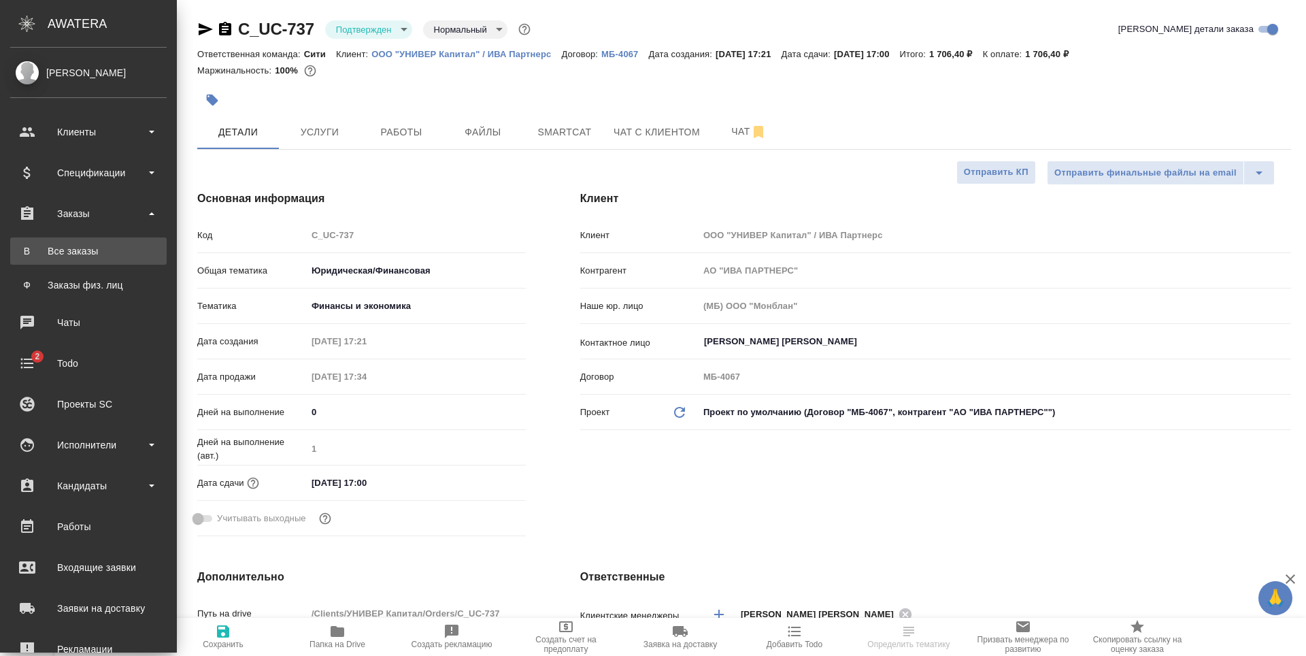
click at [105, 249] on div "Все заказы" at bounding box center [88, 251] width 143 height 14
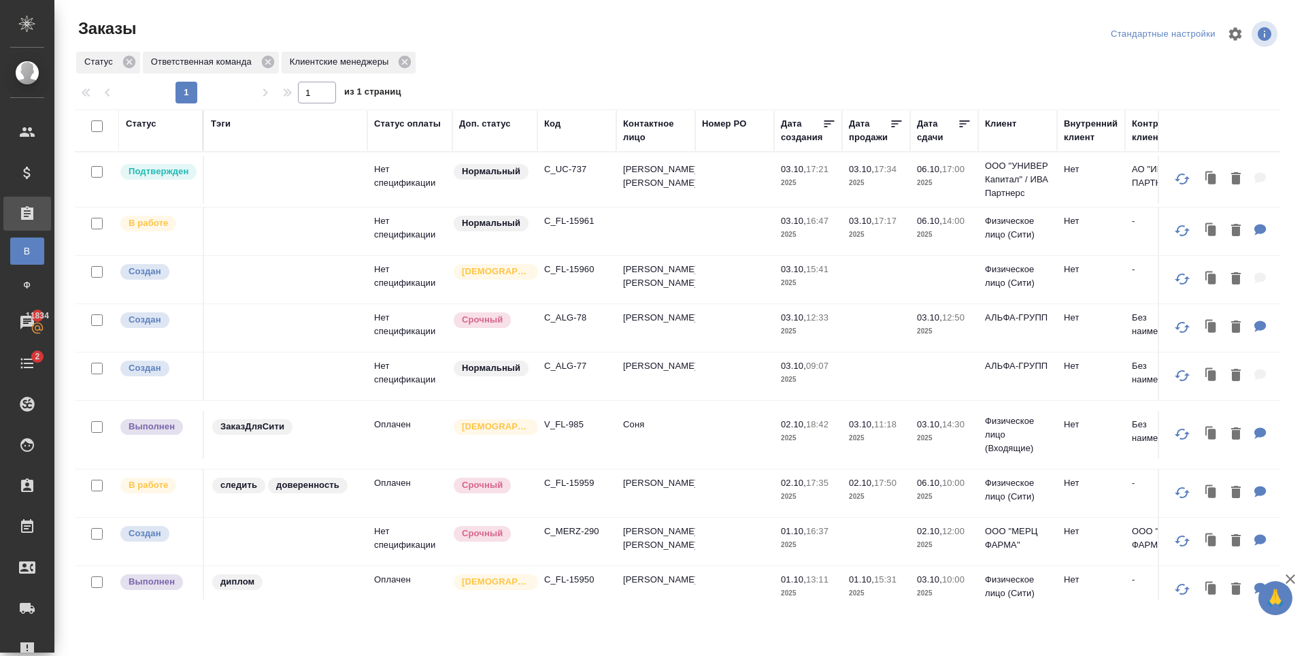
click at [570, 167] on p "C_UC-737" at bounding box center [576, 170] width 65 height 14
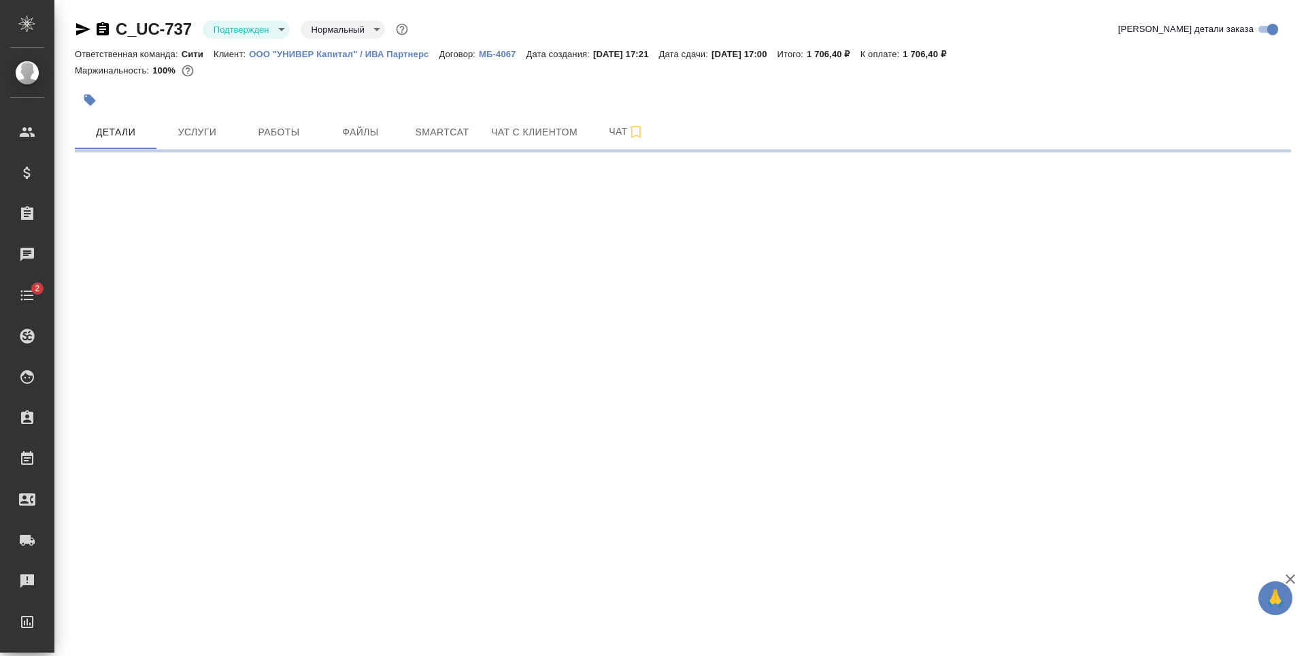
select select "RU"
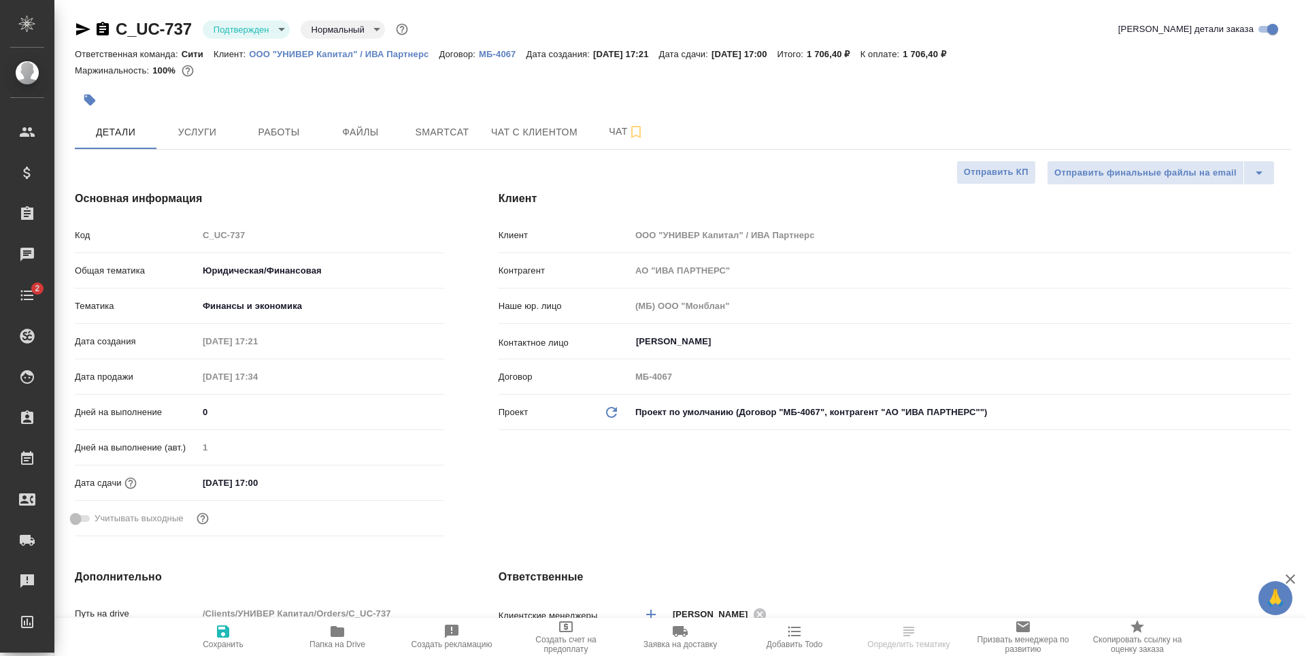
type textarea "x"
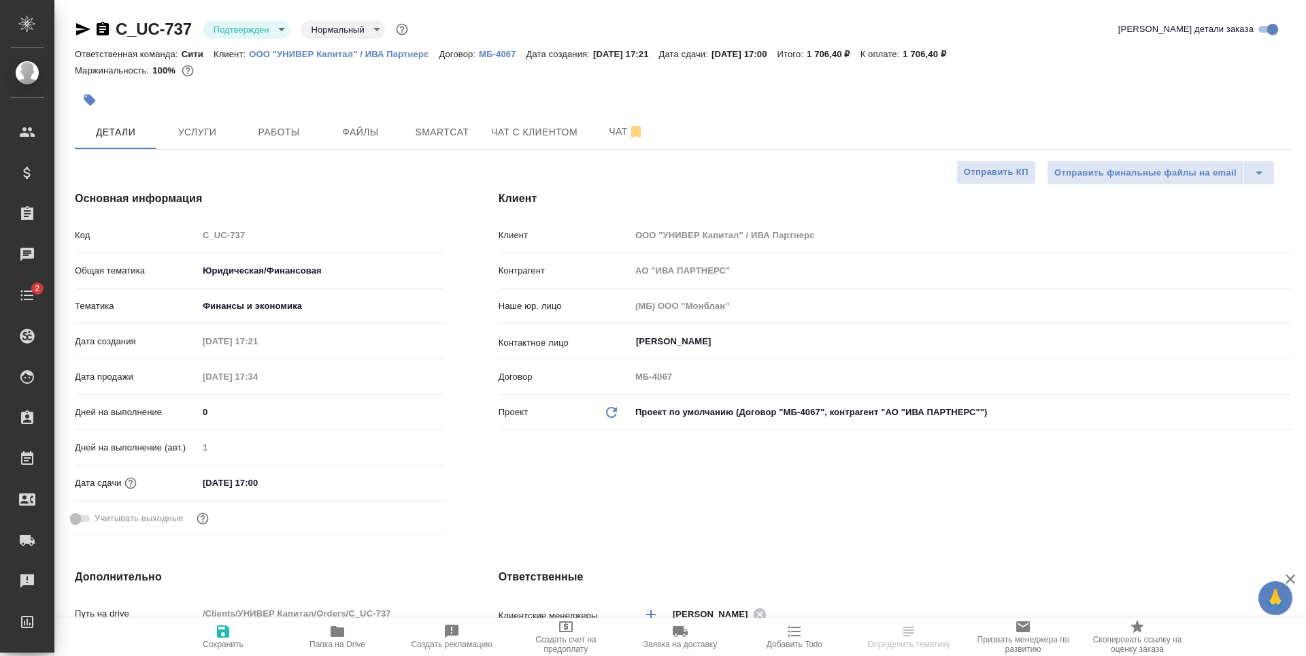
type textarea "x"
click at [467, 131] on span "Smartcat" at bounding box center [442, 132] width 65 height 17
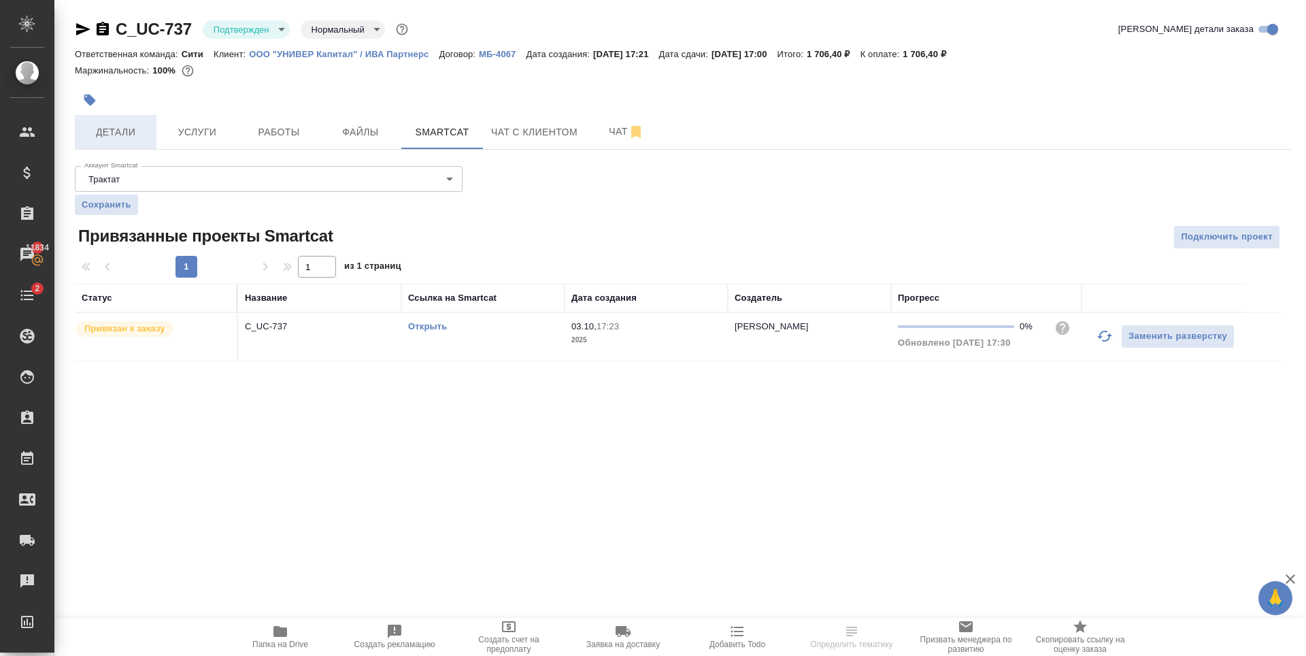
click at [135, 122] on button "Детали" at bounding box center [116, 132] width 82 height 34
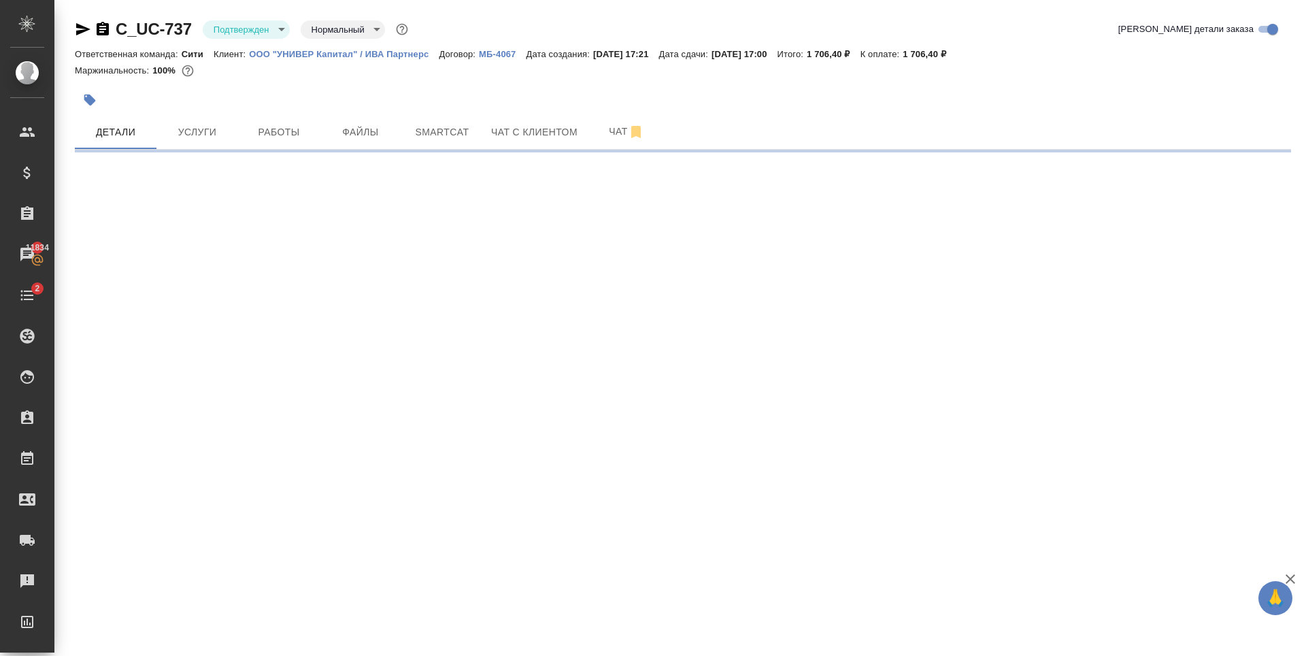
select select "RU"
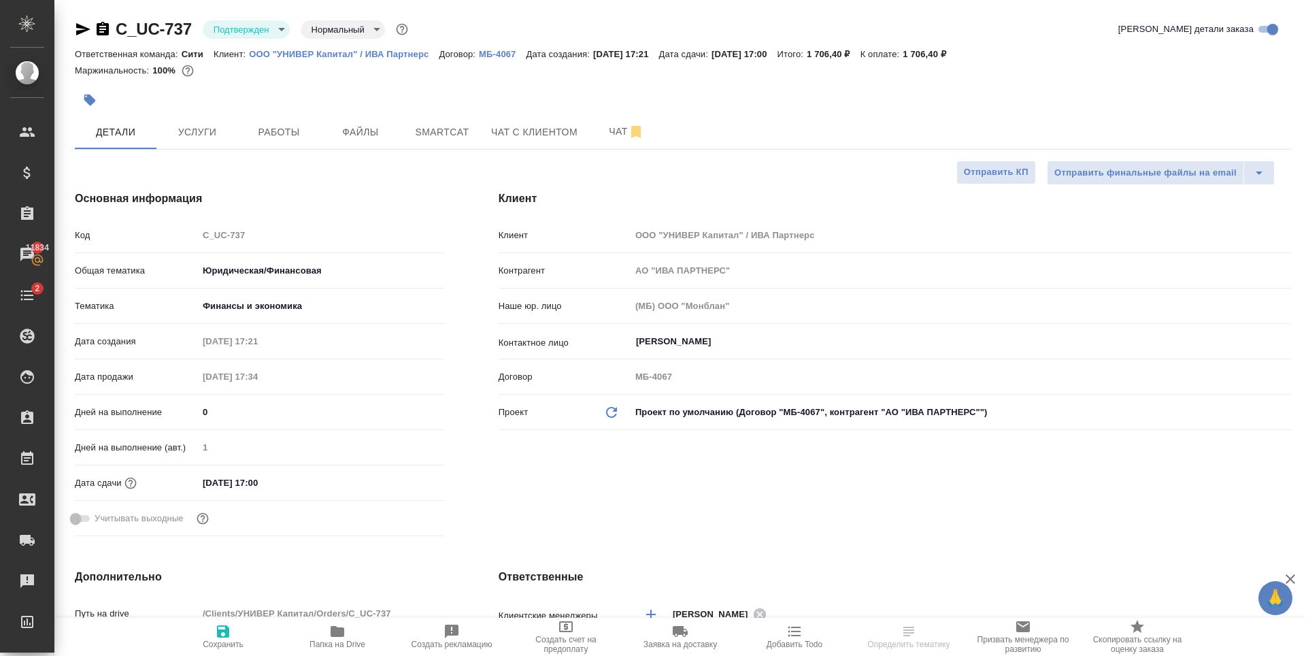
type textarea "x"
select select "RU"
type textarea "x"
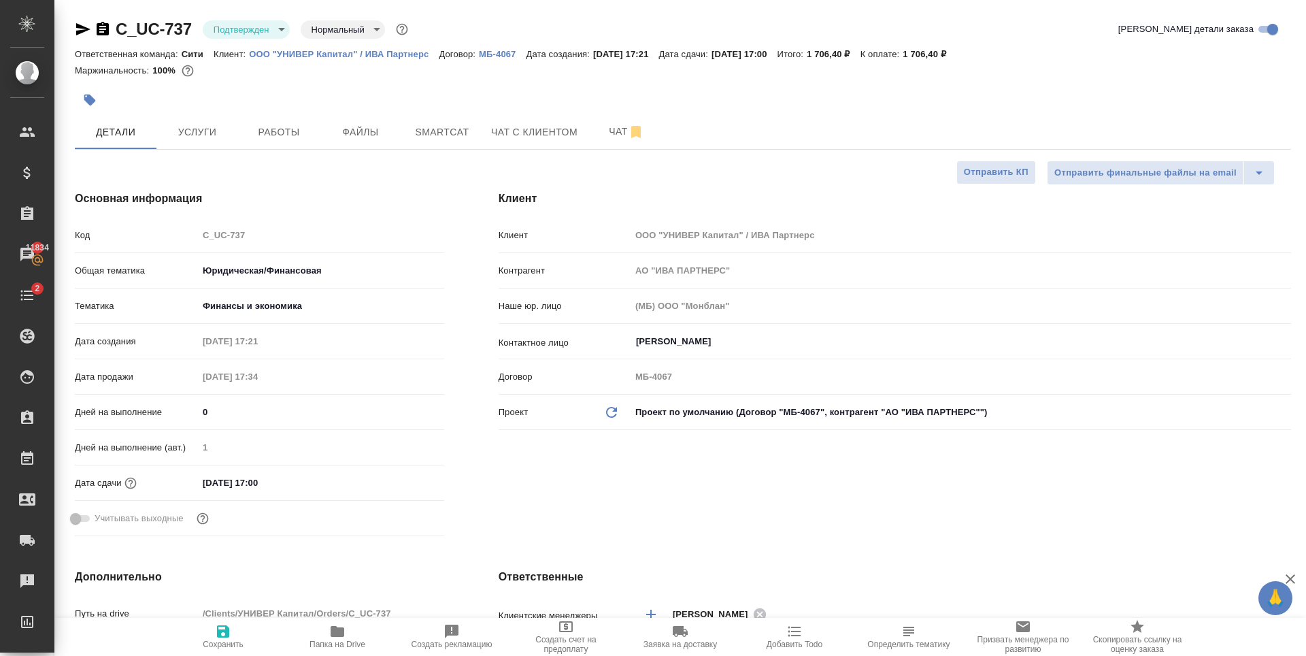
type textarea "x"
select select "RU"
click at [618, 131] on span "Чат" at bounding box center [626, 131] width 65 height 17
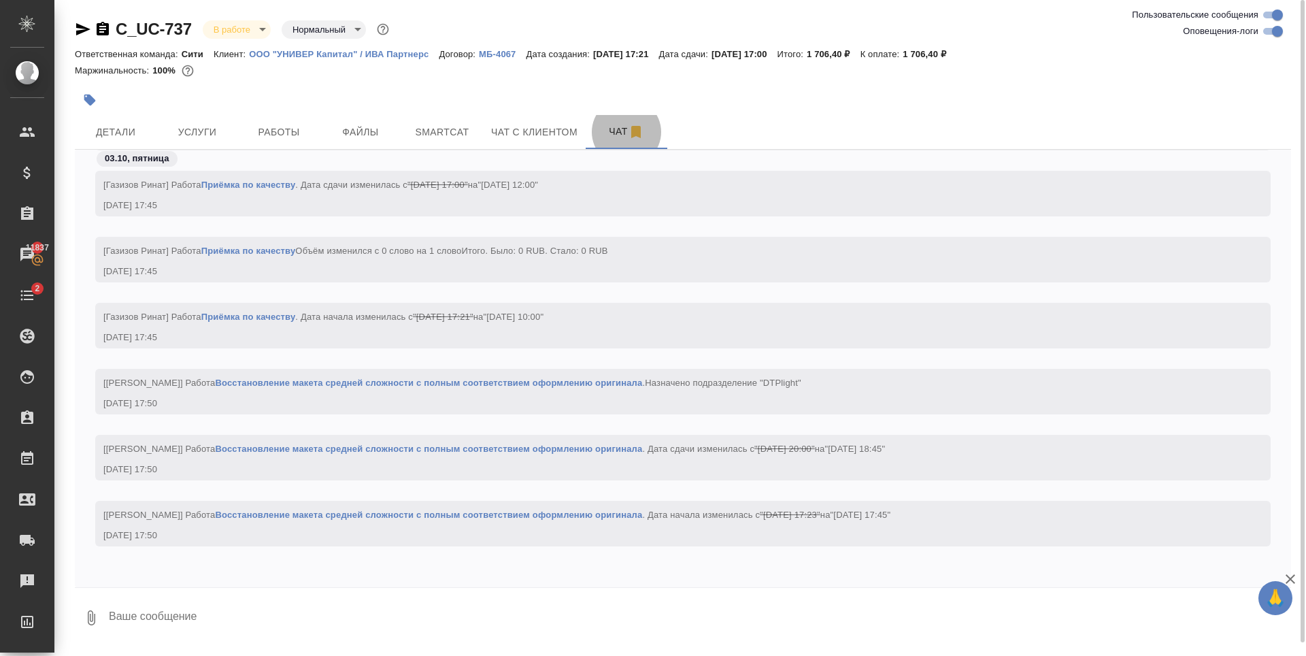
scroll to position [2196, 0]
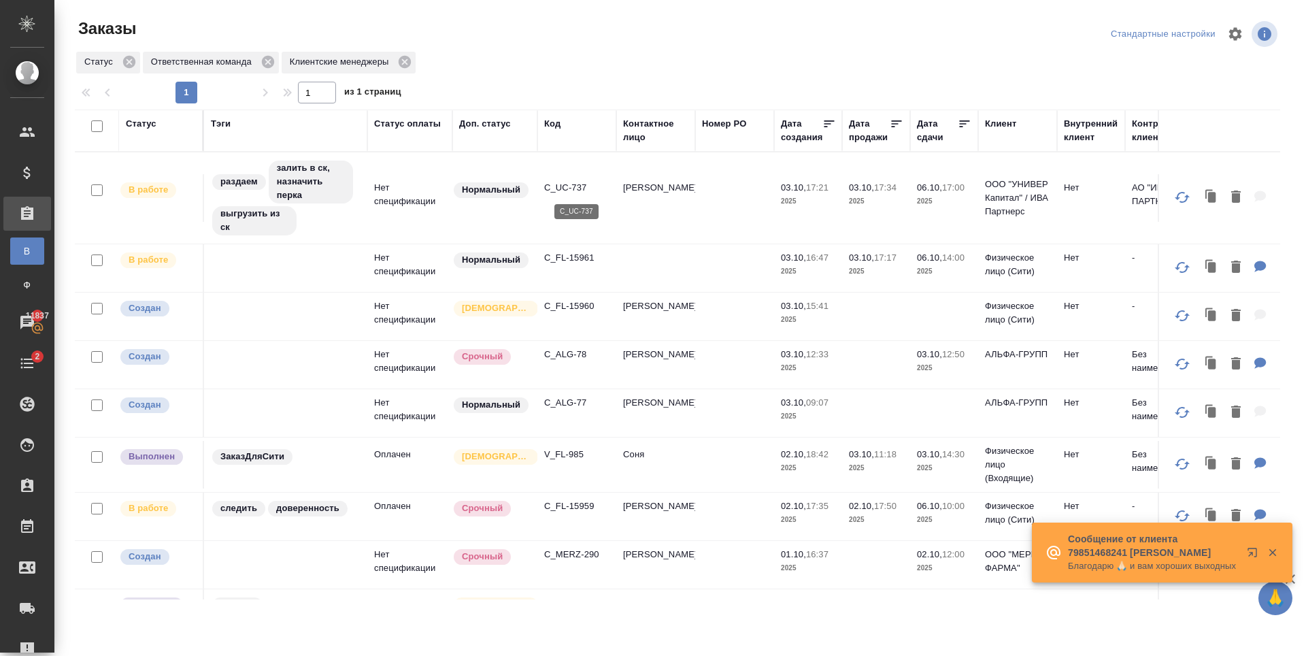
click at [578, 190] on p "C_UC-737" at bounding box center [576, 188] width 65 height 14
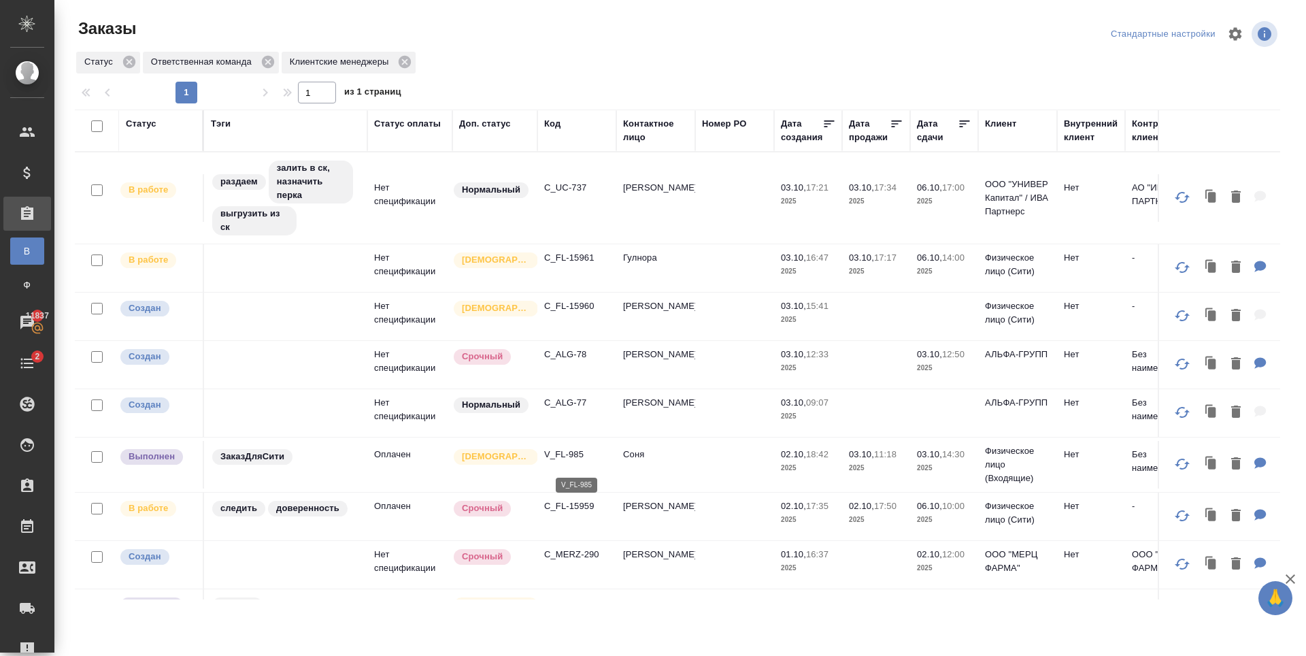
click at [576, 458] on p "V_FL-985" at bounding box center [576, 455] width 65 height 14
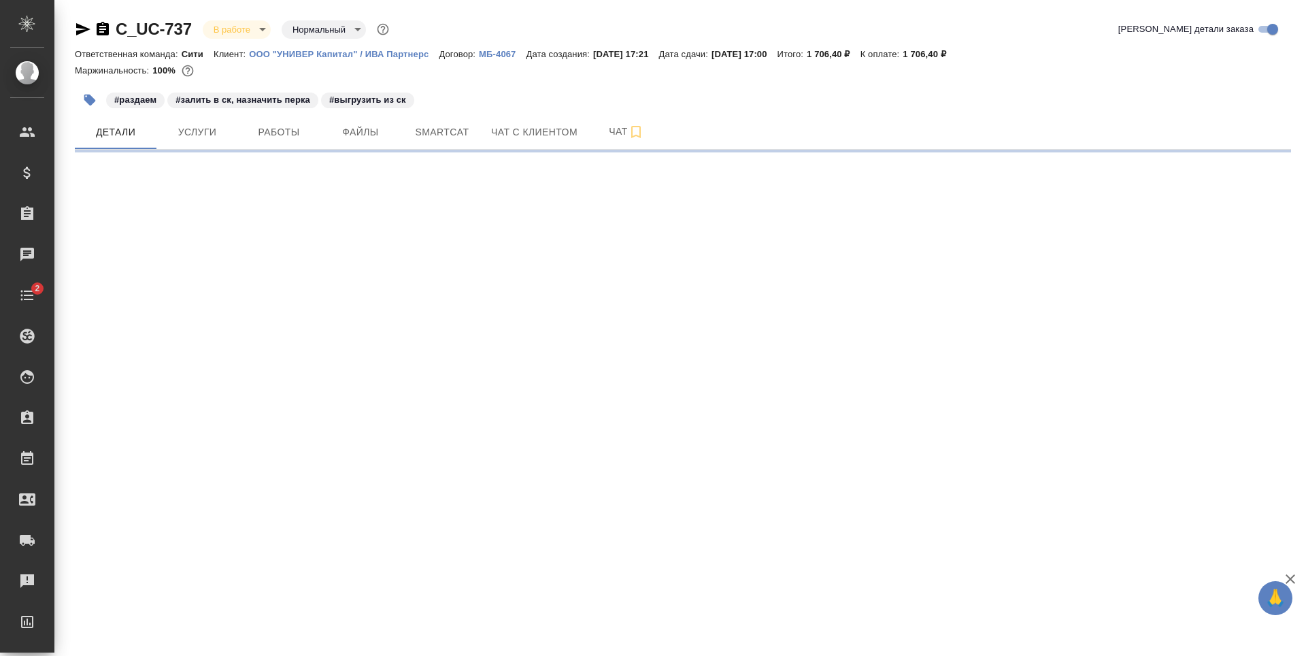
select select "RU"
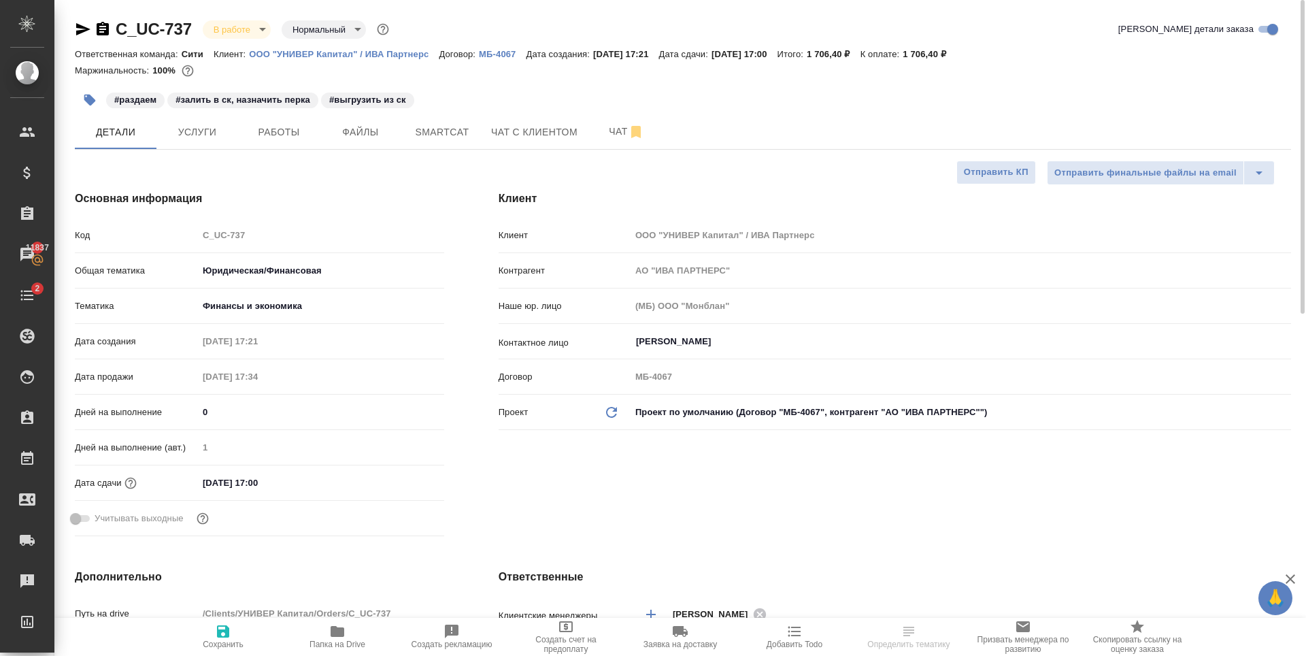
type textarea "x"
select select "RU"
type textarea "x"
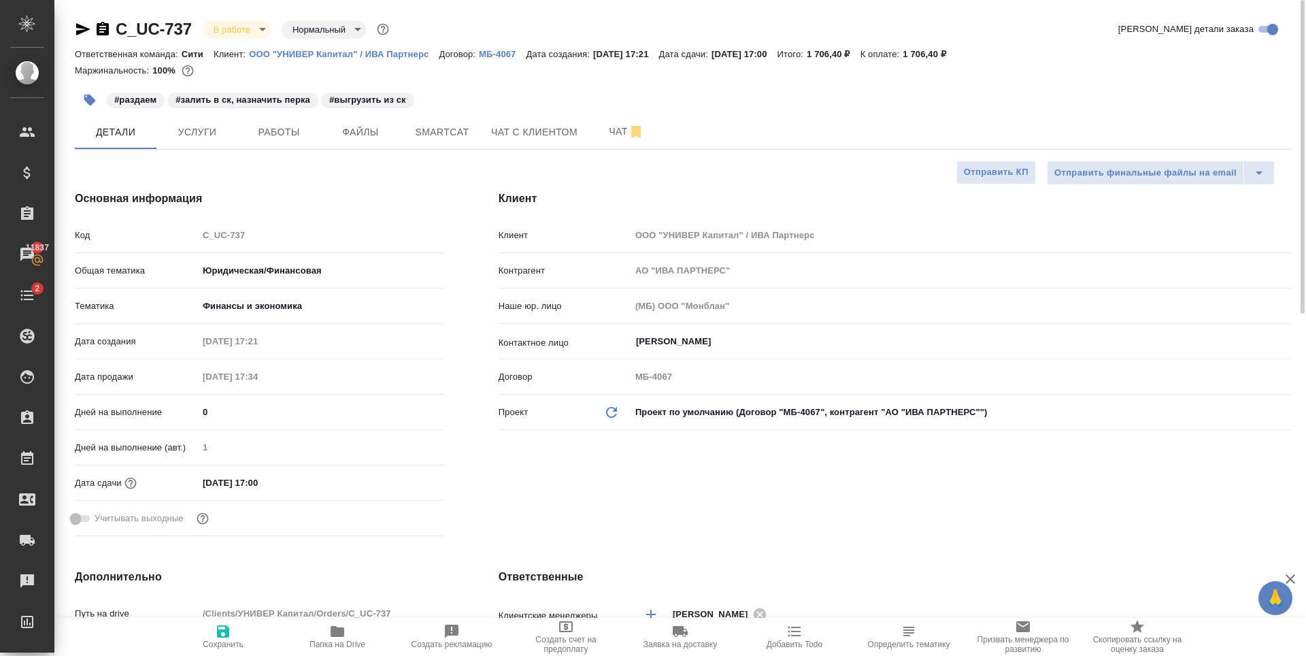
type textarea "x"
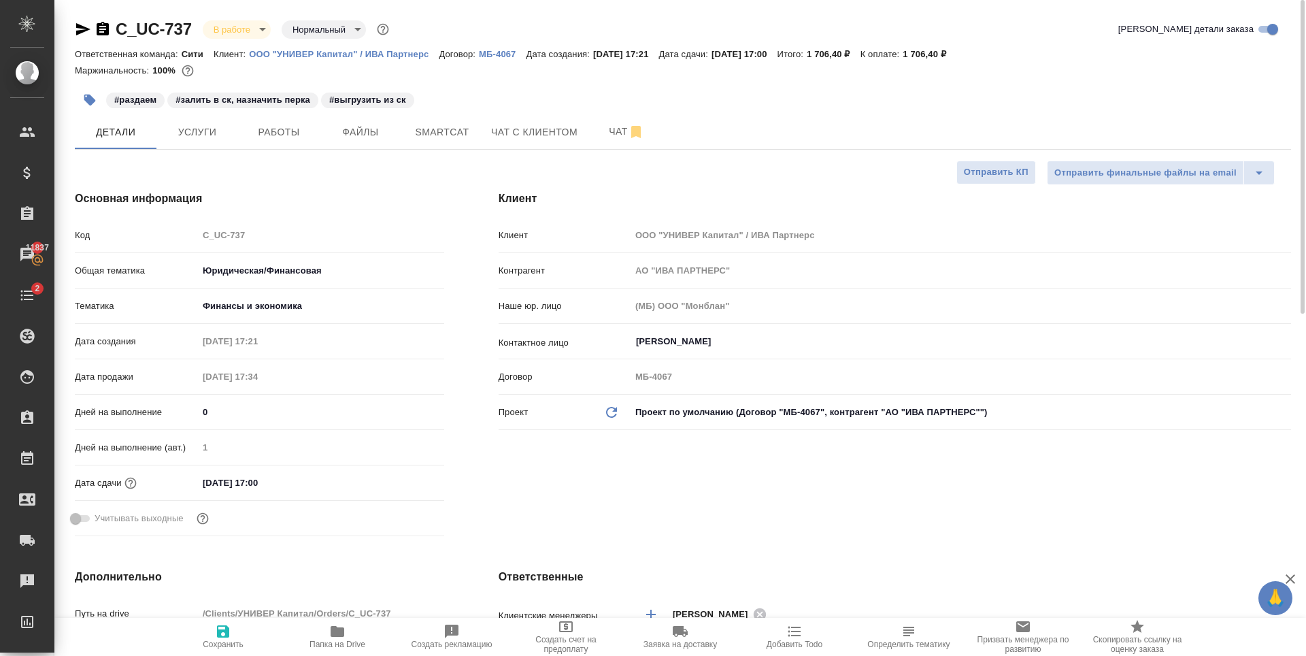
type textarea "x"
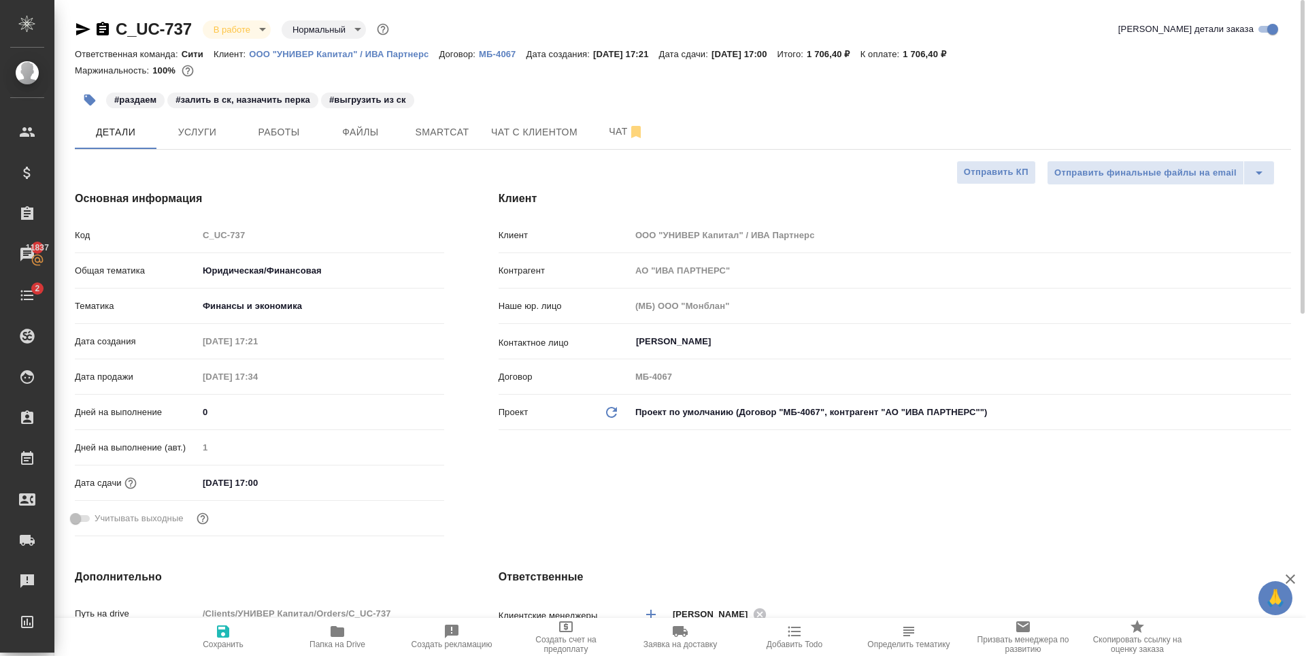
type textarea "x"
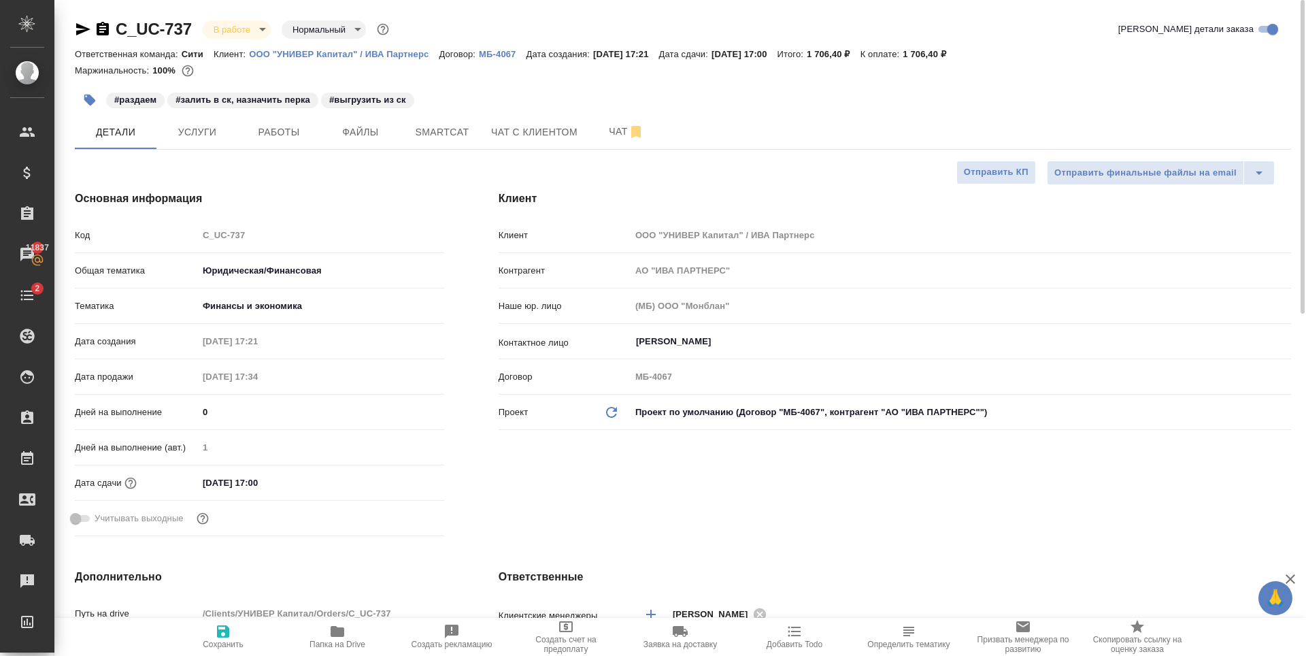
type textarea "x"
click at [606, 127] on span "Чат" at bounding box center [626, 131] width 65 height 17
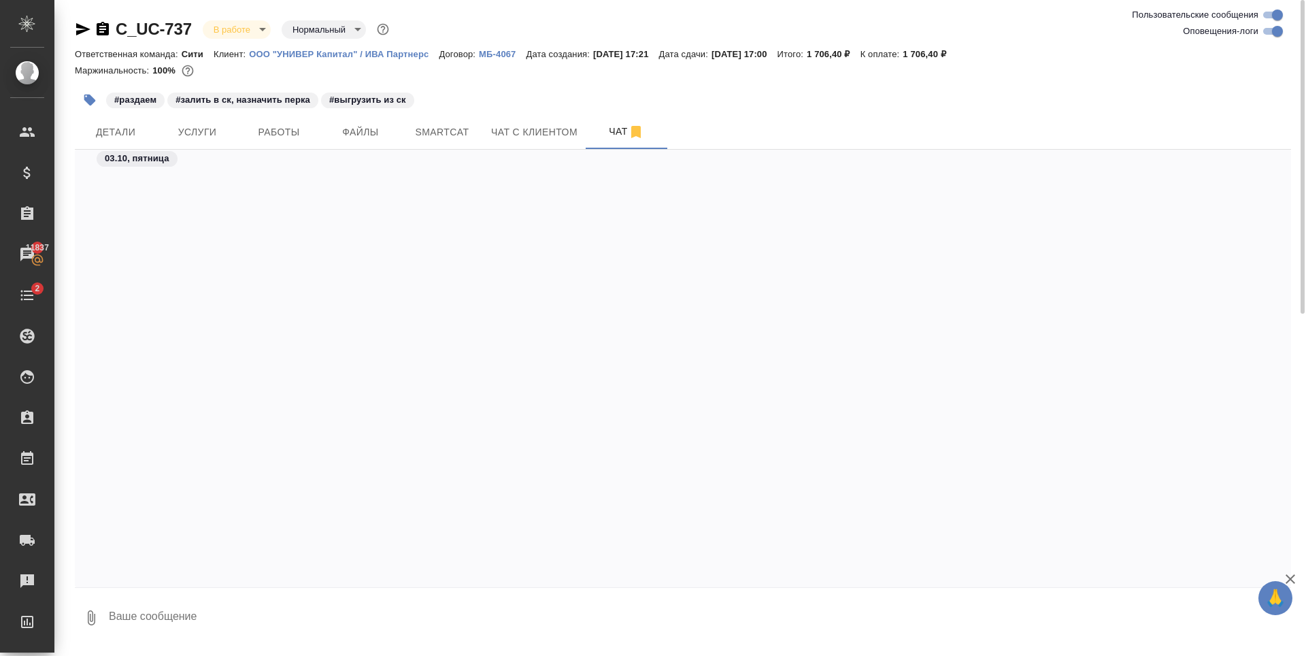
scroll to position [2262, 0]
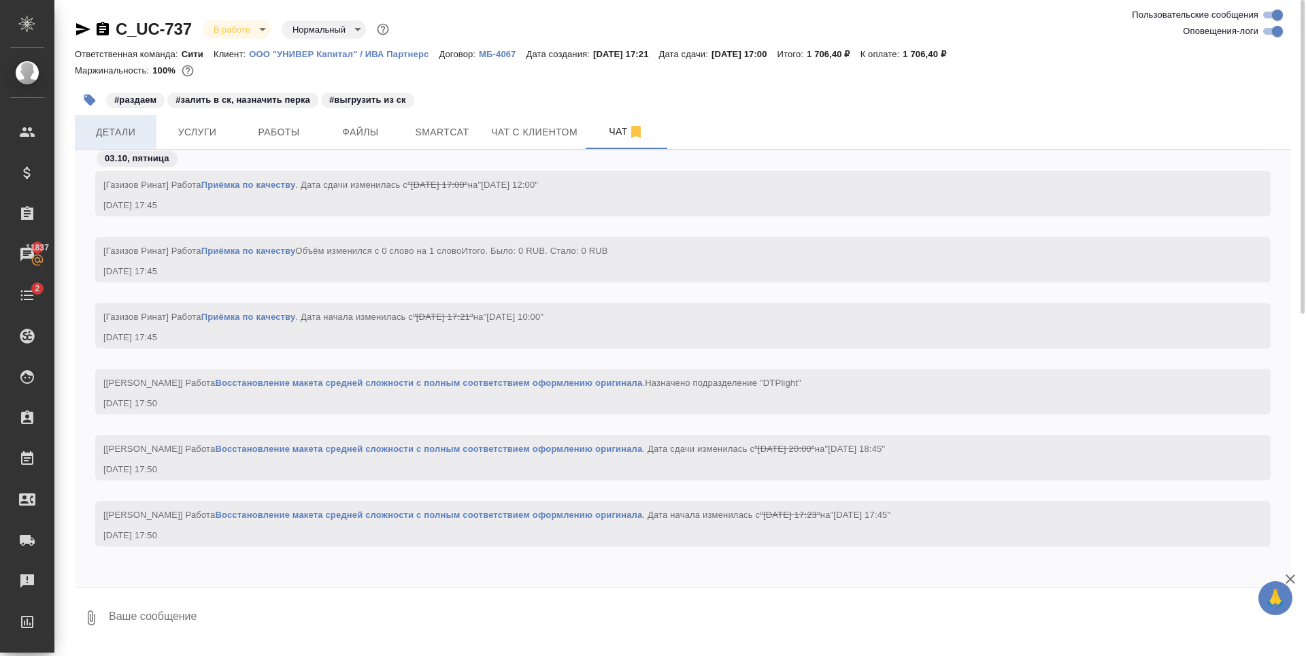
click at [118, 120] on button "Детали" at bounding box center [116, 132] width 82 height 34
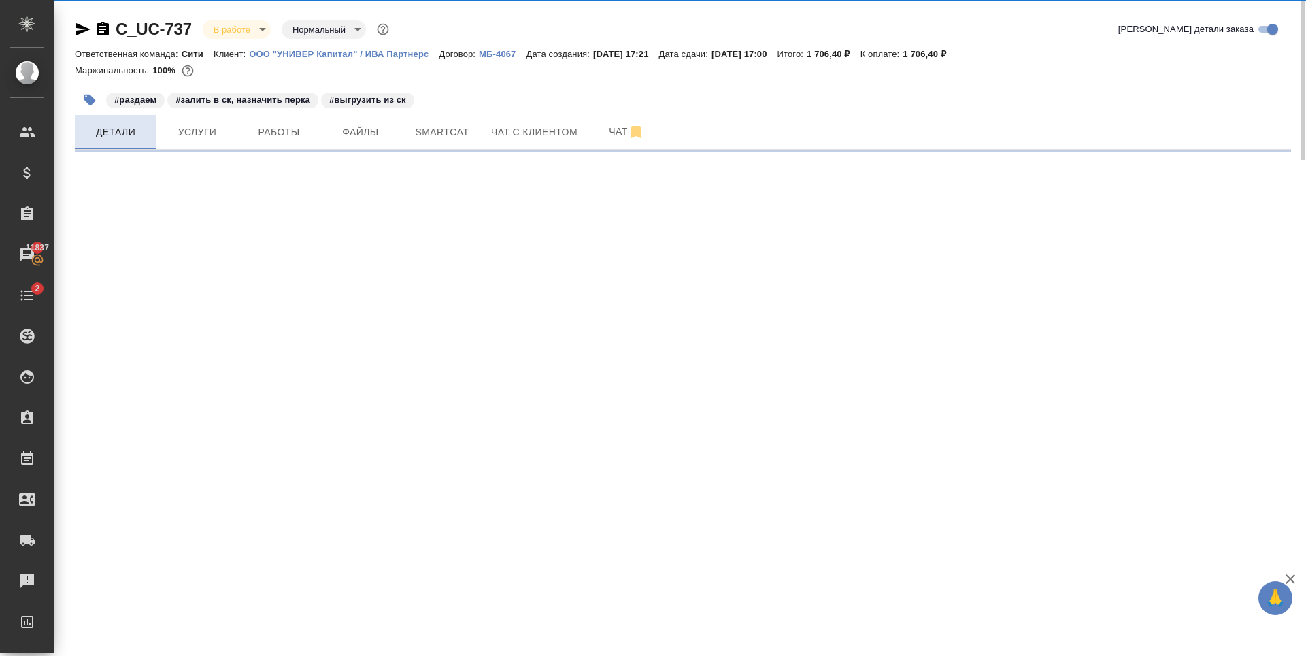
select select "RU"
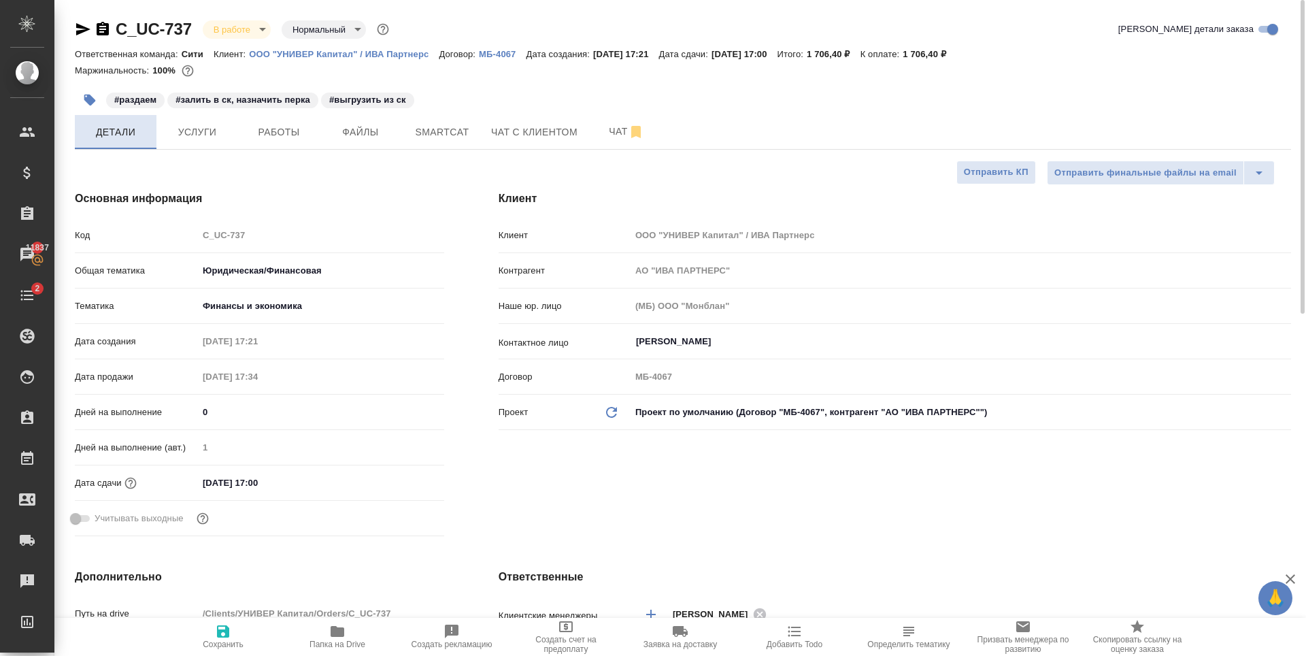
type textarea "x"
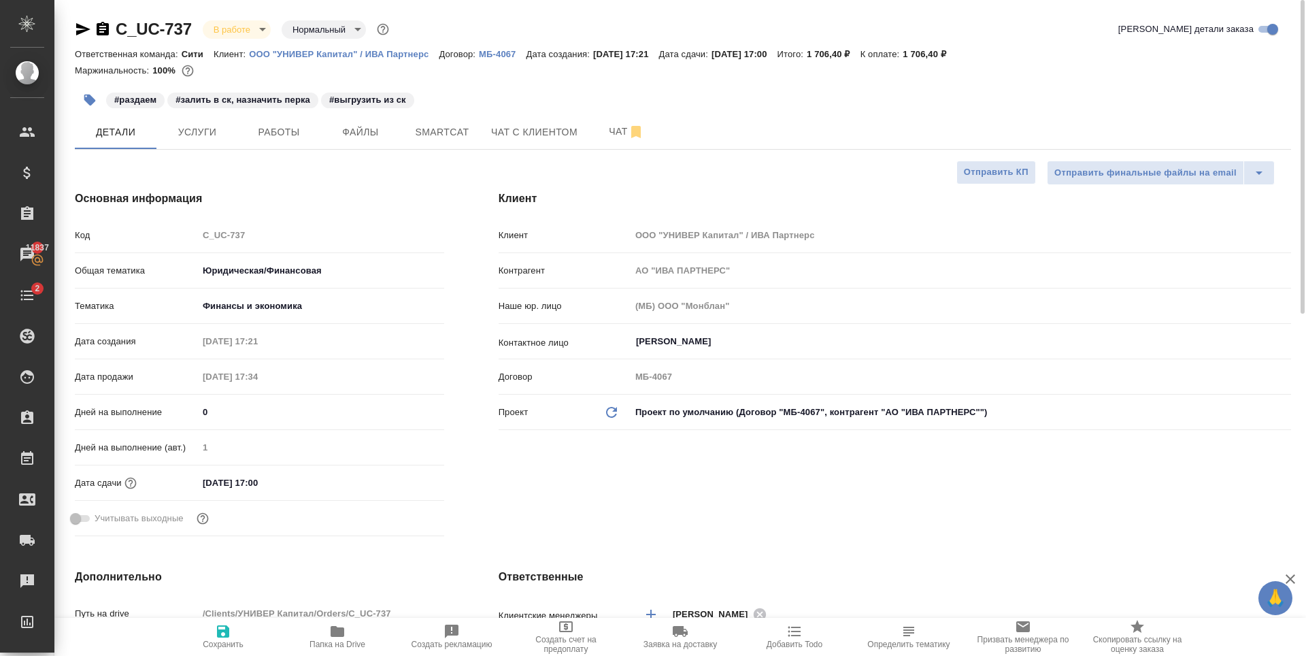
type textarea "x"
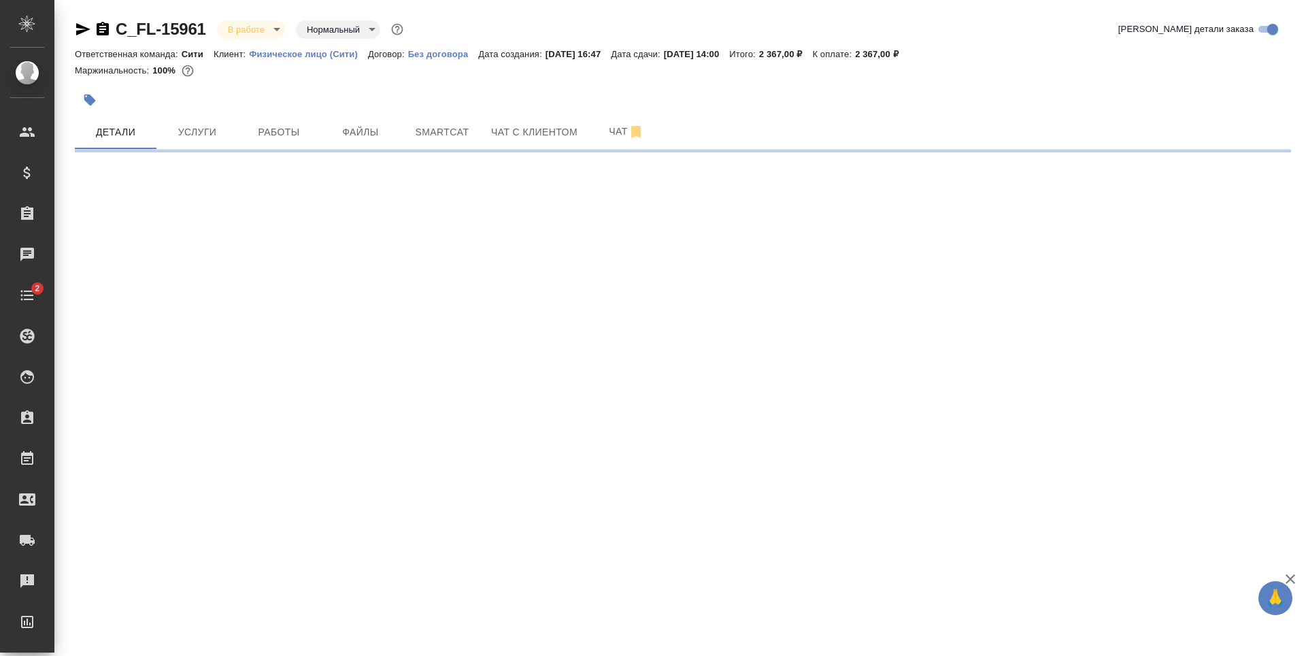
select select "RU"
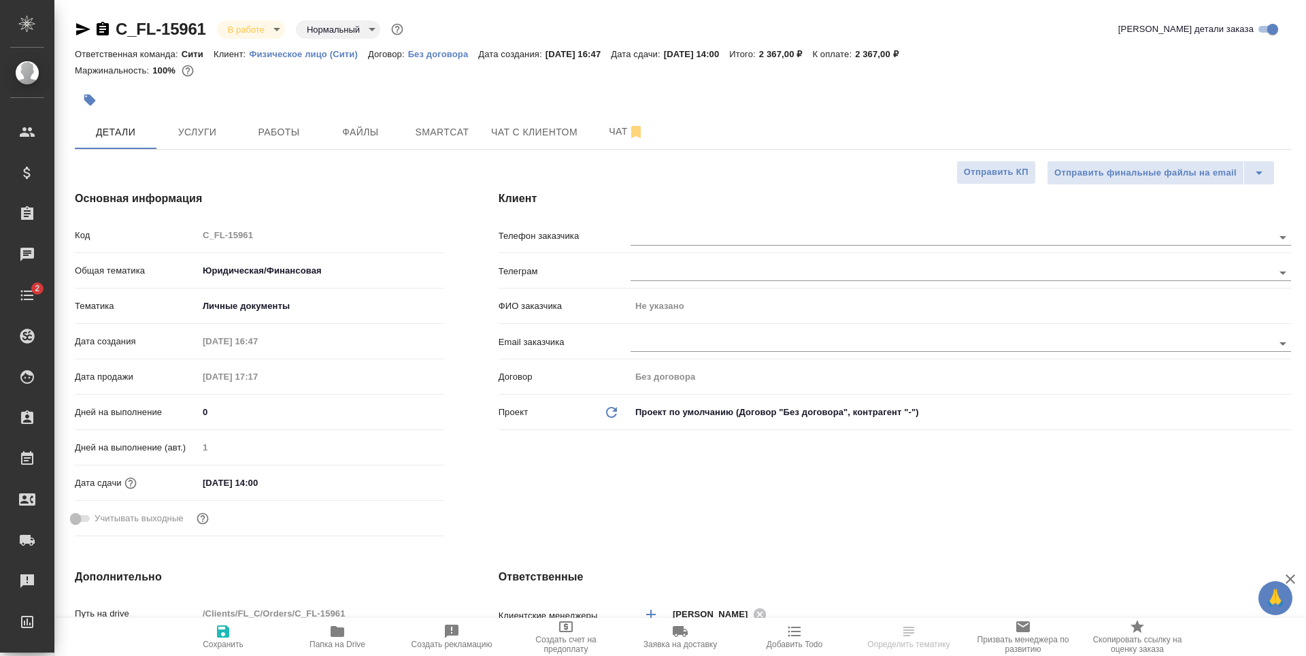
type textarea "x"
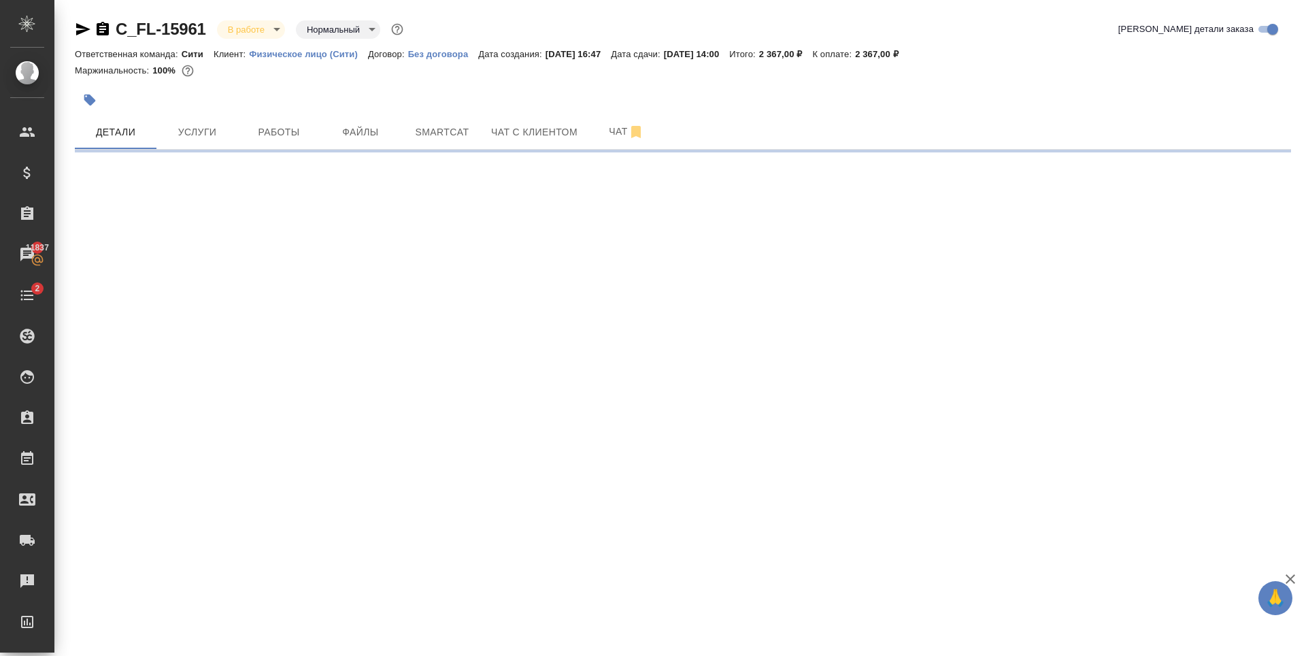
select select "RU"
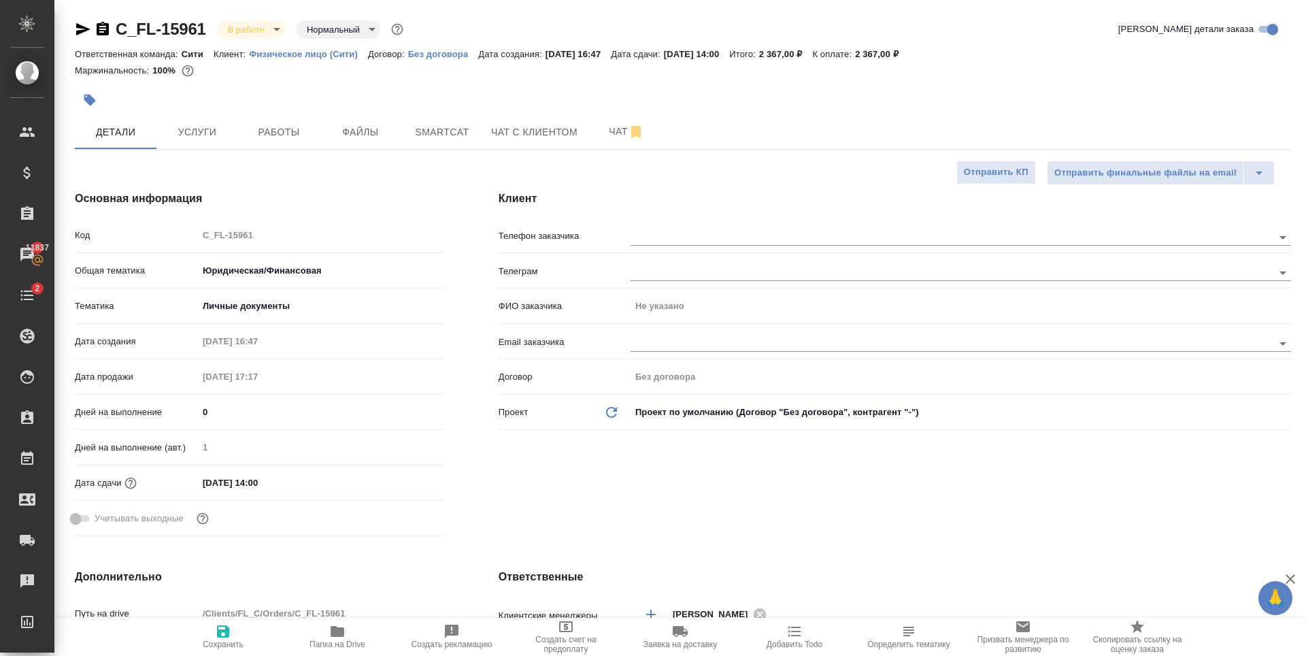
type textarea "x"
click at [727, 235] on input "text" at bounding box center [929, 237] width 597 height 16
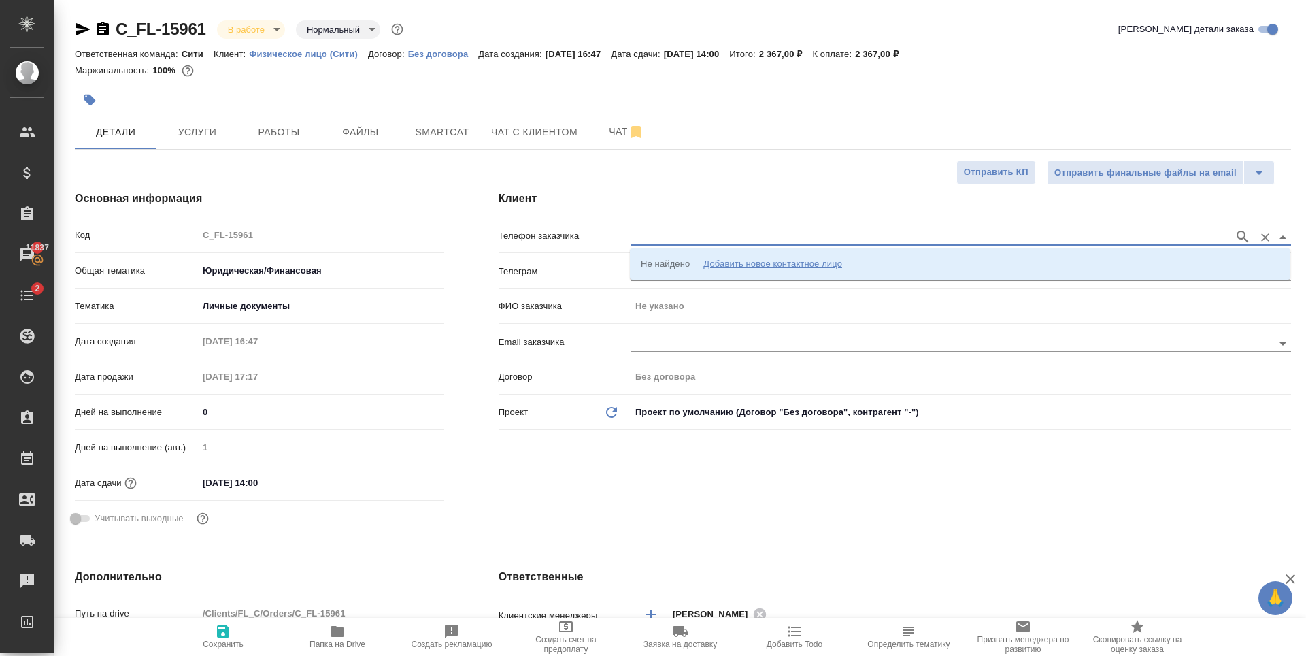
paste input "CITI0310"
type input "C"
type input "+79260911820"
click at [759, 267] on li "+79260911820 Гулнора" at bounding box center [960, 264] width 661 height 24
type input "+79260911820 Гулнора"
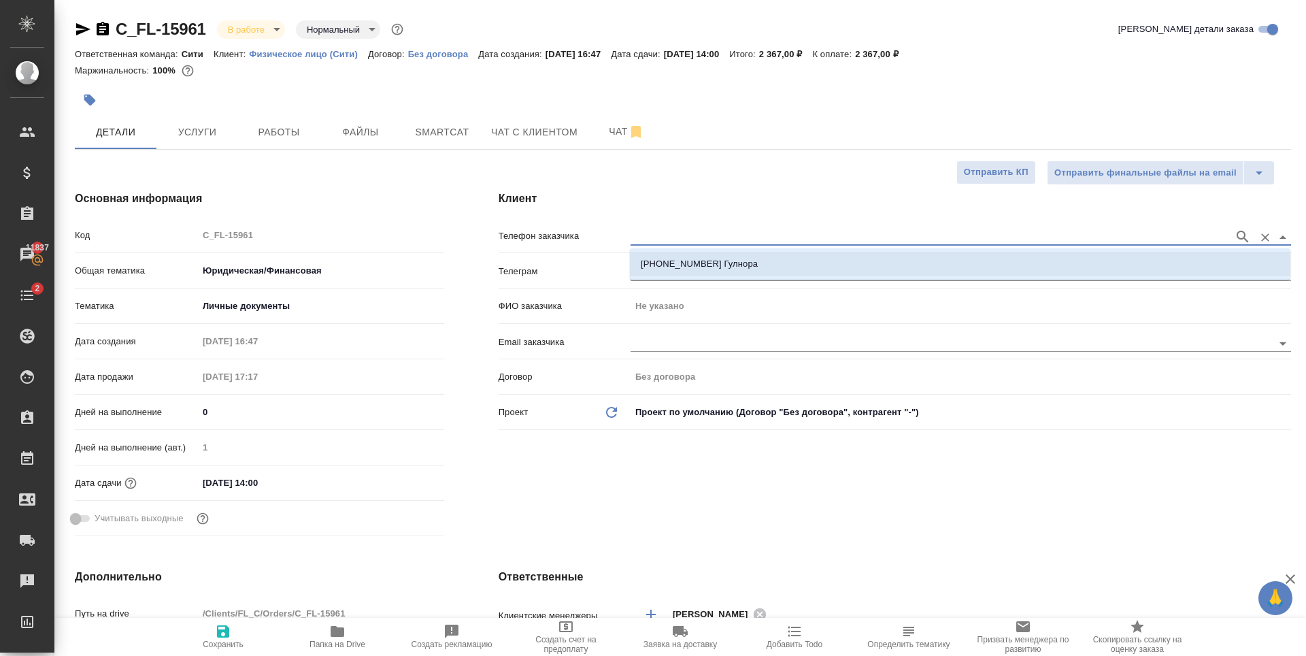
type input "Гулнора"
type textarea "x"
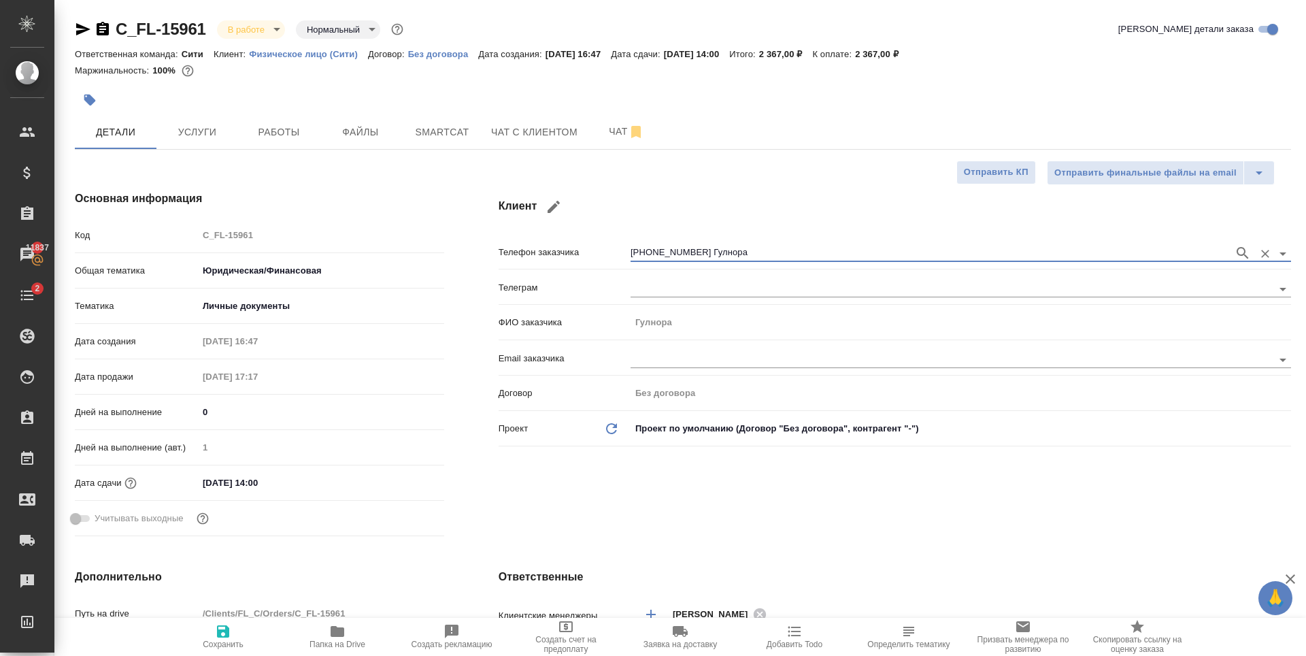
click at [229, 635] on icon "button" at bounding box center [223, 631] width 12 height 12
type textarea "x"
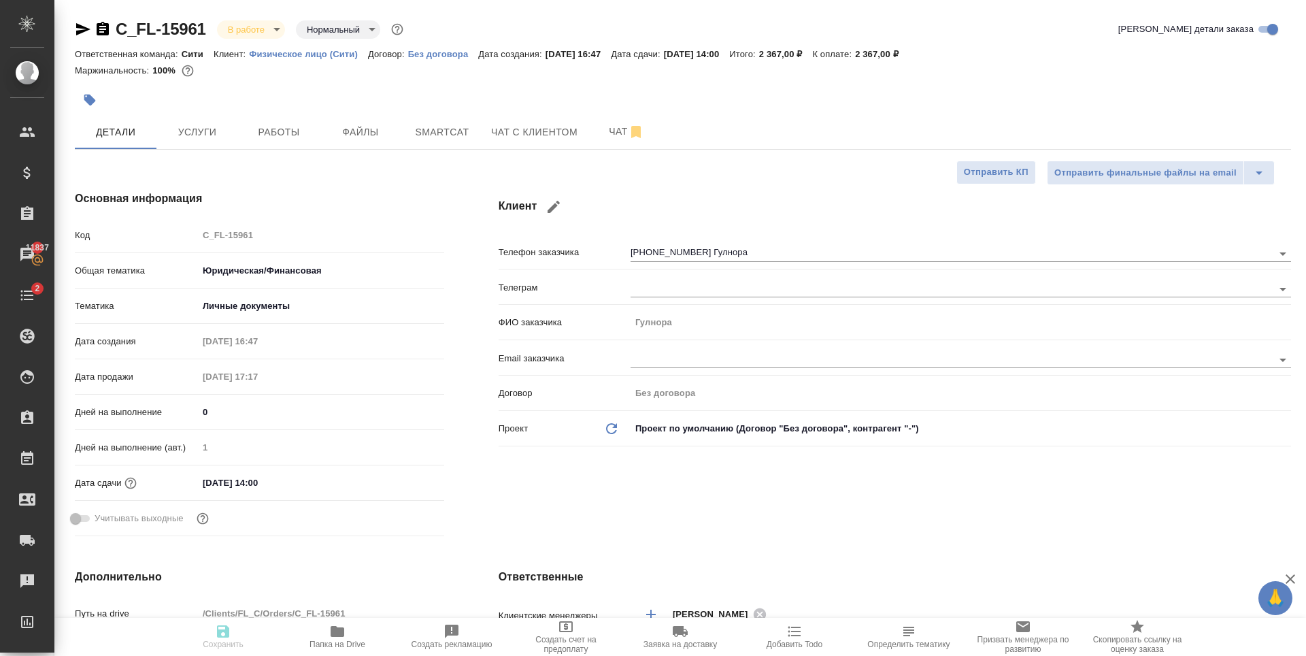
type textarea "x"
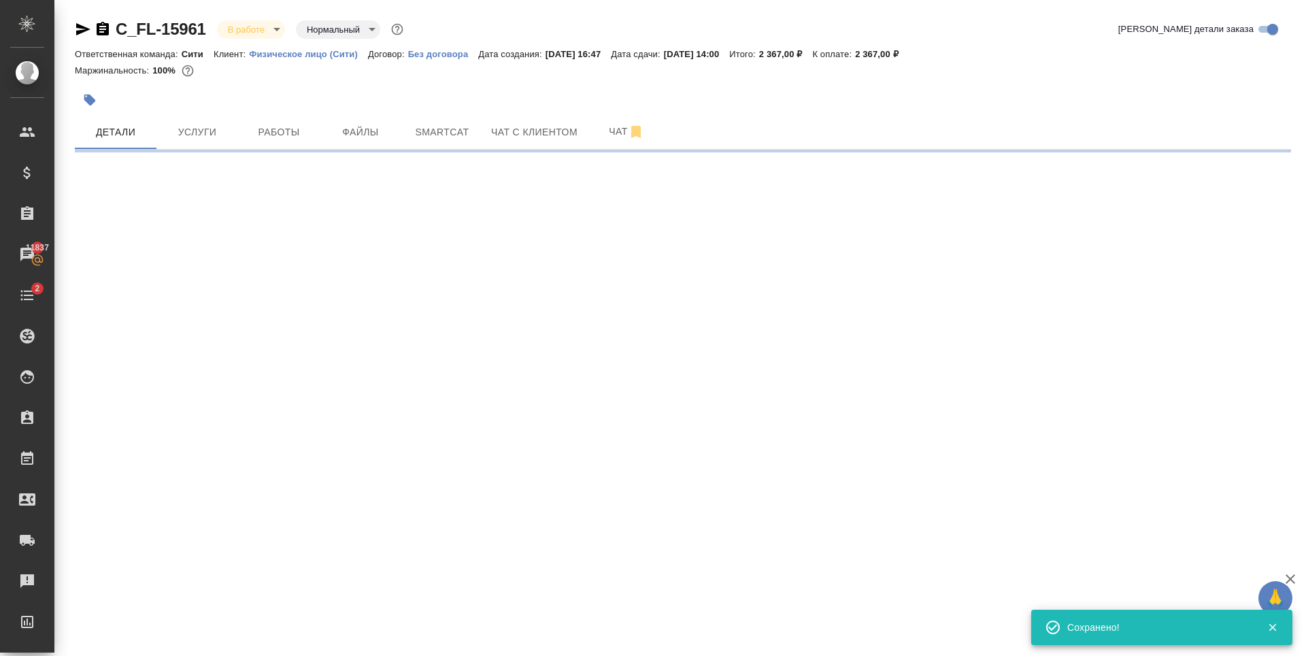
type input "holyTrinity"
select select "RU"
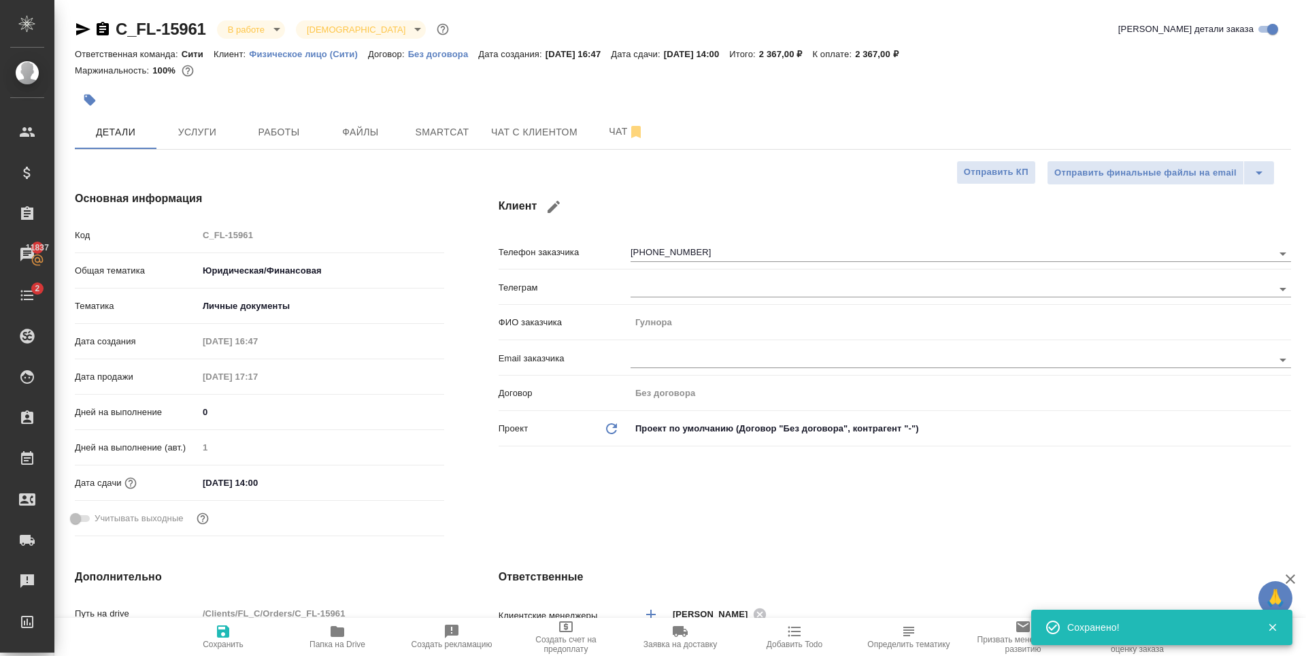
type textarea "x"
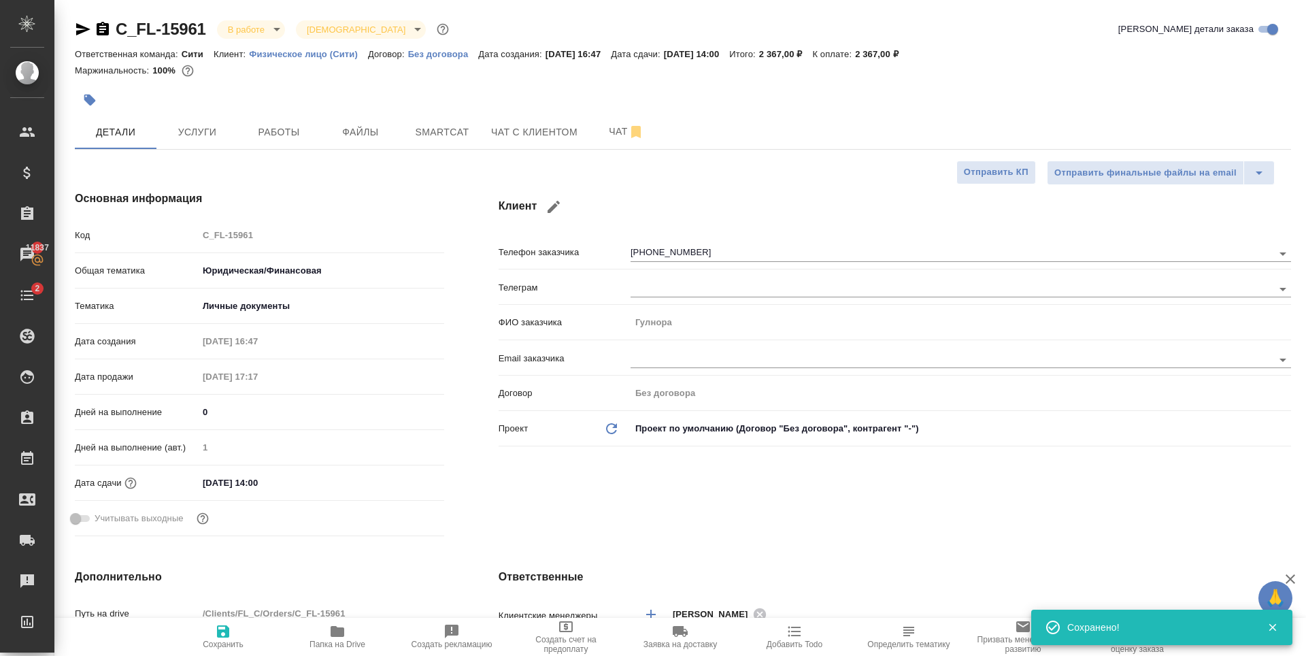
type textarea "x"
click at [604, 137] on span "Чат" at bounding box center [626, 131] width 65 height 17
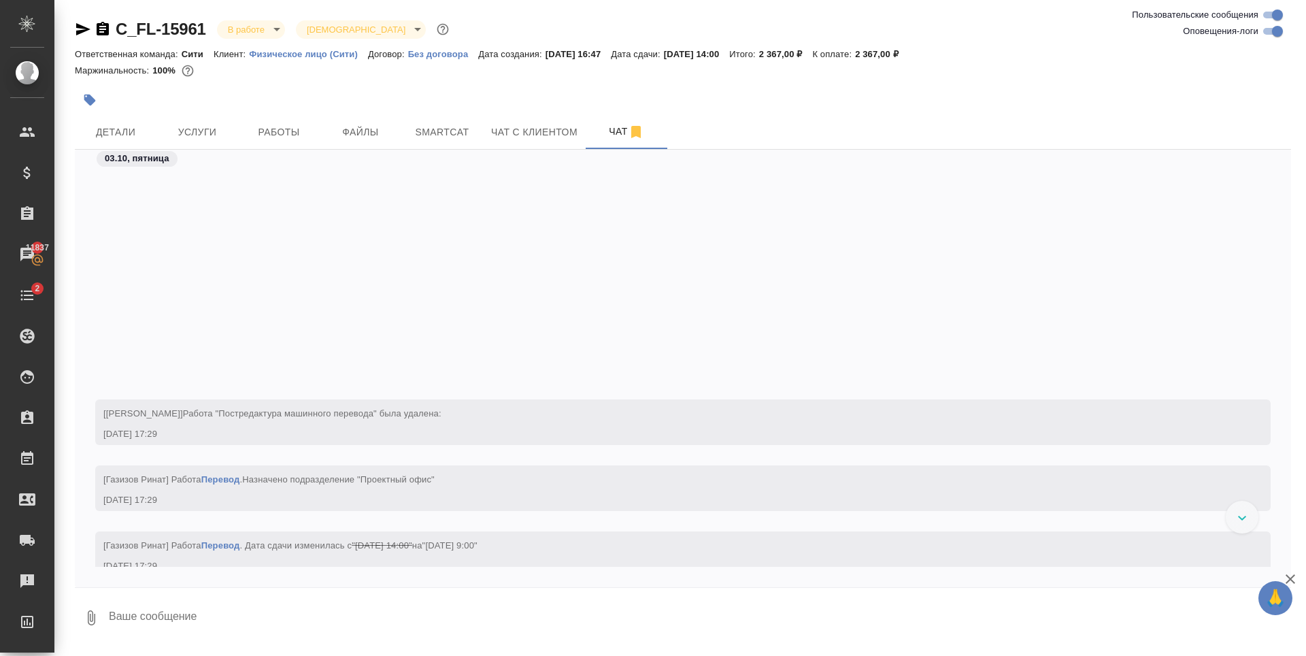
scroll to position [1681, 0]
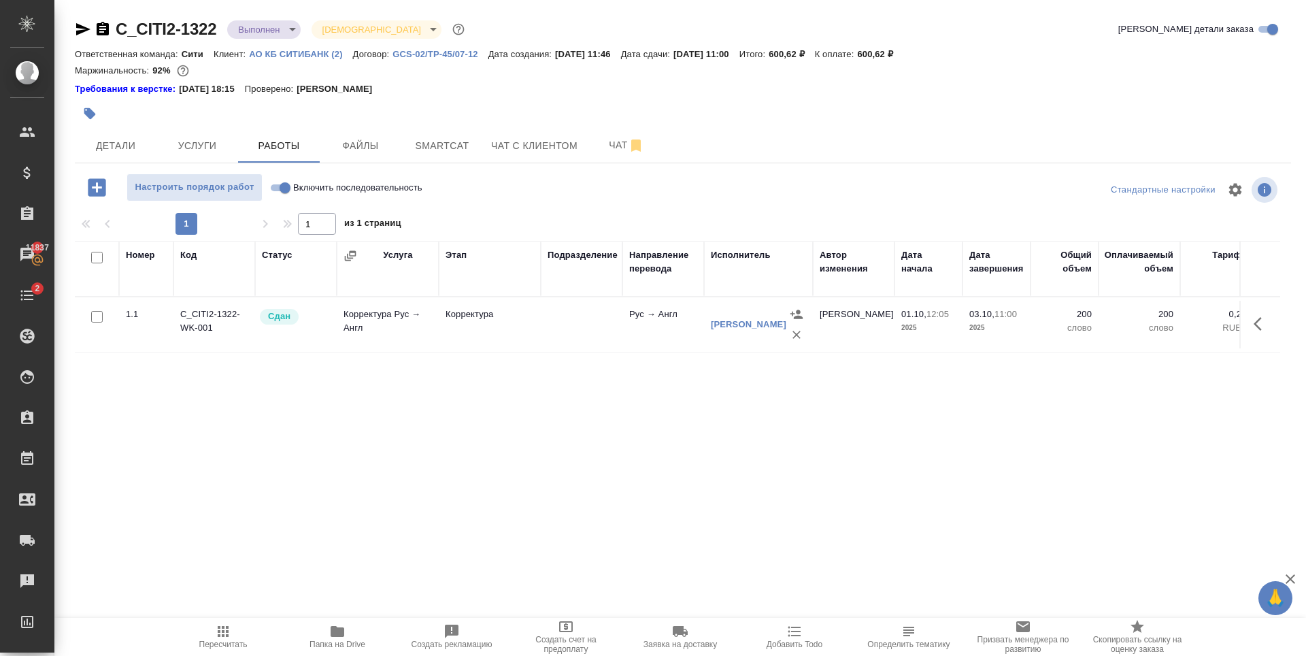
scroll to position [0, 390]
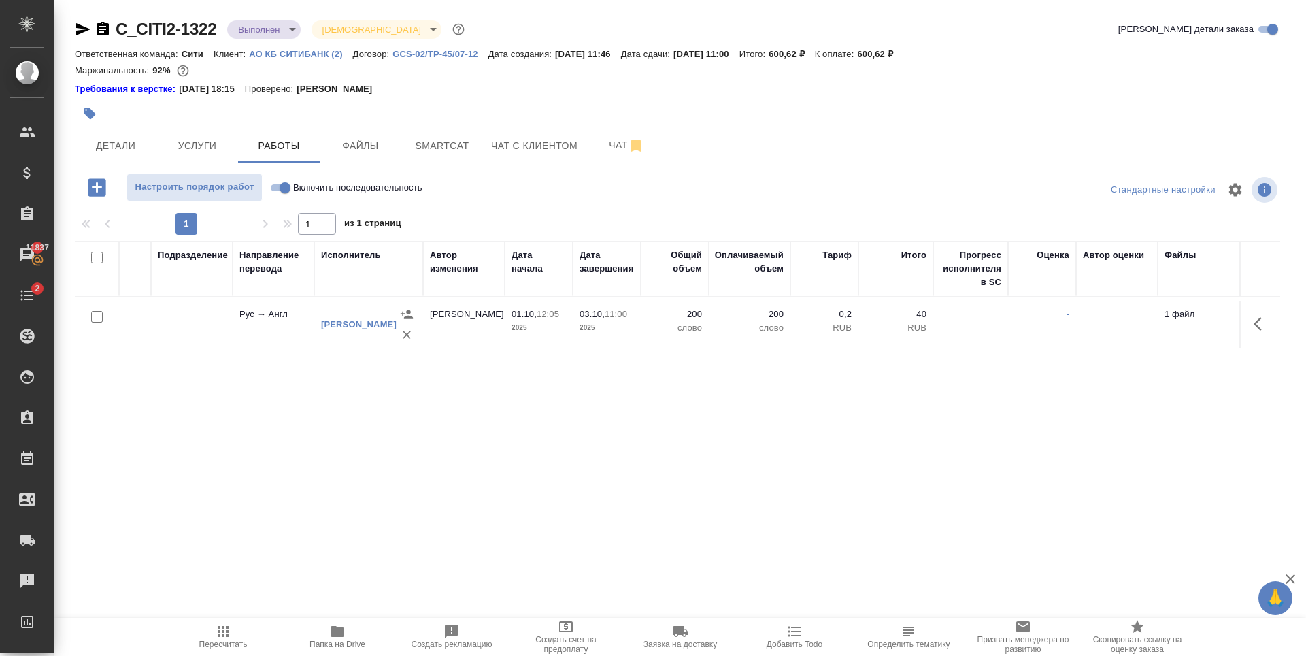
click at [263, 31] on body "🙏 .cls-1 fill:#fff; AWATERA [PERSON_NAME] Спецификации Заказы 11837 Чаты 2 Todo…" at bounding box center [653, 328] width 1306 height 656
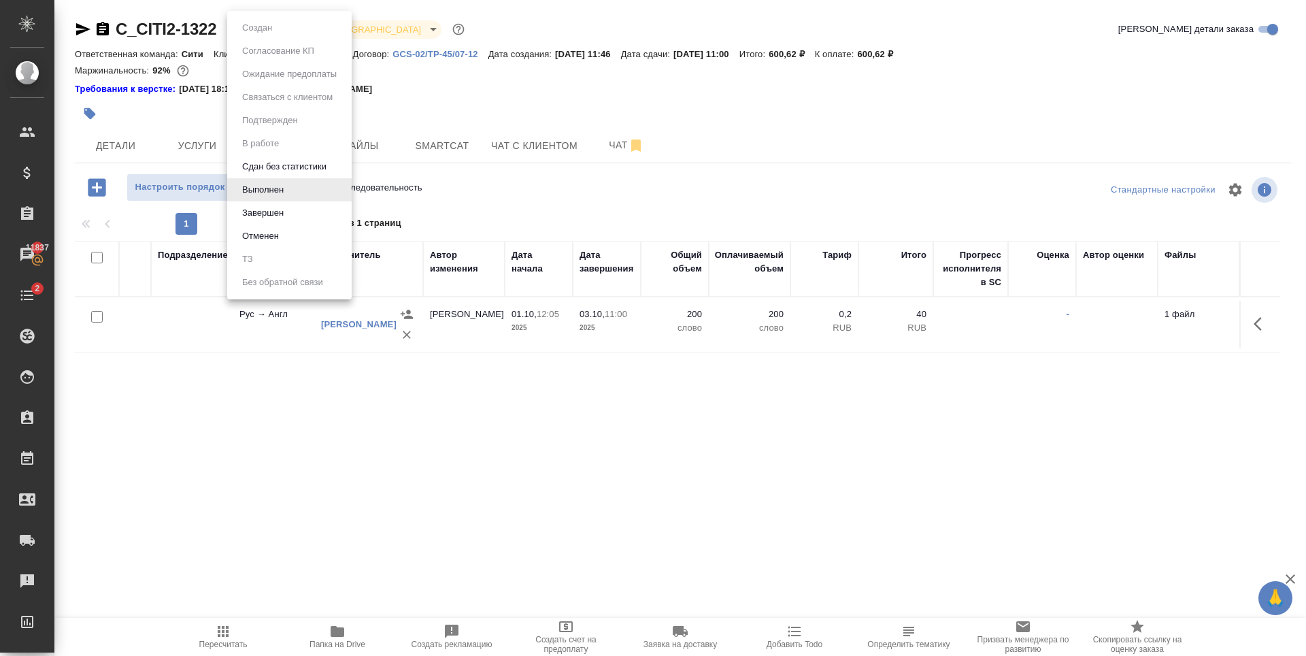
click at [296, 210] on li "Завершен" at bounding box center [289, 212] width 125 height 23
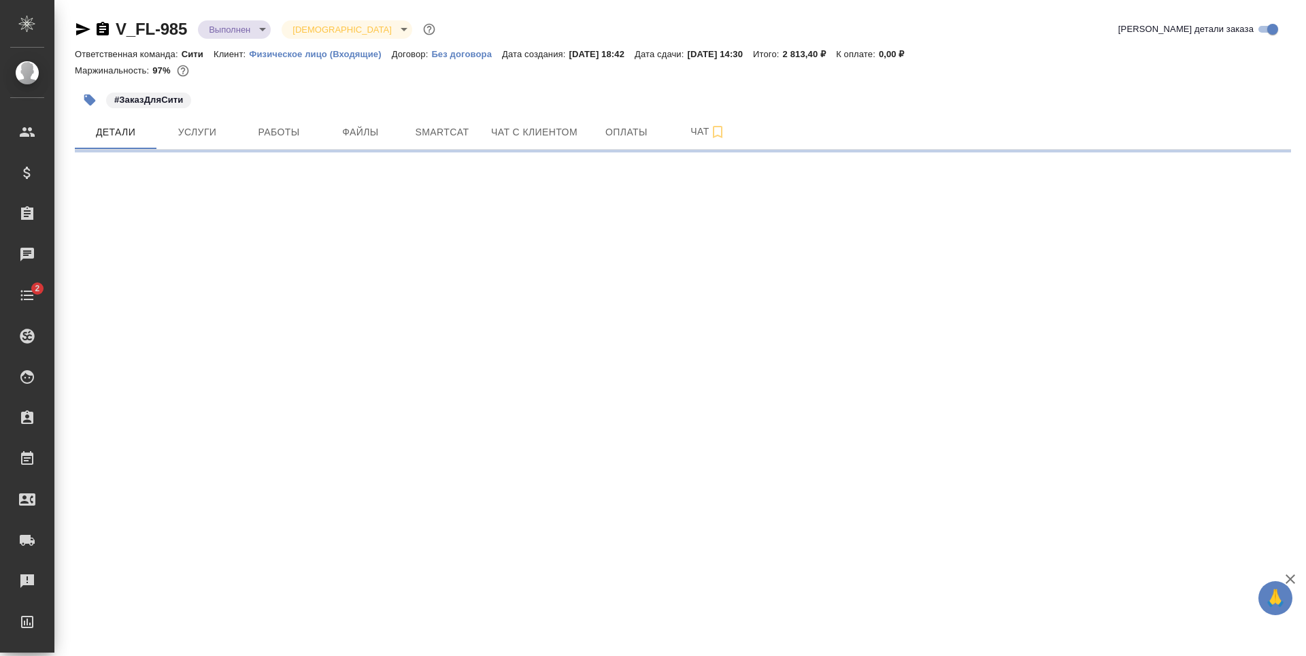
select select "RU"
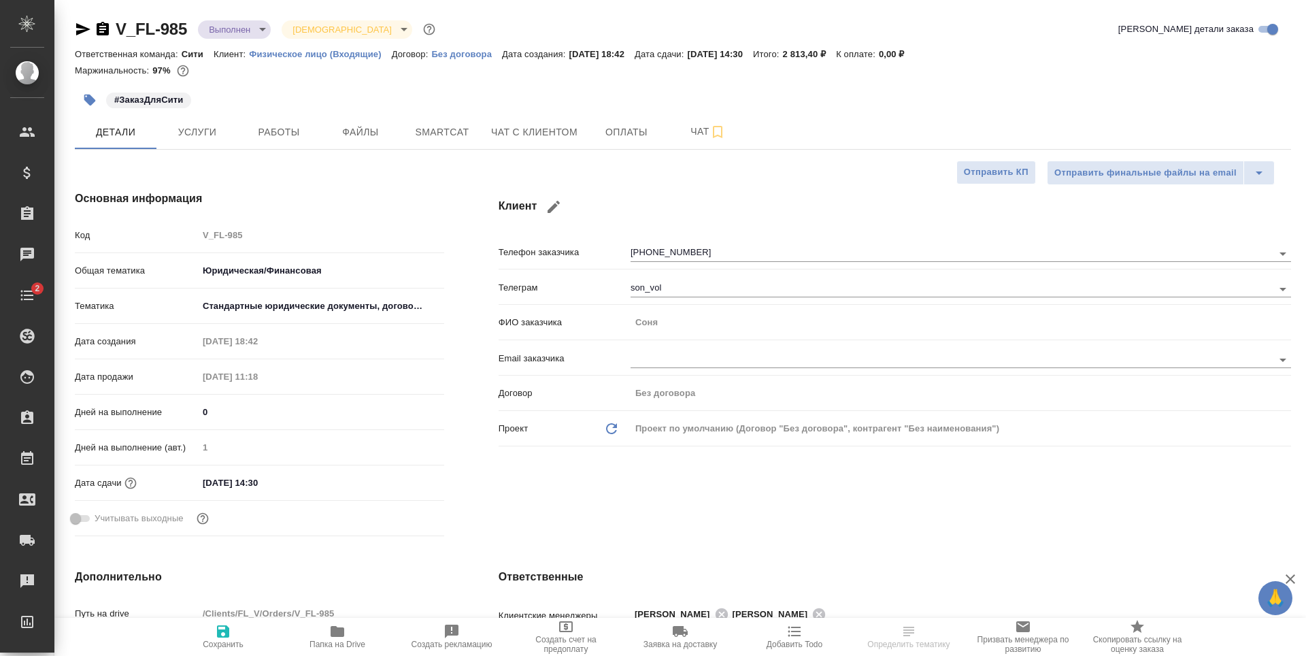
type textarea "x"
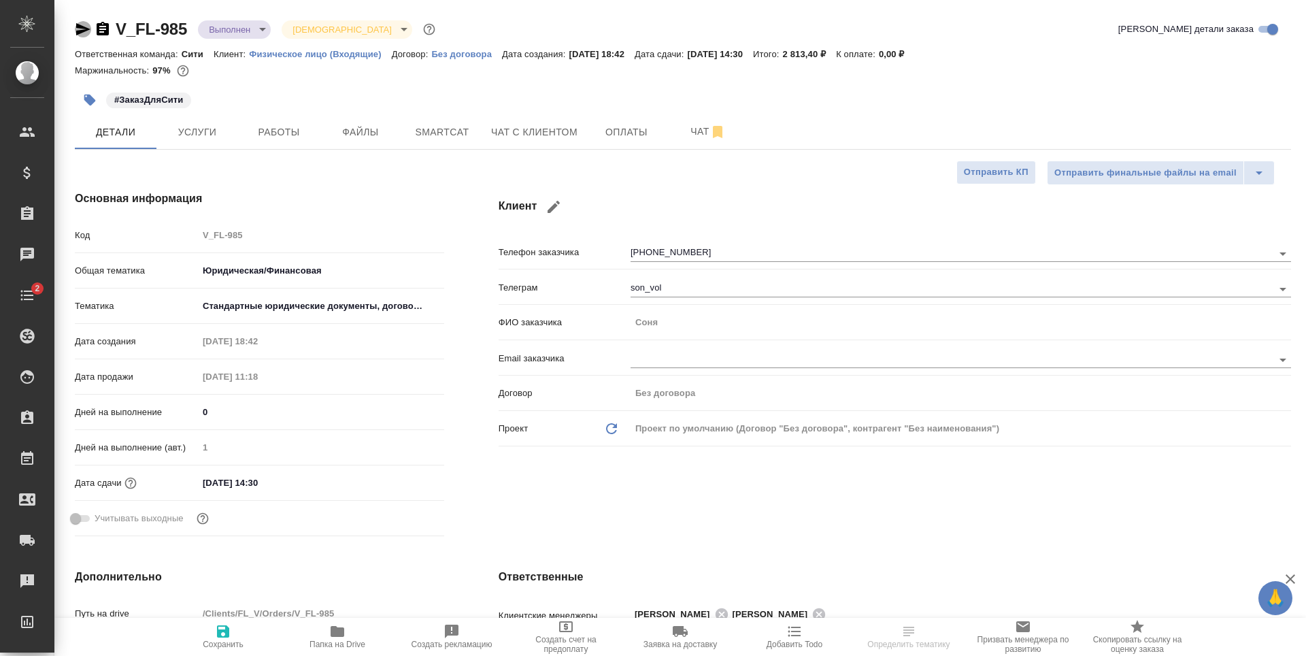
type textarea "x"
click at [80, 28] on icon "button" at bounding box center [83, 29] width 14 height 12
type textarea "x"
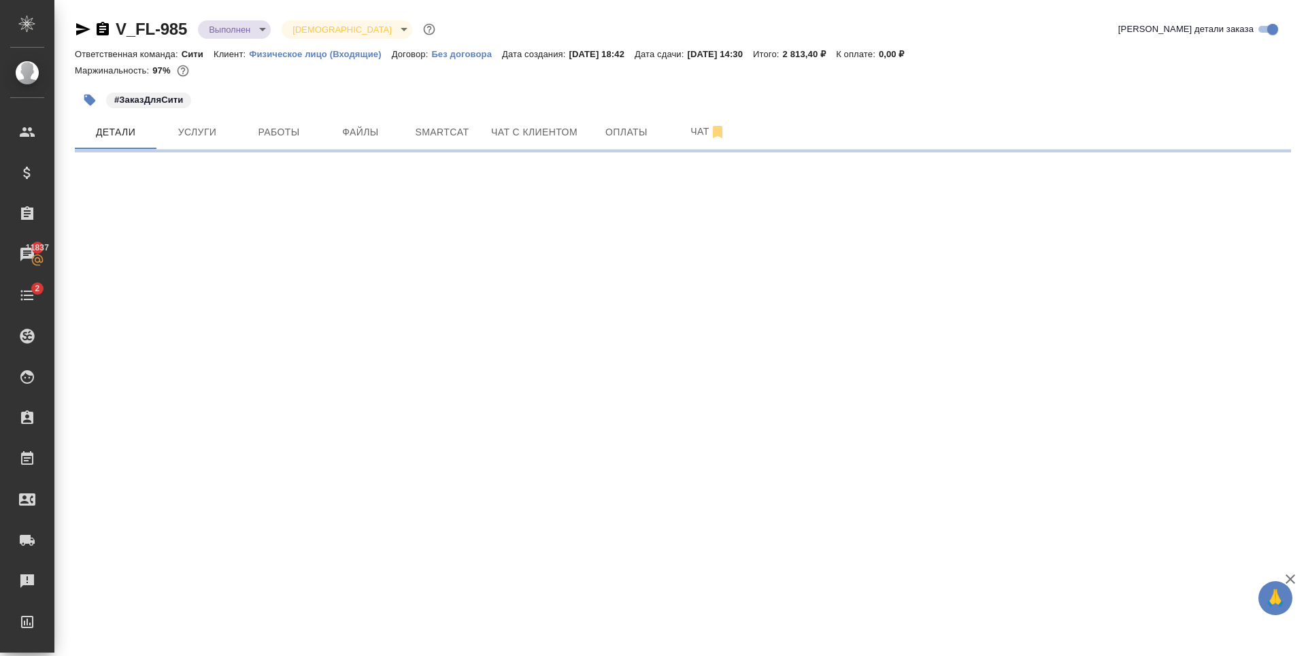
select select "RU"
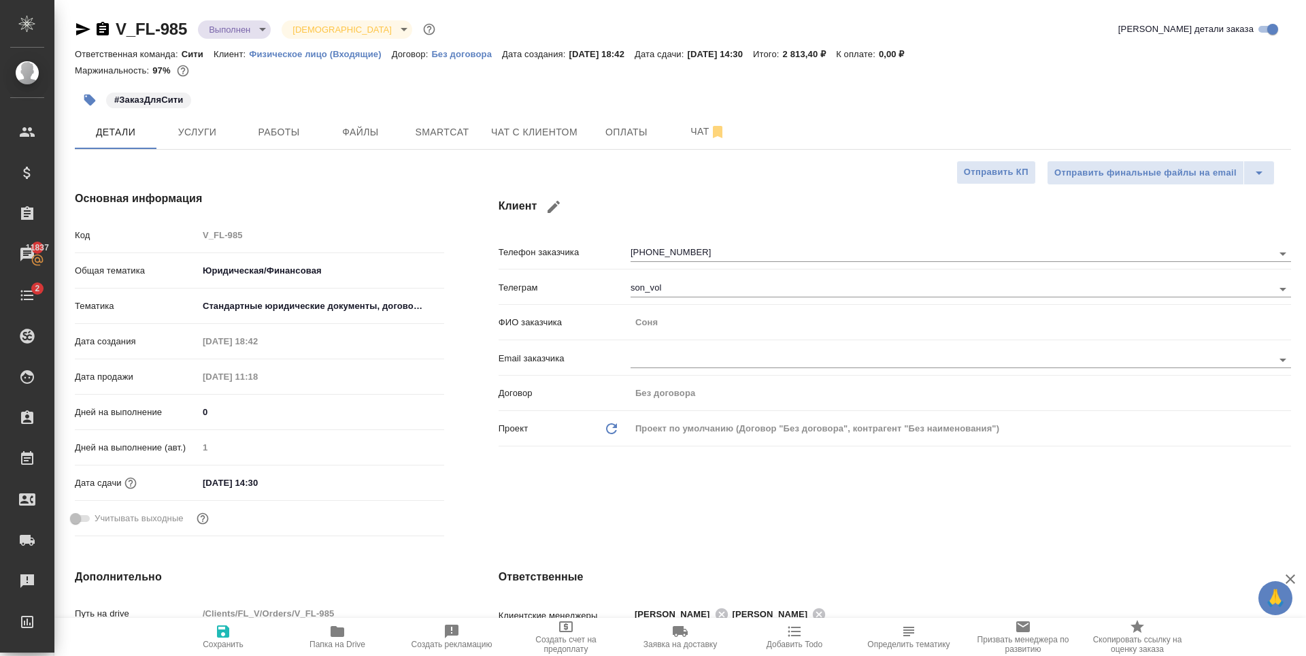
type textarea "x"
